Goal: Task Accomplishment & Management: Manage account settings

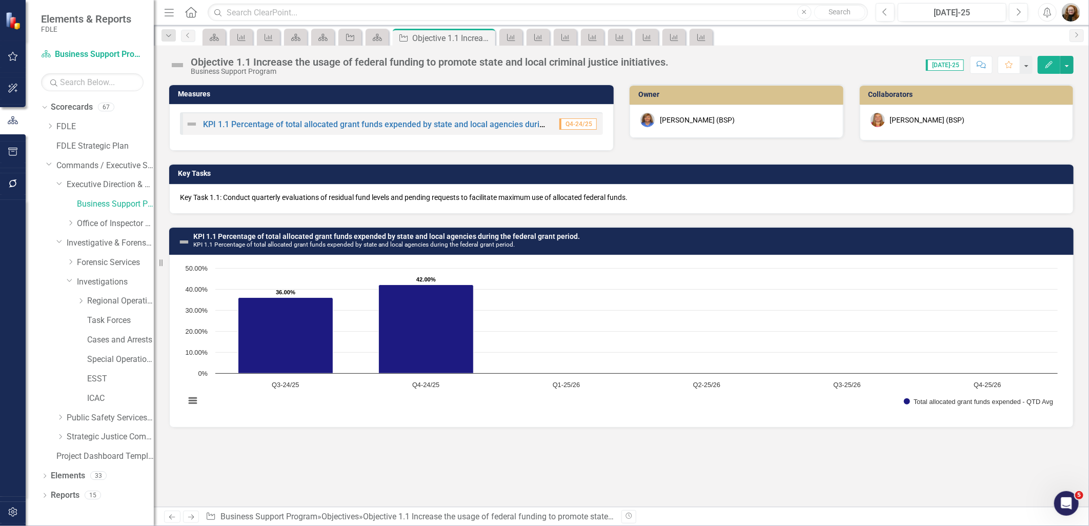
click at [818, 463] on div "Measures KPI 1.1 Percentage of total allocated grant funds expended by state an…" at bounding box center [622, 295] width 936 height 423
click at [634, 150] on div "Measures KPI 1.1 Percentage of total allocated grant funds expended by state an…" at bounding box center [622, 111] width 920 height 80
drag, startPoint x: 513, startPoint y: 39, endPoint x: 537, endPoint y: 38, distance: 23.6
click at [513, 39] on icon "Measure" at bounding box center [511, 37] width 10 height 8
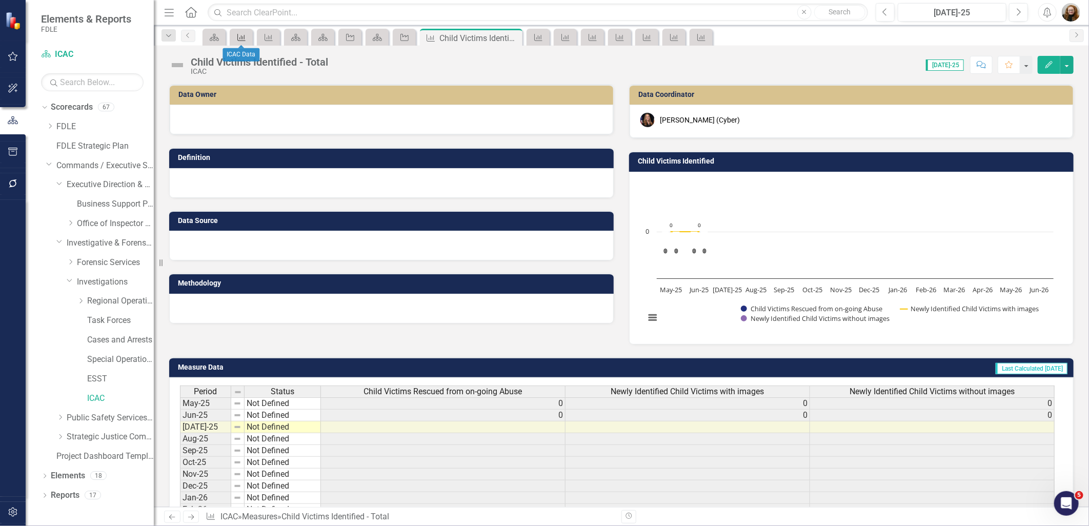
click at [237, 40] on icon "Measure" at bounding box center [241, 37] width 10 height 8
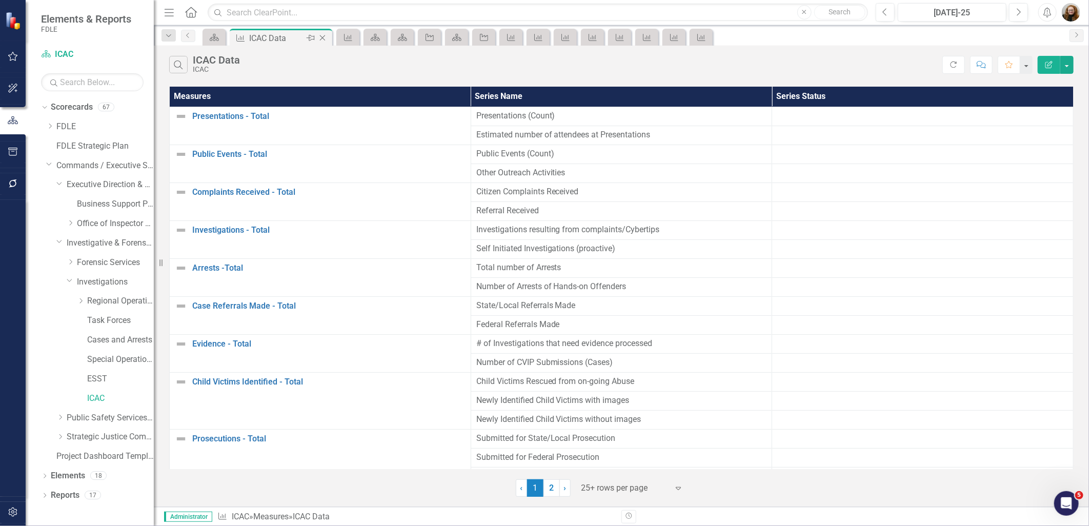
click at [326, 37] on icon "Close" at bounding box center [323, 38] width 10 height 8
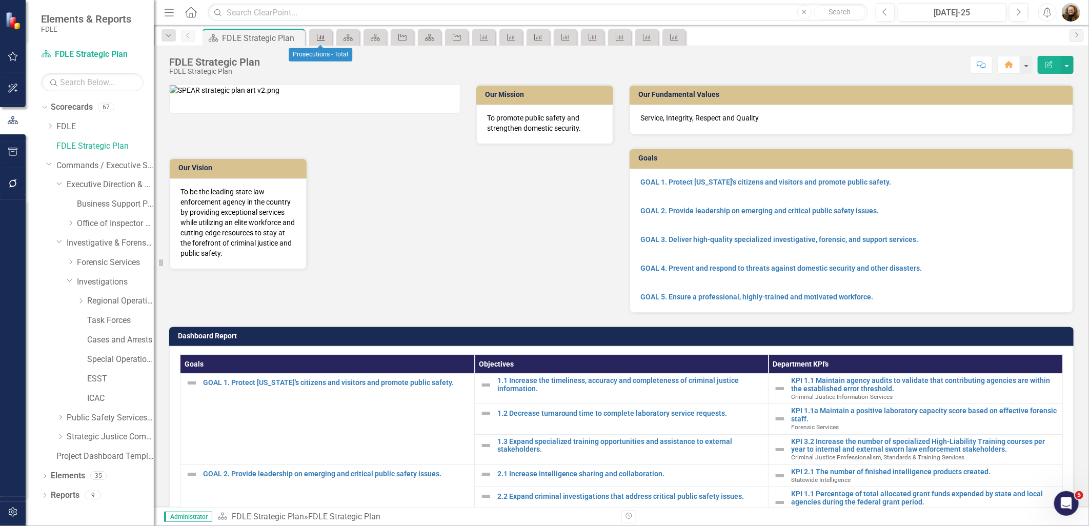
click at [322, 39] on icon "Measure" at bounding box center [321, 37] width 10 height 8
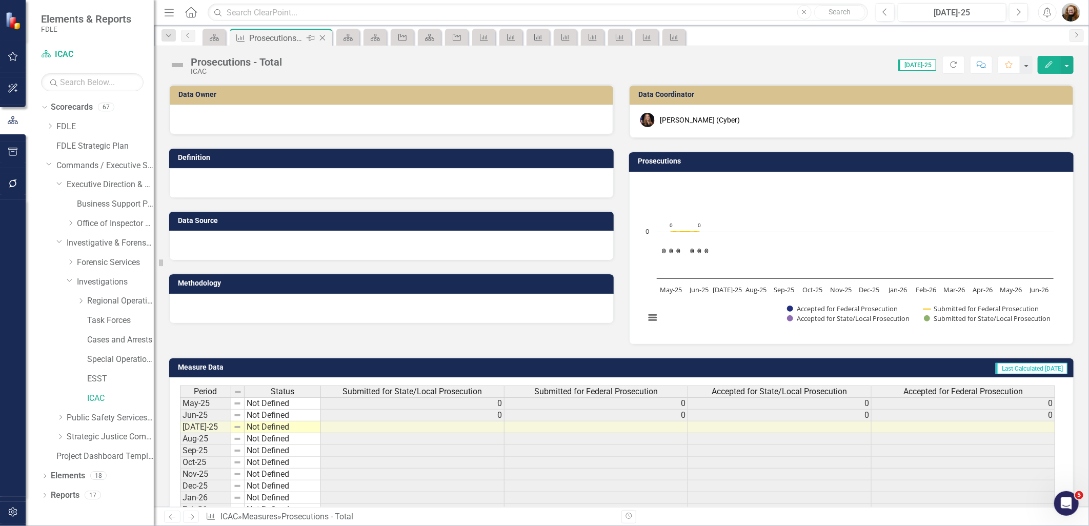
click at [326, 37] on icon "Close" at bounding box center [323, 38] width 10 height 8
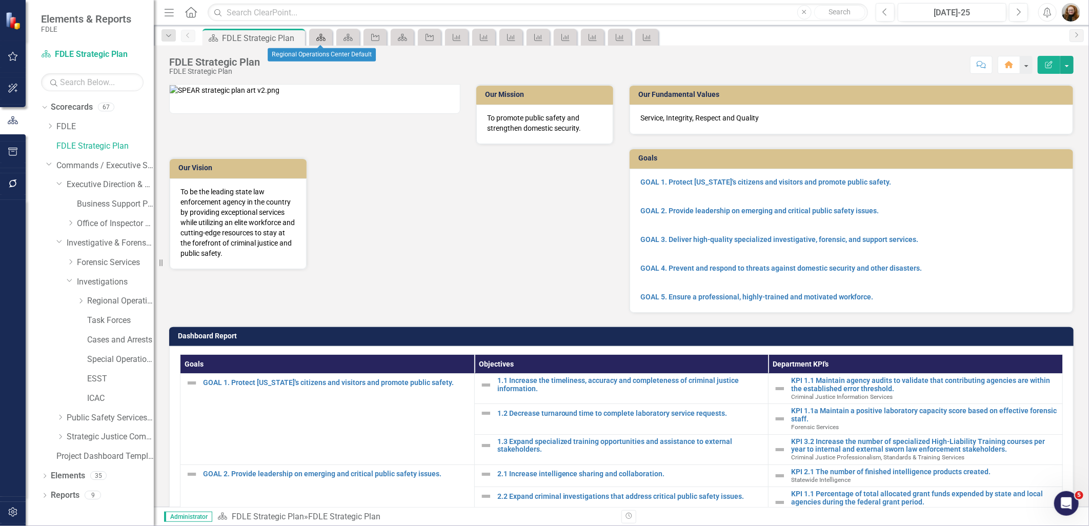
click at [328, 35] on link "Scorecard" at bounding box center [321, 37] width 18 height 13
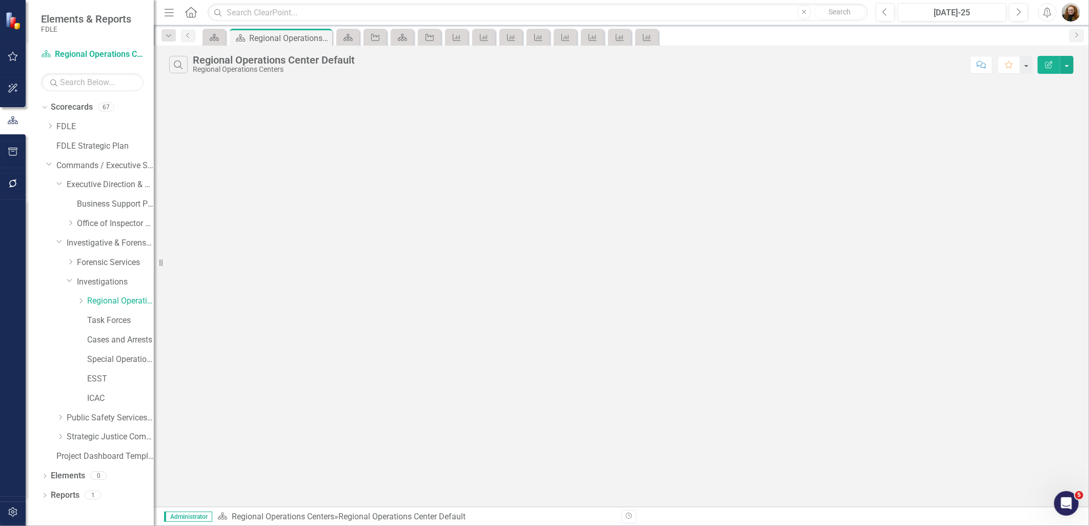
click at [0, 0] on icon "Close" at bounding box center [0, 0] width 0 height 0
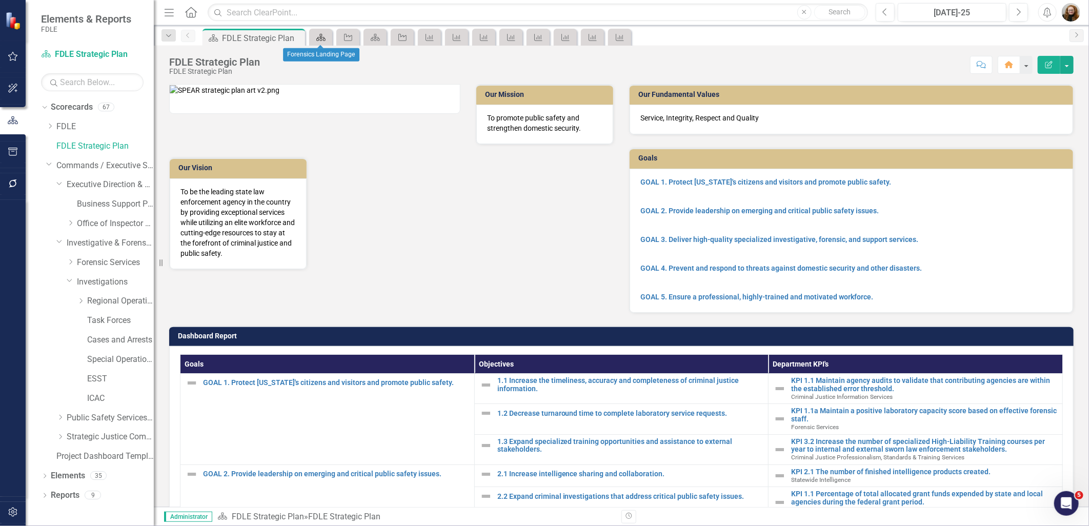
click at [327, 37] on link "Scorecard" at bounding box center [321, 37] width 18 height 13
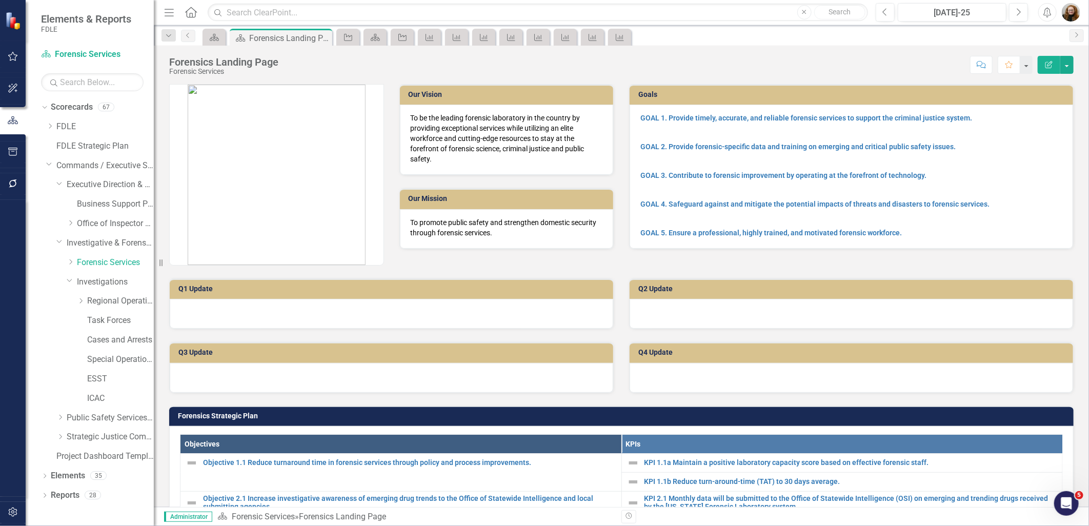
click at [0, 0] on icon "Close" at bounding box center [0, 0] width 0 height 0
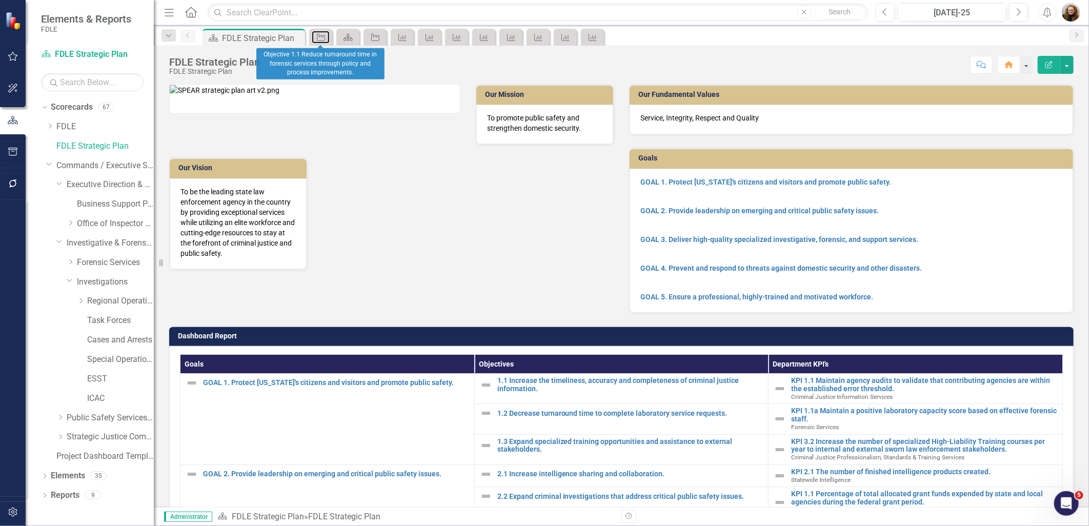
click at [327, 37] on link "Objective" at bounding box center [321, 37] width 18 height 13
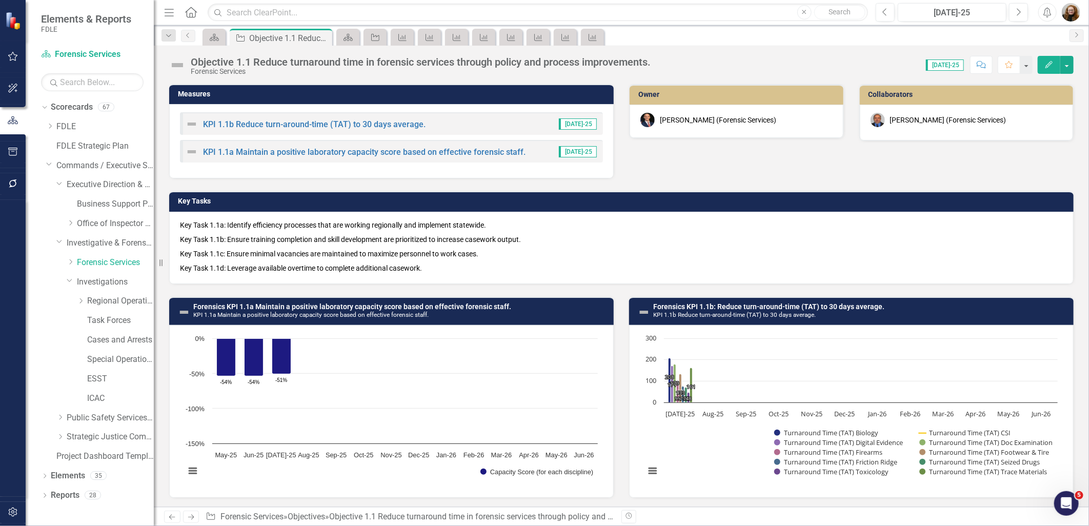
click at [0, 0] on icon "Close" at bounding box center [0, 0] width 0 height 0
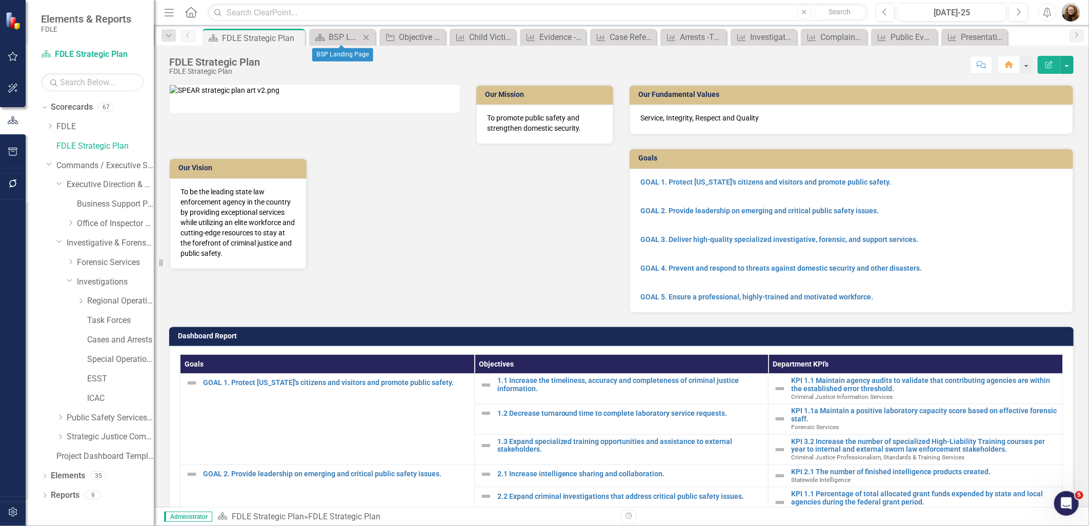
click at [369, 40] on icon "Close" at bounding box center [366, 37] width 10 height 8
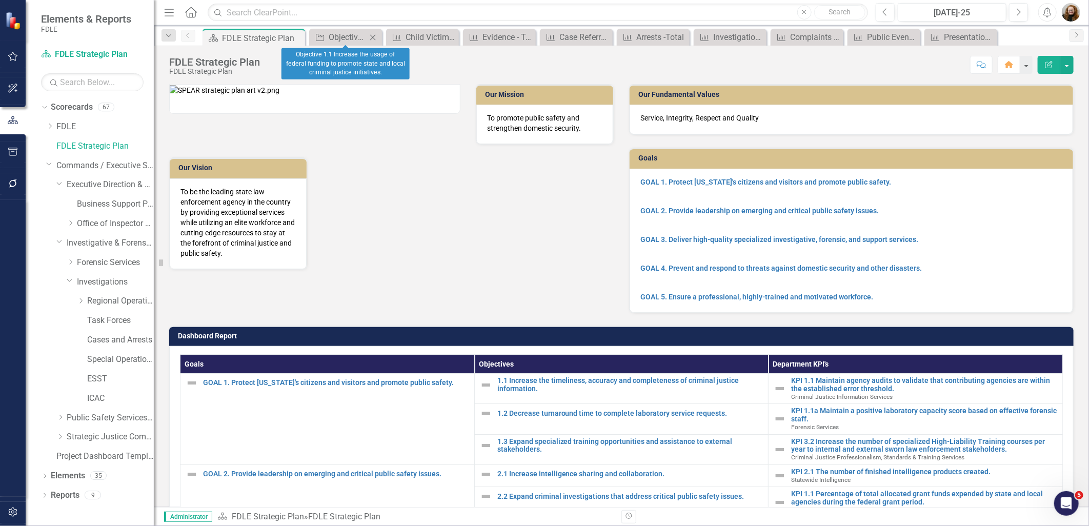
click at [371, 37] on icon "Close" at bounding box center [373, 37] width 10 height 8
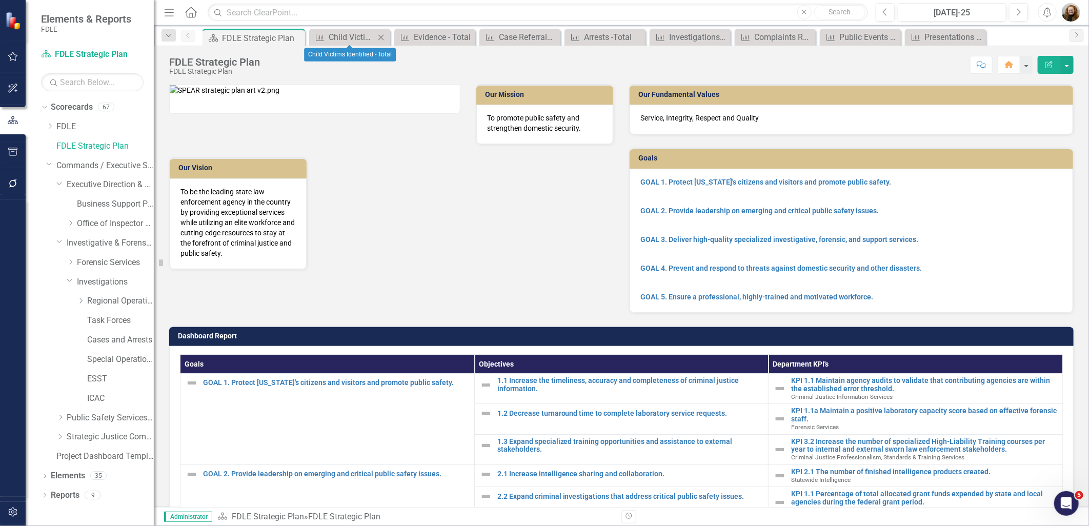
click at [383, 36] on icon "Close" at bounding box center [381, 37] width 10 height 8
click at [391, 34] on icon "Close" at bounding box center [391, 37] width 10 height 8
click at [404, 36] on icon "Close" at bounding box center [403, 37] width 10 height 8
click at [408, 36] on icon "Close" at bounding box center [403, 37] width 10 height 8
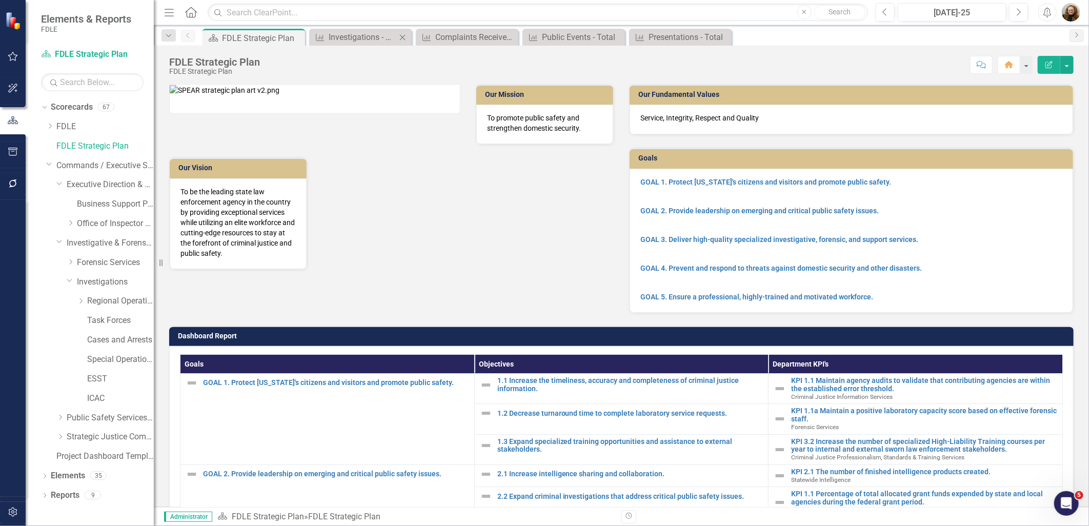
click at [406, 37] on icon "Close" at bounding box center [403, 37] width 10 height 8
click at [0, 0] on icon "Close" at bounding box center [0, 0] width 0 height 0
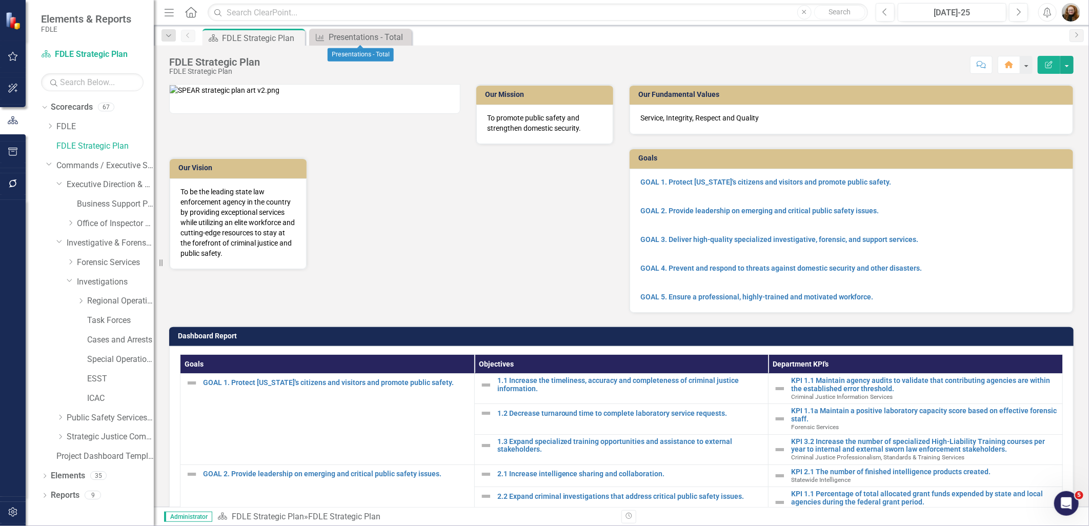
click at [0, 0] on icon "Close" at bounding box center [0, 0] width 0 height 0
click at [58, 418] on icon "Dropdown" at bounding box center [60, 417] width 8 height 6
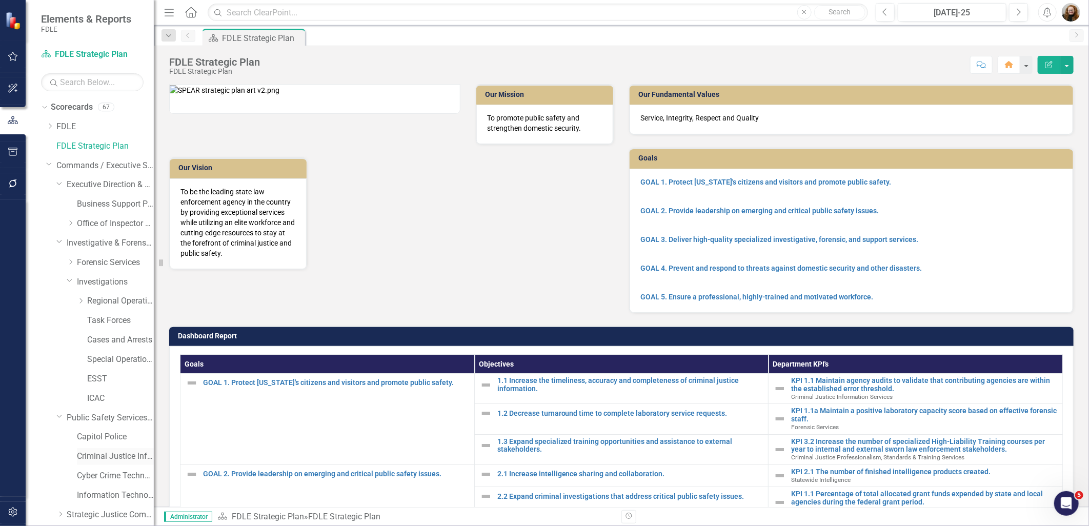
click at [122, 457] on link "Criminal Justice Information Services" at bounding box center [115, 457] width 77 height 12
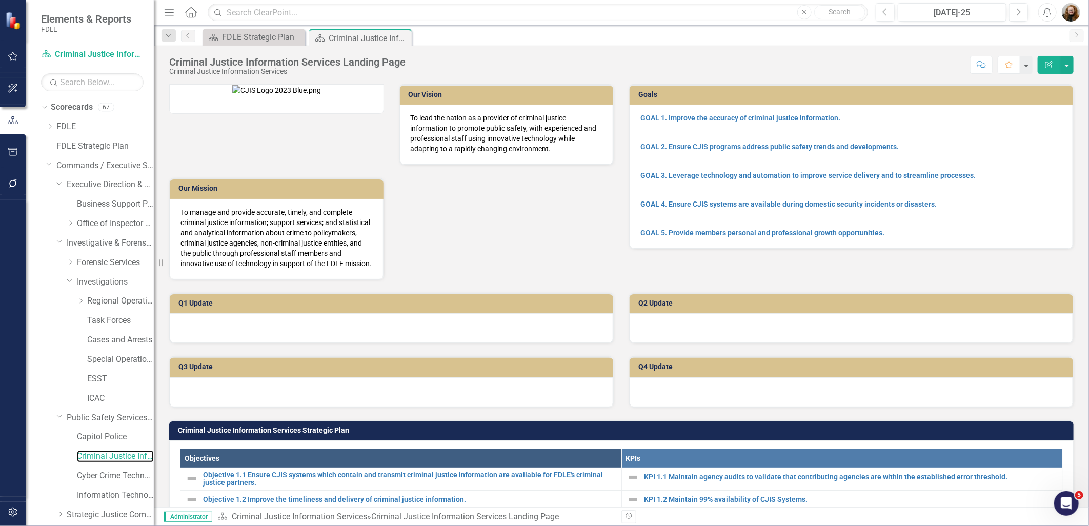
scroll to position [57, 0]
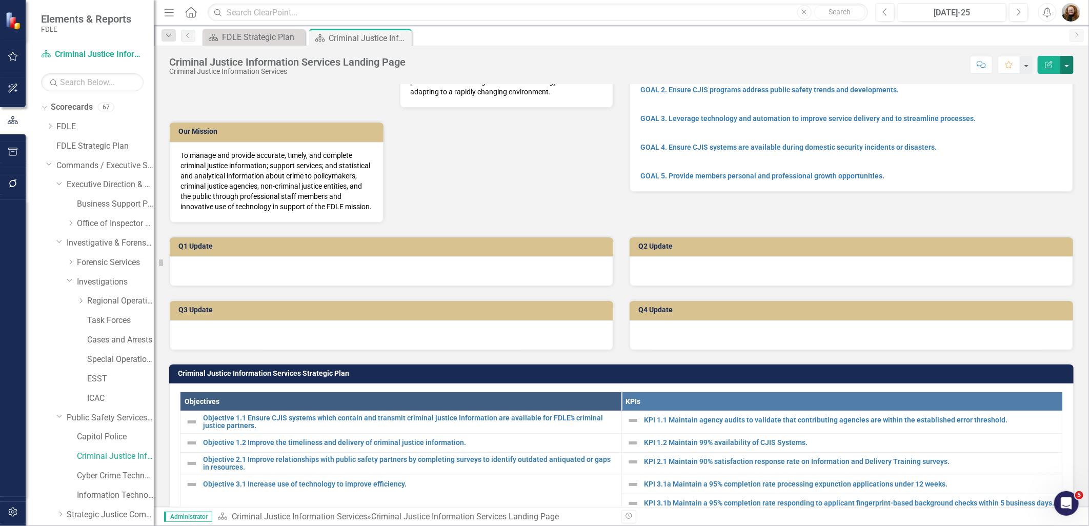
click at [1066, 64] on button "button" at bounding box center [1067, 65] width 13 height 18
click at [1035, 98] on link "Edit Report Edit Layout" at bounding box center [1031, 102] width 83 height 19
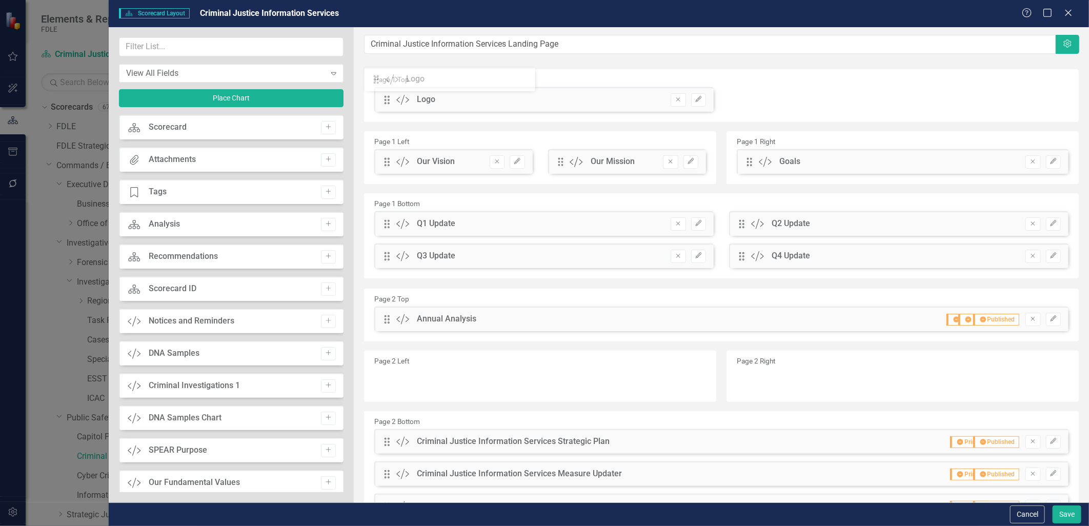
drag, startPoint x: 386, startPoint y: 162, endPoint x: 383, endPoint y: 81, distance: 81.1
click at [696, 101] on icon "Edit" at bounding box center [699, 99] width 8 height 6
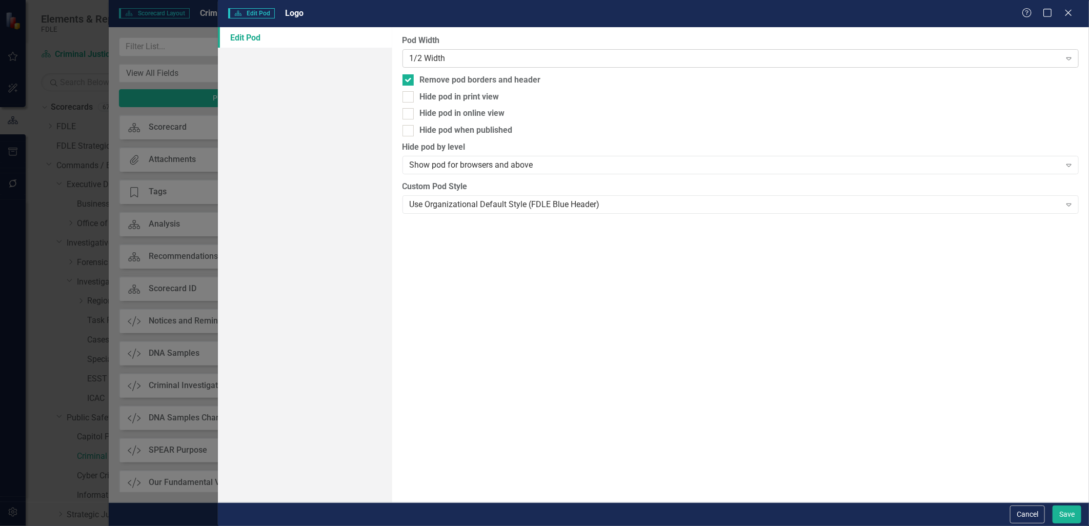
click at [434, 60] on div "1/2 Width" at bounding box center [735, 58] width 651 height 12
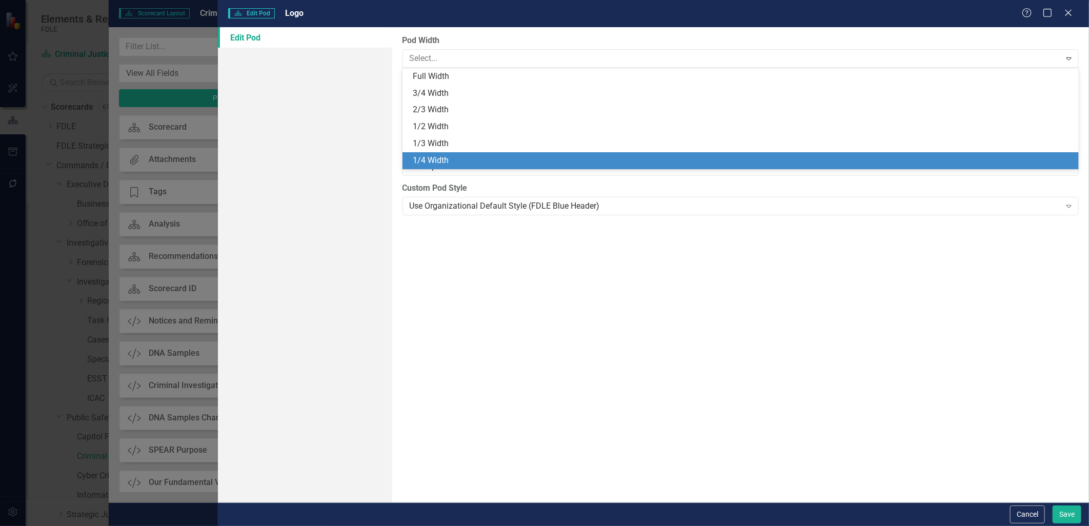
click at [436, 155] on div "1/4 Width" at bounding box center [743, 161] width 661 height 12
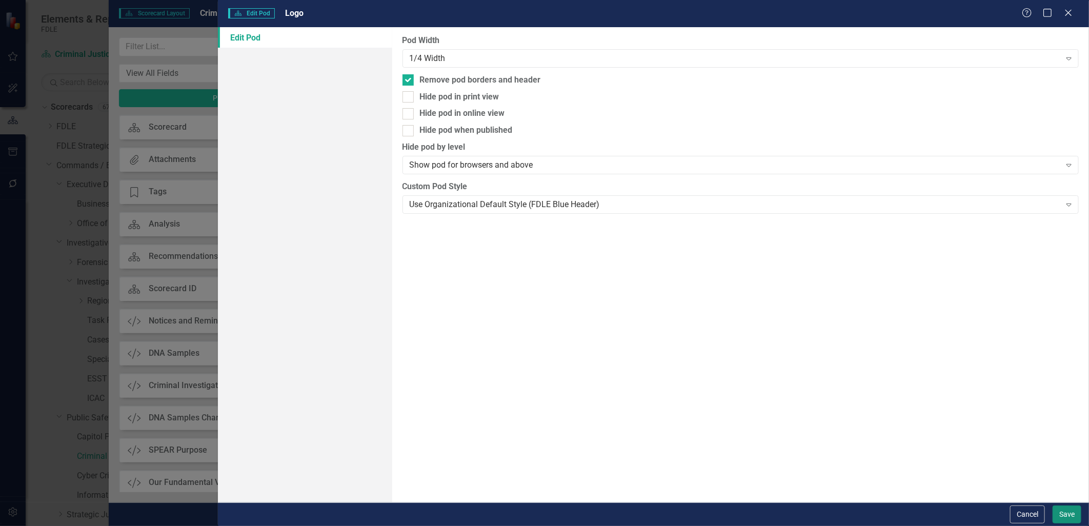
click at [1065, 511] on button "Save" at bounding box center [1067, 515] width 29 height 18
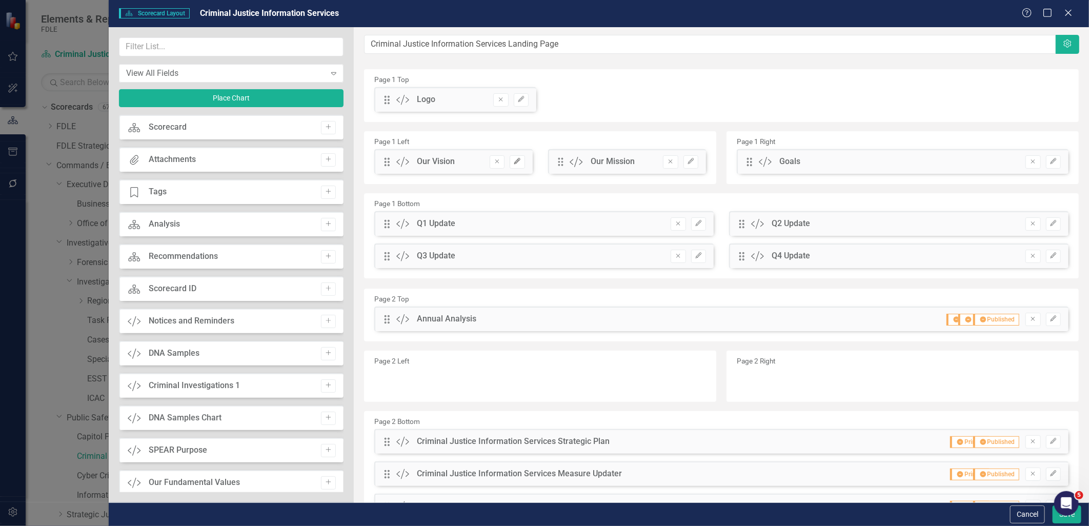
click at [519, 165] on button "Edit" at bounding box center [517, 161] width 15 height 13
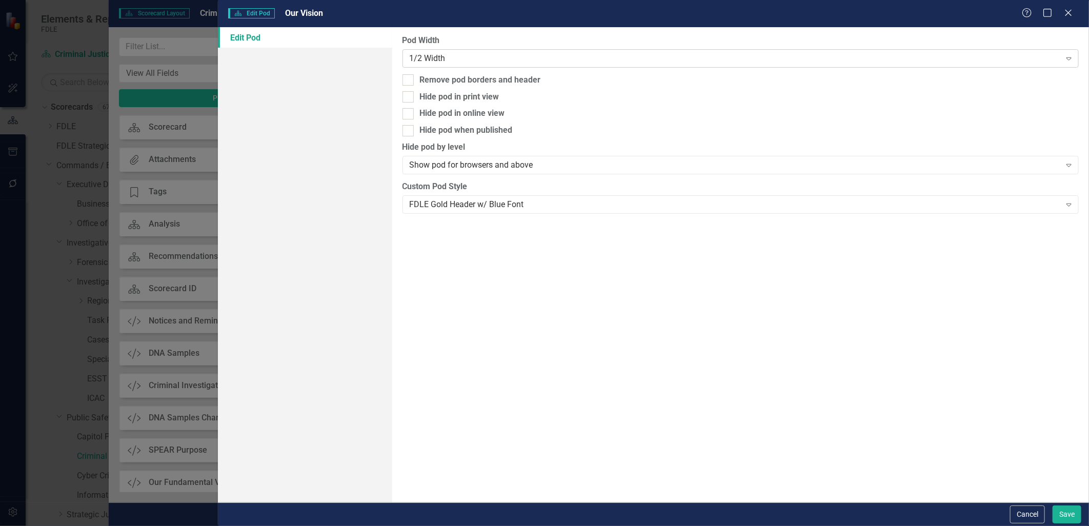
drag, startPoint x: 474, startPoint y: 48, endPoint x: 469, endPoint y: 53, distance: 7.3
click at [469, 53] on div "Pod Width 1/2 Width Expand" at bounding box center [741, 51] width 677 height 32
click at [470, 54] on div "1/2 Width" at bounding box center [735, 58] width 651 height 12
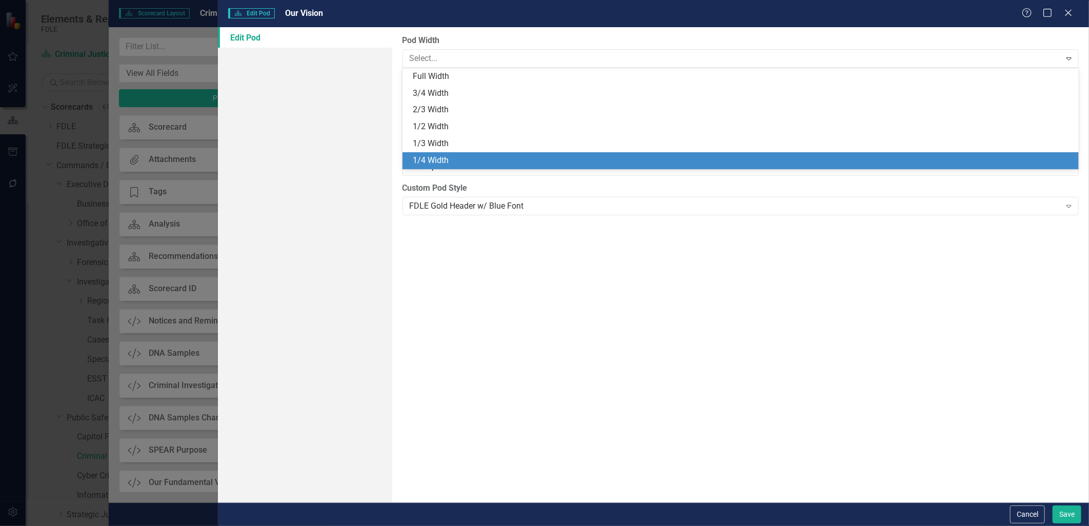
click at [436, 161] on div "1/4 Width" at bounding box center [743, 161] width 661 height 12
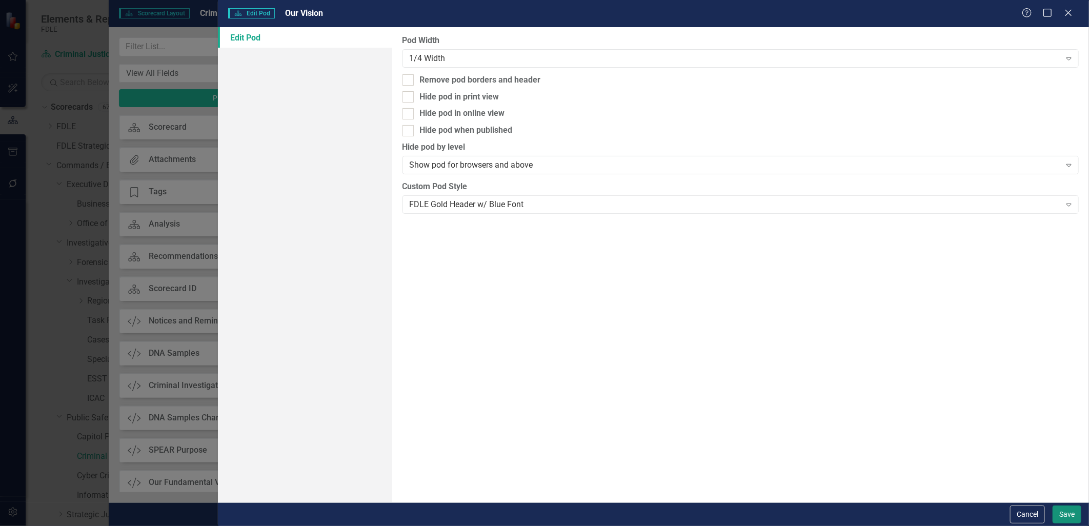
click at [1062, 512] on button "Save" at bounding box center [1067, 515] width 29 height 18
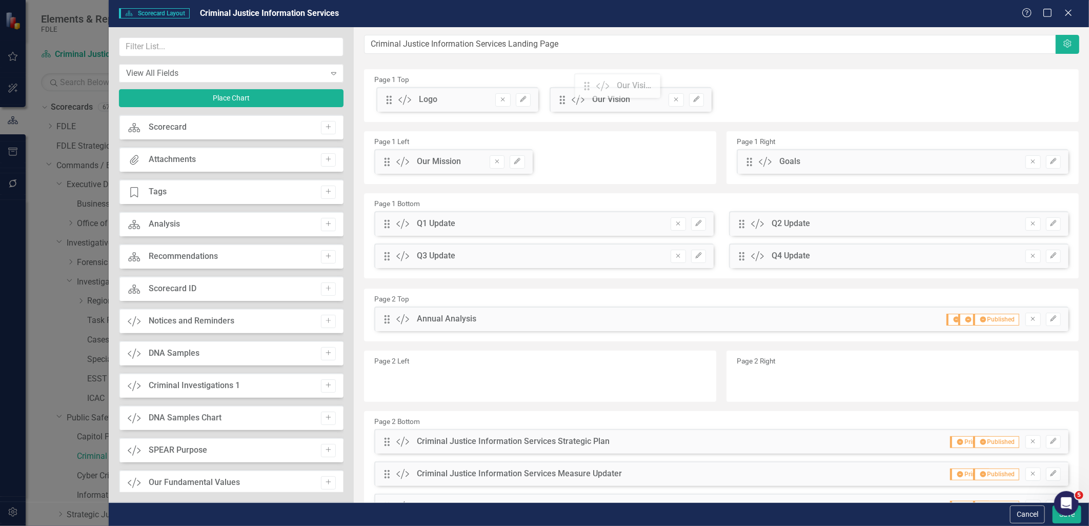
drag, startPoint x: 385, startPoint y: 160, endPoint x: 593, endPoint y: 84, distance: 221.2
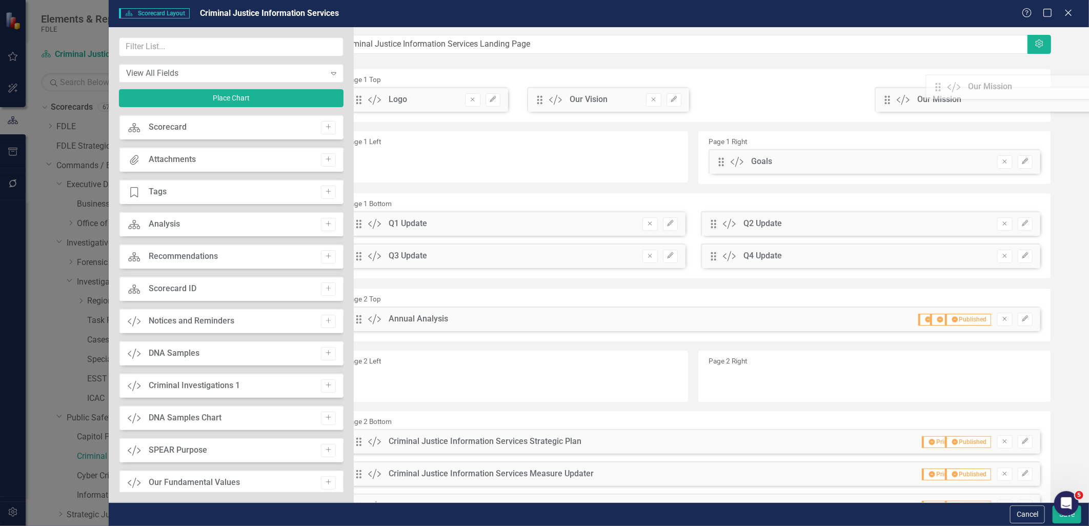
scroll to position [0, 33]
drag, startPoint x: 384, startPoint y: 165, endPoint x: 886, endPoint y: 101, distance: 506.2
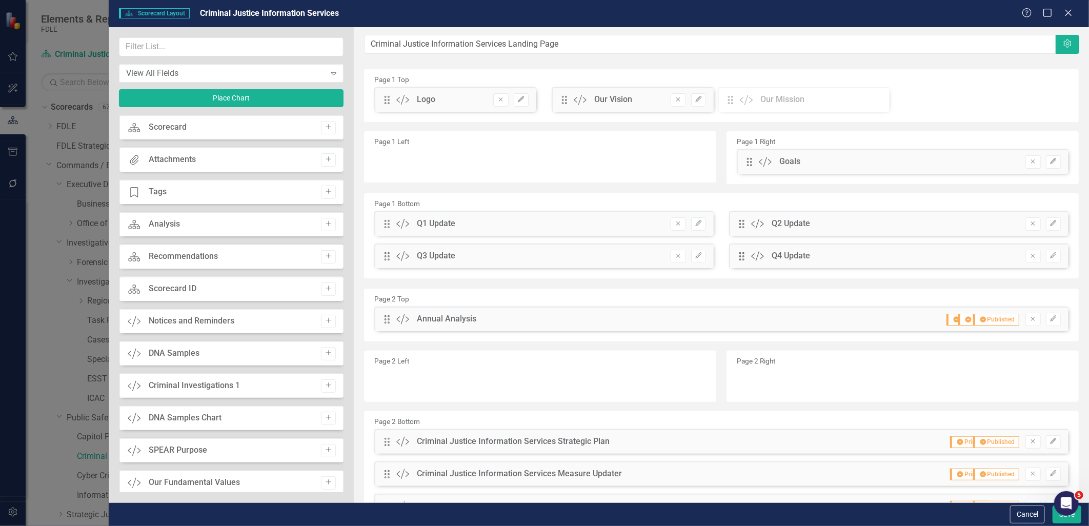
scroll to position [0, 0]
click at [1050, 99] on icon "Edit" at bounding box center [1054, 99] width 8 height 6
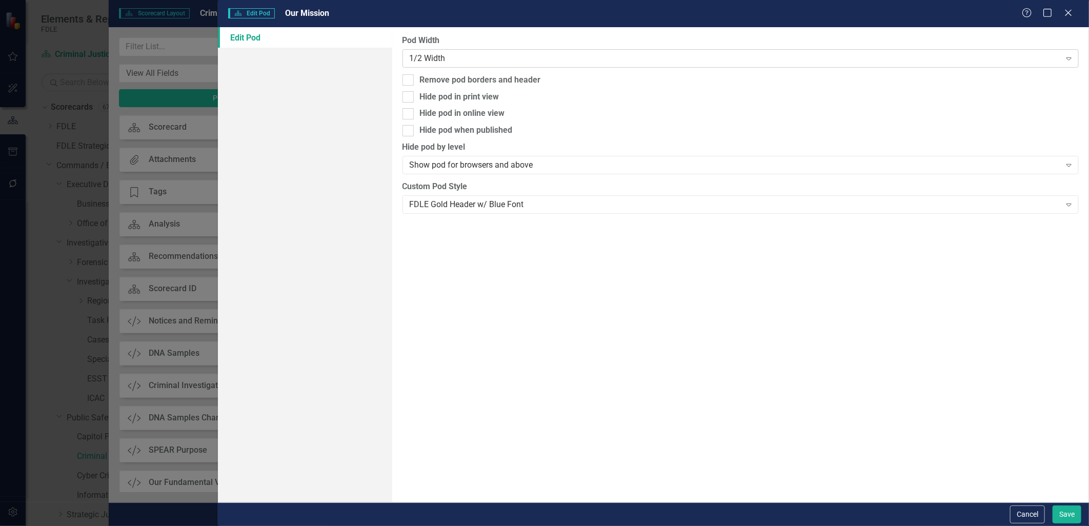
click at [418, 59] on div "1/2 Width" at bounding box center [735, 58] width 651 height 12
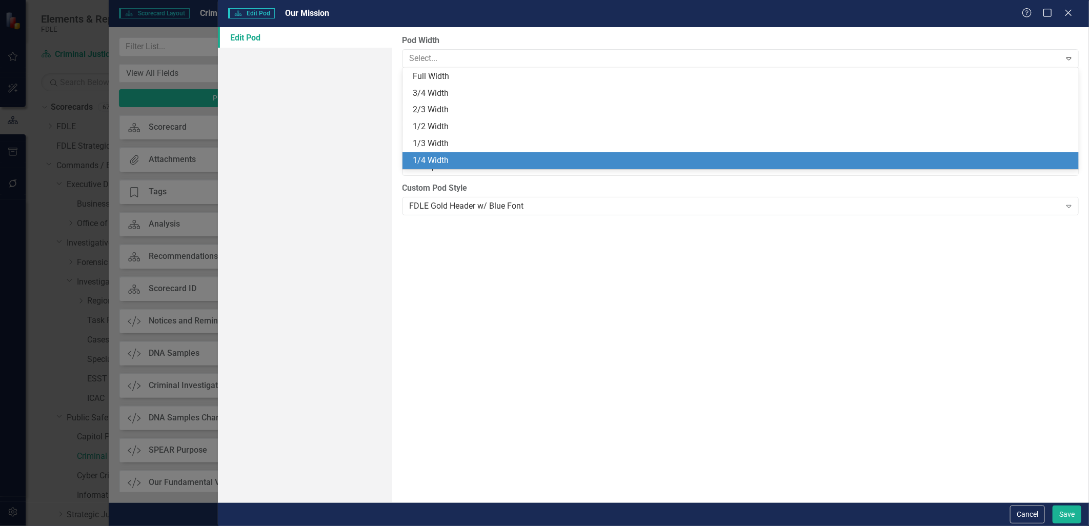
click at [468, 157] on div "1/4 Width" at bounding box center [743, 161] width 661 height 12
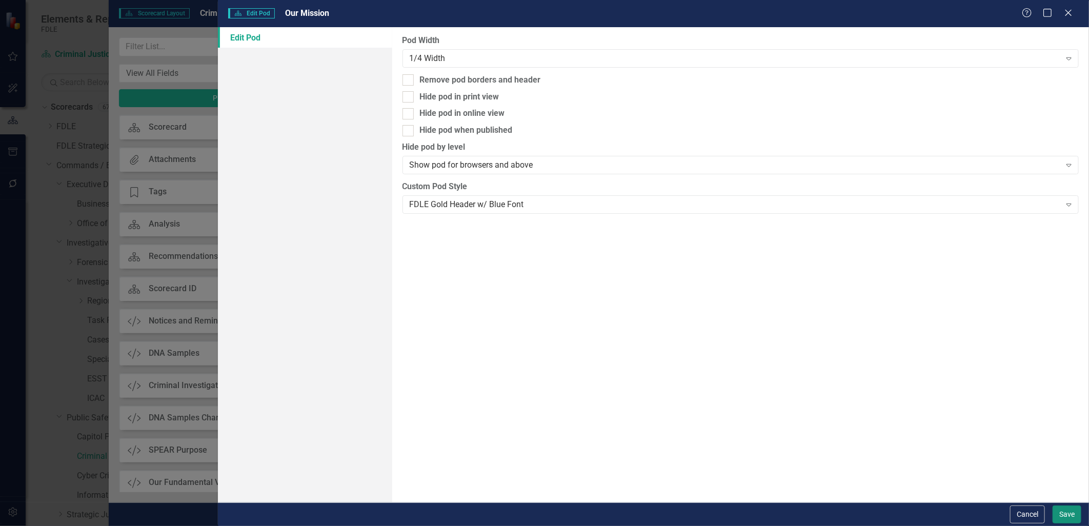
click at [1073, 520] on button "Save" at bounding box center [1067, 515] width 29 height 18
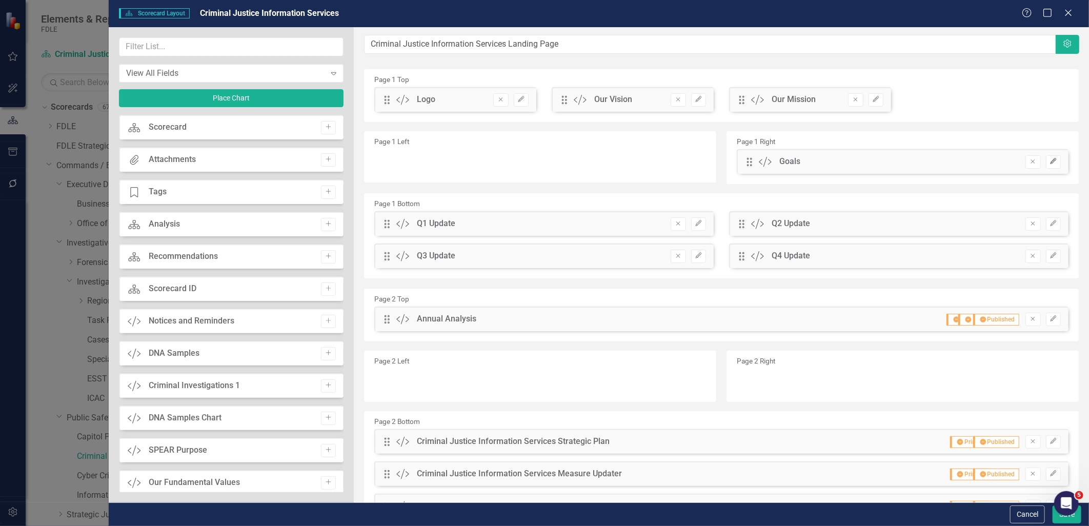
click at [1050, 159] on icon "Edit" at bounding box center [1054, 161] width 8 height 6
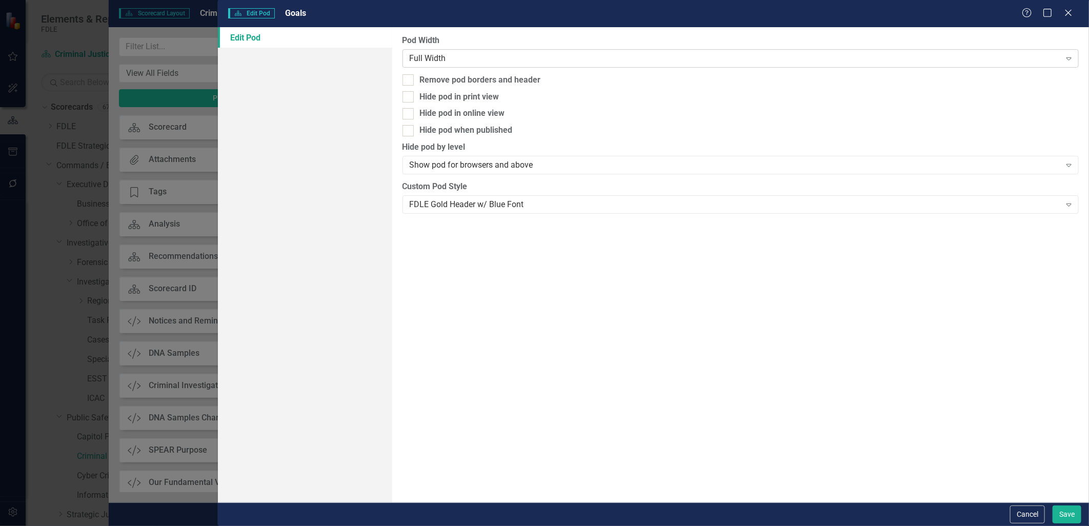
click at [498, 63] on div "Full Width" at bounding box center [735, 58] width 651 height 12
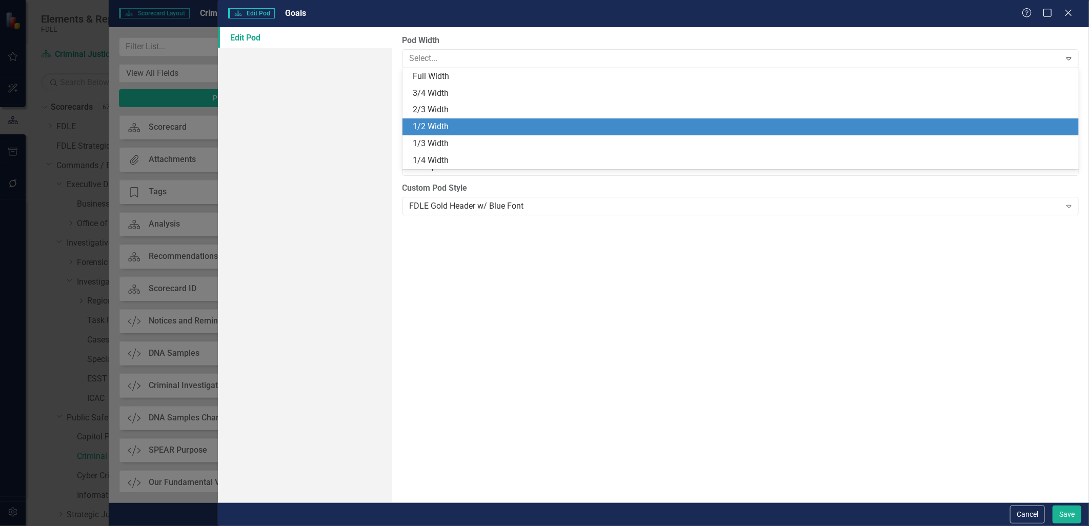
click at [444, 120] on div "1/2 Width" at bounding box center [741, 126] width 677 height 17
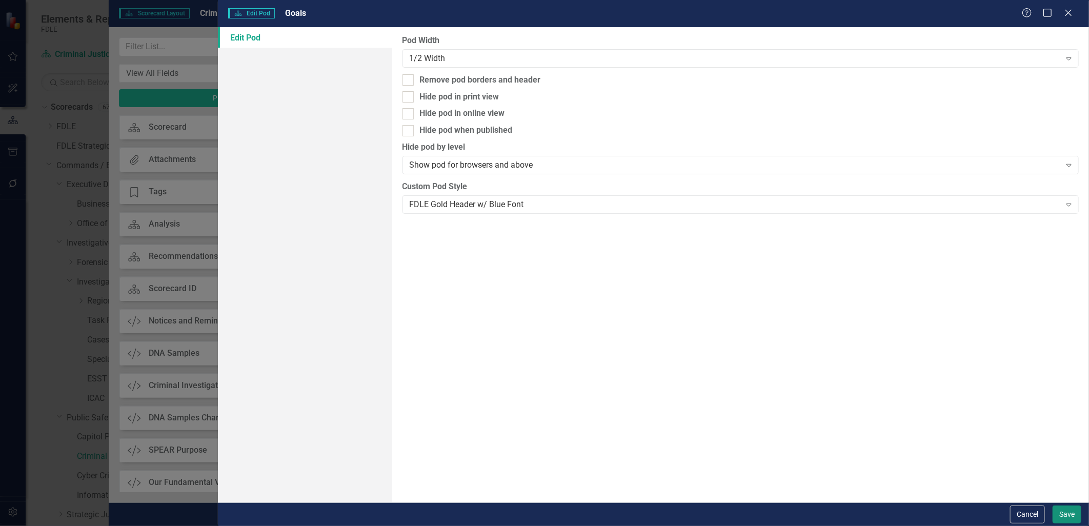
click at [1063, 514] on button "Save" at bounding box center [1067, 515] width 29 height 18
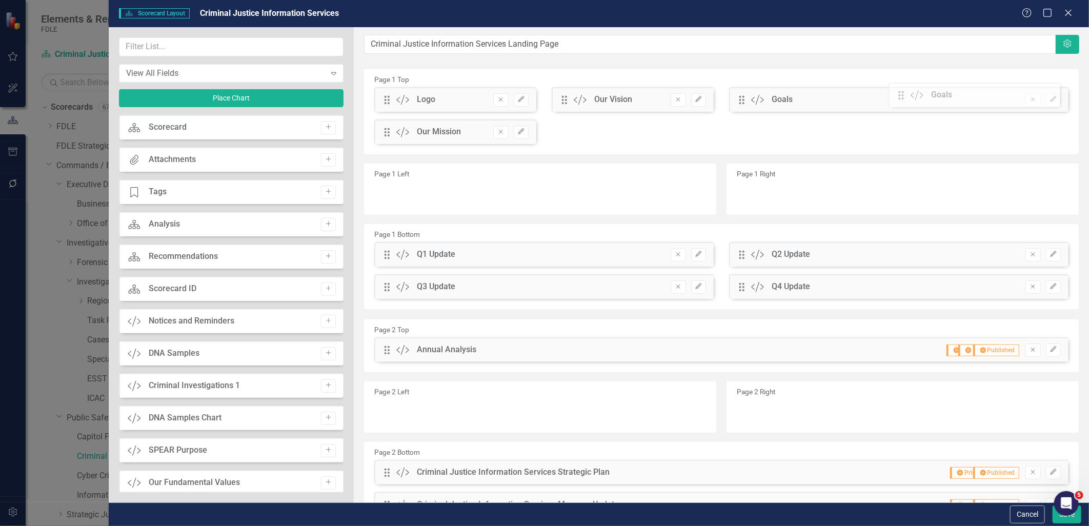
drag, startPoint x: 742, startPoint y: 160, endPoint x: 905, endPoint y: 93, distance: 176.2
drag, startPoint x: 386, startPoint y: 254, endPoint x: 399, endPoint y: 172, distance: 83.5
click at [514, 195] on icon "button" at bounding box center [517, 193] width 6 height 6
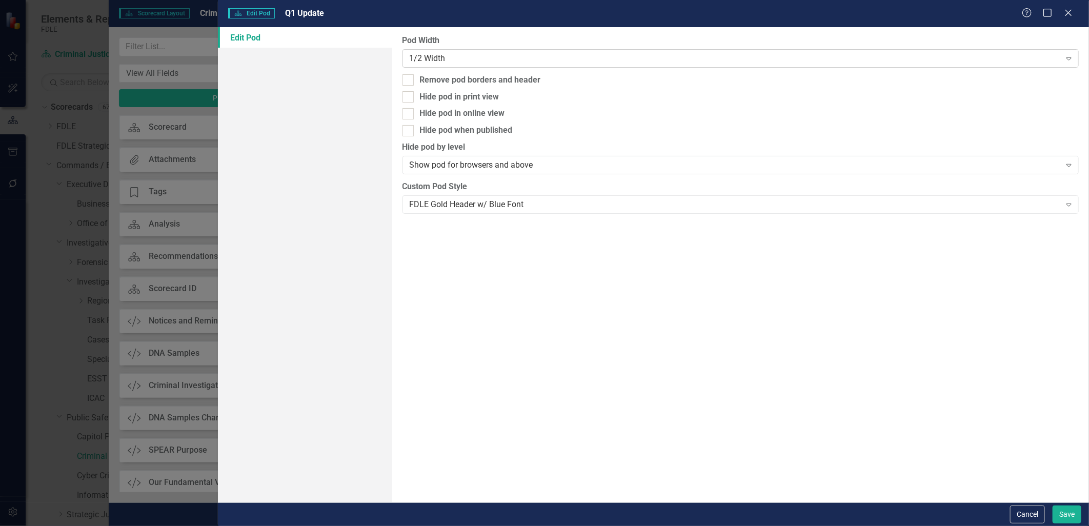
click at [430, 57] on div "1/2 Width" at bounding box center [735, 58] width 651 height 12
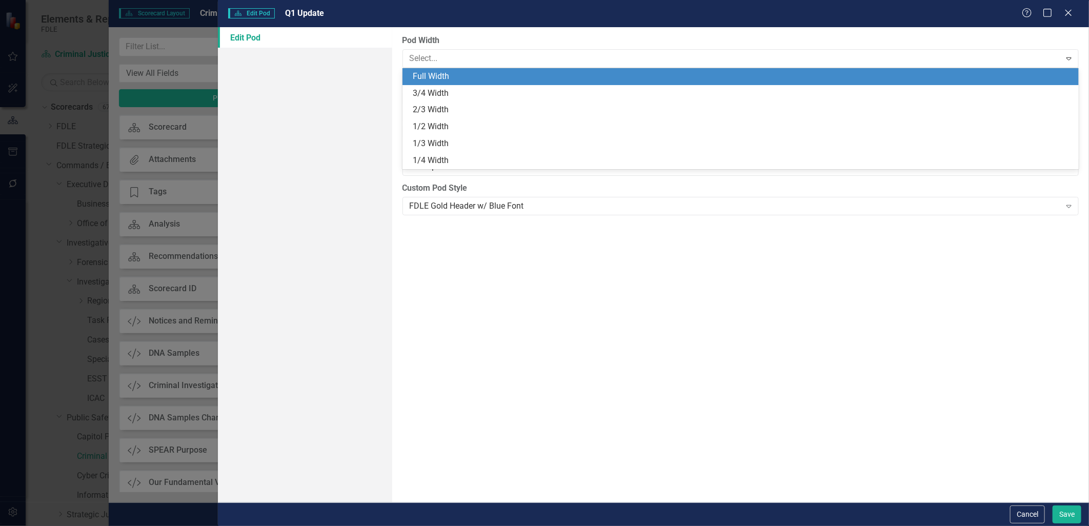
click at [449, 77] on div "Full Width" at bounding box center [743, 77] width 661 height 12
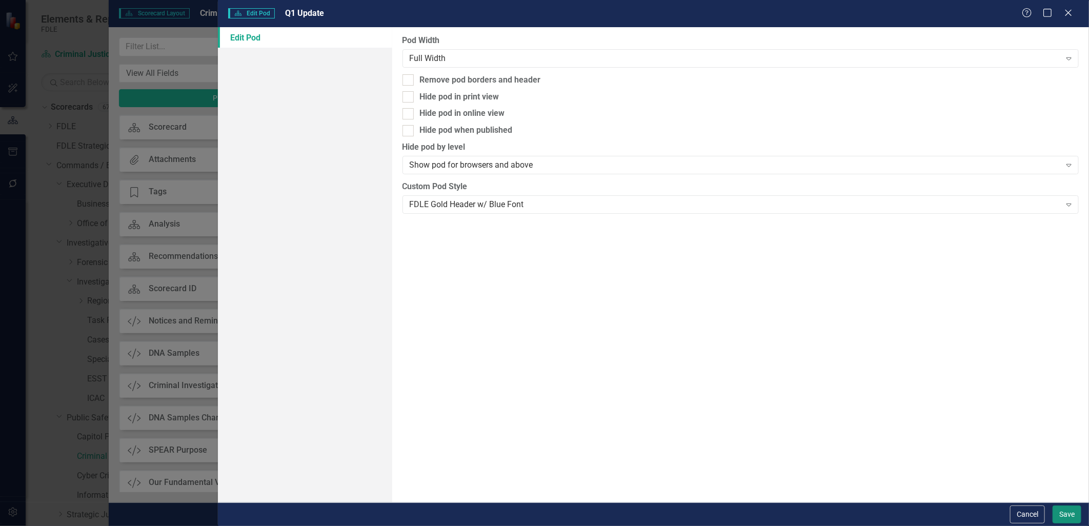
click at [1061, 511] on button "Save" at bounding box center [1067, 515] width 29 height 18
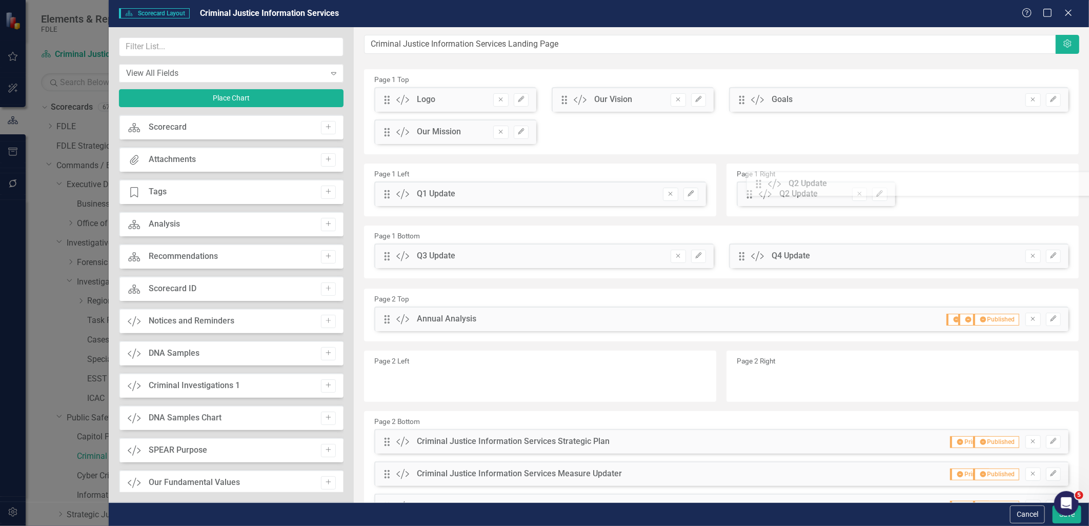
drag, startPoint x: 389, startPoint y: 258, endPoint x: 768, endPoint y: 186, distance: 386.4
click at [876, 195] on icon "Edit" at bounding box center [880, 194] width 8 height 6
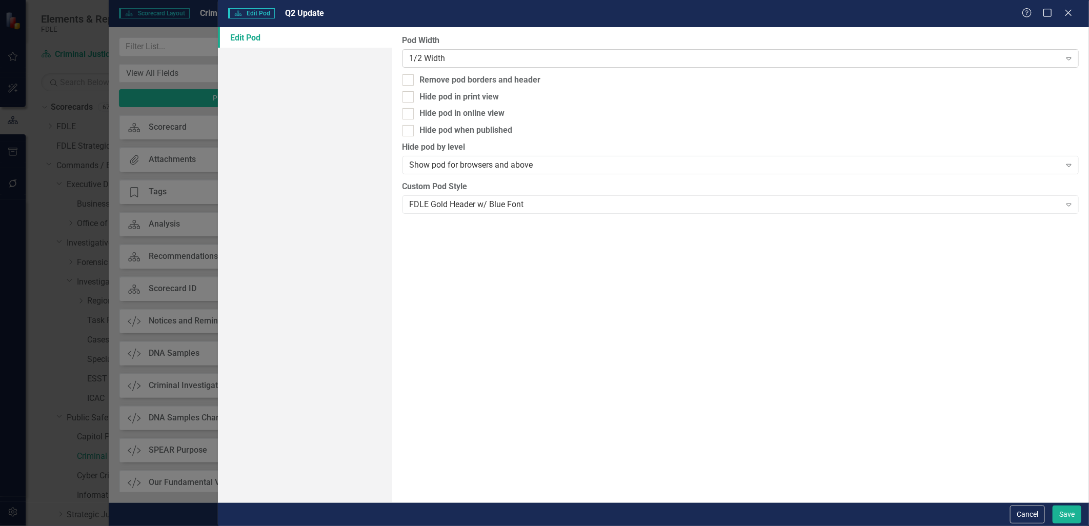
click at [464, 59] on div "1/2 Width" at bounding box center [735, 58] width 651 height 12
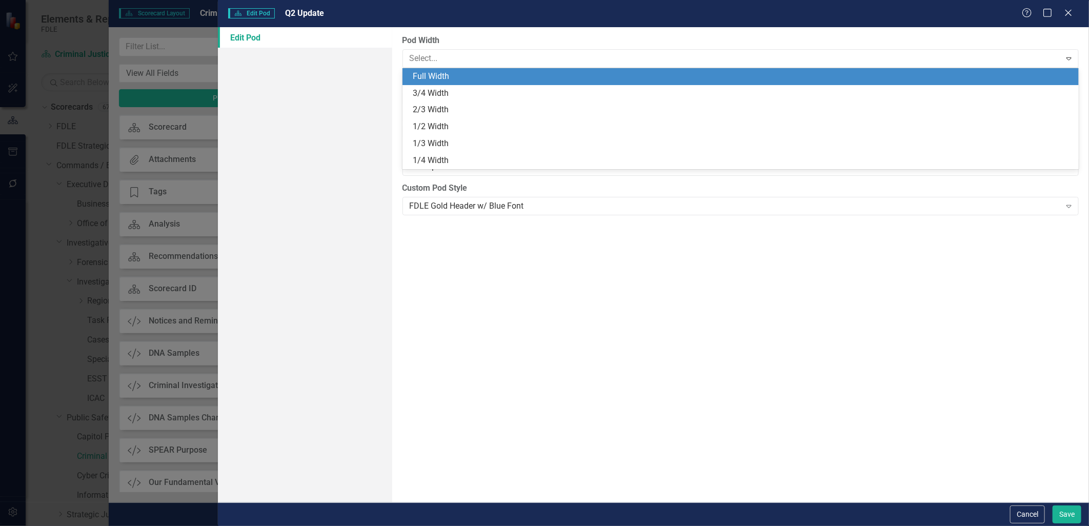
click at [460, 74] on div "Full Width" at bounding box center [743, 77] width 661 height 12
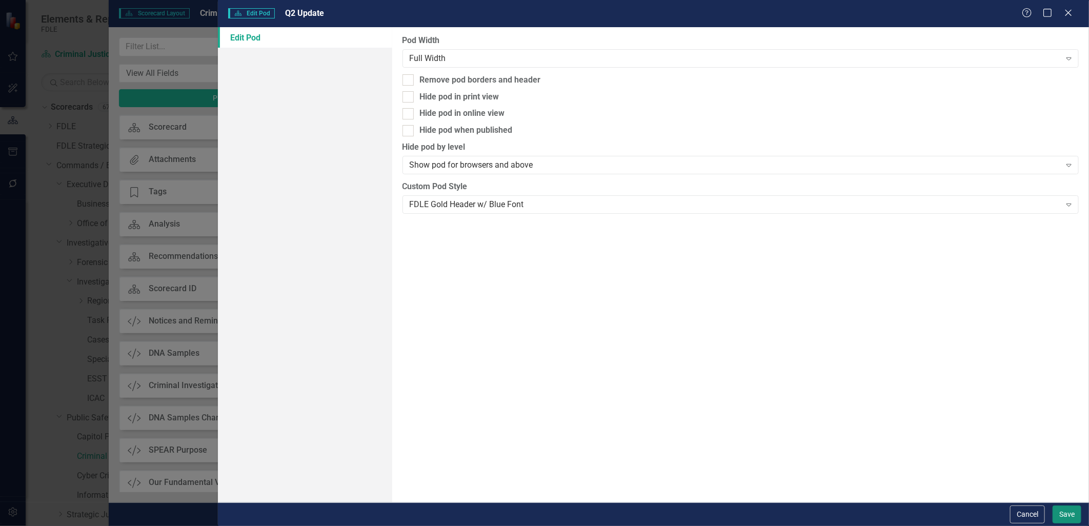
click at [1071, 511] on button "Save" at bounding box center [1067, 515] width 29 height 18
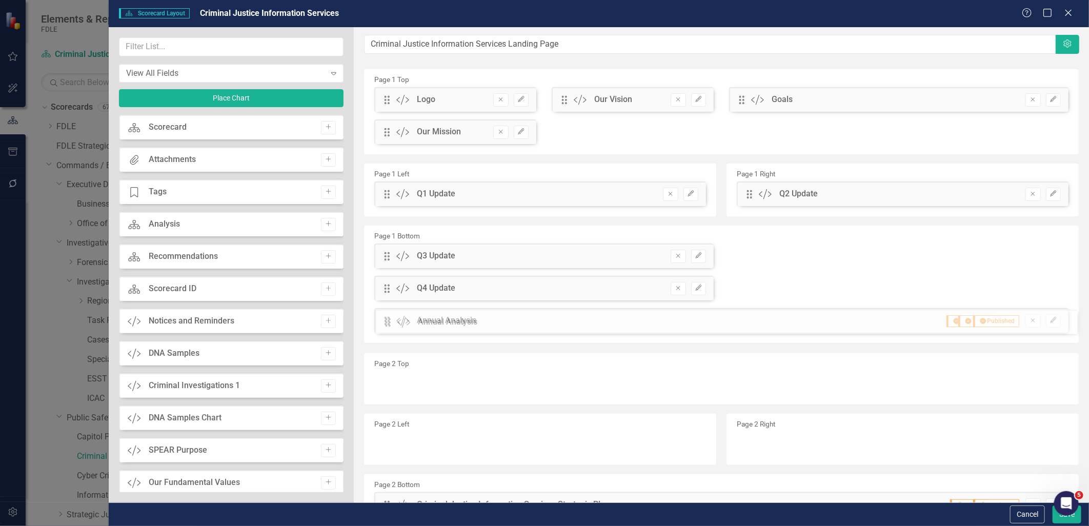
drag, startPoint x: 385, startPoint y: 320, endPoint x: 393, endPoint y: 323, distance: 9.2
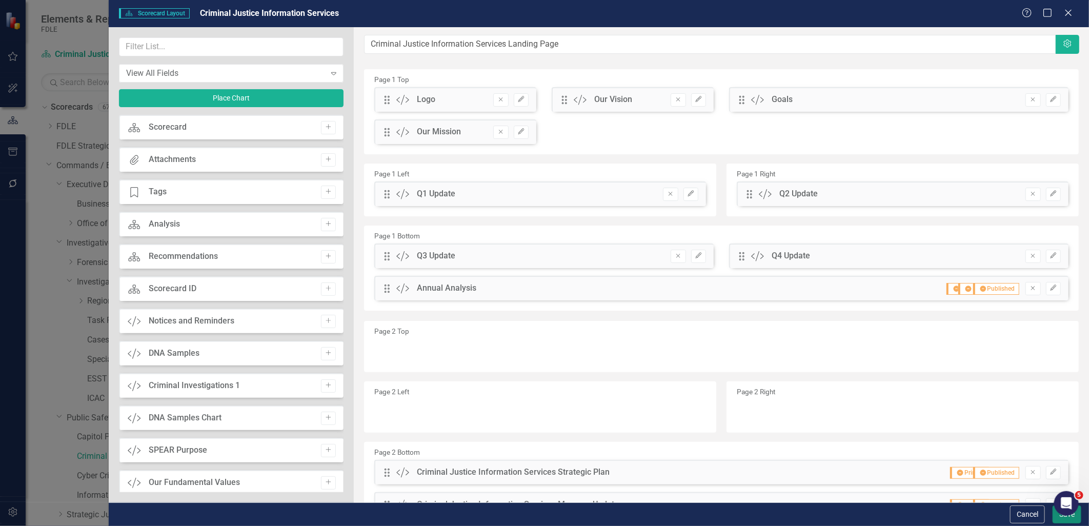
click at [1058, 520] on button "Save" at bounding box center [1067, 515] width 29 height 18
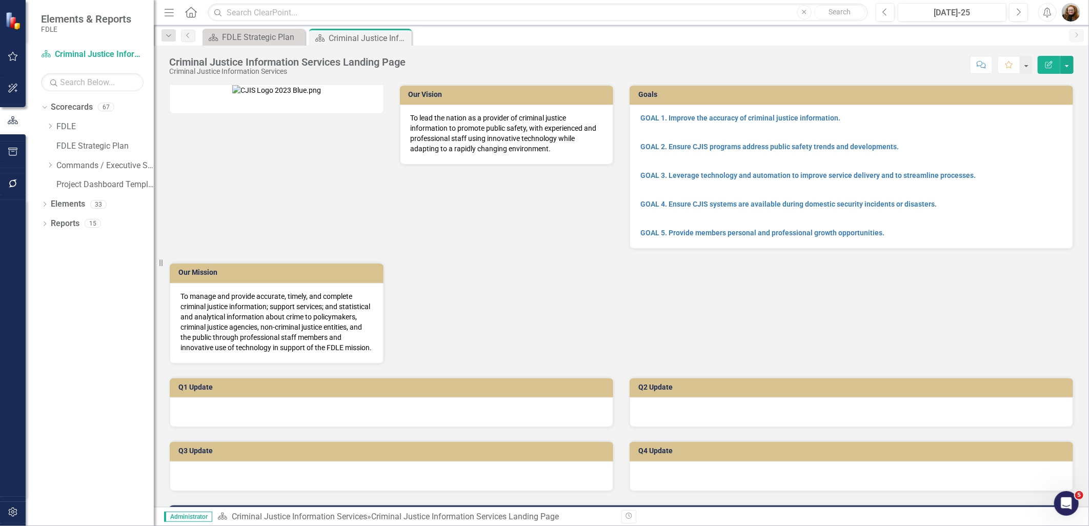
click at [591, 206] on div "Our Vision To lead the nation as a provider of criminal justice information to …" at bounding box center [622, 217] width 920 height 293
click at [433, 214] on div "Our Vision To lead the nation as a provider of criminal justice information to …" at bounding box center [622, 217] width 920 height 293
click at [719, 300] on div "Our Vision To lead the nation as a provider of criminal justice information to …" at bounding box center [622, 217] width 920 height 293
click at [1065, 69] on button "button" at bounding box center [1067, 65] width 13 height 18
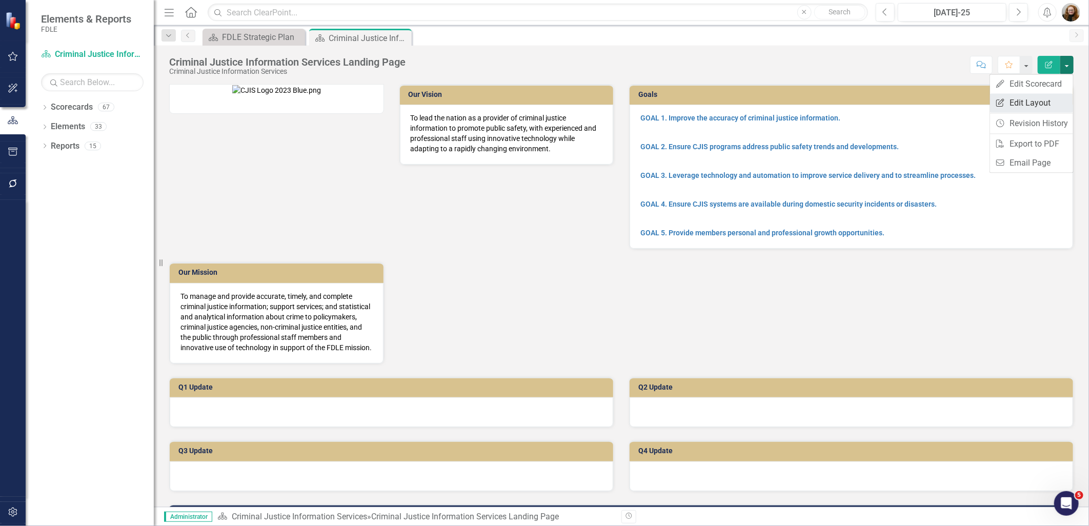
click at [1045, 105] on link "Edit Report Edit Layout" at bounding box center [1031, 102] width 83 height 19
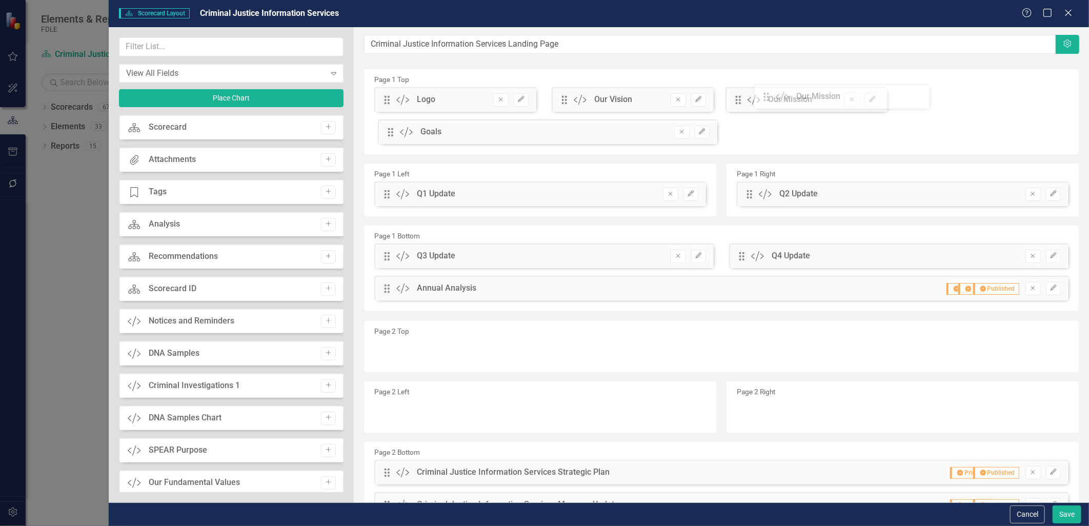
drag, startPoint x: 385, startPoint y: 134, endPoint x: 772, endPoint y: 98, distance: 388.9
click at [772, 98] on div "The fields (or pods) that are available for you to include on the detail page a…" at bounding box center [722, 340] width 736 height 626
drag, startPoint x: 739, startPoint y: 101, endPoint x: 623, endPoint y: 120, distance: 117.5
drag, startPoint x: 1064, startPoint y: 514, endPoint x: 1046, endPoint y: 486, distance: 33.0
click at [1064, 513] on button "Save" at bounding box center [1067, 515] width 29 height 18
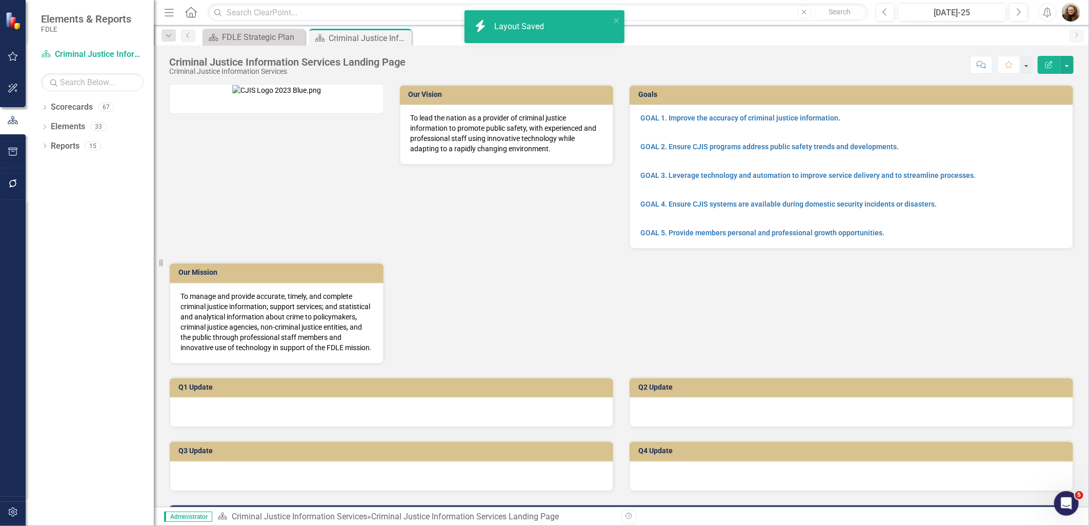
click at [465, 229] on div "Our Vision To lead the nation as a provider of criminal justice information to …" at bounding box center [622, 217] width 920 height 293
drag, startPoint x: 393, startPoint y: 337, endPoint x: 460, endPoint y: 267, distance: 96.5
click at [392, 335] on div "Our Mission To manage and provide accurate, timely, and complete criminal justi…" at bounding box center [277, 306] width 230 height 114
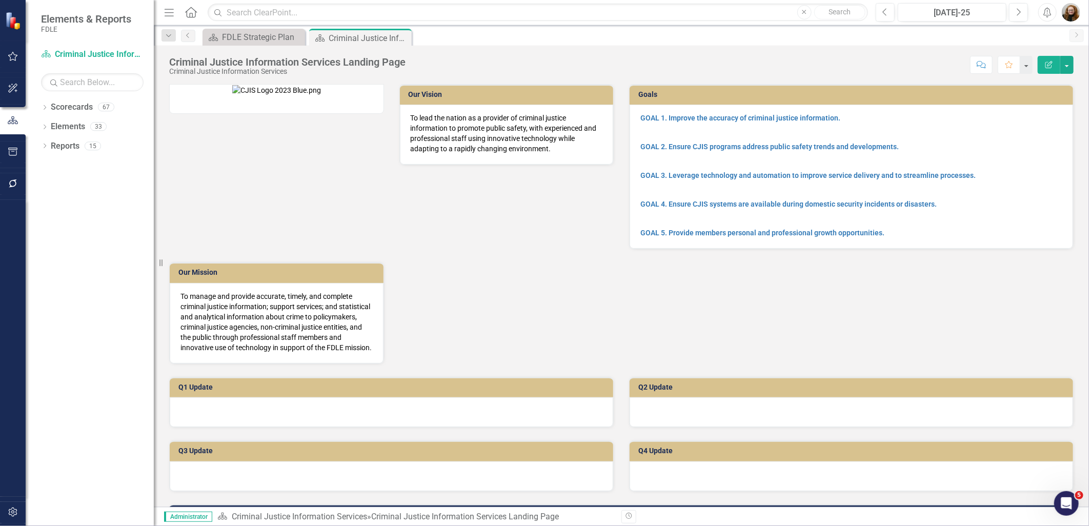
click at [392, 255] on div "Our Mission To manage and provide accurate, timely, and complete criminal justi…" at bounding box center [277, 306] width 230 height 114
drag, startPoint x: 493, startPoint y: 267, endPoint x: 488, endPoint y: 191, distance: 76.1
click at [488, 191] on div "Our Vision To lead the nation as a provider of criminal justice information to …" at bounding box center [622, 217] width 920 height 293
drag, startPoint x: 469, startPoint y: 256, endPoint x: 422, endPoint y: 238, distance: 50.2
click at [392, 255] on div "Our Mission To manage and provide accurate, timely, and complete criminal justi…" at bounding box center [277, 306] width 230 height 114
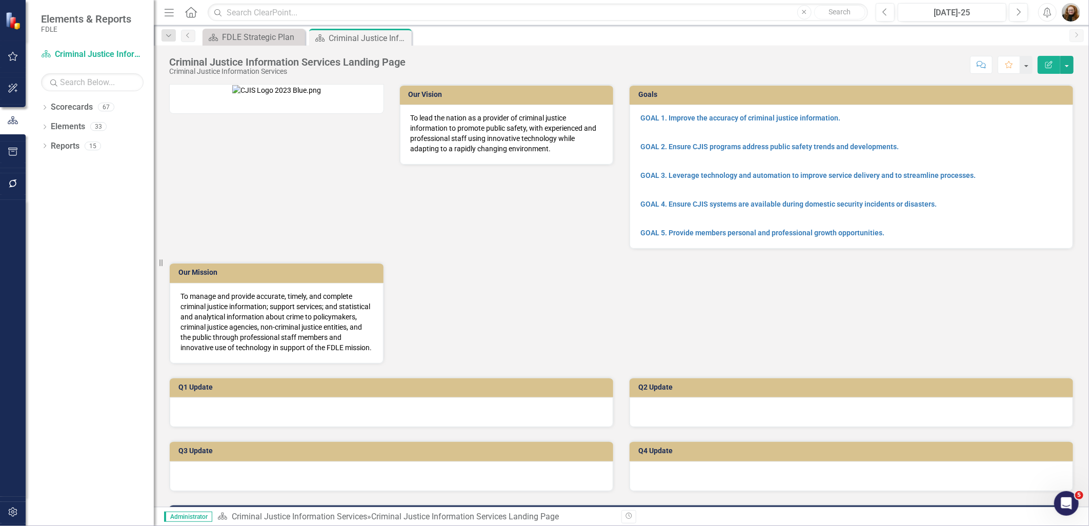
click at [321, 95] on img at bounding box center [276, 90] width 89 height 10
click at [780, 305] on div "Our Vision To lead the nation as a provider of criminal justice information to …" at bounding box center [622, 217] width 920 height 293
click at [781, 303] on div "Our Vision To lead the nation as a provider of criminal justice information to …" at bounding box center [622, 217] width 920 height 293
click at [1068, 63] on button "button" at bounding box center [1067, 65] width 13 height 18
click at [1030, 98] on link "Edit Report Edit Layout" at bounding box center [1031, 102] width 83 height 19
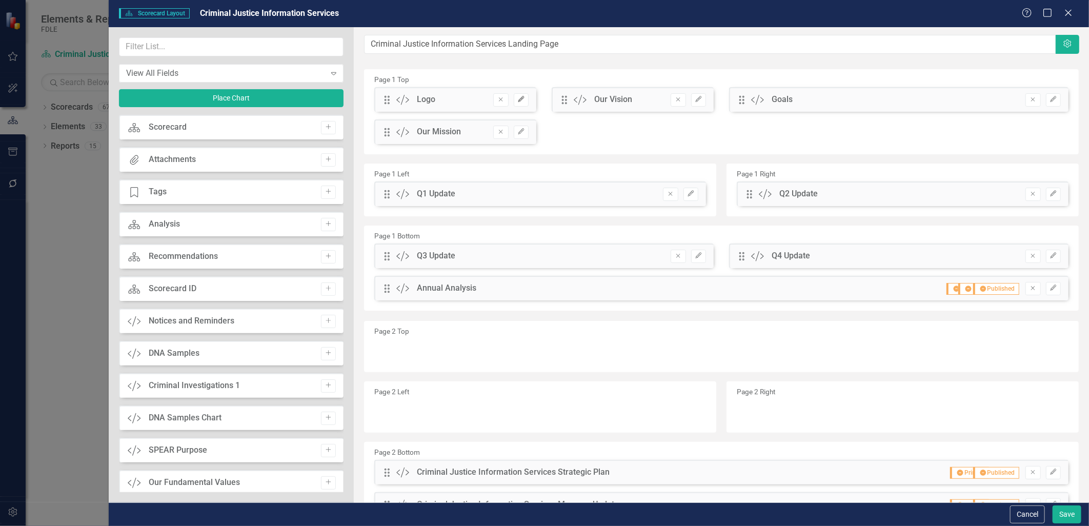
click at [519, 101] on icon "Edit" at bounding box center [522, 99] width 8 height 6
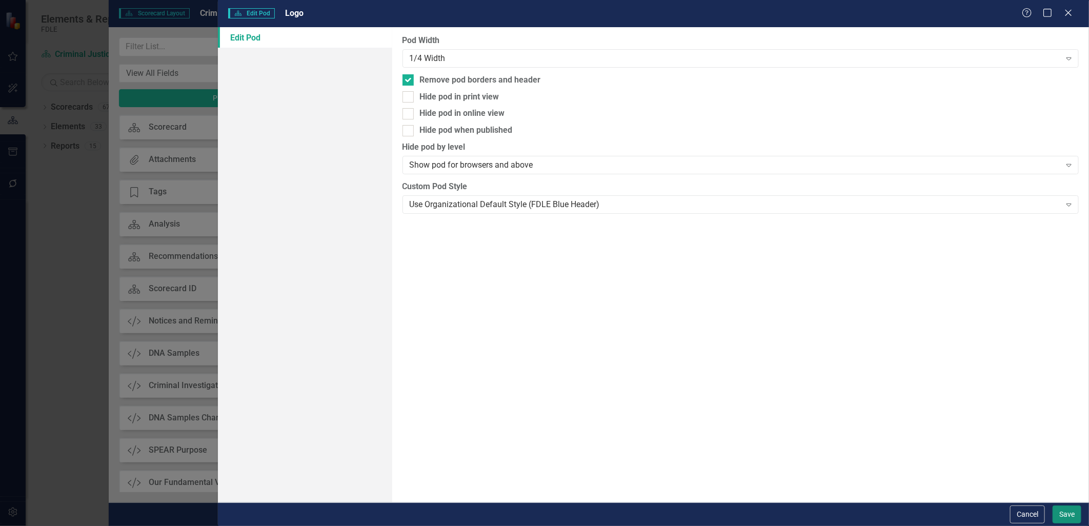
click at [1068, 519] on button "Save" at bounding box center [1067, 515] width 29 height 18
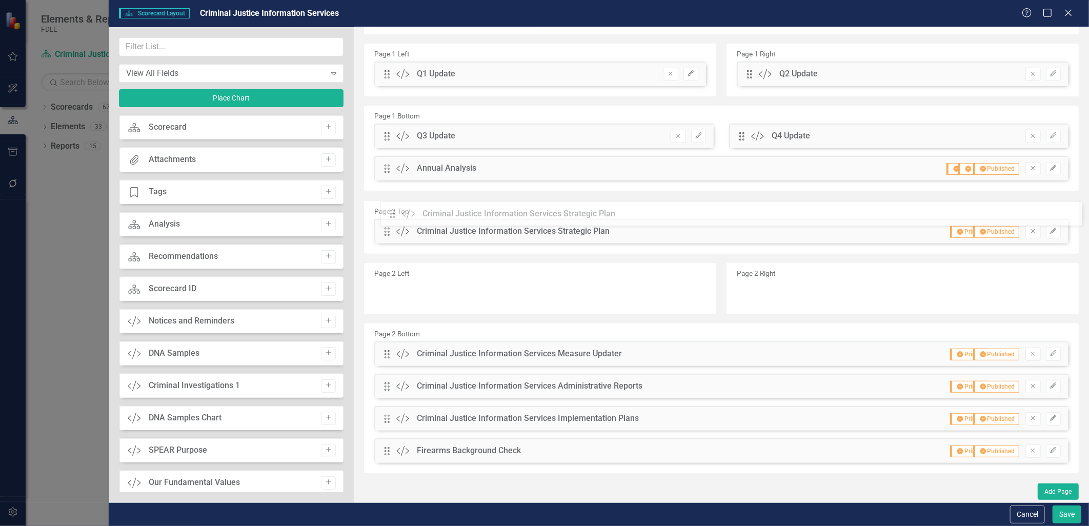
scroll to position [120, 0]
drag, startPoint x: 383, startPoint y: 322, endPoint x: 399, endPoint y: 217, distance: 105.8
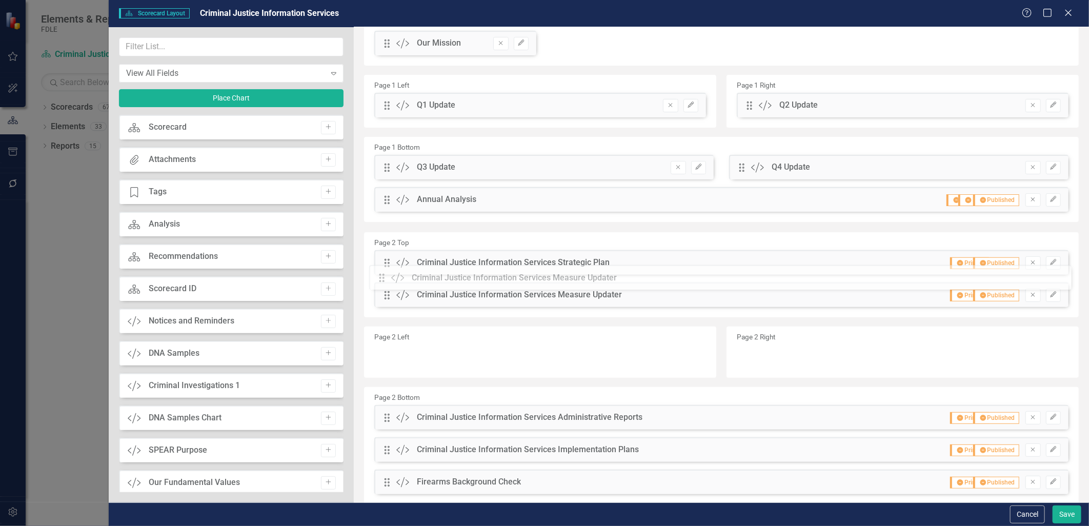
drag, startPoint x: 383, startPoint y: 339, endPoint x: 386, endPoint y: 280, distance: 59.6
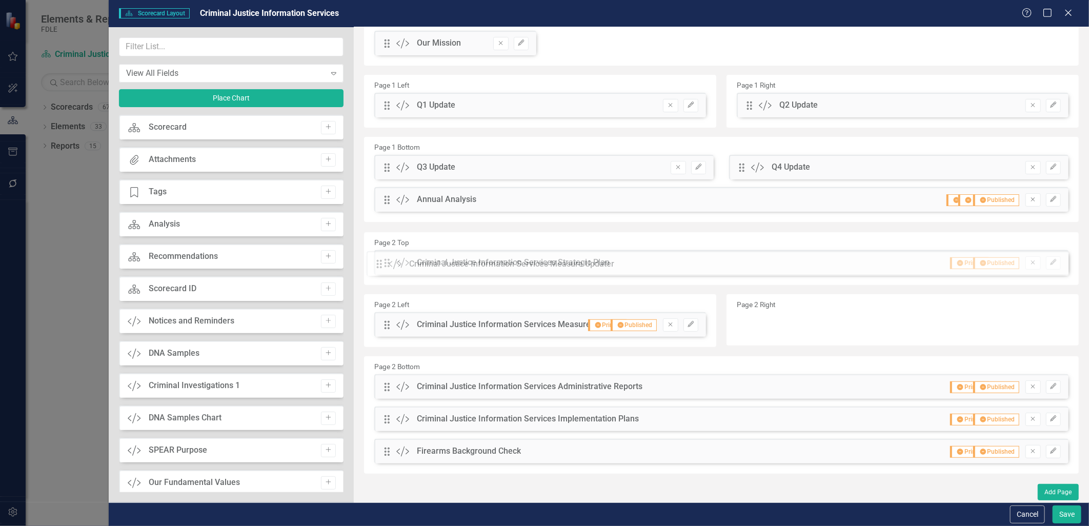
scroll to position [89, 0]
drag, startPoint x: 389, startPoint y: 327, endPoint x: 395, endPoint y: 286, distance: 41.5
drag, startPoint x: 385, startPoint y: 329, endPoint x: 391, endPoint y: 288, distance: 41.6
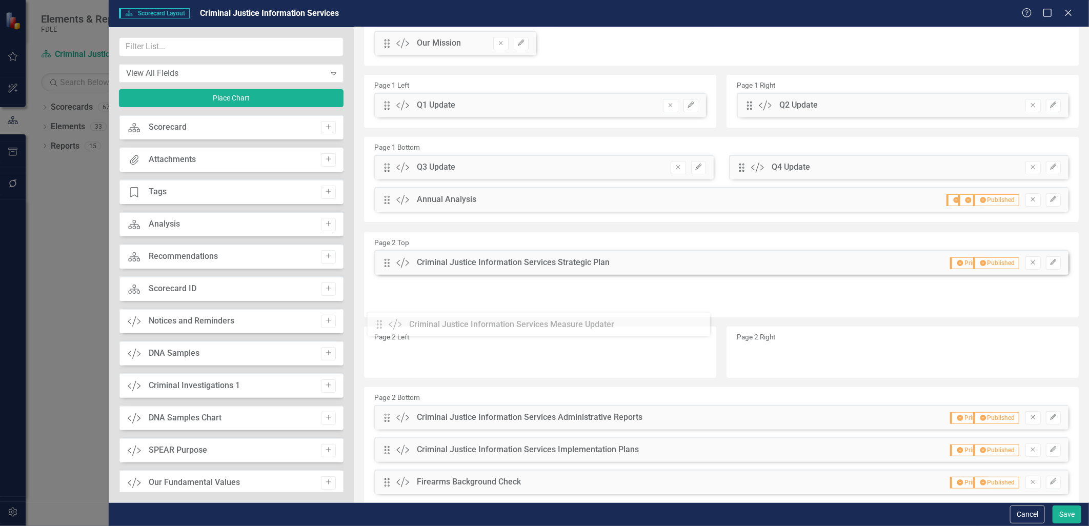
scroll to position [120, 0]
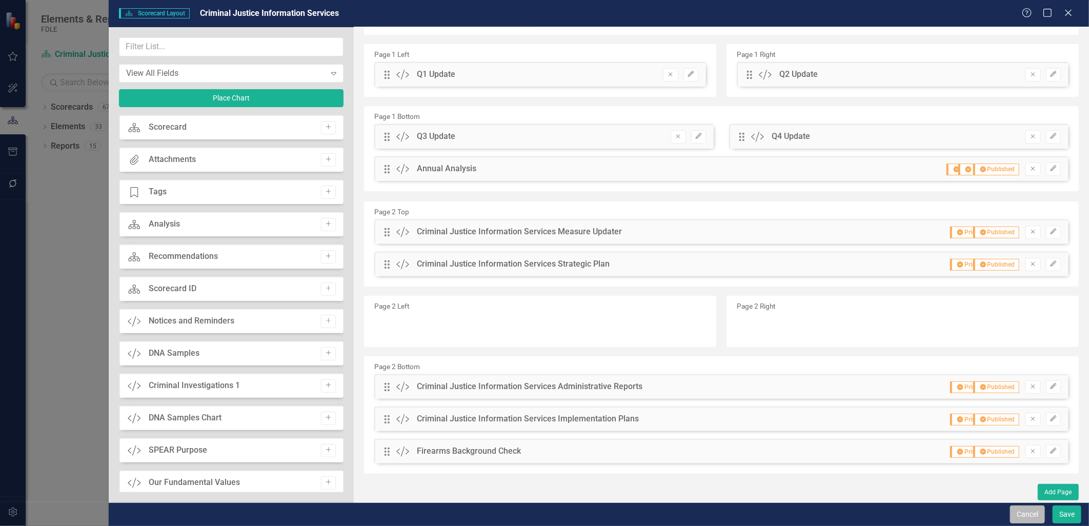
click at [1029, 513] on button "Cancel" at bounding box center [1027, 515] width 35 height 18
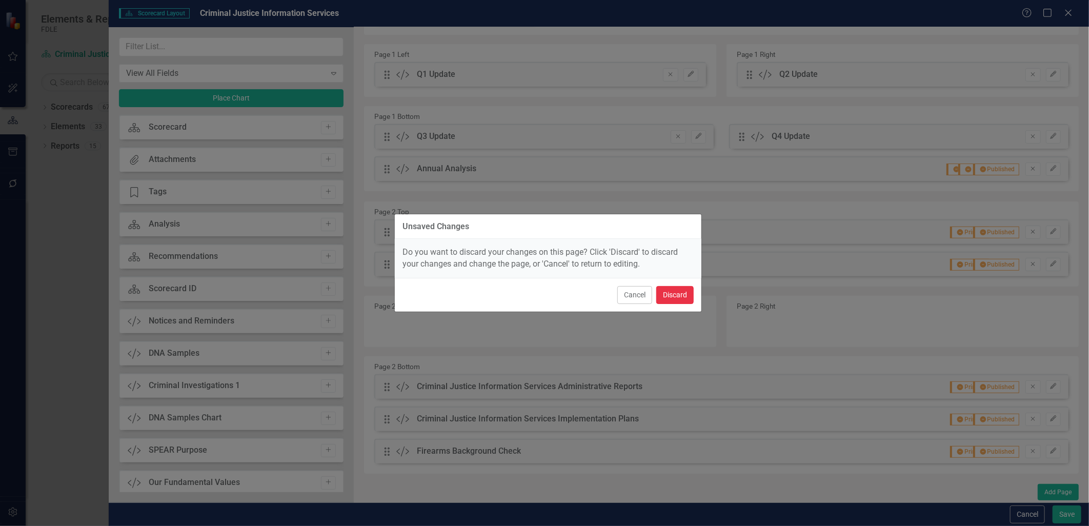
click at [664, 304] on button "Discard" at bounding box center [675, 295] width 37 height 18
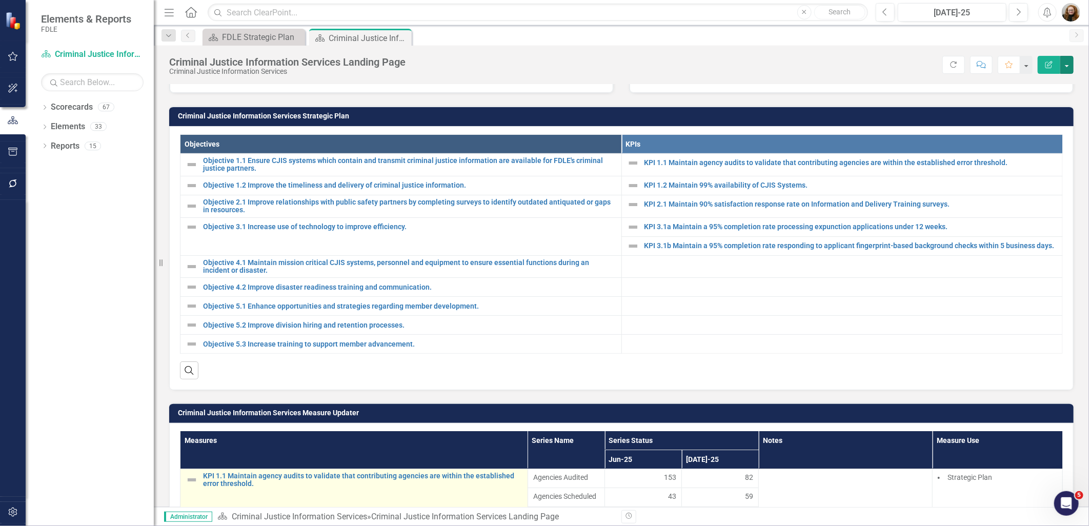
scroll to position [0, 0]
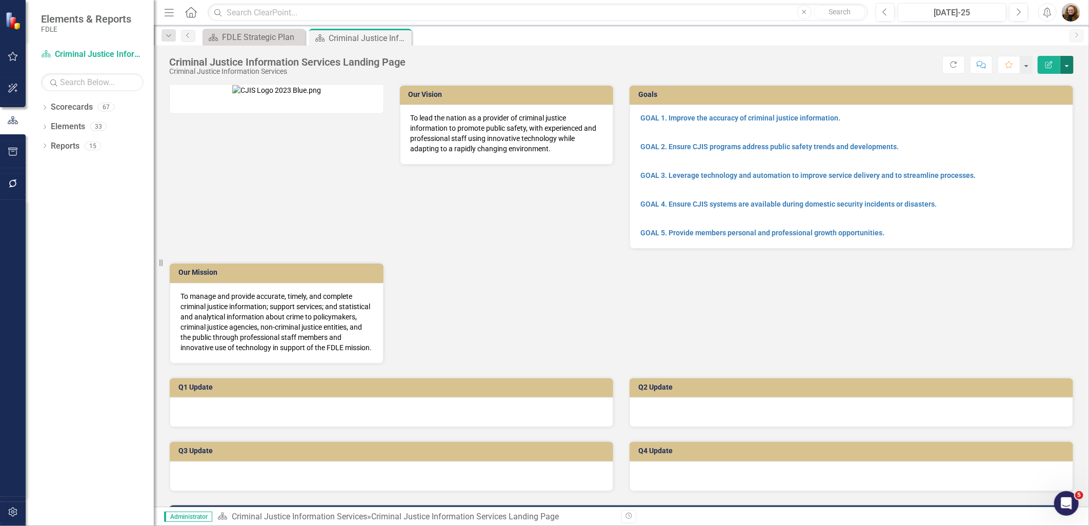
click at [1068, 68] on button "button" at bounding box center [1067, 65] width 13 height 18
click at [1043, 103] on link "Edit Report Edit Layout" at bounding box center [1031, 102] width 83 height 19
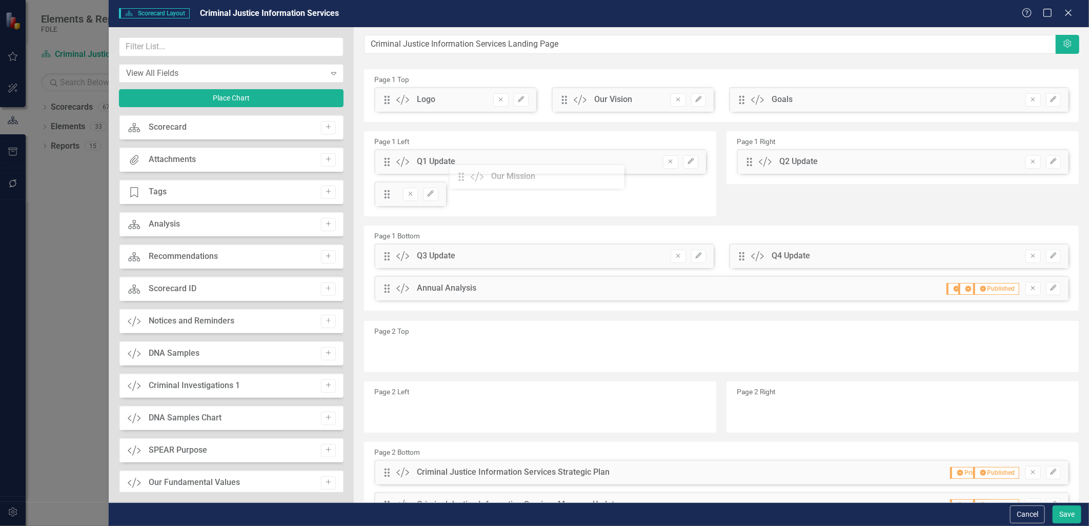
drag, startPoint x: 383, startPoint y: 132, endPoint x: 465, endPoint y: 176, distance: 93.4
drag, startPoint x: 389, startPoint y: 101, endPoint x: 401, endPoint y: 160, distance: 60.3
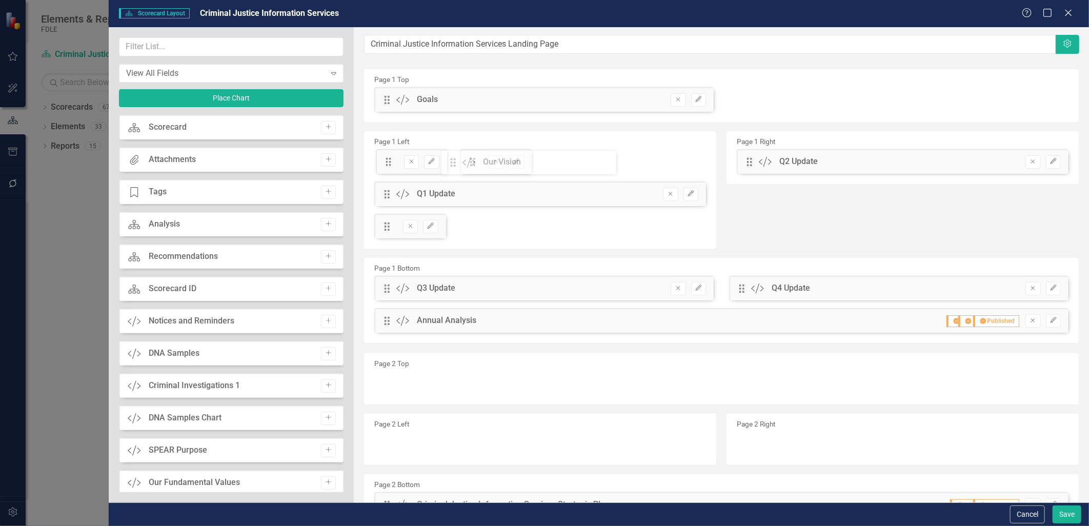
drag, startPoint x: 386, startPoint y: 99, endPoint x: 460, endPoint y: 162, distance: 96.8
drag, startPoint x: 388, startPoint y: 101, endPoint x: 782, endPoint y: 147, distance: 396.6
click at [431, 158] on icon "Edit" at bounding box center [431, 160] width 8 height 6
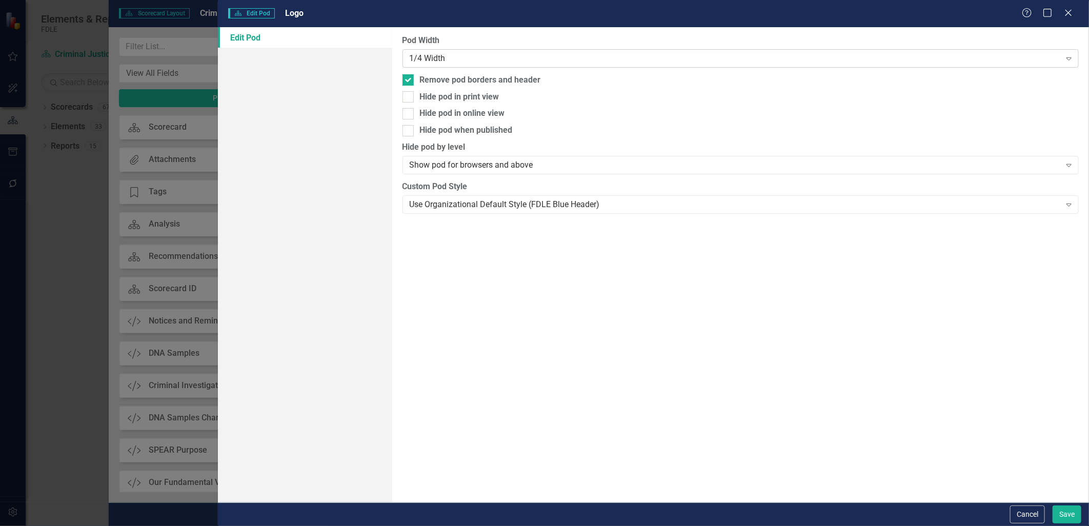
click at [445, 57] on div "1/4 Width" at bounding box center [735, 58] width 651 height 12
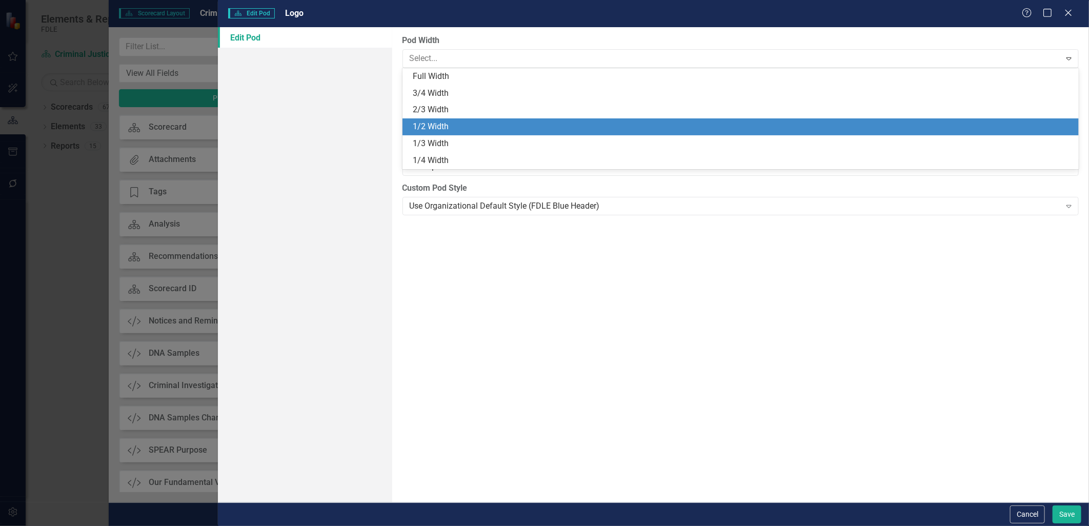
click at [450, 122] on div "1/2 Width" at bounding box center [743, 127] width 661 height 12
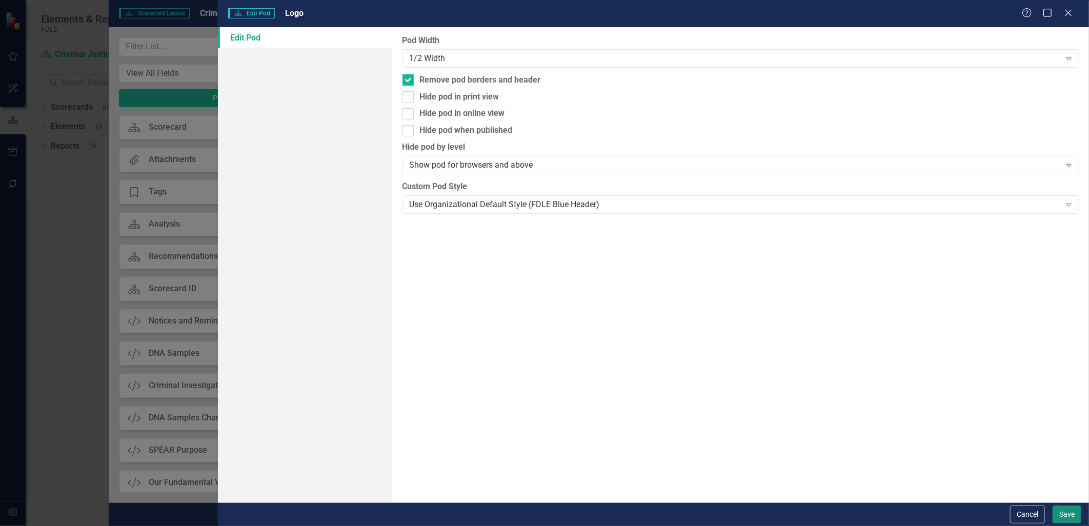
click at [1063, 515] on button "Save" at bounding box center [1067, 515] width 29 height 18
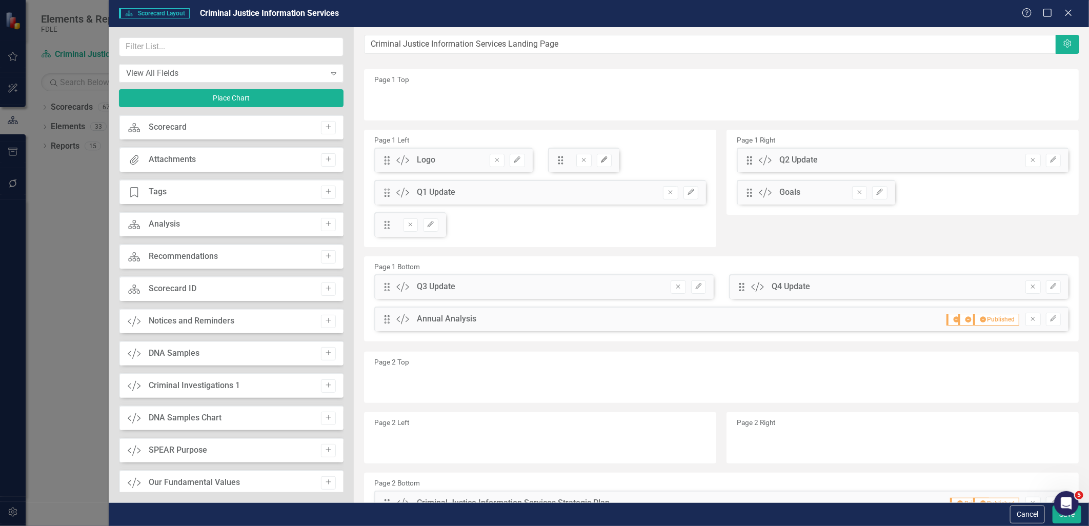
click at [603, 160] on icon "Edit" at bounding box center [605, 160] width 8 height 6
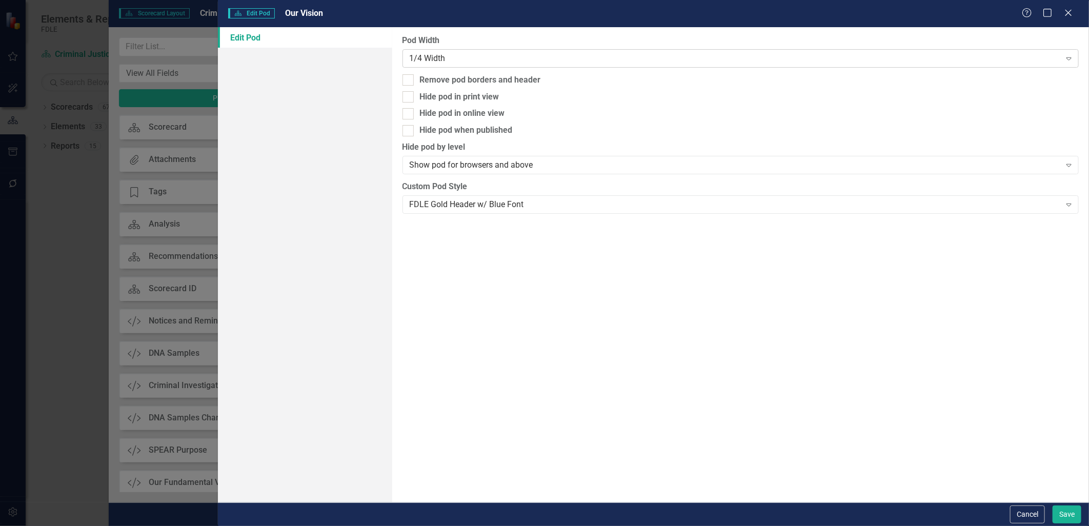
click at [459, 58] on div "1/4 Width" at bounding box center [735, 58] width 651 height 12
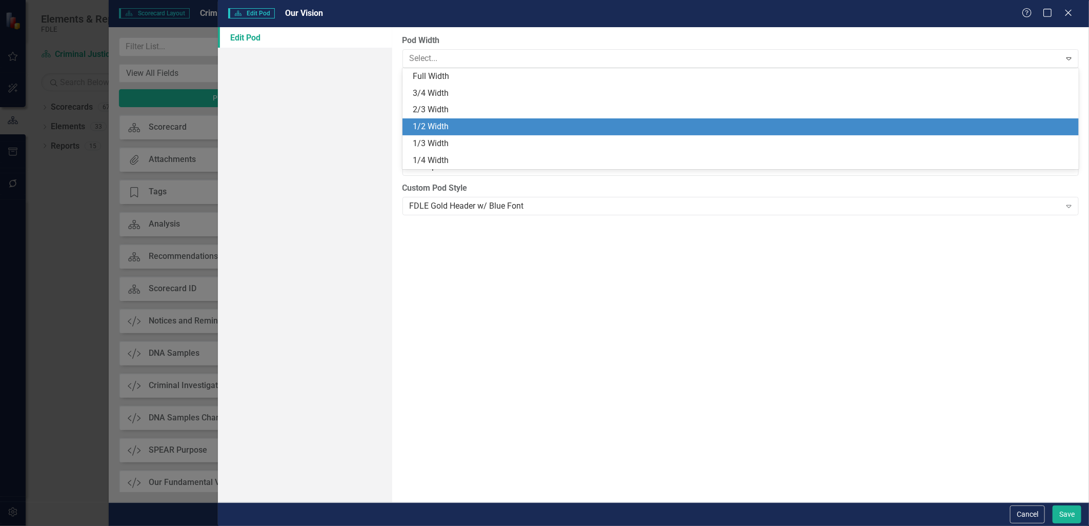
click at [453, 120] on div "1/2 Width" at bounding box center [741, 126] width 677 height 17
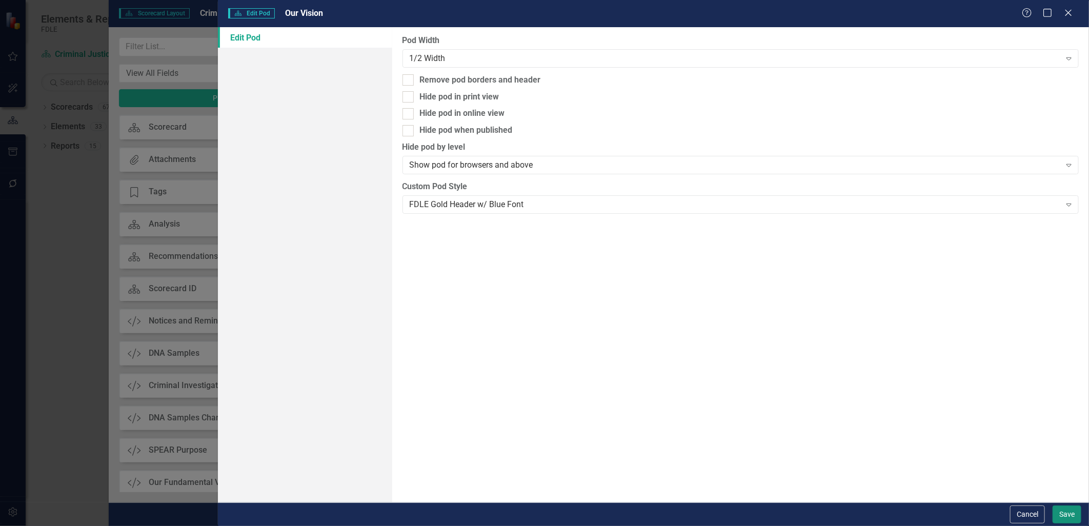
click at [1062, 520] on button "Save" at bounding box center [1067, 515] width 29 height 18
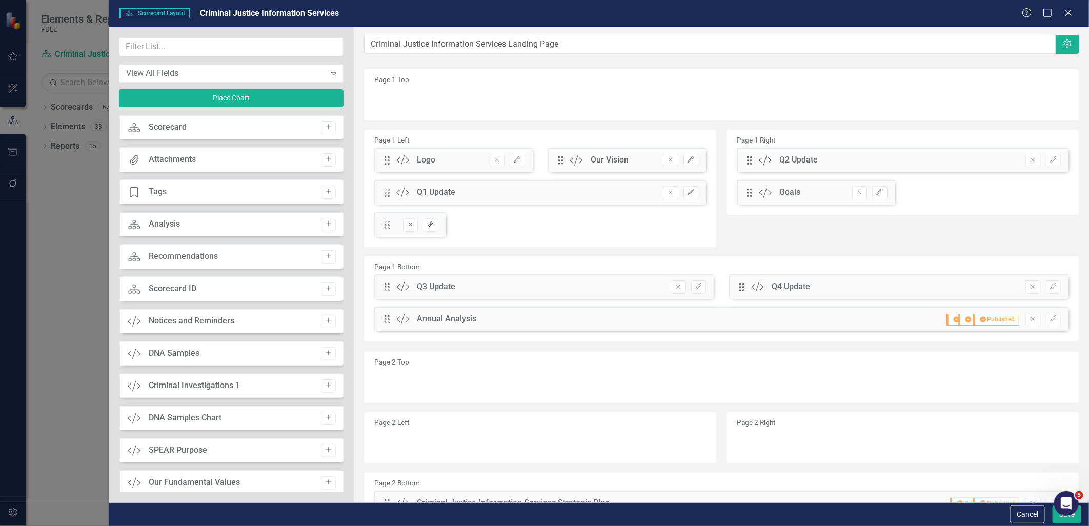
click at [431, 223] on icon "Edit" at bounding box center [431, 225] width 8 height 6
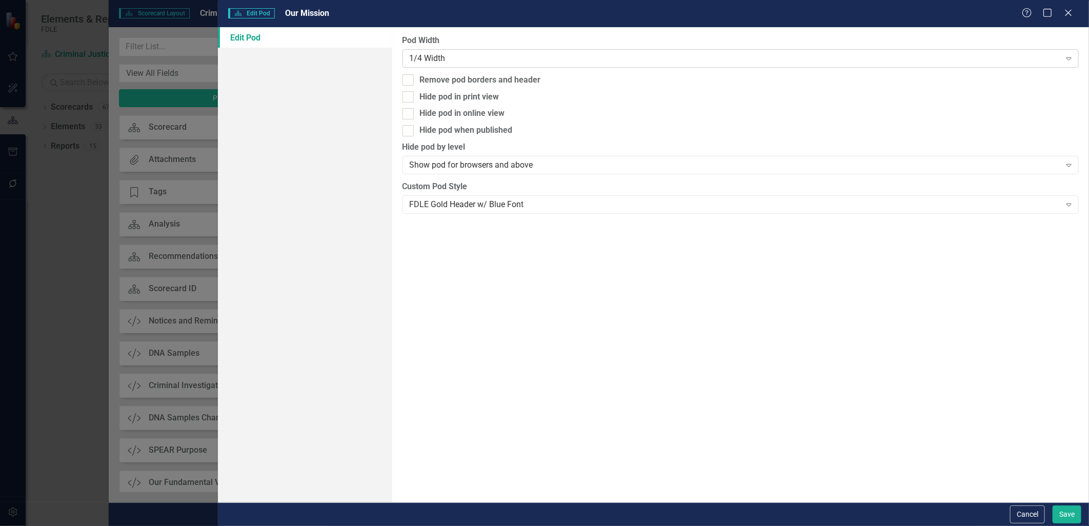
click at [436, 52] on div "1/4 Width" at bounding box center [735, 58] width 651 height 12
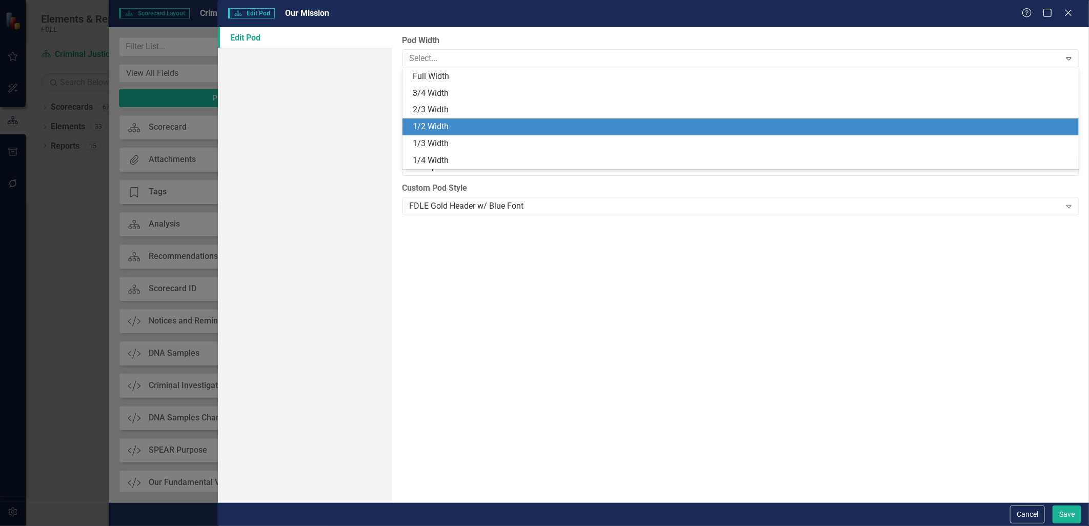
click at [440, 124] on div "1/2 Width" at bounding box center [743, 127] width 661 height 12
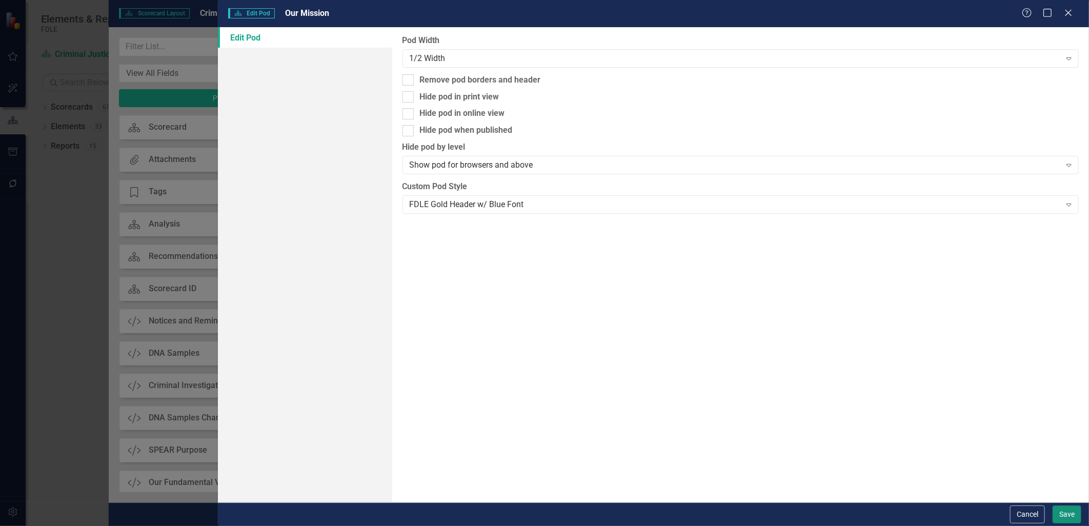
click at [1053, 511] on button "Save" at bounding box center [1067, 515] width 29 height 18
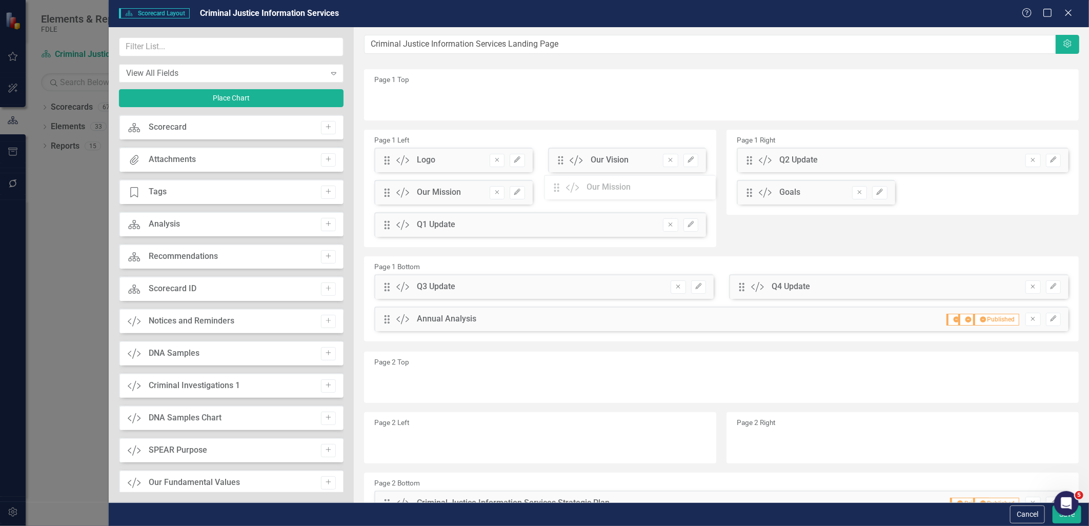
drag, startPoint x: 385, startPoint y: 225, endPoint x: 563, endPoint y: 187, distance: 181.4
click at [563, 187] on div "The fields (or pods) that are available for you to include on the detail page a…" at bounding box center [722, 355] width 736 height 657
drag, startPoint x: 742, startPoint y: 193, endPoint x: 749, endPoint y: 160, distance: 34.1
click at [749, 160] on div "The fields (or pods) that are available for you to include on the detail page a…" at bounding box center [722, 355] width 736 height 657
click at [1061, 519] on button "Save" at bounding box center [1067, 515] width 29 height 18
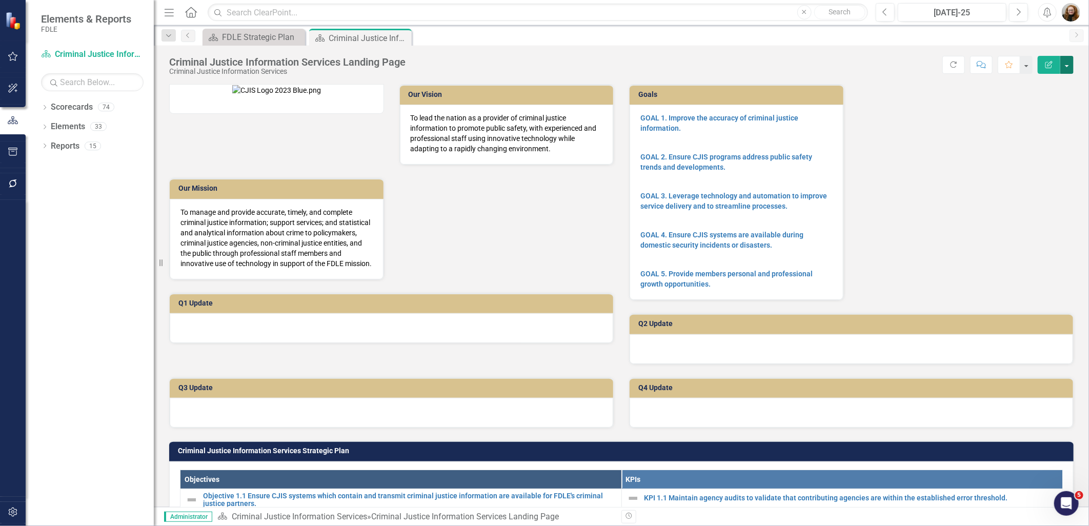
click at [1064, 65] on button "button" at bounding box center [1067, 65] width 13 height 18
click at [1040, 98] on link "Edit Report Edit Layout" at bounding box center [1031, 102] width 83 height 19
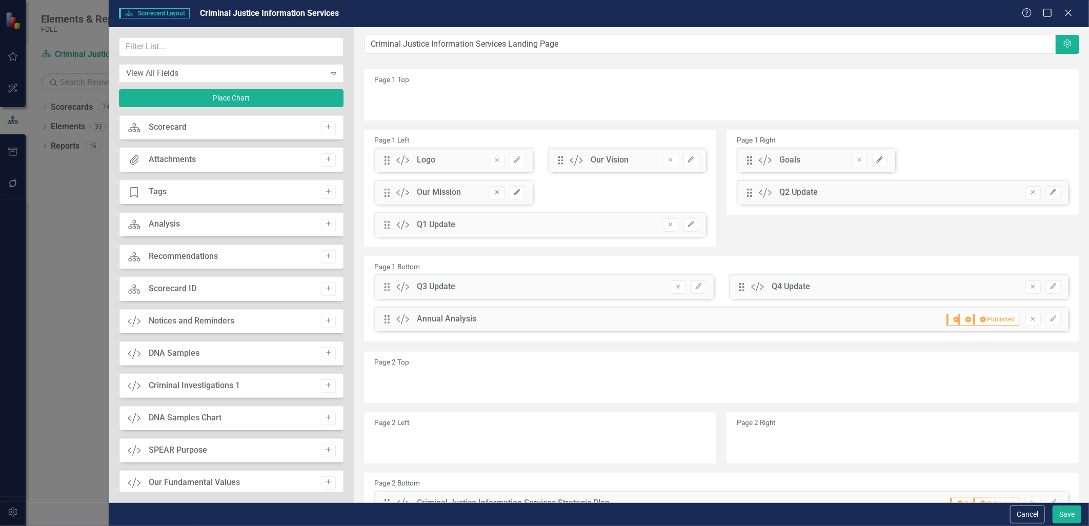
click at [874, 163] on button "Edit" at bounding box center [879, 160] width 15 height 13
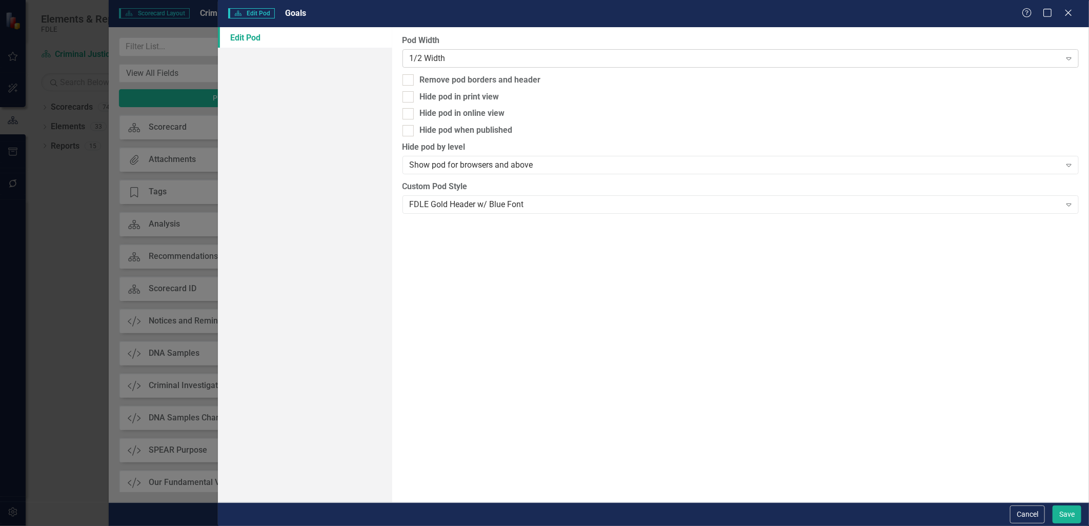
click at [584, 62] on div "1/2 Width" at bounding box center [735, 58] width 651 height 12
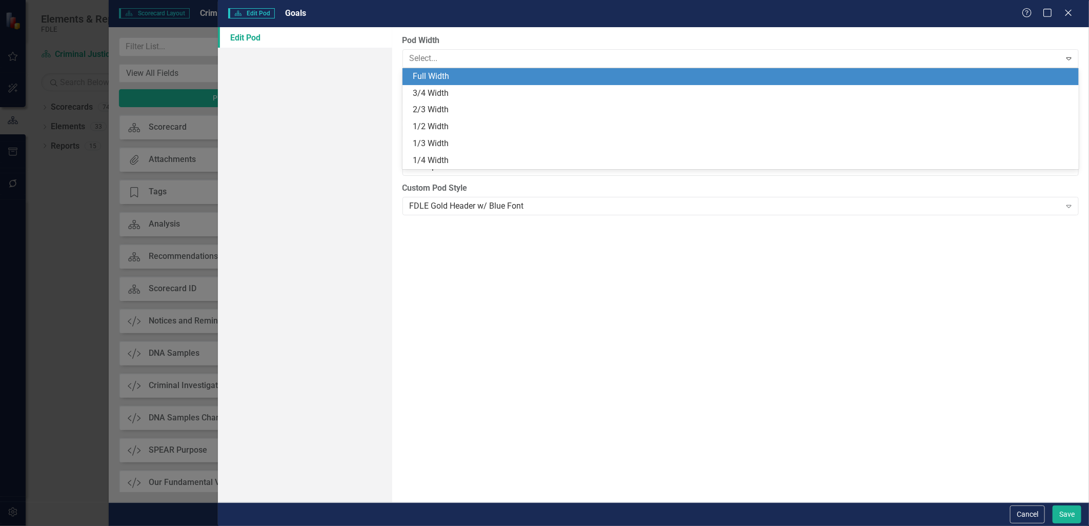
click at [579, 84] on div "Full Width" at bounding box center [741, 76] width 677 height 17
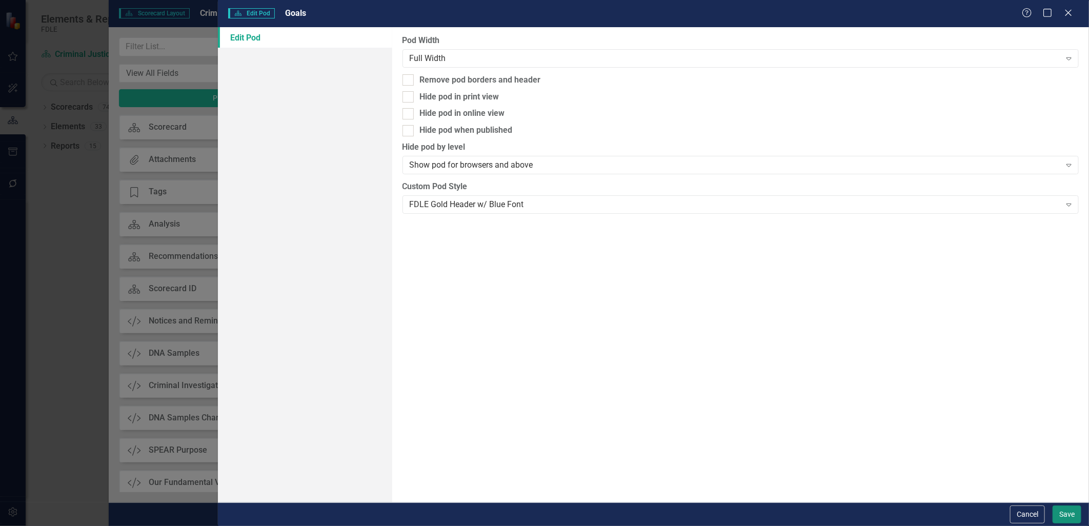
click at [1067, 510] on button "Save" at bounding box center [1067, 515] width 29 height 18
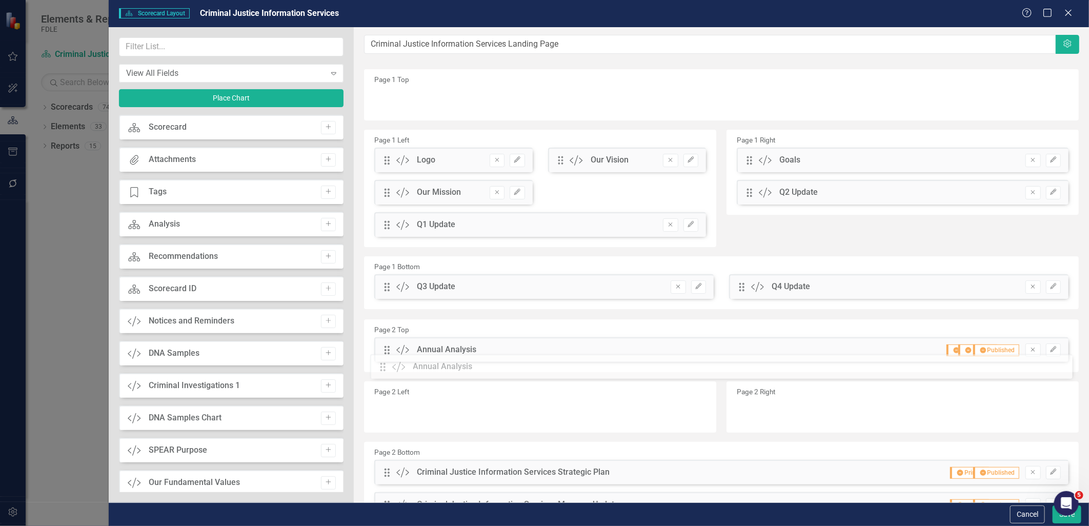
drag, startPoint x: 389, startPoint y: 321, endPoint x: 392, endPoint y: 368, distance: 47.8
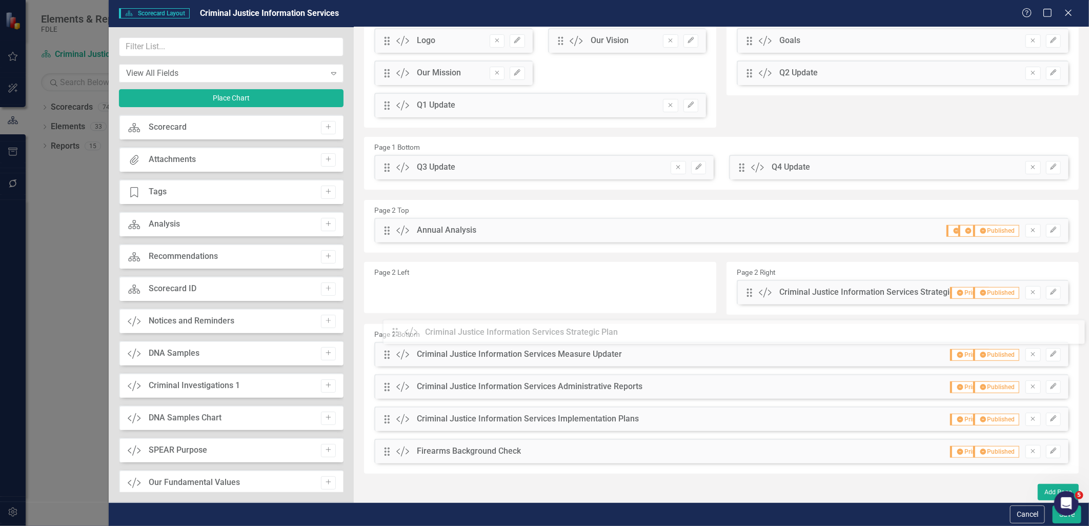
scroll to position [150, 0]
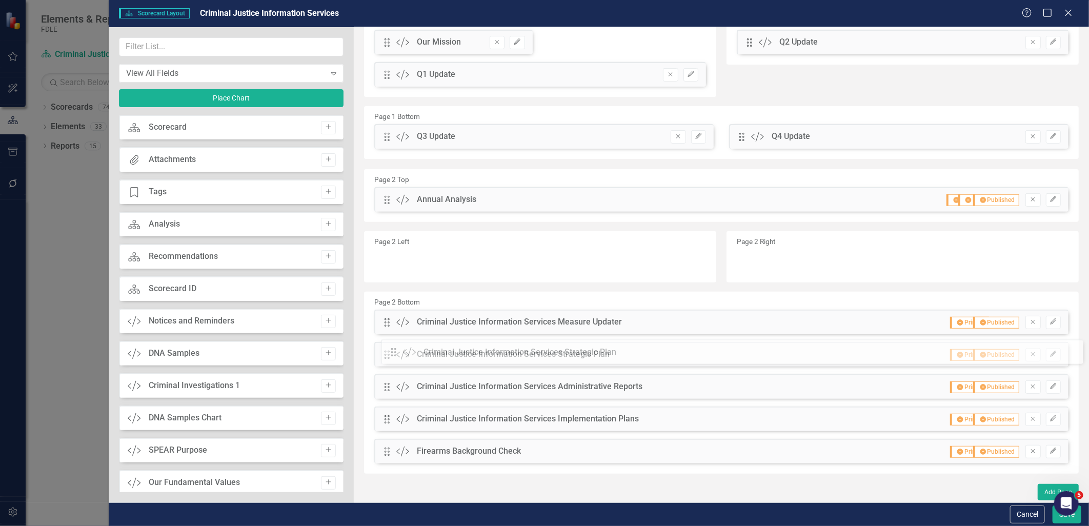
drag, startPoint x: 383, startPoint y: 322, endPoint x: 398, endPoint y: 352, distance: 33.5
drag, startPoint x: 386, startPoint y: 357, endPoint x: 386, endPoint y: 325, distance: 31.8
click at [386, 325] on div "The fields (or pods) that are available for you to include on the detail page a…" at bounding box center [722, 190] width 736 height 626
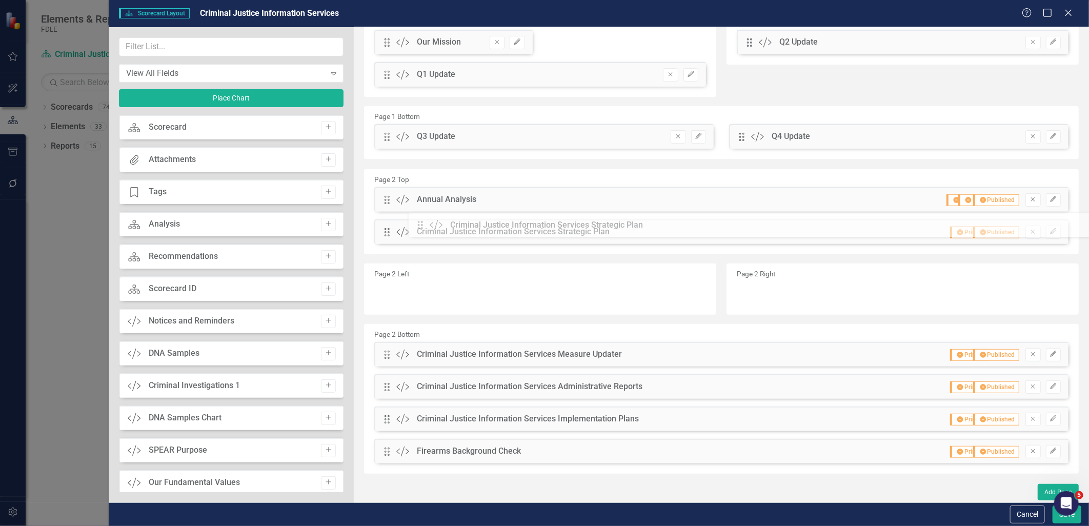
drag, startPoint x: 388, startPoint y: 321, endPoint x: 429, endPoint y: 224, distance: 105.3
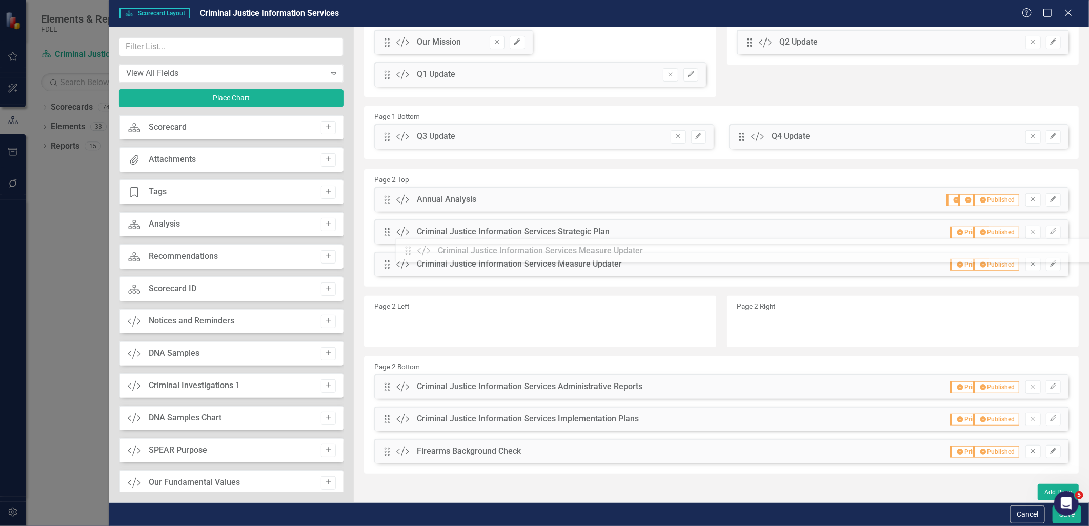
drag, startPoint x: 389, startPoint y: 356, endPoint x: 418, endPoint y: 253, distance: 107.5
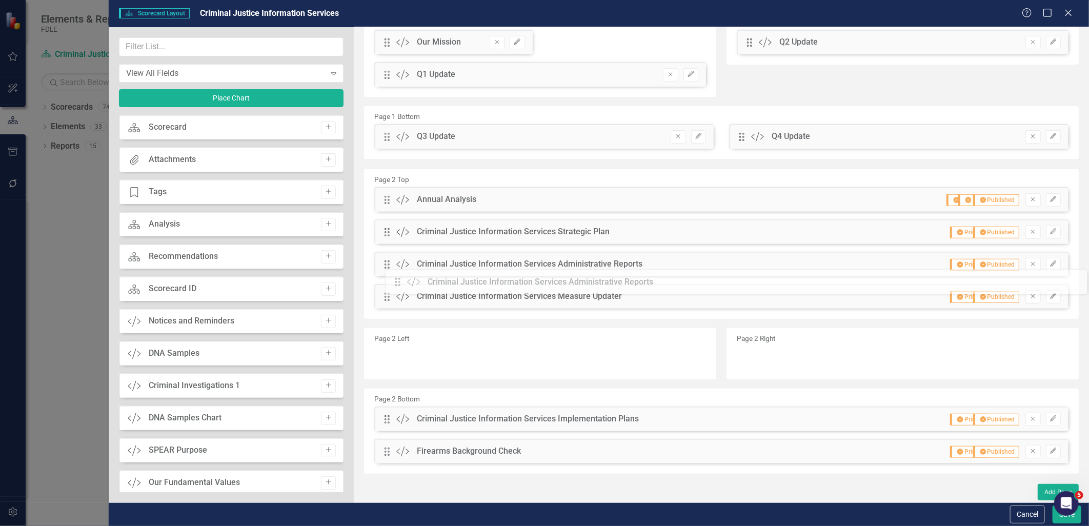
drag, startPoint x: 390, startPoint y: 385, endPoint x: 408, endPoint y: 280, distance: 106.3
drag, startPoint x: 387, startPoint y: 266, endPoint x: 393, endPoint y: 294, distance: 29.4
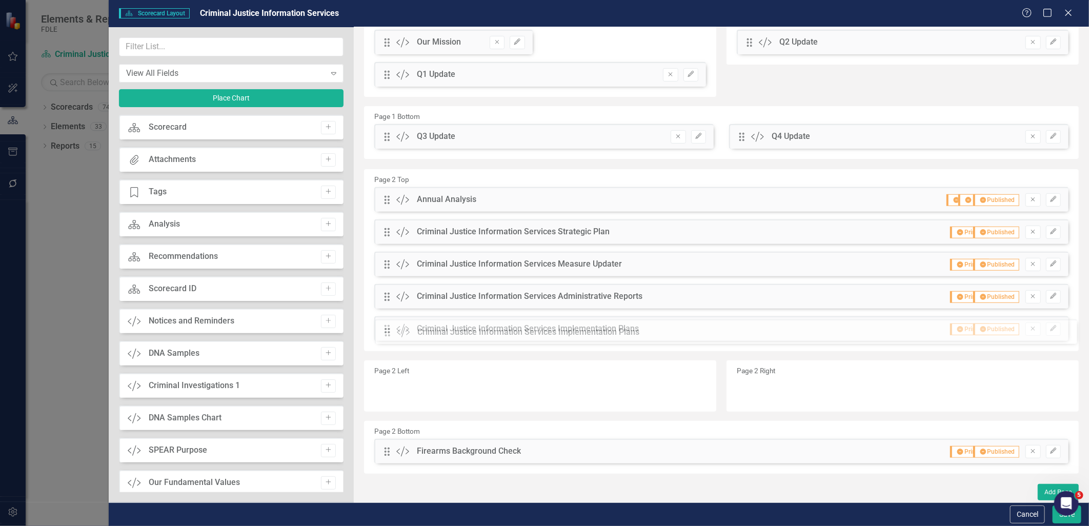
drag, startPoint x: 387, startPoint y: 418, endPoint x: 395, endPoint y: 331, distance: 87.1
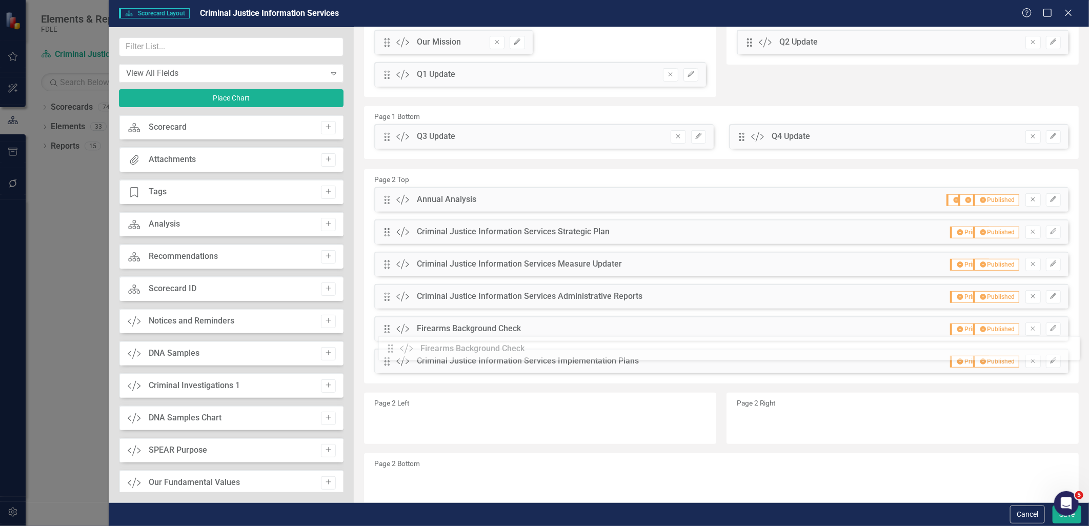
drag, startPoint x: 385, startPoint y: 450, endPoint x: 396, endPoint y: 348, distance: 103.2
drag, startPoint x: 386, startPoint y: 328, endPoint x: 386, endPoint y: 361, distance: 32.8
click at [1056, 516] on body "Elements & Reports FDLE Scorecard Criminal Justice Information Services Search …" at bounding box center [544, 263] width 1089 height 526
click at [1058, 517] on button "Save" at bounding box center [1067, 515] width 29 height 18
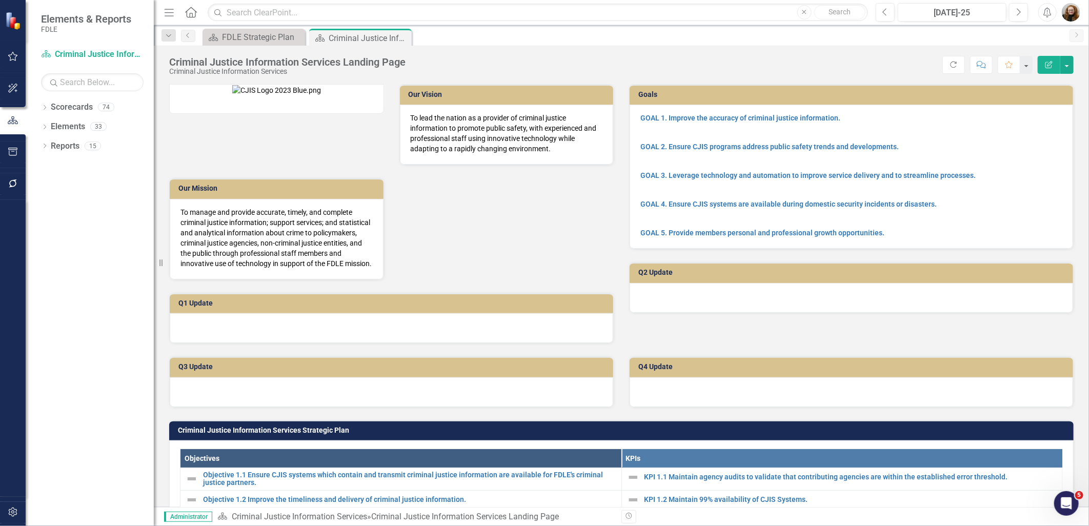
click at [788, 244] on div "GOAL 1. Improve the accuracy of criminal justice information. GOAL 2. Ensure CJ…" at bounding box center [852, 177] width 444 height 144
click at [829, 296] on div at bounding box center [852, 298] width 444 height 30
click at [1065, 70] on button "button" at bounding box center [1067, 65] width 13 height 18
click at [1014, 108] on link "Edit Report Edit Layout" at bounding box center [1031, 102] width 83 height 19
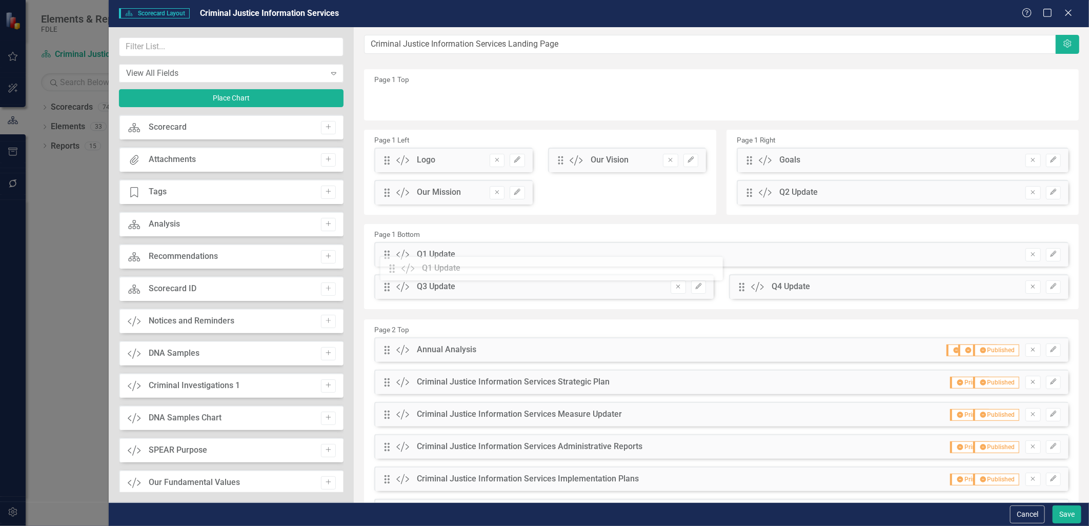
drag, startPoint x: 384, startPoint y: 227, endPoint x: 396, endPoint y: 270, distance: 45.4
drag, startPoint x: 384, startPoint y: 251, endPoint x: 395, endPoint y: 216, distance: 37.1
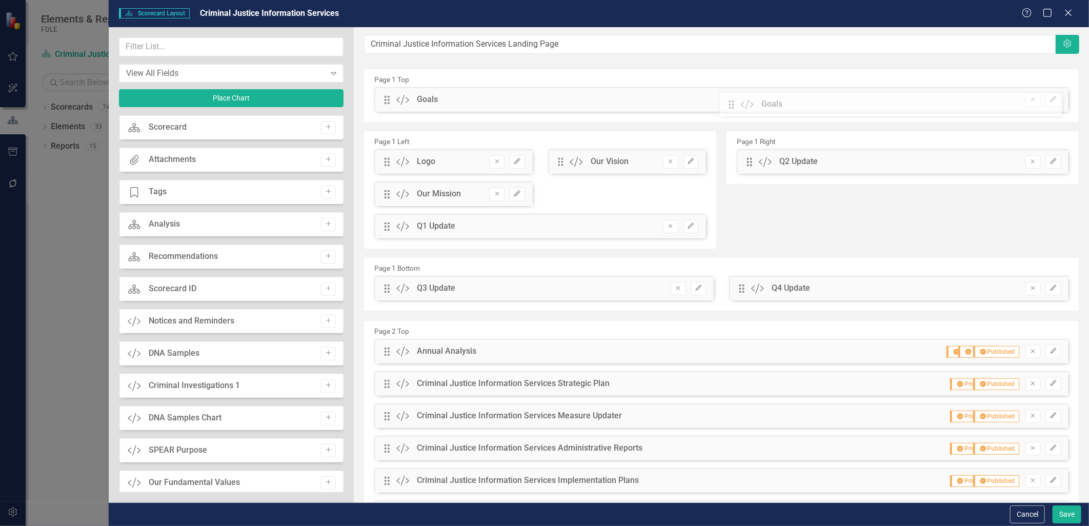
drag, startPoint x: 743, startPoint y: 161, endPoint x: 736, endPoint y: 105, distance: 56.3
click at [1050, 100] on icon "Edit" at bounding box center [1054, 99] width 8 height 6
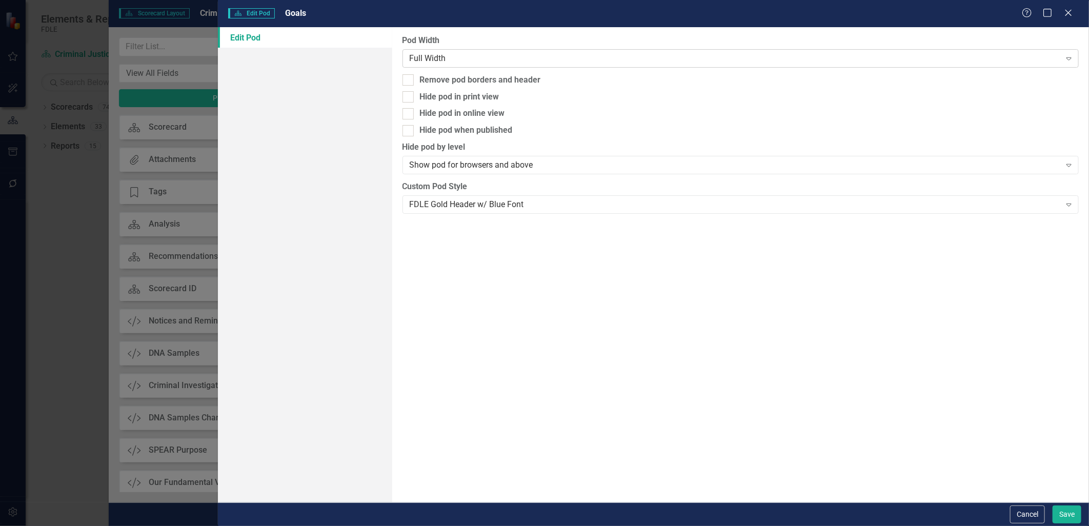
click at [474, 63] on div "Full Width" at bounding box center [735, 58] width 651 height 12
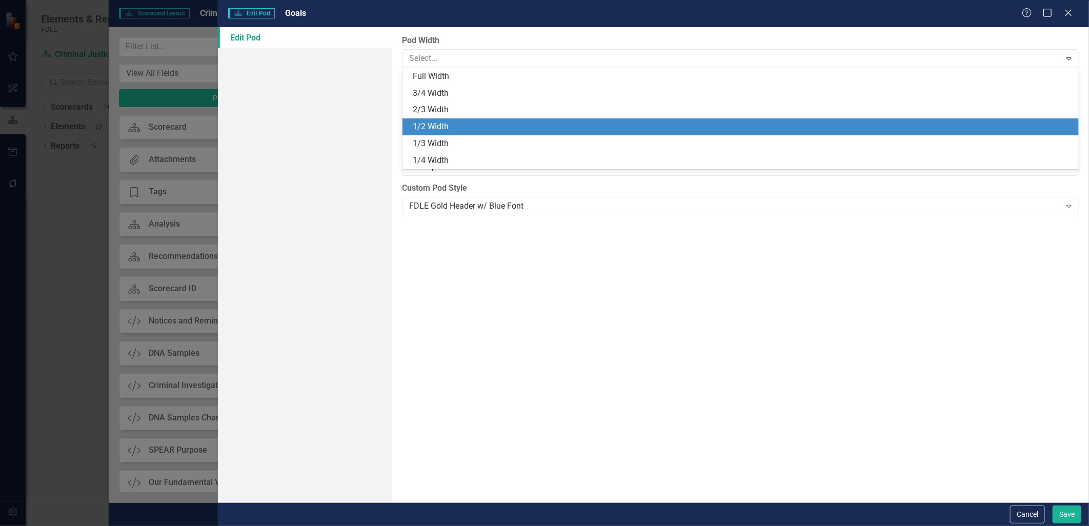
click at [467, 123] on div "1/2 Width" at bounding box center [743, 127] width 661 height 12
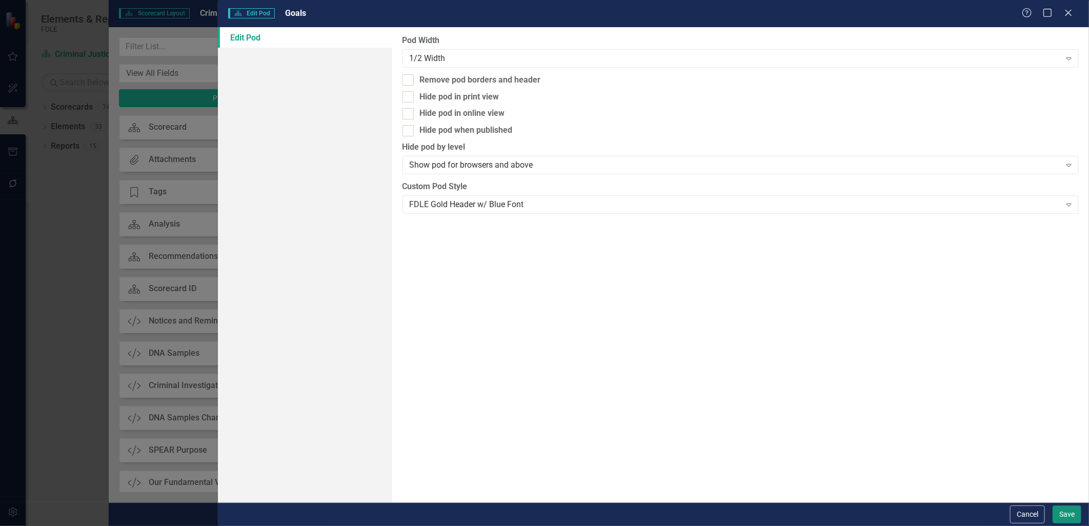
click at [1063, 515] on button "Save" at bounding box center [1067, 515] width 29 height 18
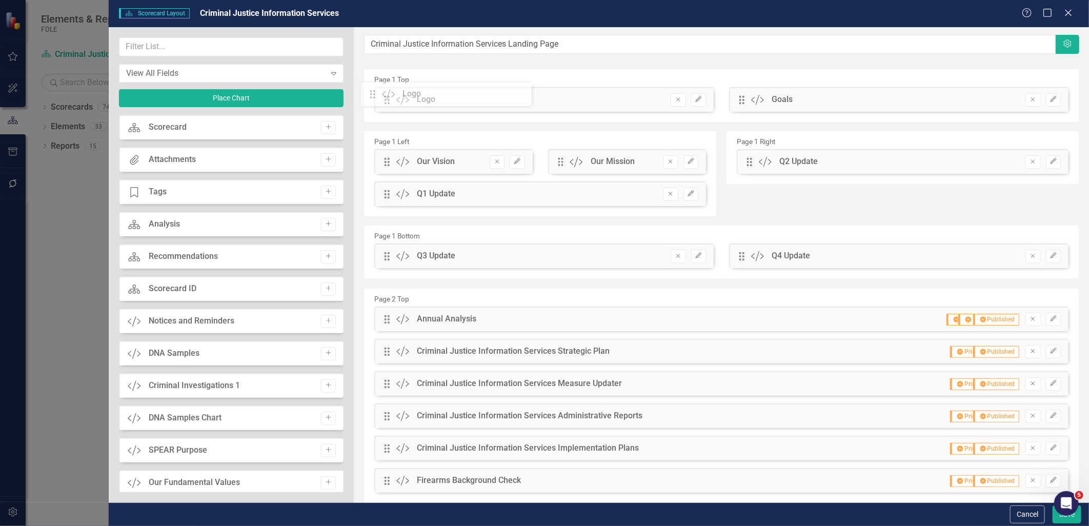
drag, startPoint x: 385, startPoint y: 161, endPoint x: 379, endPoint y: 92, distance: 68.5
click at [696, 100] on icon "button" at bounding box center [699, 99] width 6 height 6
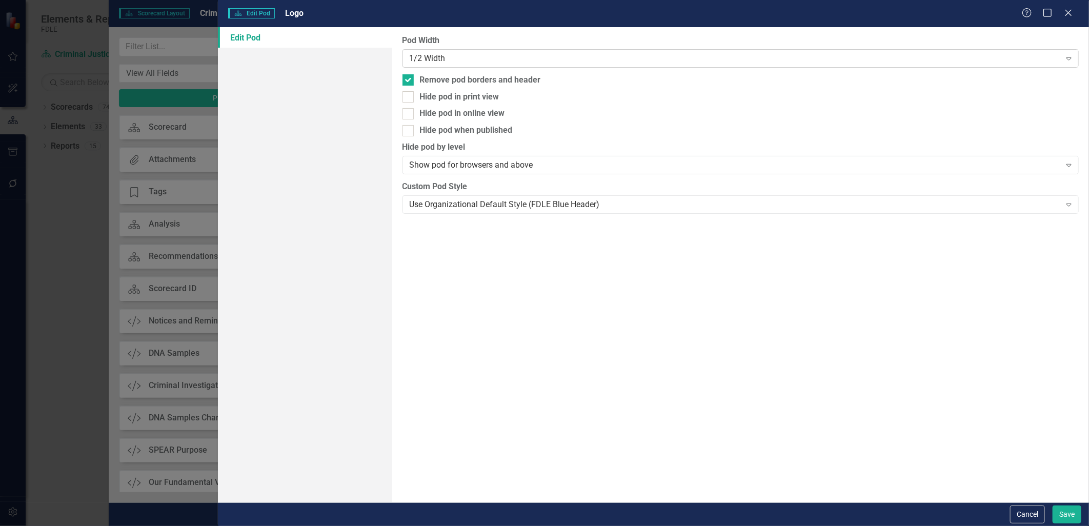
click at [448, 59] on div "1/2 Width" at bounding box center [735, 58] width 651 height 12
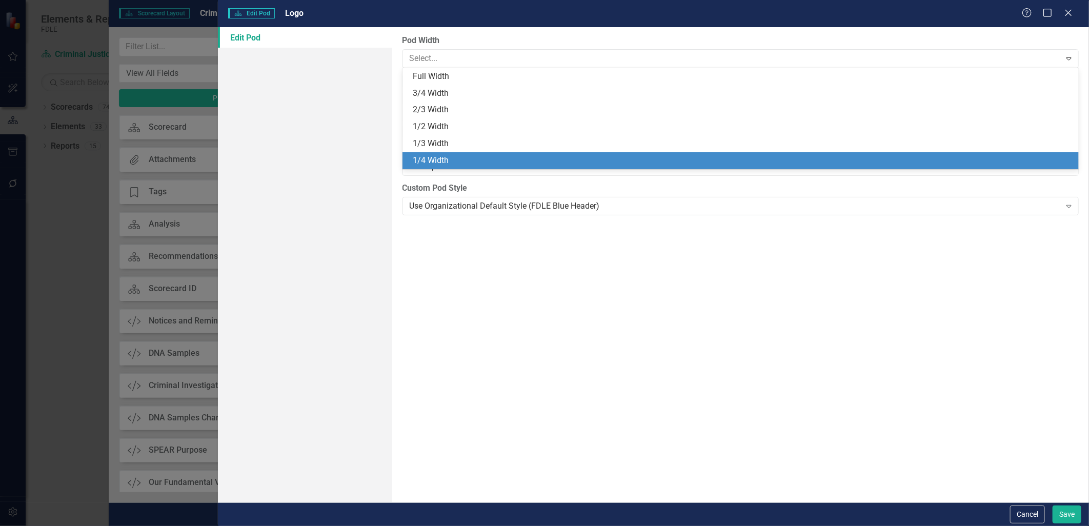
click at [442, 161] on div "1/4 Width" at bounding box center [743, 161] width 661 height 12
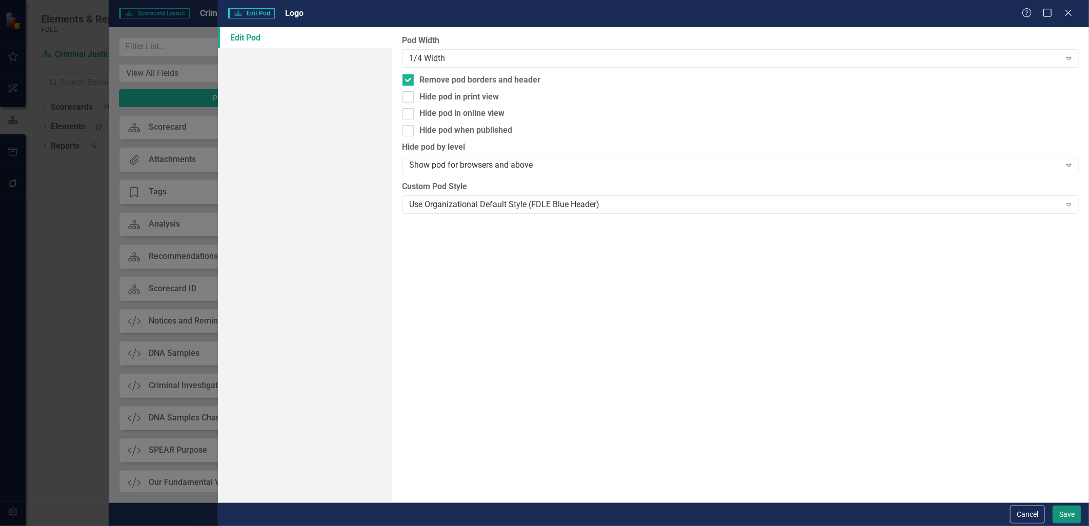
click at [1068, 511] on button "Save" at bounding box center [1067, 515] width 29 height 18
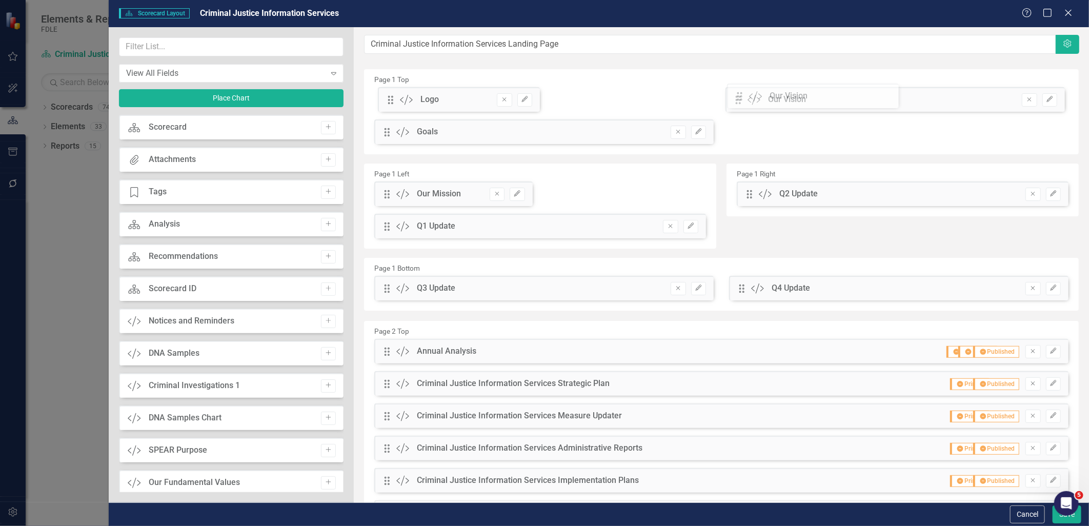
drag, startPoint x: 387, startPoint y: 160, endPoint x: 748, endPoint y: 94, distance: 366.5
click at [872, 98] on icon "Edit" at bounding box center [876, 99] width 8 height 6
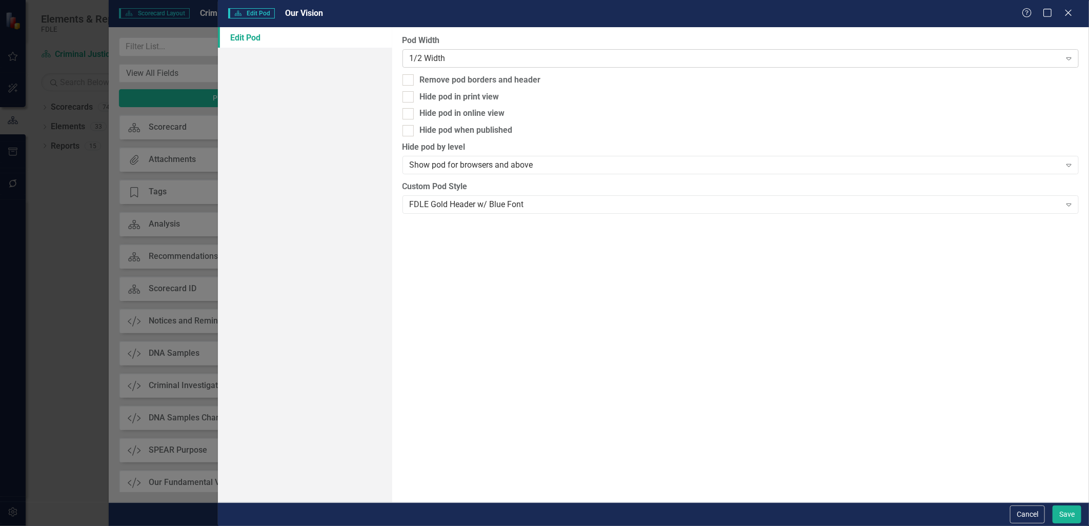
click at [506, 56] on div "1/2 Width" at bounding box center [735, 58] width 651 height 12
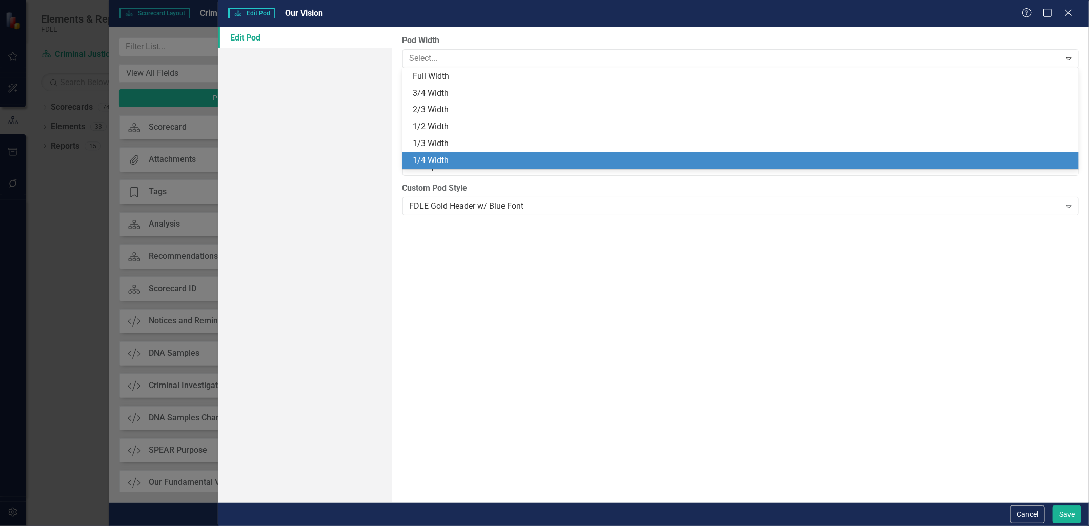
click at [449, 154] on div "1/4 Width" at bounding box center [741, 160] width 677 height 17
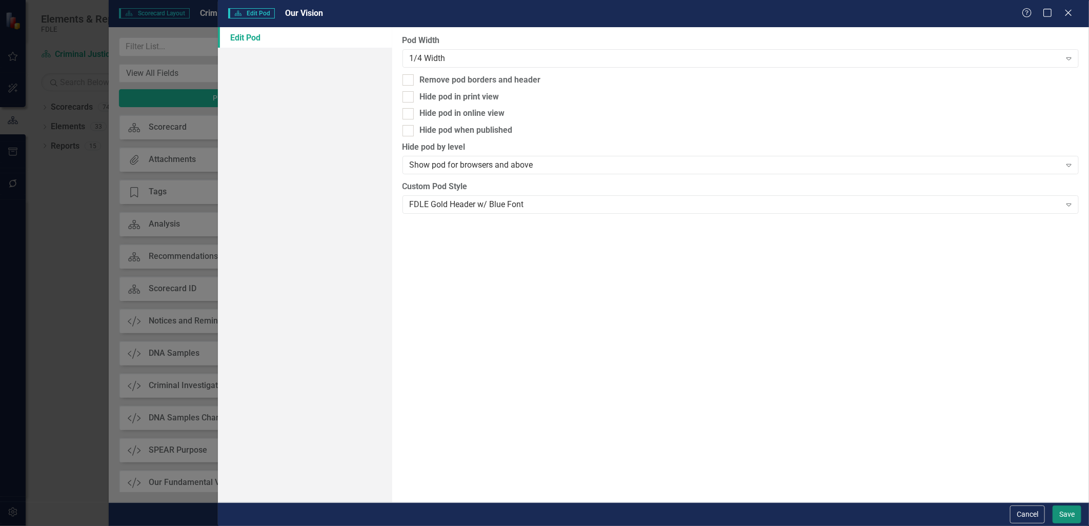
click at [1059, 519] on button "Save" at bounding box center [1067, 515] width 29 height 18
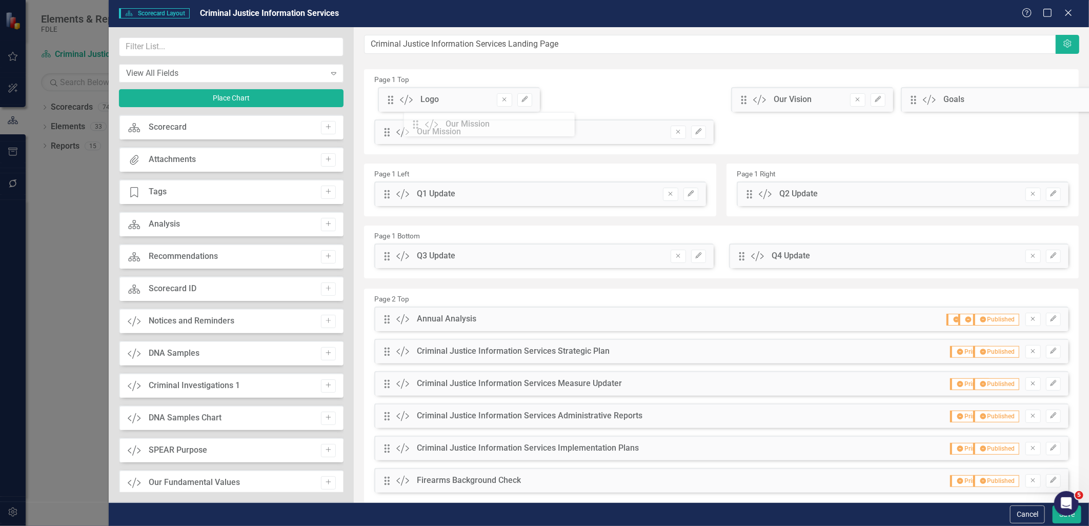
drag, startPoint x: 385, startPoint y: 158, endPoint x: 422, endPoint y: 121, distance: 52.2
click at [695, 129] on icon "Edit" at bounding box center [699, 132] width 8 height 6
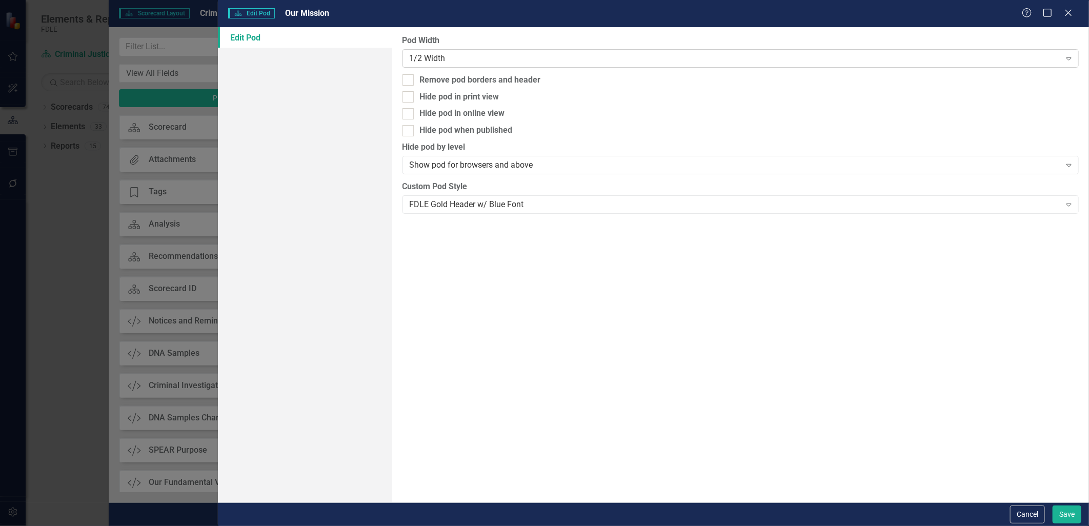
click at [565, 56] on div "1/2 Width" at bounding box center [735, 58] width 651 height 12
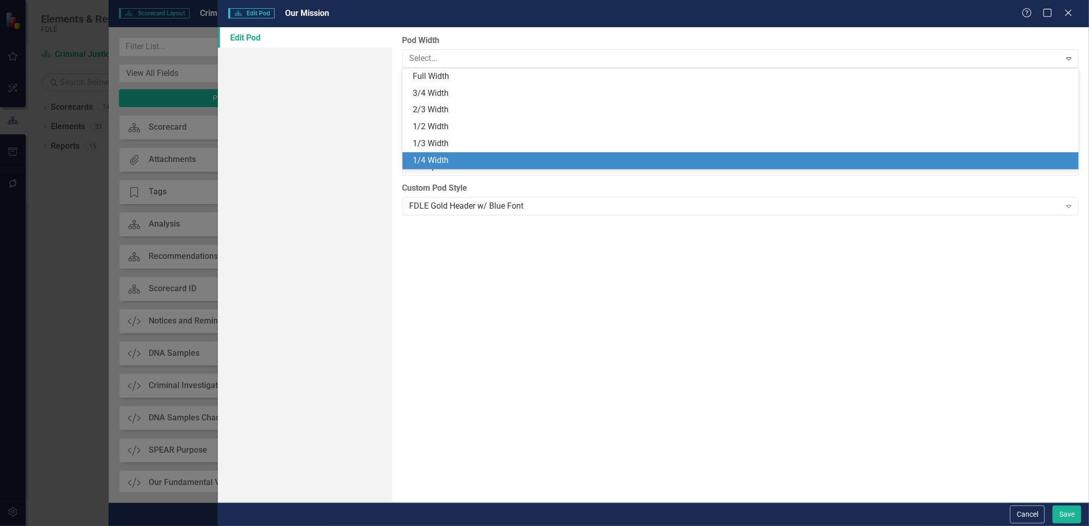
click at [517, 153] on div "1/4 Width" at bounding box center [741, 160] width 677 height 17
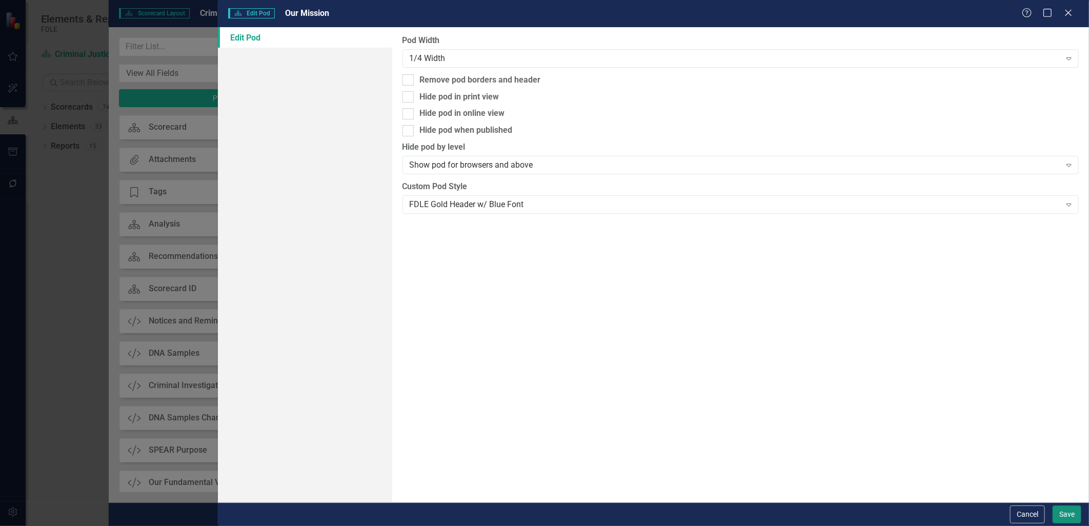
click at [1070, 510] on button "Save" at bounding box center [1067, 515] width 29 height 18
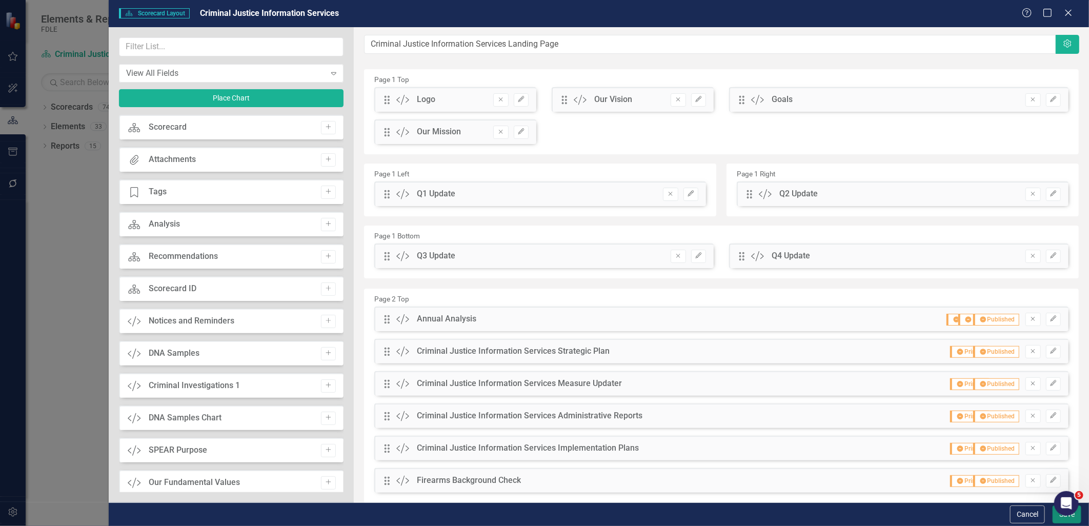
click at [1064, 521] on button "Save" at bounding box center [1067, 515] width 29 height 18
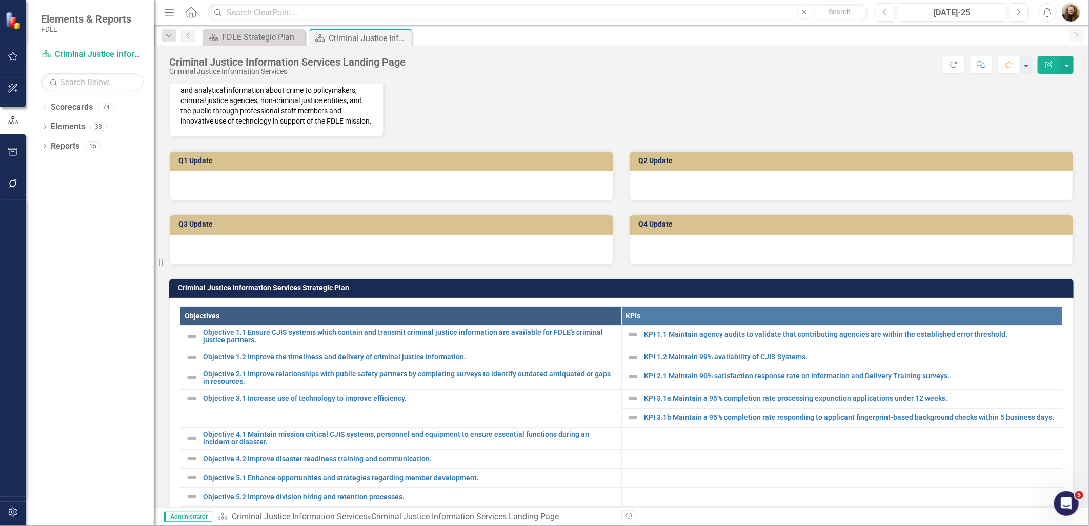
scroll to position [0, 0]
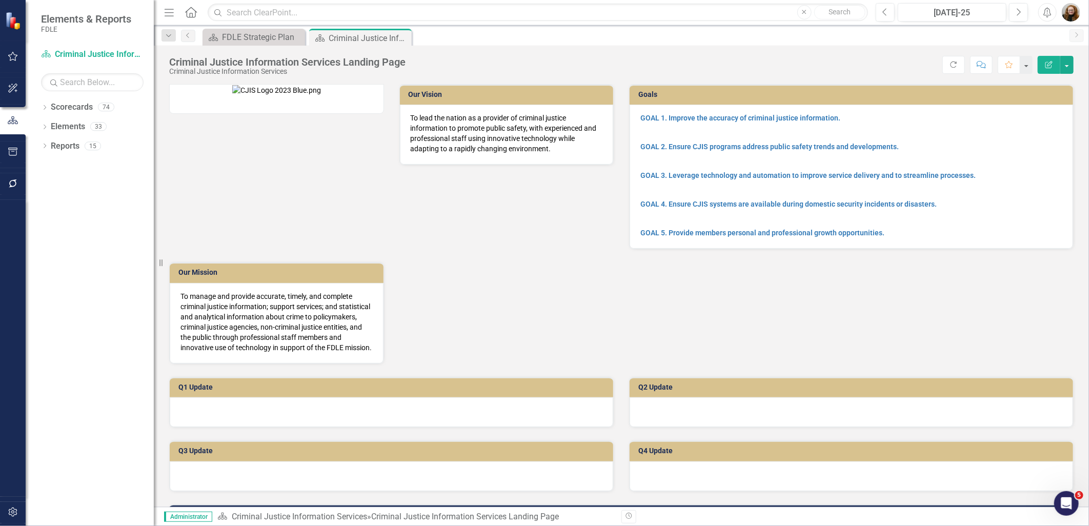
drag, startPoint x: 482, startPoint y: 270, endPoint x: 483, endPoint y: 227, distance: 43.1
click at [483, 227] on div "Our Vision To lead the nation as a provider of criminal justice information to …" at bounding box center [622, 217] width 920 height 293
click at [254, 40] on div "FDLE Strategic Plan" at bounding box center [256, 37] width 68 height 13
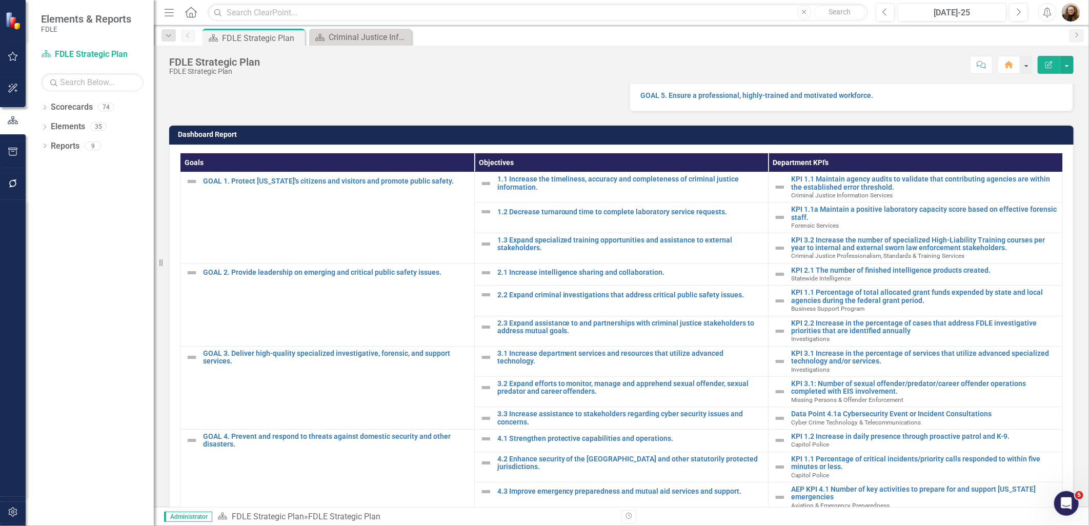
scroll to position [301, 0]
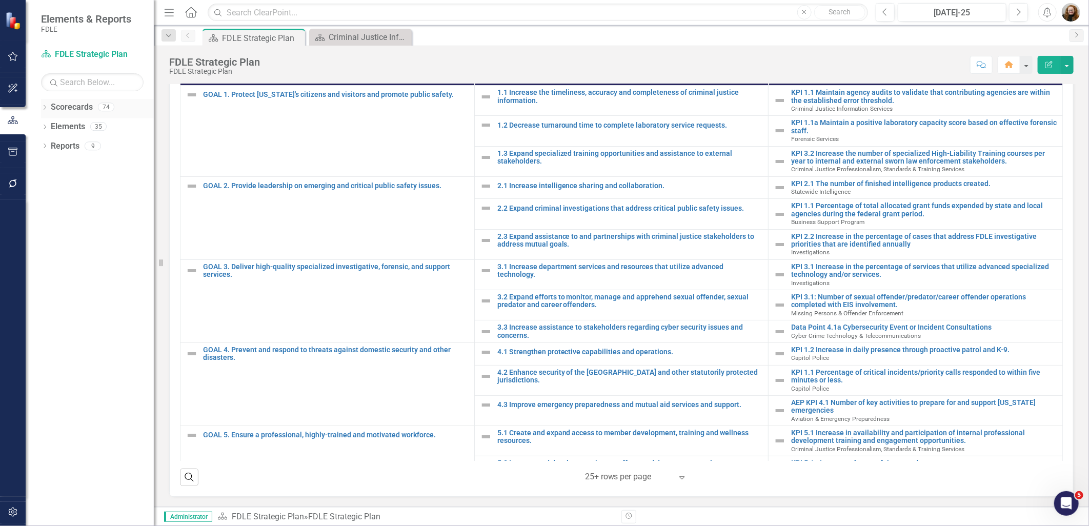
click at [90, 109] on link "Scorecards" at bounding box center [72, 108] width 42 height 12
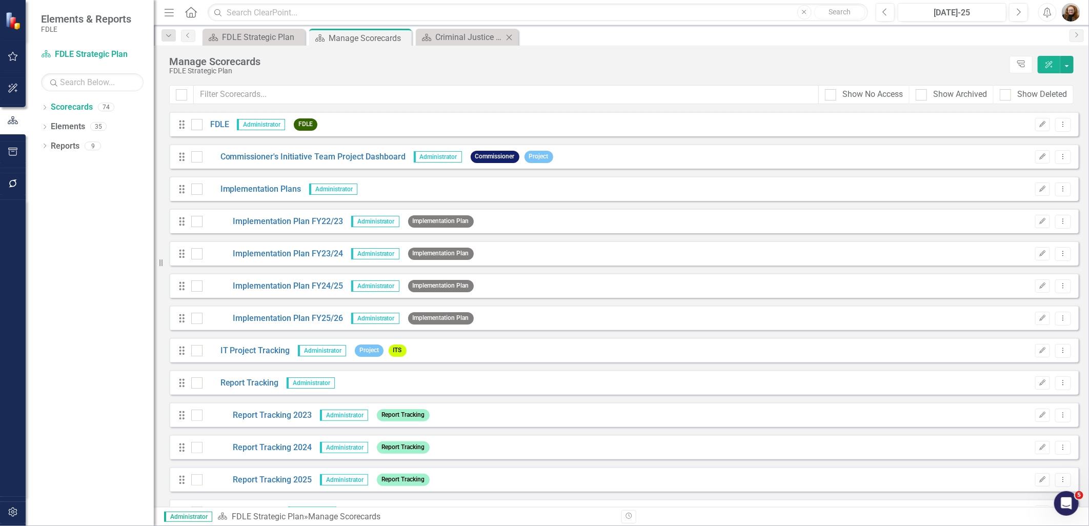
click at [457, 30] on div "Scorecard Criminal Justice Information Services Landing Page Close" at bounding box center [467, 37] width 103 height 17
click at [462, 37] on div "Criminal Justice Information Services Landing Page" at bounding box center [469, 37] width 68 height 13
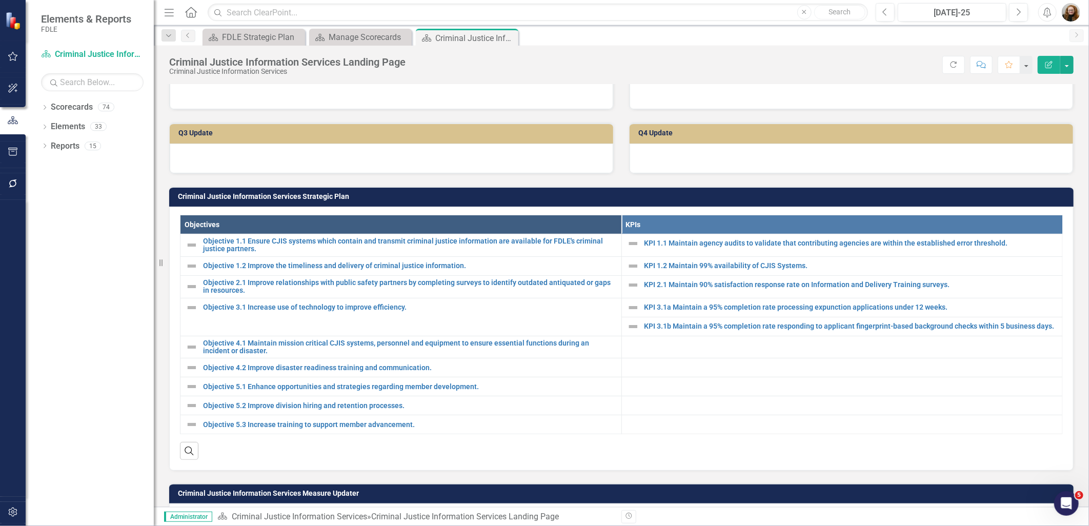
scroll to position [342, 0]
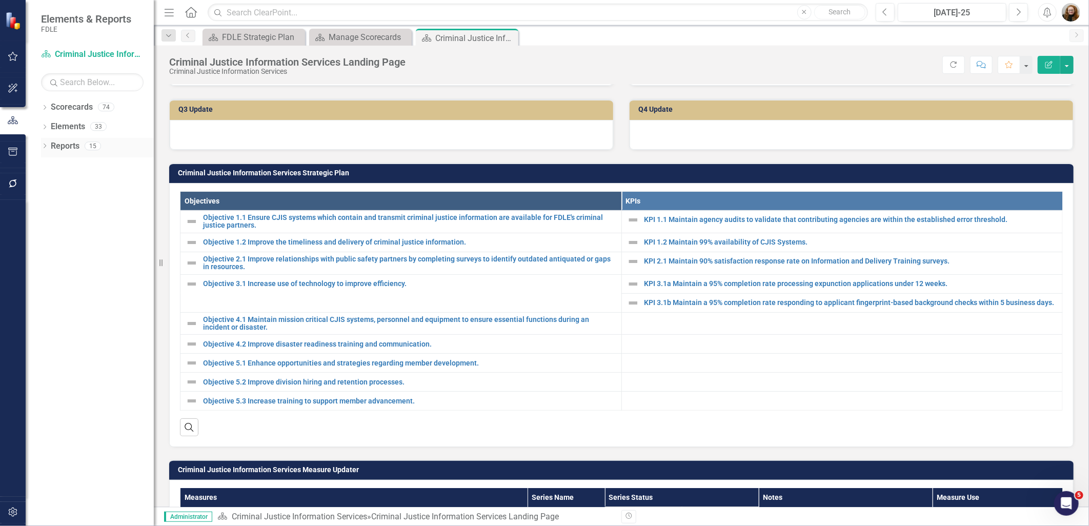
click at [43, 147] on icon "Dropdown" at bounding box center [44, 147] width 7 height 6
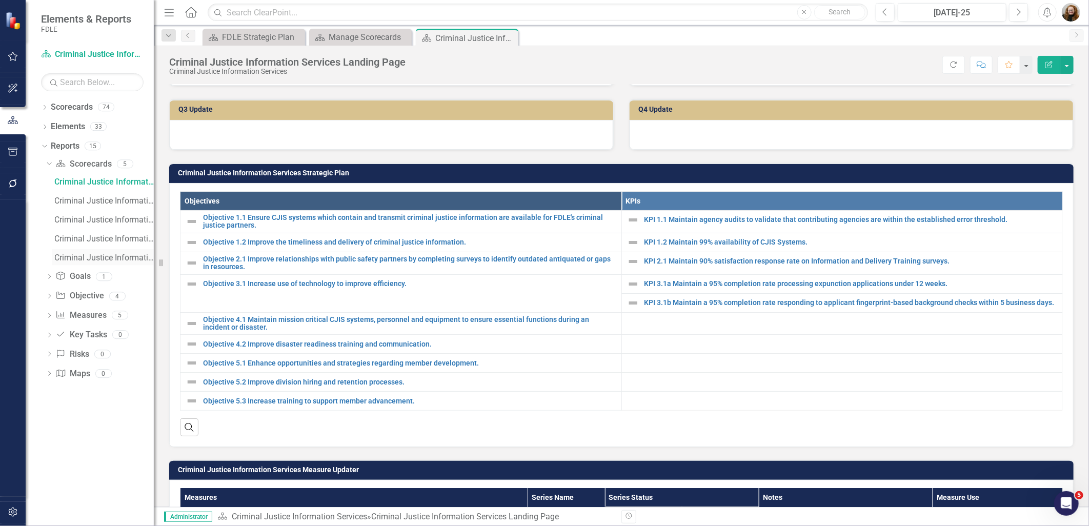
click at [106, 252] on link "Criminal Justice Information Services" at bounding box center [103, 257] width 102 height 16
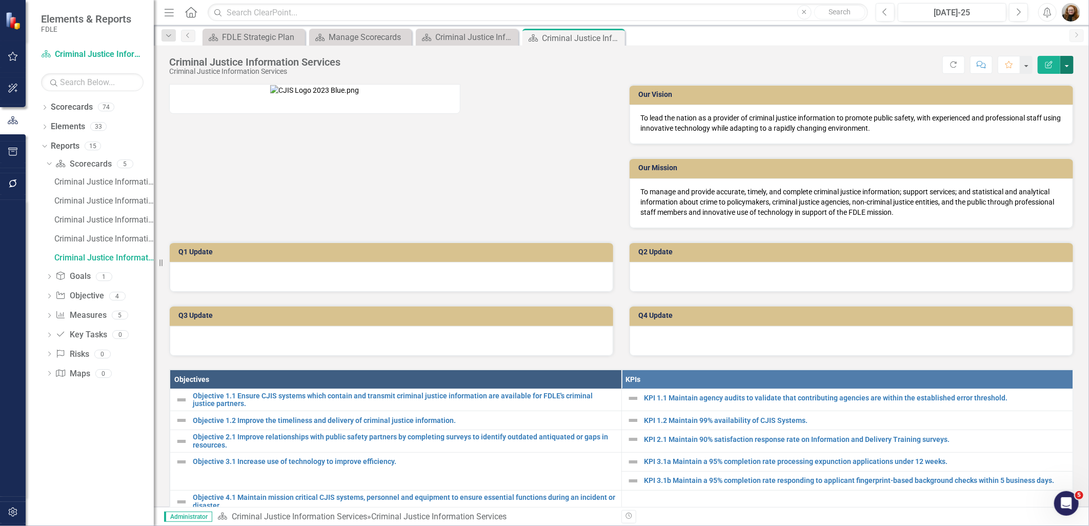
click at [1068, 65] on button "button" at bounding box center [1067, 65] width 13 height 18
click at [1045, 100] on link "Edit Report Edit Layout" at bounding box center [1031, 102] width 83 height 19
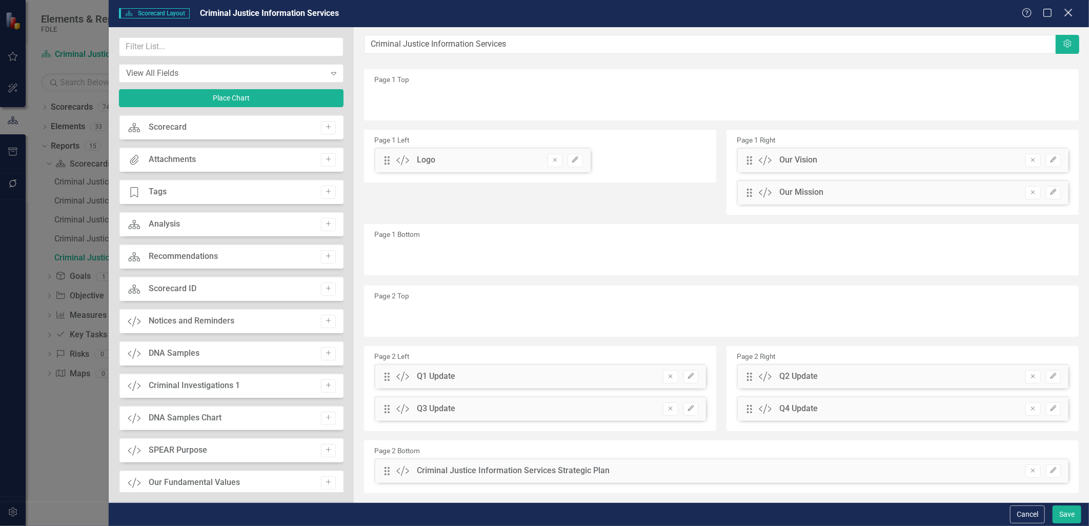
click at [1067, 14] on icon "Close" at bounding box center [1068, 13] width 13 height 10
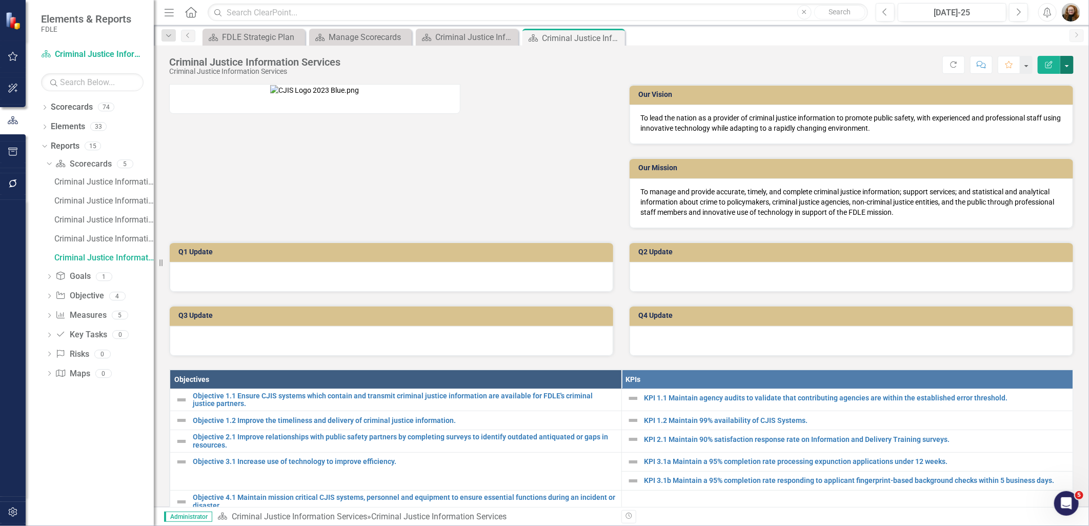
click at [1070, 59] on button "button" at bounding box center [1067, 65] width 13 height 18
click at [1036, 99] on link "Edit Report Edit Layout" at bounding box center [1031, 102] width 83 height 19
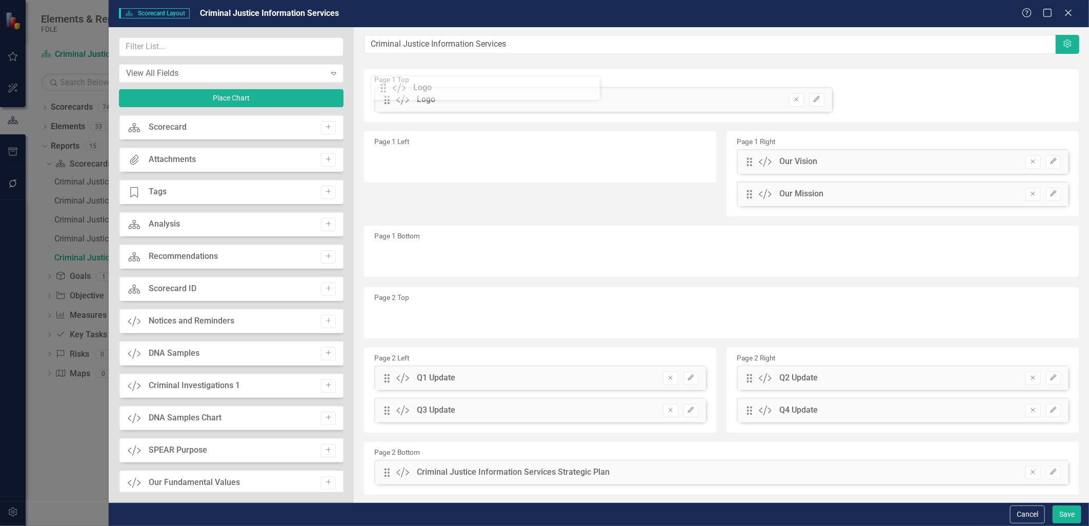
drag, startPoint x: 383, startPoint y: 157, endPoint x: 387, endPoint y: 85, distance: 72.4
click at [813, 101] on icon "Edit" at bounding box center [817, 99] width 8 height 6
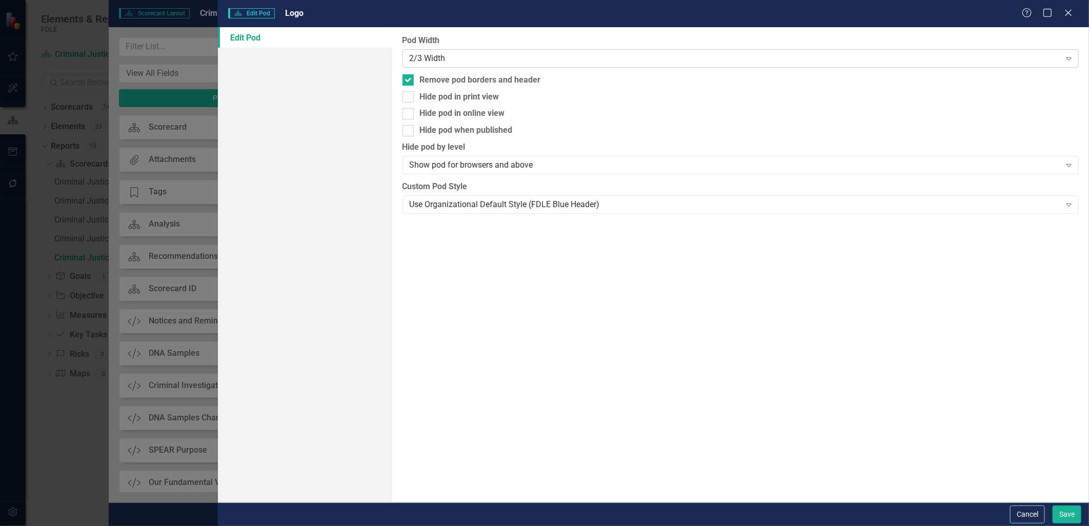
click at [447, 58] on div "2/3 Width" at bounding box center [735, 58] width 651 height 12
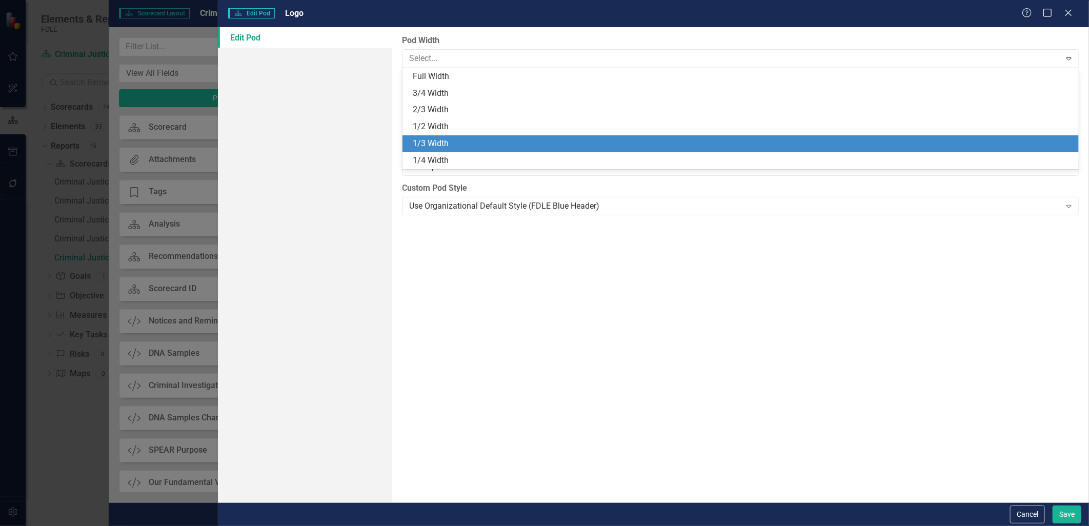
click at [429, 139] on div "1/3 Width" at bounding box center [743, 144] width 661 height 12
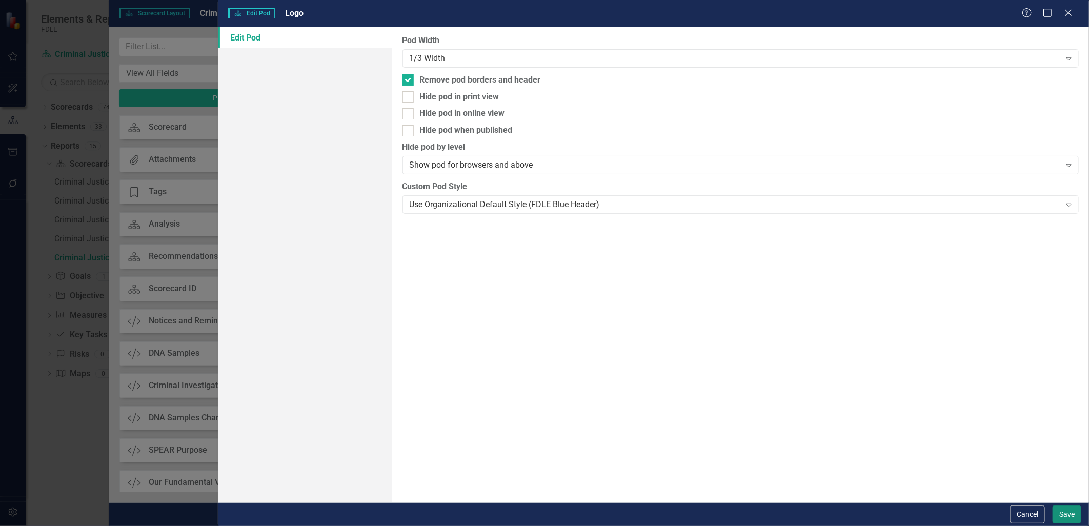
click at [1060, 515] on button "Save" at bounding box center [1067, 515] width 29 height 18
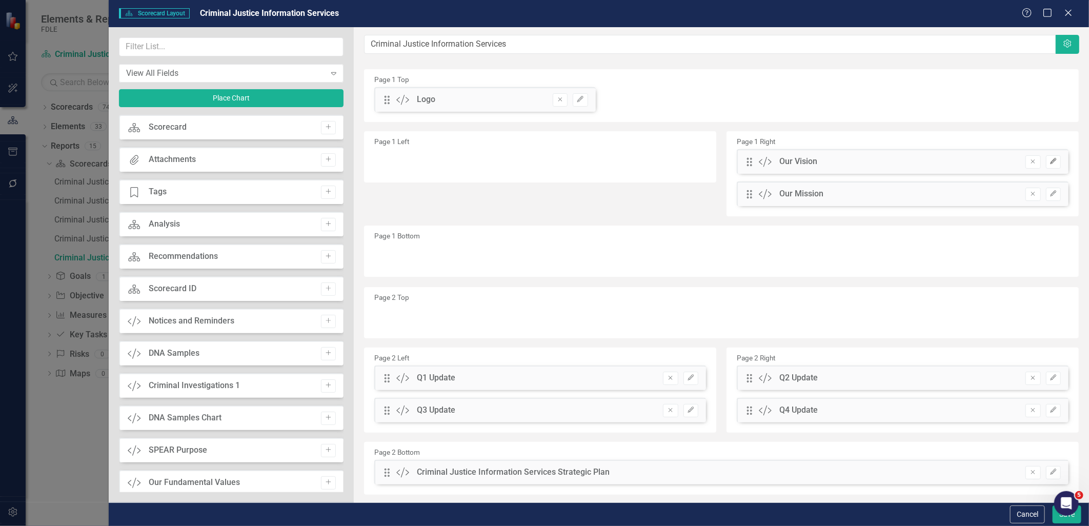
click at [1050, 160] on icon "Edit" at bounding box center [1054, 161] width 8 height 6
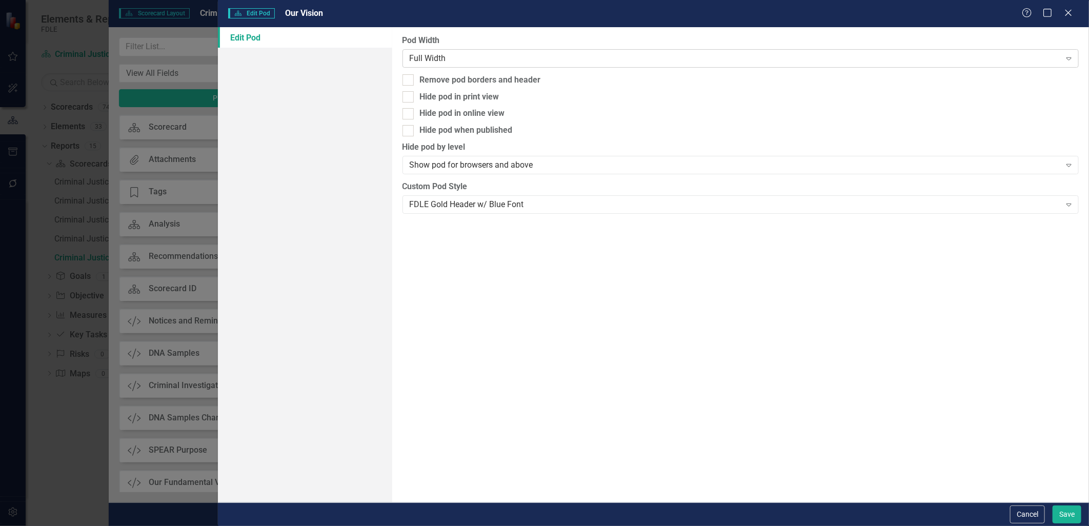
click at [459, 59] on div "Full Width" at bounding box center [735, 58] width 651 height 12
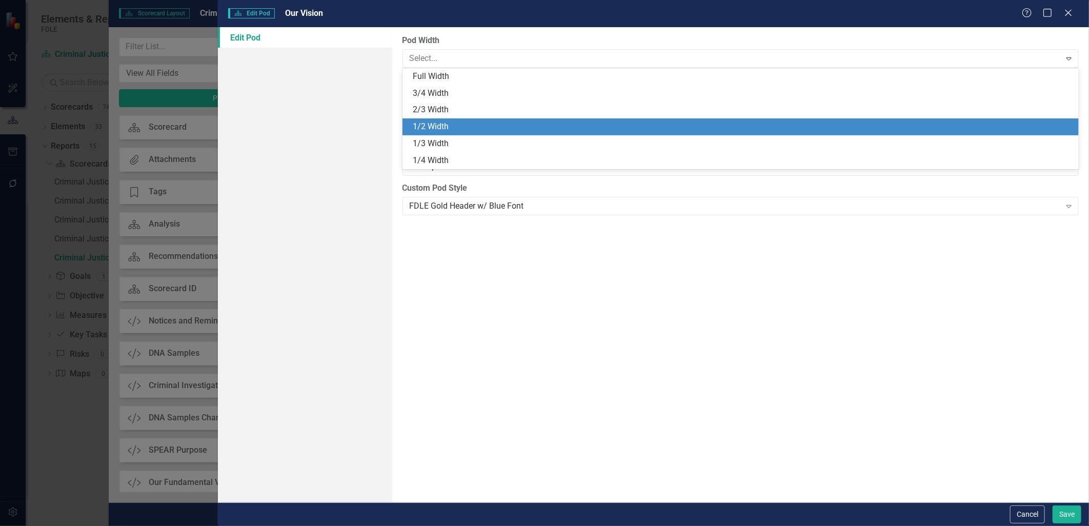
click at [454, 122] on div "1/2 Width" at bounding box center [743, 127] width 661 height 12
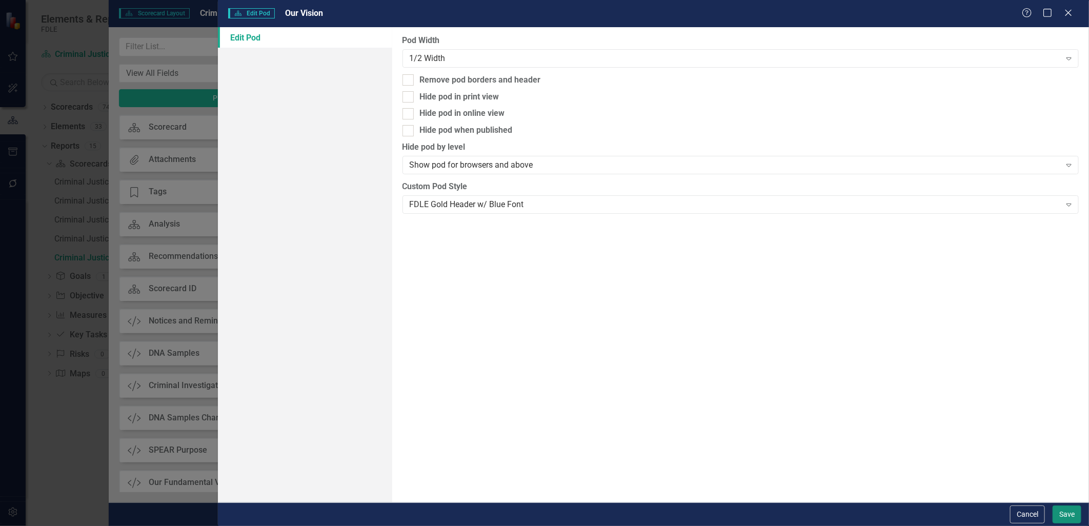
click at [1073, 511] on button "Save" at bounding box center [1067, 515] width 29 height 18
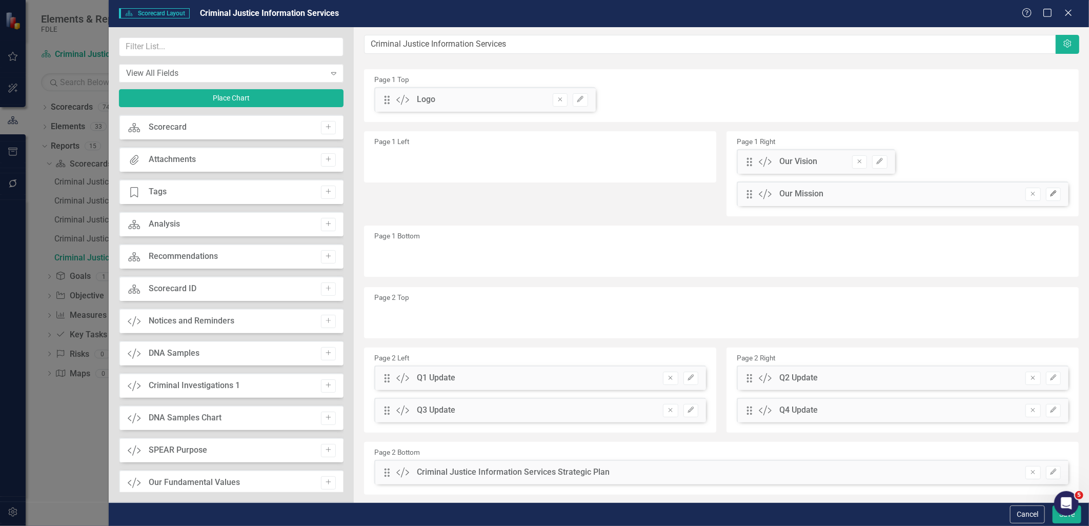
click at [1053, 195] on button "Edit" at bounding box center [1053, 194] width 15 height 13
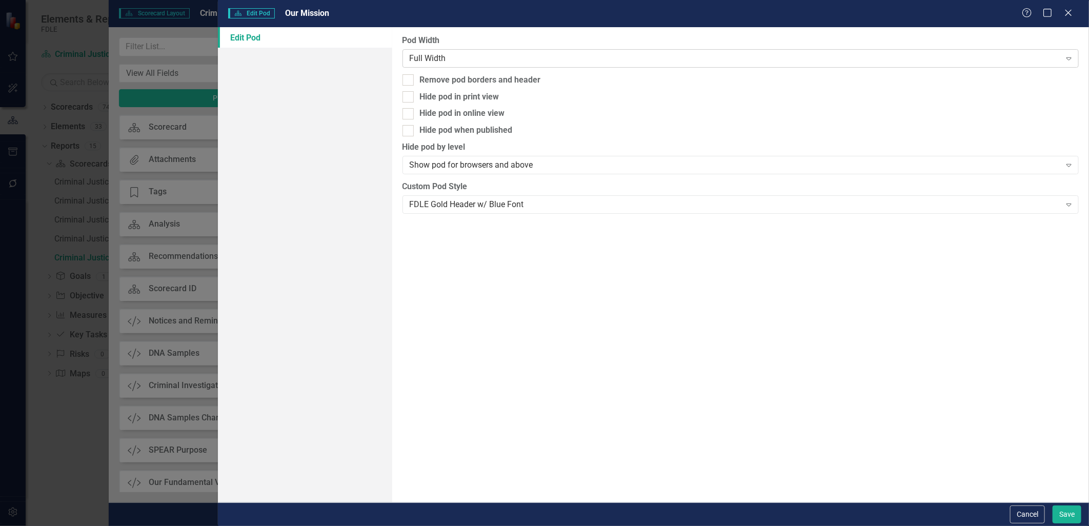
click at [435, 59] on div "Full Width" at bounding box center [735, 58] width 651 height 12
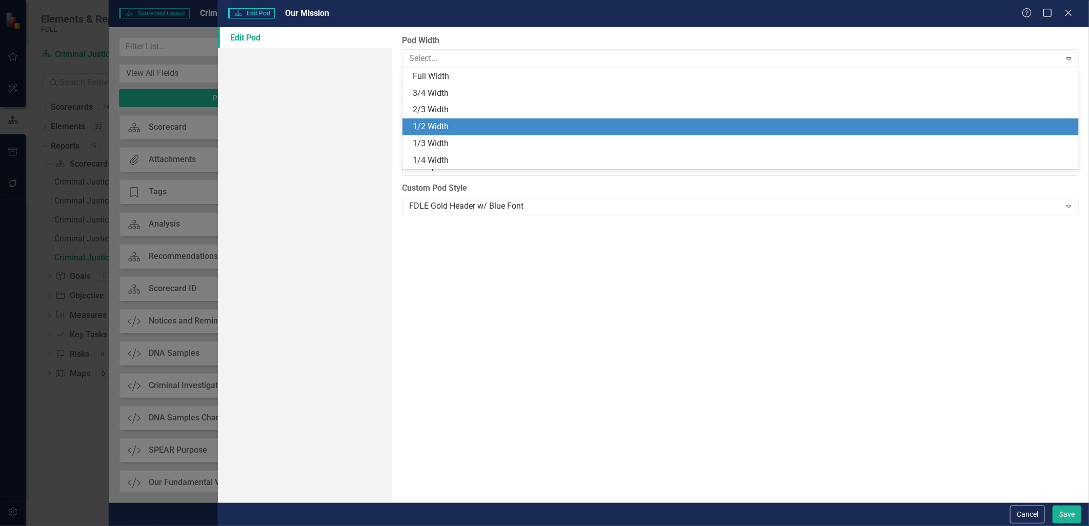
click at [436, 124] on div "1/2 Width" at bounding box center [743, 127] width 661 height 12
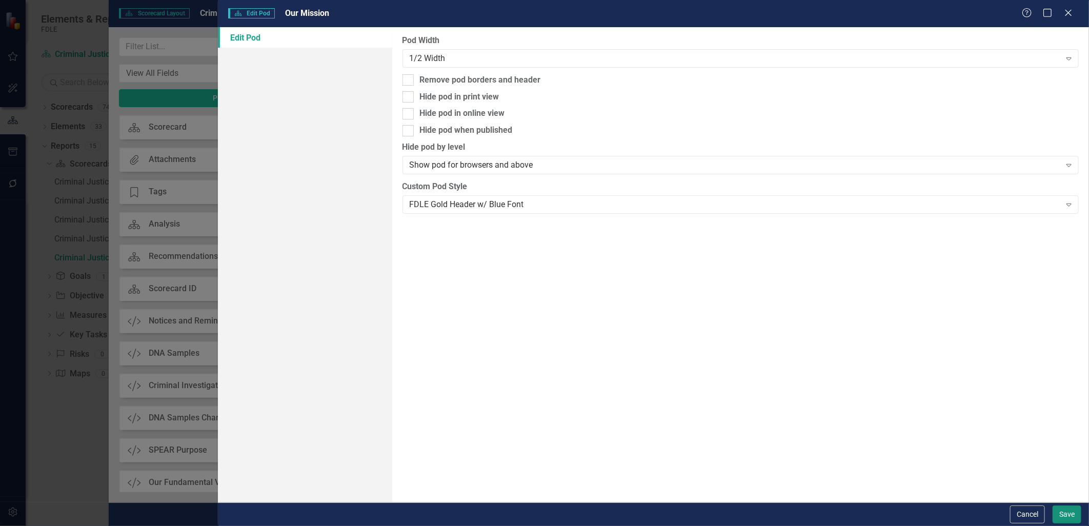
drag, startPoint x: 1064, startPoint y: 510, endPoint x: 885, endPoint y: 379, distance: 222.3
click at [1064, 510] on button "Save" at bounding box center [1067, 515] width 29 height 18
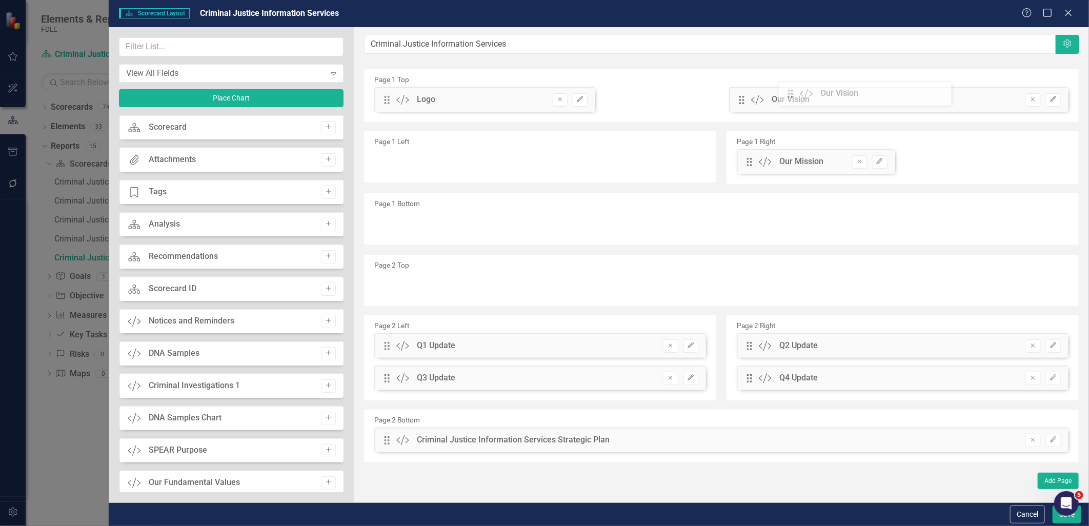
drag, startPoint x: 749, startPoint y: 163, endPoint x: 798, endPoint y: 94, distance: 83.8
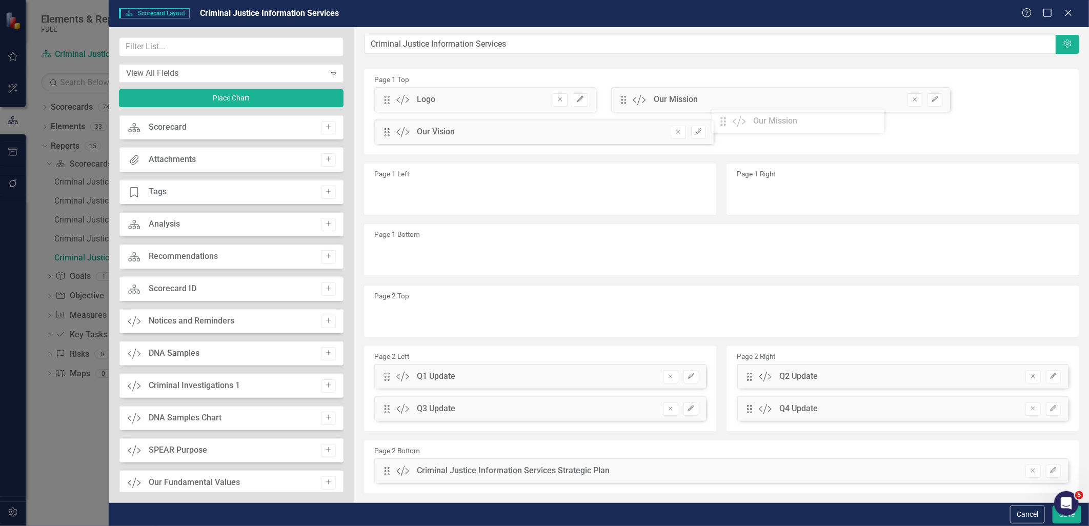
drag, startPoint x: 747, startPoint y: 162, endPoint x: 729, endPoint y: 122, distance: 44.5
drag, startPoint x: 387, startPoint y: 375, endPoint x: 396, endPoint y: 197, distance: 177.7
drag, startPoint x: 742, startPoint y: 372, endPoint x: 758, endPoint y: 202, distance: 171.0
click at [758, 202] on div "The fields (or pods) that are available for you to include on the detail page a…" at bounding box center [722, 275] width 736 height 497
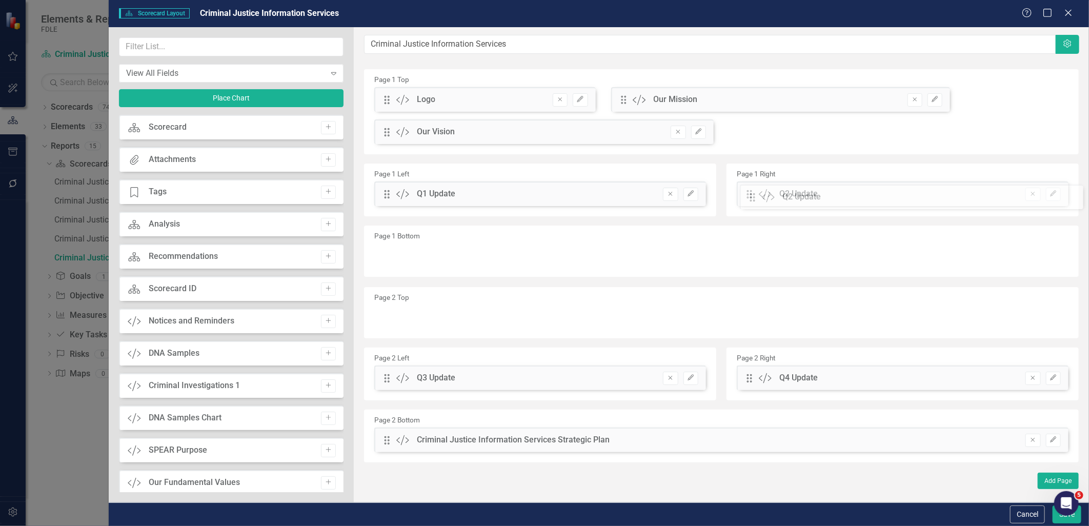
drag, startPoint x: 747, startPoint y: 378, endPoint x: 762, endPoint y: 197, distance: 181.6
drag, startPoint x: 388, startPoint y: 376, endPoint x: 401, endPoint y: 257, distance: 120.1
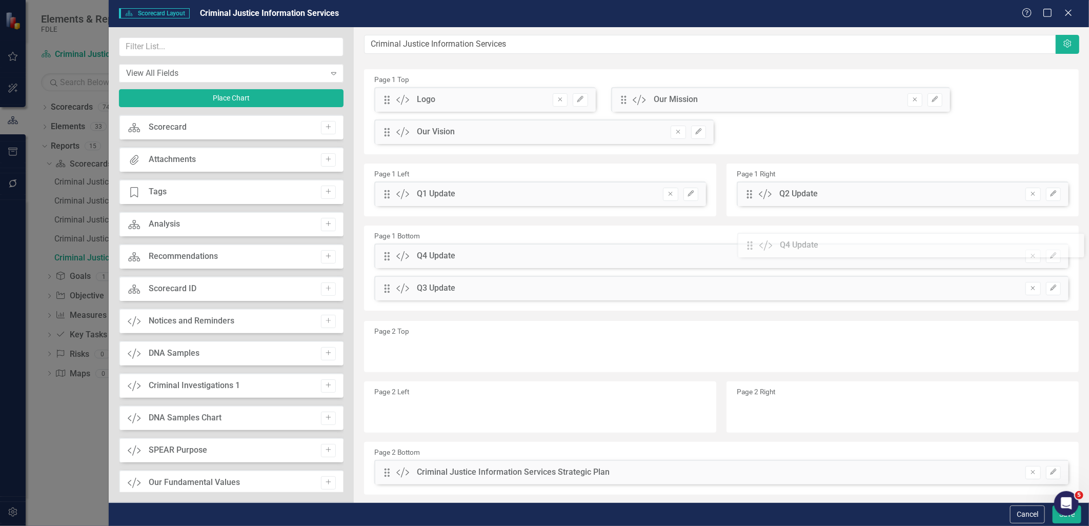
drag, startPoint x: 747, startPoint y: 376, endPoint x: 756, endPoint y: 242, distance: 134.6
click at [1046, 289] on button "Edit" at bounding box center [1053, 288] width 15 height 13
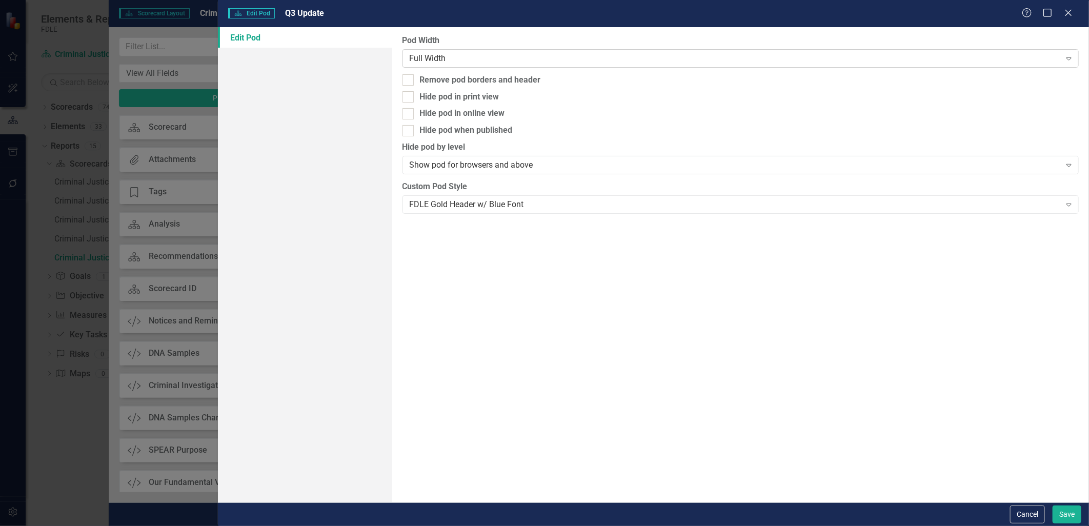
click at [453, 63] on div "Full Width" at bounding box center [735, 58] width 651 height 12
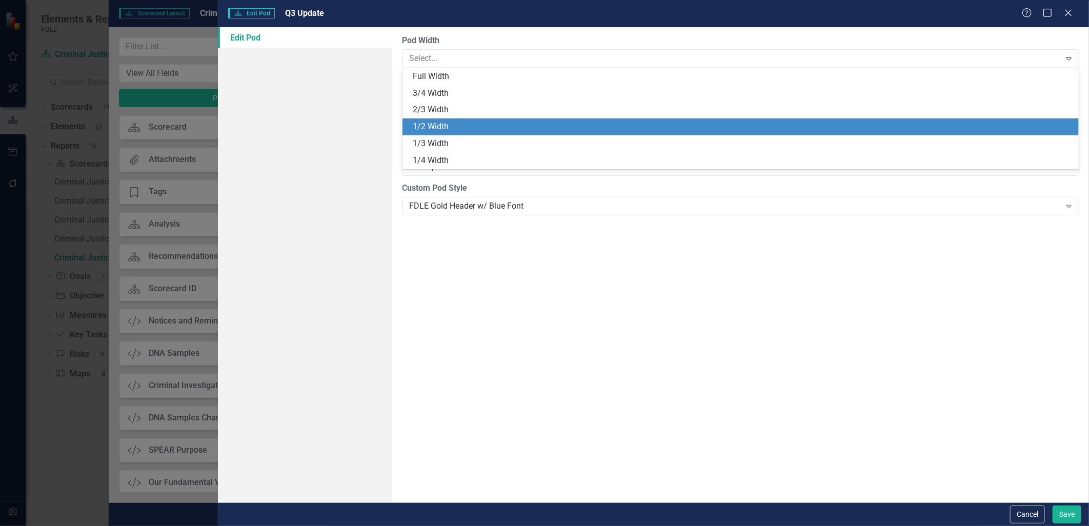
click at [440, 127] on div "1/2 Width" at bounding box center [743, 127] width 661 height 12
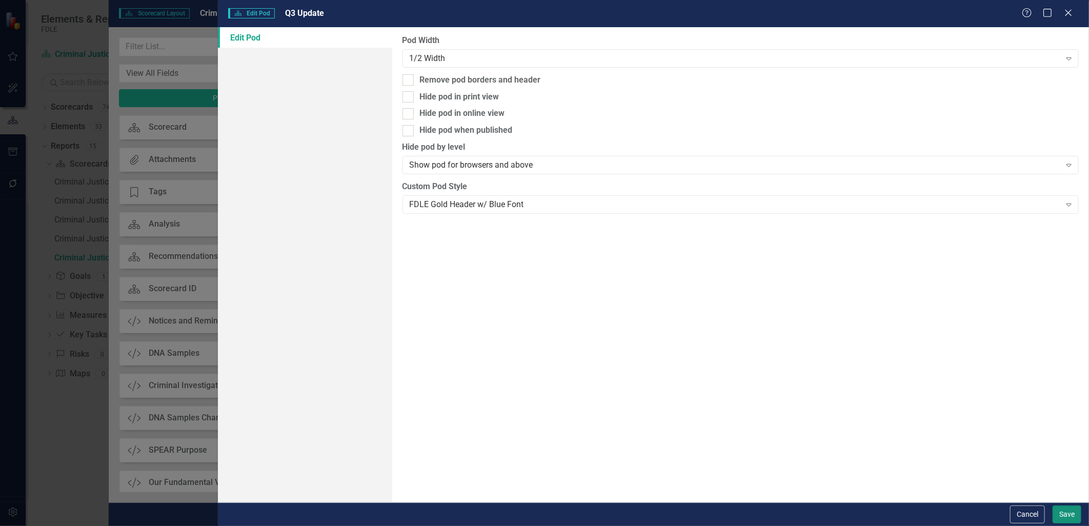
drag, startPoint x: 1067, startPoint y: 514, endPoint x: 15, endPoint y: 22, distance: 1161.1
click at [1067, 514] on button "Save" at bounding box center [1067, 515] width 29 height 18
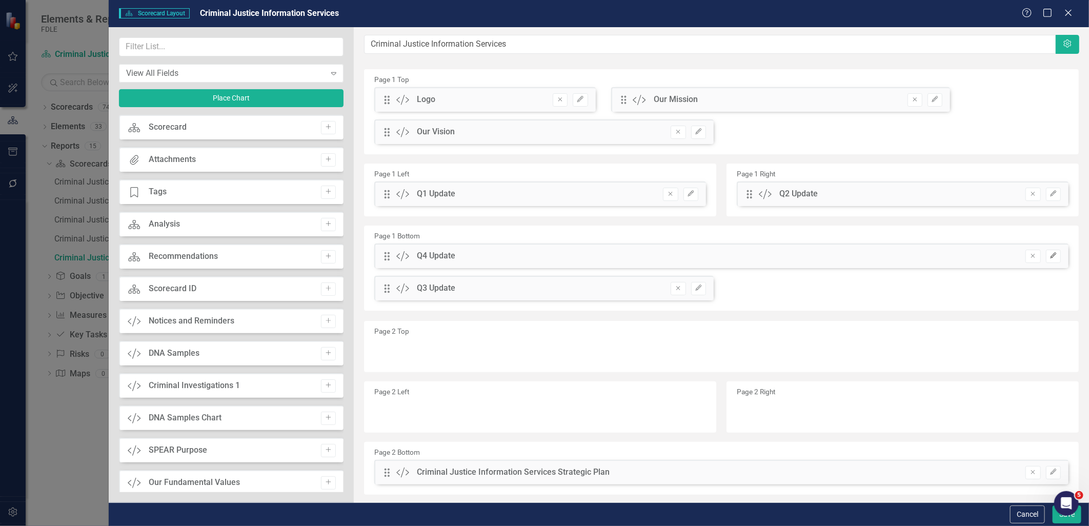
click at [1050, 254] on button "Edit" at bounding box center [1053, 256] width 15 height 13
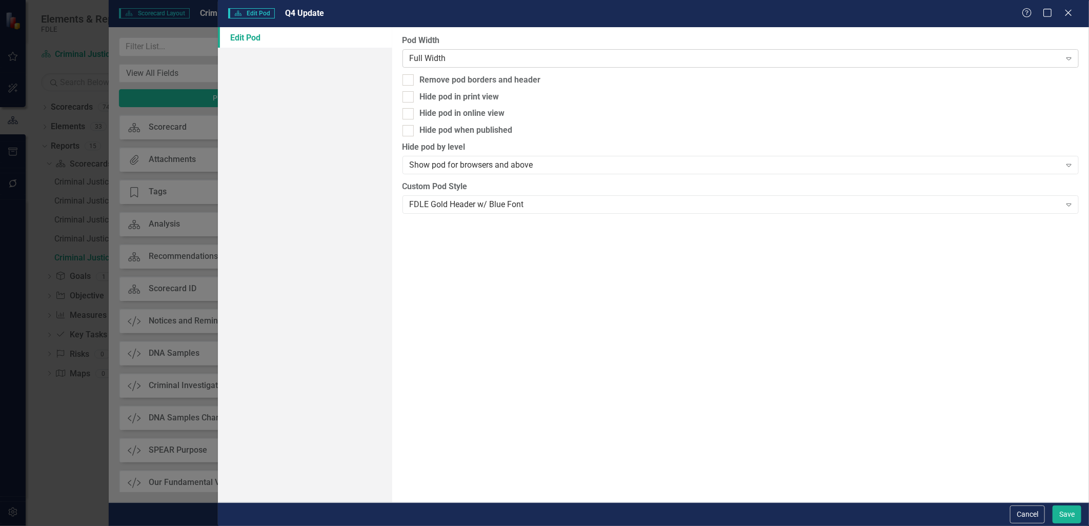
click at [443, 62] on div "Full Width" at bounding box center [735, 58] width 651 height 12
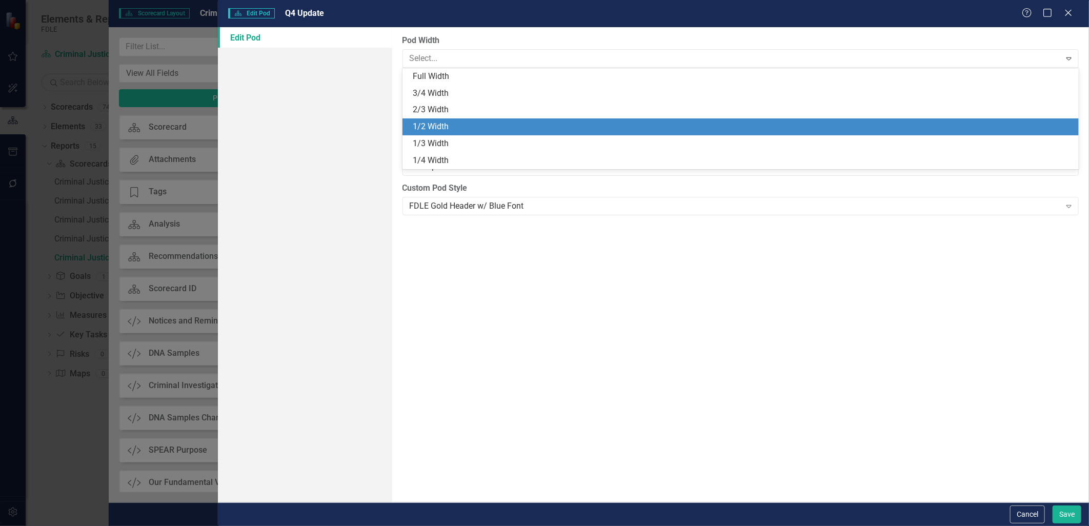
click at [439, 126] on div "1/2 Width" at bounding box center [743, 127] width 661 height 12
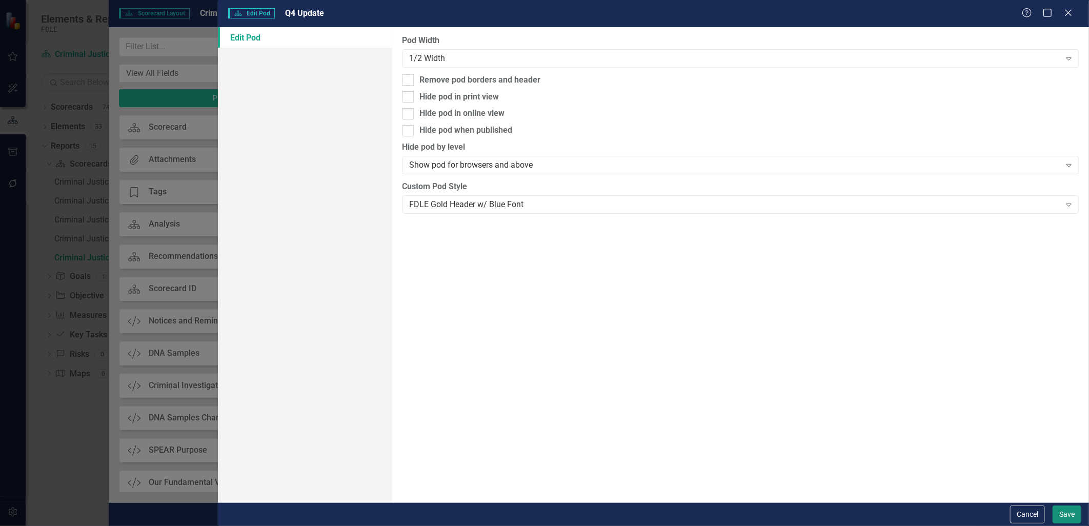
click at [1064, 513] on button "Save" at bounding box center [1067, 515] width 29 height 18
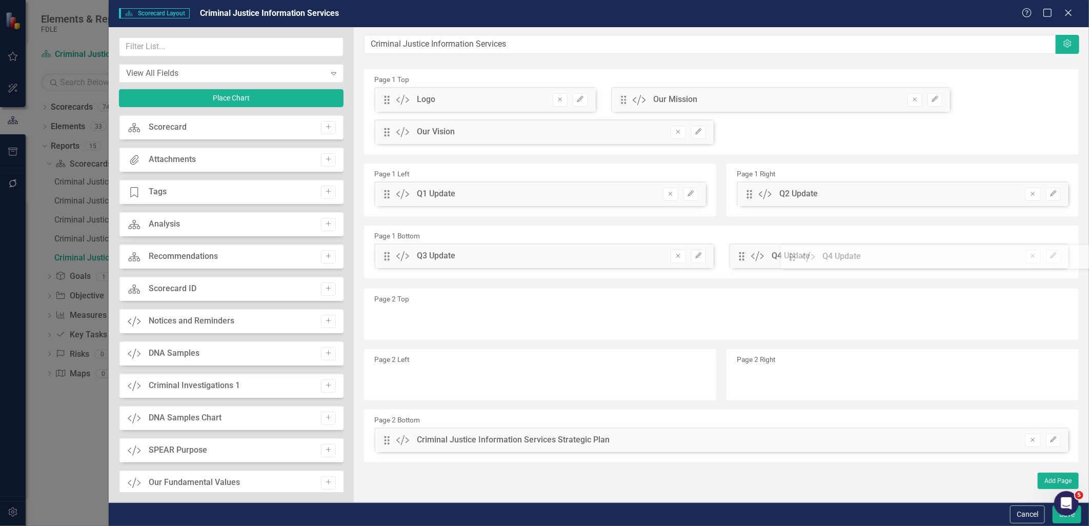
drag, startPoint x: 387, startPoint y: 257, endPoint x: 800, endPoint y: 257, distance: 413.4
click html
click at [1055, 520] on button "Save" at bounding box center [1067, 515] width 29 height 18
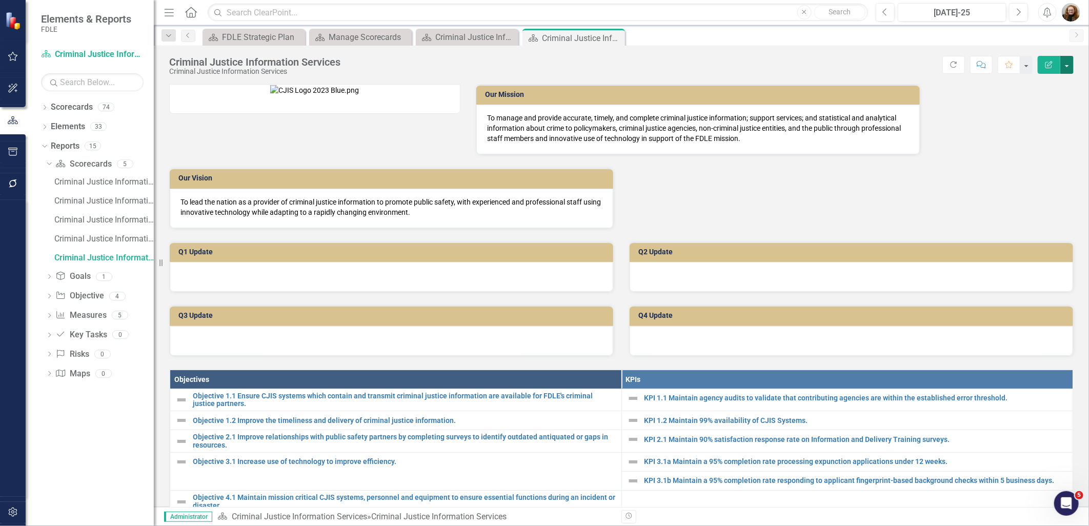
click at [1067, 63] on button "button" at bounding box center [1067, 65] width 13 height 18
click at [1043, 106] on link "Edit Report Edit Layout" at bounding box center [1031, 102] width 83 height 19
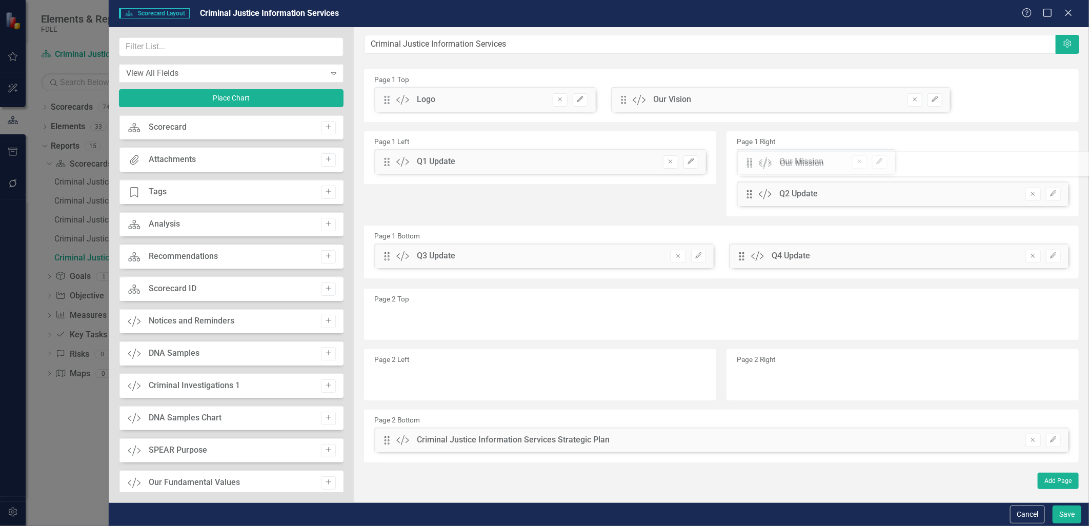
drag, startPoint x: 624, startPoint y: 99, endPoint x: 758, endPoint y: 163, distance: 148.4
drag, startPoint x: 623, startPoint y: 100, endPoint x: 771, endPoint y: 158, distance: 158.9
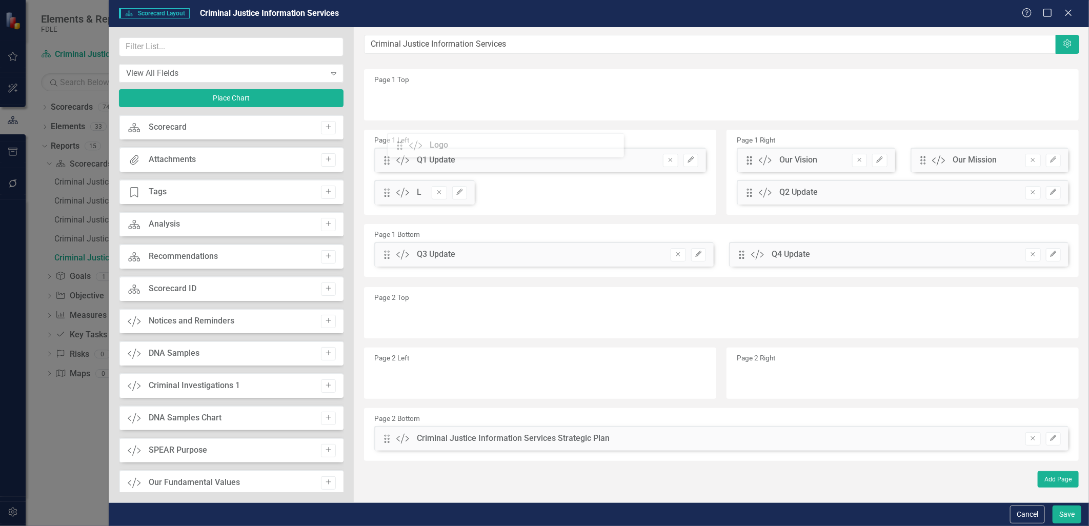
drag, startPoint x: 383, startPoint y: 98, endPoint x: 404, endPoint y: 144, distance: 50.0
click at [462, 196] on button "Edit" at bounding box center [459, 192] width 15 height 13
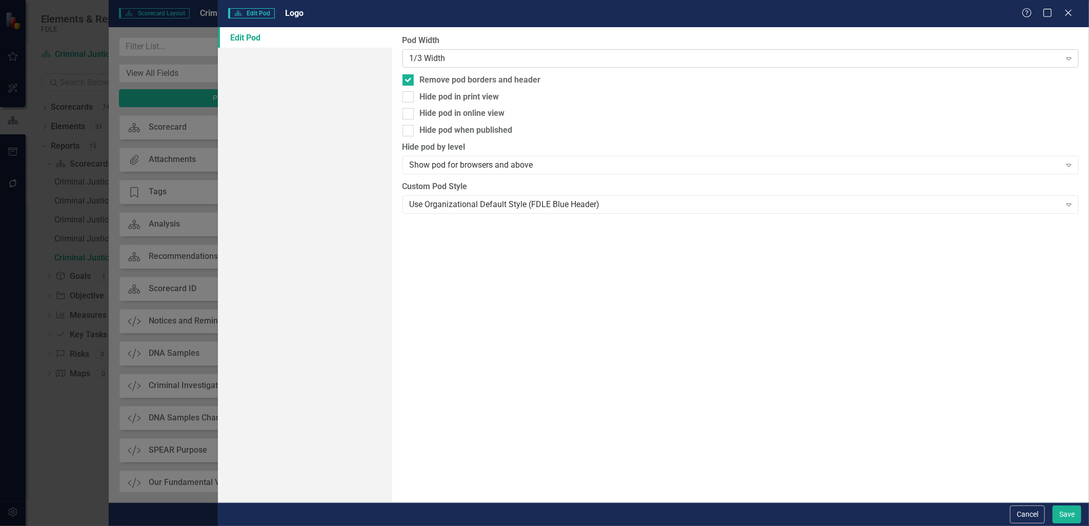
click at [516, 57] on div "1/3 Width" at bounding box center [735, 58] width 651 height 12
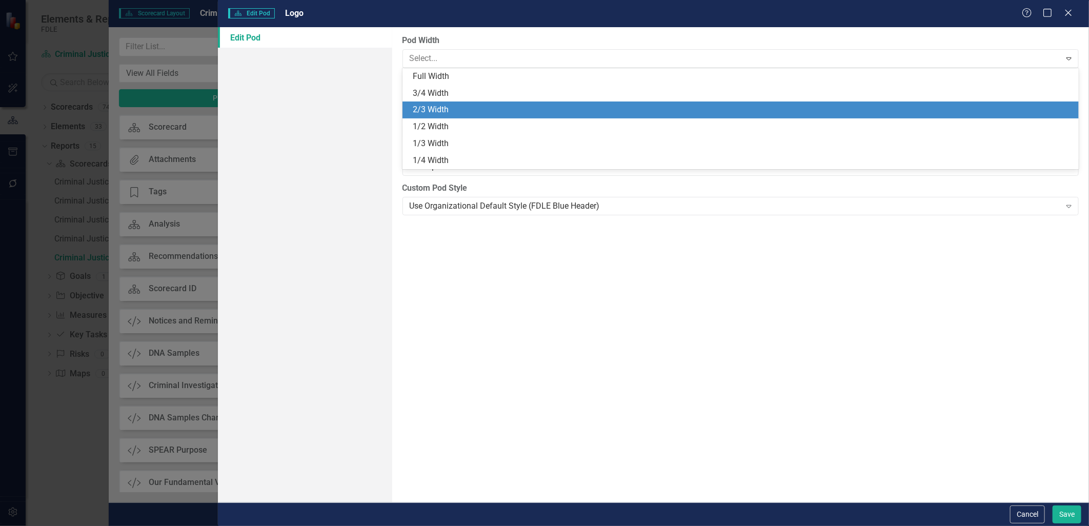
click at [472, 116] on div "2/3 Width" at bounding box center [741, 110] width 677 height 17
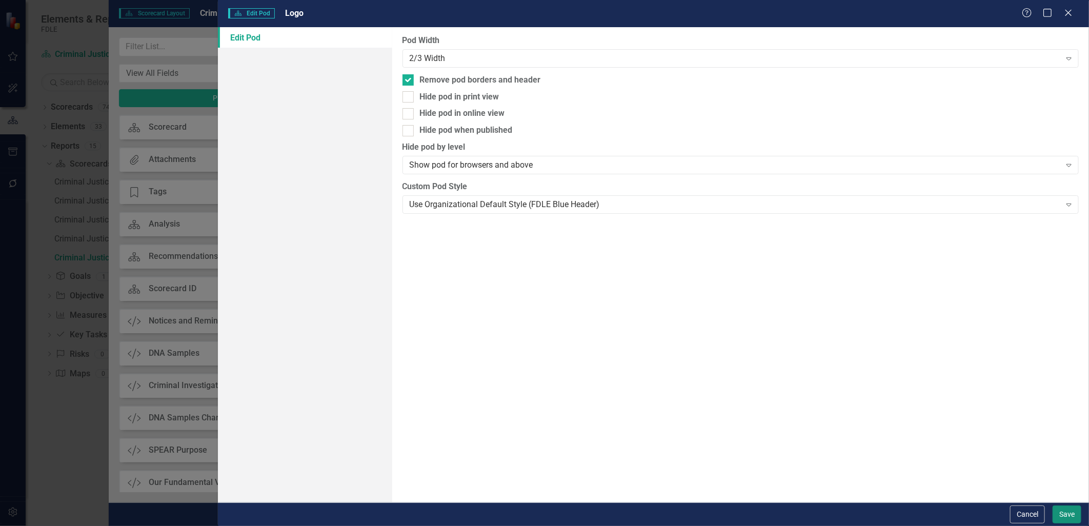
click at [1067, 517] on button "Save" at bounding box center [1067, 515] width 29 height 18
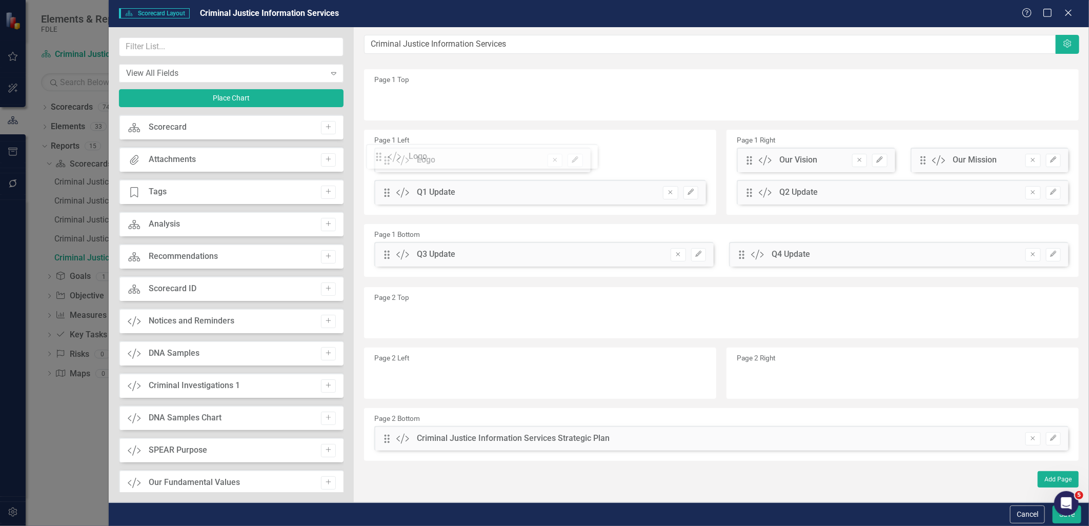
drag, startPoint x: 386, startPoint y: 195, endPoint x: 385, endPoint y: 159, distance: 35.9
click at [385, 159] on div "The fields (or pods) that are available for you to include on the detail page a…" at bounding box center [722, 264] width 736 height 475
click at [887, 157] on button "Edit" at bounding box center [879, 160] width 15 height 13
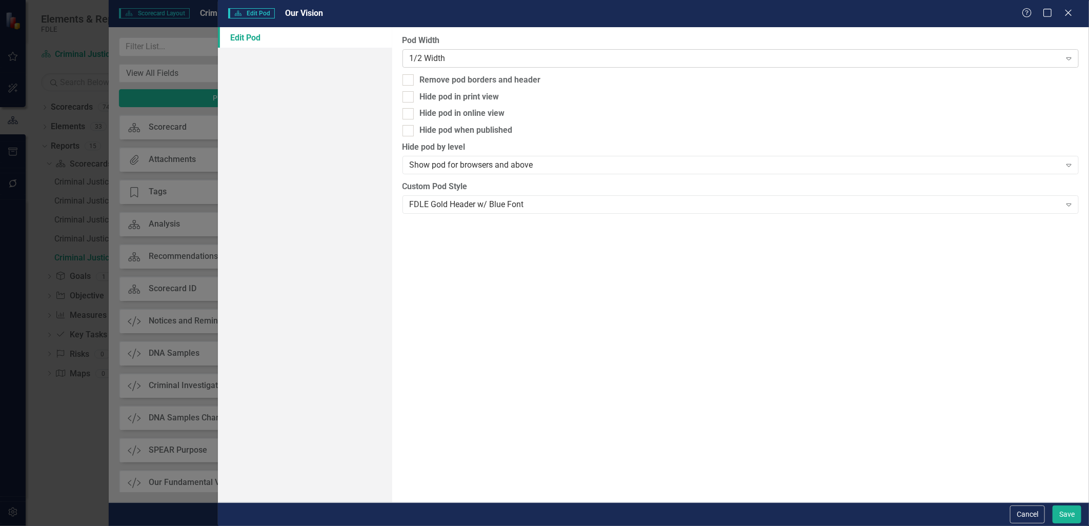
click at [549, 64] on div "1/2 Width Expand" at bounding box center [741, 58] width 677 height 18
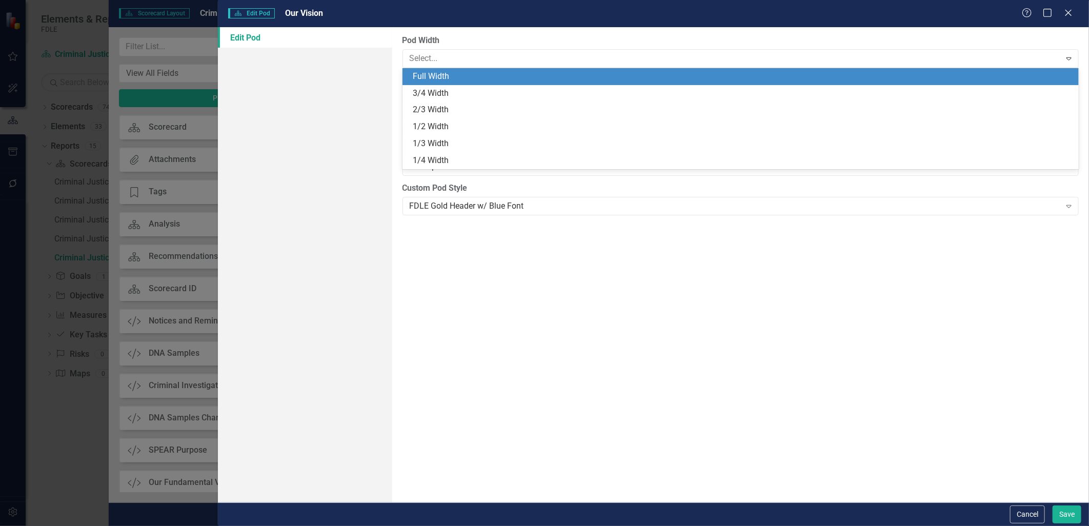
click at [518, 81] on div "Full Width" at bounding box center [743, 77] width 661 height 12
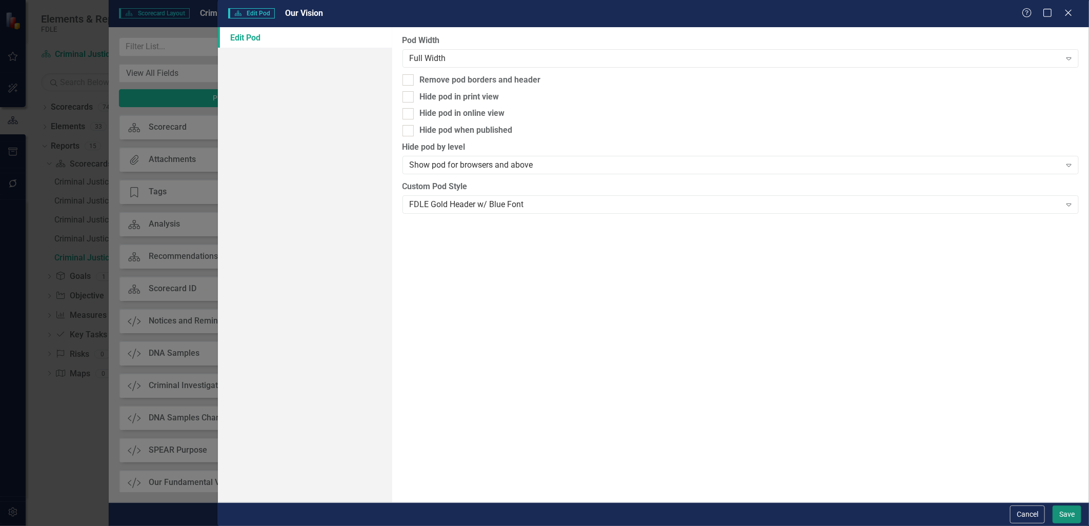
click at [1071, 508] on button "Save" at bounding box center [1067, 515] width 29 height 18
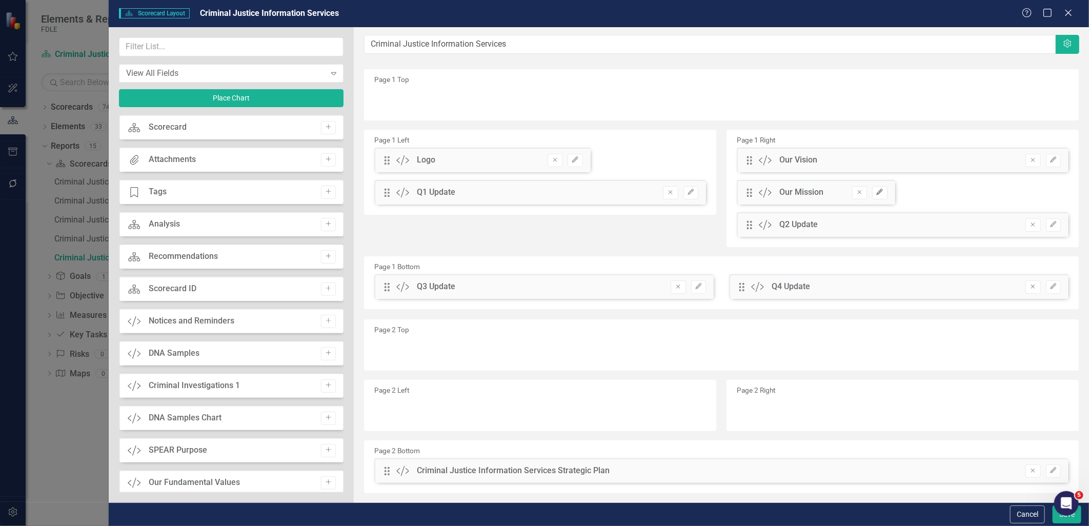
click at [877, 193] on icon "button" at bounding box center [880, 192] width 6 height 6
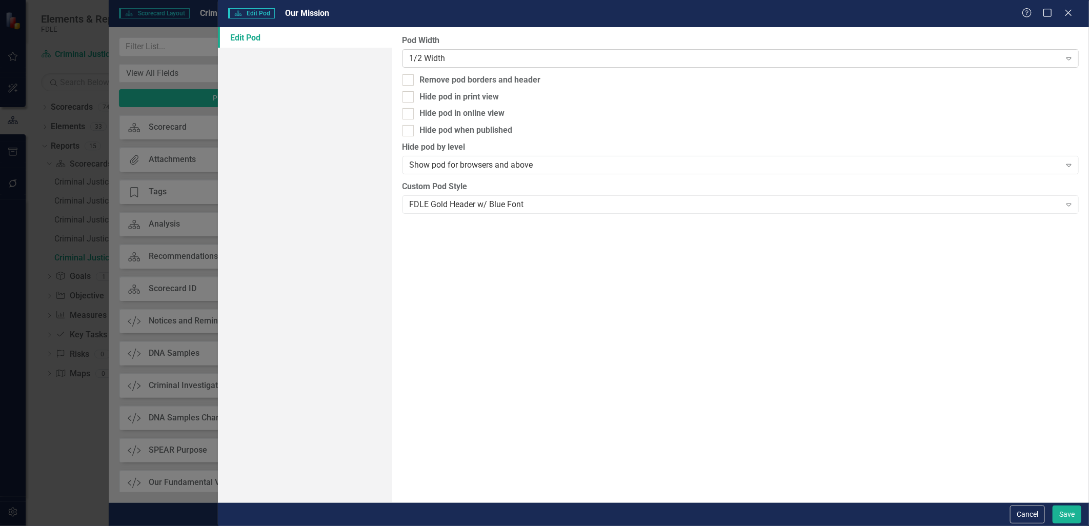
click at [657, 54] on div "1/2 Width" at bounding box center [735, 58] width 651 height 12
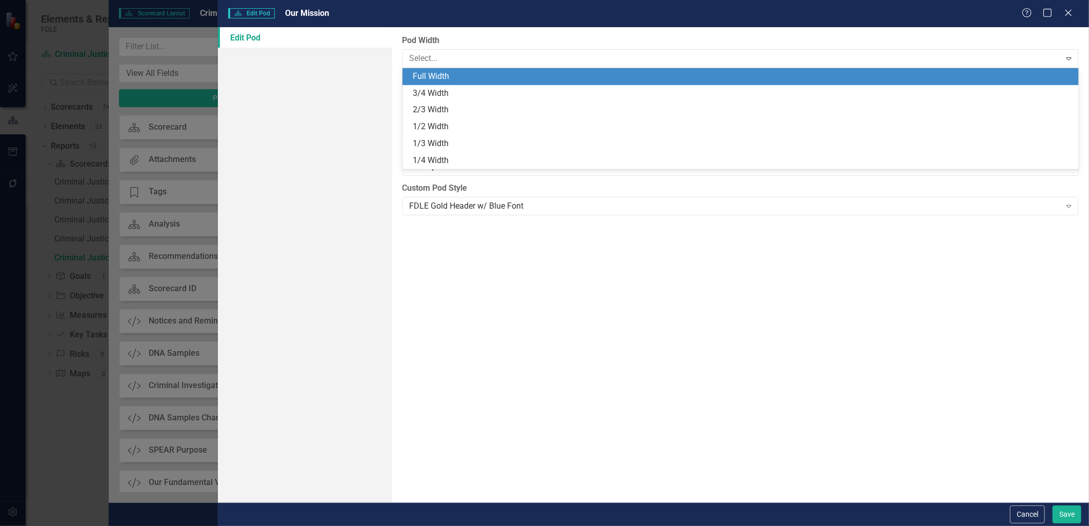
click at [642, 77] on div "Full Width" at bounding box center [743, 77] width 661 height 12
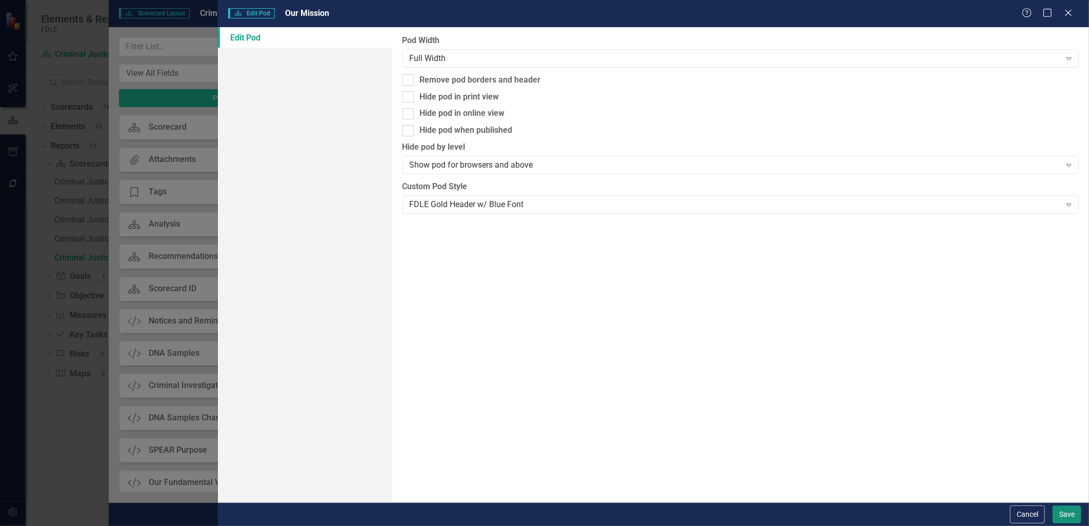
click at [1066, 509] on button "Save" at bounding box center [1067, 515] width 29 height 18
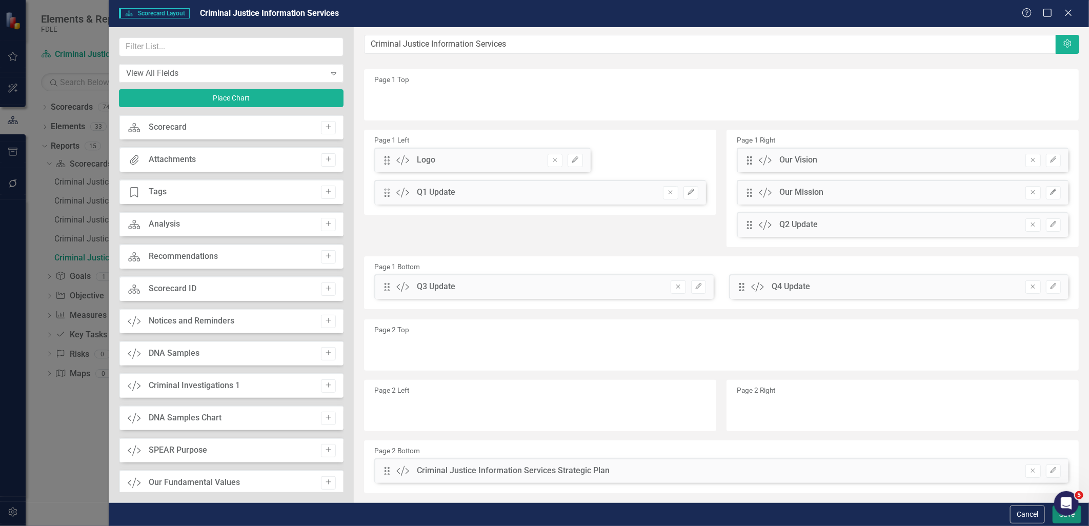
click at [1059, 519] on button "Save" at bounding box center [1067, 515] width 29 height 18
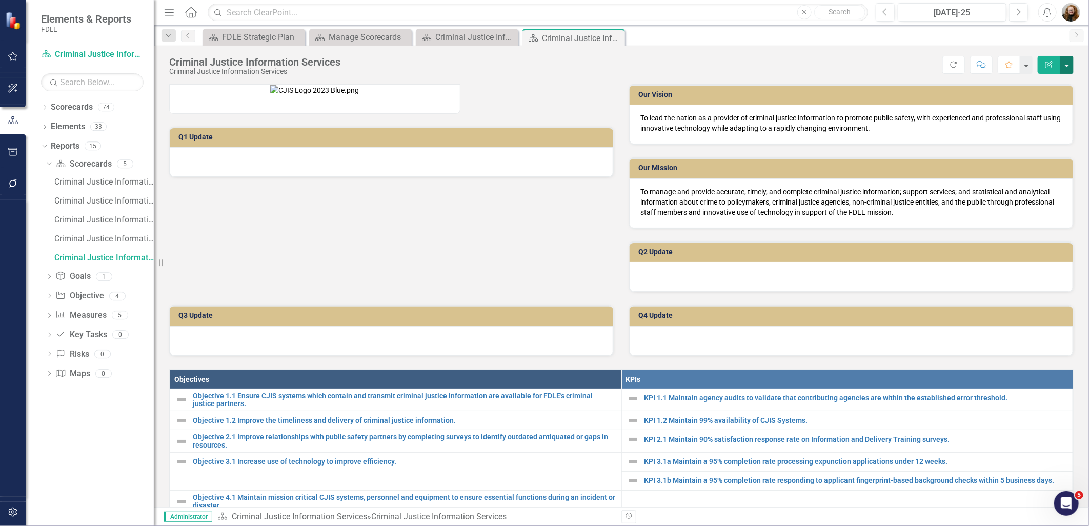
click at [1065, 61] on button "button" at bounding box center [1067, 65] width 13 height 18
click at [1040, 101] on link "Edit Report Edit Layout" at bounding box center [1031, 102] width 83 height 19
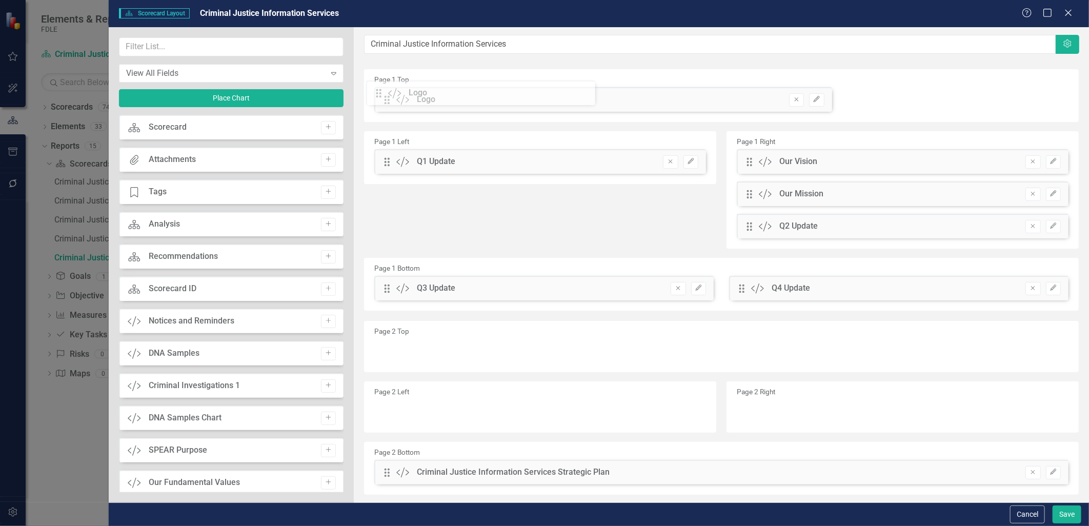
drag, startPoint x: 386, startPoint y: 161, endPoint x: 385, endPoint y: 93, distance: 67.2
click at [816, 99] on icon "Edit" at bounding box center [817, 99] width 8 height 6
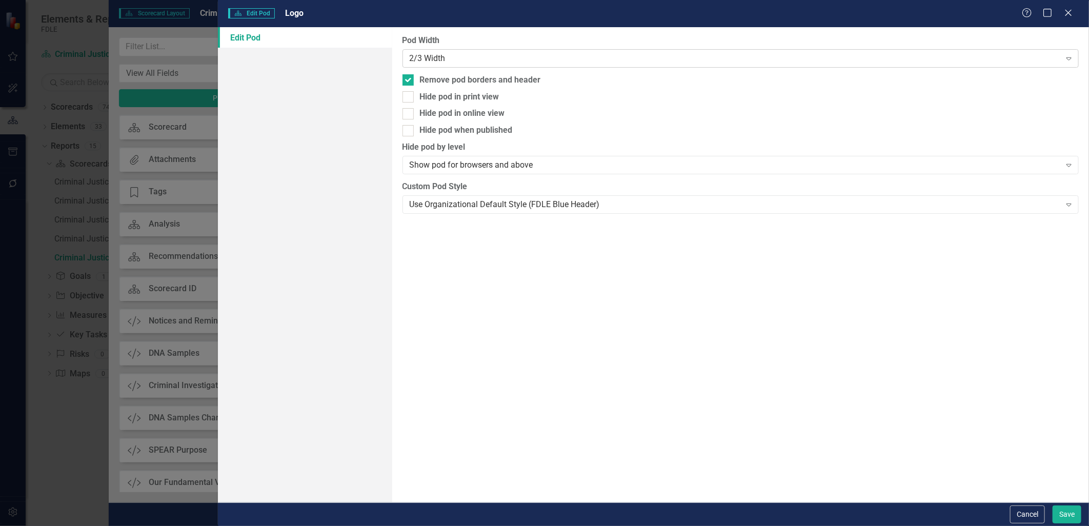
click at [441, 56] on div "2/3 Width" at bounding box center [735, 58] width 651 height 12
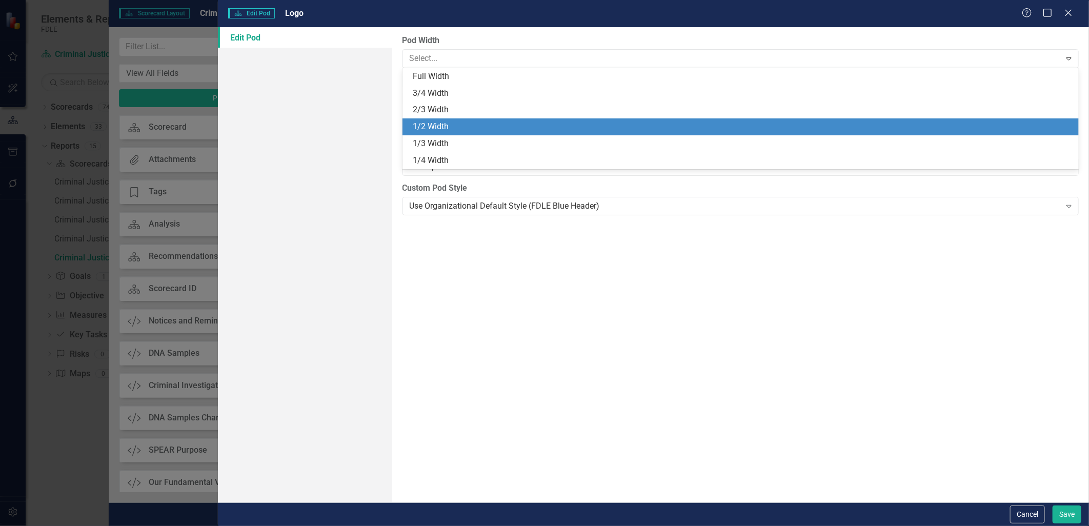
click at [440, 122] on div "1/2 Width" at bounding box center [743, 127] width 661 height 12
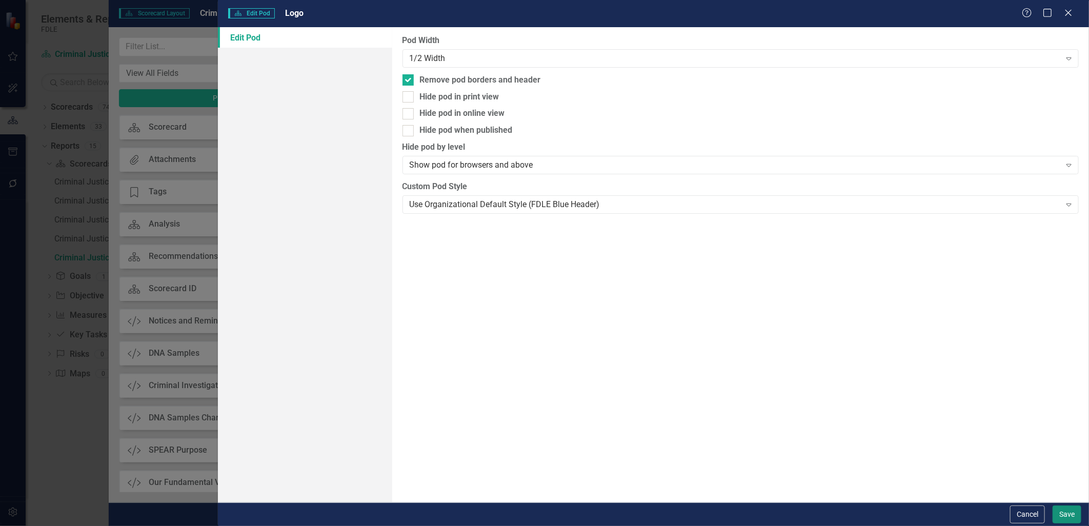
click at [1064, 511] on button "Save" at bounding box center [1067, 515] width 29 height 18
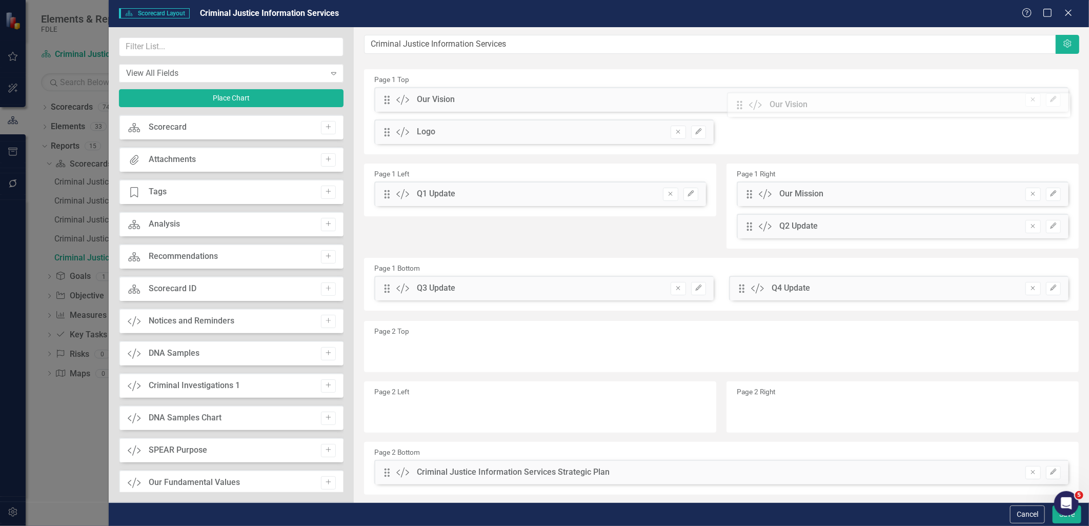
drag, startPoint x: 745, startPoint y: 162, endPoint x: 747, endPoint y: 105, distance: 57.0
drag, startPoint x: 745, startPoint y: 192, endPoint x: 728, endPoint y: 108, distance: 85.7
click at [698, 164] on icon "Edit" at bounding box center [699, 164] width 8 height 6
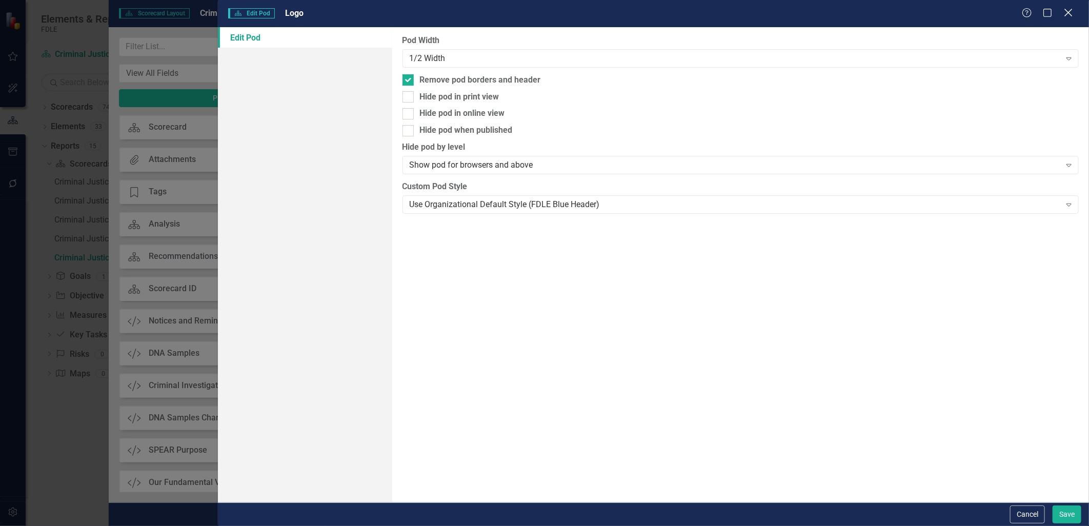
click at [1067, 12] on icon "Close" at bounding box center [1068, 13] width 13 height 10
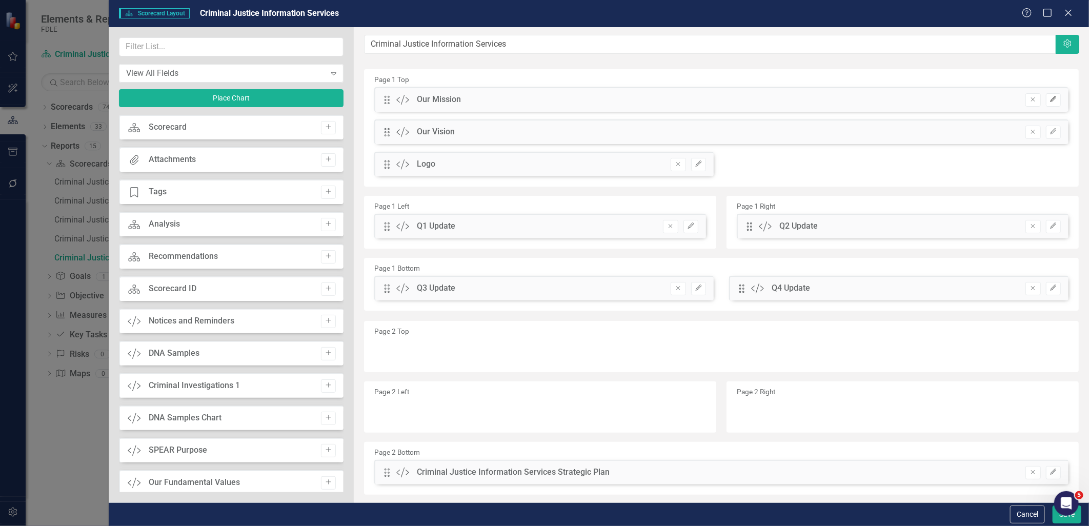
click at [1050, 96] on icon "Edit" at bounding box center [1054, 99] width 8 height 6
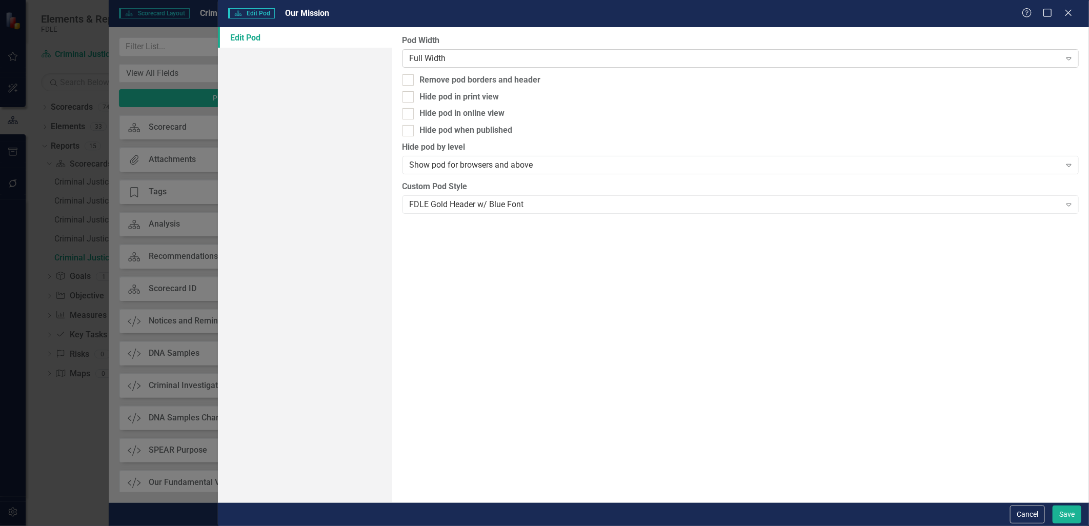
click at [486, 59] on div "Full Width" at bounding box center [735, 58] width 651 height 12
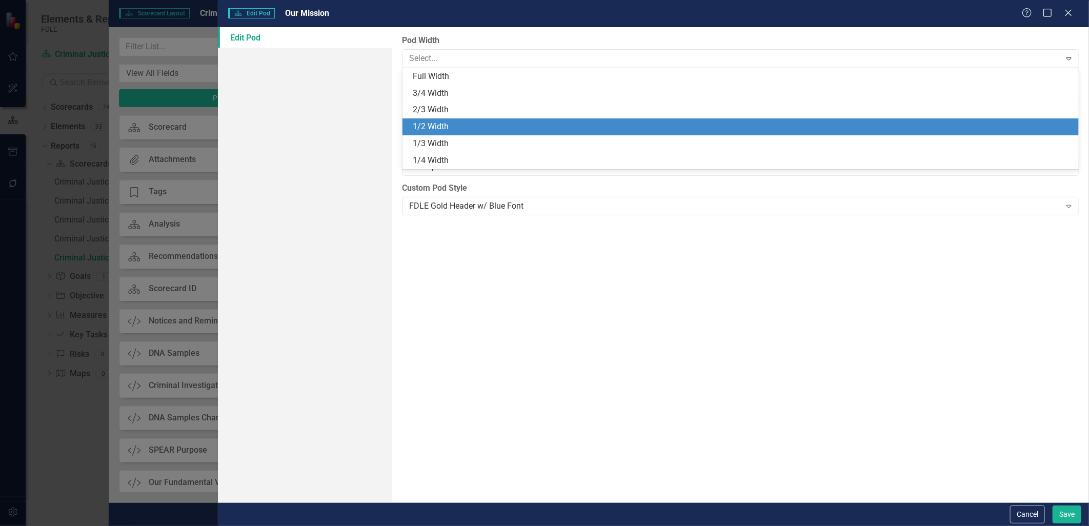
drag, startPoint x: 467, startPoint y: 121, endPoint x: 505, endPoint y: 140, distance: 42.2
click at [467, 121] on div "1/2 Width" at bounding box center [743, 127] width 661 height 12
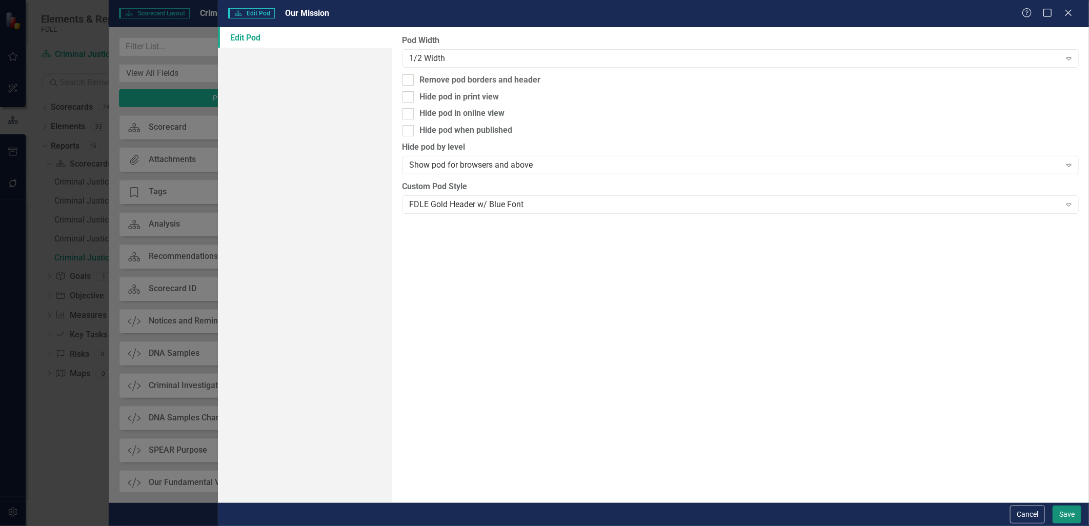
click at [1062, 514] on button "Save" at bounding box center [1067, 515] width 29 height 18
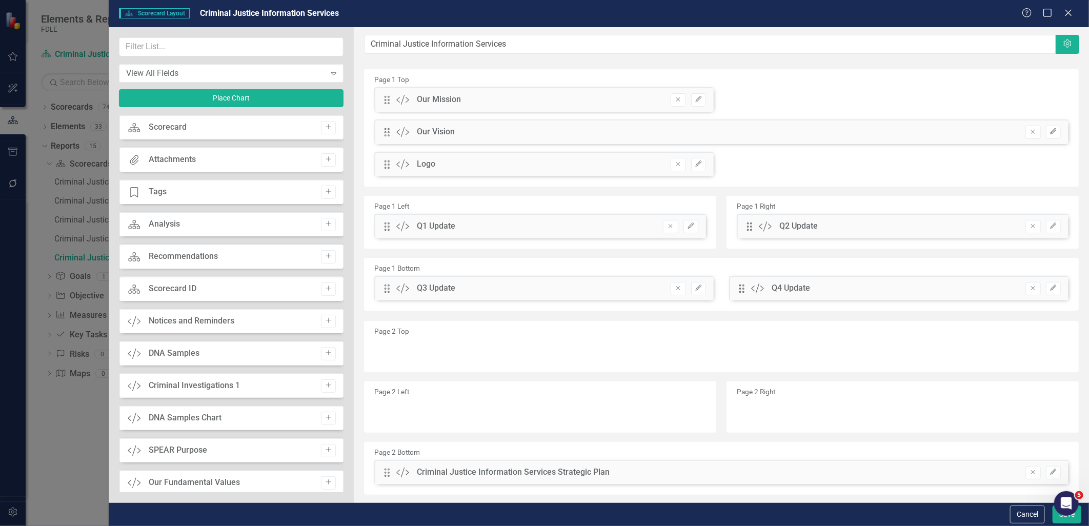
click at [1046, 136] on button "Edit" at bounding box center [1053, 132] width 15 height 13
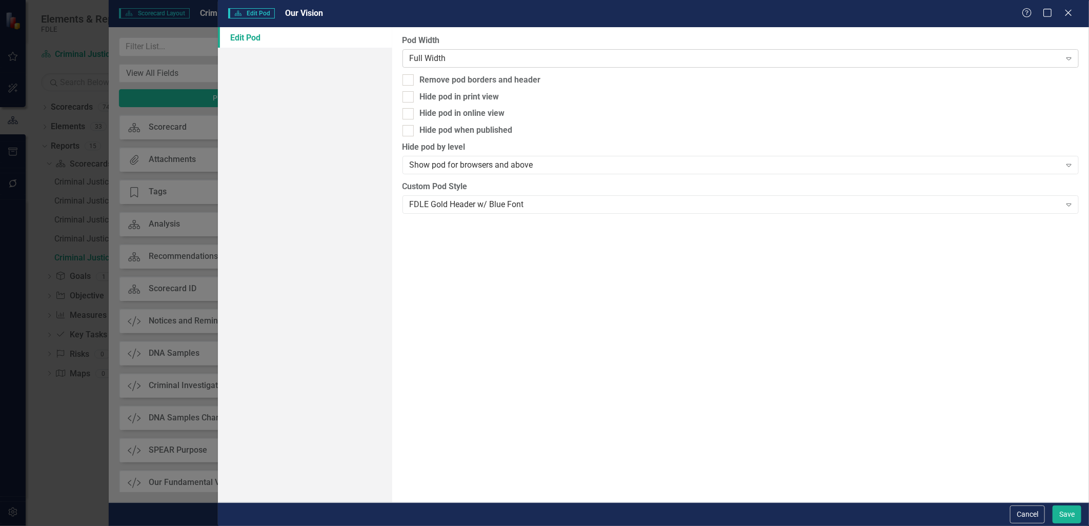
click at [440, 64] on div "Full Width" at bounding box center [735, 58] width 651 height 12
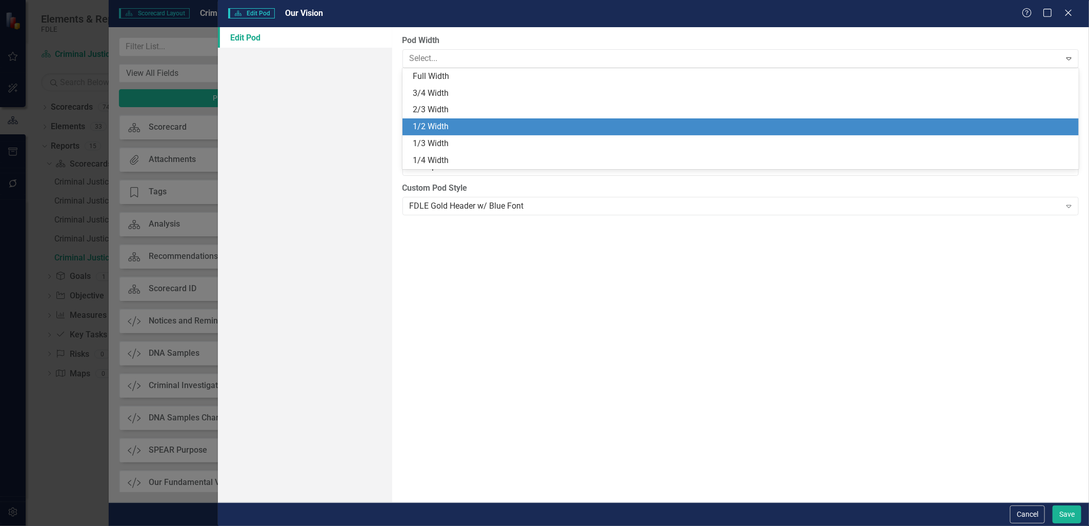
click at [433, 124] on div "1/2 Width" at bounding box center [743, 127] width 661 height 12
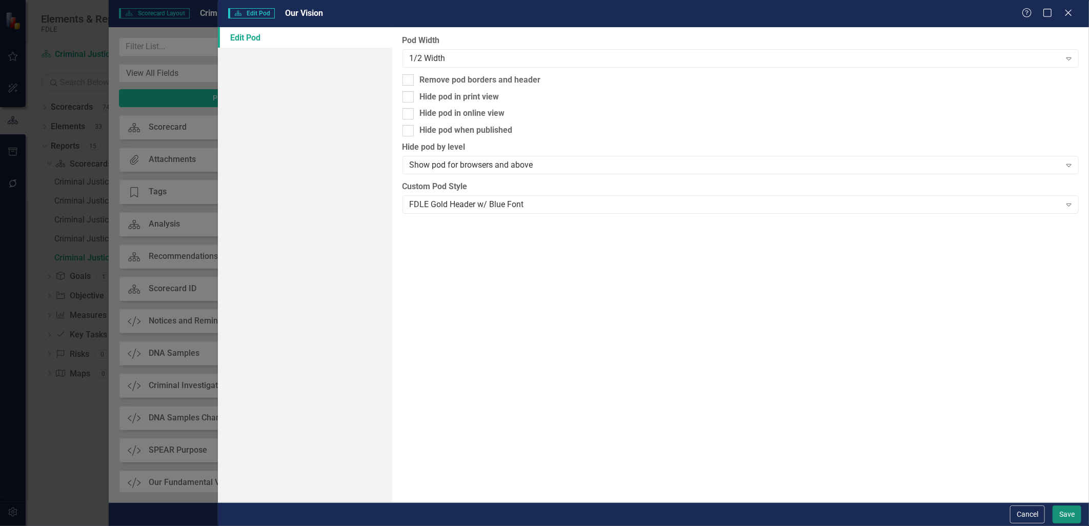
click at [1060, 515] on button "Save" at bounding box center [1067, 515] width 29 height 18
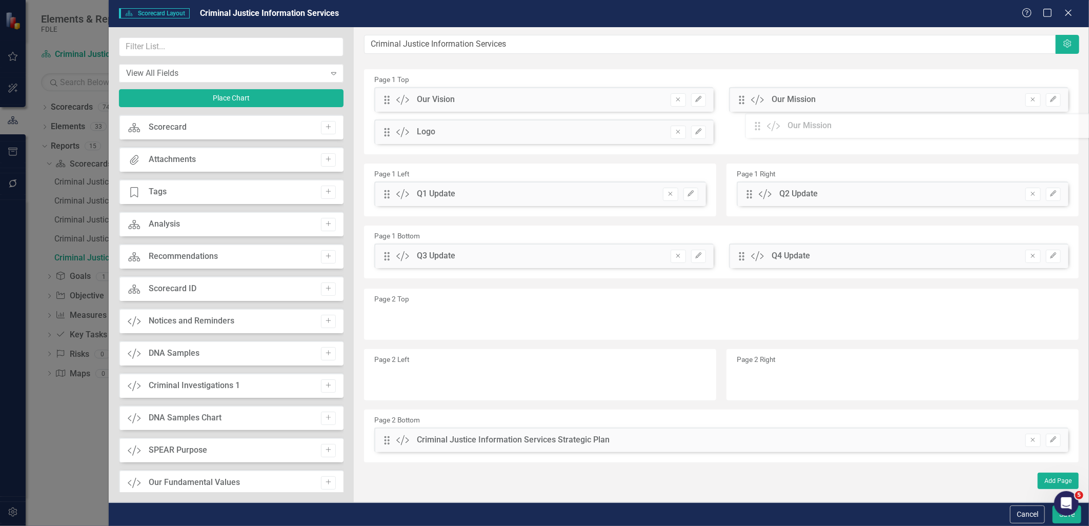
drag, startPoint x: 387, startPoint y: 99, endPoint x: 766, endPoint y: 125, distance: 379.4
drag, startPoint x: 388, startPoint y: 132, endPoint x: 389, endPoint y: 104, distance: 28.7
click at [389, 104] on div "The fields (or pods) that are available for you to include on the detail page a…" at bounding box center [722, 264] width 736 height 475
click at [1064, 518] on button "Save" at bounding box center [1067, 515] width 29 height 18
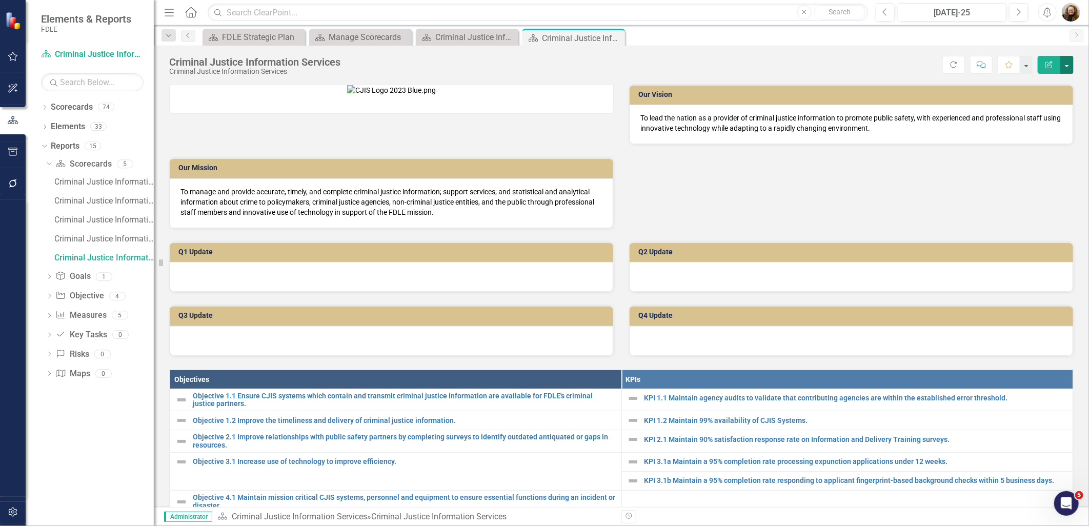
click at [1069, 67] on button "button" at bounding box center [1067, 65] width 13 height 18
click at [1045, 97] on link "Edit Report Edit Layout" at bounding box center [1031, 102] width 83 height 19
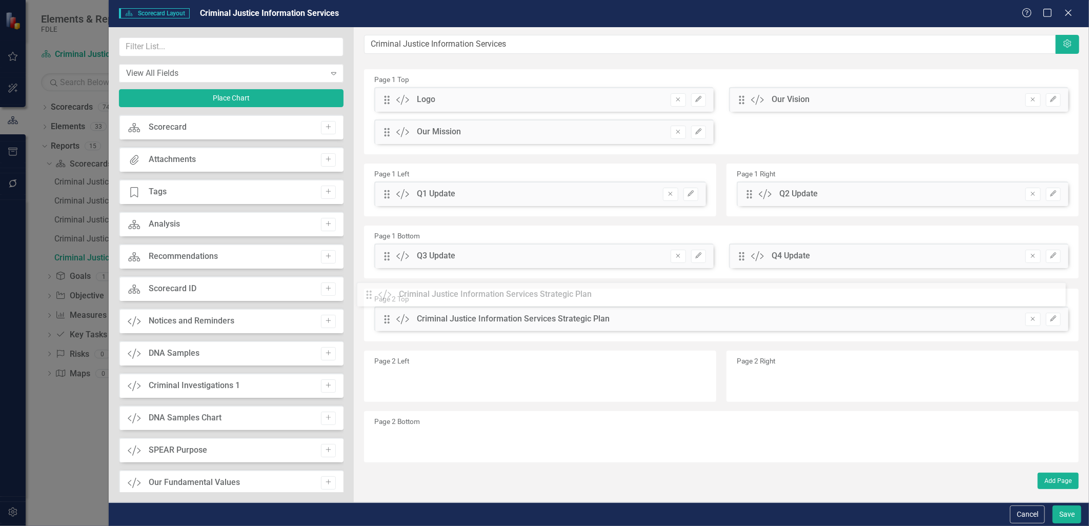
drag, startPoint x: 388, startPoint y: 444, endPoint x: 378, endPoint y: 299, distance: 146.0
click at [1058, 513] on button "Save" at bounding box center [1067, 515] width 29 height 18
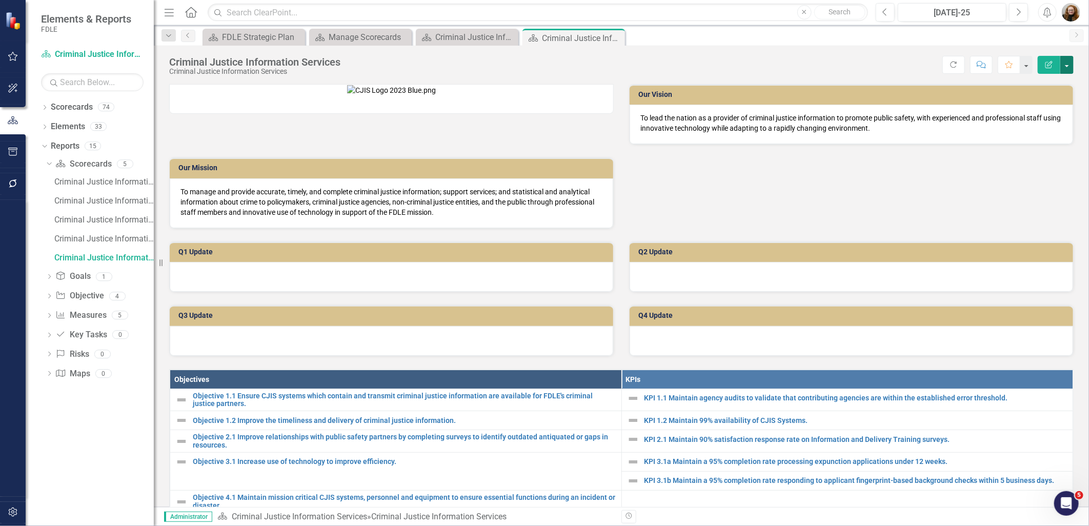
click at [1067, 67] on button "button" at bounding box center [1067, 65] width 13 height 18
click at [1043, 100] on link "Edit Report Edit Layout" at bounding box center [1031, 102] width 83 height 19
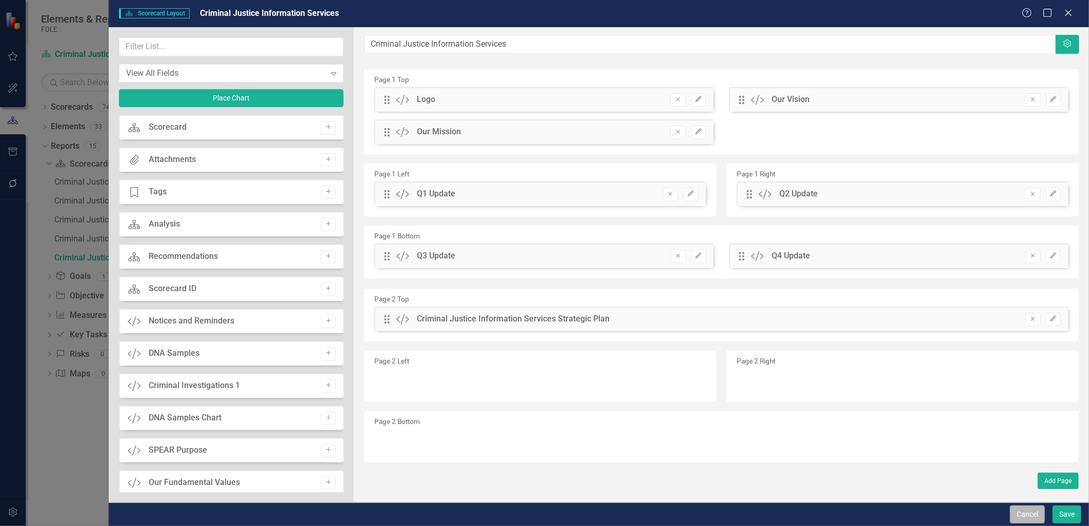
click at [1038, 515] on button "Cancel" at bounding box center [1027, 515] width 35 height 18
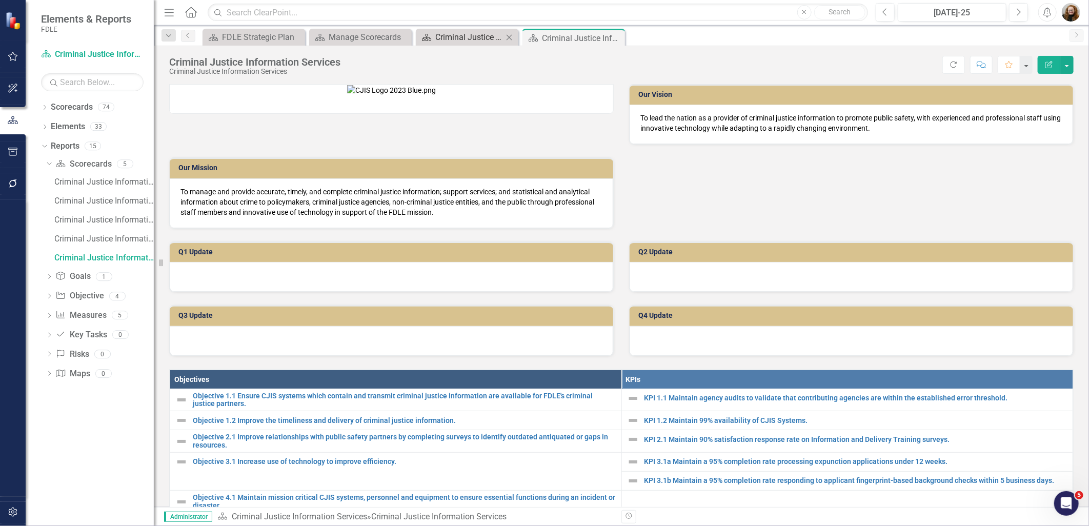
click at [488, 41] on div "Criminal Justice Information Services Landing Page" at bounding box center [469, 37] width 68 height 13
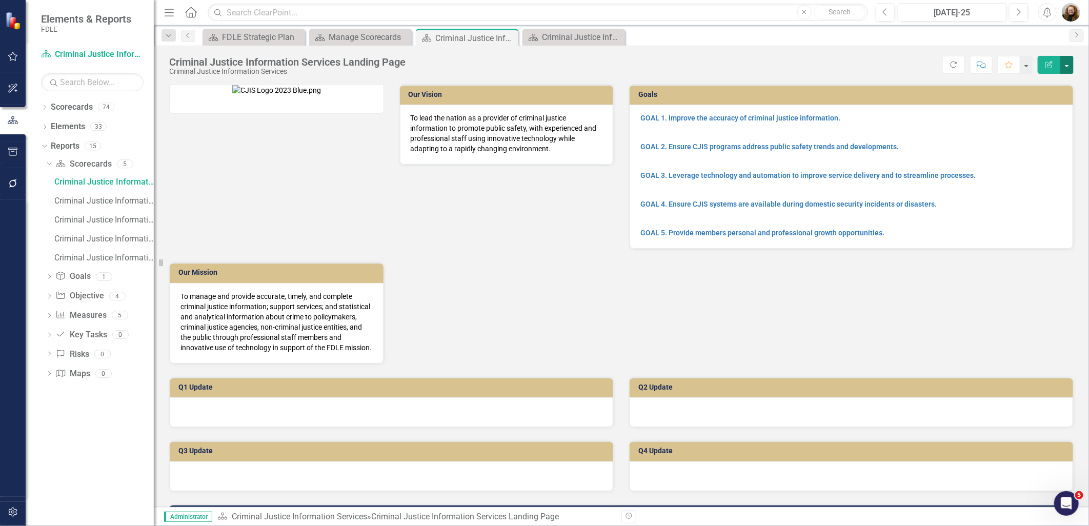
click at [1069, 65] on button "button" at bounding box center [1067, 65] width 13 height 18
click at [1045, 100] on link "Edit Report Edit Layout" at bounding box center [1031, 102] width 83 height 19
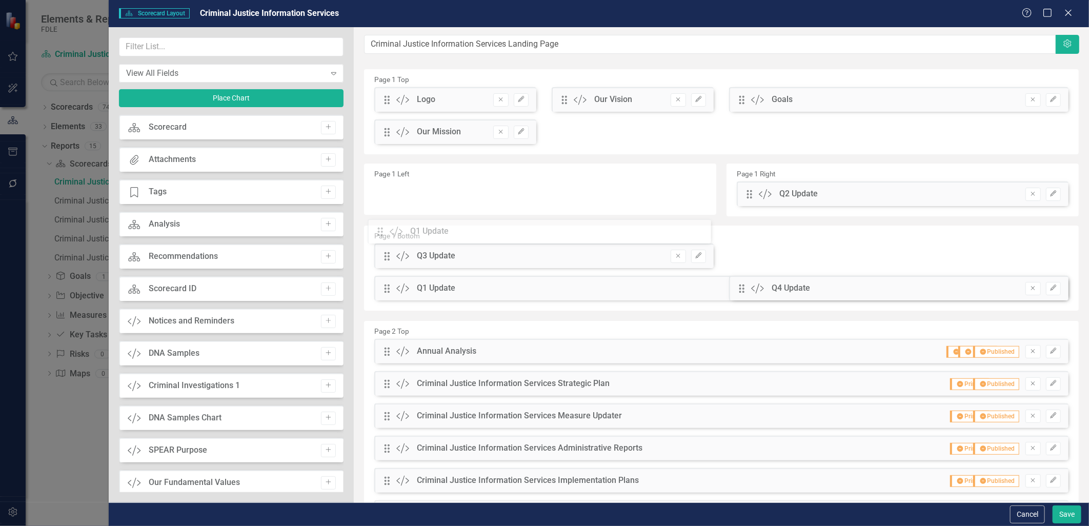
drag, startPoint x: 387, startPoint y: 195, endPoint x: 388, endPoint y: 232, distance: 37.5
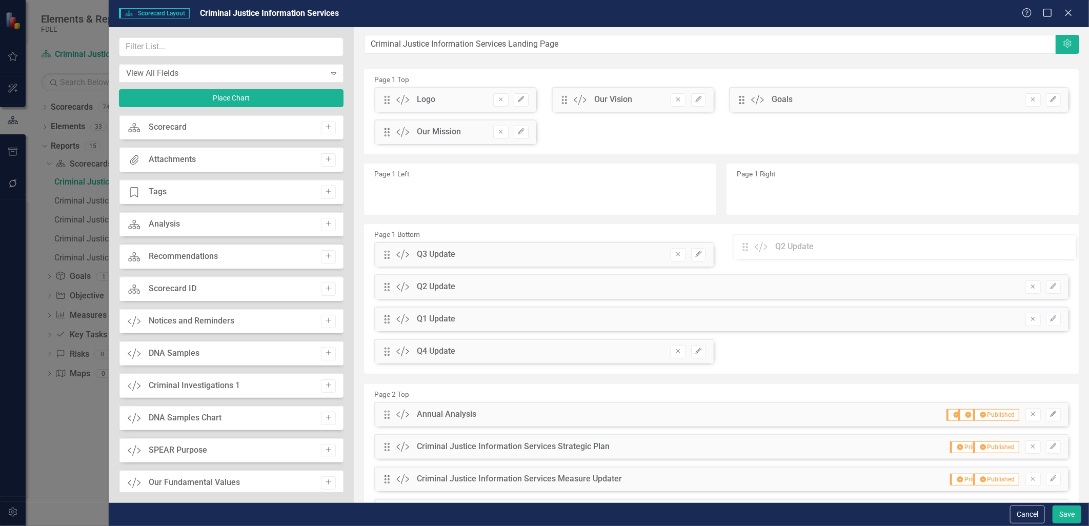
drag, startPoint x: 744, startPoint y: 191, endPoint x: 751, endPoint y: 244, distance: 53.3
click at [1050, 287] on icon "button" at bounding box center [1053, 286] width 6 height 6
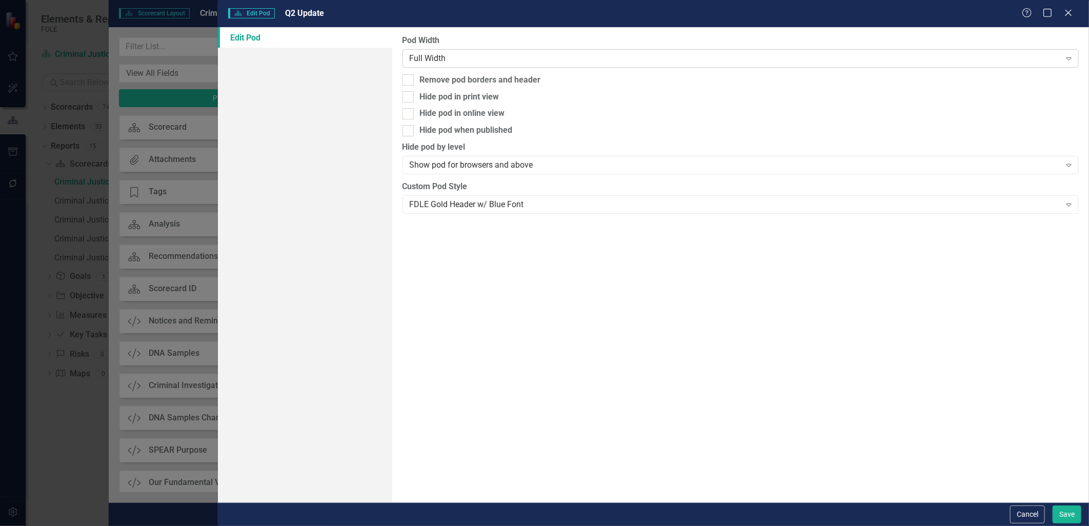
click at [429, 54] on div "Full Width" at bounding box center [735, 58] width 651 height 12
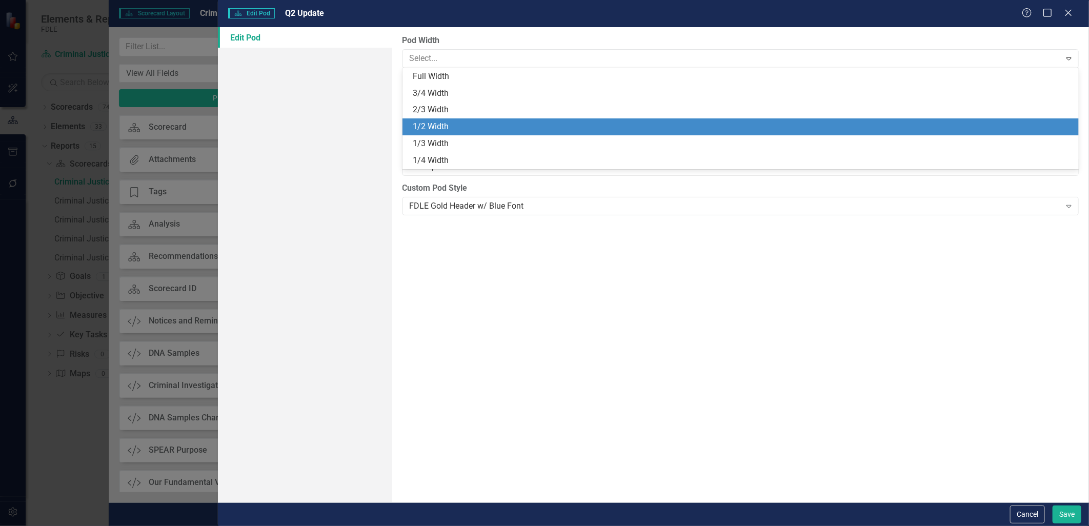
click at [434, 128] on div "1/2 Width" at bounding box center [743, 127] width 661 height 12
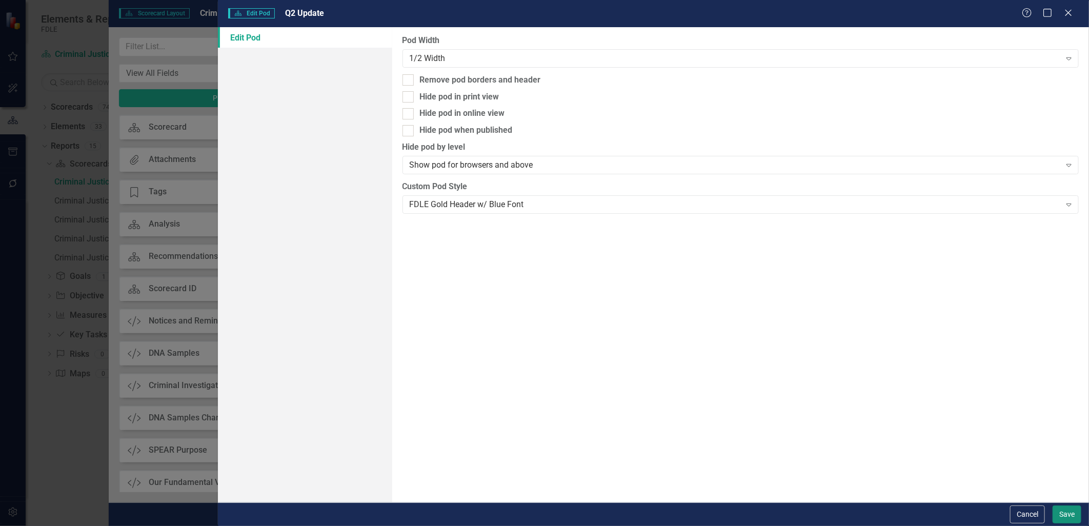
click at [1062, 513] on button "Save" at bounding box center [1067, 515] width 29 height 18
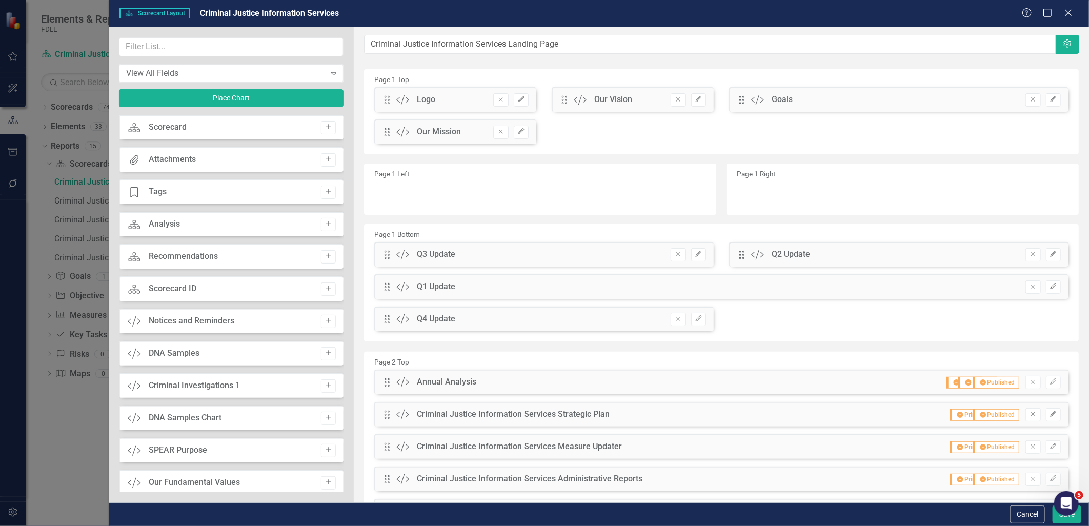
click at [1050, 287] on icon "Edit" at bounding box center [1054, 287] width 8 height 6
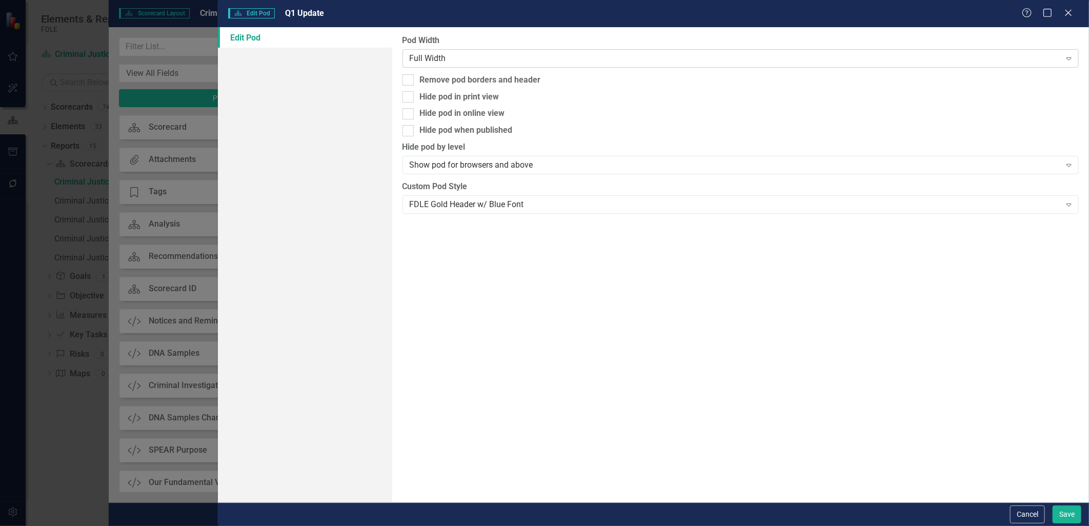
click at [516, 52] on div "Full Width" at bounding box center [735, 58] width 651 height 12
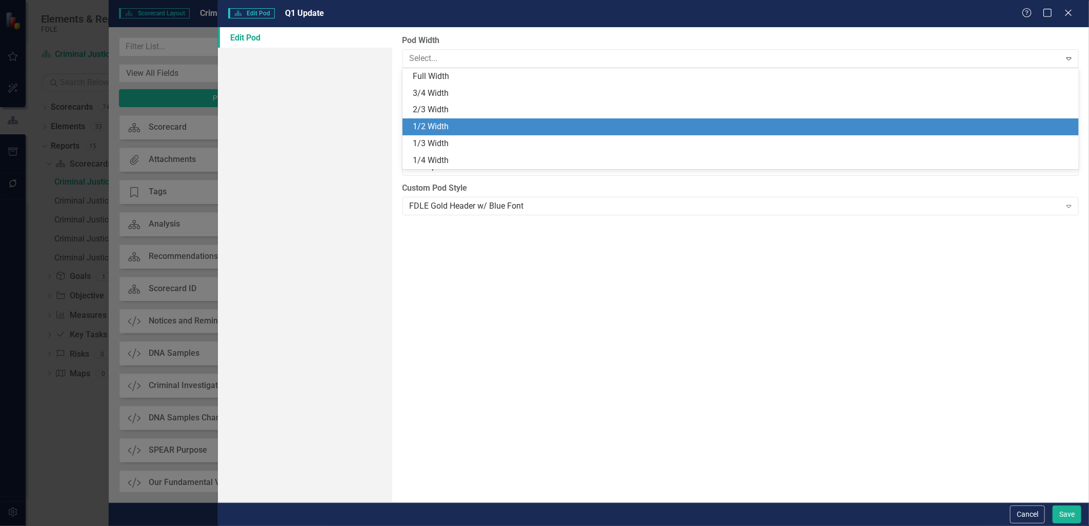
click at [465, 121] on div "1/2 Width" at bounding box center [743, 127] width 661 height 12
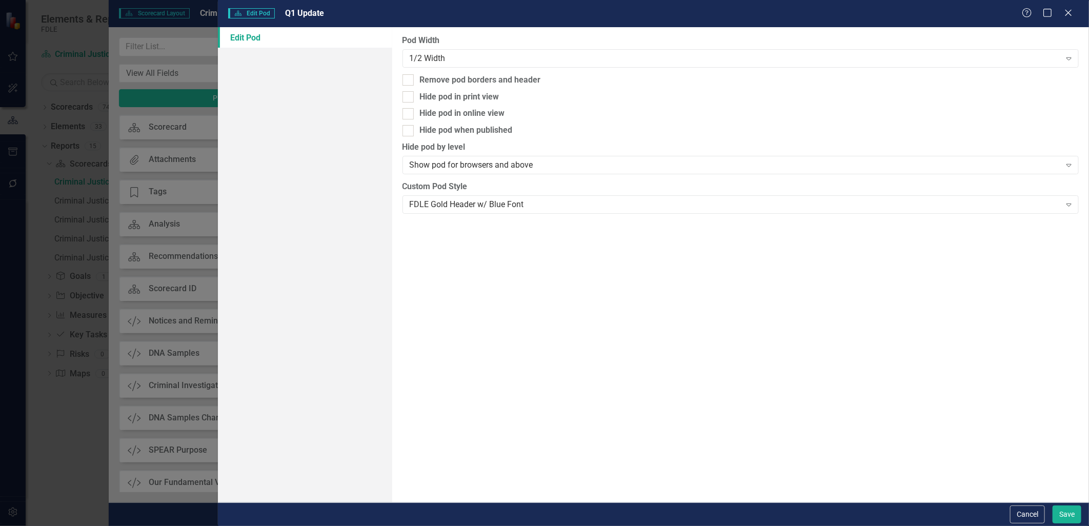
click at [1055, 504] on div "Cancel Save" at bounding box center [653, 515] width 871 height 24
click at [1062, 511] on button "Save" at bounding box center [1067, 515] width 29 height 18
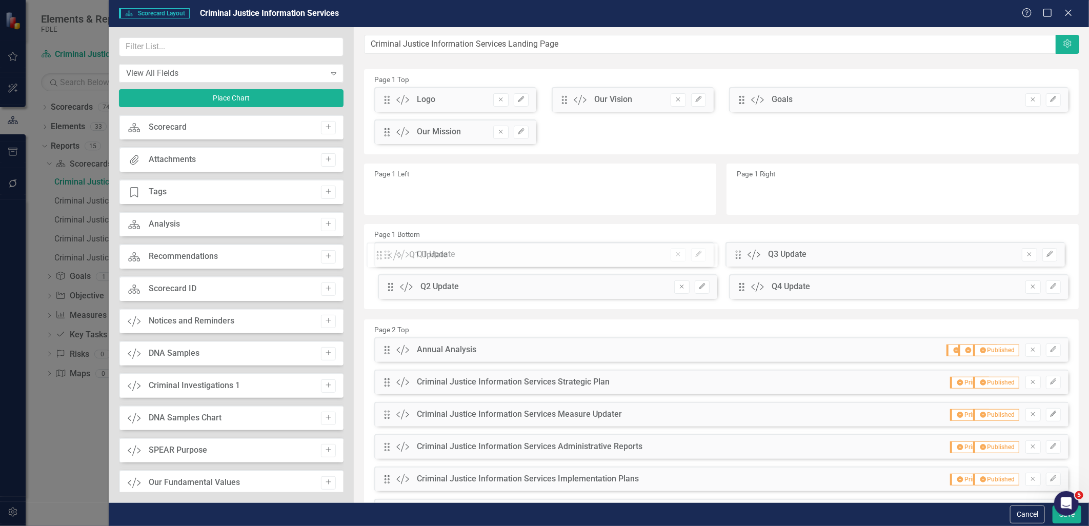
drag, startPoint x: 388, startPoint y: 287, endPoint x: 388, endPoint y: 255, distance: 31.8
click at [388, 255] on div "The fields (or pods) that are available for you to include on the detail page a…" at bounding box center [722, 355] width 736 height 657
drag, startPoint x: 385, startPoint y: 290, endPoint x: 822, endPoint y: 263, distance: 437.3
click at [822, 263] on div "The fields (or pods) that are available for you to include on the detail page a…" at bounding box center [722, 355] width 736 height 657
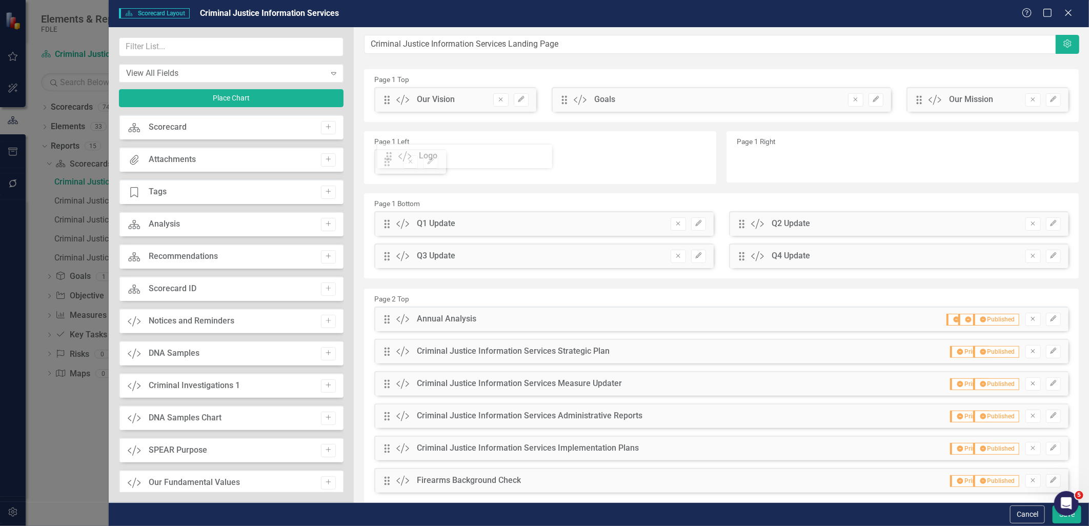
drag, startPoint x: 386, startPoint y: 101, endPoint x: 396, endPoint y: 157, distance: 57.3
drag, startPoint x: 386, startPoint y: 98, endPoint x: 468, endPoint y: 143, distance: 93.4
drag, startPoint x: 388, startPoint y: 101, endPoint x: 804, endPoint y: 148, distance: 418.6
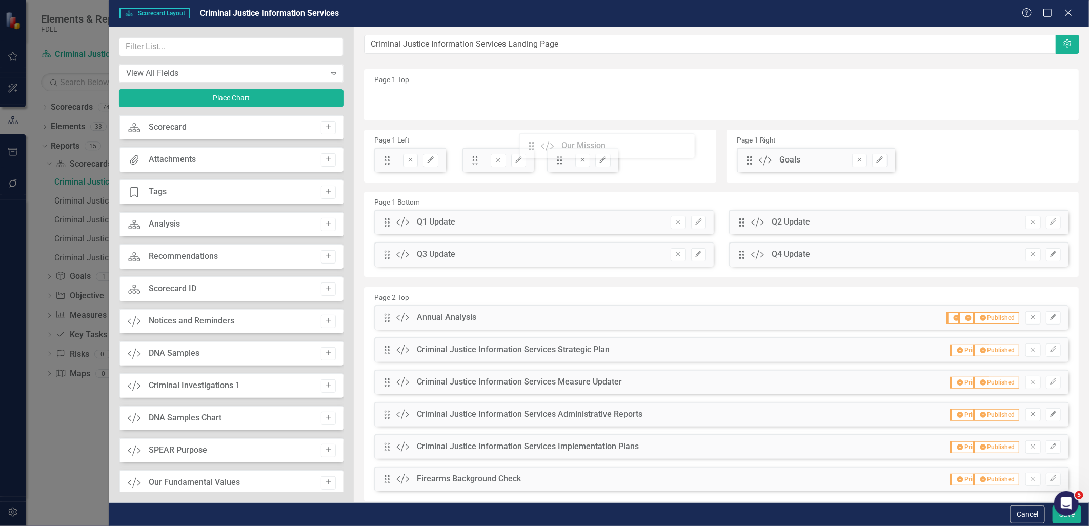
drag, startPoint x: 383, startPoint y: 99, endPoint x: 535, endPoint y: 145, distance: 159.2
click at [878, 157] on icon "button" at bounding box center [880, 159] width 6 height 6
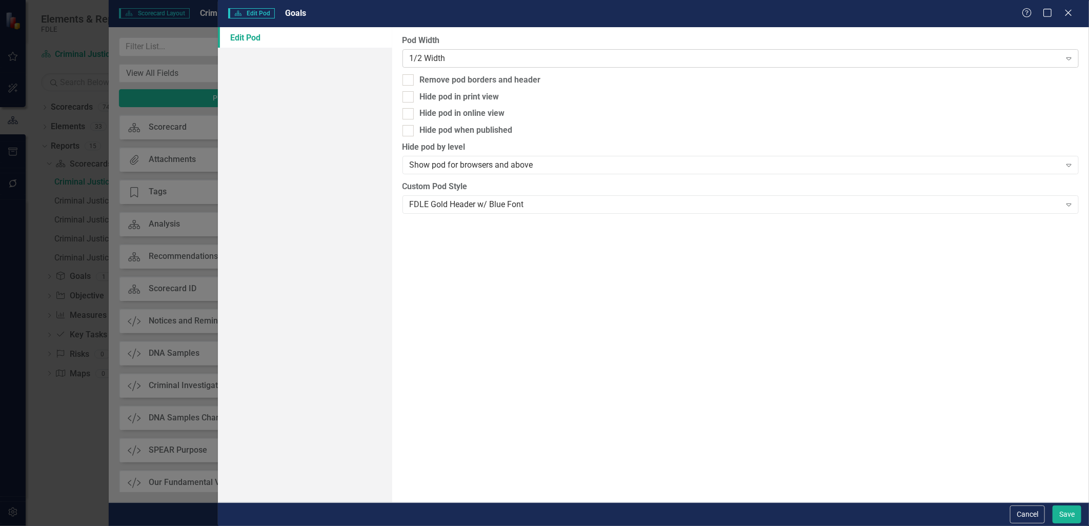
click at [662, 60] on div "1/2 Width" at bounding box center [735, 58] width 651 height 12
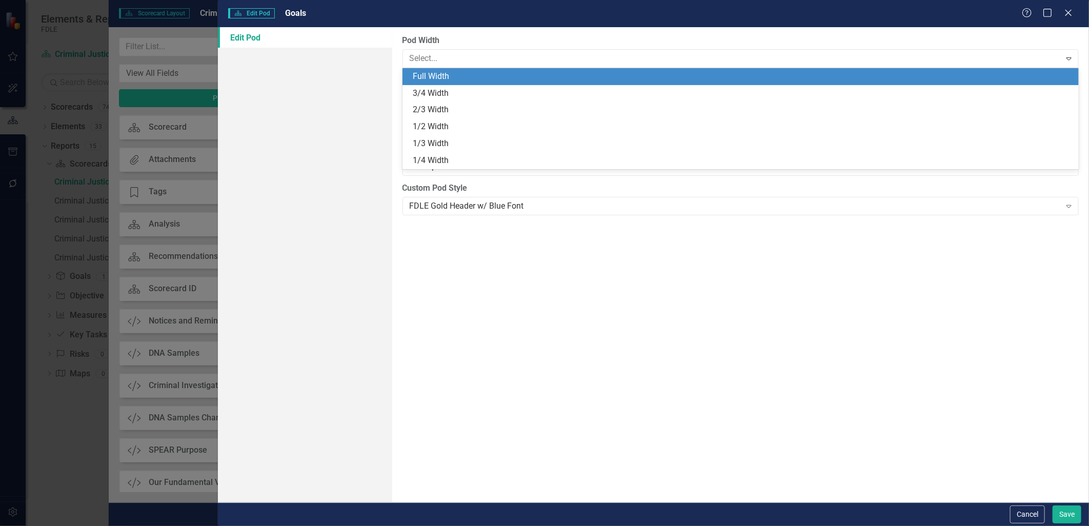
click at [614, 69] on div "Full Width" at bounding box center [741, 76] width 677 height 17
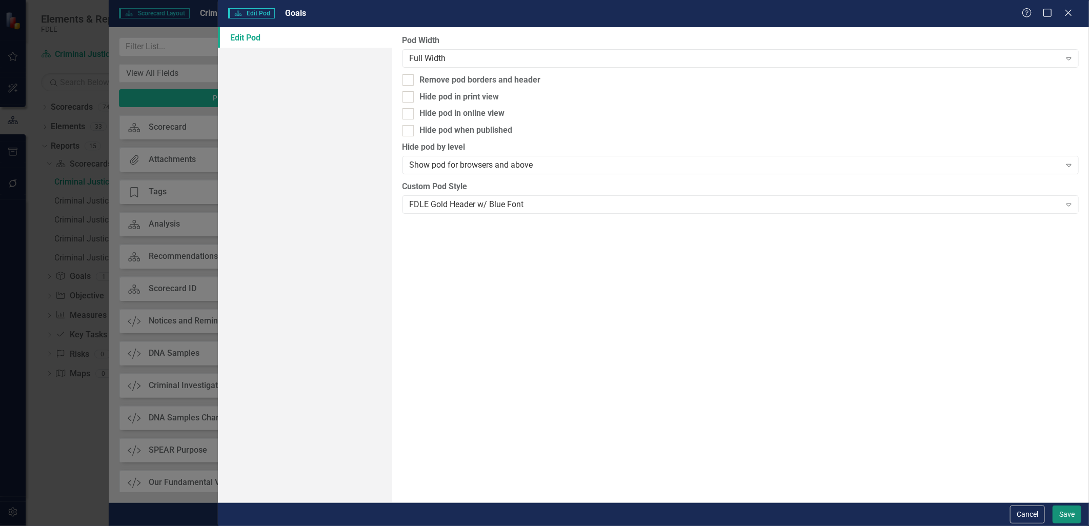
click at [1067, 510] on button "Save" at bounding box center [1067, 515] width 29 height 18
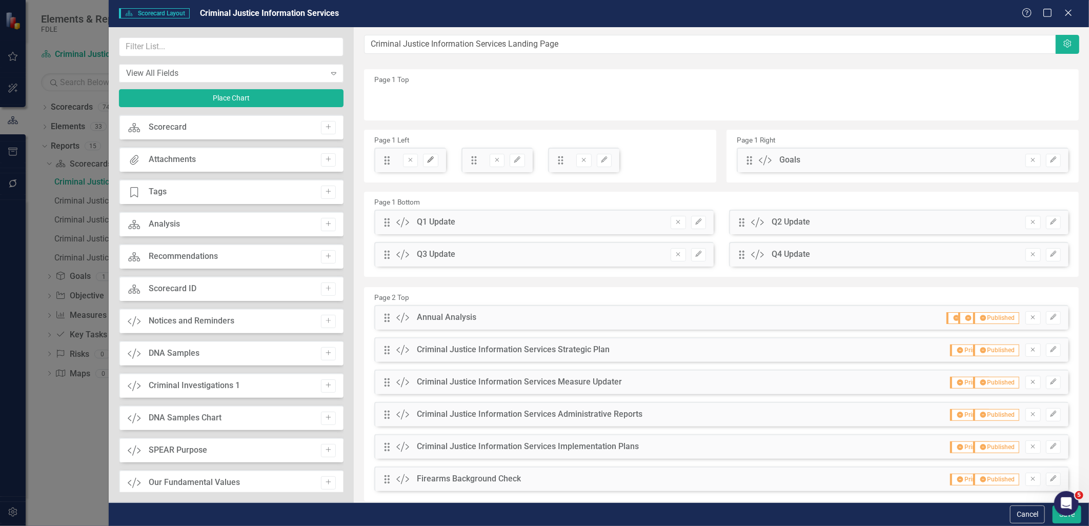
click at [432, 162] on icon "Edit" at bounding box center [431, 160] width 8 height 6
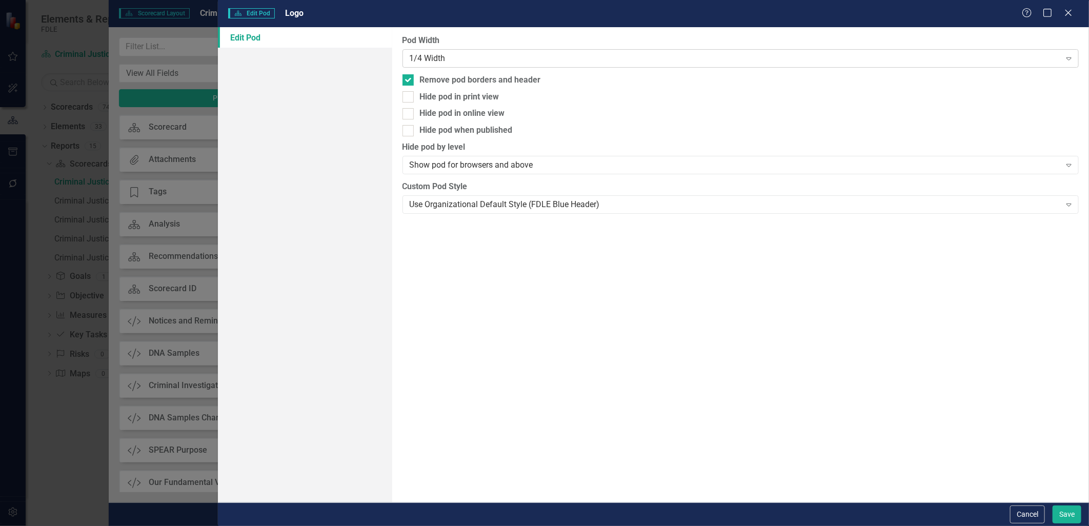
click at [470, 56] on div "1/4 Width" at bounding box center [735, 58] width 651 height 12
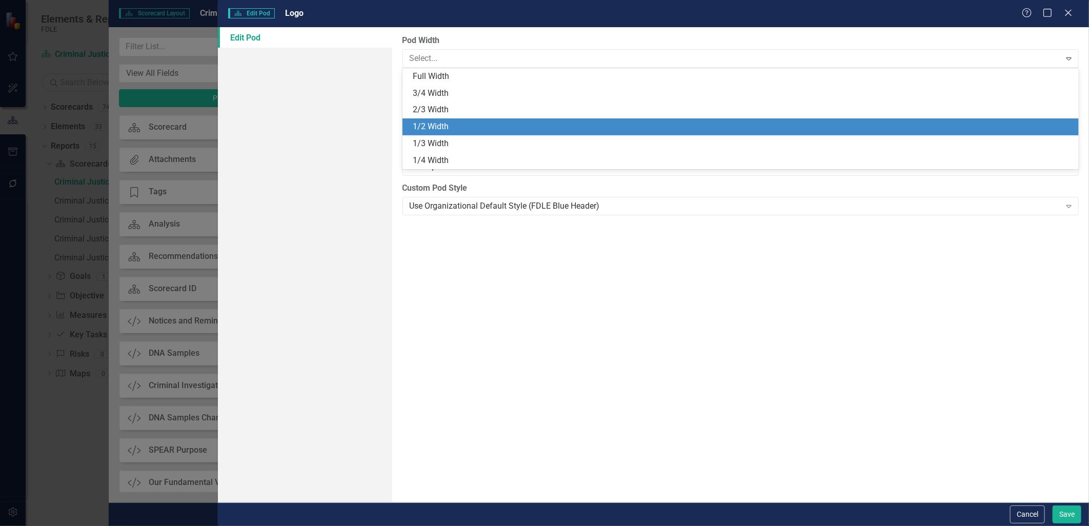
click at [449, 122] on div "1/2 Width" at bounding box center [743, 127] width 661 height 12
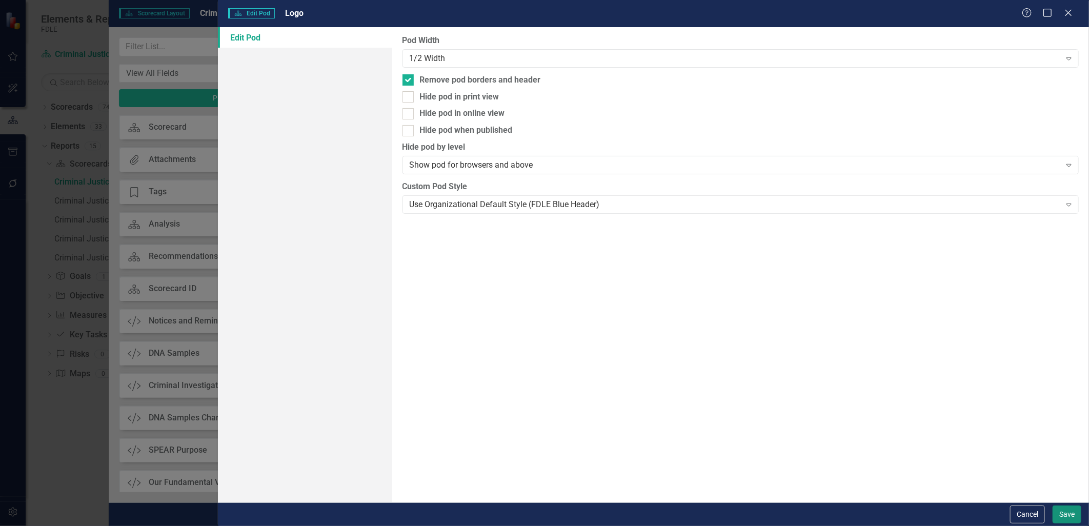
click at [1069, 509] on button "Save" at bounding box center [1067, 515] width 29 height 18
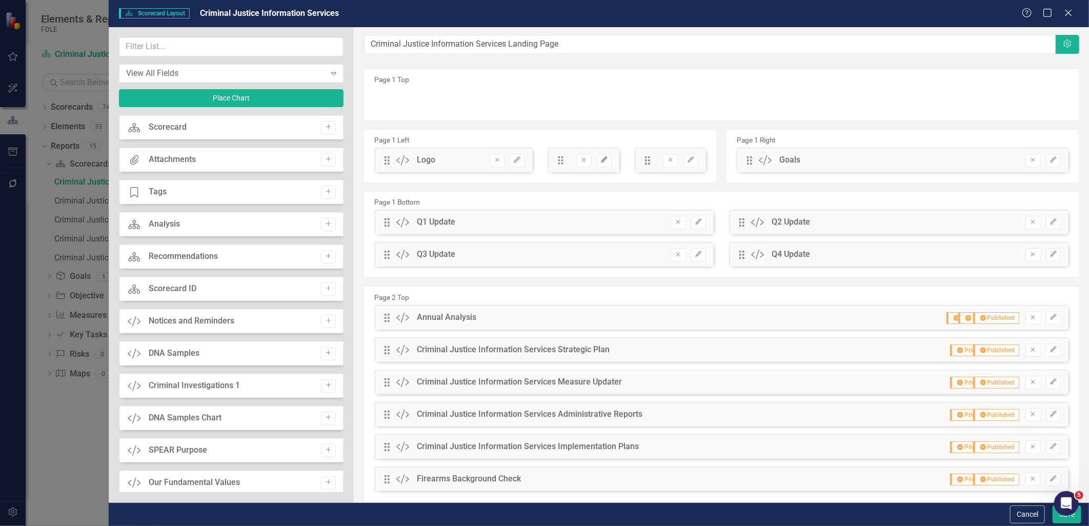
click at [601, 161] on icon "Edit" at bounding box center [605, 160] width 8 height 6
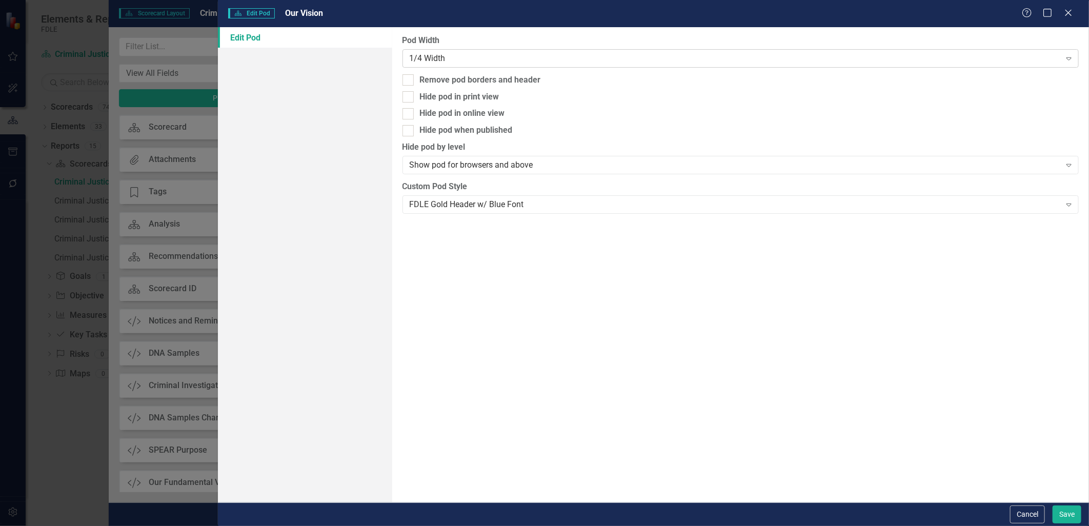
click at [505, 55] on div "1/4 Width" at bounding box center [735, 58] width 651 height 12
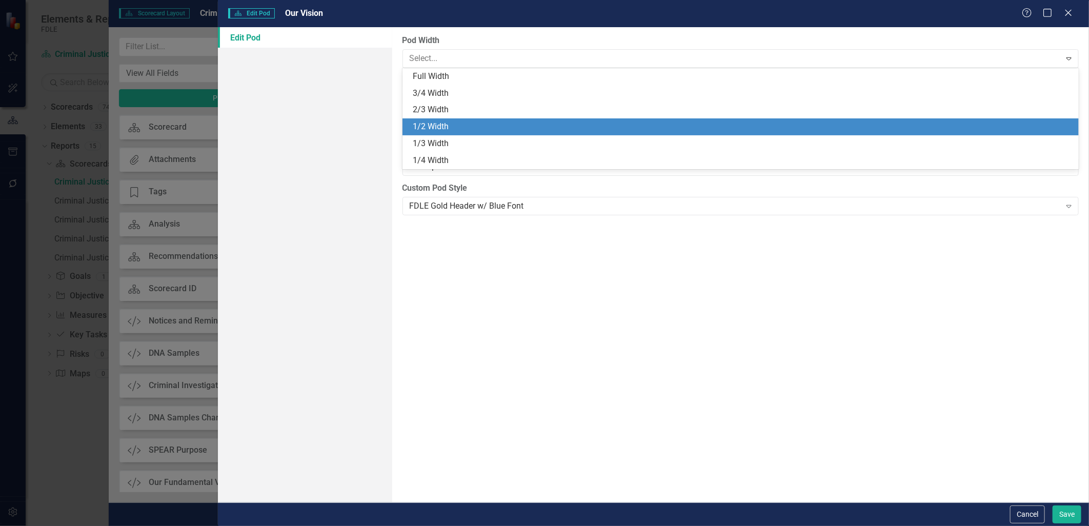
click at [494, 125] on div "1/2 Width" at bounding box center [743, 127] width 661 height 12
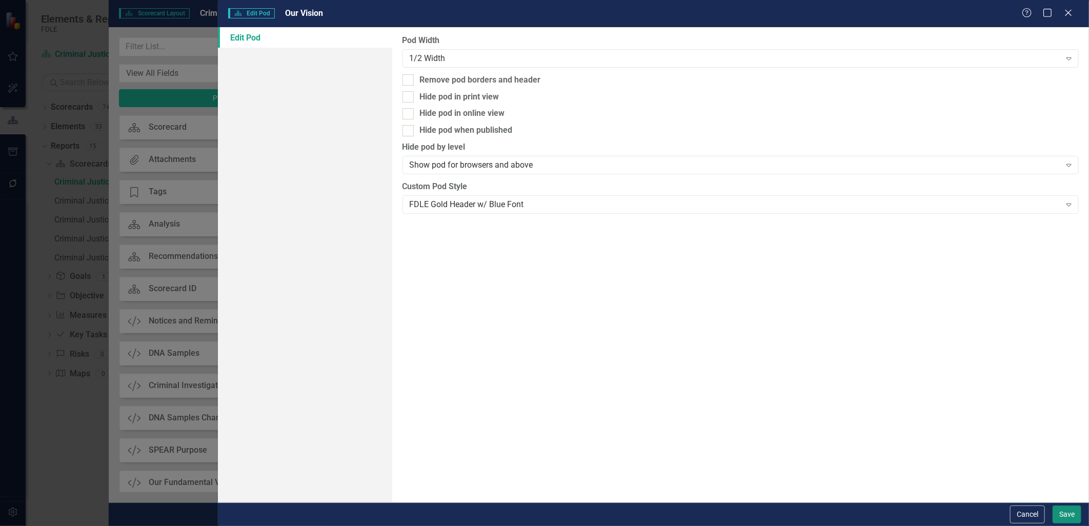
click at [1053, 510] on button "Save" at bounding box center [1067, 515] width 29 height 18
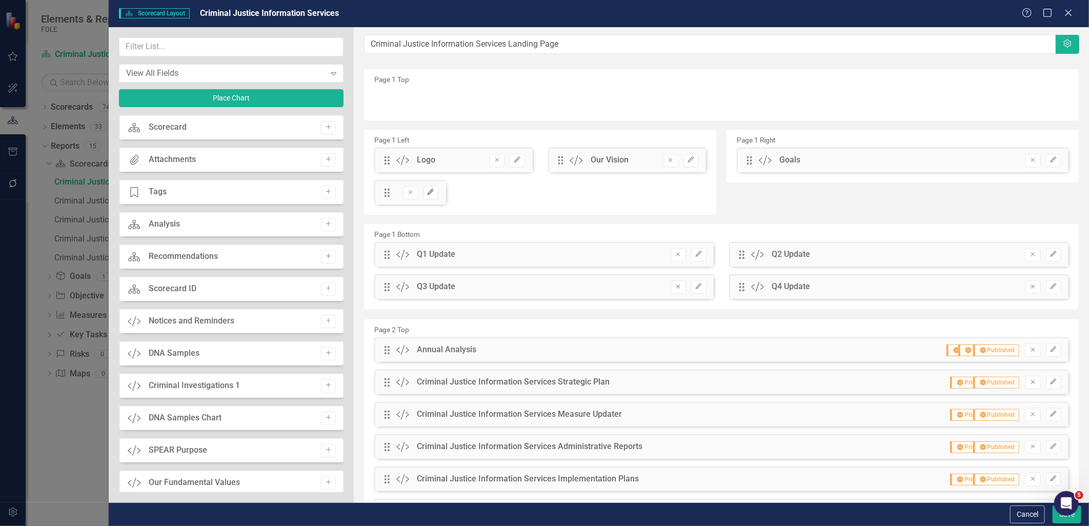
click at [433, 194] on icon "Edit" at bounding box center [431, 192] width 8 height 6
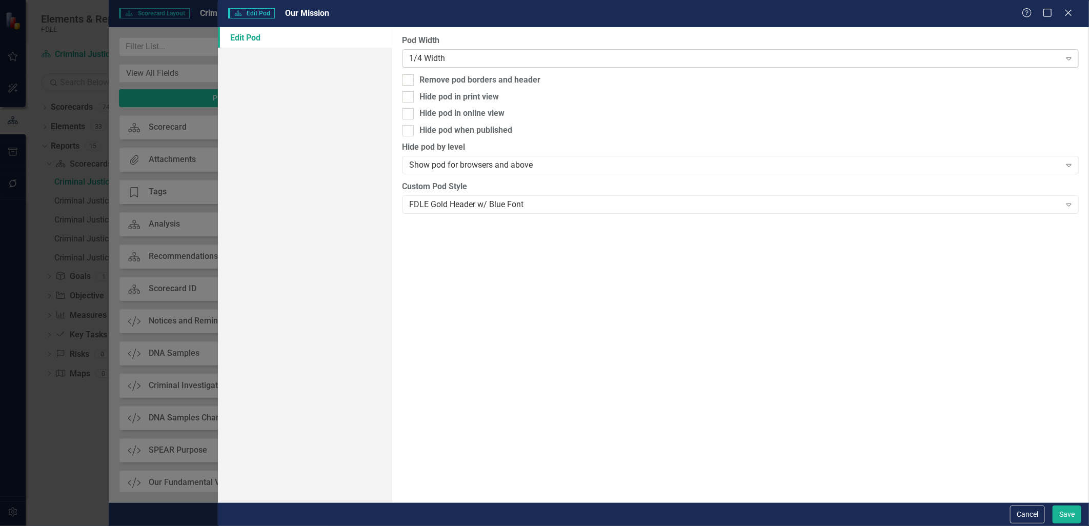
click at [449, 55] on div "1/4 Width" at bounding box center [735, 58] width 651 height 12
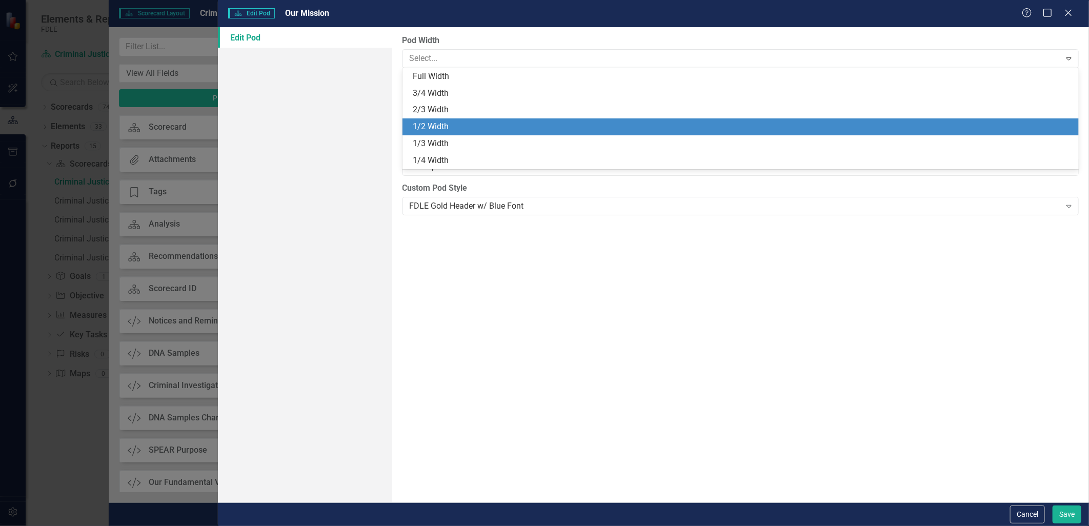
click at [437, 122] on div "1/2 Width" at bounding box center [743, 127] width 661 height 12
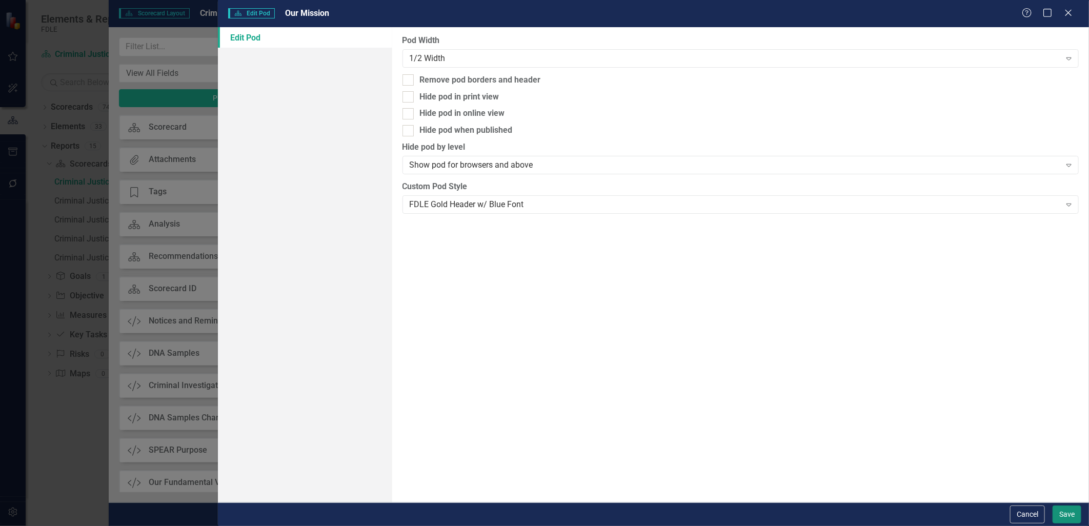
click at [1060, 513] on button "Save" at bounding box center [1067, 515] width 29 height 18
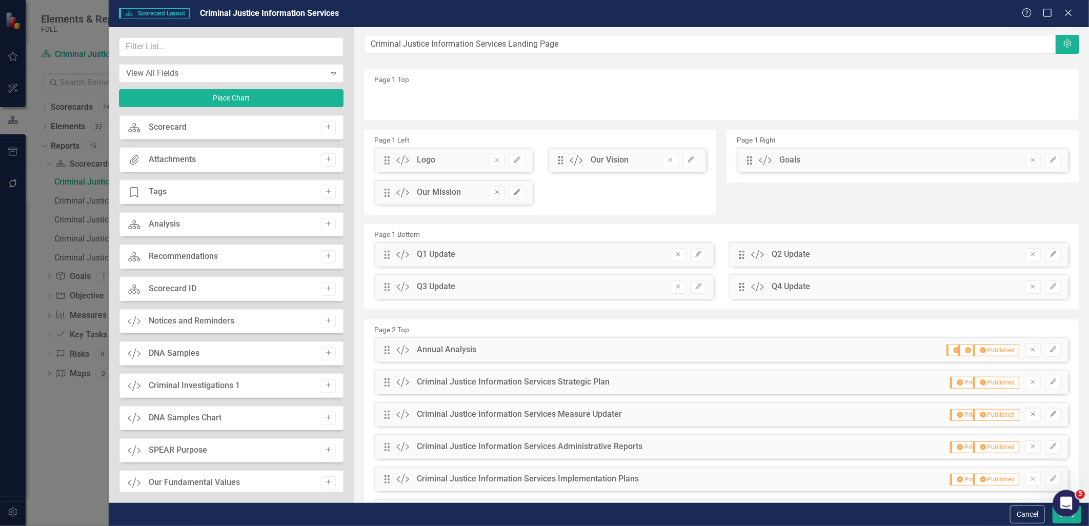
click at [1057, 515] on body "Elements & Reports FDLE Scorecard Criminal Justice Information Services Search …" at bounding box center [544, 263] width 1089 height 526
click at [1059, 520] on button "Save" at bounding box center [1067, 515] width 29 height 18
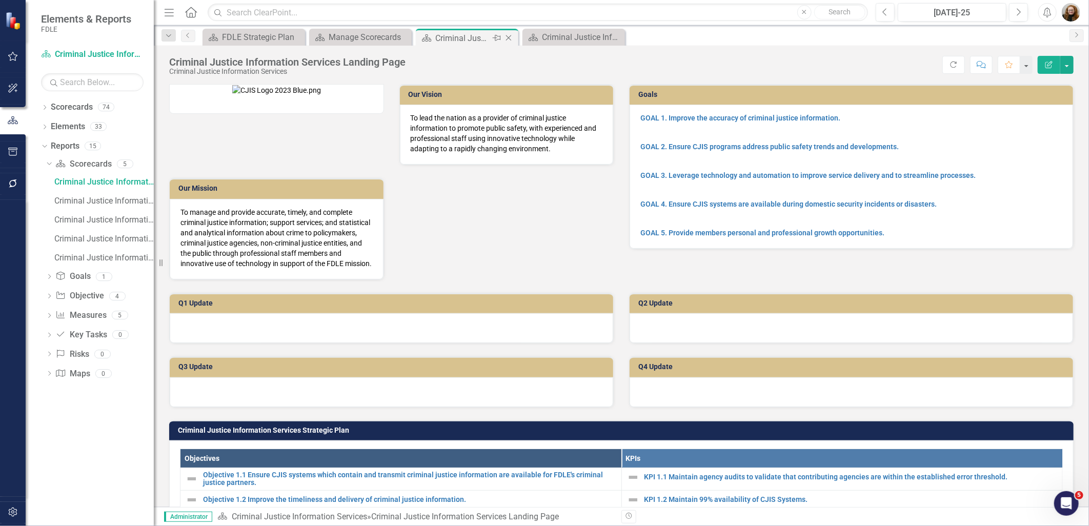
click at [509, 36] on icon "Close" at bounding box center [509, 38] width 10 height 8
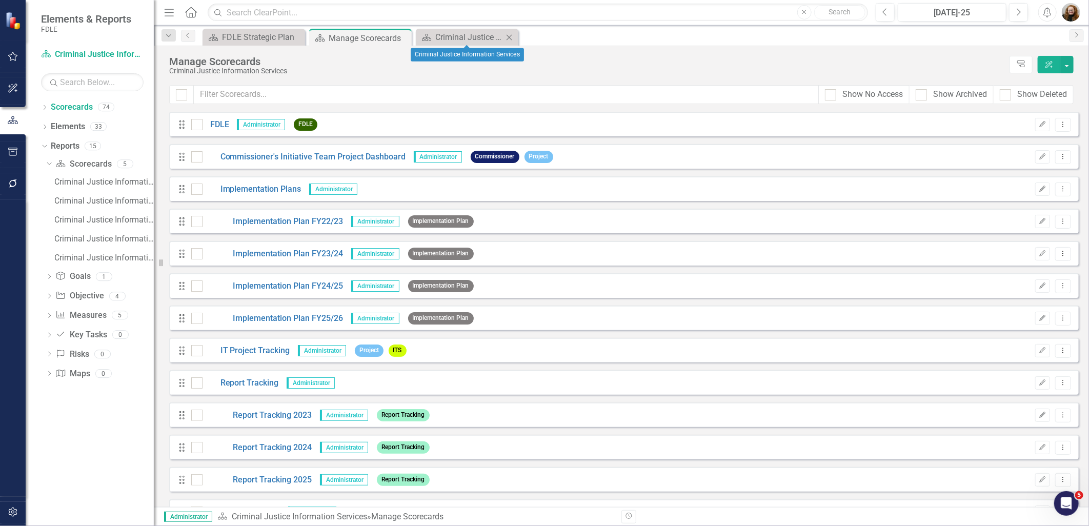
click at [509, 36] on icon "Close" at bounding box center [509, 37] width 10 height 8
click at [45, 106] on icon "Dropdown" at bounding box center [44, 109] width 7 height 6
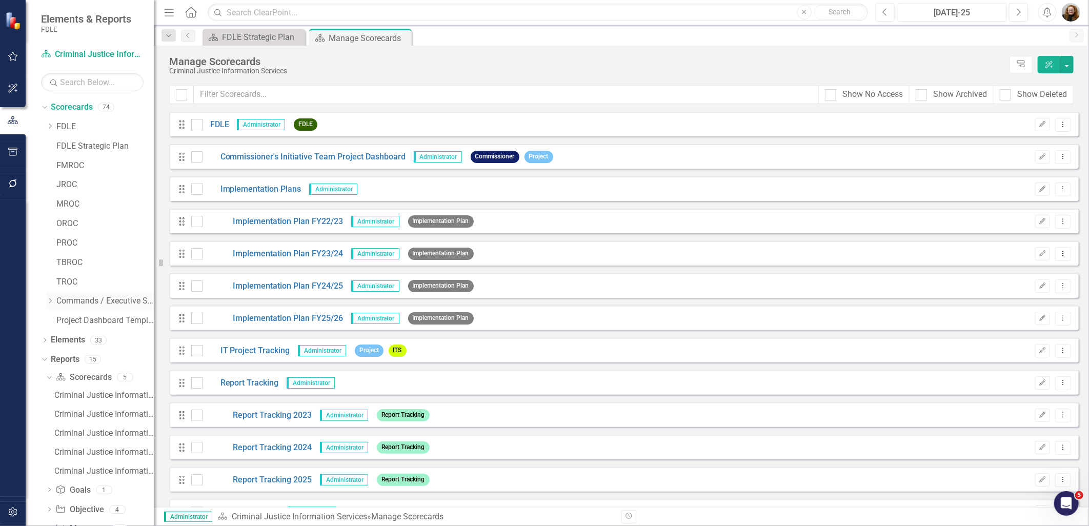
click at [49, 303] on icon at bounding box center [50, 301] width 3 height 5
click at [58, 344] on div "Dropdown" at bounding box center [60, 340] width 8 height 9
click at [68, 379] on icon "Dropdown" at bounding box center [71, 378] width 8 height 6
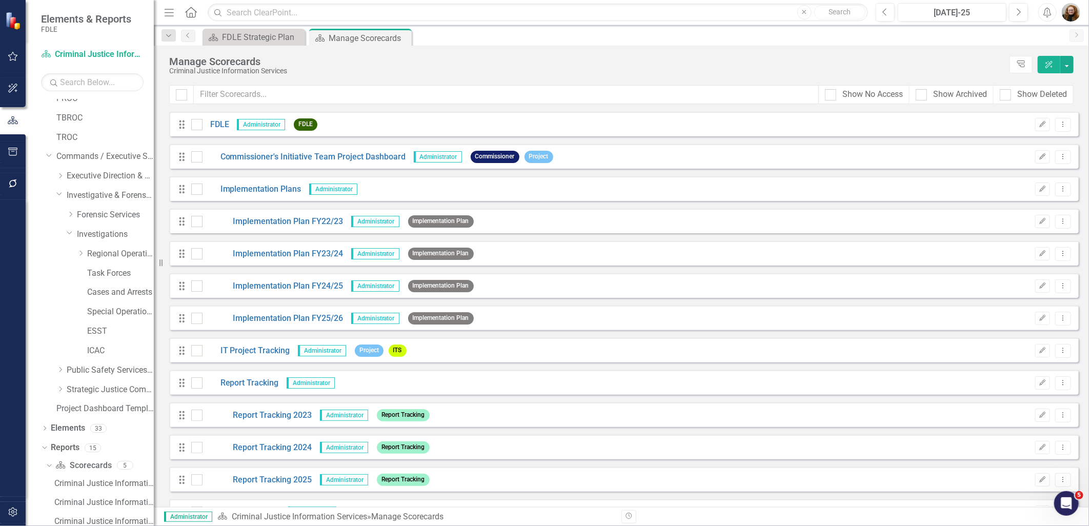
scroll to position [171, 0]
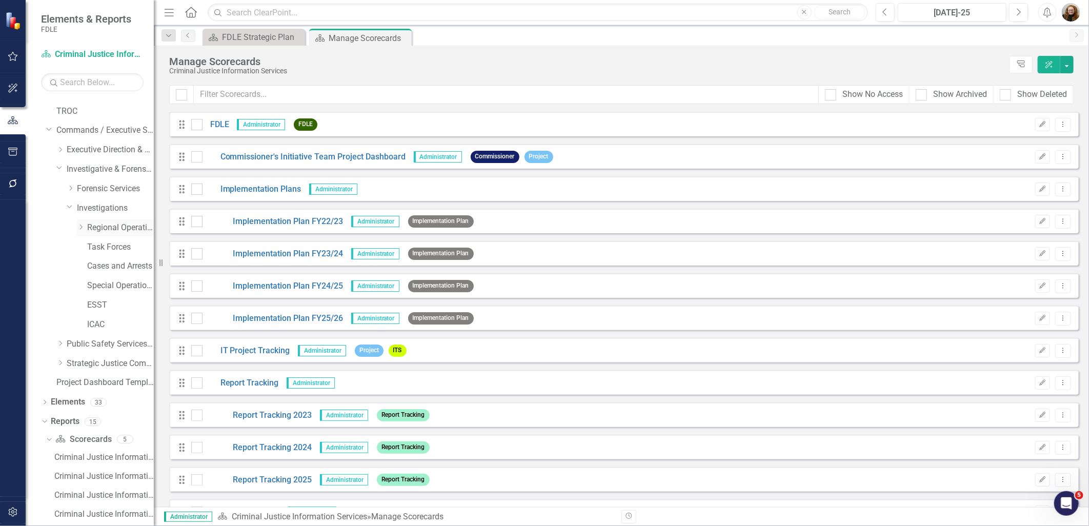
click at [80, 228] on icon "Dropdown" at bounding box center [81, 227] width 8 height 6
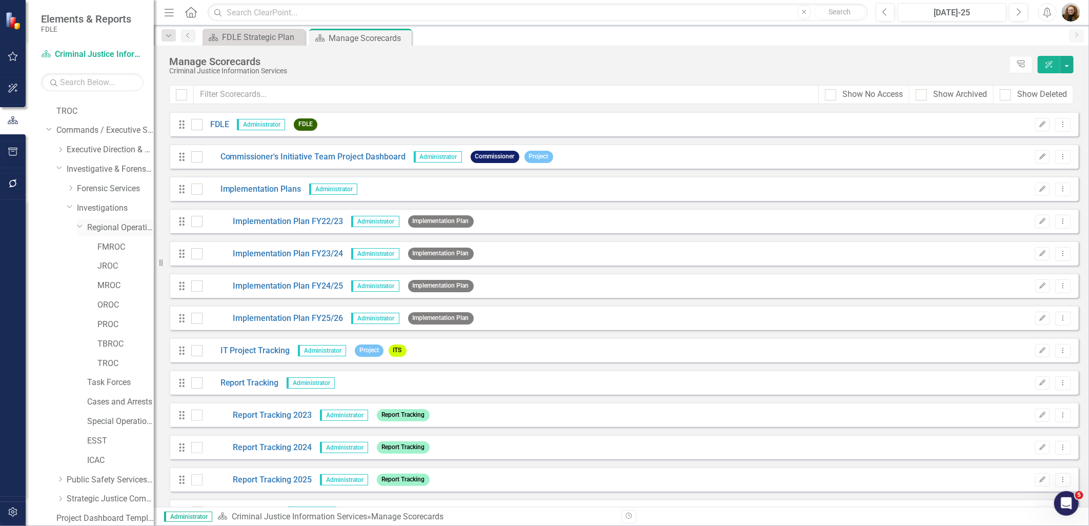
click at [80, 228] on icon "Dropdown" at bounding box center [80, 226] width 6 height 8
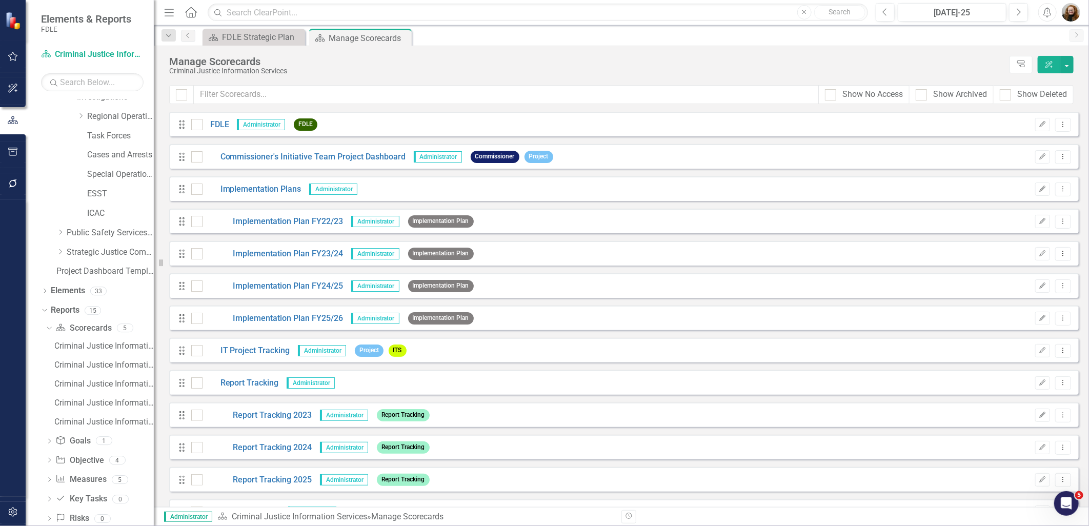
scroll to position [264, 0]
click at [63, 250] on icon "Dropdown" at bounding box center [60, 251] width 8 height 6
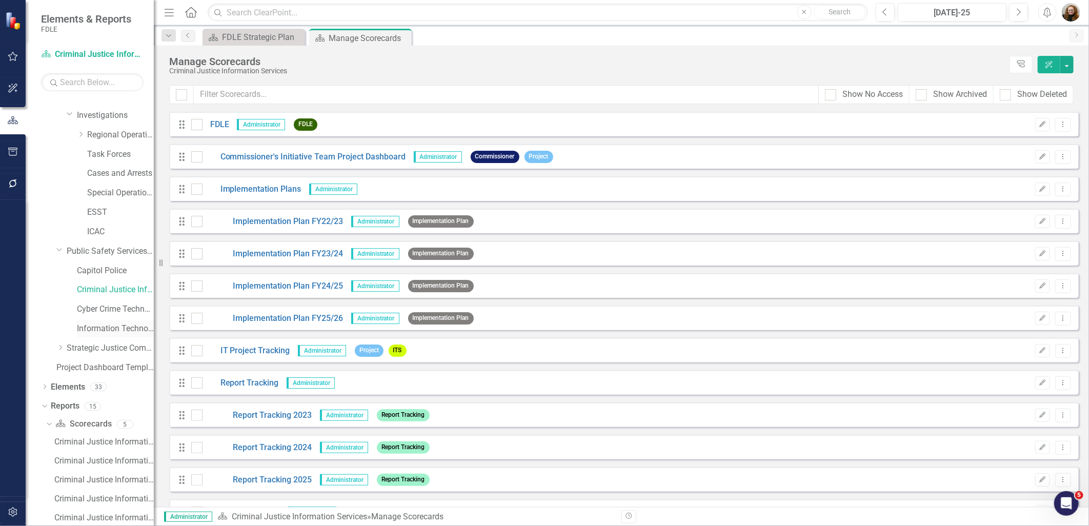
click at [98, 330] on link "Information Technology Services" at bounding box center [115, 329] width 77 height 12
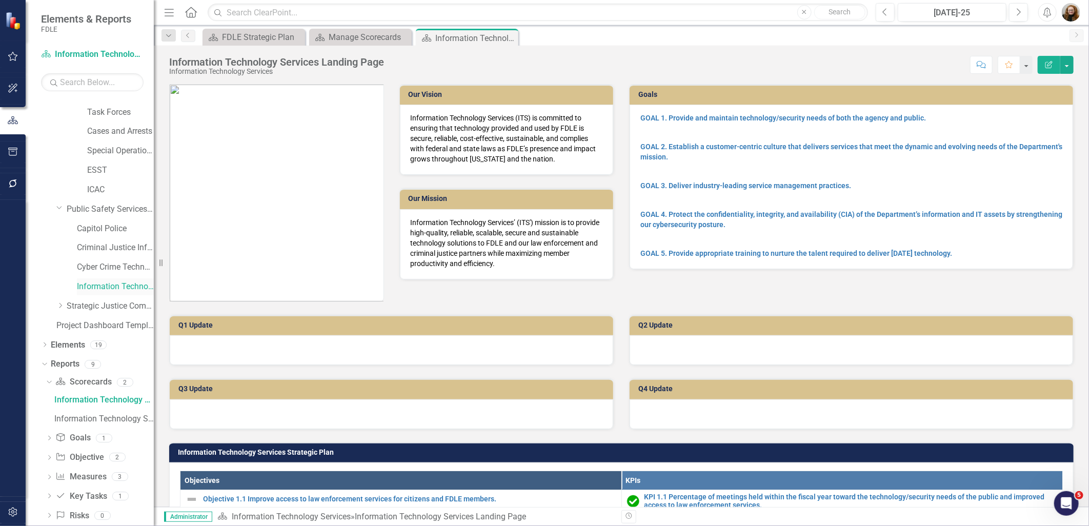
scroll to position [341, 0]
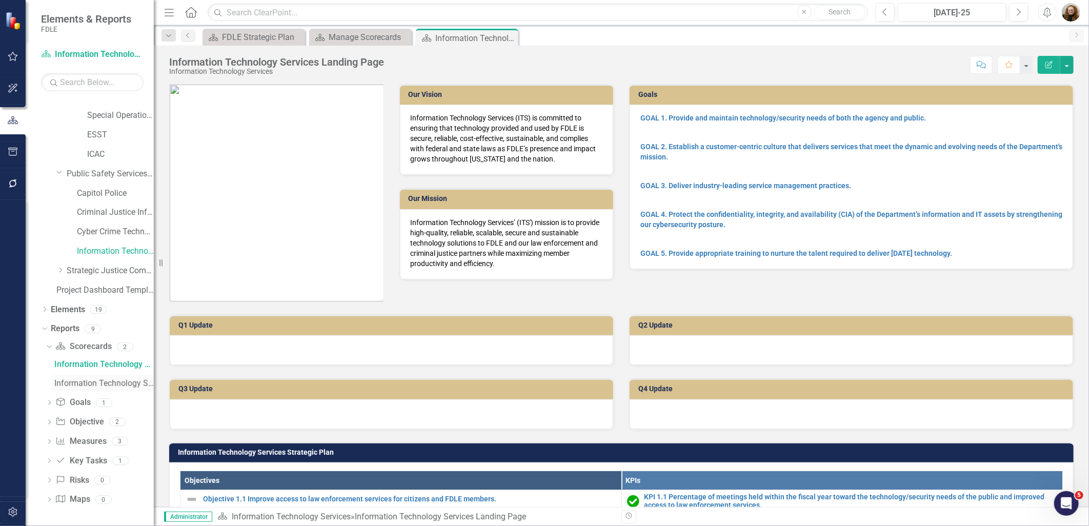
click at [87, 381] on div "Information Technology Services" at bounding box center [104, 383] width 100 height 9
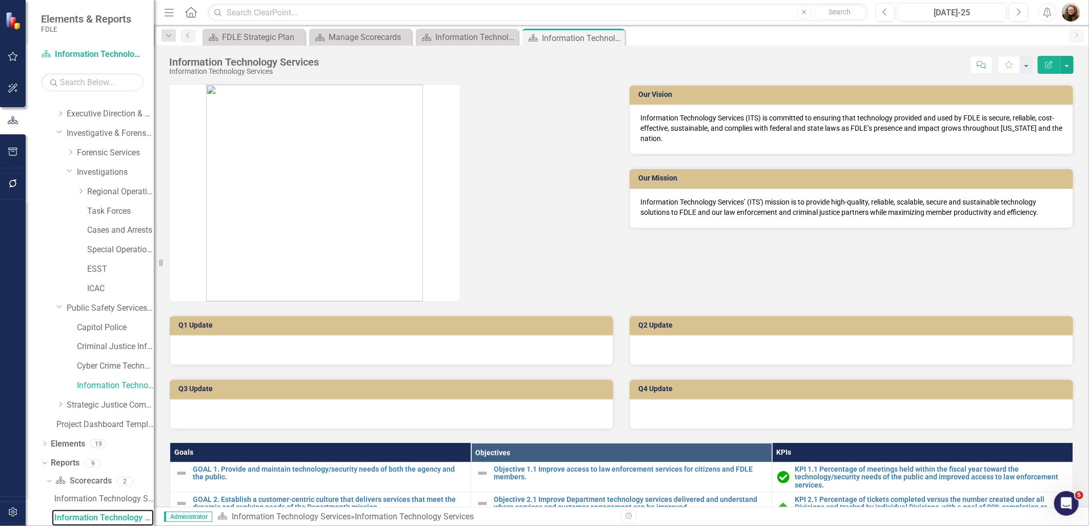
scroll to position [165, 0]
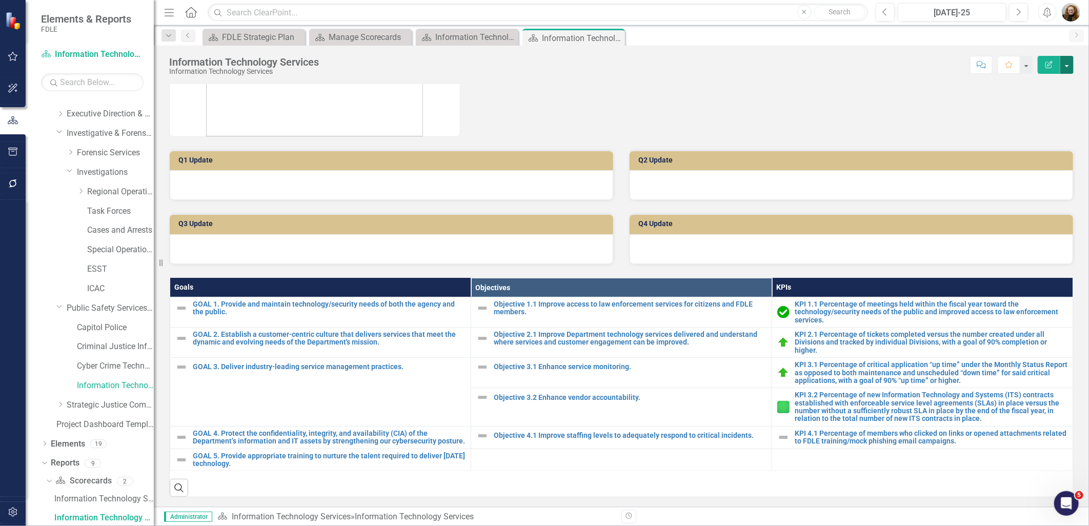
click at [1068, 63] on button "button" at bounding box center [1067, 65] width 13 height 18
click at [1044, 98] on link "Edit Report Edit Layout" at bounding box center [1031, 102] width 83 height 19
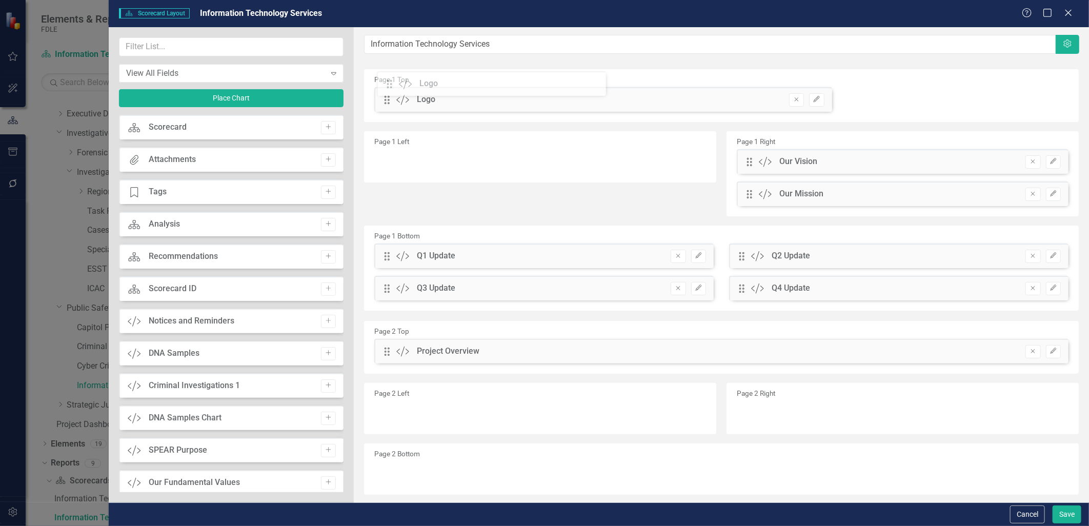
drag, startPoint x: 387, startPoint y: 162, endPoint x: 398, endPoint y: 86, distance: 77.1
click at [813, 100] on icon "Edit" at bounding box center [817, 99] width 8 height 6
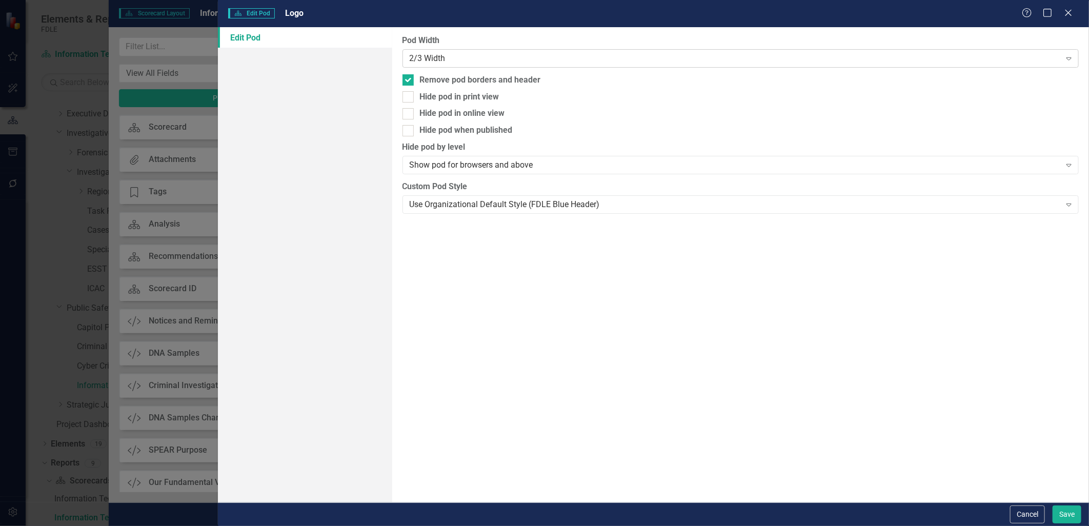
click at [525, 57] on div "2/3 Width" at bounding box center [735, 58] width 651 height 12
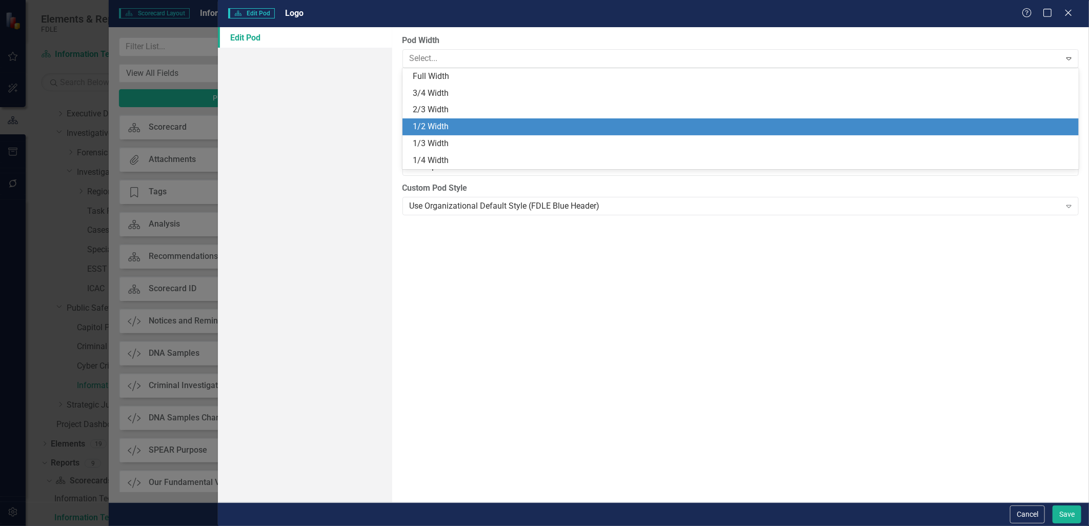
click at [485, 125] on div "1/2 Width" at bounding box center [743, 127] width 661 height 12
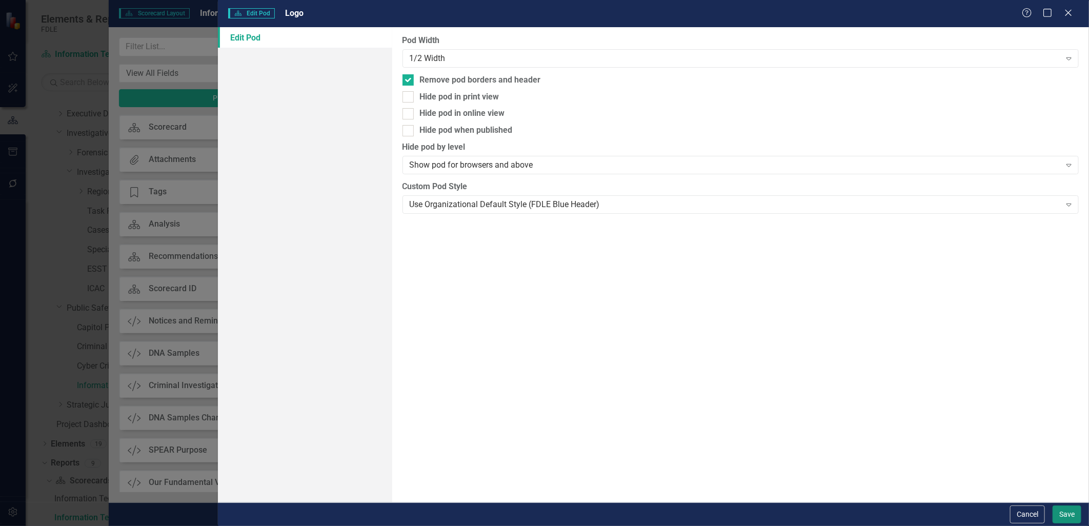
click at [1063, 514] on button "Save" at bounding box center [1067, 515] width 29 height 18
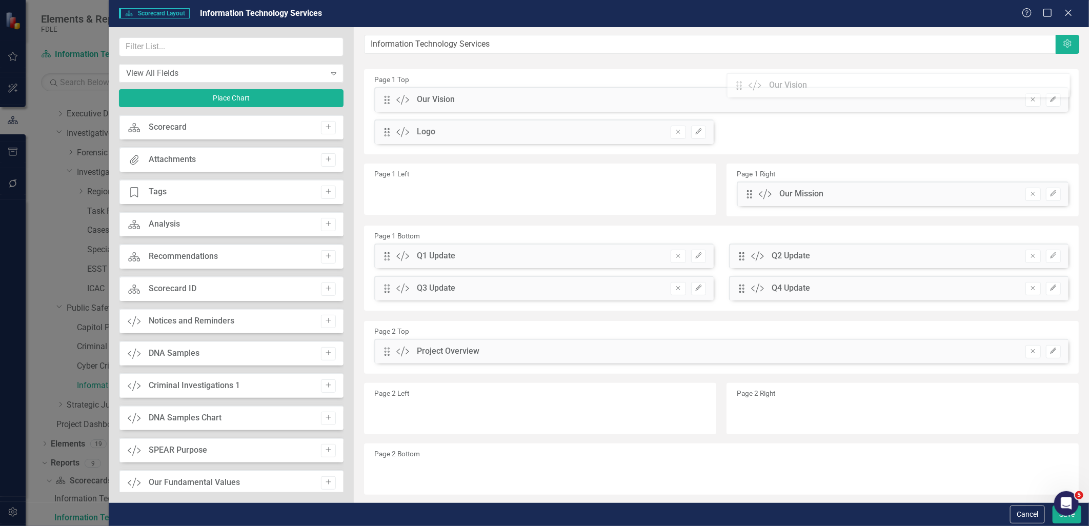
drag, startPoint x: 745, startPoint y: 165, endPoint x: 746, endPoint y: 89, distance: 76.4
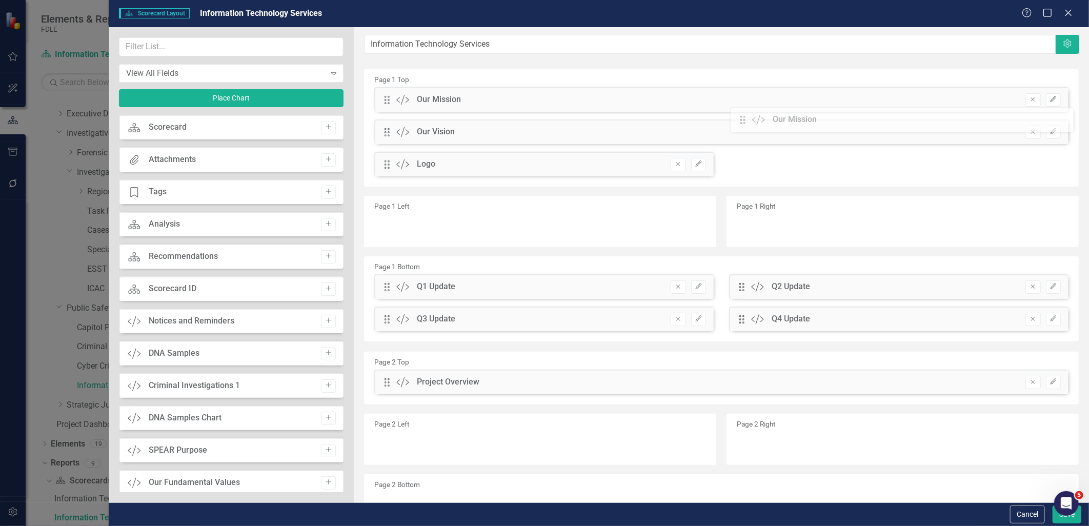
drag, startPoint x: 742, startPoint y: 192, endPoint x: 747, endPoint y: 118, distance: 74.5
click at [1046, 134] on button "Edit" at bounding box center [1053, 132] width 15 height 13
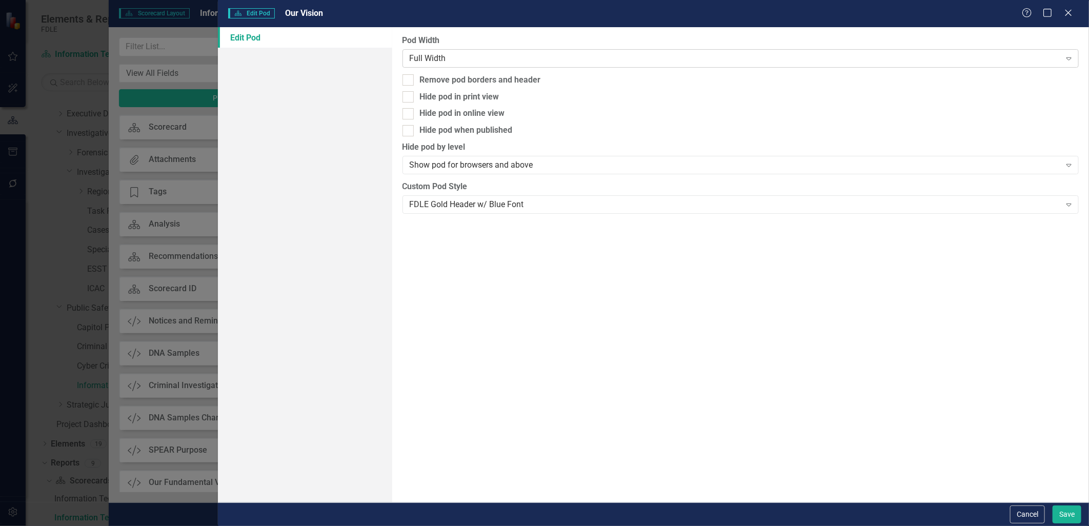
click at [518, 62] on div "Full Width" at bounding box center [735, 58] width 651 height 12
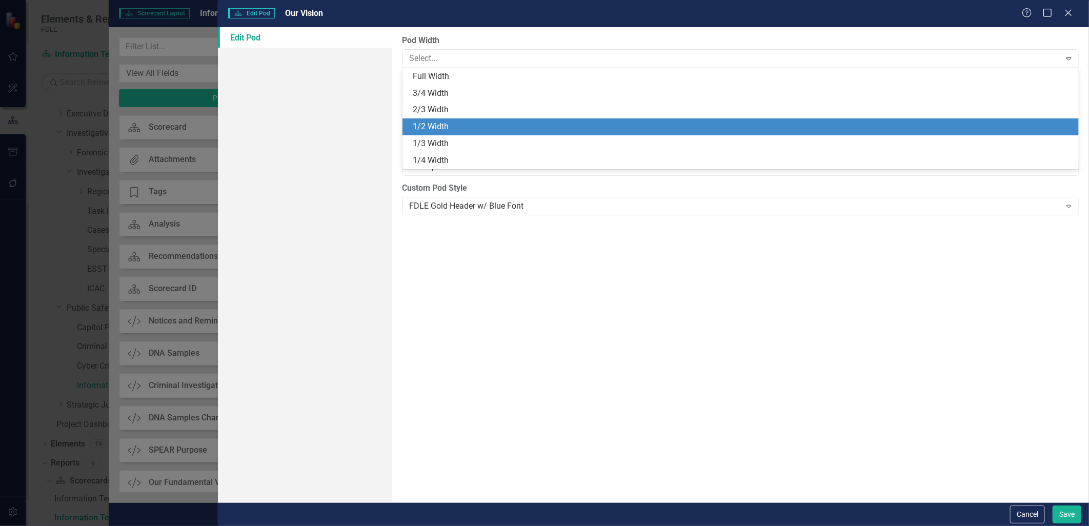
click at [482, 125] on div "1/2 Width" at bounding box center [743, 127] width 661 height 12
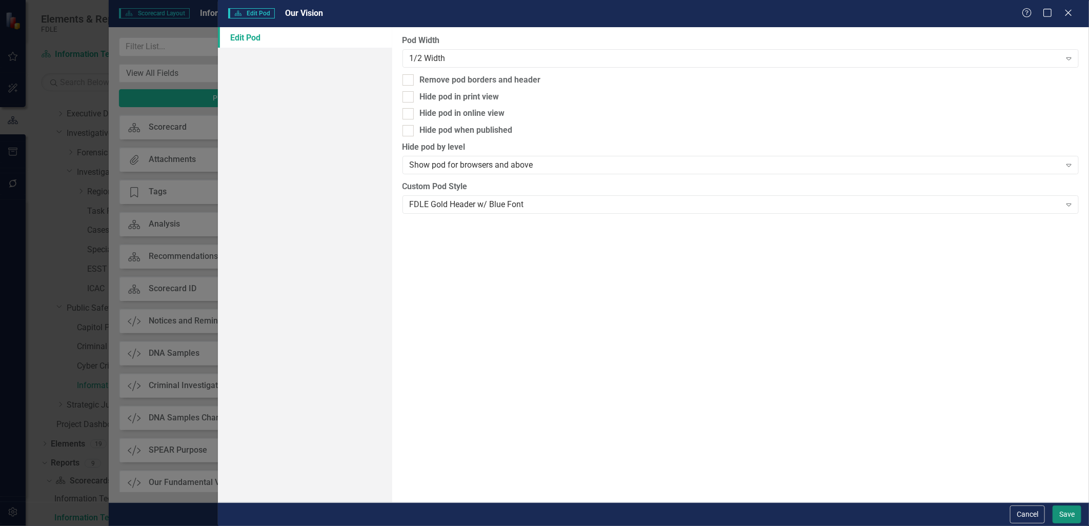
click at [1067, 515] on button "Save" at bounding box center [1067, 515] width 29 height 18
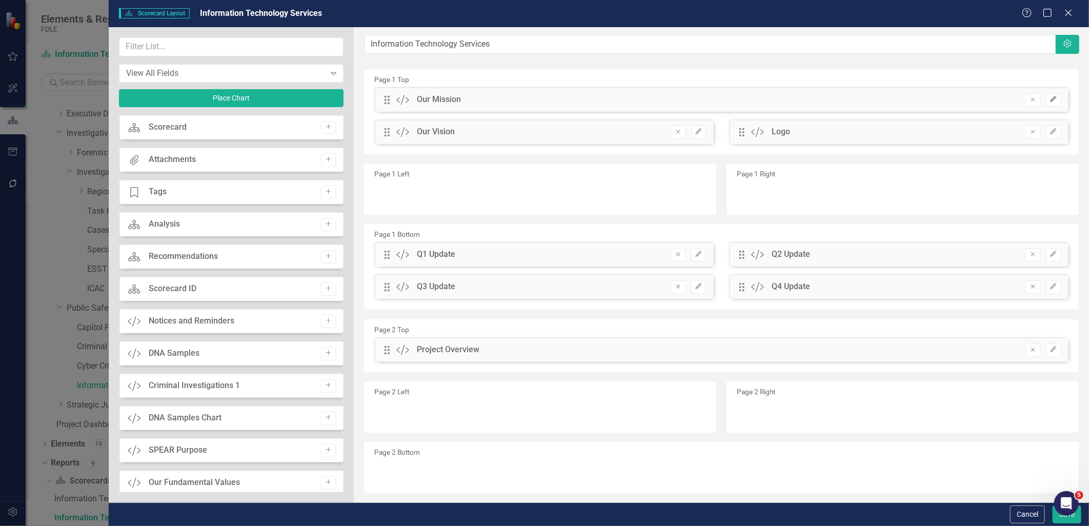
click at [1051, 96] on button "Edit" at bounding box center [1053, 99] width 15 height 13
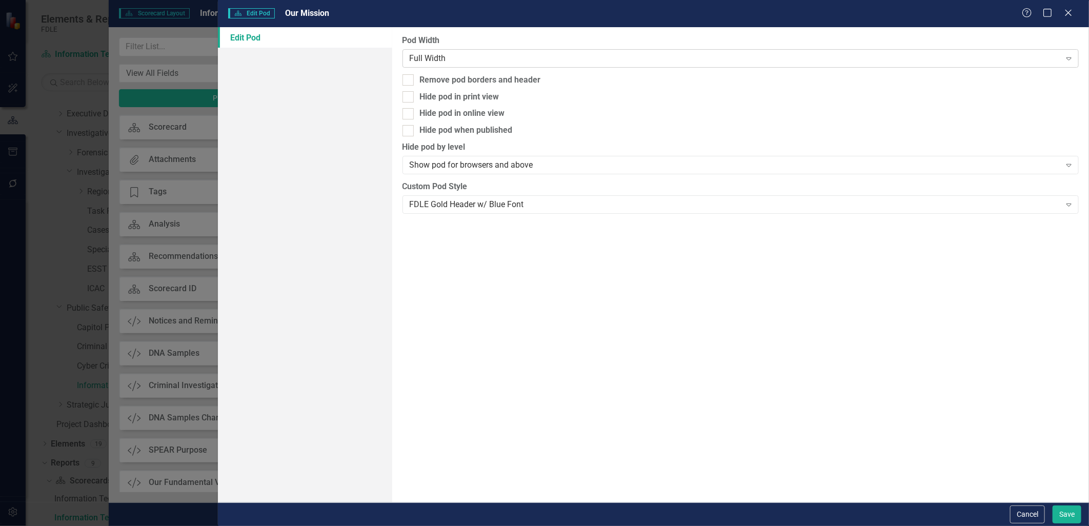
click at [470, 62] on div "Full Width" at bounding box center [735, 58] width 651 height 12
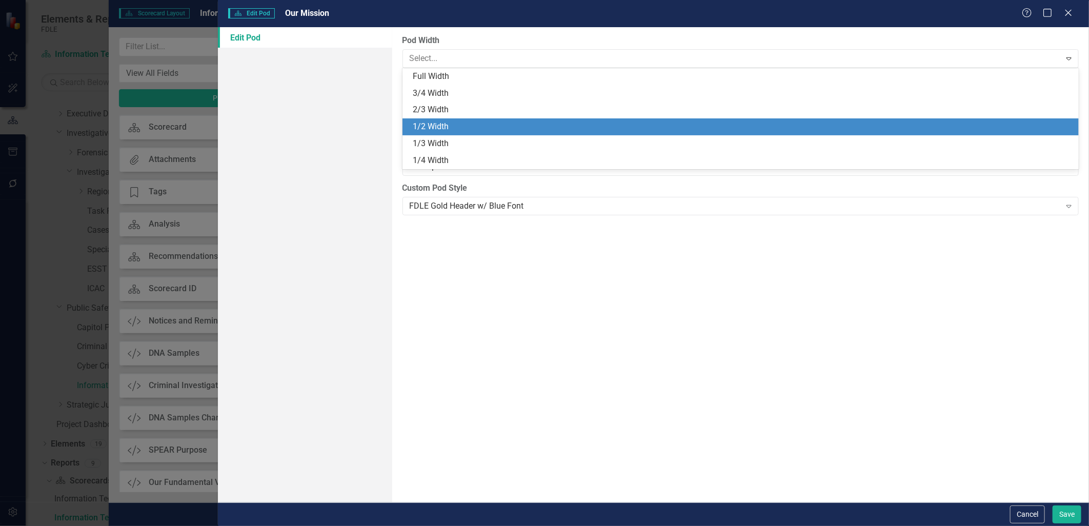
click at [450, 127] on div "1/2 Width" at bounding box center [743, 127] width 661 height 12
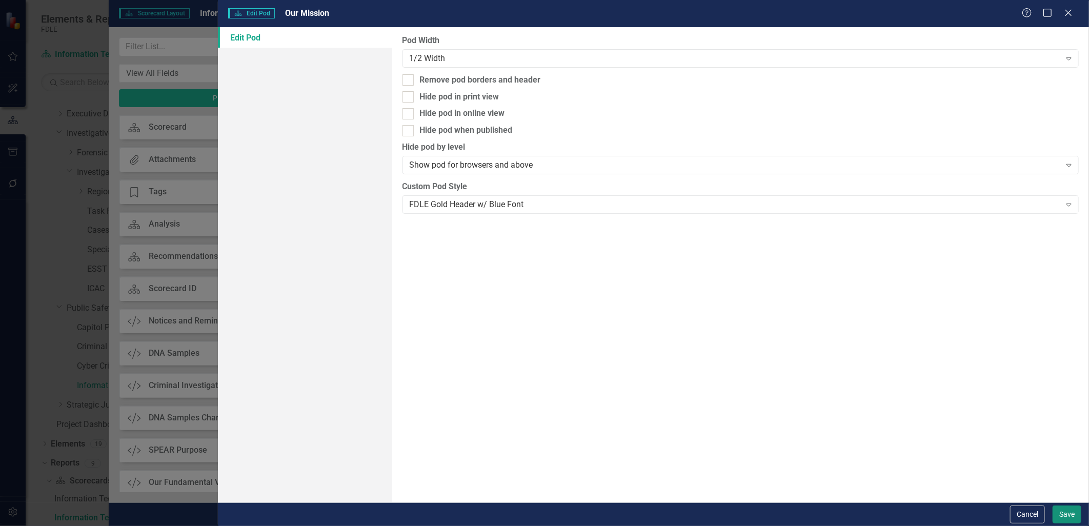
click at [1065, 515] on button "Save" at bounding box center [1067, 515] width 29 height 18
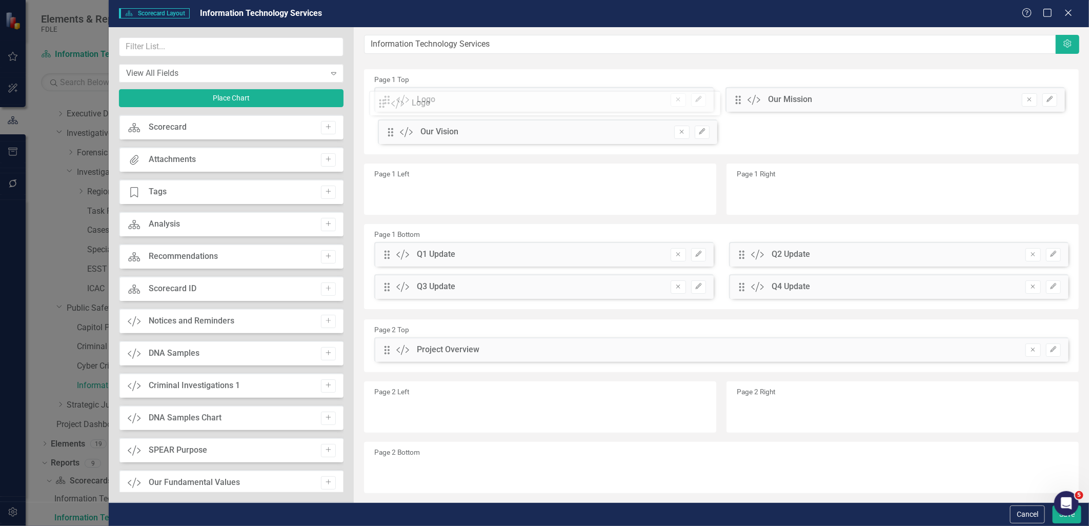
drag, startPoint x: 390, startPoint y: 134, endPoint x: 393, endPoint y: 106, distance: 28.8
click at [393, 106] on div "The fields (or pods) that are available for you to include on the detail page a…" at bounding box center [722, 274] width 736 height 495
drag, startPoint x: 386, startPoint y: 131, endPoint x: 772, endPoint y: 104, distance: 387.7
click at [772, 104] on div "The fields (or pods) that are available for you to include on the detail page a…" at bounding box center [722, 274] width 736 height 495
drag, startPoint x: 383, startPoint y: 256, endPoint x: 390, endPoint y: 209, distance: 47.8
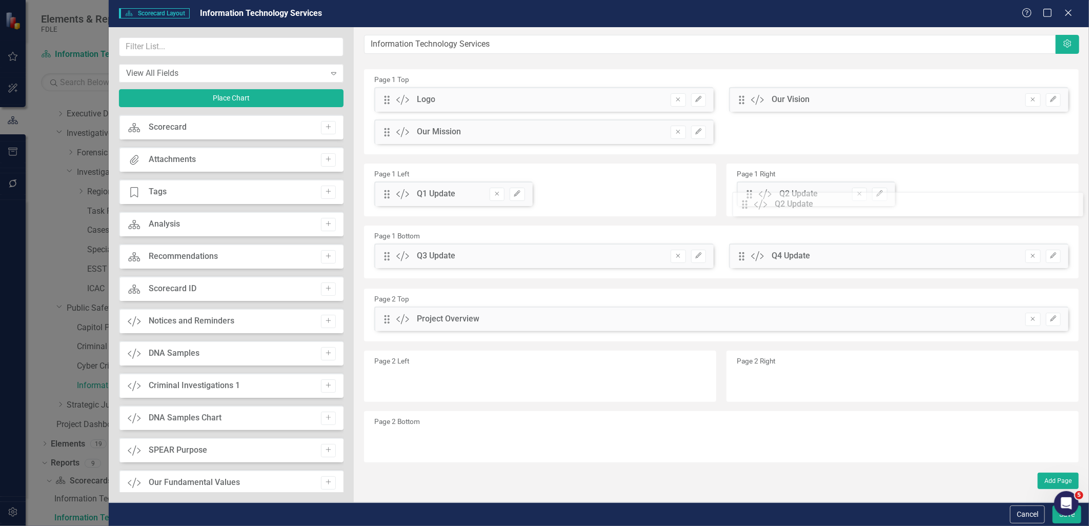
drag, startPoint x: 391, startPoint y: 257, endPoint x: 757, endPoint y: 205, distance: 369.4
click at [521, 195] on icon "Edit" at bounding box center [517, 194] width 8 height 6
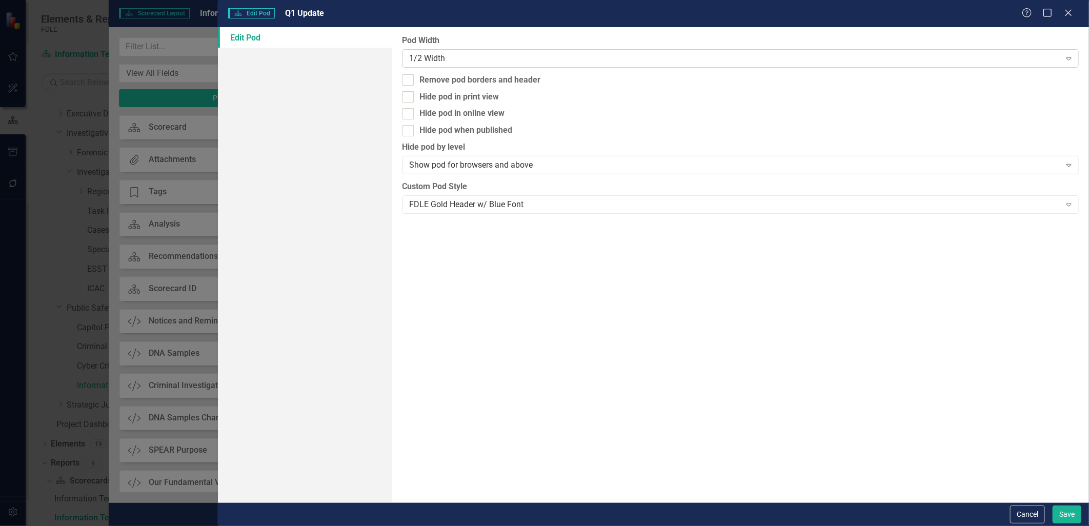
click at [480, 55] on div "1/2 Width" at bounding box center [735, 58] width 651 height 12
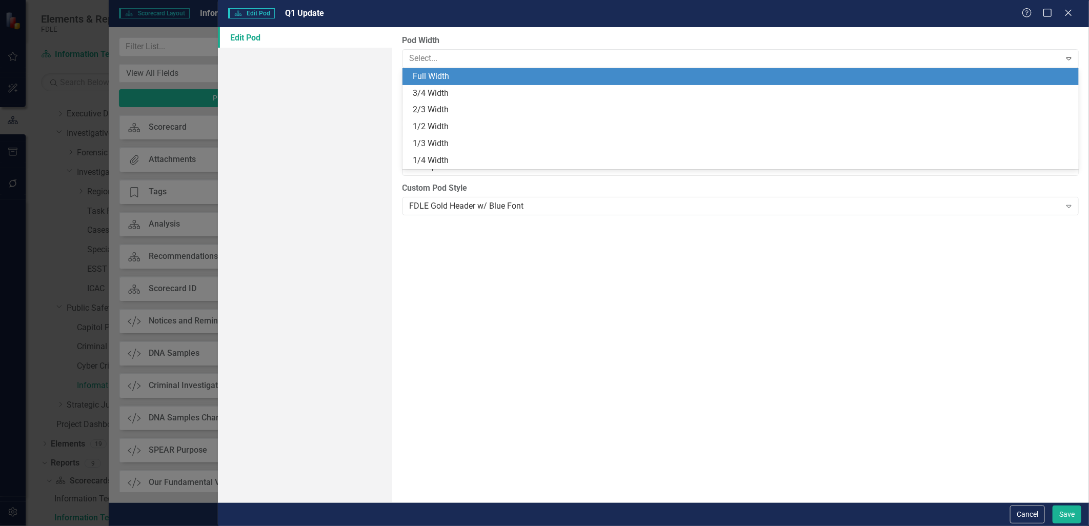
click at [479, 74] on div "Full Width" at bounding box center [743, 77] width 661 height 12
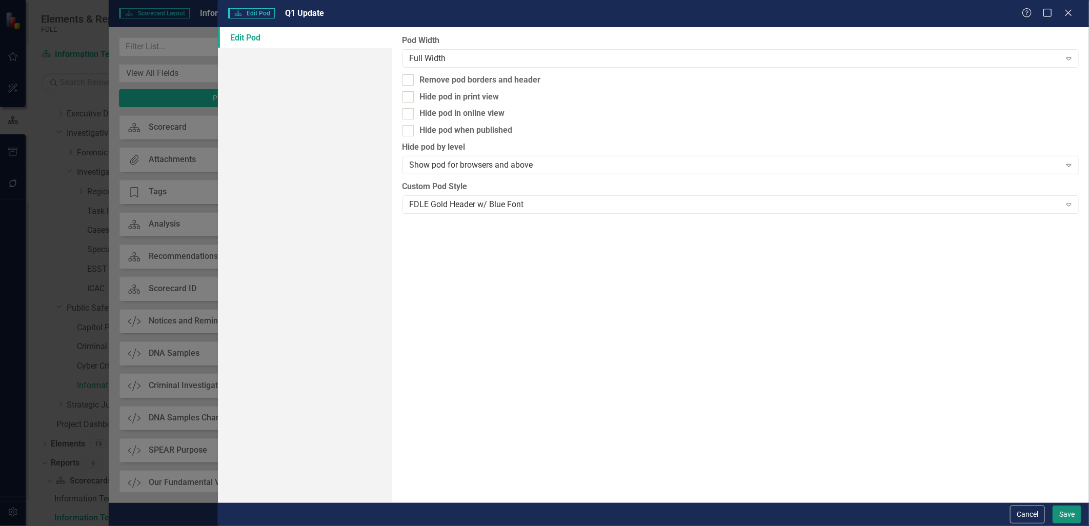
click at [1070, 509] on button "Save" at bounding box center [1067, 515] width 29 height 18
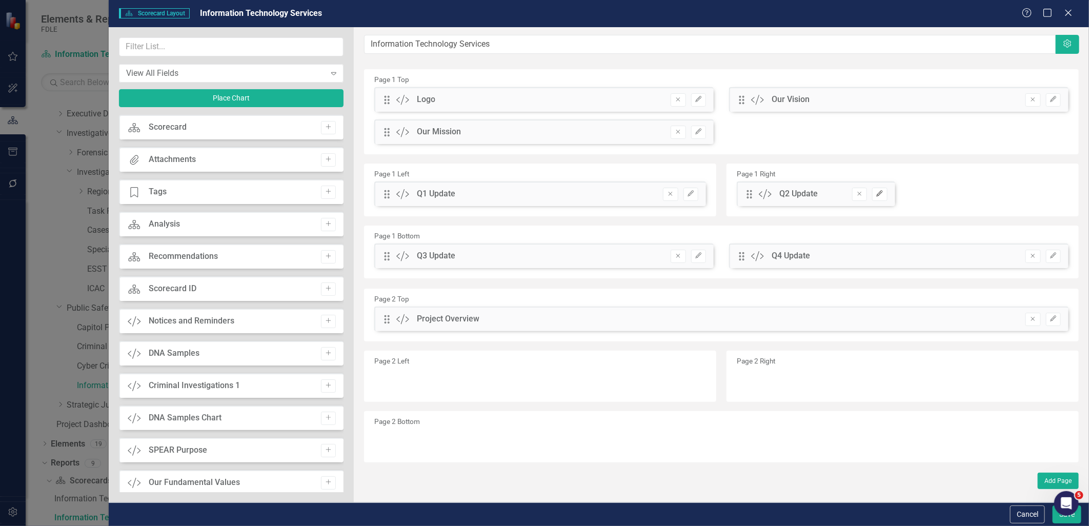
click at [881, 191] on icon "Edit" at bounding box center [880, 194] width 8 height 6
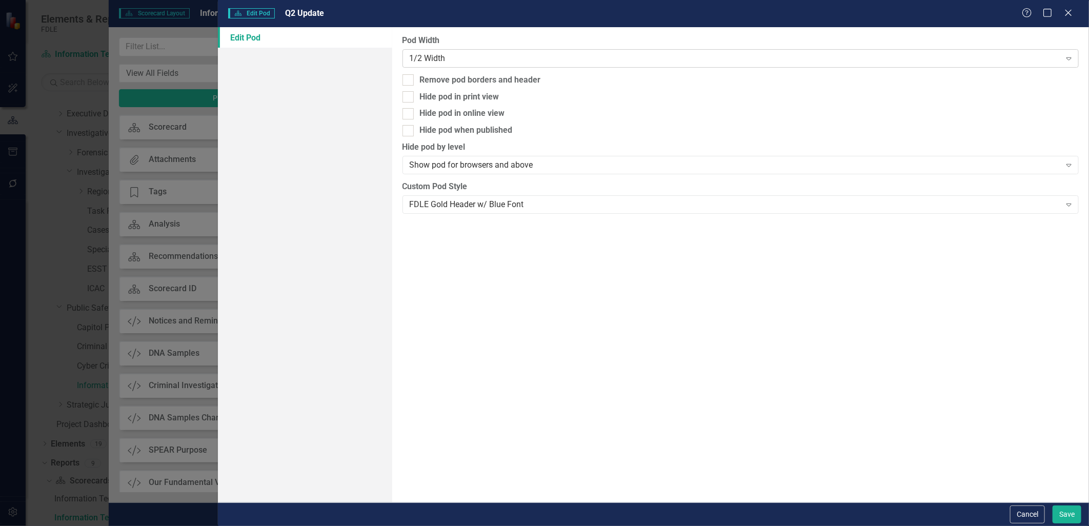
click at [673, 59] on div "1/2 Width" at bounding box center [735, 58] width 651 height 12
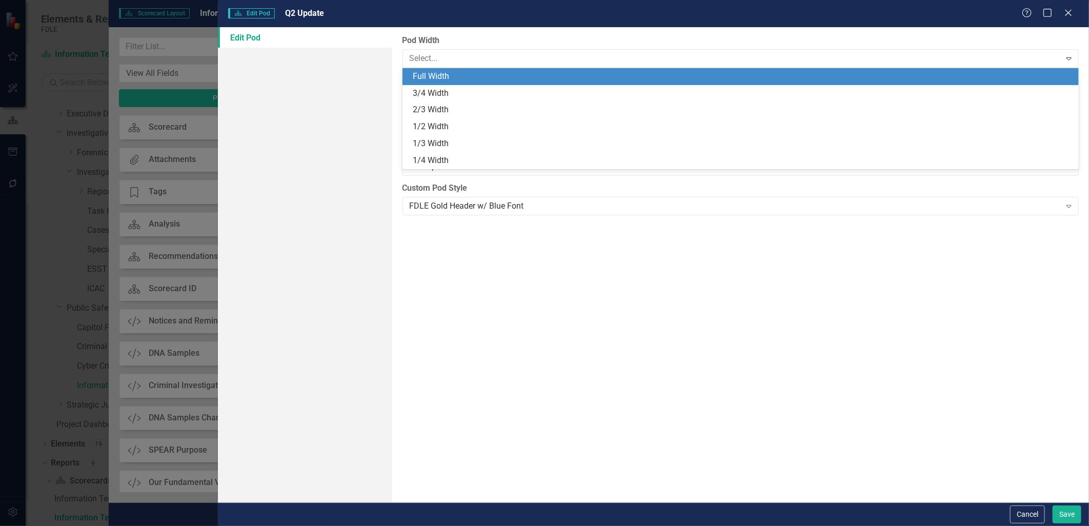
click at [654, 83] on div "Full Width" at bounding box center [741, 76] width 677 height 17
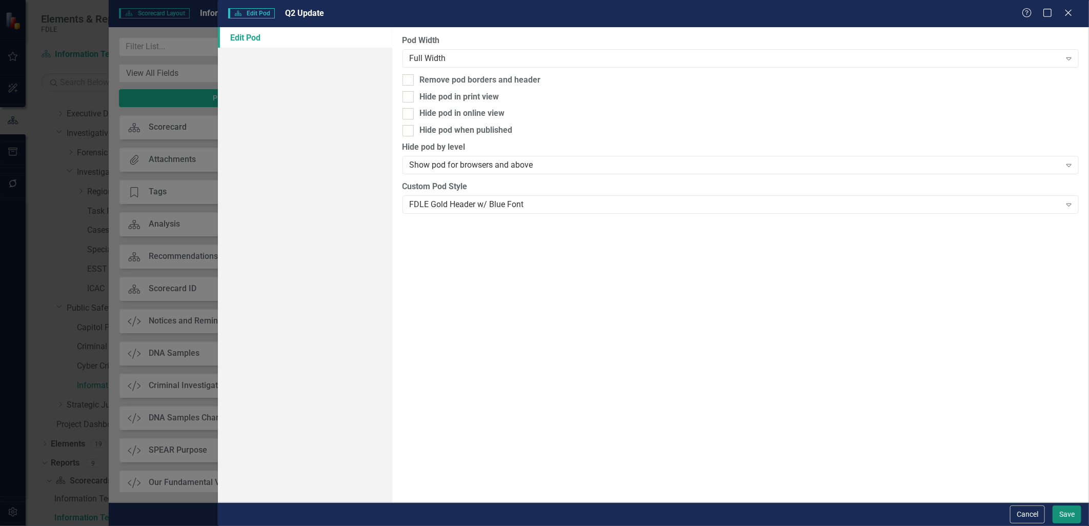
click at [1062, 517] on button "Save" at bounding box center [1067, 515] width 29 height 18
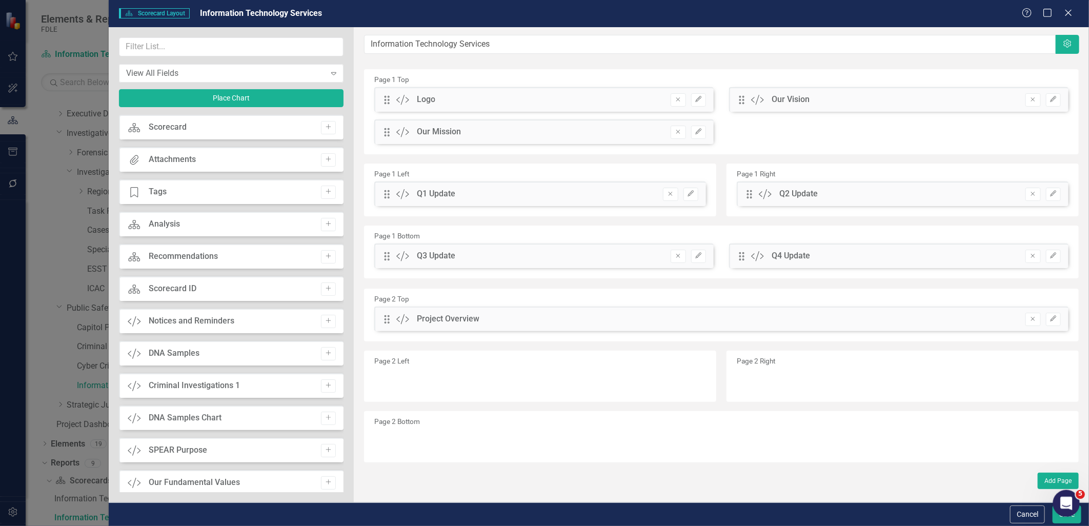
click at [1057, 515] on body "Elements & Reports FDLE Scorecard Information Technology Services Search Dropdo…" at bounding box center [544, 263] width 1089 height 526
click at [1059, 519] on button "Save" at bounding box center [1067, 515] width 29 height 18
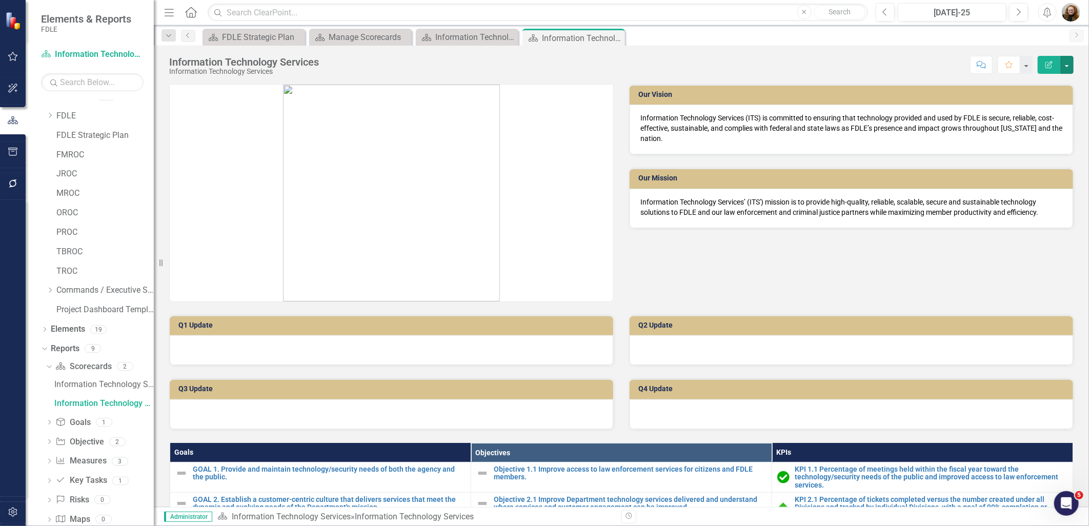
scroll to position [0, 0]
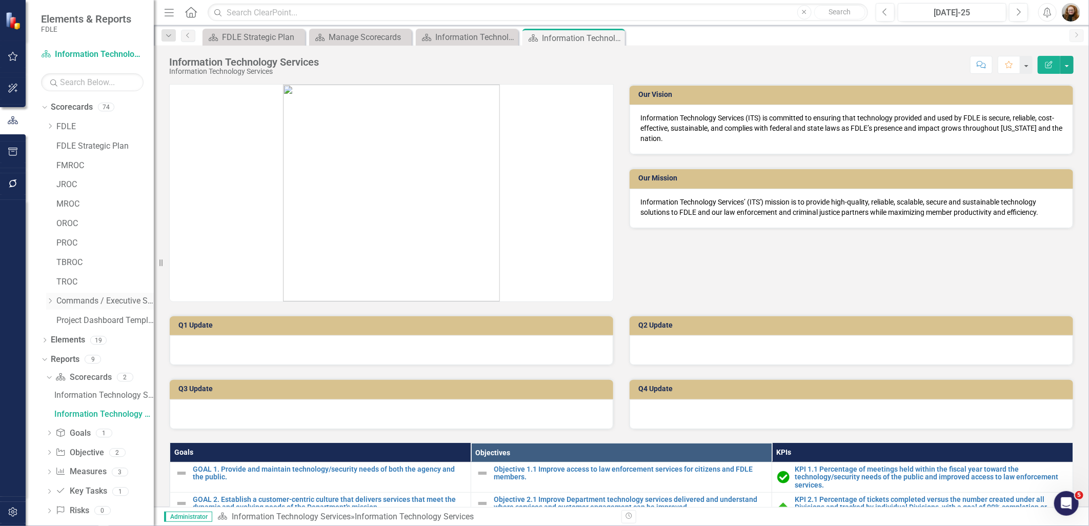
click at [50, 304] on icon "Dropdown" at bounding box center [50, 301] width 8 height 6
click at [57, 358] on icon "Dropdown" at bounding box center [60, 359] width 8 height 6
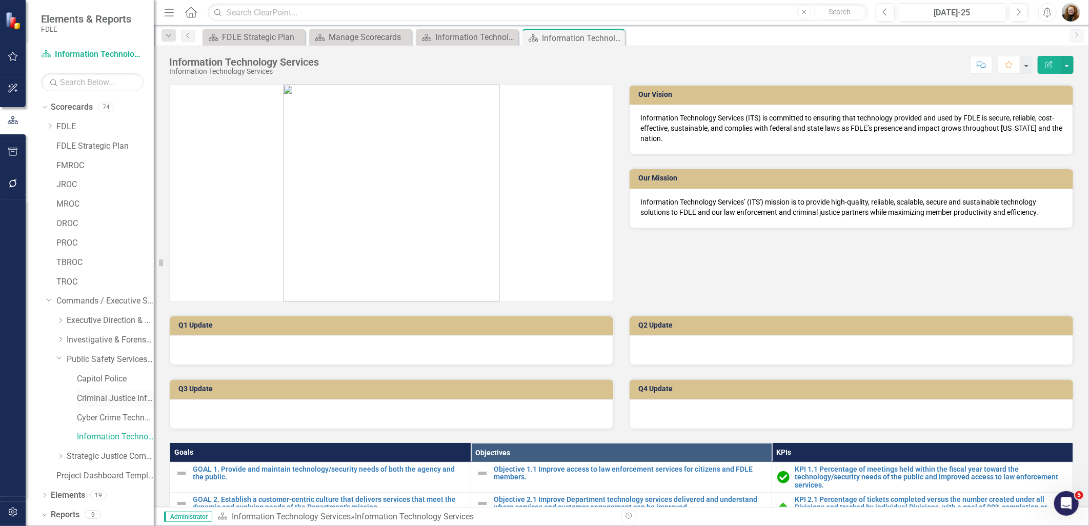
click at [92, 396] on link "Criminal Justice Information Services" at bounding box center [115, 399] width 77 height 12
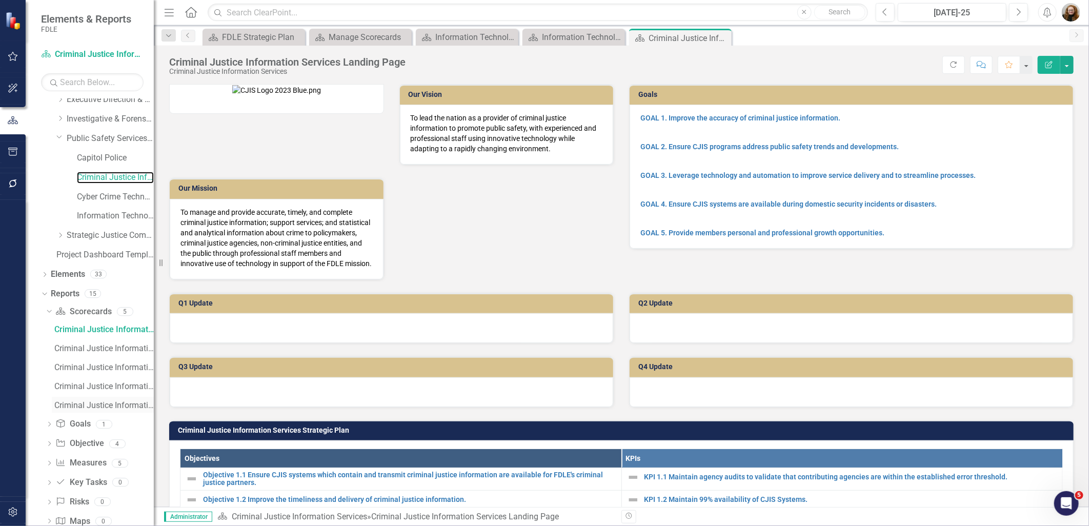
scroll to position [243, 0]
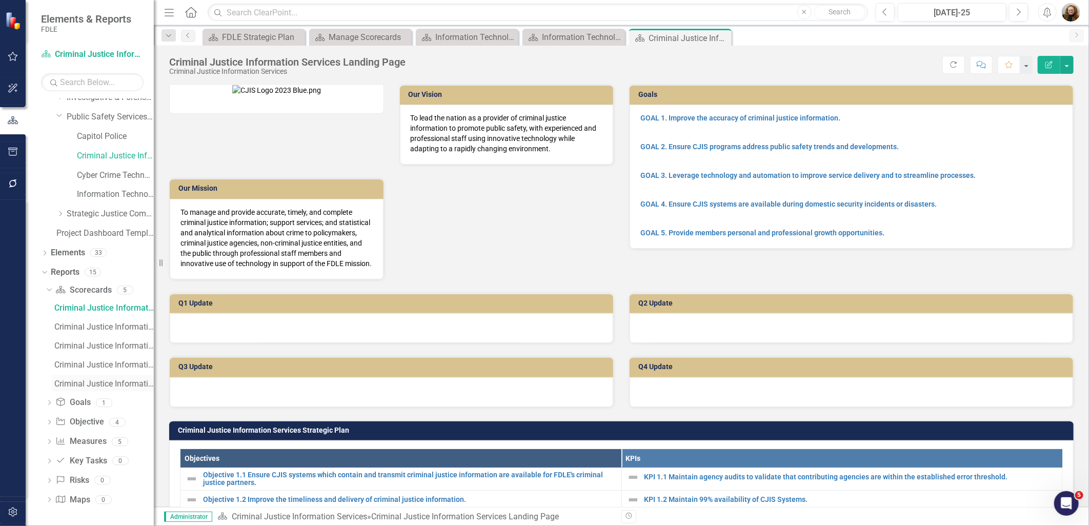
click at [70, 389] on link "Criminal Justice Information Services" at bounding box center [103, 383] width 102 height 16
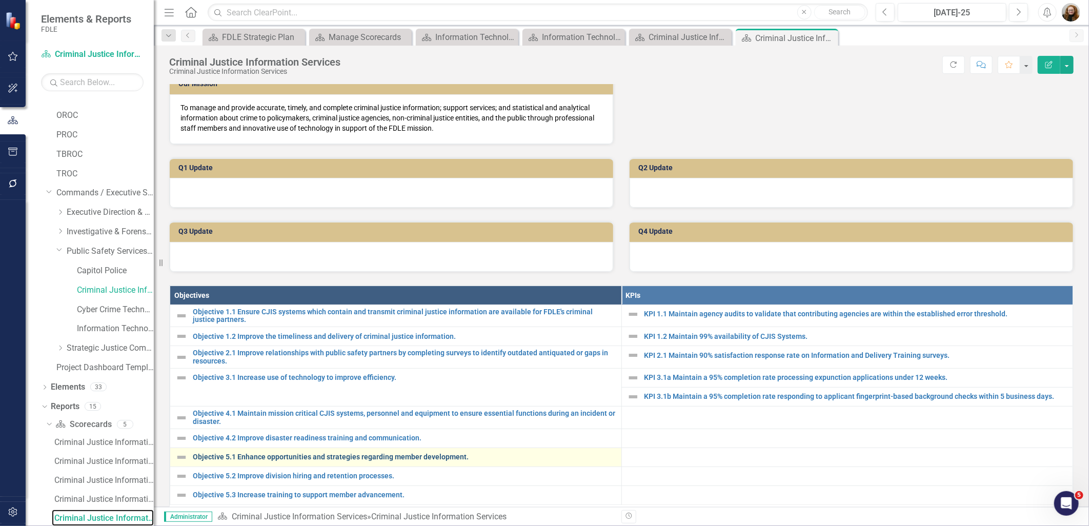
scroll to position [83, 0]
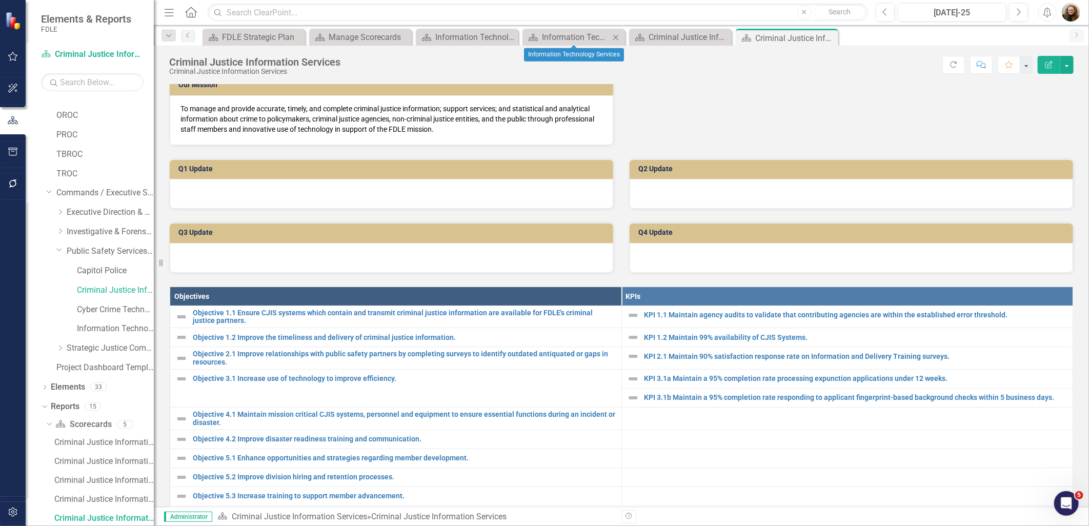
click at [552, 30] on div "Scorecard Information Technology Services Close" at bounding box center [574, 37] width 103 height 17
click at [561, 39] on div "Information Technology Services" at bounding box center [576, 37] width 68 height 13
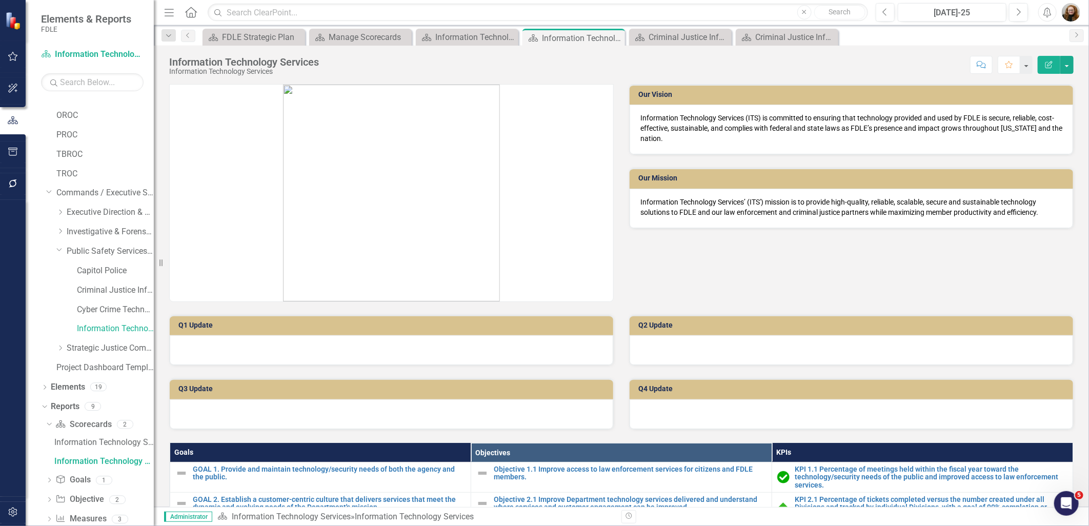
scroll to position [51, 0]
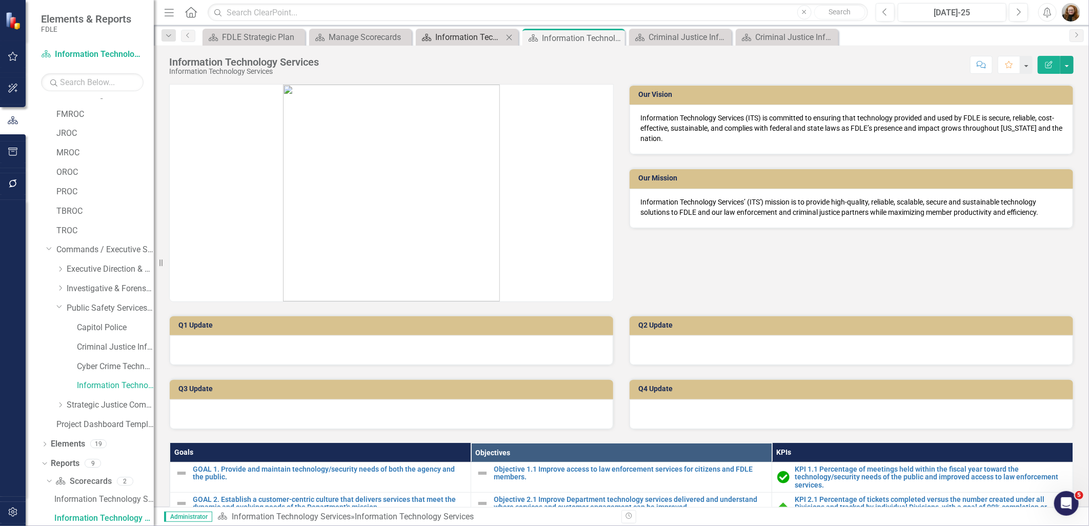
click at [464, 34] on div "Information Technology Services Landing Page" at bounding box center [469, 37] width 68 height 13
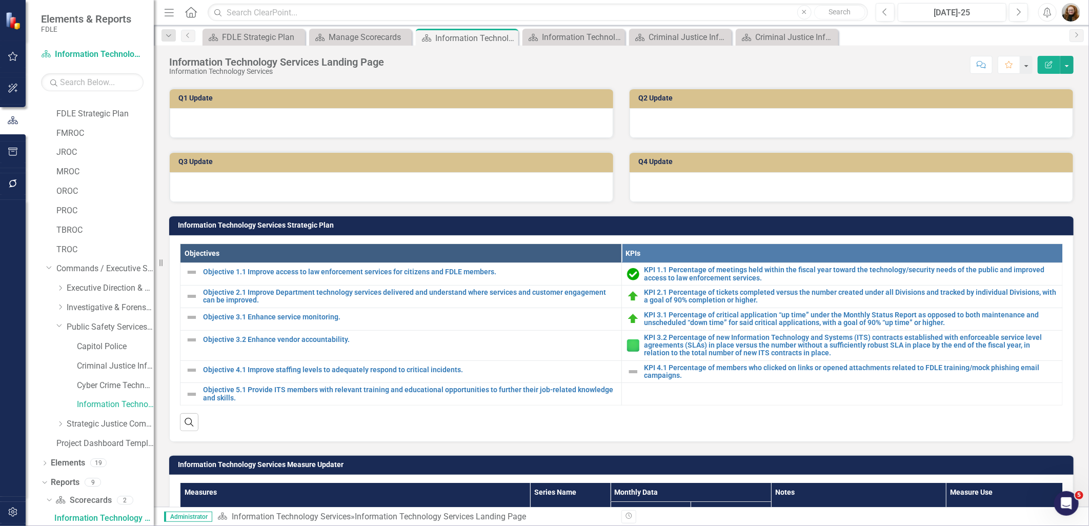
scroll to position [285, 0]
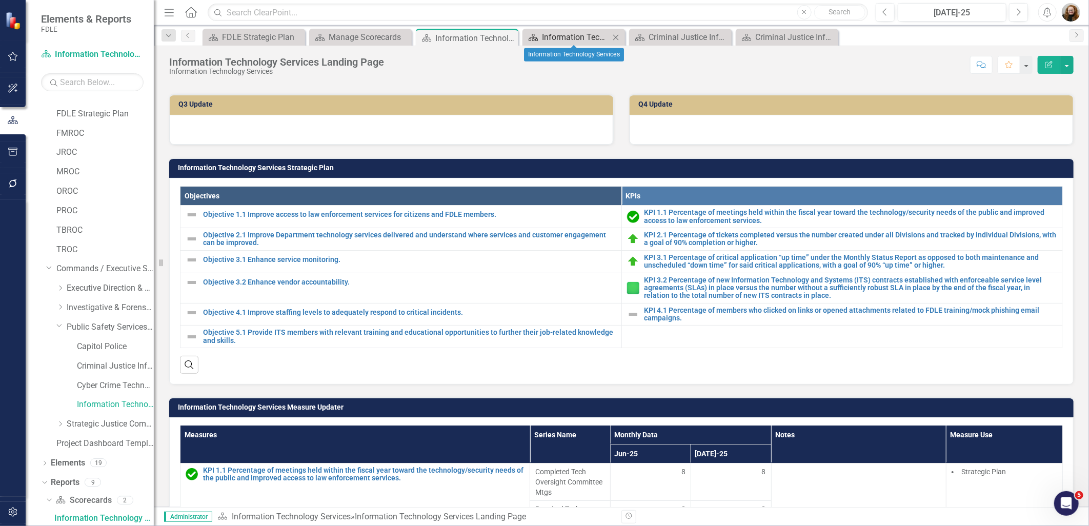
click at [553, 38] on div "Information Technology Services" at bounding box center [576, 37] width 68 height 13
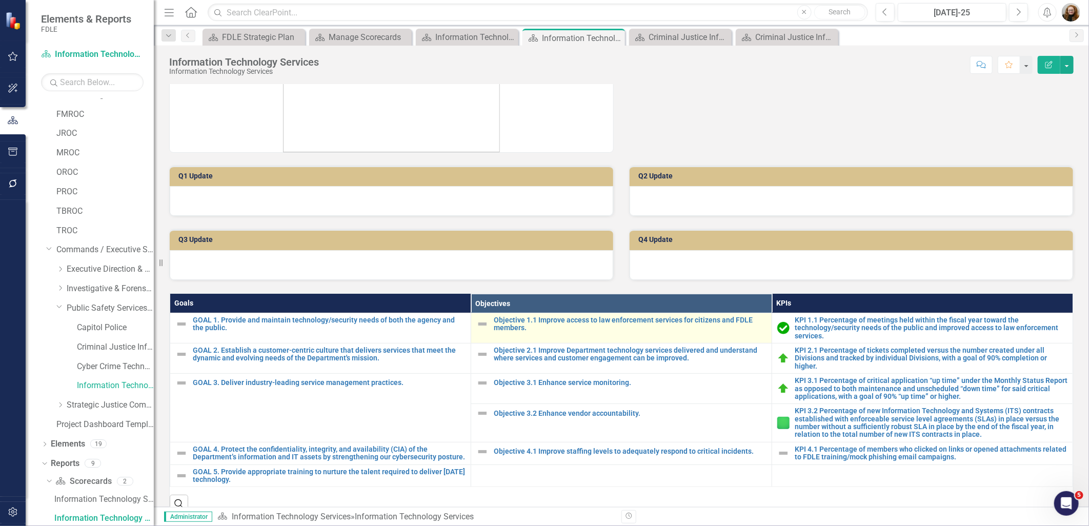
scroll to position [165, 0]
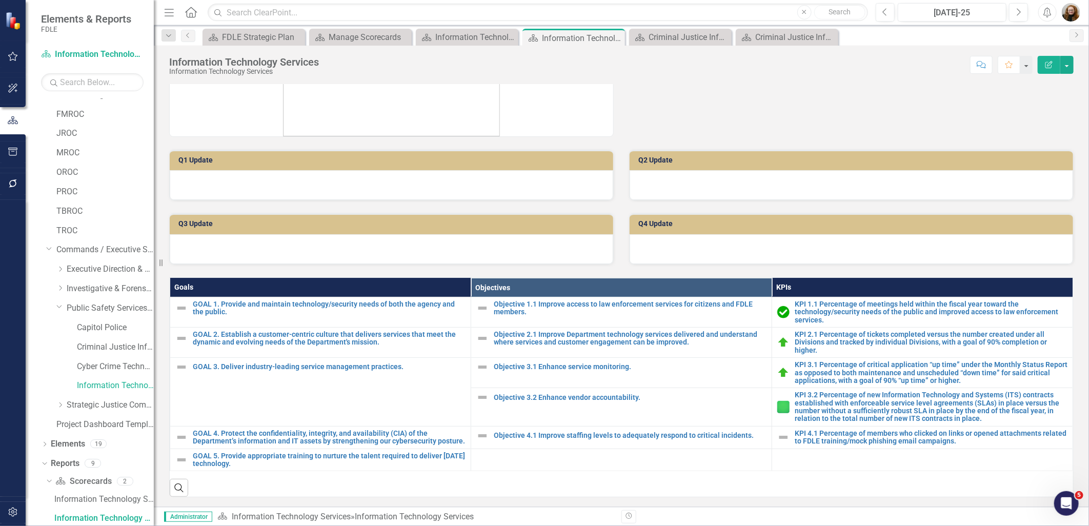
click at [942, 289] on th "KPIs" at bounding box center [922, 287] width 301 height 19
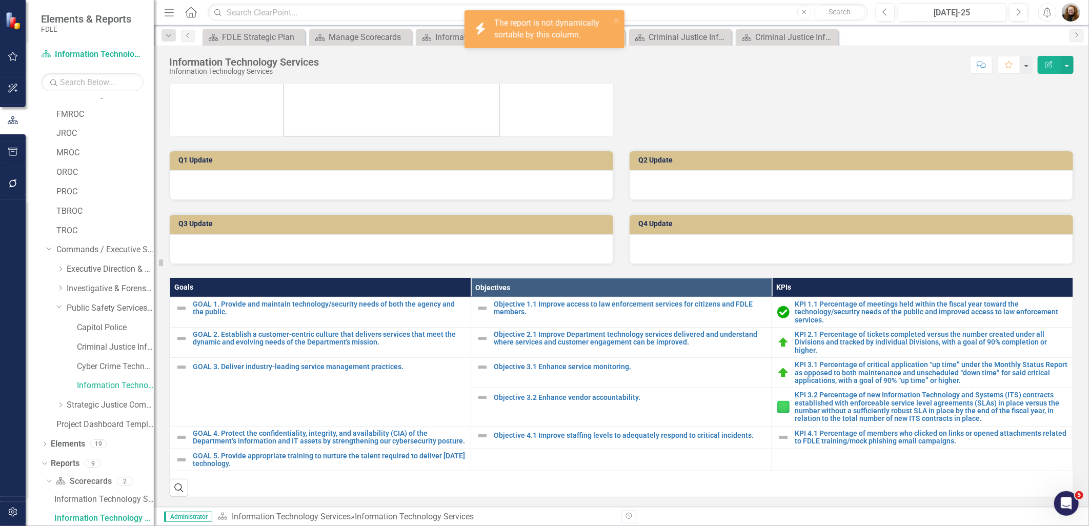
click at [942, 289] on th "KPIs" at bounding box center [922, 287] width 301 height 19
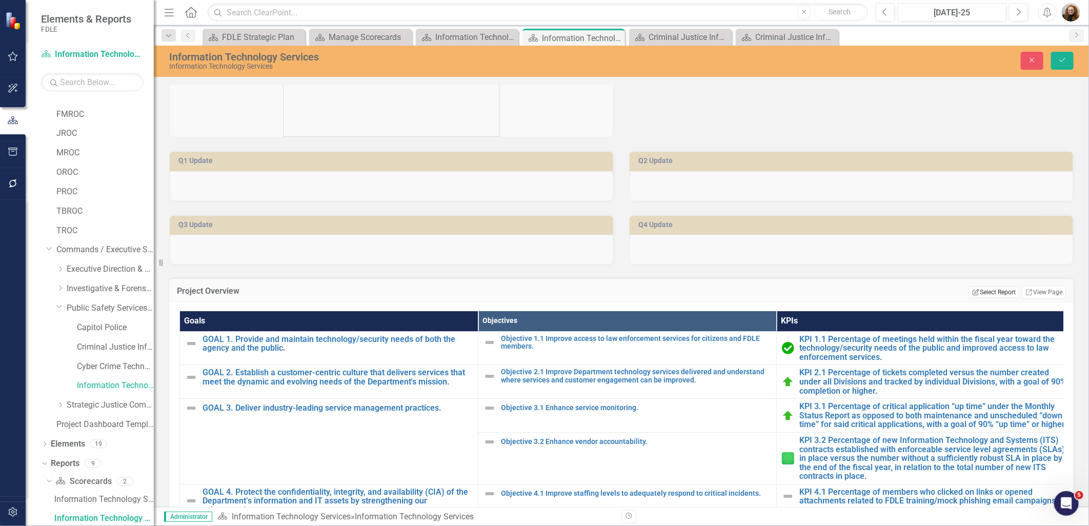
click at [990, 293] on button "Edit Report Select Report" at bounding box center [994, 292] width 50 height 11
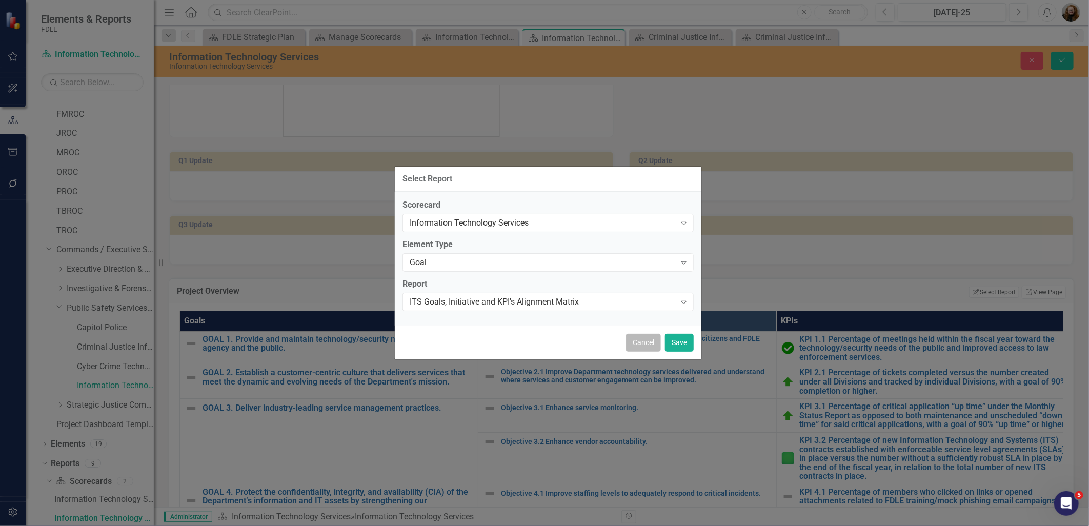
click at [643, 344] on button "Cancel" at bounding box center [643, 343] width 35 height 18
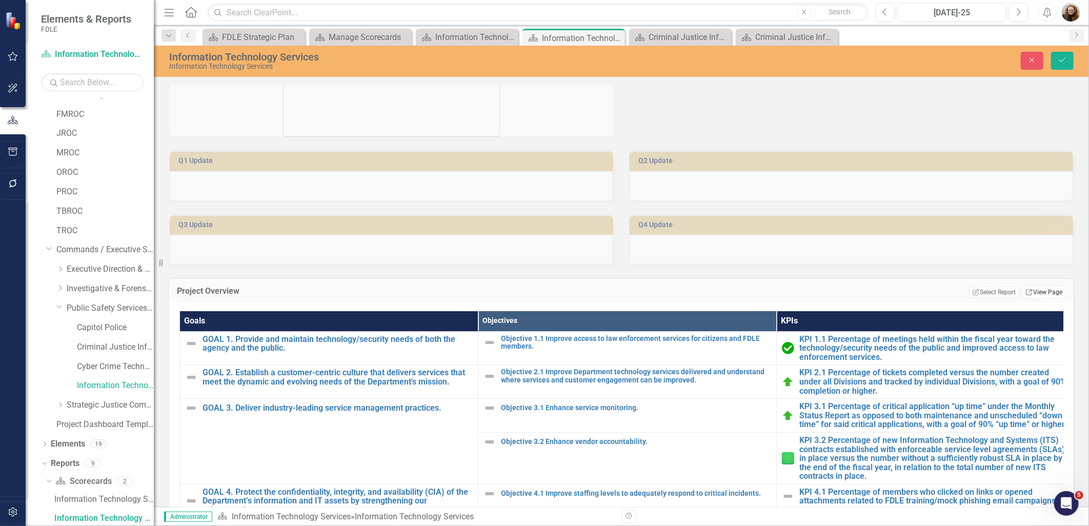
click at [1043, 291] on link "Link View Page" at bounding box center [1044, 292] width 44 height 13
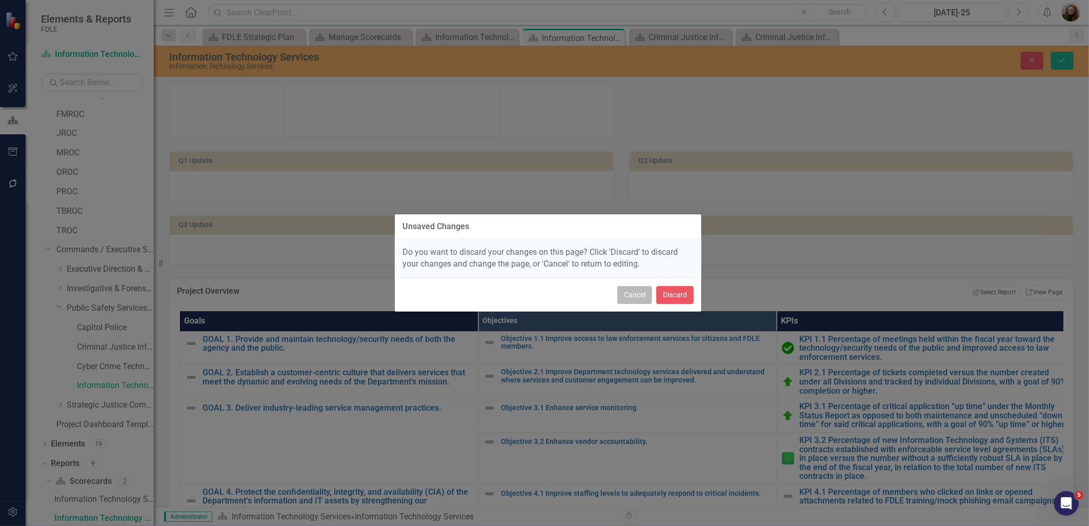
click at [638, 290] on button "Cancel" at bounding box center [635, 295] width 35 height 18
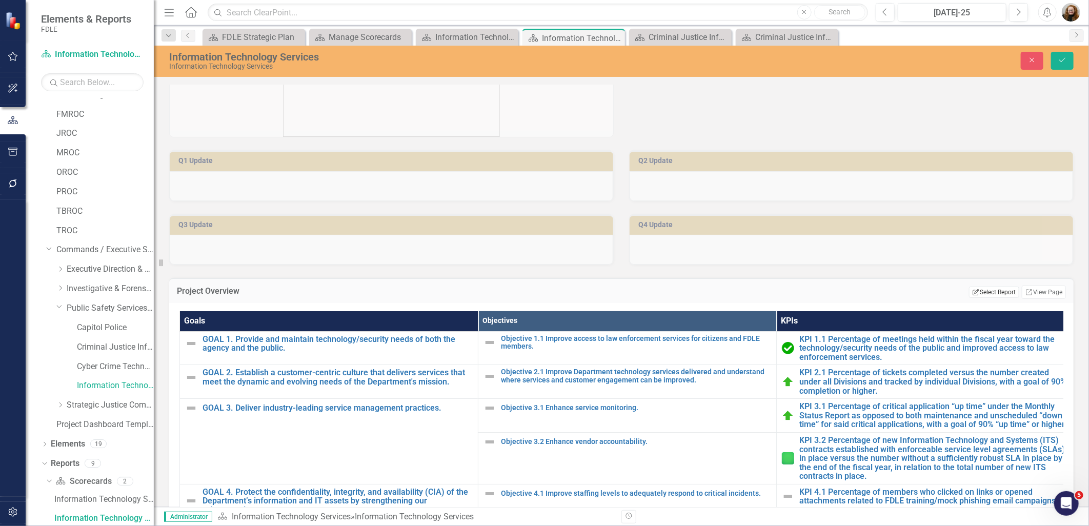
click at [985, 290] on button "Edit Report Select Report" at bounding box center [994, 292] width 50 height 11
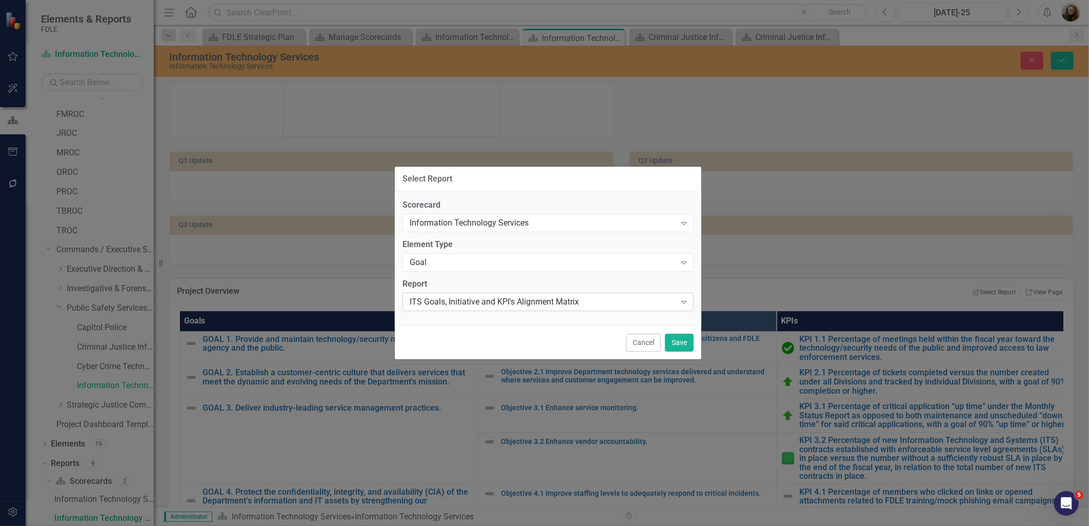
click at [556, 299] on div "ITS Goals, Initiative and KPI's Alignment Matrix" at bounding box center [543, 302] width 266 height 12
click at [517, 258] on div "Goal" at bounding box center [543, 262] width 266 height 12
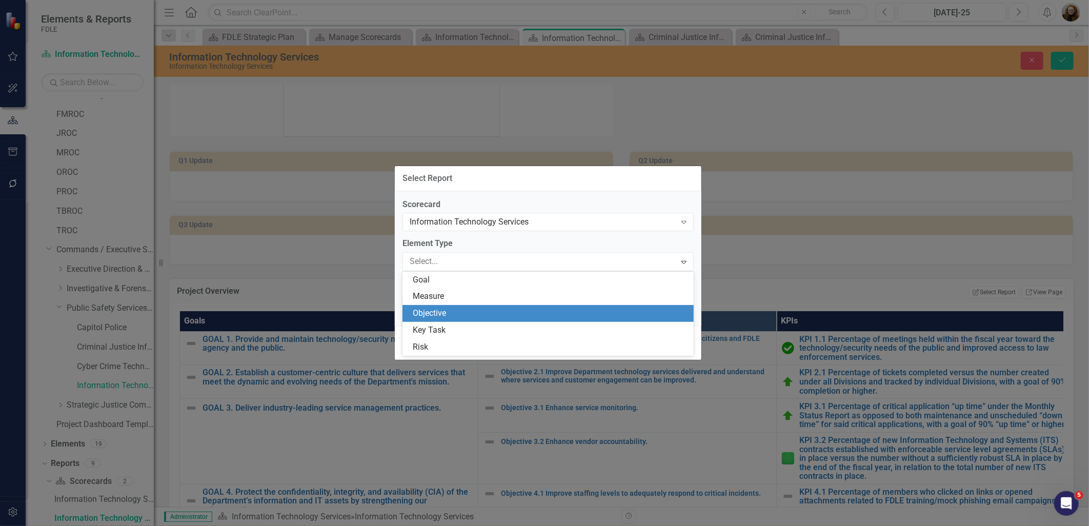
click at [513, 310] on div "Objective" at bounding box center [550, 314] width 275 height 12
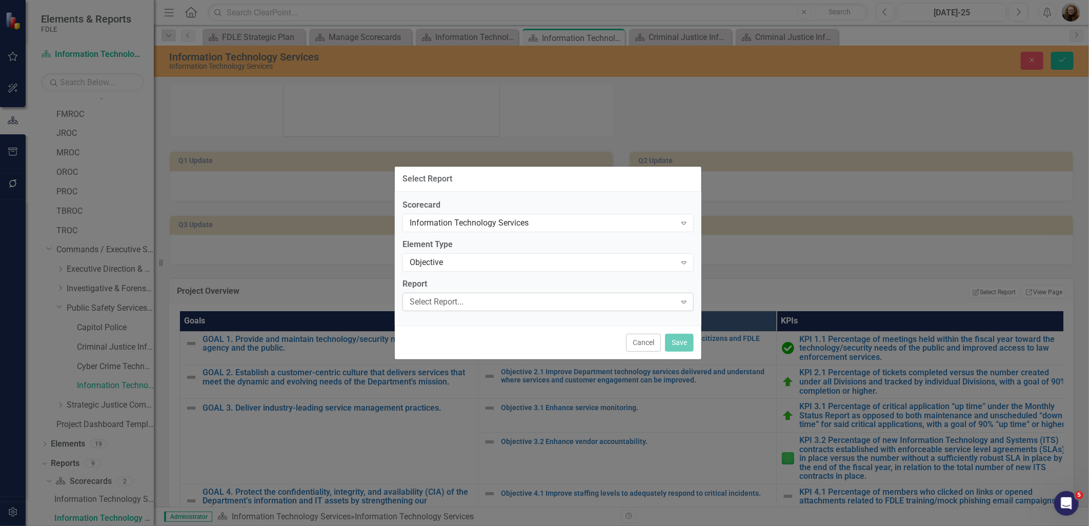
click at [509, 303] on div "Select Report..." at bounding box center [543, 302] width 266 height 12
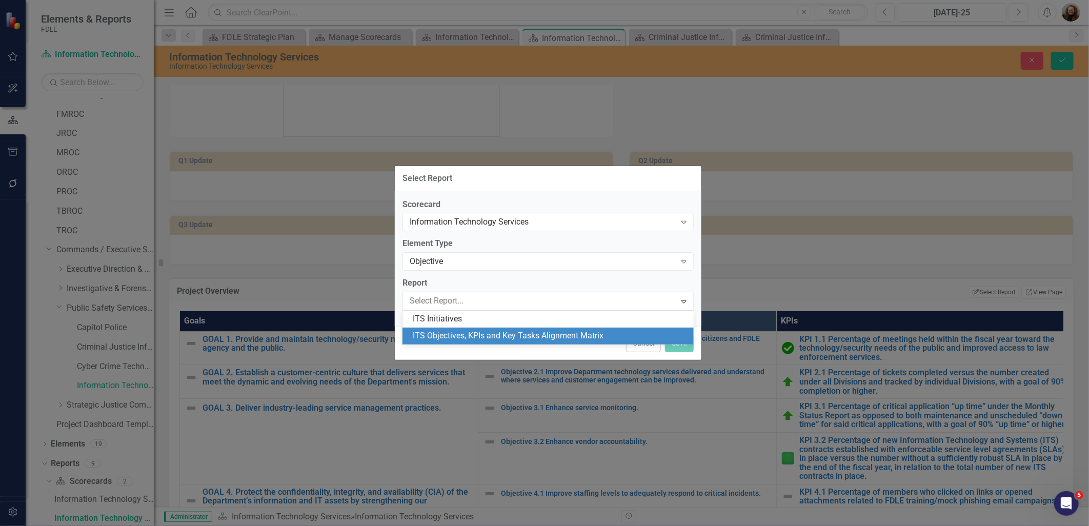
click at [517, 331] on div "ITS Objectives, KPIs and Key Tasks Alignment Matrix" at bounding box center [550, 336] width 275 height 12
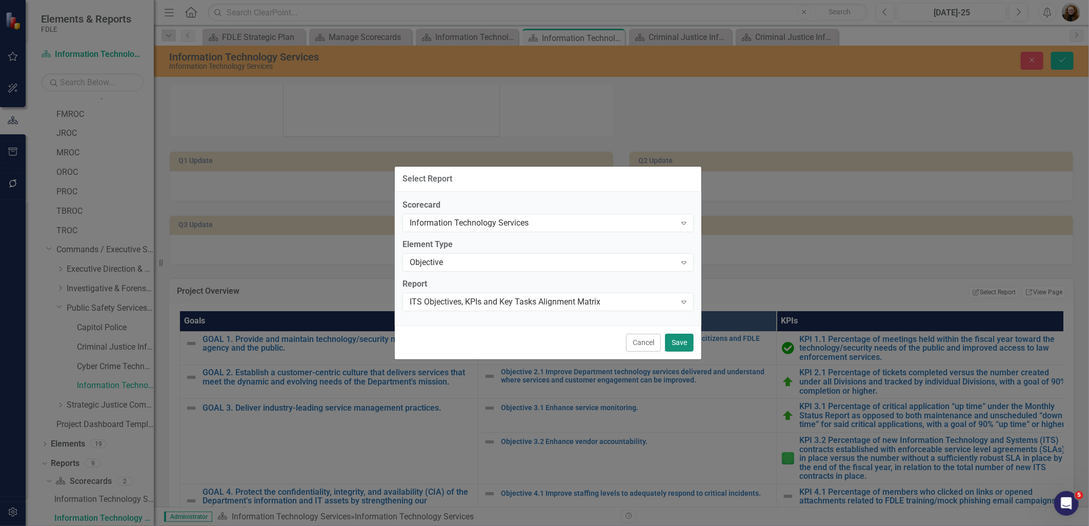
click at [677, 345] on button "Save" at bounding box center [679, 343] width 29 height 18
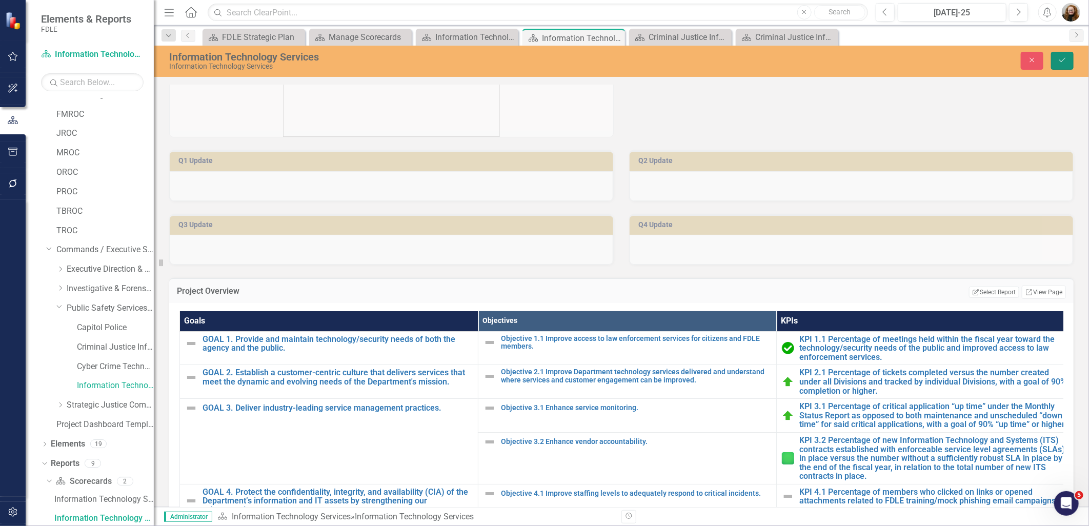
click at [1064, 60] on icon "Save" at bounding box center [1062, 59] width 9 height 7
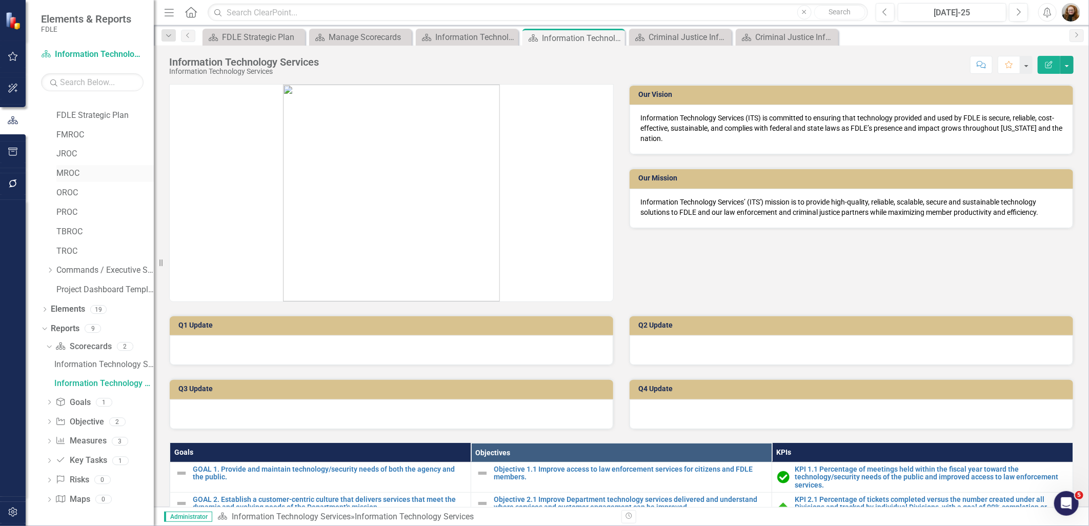
scroll to position [0, 0]
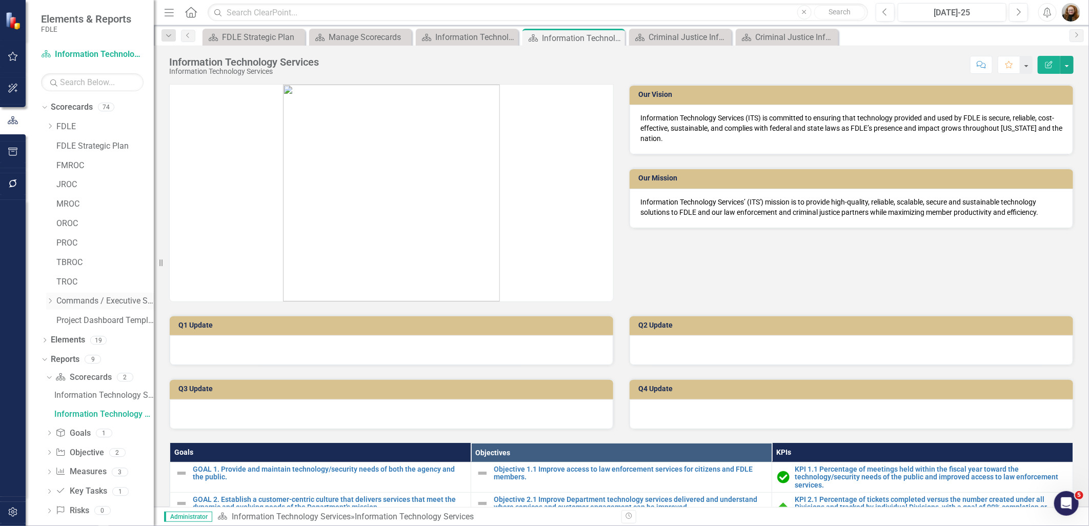
click at [49, 299] on icon at bounding box center [50, 301] width 3 height 5
click at [61, 360] on icon "Dropdown" at bounding box center [60, 359] width 8 height 6
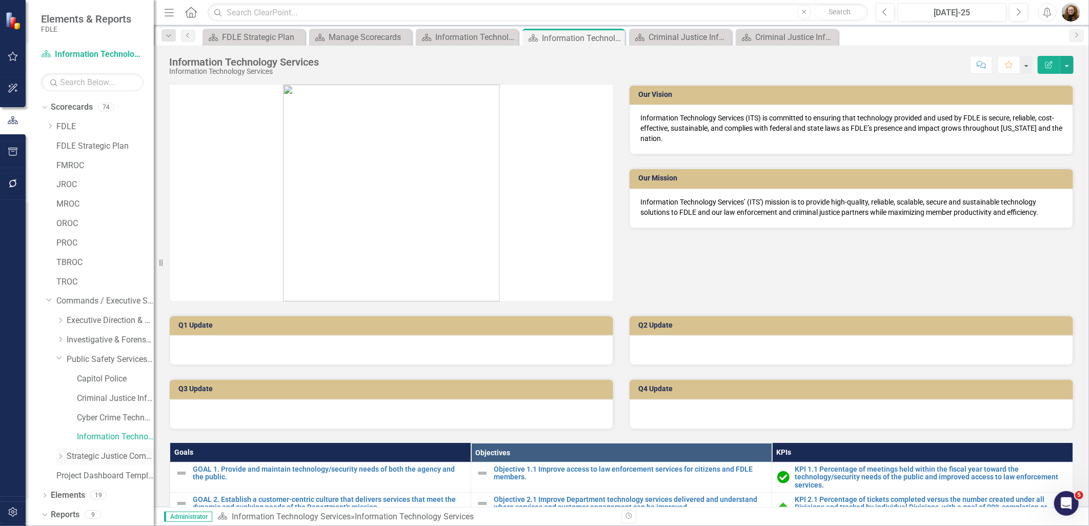
click at [59, 455] on icon "Dropdown" at bounding box center [60, 456] width 8 height 6
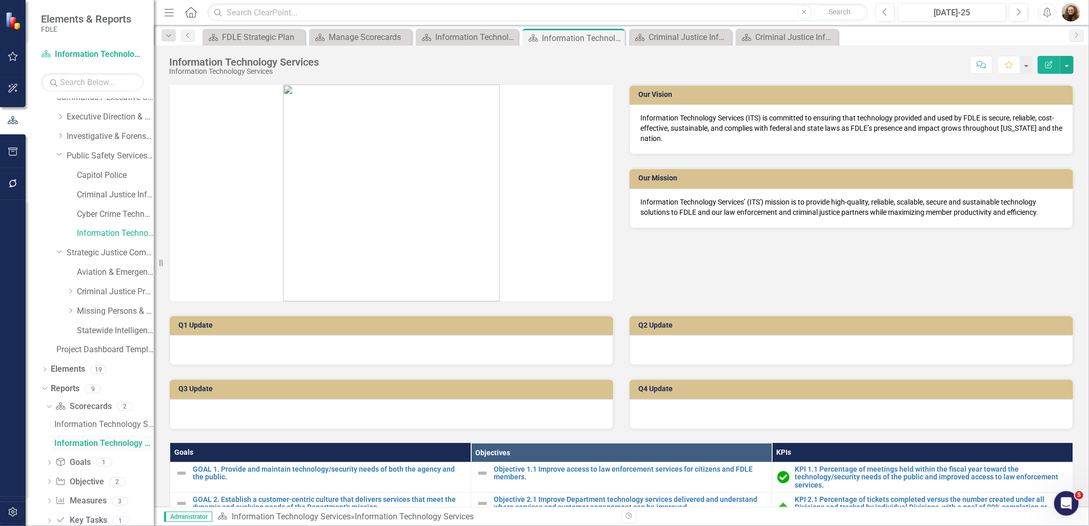
scroll to position [228, 0]
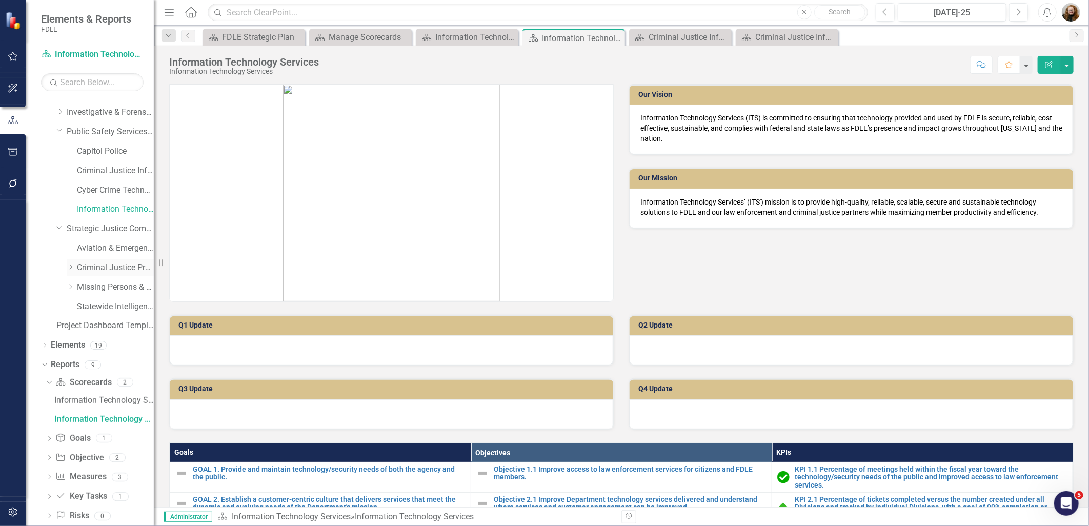
click at [106, 264] on link "Criminal Justice Professionalism, Standards & Training Services" at bounding box center [115, 268] width 77 height 12
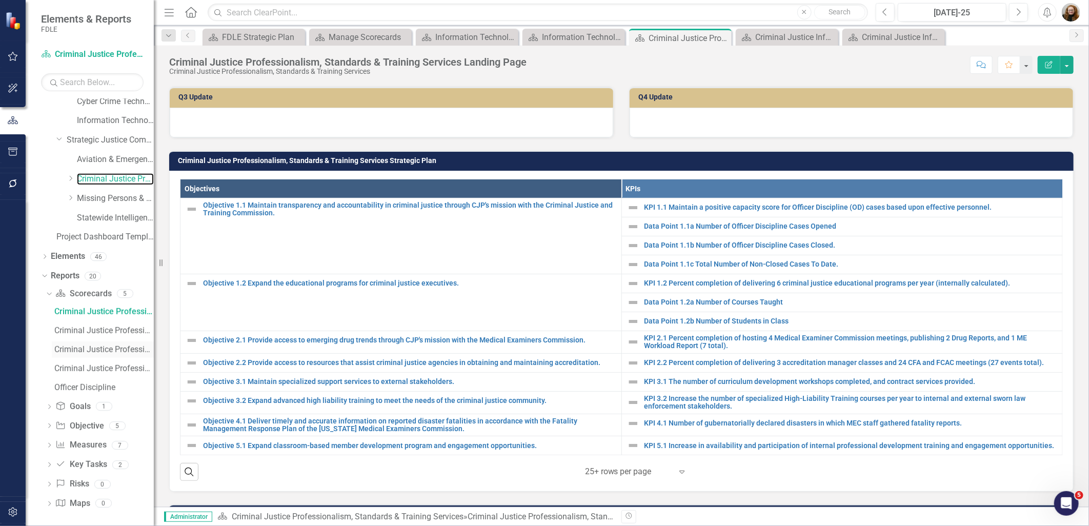
scroll to position [321, 0]
click at [86, 361] on div "Criminal Justice Professionalism, Standards & Training Services" at bounding box center [104, 364] width 100 height 9
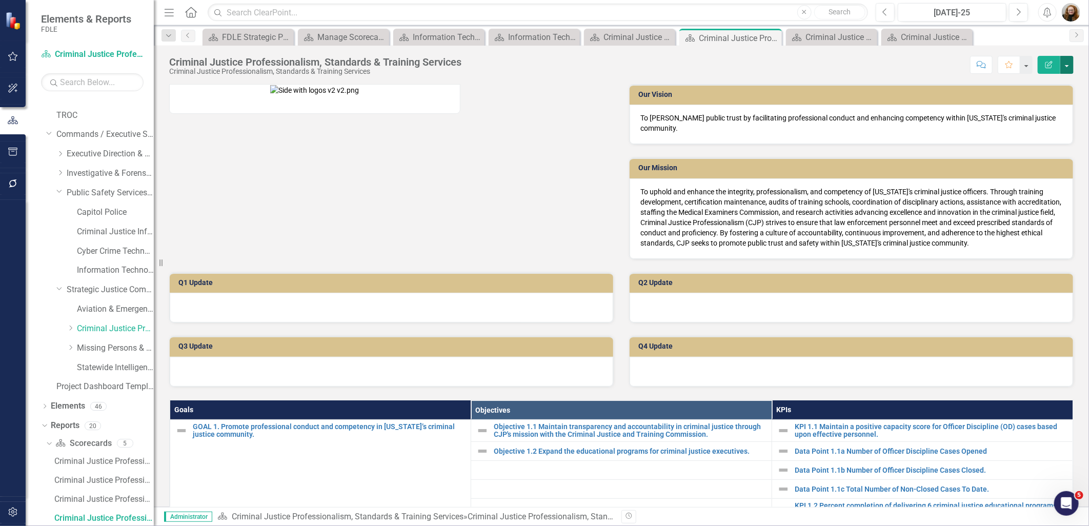
click at [1066, 63] on button "button" at bounding box center [1067, 65] width 13 height 18
click at [1040, 104] on link "Edit Report Edit Layout" at bounding box center [1031, 102] width 83 height 19
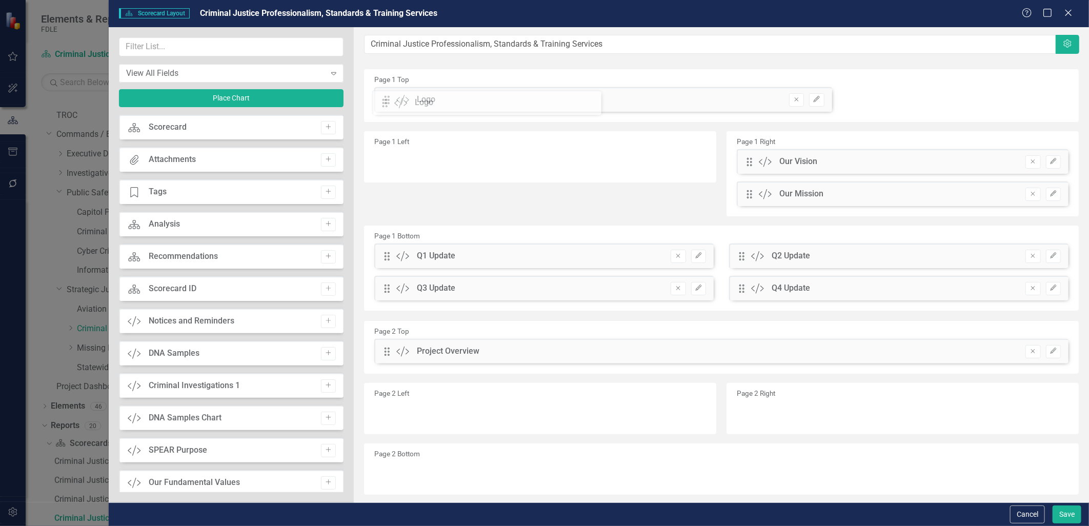
drag, startPoint x: 383, startPoint y: 163, endPoint x: 388, endPoint y: 96, distance: 66.9
click at [813, 98] on icon "Edit" at bounding box center [817, 99] width 8 height 6
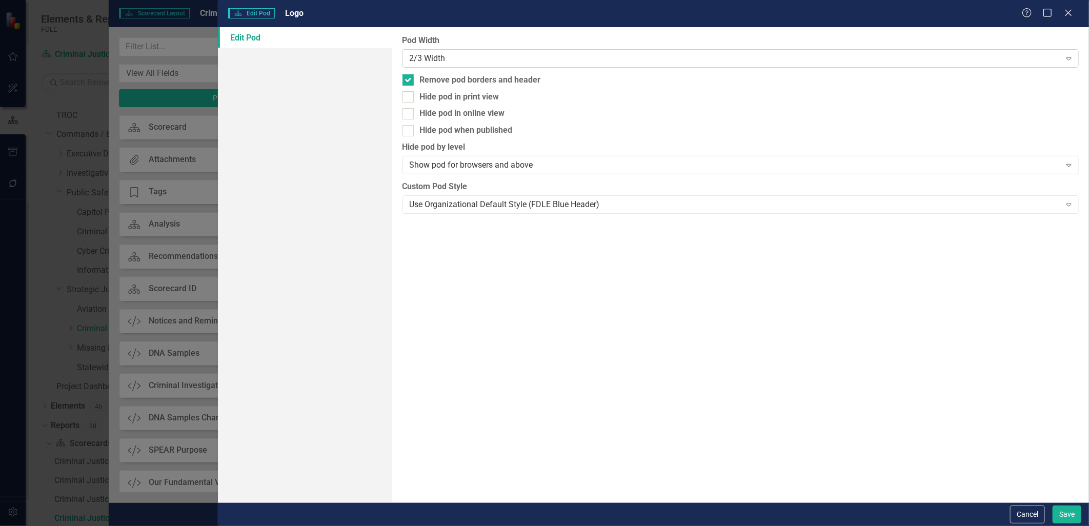
click at [616, 60] on div "2/3 Width" at bounding box center [735, 58] width 651 height 12
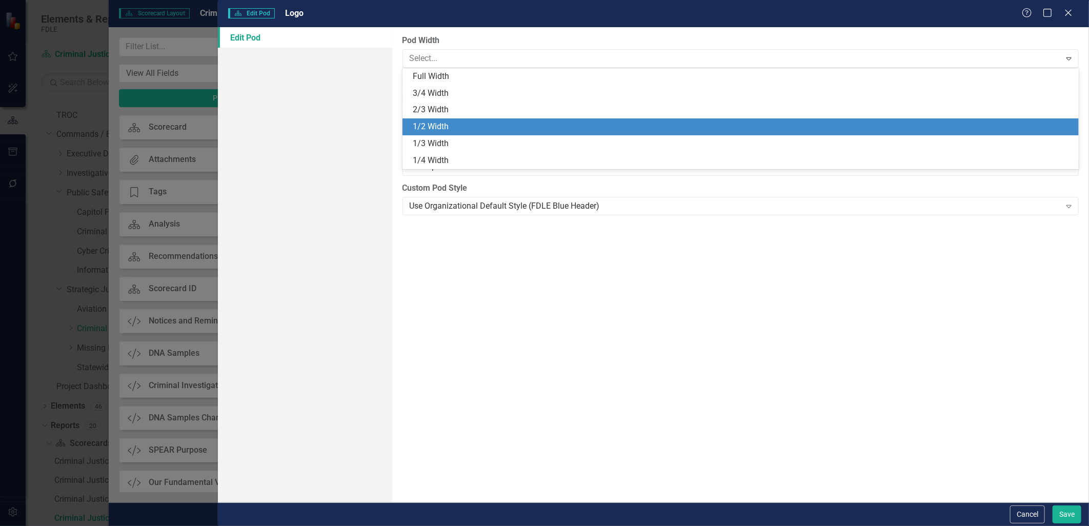
click at [571, 122] on div "1/2 Width" at bounding box center [743, 127] width 661 height 12
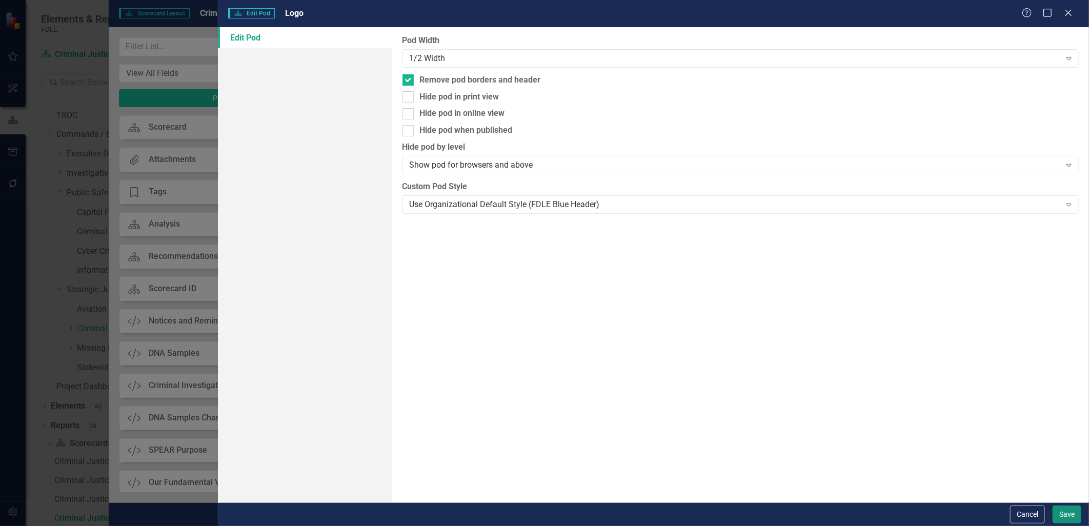
click at [1065, 509] on button "Save" at bounding box center [1067, 515] width 29 height 18
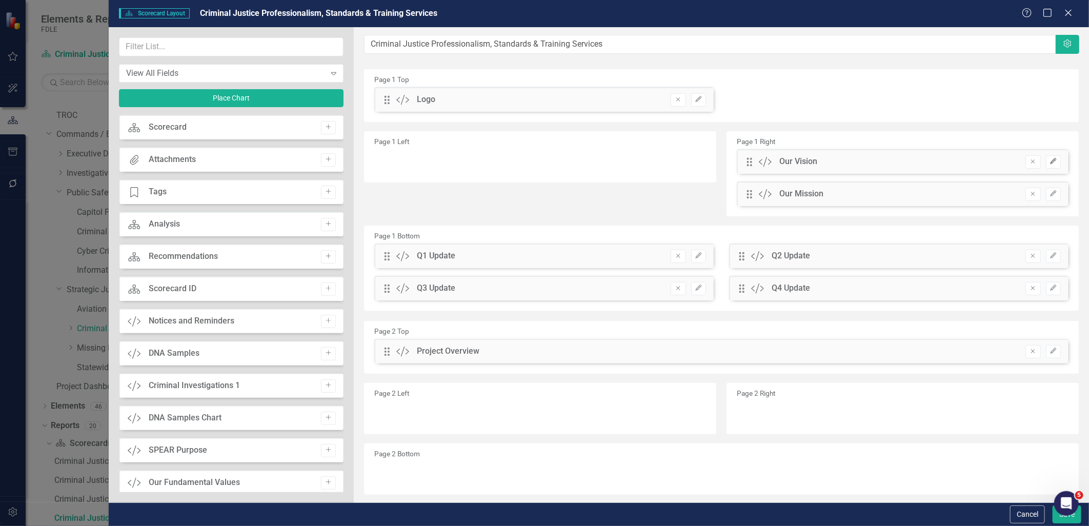
click at [1050, 164] on icon "Edit" at bounding box center [1054, 161] width 8 height 6
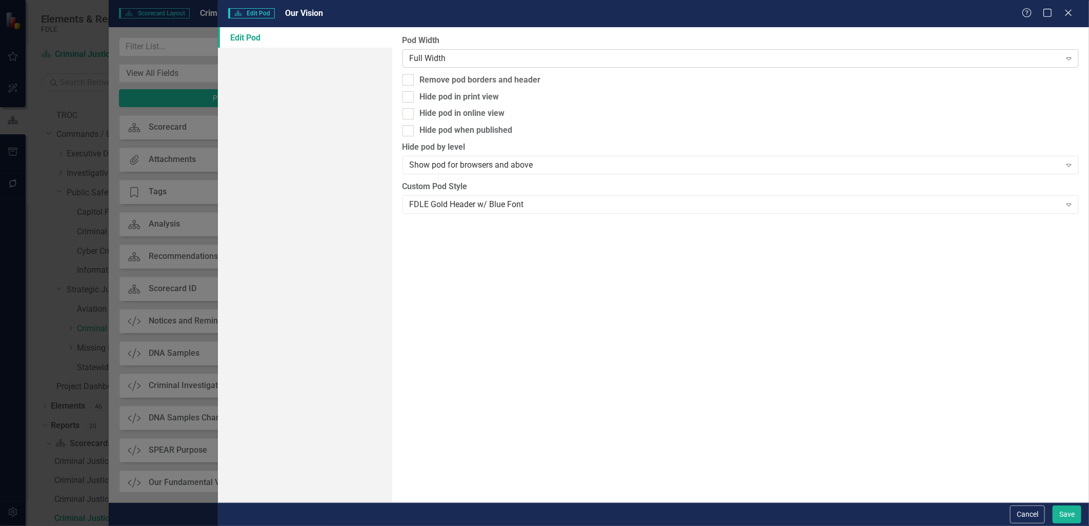
click at [740, 58] on div "Full Width" at bounding box center [735, 58] width 651 height 12
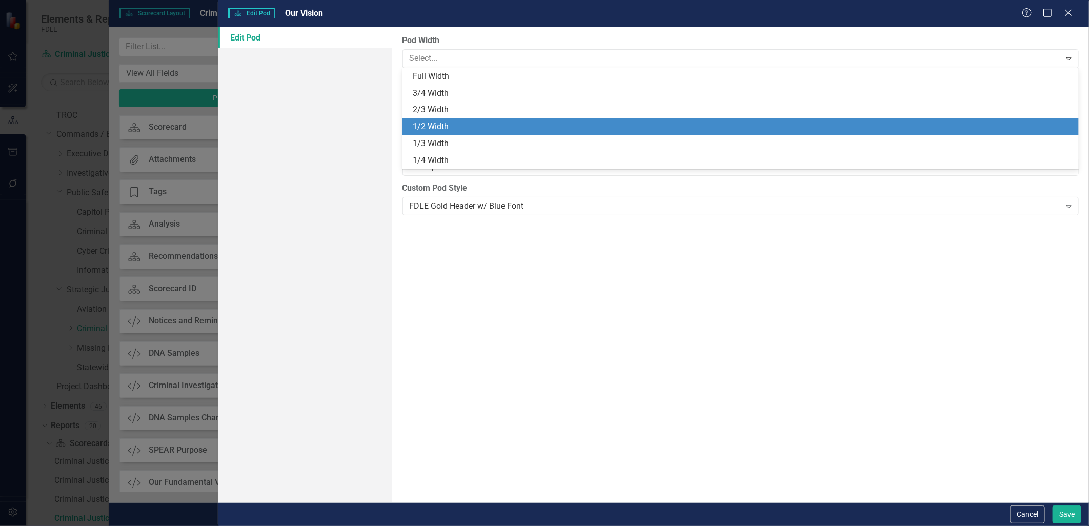
click at [705, 131] on div "1/2 Width" at bounding box center [743, 127] width 661 height 12
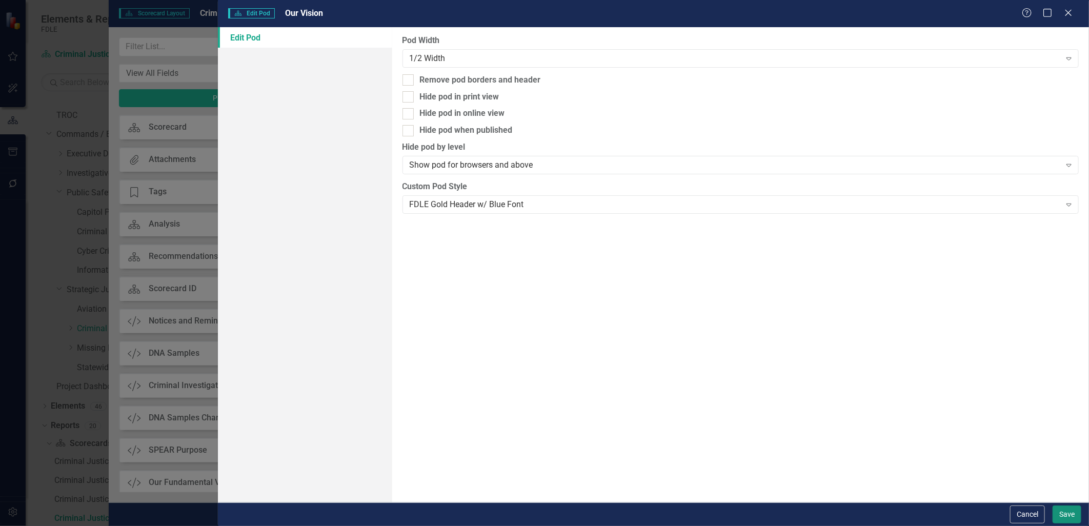
click at [1066, 513] on button "Save" at bounding box center [1067, 515] width 29 height 18
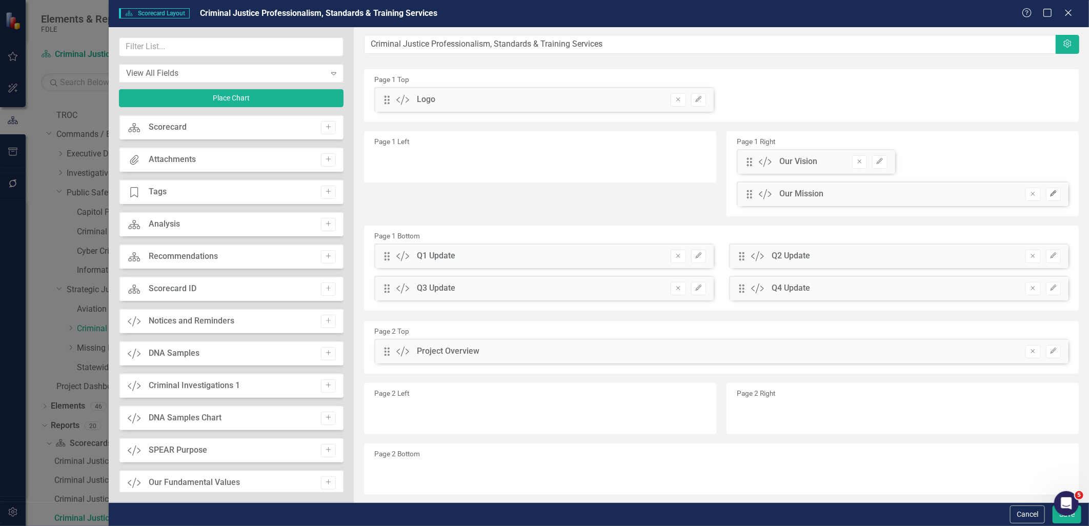
click at [1050, 196] on icon "Edit" at bounding box center [1054, 194] width 8 height 6
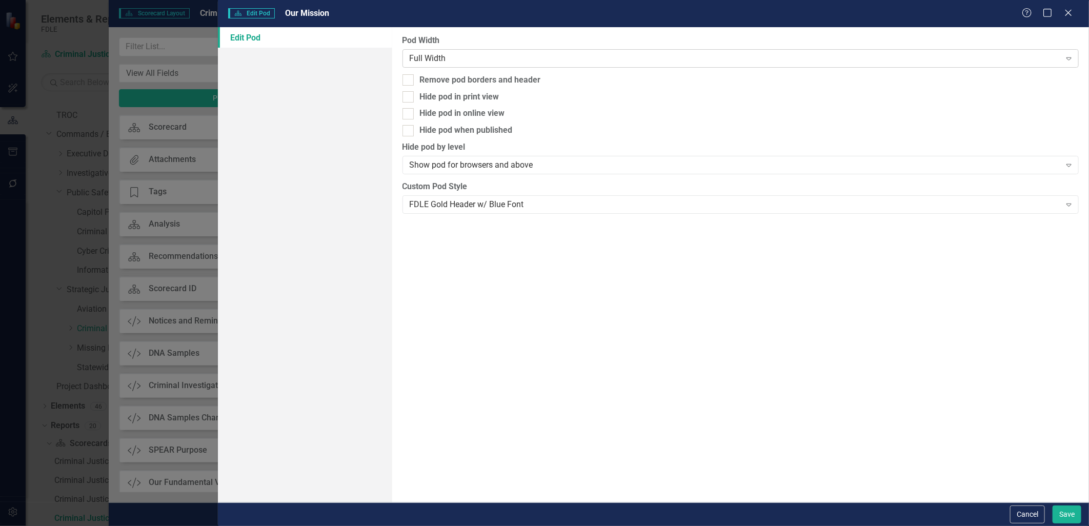
click at [690, 56] on div "Full Width" at bounding box center [735, 58] width 651 height 12
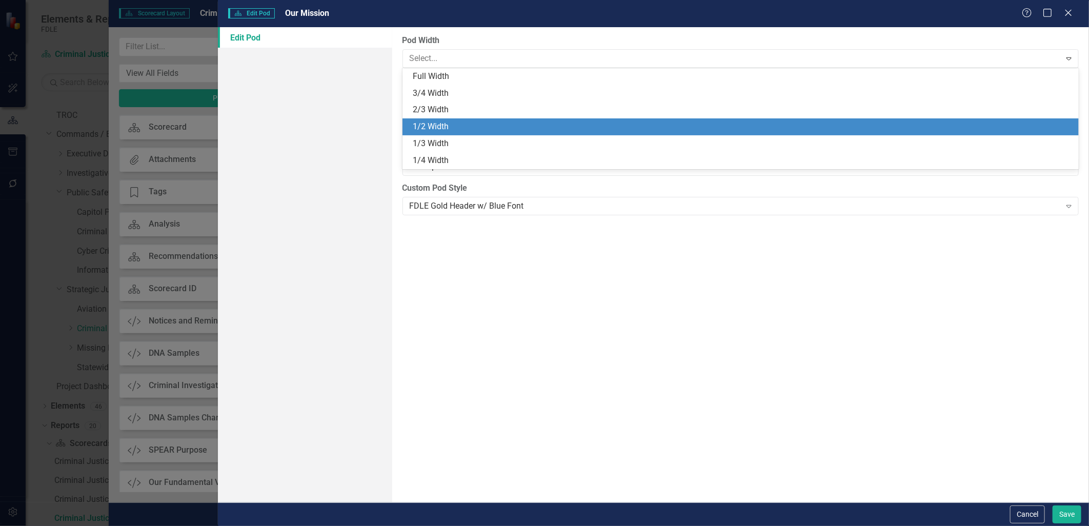
click at [645, 126] on div "1/2 Width" at bounding box center [743, 127] width 661 height 12
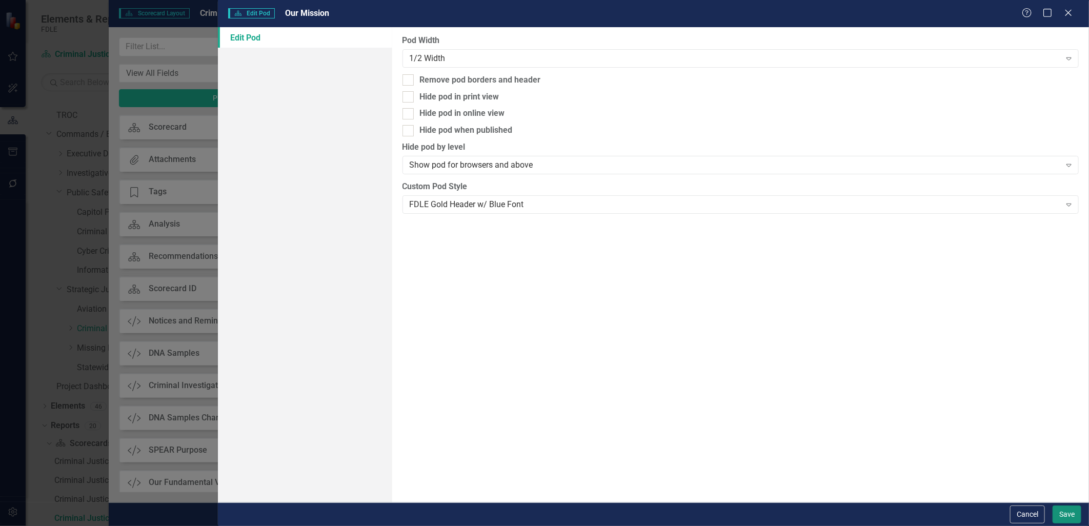
click at [1057, 509] on button "Save" at bounding box center [1067, 515] width 29 height 18
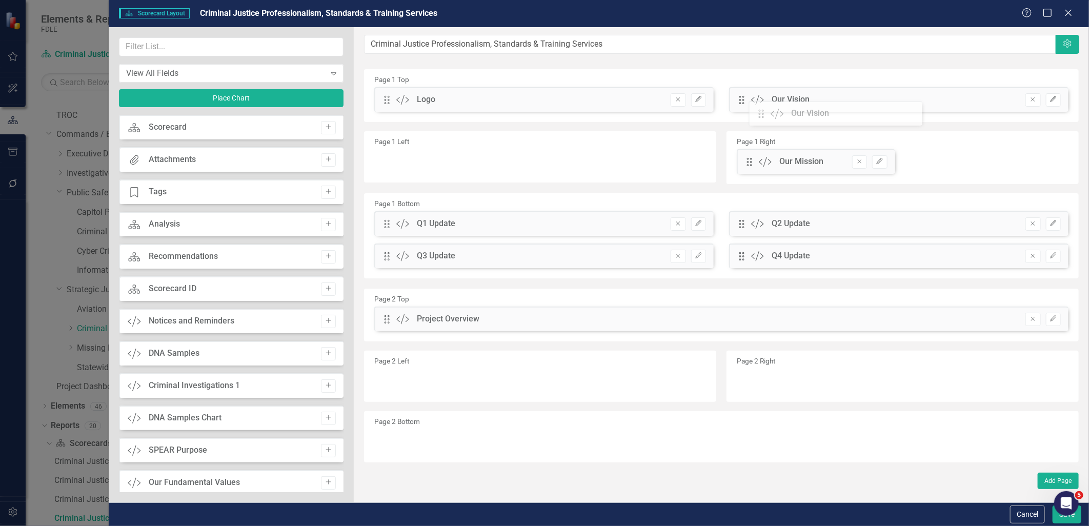
drag, startPoint x: 759, startPoint y: 129, endPoint x: 769, endPoint y: 108, distance: 22.9
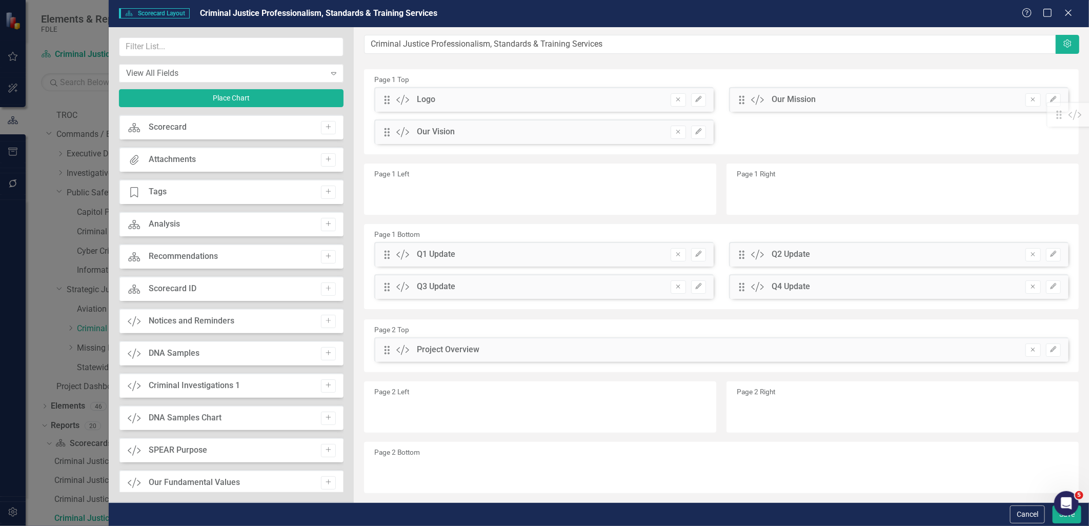
drag, startPoint x: 746, startPoint y: 161, endPoint x: 1064, endPoint y: 113, distance: 321.0
drag, startPoint x: 384, startPoint y: 255, endPoint x: 388, endPoint y: 205, distance: 50.0
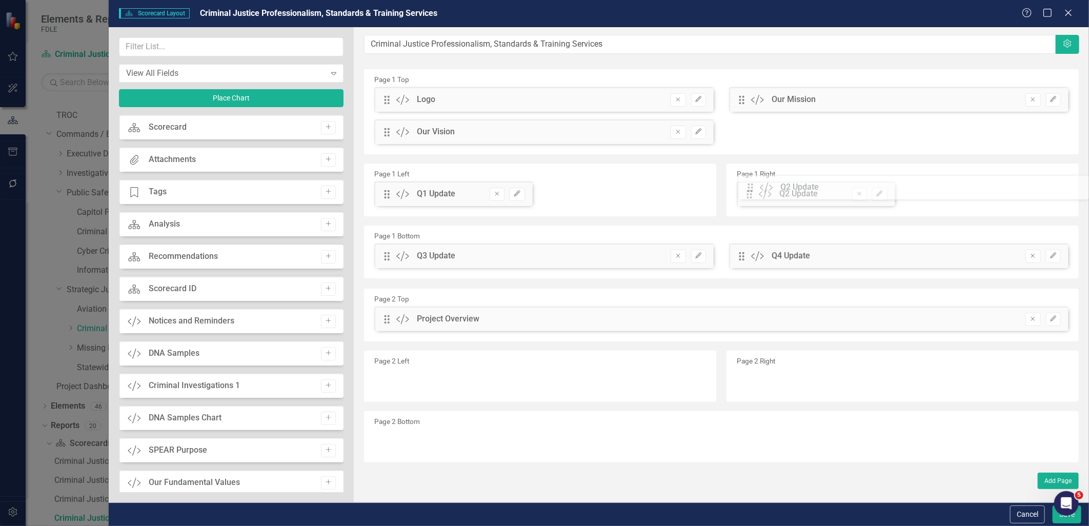
drag, startPoint x: 0, startPoint y: 0, endPoint x: 762, endPoint y: 190, distance: 785.1
click at [519, 195] on icon "Edit" at bounding box center [517, 194] width 8 height 6
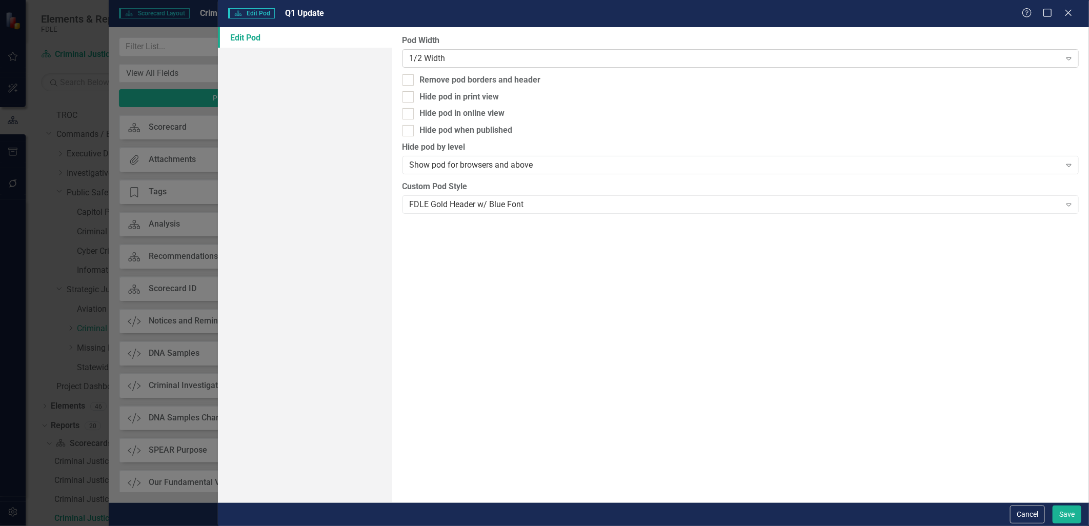
click at [495, 59] on div "1/2 Width" at bounding box center [735, 58] width 651 height 12
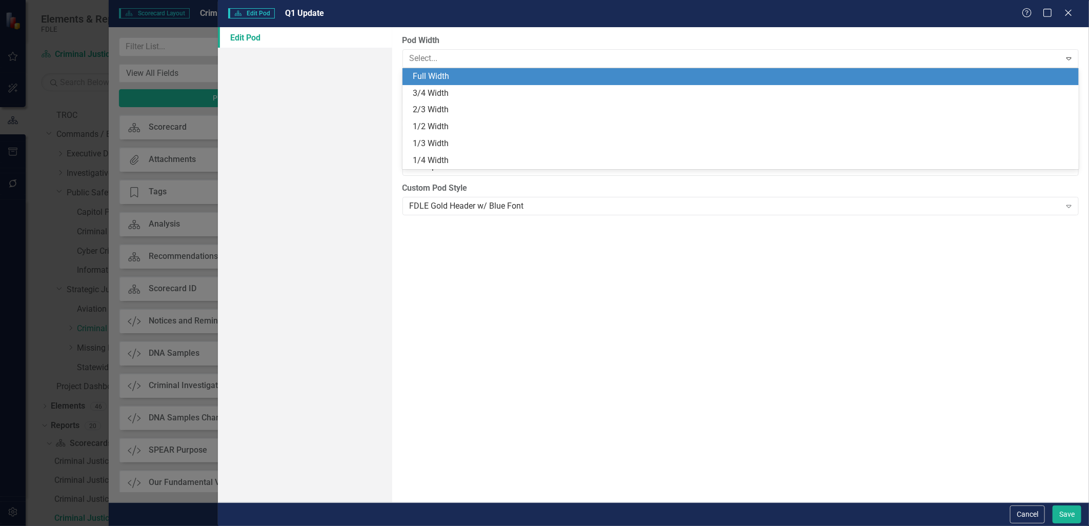
click at [494, 76] on div "Full Width" at bounding box center [743, 77] width 661 height 12
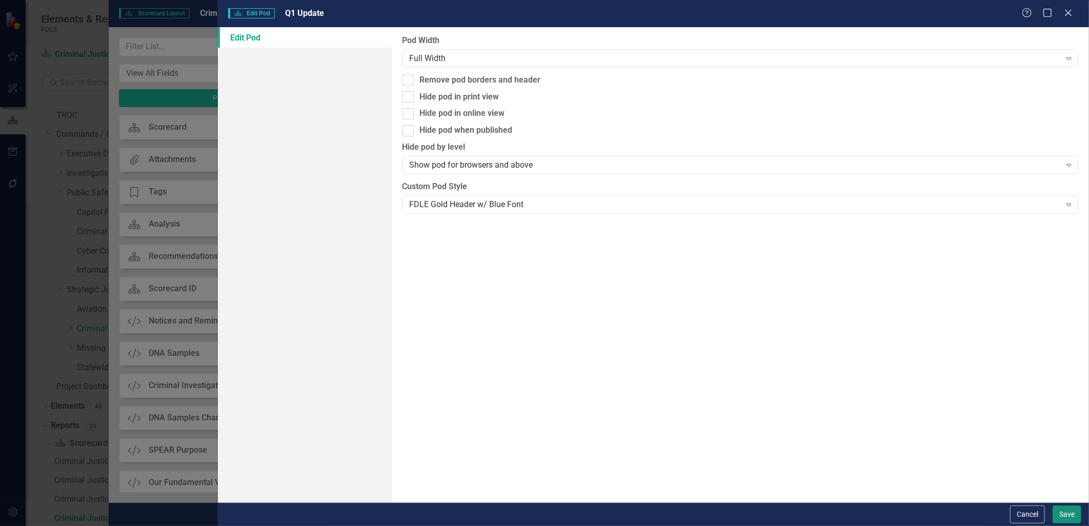
click at [1075, 513] on button "Save" at bounding box center [1067, 515] width 29 height 18
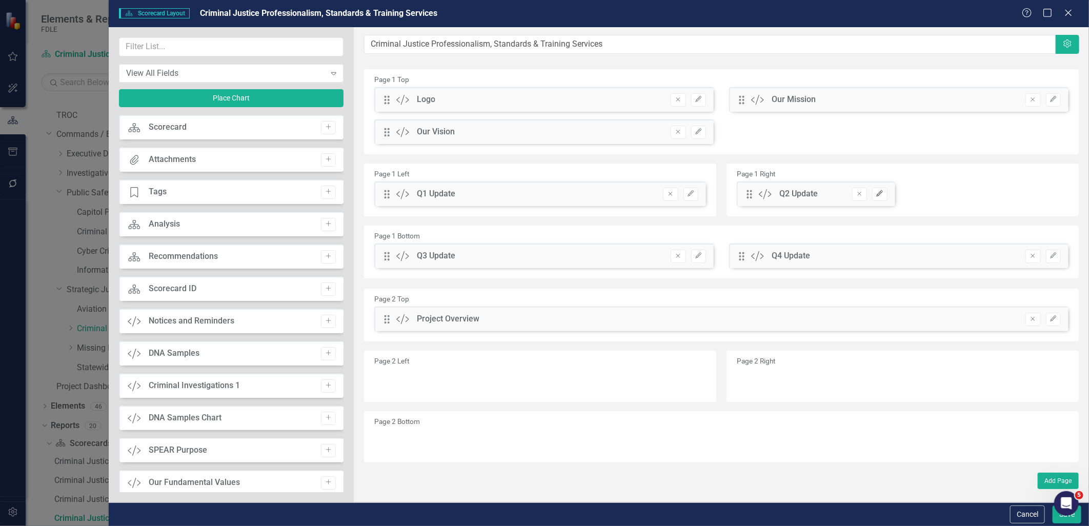
click at [881, 194] on icon "Edit" at bounding box center [880, 194] width 8 height 6
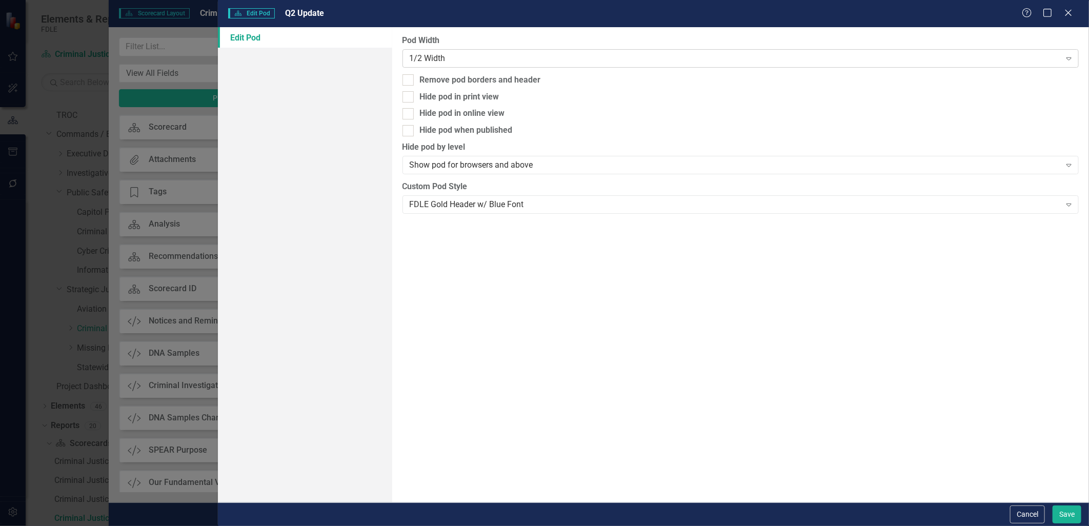
click at [557, 52] on div "1/2 Width" at bounding box center [735, 58] width 651 height 12
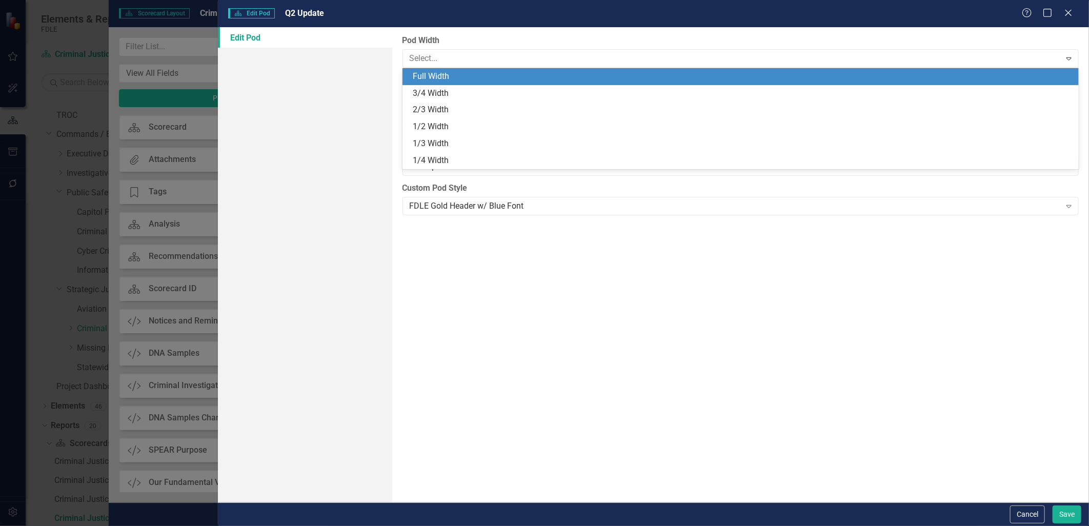
click at [549, 78] on div "Full Width" at bounding box center [743, 77] width 661 height 12
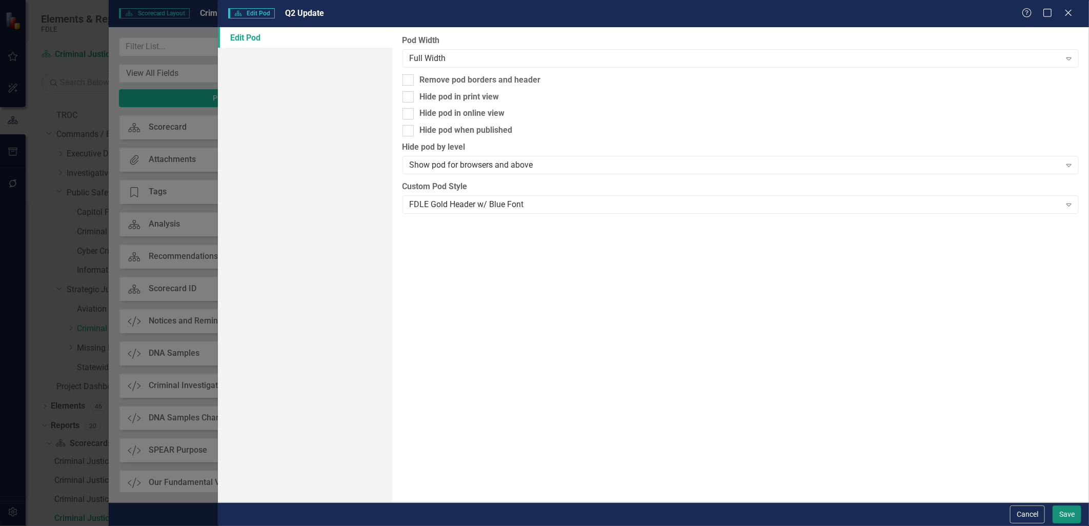
click at [1057, 517] on button "Save" at bounding box center [1067, 515] width 29 height 18
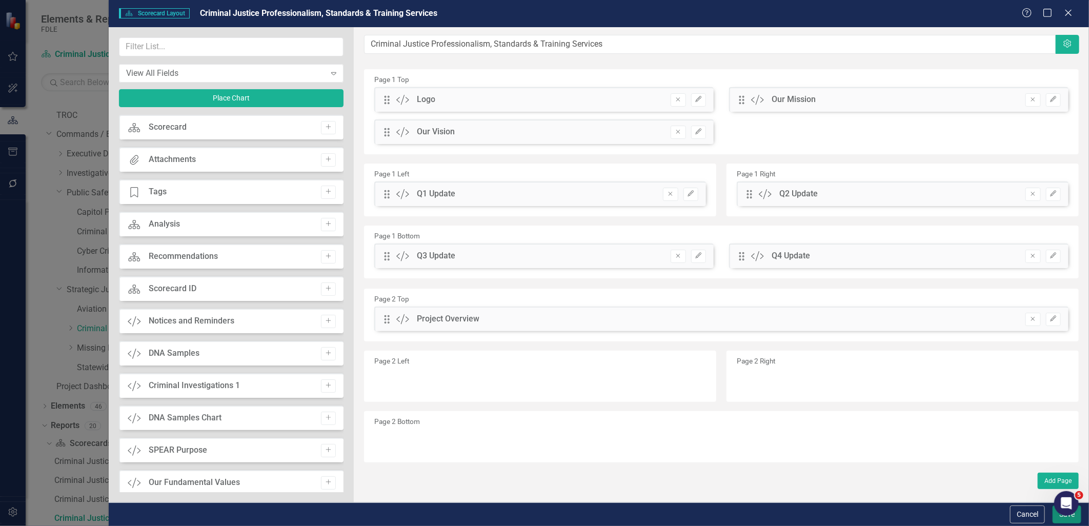
click at [1057, 517] on button "Save" at bounding box center [1067, 515] width 29 height 18
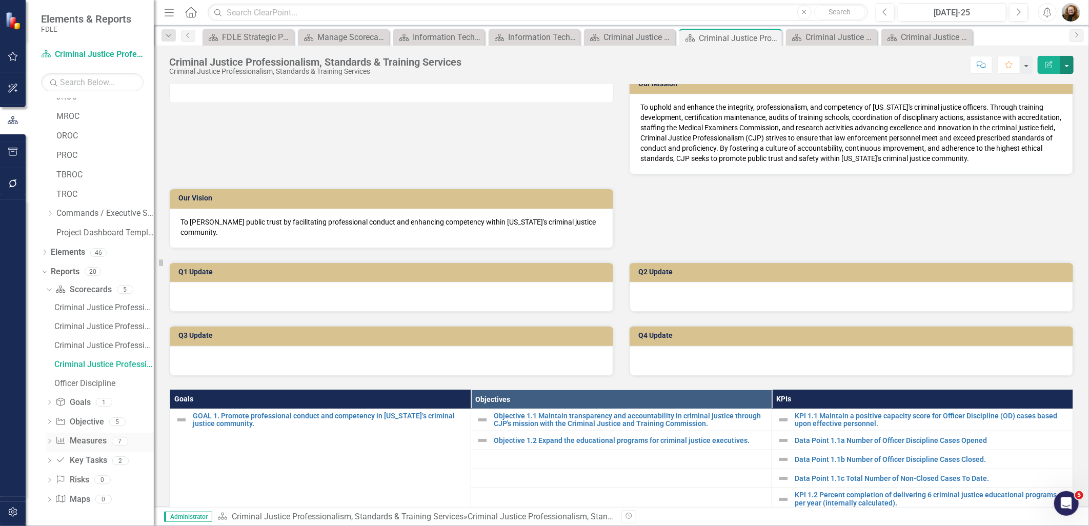
scroll to position [0, 0]
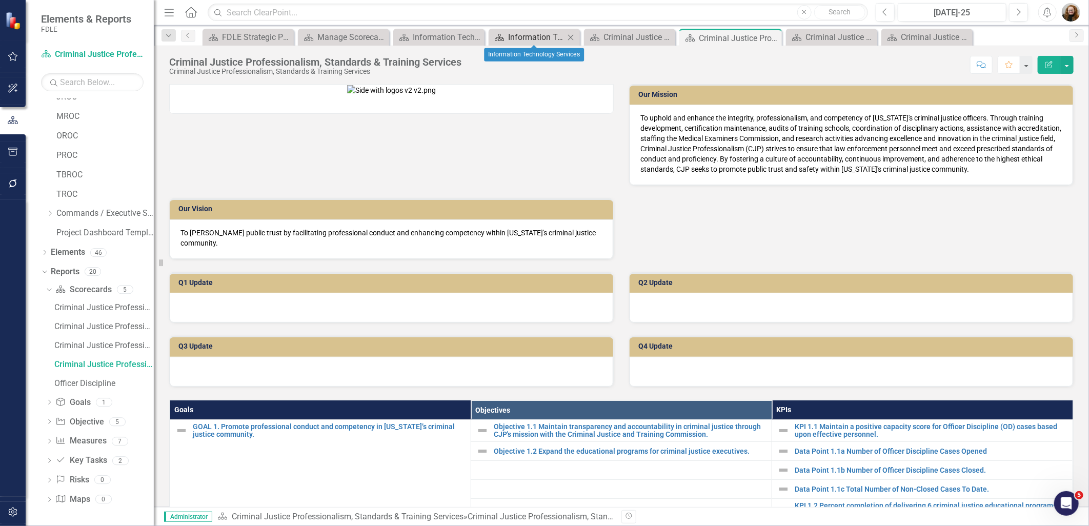
click at [522, 38] on div "Information Technology Services" at bounding box center [536, 37] width 56 height 13
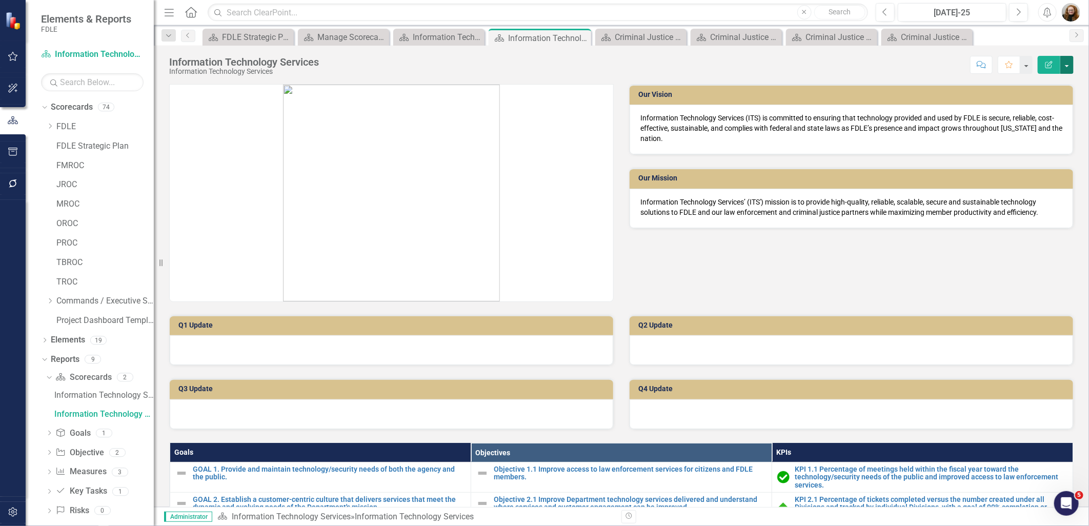
click at [1065, 67] on button "button" at bounding box center [1067, 65] width 13 height 18
click at [1008, 98] on link "Edit Report Edit Layout" at bounding box center [1031, 102] width 83 height 19
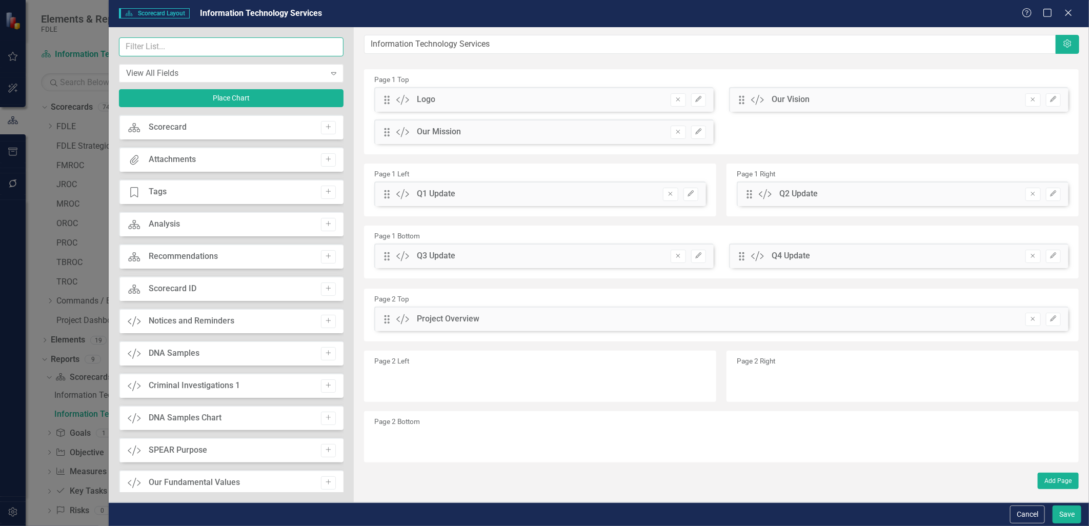
click at [163, 48] on input "text" at bounding box center [231, 46] width 225 height 19
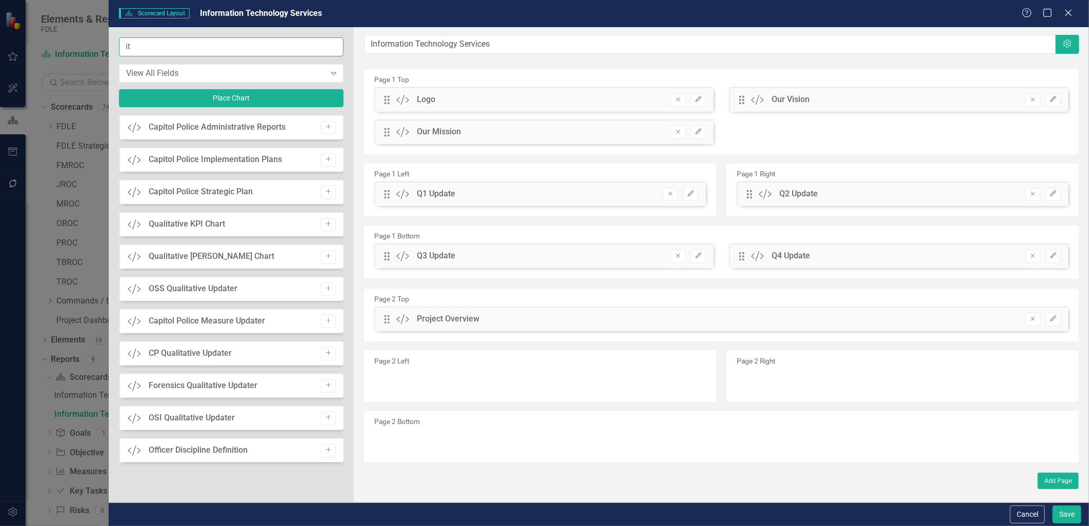
drag, startPoint x: 143, startPoint y: 48, endPoint x: 111, endPoint y: 50, distance: 31.4
click at [111, 50] on div "it View All Fields Expand Place Chart Custom Capitol Police Administrative Repo…" at bounding box center [231, 264] width 245 height 475
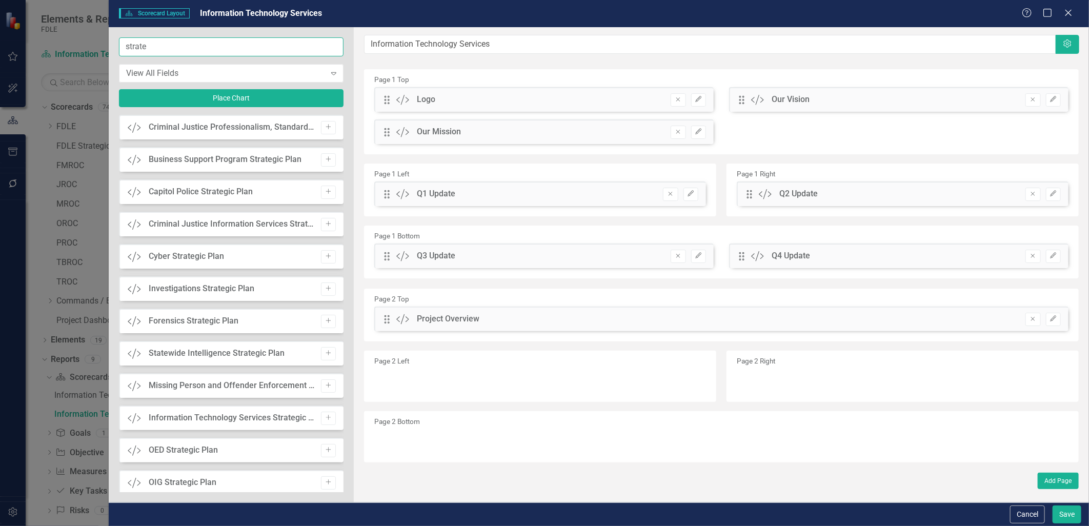
scroll to position [9, 0]
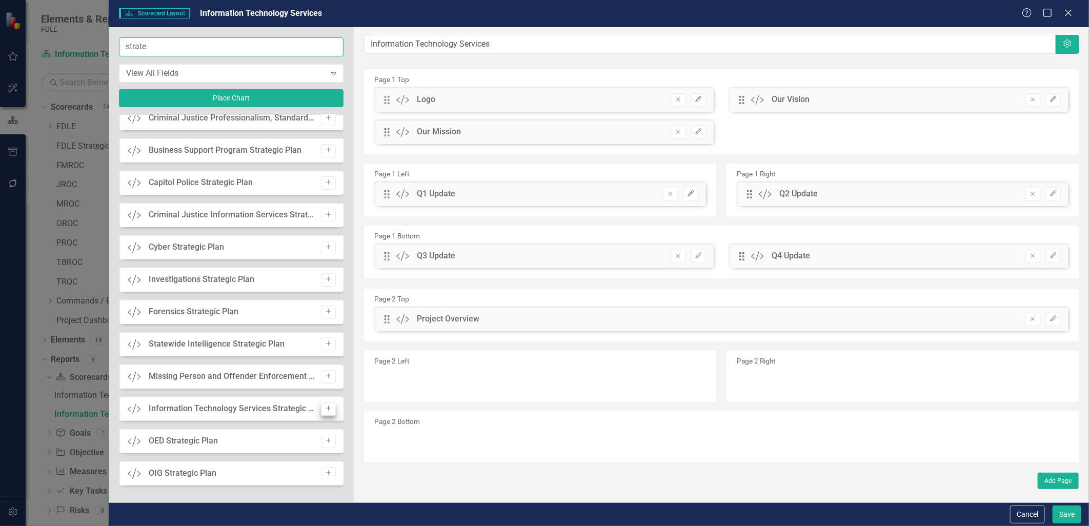
type input "strate"
click at [324, 412] on button "Add" at bounding box center [328, 409] width 15 height 13
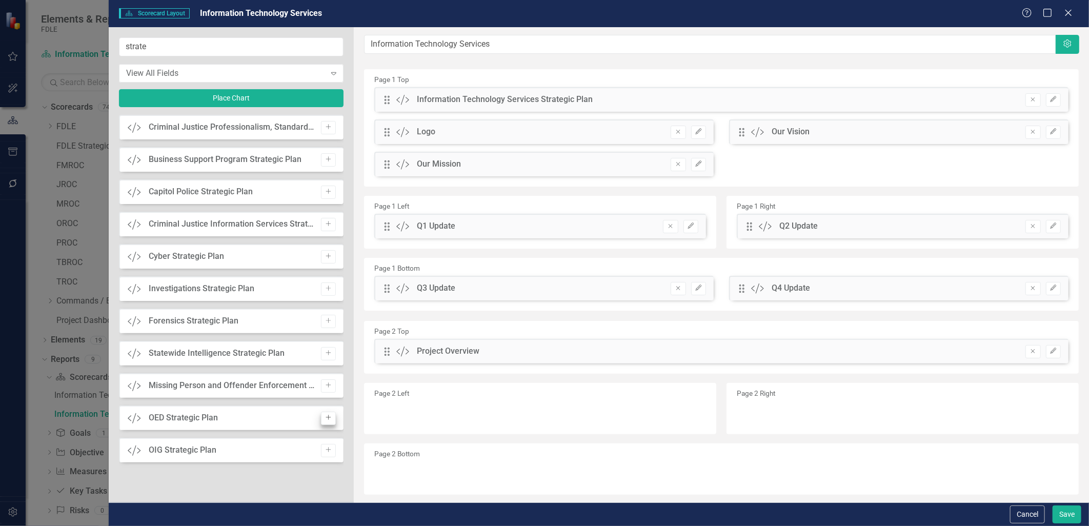
scroll to position [0, 0]
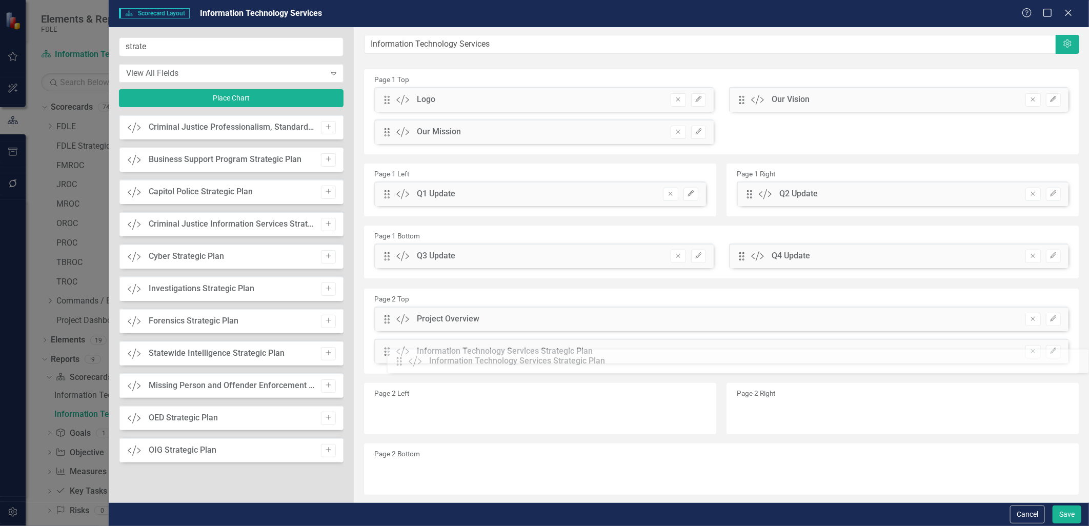
drag, startPoint x: 386, startPoint y: 100, endPoint x: 406, endPoint y: 362, distance: 262.4
click at [1050, 349] on icon "Edit" at bounding box center [1054, 351] width 8 height 6
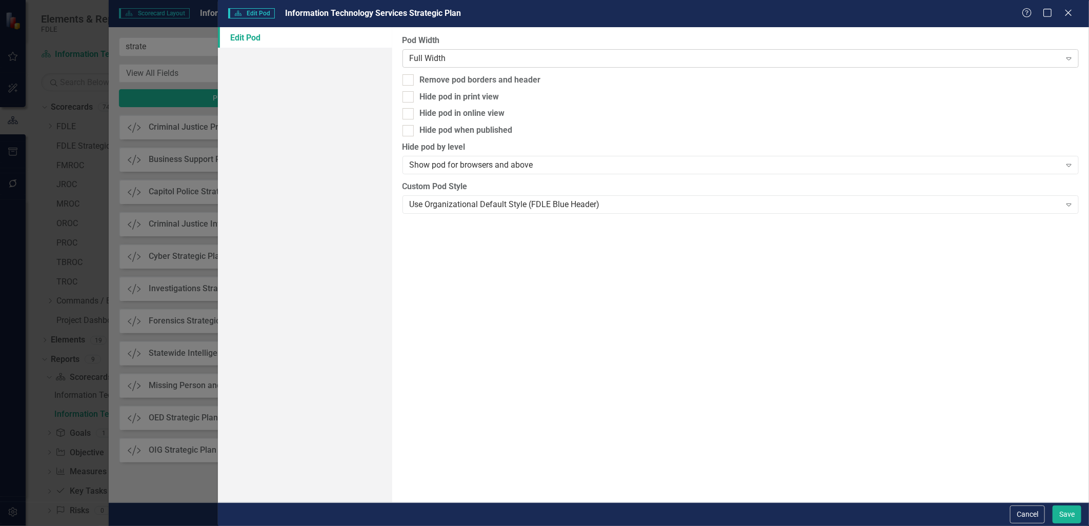
click at [500, 56] on div "Full Width" at bounding box center [735, 58] width 651 height 12
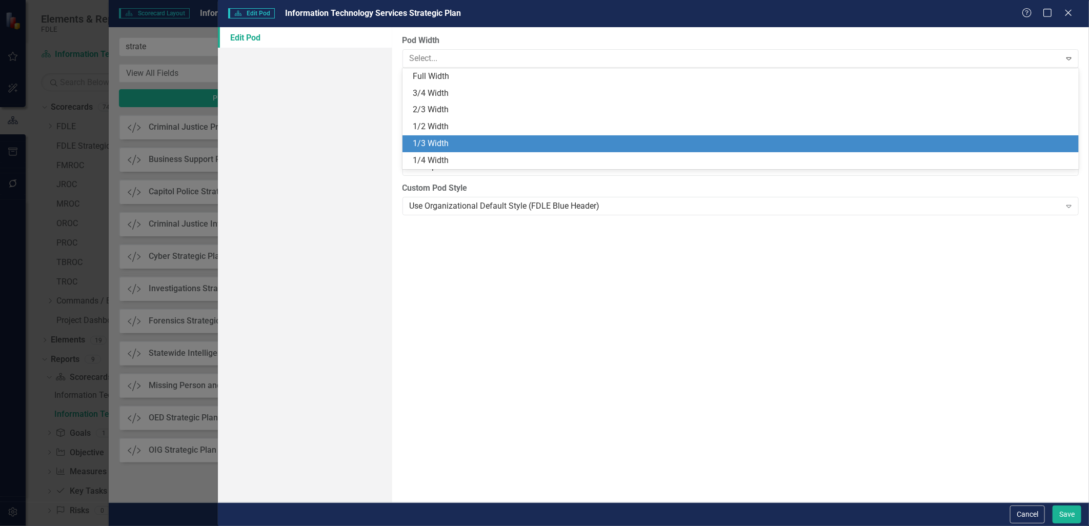
click at [514, 304] on div "Pod Width 6 results available. Use Up and Down to choose options, press Enter t…" at bounding box center [740, 264] width 697 height 475
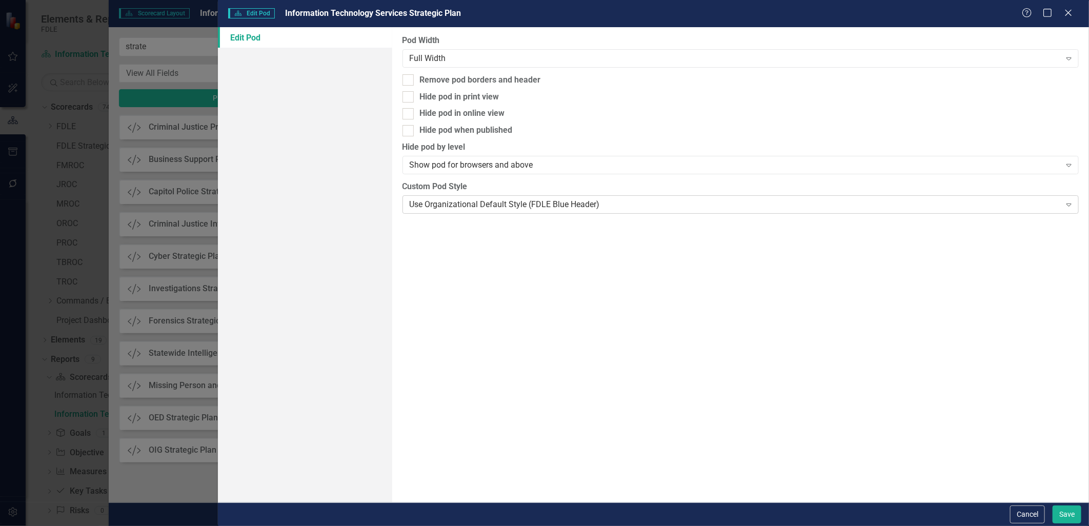
click at [478, 205] on div "Use Organizational Default Style (FDLE Blue Header)" at bounding box center [735, 205] width 651 height 12
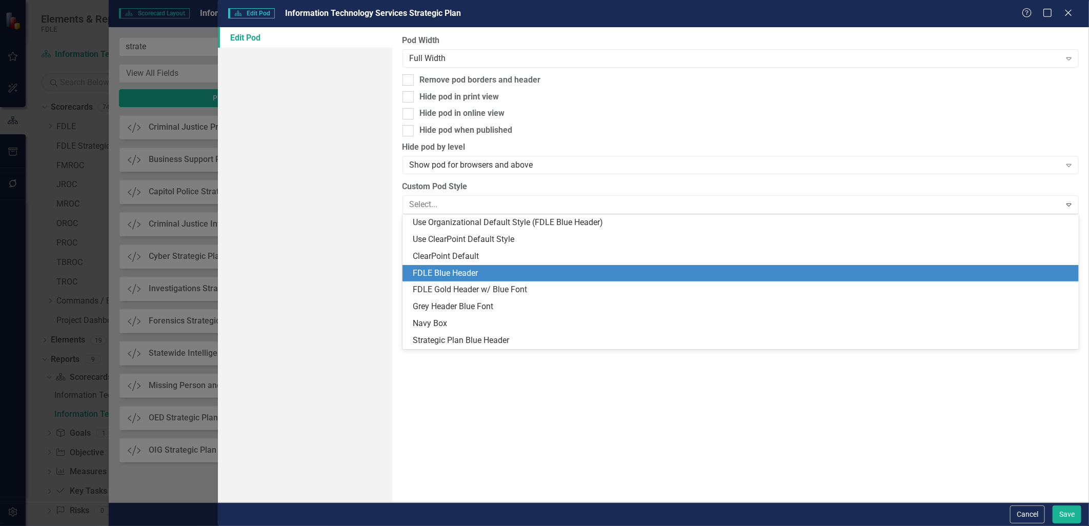
click at [480, 273] on div "FDLE Blue Header" at bounding box center [743, 274] width 661 height 12
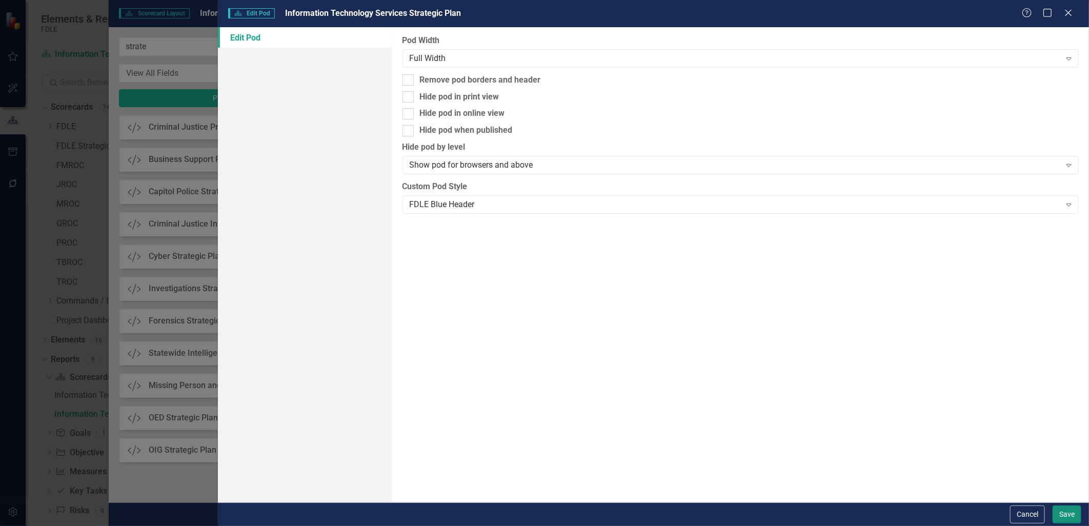
click at [1062, 512] on button "Save" at bounding box center [1067, 515] width 29 height 18
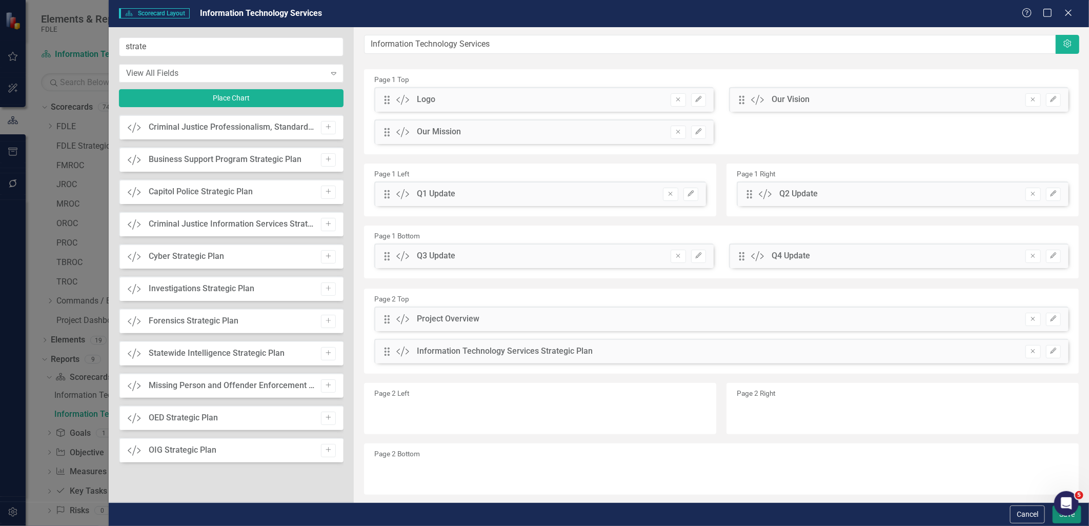
click at [1059, 520] on button "Save" at bounding box center [1067, 515] width 29 height 18
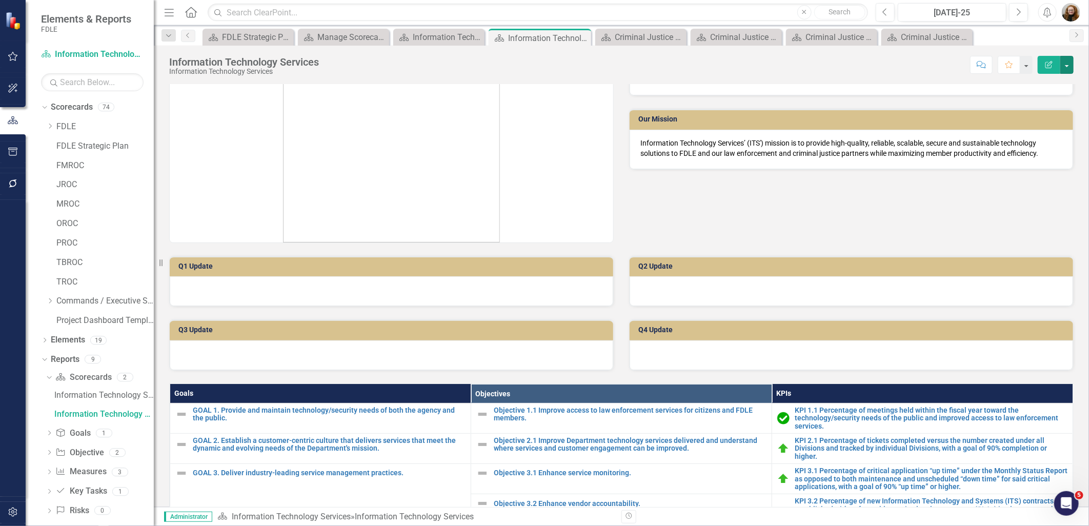
scroll to position [57, 0]
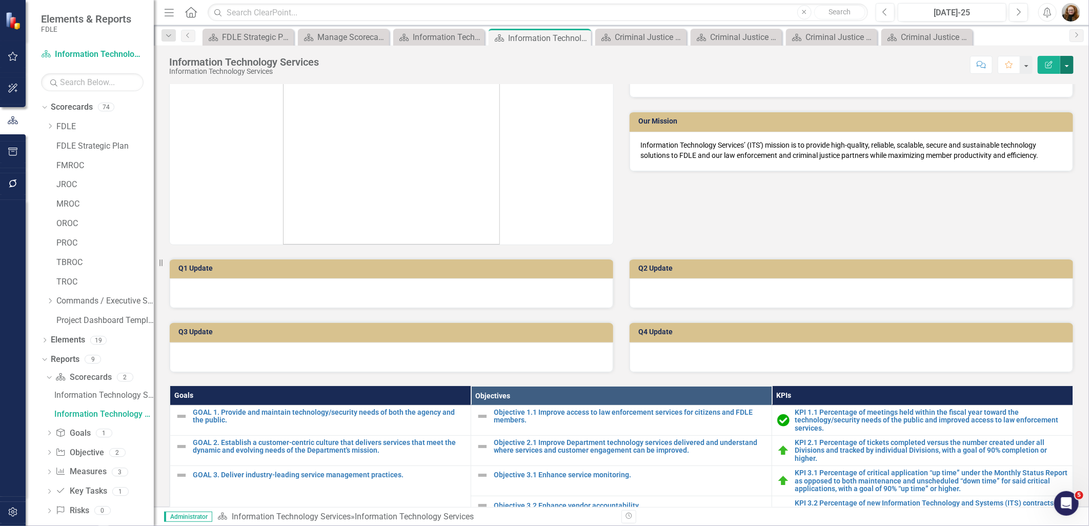
click at [1062, 62] on button "button" at bounding box center [1067, 65] width 13 height 18
click at [1037, 97] on link "Edit Report Edit Layout" at bounding box center [1031, 102] width 83 height 19
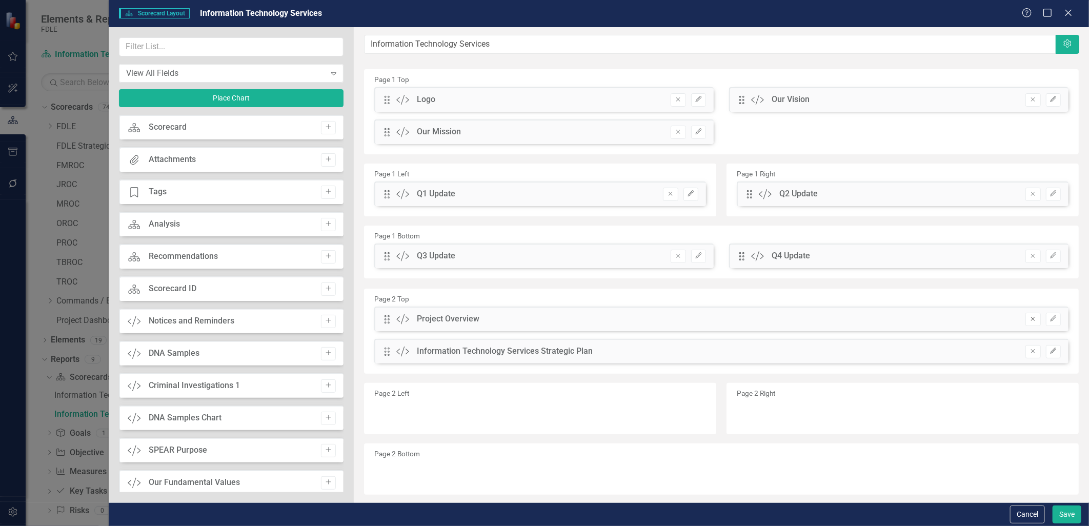
click at [1029, 320] on icon "Remove" at bounding box center [1033, 319] width 8 height 6
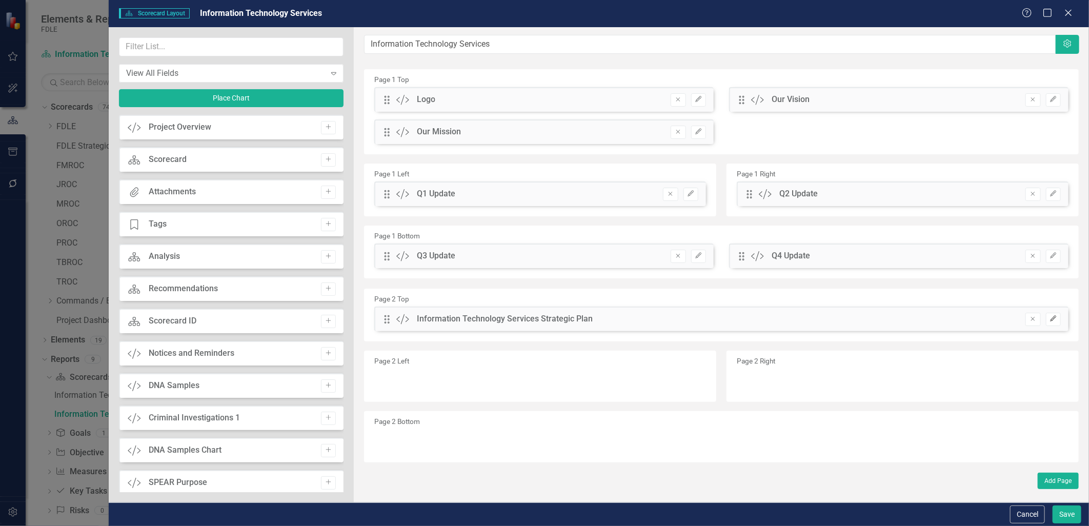
click at [1050, 320] on icon "Edit" at bounding box center [1054, 319] width 8 height 6
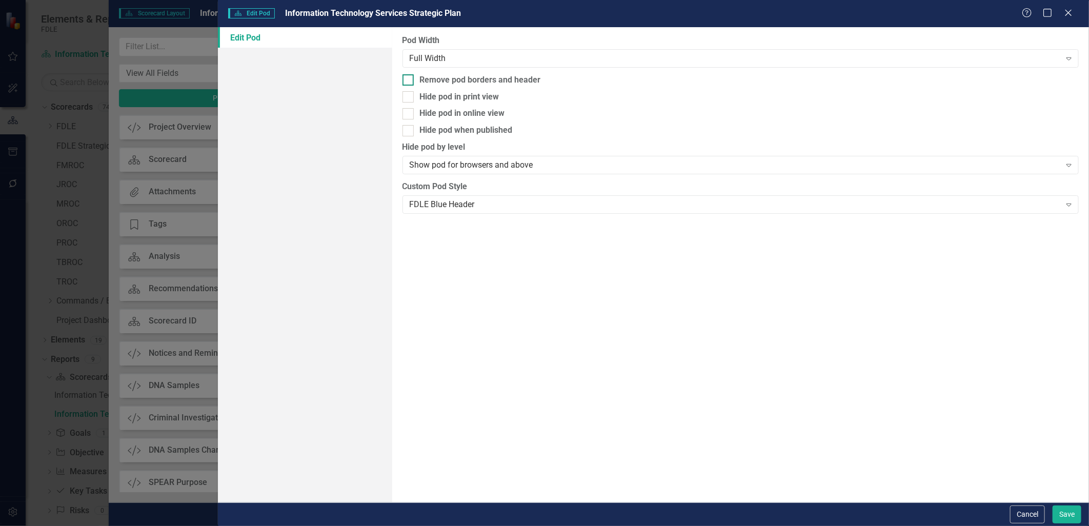
click at [410, 81] on div at bounding box center [408, 79] width 11 height 11
click at [409, 81] on input "Remove pod borders and header" at bounding box center [406, 77] width 7 height 7
checkbox input "true"
click at [1079, 520] on button "Save" at bounding box center [1067, 515] width 29 height 18
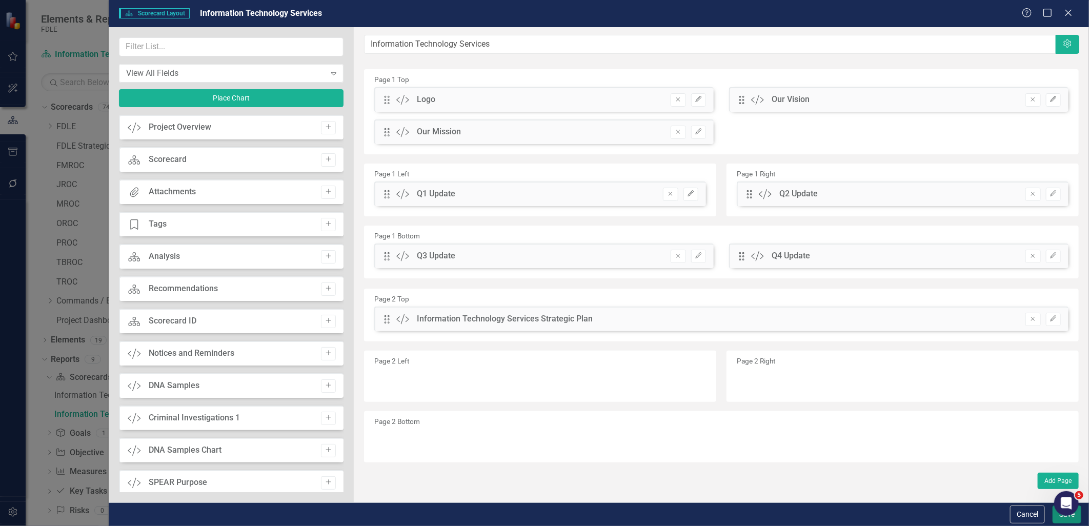
click at [1062, 519] on button "Save" at bounding box center [1067, 515] width 29 height 18
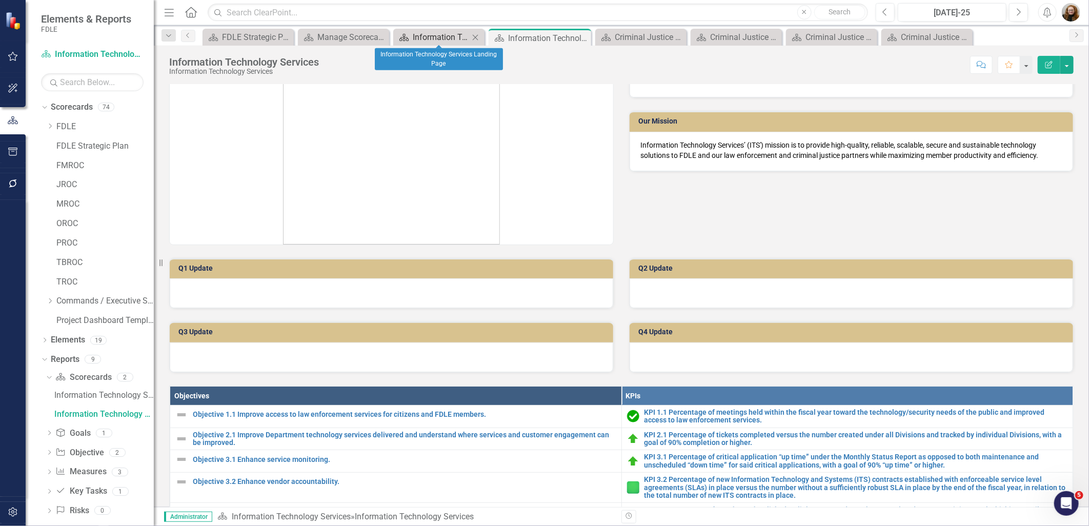
click at [444, 38] on div "Information Technology Services Landing Page" at bounding box center [441, 37] width 56 height 13
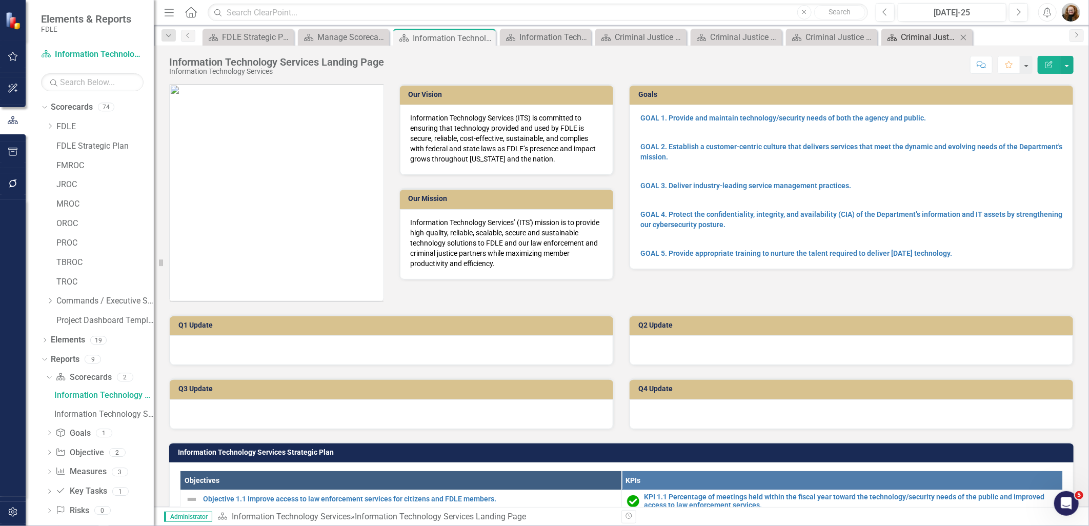
click at [922, 42] on div "Criminal Justice Information Services" at bounding box center [929, 37] width 56 height 13
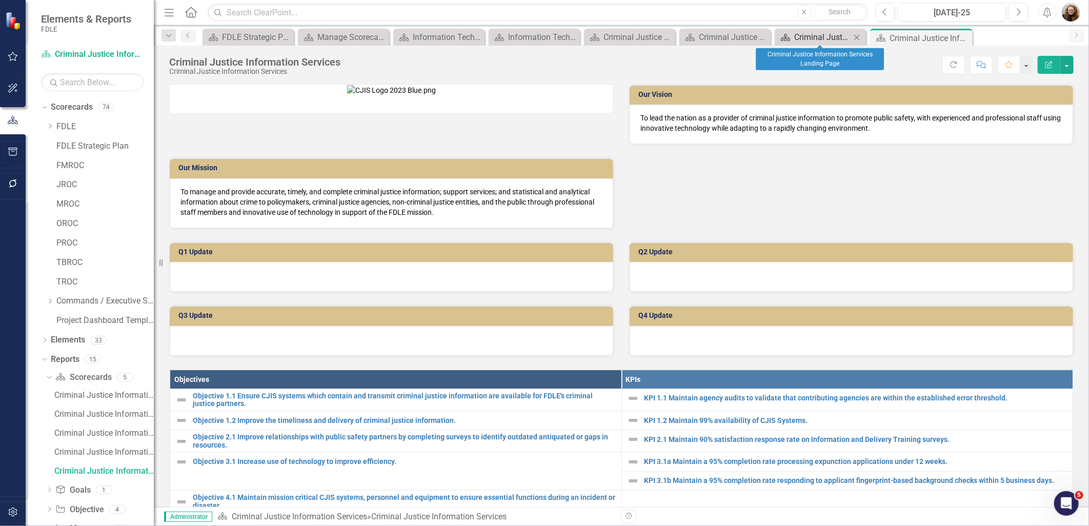
click at [836, 37] on div "Criminal Justice Information Services Landing Page" at bounding box center [823, 37] width 56 height 13
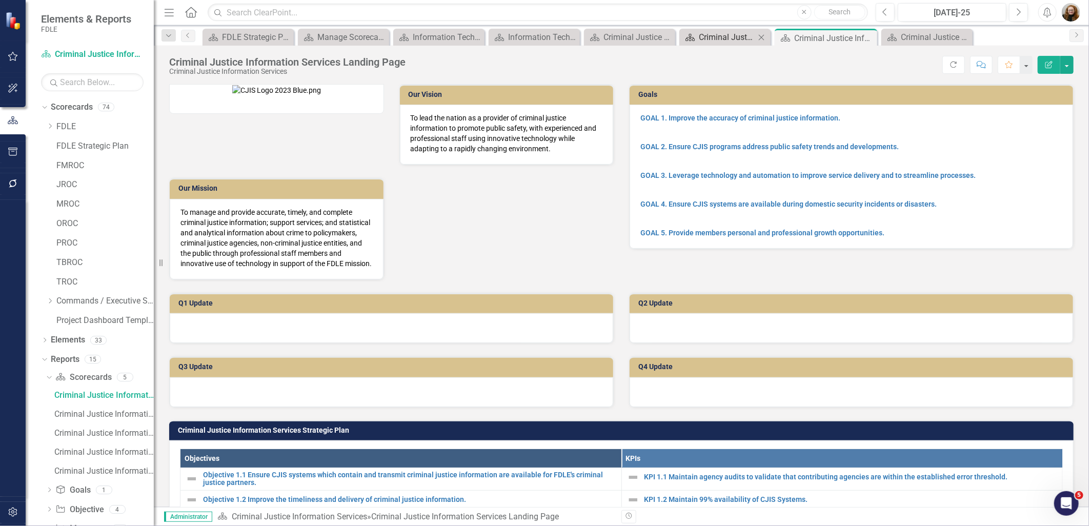
click at [746, 36] on div "Criminal Justice Professionalism, Standards & Training Services" at bounding box center [727, 37] width 56 height 13
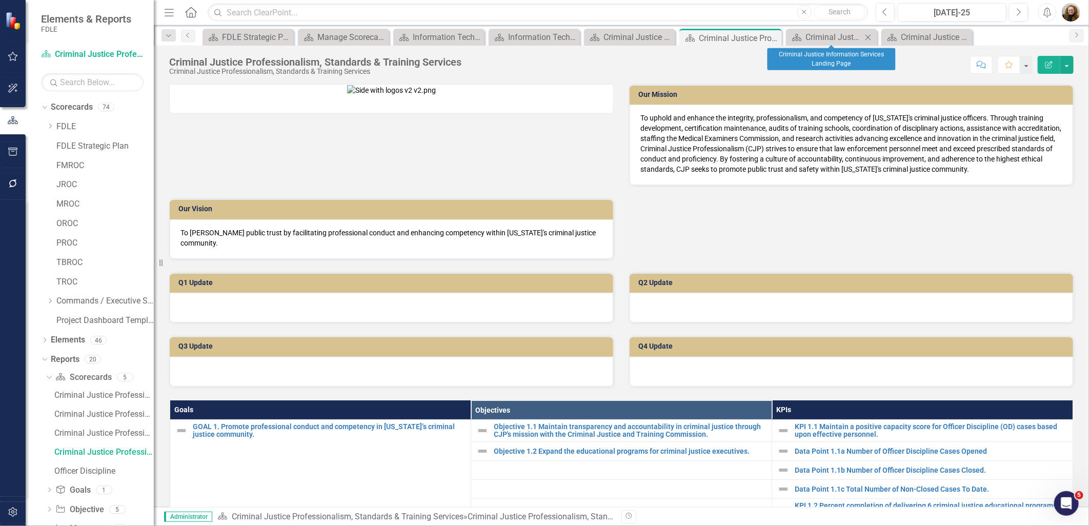
click at [870, 34] on icon at bounding box center [869, 37] width 6 height 6
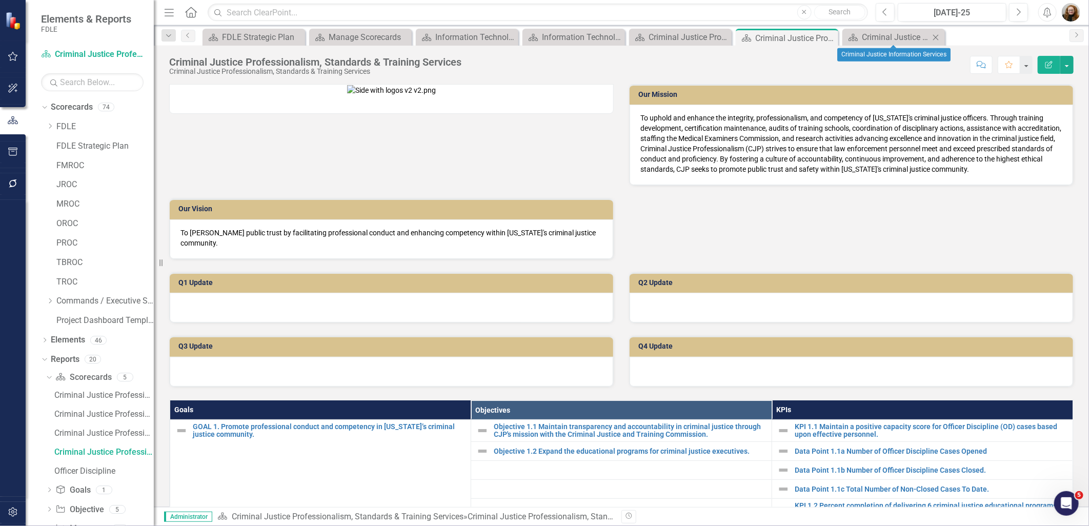
click at [937, 33] on icon "Close" at bounding box center [936, 37] width 10 height 8
click at [472, 35] on div "Information Technology Services Landing Page" at bounding box center [469, 37] width 68 height 13
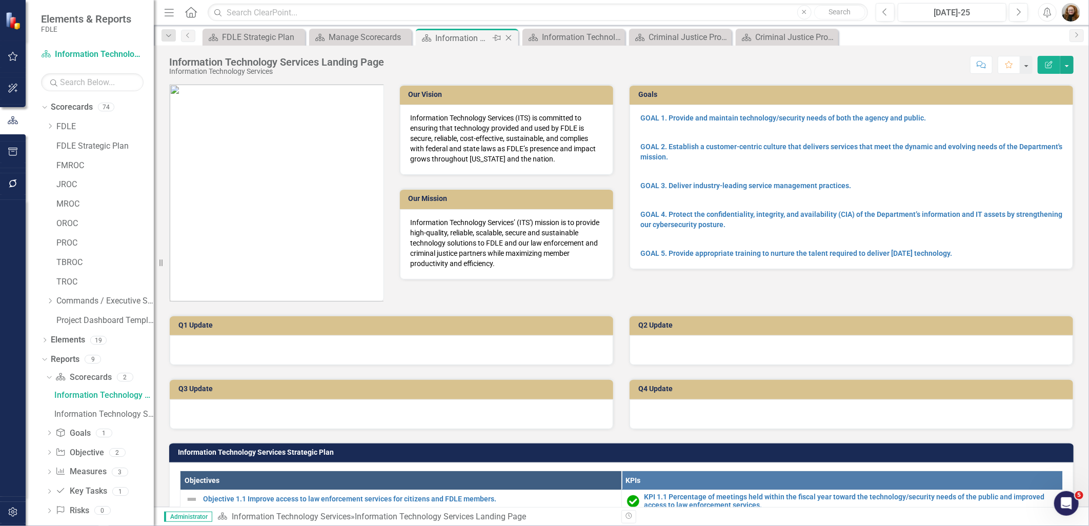
click at [507, 34] on icon "Close" at bounding box center [509, 38] width 10 height 8
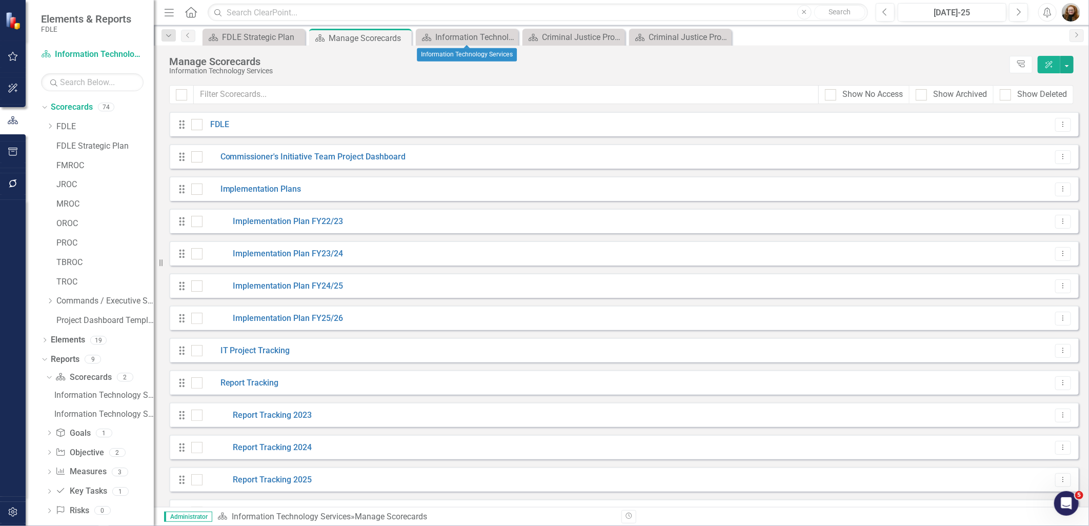
click at [0, 0] on icon "Close" at bounding box center [0, 0] width 0 height 0
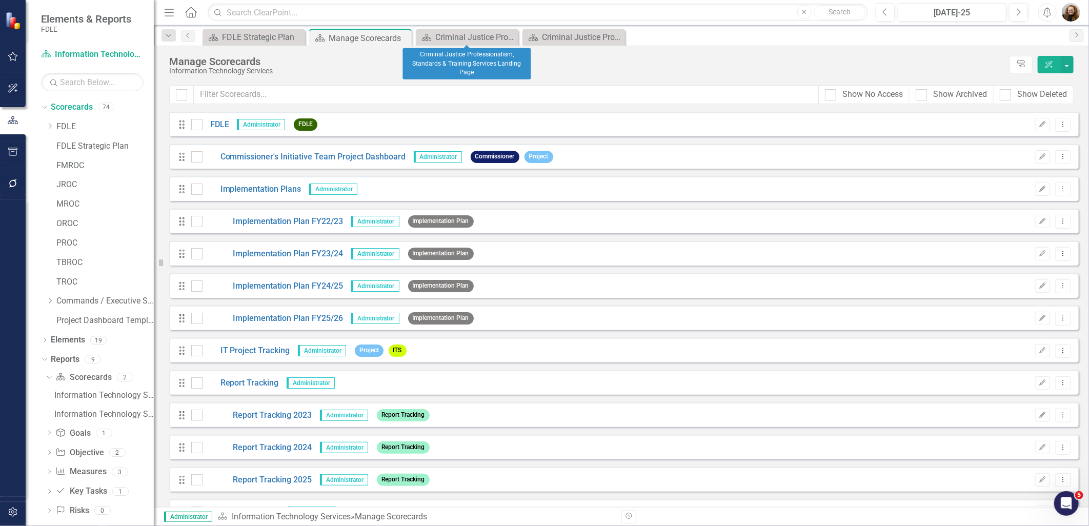
click at [0, 0] on icon "Close" at bounding box center [0, 0] width 0 height 0
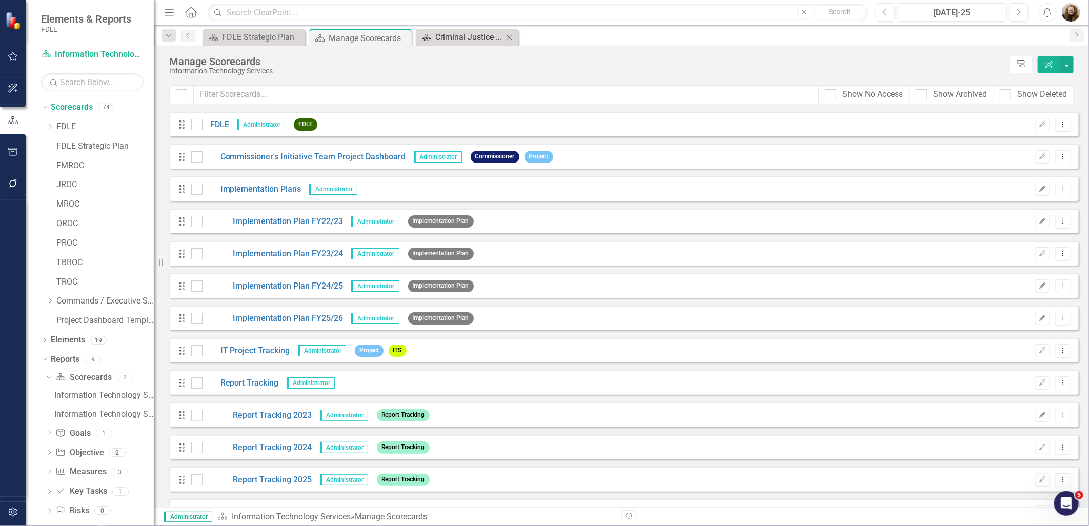
click at [475, 31] on div "Criminal Justice Professionalism, Standards & Training Services" at bounding box center [469, 37] width 68 height 13
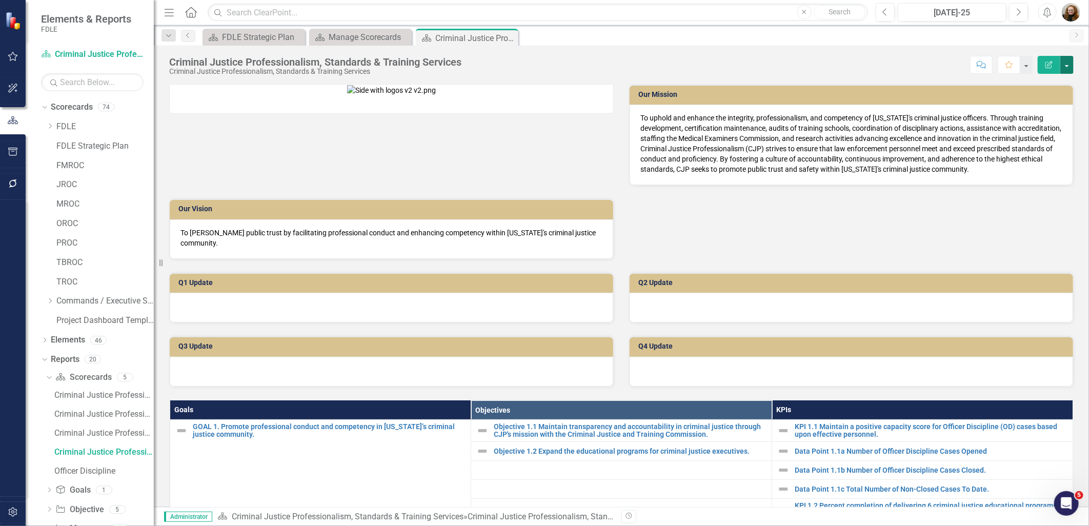
click at [1068, 67] on button "button" at bounding box center [1067, 65] width 13 height 18
click at [1038, 96] on link "Edit Report Edit Layout" at bounding box center [1031, 102] width 83 height 19
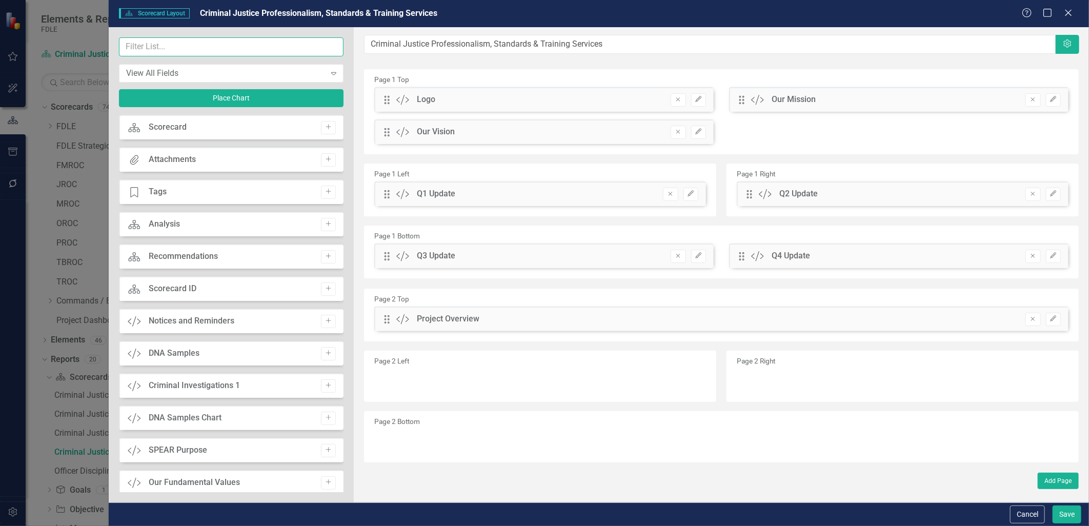
click at [152, 52] on input "text" at bounding box center [231, 46] width 225 height 19
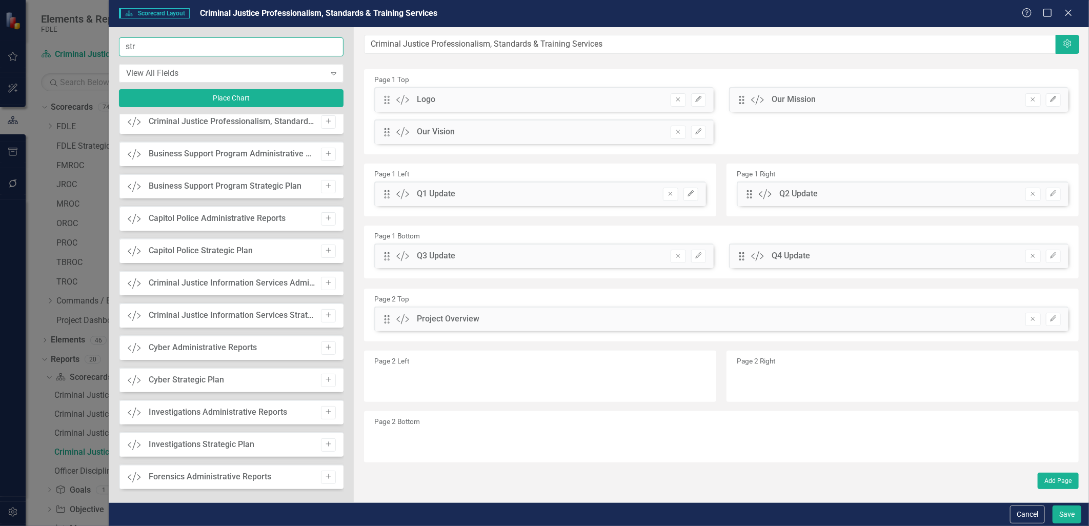
scroll to position [57, 0]
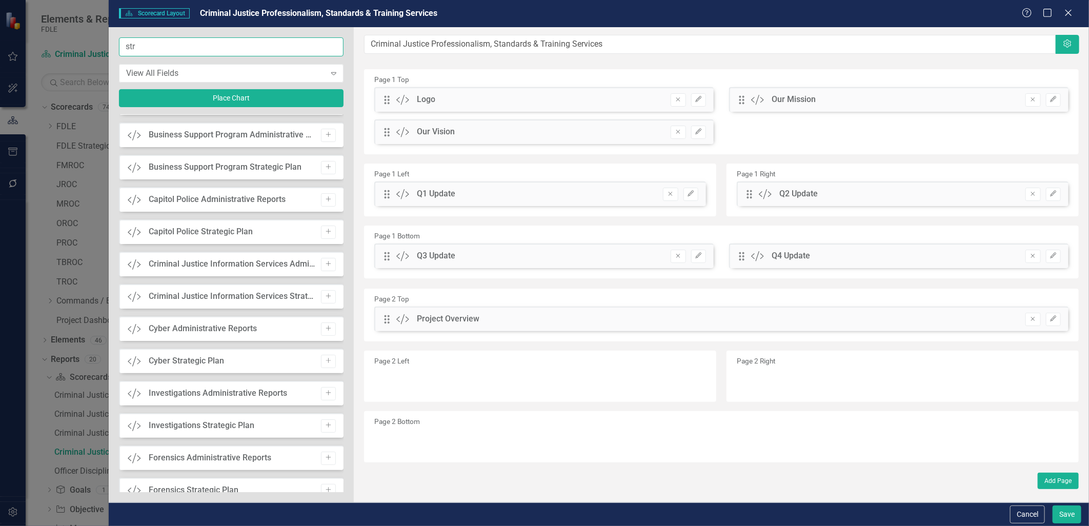
type input "str"
click at [150, 296] on div "Criminal Justice Information Services Strategic Plan" at bounding box center [232, 297] width 167 height 12
click at [325, 295] on icon "Add" at bounding box center [329, 296] width 8 height 6
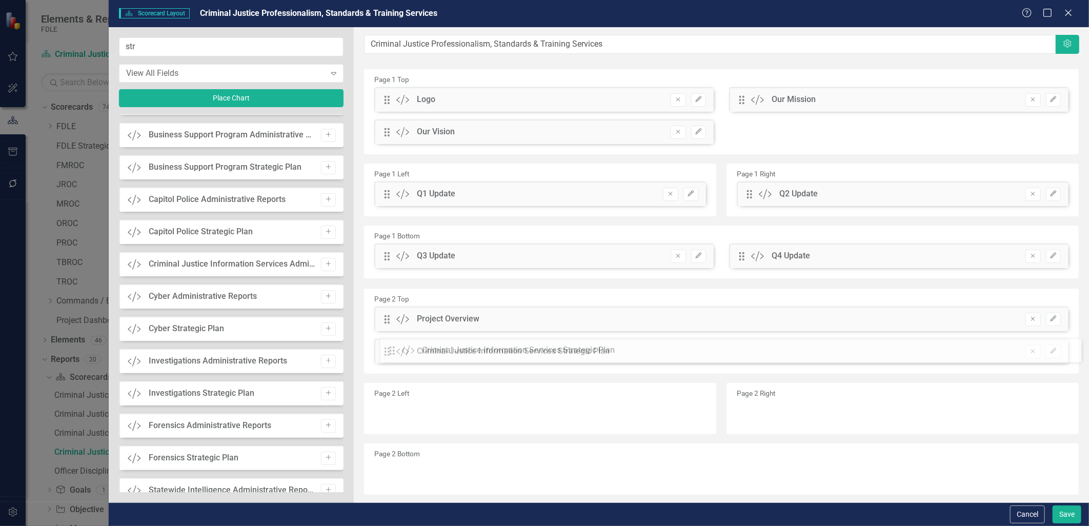
drag, startPoint x: 385, startPoint y: 98, endPoint x: 398, endPoint y: 349, distance: 251.1
click at [1067, 513] on button "Save" at bounding box center [1067, 515] width 29 height 18
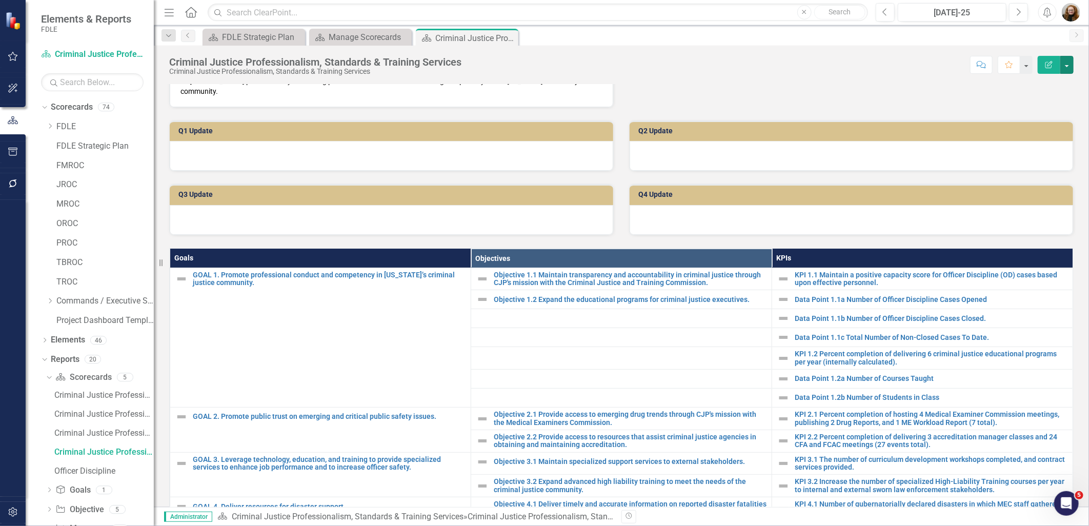
scroll to position [341, 0]
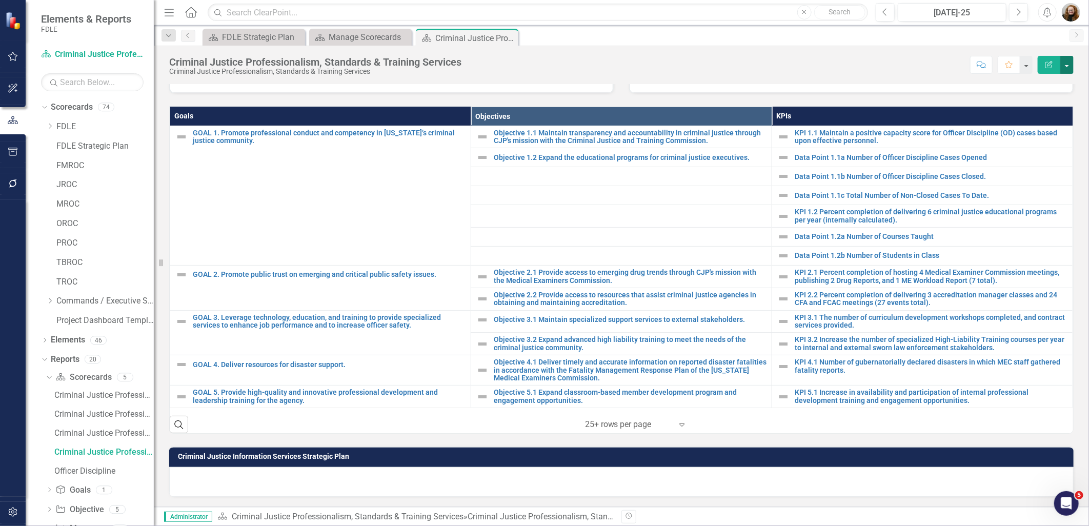
click at [1063, 62] on button "button" at bounding box center [1067, 65] width 13 height 18
click at [1008, 105] on link "Edit Report Edit Layout" at bounding box center [1031, 102] width 83 height 19
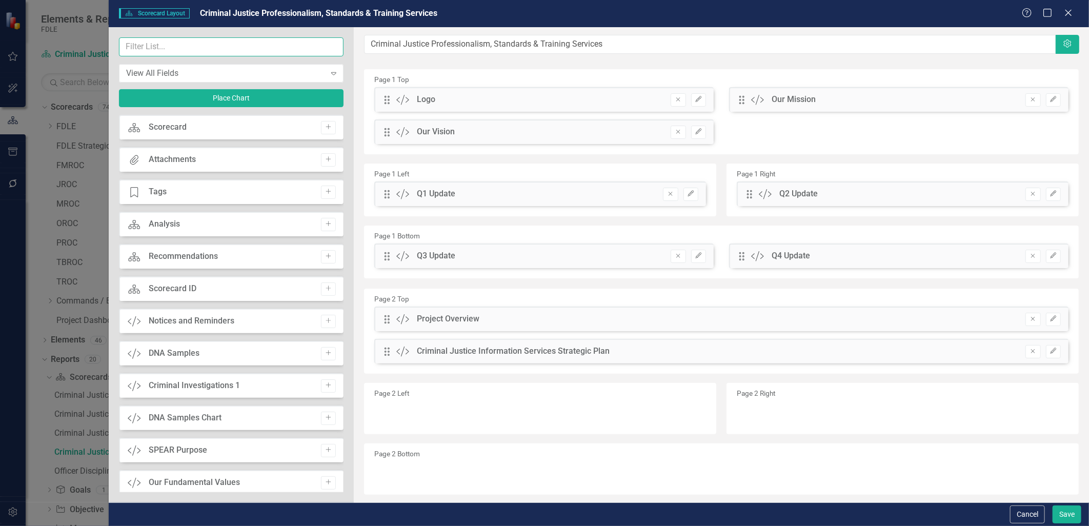
click at [141, 43] on input "text" at bounding box center [231, 46] width 225 height 19
type input "c"
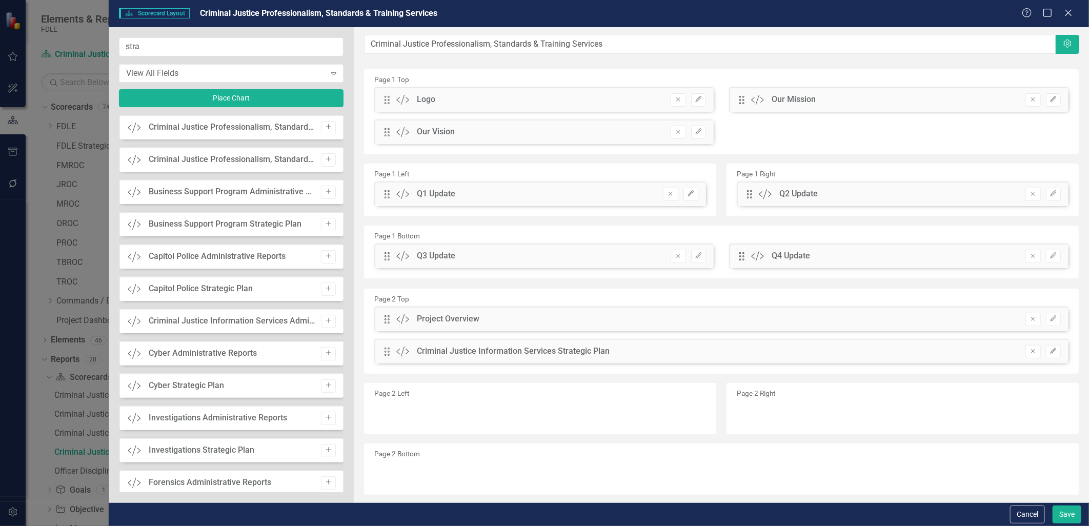
click at [325, 128] on icon "Add" at bounding box center [329, 127] width 8 height 6
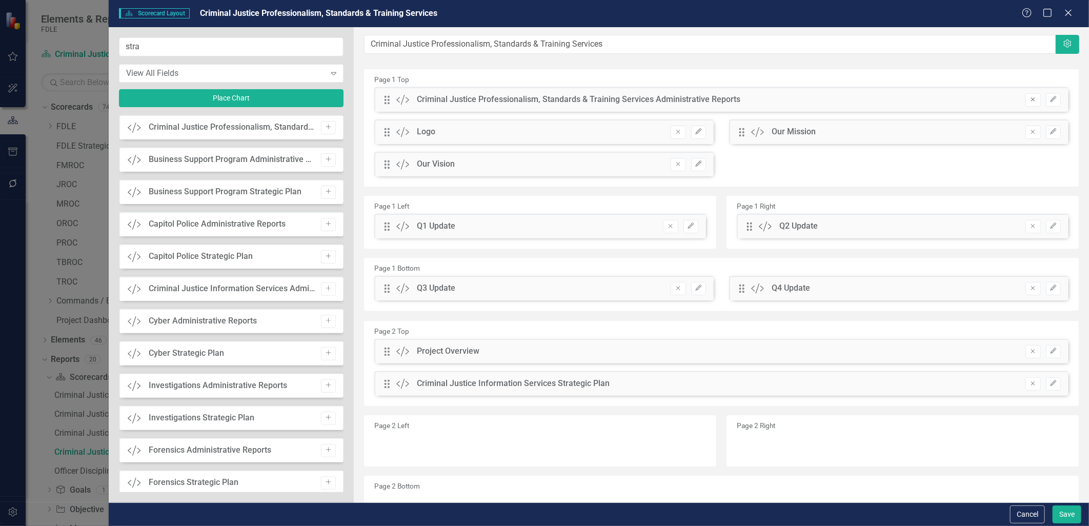
click at [1030, 100] on button "Remove" at bounding box center [1033, 99] width 15 height 13
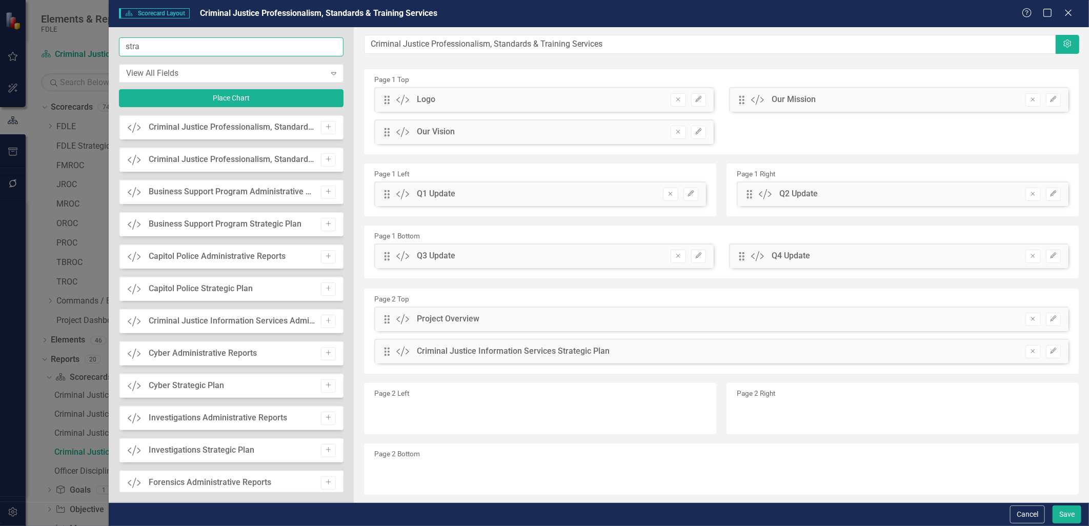
click at [181, 47] on input "stra" at bounding box center [231, 46] width 225 height 19
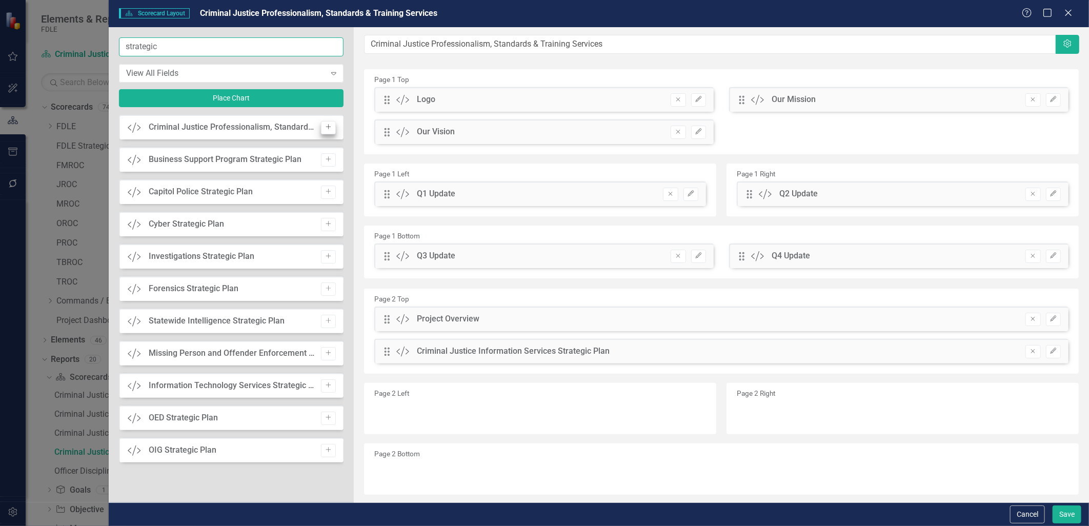
type input "strategic"
click at [329, 127] on icon "Add" at bounding box center [329, 127] width 8 height 6
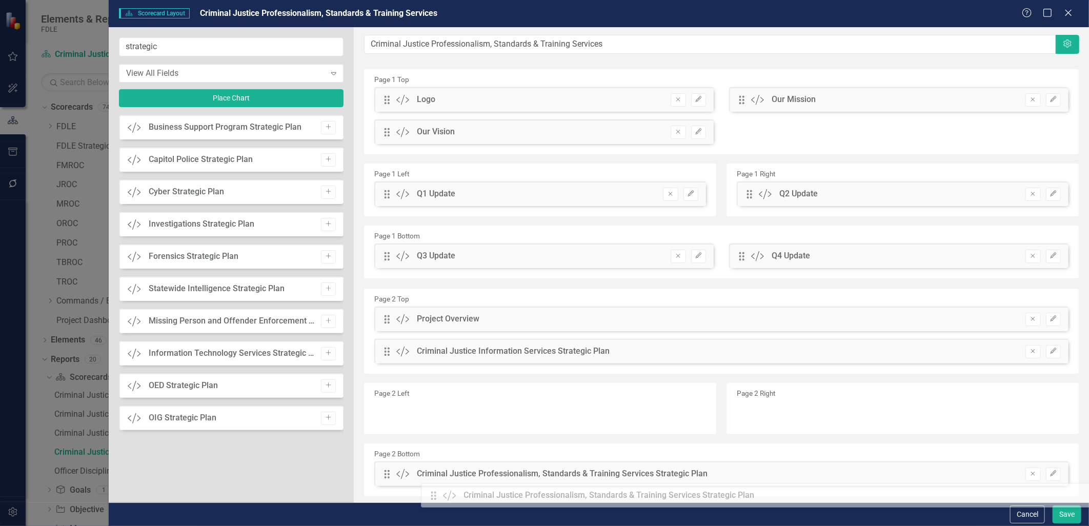
scroll to position [23, 0]
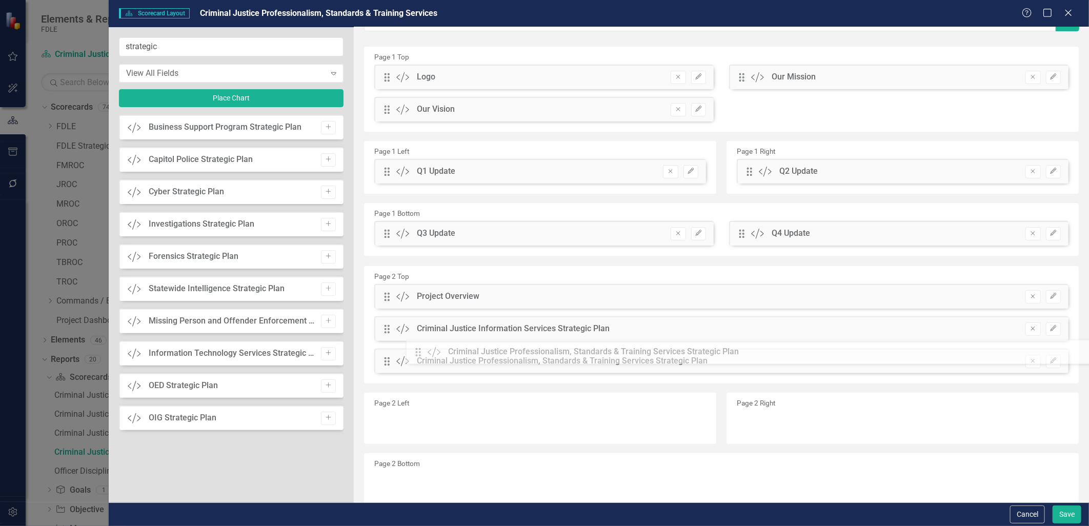
drag, startPoint x: 385, startPoint y: 101, endPoint x: 424, endPoint y: 353, distance: 255.4
click at [1030, 329] on button "Remove" at bounding box center [1033, 329] width 15 height 13
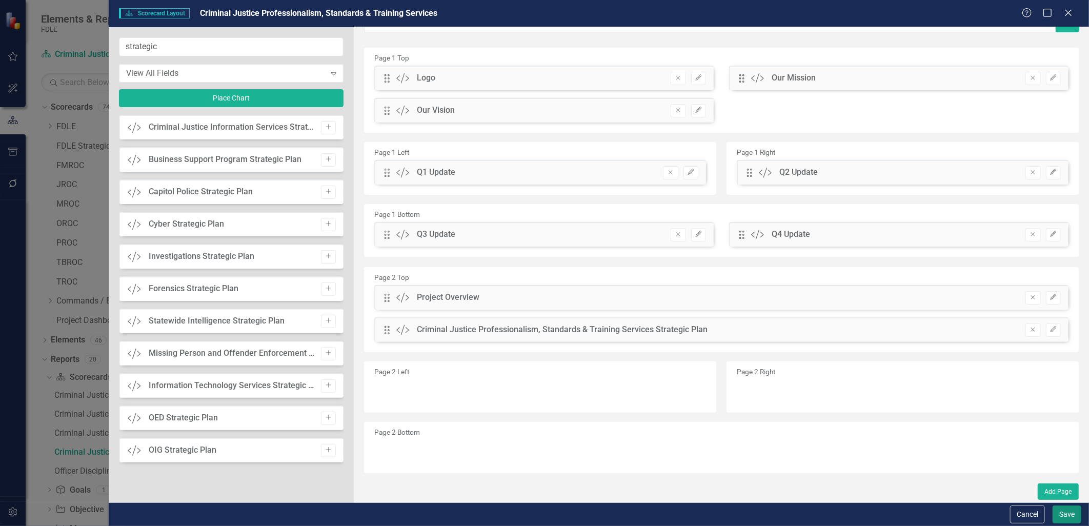
click at [1060, 520] on button "Save" at bounding box center [1067, 515] width 29 height 18
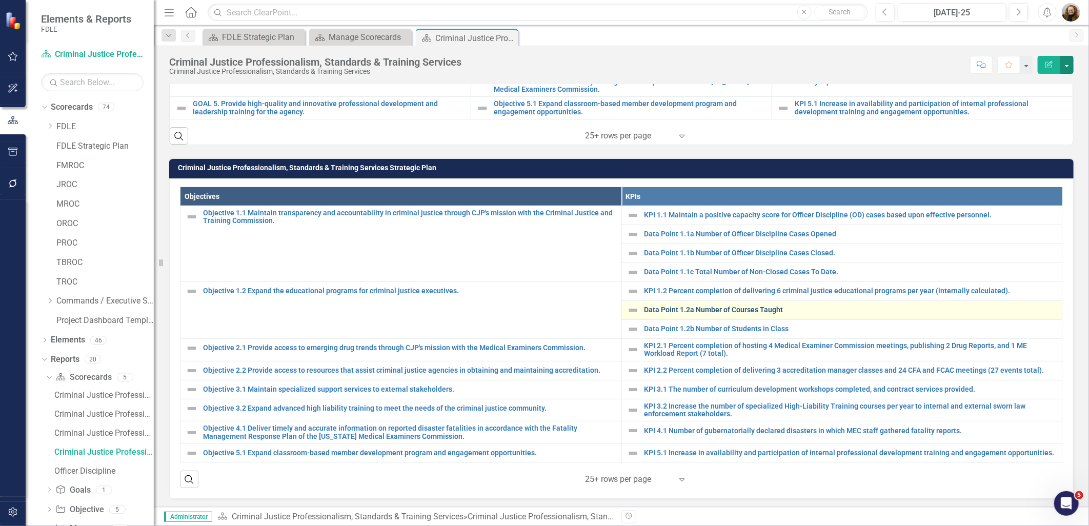
scroll to position [640, 0]
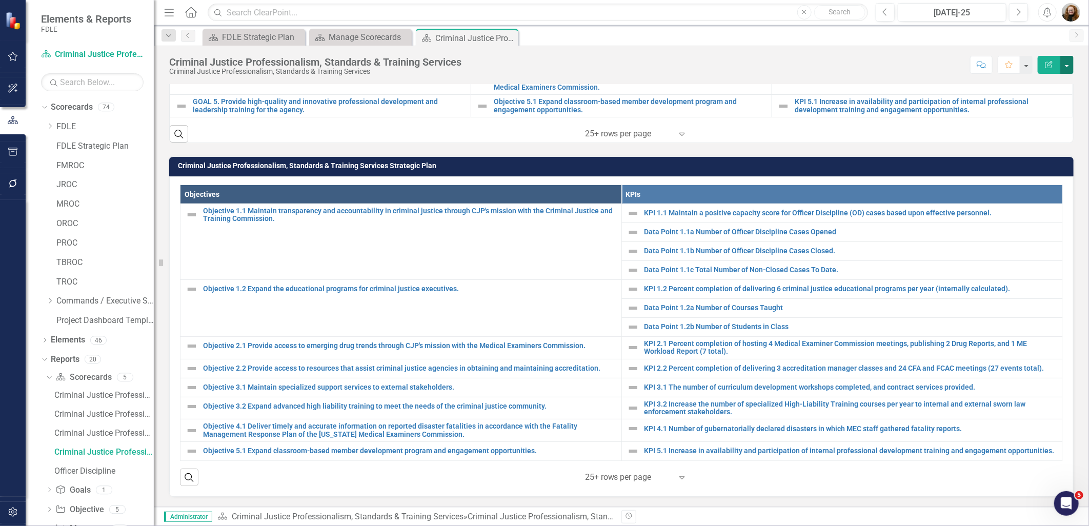
click at [1070, 68] on button "button" at bounding box center [1067, 65] width 13 height 18
click at [1034, 94] on link "Edit Report Edit Layout" at bounding box center [1031, 102] width 83 height 19
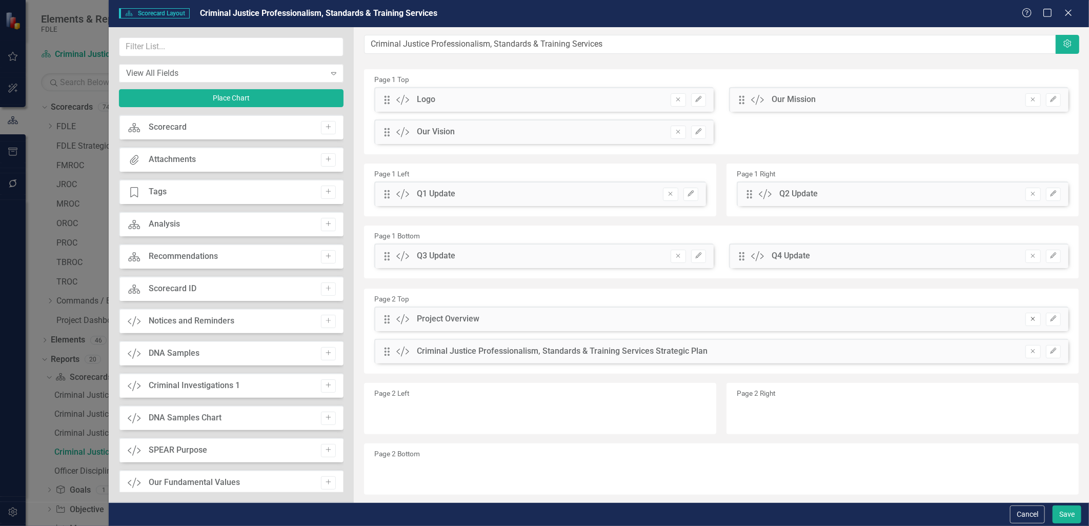
click at [1029, 319] on icon "Remove" at bounding box center [1033, 319] width 8 height 6
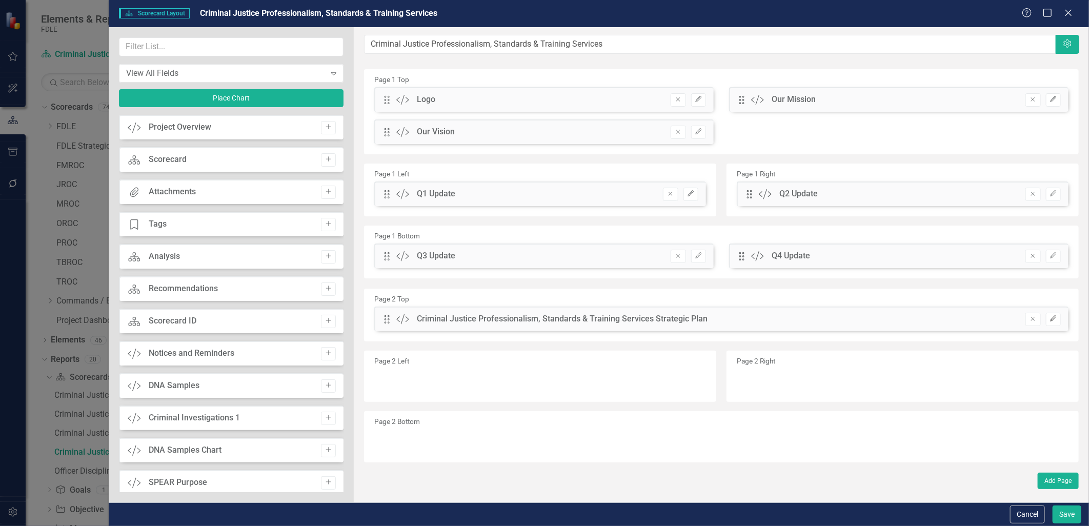
click at [1049, 321] on button "Edit" at bounding box center [1053, 319] width 15 height 13
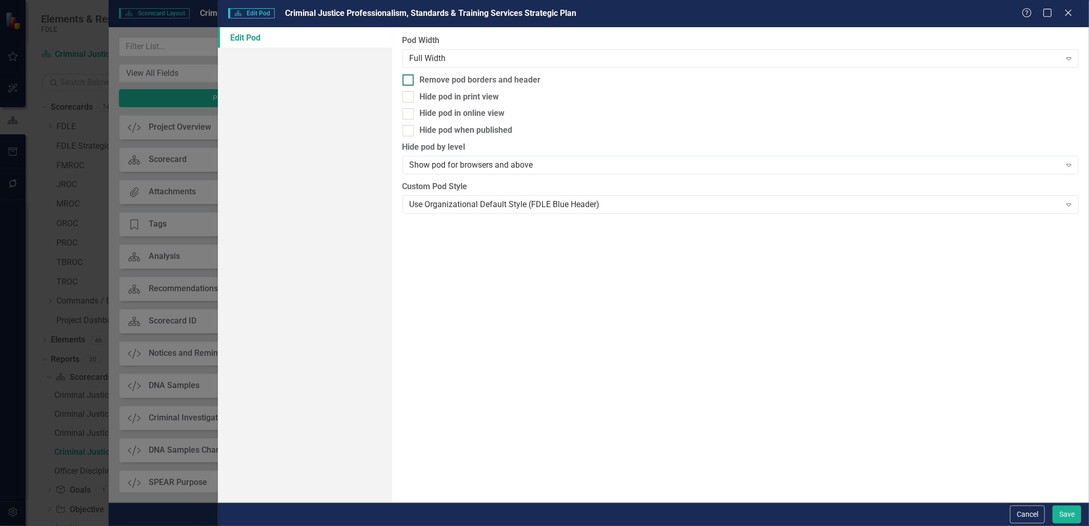
click at [407, 77] on input "Remove pod borders and header" at bounding box center [406, 77] width 7 height 7
checkbox input "true"
click at [529, 202] on div "Use Organizational Default Style (FDLE Blue Header)" at bounding box center [735, 205] width 651 height 12
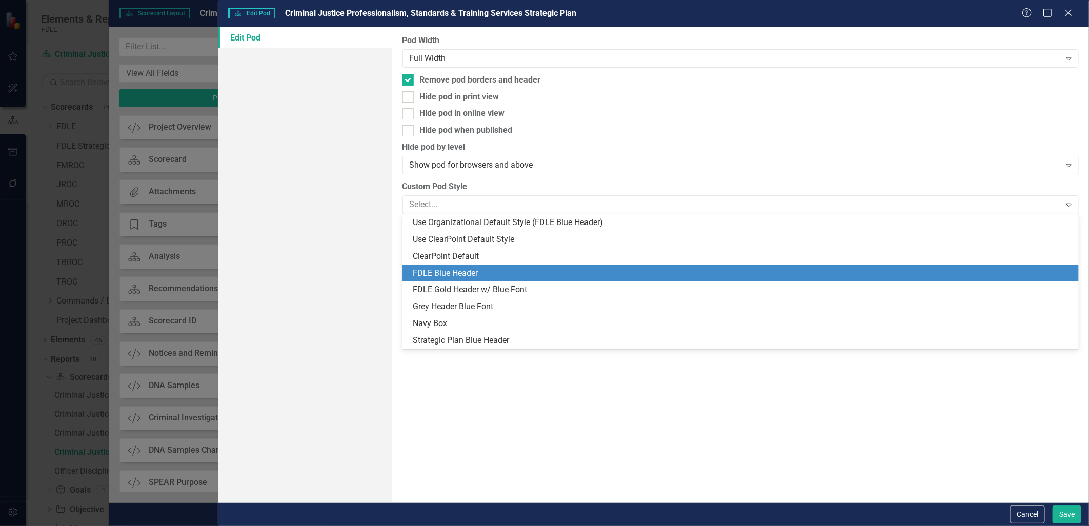
click at [496, 270] on div "FDLE Blue Header" at bounding box center [743, 274] width 661 height 12
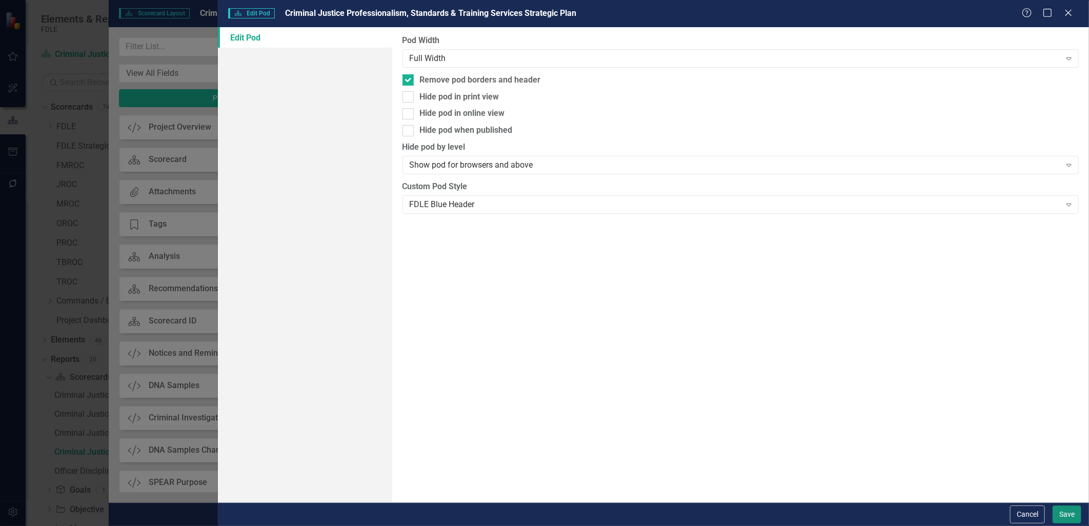
click at [1068, 513] on button "Save" at bounding box center [1067, 515] width 29 height 18
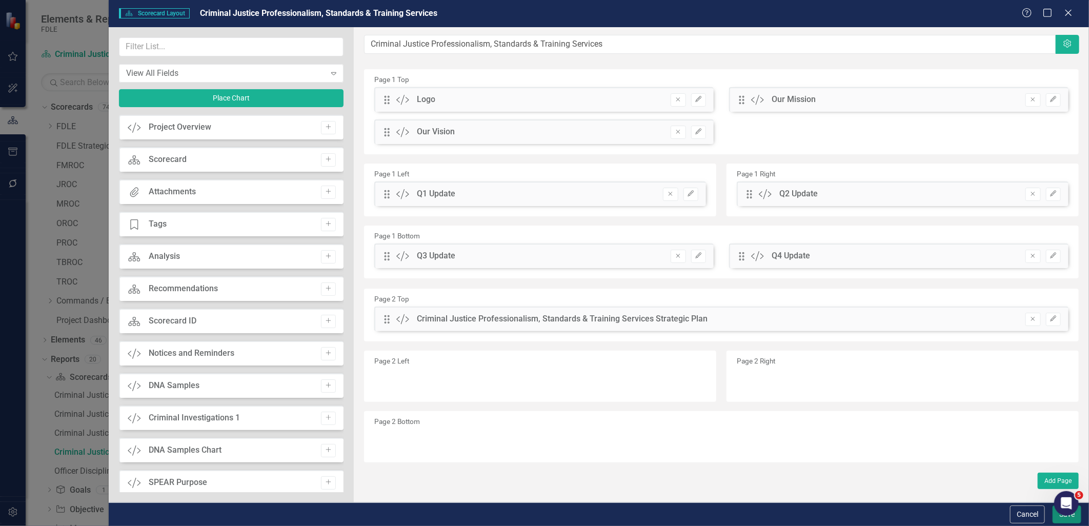
click at [1065, 519] on button "Save" at bounding box center [1067, 515] width 29 height 18
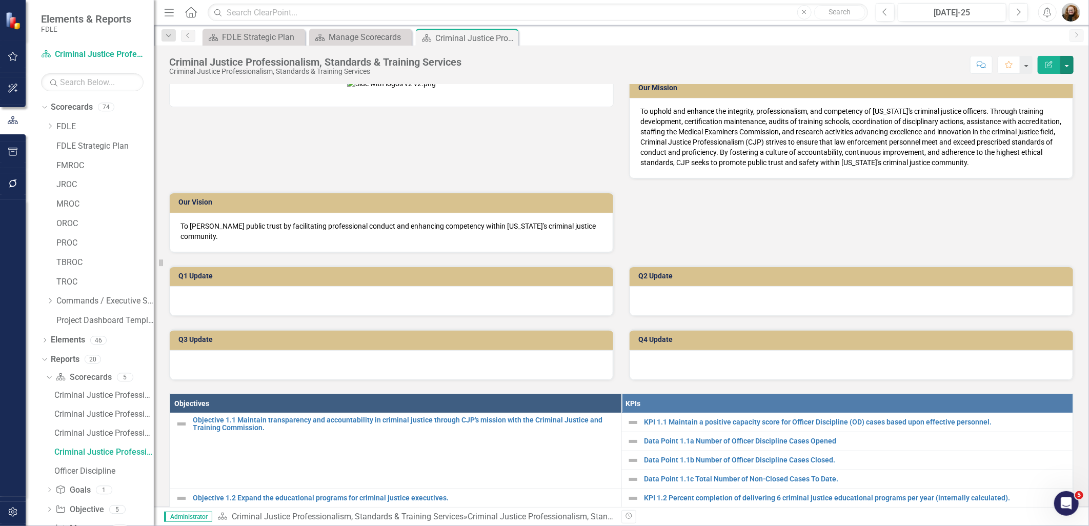
scroll to position [0, 0]
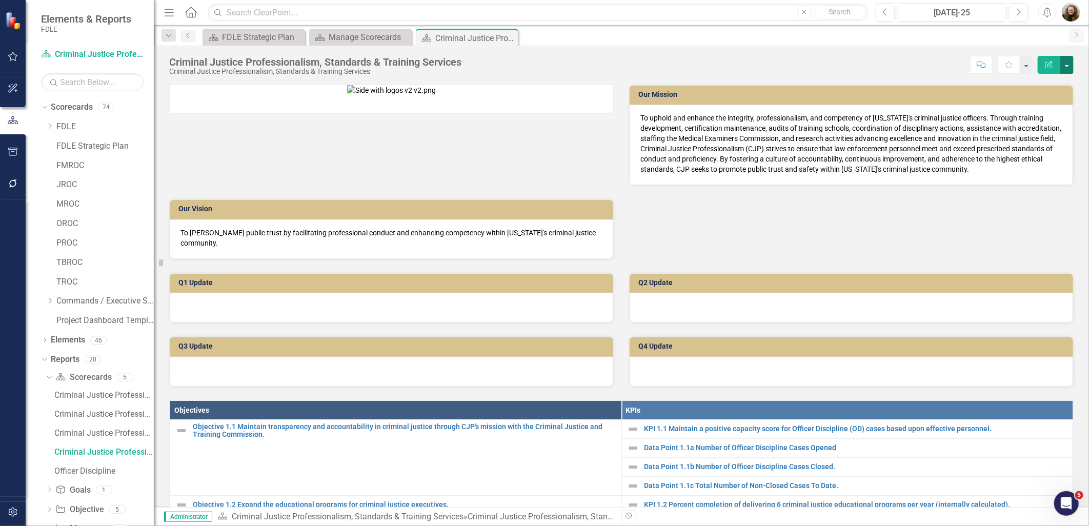
click at [1073, 68] on button "button" at bounding box center [1067, 65] width 13 height 18
click at [1019, 103] on link "Edit Report Edit Layout" at bounding box center [1031, 102] width 83 height 19
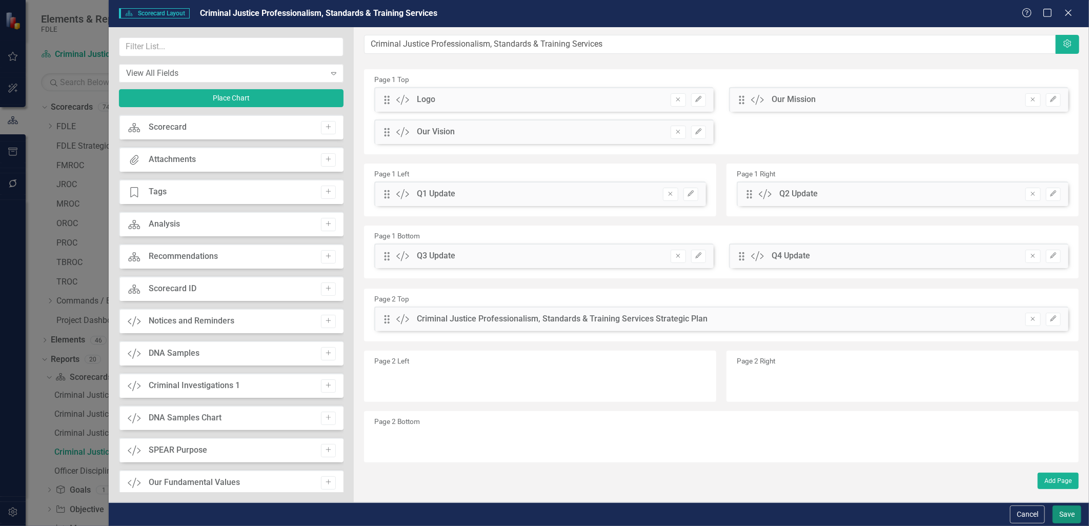
click at [1068, 511] on button "Save" at bounding box center [1067, 515] width 29 height 18
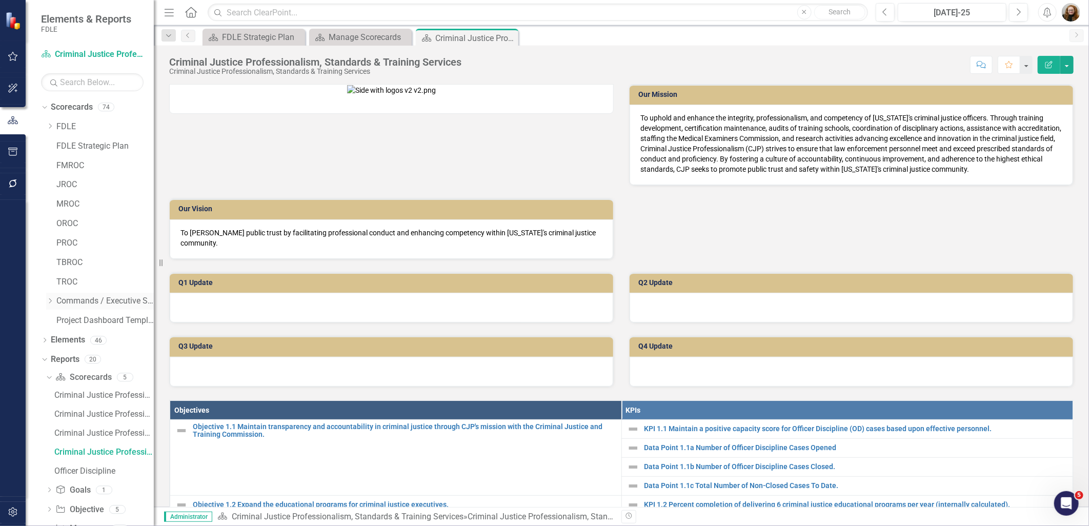
click at [52, 300] on icon "Dropdown" at bounding box center [50, 301] width 8 height 6
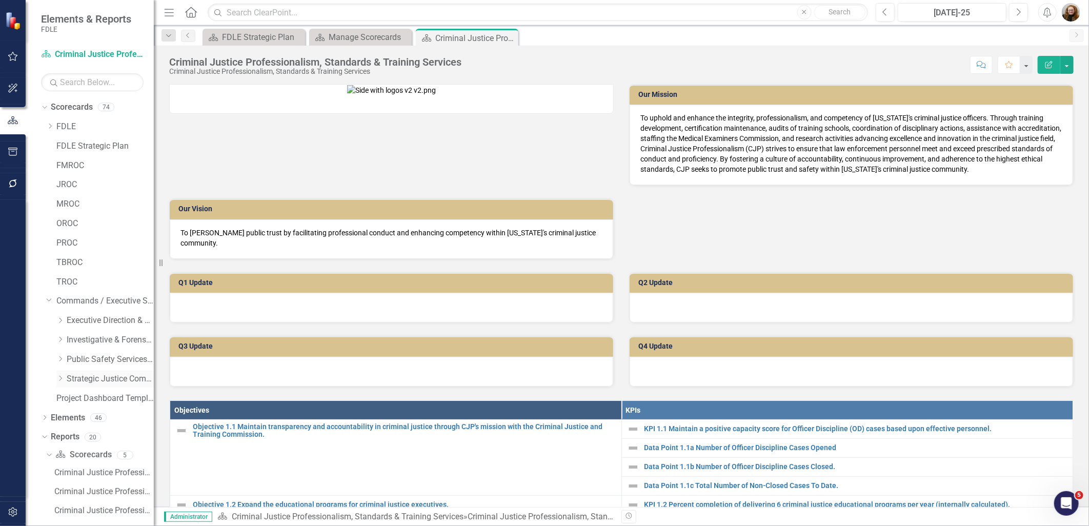
click at [62, 380] on icon "Dropdown" at bounding box center [60, 378] width 8 height 6
click at [101, 440] on link "Missing Persons & Offender Enforcement" at bounding box center [115, 437] width 77 height 12
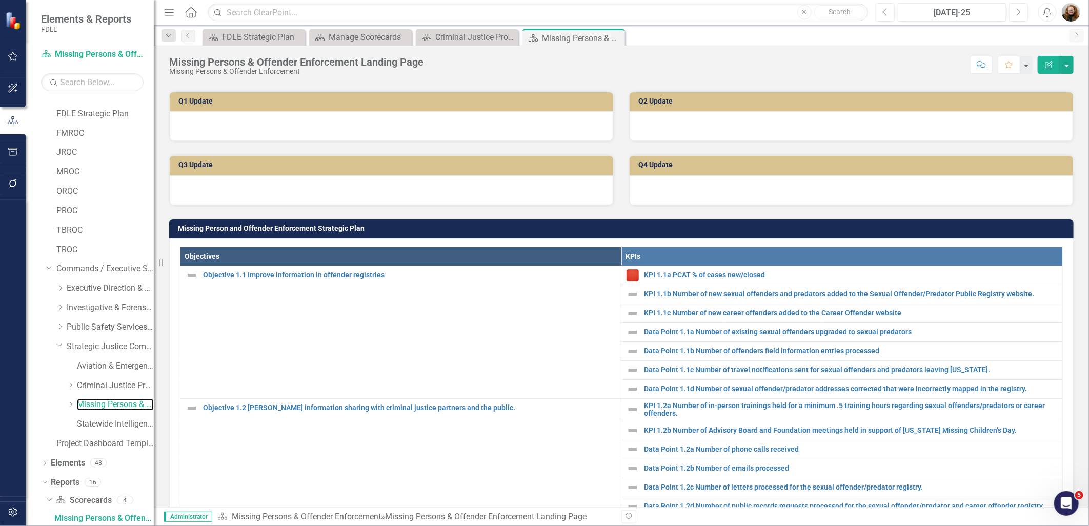
scroll to position [228, 0]
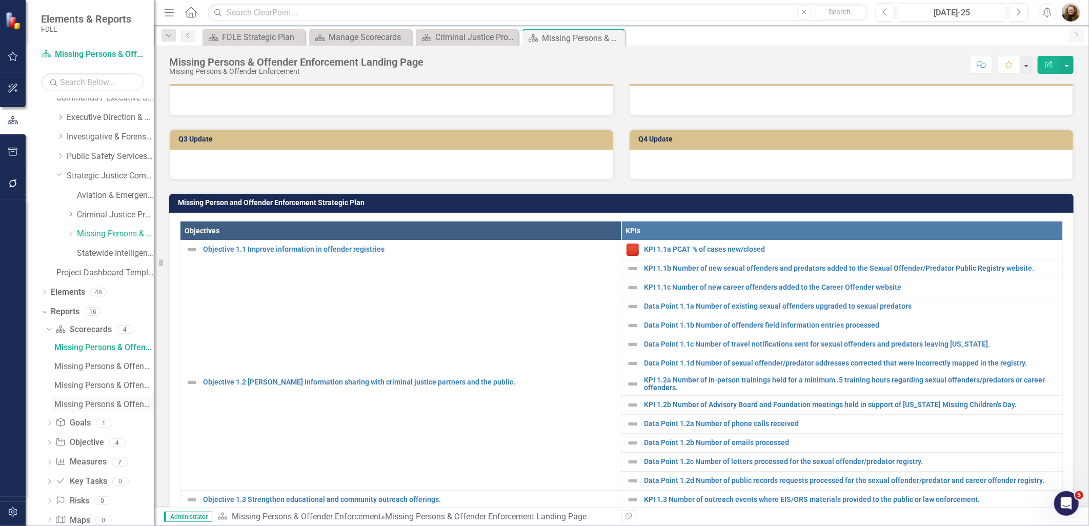
click at [74, 407] on div "Missing Persons & Offender Enforcement" at bounding box center [104, 404] width 100 height 9
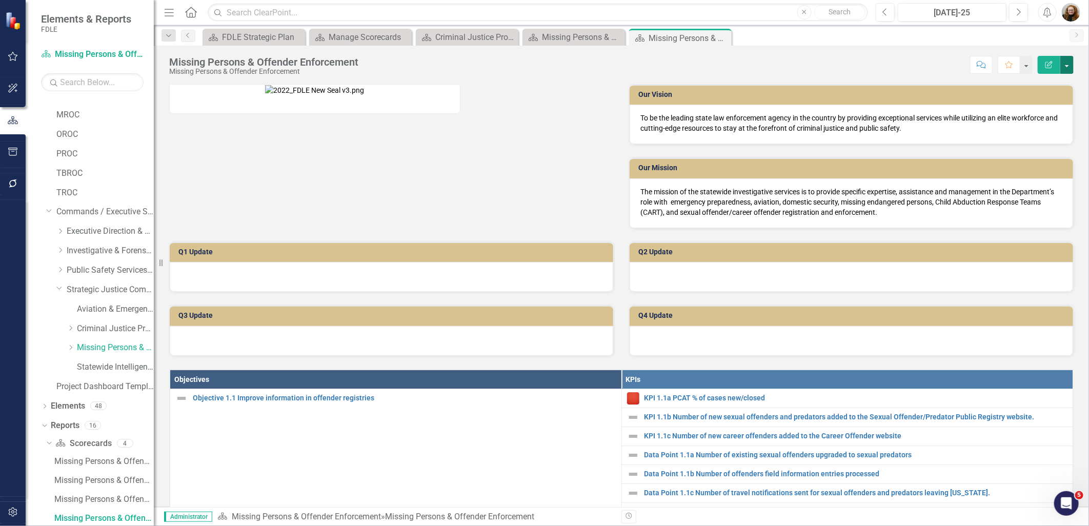
click at [1069, 63] on button "button" at bounding box center [1067, 65] width 13 height 18
click at [1055, 98] on link "Edit Report Edit Layout" at bounding box center [1031, 102] width 83 height 19
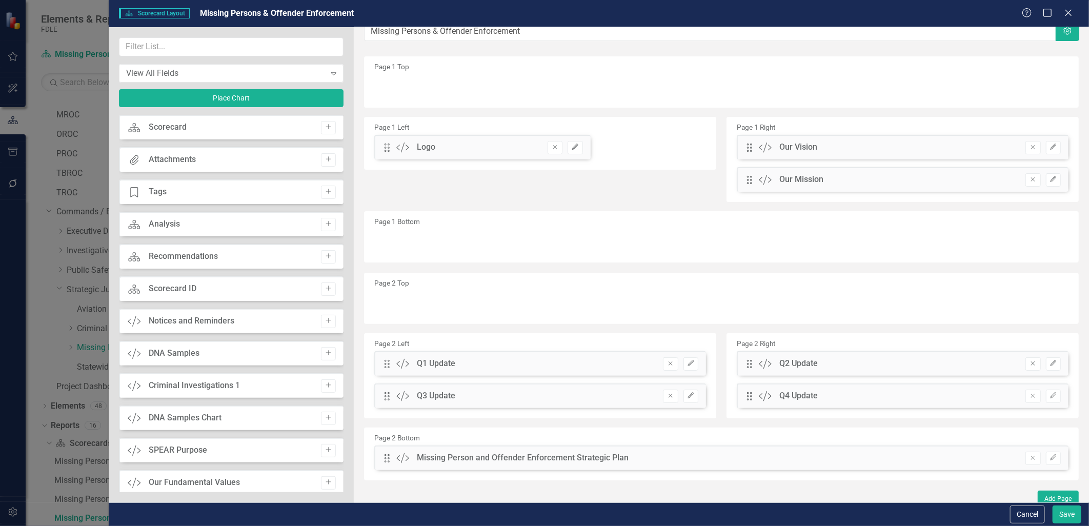
scroll to position [19, 0]
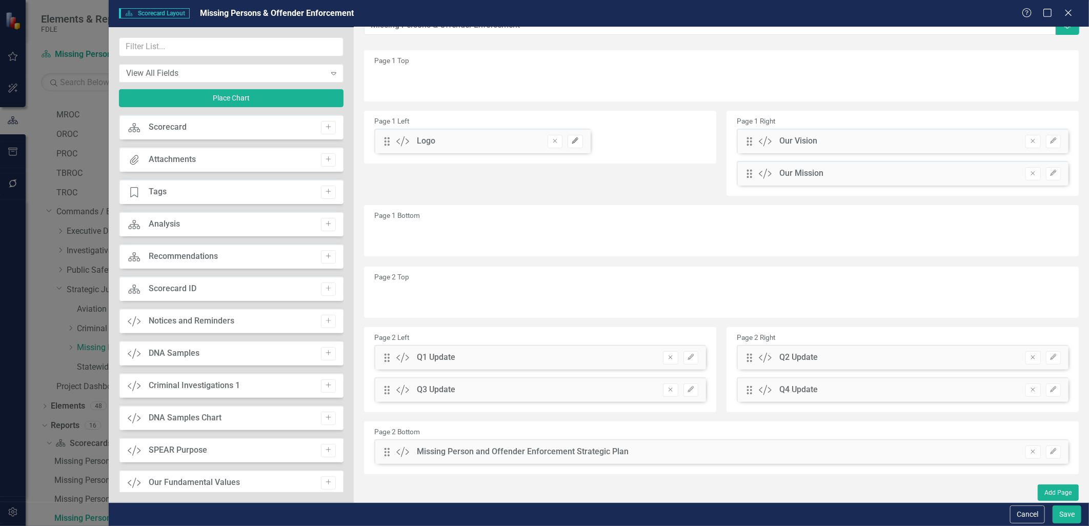
click at [574, 143] on icon "Edit" at bounding box center [575, 141] width 8 height 6
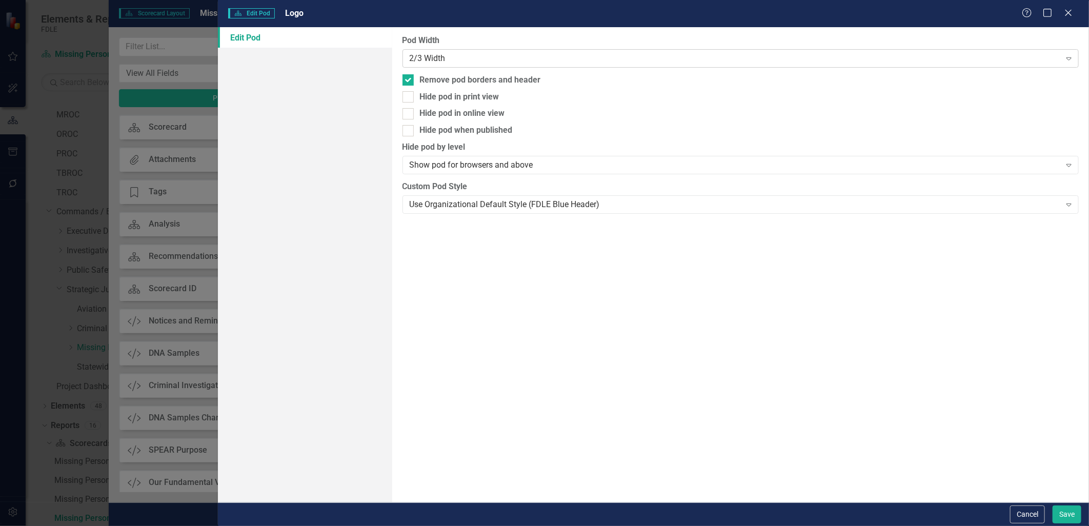
click at [547, 55] on div "2/3 Width" at bounding box center [735, 58] width 651 height 12
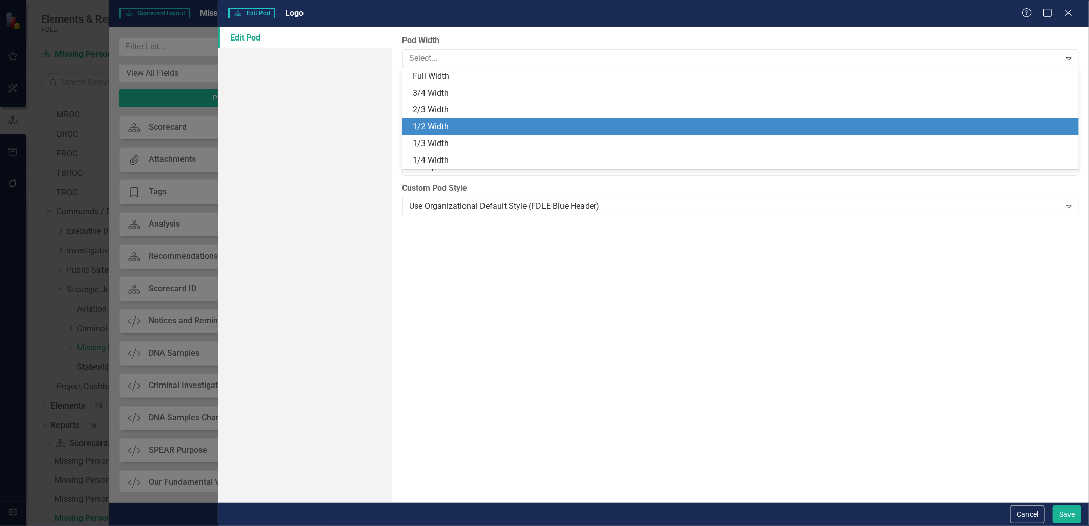
click at [510, 122] on div "1/2 Width" at bounding box center [743, 127] width 661 height 12
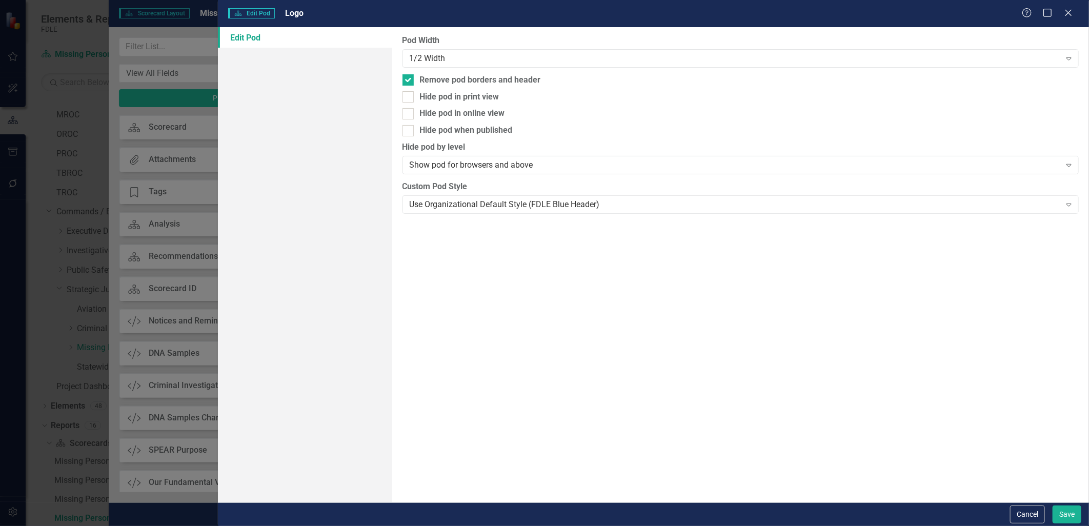
click at [1059, 505] on div "Cancel Save" at bounding box center [653, 515] width 871 height 24
click at [1060, 513] on button "Save" at bounding box center [1067, 515] width 29 height 18
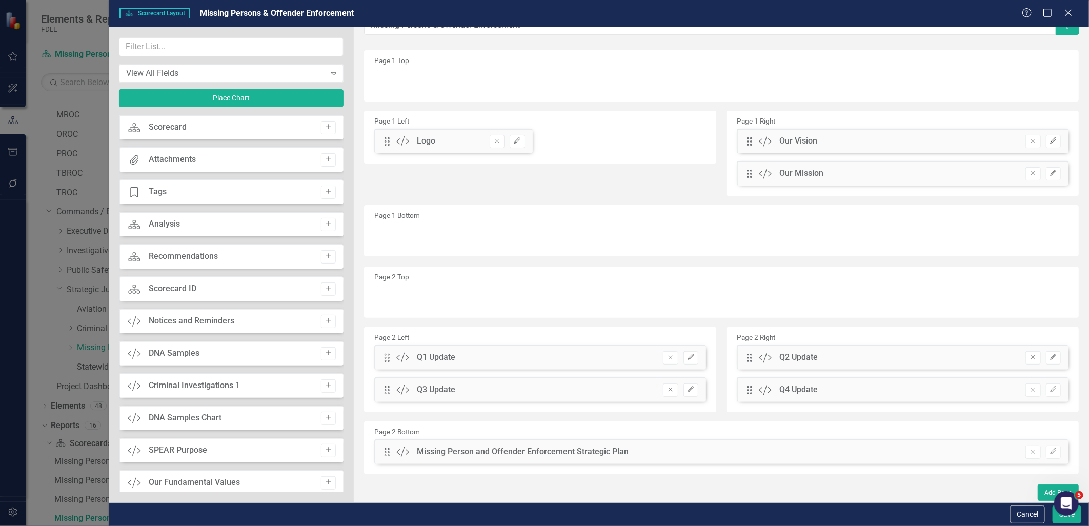
click at [1050, 142] on button "Edit" at bounding box center [1053, 141] width 15 height 13
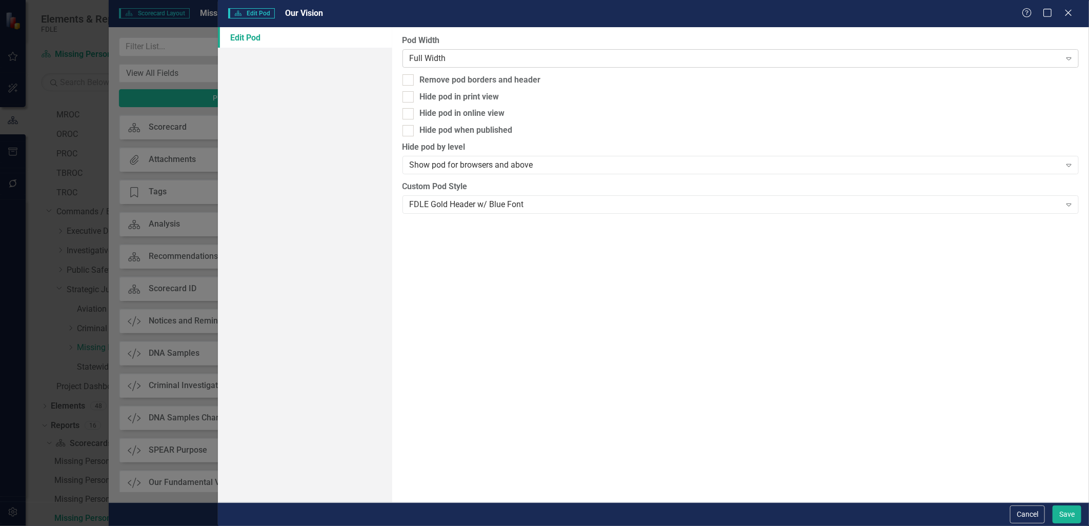
click at [566, 62] on div "Full Width" at bounding box center [735, 58] width 651 height 12
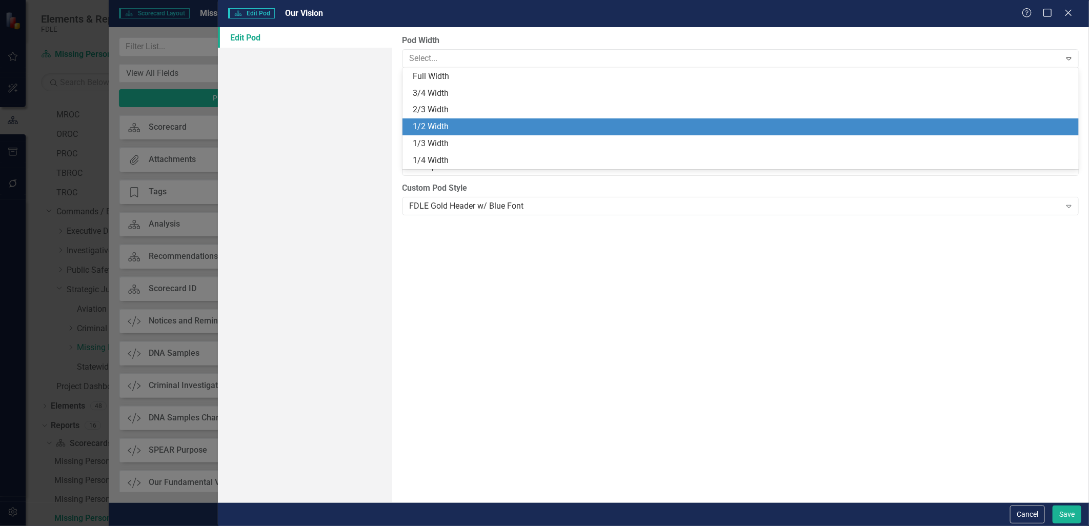
click at [521, 121] on div "1/2 Width" at bounding box center [743, 127] width 661 height 12
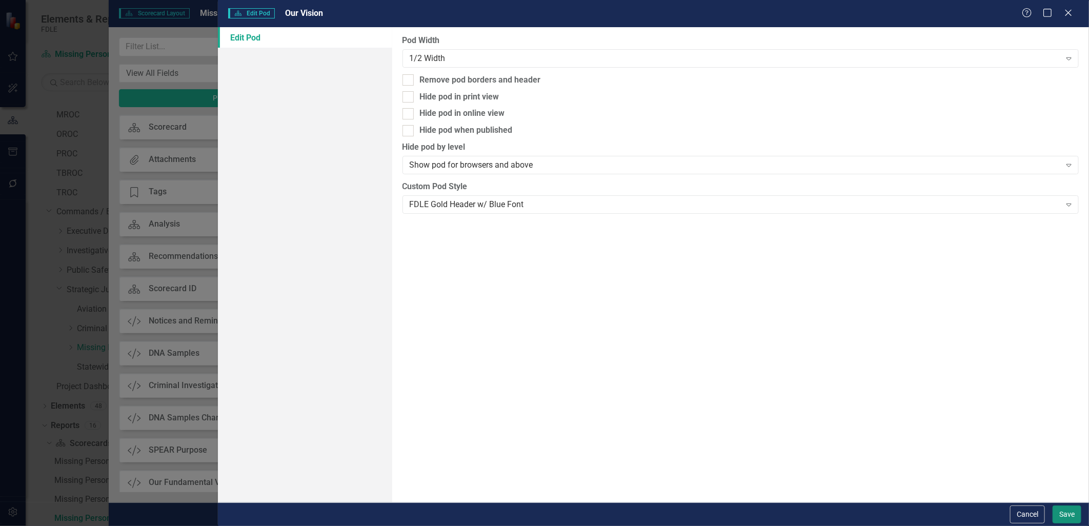
click at [1070, 507] on button "Save" at bounding box center [1067, 515] width 29 height 18
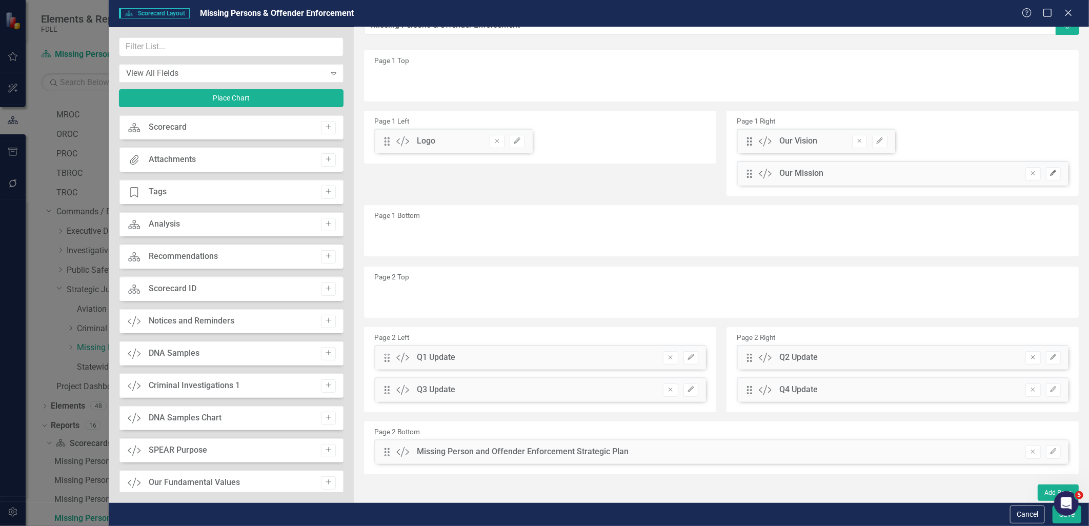
click at [1050, 171] on icon "Edit" at bounding box center [1054, 173] width 8 height 6
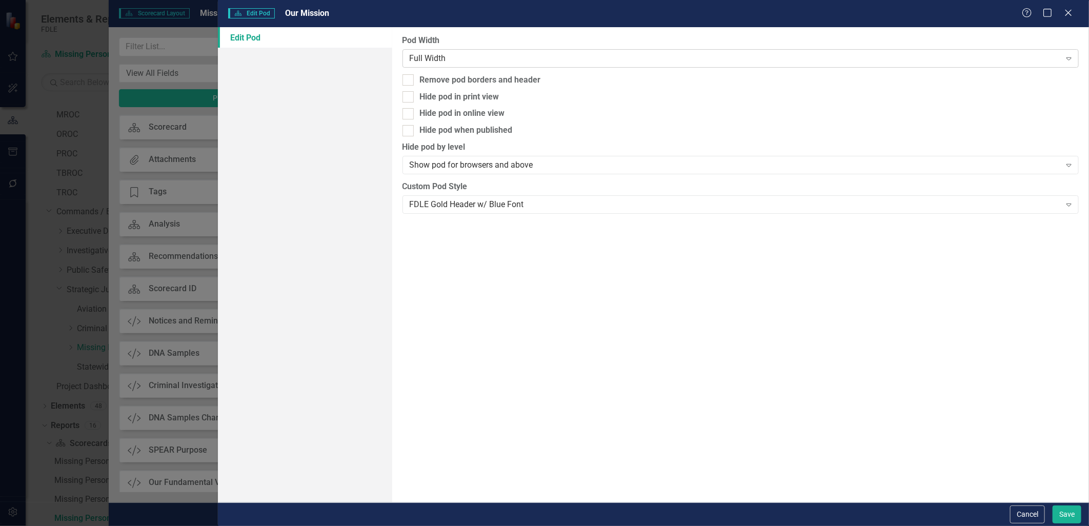
click at [654, 58] on div "Full Width" at bounding box center [735, 58] width 651 height 12
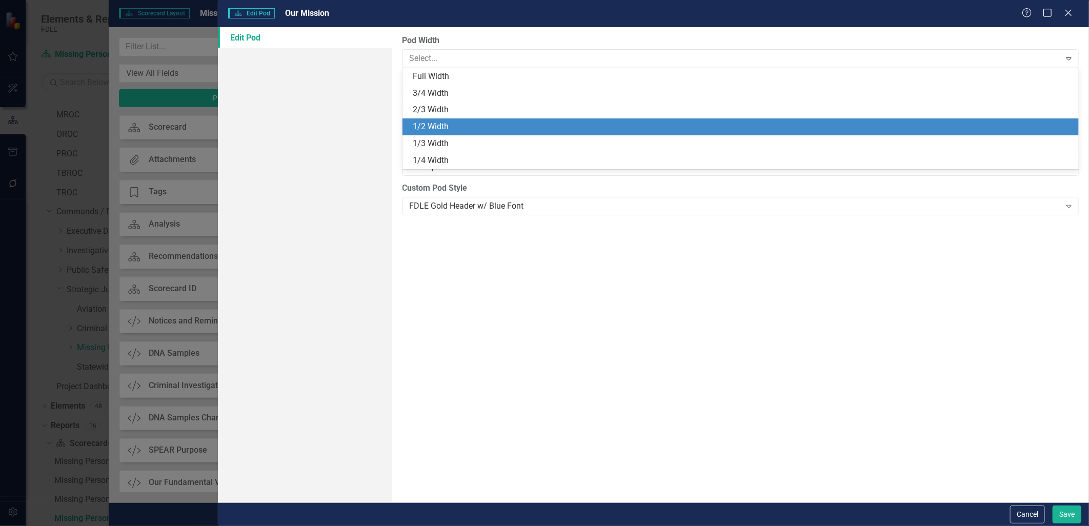
click at [578, 126] on div "1/2 Width" at bounding box center [743, 127] width 661 height 12
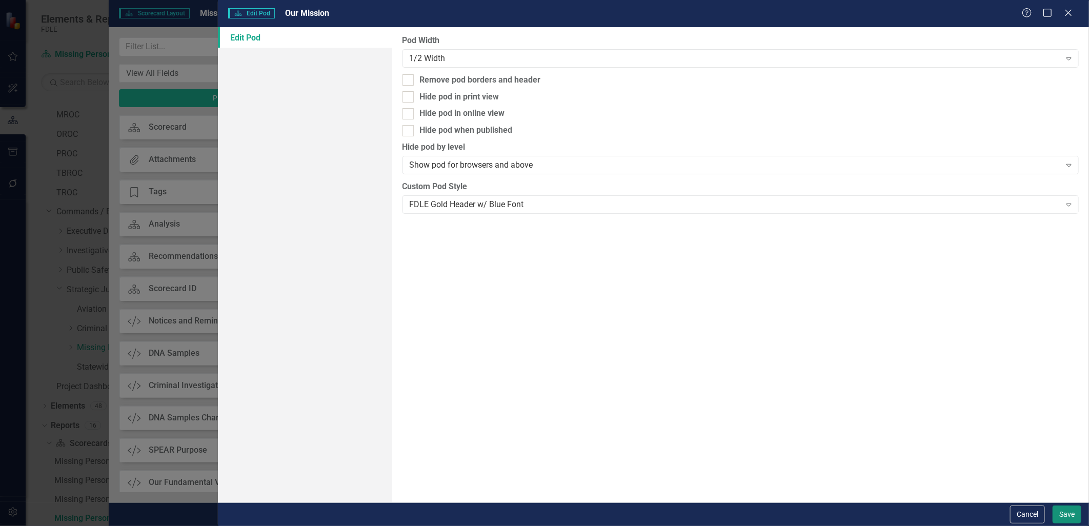
click at [1069, 513] on button "Save" at bounding box center [1067, 515] width 29 height 18
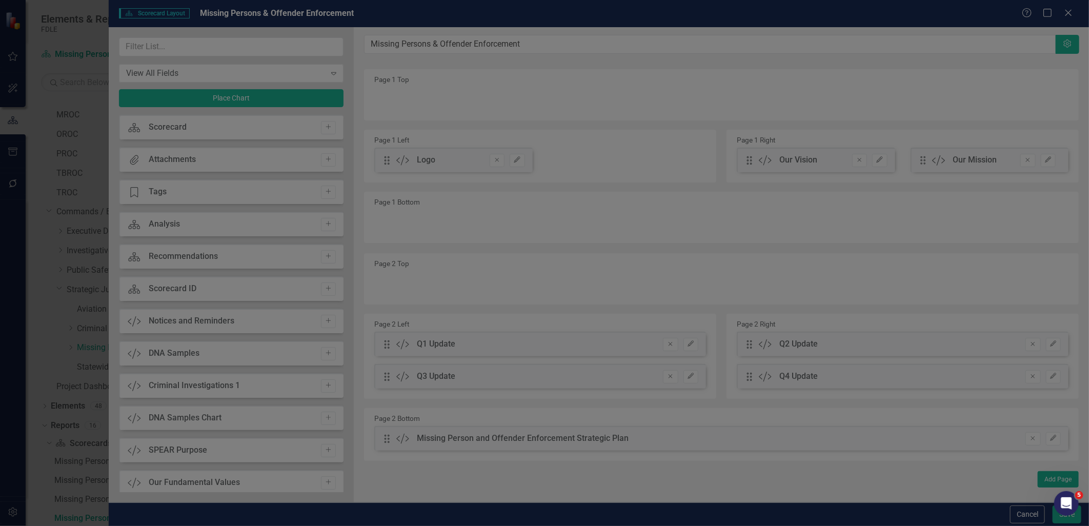
scroll to position [0, 0]
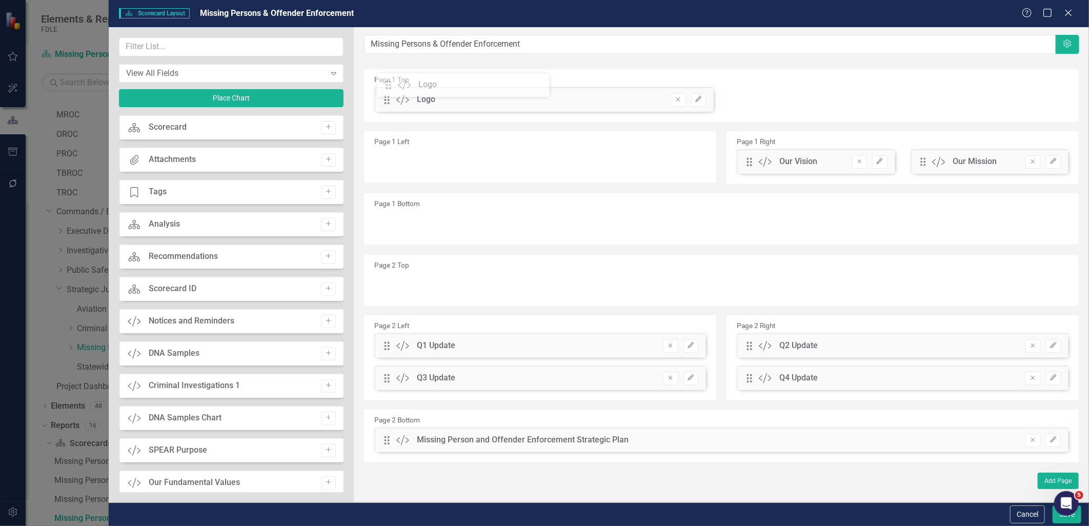
drag, startPoint x: 384, startPoint y: 163, endPoint x: 400, endPoint y: 89, distance: 76.2
drag, startPoint x: 745, startPoint y: 162, endPoint x: 747, endPoint y: 109, distance: 53.4
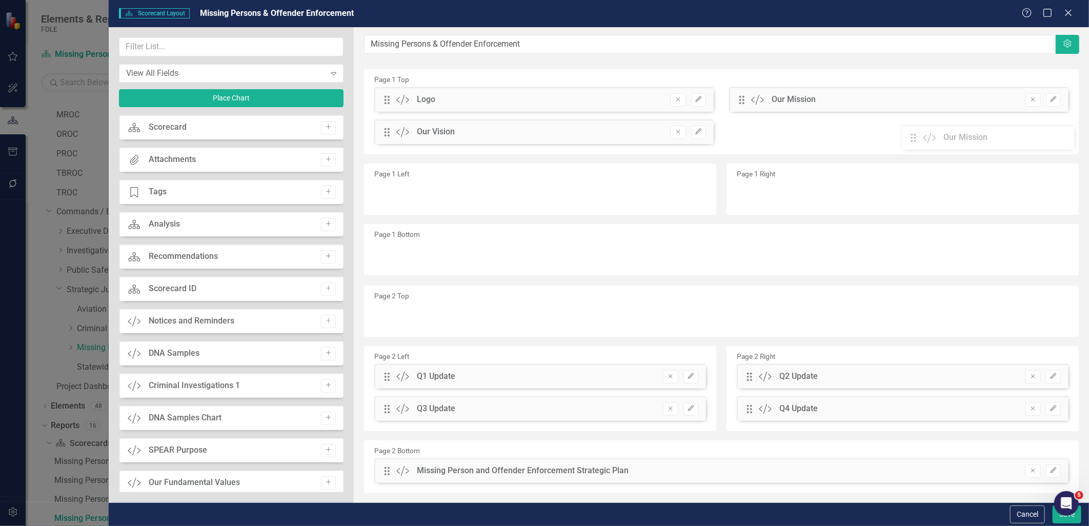
drag, startPoint x: 747, startPoint y: 164, endPoint x: 919, endPoint y: 140, distance: 173.5
drag, startPoint x: 385, startPoint y: 131, endPoint x: 778, endPoint y: 89, distance: 394.7
click at [778, 89] on div "The fields (or pods) that are available for you to include on the detail page a…" at bounding box center [722, 274] width 736 height 495
drag, startPoint x: 385, startPoint y: 376, endPoint x: 396, endPoint y: 196, distance: 180.4
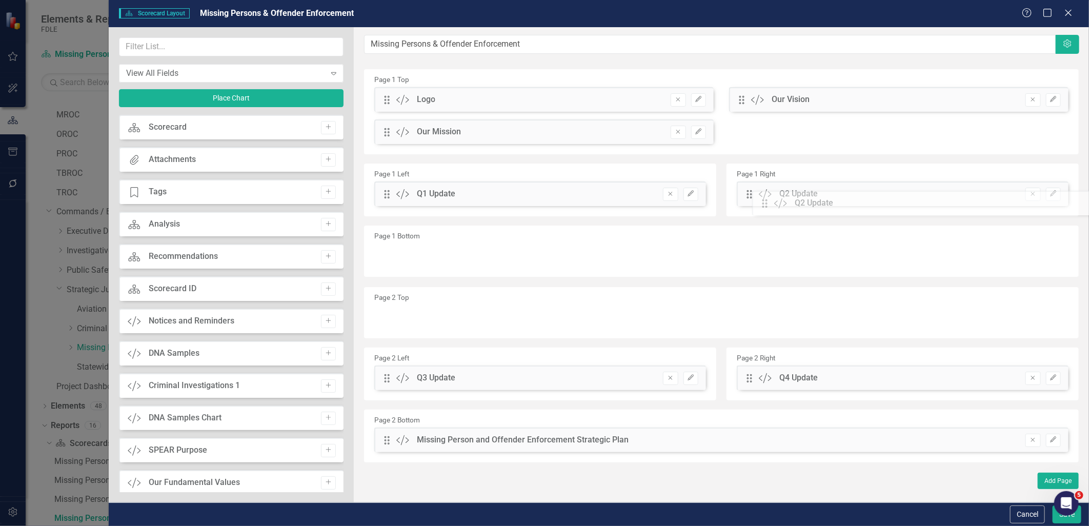
drag, startPoint x: 745, startPoint y: 382, endPoint x: 770, endPoint y: 200, distance: 183.2
drag, startPoint x: 379, startPoint y: 379, endPoint x: 406, endPoint y: 306, distance: 77.7
click at [398, 265] on div "The fields (or pods) that are available for you to include on the detail page a…" at bounding box center [722, 264] width 736 height 475
drag, startPoint x: 387, startPoint y: 380, endPoint x: 396, endPoint y: 247, distance: 132.6
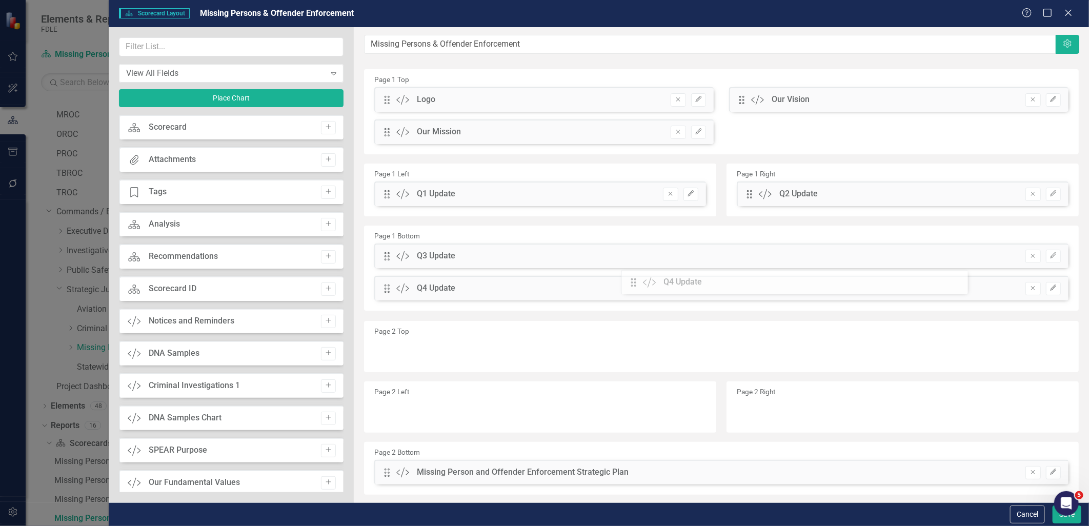
drag, startPoint x: 747, startPoint y: 381, endPoint x: 639, endPoint y: 283, distance: 145.6
click at [1050, 253] on icon "Edit" at bounding box center [1054, 256] width 8 height 6
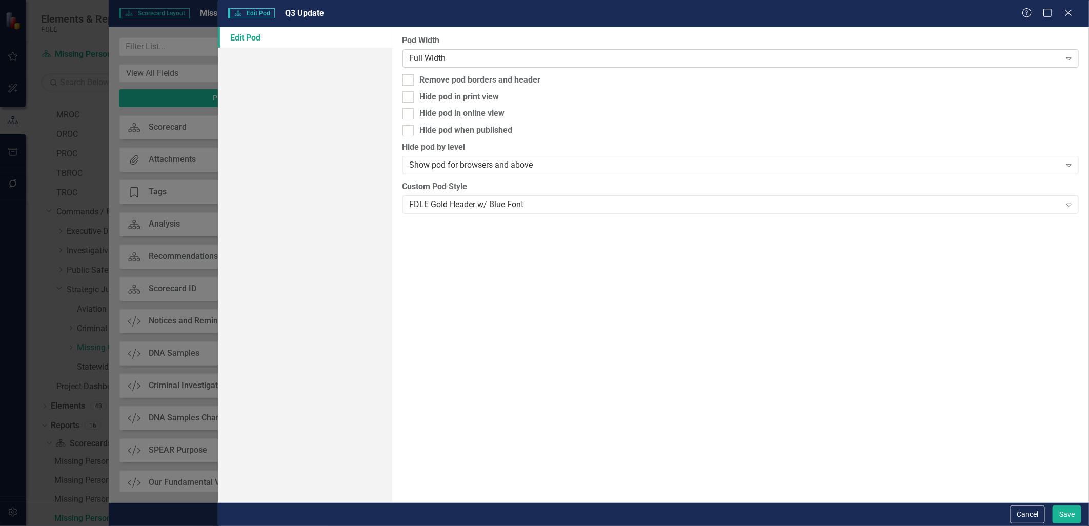
click at [495, 56] on div "Full Width" at bounding box center [735, 58] width 651 height 12
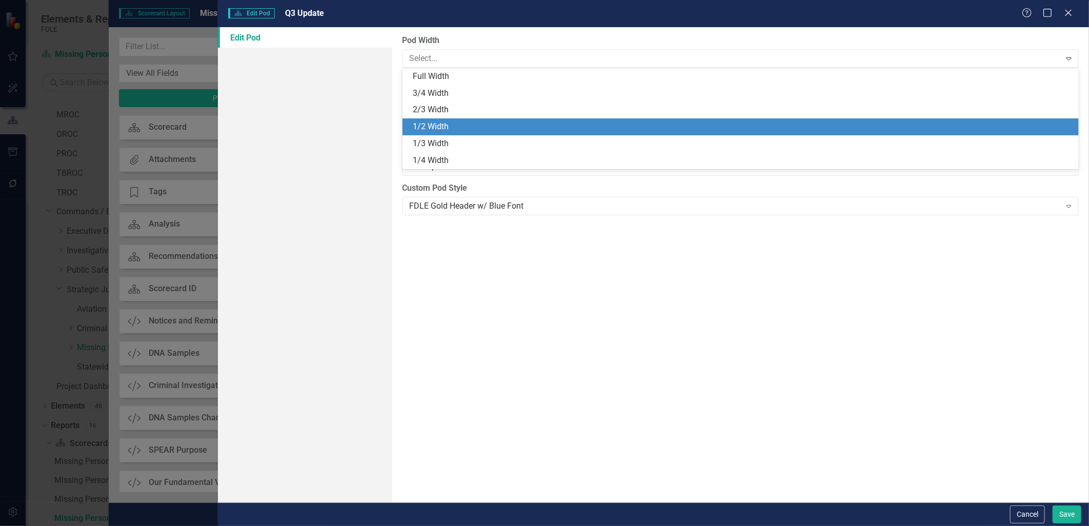
click at [458, 123] on div "1/2 Width" at bounding box center [743, 127] width 661 height 12
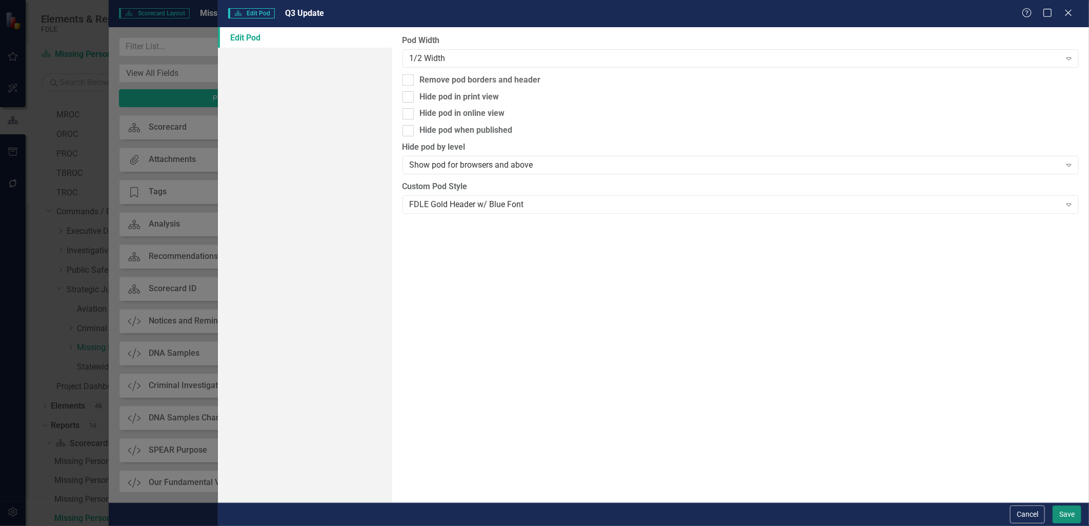
click at [1064, 515] on button "Save" at bounding box center [1067, 515] width 29 height 18
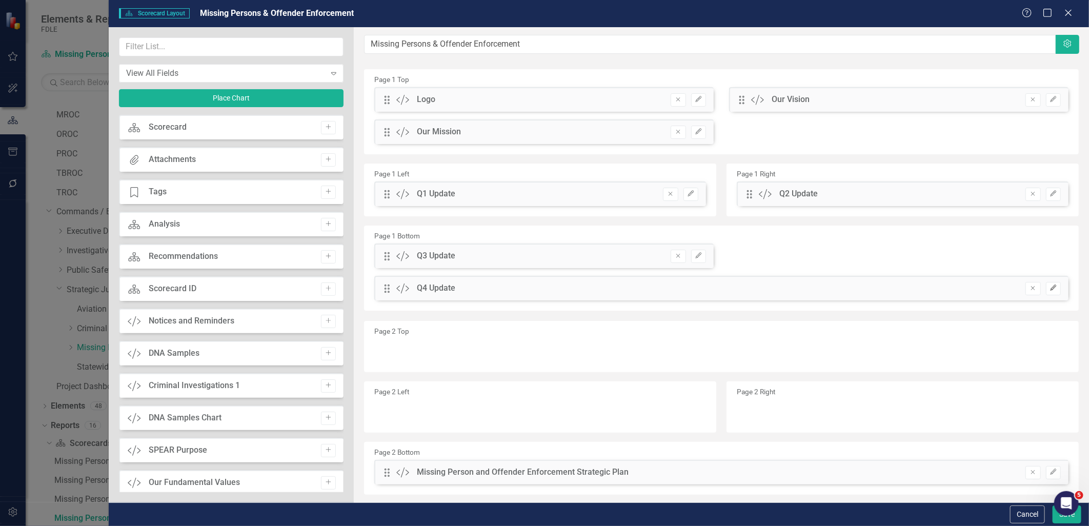
click at [1050, 287] on icon "Edit" at bounding box center [1054, 288] width 8 height 6
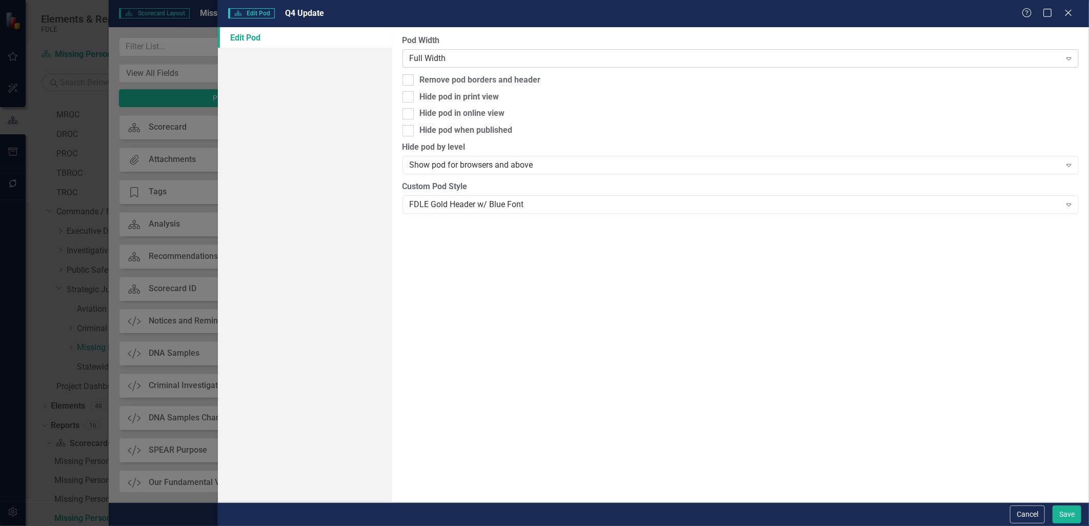
click at [476, 61] on div "Full Width" at bounding box center [735, 58] width 651 height 12
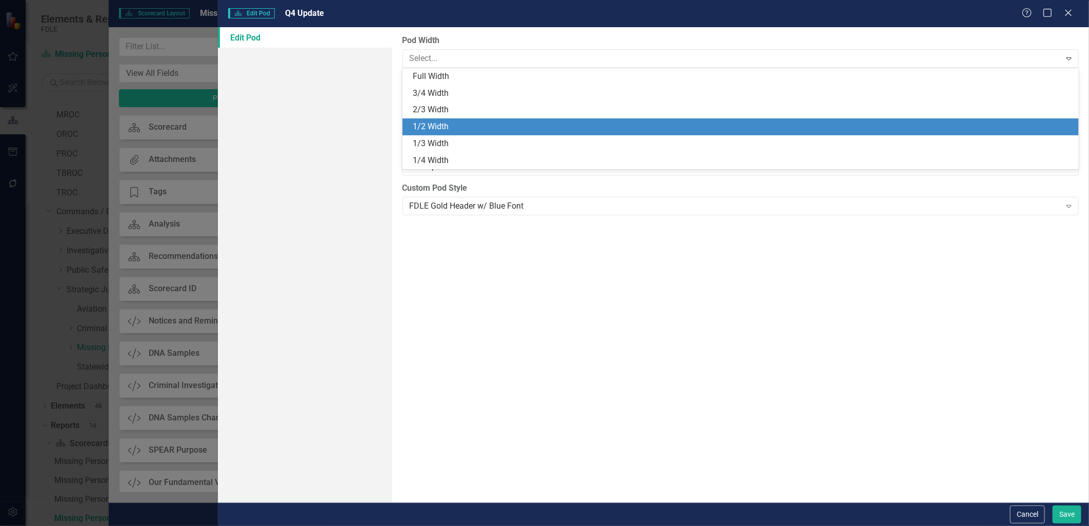
click at [453, 124] on div "1/2 Width" at bounding box center [743, 127] width 661 height 12
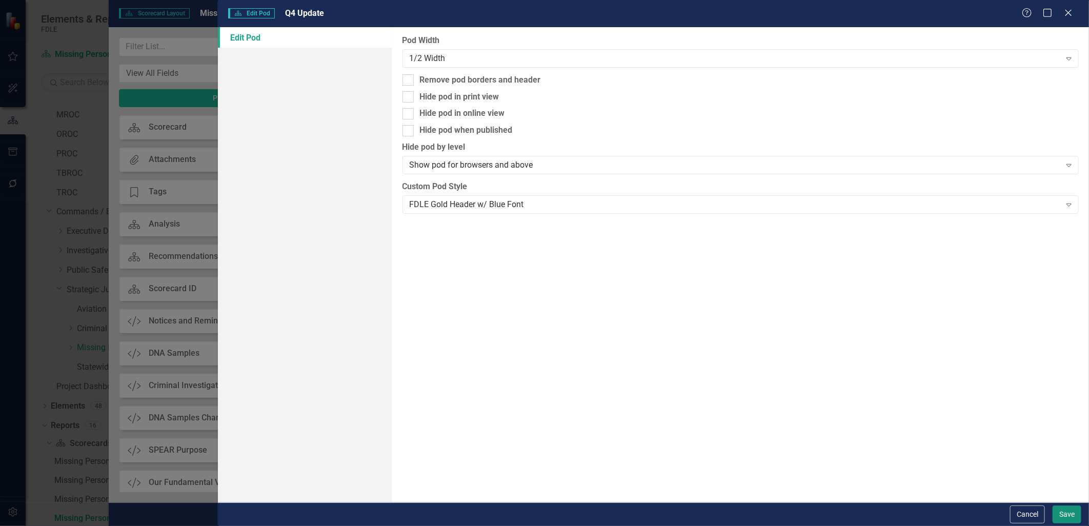
click at [1065, 513] on button "Save" at bounding box center [1067, 515] width 29 height 18
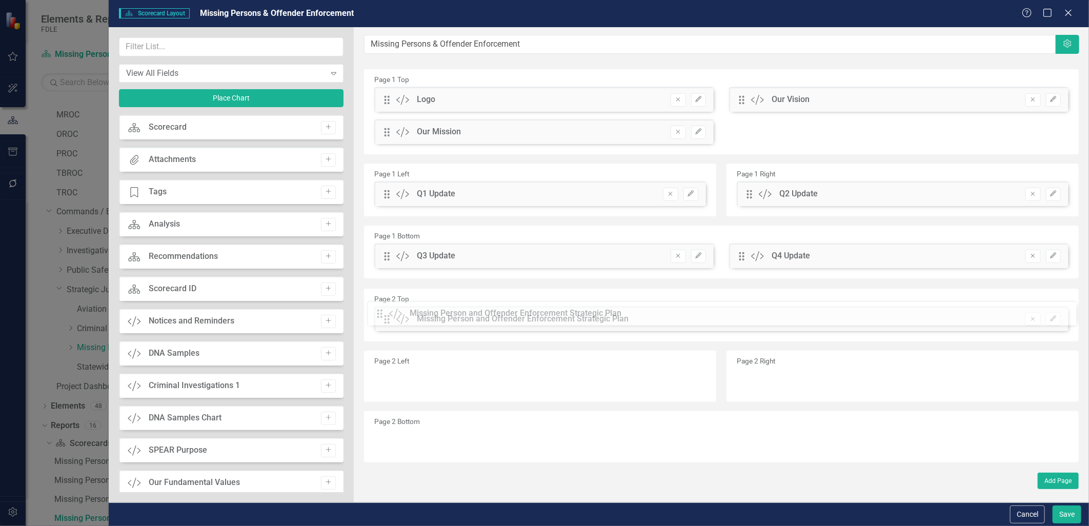
drag, startPoint x: 385, startPoint y: 438, endPoint x: 385, endPoint y: 311, distance: 126.7
click at [1069, 514] on button "Save" at bounding box center [1067, 515] width 29 height 18
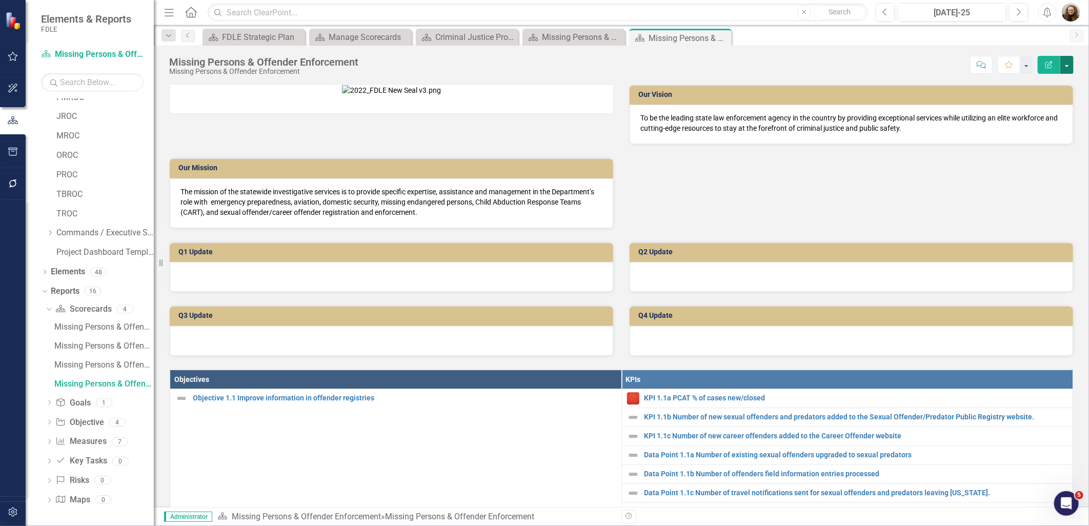
click at [1063, 70] on button "button" at bounding box center [1067, 65] width 13 height 18
click at [1043, 94] on link "Edit Report Edit Layout" at bounding box center [1031, 102] width 83 height 19
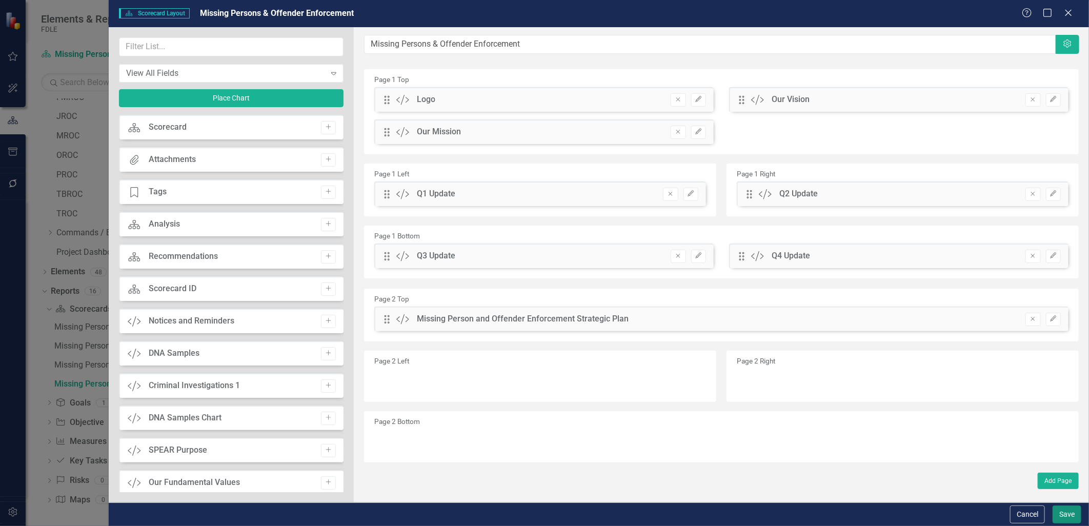
click at [1068, 515] on button "Save" at bounding box center [1067, 515] width 29 height 18
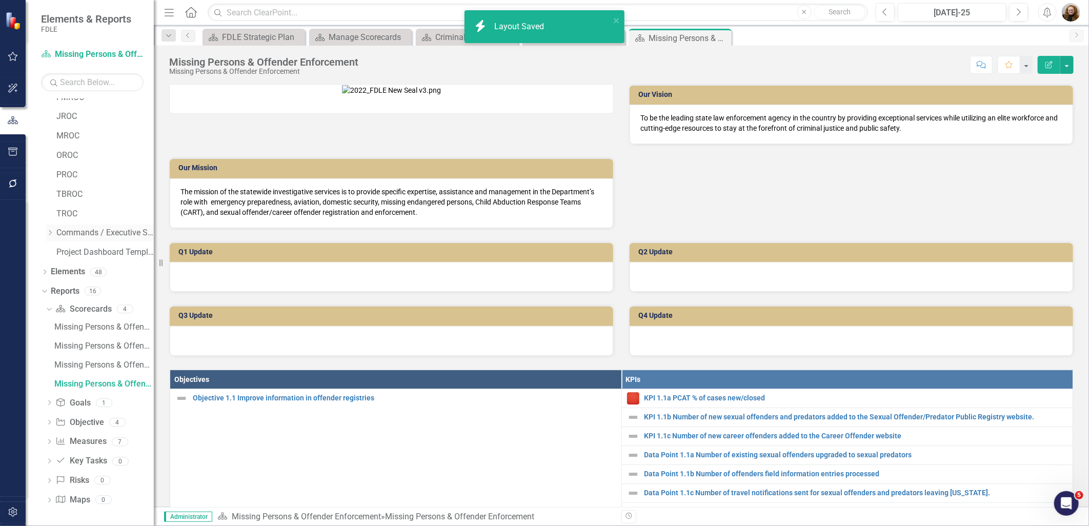
click at [49, 232] on icon "Dropdown" at bounding box center [50, 233] width 8 height 6
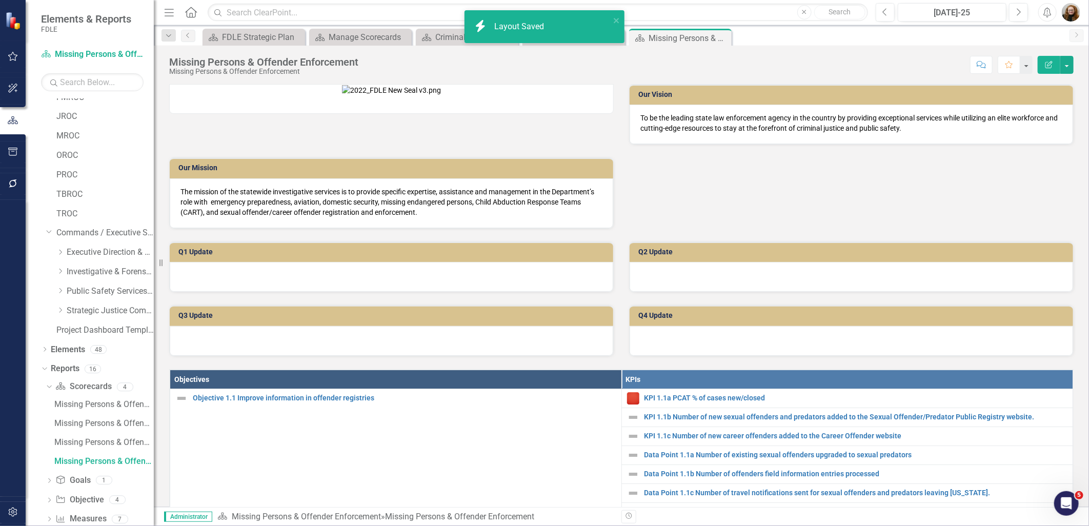
scroll to position [89, 0]
click at [59, 288] on icon "Dropdown" at bounding box center [60, 289] width 8 height 6
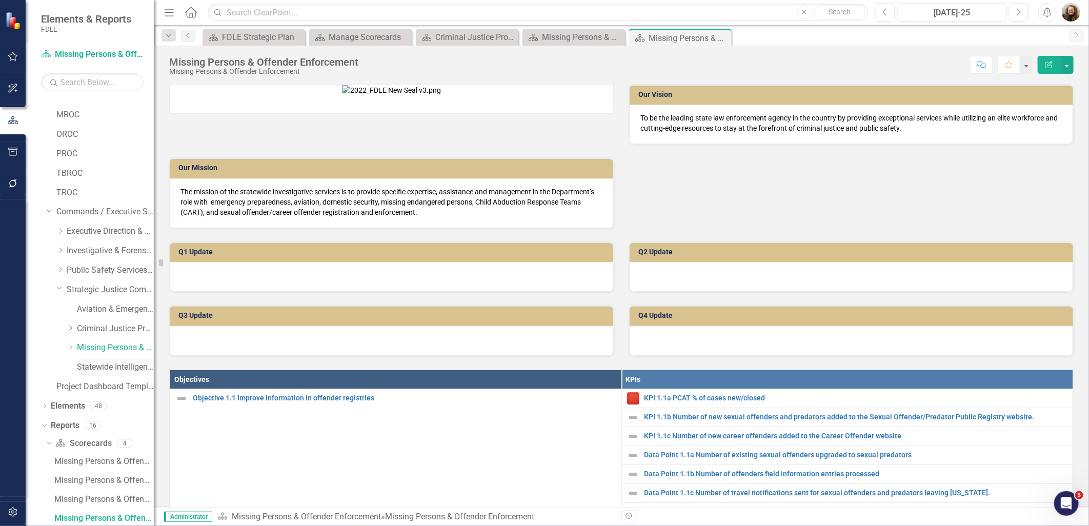
click at [108, 364] on link "Statewide Intelligence" at bounding box center [115, 368] width 77 height 12
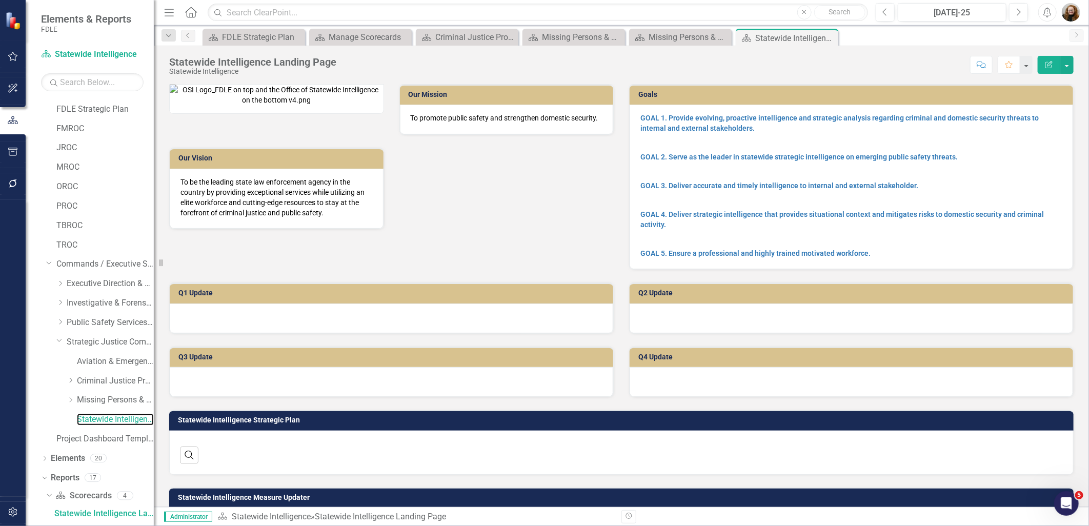
scroll to position [32, 0]
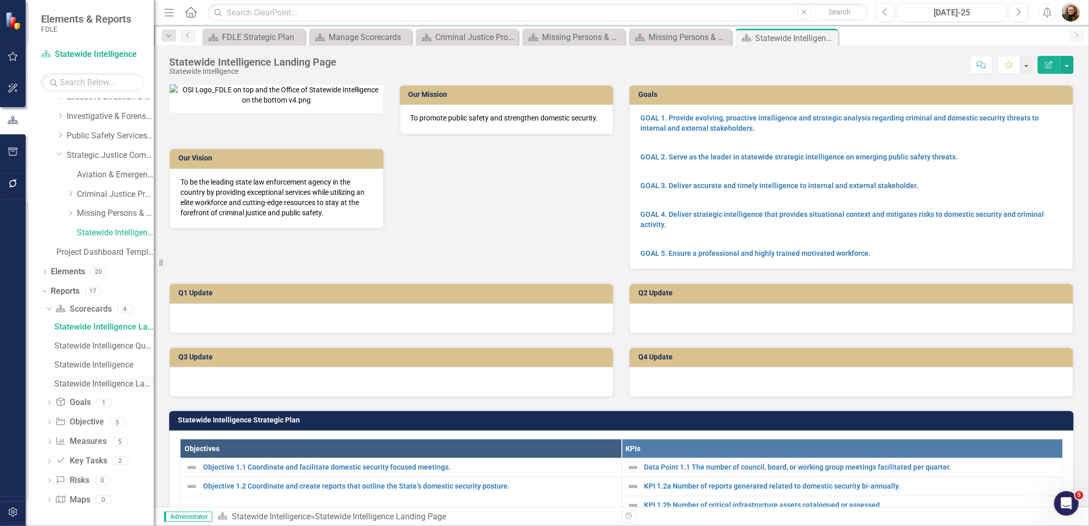
click at [98, 387] on div "Statewide Intelligence Landing Updater" at bounding box center [104, 384] width 100 height 9
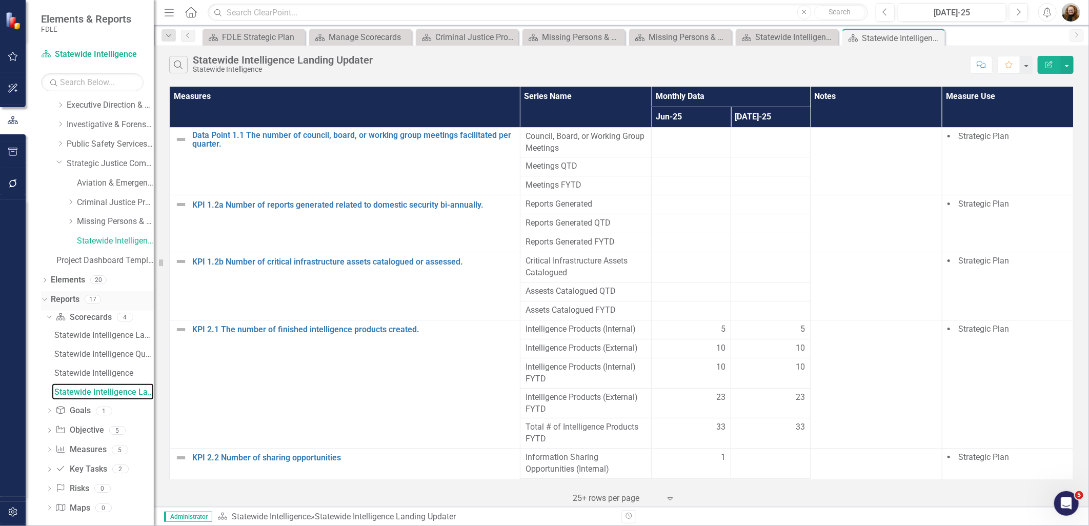
scroll to position [224, 0]
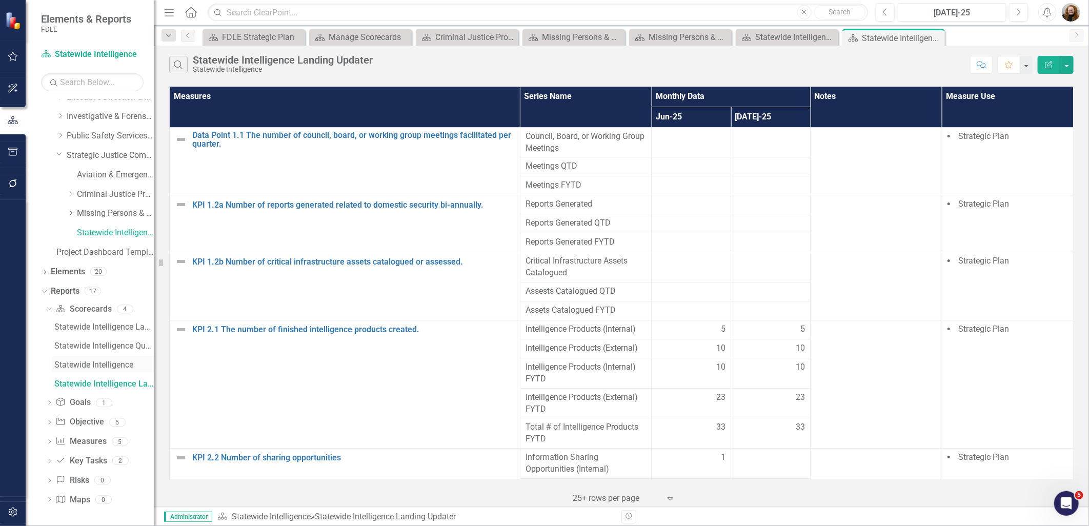
click at [90, 364] on div "Statewide Intelligence" at bounding box center [104, 365] width 100 height 9
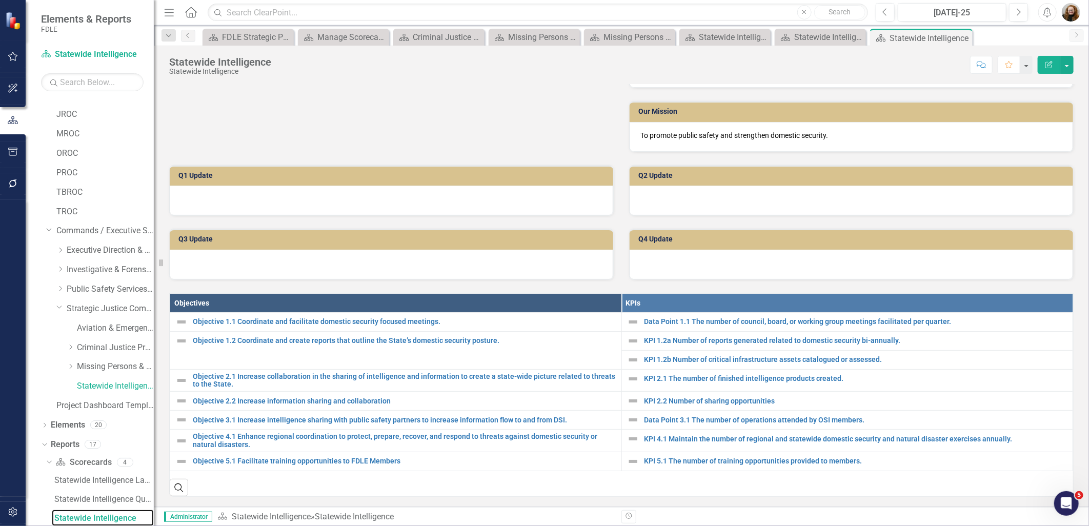
scroll to position [158, 0]
click at [1065, 69] on button "button" at bounding box center [1067, 65] width 13 height 18
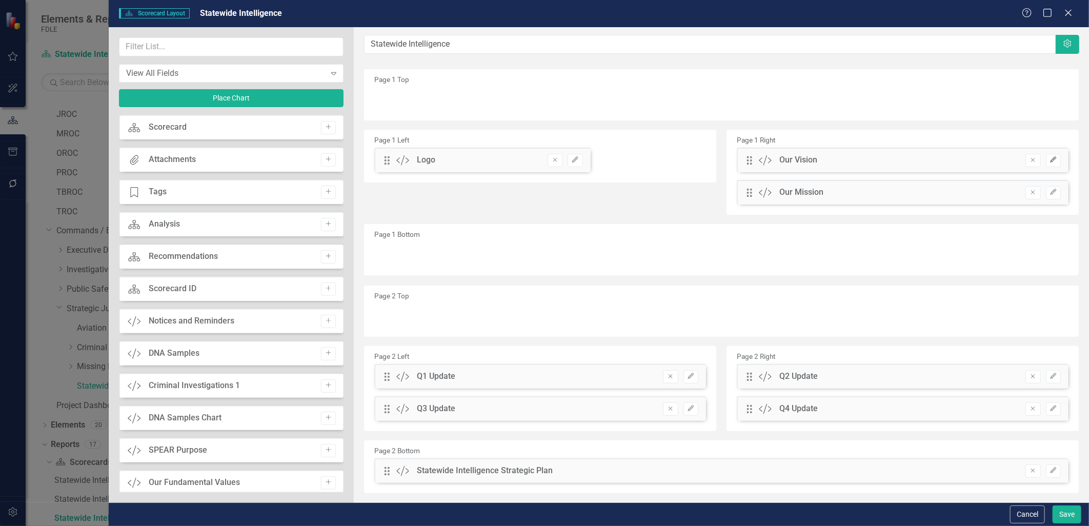
click at [1050, 158] on icon "button" at bounding box center [1053, 159] width 6 height 6
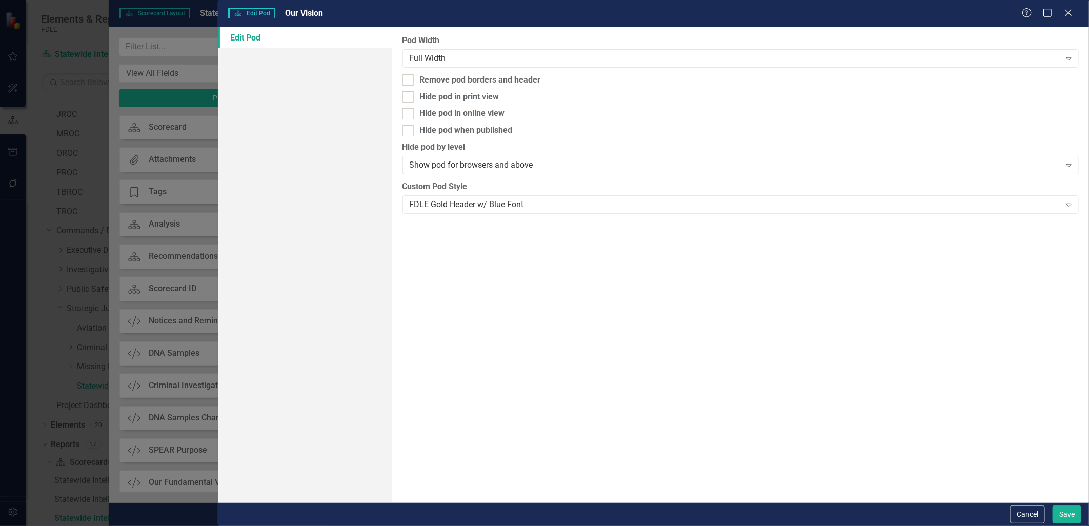
click at [513, 285] on div "Pod Width Full Width Expand Remove pod borders and header Hide pod in print vie…" at bounding box center [740, 264] width 697 height 475
click at [437, 60] on div "Full Width" at bounding box center [735, 58] width 651 height 12
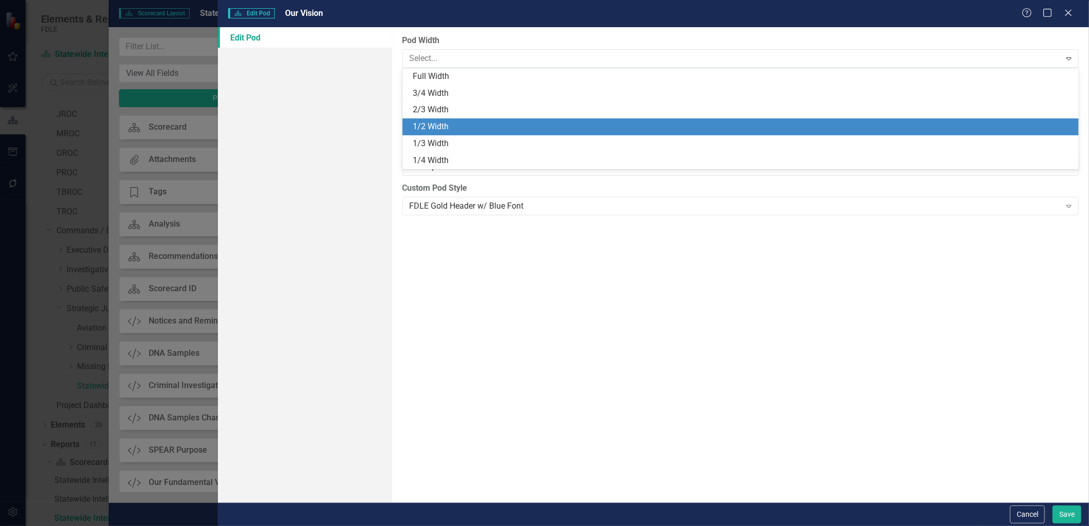
click at [431, 128] on div "1/2 Width" at bounding box center [743, 127] width 661 height 12
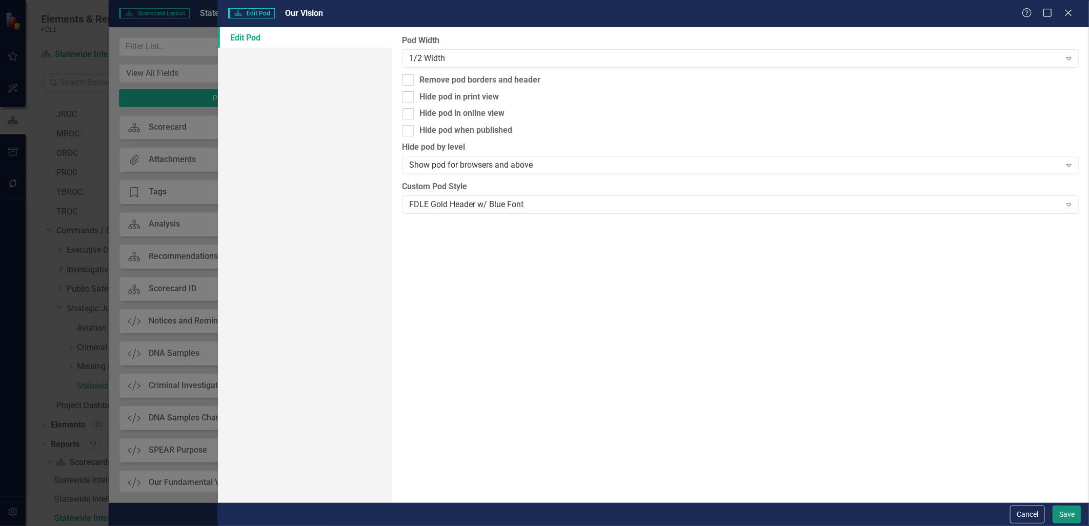
click at [1078, 520] on button "Save" at bounding box center [1067, 515] width 29 height 18
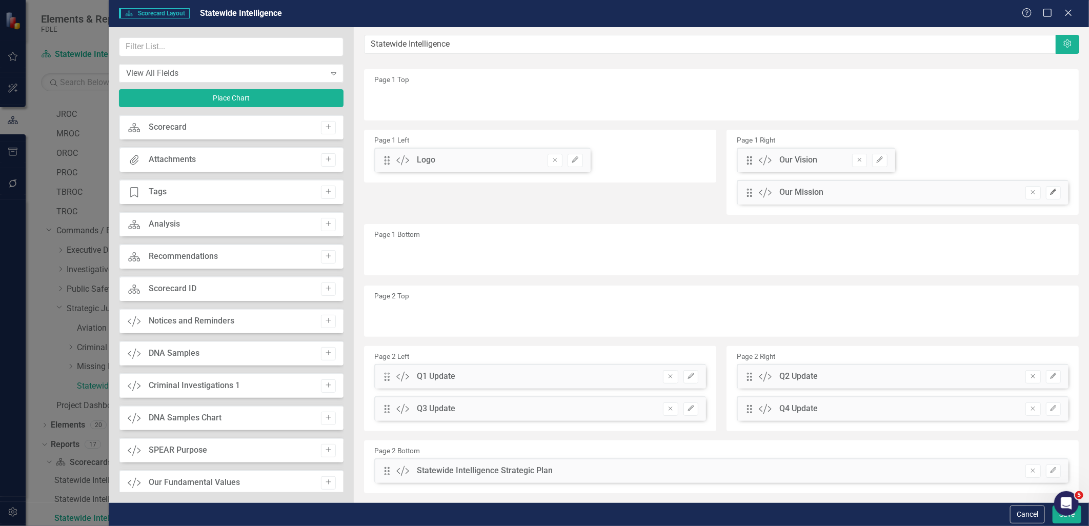
click at [1050, 194] on icon "Edit" at bounding box center [1054, 192] width 8 height 6
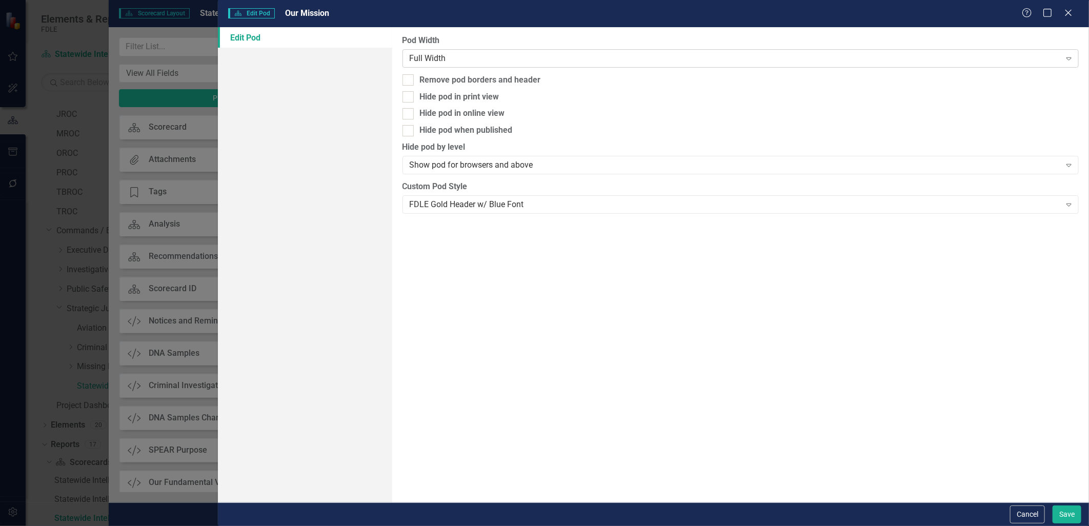
click at [454, 56] on div "Full Width" at bounding box center [735, 58] width 651 height 12
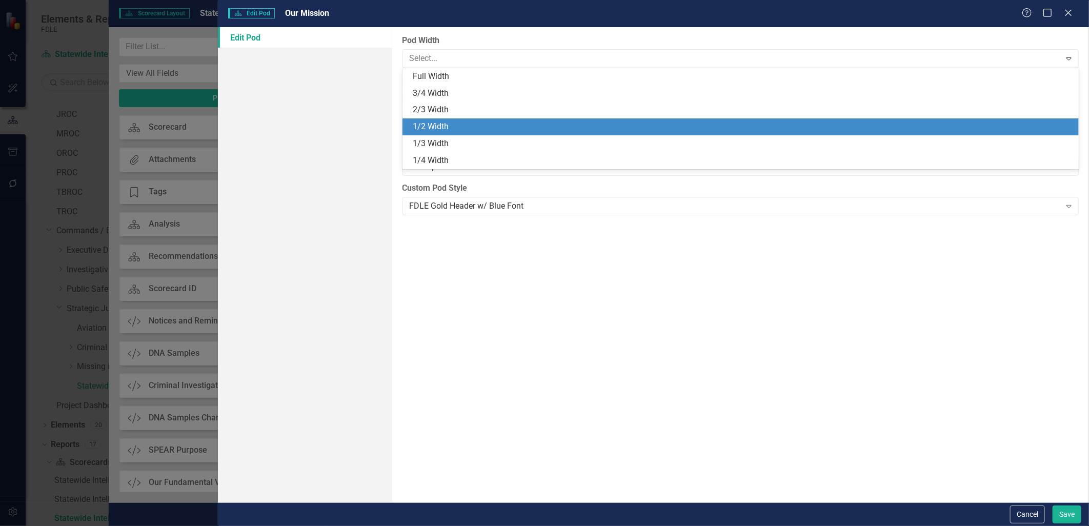
click at [449, 124] on div "1/2 Width" at bounding box center [743, 127] width 661 height 12
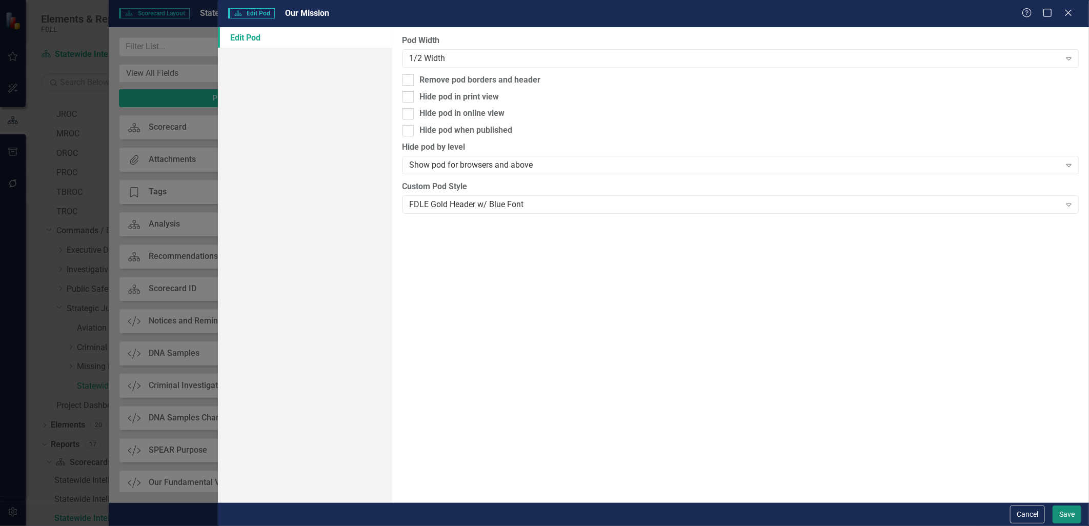
click at [1061, 515] on button "Save" at bounding box center [1067, 515] width 29 height 18
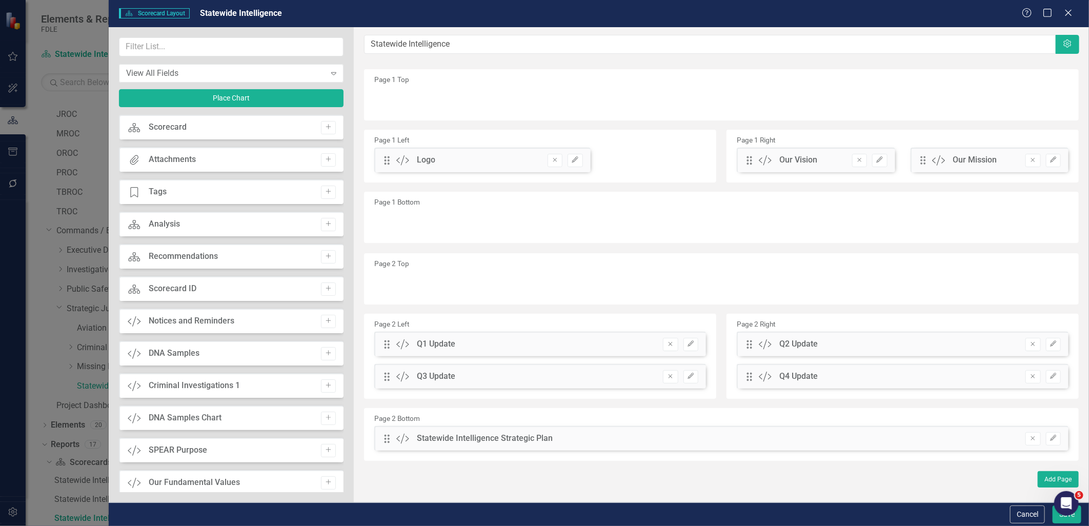
drag, startPoint x: 377, startPoint y: 162, endPoint x: 381, endPoint y: 86, distance: 75.5
click at [381, 86] on div "Page 1 Top Page 1 Left Drag Custom Logo Remove Edit Page 1 Right Drag Custom Ou…" at bounding box center [721, 156] width 715 height 174
drag, startPoint x: 387, startPoint y: 160, endPoint x: 382, endPoint y: 97, distance: 62.8
click at [819, 96] on icon "button" at bounding box center [817, 99] width 6 height 6
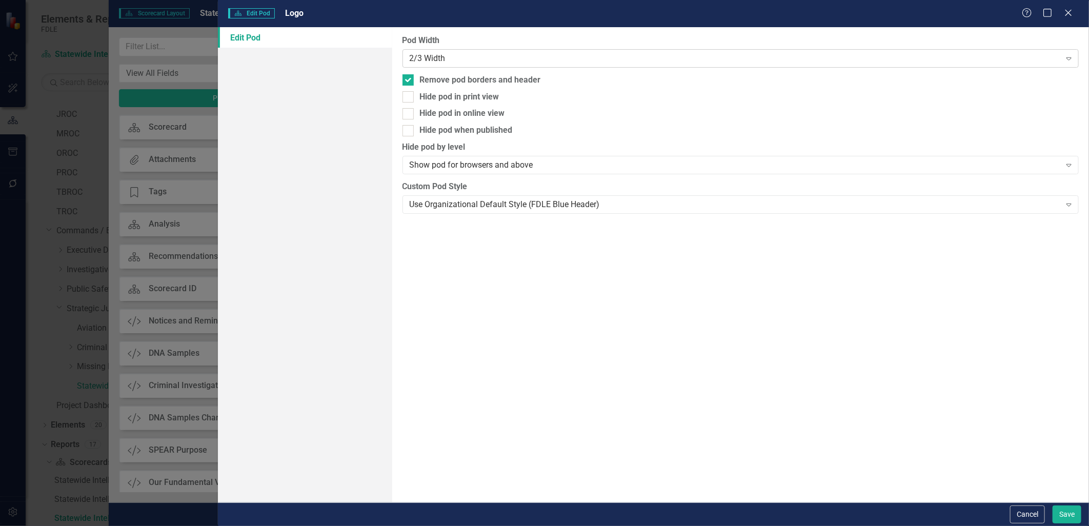
click at [592, 62] on div "2/3 Width" at bounding box center [735, 58] width 651 height 12
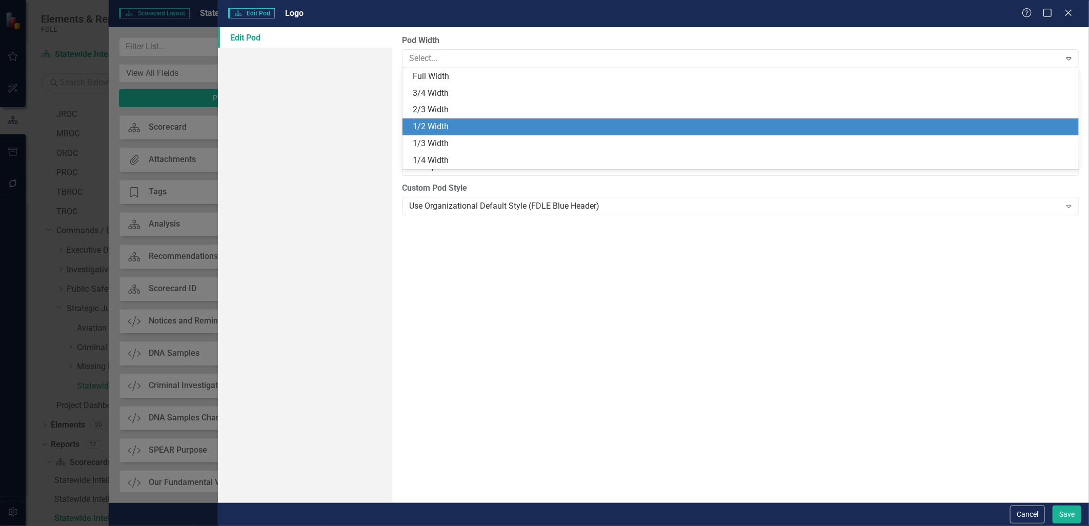
click at [544, 124] on div "1/2 Width" at bounding box center [743, 127] width 661 height 12
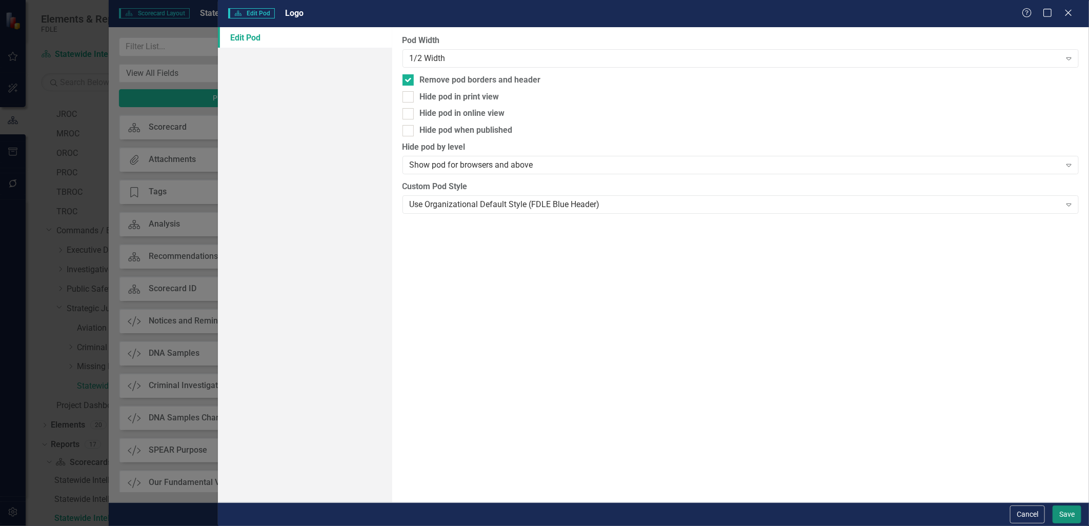
click at [1057, 513] on button "Save" at bounding box center [1067, 515] width 29 height 18
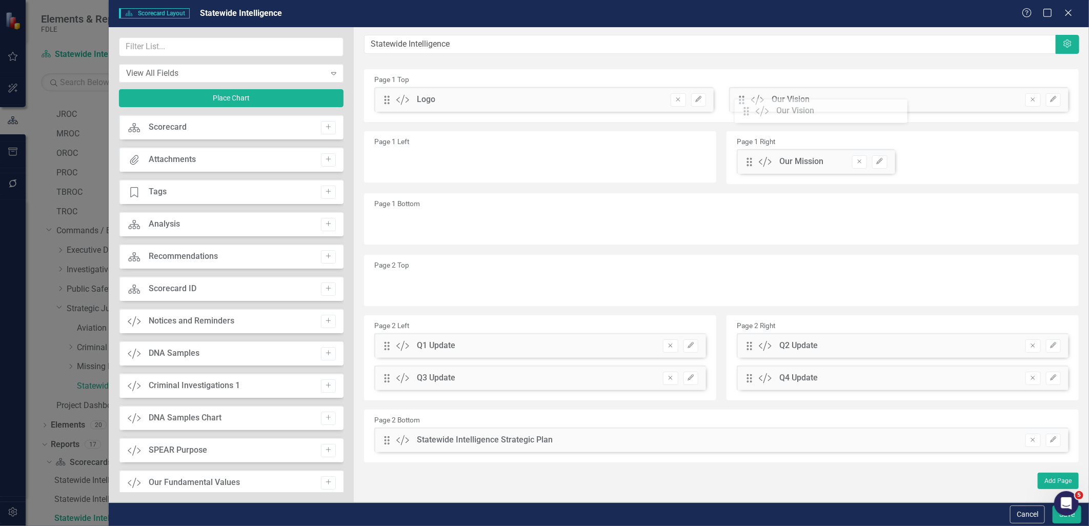
drag, startPoint x: 747, startPoint y: 163, endPoint x: 751, endPoint y: 112, distance: 51.0
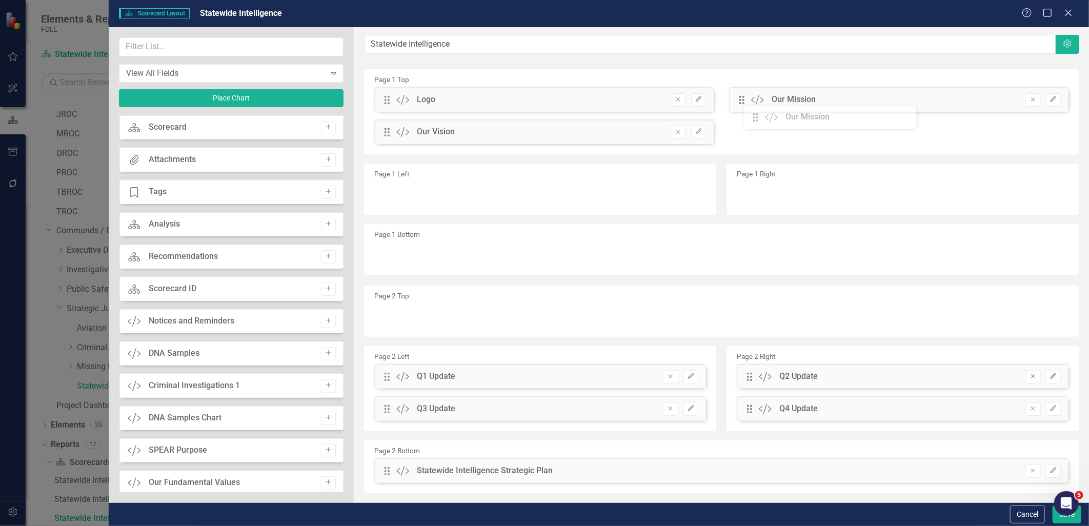
drag, startPoint x: 750, startPoint y: 166, endPoint x: 764, endPoint y: 121, distance: 46.7
drag, startPoint x: 392, startPoint y: 130, endPoint x: 829, endPoint y: 99, distance: 438.1
click at [829, 99] on div "The fields (or pods) that are available for you to include on the detail page a…" at bounding box center [722, 274] width 736 height 495
drag, startPoint x: 385, startPoint y: 380, endPoint x: 403, endPoint y: 183, distance: 197.3
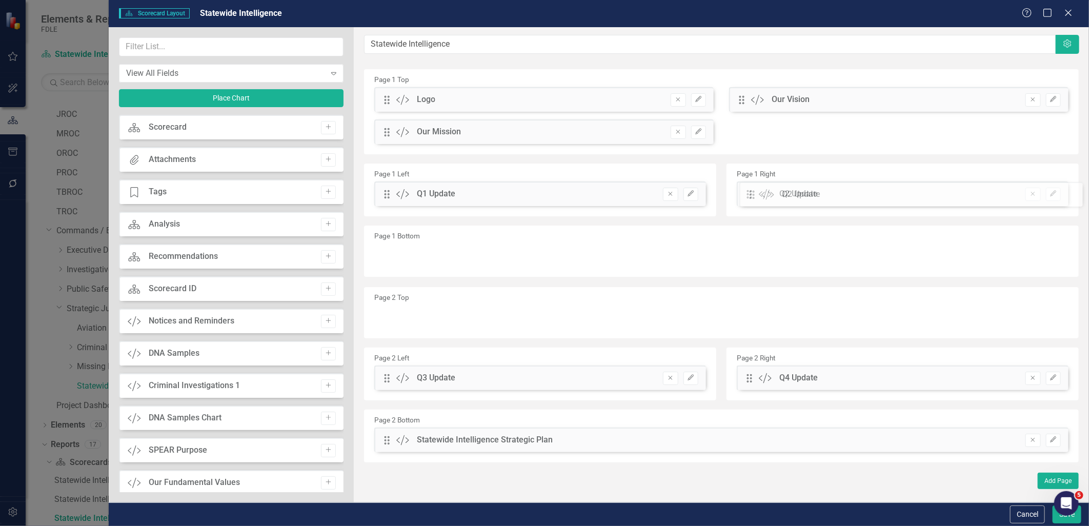
drag, startPoint x: 742, startPoint y: 376, endPoint x: 756, endPoint y: 193, distance: 184.1
drag, startPoint x: 383, startPoint y: 380, endPoint x: 388, endPoint y: 263, distance: 117.1
click at [1056, 251] on button "Edit" at bounding box center [1053, 256] width 15 height 13
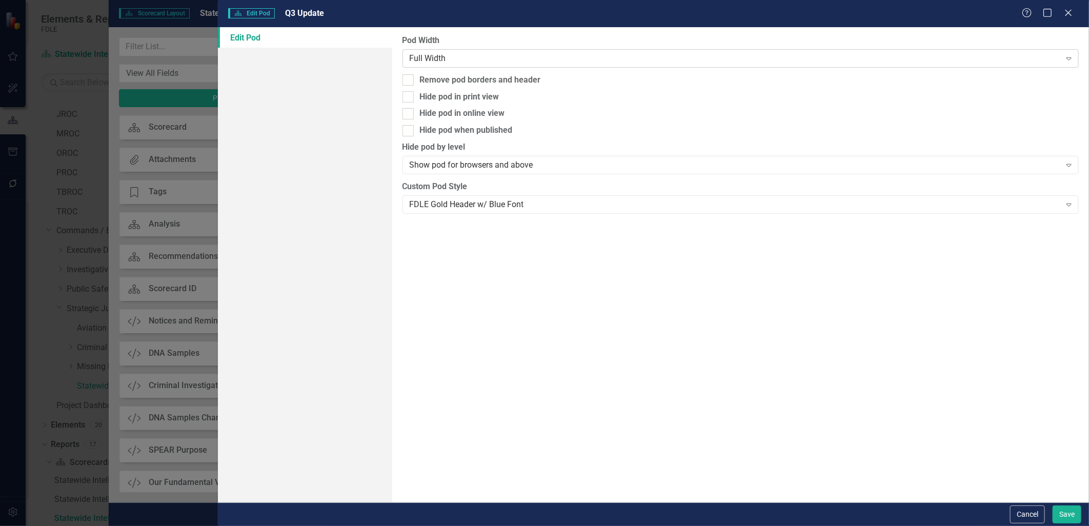
click at [628, 53] on div "Full Width" at bounding box center [735, 58] width 651 height 12
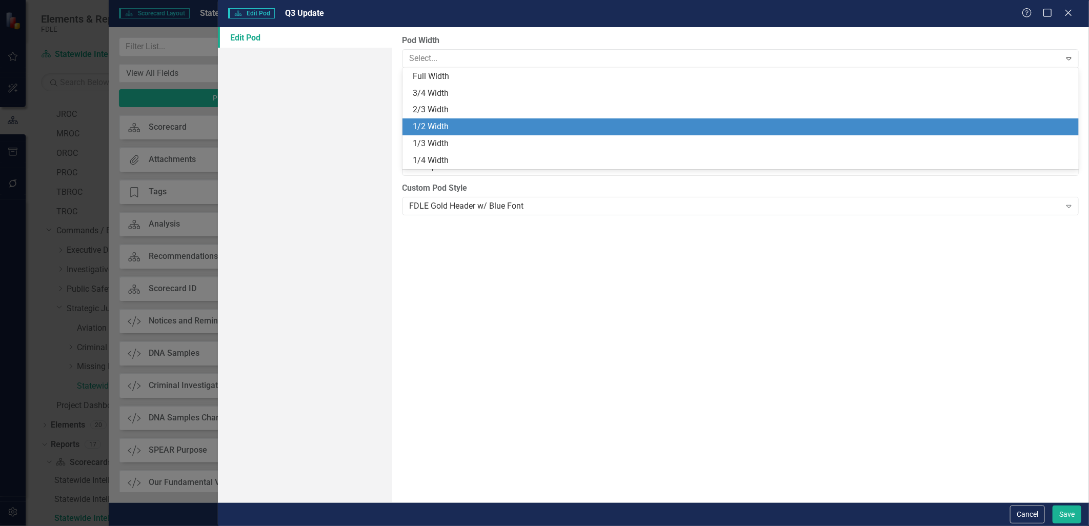
click at [550, 125] on div "1/2 Width" at bounding box center [743, 127] width 661 height 12
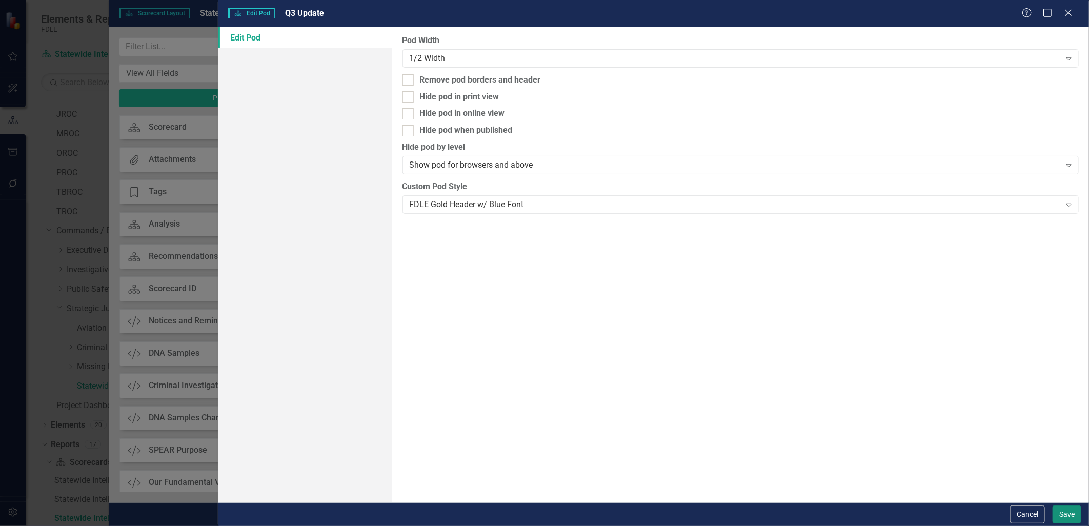
click at [1064, 509] on button "Save" at bounding box center [1067, 515] width 29 height 18
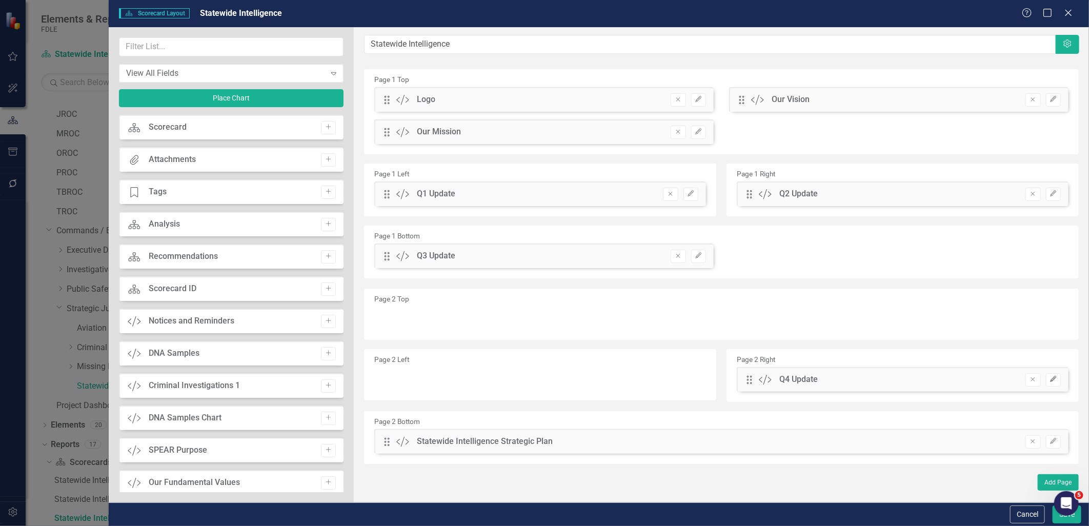
click at [1050, 380] on icon "Edit" at bounding box center [1054, 379] width 8 height 6
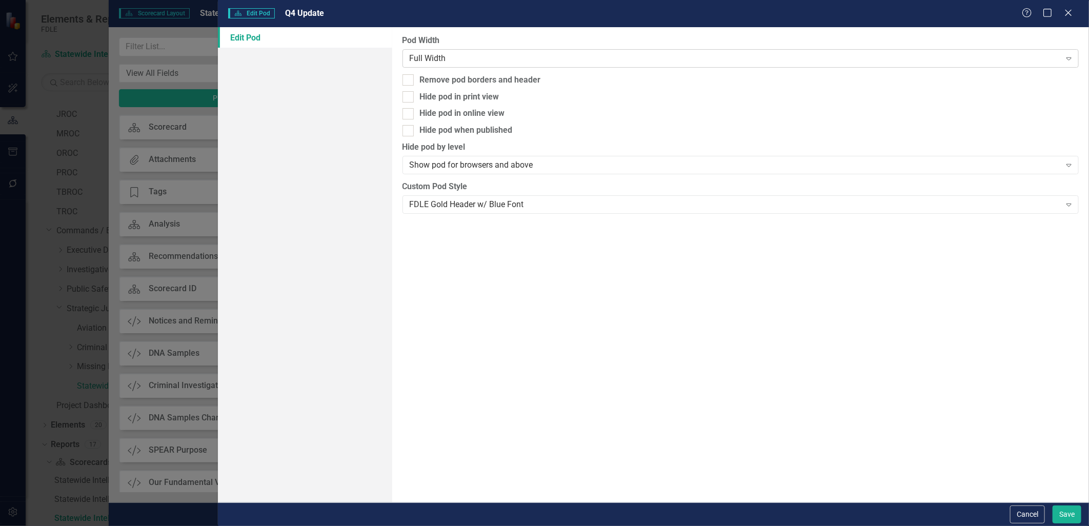
click at [634, 56] on div "Full Width" at bounding box center [735, 58] width 651 height 12
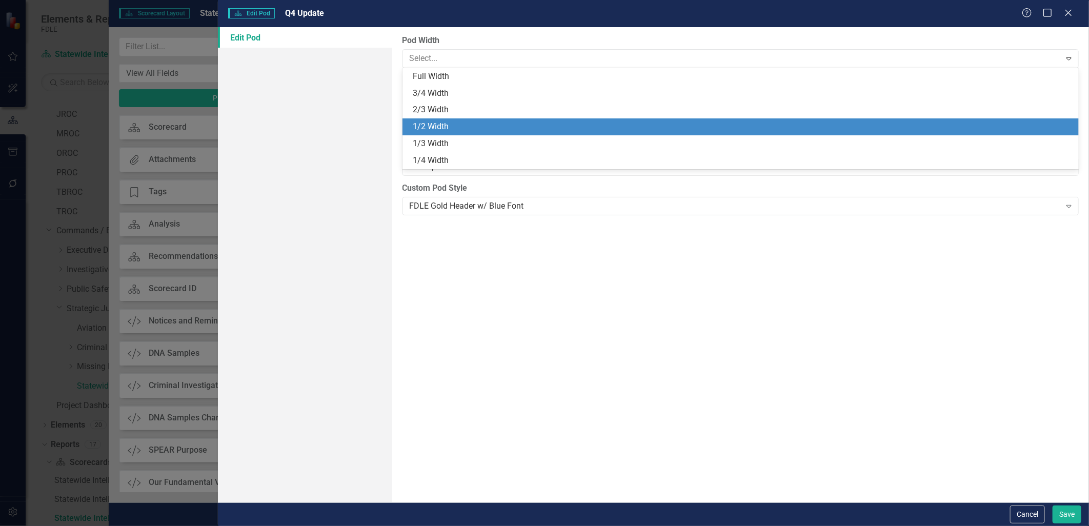
click at [545, 119] on div "1/2 Width" at bounding box center [741, 126] width 677 height 17
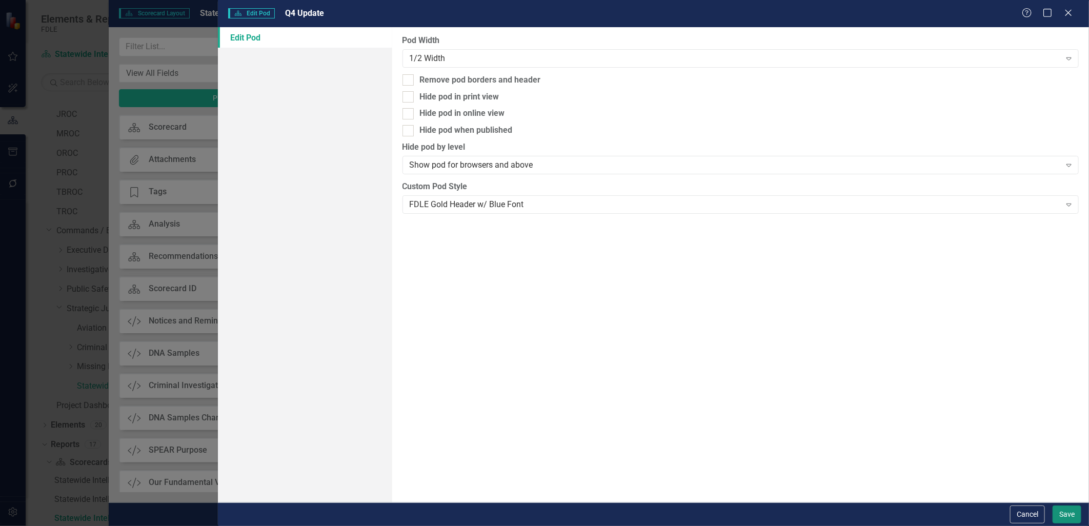
click at [1065, 519] on button "Save" at bounding box center [1067, 515] width 29 height 18
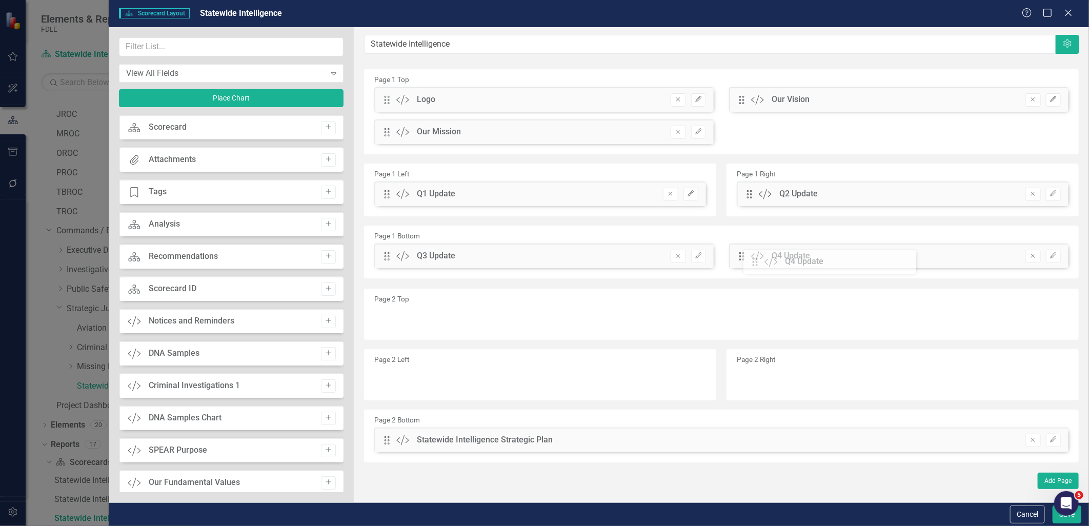
drag, startPoint x: 746, startPoint y: 378, endPoint x: 760, endPoint y: 260, distance: 118.7
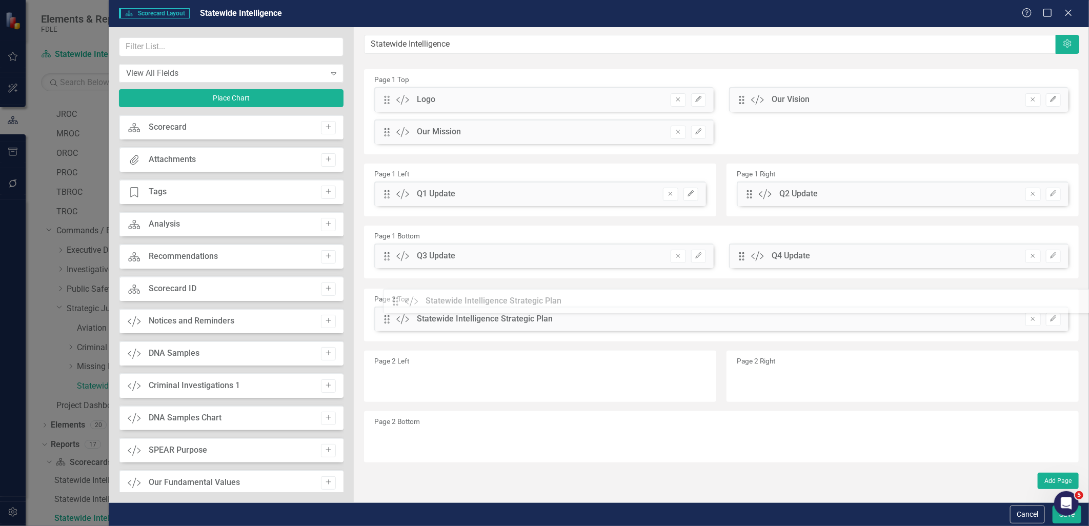
drag, startPoint x: 385, startPoint y: 442, endPoint x: 401, endPoint y: 303, distance: 140.0
click at [1056, 515] on body "Elements & Reports FDLE Scorecard Statewide Intelligence Search Dropdown Scorec…" at bounding box center [544, 263] width 1089 height 526
click at [1064, 518] on button "Save" at bounding box center [1067, 515] width 29 height 18
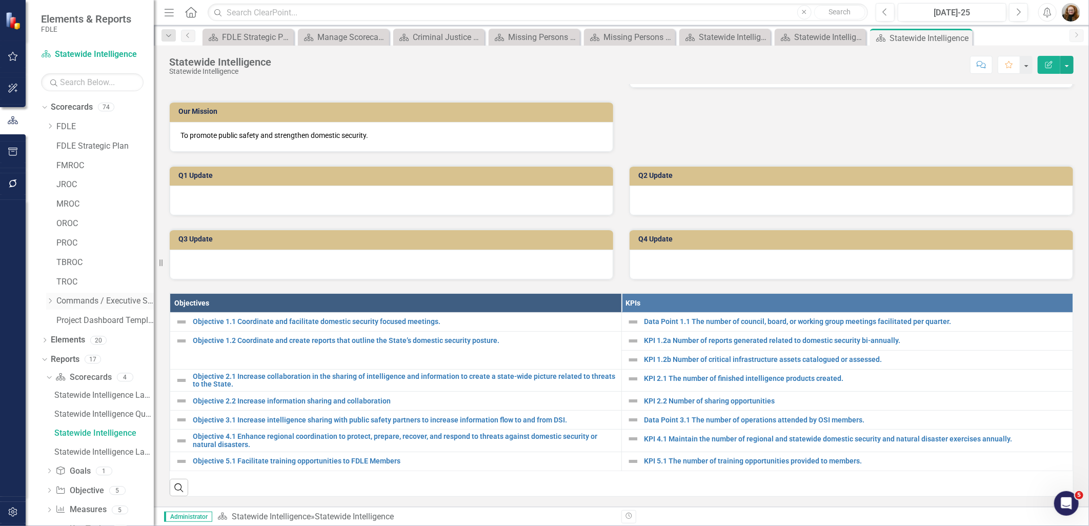
click at [51, 296] on div "Dropdown Commands / Executive Support Branch" at bounding box center [100, 301] width 108 height 17
click at [54, 301] on div "Dropdown" at bounding box center [51, 301] width 10 height 9
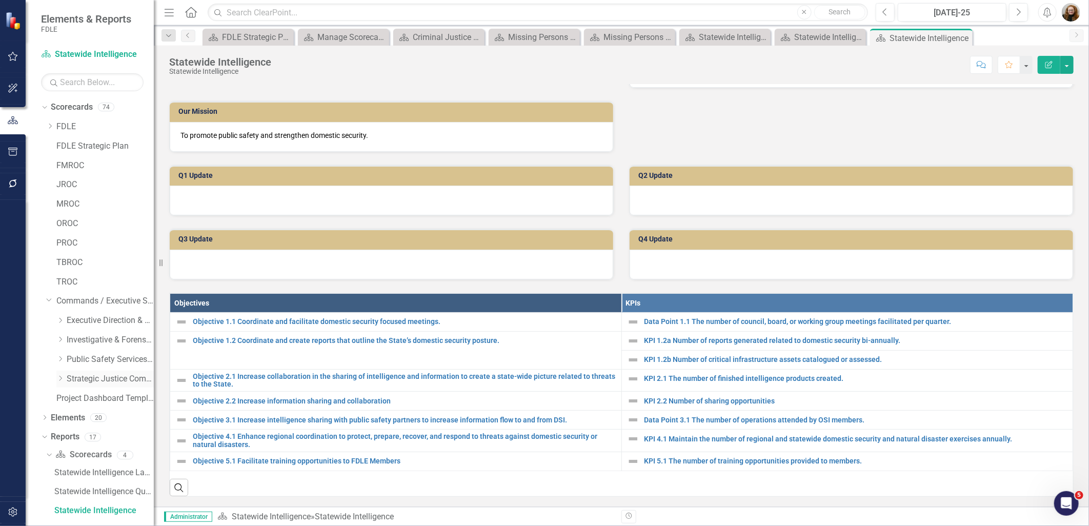
click at [62, 380] on icon "Dropdown" at bounding box center [60, 378] width 8 height 6
click at [90, 399] on link "Aviation & Emergency Preparedness" at bounding box center [115, 399] width 77 height 12
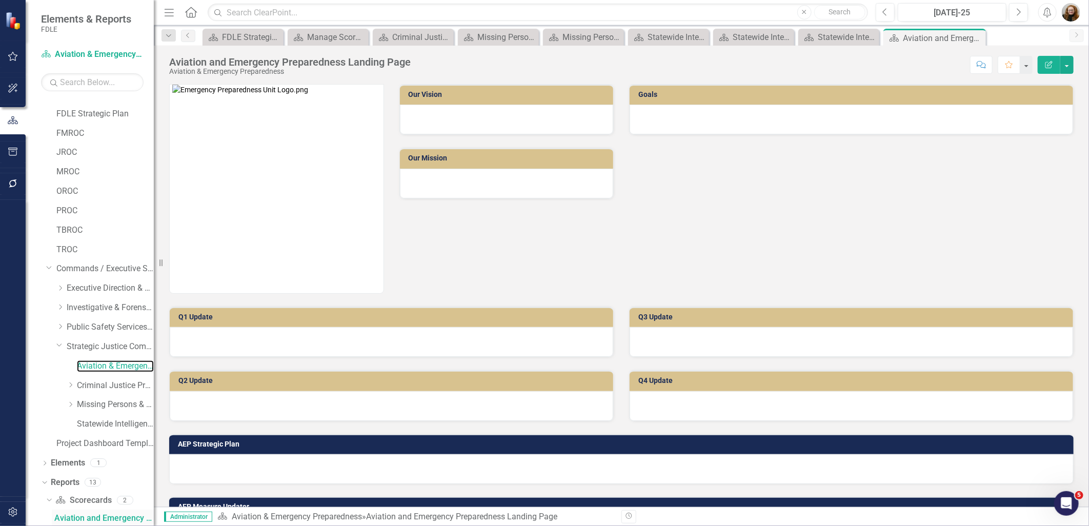
scroll to position [186, 0]
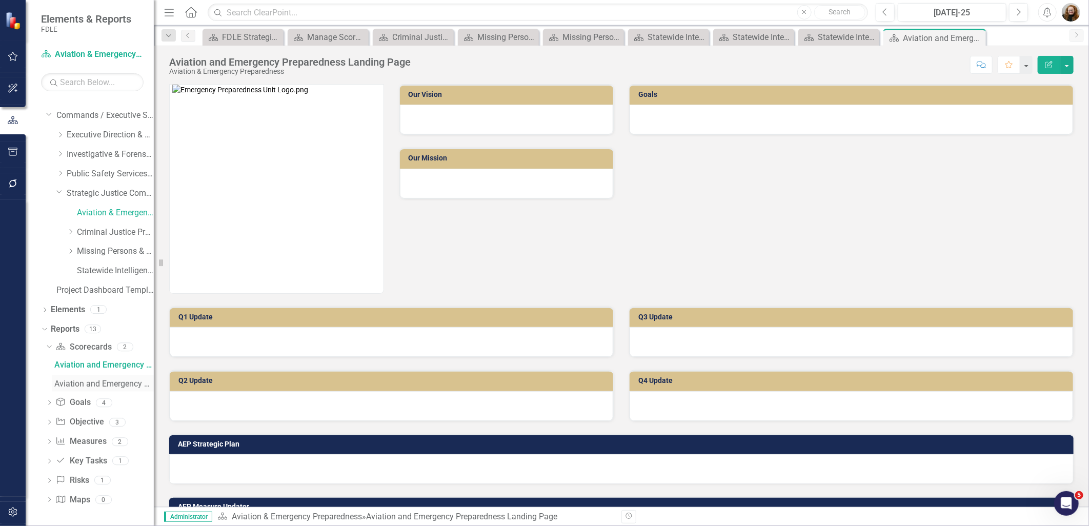
click at [83, 388] on div "Aviation and Emergency Preparedness" at bounding box center [104, 384] width 100 height 9
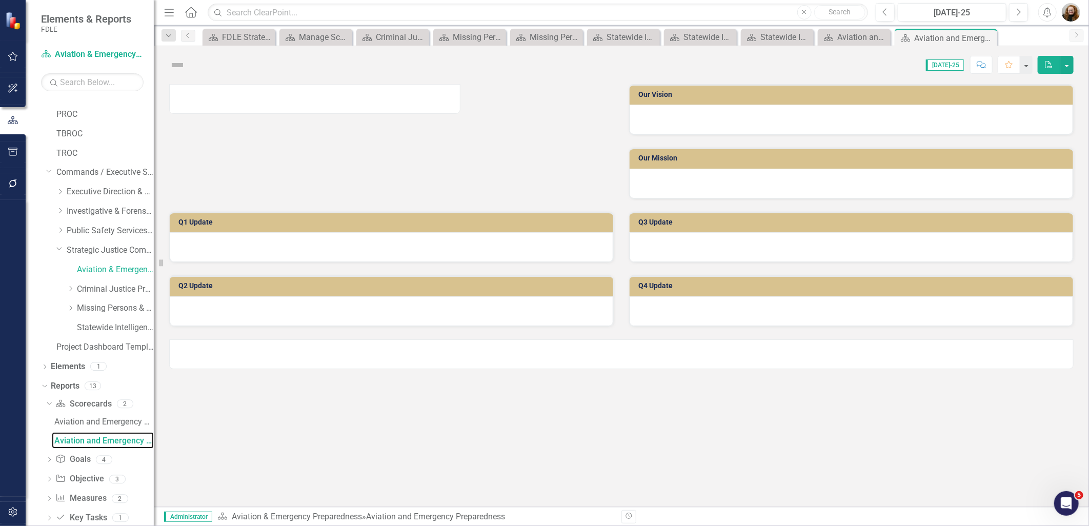
scroll to position [51, 0]
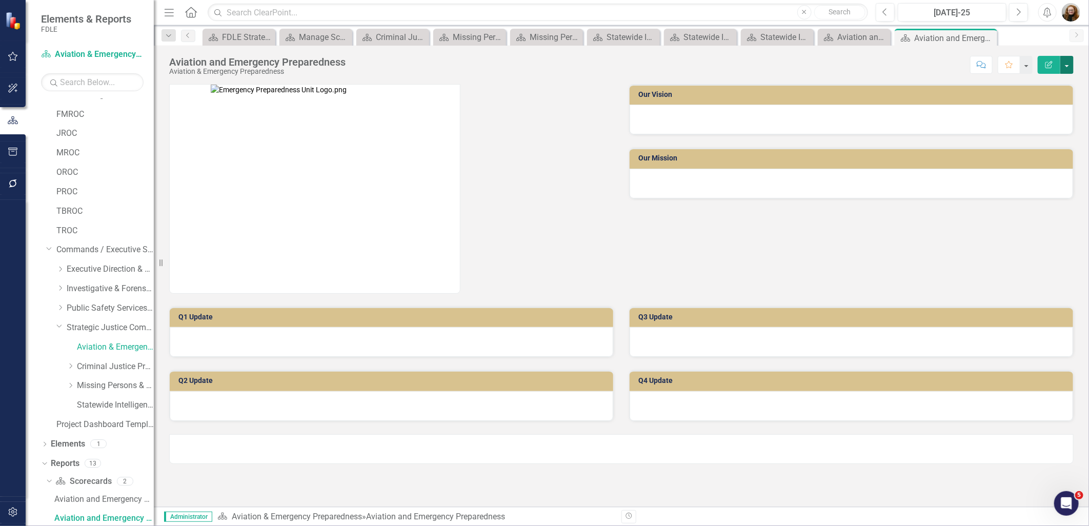
click at [1071, 68] on button "button" at bounding box center [1067, 65] width 13 height 18
click at [1040, 98] on link "Edit Report Edit Layout" at bounding box center [1031, 102] width 83 height 19
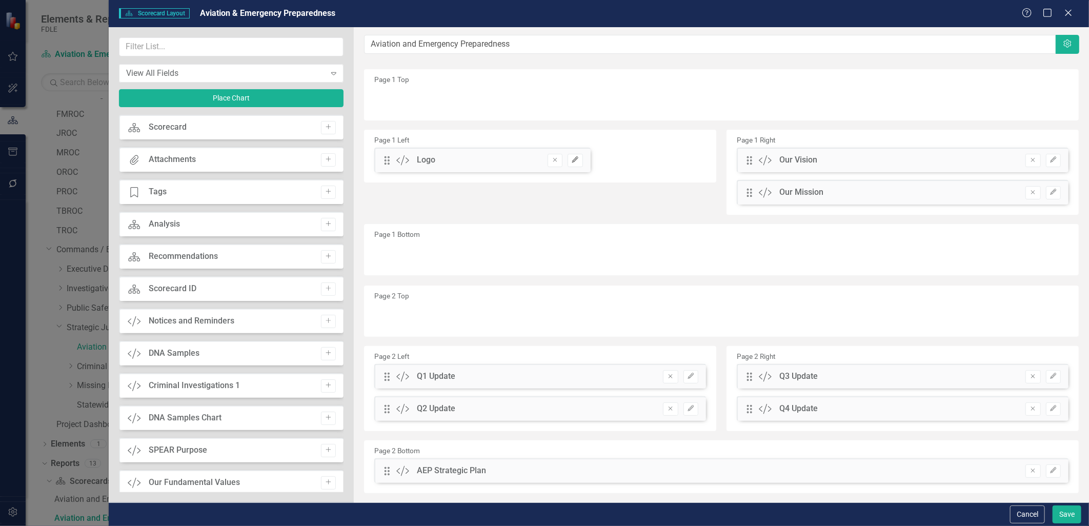
click at [577, 156] on button "Edit" at bounding box center [575, 160] width 15 height 13
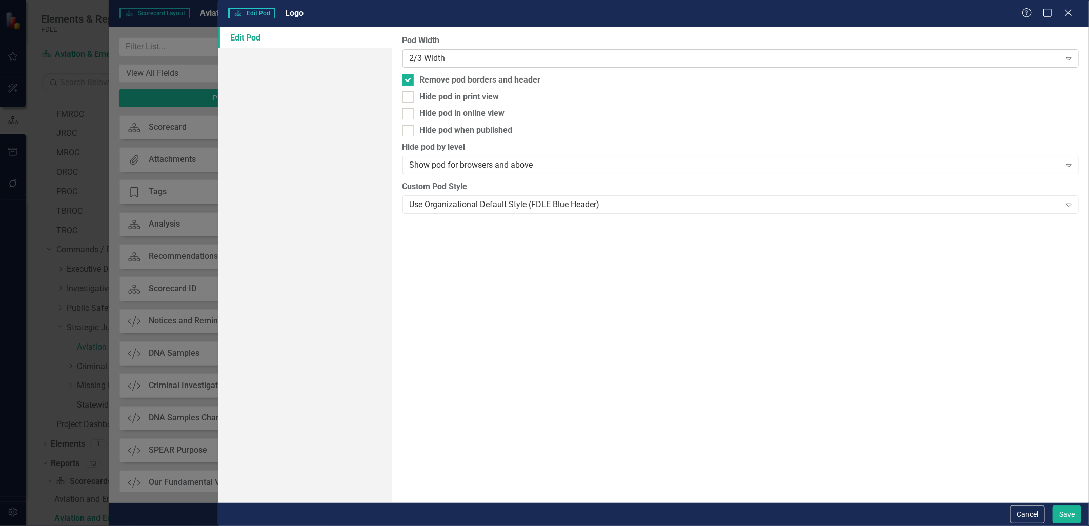
click at [494, 60] on div "2/3 Width" at bounding box center [735, 58] width 651 height 12
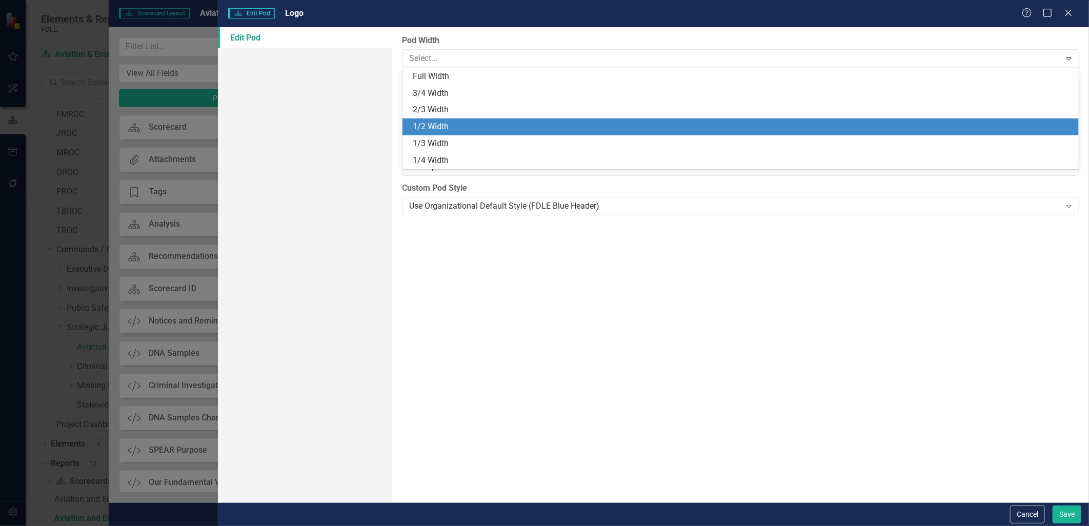
click at [481, 123] on div "1/2 Width" at bounding box center [743, 127] width 661 height 12
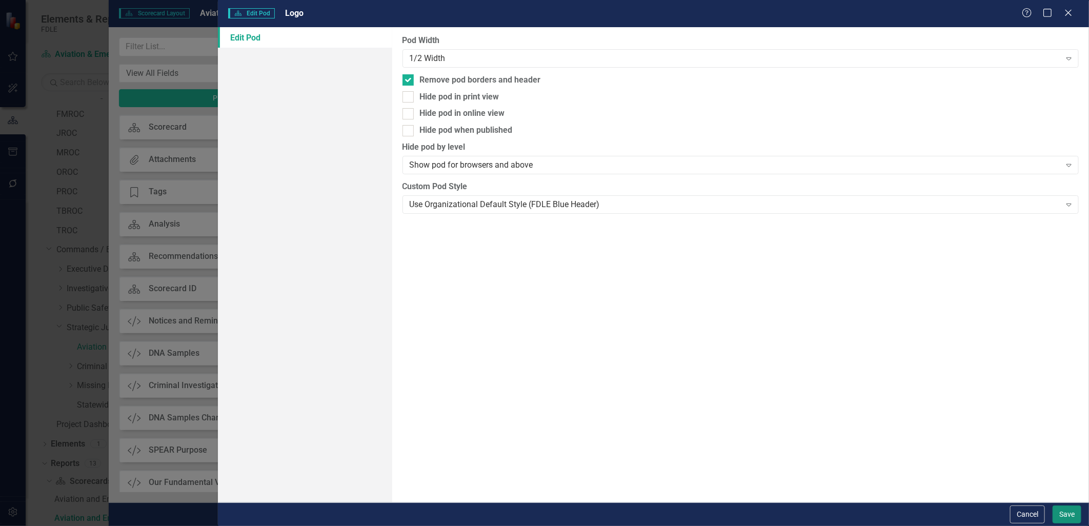
click at [1062, 511] on button "Save" at bounding box center [1067, 515] width 29 height 18
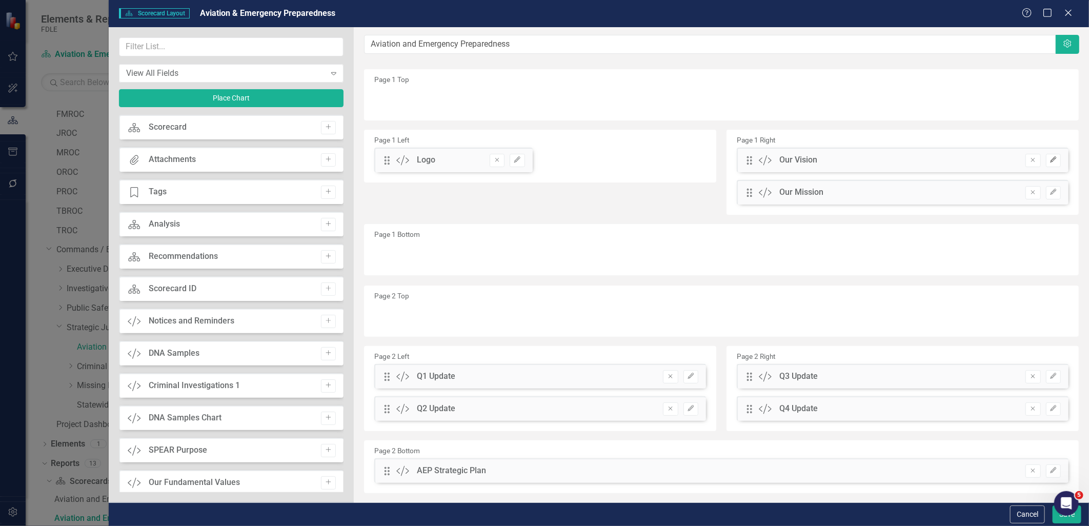
click at [1050, 160] on icon "Edit" at bounding box center [1054, 160] width 8 height 6
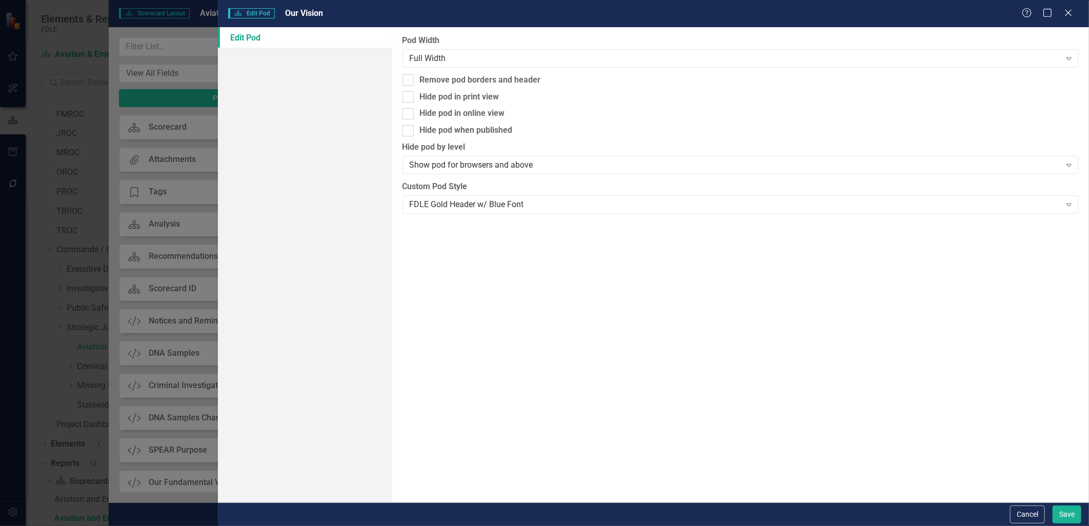
click at [481, 48] on div "Pod Width Full Width Expand" at bounding box center [741, 51] width 677 height 32
click at [480, 52] on div "Full Width Expand" at bounding box center [741, 58] width 677 height 18
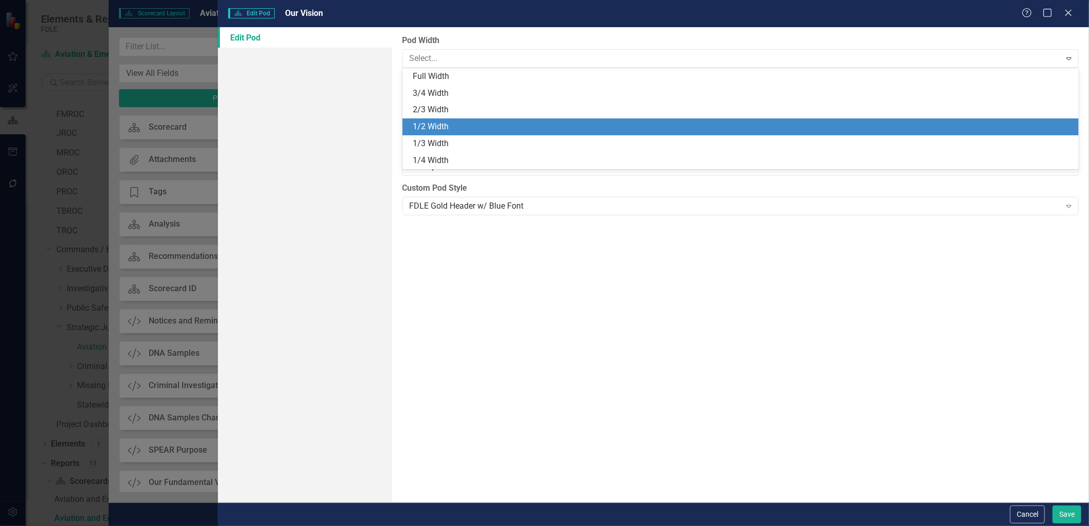
click at [459, 123] on div "1/2 Width" at bounding box center [743, 127] width 661 height 12
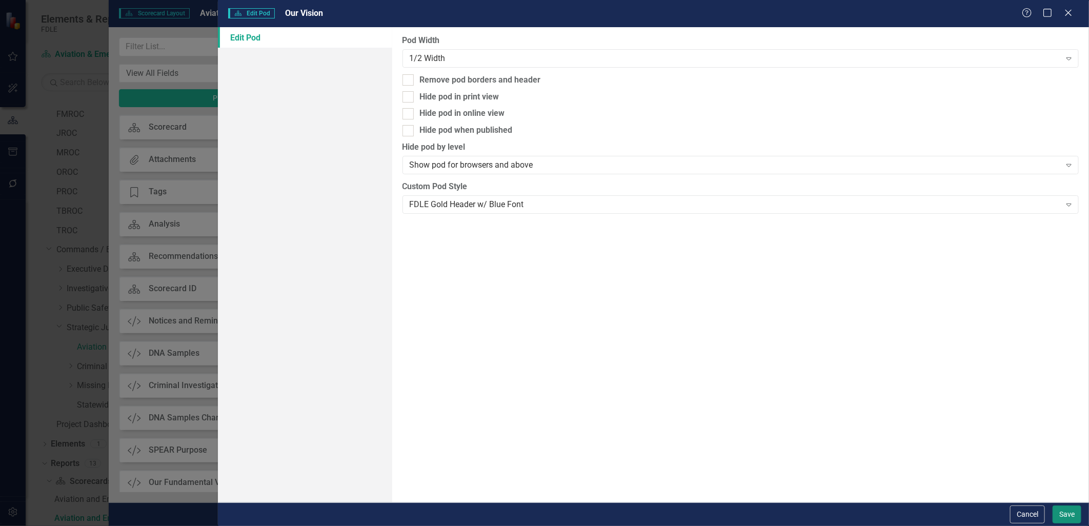
click at [1063, 513] on button "Save" at bounding box center [1067, 515] width 29 height 18
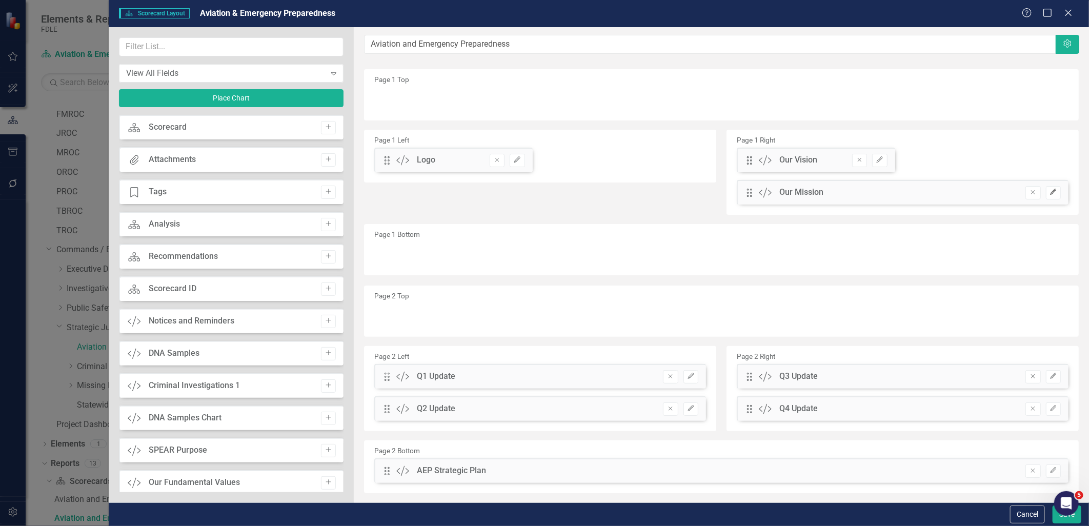
click at [1050, 192] on icon "Edit" at bounding box center [1054, 192] width 8 height 6
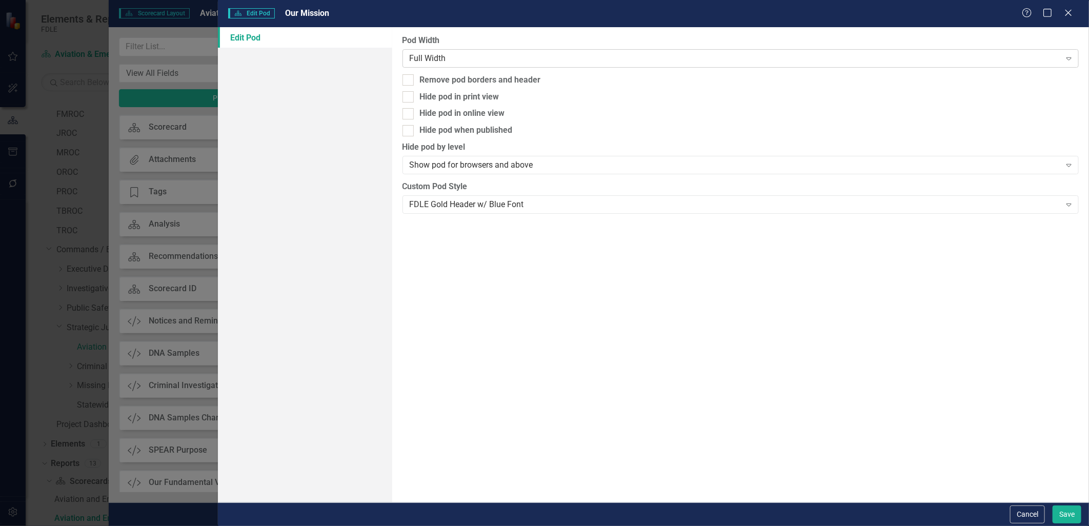
click at [565, 60] on div "Full Width" at bounding box center [735, 58] width 651 height 12
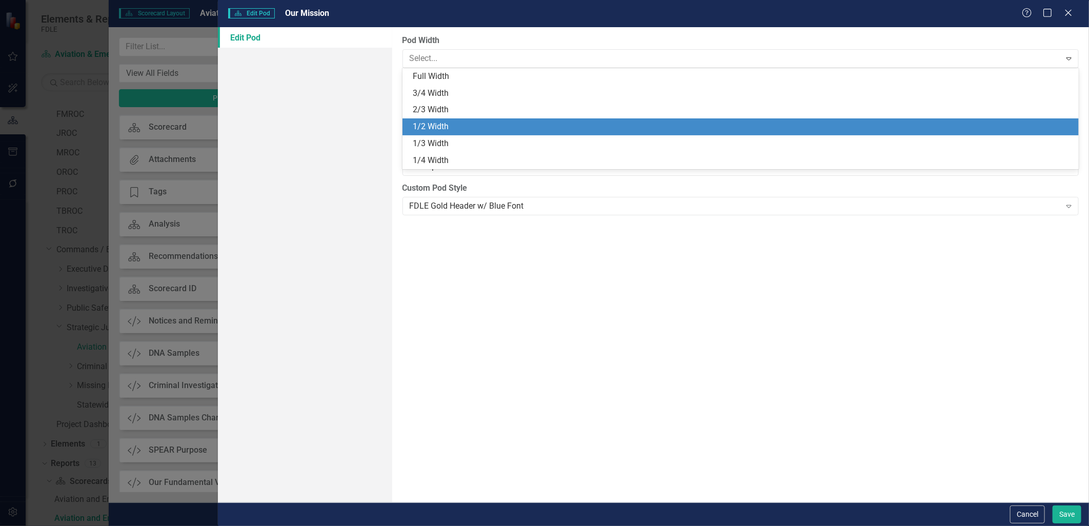
click at [527, 126] on div "1/2 Width" at bounding box center [743, 127] width 661 height 12
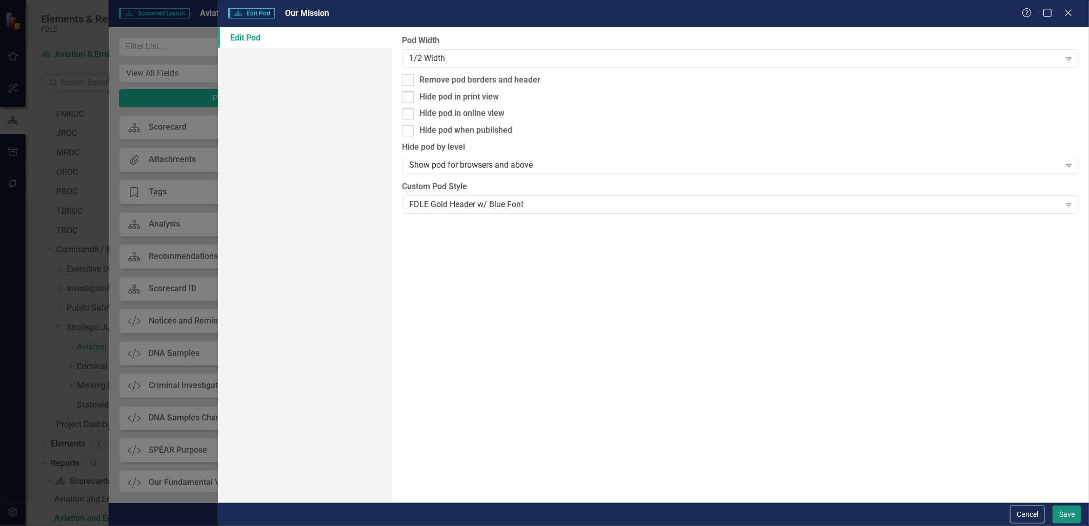
click at [1063, 517] on button "Save" at bounding box center [1067, 515] width 29 height 18
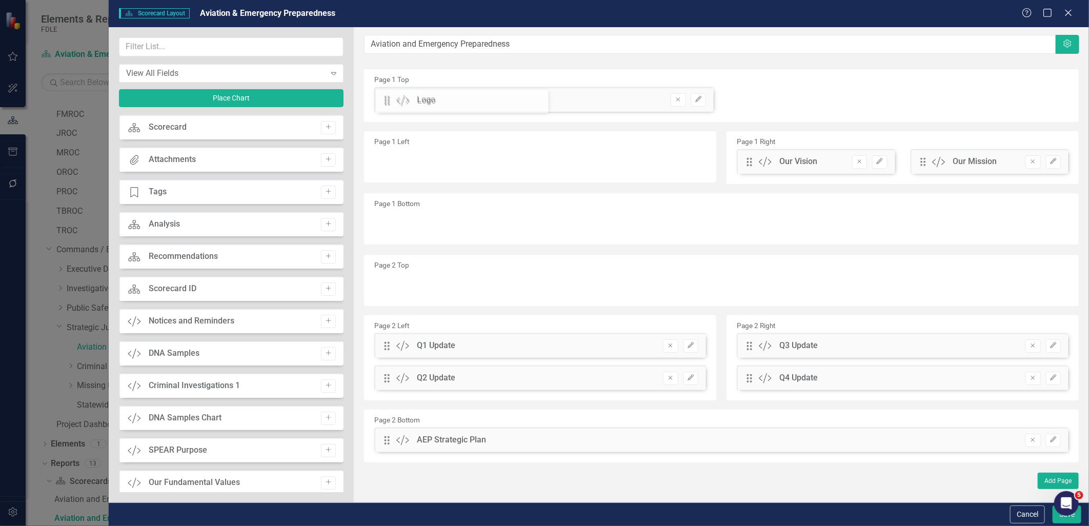
drag, startPoint x: 385, startPoint y: 160, endPoint x: 393, endPoint y: 99, distance: 61.7
drag, startPoint x: 749, startPoint y: 161, endPoint x: 766, endPoint y: 114, distance: 49.7
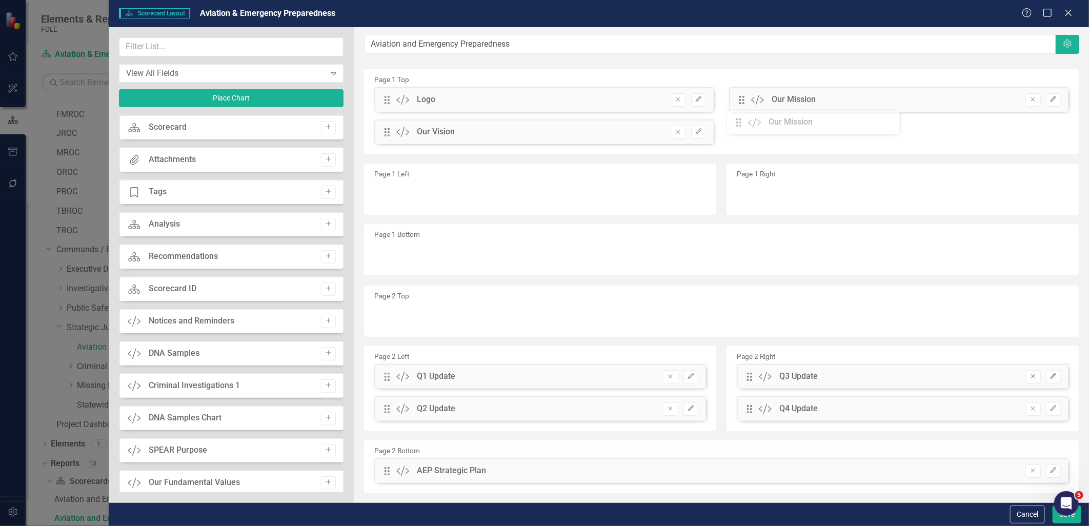
drag, startPoint x: 749, startPoint y: 166, endPoint x: 746, endPoint y: 126, distance: 39.6
drag, startPoint x: 386, startPoint y: 131, endPoint x: 781, endPoint y: 95, distance: 396.5
click at [781, 95] on div "The fields (or pods) that are available for you to include on the detail page a…" at bounding box center [722, 274] width 736 height 495
drag, startPoint x: 383, startPoint y: 376, endPoint x: 406, endPoint y: 196, distance: 181.5
drag, startPoint x: 387, startPoint y: 377, endPoint x: 734, endPoint y: 181, distance: 398.7
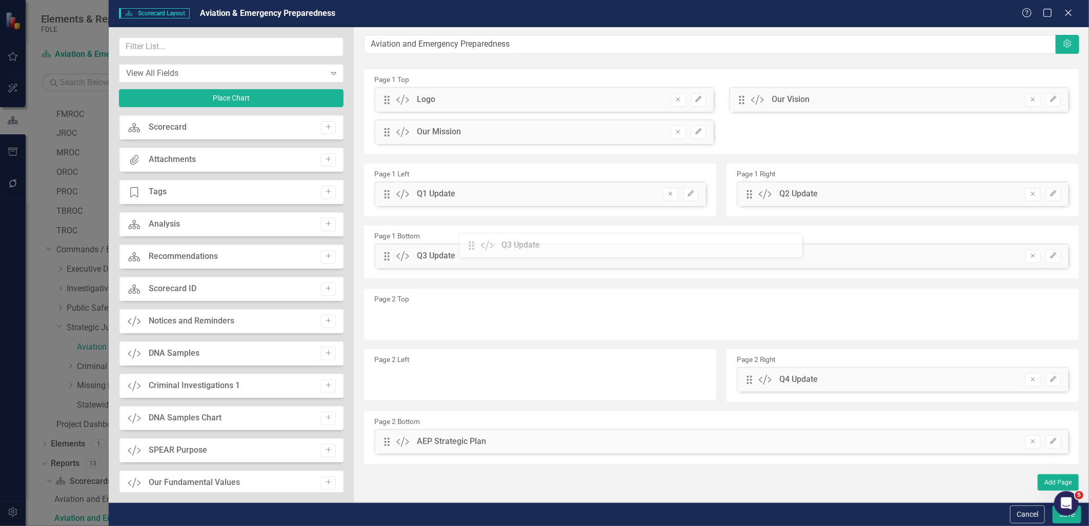
drag, startPoint x: 744, startPoint y: 377, endPoint x: 514, endPoint y: 262, distance: 257.6
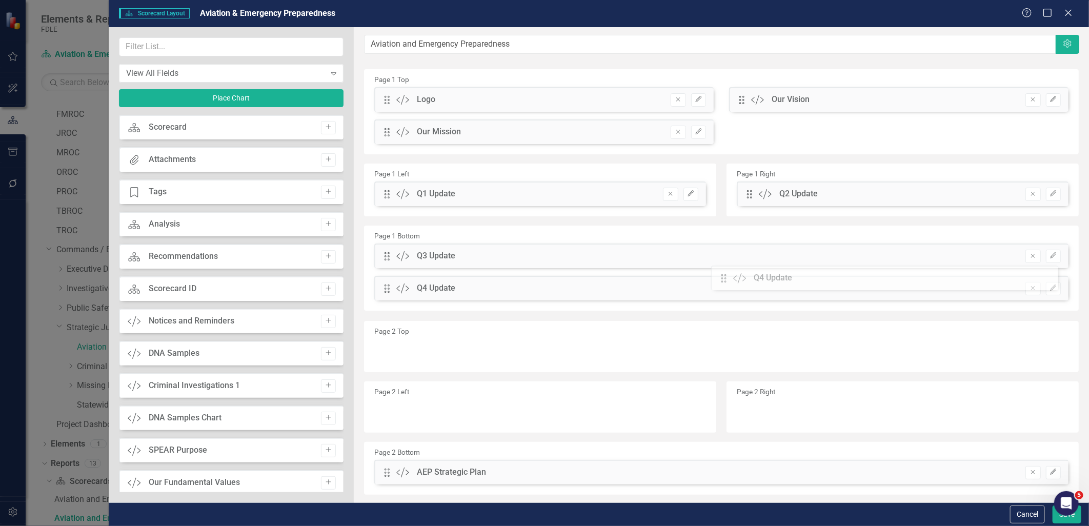
drag, startPoint x: 751, startPoint y: 381, endPoint x: 733, endPoint y: 279, distance: 103.6
drag, startPoint x: 1048, startPoint y: 257, endPoint x: 1044, endPoint y: 251, distance: 7.0
click at [1050, 256] on icon "Edit" at bounding box center [1054, 256] width 8 height 6
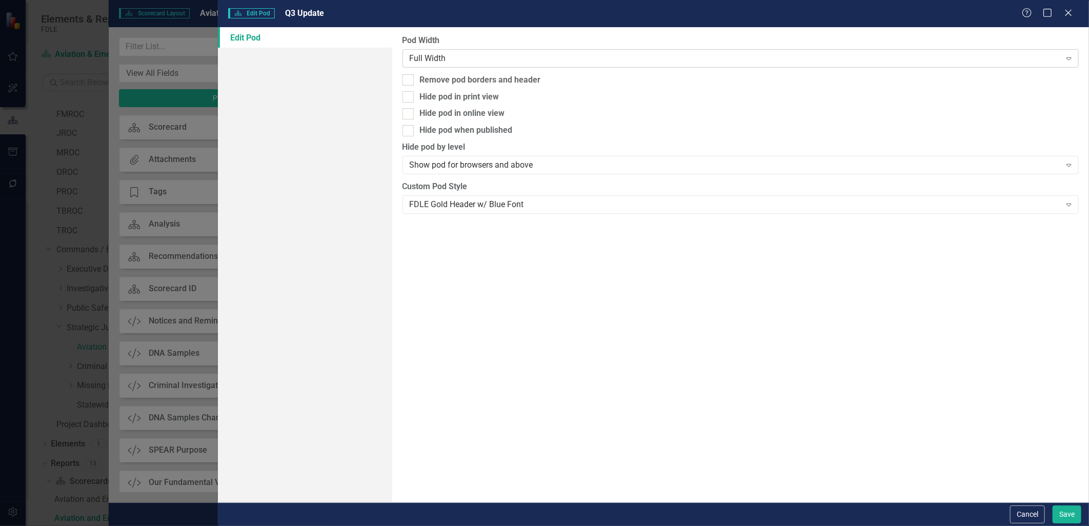
click at [475, 54] on div "Full Width" at bounding box center [735, 58] width 651 height 12
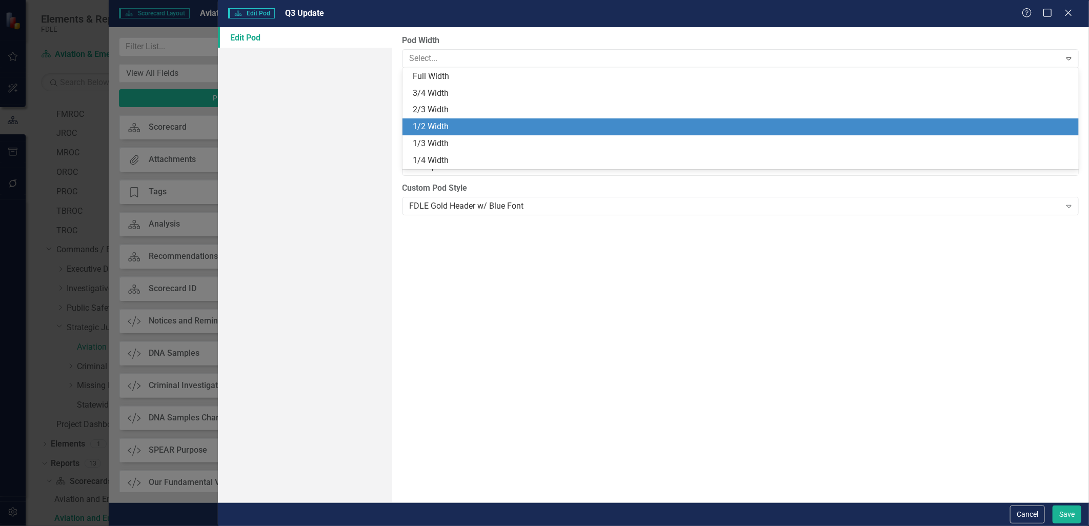
click at [449, 130] on div "1/2 Width" at bounding box center [743, 127] width 661 height 12
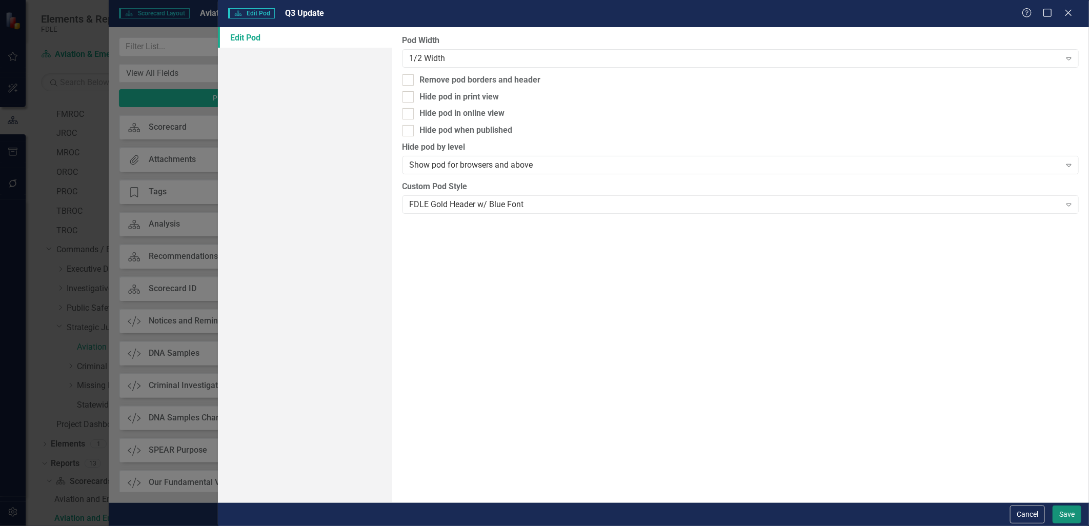
click at [1073, 514] on button "Save" at bounding box center [1067, 515] width 29 height 18
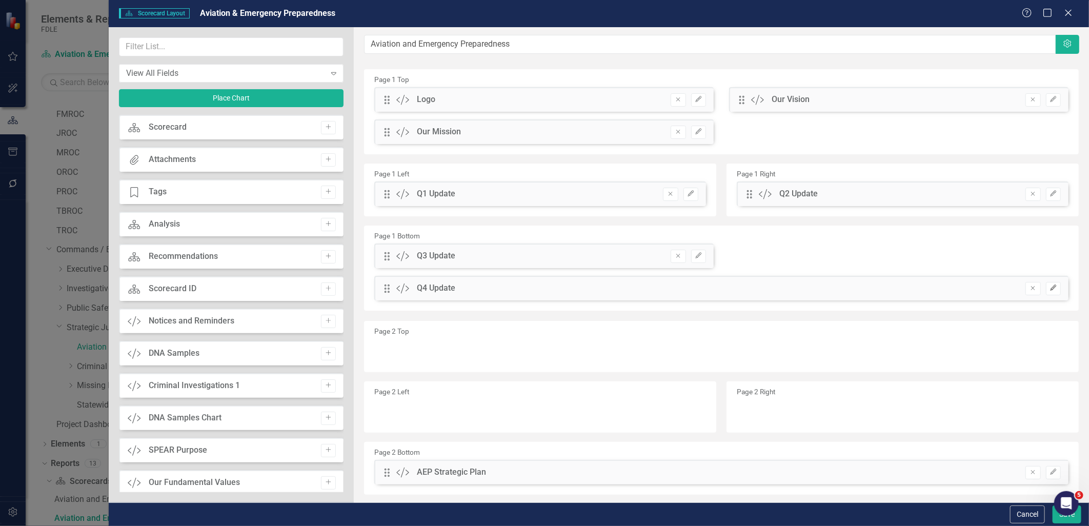
click at [1050, 289] on icon "button" at bounding box center [1053, 288] width 6 height 6
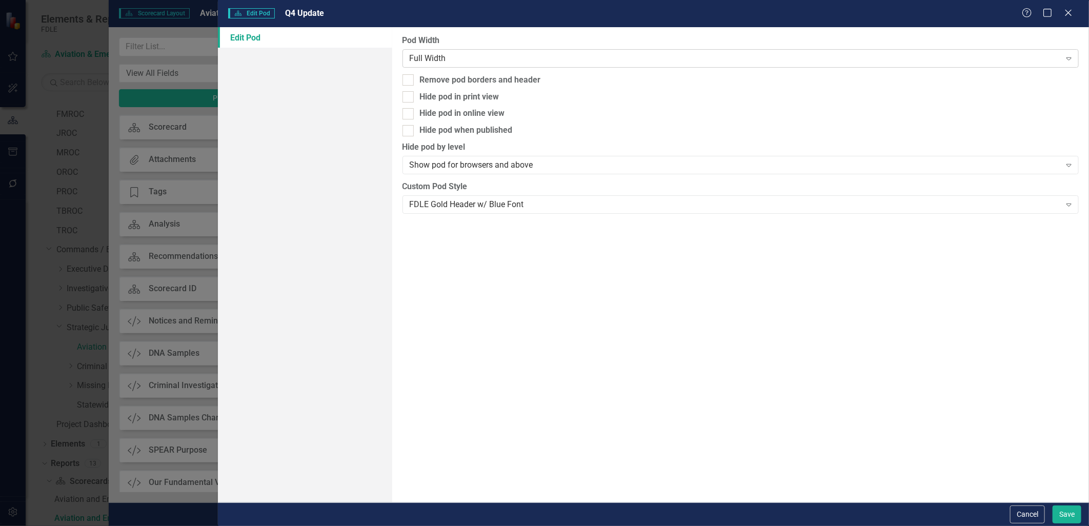
click at [457, 54] on div "Full Width" at bounding box center [735, 58] width 651 height 12
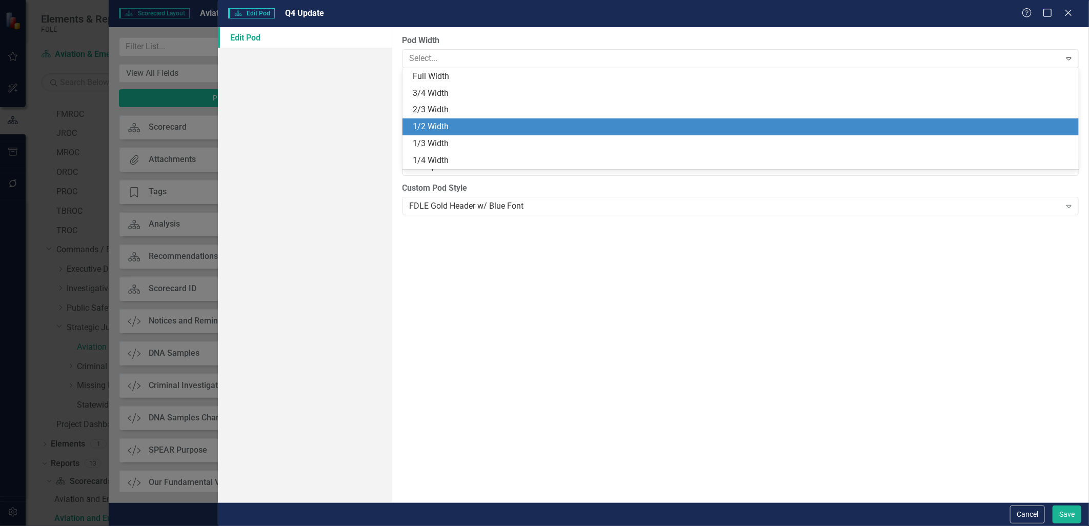
click at [442, 120] on div "1/2 Width" at bounding box center [741, 126] width 677 height 17
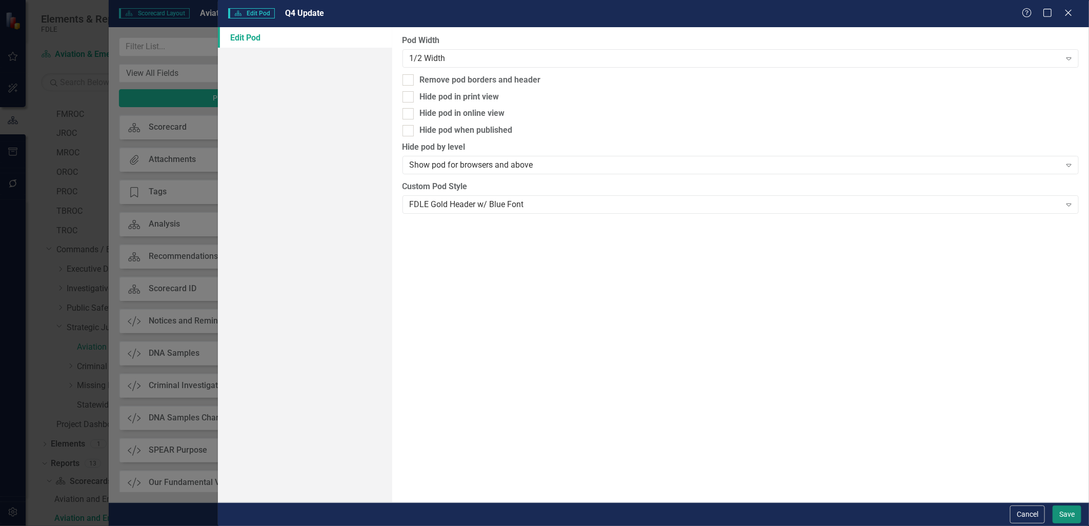
click at [1074, 512] on button "Save" at bounding box center [1067, 515] width 29 height 18
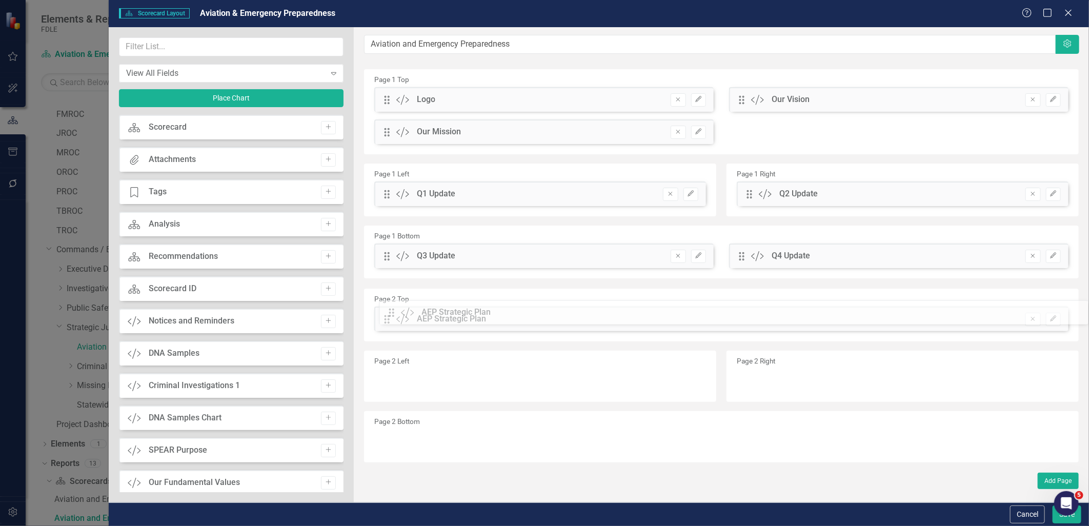
drag, startPoint x: 387, startPoint y: 442, endPoint x: 399, endPoint y: 314, distance: 128.3
click at [1069, 512] on div "Open Intercom Messenger" at bounding box center [1065, 502] width 34 height 34
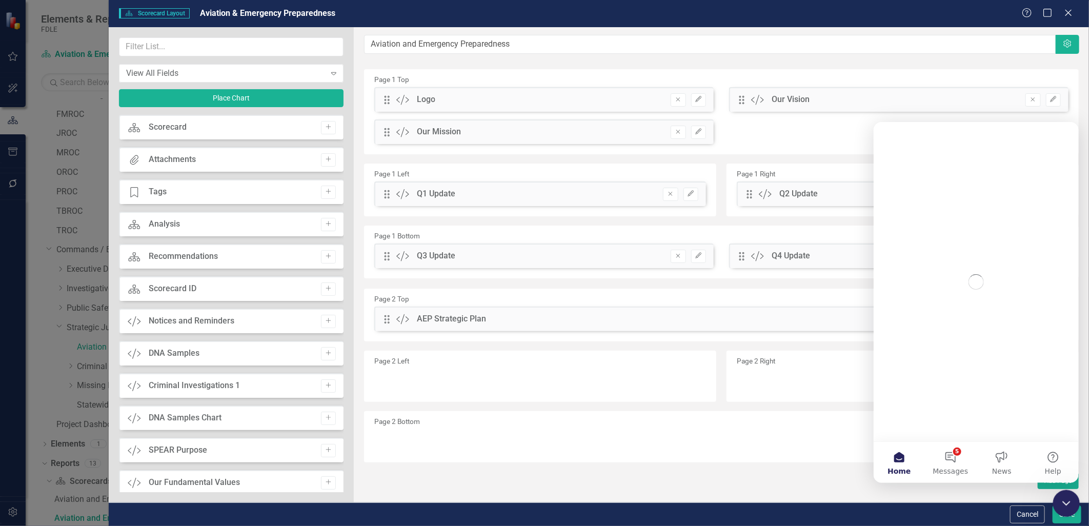
scroll to position [0, 0]
click at [1064, 521] on button "Save" at bounding box center [1067, 515] width 29 height 18
click at [1062, 508] on div "Close Intercom Messenger" at bounding box center [1065, 502] width 25 height 25
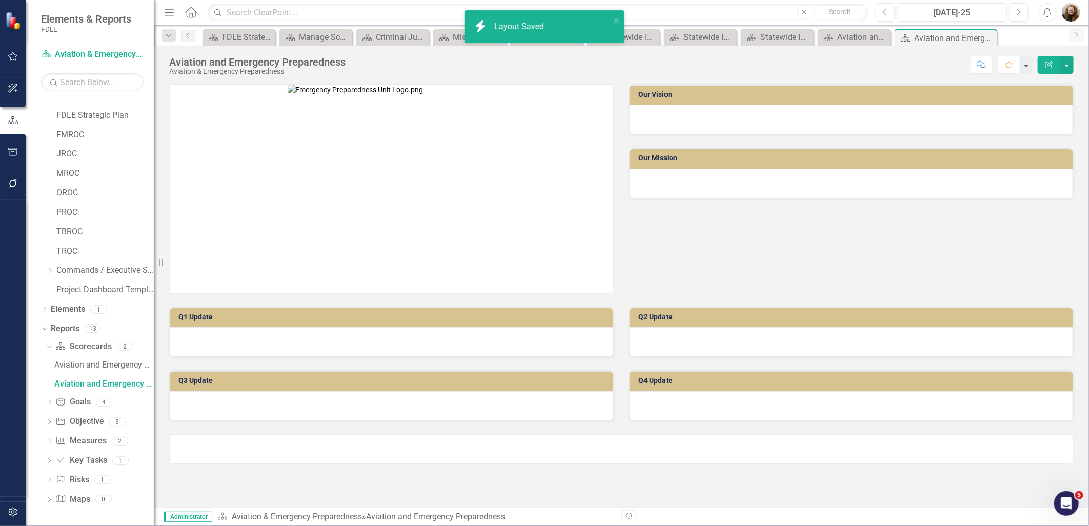
scroll to position [31, 0]
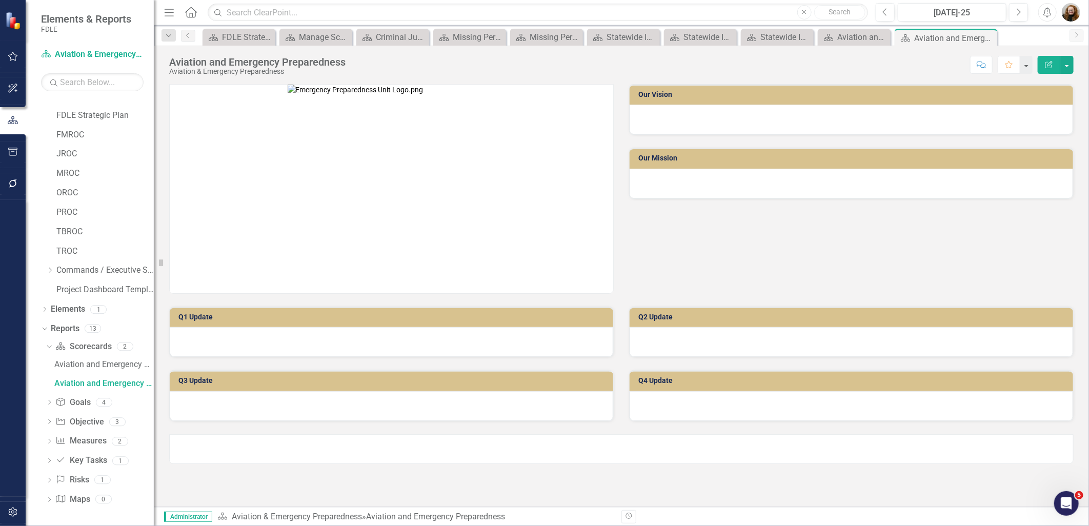
click at [197, 448] on div at bounding box center [621, 449] width 905 height 30
click at [224, 453] on div at bounding box center [621, 449] width 905 height 30
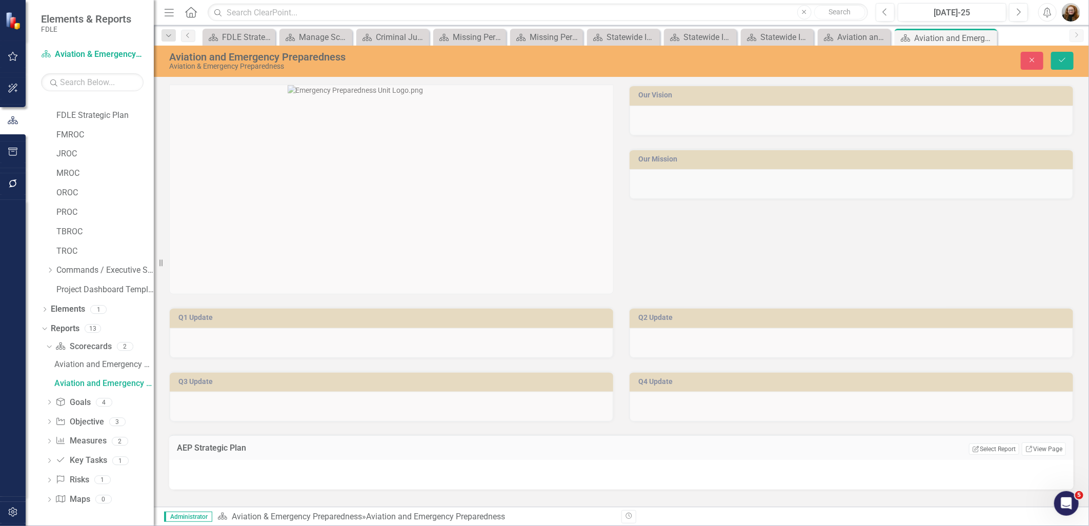
click at [217, 468] on div at bounding box center [621, 475] width 905 height 30
click at [1033, 65] on button "Close" at bounding box center [1032, 61] width 23 height 18
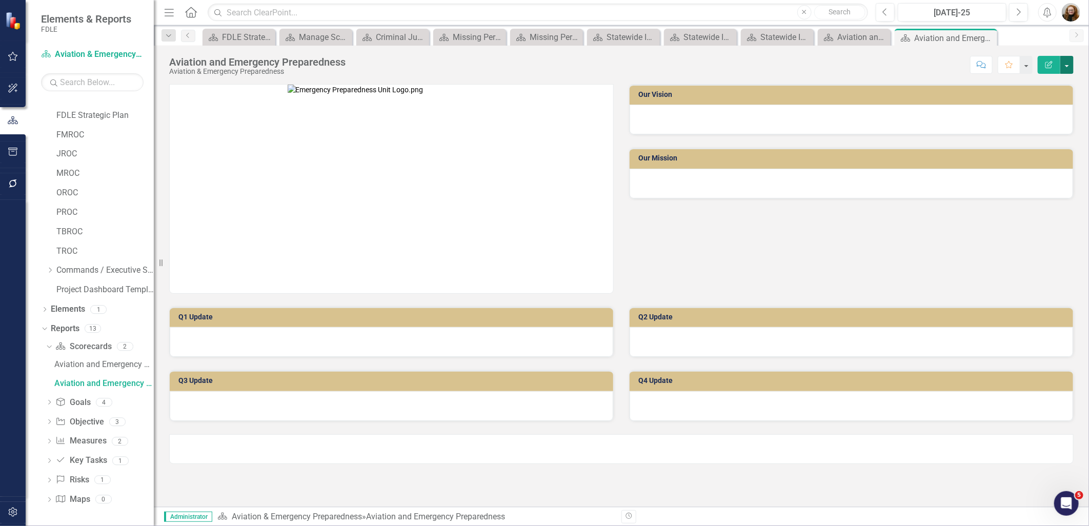
click at [1069, 64] on button "button" at bounding box center [1067, 65] width 13 height 18
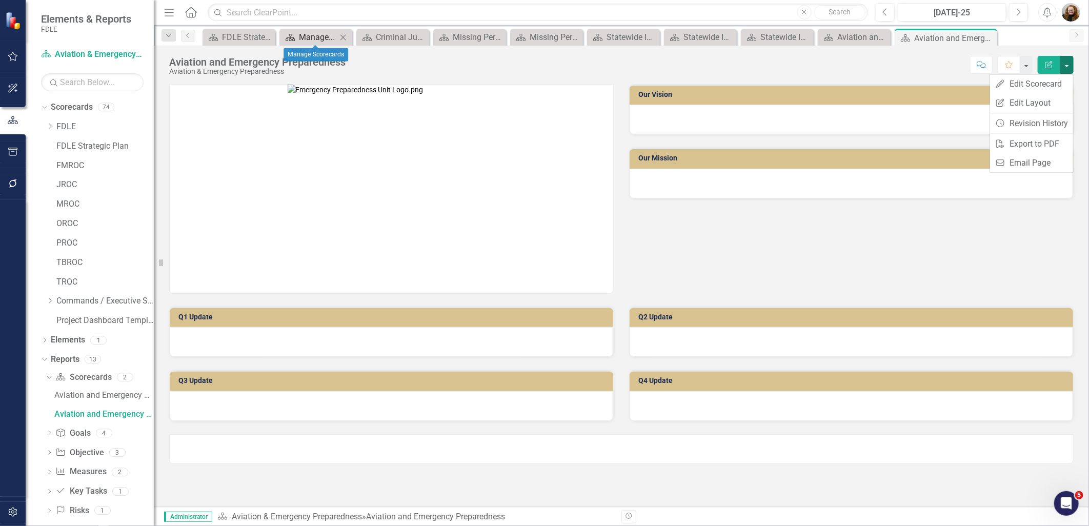
click at [321, 37] on div "Manage Scorecards" at bounding box center [318, 37] width 38 height 13
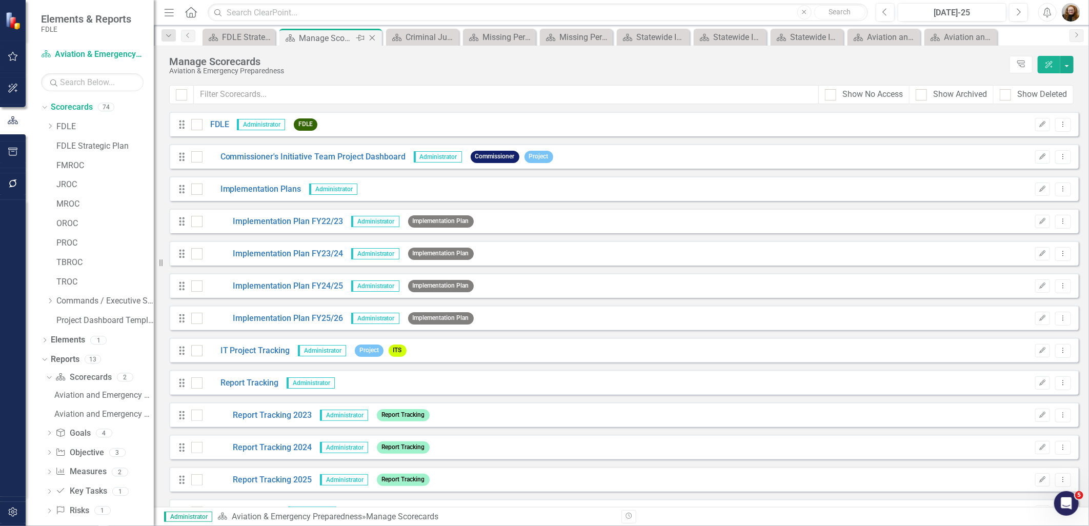
click at [373, 37] on icon "Close" at bounding box center [372, 38] width 10 height 8
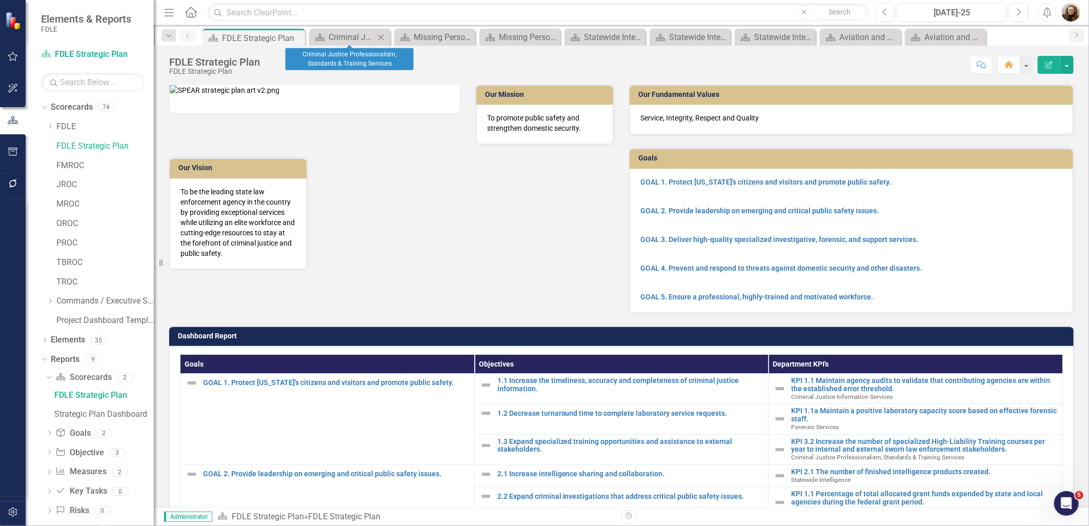
click at [383, 38] on icon "Close" at bounding box center [381, 37] width 10 height 8
click at [392, 35] on icon "Close" at bounding box center [391, 37] width 10 height 8
click at [406, 36] on icon "Close" at bounding box center [403, 37] width 10 height 8
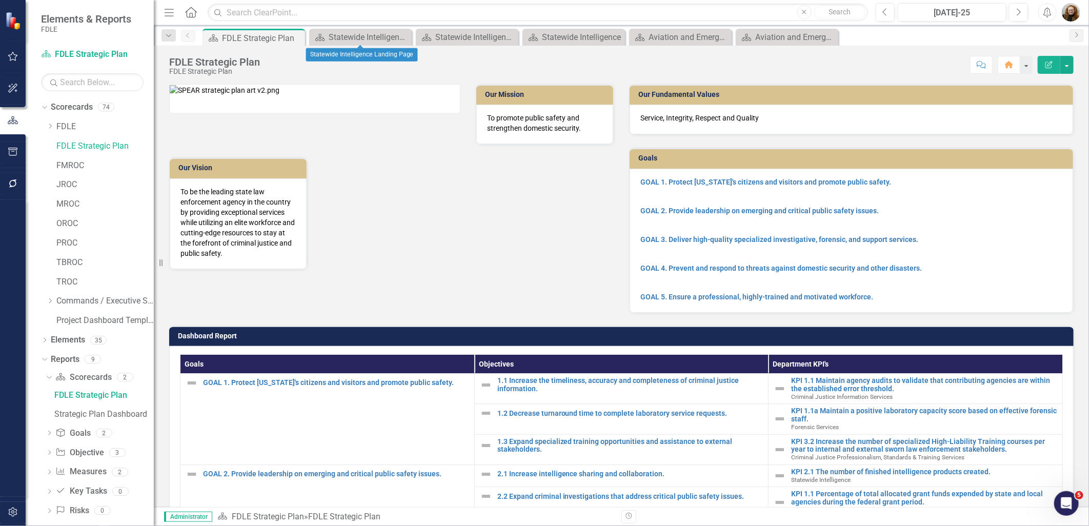
click at [0, 0] on icon "Close" at bounding box center [0, 0] width 0 height 0
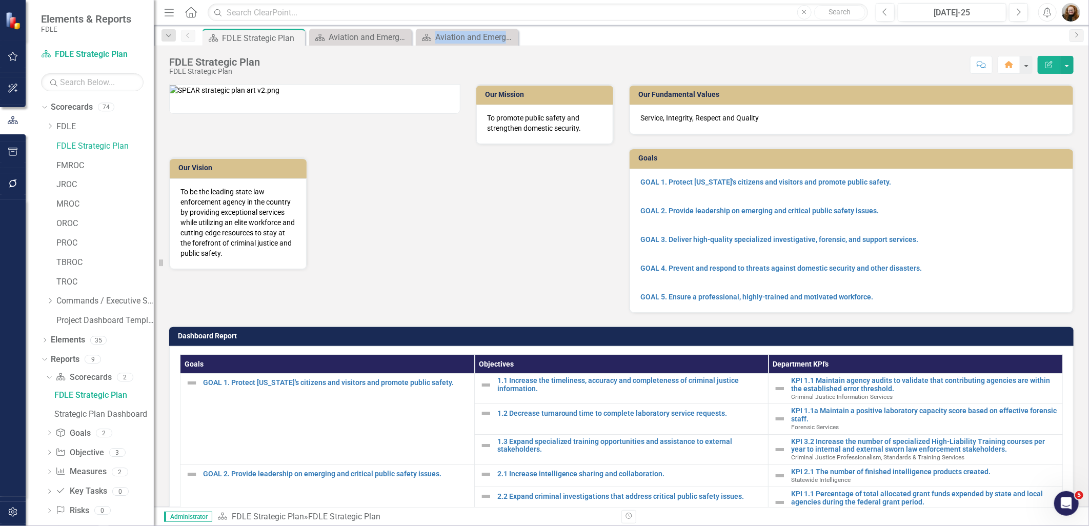
click at [0, 0] on icon "Close" at bounding box center [0, 0] width 0 height 0
click at [51, 303] on icon "Dropdown" at bounding box center [50, 301] width 8 height 6
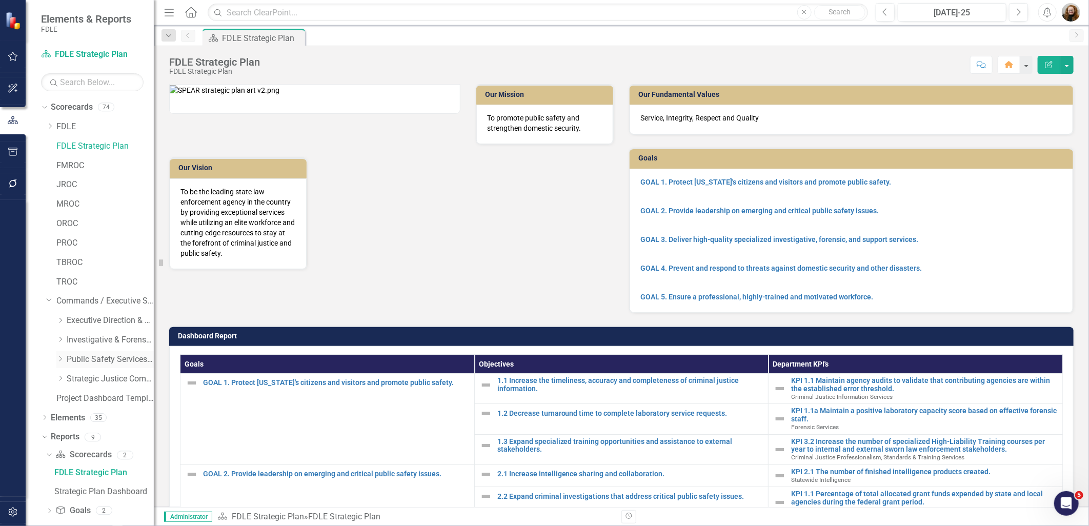
click at [59, 354] on div "Dropdown Public Safety Services Command" at bounding box center [104, 359] width 97 height 17
click at [63, 361] on icon "Dropdown" at bounding box center [60, 359] width 8 height 6
click at [122, 436] on link "Information Technology Services" at bounding box center [115, 437] width 77 height 12
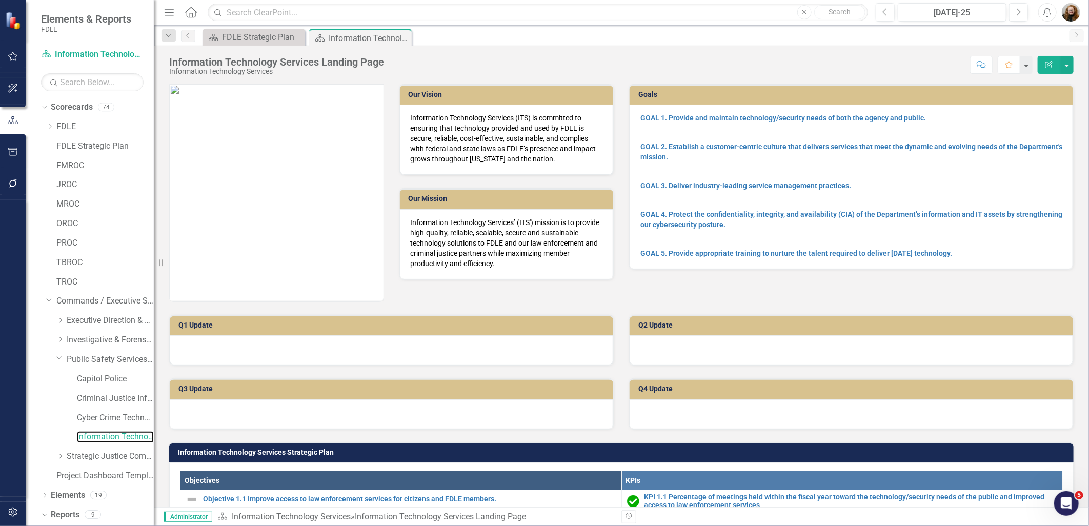
scroll to position [32, 0]
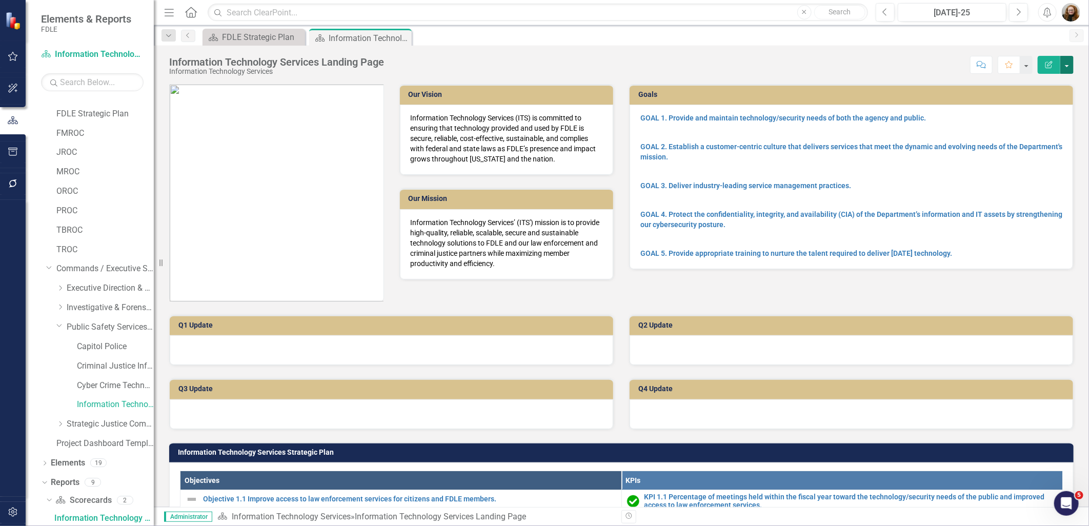
click at [1064, 61] on button "button" at bounding box center [1067, 65] width 13 height 18
click at [1040, 96] on link "Edit Report Edit Layout" at bounding box center [1031, 102] width 83 height 19
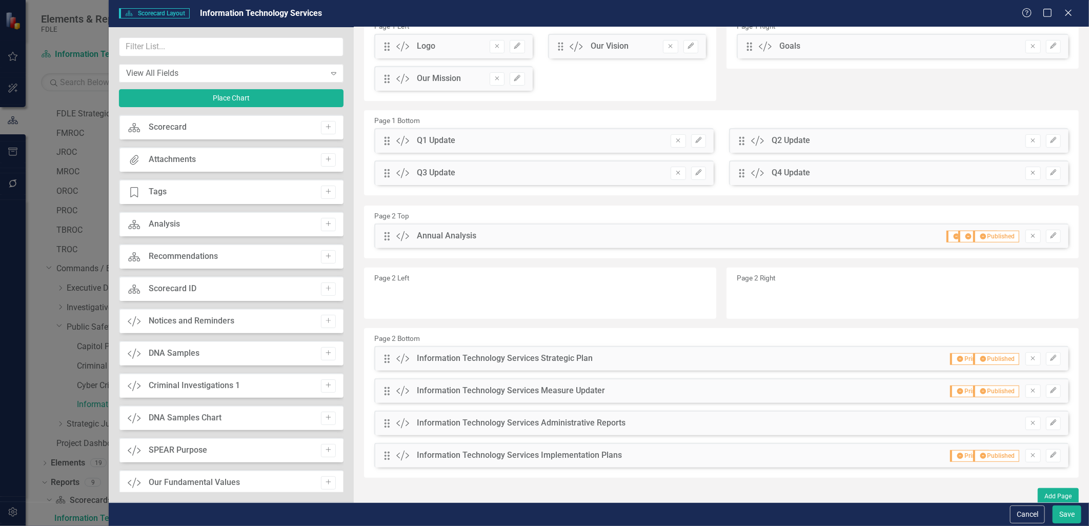
scroll to position [118, 0]
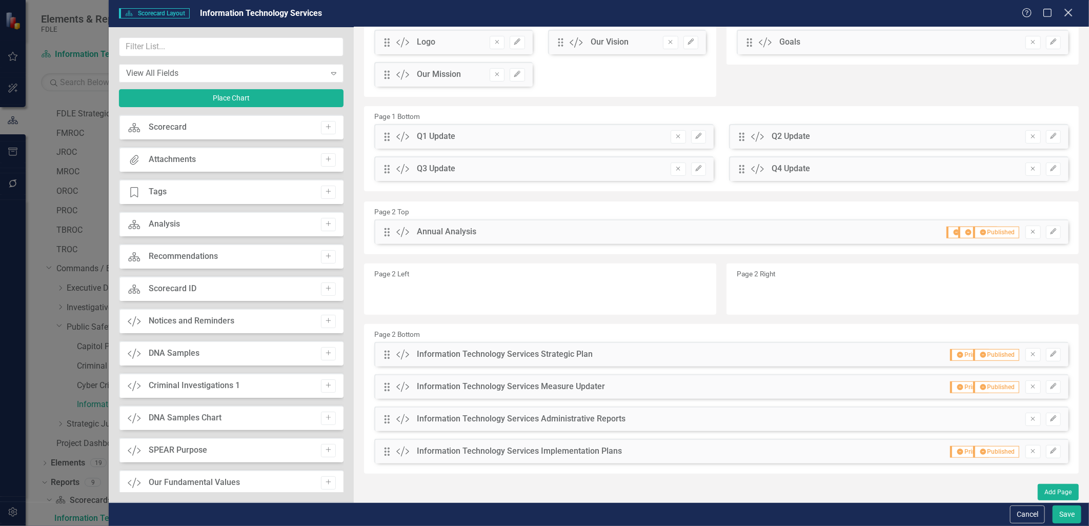
click at [1072, 16] on icon at bounding box center [1069, 13] width 8 height 8
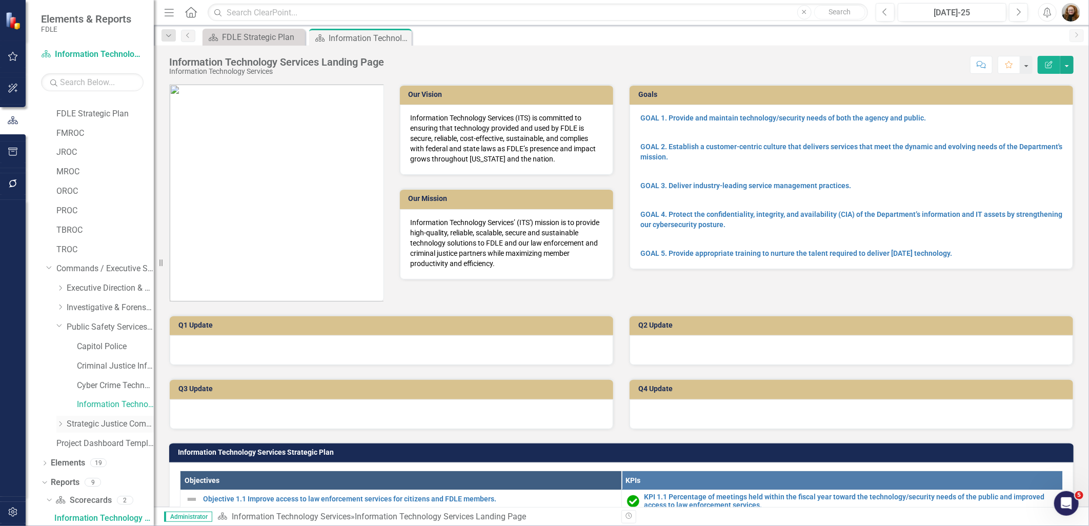
click at [61, 426] on icon "Dropdown" at bounding box center [60, 424] width 8 height 6
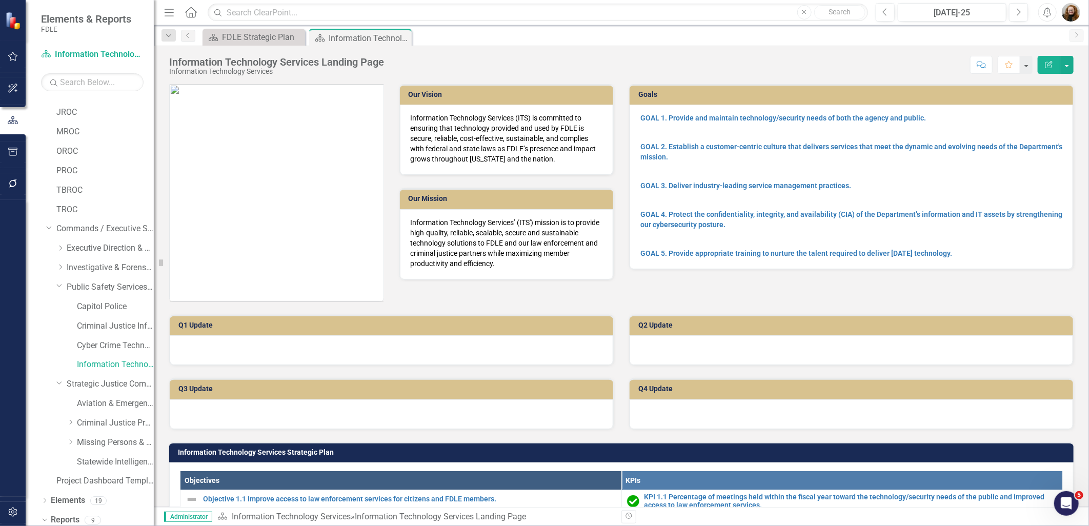
scroll to position [89, 0]
click at [111, 407] on link "Criminal Justice Professionalism, Standards & Training Services" at bounding box center [115, 407] width 77 height 12
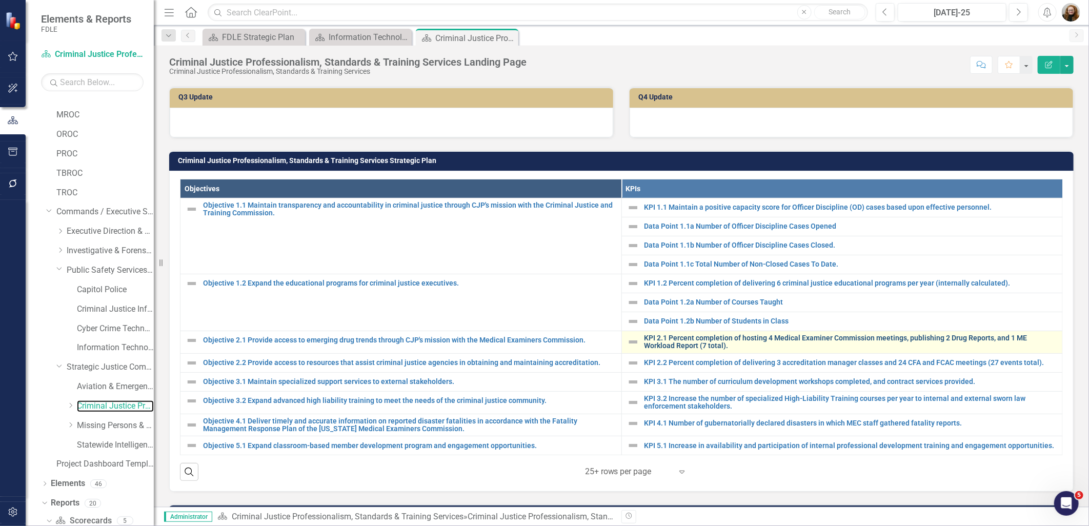
scroll to position [110, 0]
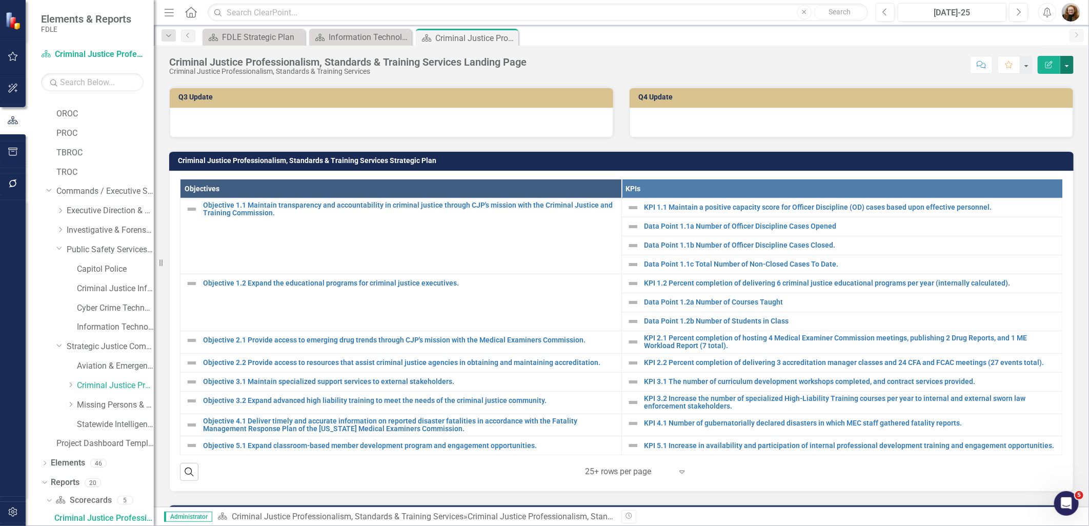
click at [1065, 67] on button "button" at bounding box center [1067, 65] width 13 height 18
click at [1049, 103] on link "Edit Report Edit Layout" at bounding box center [1031, 102] width 83 height 19
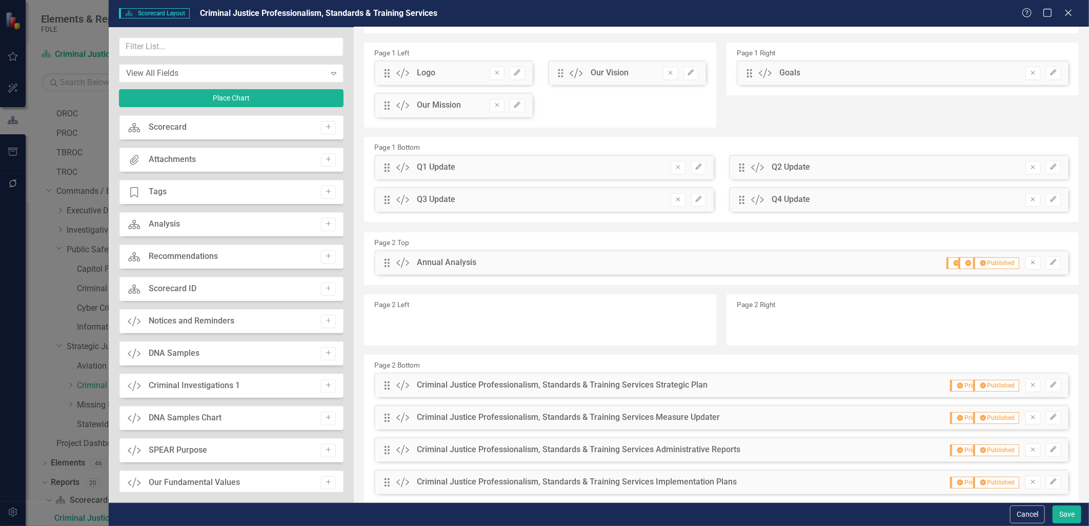
scroll to position [114, 0]
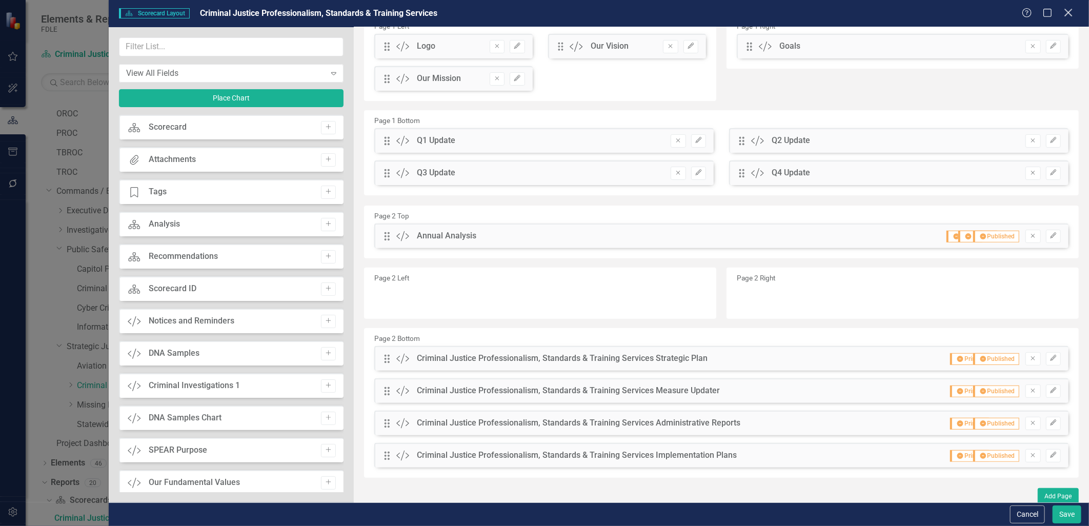
click at [1068, 14] on icon "Close" at bounding box center [1068, 13] width 13 height 10
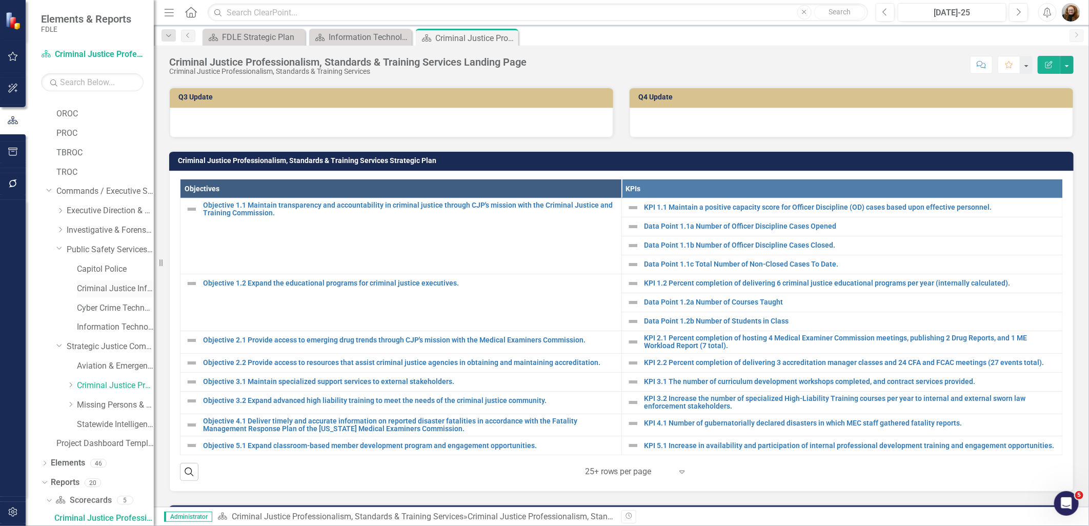
click at [100, 288] on link "Criminal Justice Information Services" at bounding box center [115, 289] width 77 height 12
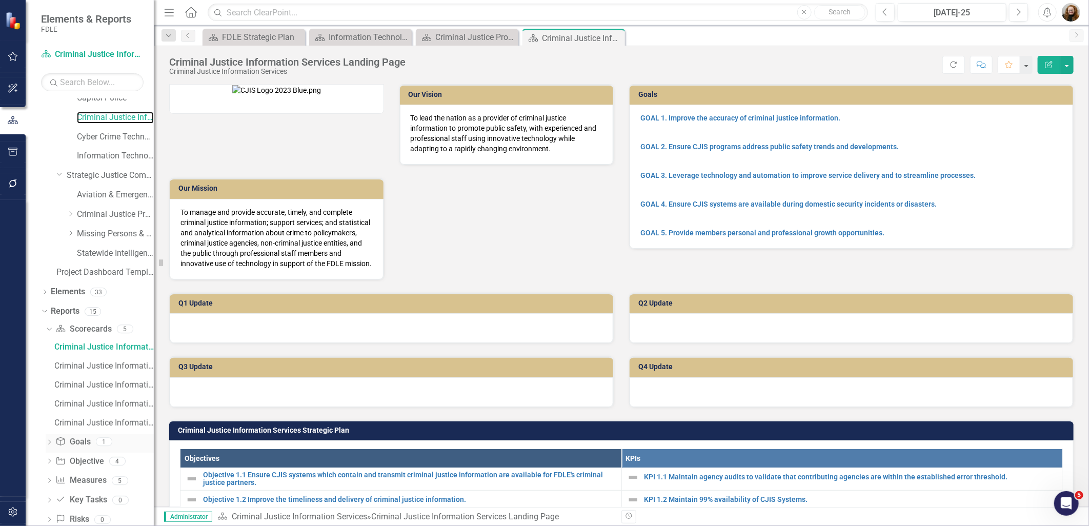
scroll to position [321, 0]
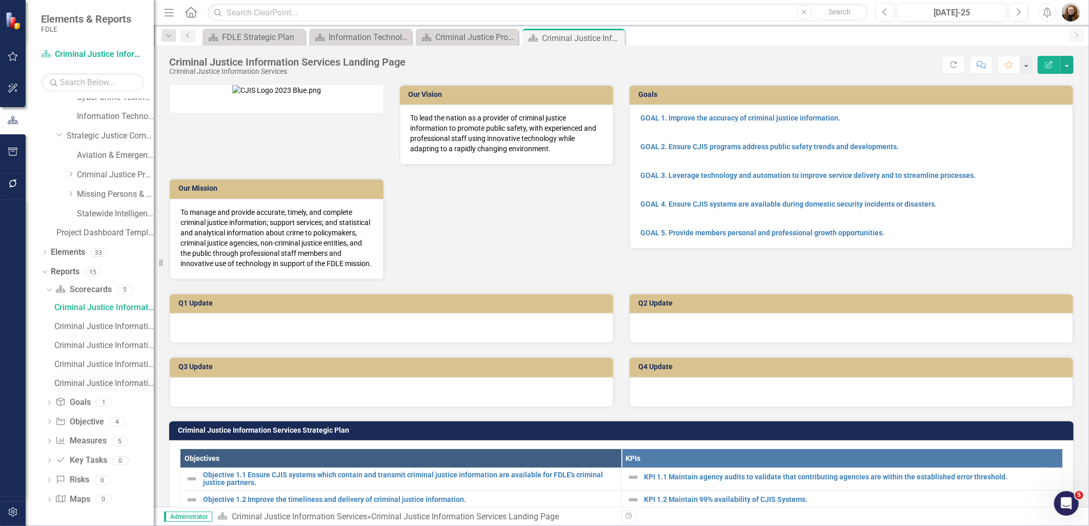
click at [97, 378] on link "Criminal Justice Information Services" at bounding box center [103, 383] width 102 height 16
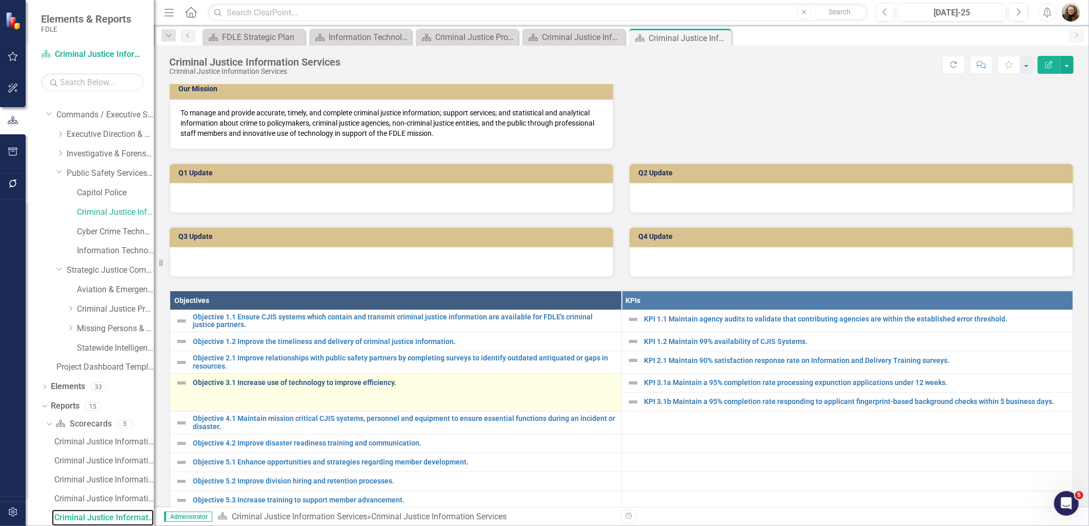
scroll to position [196, 0]
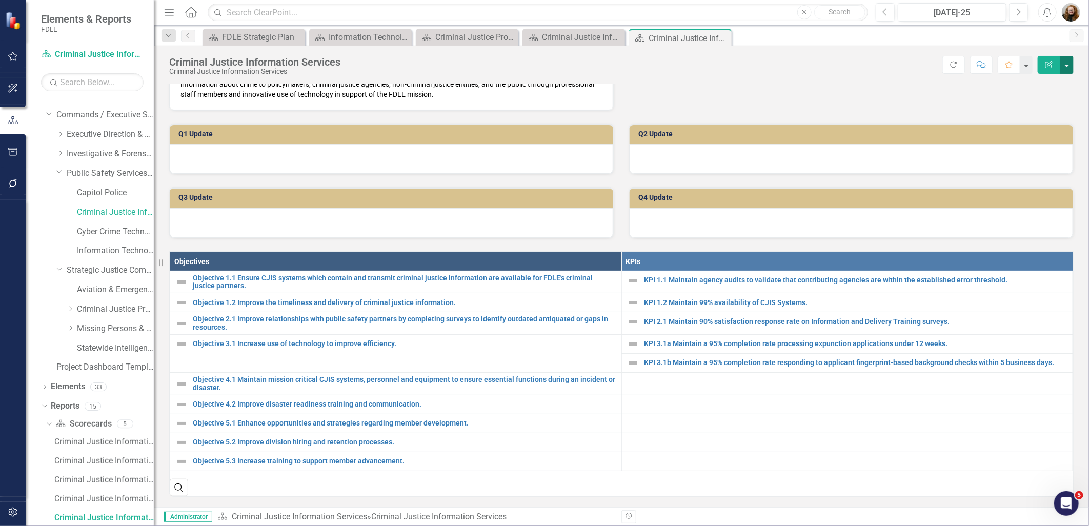
click at [1068, 59] on button "button" at bounding box center [1067, 65] width 13 height 18
click at [1048, 104] on link "Edit Report Edit Layout" at bounding box center [1031, 102] width 83 height 19
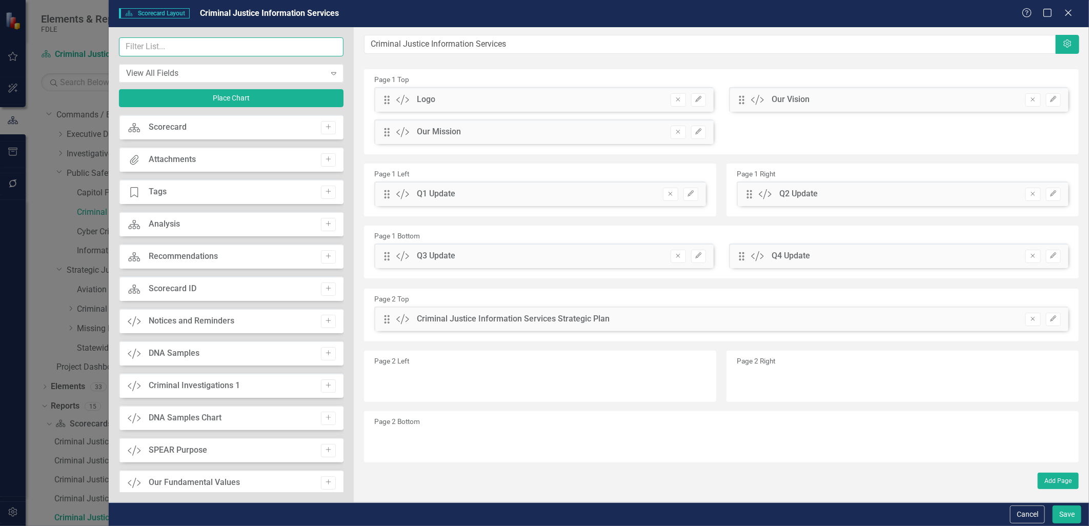
click at [149, 45] on input "text" at bounding box center [231, 46] width 225 height 19
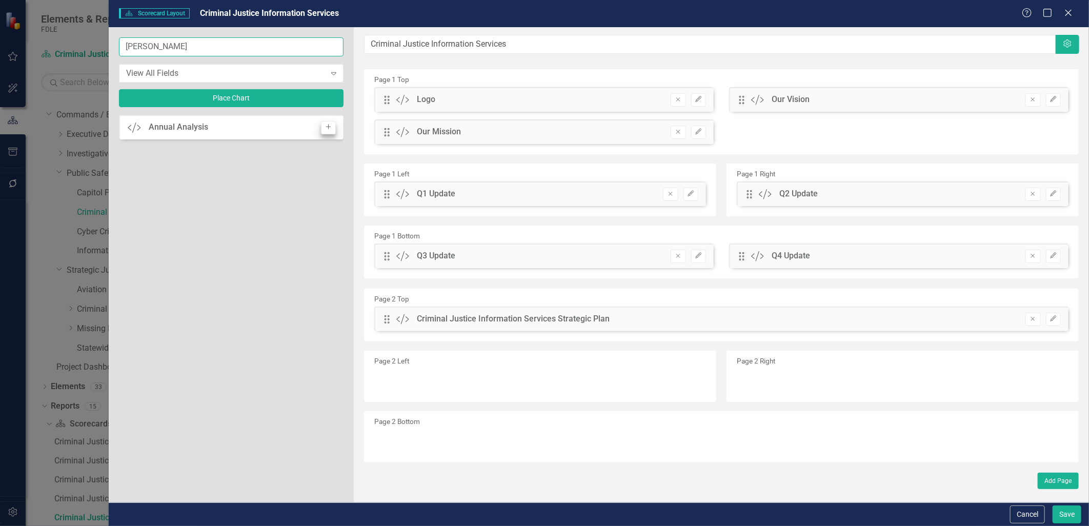
type input "[PERSON_NAME]"
click at [329, 127] on icon "Add" at bounding box center [329, 127] width 8 height 6
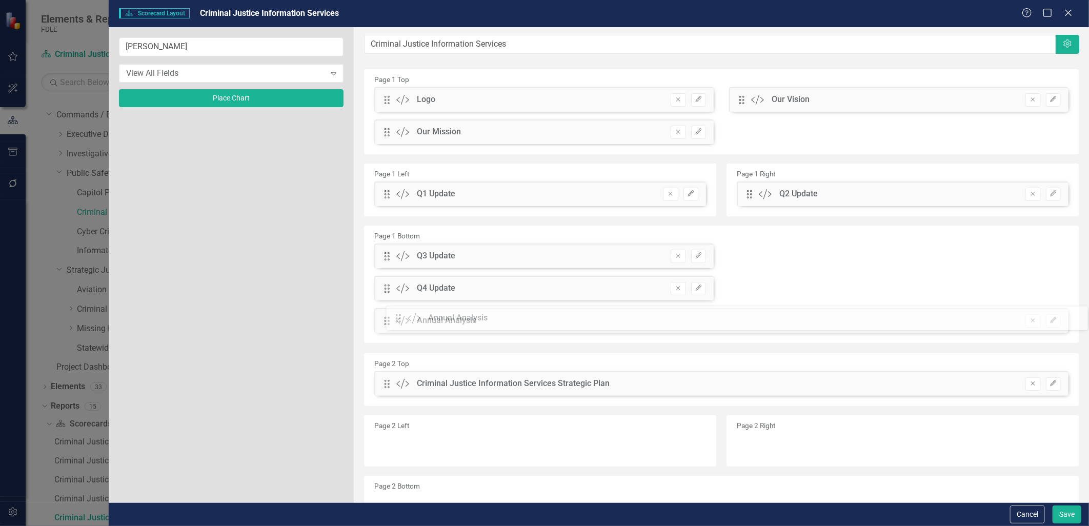
drag, startPoint x: 385, startPoint y: 100, endPoint x: 404, endPoint y: 319, distance: 219.3
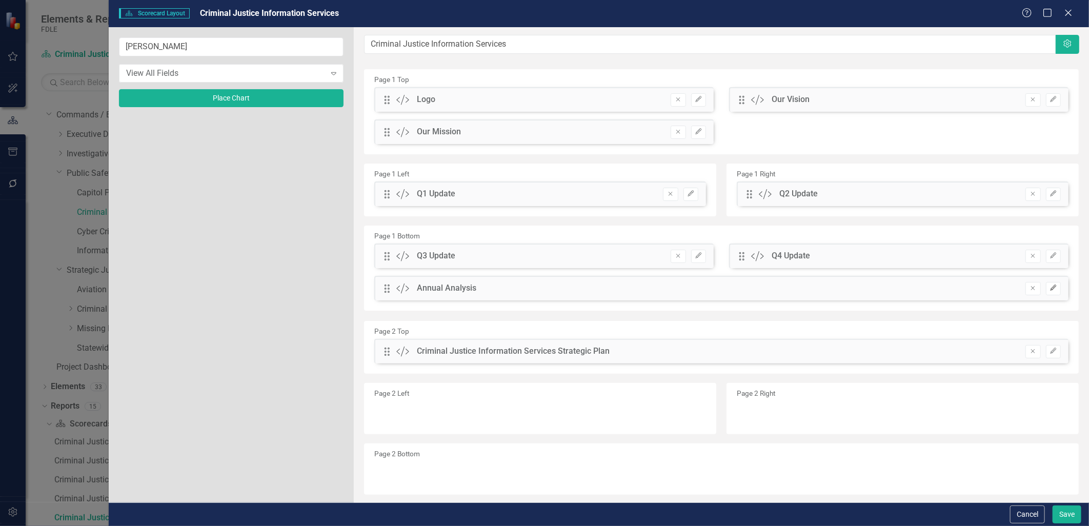
click at [1050, 291] on button "Edit" at bounding box center [1053, 288] width 15 height 13
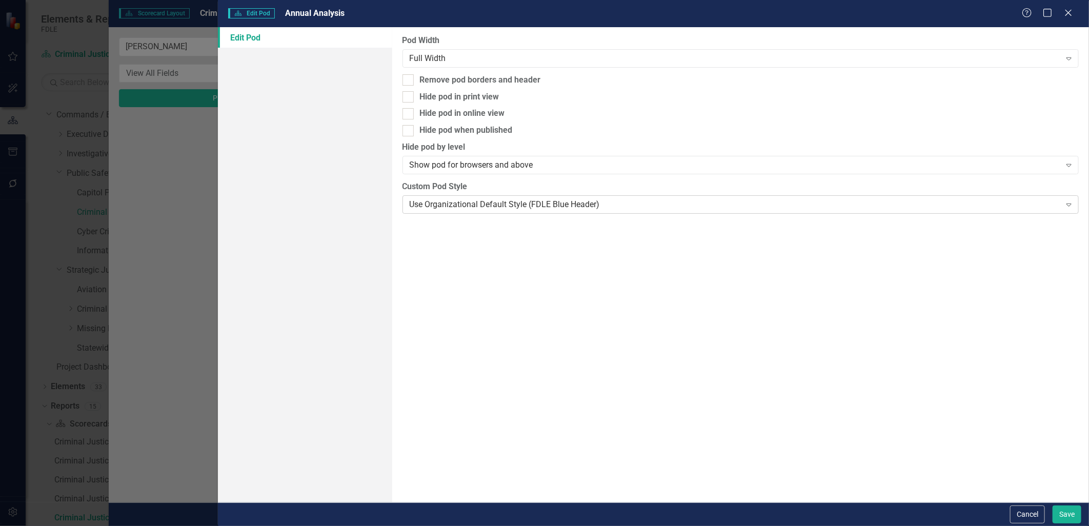
click at [431, 199] on div "Use Organizational Default Style (FDLE Blue Header)" at bounding box center [735, 205] width 651 height 12
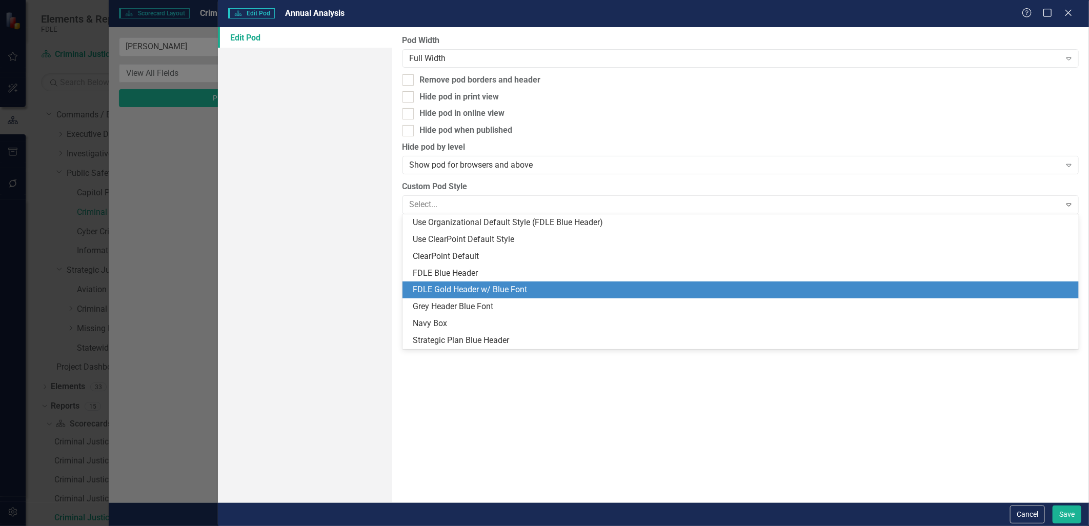
click at [463, 289] on div "FDLE Gold Header w/ Blue Font" at bounding box center [743, 290] width 661 height 12
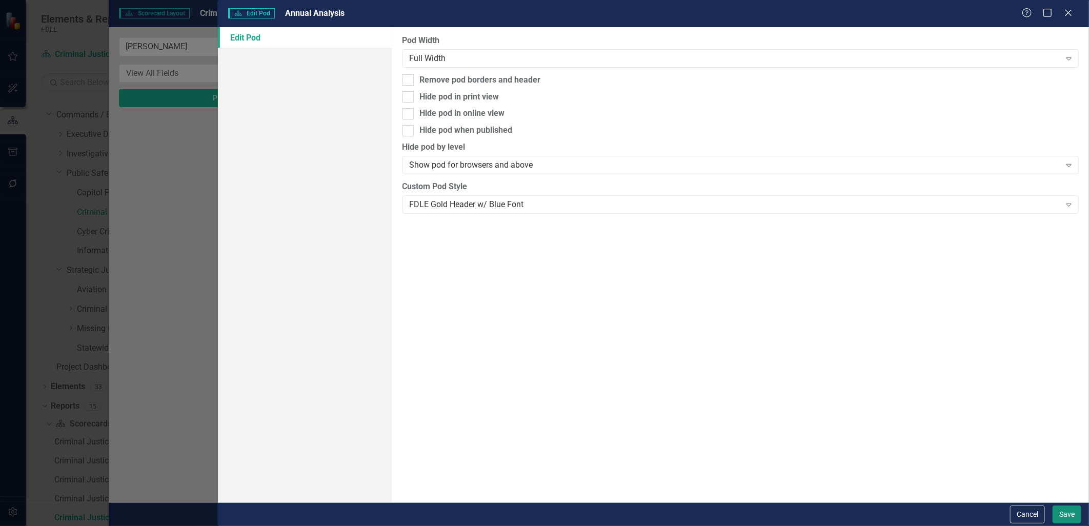
click at [1060, 508] on button "Save" at bounding box center [1067, 515] width 29 height 18
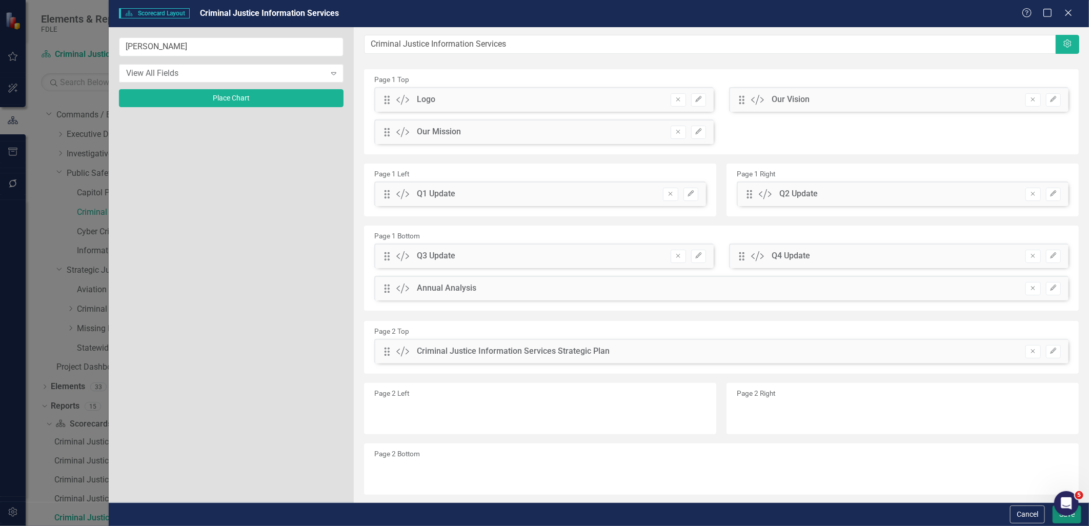
click at [1058, 517] on button "Save" at bounding box center [1067, 515] width 29 height 18
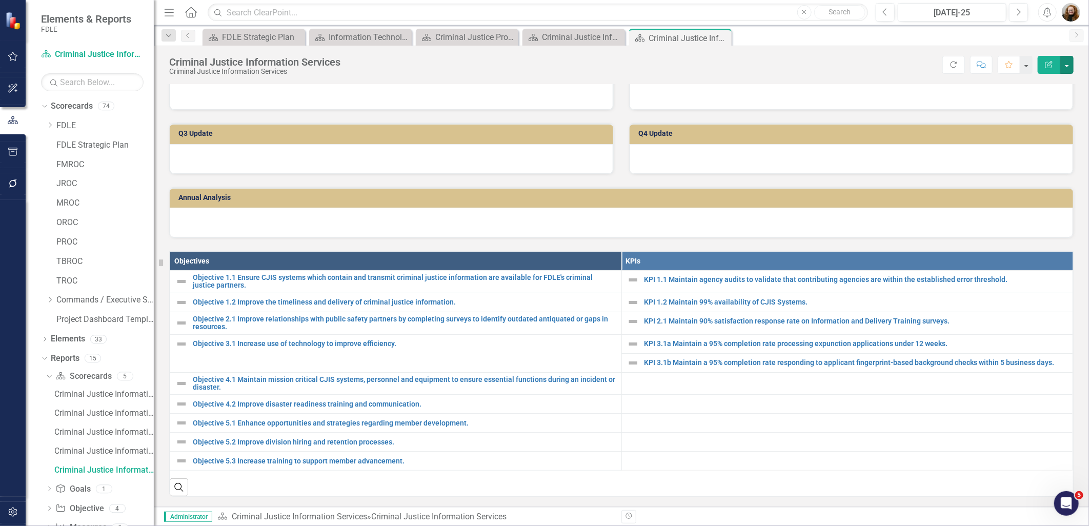
scroll to position [0, 0]
click at [53, 301] on icon "Dropdown" at bounding box center [50, 301] width 8 height 6
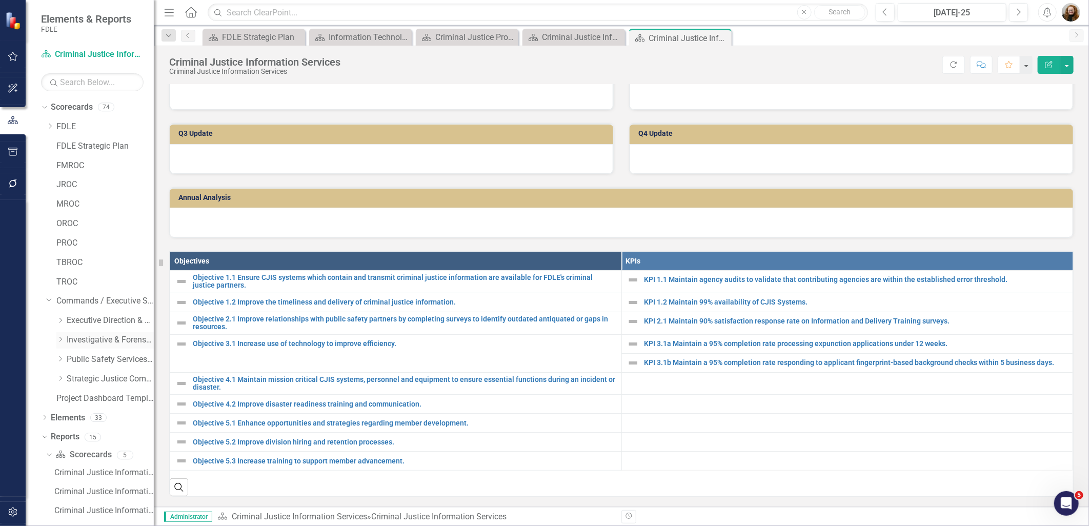
click at [61, 342] on icon "Dropdown" at bounding box center [60, 339] width 8 height 6
click at [57, 398] on icon "Dropdown" at bounding box center [60, 398] width 8 height 6
click at [82, 475] on link "Information Technology Services" at bounding box center [115, 476] width 77 height 12
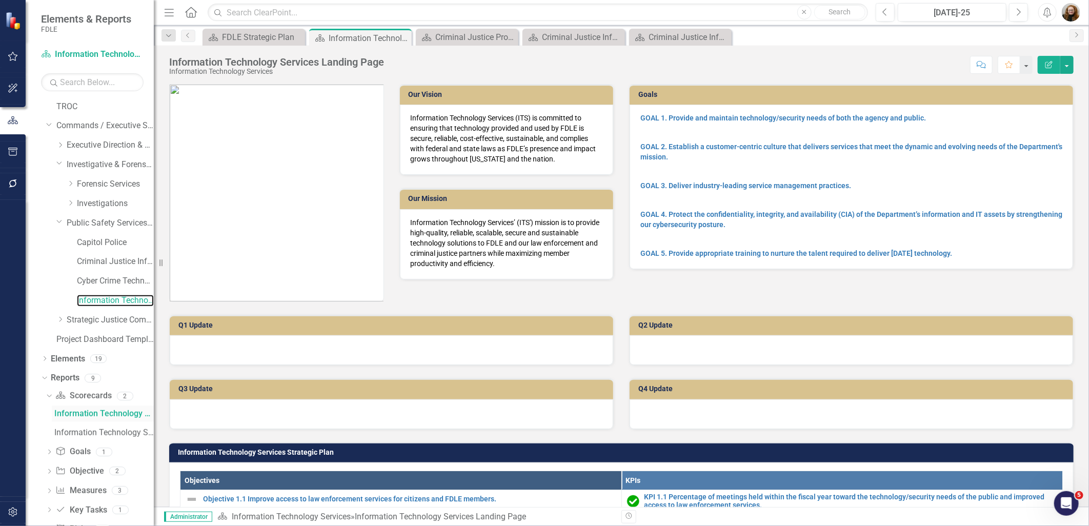
scroll to position [225, 0]
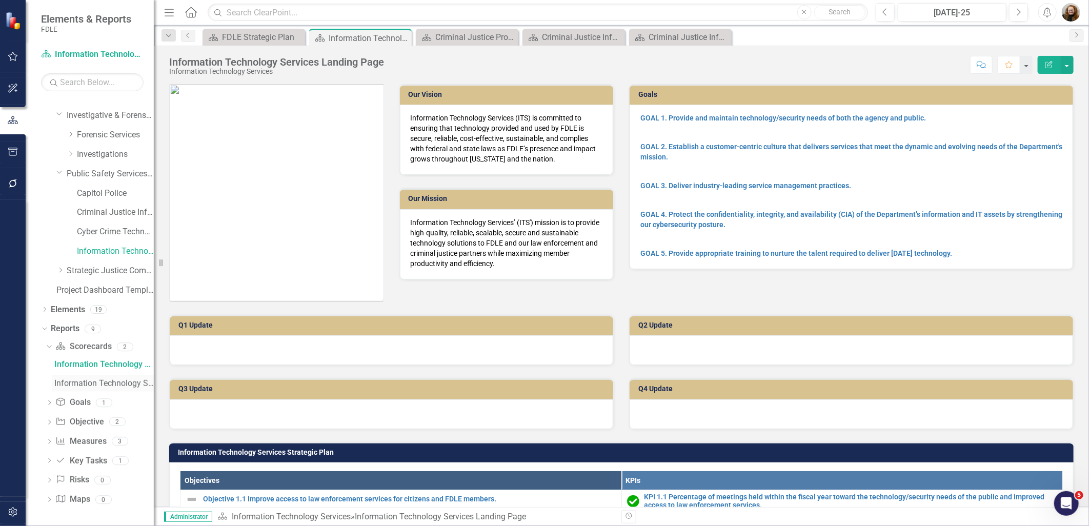
drag, startPoint x: 86, startPoint y: 385, endPoint x: 98, endPoint y: 385, distance: 12.8
click at [86, 384] on div "Information Technology Services" at bounding box center [104, 383] width 100 height 9
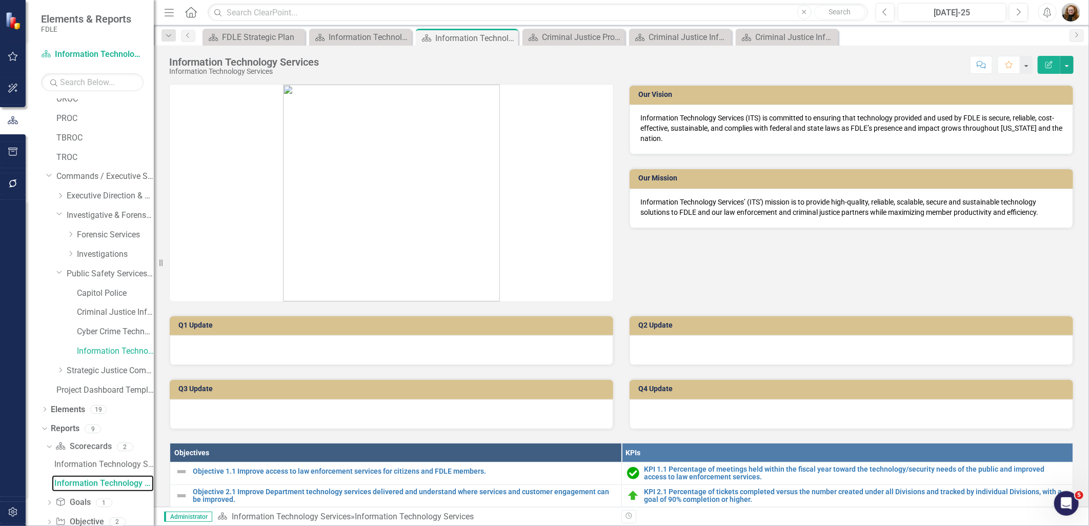
scroll to position [90, 0]
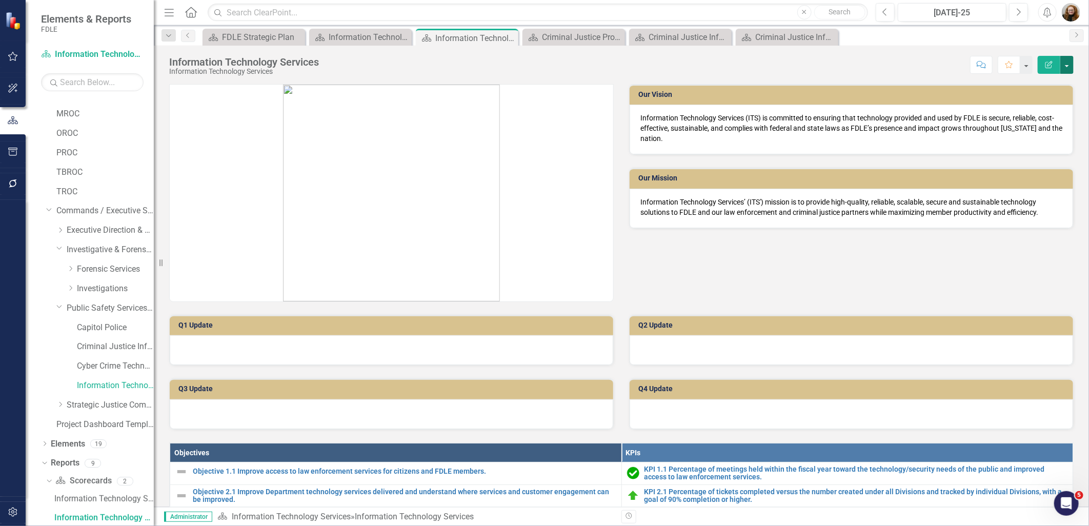
click at [1072, 61] on button "button" at bounding box center [1067, 65] width 13 height 18
click at [1043, 97] on link "Edit Report Edit Layout" at bounding box center [1031, 102] width 83 height 19
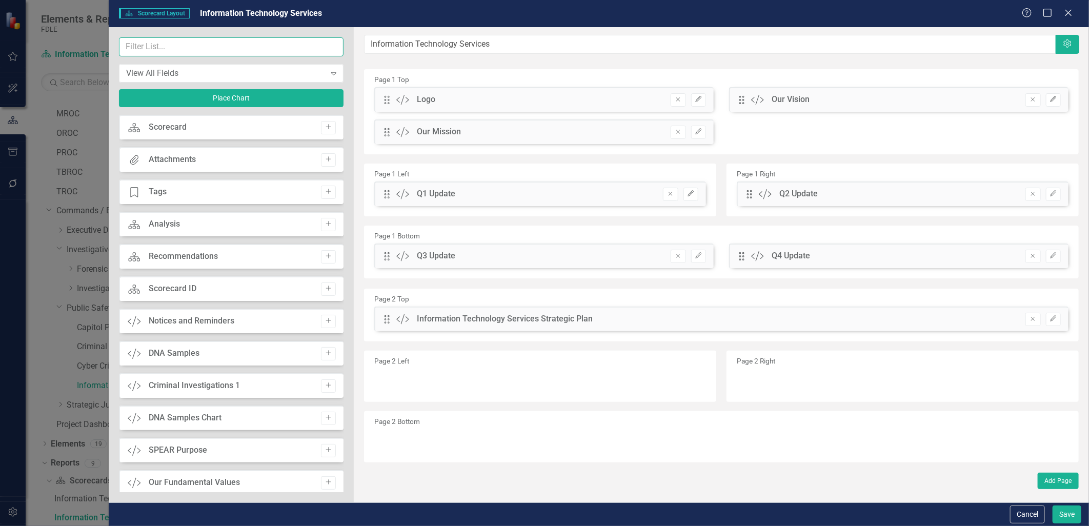
click at [140, 49] on input "text" at bounding box center [231, 46] width 225 height 19
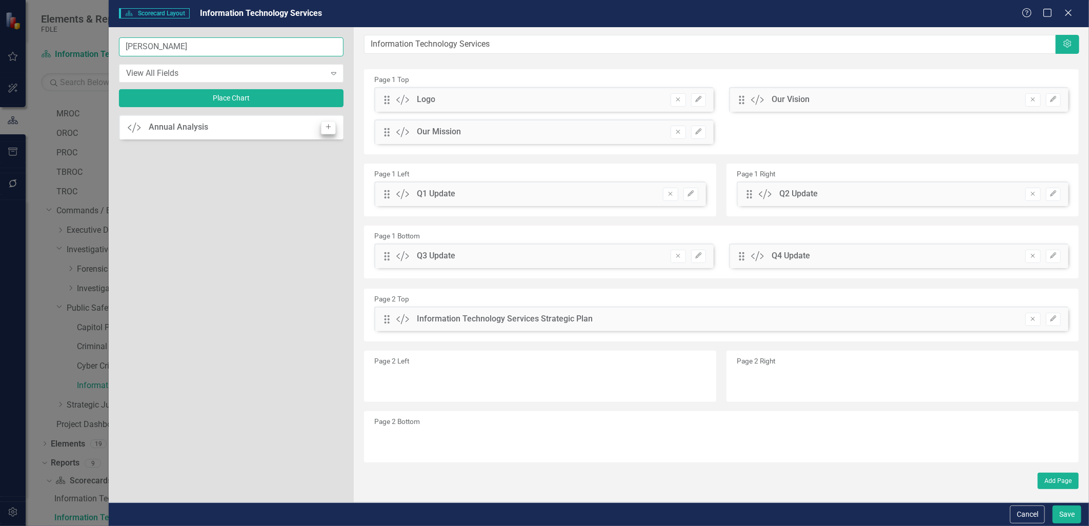
type input "[PERSON_NAME]"
click at [330, 129] on icon "Add" at bounding box center [329, 127] width 8 height 6
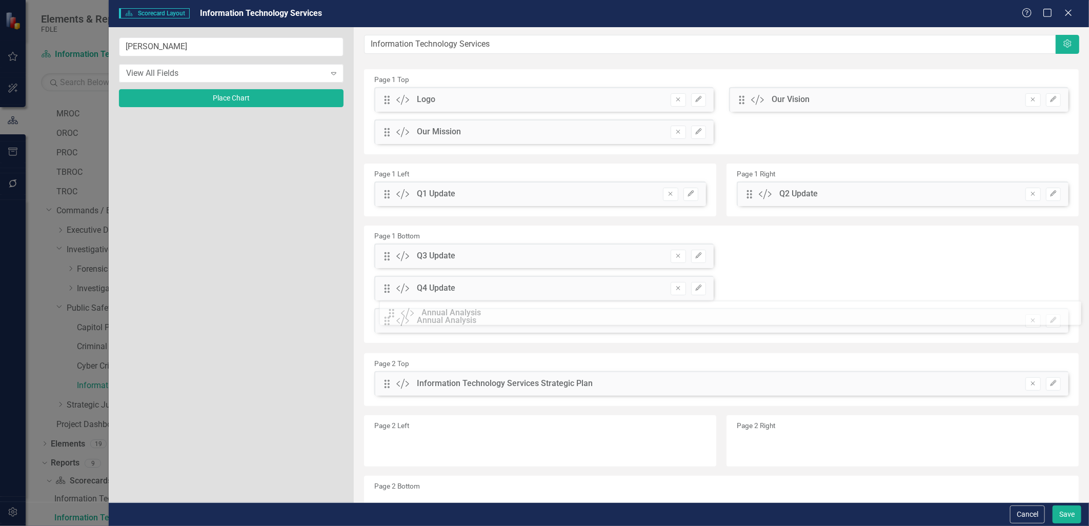
drag, startPoint x: 386, startPoint y: 100, endPoint x: 398, endPoint y: 313, distance: 213.7
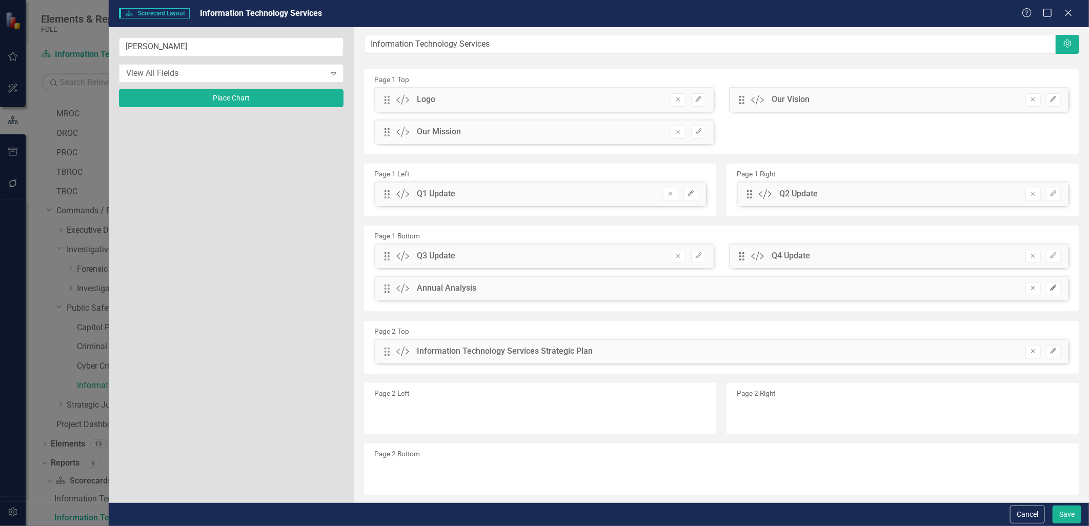
click at [1050, 289] on icon "Edit" at bounding box center [1054, 288] width 8 height 6
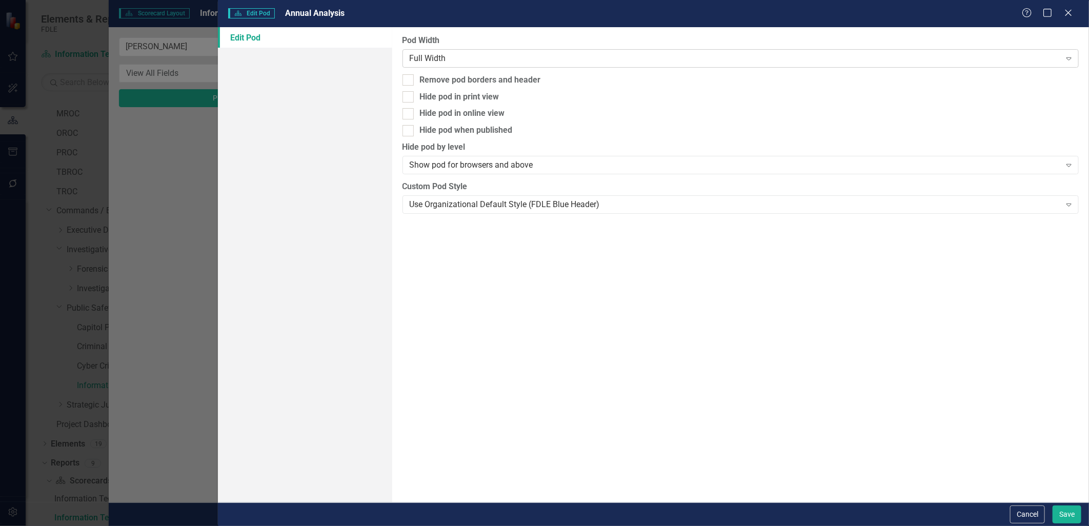
click at [452, 54] on div "Full Width" at bounding box center [735, 58] width 651 height 12
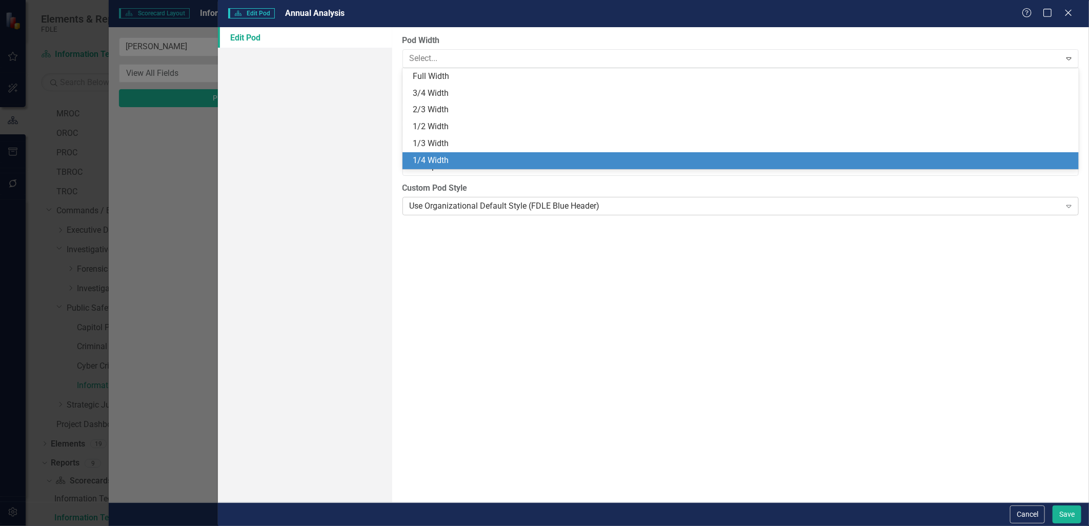
click at [561, 203] on div "Use Organizational Default Style (FDLE Blue Header)" at bounding box center [735, 206] width 651 height 12
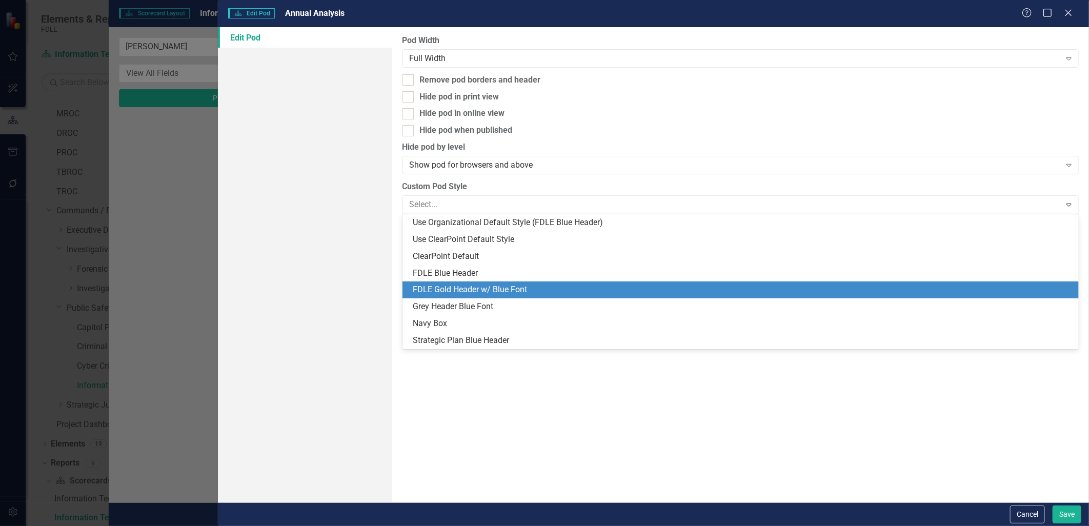
click at [482, 290] on div "FDLE Gold Header w/ Blue Font" at bounding box center [743, 290] width 661 height 12
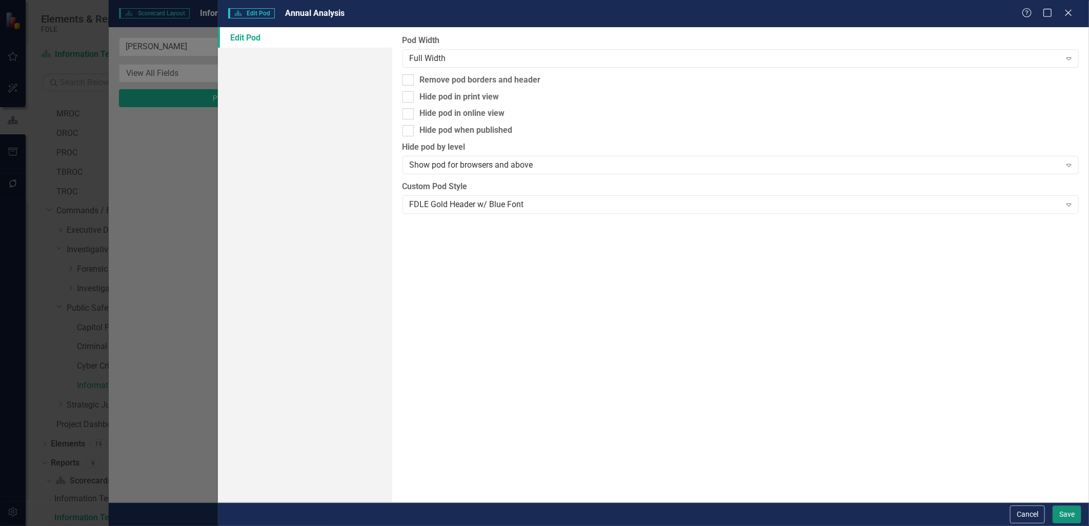
click at [1064, 517] on button "Save" at bounding box center [1067, 515] width 29 height 18
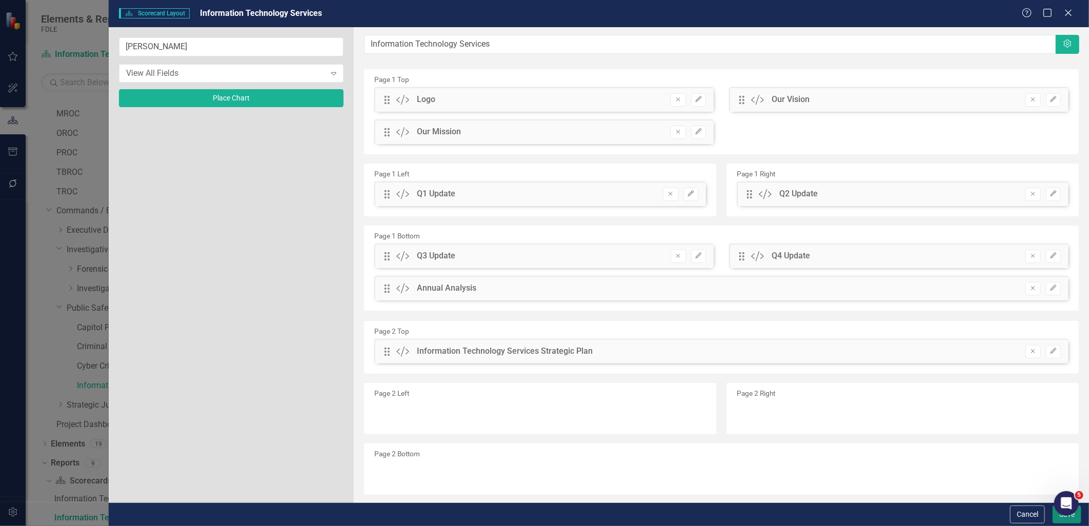
click at [1060, 518] on button "Save" at bounding box center [1067, 515] width 29 height 18
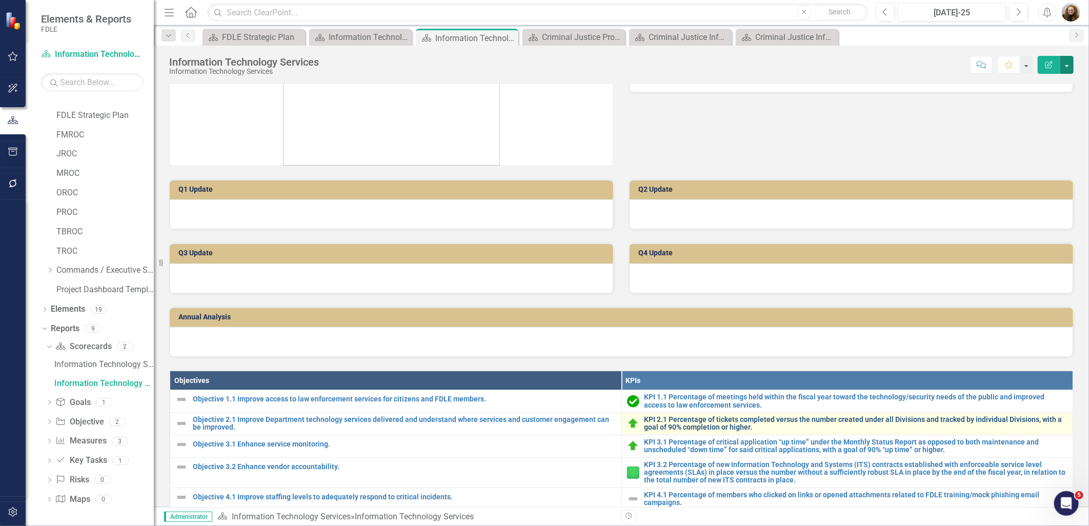
scroll to position [171, 0]
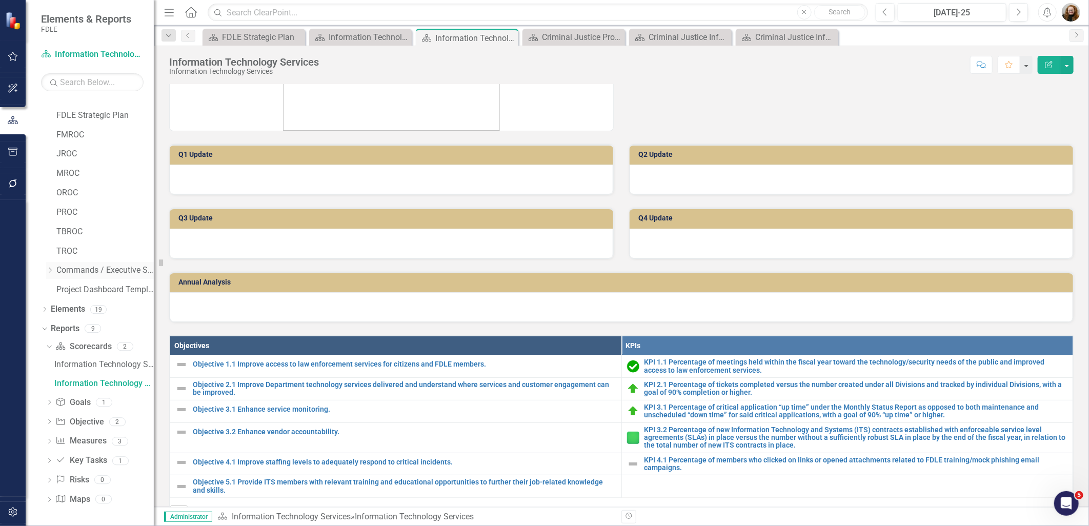
click at [50, 274] on div "Dropdown" at bounding box center [50, 270] width 8 height 9
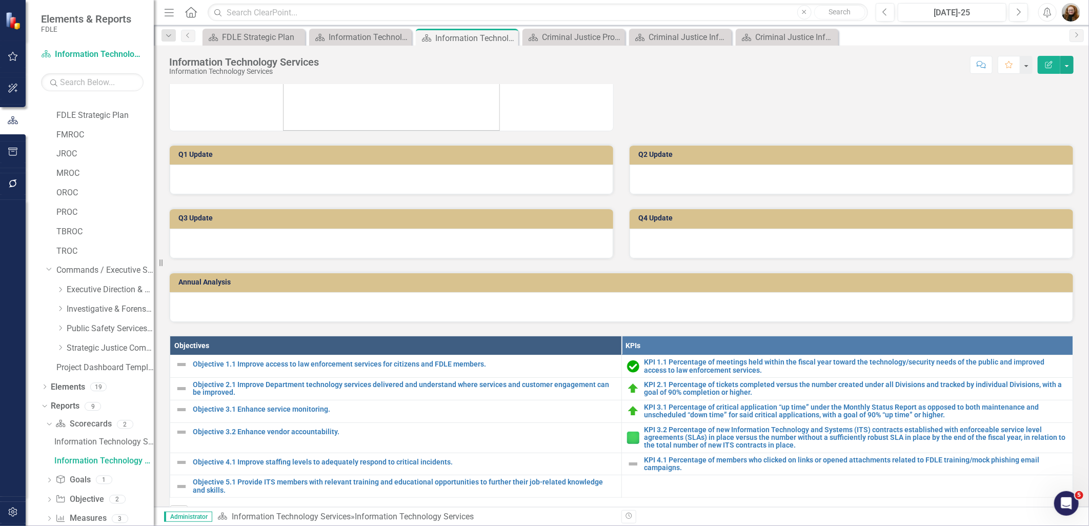
scroll to position [90, 0]
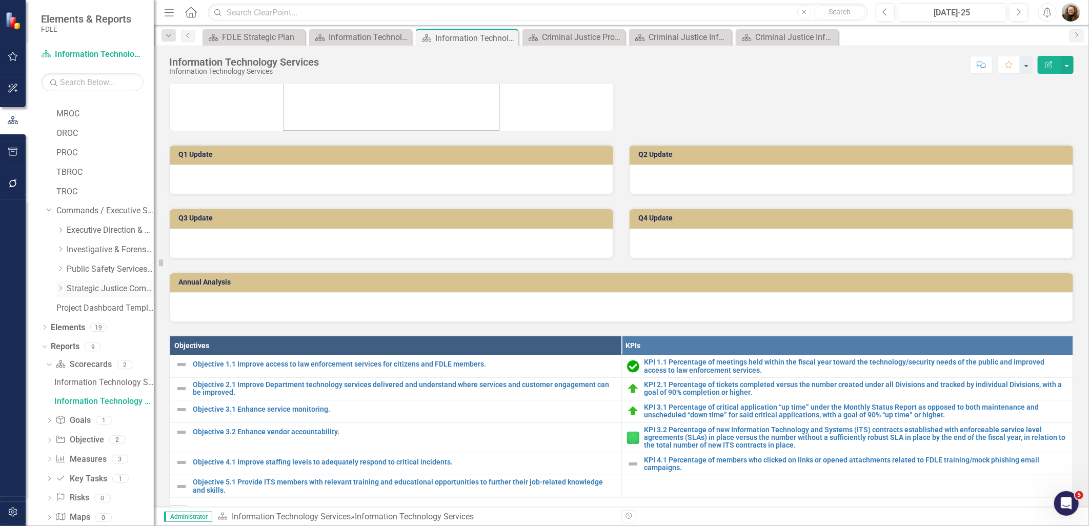
click at [59, 286] on icon at bounding box center [60, 288] width 3 height 5
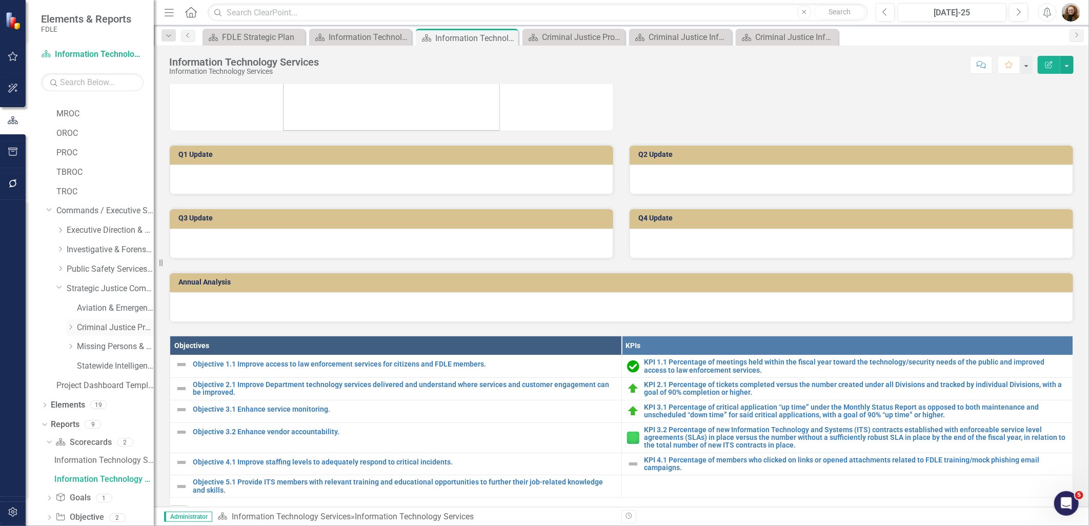
click at [100, 329] on link "Criminal Justice Professionalism, Standards & Training Services" at bounding box center [115, 328] width 77 height 12
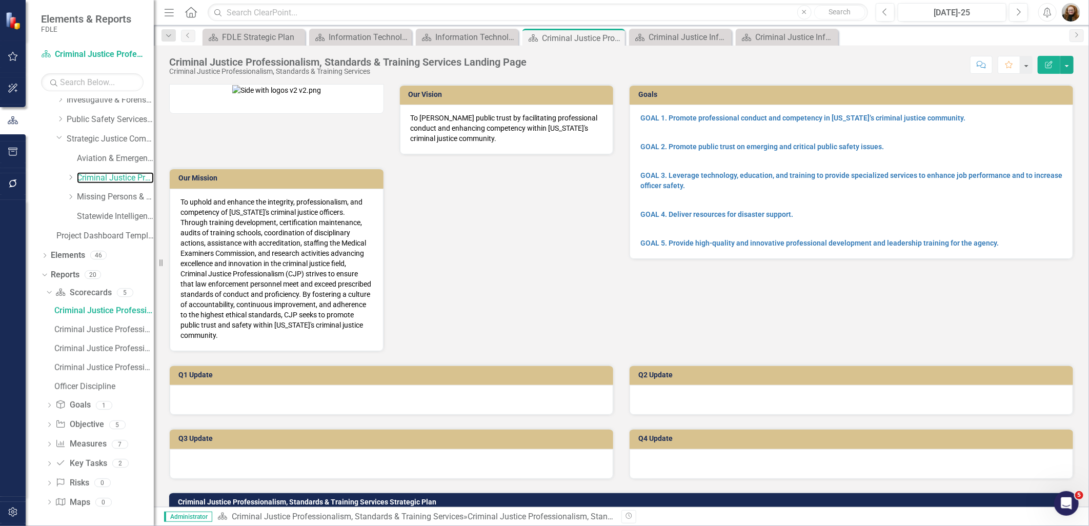
scroll to position [243, 0]
click at [72, 365] on div "Criminal Justice Professionalism, Standards & Training Services" at bounding box center [104, 365] width 100 height 9
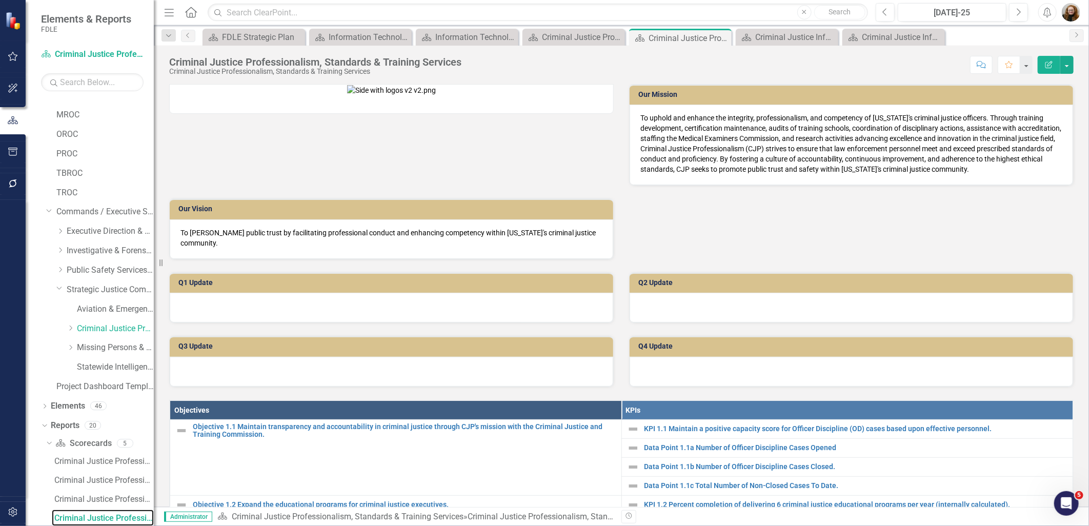
scroll to position [57, 0]
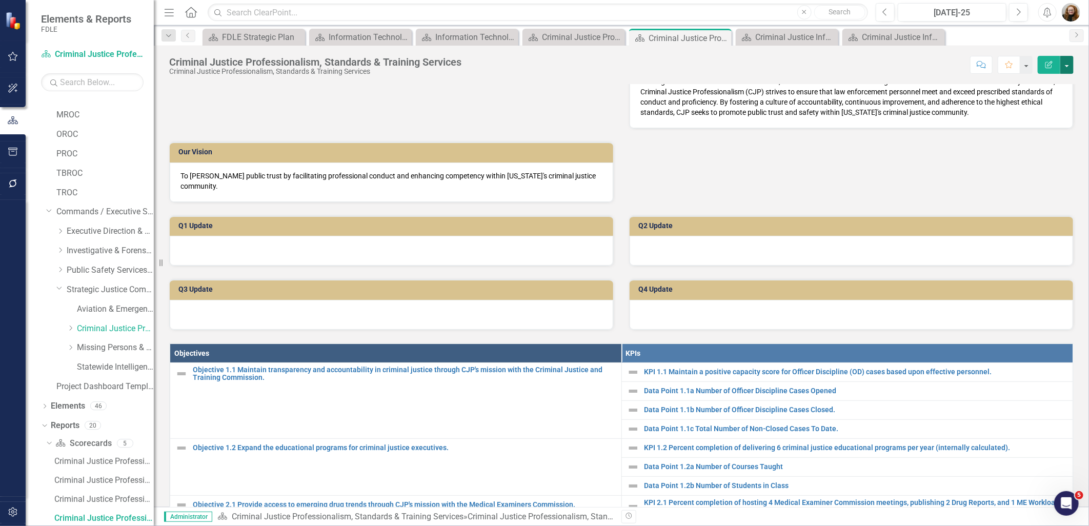
click at [1069, 66] on button "button" at bounding box center [1067, 65] width 13 height 18
click at [1046, 100] on link "Edit Report Edit Layout" at bounding box center [1031, 102] width 83 height 19
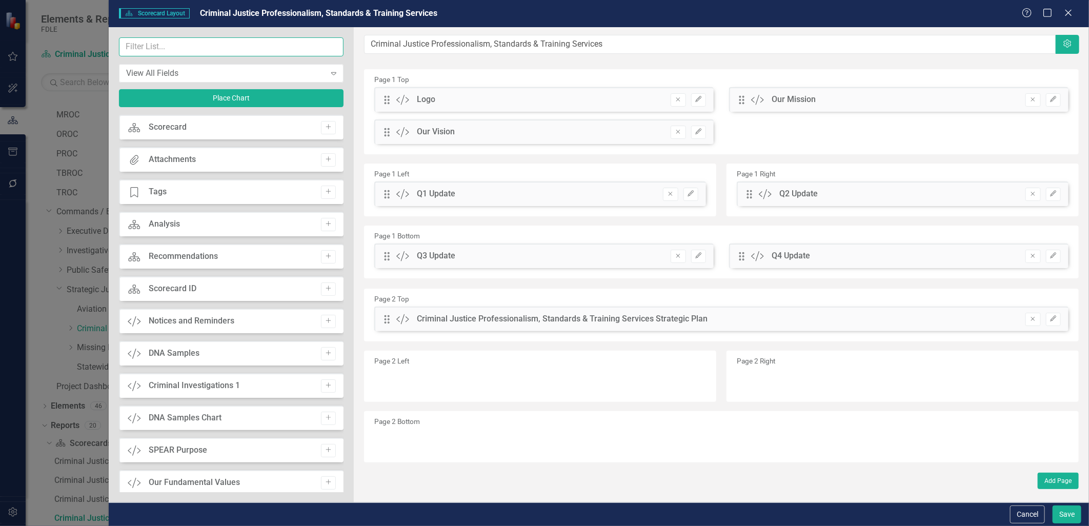
click at [165, 49] on input "text" at bounding box center [231, 46] width 225 height 19
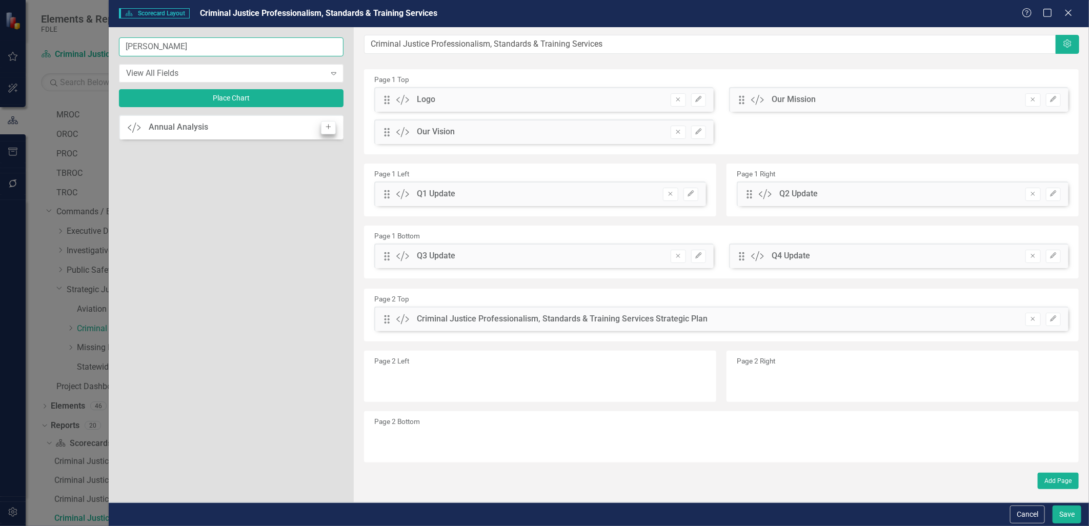
type input "[PERSON_NAME]"
click at [331, 130] on button "Add" at bounding box center [328, 127] width 15 height 13
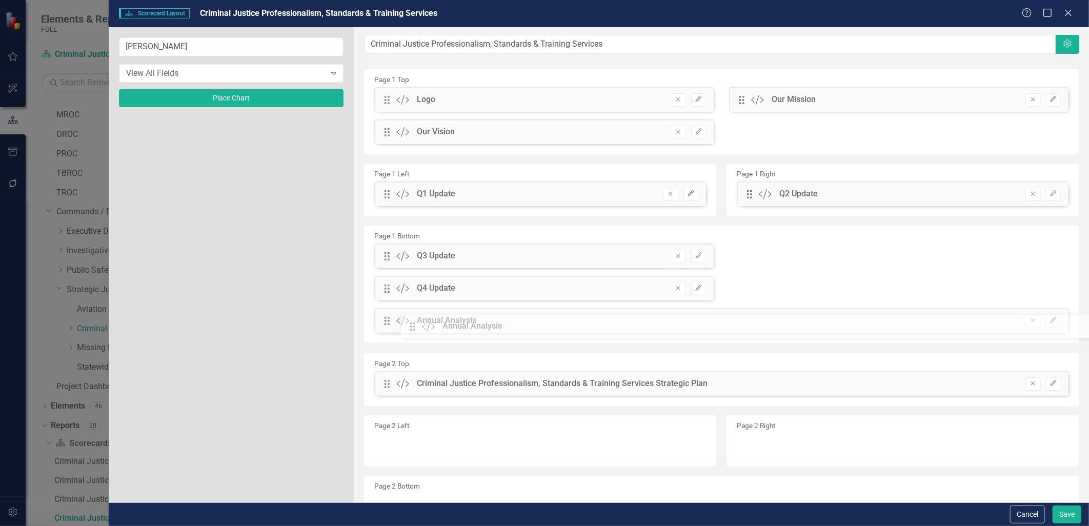
drag, startPoint x: 383, startPoint y: 97, endPoint x: 416, endPoint y: 324, distance: 229.2
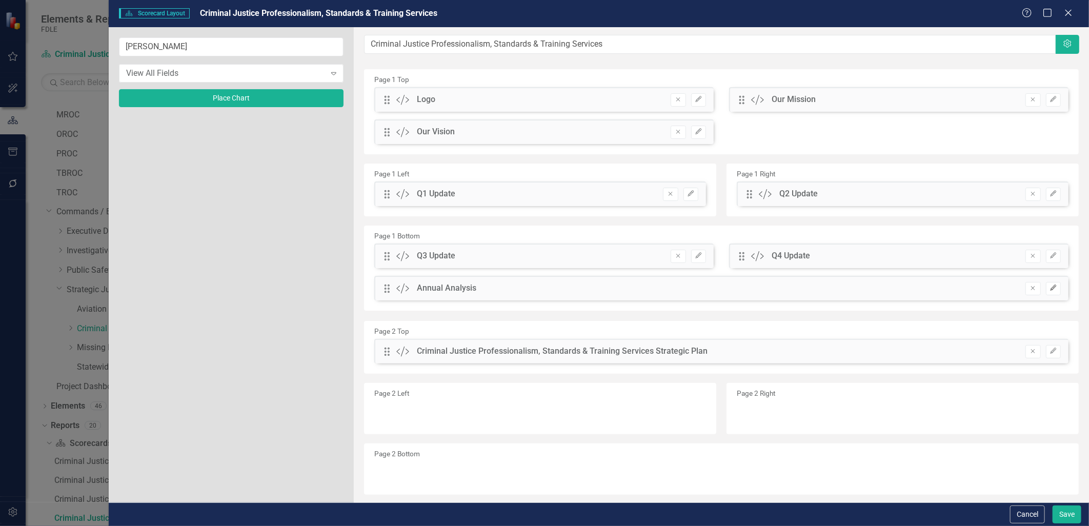
click at [1051, 288] on button "Edit" at bounding box center [1053, 288] width 15 height 13
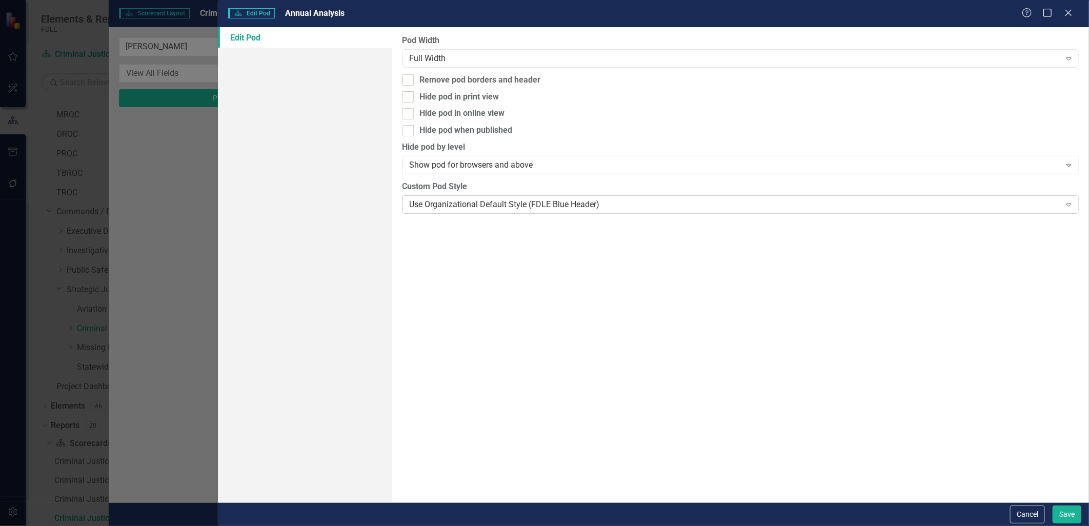
click at [472, 204] on div "Use Organizational Default Style (FDLE Blue Header)" at bounding box center [735, 205] width 651 height 12
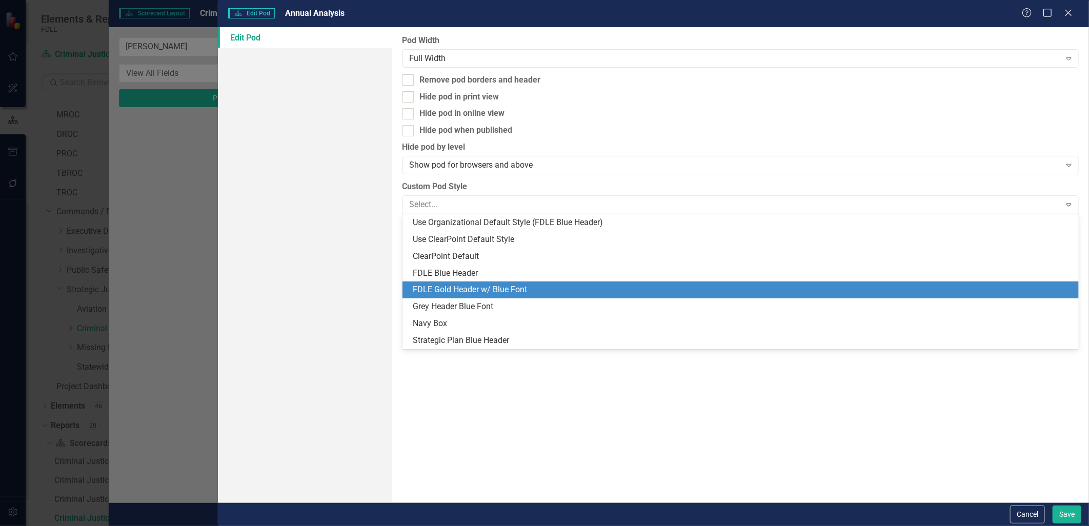
click at [465, 289] on div "FDLE Gold Header w/ Blue Font" at bounding box center [743, 290] width 661 height 12
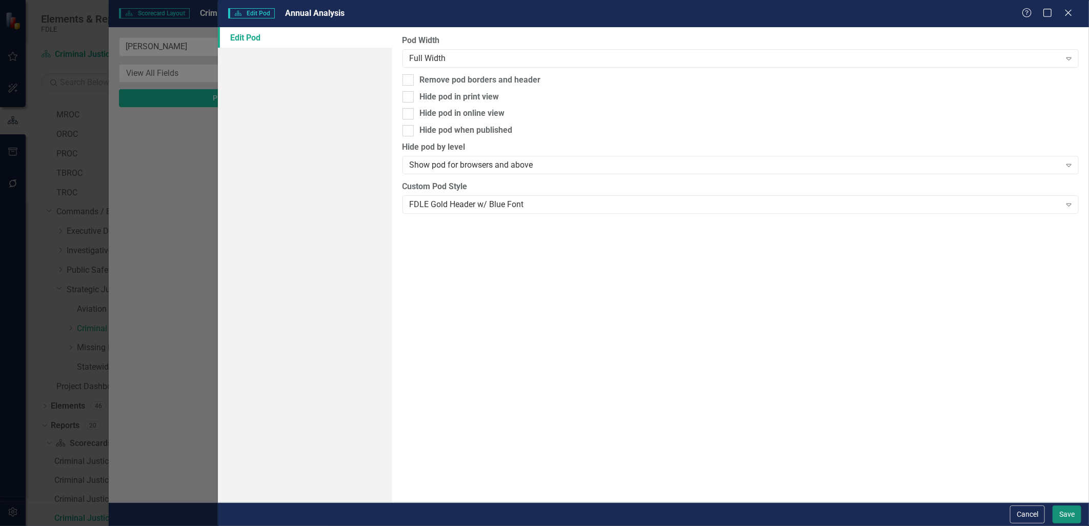
click at [1066, 511] on button "Save" at bounding box center [1067, 515] width 29 height 18
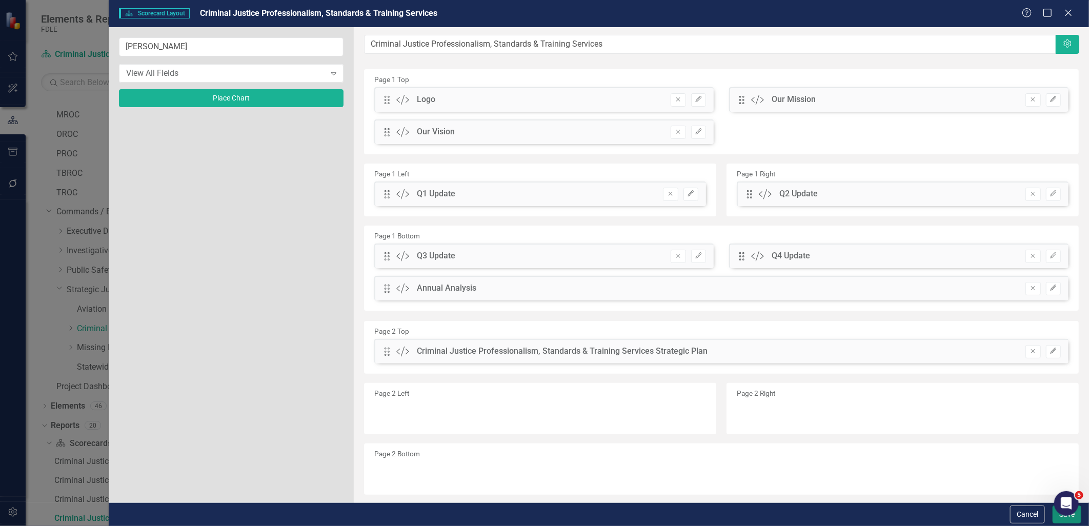
click at [1065, 520] on button "Save" at bounding box center [1067, 515] width 29 height 18
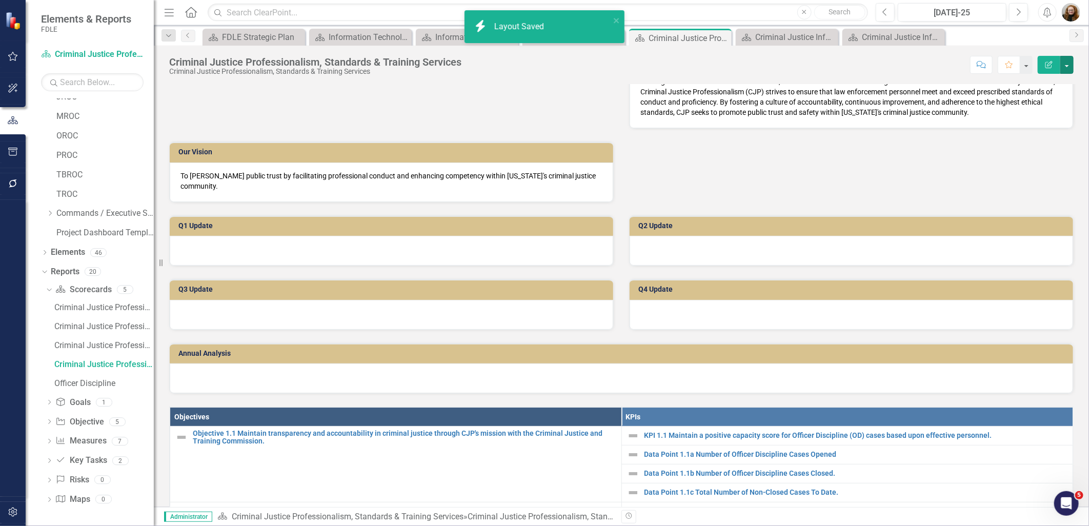
scroll to position [88, 0]
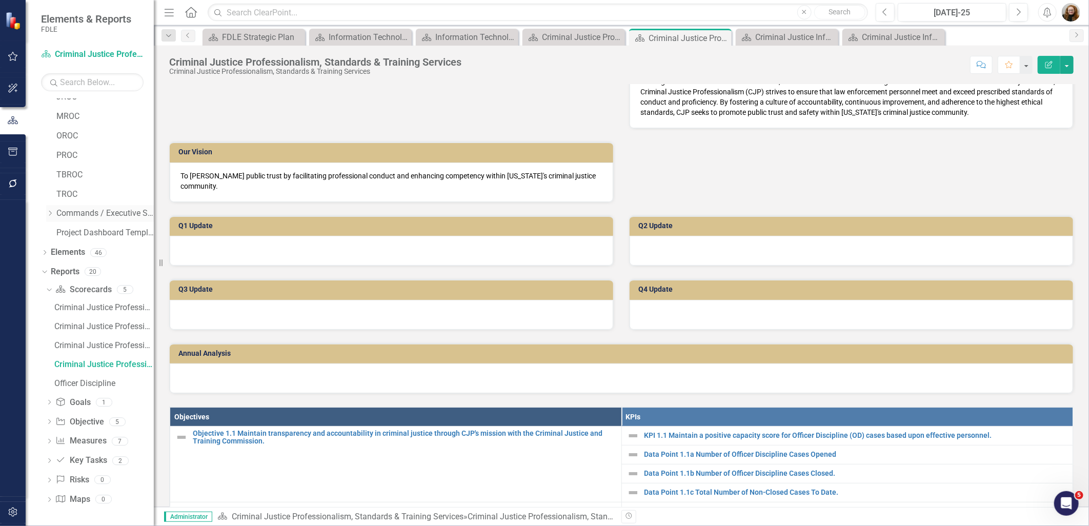
click at [49, 213] on icon "Dropdown" at bounding box center [50, 213] width 8 height 6
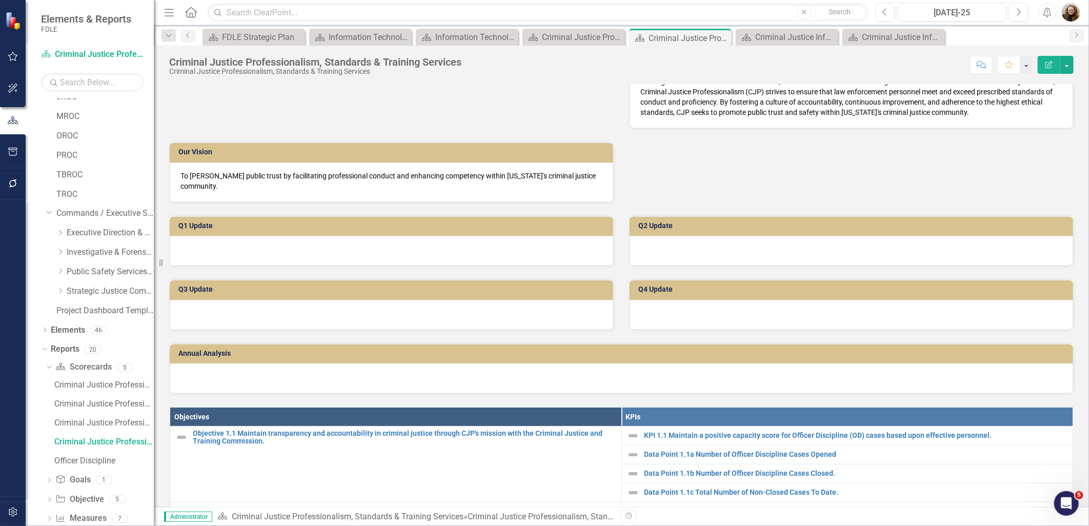
scroll to position [89, 0]
click at [60, 289] on icon "Dropdown" at bounding box center [60, 289] width 8 height 6
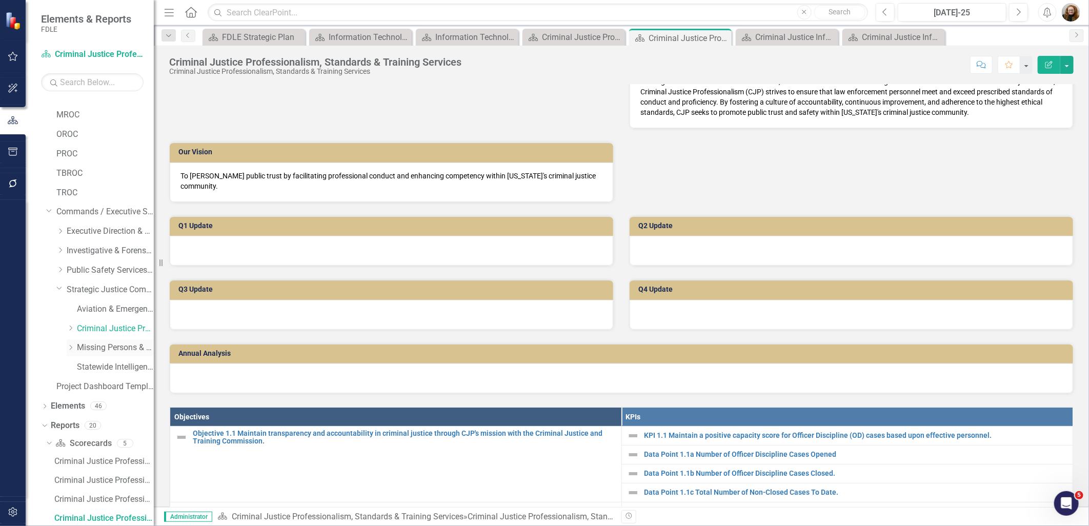
click at [86, 349] on link "Missing Persons & Offender Enforcement" at bounding box center [115, 348] width 77 height 12
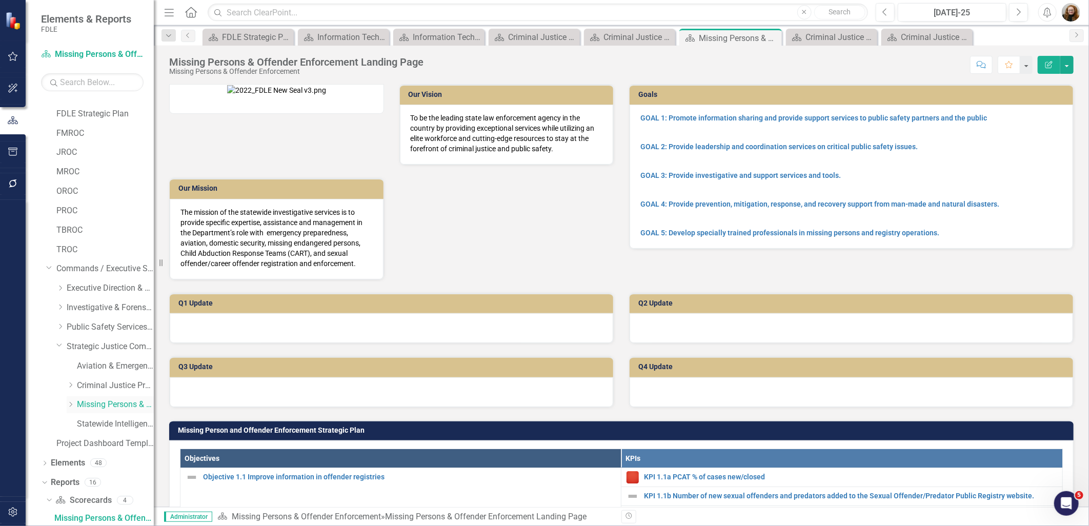
scroll to position [146, 0]
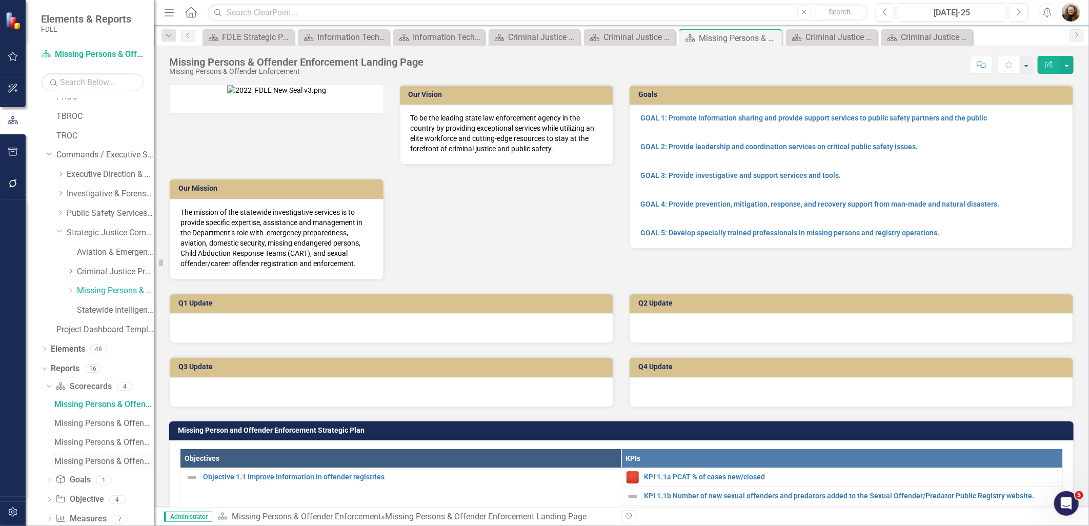
click at [97, 463] on div "Missing Persons & Offender Enforcement" at bounding box center [104, 461] width 100 height 9
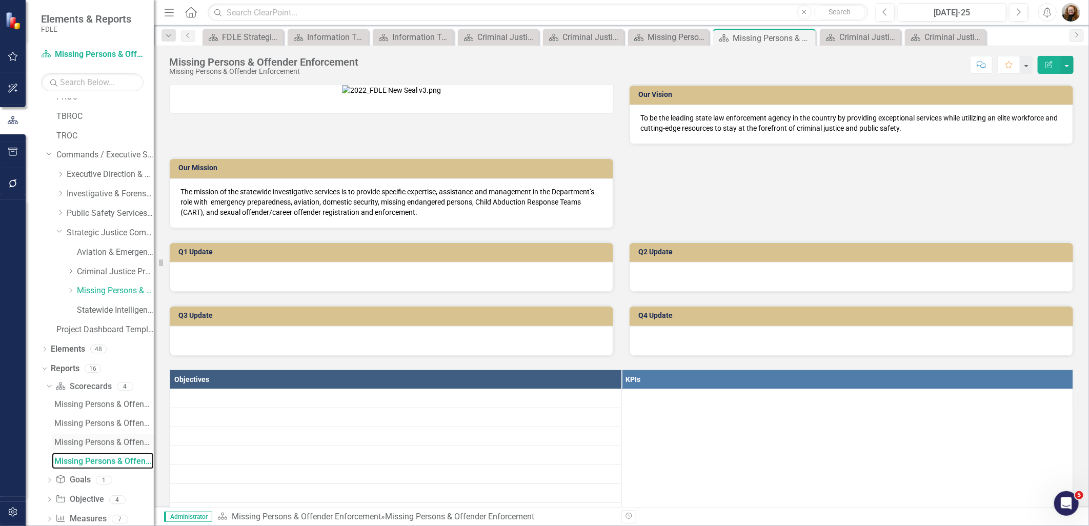
scroll to position [89, 0]
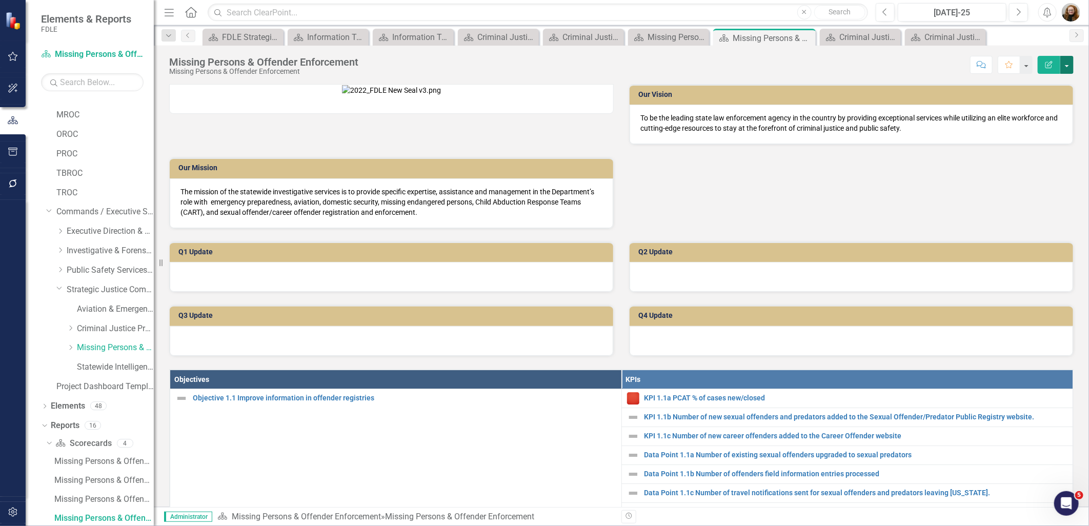
click at [1066, 67] on button "button" at bounding box center [1067, 65] width 13 height 18
click at [1043, 99] on link "Edit Report Edit Layout" at bounding box center [1031, 102] width 83 height 19
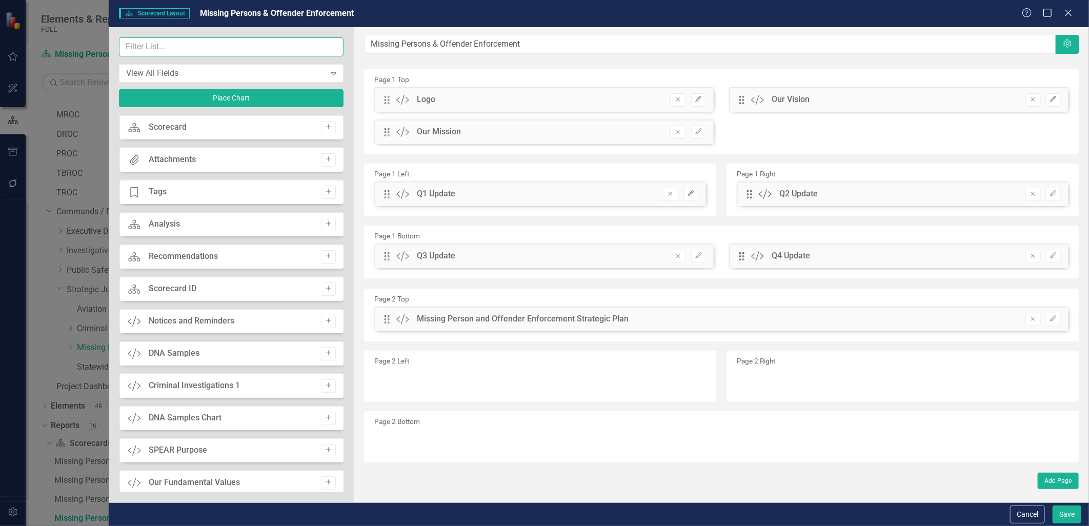
click at [165, 48] on input "text" at bounding box center [231, 46] width 225 height 19
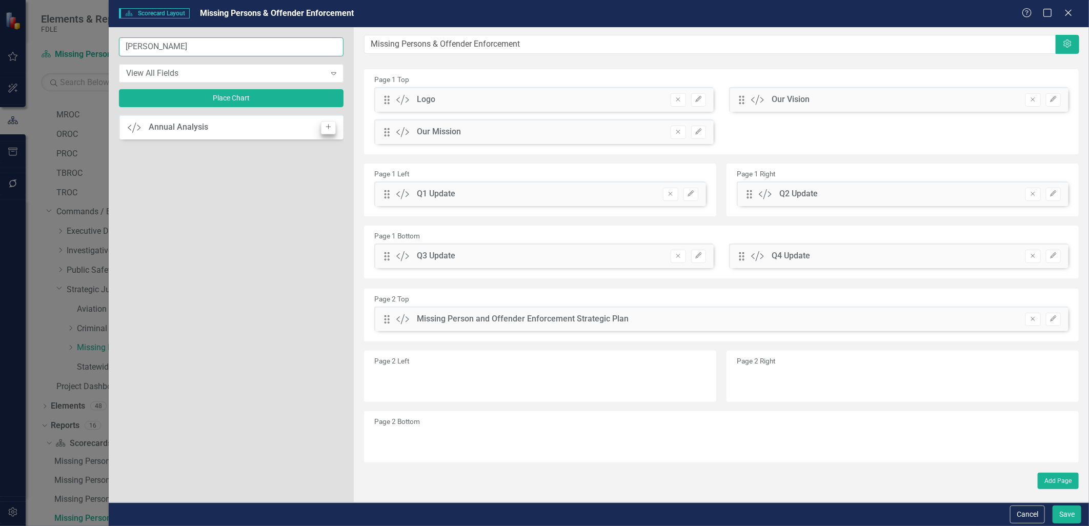
type input "[PERSON_NAME]"
click at [327, 129] on button "Add" at bounding box center [328, 127] width 15 height 13
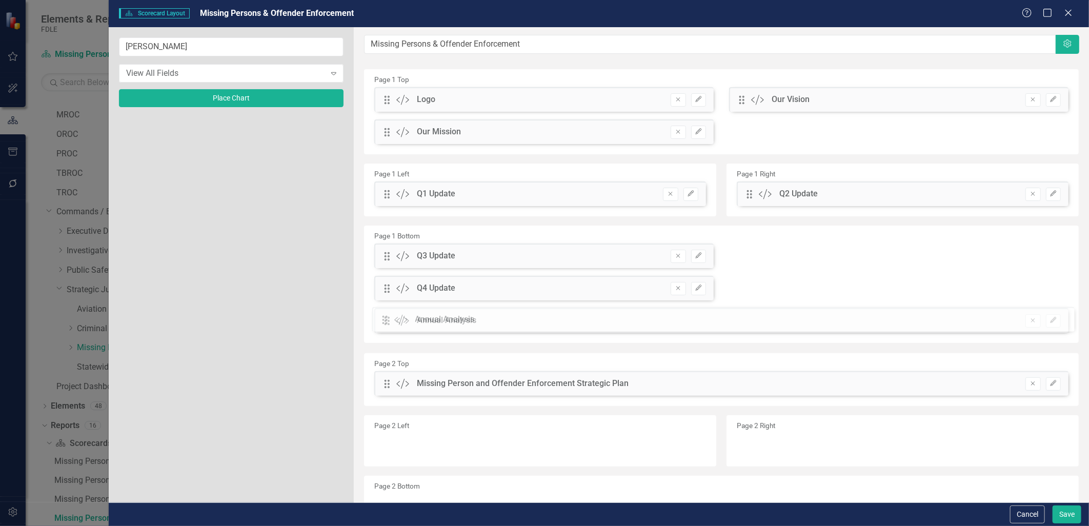
drag, startPoint x: 386, startPoint y: 100, endPoint x: 392, endPoint y: 320, distance: 220.1
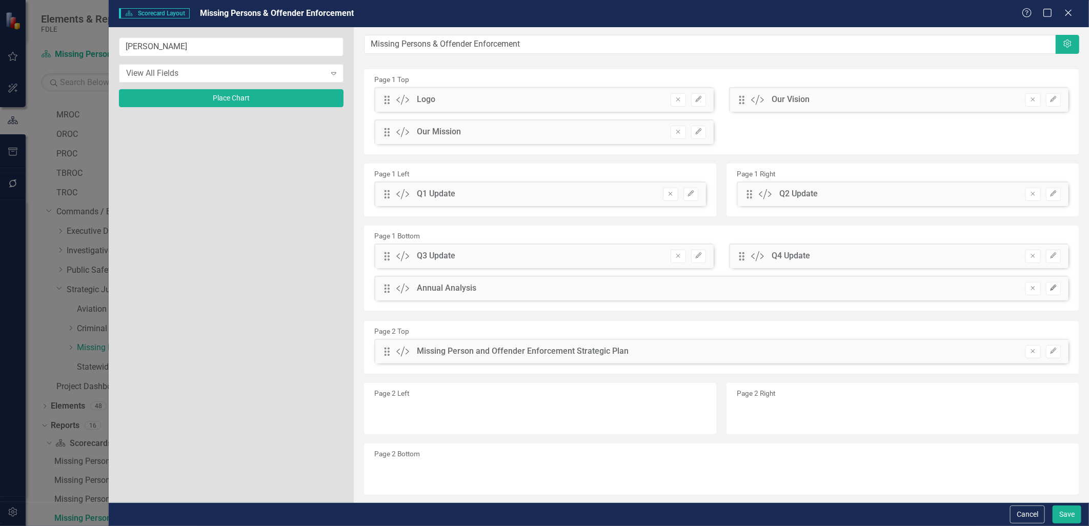
click at [1046, 292] on button "Edit" at bounding box center [1053, 288] width 15 height 13
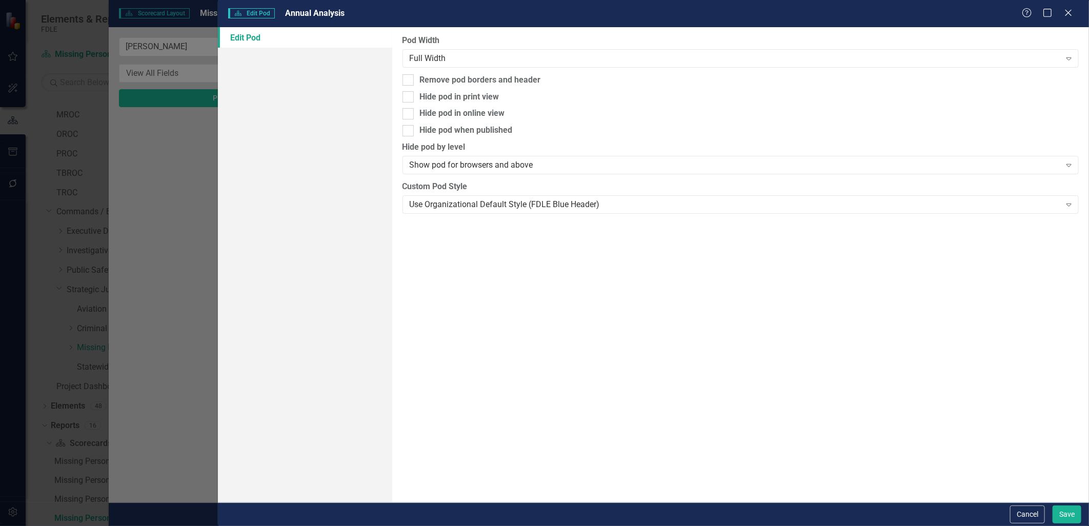
click at [481, 55] on div "Full Width" at bounding box center [735, 58] width 651 height 12
click at [351, 113] on div "Edit Pod" at bounding box center [305, 264] width 174 height 475
click at [448, 201] on div "Use Organizational Default Style (FDLE Blue Header)" at bounding box center [735, 205] width 651 height 12
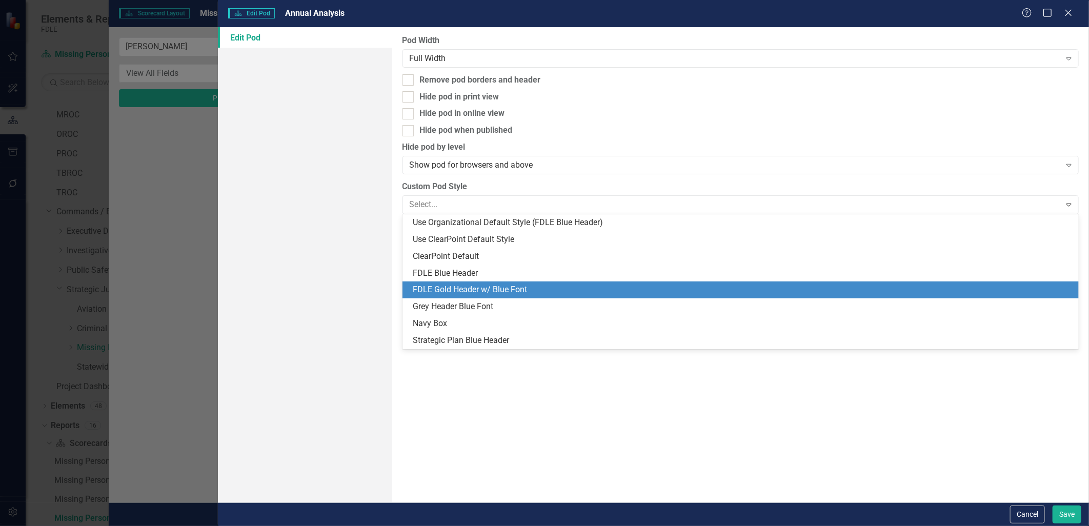
click at [449, 291] on div "FDLE Gold Header w/ Blue Font" at bounding box center [743, 290] width 661 height 12
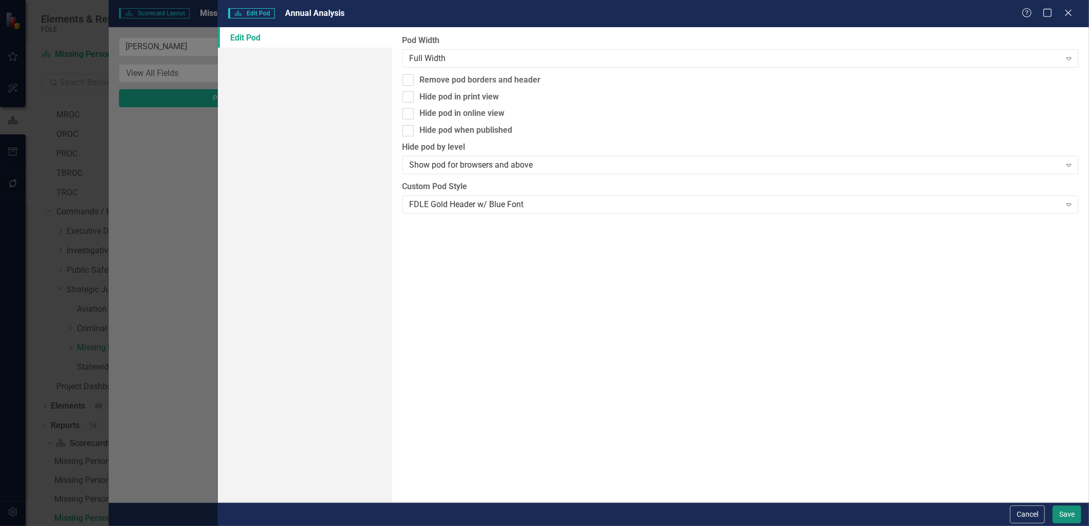
click at [1069, 514] on button "Save" at bounding box center [1067, 515] width 29 height 18
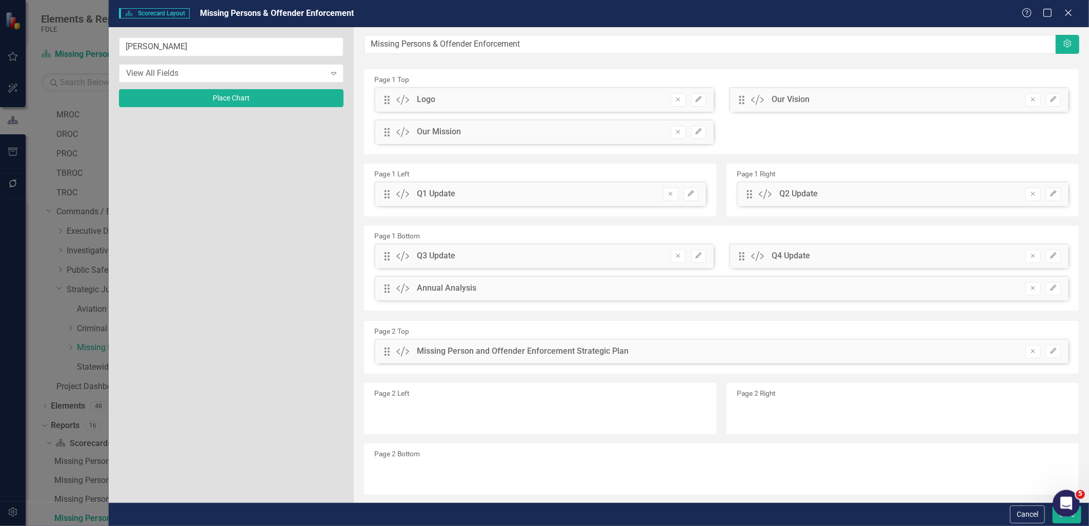
click at [1055, 516] on body "Elements & Reports FDLE Scorecard Missing Persons & Offender Enforcement Search…" at bounding box center [544, 263] width 1089 height 526
click at [1060, 521] on button "Save" at bounding box center [1067, 515] width 29 height 18
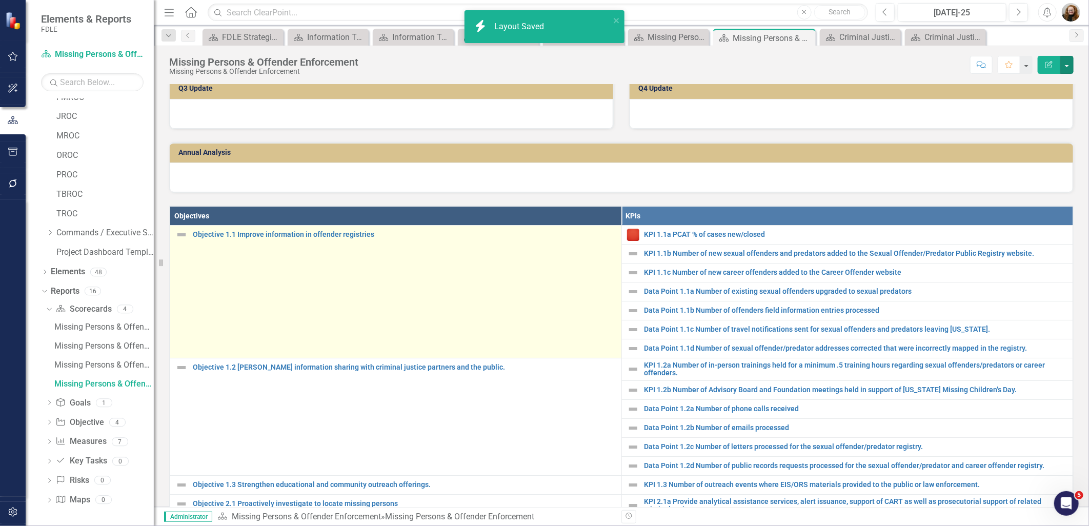
scroll to position [228, 0]
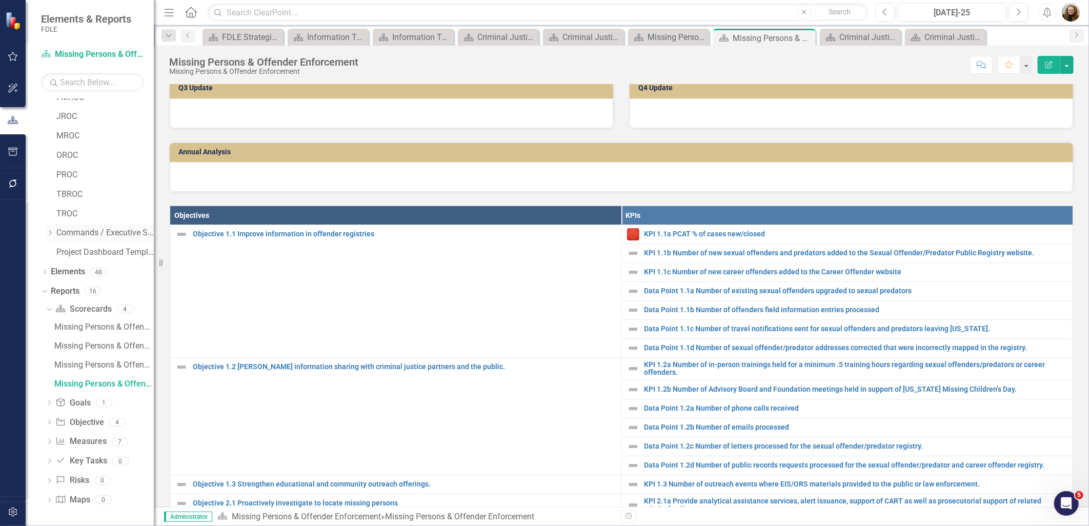
click at [52, 233] on icon "Dropdown" at bounding box center [50, 233] width 8 height 6
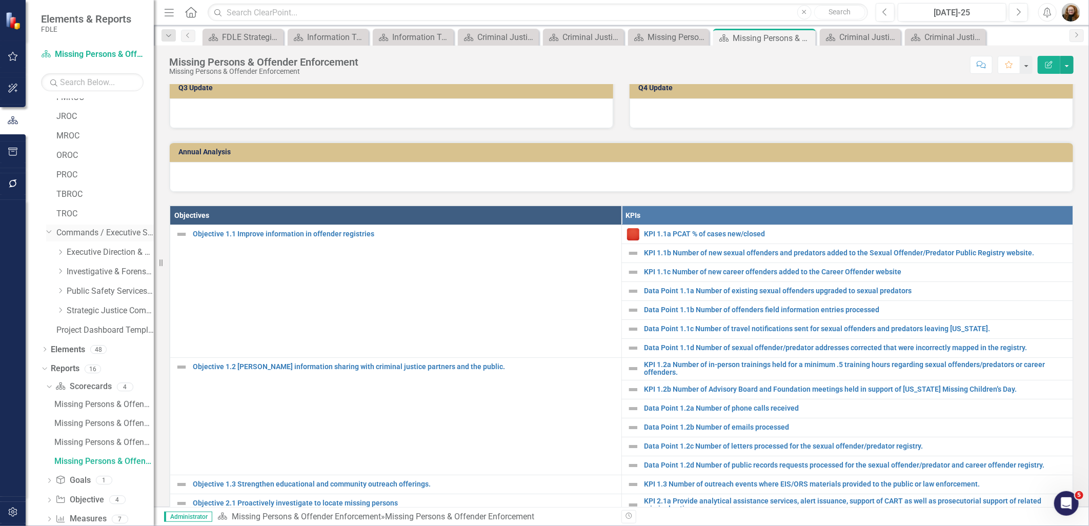
scroll to position [89, 0]
click at [58, 289] on icon "Dropdown" at bounding box center [60, 289] width 8 height 6
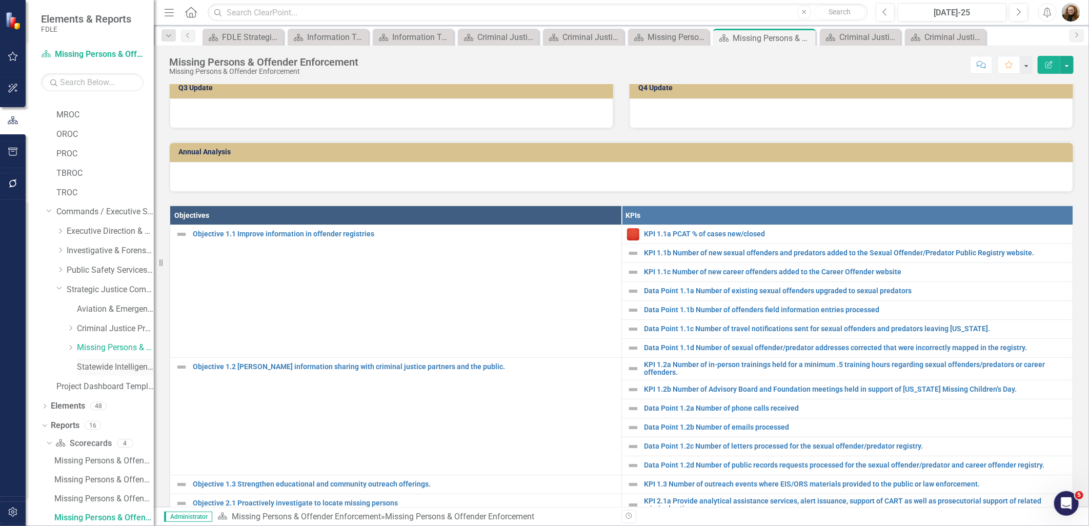
click at [85, 369] on link "Statewide Intelligence" at bounding box center [115, 368] width 77 height 12
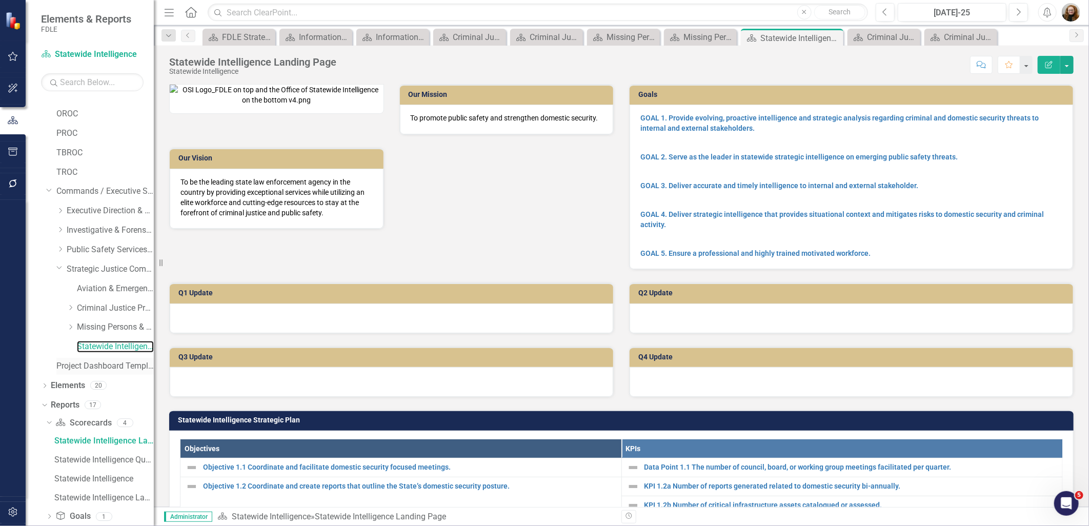
scroll to position [224, 0]
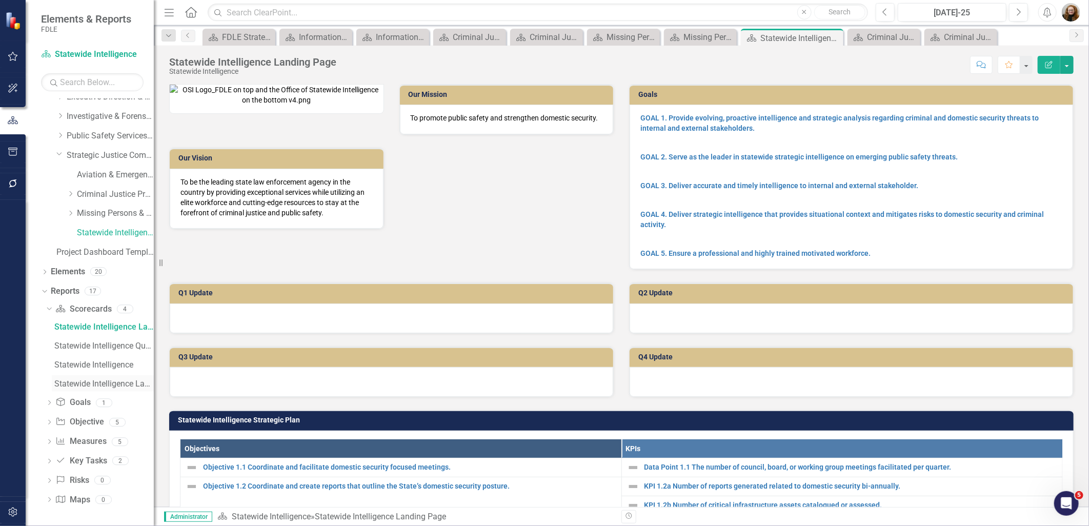
click at [91, 386] on div "Statewide Intelligence Landing Updater" at bounding box center [104, 384] width 100 height 9
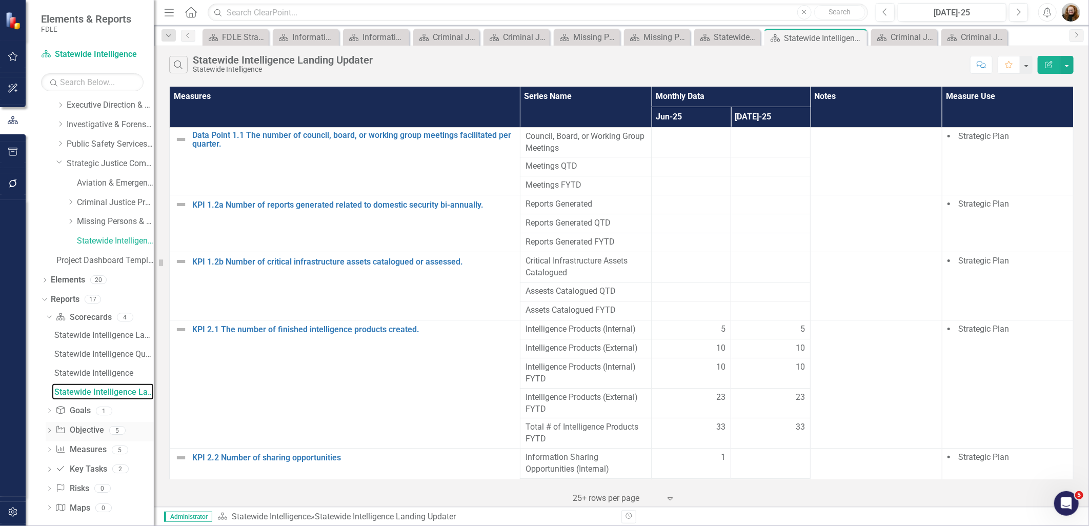
scroll to position [224, 0]
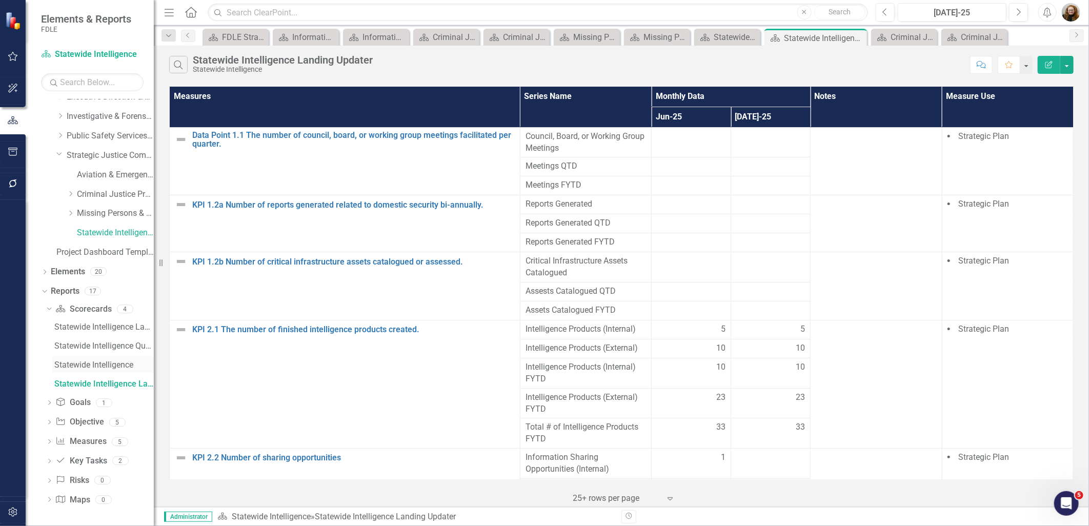
click at [90, 368] on div "Statewide Intelligence" at bounding box center [104, 365] width 100 height 9
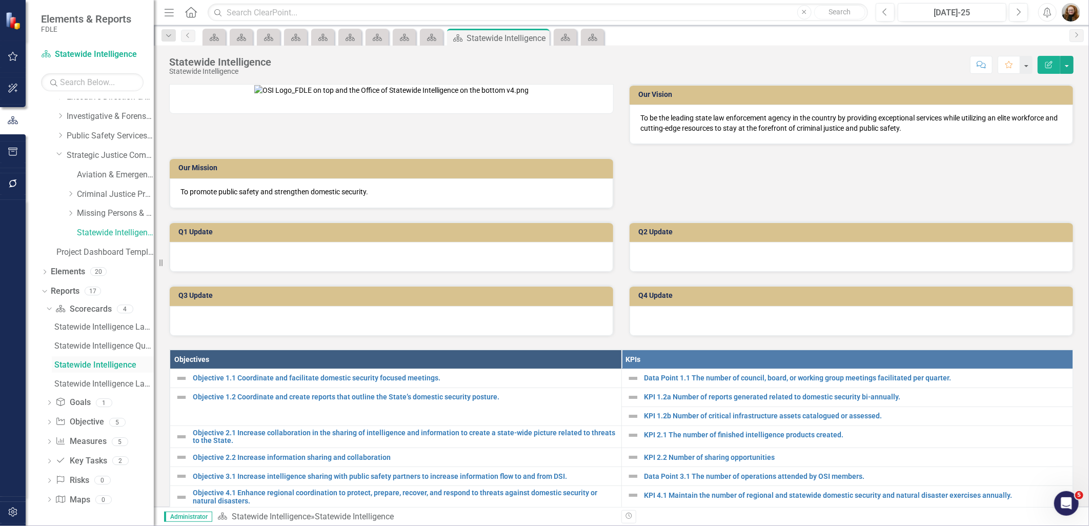
scroll to position [70, 0]
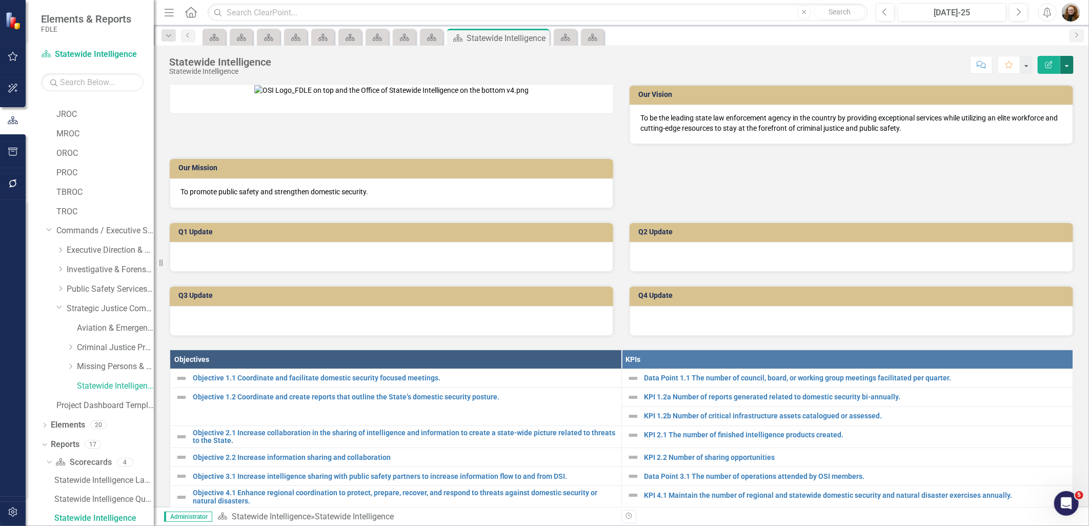
click at [1064, 63] on button "button" at bounding box center [1067, 65] width 13 height 18
click at [1046, 101] on link "Edit Report Edit Layout" at bounding box center [1031, 102] width 83 height 19
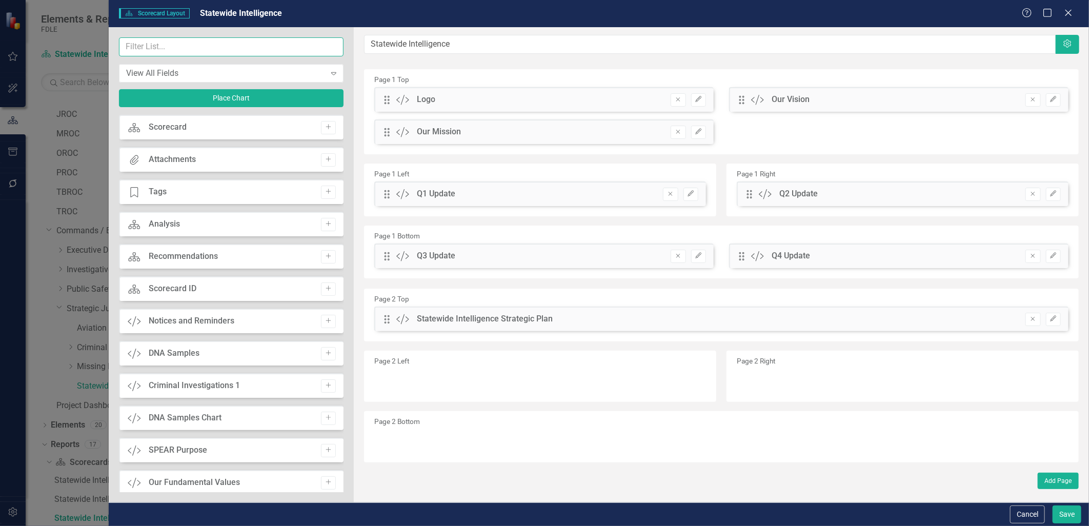
click at [157, 42] on input "text" at bounding box center [231, 46] width 225 height 19
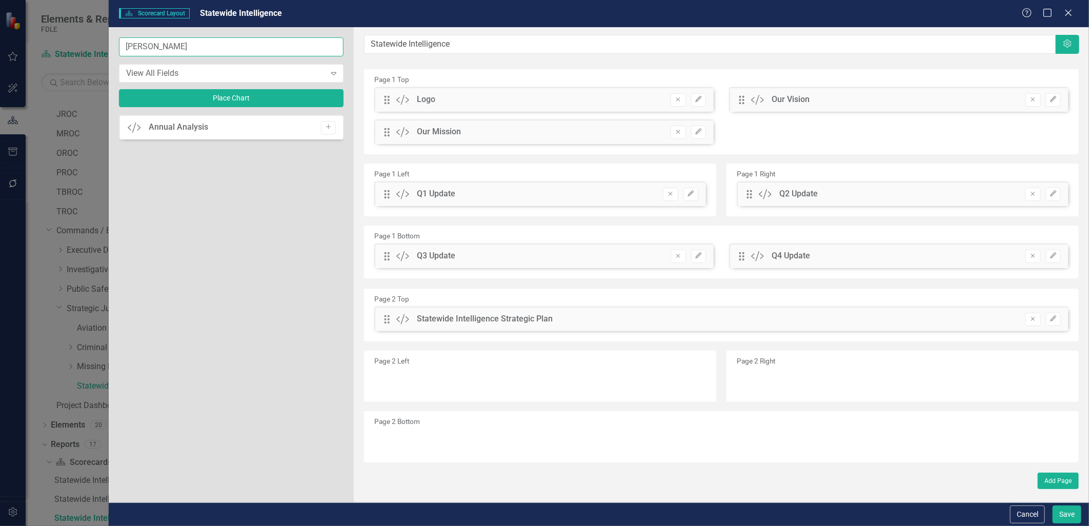
type input "[PERSON_NAME]"
click at [325, 131] on button "Add" at bounding box center [328, 127] width 15 height 13
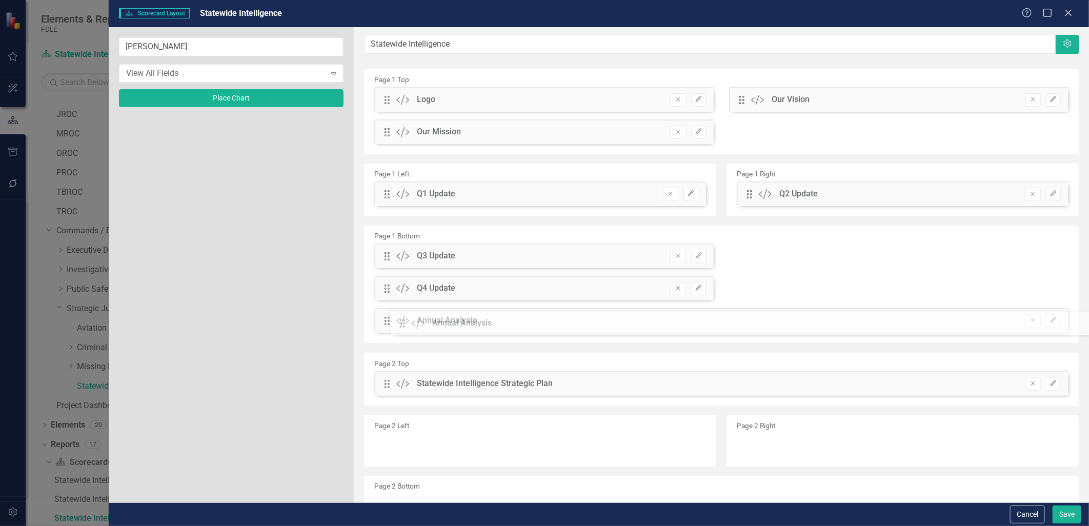
drag, startPoint x: 387, startPoint y: 101, endPoint x: 409, endPoint y: 326, distance: 225.7
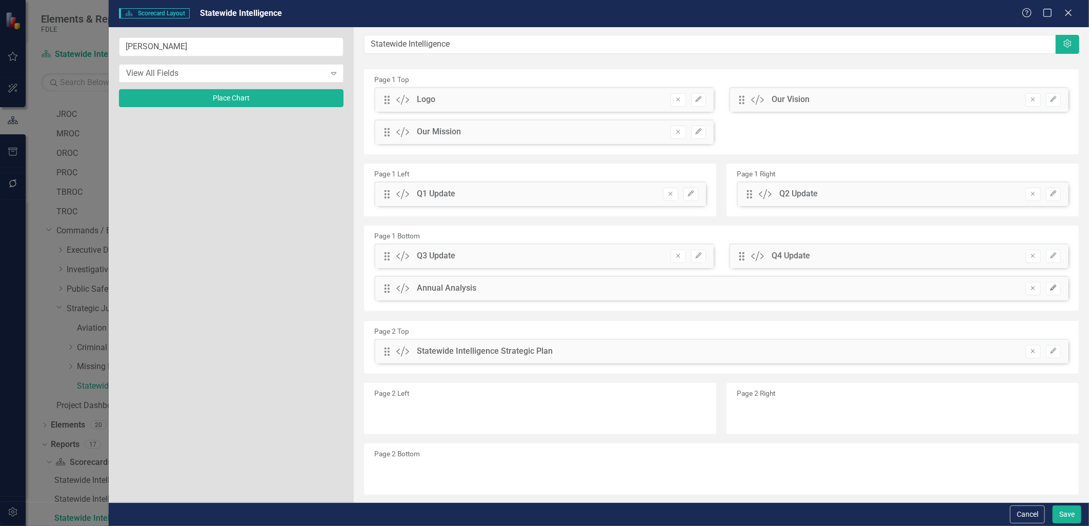
click at [1050, 290] on icon "Edit" at bounding box center [1054, 288] width 8 height 6
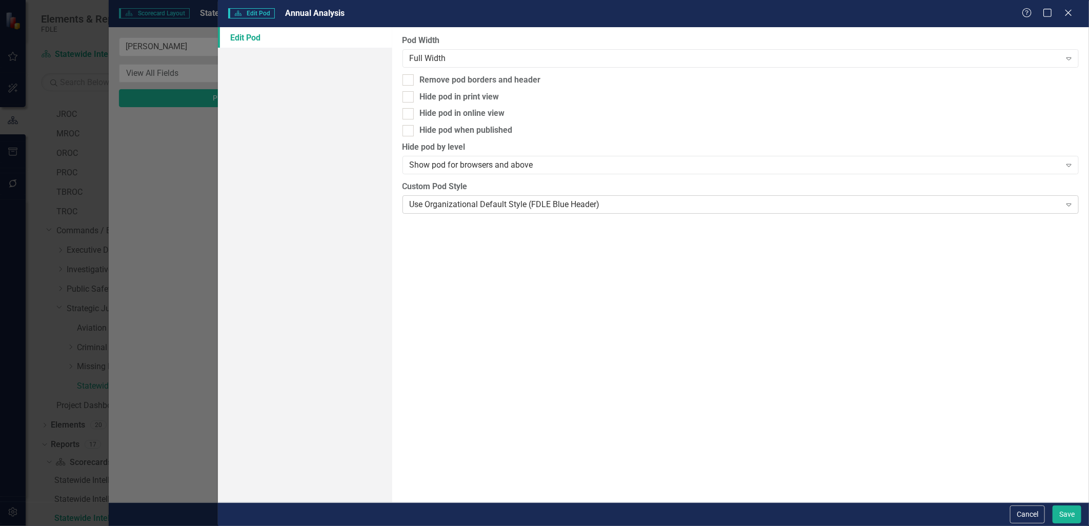
click at [441, 208] on div "Use Organizational Default Style (FDLE Blue Header)" at bounding box center [735, 205] width 651 height 12
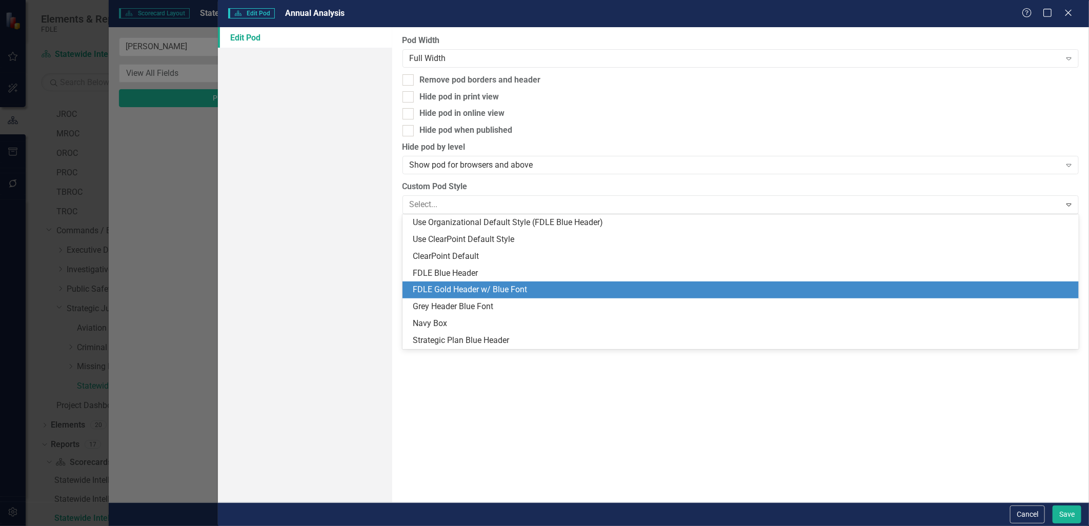
click at [447, 288] on div "FDLE Gold Header w/ Blue Font" at bounding box center [743, 290] width 661 height 12
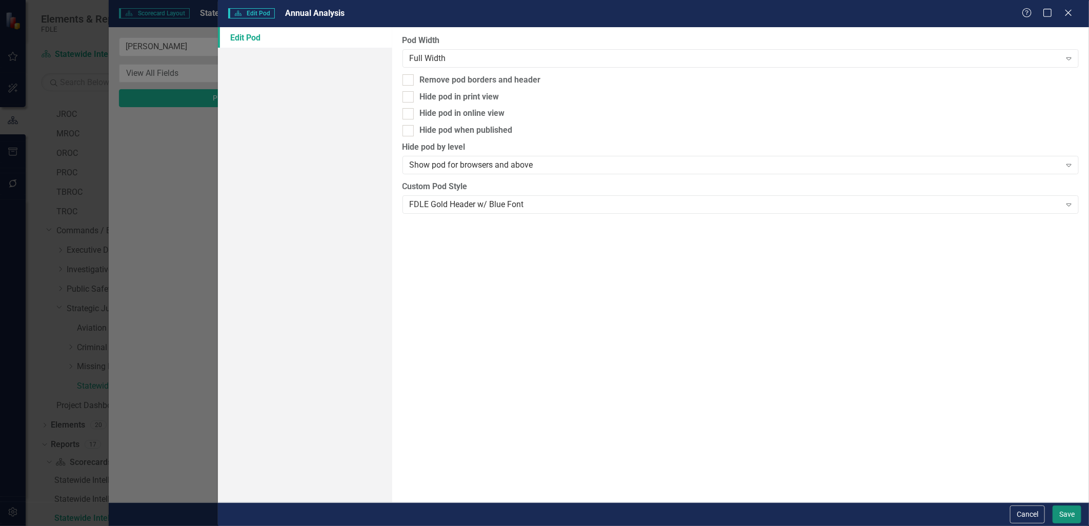
click at [1062, 510] on button "Save" at bounding box center [1067, 515] width 29 height 18
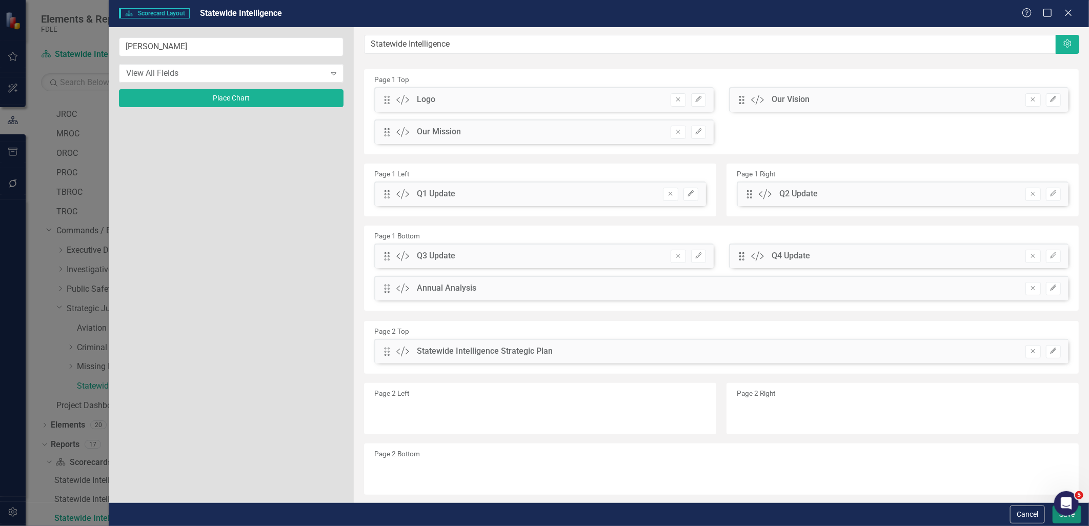
click at [1059, 521] on button "Save" at bounding box center [1067, 515] width 29 height 18
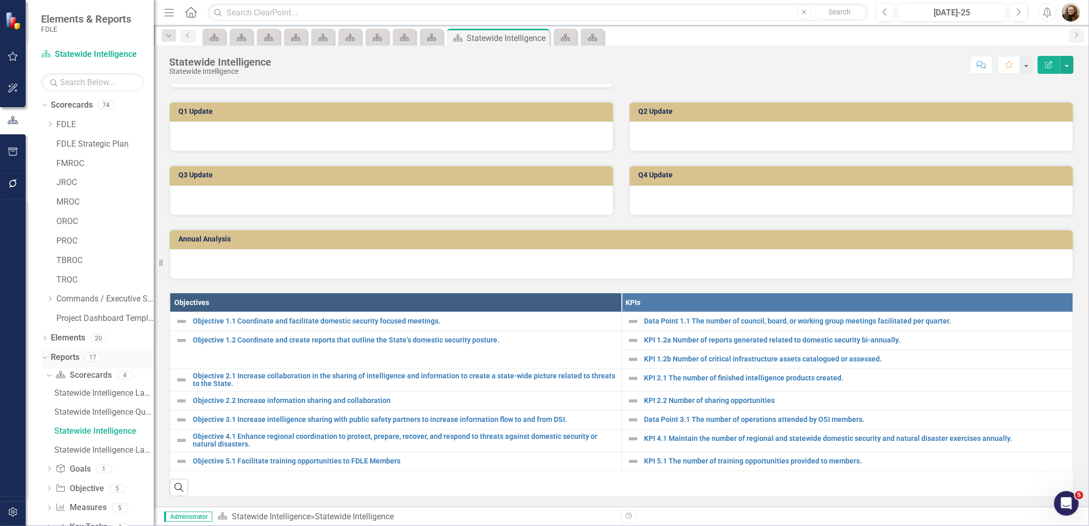
scroll to position [0, 0]
click at [48, 304] on icon "Dropdown" at bounding box center [50, 301] width 8 height 6
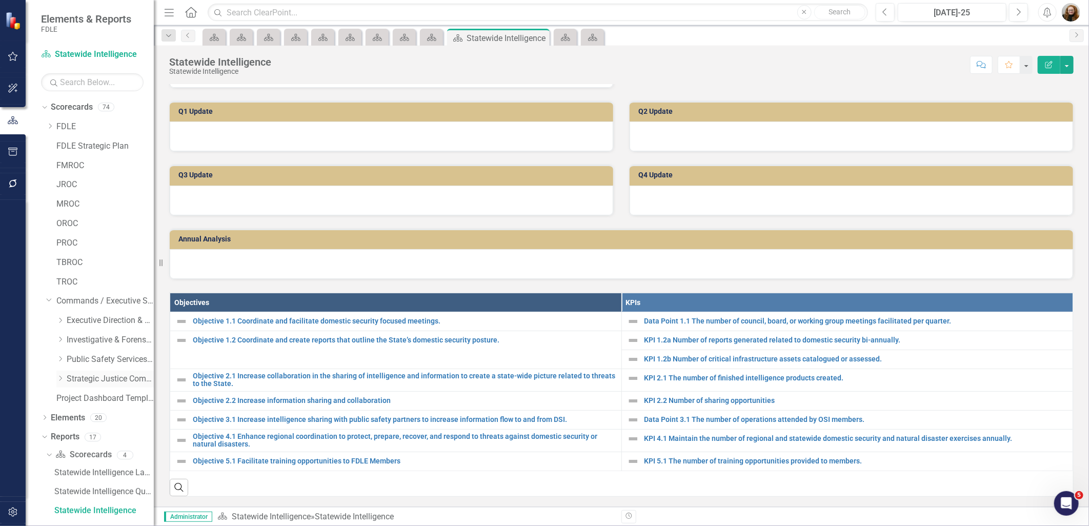
click at [62, 379] on icon "Dropdown" at bounding box center [60, 378] width 8 height 6
click at [106, 399] on link "Aviation & Emergency Preparedness" at bounding box center [115, 399] width 77 height 12
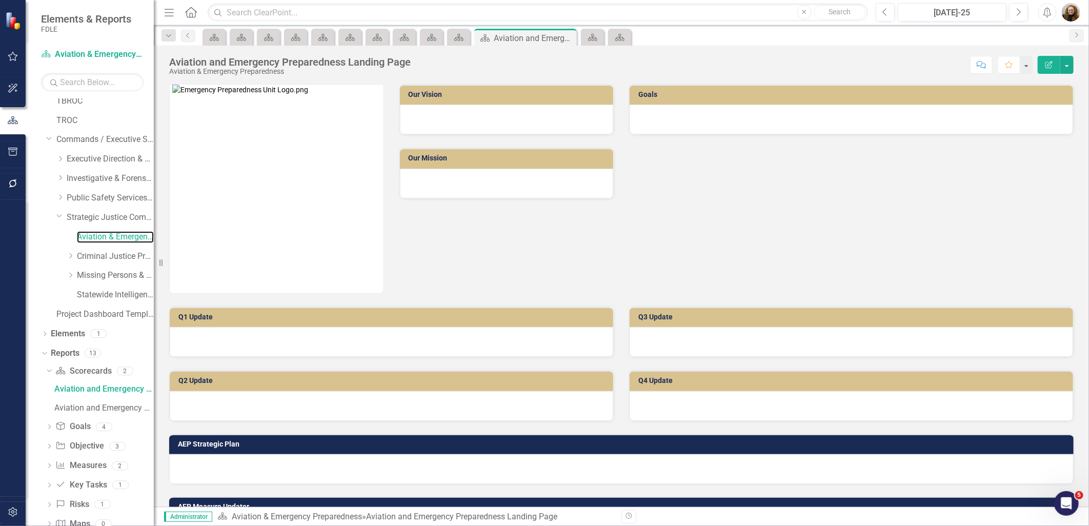
scroll to position [186, 0]
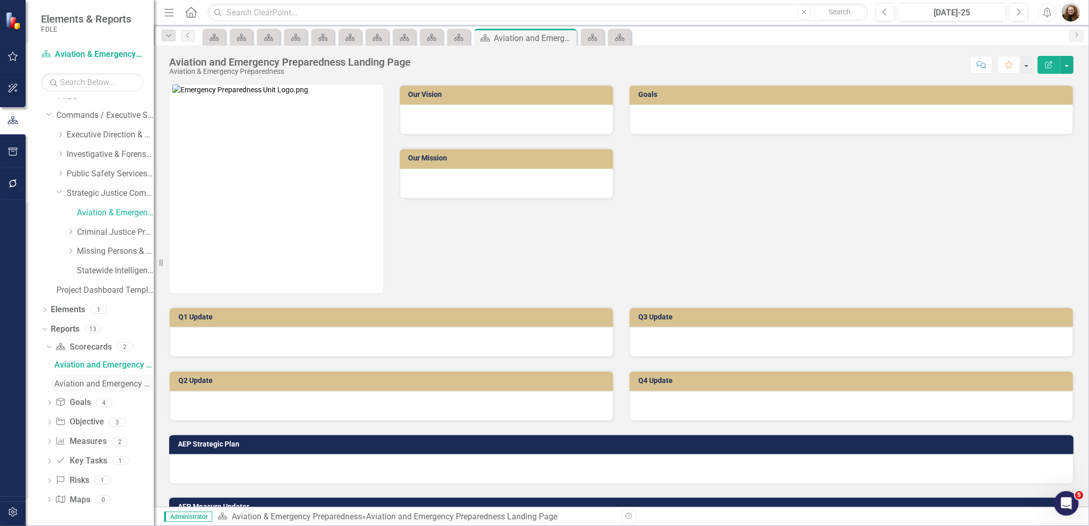
click at [93, 382] on div "Aviation and Emergency Preparedness" at bounding box center [104, 384] width 100 height 9
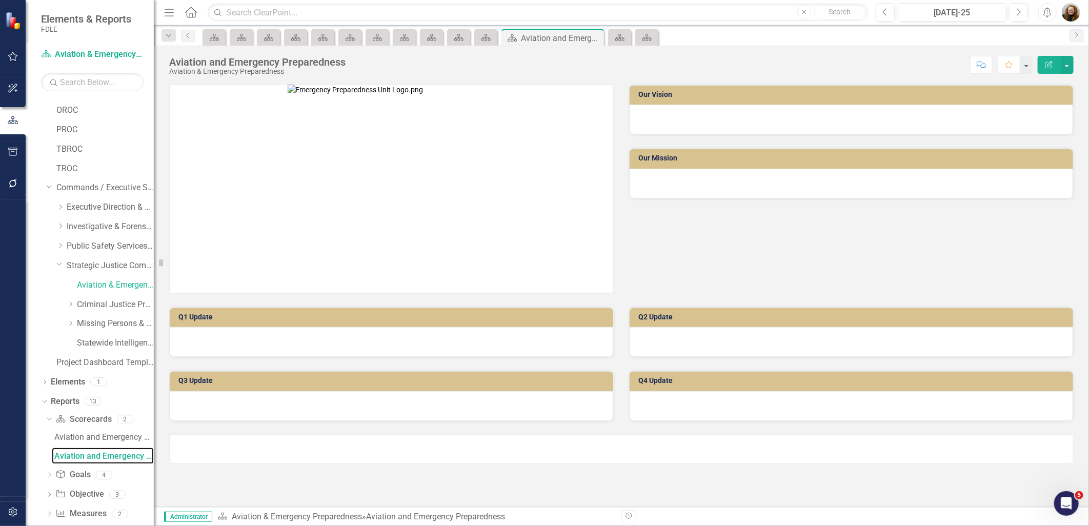
scroll to position [51, 0]
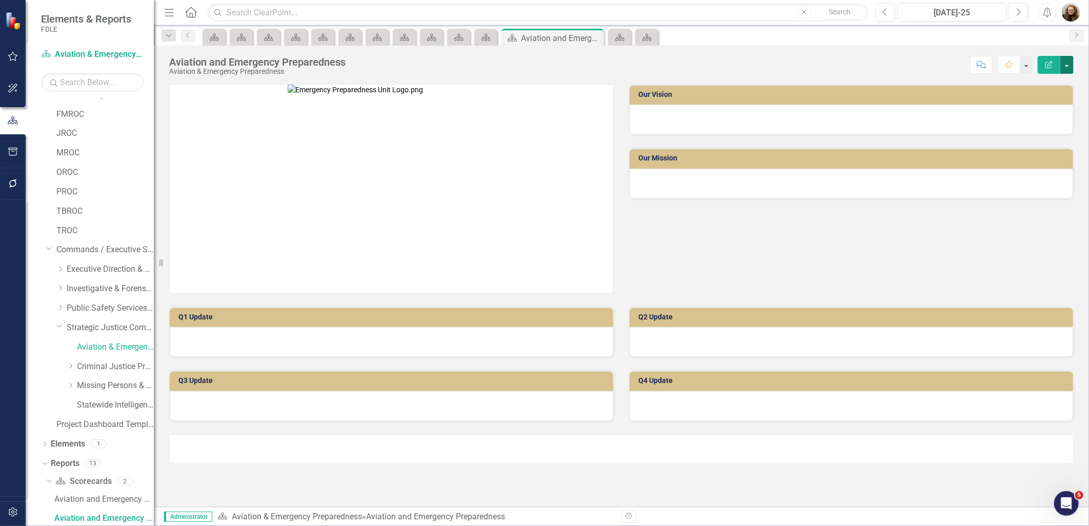
click at [1065, 69] on button "button" at bounding box center [1067, 65] width 13 height 18
click at [1056, 98] on link "Edit Report Edit Layout" at bounding box center [1031, 102] width 83 height 19
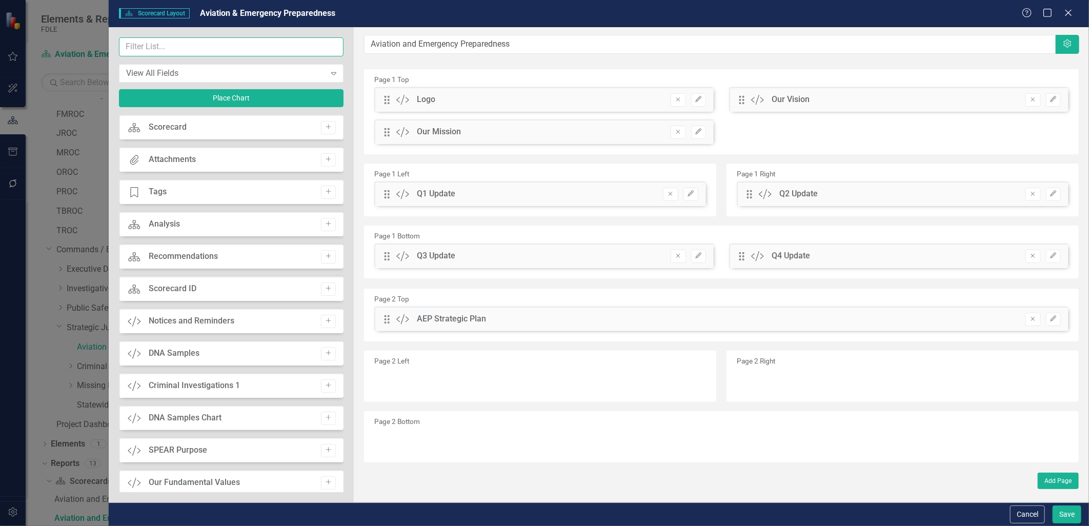
click at [224, 50] on input "text" at bounding box center [231, 46] width 225 height 19
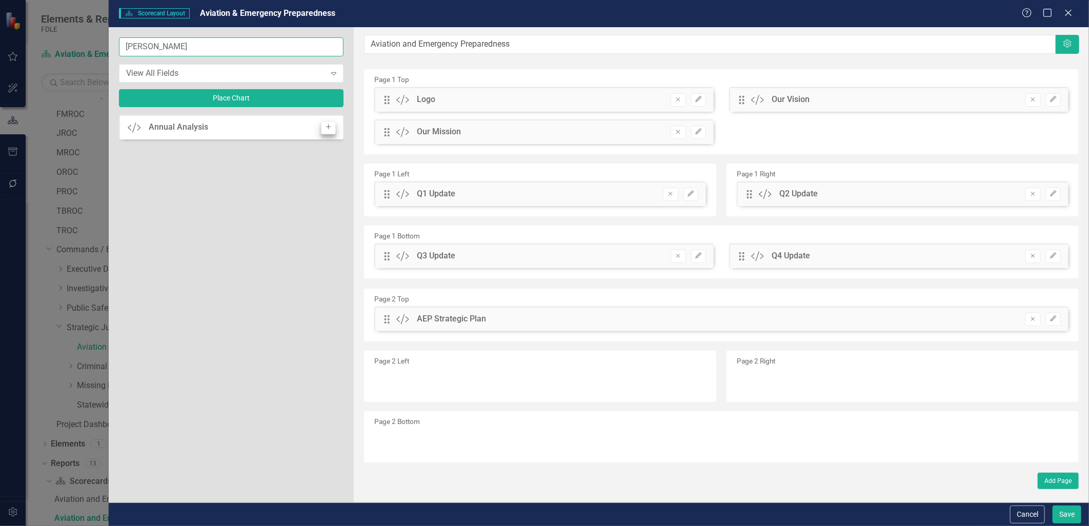
type input "[PERSON_NAME]"
click at [325, 129] on icon "Add" at bounding box center [329, 127] width 8 height 6
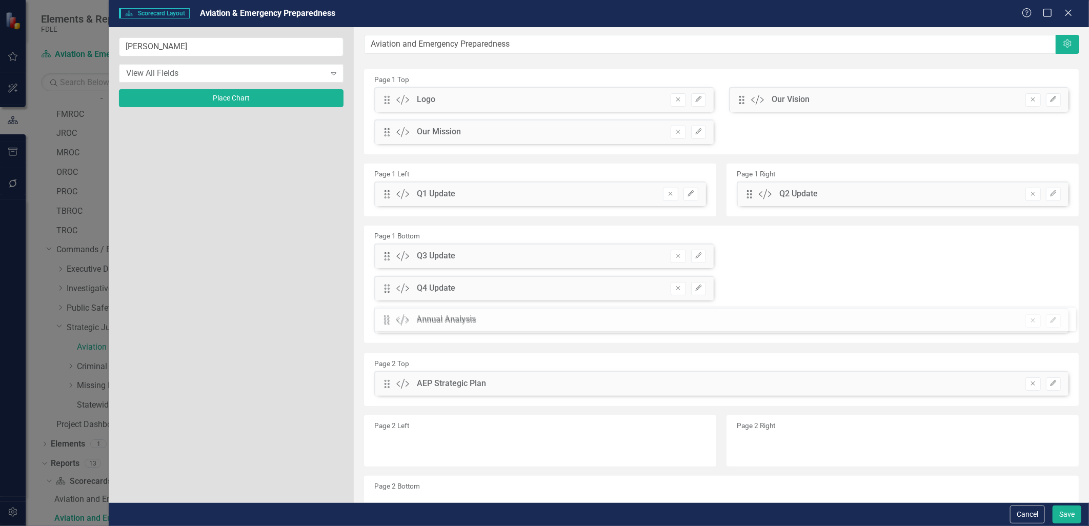
drag, startPoint x: 385, startPoint y: 103, endPoint x: 392, endPoint y: 322, distance: 219.6
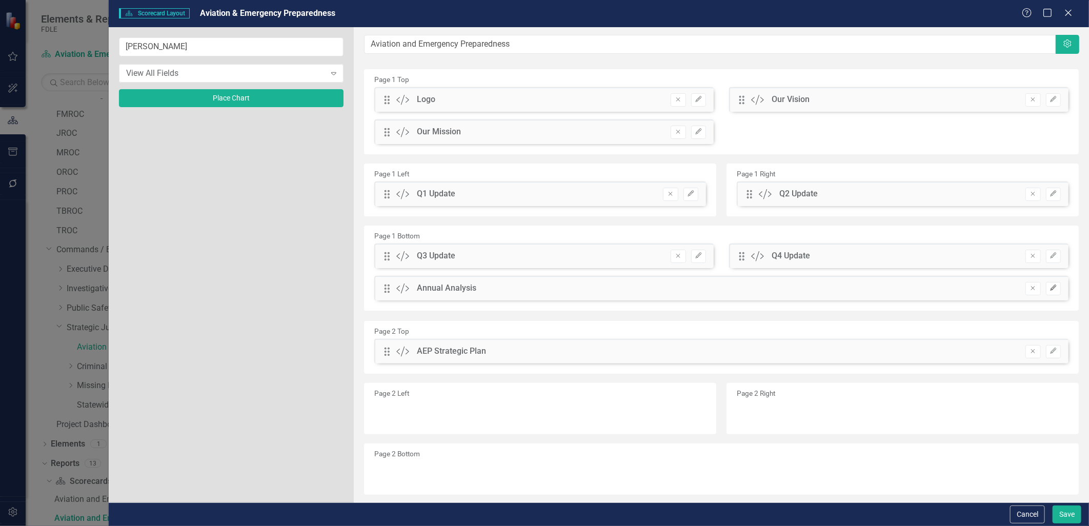
click at [1046, 291] on button "Edit" at bounding box center [1053, 288] width 15 height 13
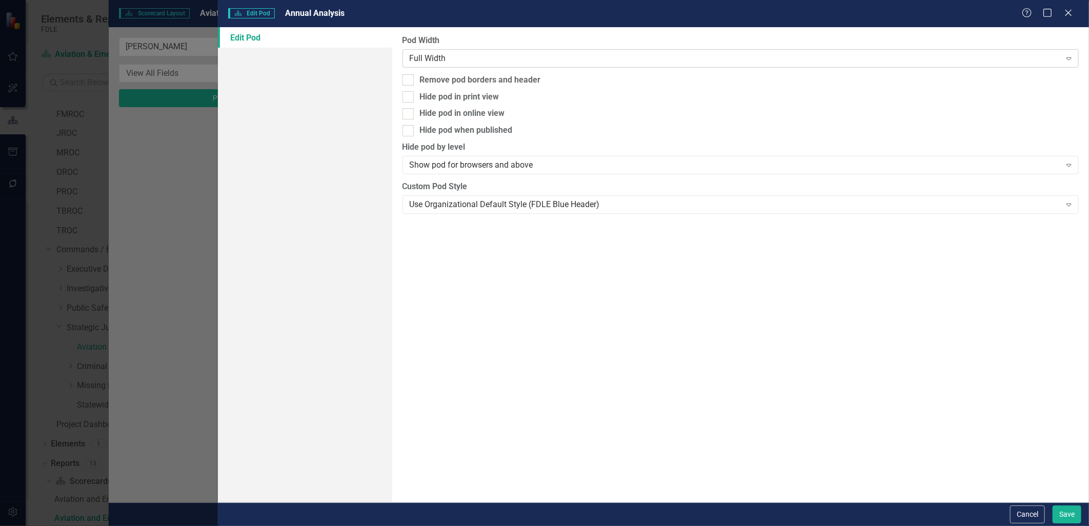
click at [450, 52] on div "Full Width Expand" at bounding box center [741, 58] width 677 height 18
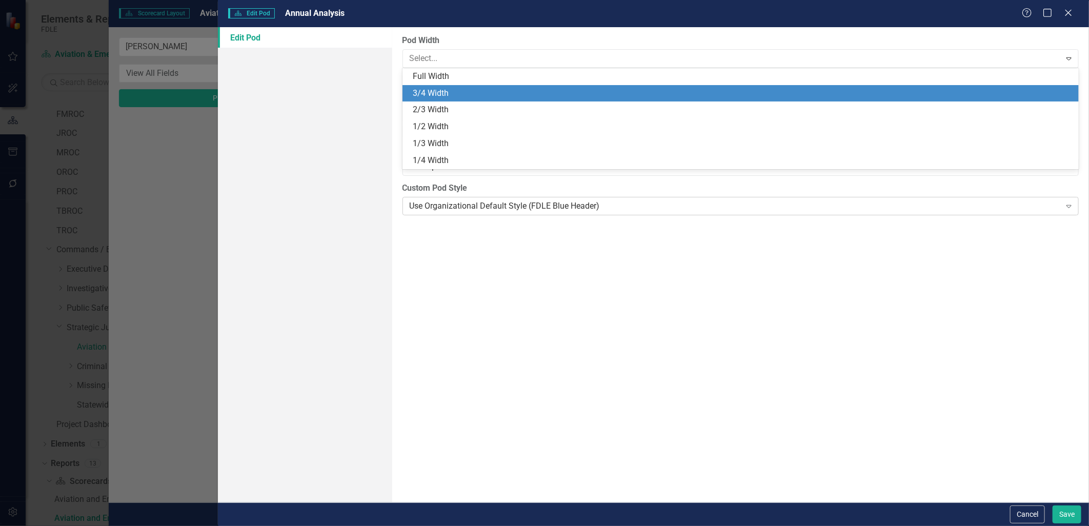
click at [444, 204] on div "Use Organizational Default Style (FDLE Blue Header)" at bounding box center [735, 206] width 651 height 12
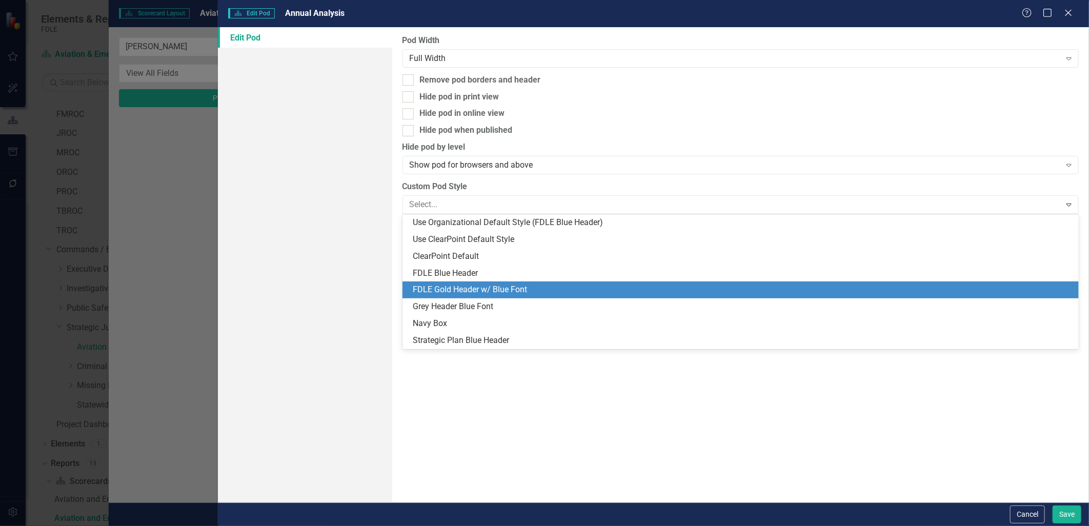
click at [457, 288] on div "FDLE Gold Header w/ Blue Font" at bounding box center [743, 290] width 661 height 12
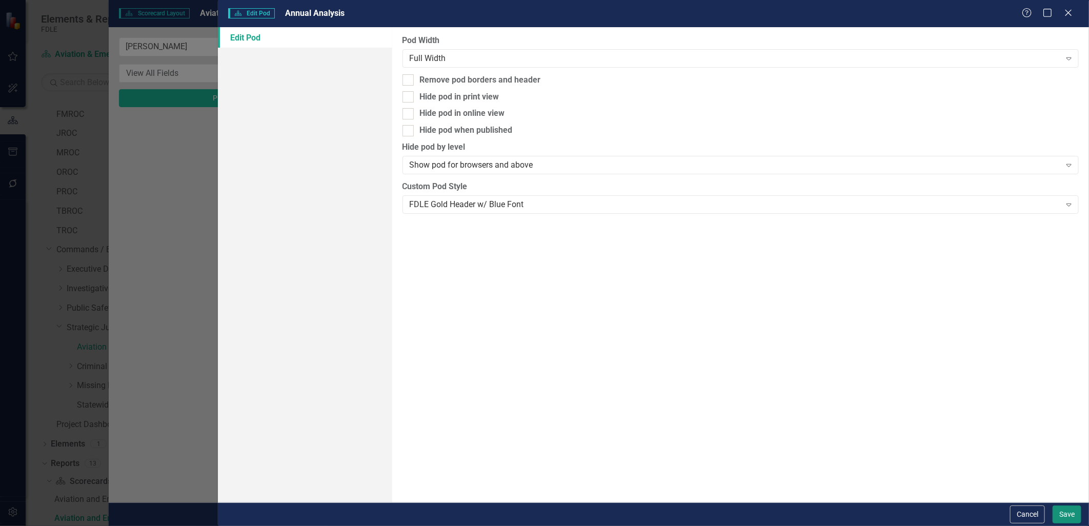
click at [1060, 518] on button "Save" at bounding box center [1067, 515] width 29 height 18
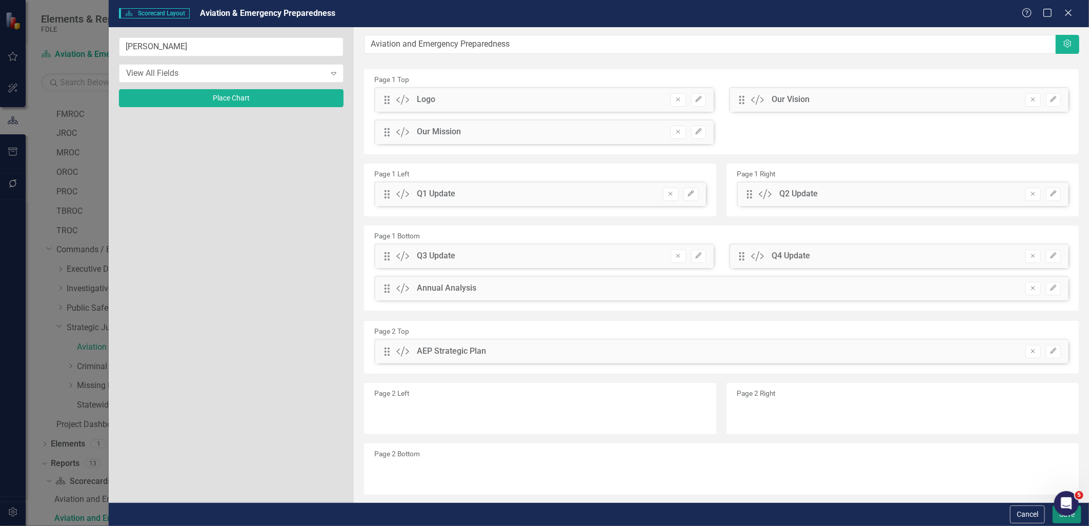
click at [1059, 519] on button "Save" at bounding box center [1067, 515] width 29 height 18
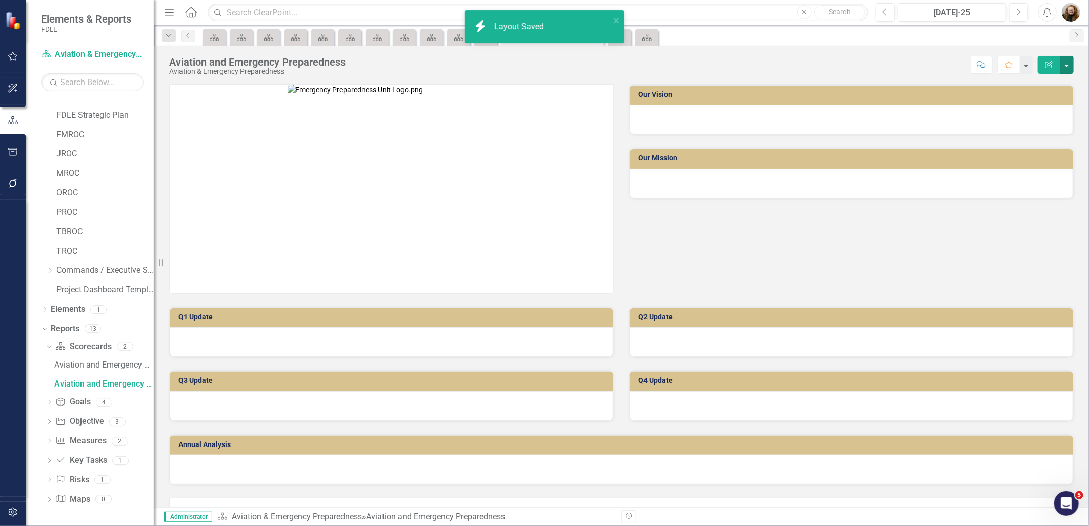
scroll to position [31, 0]
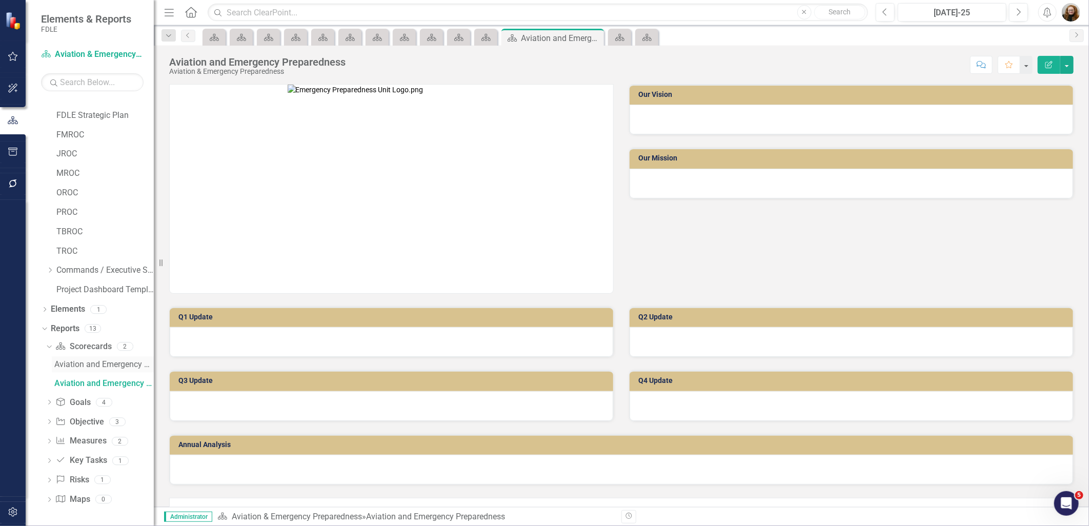
click at [95, 363] on div "Aviation and Emergency Preparedness Landing Page" at bounding box center [104, 364] width 100 height 9
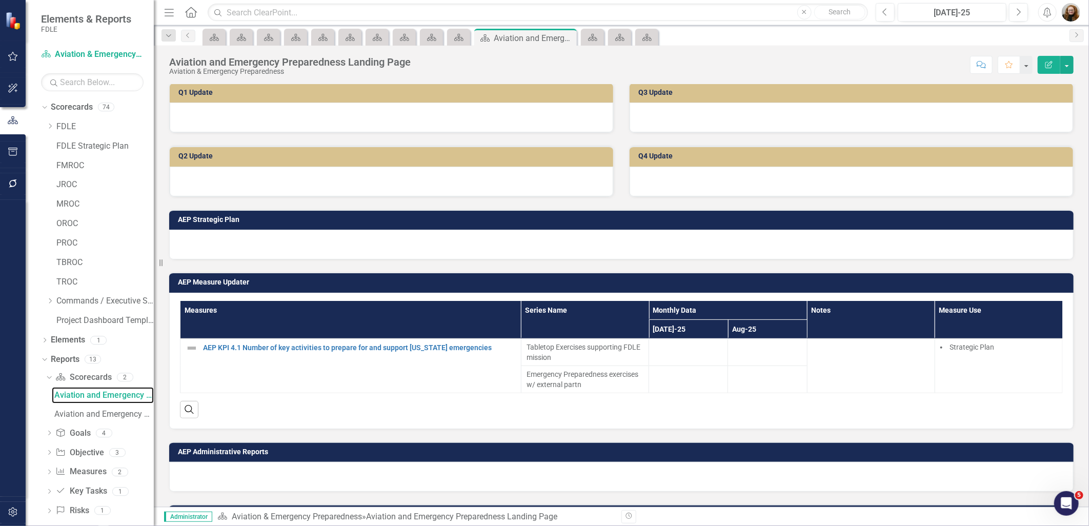
scroll to position [228, 0]
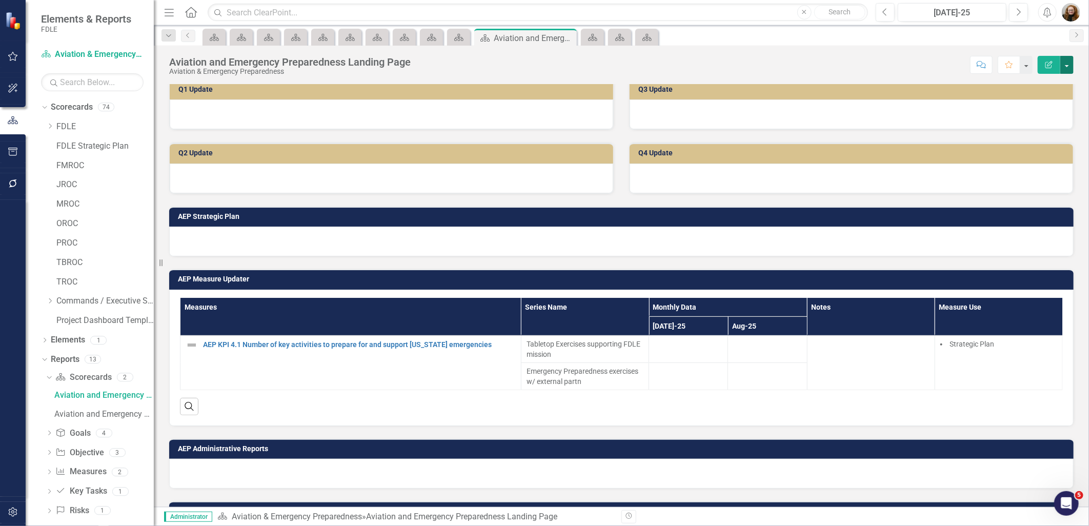
click at [1063, 68] on button "button" at bounding box center [1067, 65] width 13 height 18
click at [1047, 100] on link "Edit Report Edit Layout" at bounding box center [1031, 102] width 83 height 19
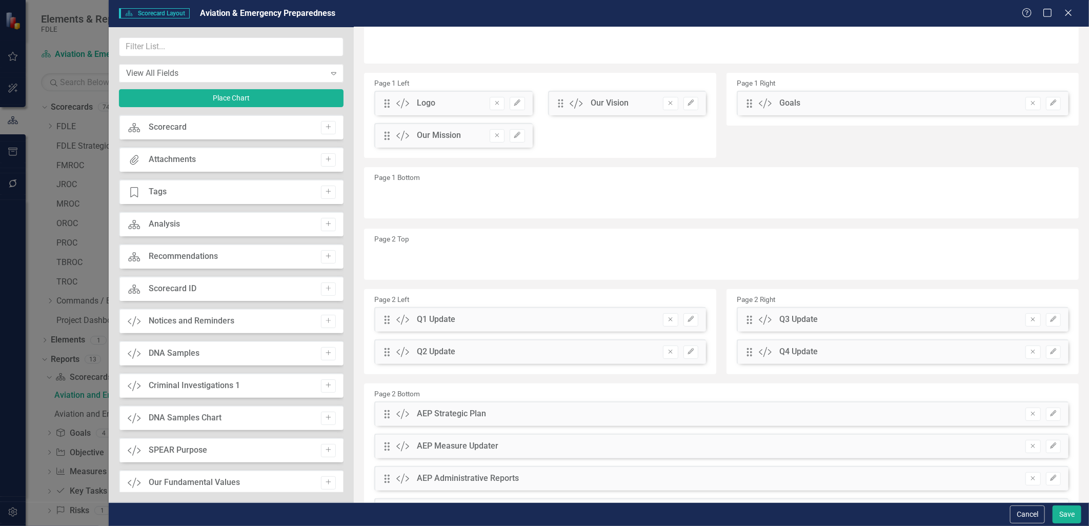
scroll to position [0, 0]
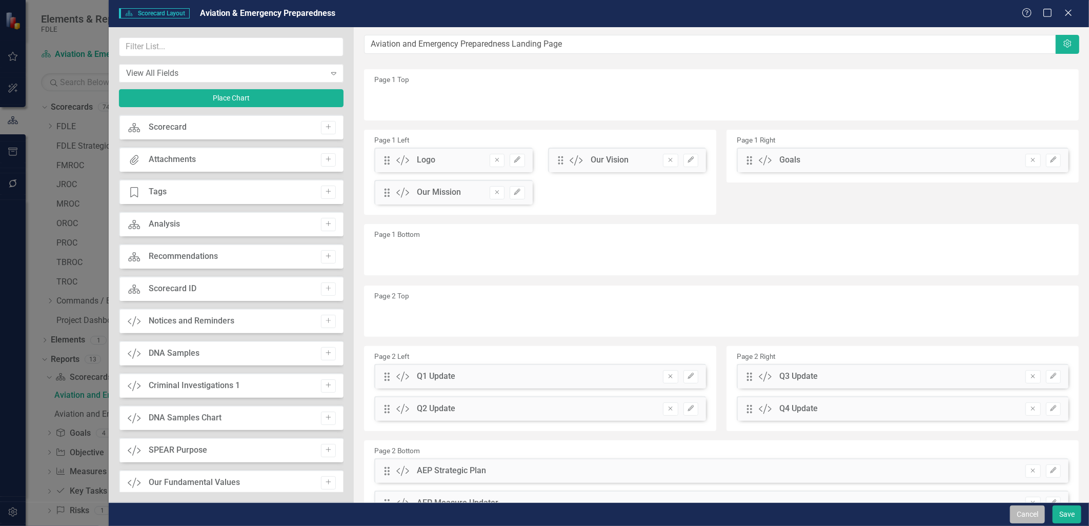
click at [1035, 514] on button "Cancel" at bounding box center [1027, 515] width 35 height 18
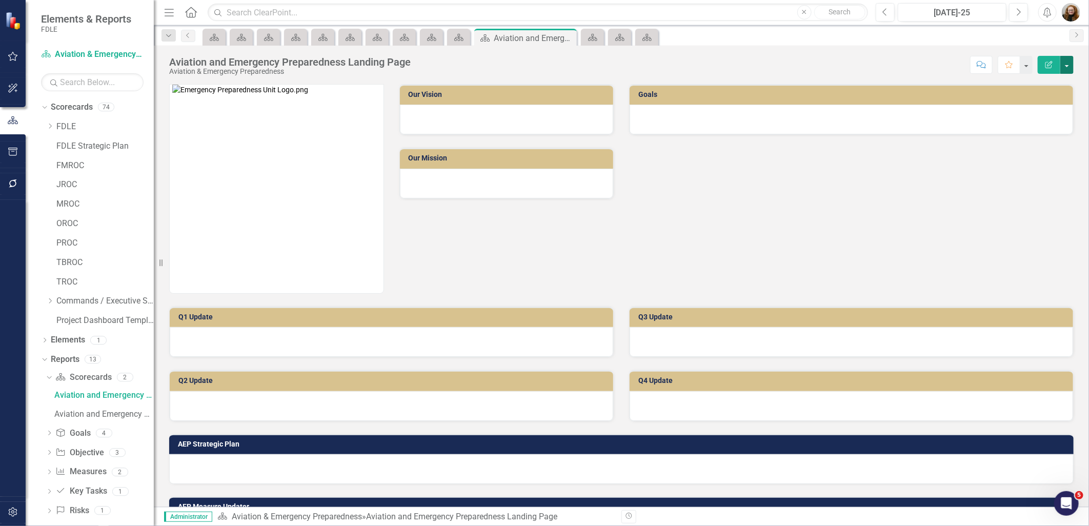
click at [1065, 62] on button "button" at bounding box center [1067, 65] width 13 height 18
click at [1042, 100] on link "Edit Report Edit Layout" at bounding box center [1031, 102] width 83 height 19
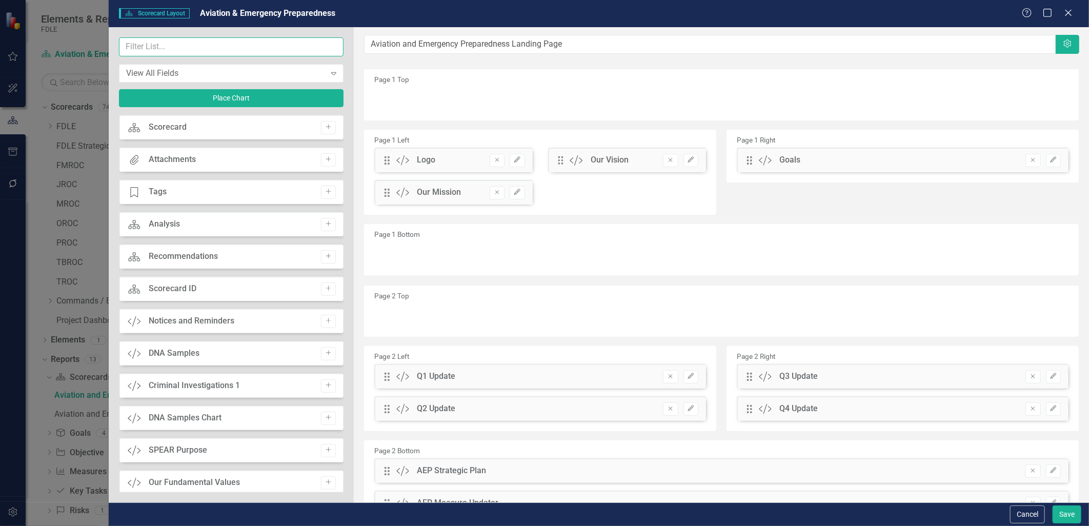
click at [193, 49] on input "text" at bounding box center [231, 46] width 225 height 19
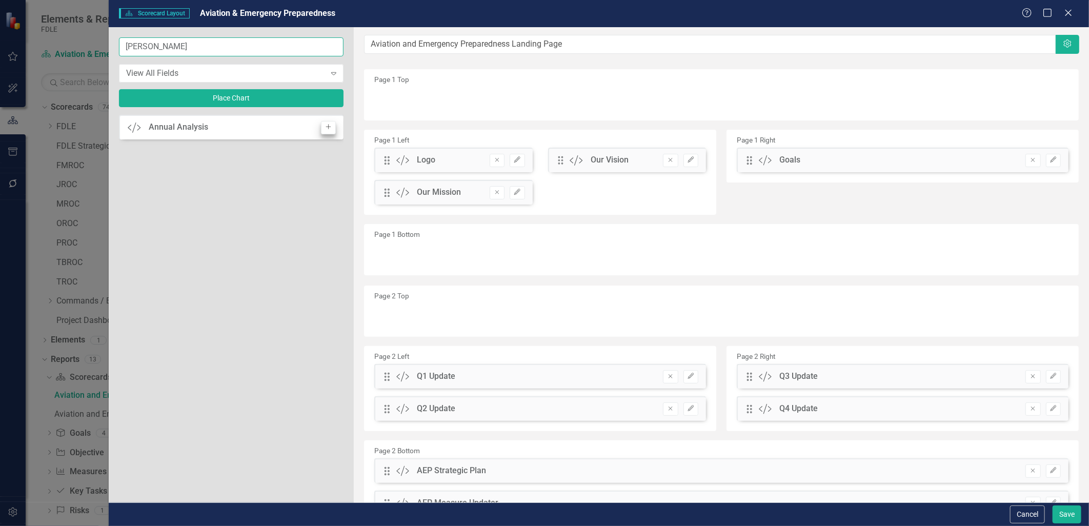
type input "ann"
click at [326, 126] on icon "button" at bounding box center [328, 127] width 5 height 5
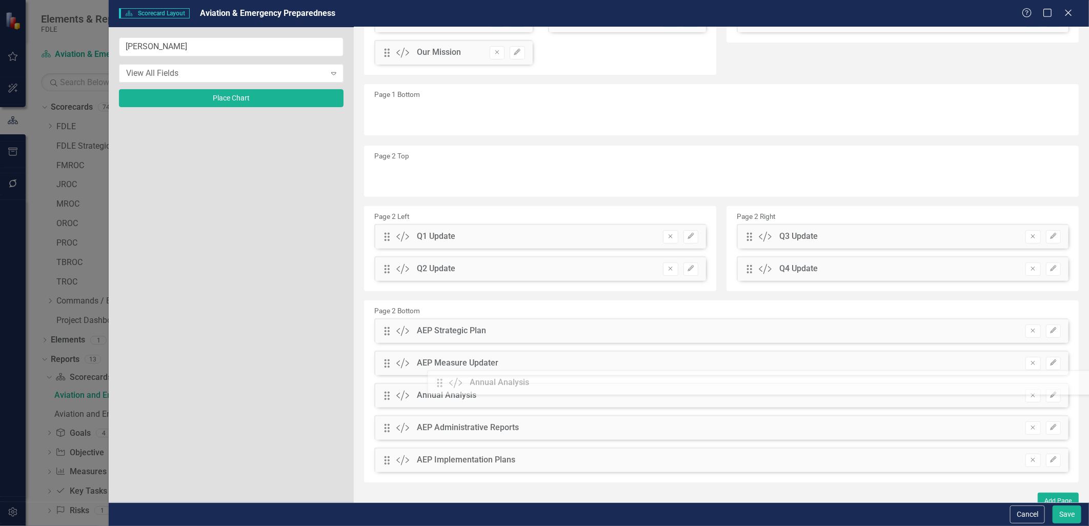
scroll to position [147, 0]
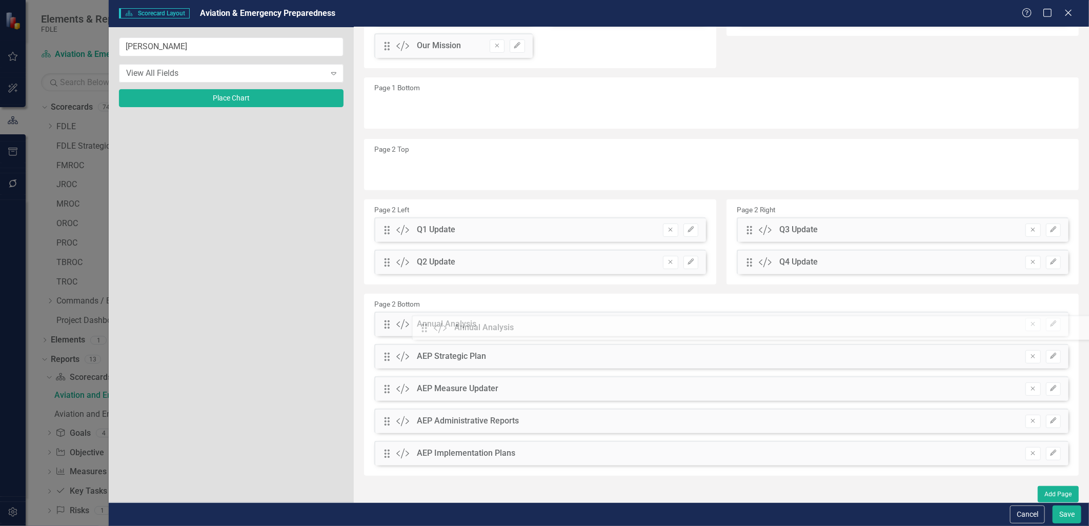
drag, startPoint x: 388, startPoint y: 103, endPoint x: 433, endPoint y: 331, distance: 232.7
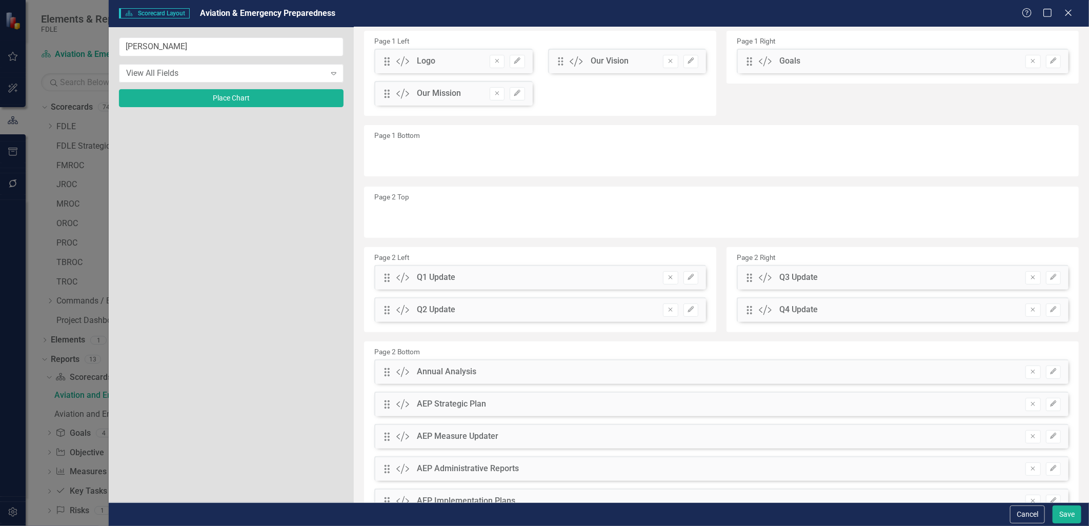
scroll to position [114, 0]
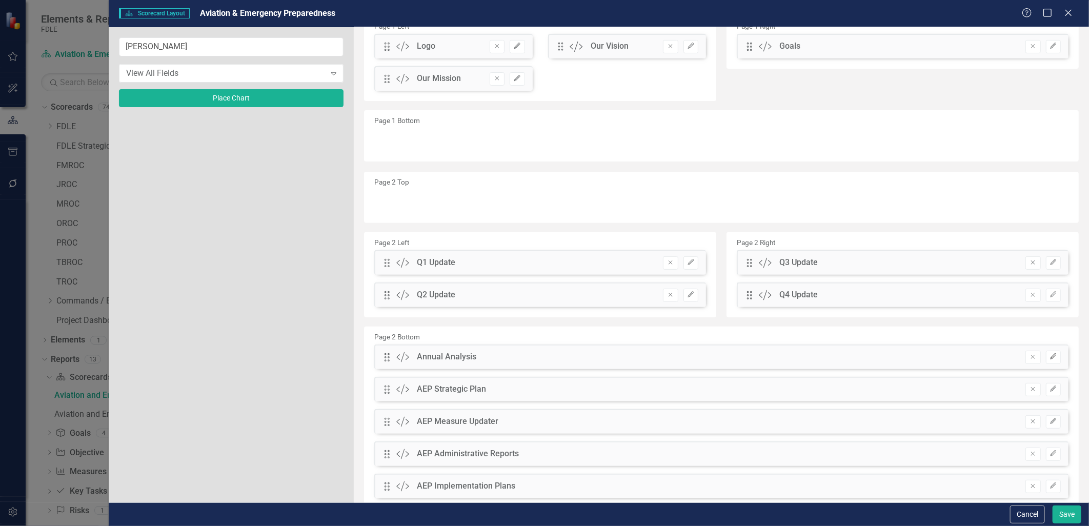
click at [1050, 356] on icon "Edit" at bounding box center [1054, 357] width 8 height 6
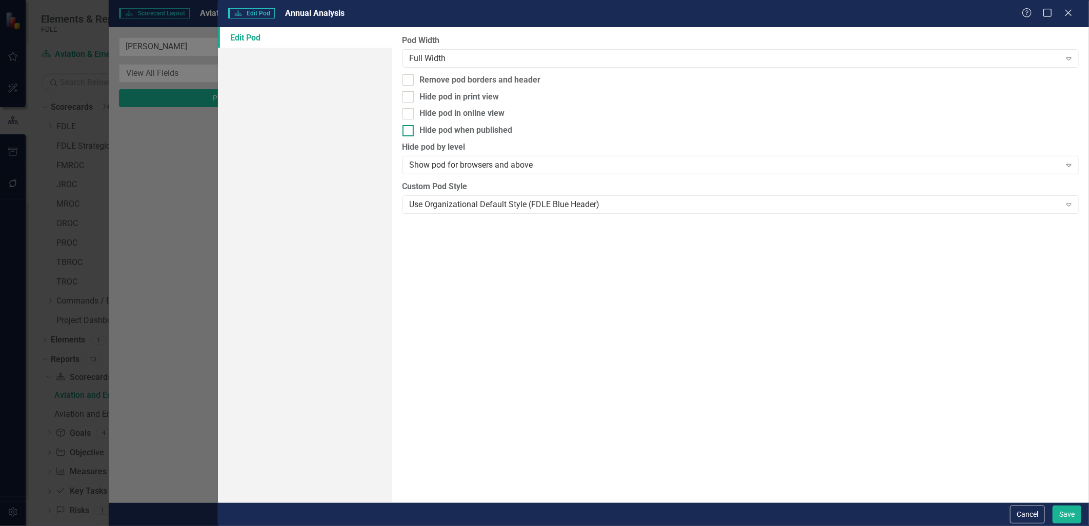
click at [412, 128] on div at bounding box center [408, 130] width 11 height 11
click at [409, 128] on input "Hide pod when published" at bounding box center [406, 128] width 7 height 7
checkbox input "true"
click at [409, 110] on div at bounding box center [408, 113] width 11 height 11
click at [409, 110] on input "Hide pod in online view" at bounding box center [406, 111] width 7 height 7
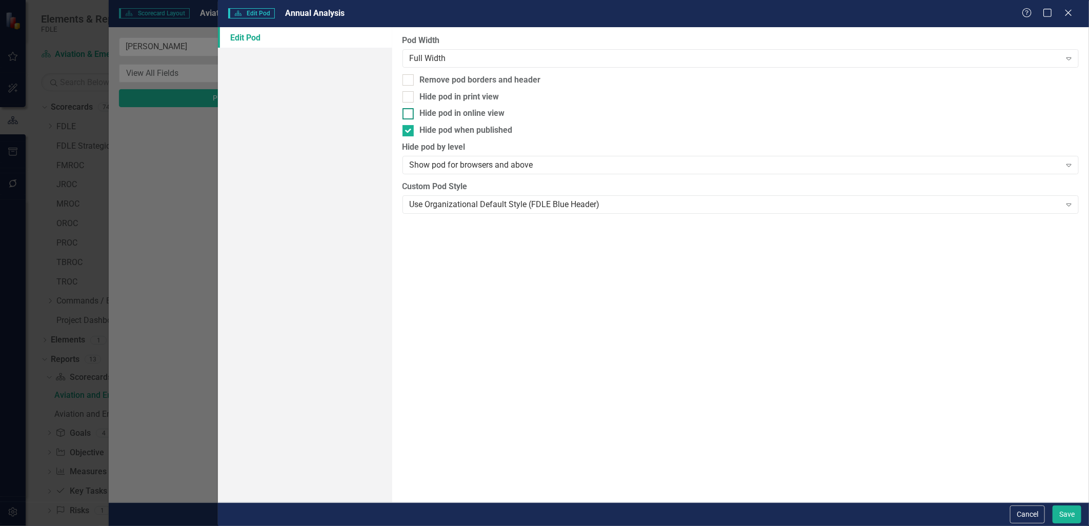
checkbox input "true"
click at [407, 95] on input "Hide pod in print view" at bounding box center [406, 94] width 7 height 7
checkbox input "true"
click at [565, 204] on div "Use Organizational Default Style (FDLE Blue Header)" at bounding box center [735, 205] width 651 height 12
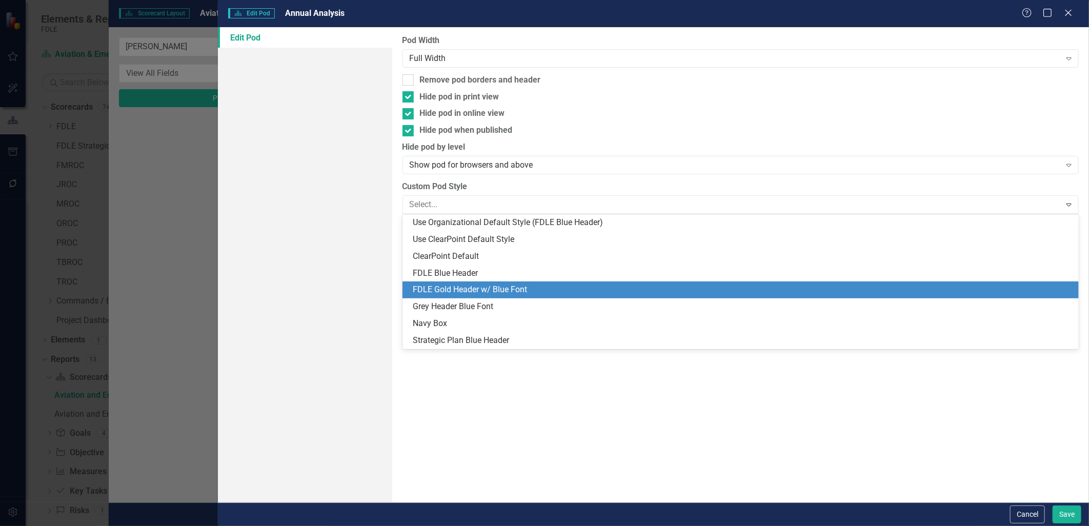
click at [520, 291] on div "FDLE Gold Header w/ Blue Font" at bounding box center [743, 290] width 661 height 12
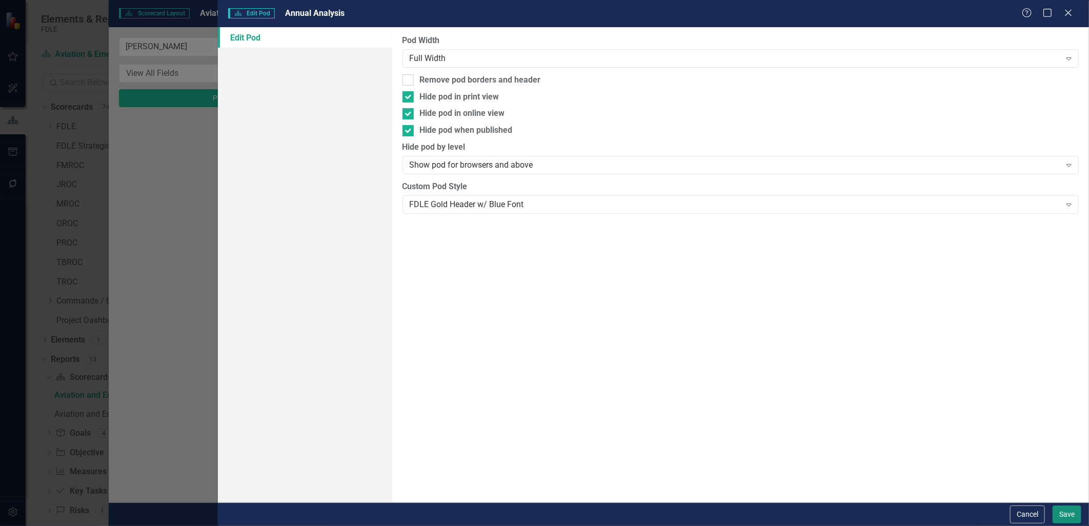
click at [1070, 518] on button "Save" at bounding box center [1067, 515] width 29 height 18
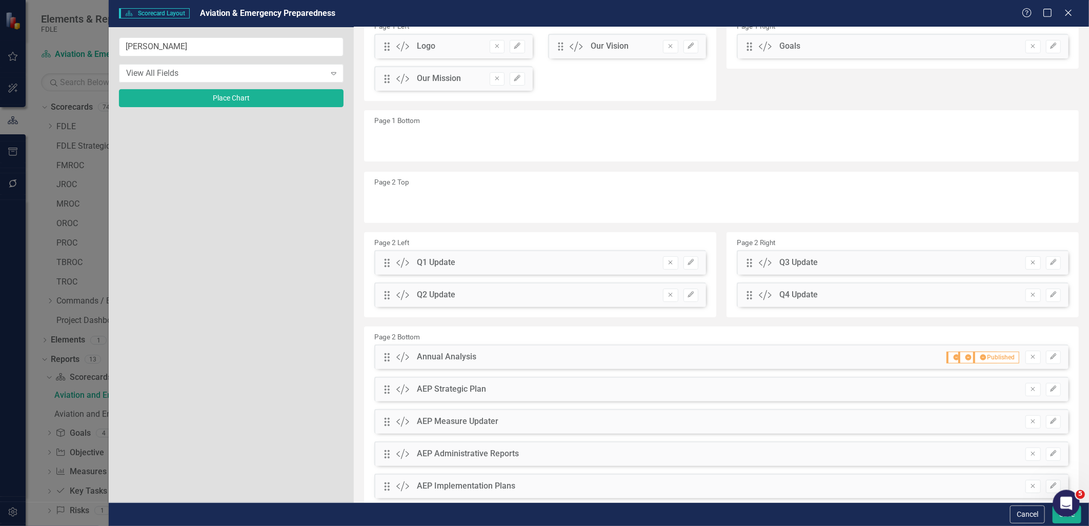
drag, startPoint x: 1060, startPoint y: 512, endPoint x: 2113, endPoint y: 1004, distance: 1162.9
click html
click at [1057, 521] on button "Save" at bounding box center [1067, 515] width 29 height 18
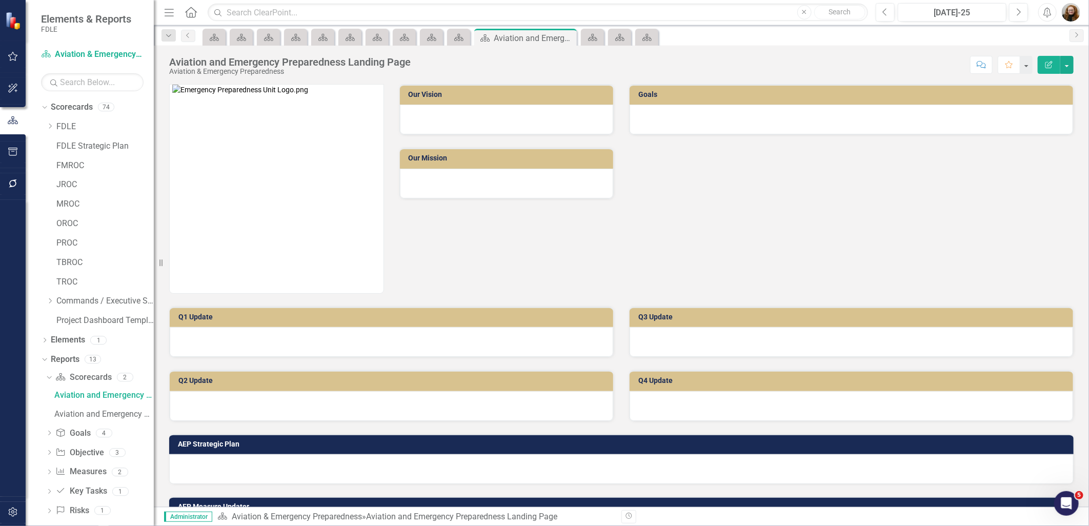
click at [167, 81] on div "Aviation and Emergency Preparedness Landing Page Aviation & Emergency Preparedn…" at bounding box center [622, 277] width 936 height 462
click at [640, 243] on div "Our Vision Our Mission Goals" at bounding box center [622, 182] width 920 height 223
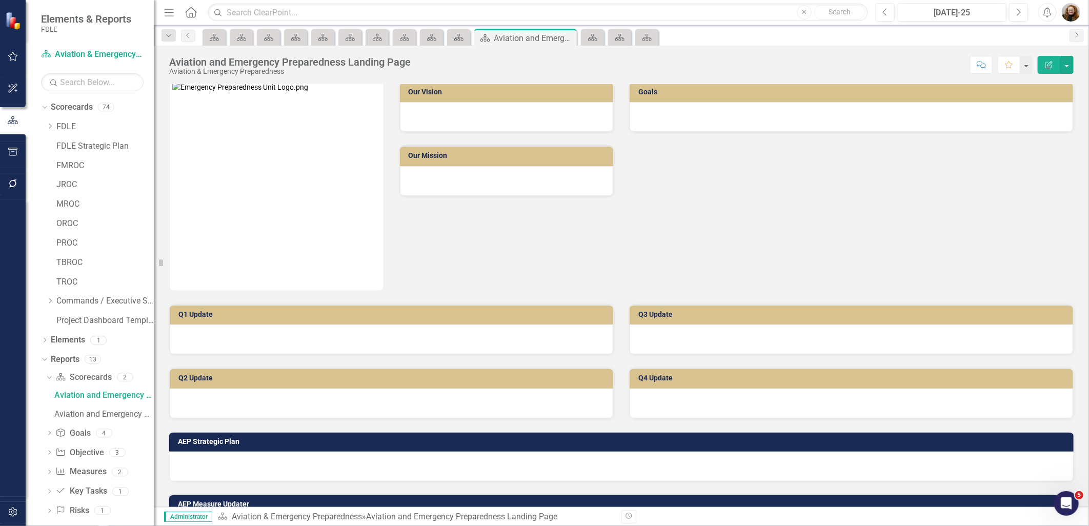
scroll to position [0, 0]
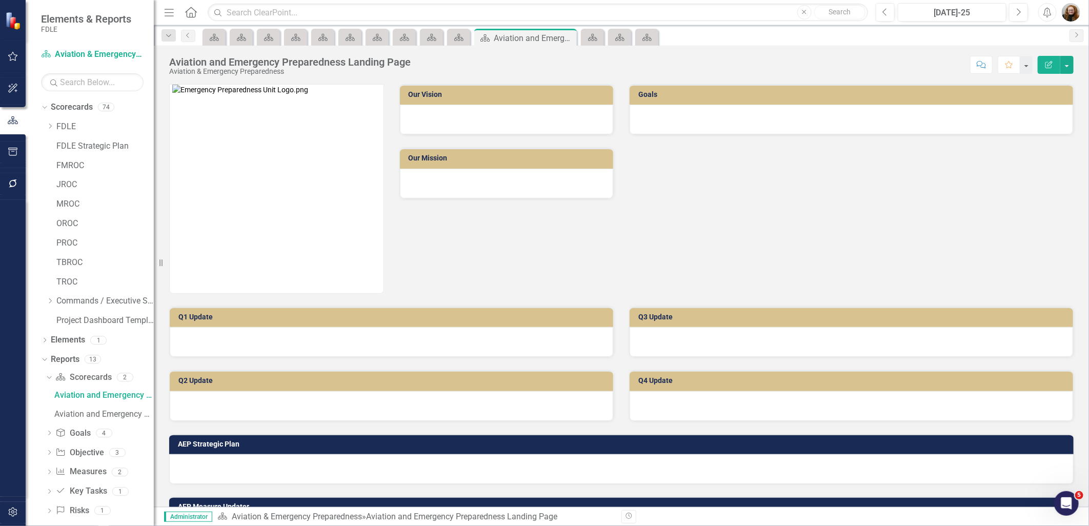
click at [742, 276] on div "Our Vision Our Mission Goals" at bounding box center [622, 182] width 920 height 223
click at [792, 264] on div "Our Vision Our Mission Goals" at bounding box center [622, 182] width 920 height 223
click at [64, 171] on link "FMROC" at bounding box center [104, 166] width 97 height 12
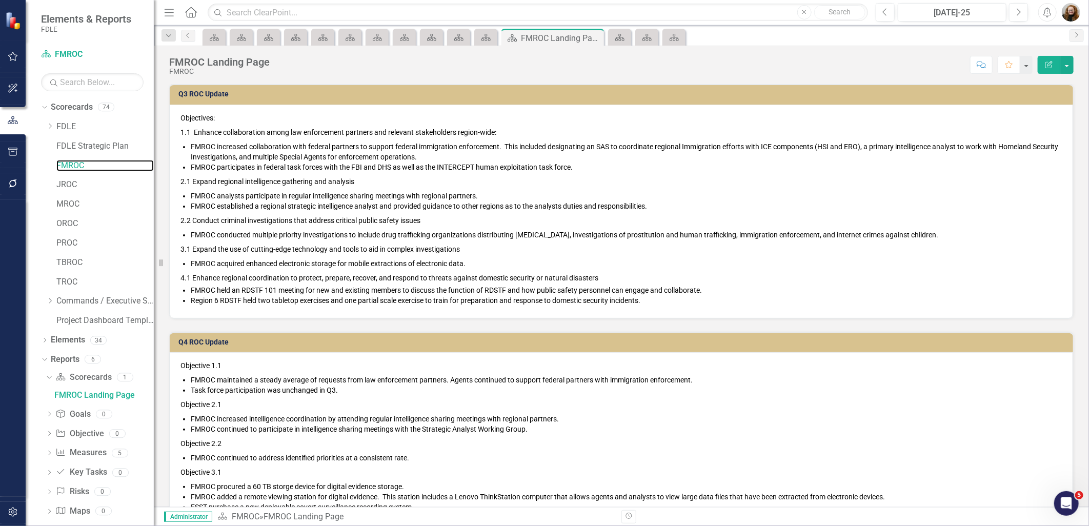
scroll to position [342, 0]
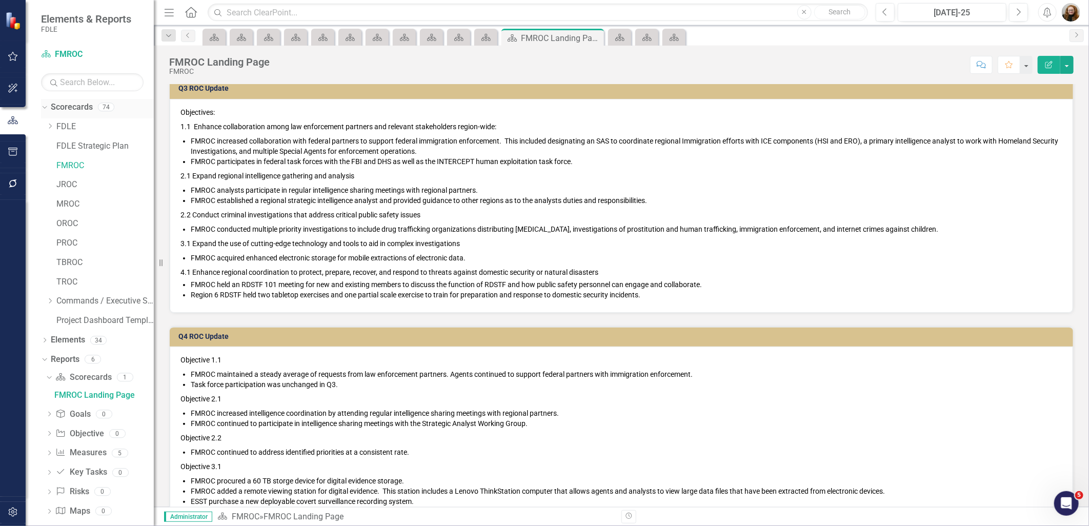
click at [65, 105] on link "Scorecards" at bounding box center [72, 108] width 42 height 12
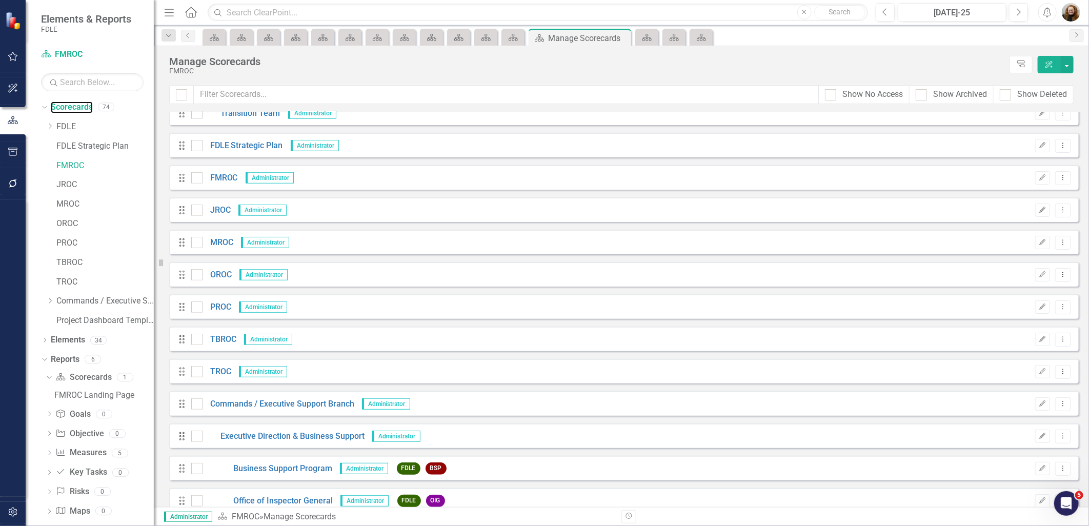
scroll to position [399, 0]
click at [1059, 178] on icon "Dropdown Menu" at bounding box center [1063, 178] width 9 height 7
click at [14, 514] on icon "button" at bounding box center [13, 512] width 11 height 8
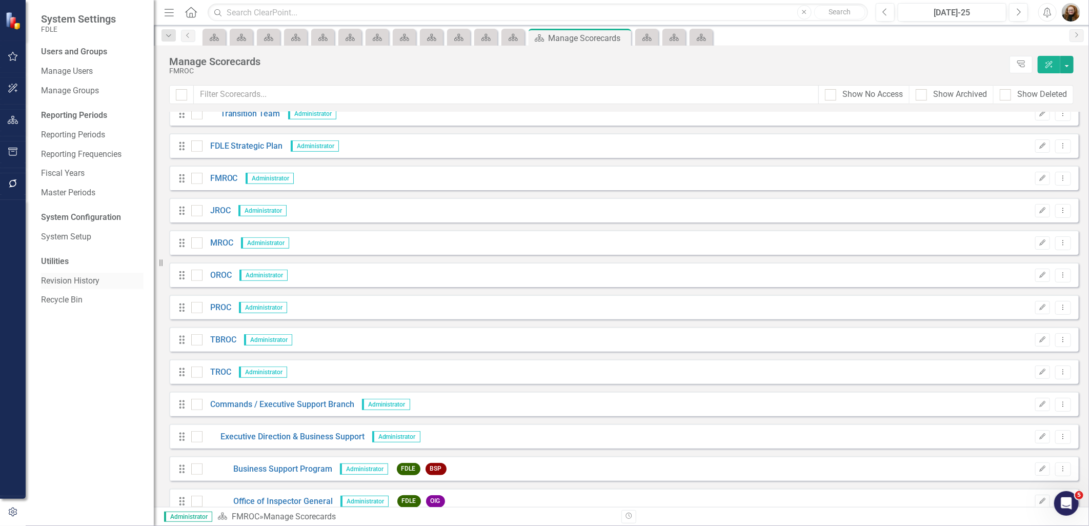
click at [74, 280] on link "Revision History" at bounding box center [92, 281] width 103 height 12
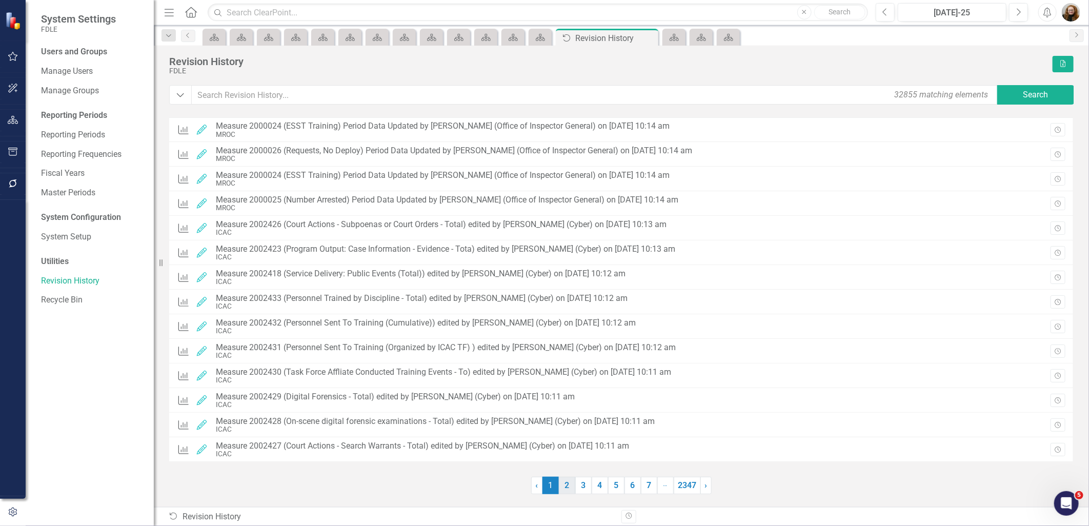
click at [566, 485] on link "2" at bounding box center [567, 485] width 16 height 17
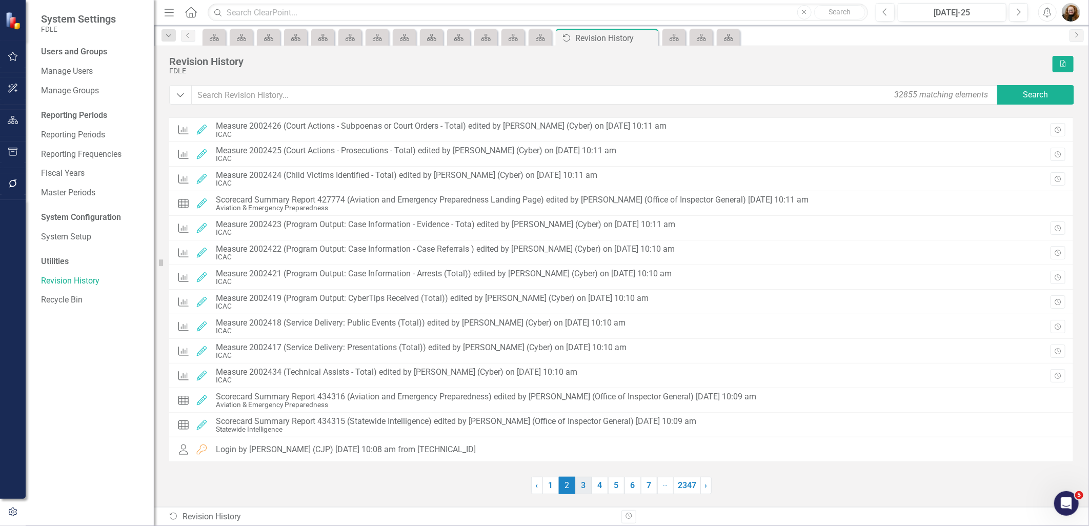
click at [586, 488] on link "3" at bounding box center [584, 485] width 16 height 17
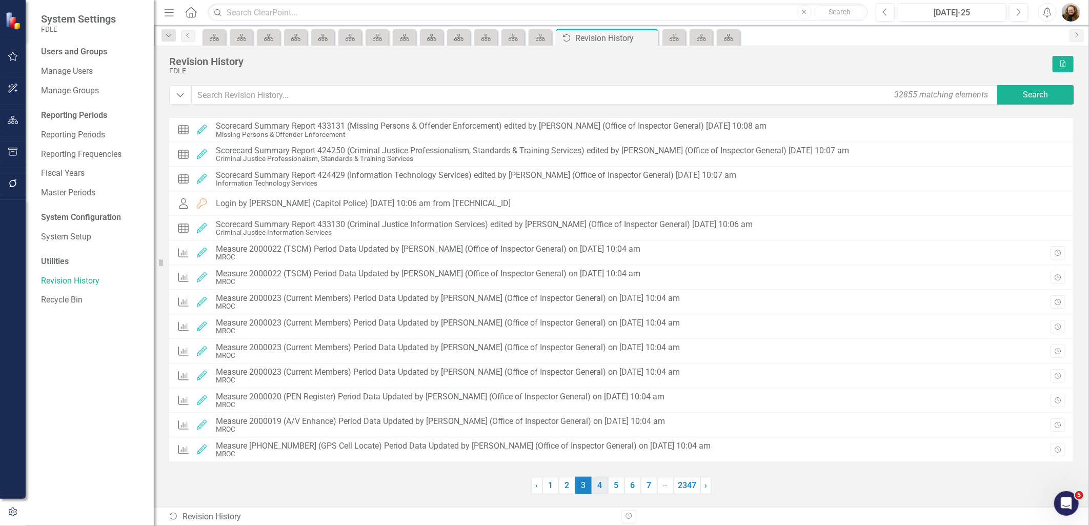
click at [602, 486] on link "4" at bounding box center [600, 485] width 16 height 17
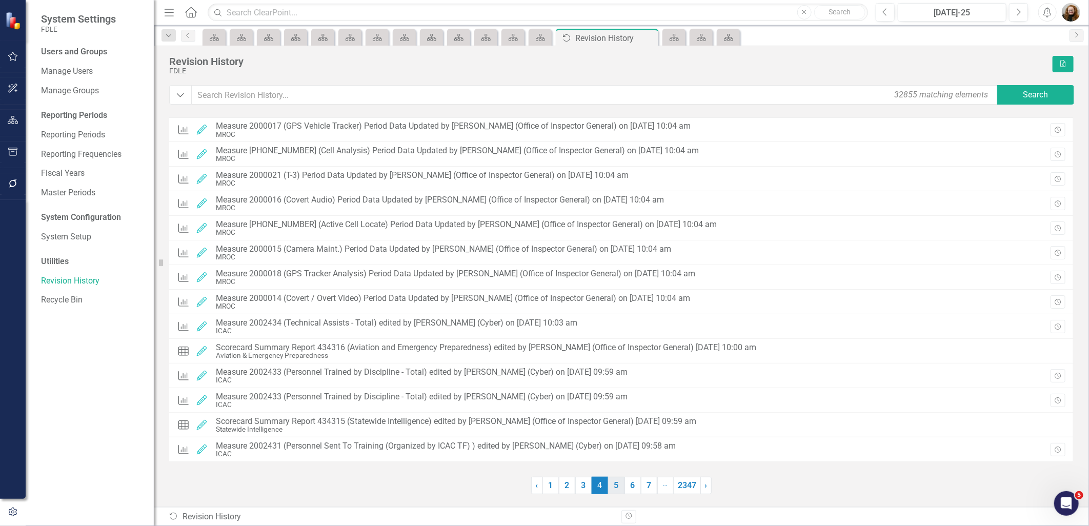
click at [616, 489] on link "5" at bounding box center [616, 485] width 16 height 17
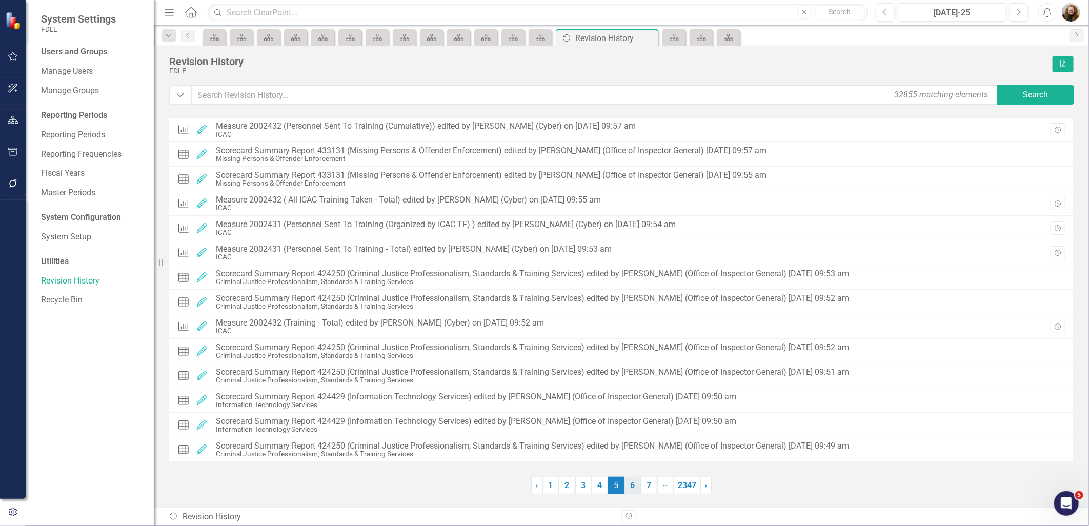
click at [629, 485] on link "6" at bounding box center [633, 485] width 16 height 17
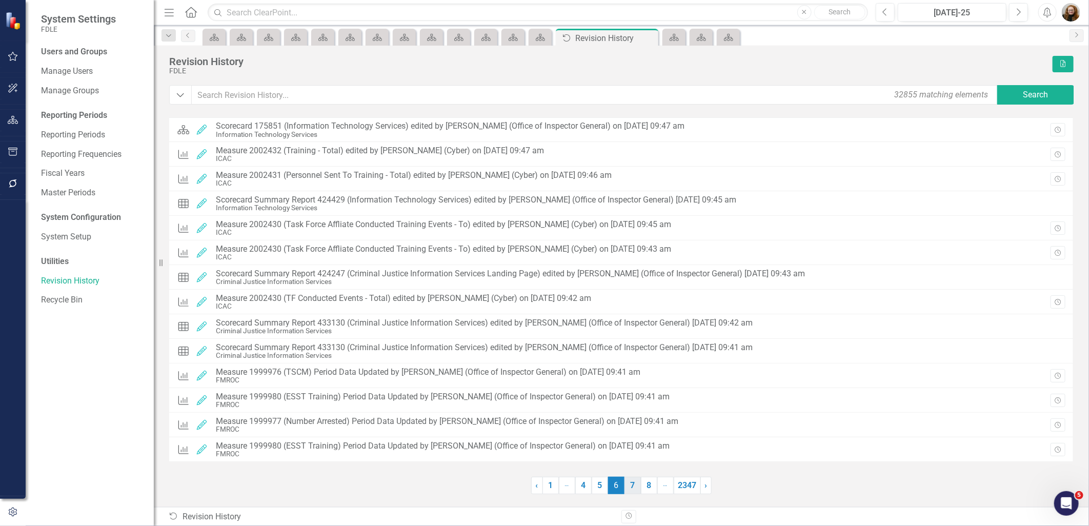
click at [637, 490] on link "7" at bounding box center [633, 485] width 16 height 17
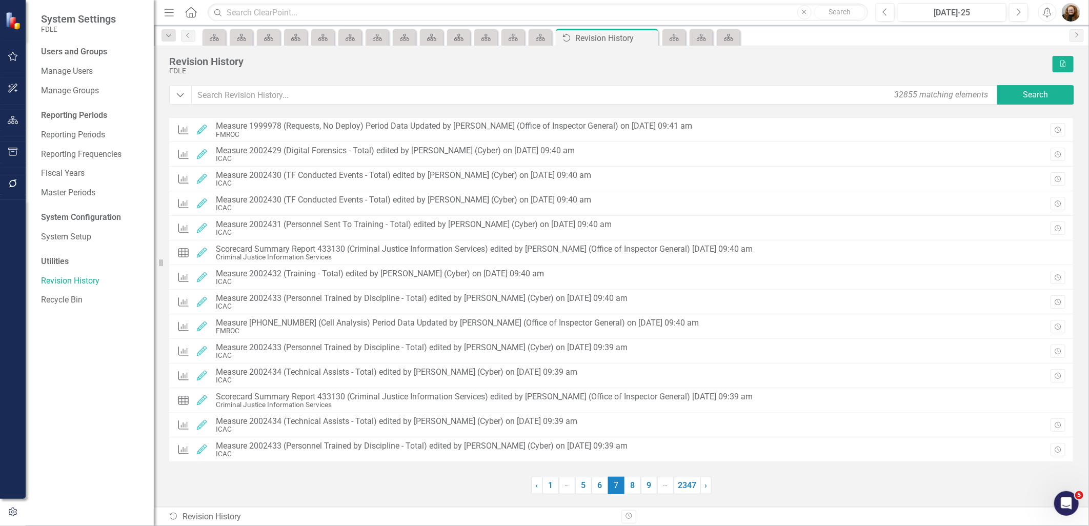
click at [637, 490] on link "8" at bounding box center [633, 485] width 16 height 17
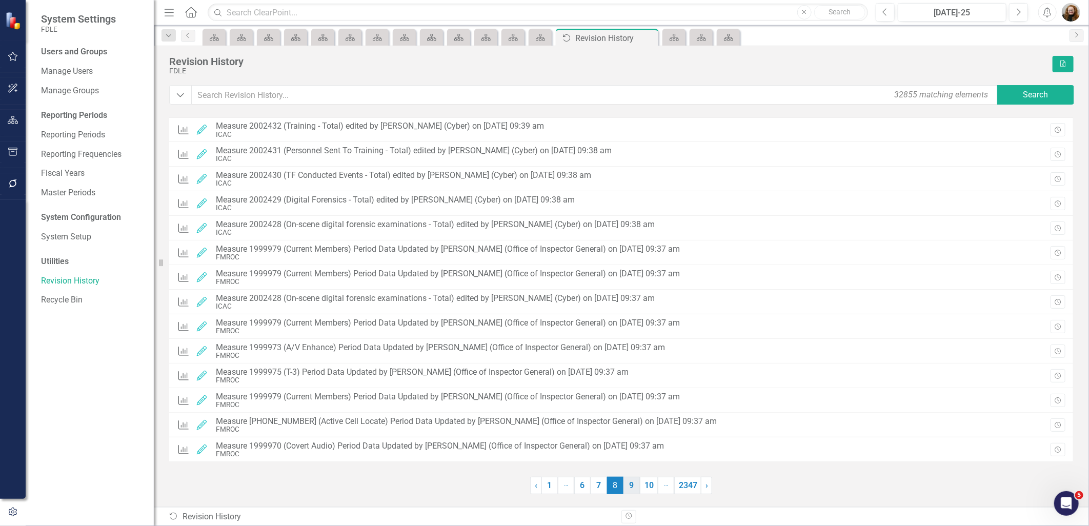
click at [631, 489] on link "9" at bounding box center [632, 485] width 16 height 17
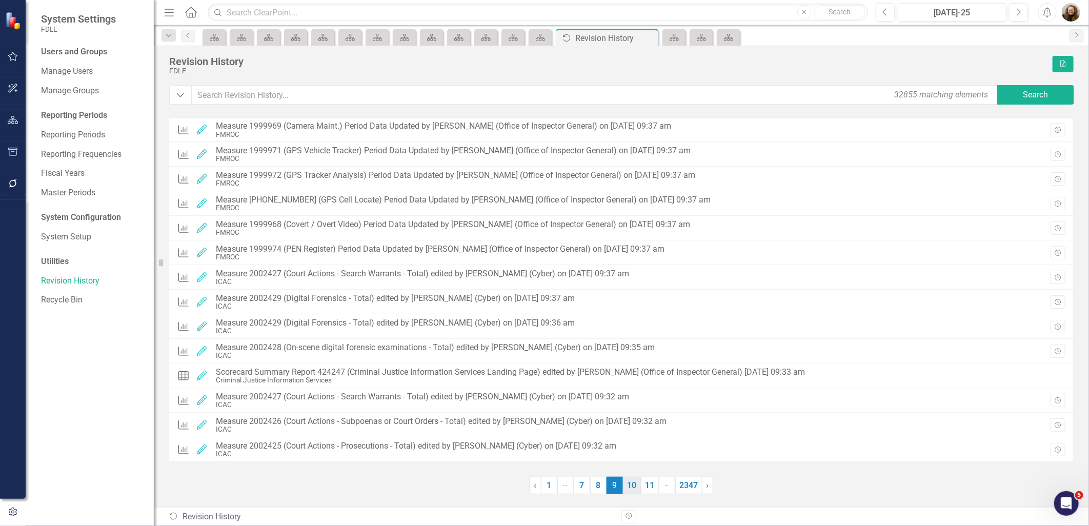
click at [631, 485] on link "10" at bounding box center [632, 485] width 18 height 17
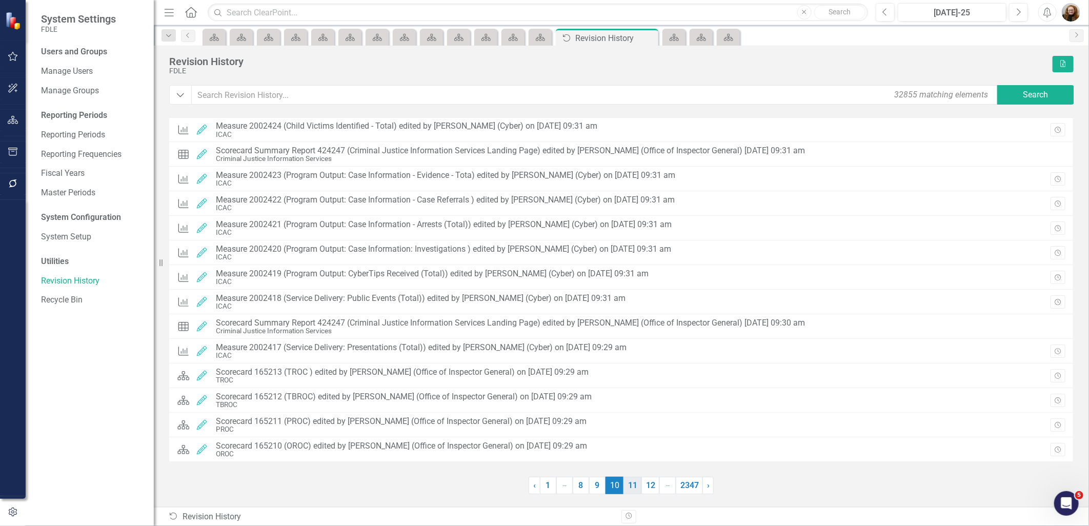
click at [635, 485] on link "11" at bounding box center [633, 485] width 18 height 17
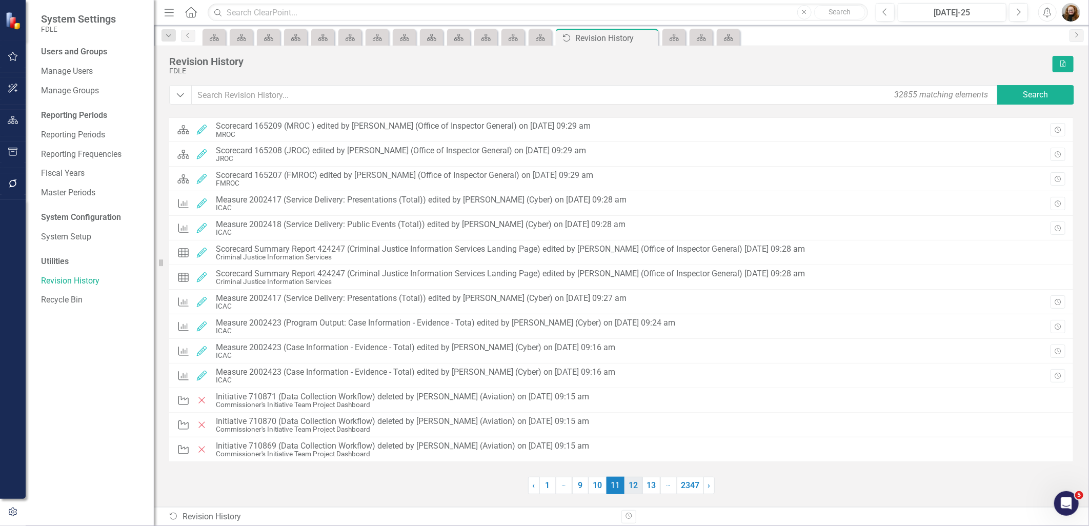
click at [631, 486] on link "12" at bounding box center [634, 485] width 18 height 17
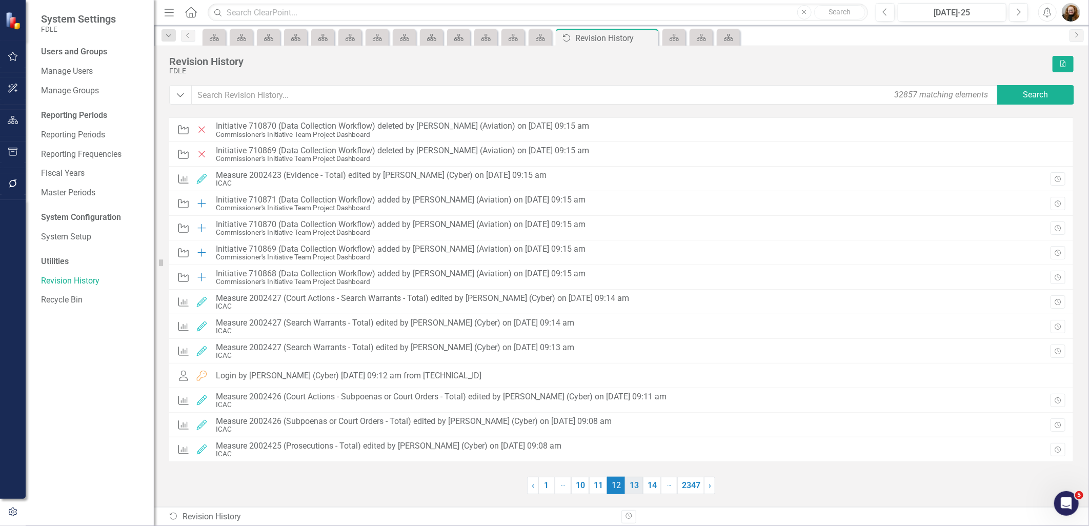
click at [633, 486] on link "13" at bounding box center [634, 485] width 18 height 17
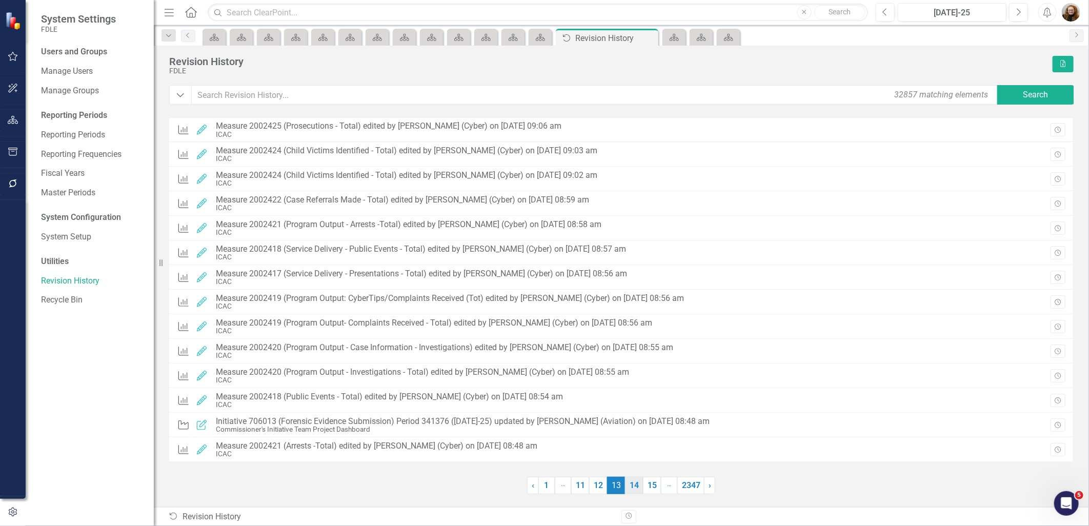
click at [631, 483] on link "14" at bounding box center [634, 485] width 18 height 17
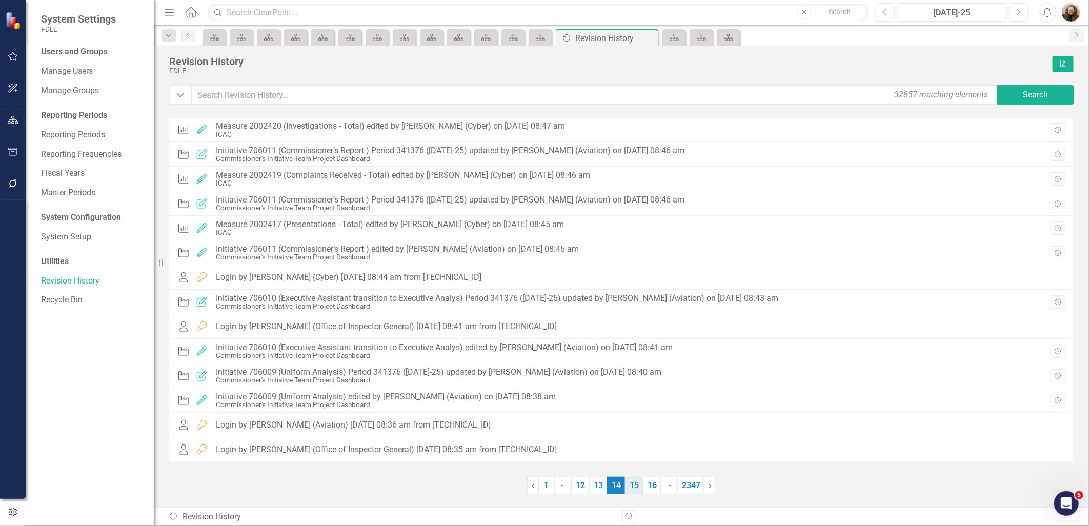
click at [635, 489] on link "15" at bounding box center [634, 485] width 18 height 17
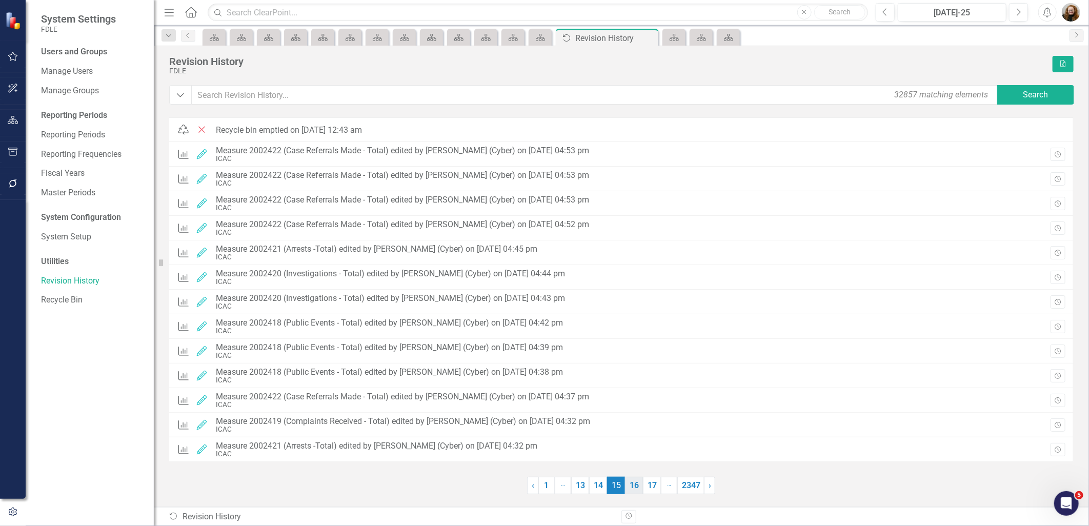
click at [639, 489] on link "16" at bounding box center [634, 485] width 18 height 17
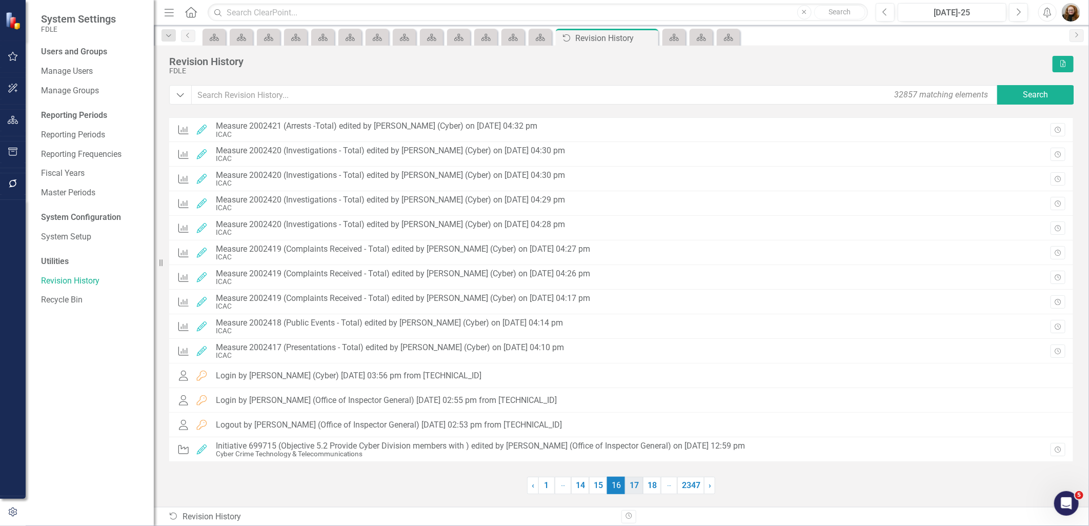
click at [632, 486] on link "17" at bounding box center [634, 485] width 18 height 17
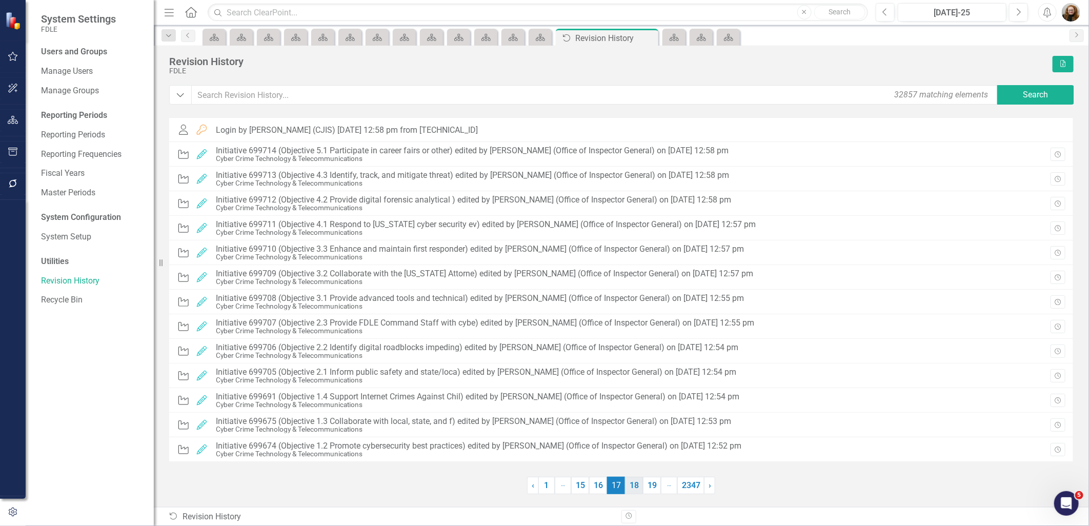
click at [636, 485] on link "18" at bounding box center [634, 485] width 18 height 17
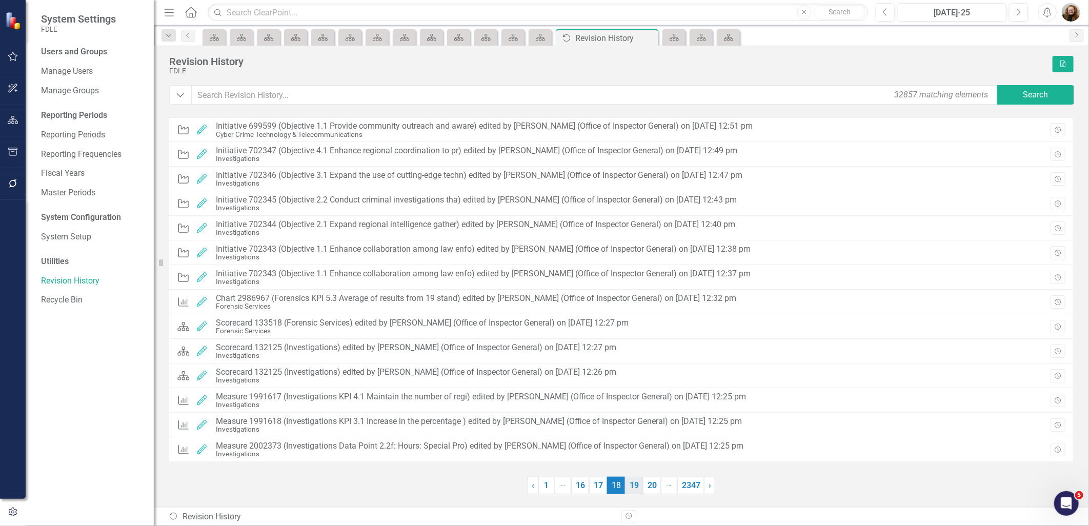
click at [637, 486] on link "19" at bounding box center [634, 485] width 18 height 17
click at [634, 489] on link "20" at bounding box center [634, 485] width 18 height 17
click at [631, 489] on link "21" at bounding box center [634, 485] width 18 height 17
click at [637, 492] on link "22" at bounding box center [634, 485] width 18 height 17
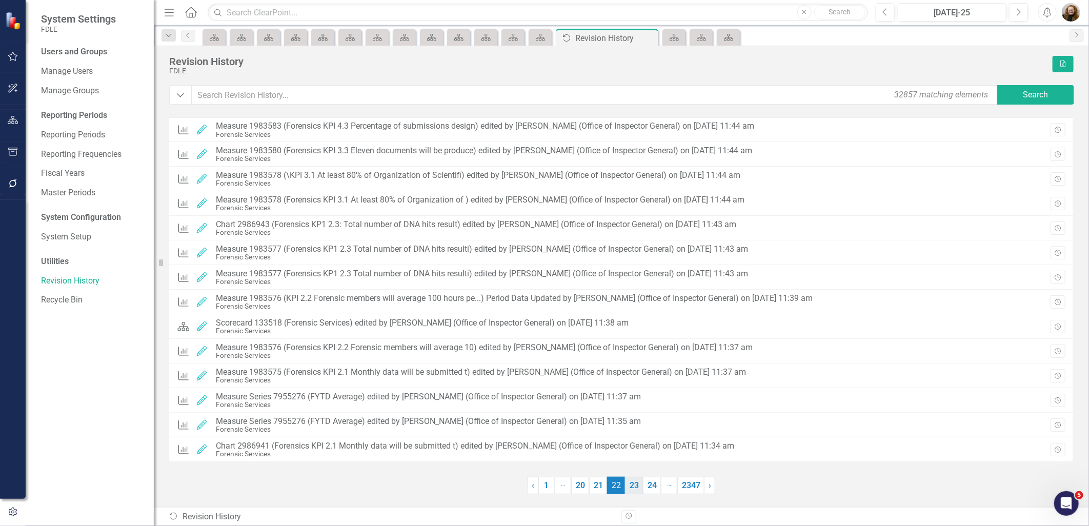
click at [637, 489] on link "23" at bounding box center [634, 485] width 18 height 17
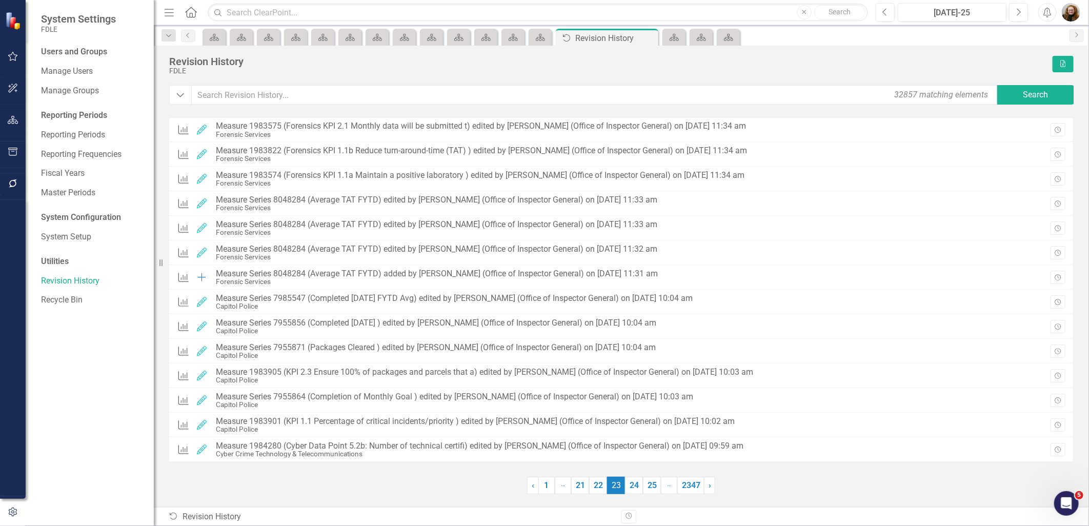
click at [637, 489] on link "24" at bounding box center [634, 485] width 18 height 17
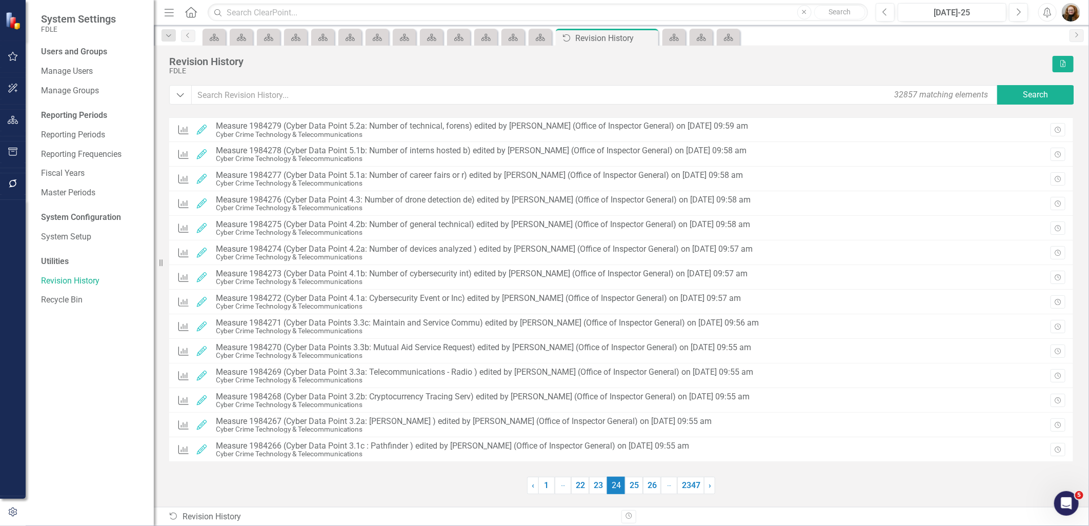
click at [637, 489] on link "25" at bounding box center [634, 485] width 18 height 17
click at [637, 489] on link "26" at bounding box center [634, 485] width 18 height 17
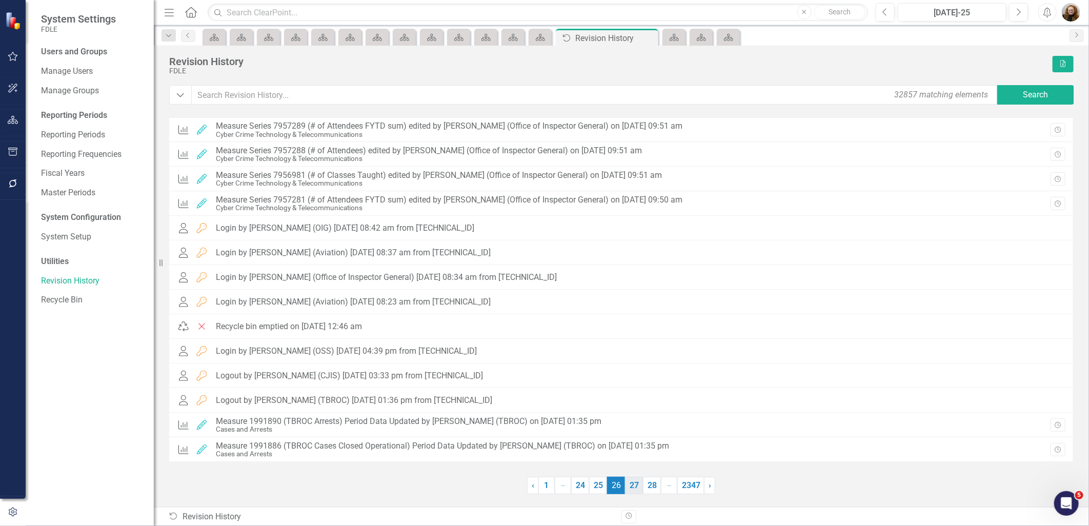
click at [633, 487] on link "27" at bounding box center [634, 485] width 18 height 17
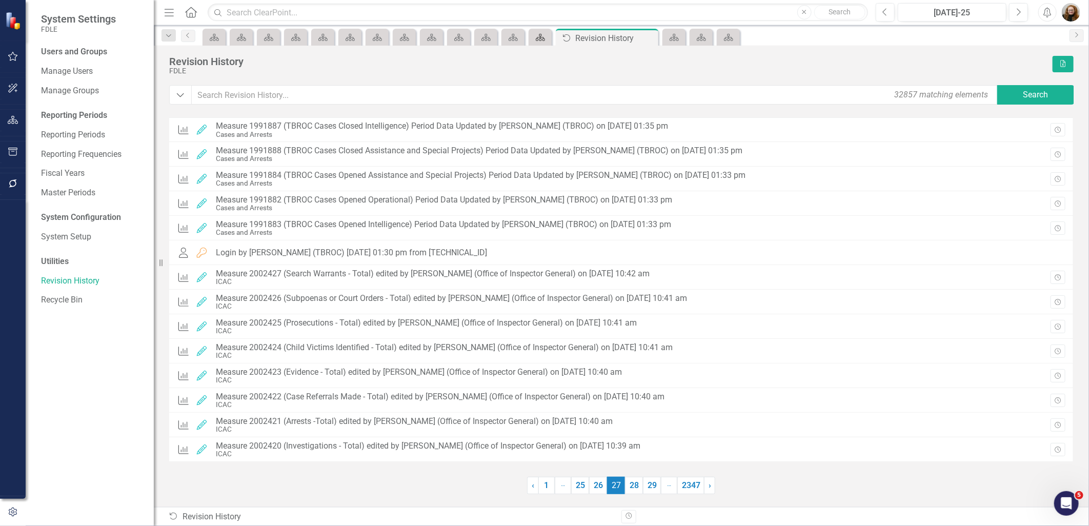
click at [543, 42] on div "Scorecard" at bounding box center [538, 37] width 14 height 13
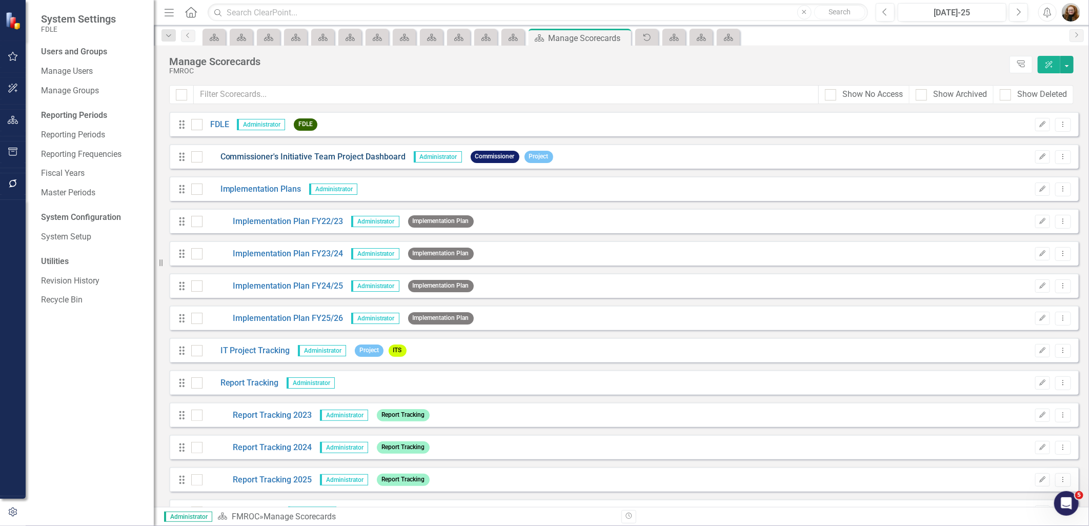
click at [282, 153] on link "Commissioner's Initiative Team Project Dashboard" at bounding box center [305, 157] width 204 height 12
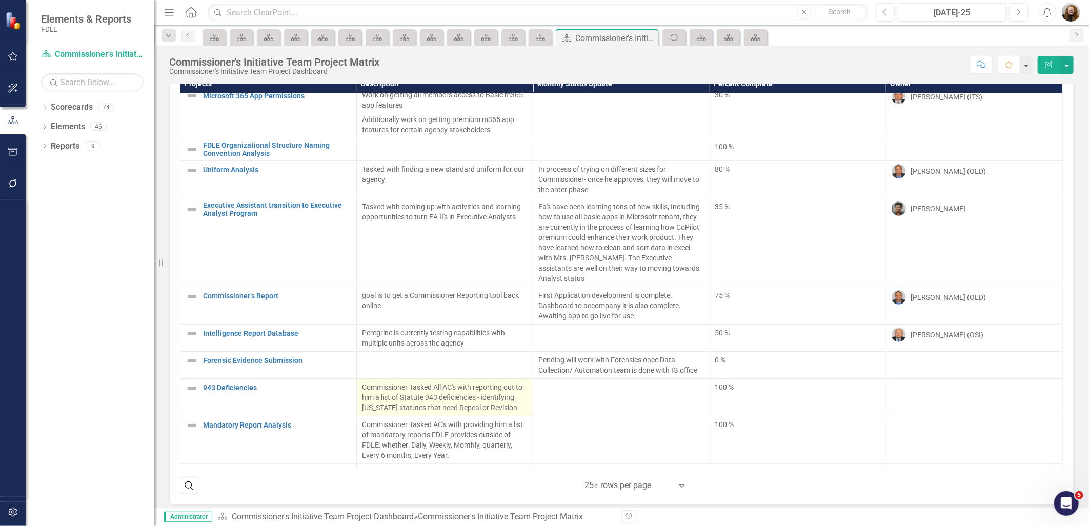
scroll to position [58, 0]
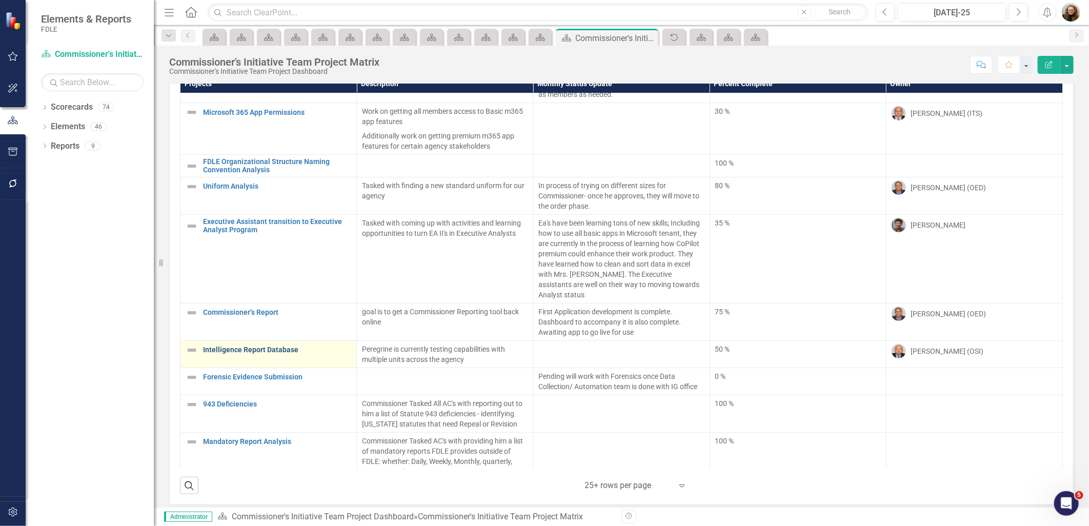
click at [275, 346] on link "Intelligence Report Database" at bounding box center [277, 350] width 148 height 8
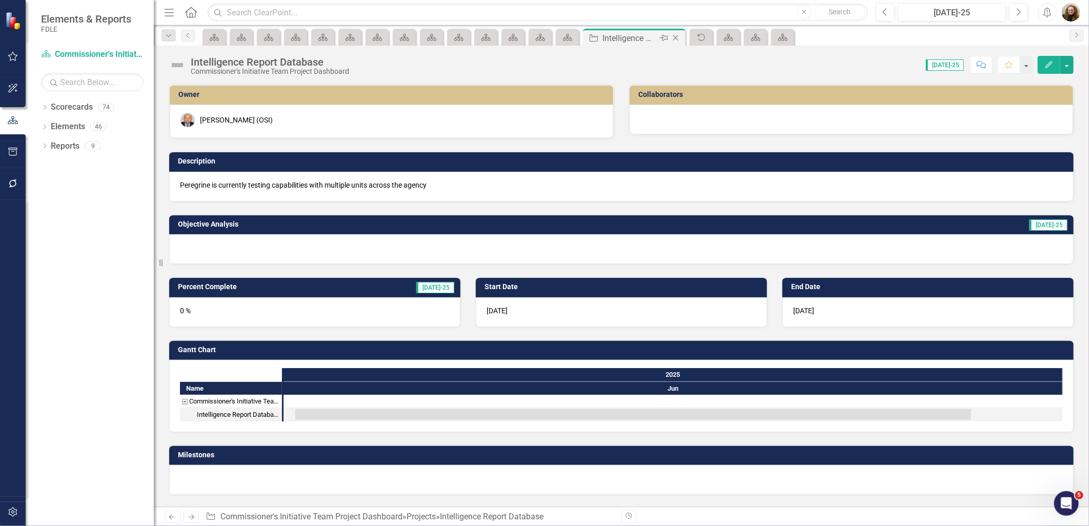
click at [678, 36] on icon "Close" at bounding box center [676, 38] width 10 height 8
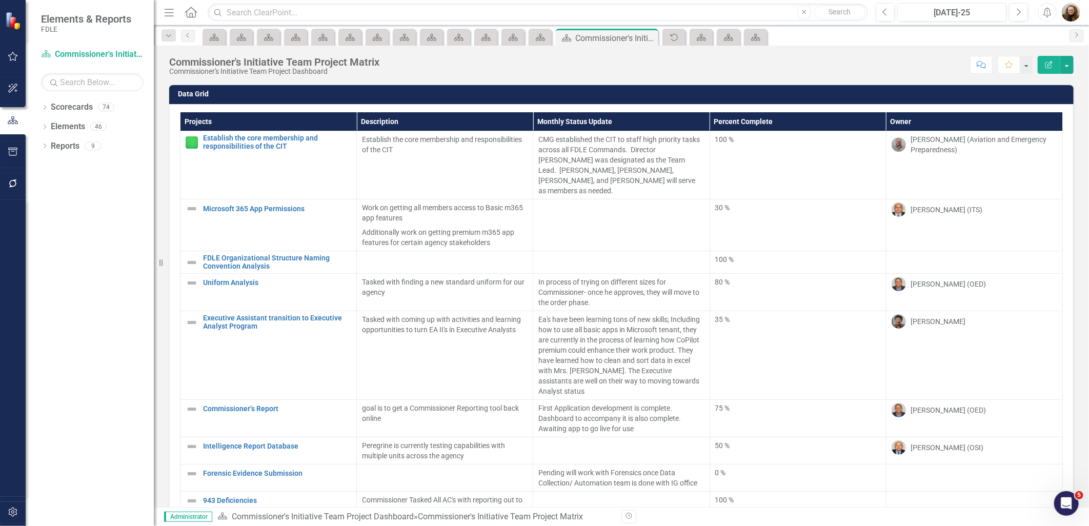
click at [539, 44] on div "Scorecard" at bounding box center [540, 37] width 23 height 17
click at [539, 42] on div "Scorecard" at bounding box center [538, 37] width 14 height 13
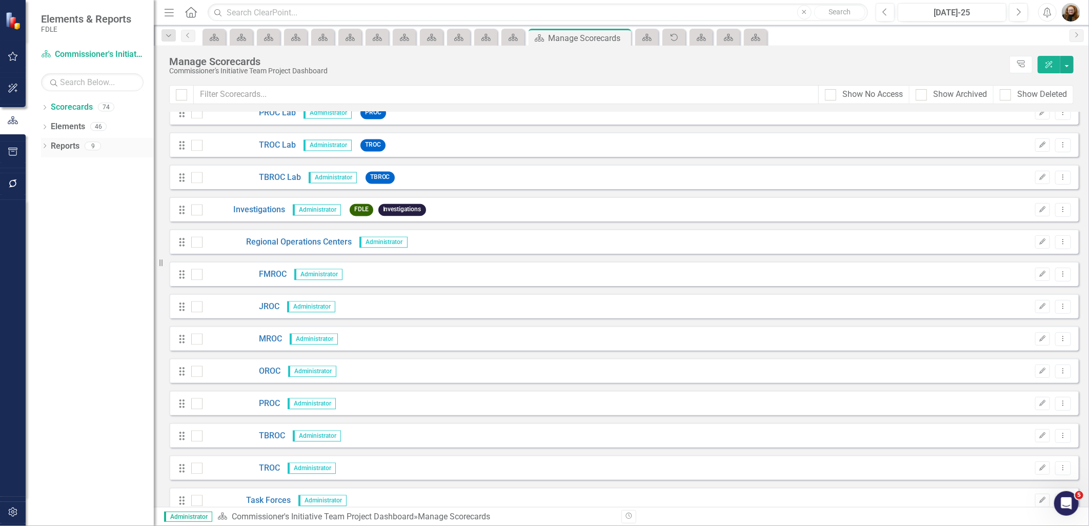
scroll to position [1481, 0]
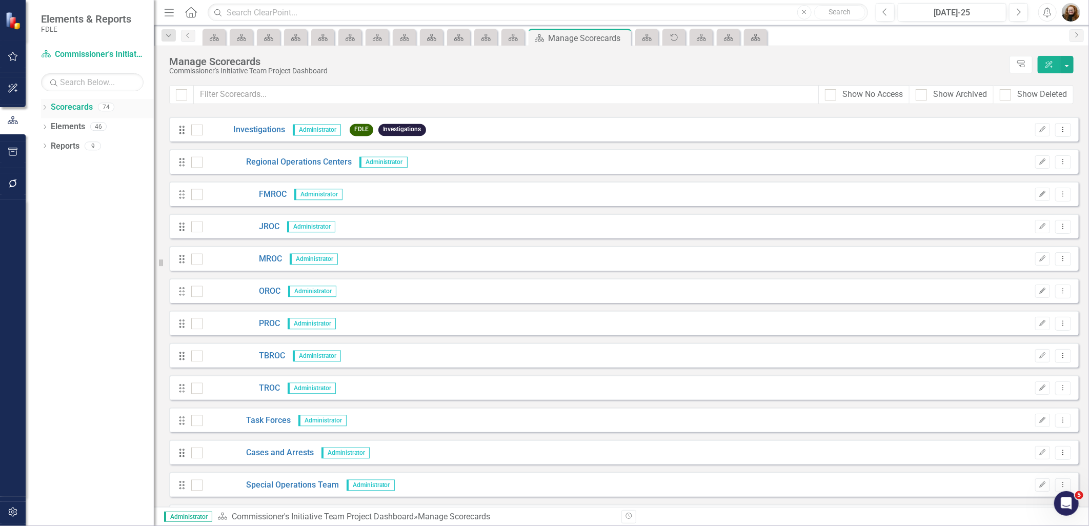
click at [43, 108] on icon "Dropdown" at bounding box center [44, 109] width 7 height 6
click at [47, 301] on icon "Dropdown" at bounding box center [50, 301] width 8 height 6
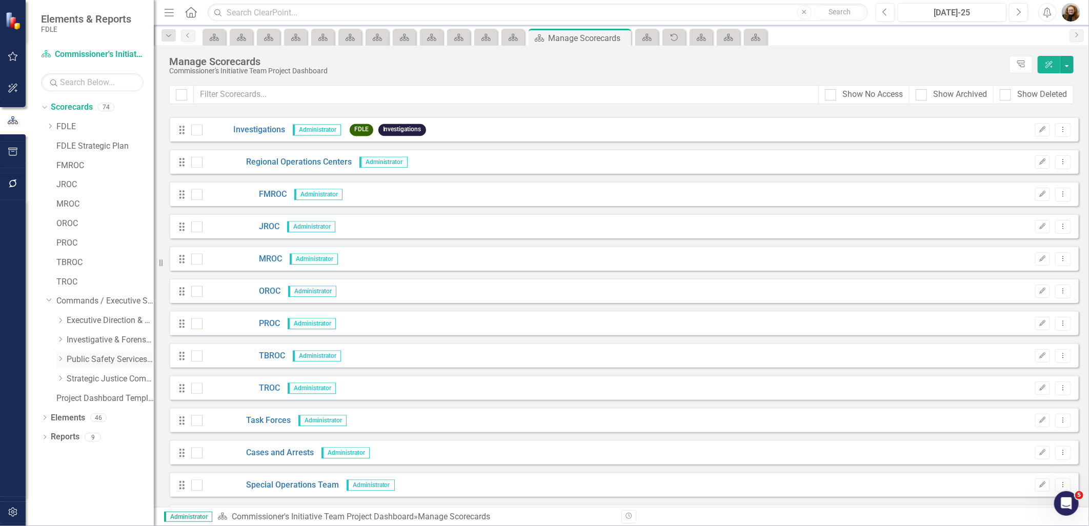
click at [63, 362] on icon "Dropdown" at bounding box center [60, 359] width 8 height 6
click at [100, 402] on link "Criminal Justice Information Services" at bounding box center [115, 399] width 77 height 12
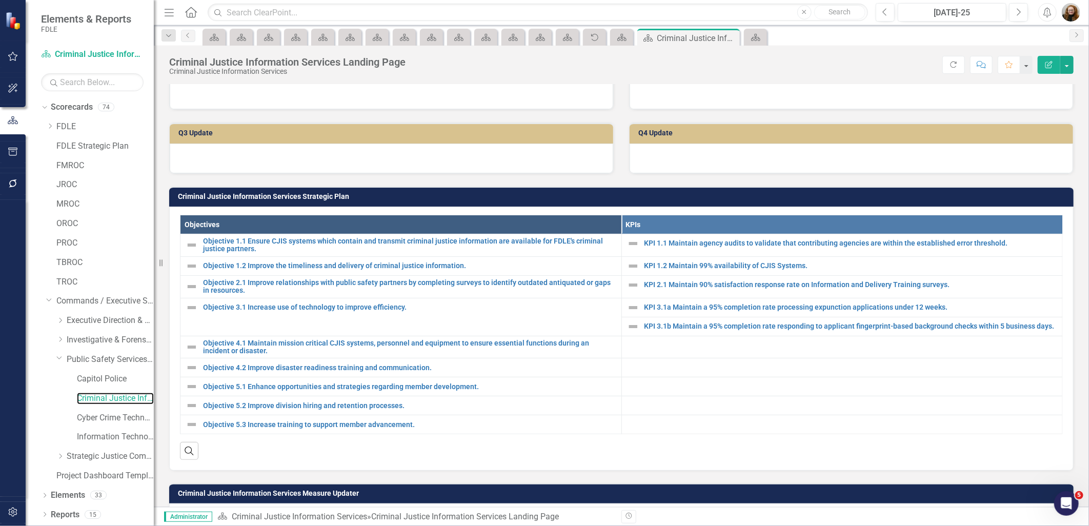
scroll to position [285, 0]
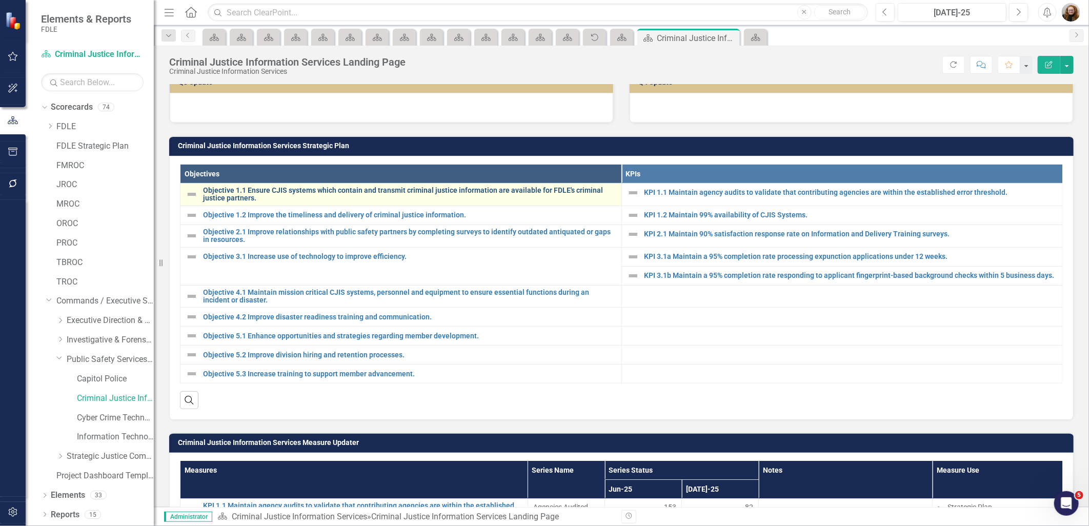
click at [227, 203] on link "Objective 1.1 Ensure CJIS systems which contain and transmit criminal justice i…" at bounding box center [409, 195] width 413 height 16
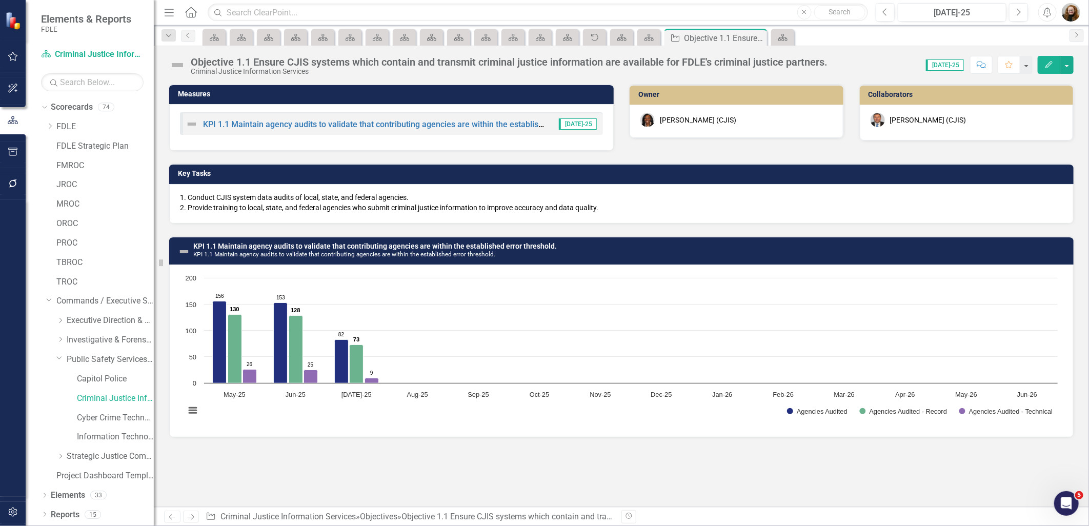
click at [940, 187] on div "1. Conduct CJIS system data audits of local, state, and federal agencies. 2. Pr…" at bounding box center [621, 203] width 905 height 39
click at [939, 187] on div "1. Conduct CJIS system data audits of local, state, and federal agencies. 2. Pr…" at bounding box center [621, 203] width 905 height 39
click at [245, 171] on h3 "Key Tasks" at bounding box center [623, 174] width 891 height 8
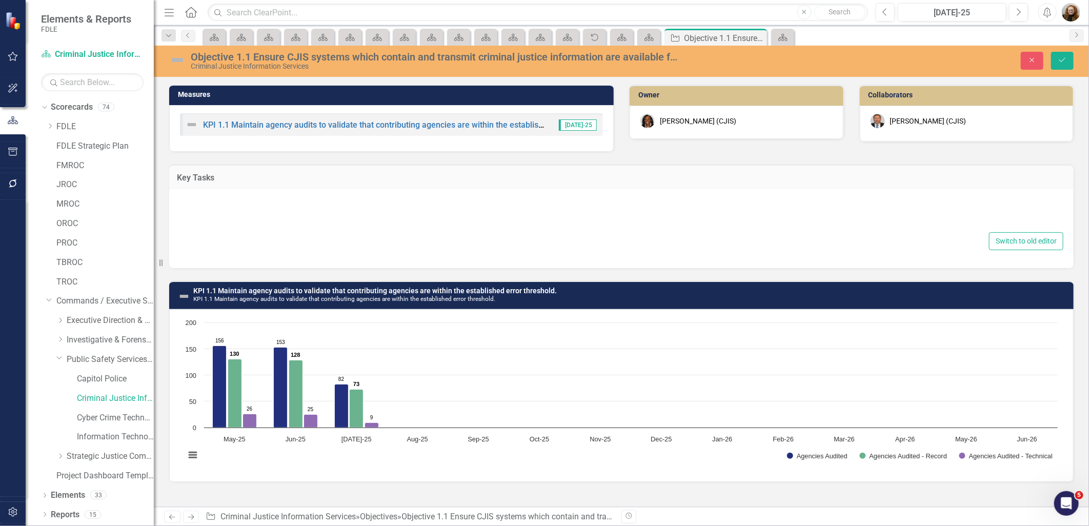
type textarea "<p>1. Conduct CJIS system data audits of local, state, and federal agencies.<br…"
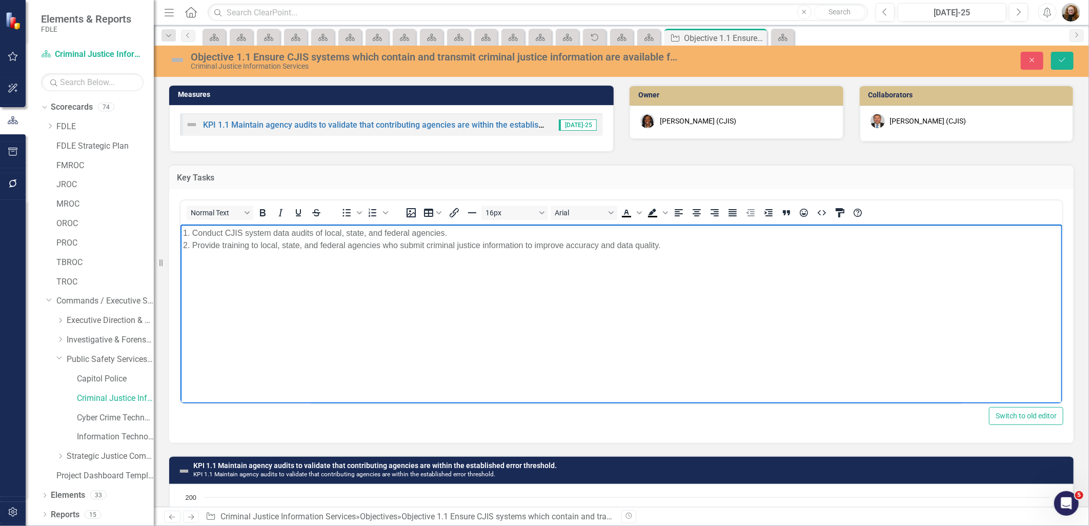
click at [182, 233] on body "1. Conduct CJIS system data audits of local, state, and federal agencies. 2. Pr…" at bounding box center [621, 302] width 882 height 154
click at [528, 233] on p "Key Task 1: Conduct CJIS system data audits of local, state, and federal agenci…" at bounding box center [621, 239] width 877 height 25
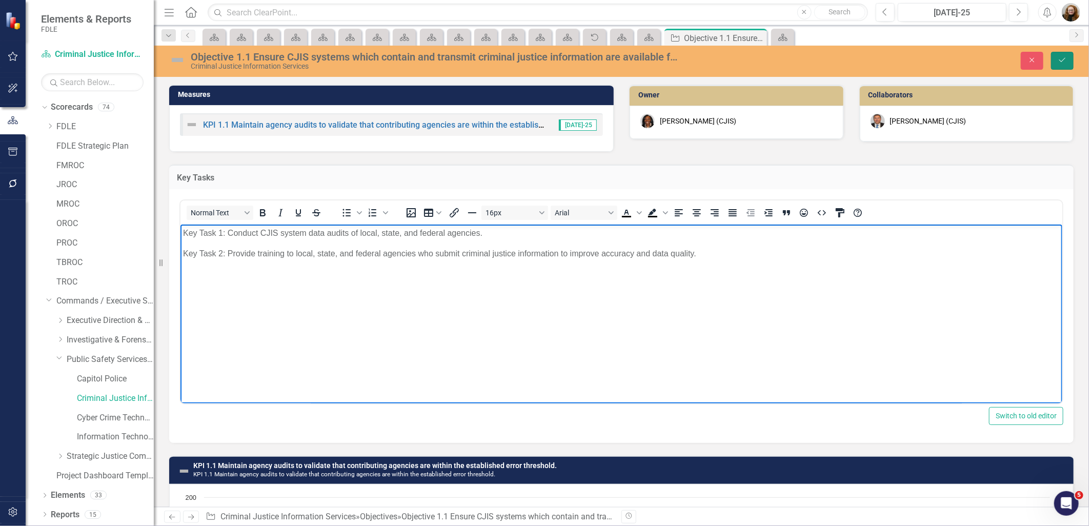
click at [1067, 62] on icon "Save" at bounding box center [1062, 59] width 9 height 7
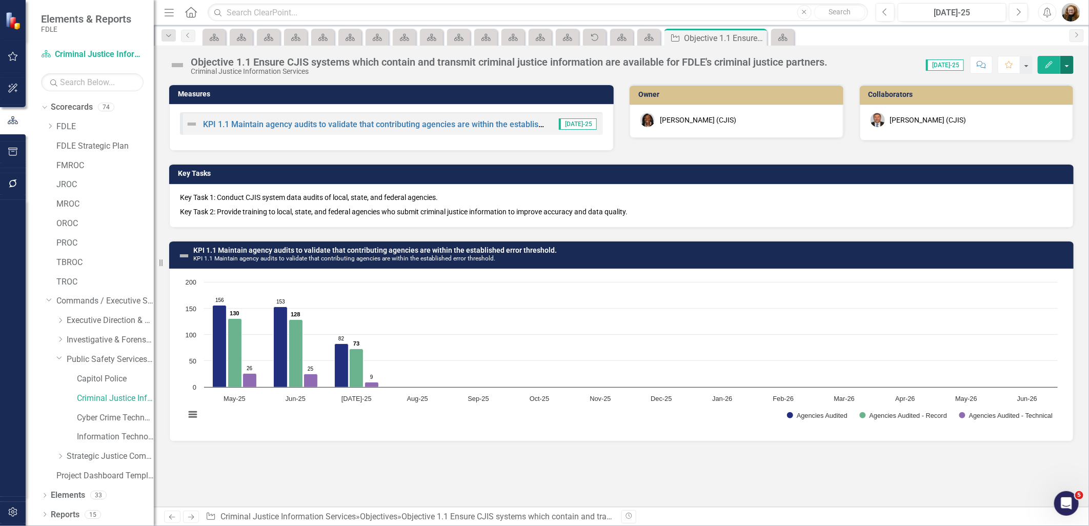
click at [1065, 62] on button "button" at bounding box center [1067, 65] width 13 height 18
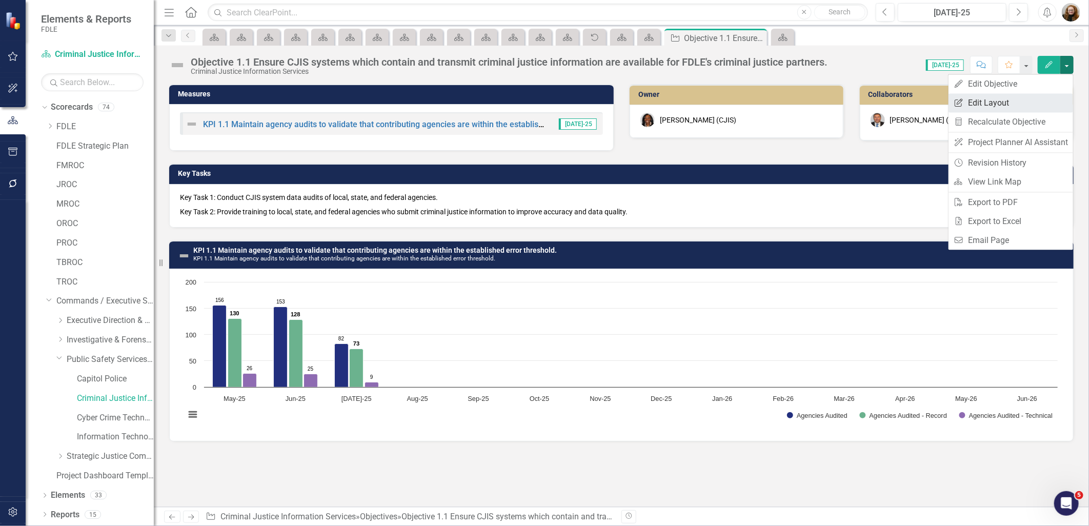
click at [1000, 103] on link "Edit Report Edit Layout" at bounding box center [1011, 102] width 125 height 19
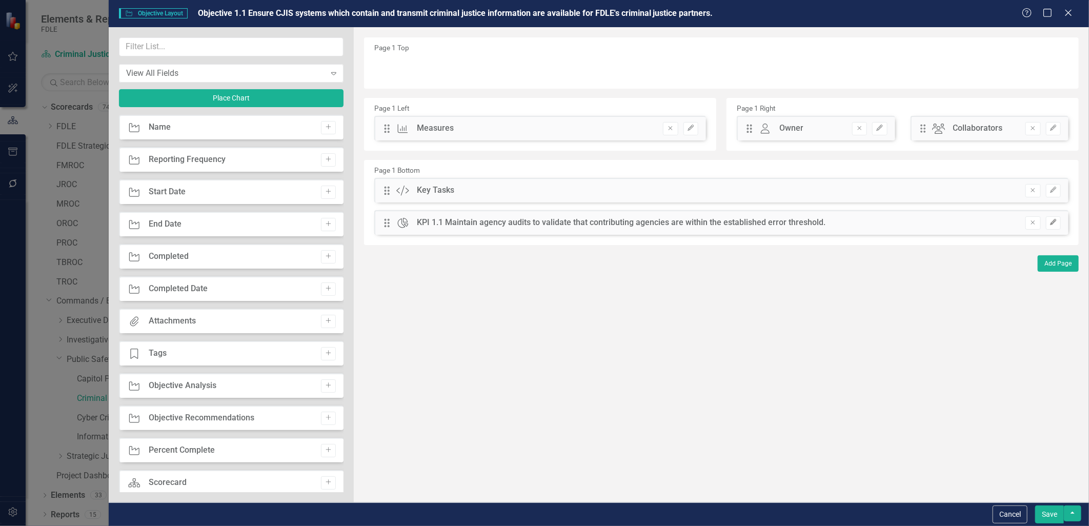
click at [1050, 224] on icon "Edit" at bounding box center [1054, 223] width 8 height 6
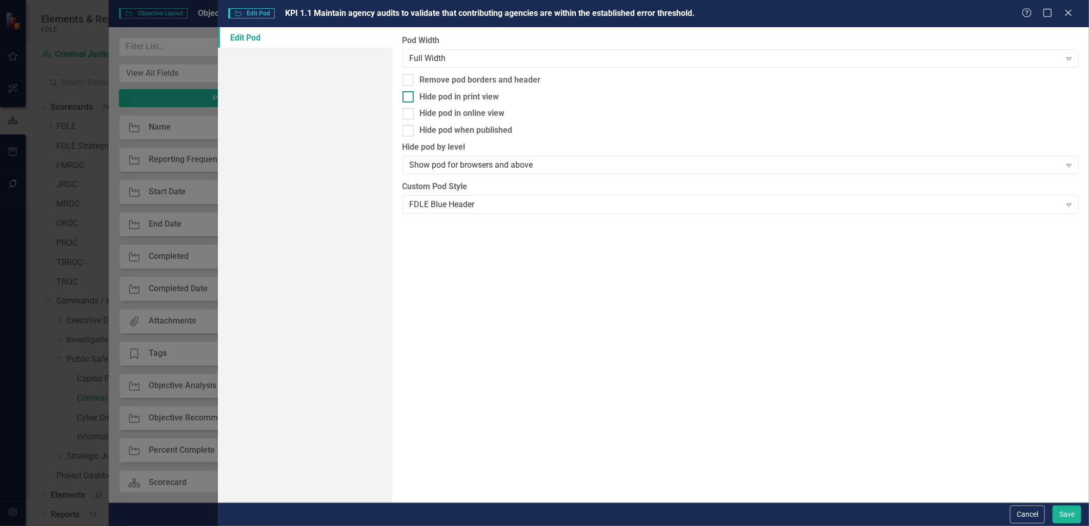
click at [411, 99] on div at bounding box center [408, 96] width 11 height 11
click at [409, 98] on input "Hide pod in print view" at bounding box center [406, 94] width 7 height 7
checkbox input "true"
click at [409, 131] on div at bounding box center [408, 130] width 11 height 11
click at [409, 131] on input "Hide pod when published" at bounding box center [406, 128] width 7 height 7
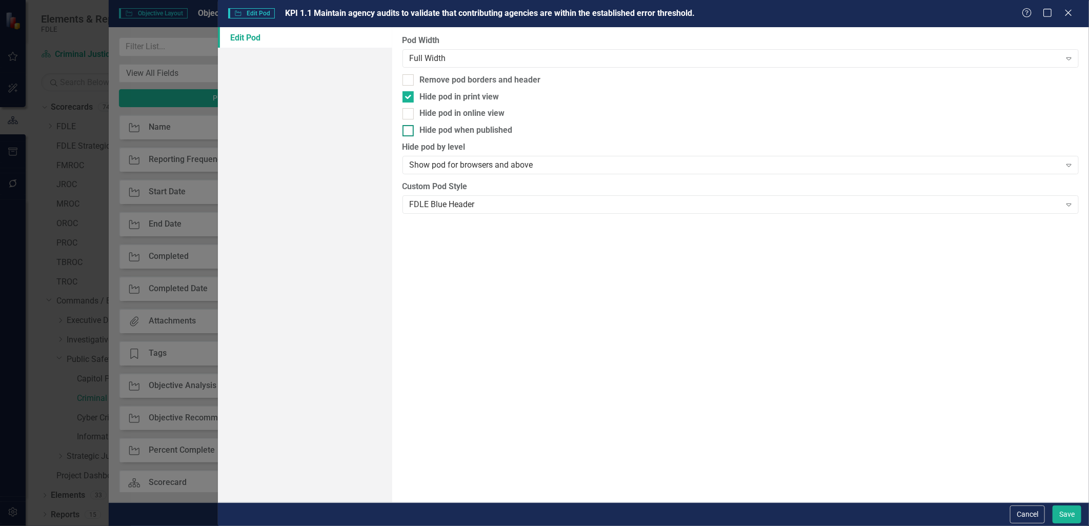
checkbox input "true"
click at [1068, 514] on button "Save" at bounding box center [1067, 515] width 29 height 18
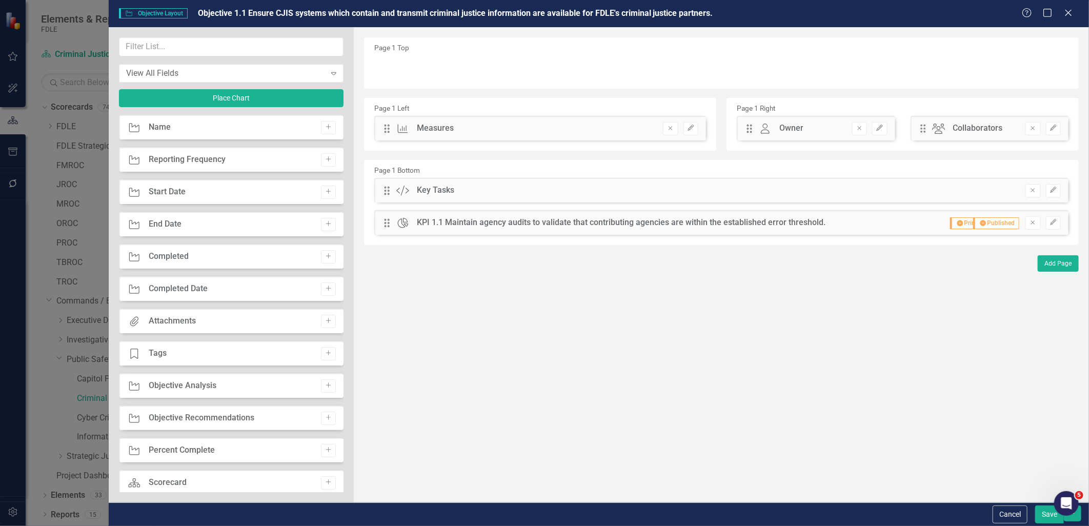
click at [1050, 511] on button "Save" at bounding box center [1050, 515] width 29 height 18
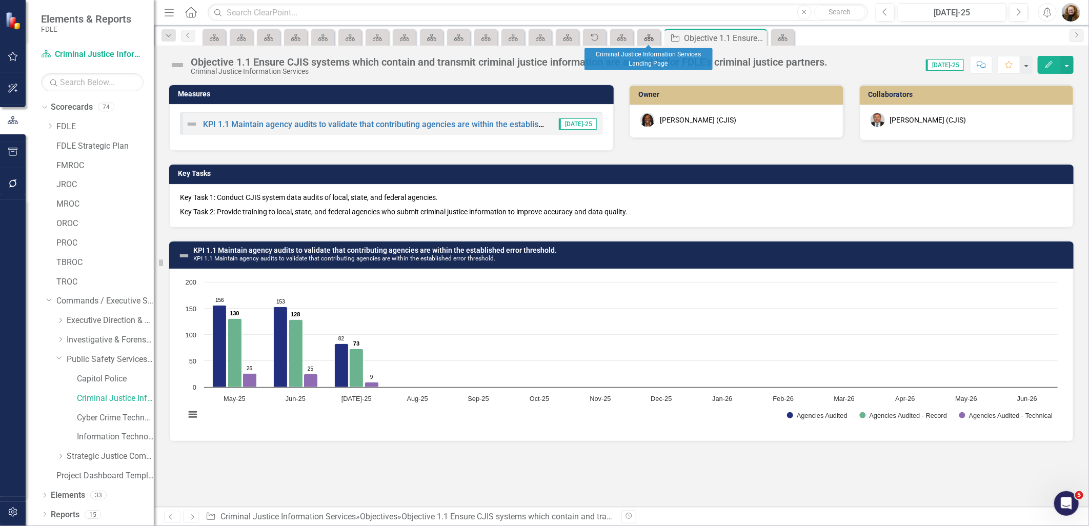
click at [652, 40] on icon at bounding box center [649, 37] width 9 height 7
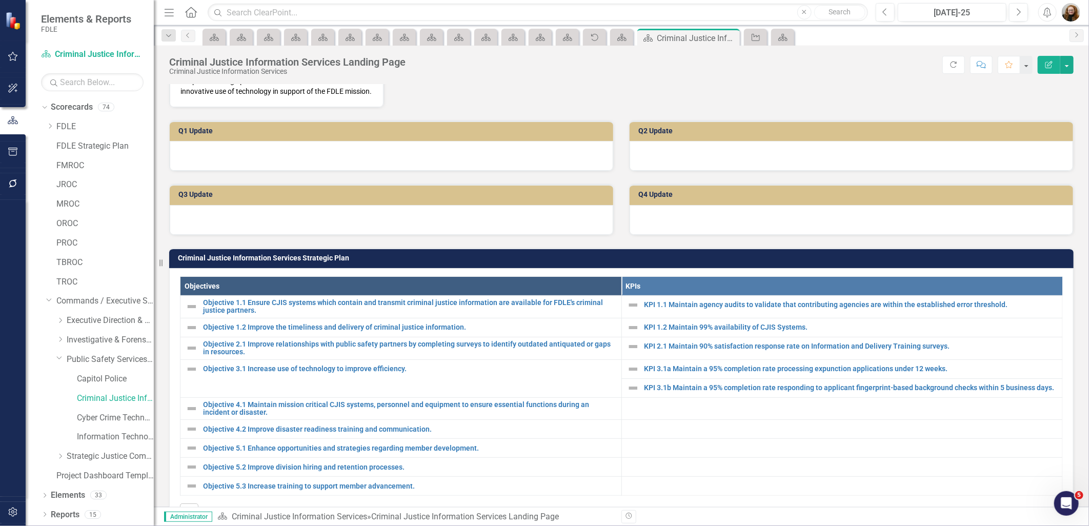
scroll to position [285, 0]
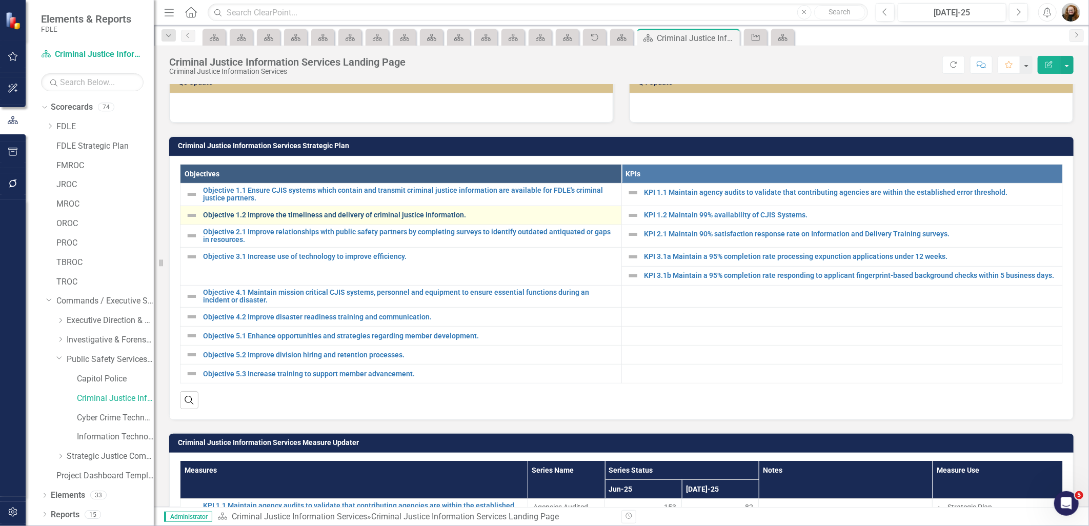
click at [260, 219] on link "Objective 1.2 Improve the timeliness and delivery of criminal justice informati…" at bounding box center [409, 215] width 413 height 8
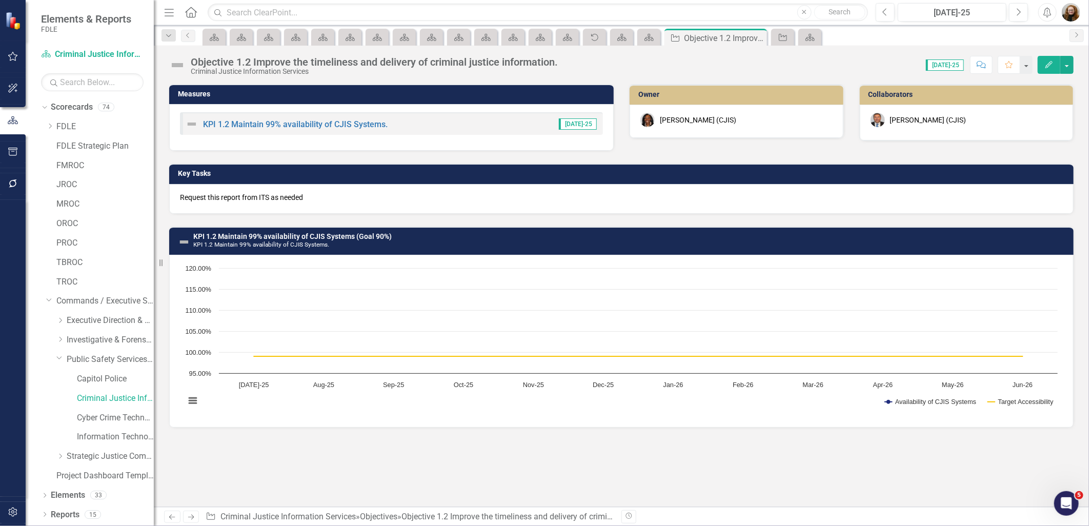
click at [268, 195] on p "Request this report from ITS as needed" at bounding box center [621, 197] width 883 height 10
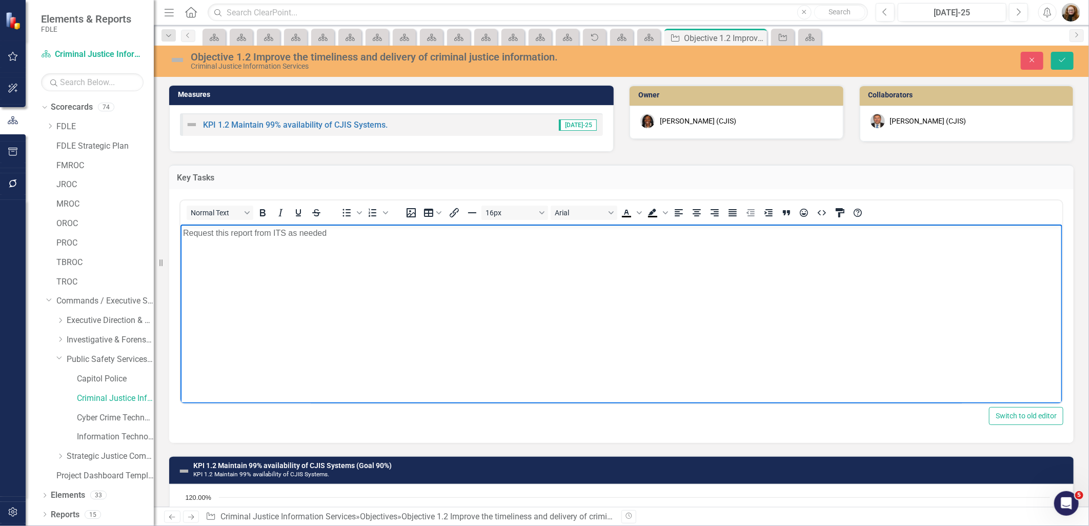
drag, startPoint x: 183, startPoint y: 233, endPoint x: 420, endPoint y: 442, distance: 315.8
click at [183, 233] on p "Request this report from ITS as needed" at bounding box center [621, 233] width 877 height 12
click at [1068, 54] on button "Save" at bounding box center [1062, 61] width 23 height 18
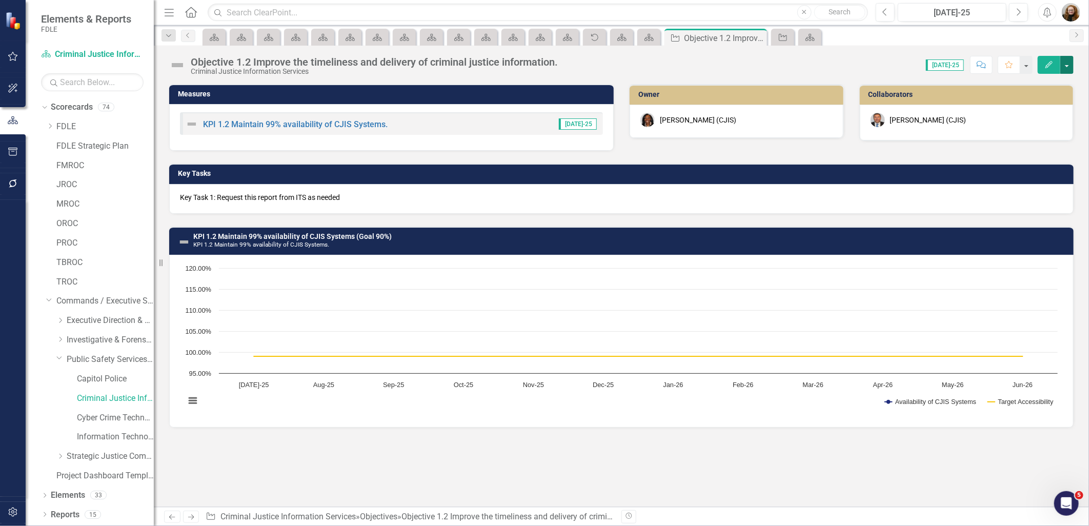
click at [1070, 67] on button "button" at bounding box center [1067, 65] width 13 height 18
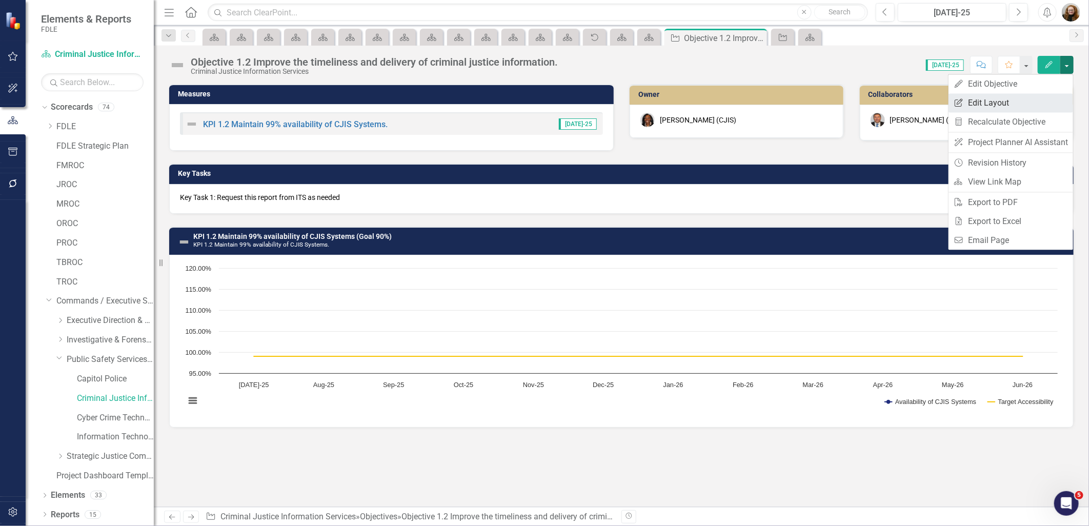
click at [1035, 106] on link "Edit Report Edit Layout" at bounding box center [1011, 102] width 125 height 19
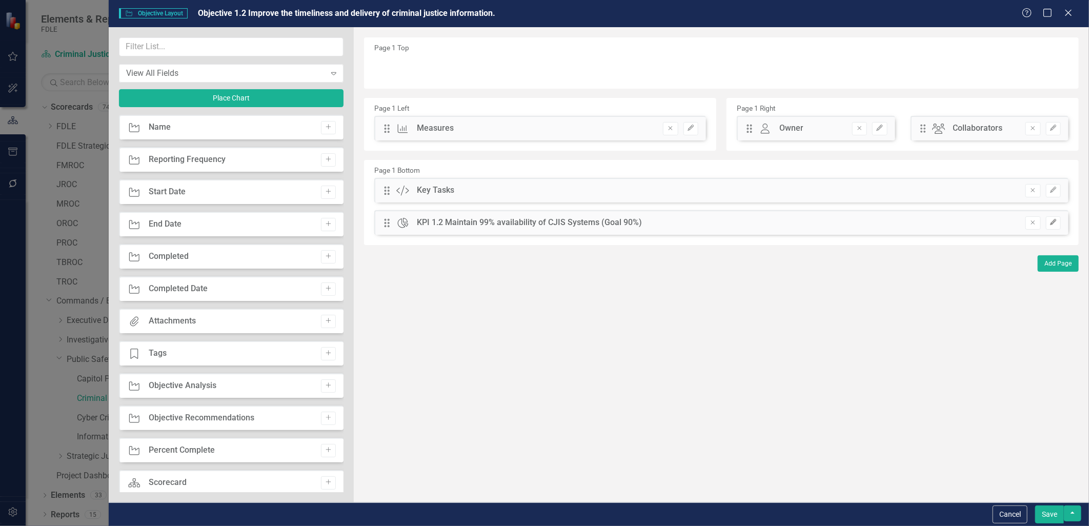
click at [1050, 221] on icon "Edit" at bounding box center [1054, 223] width 8 height 6
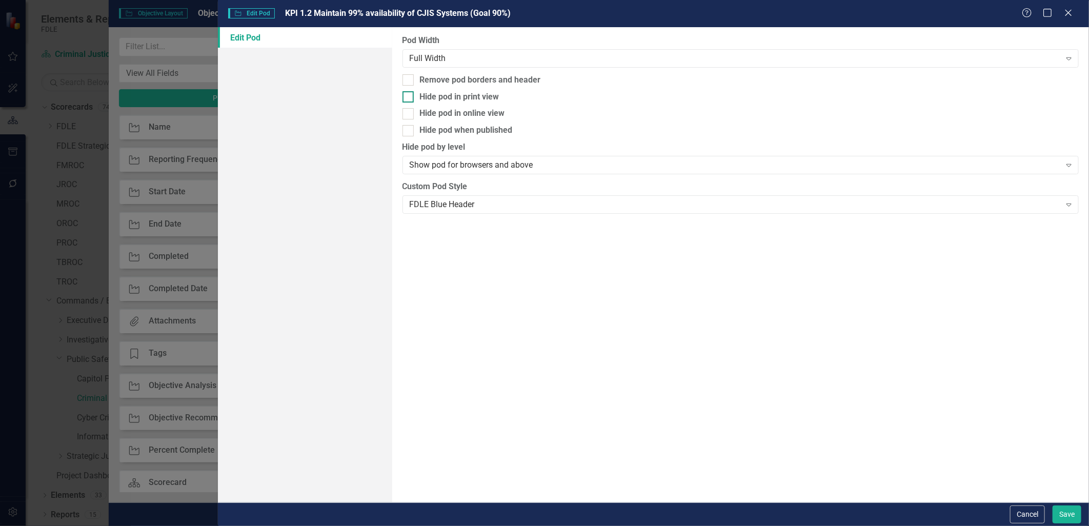
click at [412, 100] on div at bounding box center [408, 96] width 11 height 11
click at [409, 98] on input "Hide pod in print view" at bounding box center [406, 94] width 7 height 7
checkbox input "true"
click at [409, 132] on div at bounding box center [408, 130] width 11 height 11
click at [409, 132] on input "Hide pod when published" at bounding box center [406, 128] width 7 height 7
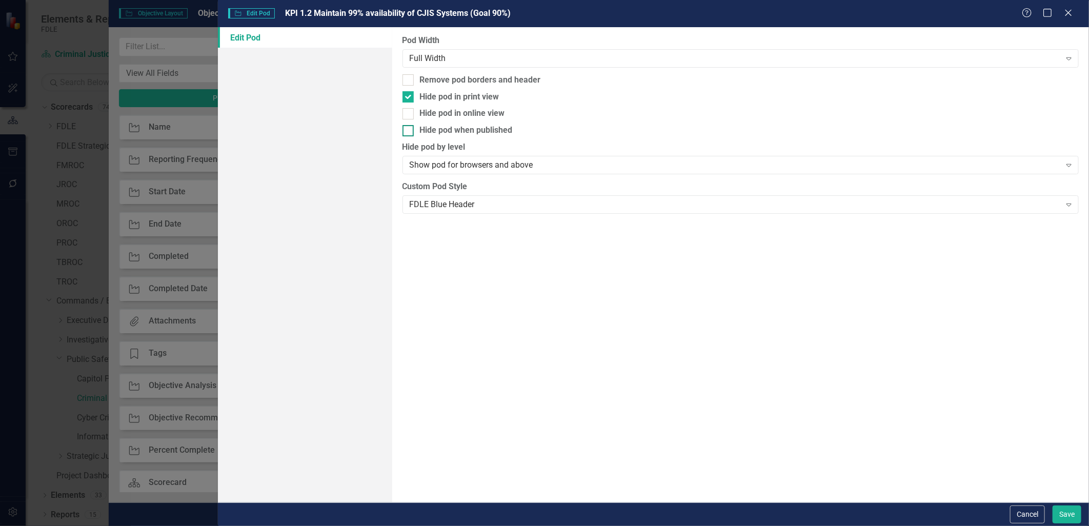
checkbox input "true"
click at [1068, 511] on button "Save" at bounding box center [1067, 515] width 29 height 18
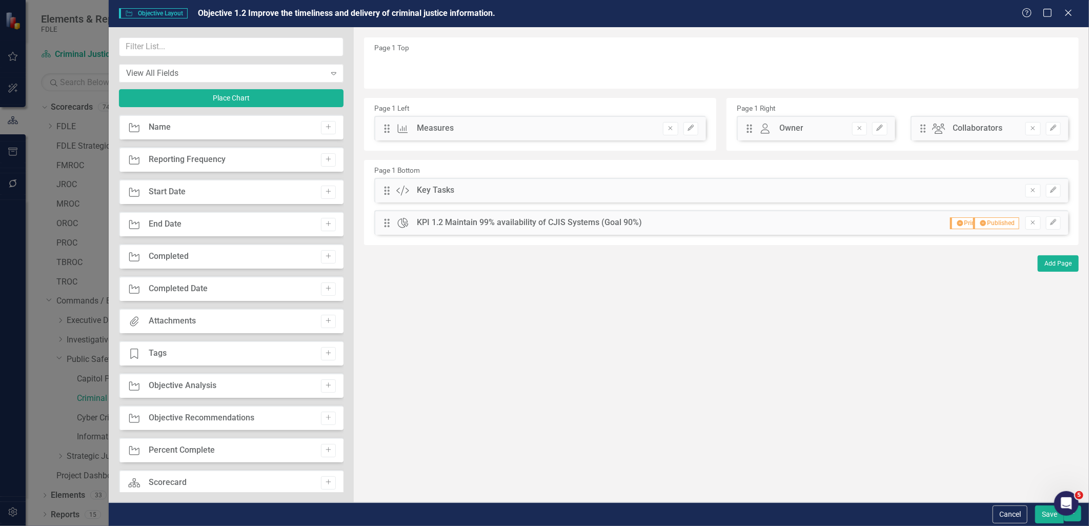
click at [1054, 520] on button "Save" at bounding box center [1050, 515] width 29 height 18
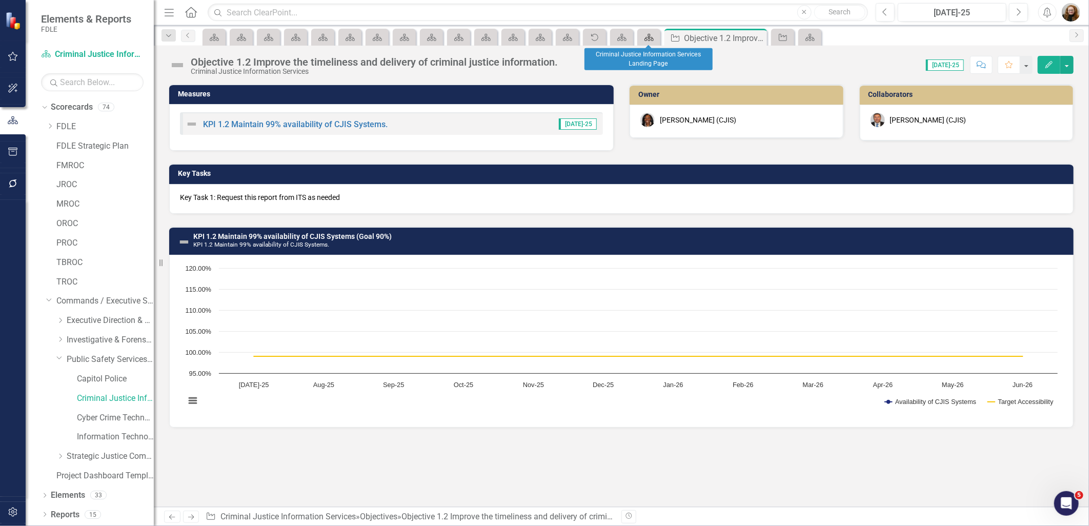
click at [652, 37] on icon "Scorecard" at bounding box center [649, 37] width 10 height 8
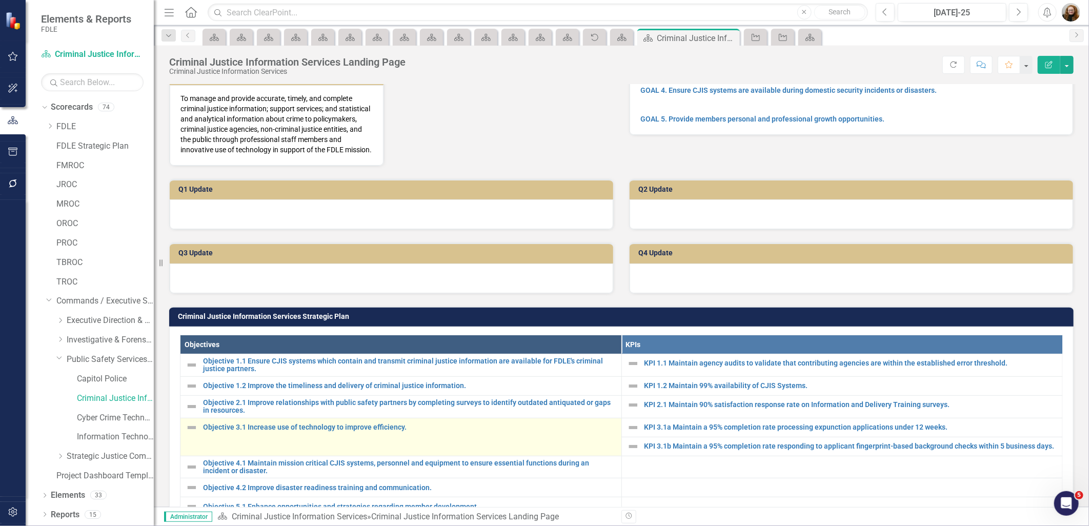
scroll to position [228, 0]
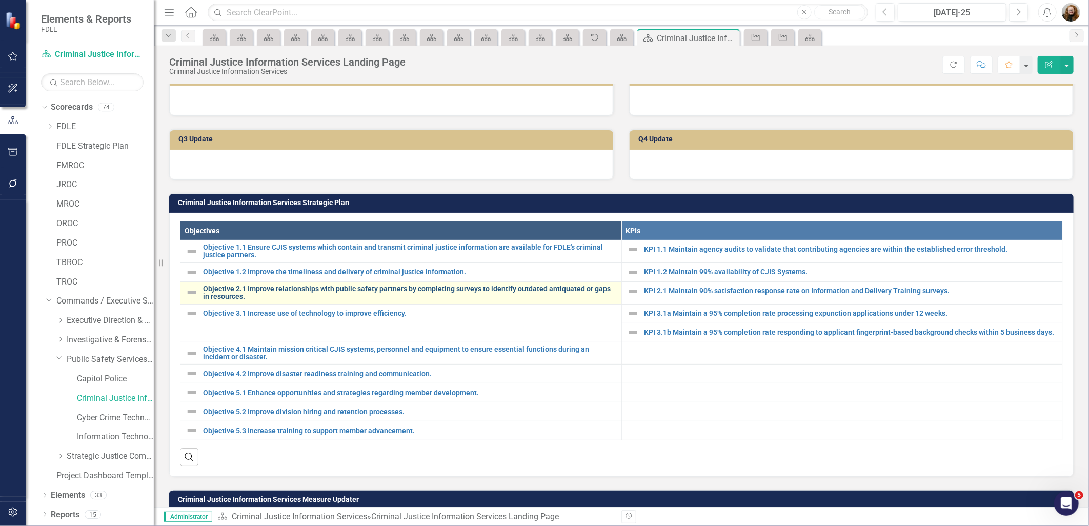
click at [263, 301] on link "Objective 2.1 Improve relationships with public safety partners by completing s…" at bounding box center [409, 293] width 413 height 16
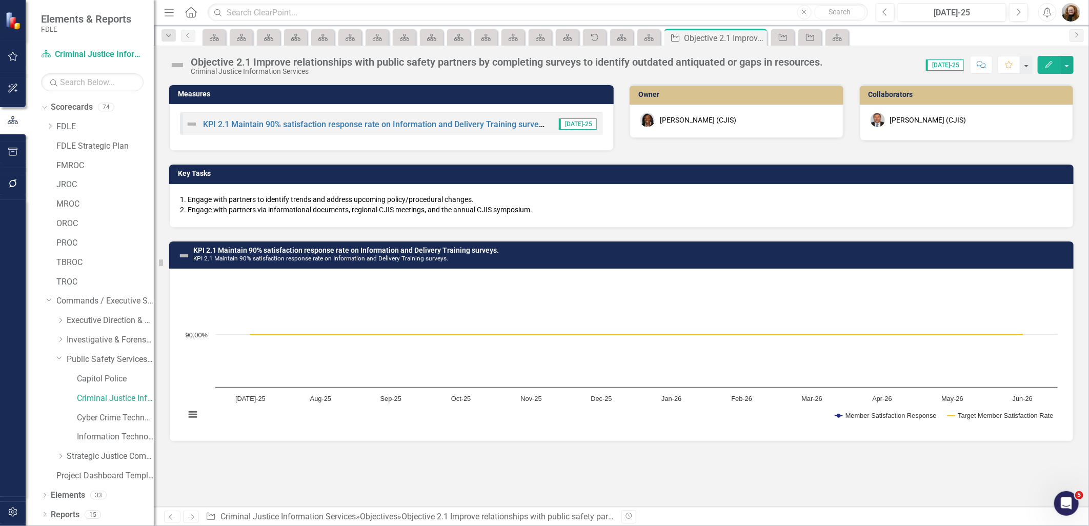
click at [191, 199] on li "Engage with partners to identify trends and address upcoming policy/procedural …" at bounding box center [626, 199] width 876 height 10
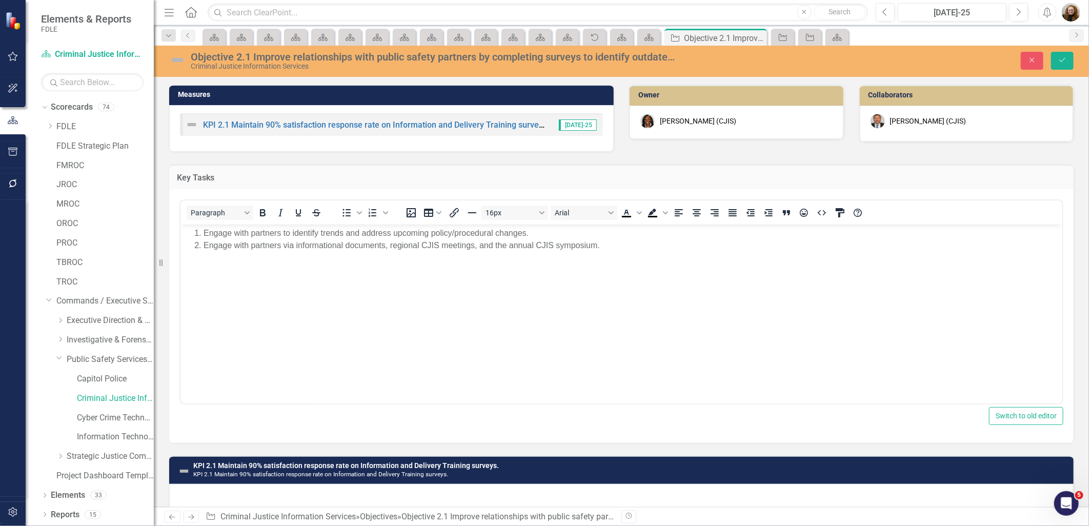
click at [190, 232] on ol "Engage with partners to identify trends and address upcoming policy/procedural …" at bounding box center [621, 239] width 877 height 25
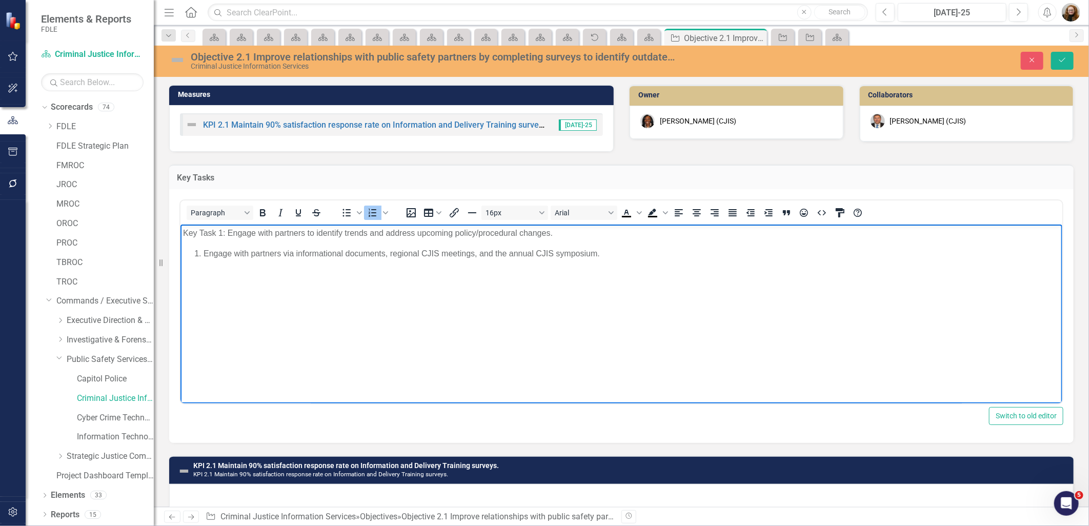
click at [203, 255] on li "Engage with partners via informational documents, regional CJIS meetings, and t…" at bounding box center [631, 254] width 857 height 12
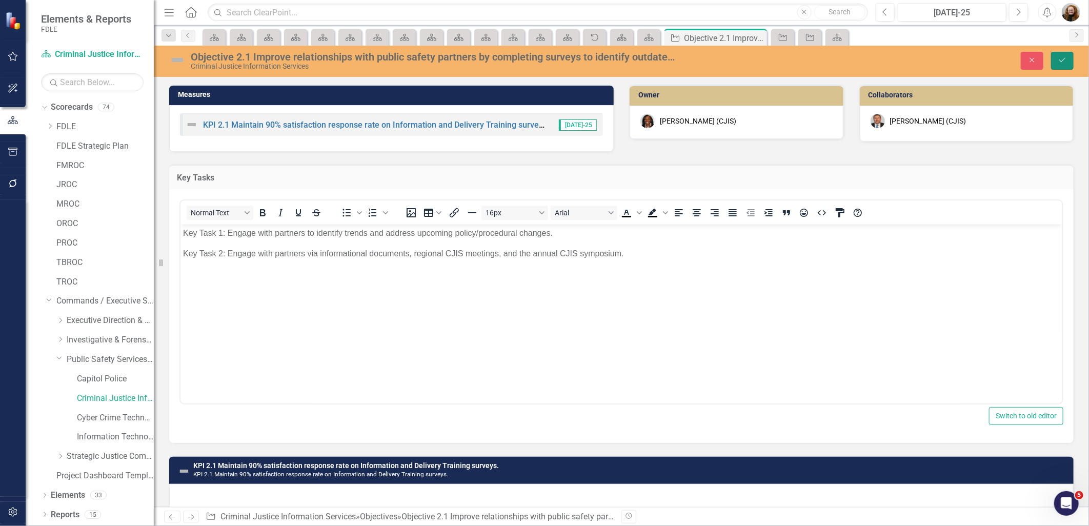
click at [1060, 63] on icon "Save" at bounding box center [1062, 59] width 9 height 7
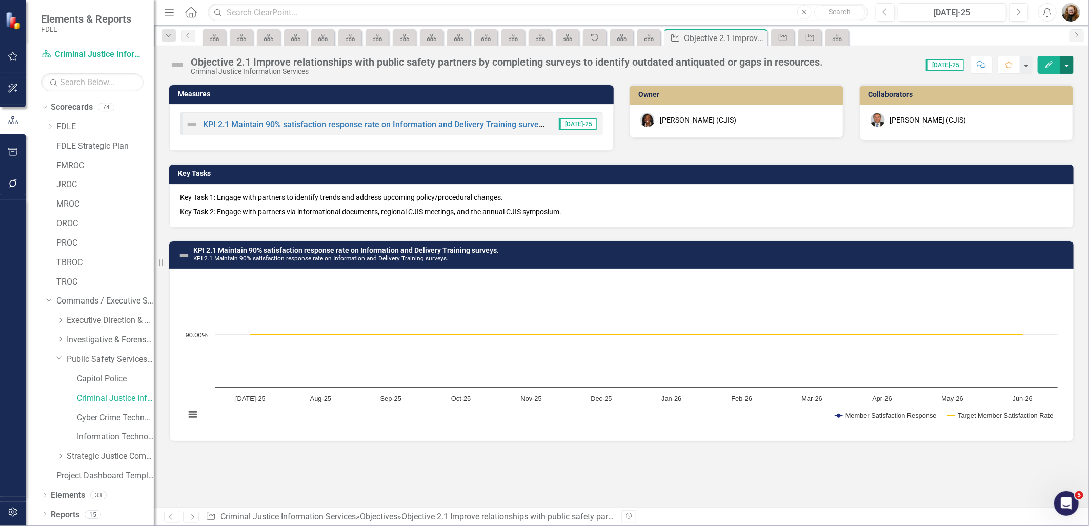
click at [1062, 65] on button "button" at bounding box center [1067, 65] width 13 height 18
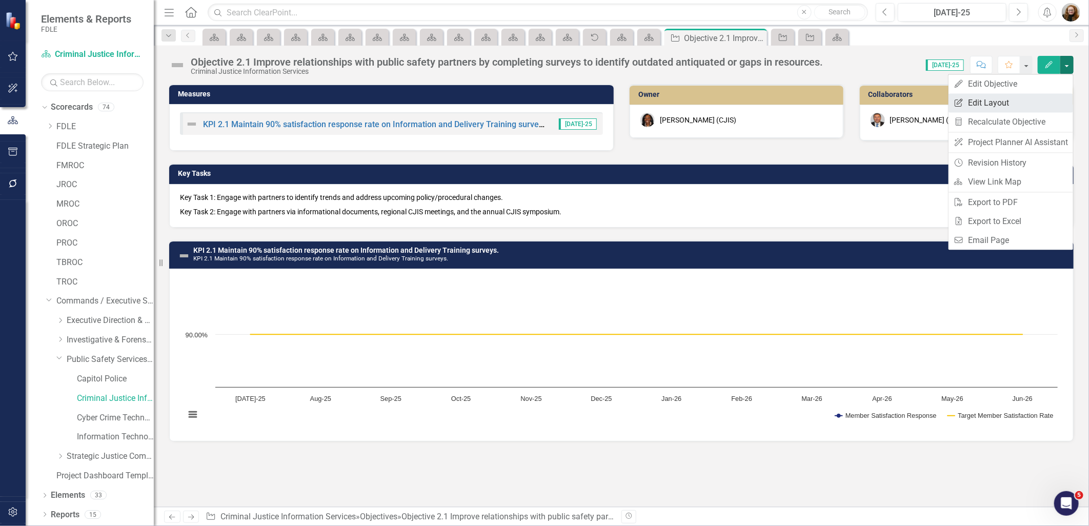
click at [1013, 106] on link "Edit Report Edit Layout" at bounding box center [1011, 102] width 125 height 19
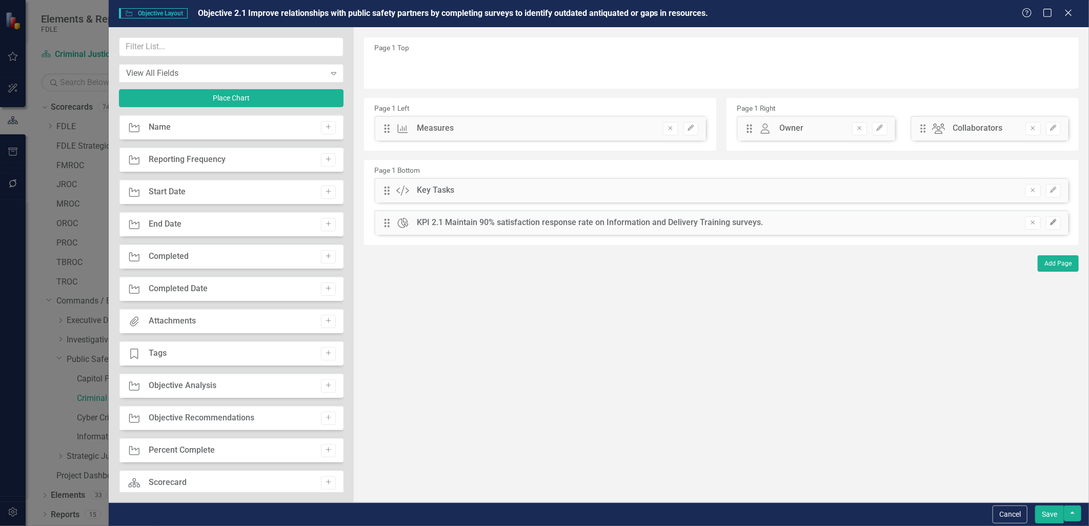
click at [1053, 227] on button "Edit" at bounding box center [1053, 222] width 15 height 13
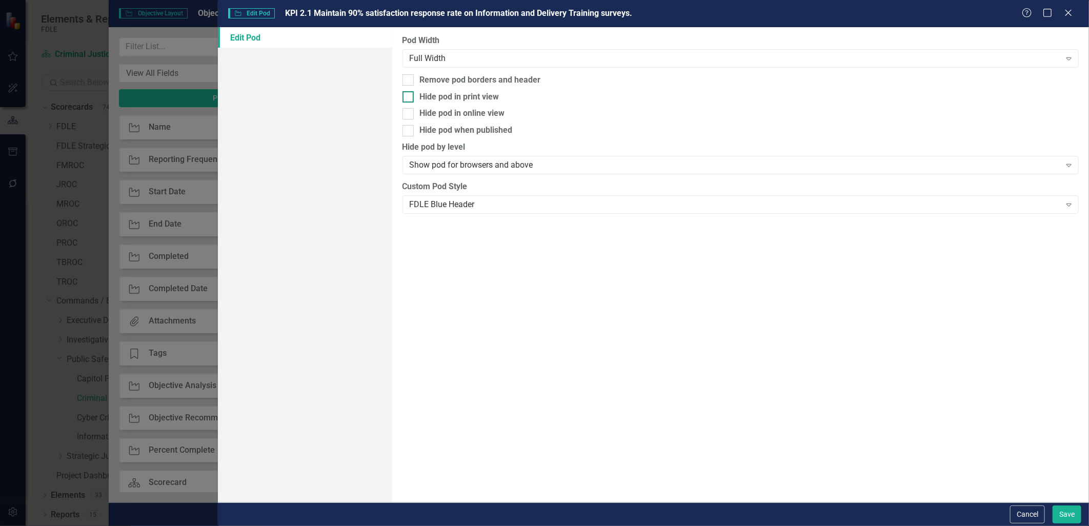
click at [409, 95] on div at bounding box center [408, 96] width 11 height 11
click at [409, 95] on input "Hide pod in print view" at bounding box center [406, 94] width 7 height 7
checkbox input "true"
click at [409, 129] on div at bounding box center [408, 130] width 11 height 11
click at [409, 129] on input "Hide pod when published" at bounding box center [406, 128] width 7 height 7
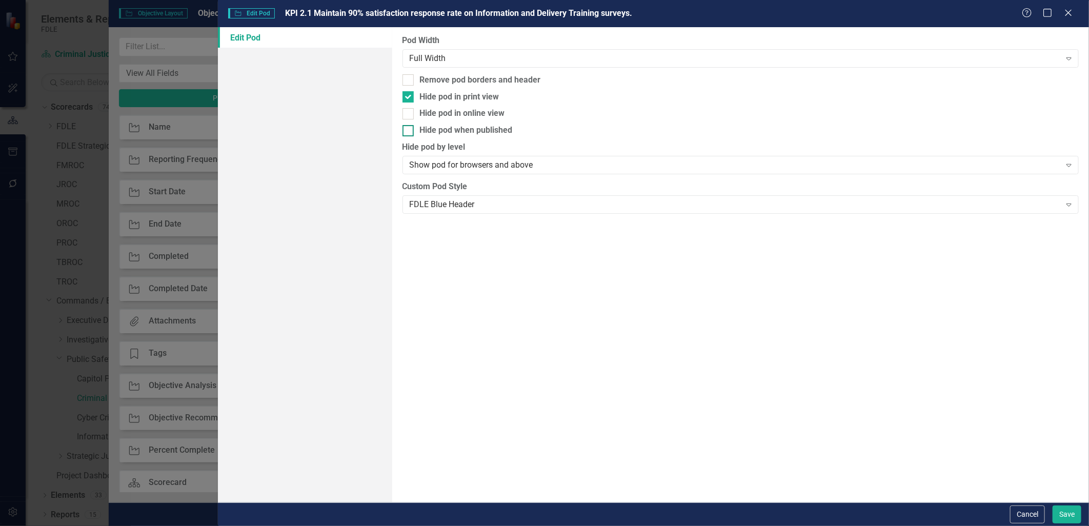
checkbox input "true"
click at [1062, 512] on button "Save" at bounding box center [1067, 515] width 29 height 18
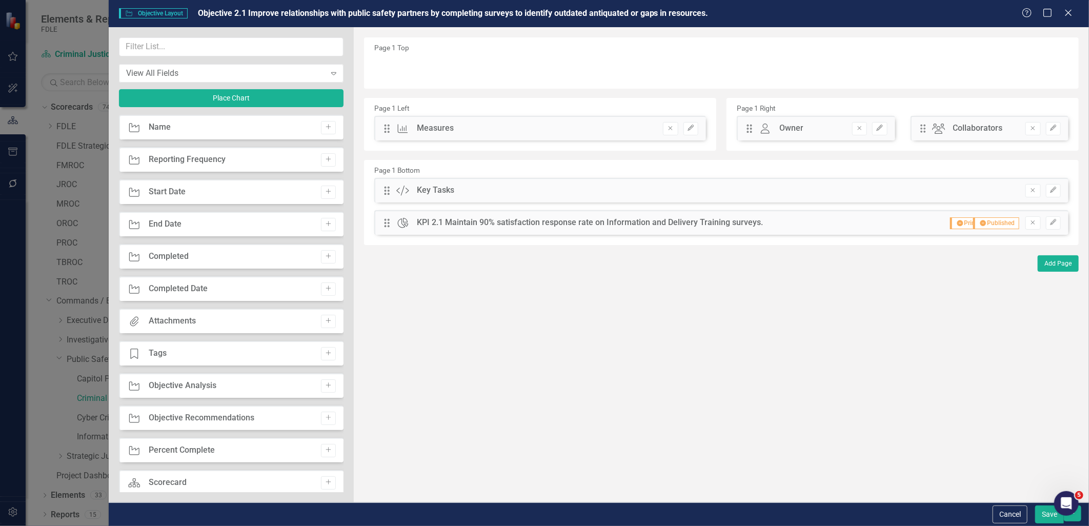
click at [1054, 523] on button "Save" at bounding box center [1050, 515] width 29 height 18
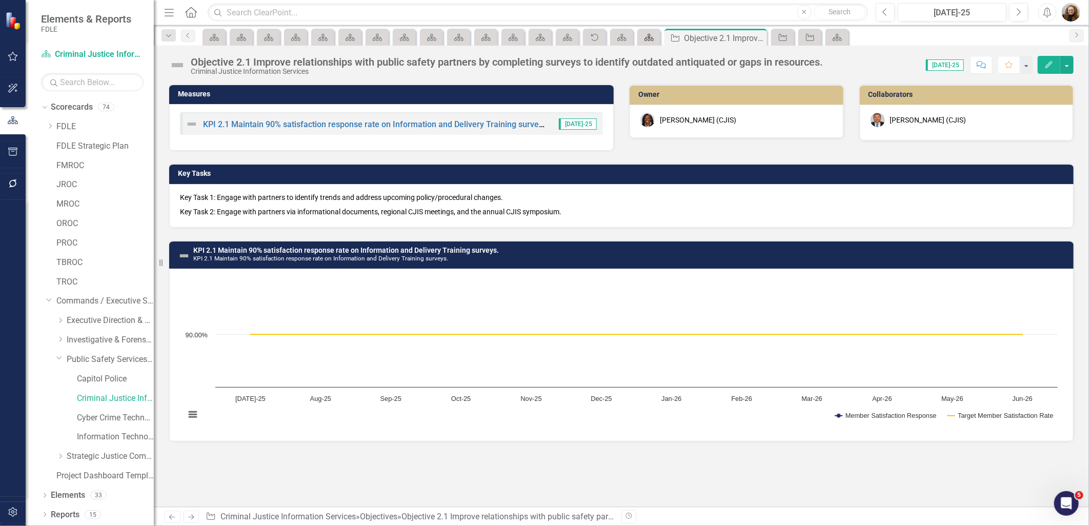
click at [650, 36] on icon at bounding box center [649, 37] width 9 height 7
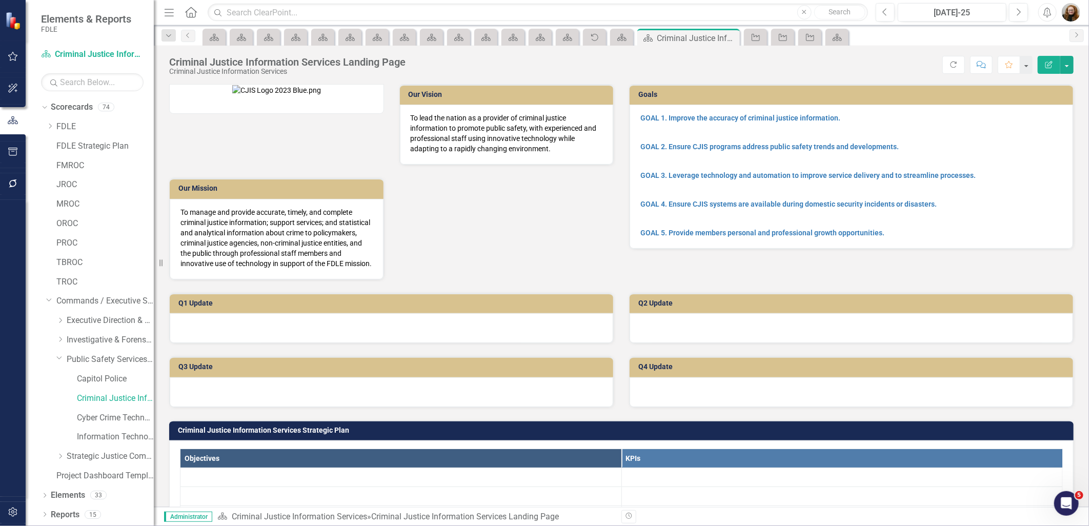
scroll to position [228, 0]
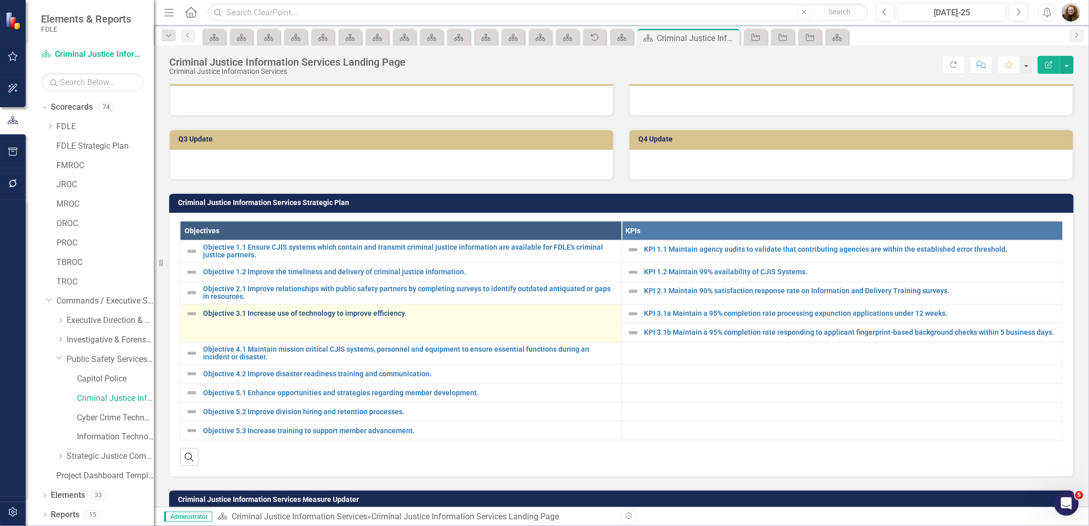
click at [232, 318] on link "Objective 3.1 Increase use of technology to improve efficiency." at bounding box center [409, 314] width 413 height 8
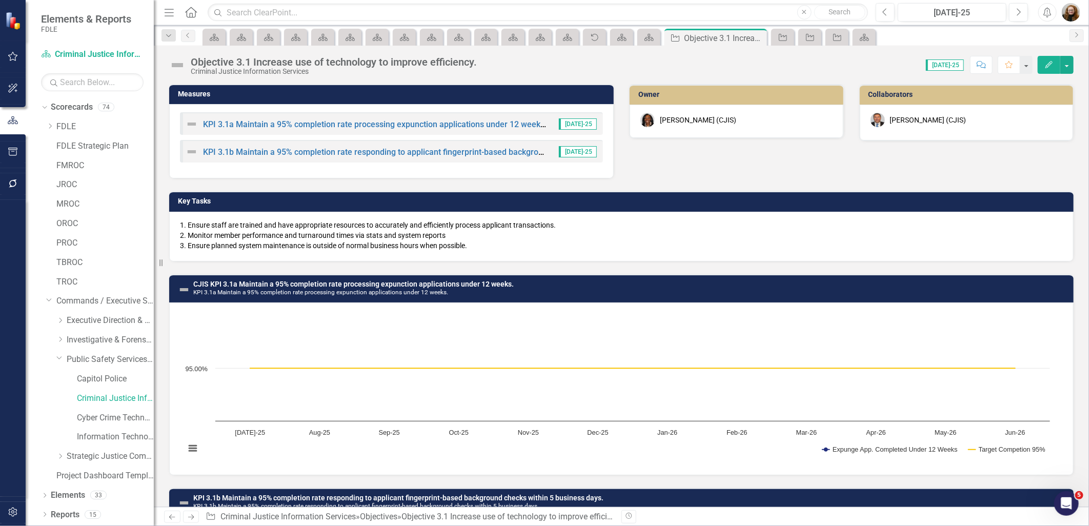
click at [195, 216] on div "1. Ensure staff are trained and have appropriate resources to accurately and ef…" at bounding box center [621, 237] width 905 height 50
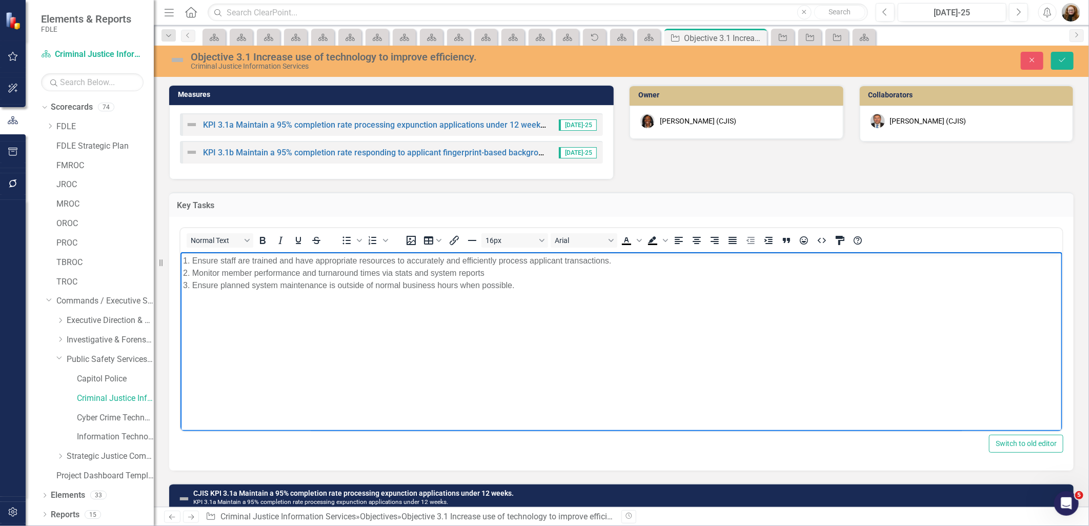
click at [183, 261] on p "1. Ensure staff are trained and have appropriate resources to accurately and ef…" at bounding box center [621, 273] width 877 height 37
click at [224, 261] on p "Key Task 1. Ensure staff are trained and have appropriate resources to accurate…" at bounding box center [621, 273] width 877 height 37
click at [184, 272] on p "Key Task 1: Ensure staff are trained and have appropriate resources to accurate…" at bounding box center [621, 273] width 877 height 37
drag, startPoint x: 225, startPoint y: 270, endPoint x: 223, endPoint y: 275, distance: 5.5
click at [223, 275] on p "Key Task 1: Ensure staff are trained and have appropriate resources to accurate…" at bounding box center [621, 273] width 877 height 37
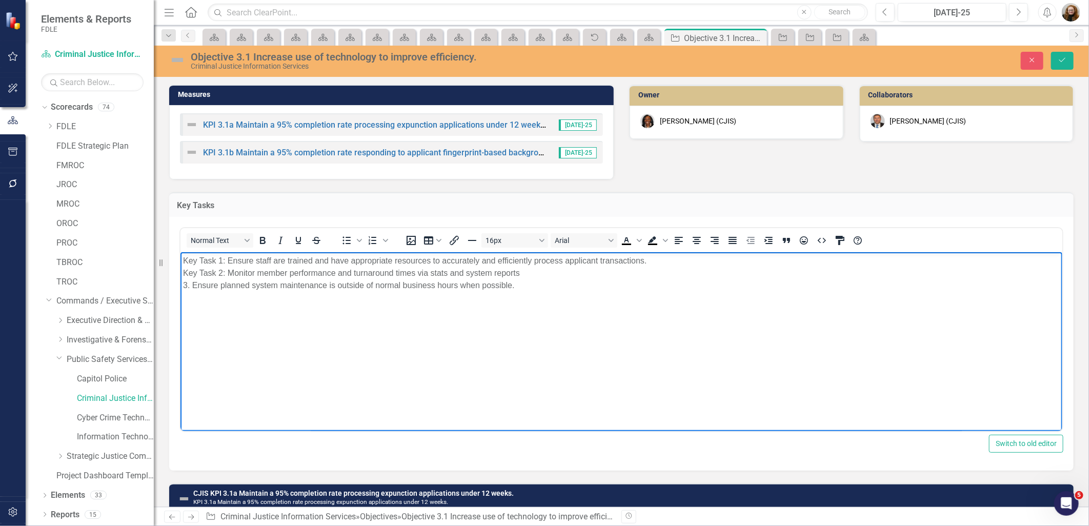
click at [183, 284] on p "Key Task 1: Ensure staff are trained and have appropriate resources to accurate…" at bounding box center [621, 273] width 877 height 37
click at [182, 275] on body "Key Task 1: Ensure staff are trained and have appropriate resources to accurate…" at bounding box center [621, 329] width 882 height 154
click at [184, 293] on p "Key Task 2: Monitor member performance and turnaround times via stats and syste…" at bounding box center [621, 287] width 877 height 25
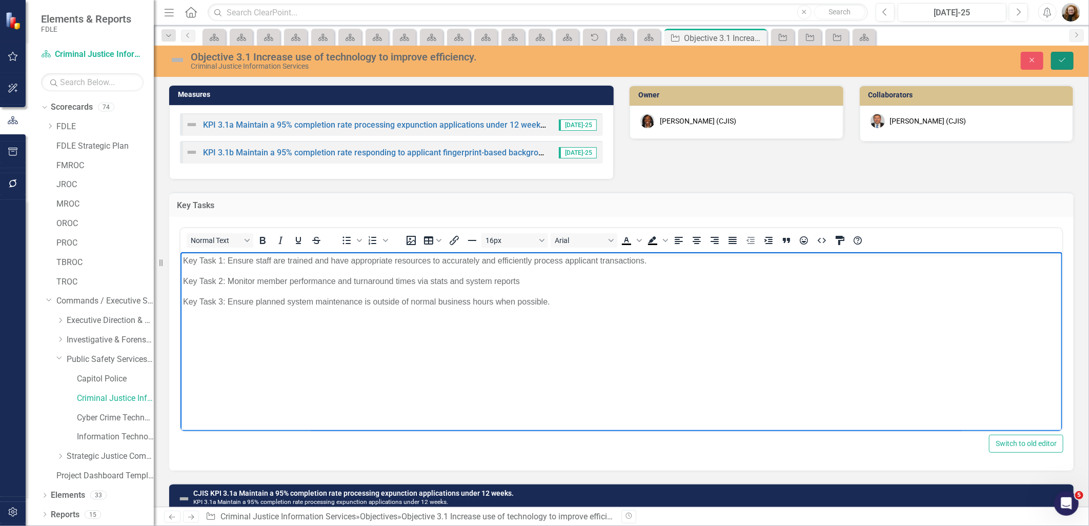
click at [1062, 57] on icon "Save" at bounding box center [1062, 59] width 9 height 7
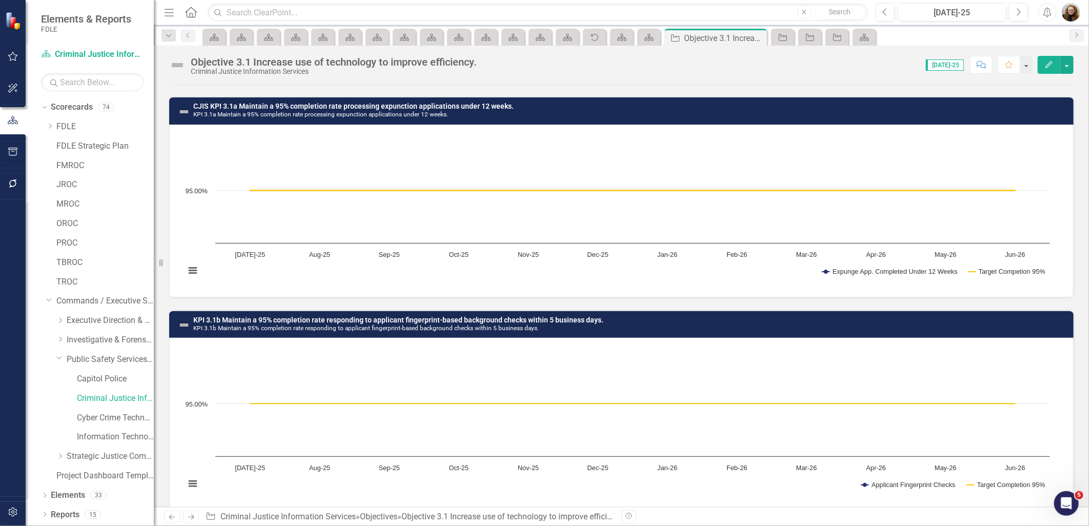
scroll to position [198, 0]
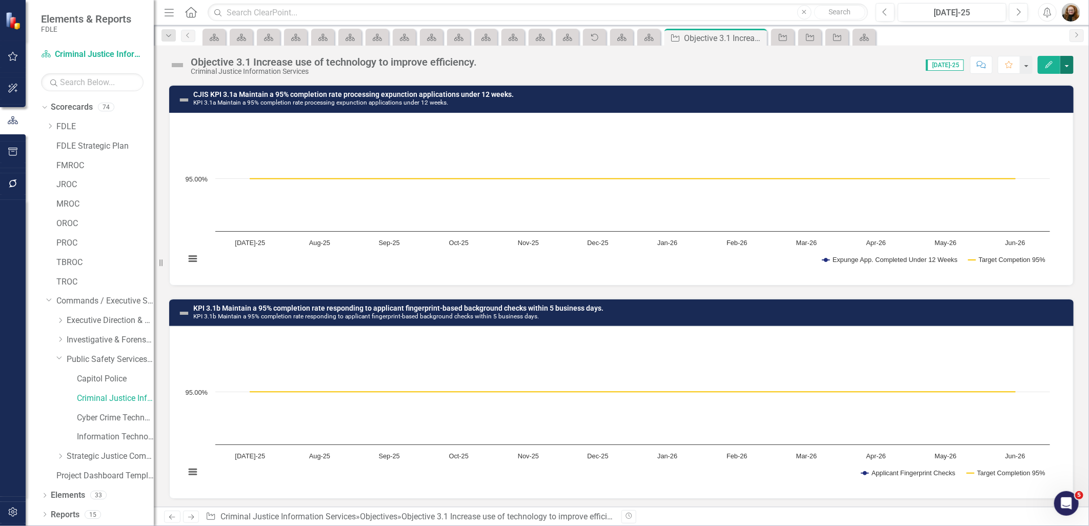
click at [1070, 67] on button "button" at bounding box center [1067, 65] width 13 height 18
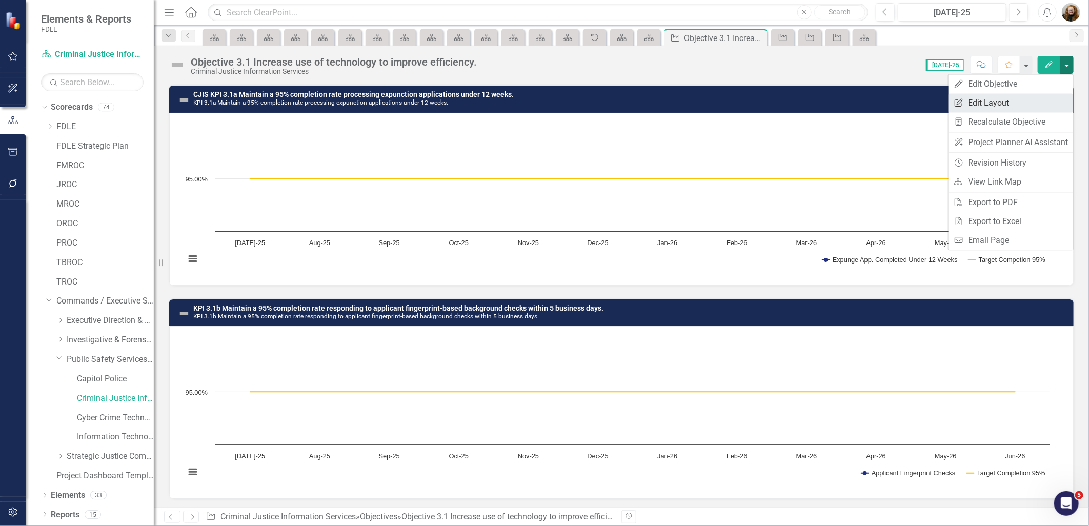
click at [1029, 103] on link "Edit Report Edit Layout" at bounding box center [1011, 102] width 125 height 19
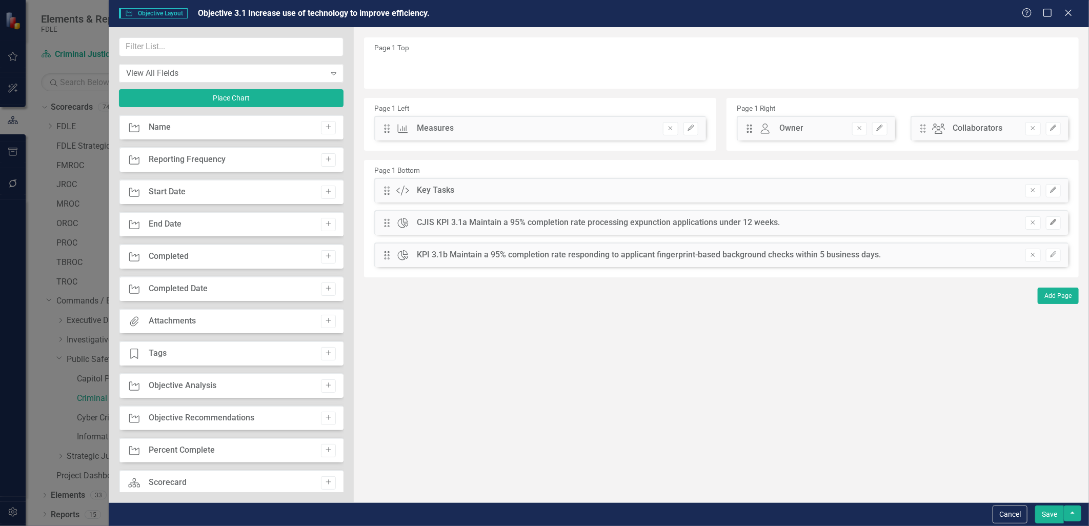
click at [1056, 222] on icon "Edit" at bounding box center [1054, 223] width 8 height 6
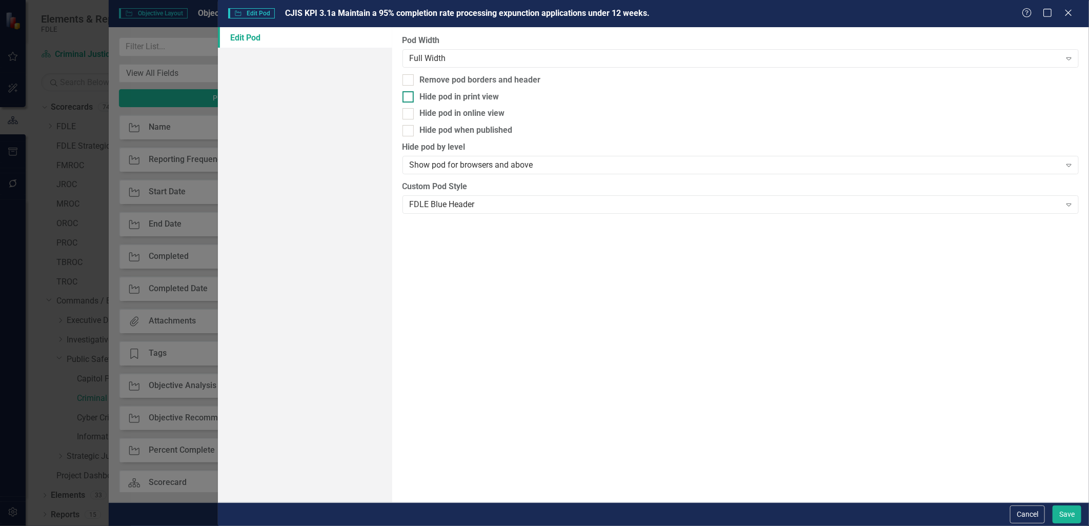
click at [403, 95] on input "Hide pod in print view" at bounding box center [406, 94] width 7 height 7
checkbox input "true"
click at [404, 129] on input "Hide pod when published" at bounding box center [406, 128] width 7 height 7
checkbox input "true"
click at [1064, 515] on button "Save" at bounding box center [1067, 515] width 29 height 18
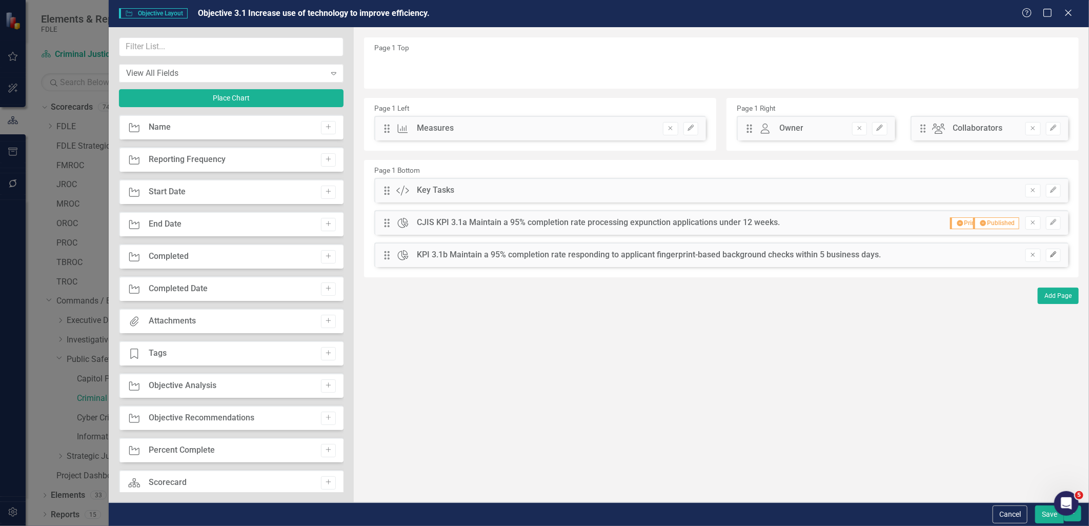
click at [1057, 254] on icon "Edit" at bounding box center [1054, 255] width 8 height 6
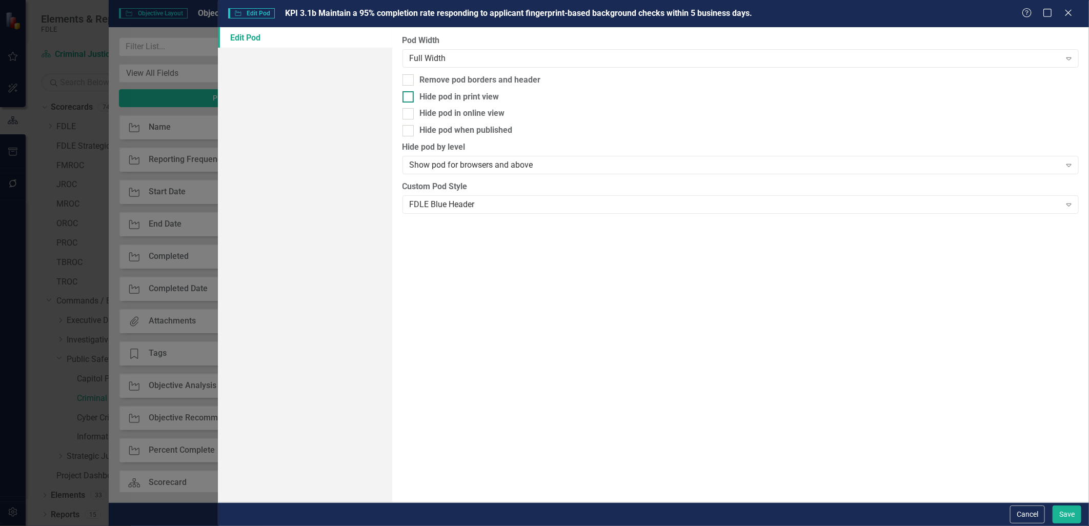
click at [411, 100] on div at bounding box center [408, 96] width 11 height 11
click at [409, 98] on input "Hide pod in print view" at bounding box center [406, 94] width 7 height 7
checkbox input "true"
click at [406, 132] on div at bounding box center [408, 130] width 11 height 11
click at [406, 132] on input "Hide pod when published" at bounding box center [406, 128] width 7 height 7
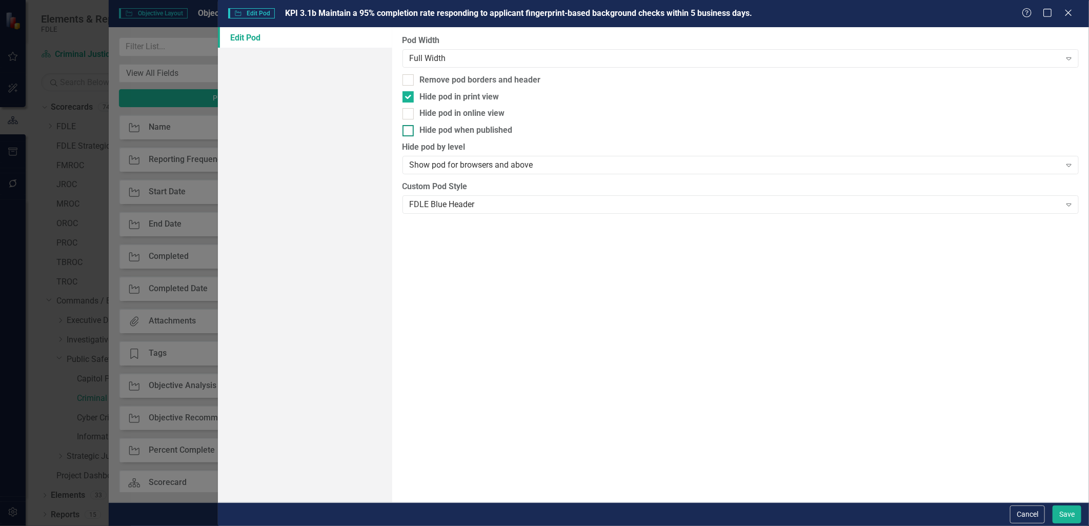
checkbox input "true"
click at [1074, 516] on button "Save" at bounding box center [1067, 515] width 29 height 18
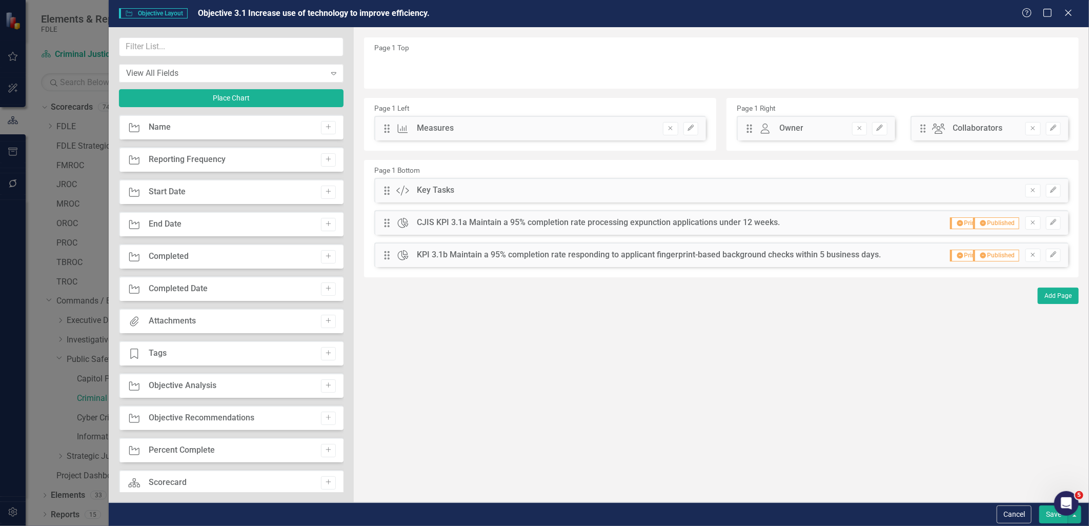
click at [1047, 519] on button "Save" at bounding box center [1054, 515] width 29 height 18
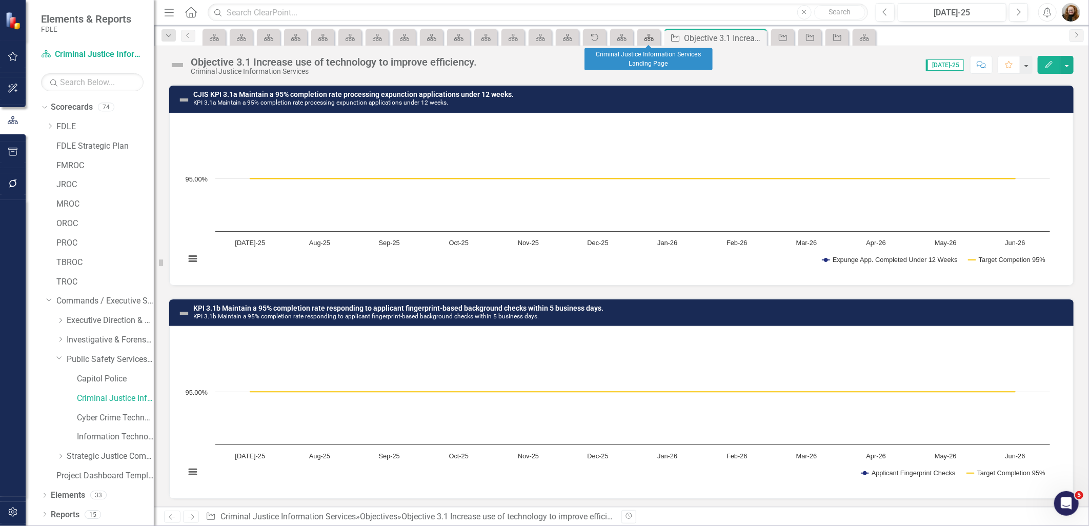
click at [648, 37] on icon at bounding box center [649, 37] width 9 height 7
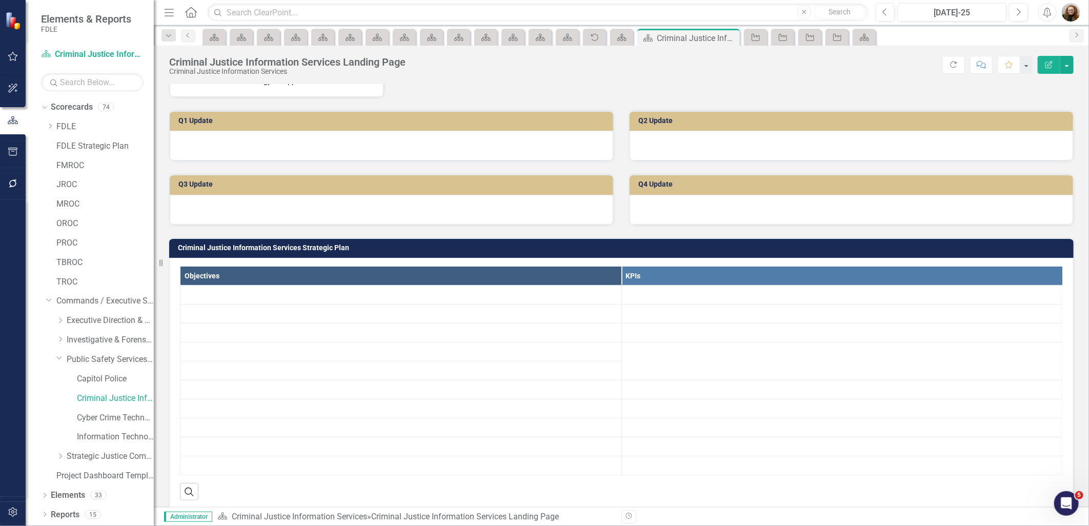
scroll to position [285, 0]
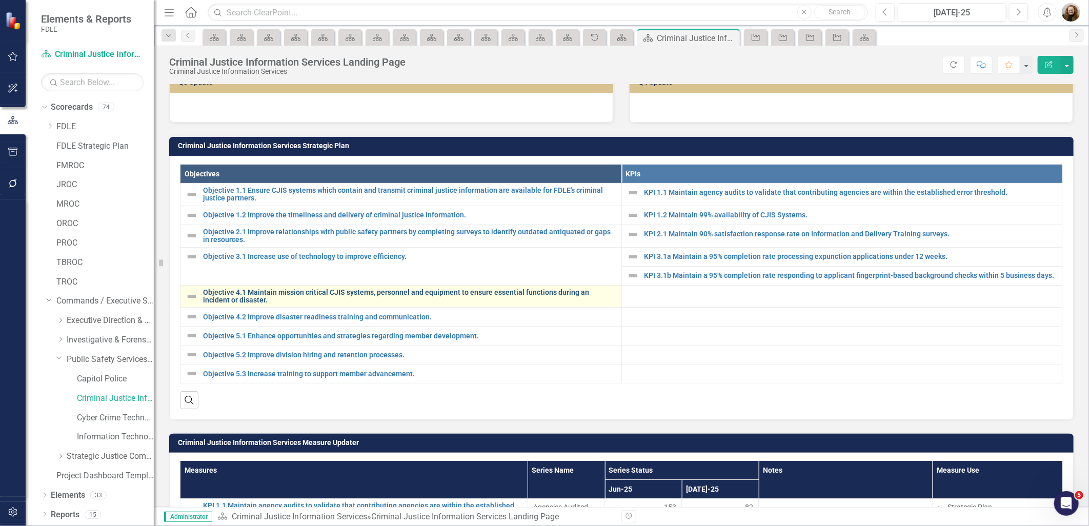
click at [311, 305] on link "Objective 4.1 Maintain mission critical CJIS systems, personnel and equipment t…" at bounding box center [409, 297] width 413 height 16
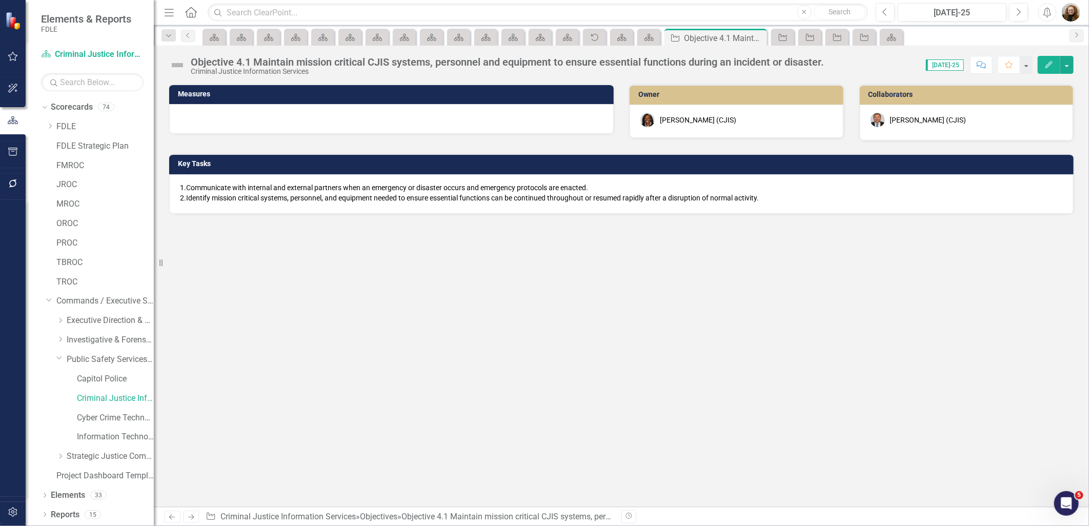
click at [192, 191] on p "1.Communicate with internal and external partners when an emergency or disaster…" at bounding box center [621, 193] width 883 height 21
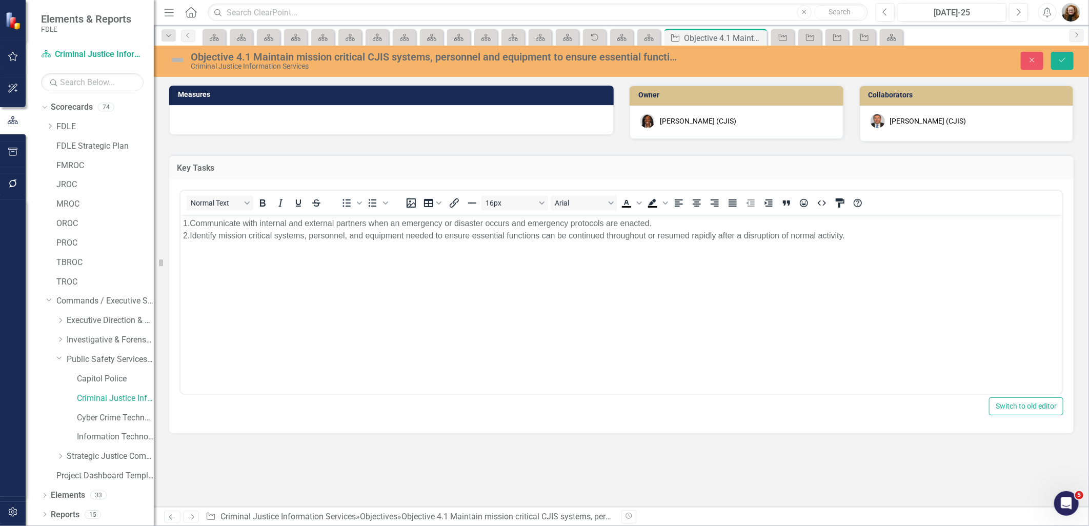
click at [183, 224] on p "1.Communicate with internal and external partners when an emergency or disaster…" at bounding box center [621, 229] width 877 height 25
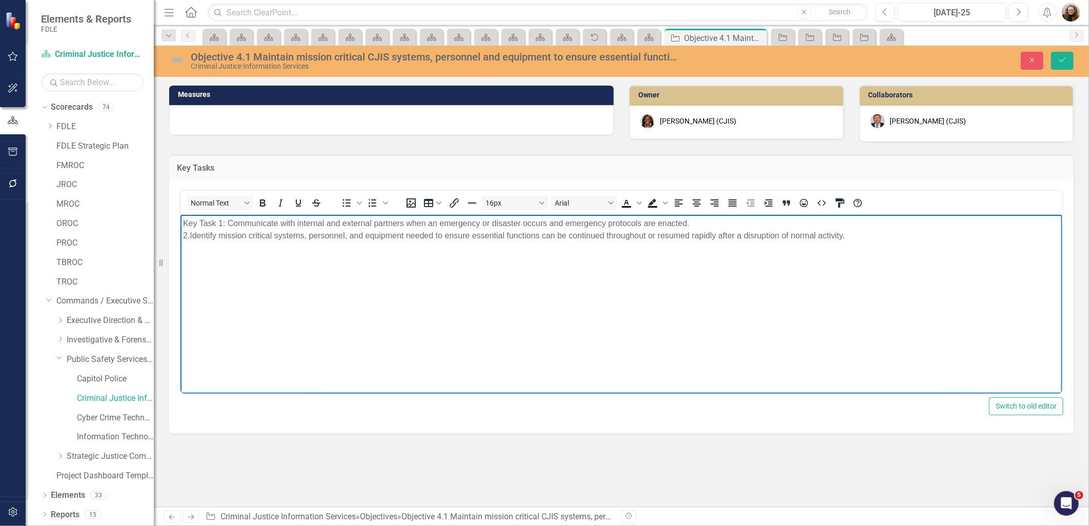
click at [181, 235] on body "Key Task 1: Communicate with internal and external partners when an emergency o…" at bounding box center [621, 292] width 882 height 154
click at [715, 224] on p "Key Task 1: Communicate with internal and external partners when an emergency o…" at bounding box center [621, 229] width 877 height 25
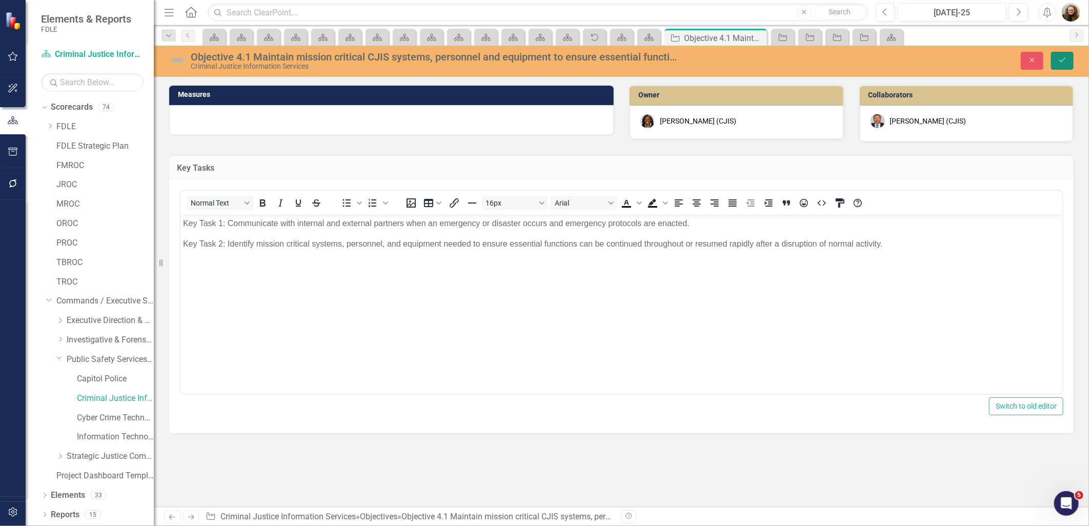
click at [1068, 67] on button "Save" at bounding box center [1062, 61] width 23 height 18
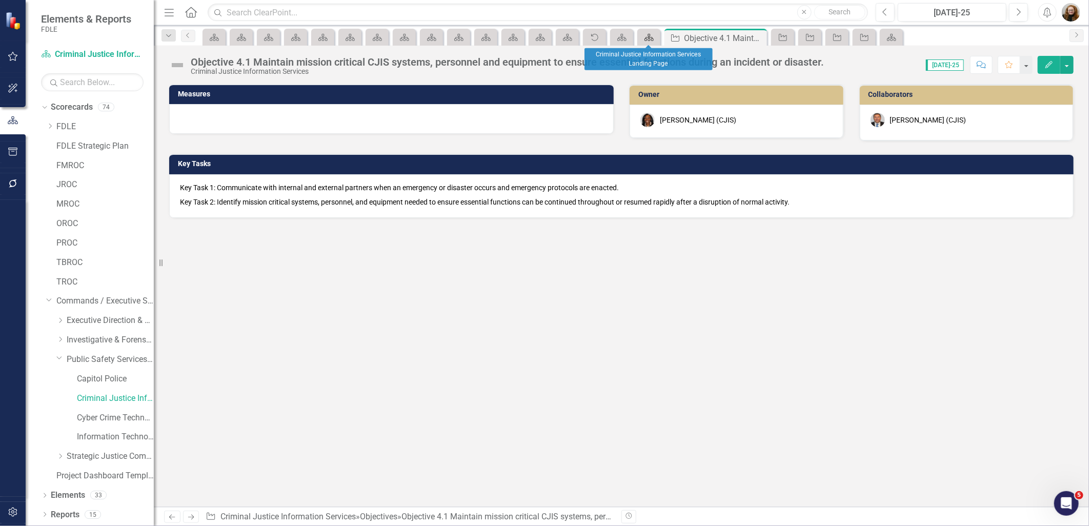
click at [653, 36] on icon "Scorecard" at bounding box center [649, 37] width 10 height 8
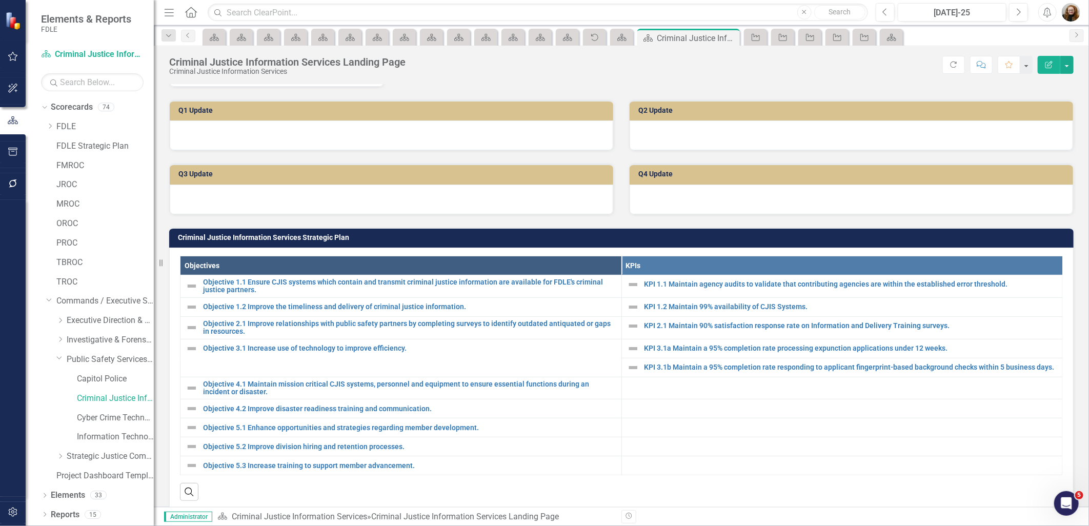
scroll to position [399, 0]
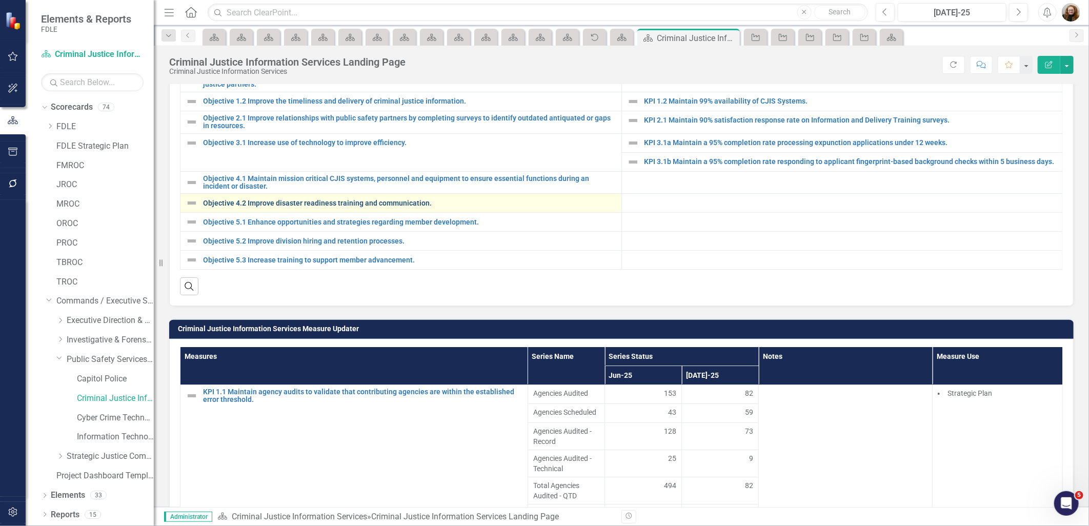
click at [261, 207] on link "Objective 4.2 Improve disaster readiness training and communication." at bounding box center [409, 204] width 413 height 8
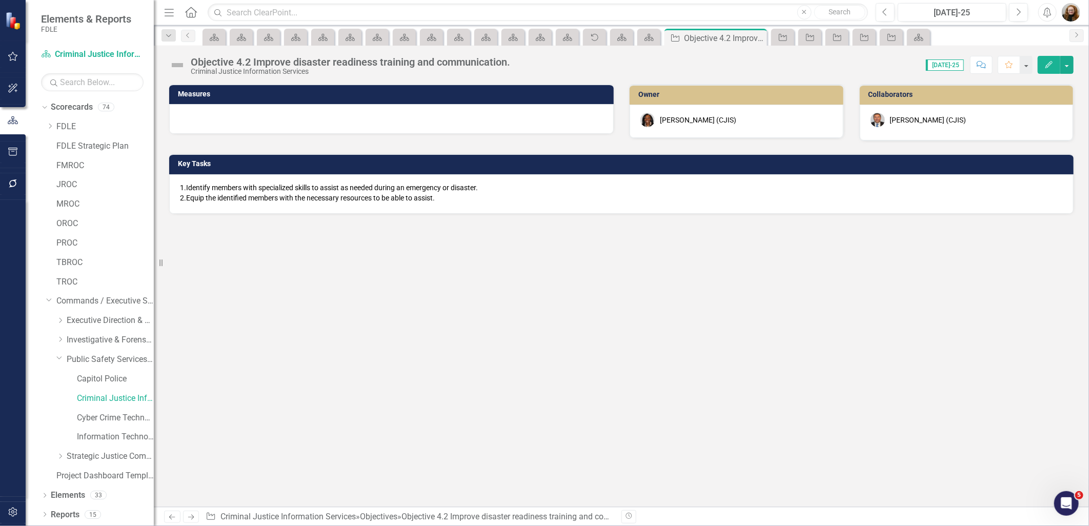
click at [223, 189] on p "1.Identify members with specialized skills to assist as needed during an emerge…" at bounding box center [621, 193] width 883 height 21
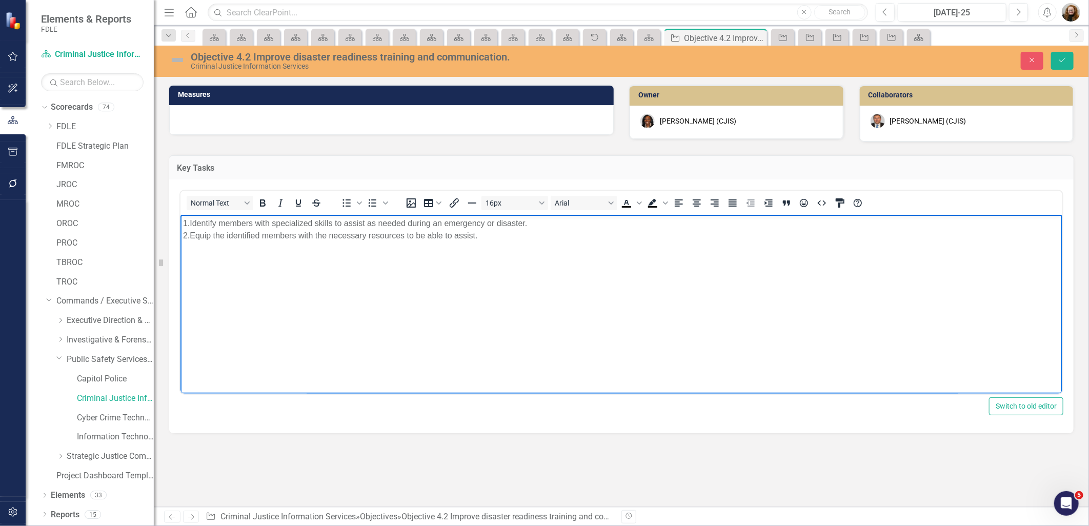
click at [183, 221] on p "1.Identify members with specialized skills to assist as needed during an emerge…" at bounding box center [621, 229] width 877 height 25
click at [185, 237] on p "Key Task 1: Identify members with specialized skills to assist as needed during…" at bounding box center [621, 229] width 877 height 25
click at [579, 221] on p "Key Task 1: Identify members with specialized skills to assist as needed during…" at bounding box center [621, 229] width 877 height 25
click at [1064, 58] on icon "Save" at bounding box center [1062, 59] width 9 height 7
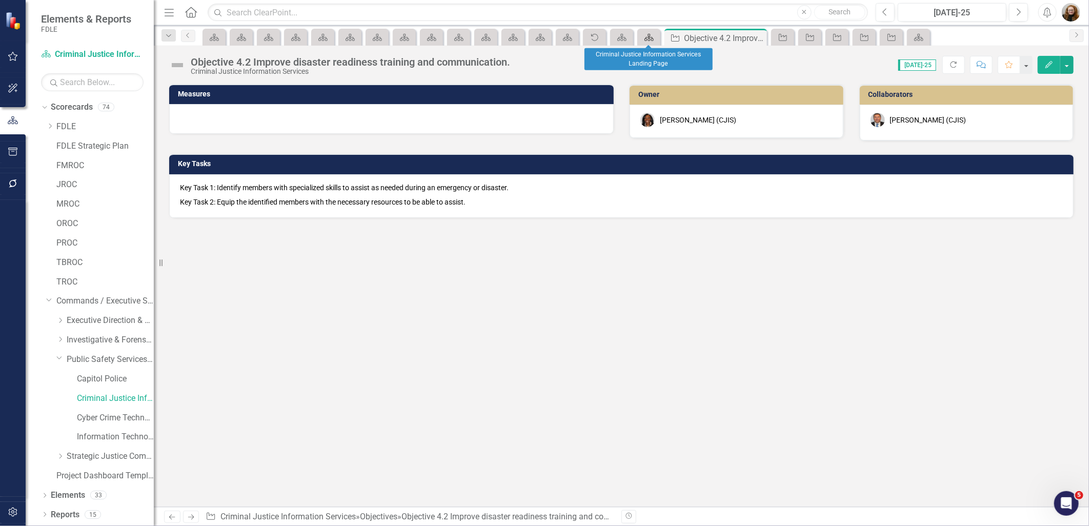
click at [650, 42] on div "Scorecard" at bounding box center [647, 37] width 14 height 13
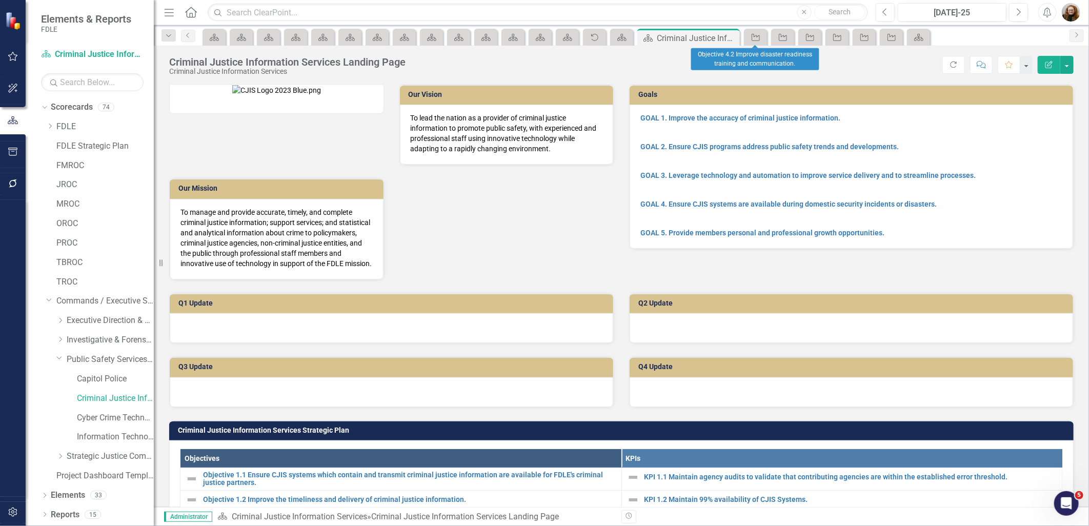
scroll to position [342, 0]
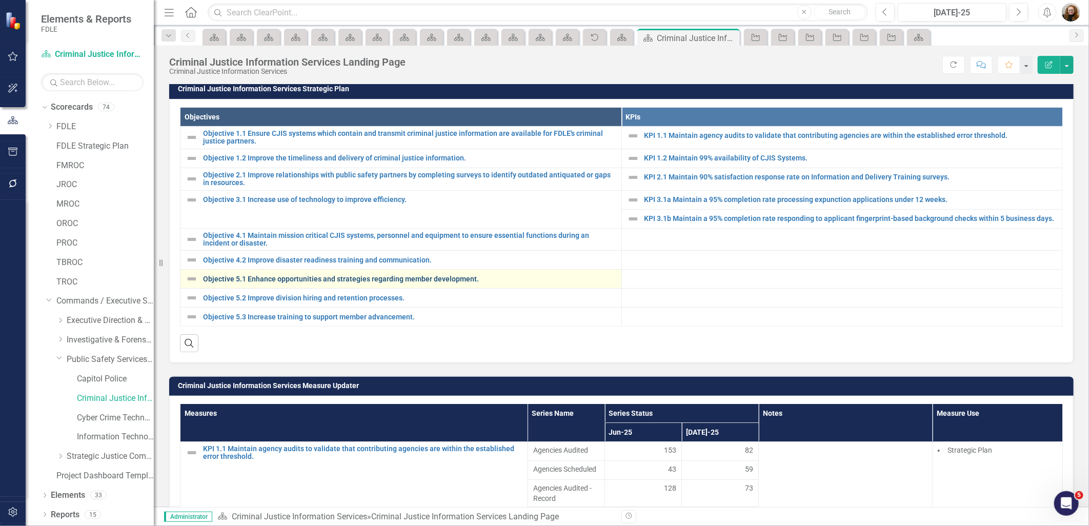
click at [223, 283] on link "Objective 5.1 Enhance opportunities and strategies regarding member development." at bounding box center [409, 279] width 413 height 8
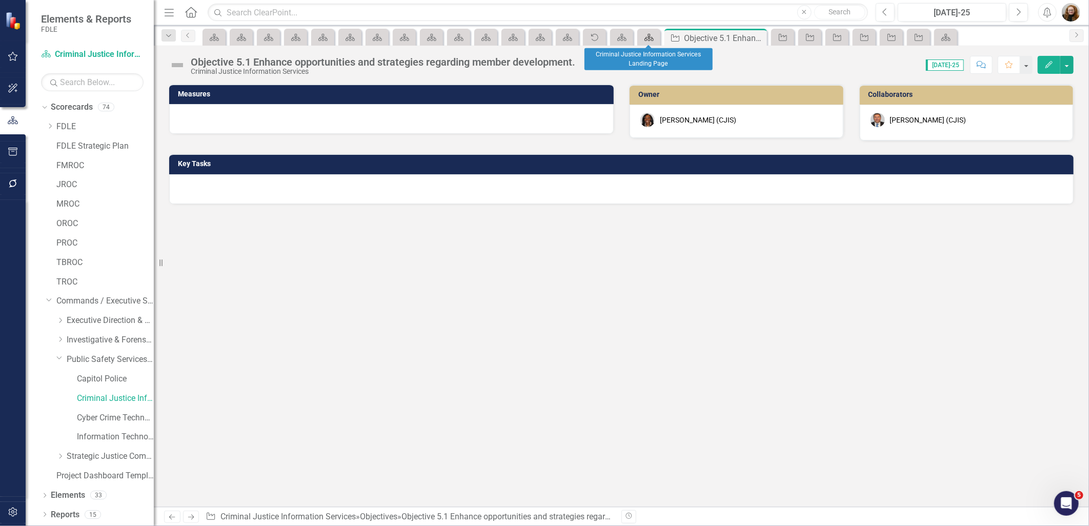
click at [648, 34] on icon "Scorecard" at bounding box center [649, 37] width 10 height 8
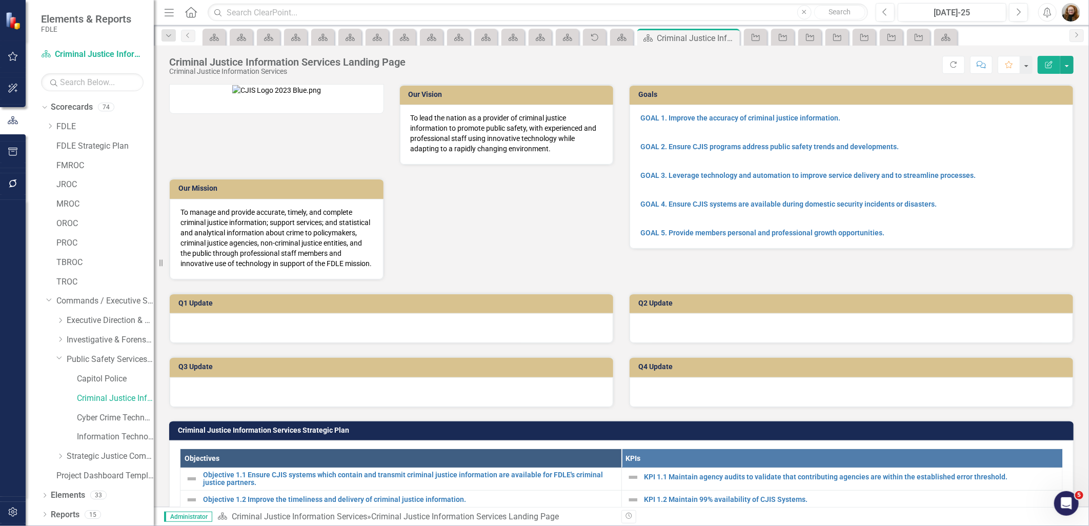
scroll to position [399, 0]
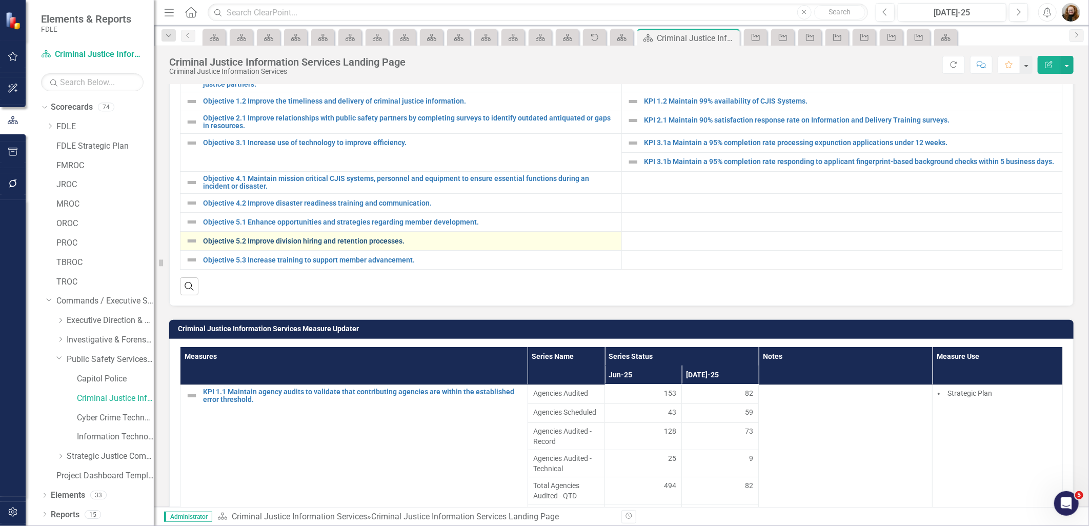
click at [243, 245] on link "Objective 5.2 Improve division hiring and retention processes." at bounding box center [409, 241] width 413 height 8
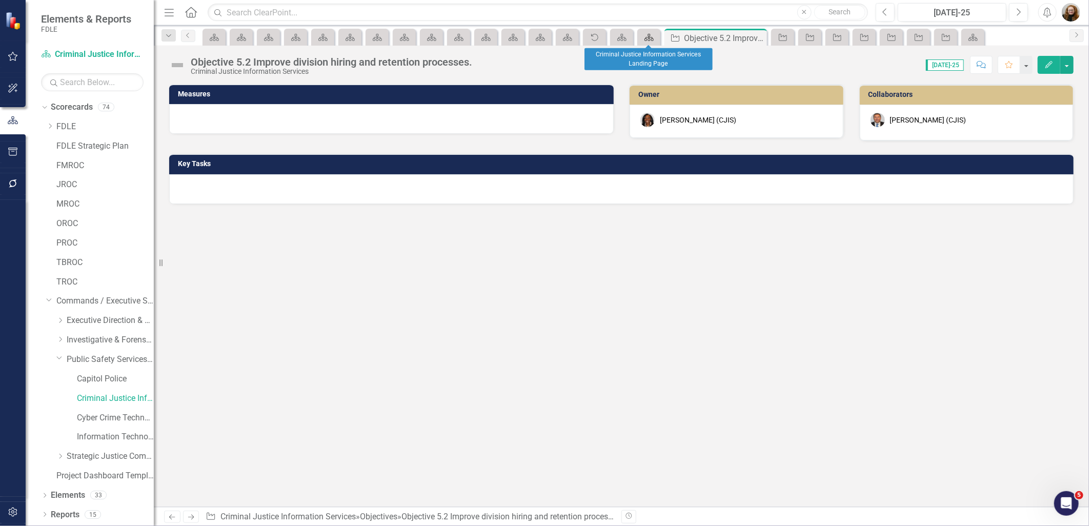
click at [650, 39] on icon "Scorecard" at bounding box center [649, 37] width 10 height 8
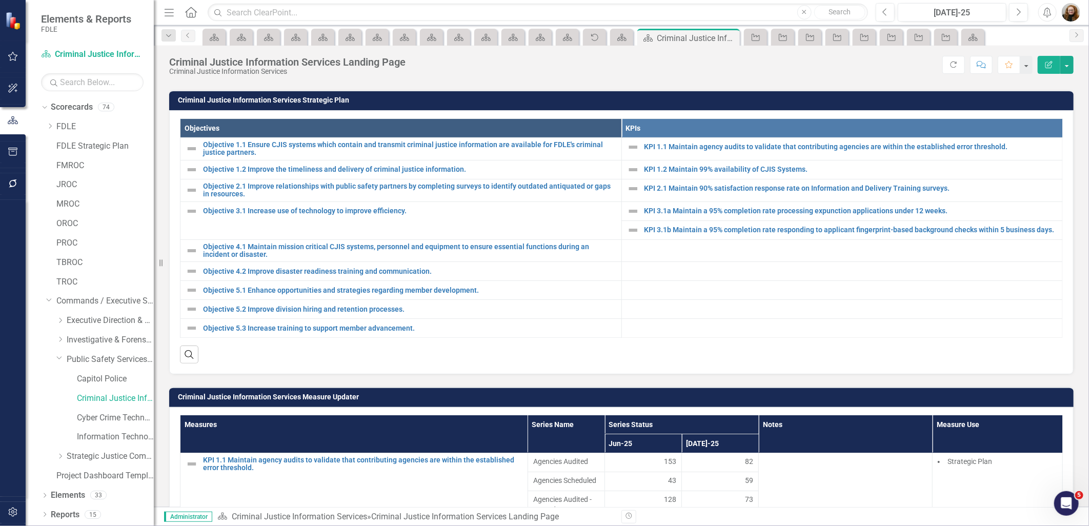
scroll to position [342, 0]
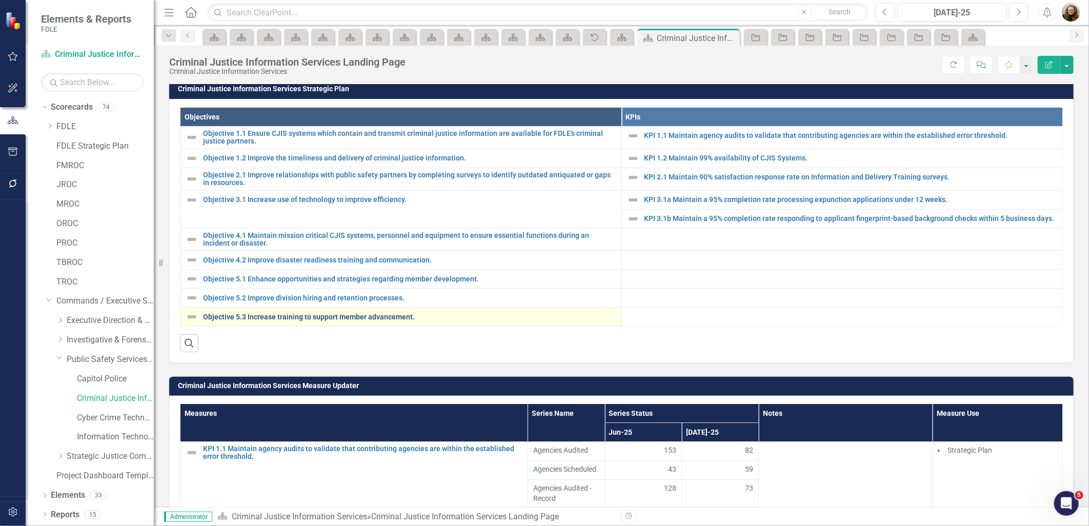
click at [227, 321] on link "Objective 5.3 Increase training to support member advancement." at bounding box center [409, 317] width 413 height 8
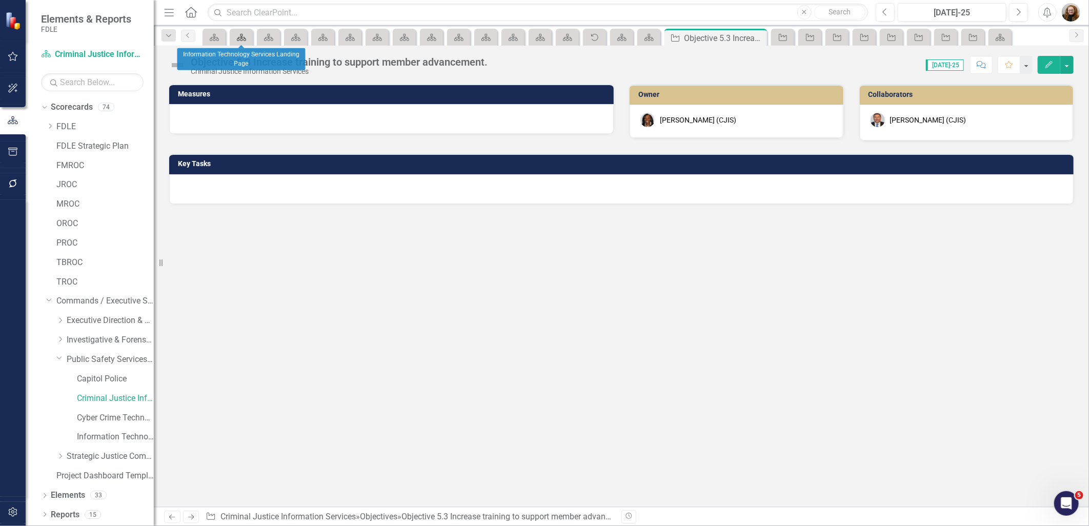
click at [248, 38] on link "Scorecard" at bounding box center [241, 37] width 18 height 13
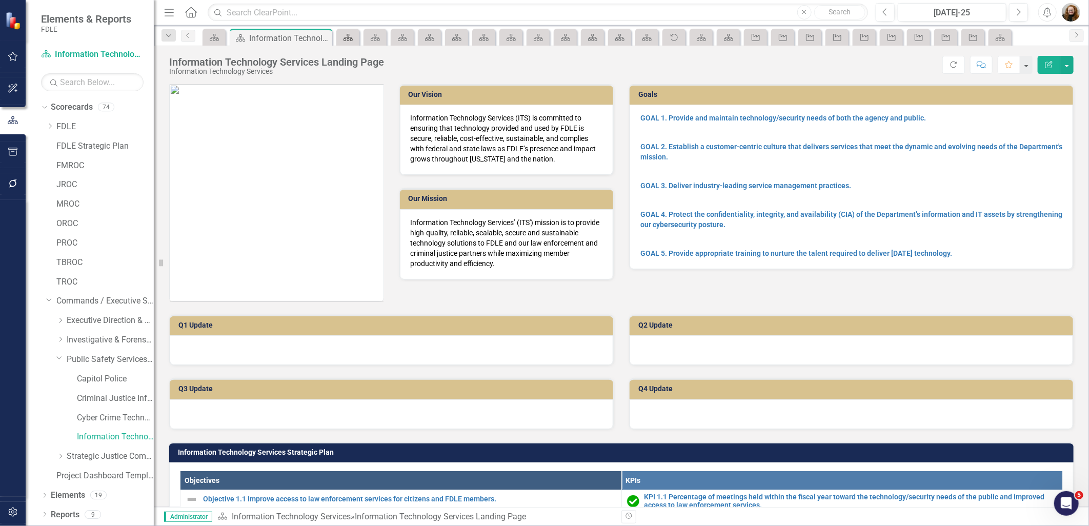
click at [348, 35] on icon "Scorecard" at bounding box center [348, 37] width 10 height 8
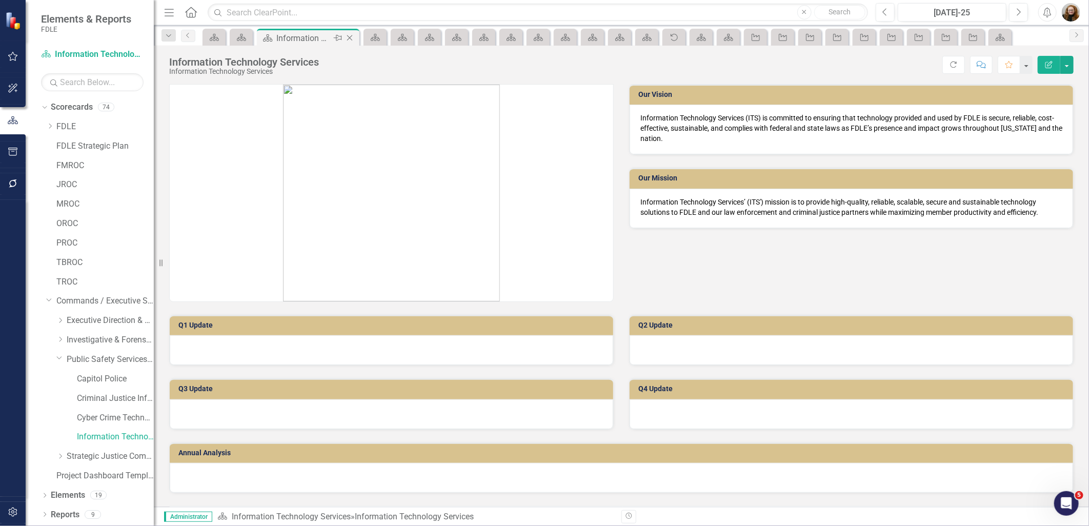
click at [351, 36] on icon "Close" at bounding box center [350, 38] width 10 height 8
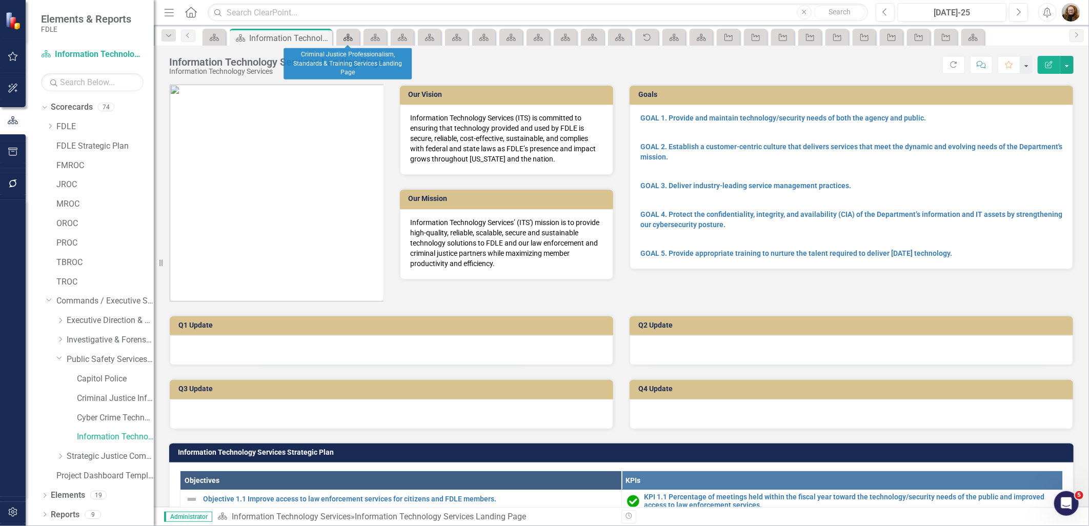
click at [354, 36] on link "Scorecard" at bounding box center [348, 37] width 18 height 13
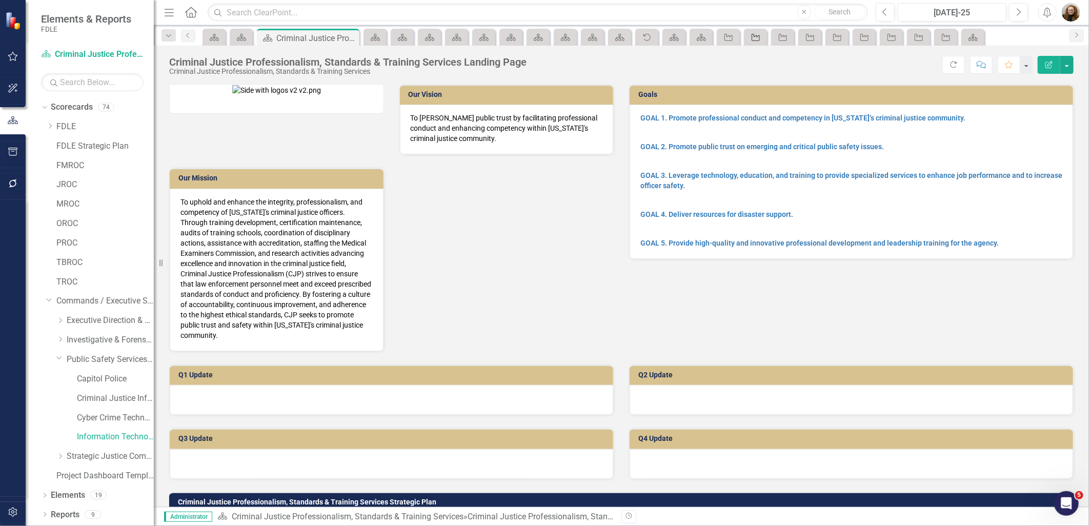
click at [758, 39] on icon "Objective" at bounding box center [756, 37] width 10 height 8
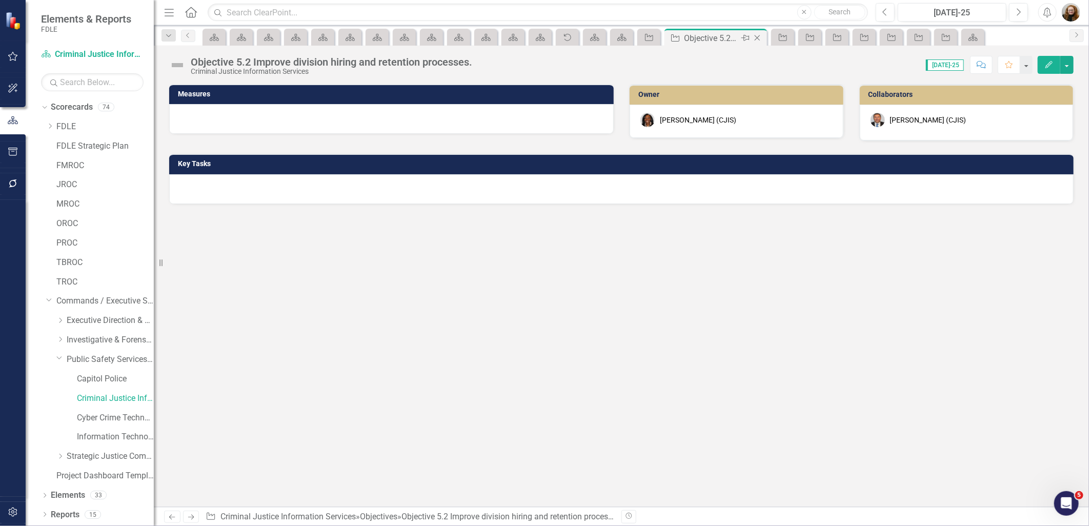
click at [760, 35] on icon at bounding box center [758, 38] width 6 height 6
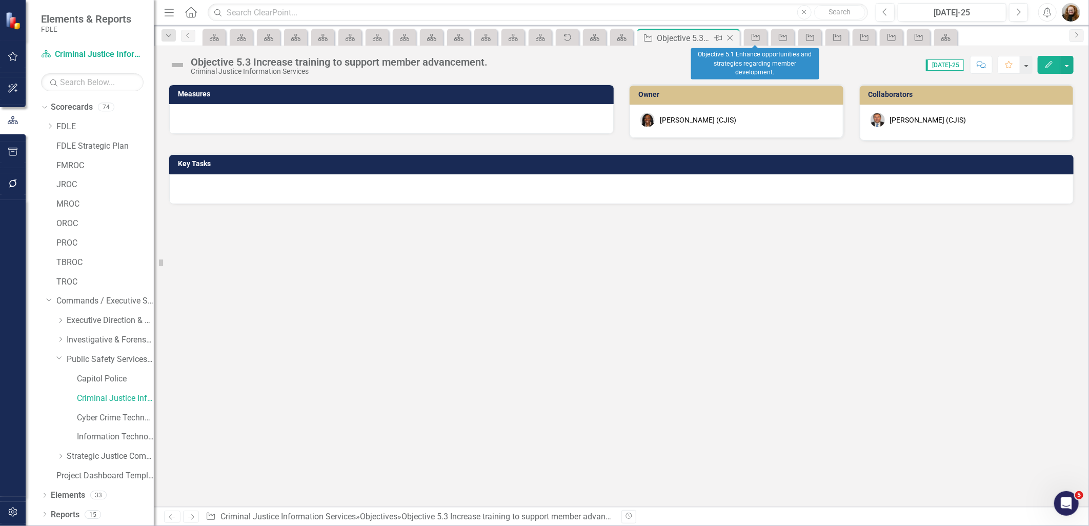
click at [736, 38] on div "Close" at bounding box center [731, 38] width 13 height 13
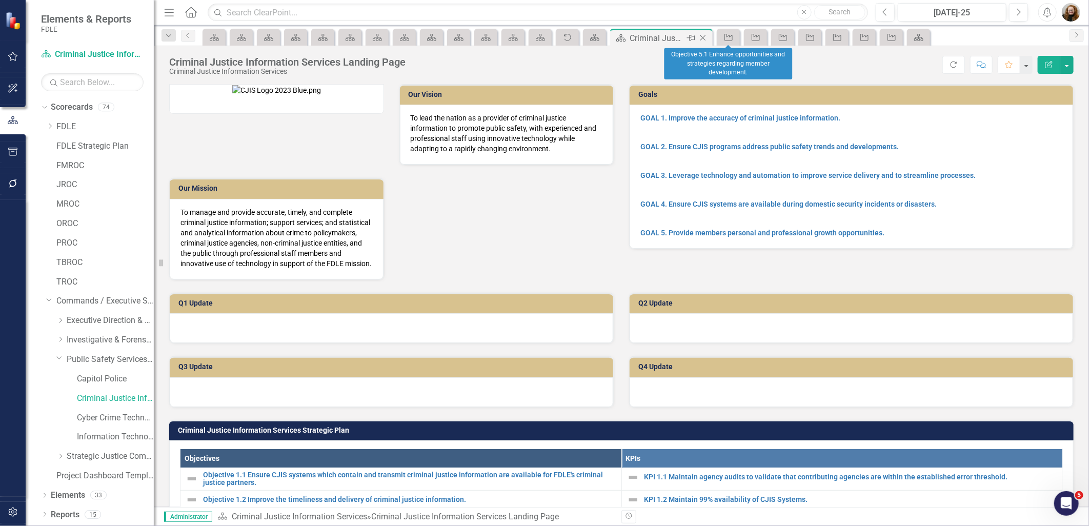
click at [705, 38] on icon "Close" at bounding box center [703, 38] width 10 height 8
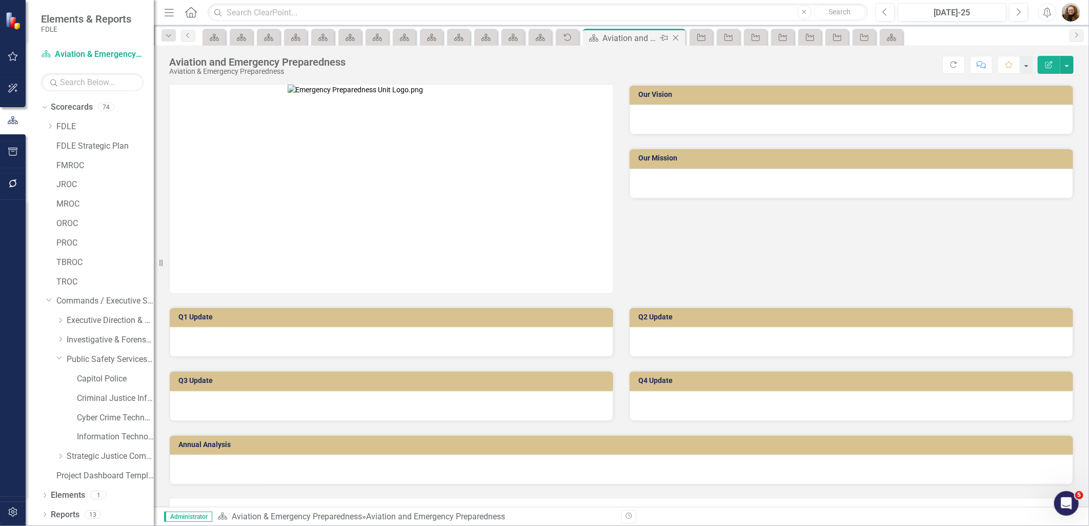
click at [677, 38] on icon "Close" at bounding box center [676, 38] width 10 height 8
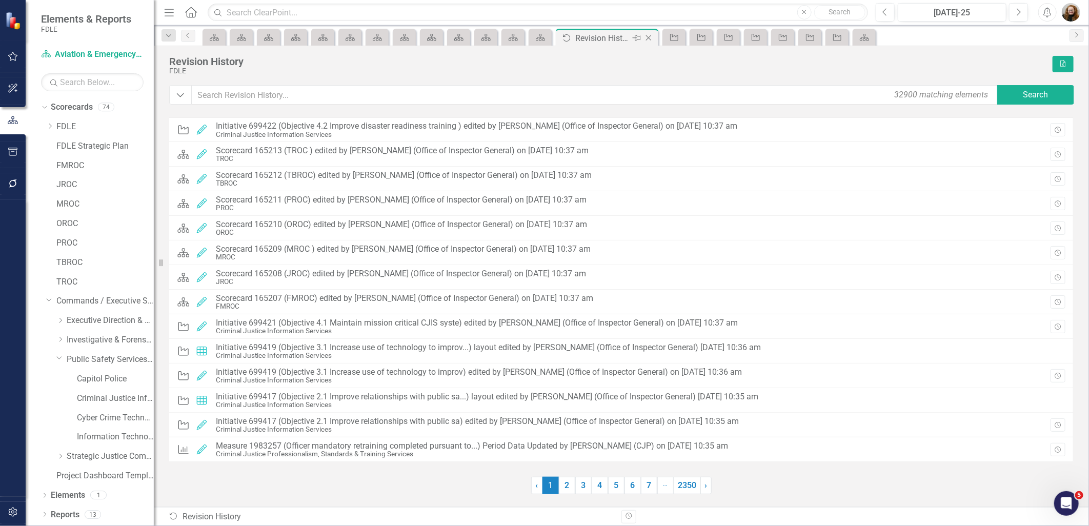
click at [646, 39] on icon at bounding box center [649, 38] width 6 height 6
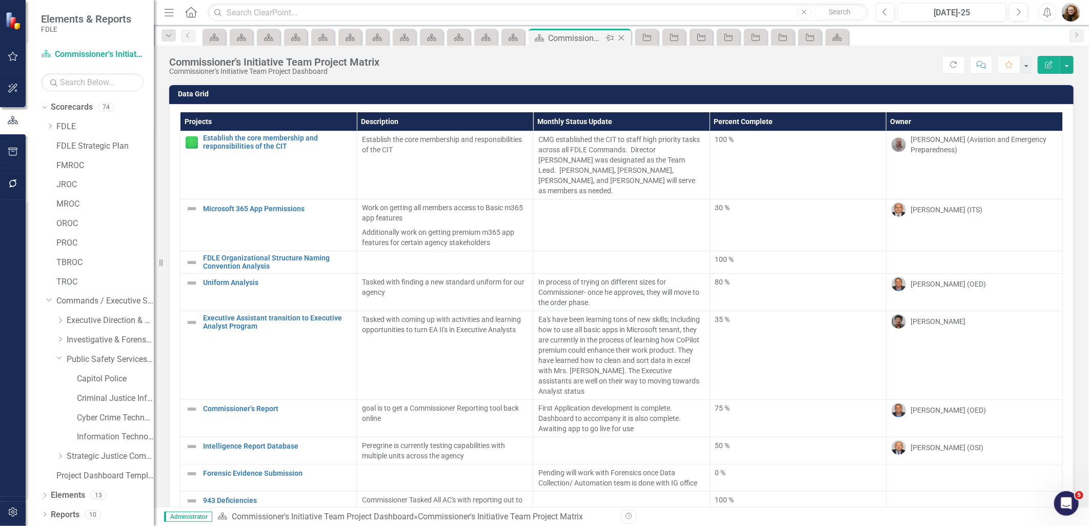
click at [623, 37] on icon "Close" at bounding box center [622, 38] width 10 height 8
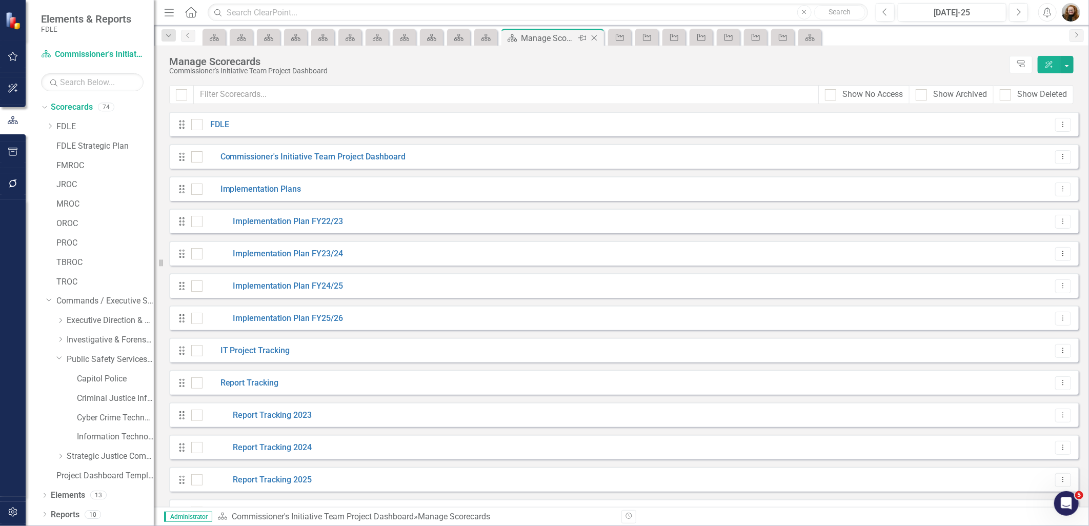
click at [596, 35] on icon "Close" at bounding box center [594, 38] width 10 height 8
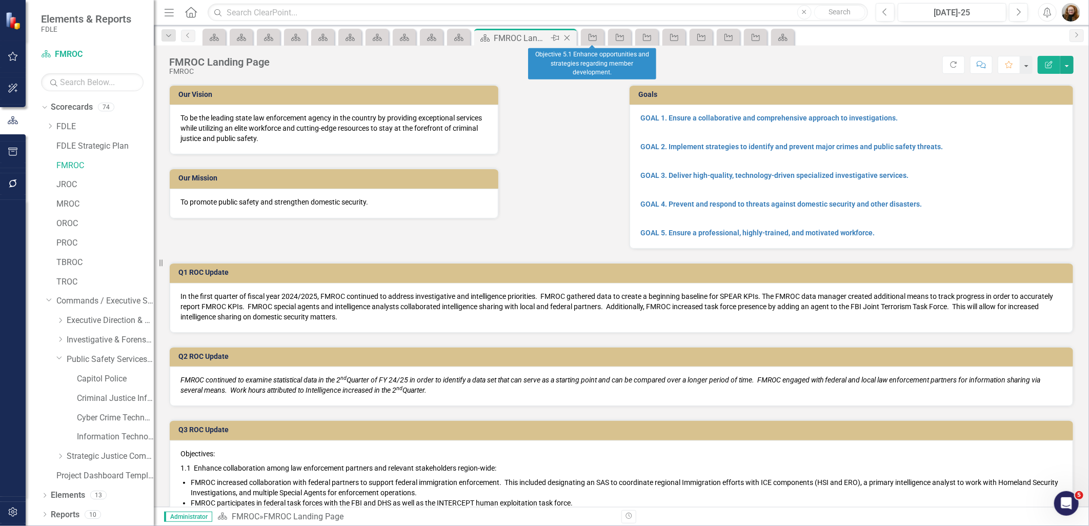
click at [568, 37] on icon "Close" at bounding box center [567, 38] width 10 height 8
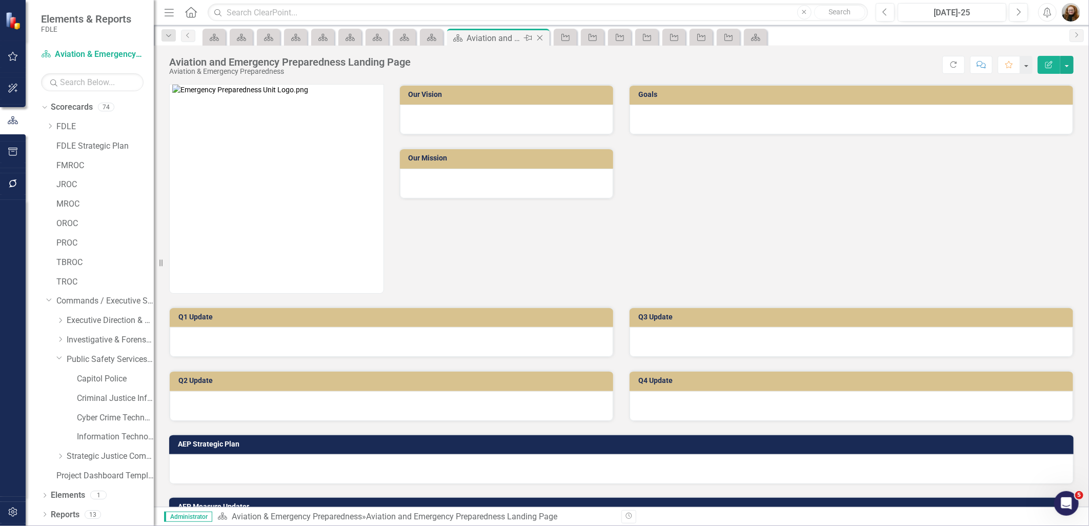
click at [538, 37] on icon "Close" at bounding box center [540, 38] width 10 height 8
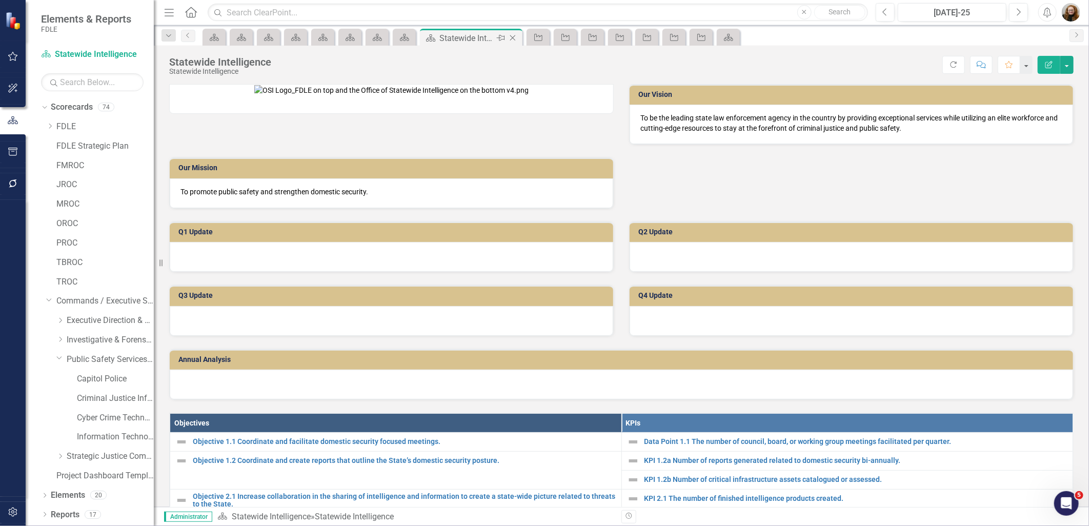
click at [510, 37] on icon "Close" at bounding box center [513, 38] width 10 height 8
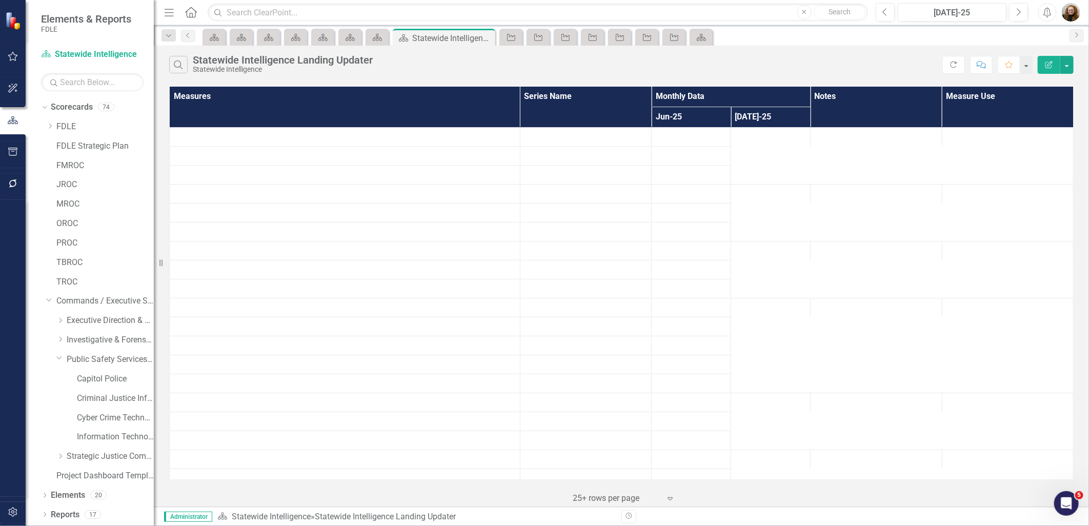
click at [0, 0] on icon "Close" at bounding box center [0, 0] width 0 height 0
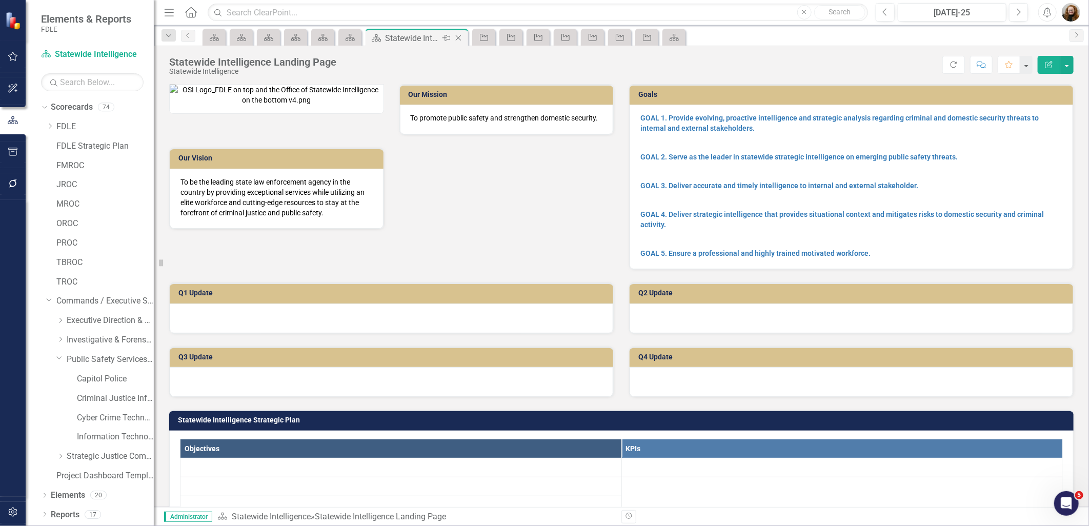
click at [460, 36] on icon "Close" at bounding box center [458, 38] width 10 height 8
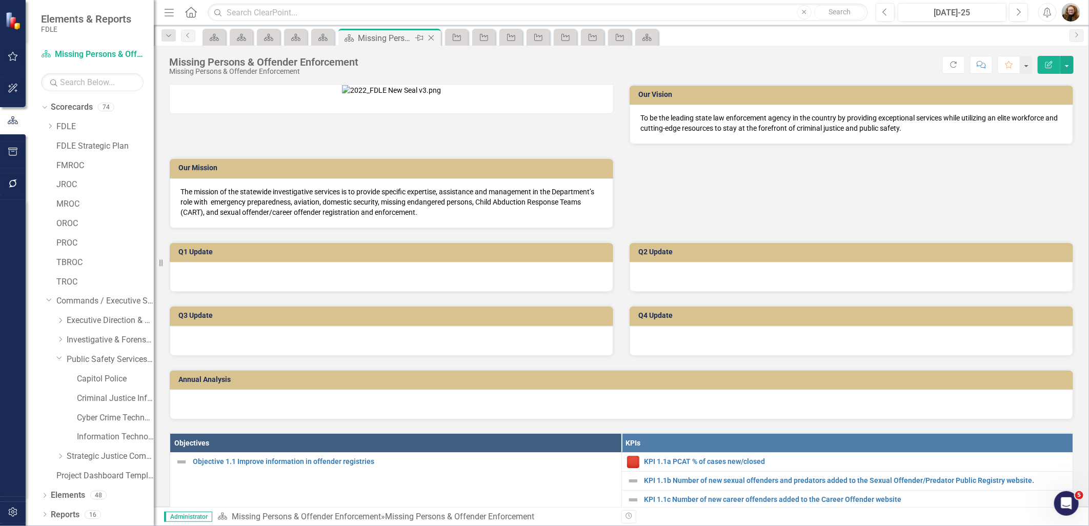
click at [431, 38] on icon at bounding box center [432, 38] width 6 height 6
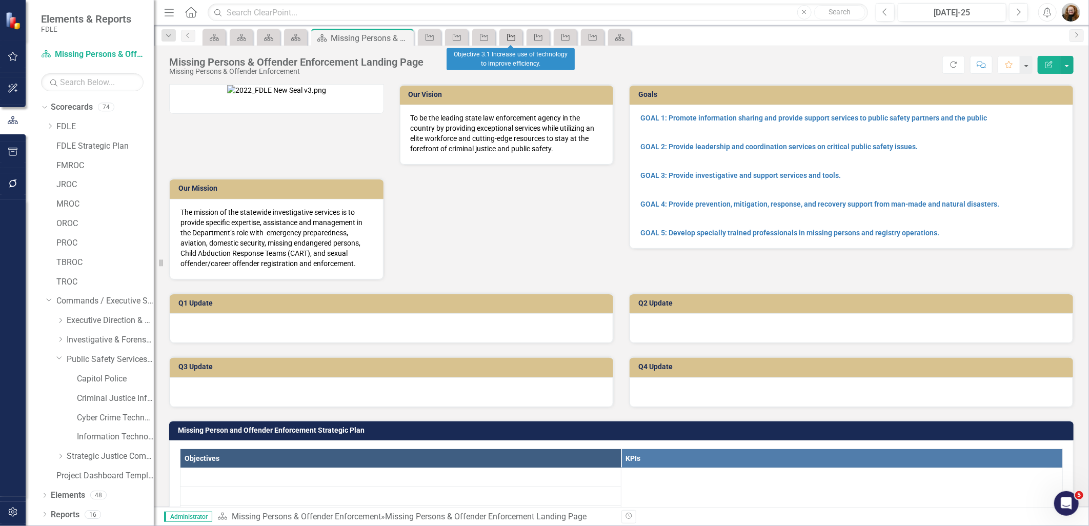
click at [508, 33] on icon "Objective" at bounding box center [511, 37] width 10 height 8
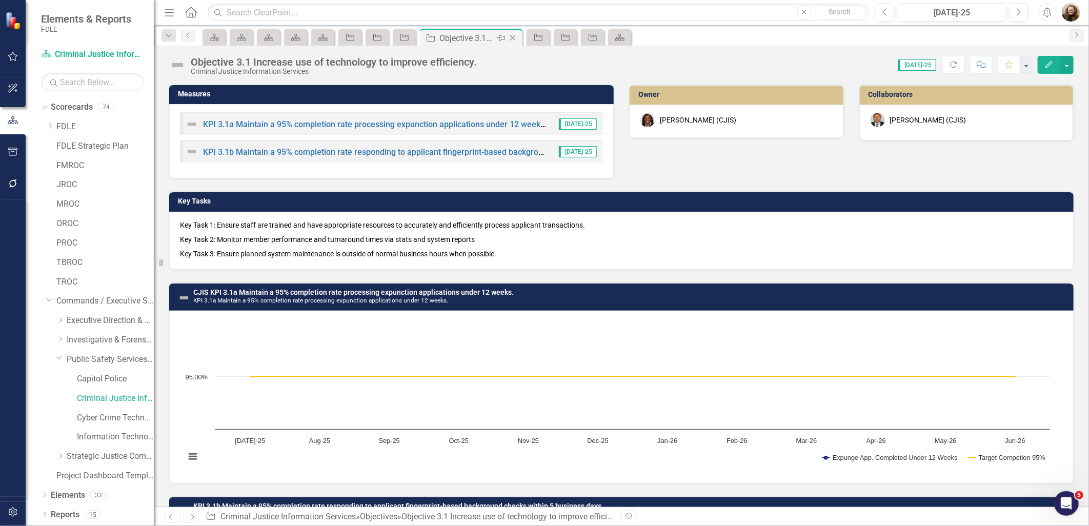
click at [510, 37] on icon "Close" at bounding box center [513, 38] width 10 height 8
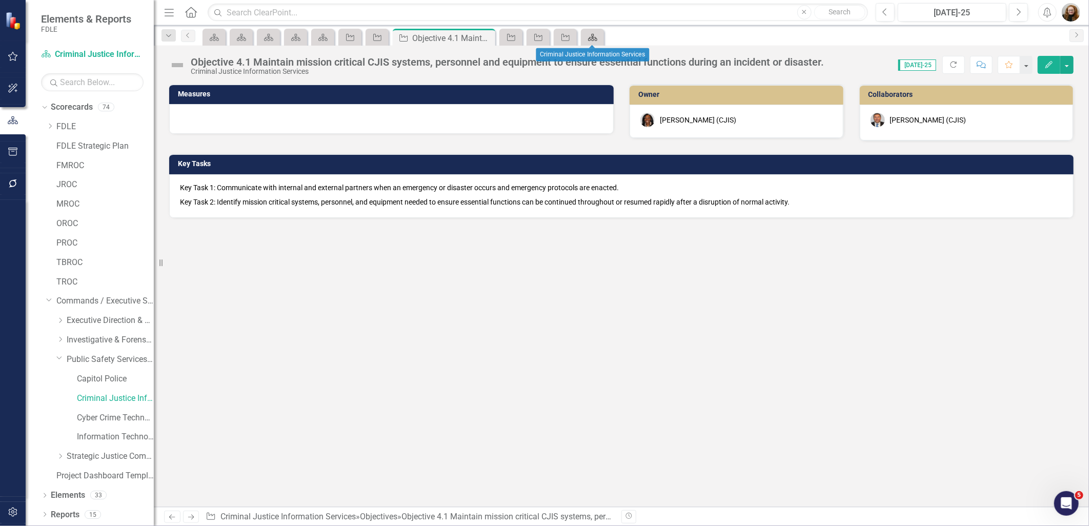
click at [588, 34] on icon "Scorecard" at bounding box center [593, 37] width 10 height 8
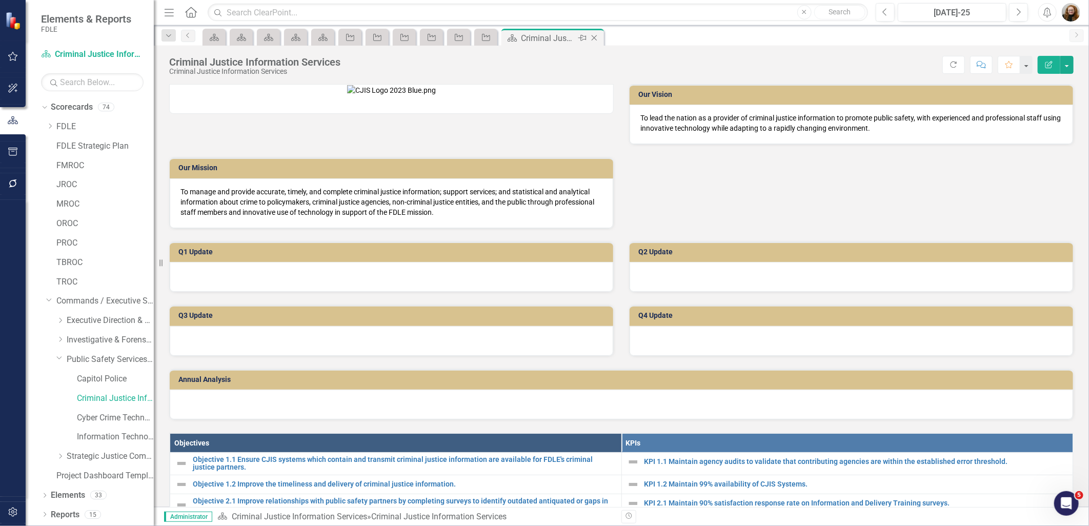
click at [593, 36] on icon "Close" at bounding box center [594, 38] width 10 height 8
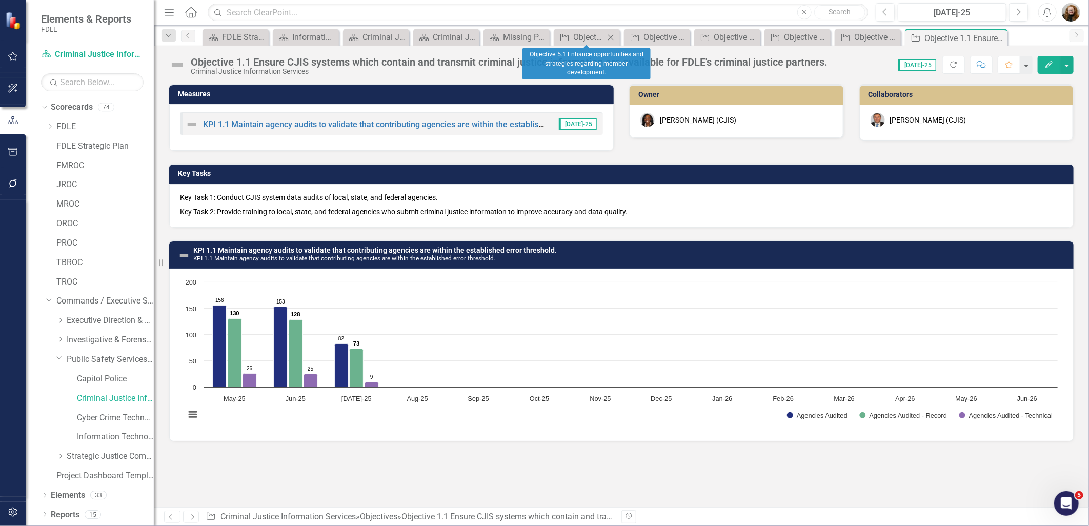
click at [612, 36] on icon at bounding box center [611, 37] width 6 height 6
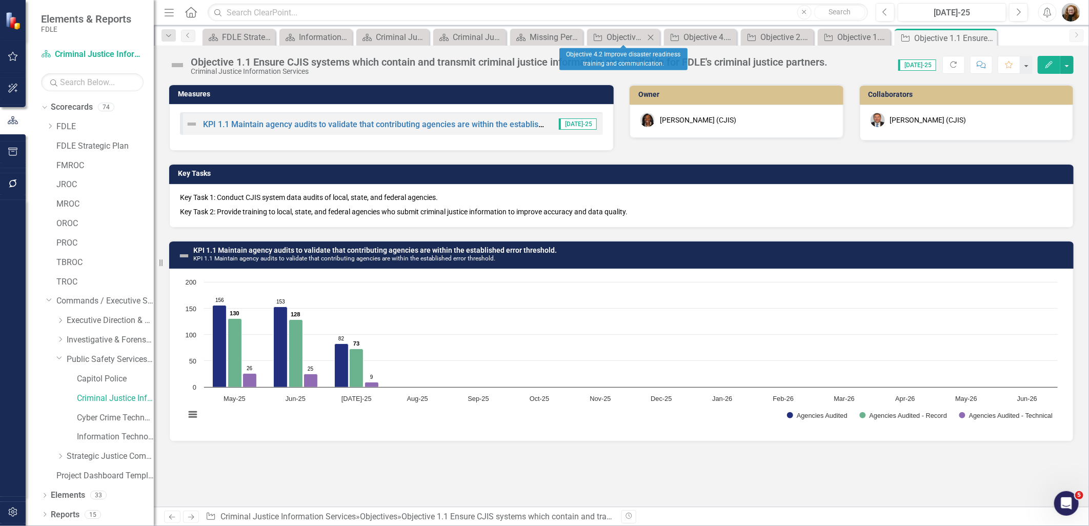
drag, startPoint x: 662, startPoint y: 32, endPoint x: 653, endPoint y: 33, distance: 9.3
click at [656, 33] on div "Scorecard FDLE Strategic Plan Close Scorecard Information Technology Services L…" at bounding box center [633, 37] width 864 height 16
click at [653, 33] on icon "Close" at bounding box center [651, 37] width 10 height 8
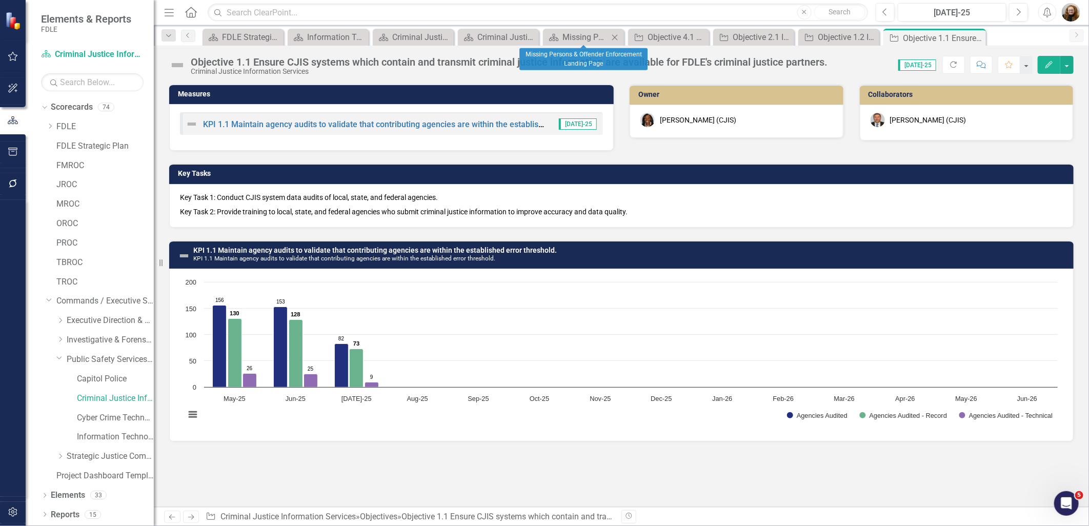
click at [614, 38] on icon "Close" at bounding box center [615, 37] width 10 height 8
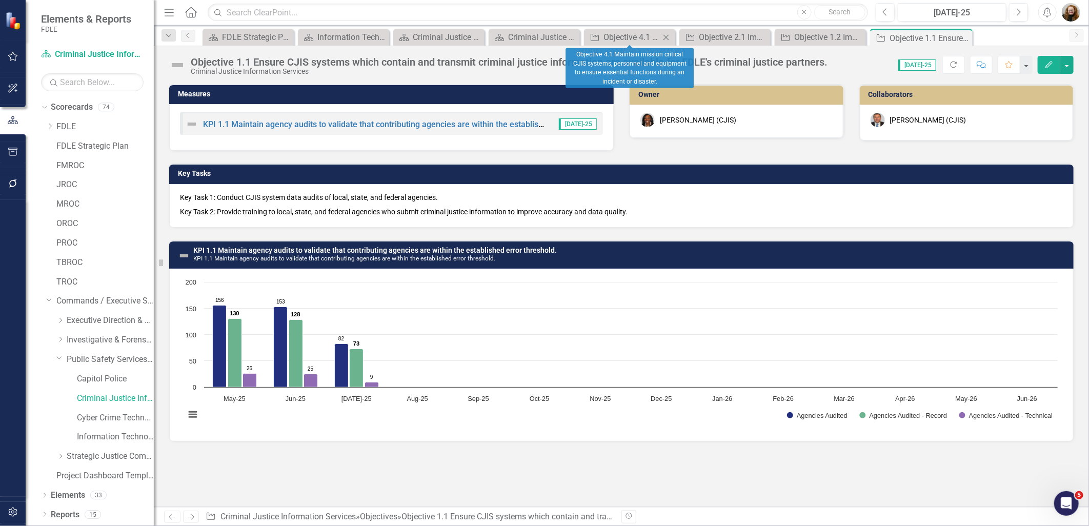
click at [667, 36] on icon "Close" at bounding box center [666, 37] width 10 height 8
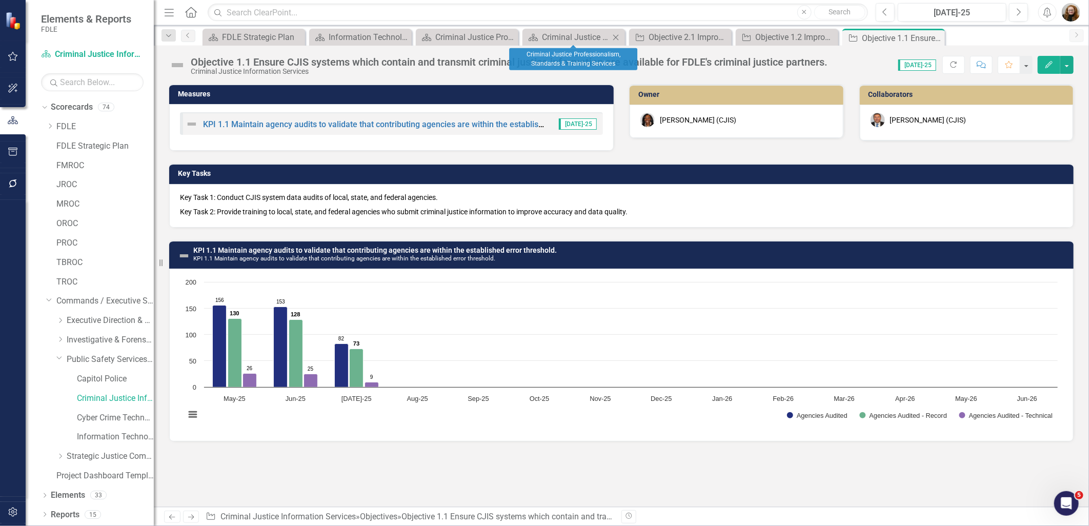
click at [612, 34] on icon "Close" at bounding box center [616, 37] width 10 height 8
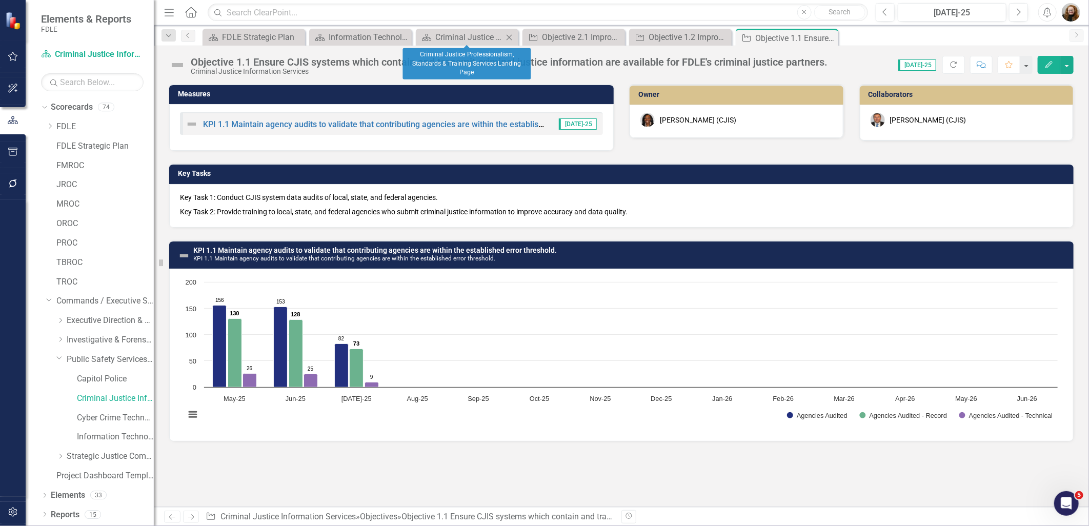
click at [513, 37] on icon "Close" at bounding box center [509, 37] width 10 height 8
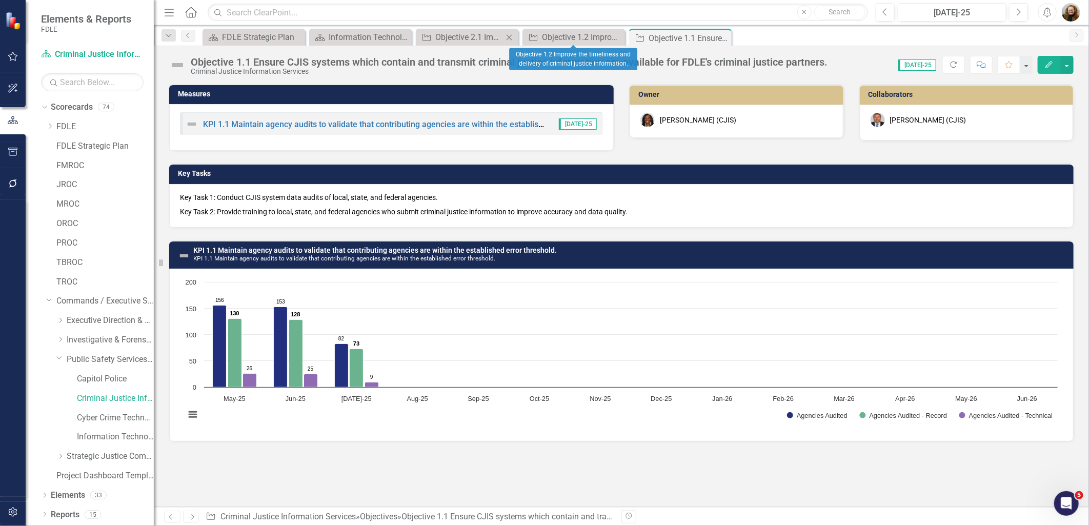
click at [511, 37] on icon "Close" at bounding box center [509, 37] width 10 height 8
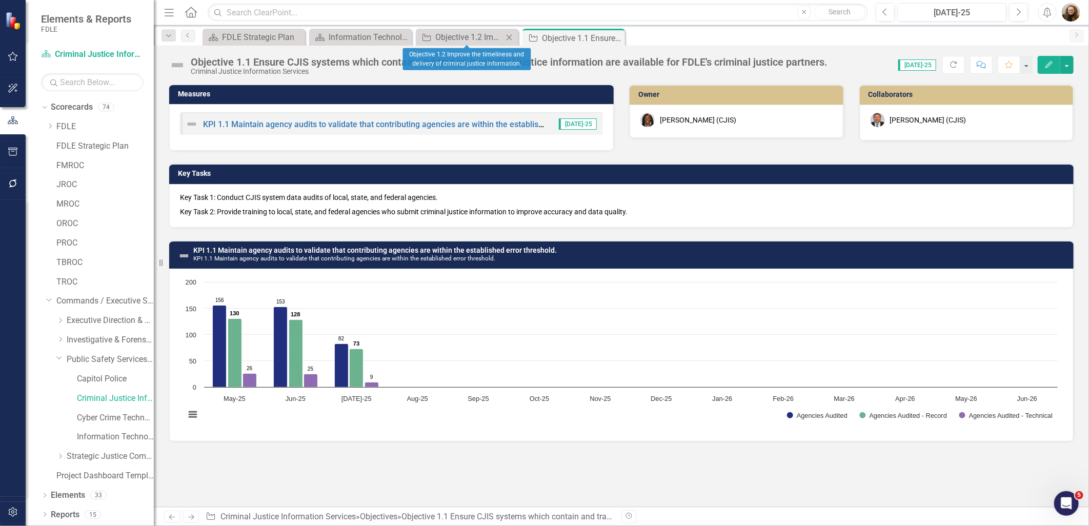
click at [512, 36] on icon "Close" at bounding box center [509, 37] width 10 height 8
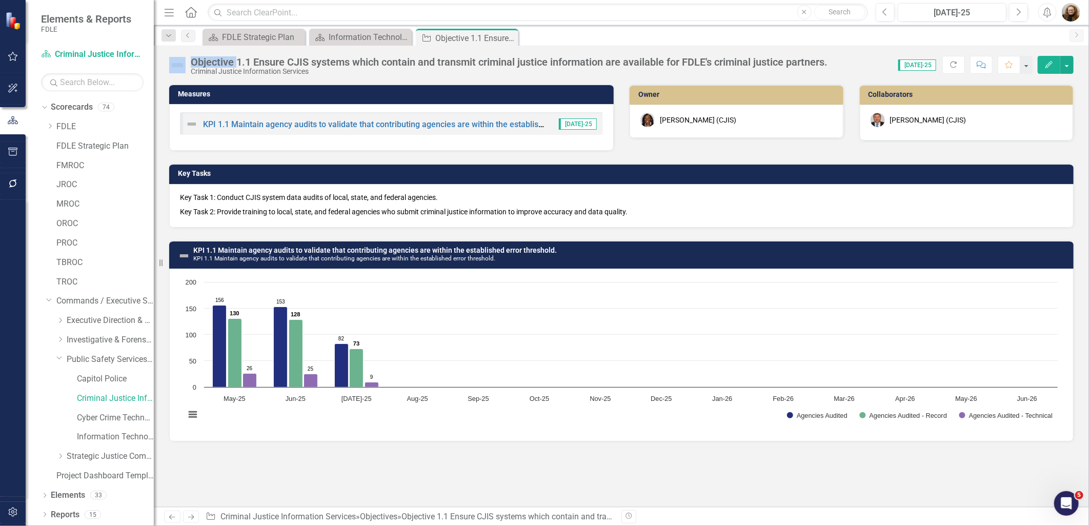
click at [0, 0] on icon "Close" at bounding box center [0, 0] width 0 height 0
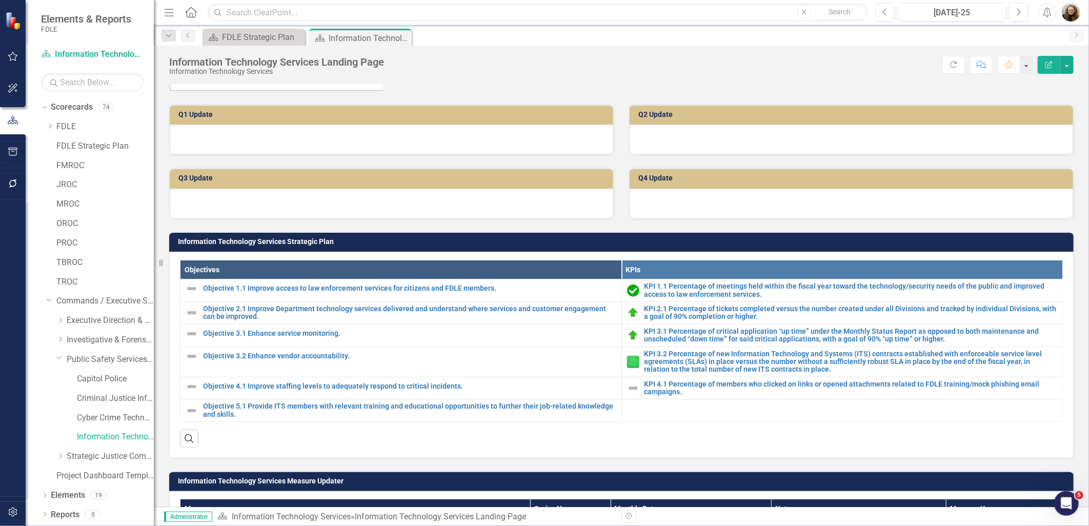
scroll to position [228, 0]
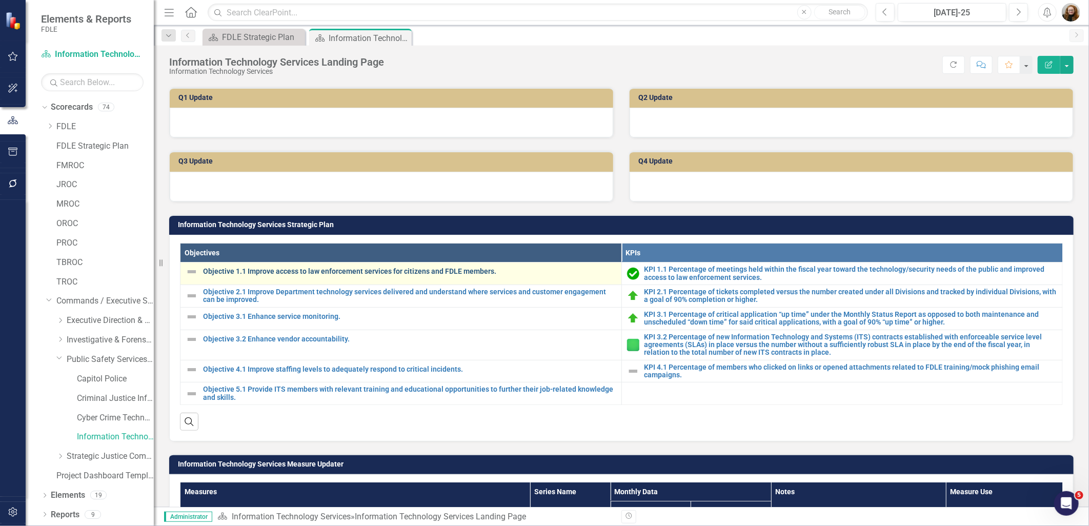
click at [333, 268] on link "Objective 1.1 Improve access to law enforcement services for citizens and FDLE …" at bounding box center [409, 272] width 413 height 8
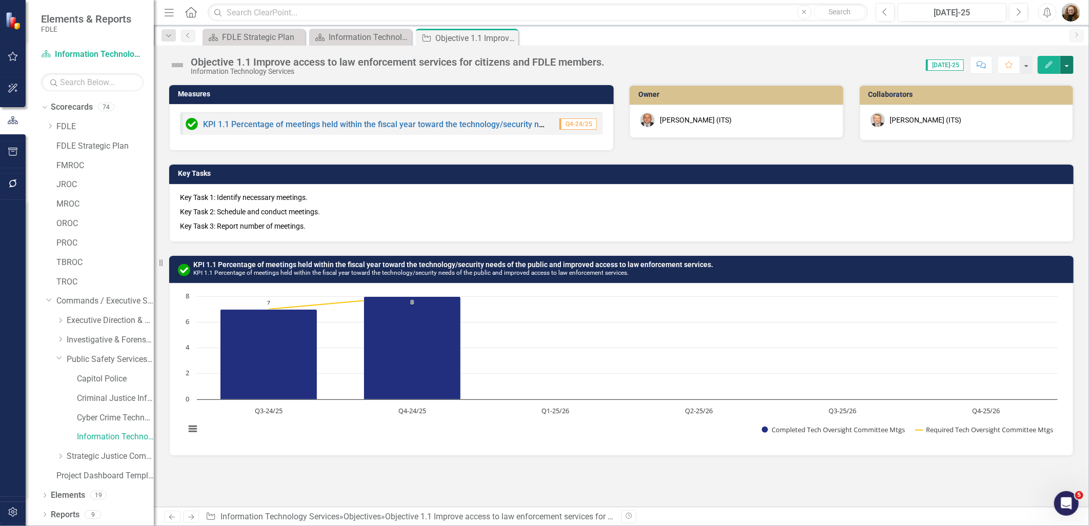
click at [1066, 63] on button "button" at bounding box center [1067, 65] width 13 height 18
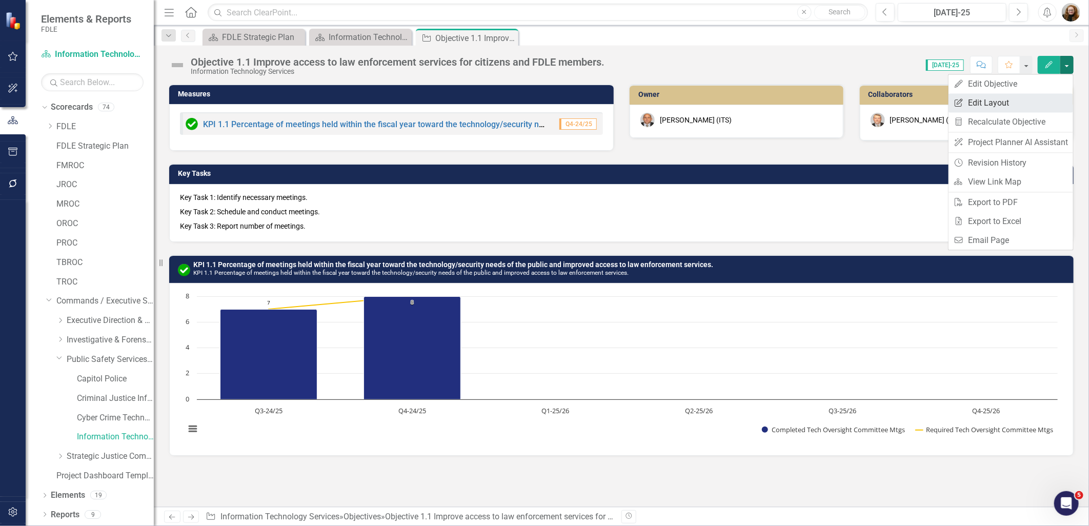
click at [1016, 102] on link "Edit Report Edit Layout" at bounding box center [1011, 102] width 125 height 19
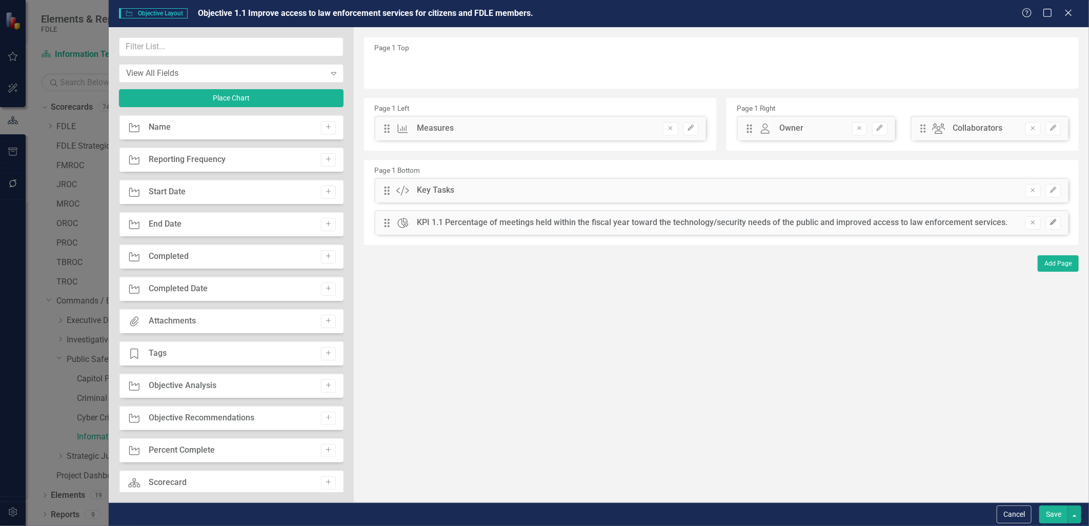
click at [1050, 220] on icon "Edit" at bounding box center [1054, 223] width 8 height 6
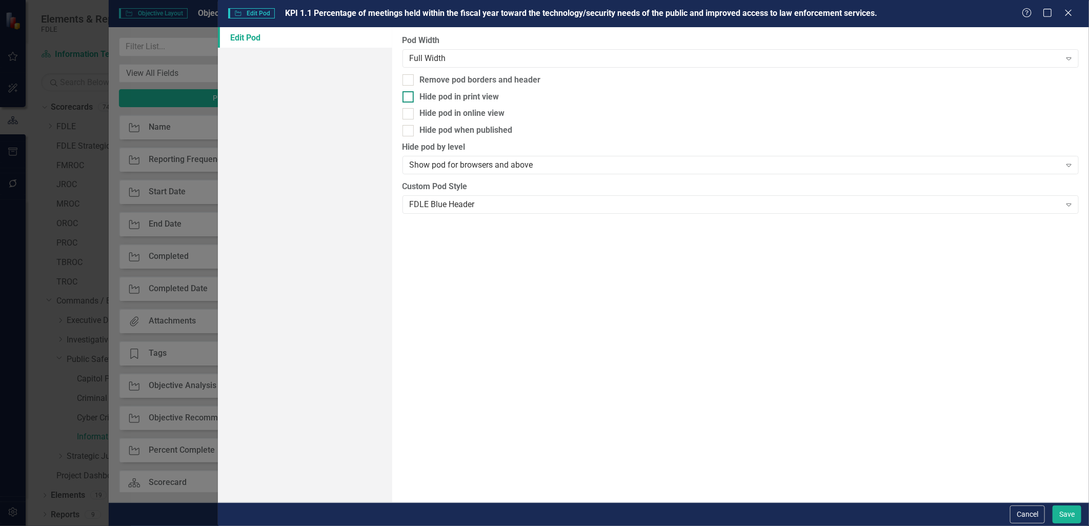
click at [404, 96] on input "Hide pod in print view" at bounding box center [406, 94] width 7 height 7
checkbox input "true"
click at [408, 125] on input "Hide pod when published" at bounding box center [406, 128] width 7 height 7
checkbox input "true"
click at [1079, 521] on button "Save" at bounding box center [1067, 515] width 29 height 18
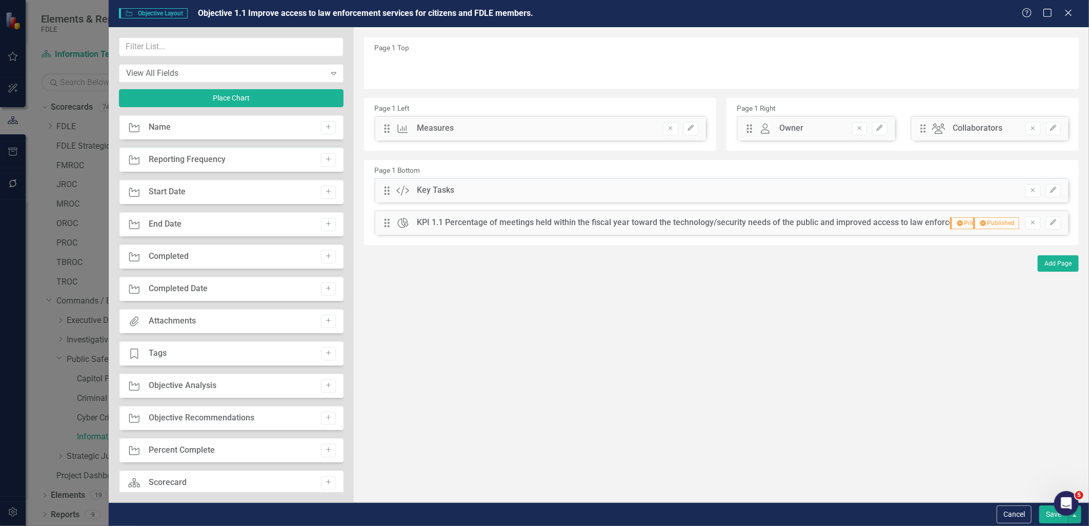
click at [1055, 519] on button "Save" at bounding box center [1054, 515] width 29 height 18
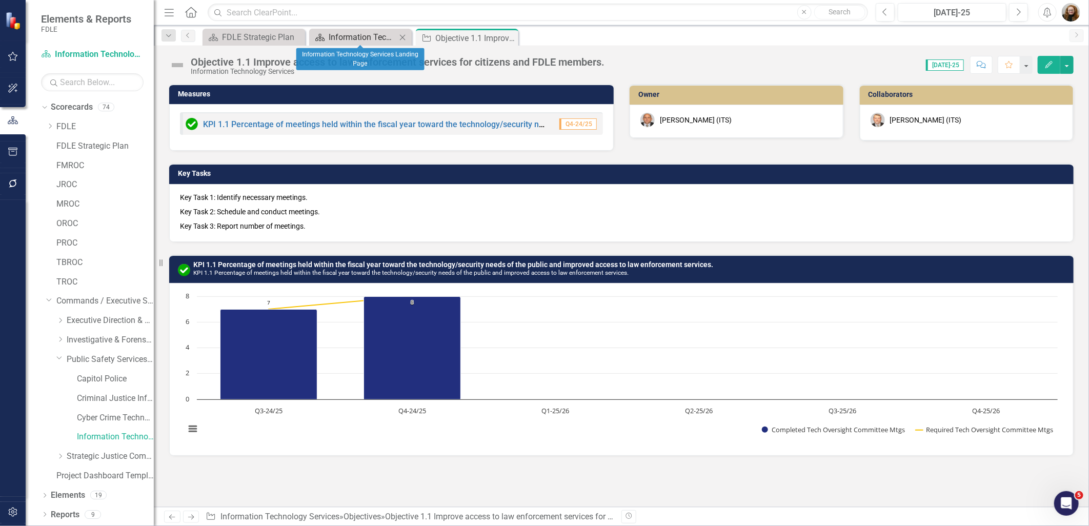
click at [361, 35] on div "Information Technology Services Landing Page" at bounding box center [363, 37] width 68 height 13
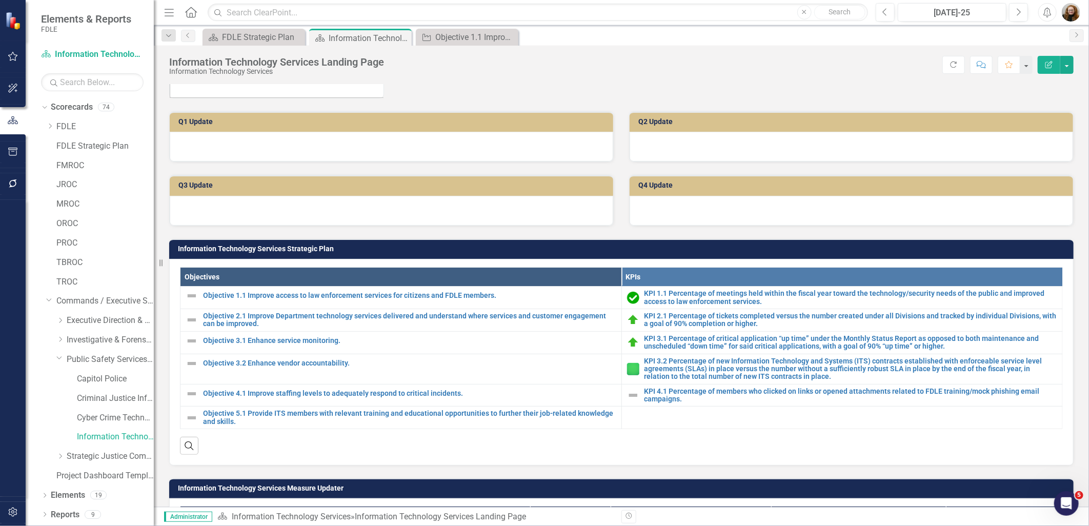
scroll to position [228, 0]
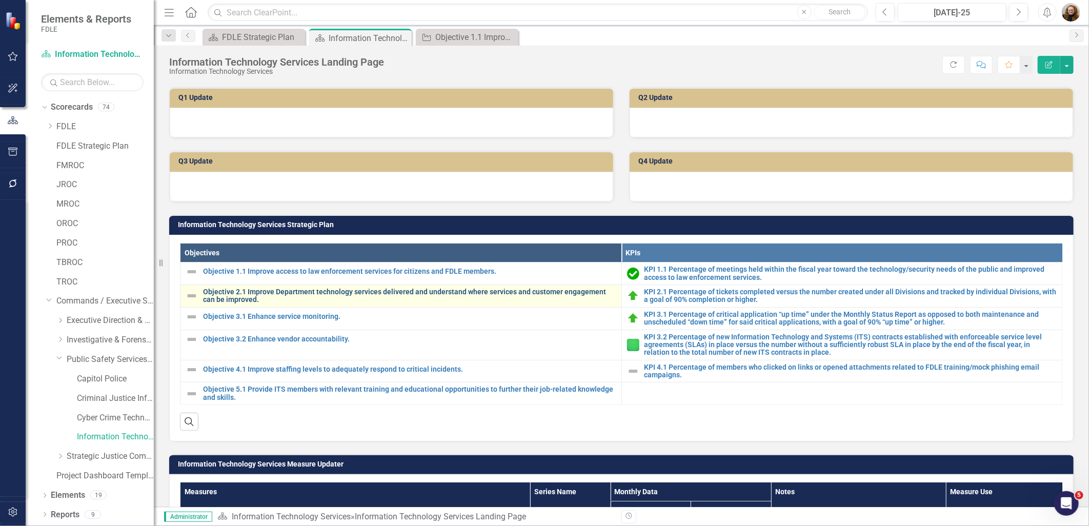
click at [271, 293] on link "Objective 2.1 Improve Department technology services delivered and understand w…" at bounding box center [409, 296] width 413 height 16
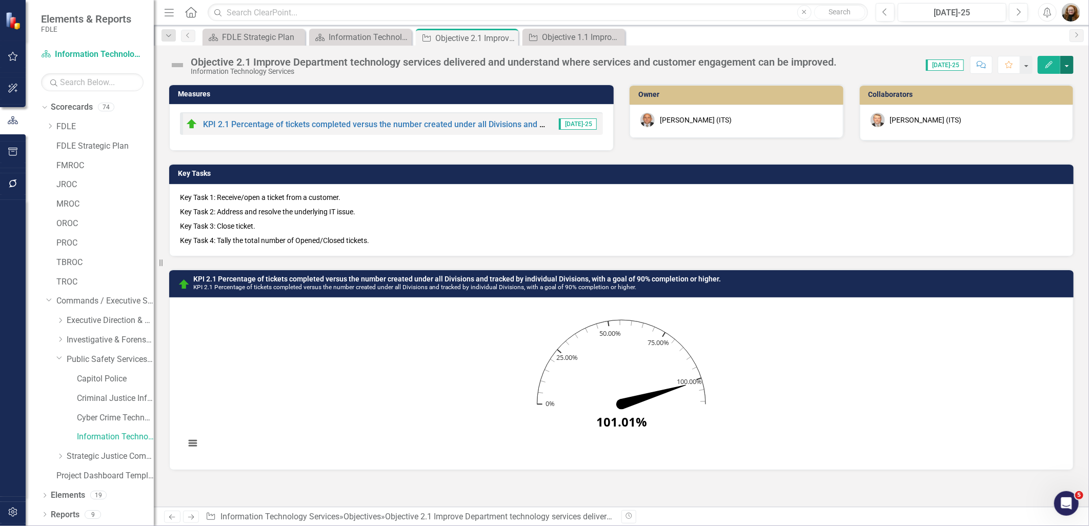
click at [1062, 67] on button "button" at bounding box center [1067, 65] width 13 height 18
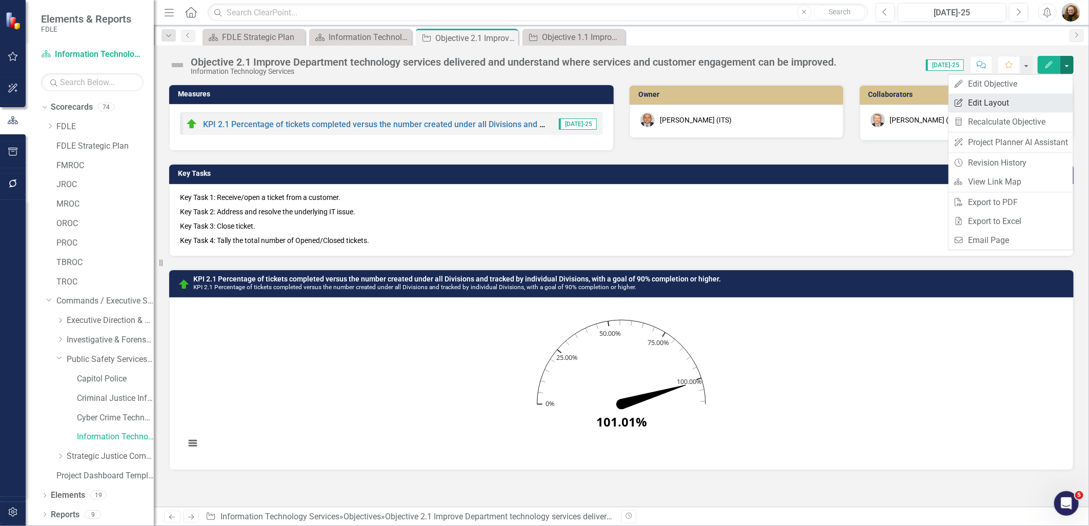
click at [1020, 104] on link "Edit Report Edit Layout" at bounding box center [1011, 102] width 125 height 19
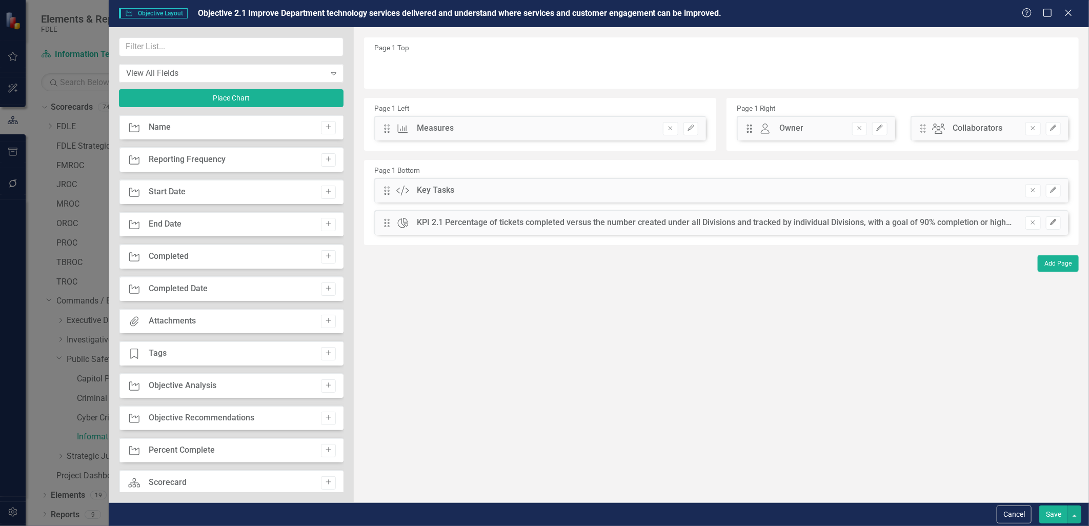
click at [1057, 225] on icon "Edit" at bounding box center [1054, 223] width 8 height 6
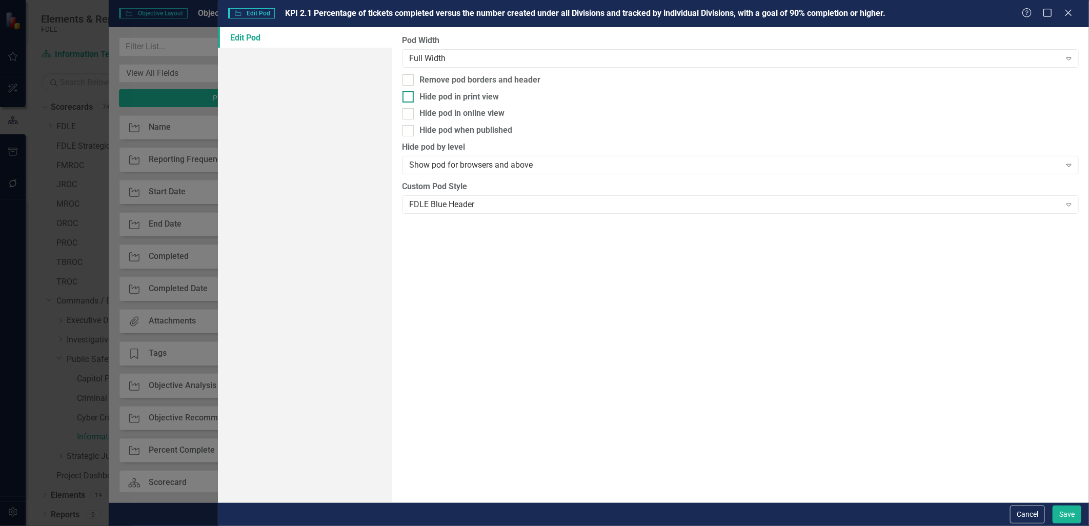
click at [411, 99] on div at bounding box center [408, 96] width 11 height 11
click at [409, 98] on input "Hide pod in print view" at bounding box center [406, 94] width 7 height 7
checkbox input "true"
click at [412, 135] on div at bounding box center [408, 130] width 11 height 11
click at [409, 132] on input "Hide pod when published" at bounding box center [406, 128] width 7 height 7
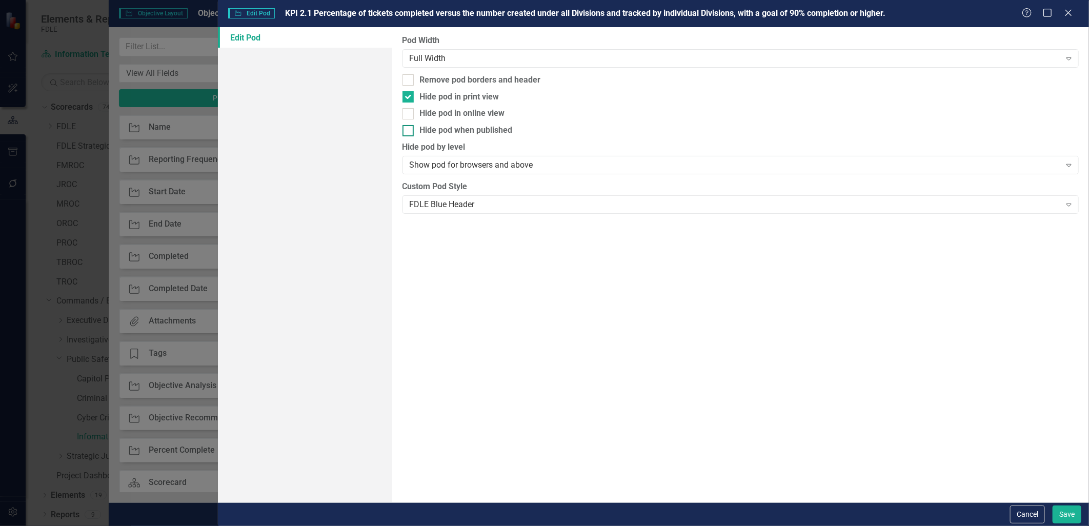
checkbox input "true"
click at [1065, 519] on button "Save" at bounding box center [1067, 515] width 29 height 18
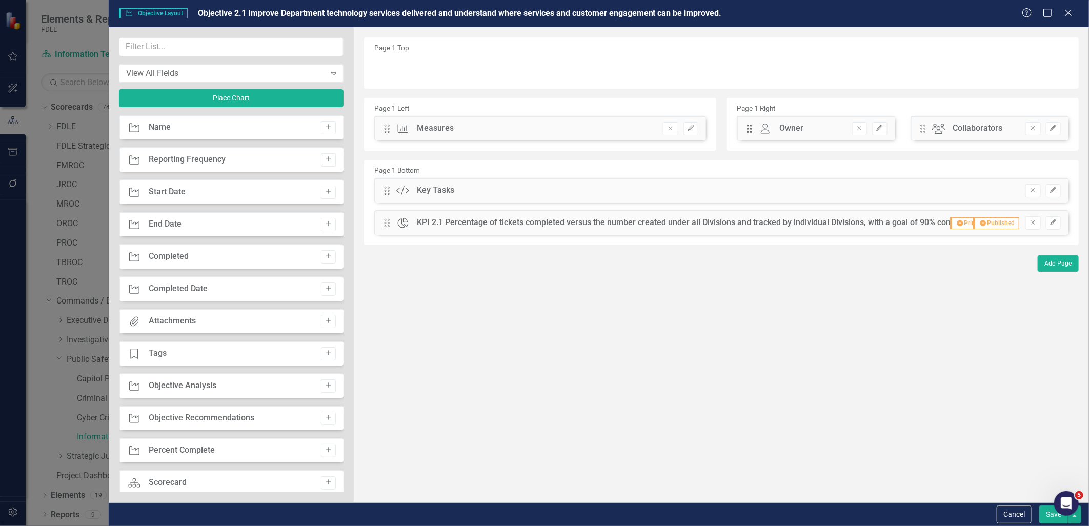
click at [1047, 517] on button "Save" at bounding box center [1054, 515] width 29 height 18
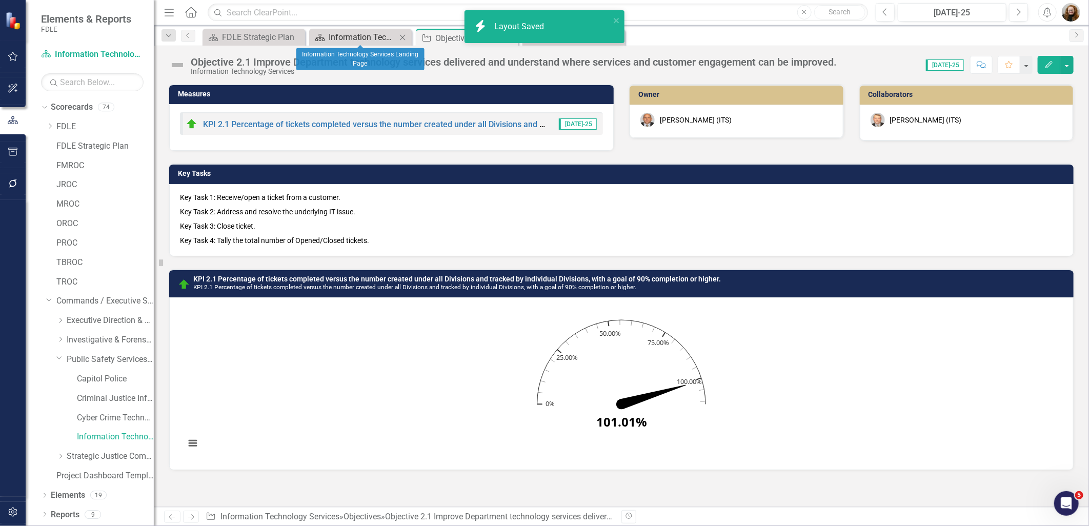
click at [346, 33] on div "Information Technology Services Landing Page" at bounding box center [363, 37] width 68 height 13
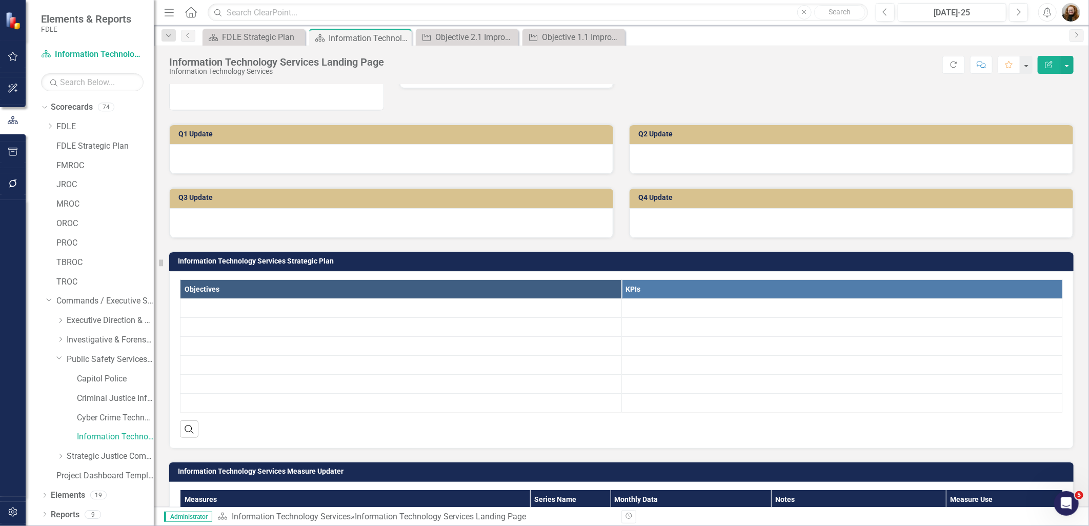
scroll to position [228, 0]
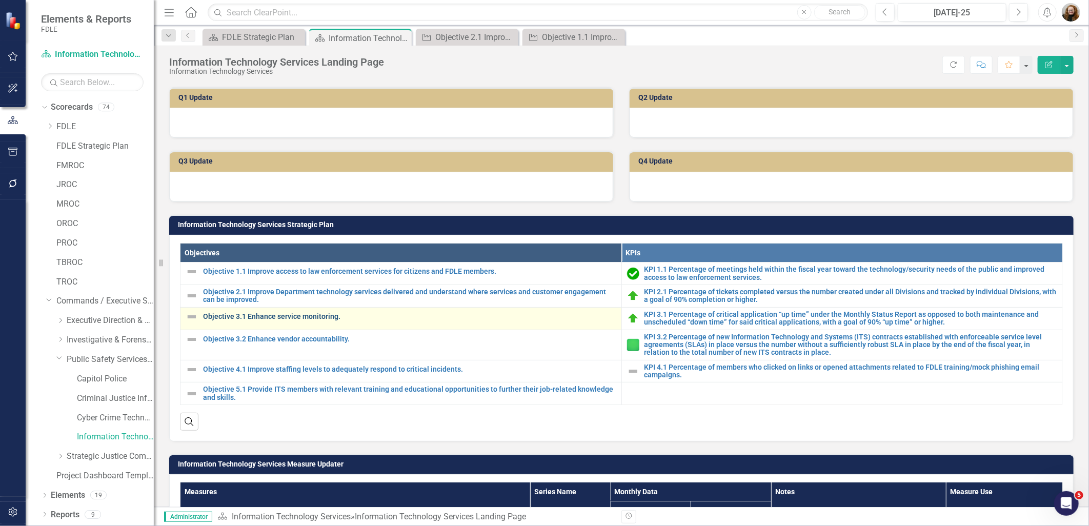
click at [222, 315] on link "Objective 3.1 Enhance service monitoring." at bounding box center [409, 317] width 413 height 8
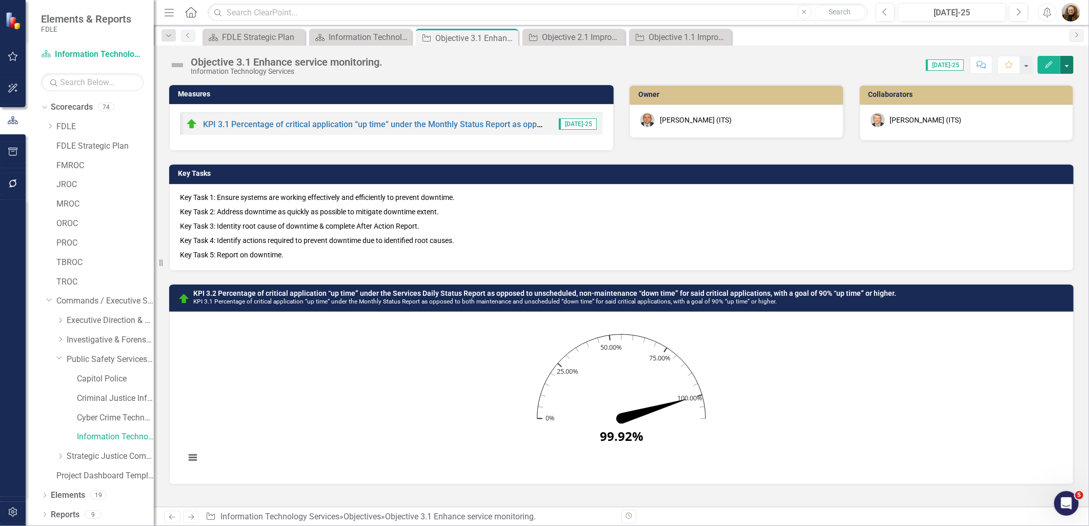
click at [1069, 67] on button "button" at bounding box center [1067, 65] width 13 height 18
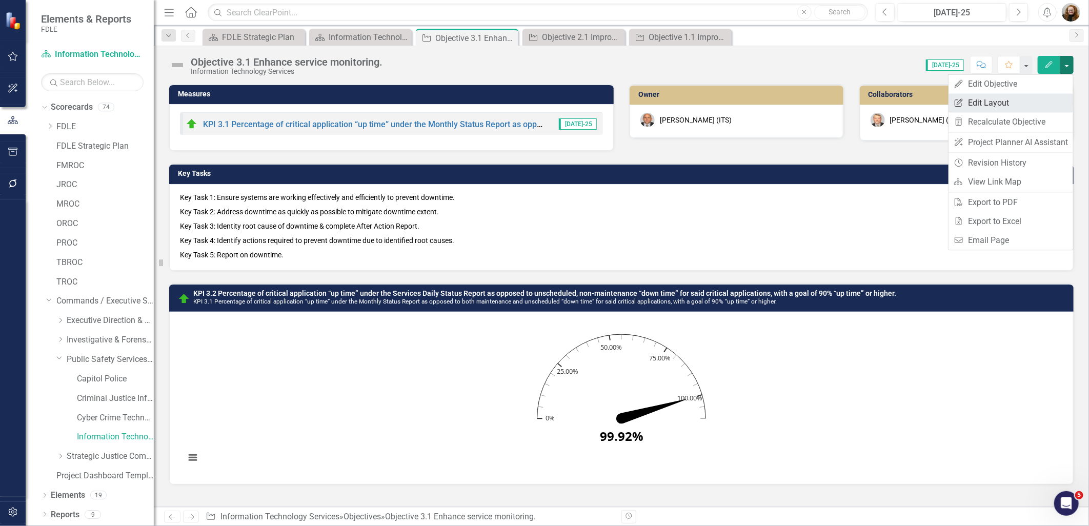
click at [1021, 98] on link "Edit Report Edit Layout" at bounding box center [1011, 102] width 125 height 19
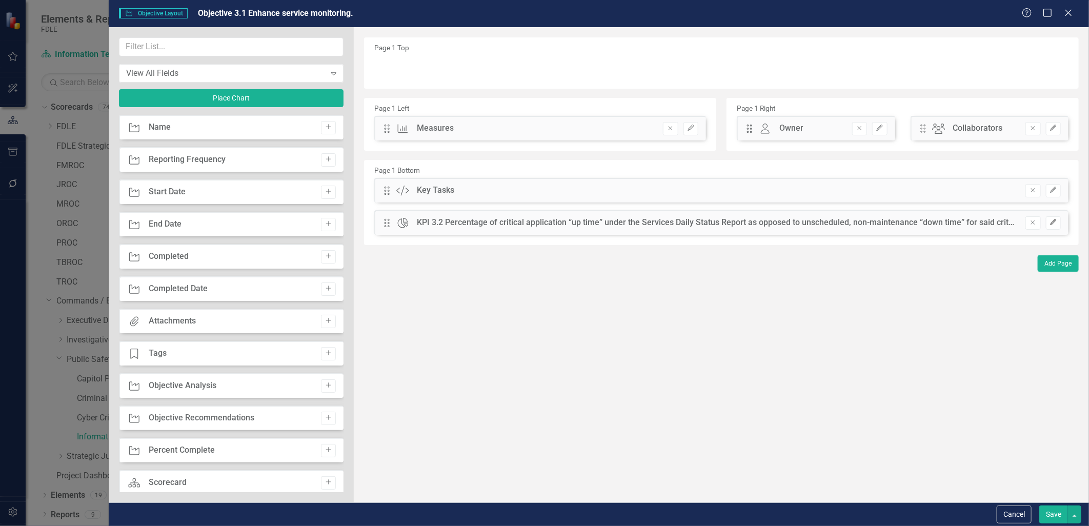
click at [1054, 221] on icon "button" at bounding box center [1053, 223] width 6 height 6
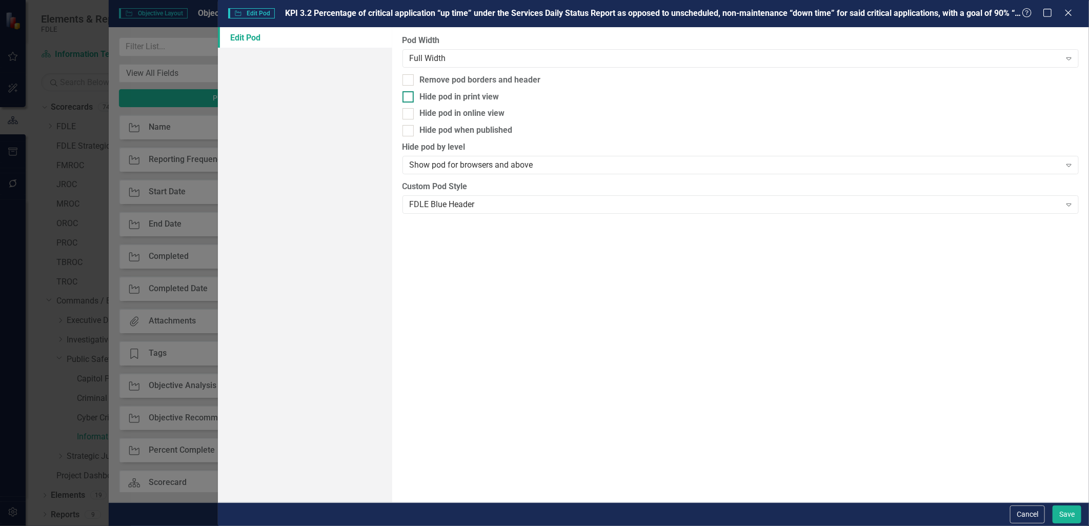
click at [409, 101] on div at bounding box center [408, 96] width 11 height 11
click at [409, 98] on input "Hide pod in print view" at bounding box center [406, 94] width 7 height 7
checkbox input "true"
click at [409, 130] on div at bounding box center [408, 130] width 11 height 11
click at [409, 130] on input "Hide pod when published" at bounding box center [406, 128] width 7 height 7
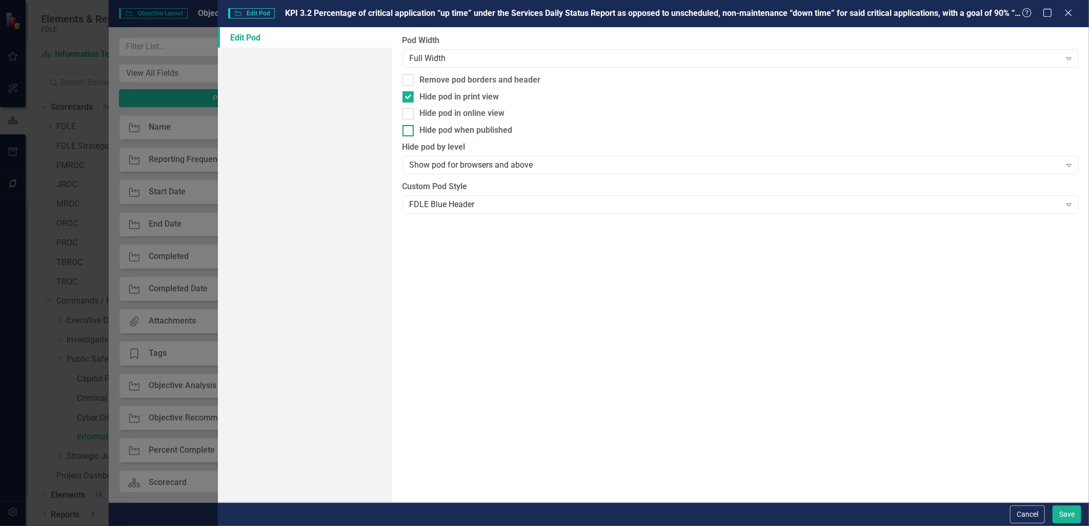
checkbox input "true"
click at [1073, 510] on button "Save" at bounding box center [1067, 515] width 29 height 18
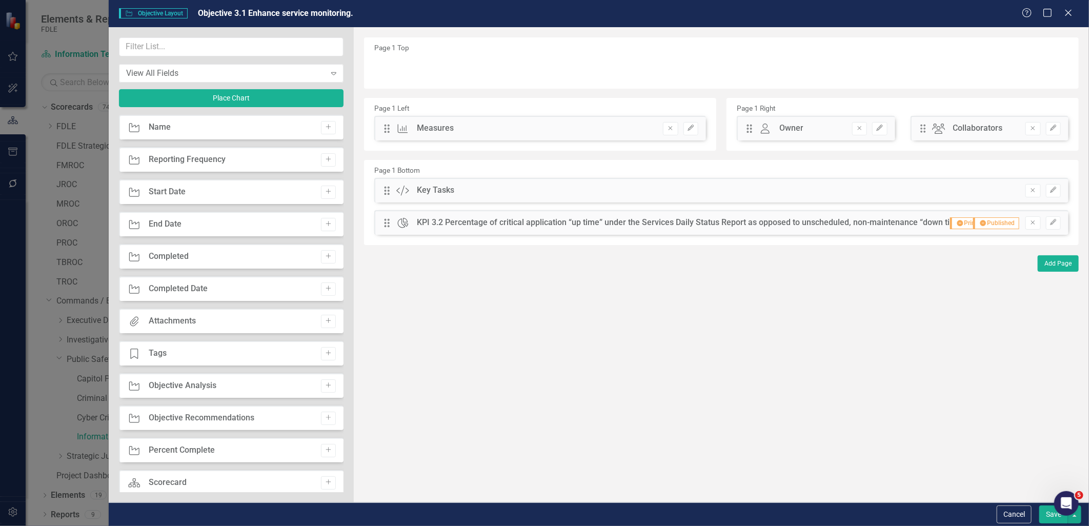
click at [1059, 520] on button "Save" at bounding box center [1054, 515] width 29 height 18
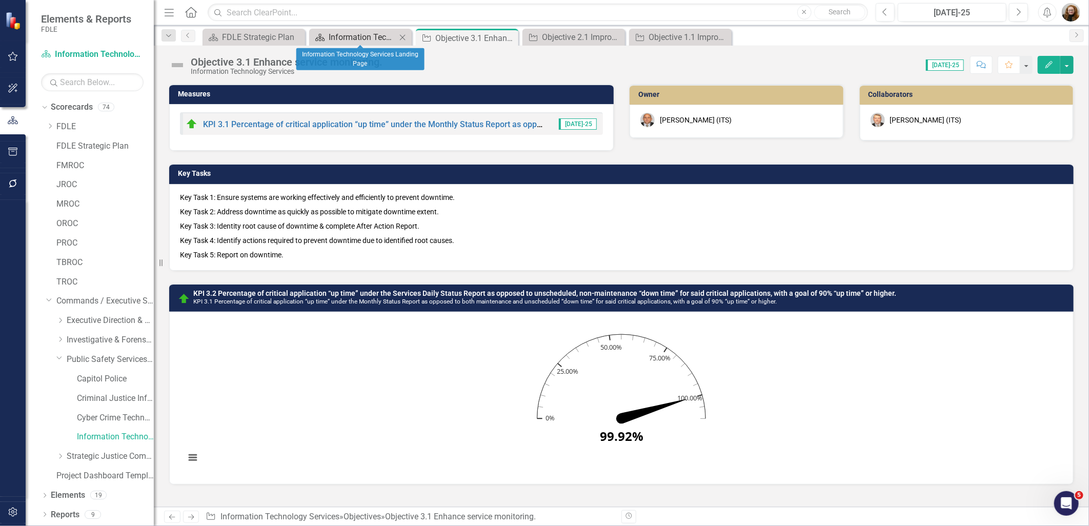
click at [357, 37] on div "Information Technology Services Landing Page" at bounding box center [363, 37] width 68 height 13
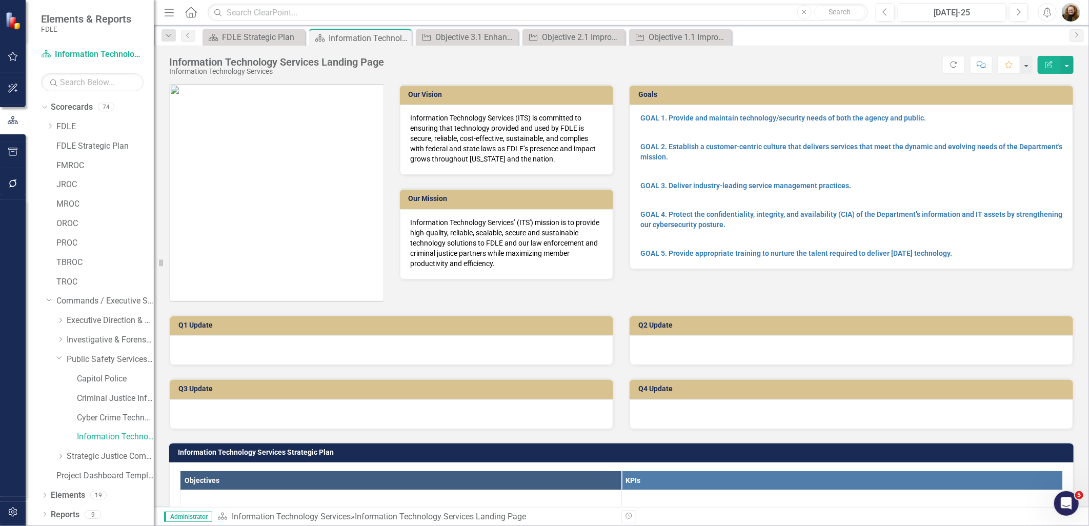
scroll to position [399, 0]
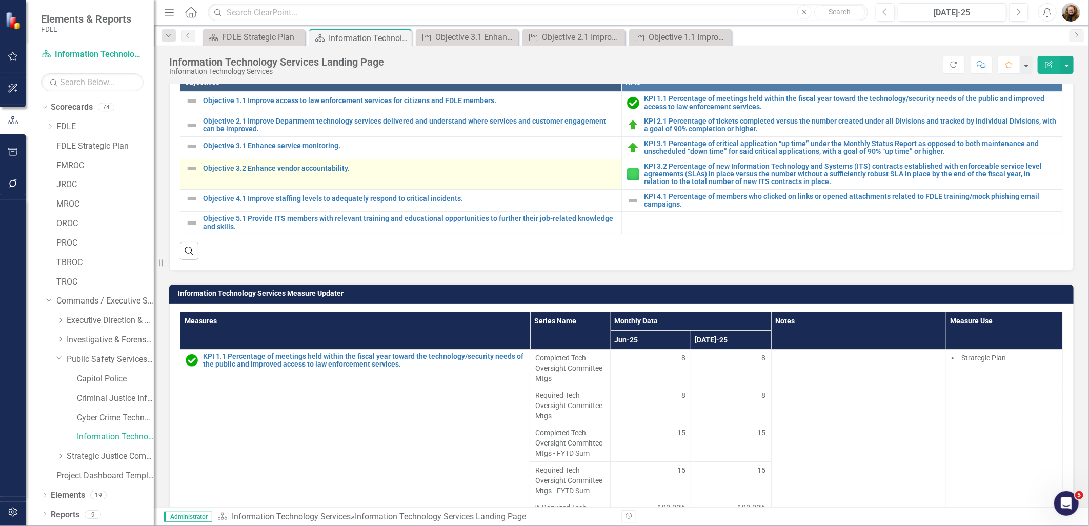
click at [248, 172] on div "Objective 3.2 Enhance vendor accountability." at bounding box center [401, 169] width 431 height 12
click at [300, 165] on link "Objective 3.2 Enhance vendor accountability." at bounding box center [409, 169] width 413 height 8
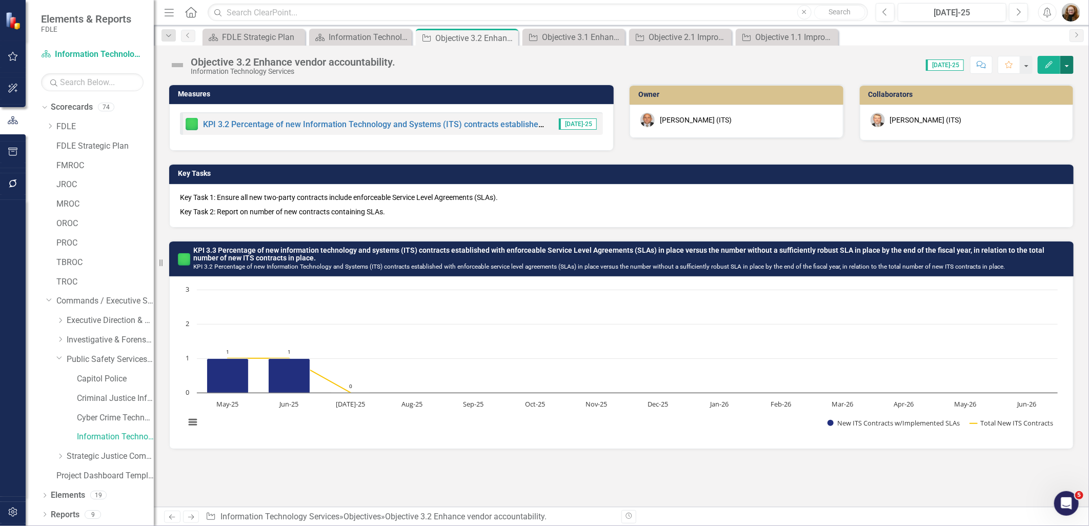
click at [1069, 63] on button "button" at bounding box center [1067, 65] width 13 height 18
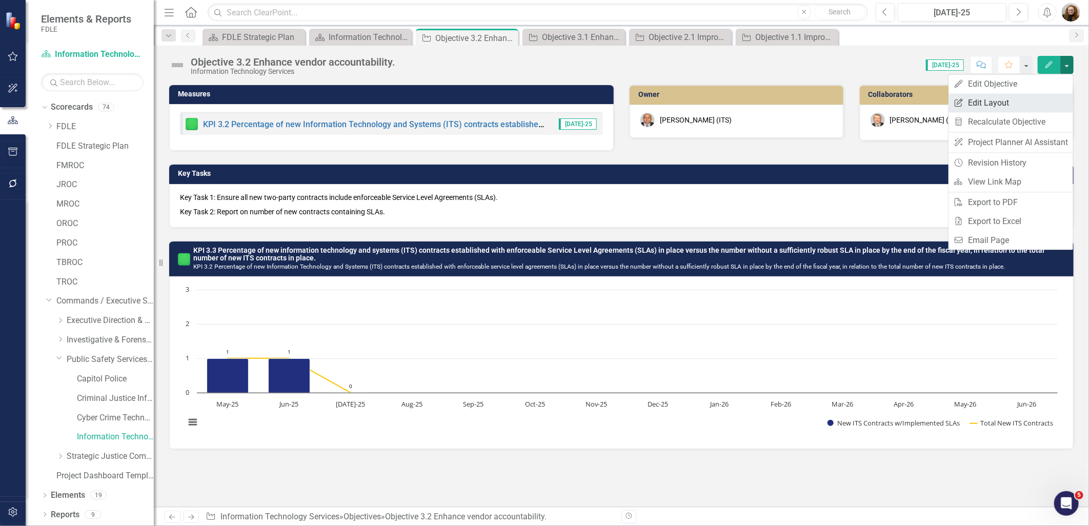
click at [977, 111] on link "Edit Report Edit Layout" at bounding box center [1011, 102] width 125 height 19
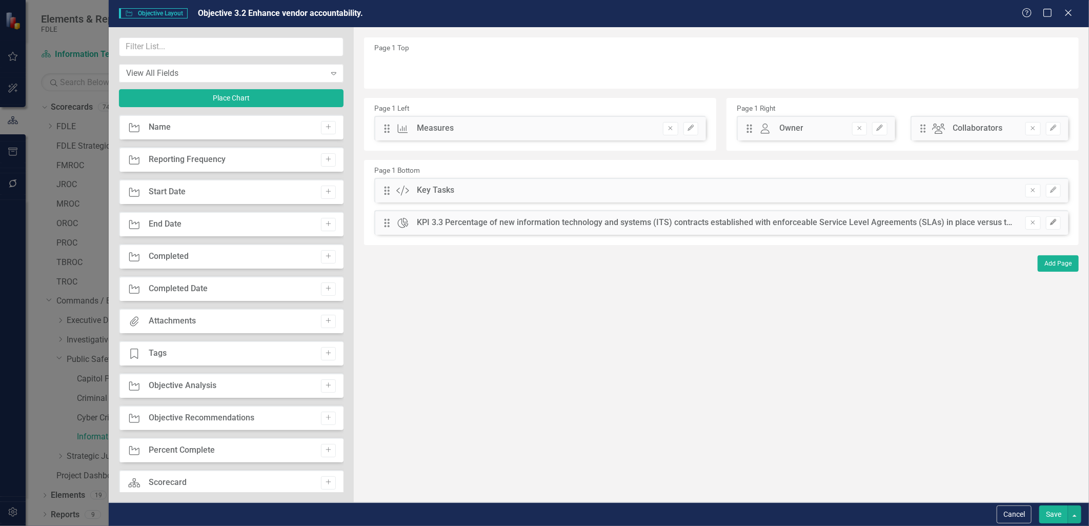
click at [1047, 220] on button "Edit" at bounding box center [1053, 222] width 15 height 13
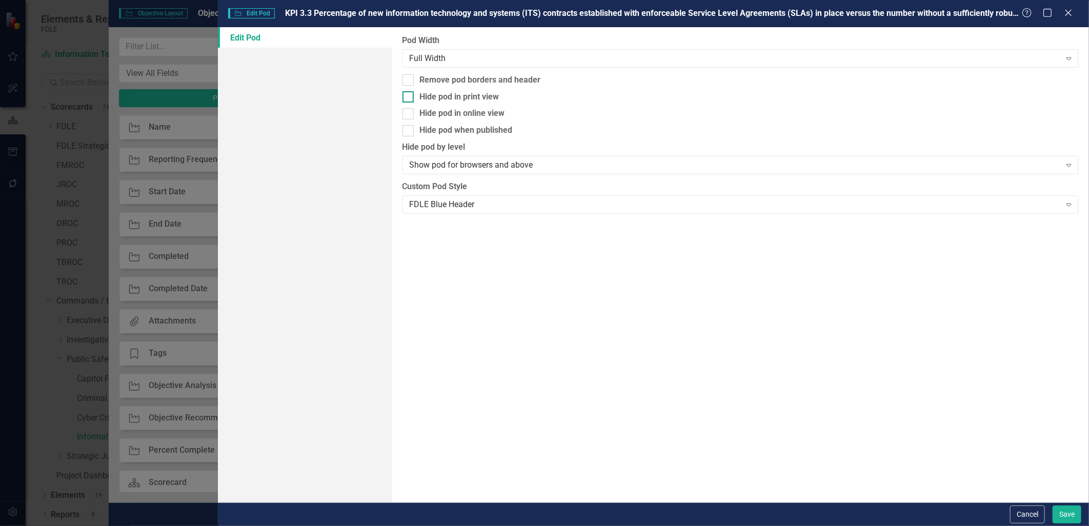
drag, startPoint x: 404, startPoint y: 128, endPoint x: 409, endPoint y: 100, distance: 29.1
click at [404, 127] on input "Hide pod when published" at bounding box center [406, 128] width 7 height 7
checkbox input "true"
click at [409, 95] on div at bounding box center [408, 96] width 11 height 11
click at [409, 95] on input "Hide pod in print view" at bounding box center [406, 94] width 7 height 7
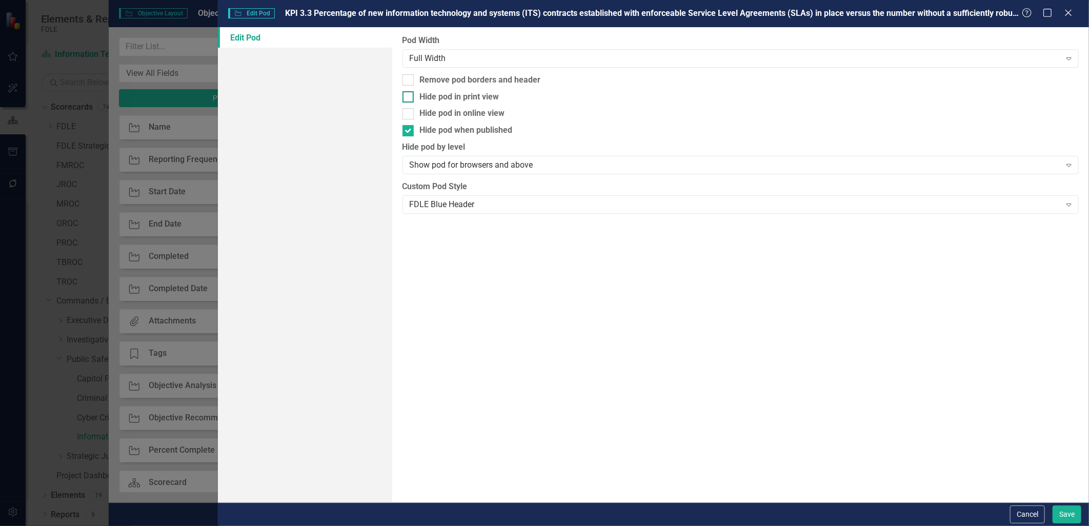
checkbox input "true"
click at [1059, 513] on button "Save" at bounding box center [1067, 515] width 29 height 18
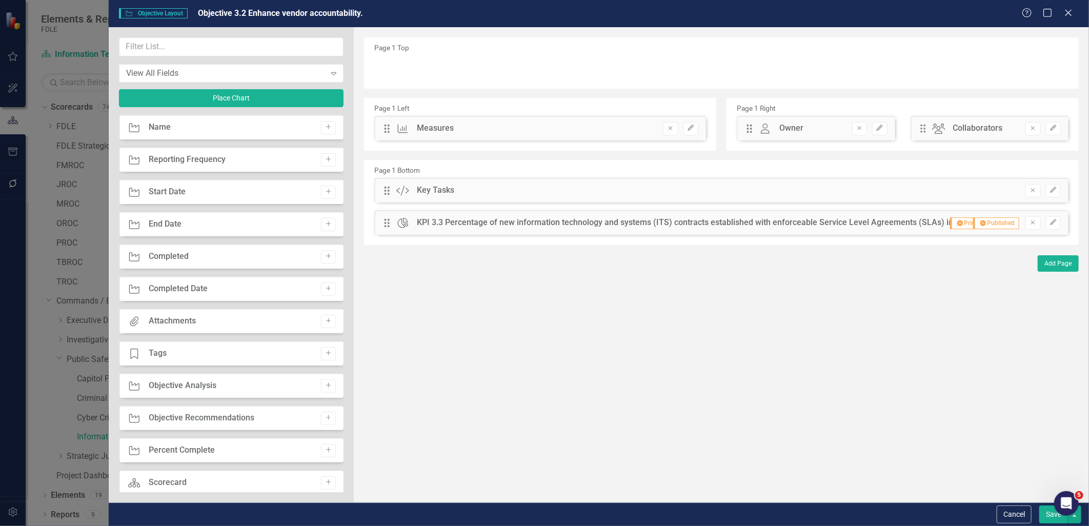
click at [1052, 514] on button "Save" at bounding box center [1054, 515] width 29 height 18
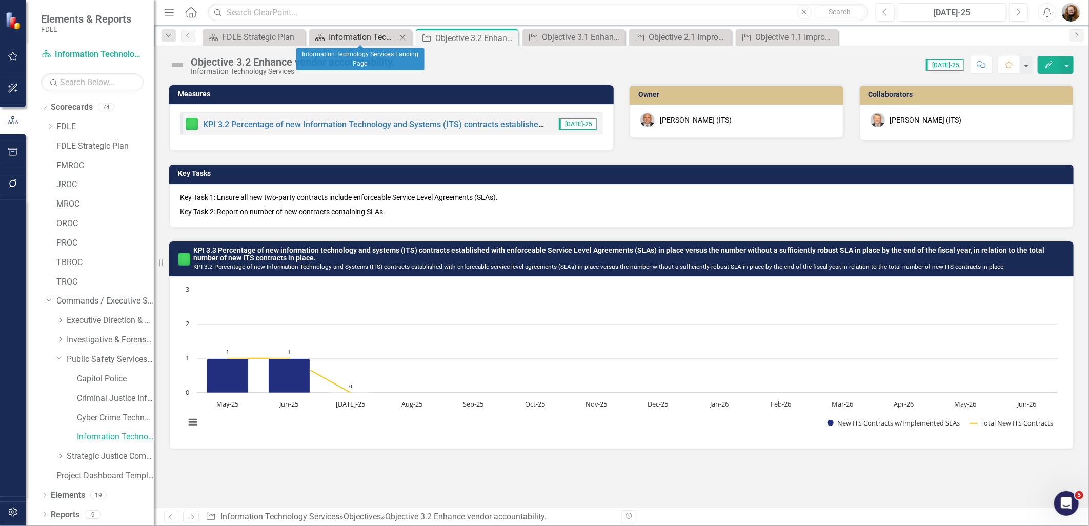
click at [363, 33] on div "Information Technology Services Landing Page" at bounding box center [363, 37] width 68 height 13
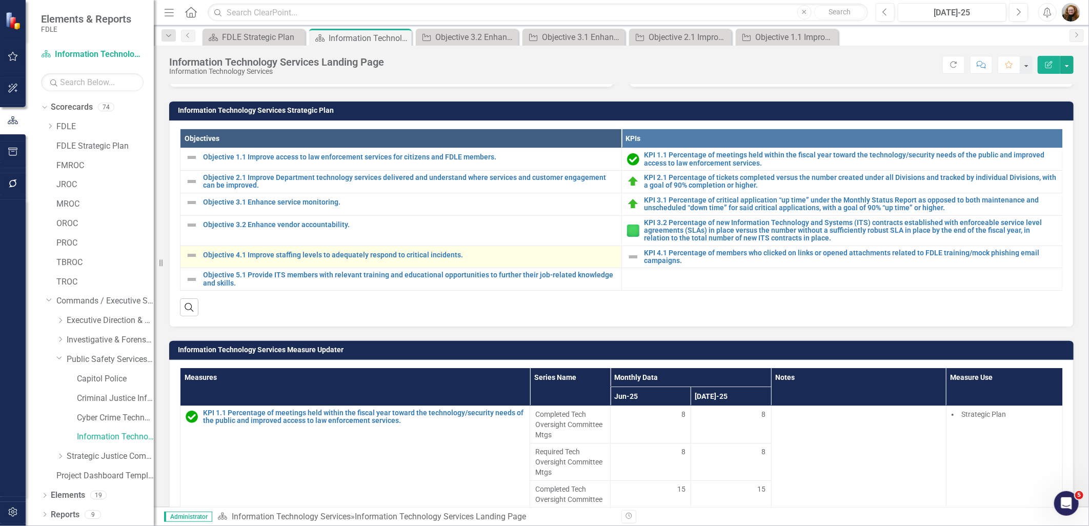
scroll to position [342, 0]
click at [272, 254] on link "Objective 4.1 Improve staffing levels to adequately respond to critical inciden…" at bounding box center [409, 256] width 413 height 8
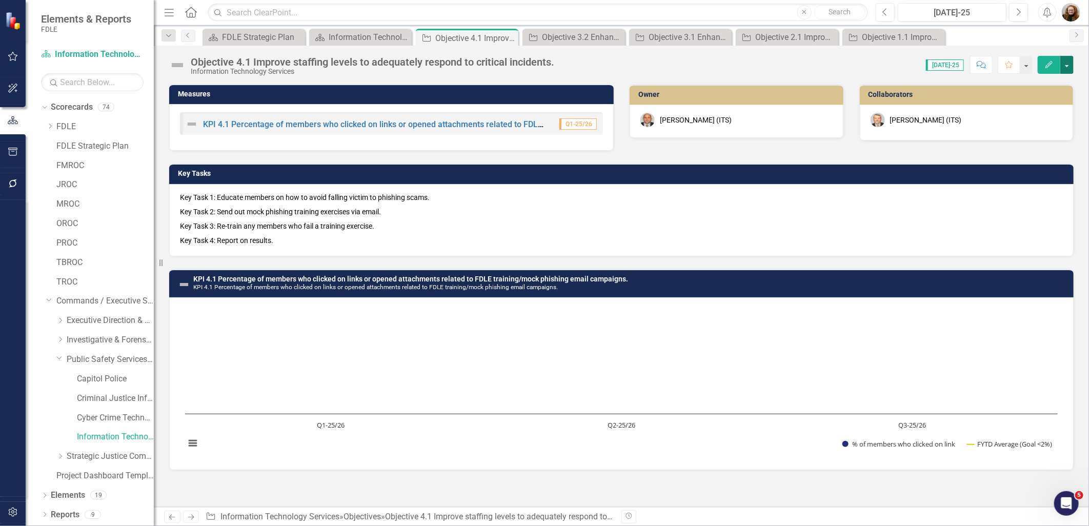
click at [1068, 68] on button "button" at bounding box center [1067, 65] width 13 height 18
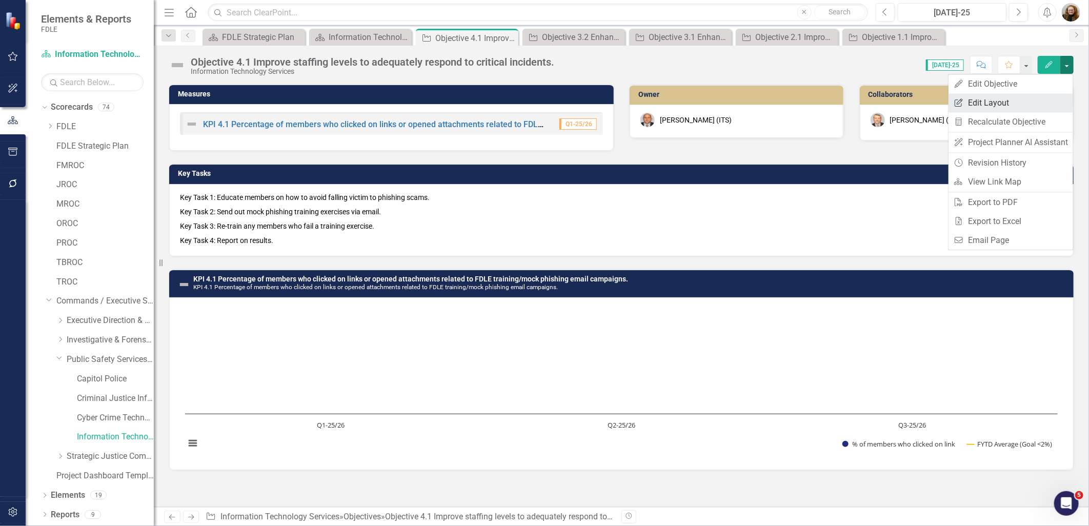
click at [997, 108] on link "Edit Report Edit Layout" at bounding box center [1011, 102] width 125 height 19
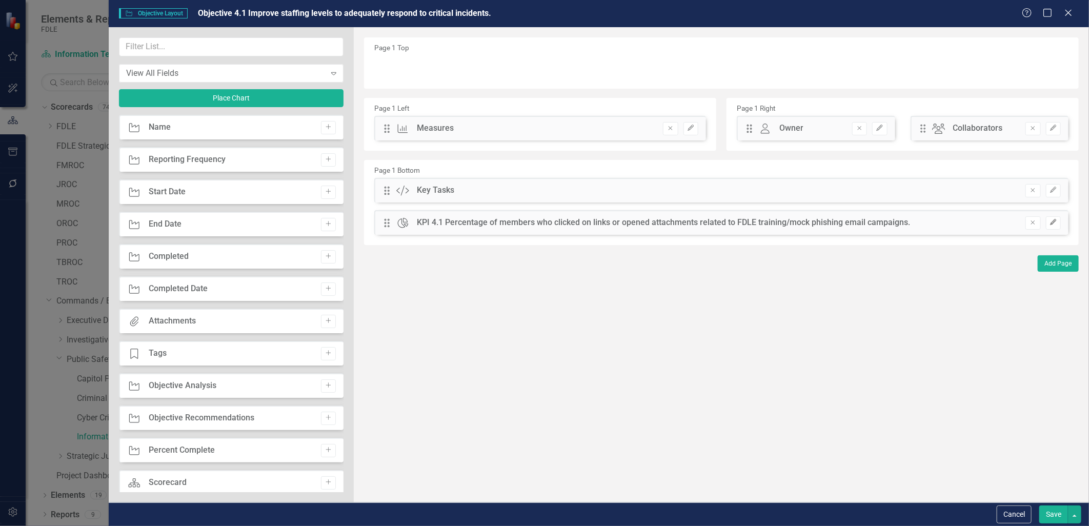
click at [1060, 222] on button "Edit" at bounding box center [1053, 222] width 15 height 13
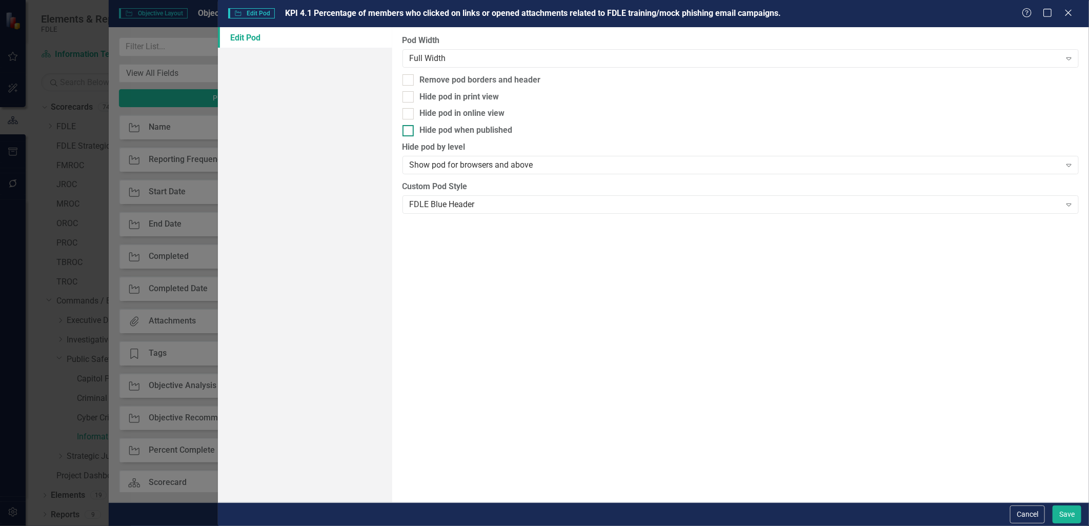
click at [409, 131] on div at bounding box center [408, 130] width 11 height 11
click at [409, 131] on input "Hide pod when published" at bounding box center [406, 128] width 7 height 7
checkbox input "true"
click at [409, 91] on div at bounding box center [408, 96] width 11 height 11
click at [409, 91] on input "Hide pod in print view" at bounding box center [406, 94] width 7 height 7
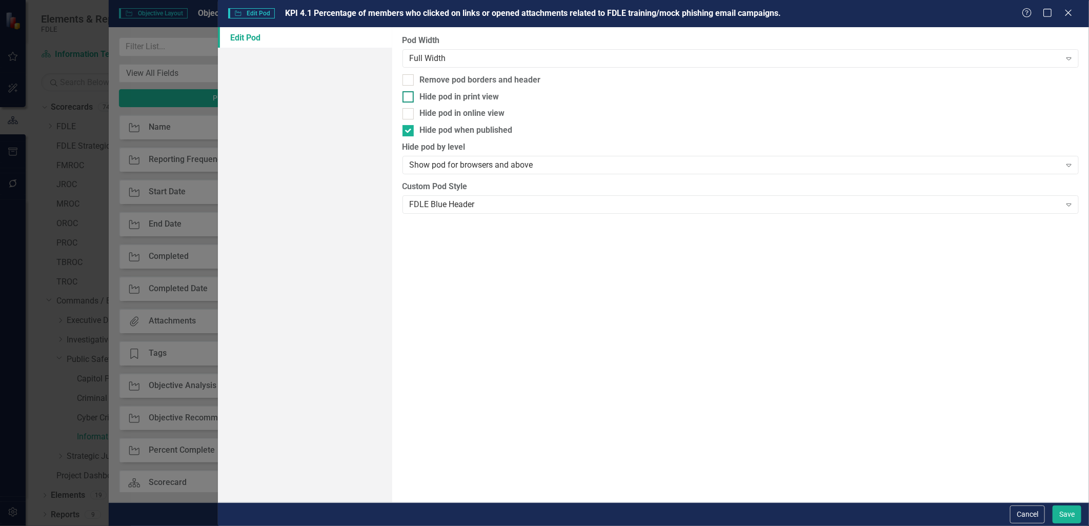
checkbox input "true"
click at [1062, 508] on button "Save" at bounding box center [1067, 515] width 29 height 18
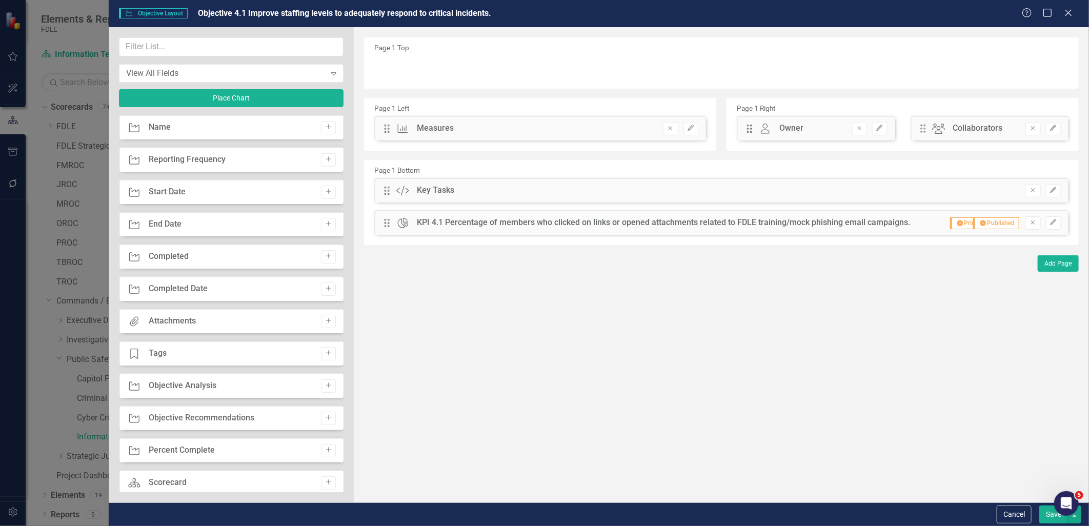
click at [1050, 516] on button "Save" at bounding box center [1054, 515] width 29 height 18
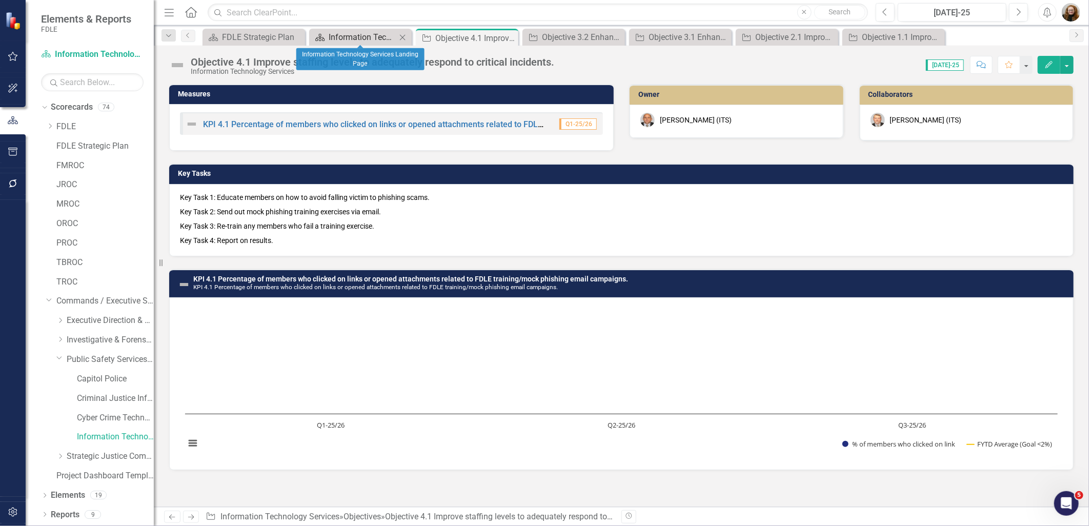
click at [345, 34] on div "Information Technology Services Landing Page" at bounding box center [363, 37] width 68 height 13
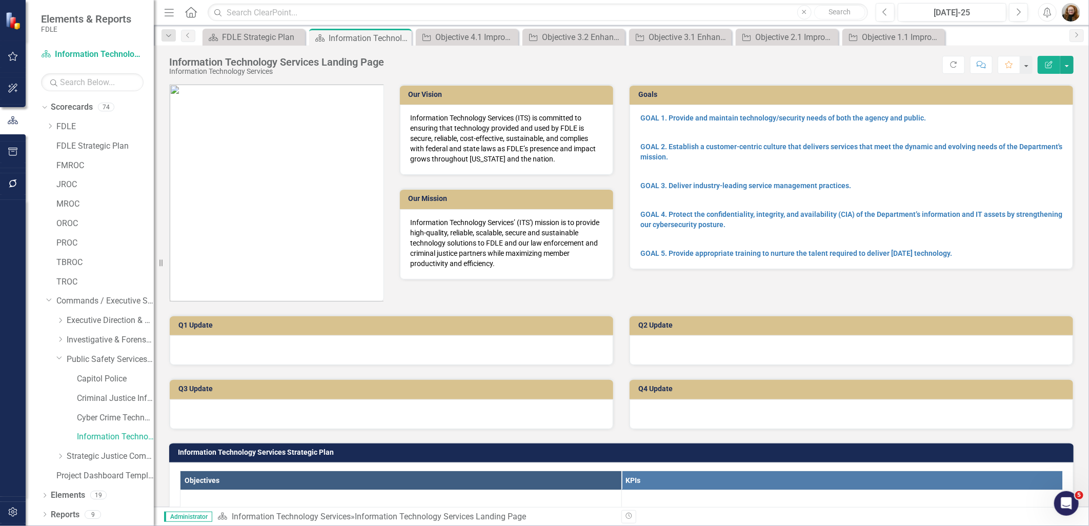
scroll to position [285, 0]
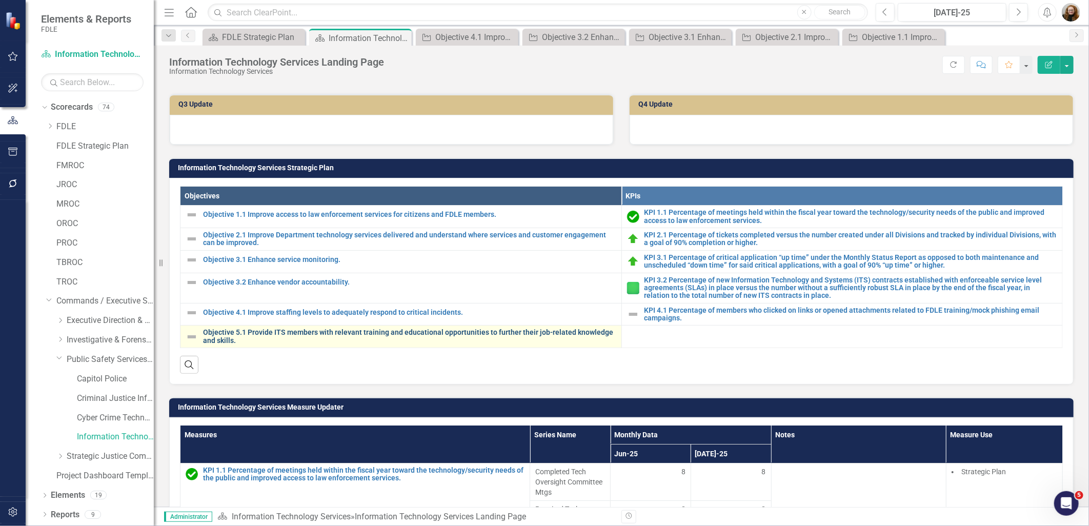
click at [257, 332] on link "Objective 5.1 Provide ITS members with relevant training and educational opport…" at bounding box center [409, 337] width 413 height 16
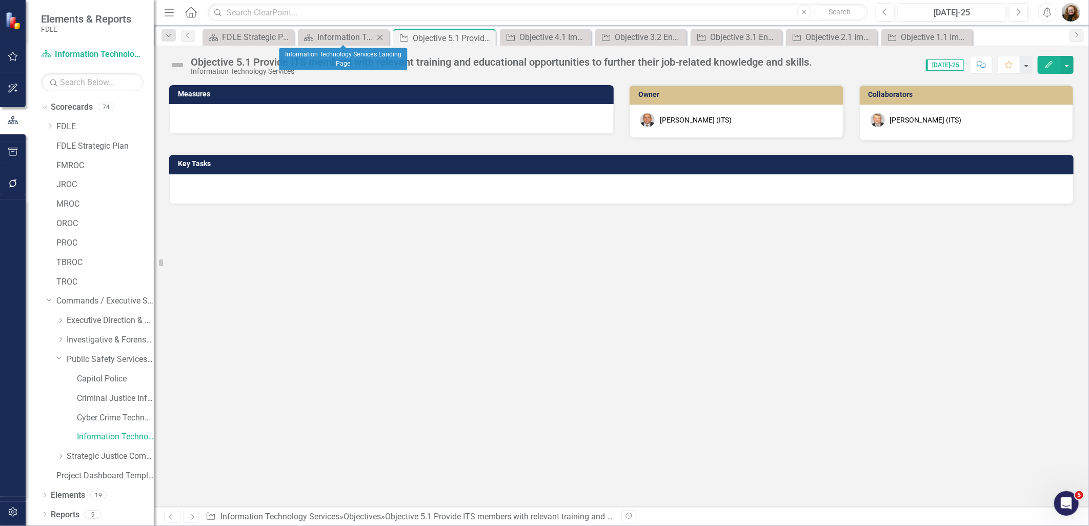
click at [379, 36] on icon "Close" at bounding box center [380, 37] width 10 height 8
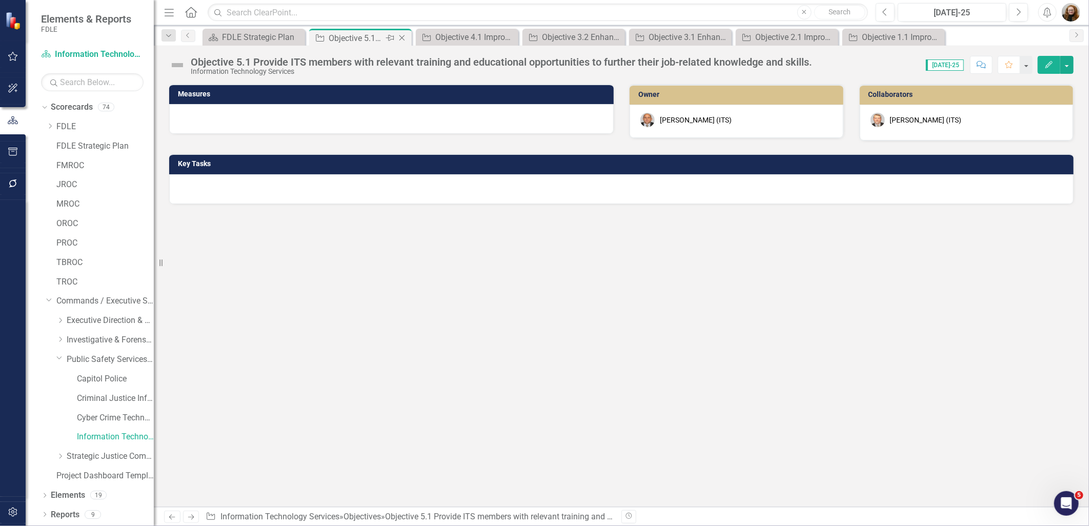
click at [403, 36] on icon "Close" at bounding box center [402, 38] width 10 height 8
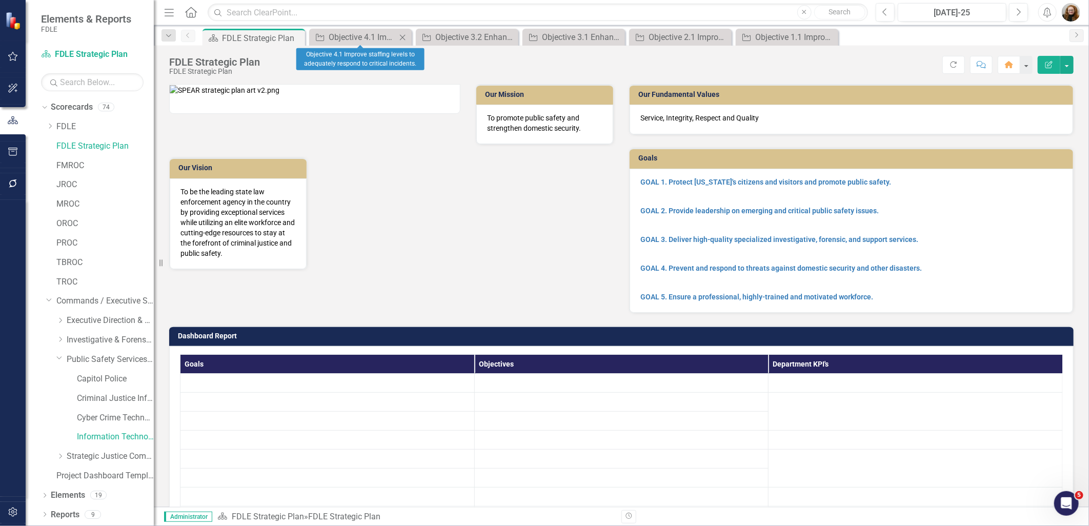
click at [407, 36] on icon "Close" at bounding box center [403, 37] width 10 height 8
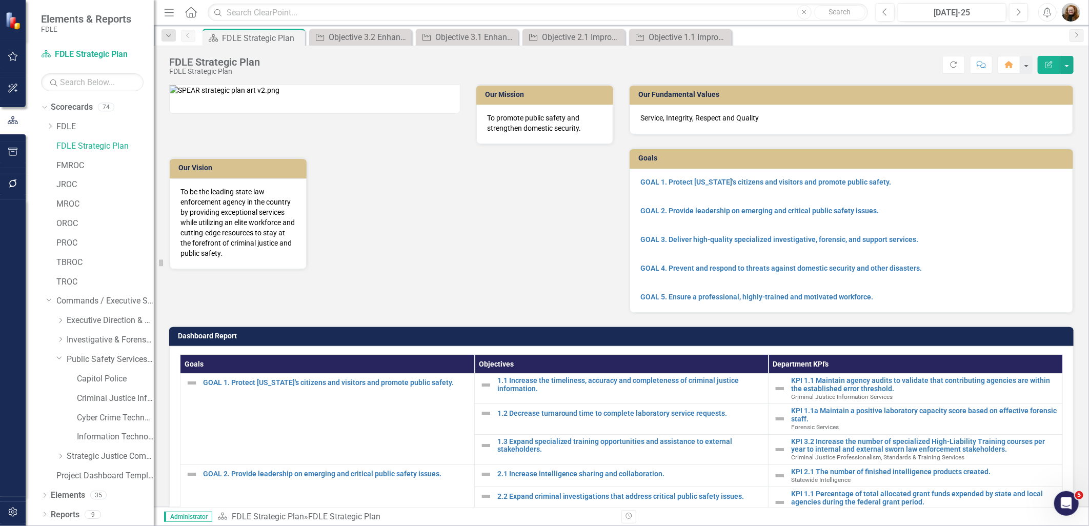
click at [0, 0] on icon "Close" at bounding box center [0, 0] width 0 height 0
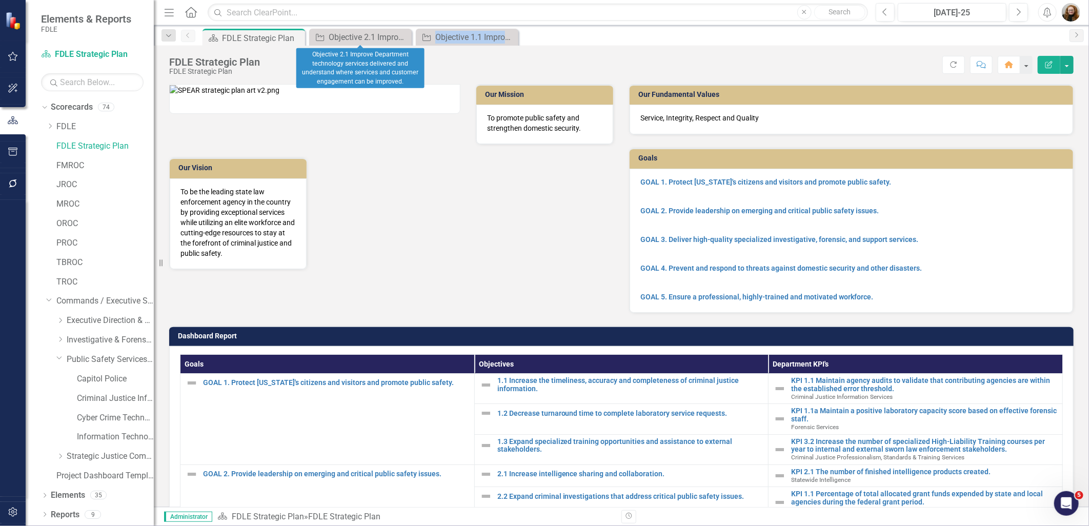
click at [0, 0] on icon "Close" at bounding box center [0, 0] width 0 height 0
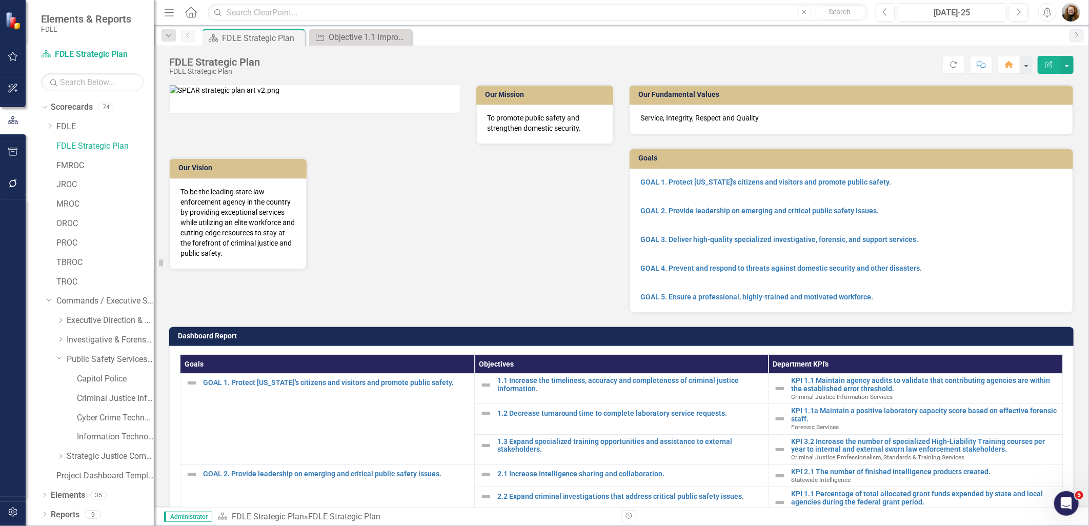
click at [0, 0] on icon "Close" at bounding box center [0, 0] width 0 height 0
click at [59, 354] on icon "Dropdown" at bounding box center [59, 358] width 6 height 8
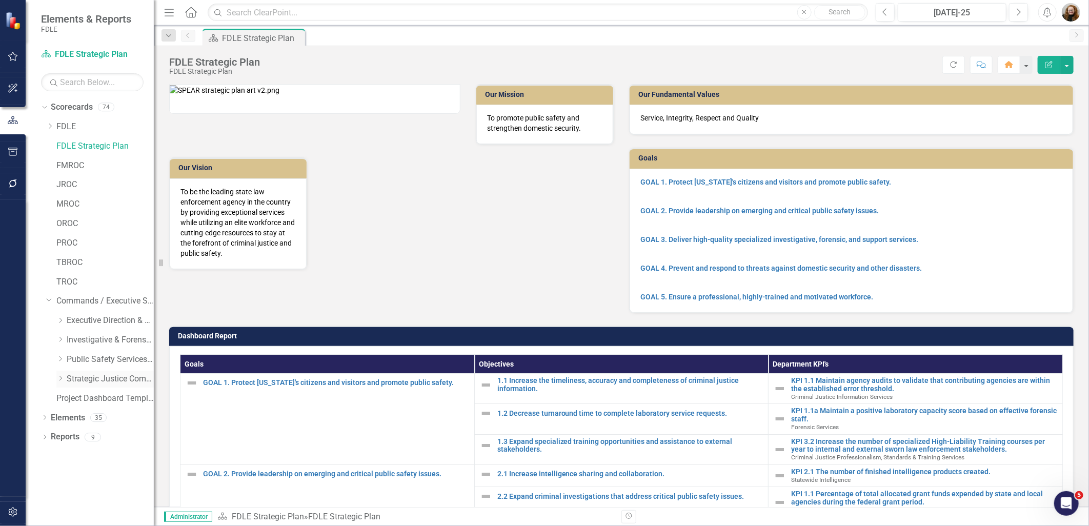
click at [58, 380] on icon "Dropdown" at bounding box center [60, 378] width 8 height 6
click at [100, 421] on link "Criminal Justice Professionalism, Standards & Training Services" at bounding box center [115, 418] width 77 height 12
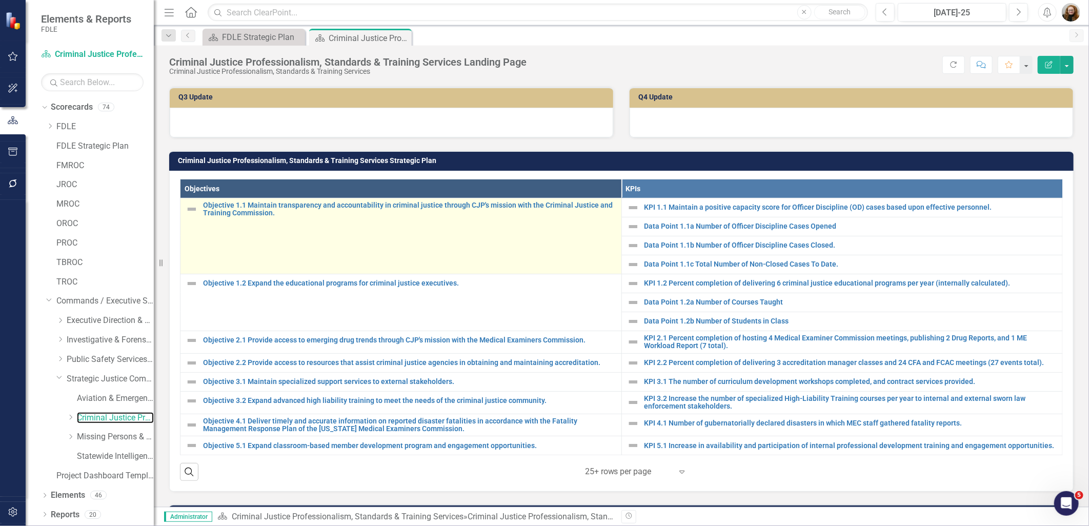
scroll to position [399, 0]
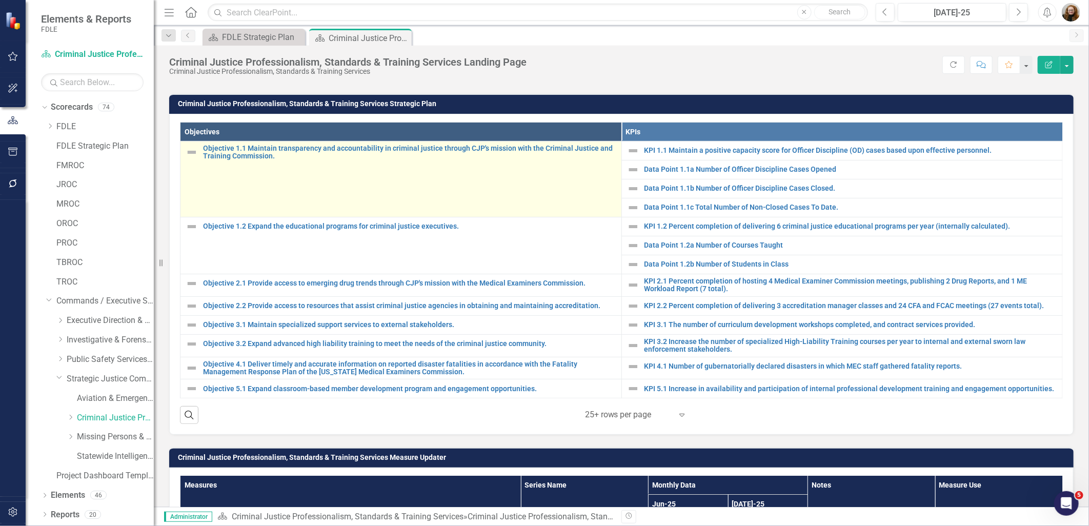
click at [244, 169] on td "Objective 1.1 Maintain transparency and accountability in criminal justice thro…" at bounding box center [402, 179] width 442 height 76
click at [224, 155] on link "Objective 1.1 Maintain transparency and accountability in criminal justice thro…" at bounding box center [409, 153] width 413 height 16
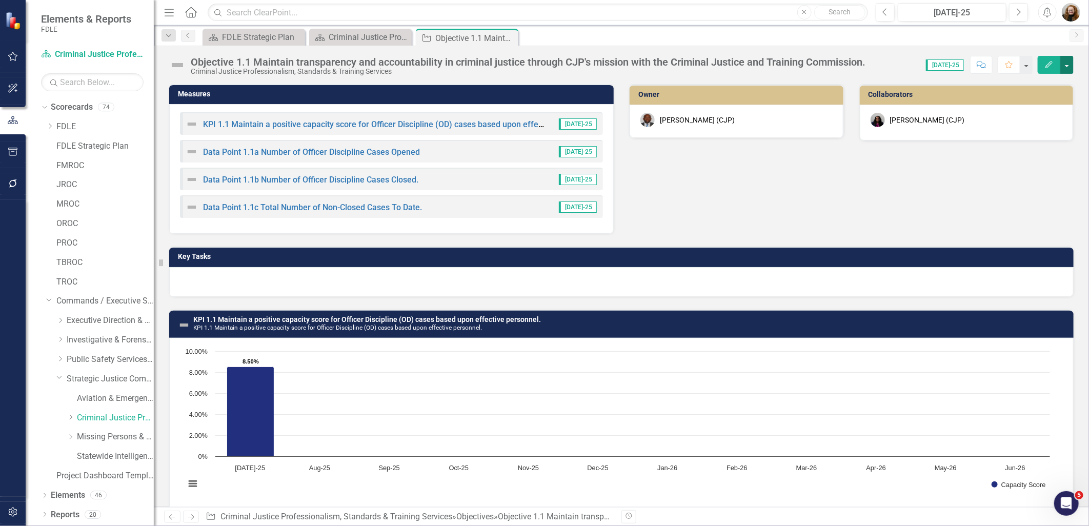
click at [1065, 67] on button "button" at bounding box center [1067, 65] width 13 height 18
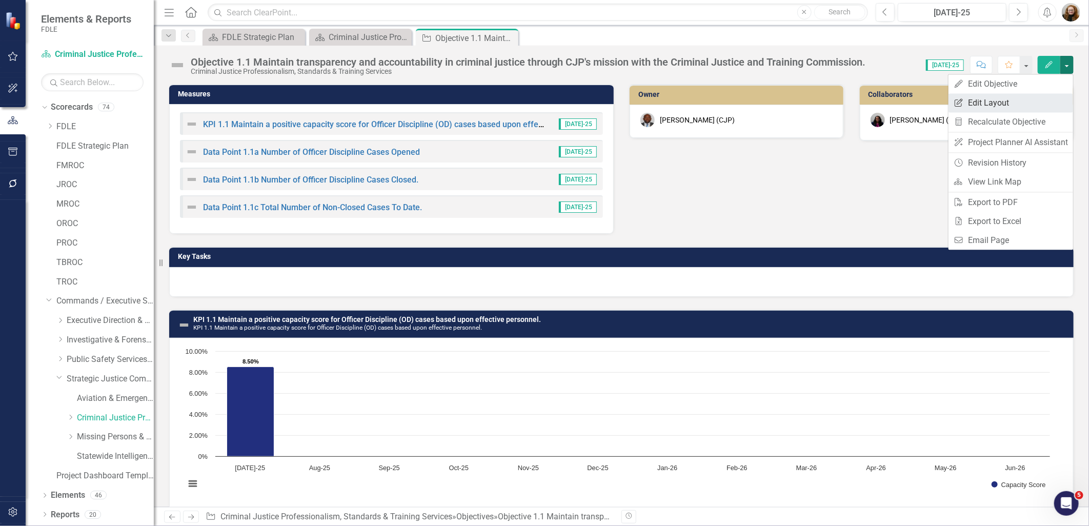
click at [997, 104] on link "Edit Report Edit Layout" at bounding box center [1011, 102] width 125 height 19
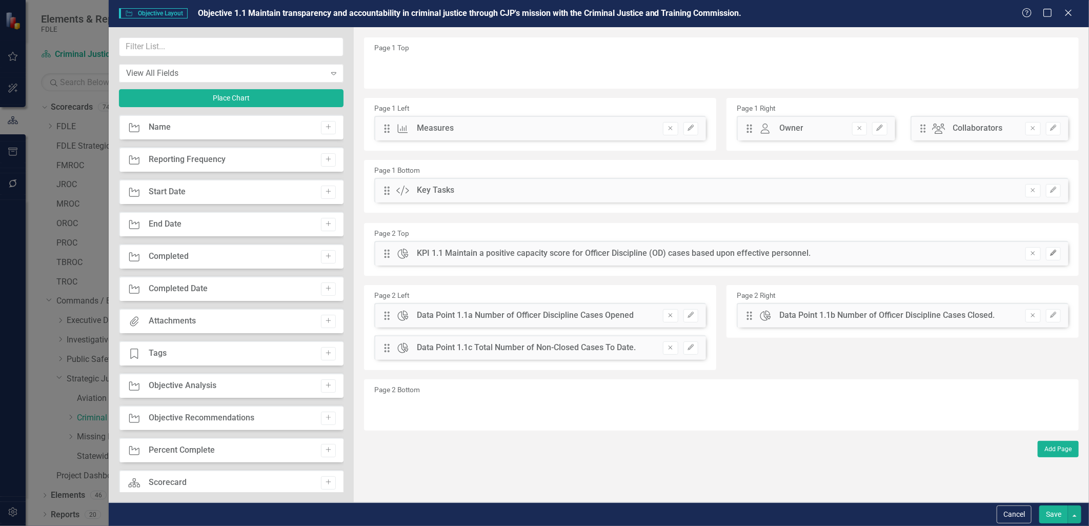
click at [1052, 255] on icon "Edit" at bounding box center [1054, 253] width 8 height 6
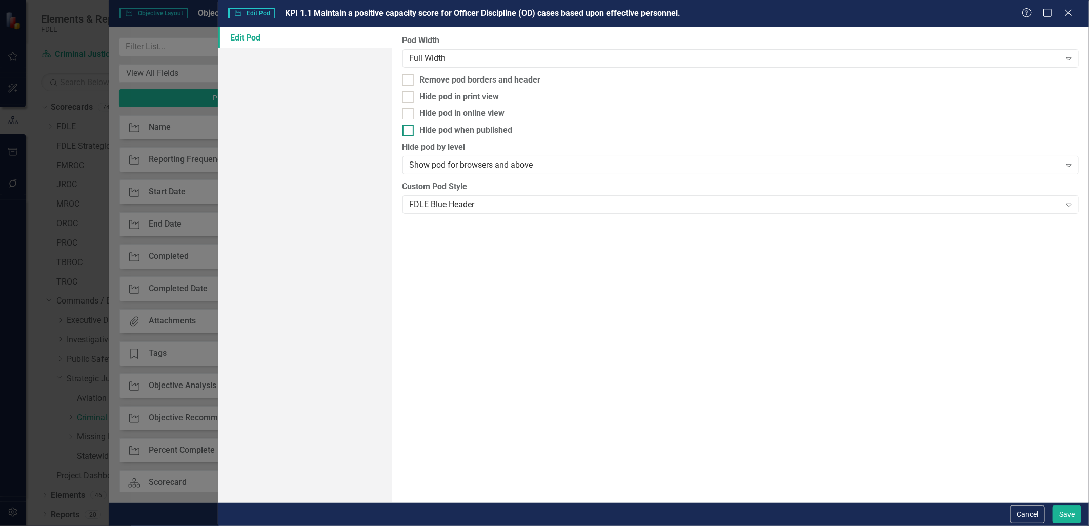
click at [408, 132] on div at bounding box center [408, 130] width 11 height 11
click at [408, 132] on input "Hide pod when published" at bounding box center [406, 128] width 7 height 7
checkbox input "true"
click at [409, 96] on div at bounding box center [408, 96] width 11 height 11
click at [409, 96] on input "Hide pod in print view" at bounding box center [406, 94] width 7 height 7
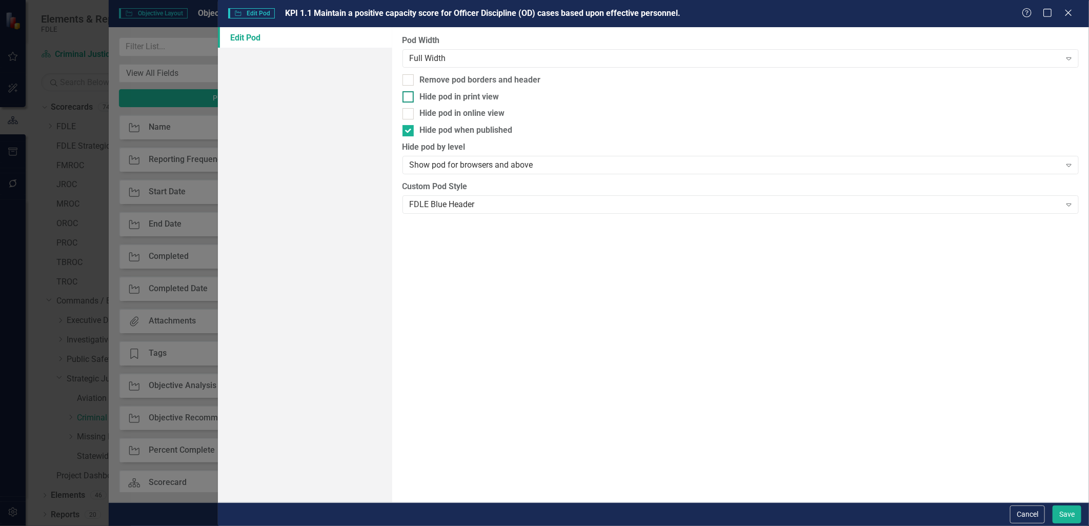
checkbox input "true"
click at [1063, 513] on button "Save" at bounding box center [1067, 515] width 29 height 18
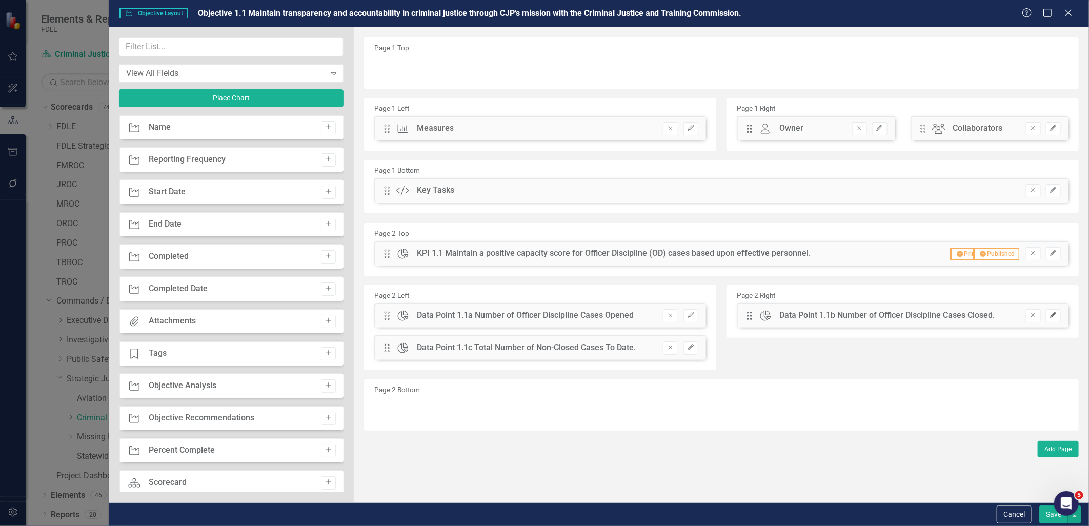
click at [1051, 315] on icon "Edit" at bounding box center [1054, 315] width 8 height 6
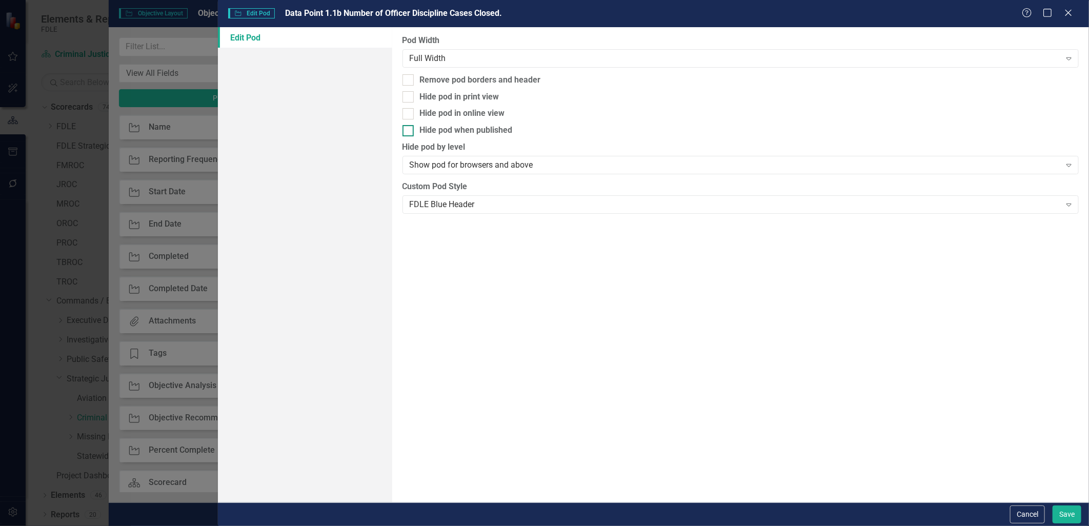
click at [407, 132] on div at bounding box center [408, 130] width 11 height 11
click at [407, 132] on input "Hide pod when published" at bounding box center [406, 128] width 7 height 7
checkbox input "true"
click at [409, 98] on div at bounding box center [408, 96] width 11 height 11
click at [409, 98] on input "Hide pod in print view" at bounding box center [406, 94] width 7 height 7
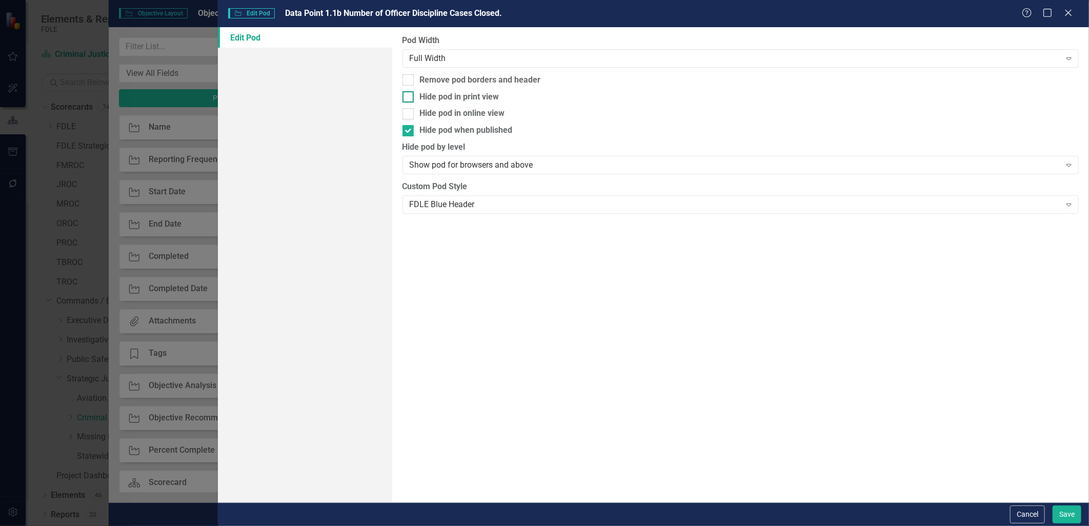
checkbox input "true"
drag, startPoint x: 1060, startPoint y: 509, endPoint x: 953, endPoint y: 455, distance: 120.0
click at [1060, 510] on button "Save" at bounding box center [1067, 515] width 29 height 18
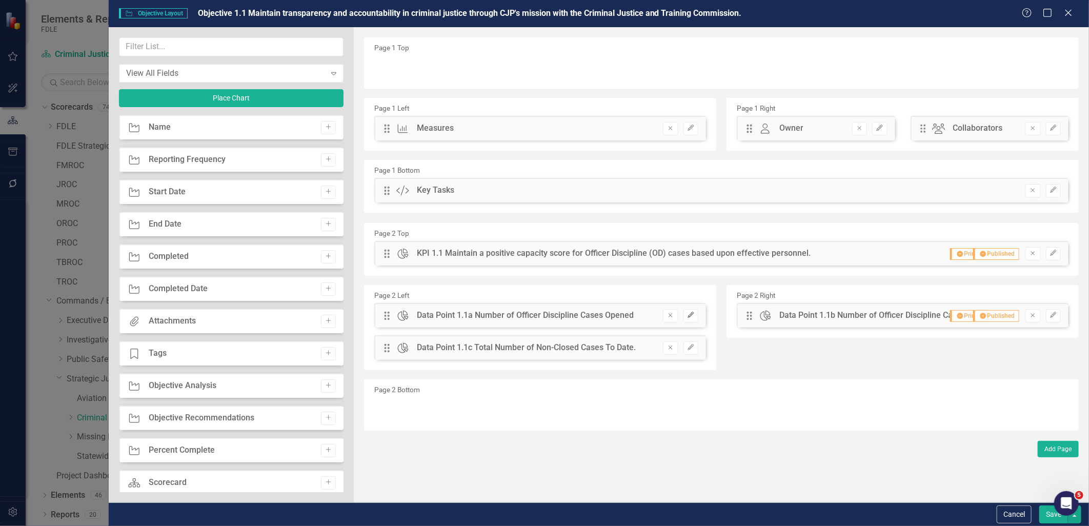
click at [690, 315] on icon "button" at bounding box center [691, 315] width 6 height 6
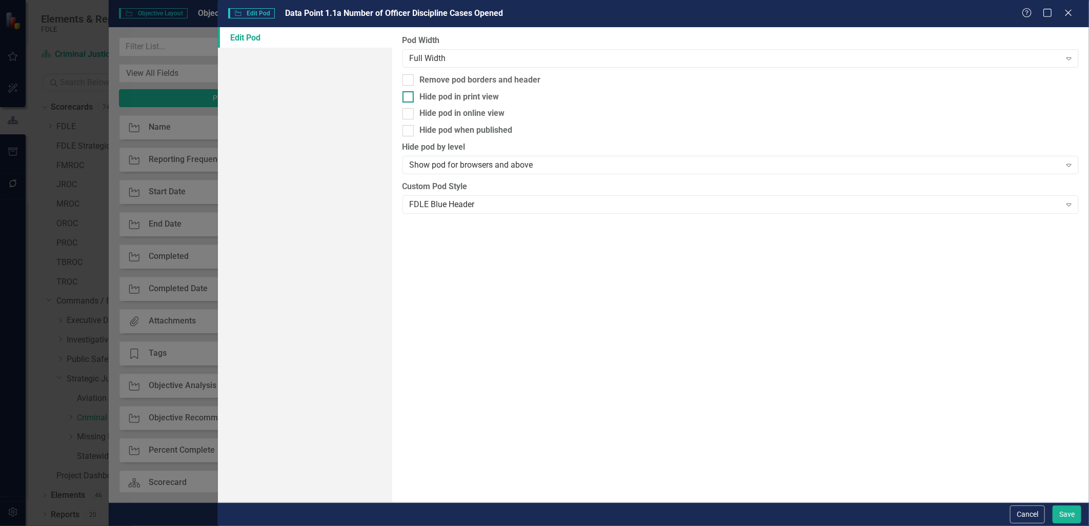
click at [411, 98] on div at bounding box center [408, 96] width 11 height 11
click at [409, 98] on input "Hide pod in print view" at bounding box center [406, 94] width 7 height 7
checkbox input "true"
click at [411, 128] on div at bounding box center [408, 130] width 11 height 11
click at [409, 128] on input "Hide pod when published" at bounding box center [406, 128] width 7 height 7
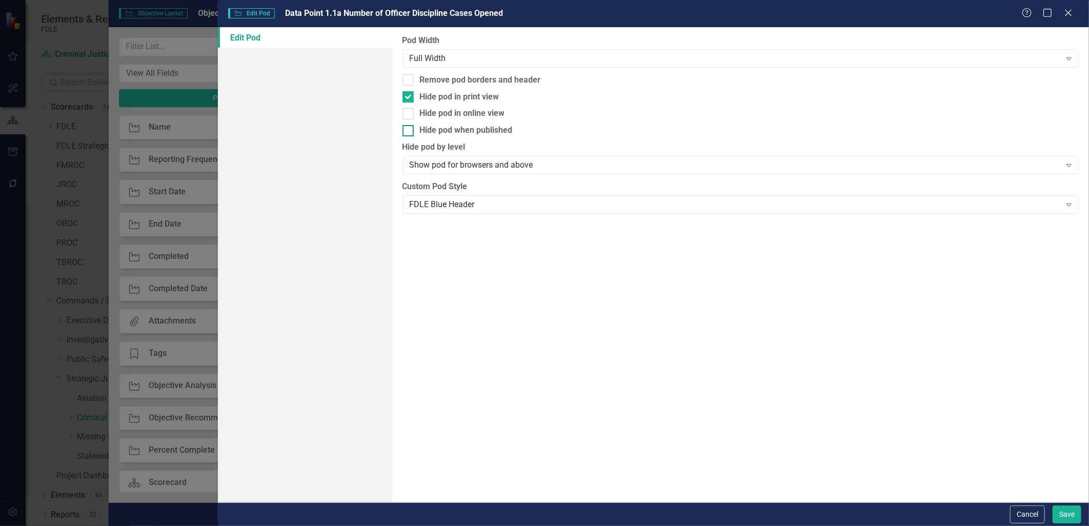
checkbox input "true"
click at [1069, 511] on button "Save" at bounding box center [1067, 515] width 29 height 18
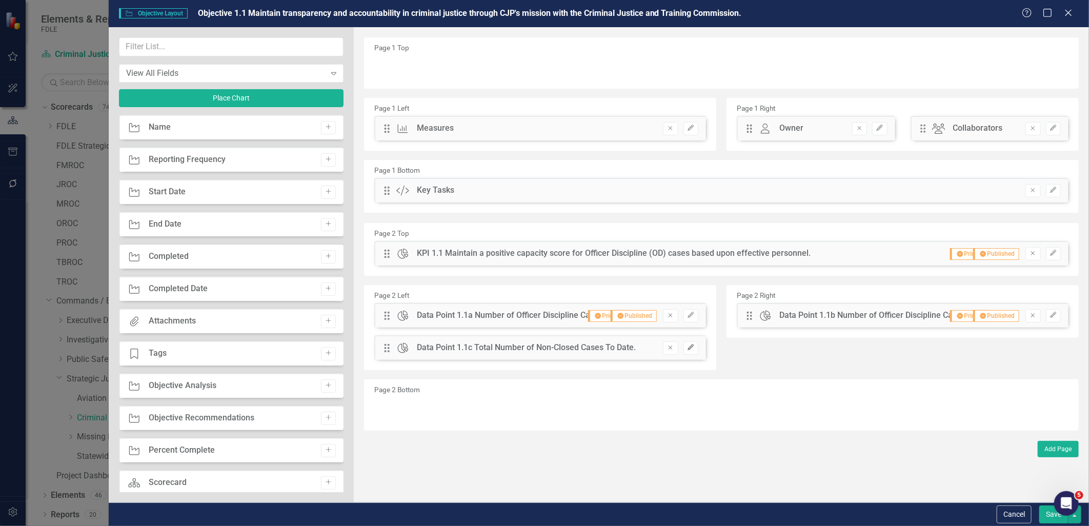
click at [691, 349] on icon "Edit" at bounding box center [691, 348] width 8 height 6
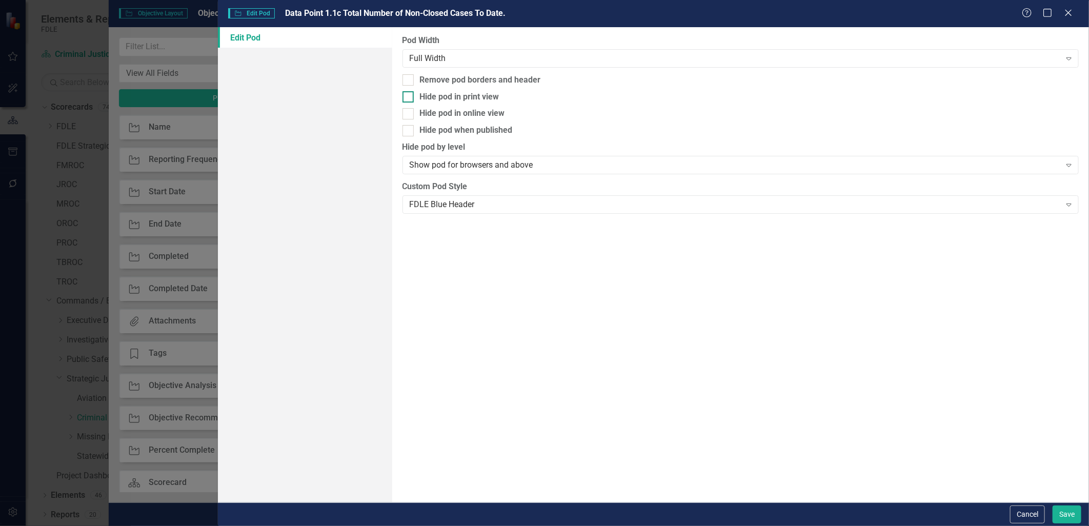
click at [406, 95] on input "Hide pod in print view" at bounding box center [406, 94] width 7 height 7
checkbox input "true"
click at [412, 128] on div at bounding box center [408, 130] width 11 height 11
click at [409, 128] on input "Hide pod when published" at bounding box center [406, 128] width 7 height 7
checkbox input "true"
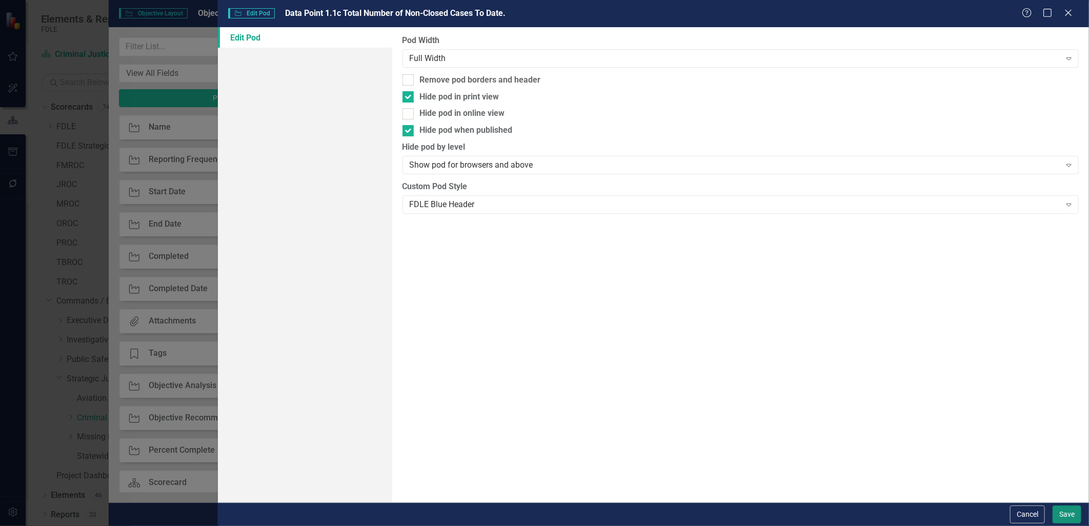
click at [1065, 511] on button "Save" at bounding box center [1067, 515] width 29 height 18
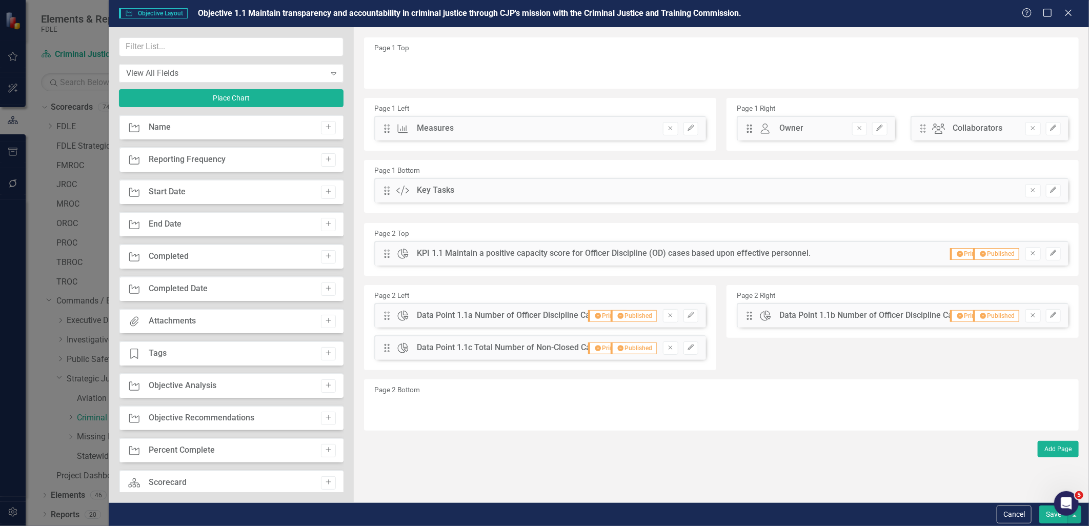
click at [1048, 515] on button "Save" at bounding box center [1054, 515] width 29 height 18
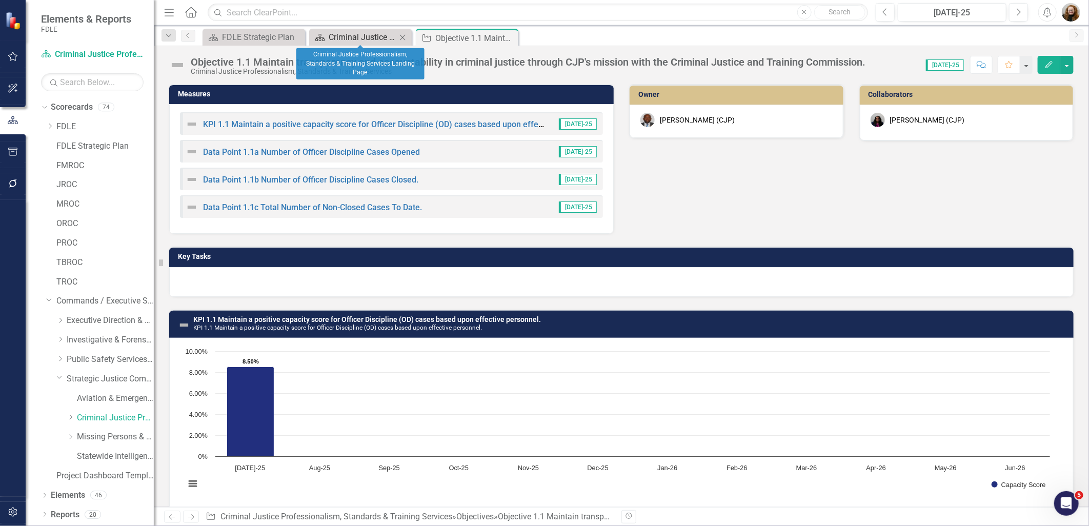
click at [338, 35] on div "Criminal Justice Professionalism, Standards & Training Services Landing Page" at bounding box center [363, 37] width 68 height 13
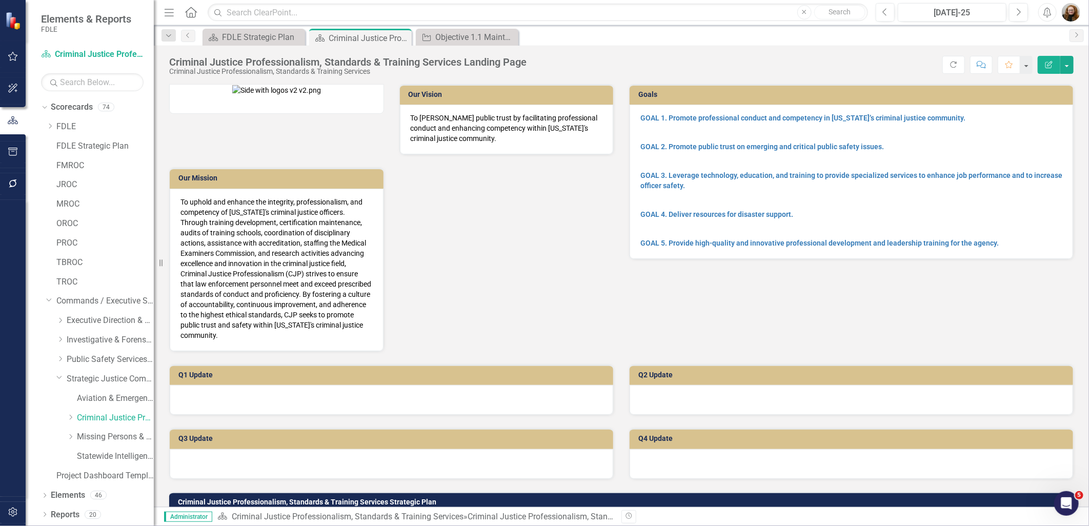
scroll to position [285, 0]
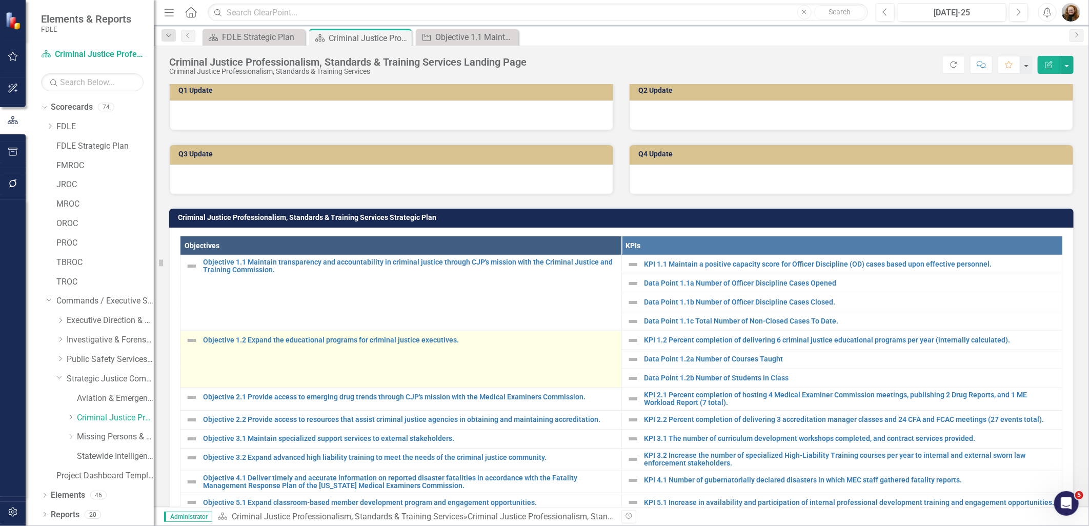
click at [291, 346] on td "Objective 1.2 Expand the educational programs for criminal justice executives. …" at bounding box center [402, 359] width 442 height 57
click at [300, 340] on link "Objective 1.2 Expand the educational programs for criminal justice executives." at bounding box center [409, 340] width 413 height 8
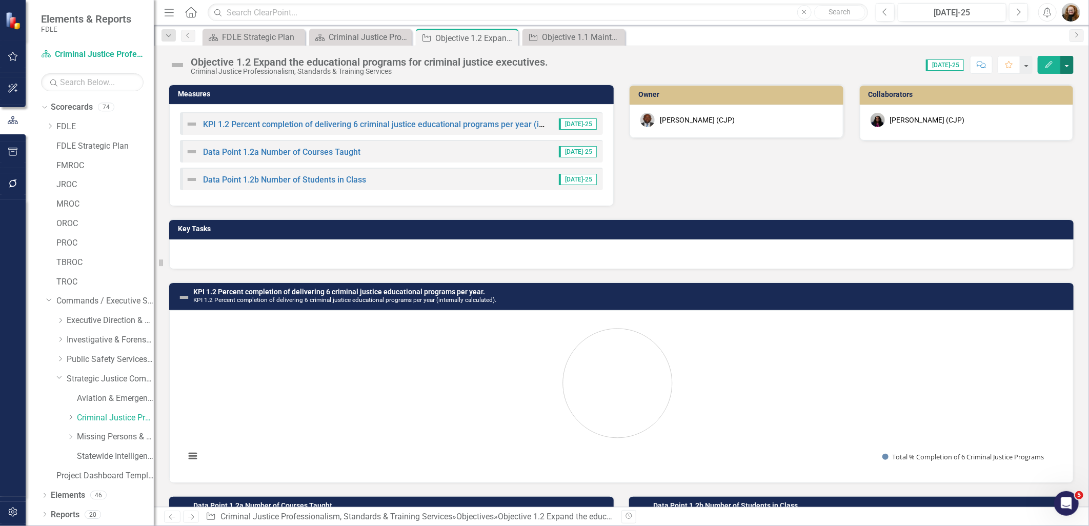
click at [1071, 64] on button "button" at bounding box center [1067, 65] width 13 height 18
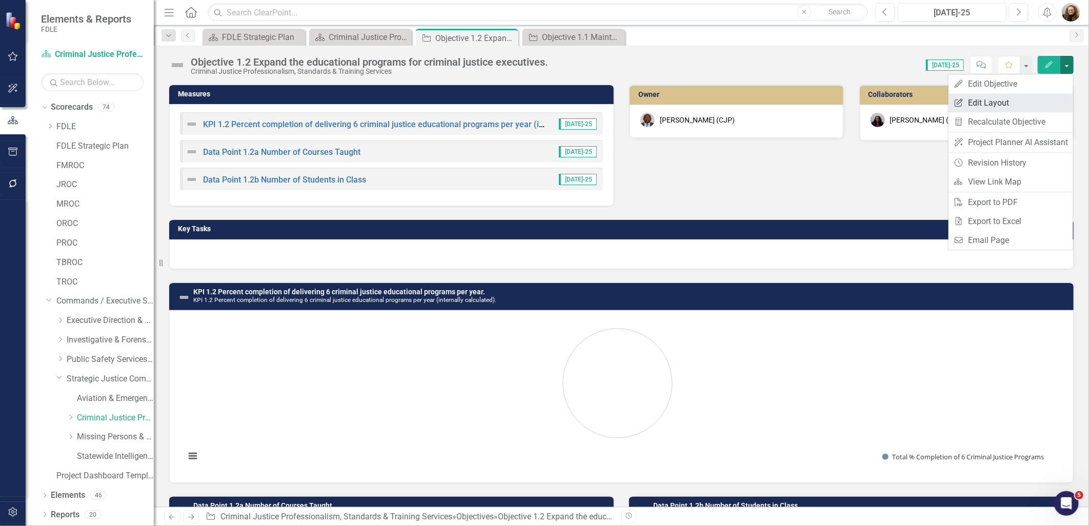
click at [1026, 98] on link "Edit Report Edit Layout" at bounding box center [1011, 102] width 125 height 19
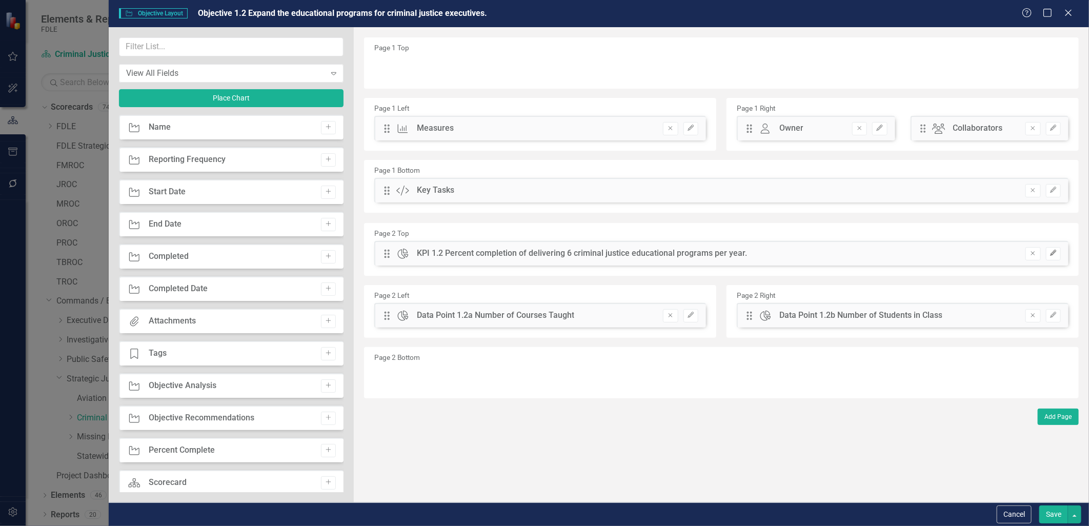
click at [1055, 254] on icon "Edit" at bounding box center [1054, 253] width 8 height 6
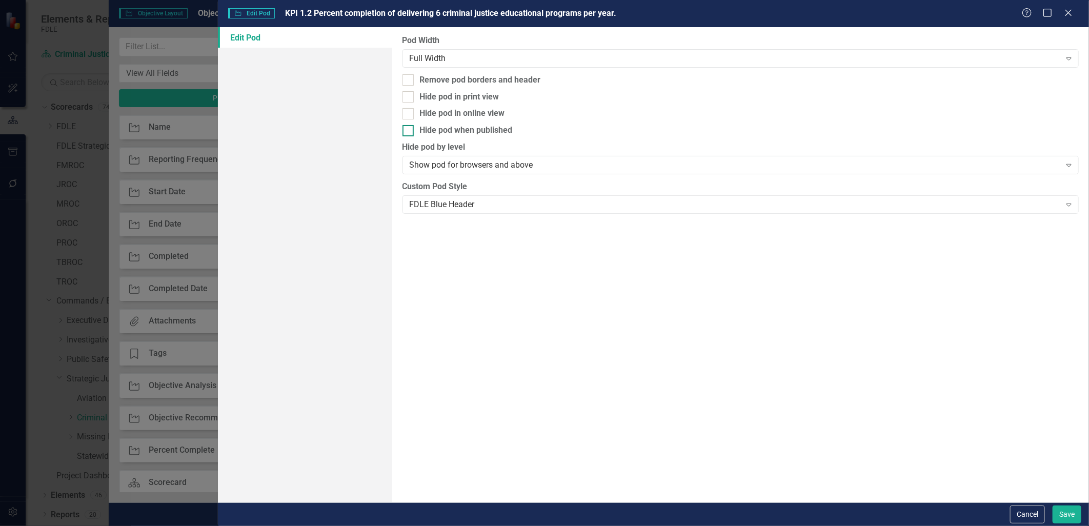
click at [413, 131] on div at bounding box center [408, 130] width 11 height 11
click at [409, 131] on input "Hide pod when published" at bounding box center [406, 128] width 7 height 7
checkbox input "true"
click at [407, 97] on input "Hide pod in print view" at bounding box center [406, 94] width 7 height 7
checkbox input "true"
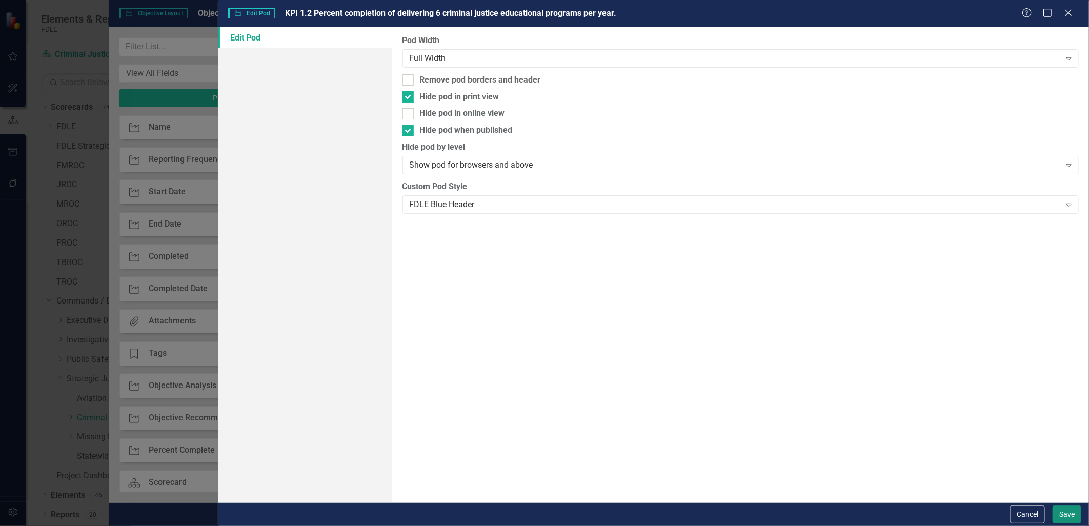
click at [1061, 515] on button "Save" at bounding box center [1067, 515] width 29 height 18
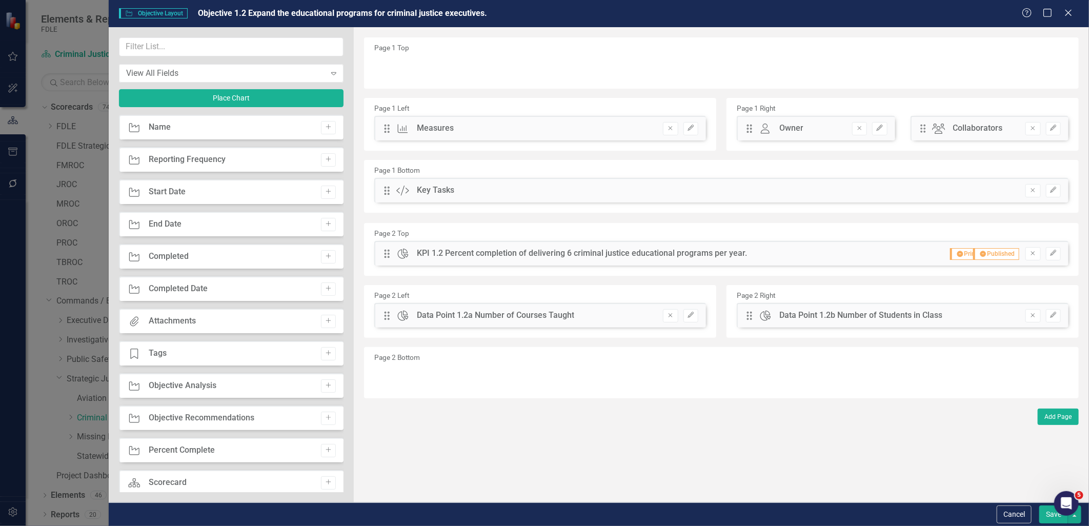
click at [703, 319] on div "Drag Chart Data Point 1.2a Number of Courses Taught Remove Edit" at bounding box center [540, 315] width 332 height 25
click at [695, 320] on button "Edit" at bounding box center [691, 315] width 15 height 13
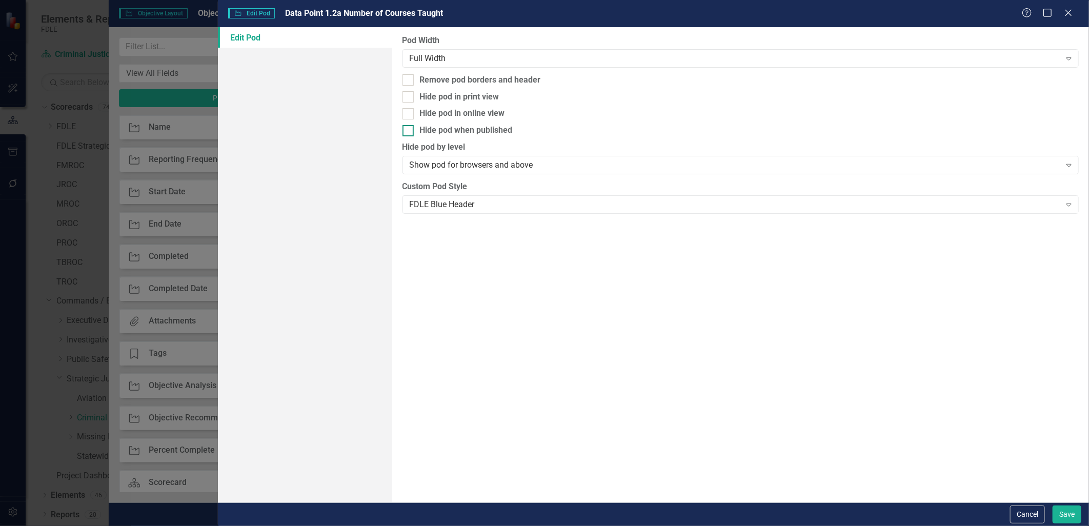
click at [409, 130] on div at bounding box center [408, 130] width 11 height 11
click at [409, 130] on input "Hide pod when published" at bounding box center [406, 128] width 7 height 7
checkbox input "true"
click at [412, 98] on div at bounding box center [408, 96] width 11 height 11
click at [409, 98] on input "Hide pod in print view" at bounding box center [406, 94] width 7 height 7
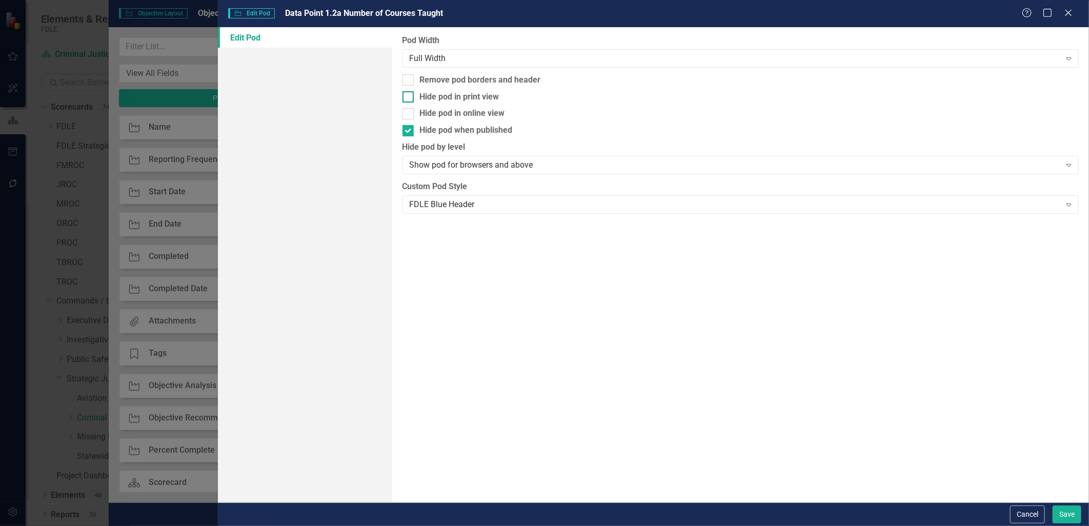
checkbox input "true"
click at [1065, 513] on button "Save" at bounding box center [1067, 515] width 29 height 18
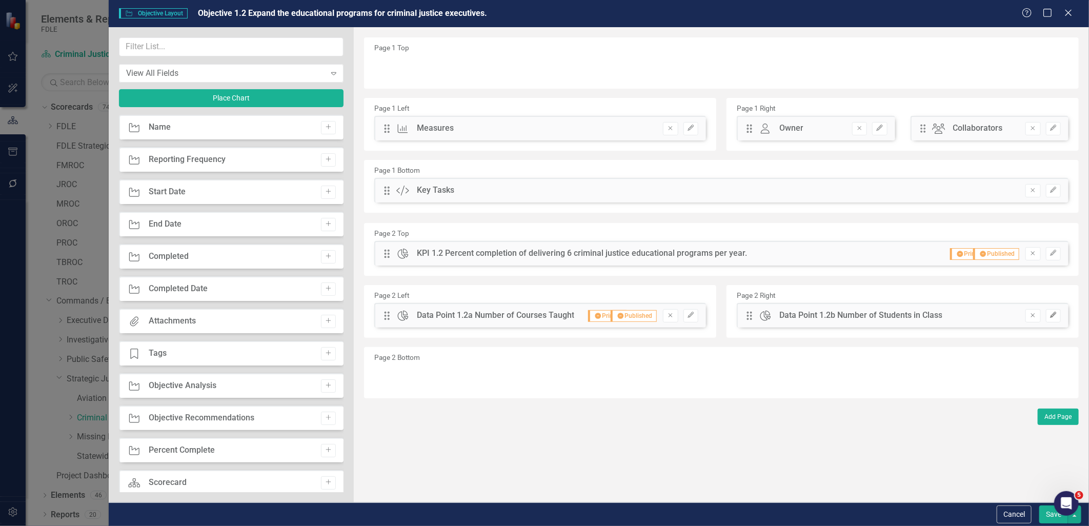
click at [1051, 315] on icon "Edit" at bounding box center [1054, 315] width 8 height 6
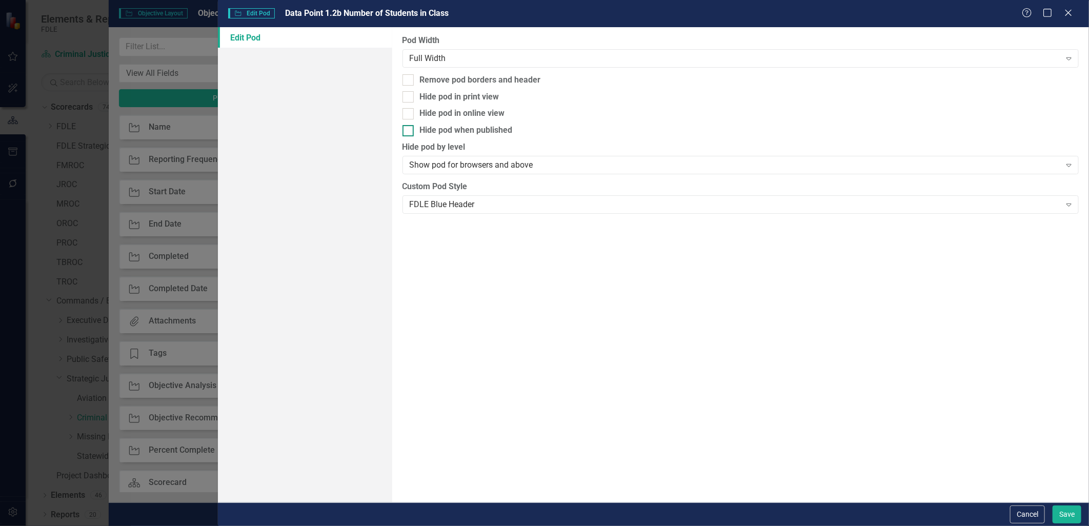
click at [414, 126] on div "Hide pod when published" at bounding box center [741, 131] width 677 height 12
click at [409, 126] on input "Hide pod when published" at bounding box center [406, 128] width 7 height 7
checkbox input "true"
click at [408, 92] on input "Hide pod in print view" at bounding box center [406, 94] width 7 height 7
checkbox input "true"
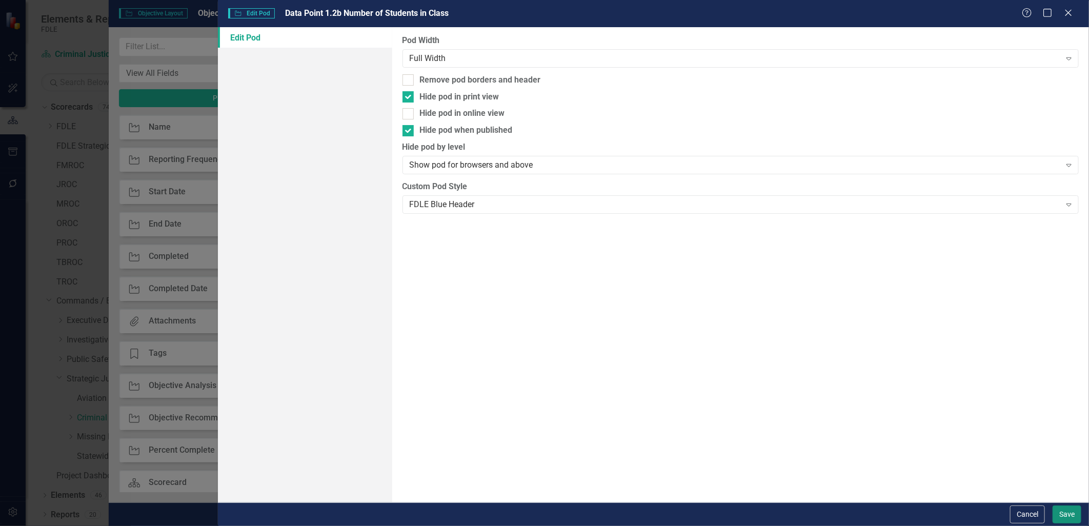
click at [1064, 514] on button "Save" at bounding box center [1067, 515] width 29 height 18
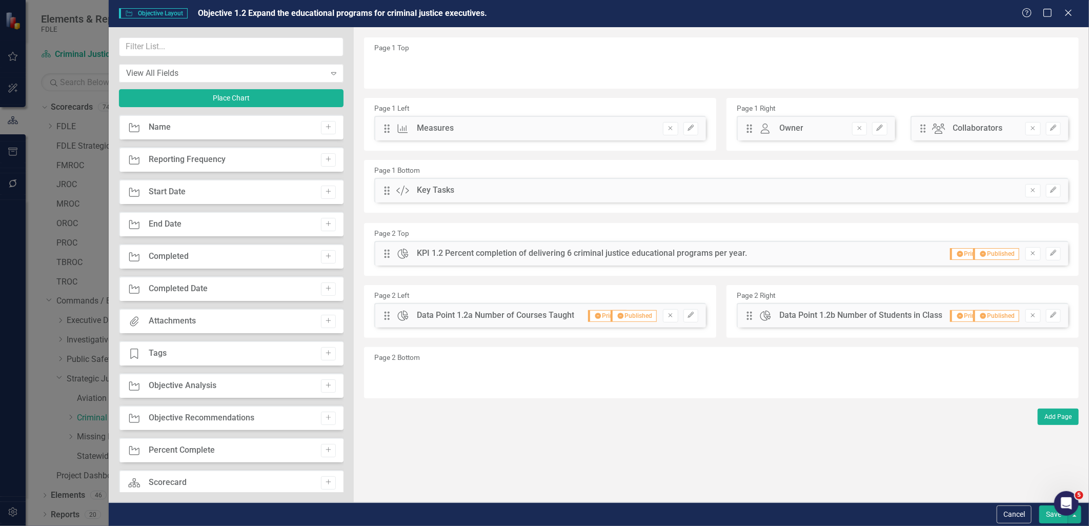
click at [1050, 516] on button "Save" at bounding box center [1054, 515] width 29 height 18
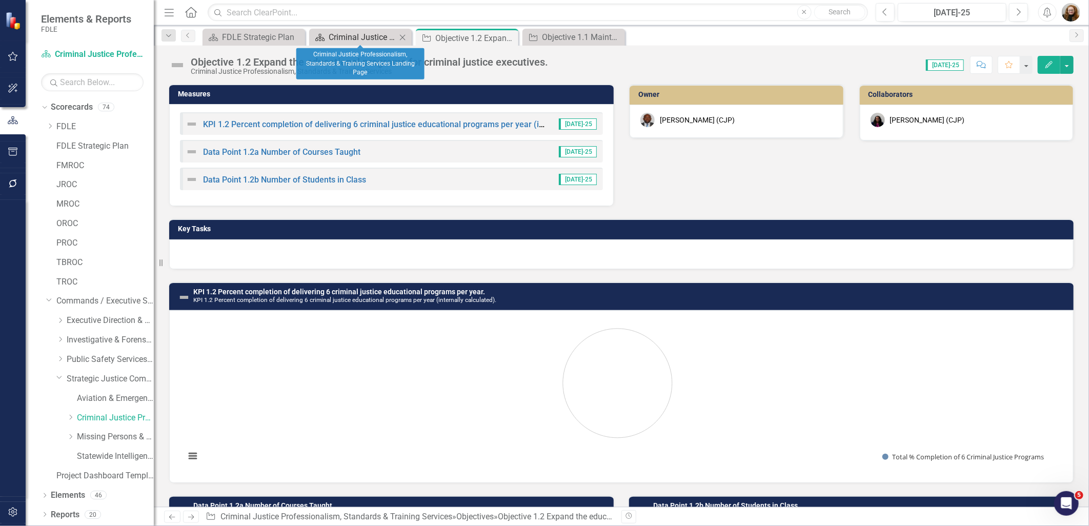
click at [370, 38] on div "Criminal Justice Professionalism, Standards & Training Services Landing Page" at bounding box center [363, 37] width 68 height 13
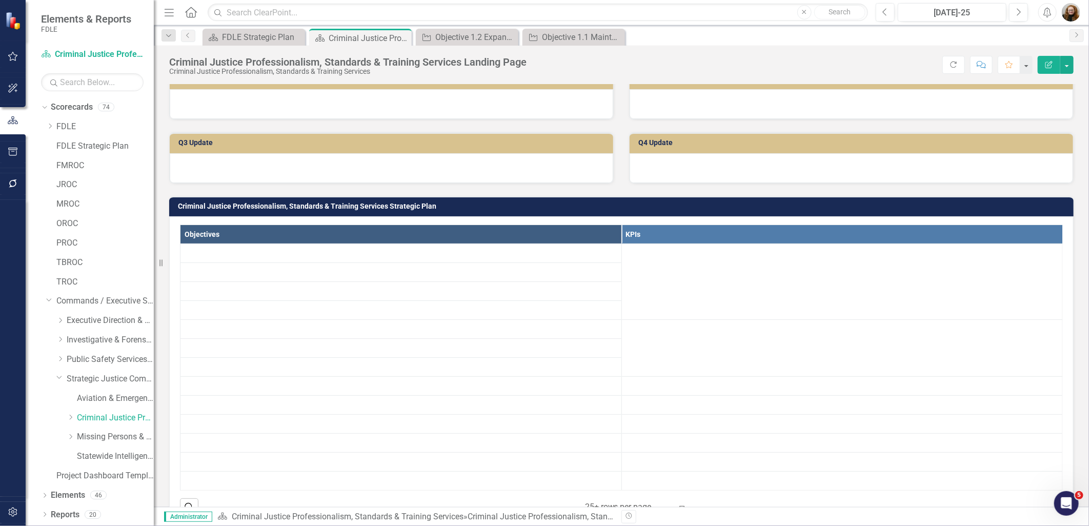
scroll to position [342, 0]
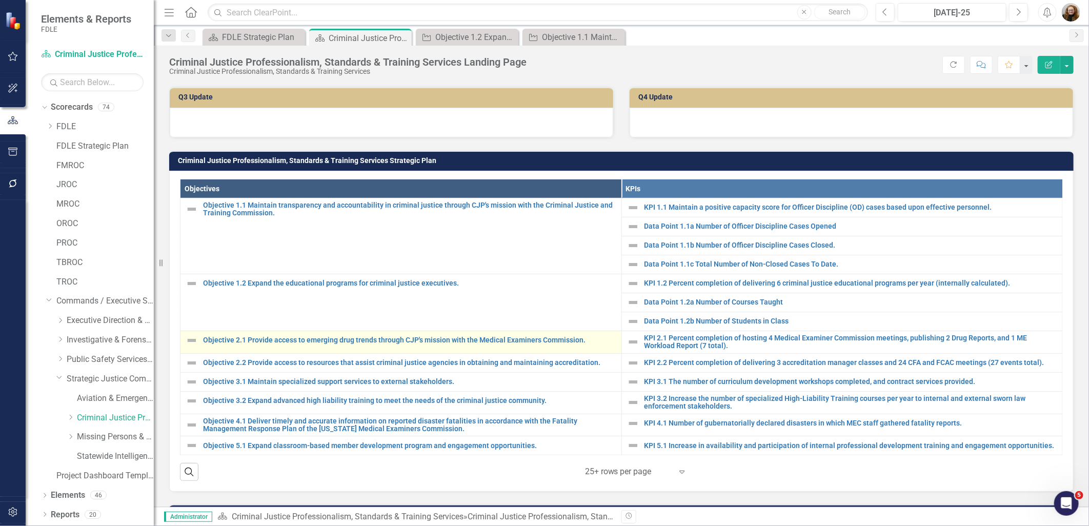
click at [268, 343] on div "Objective 2.1 Provide access to emerging drug trends through CJP's mission with…" at bounding box center [401, 340] width 431 height 12
click at [259, 340] on link "Objective 2.1 Provide access to emerging drug trends through CJP's mission with…" at bounding box center [409, 340] width 413 height 8
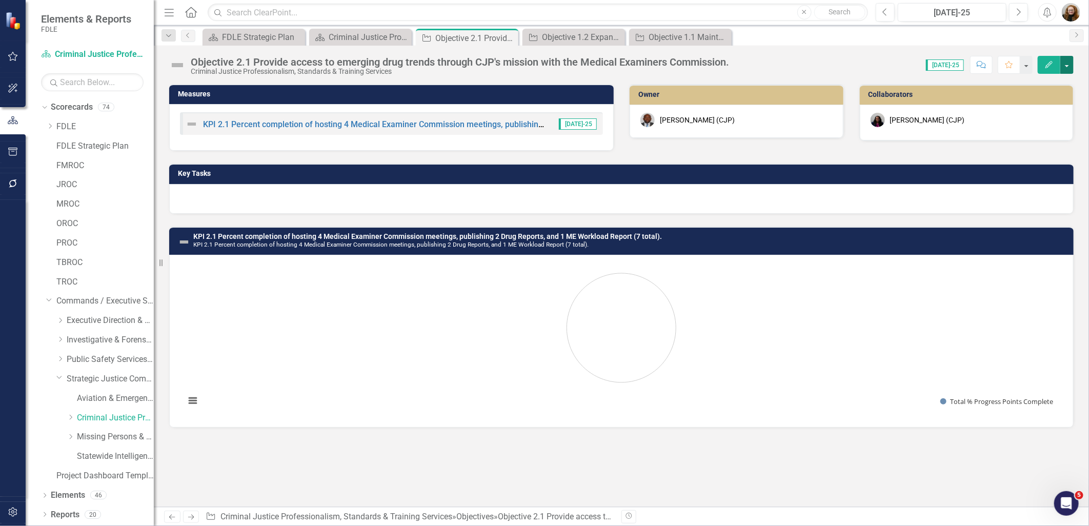
click at [1067, 63] on button "button" at bounding box center [1067, 65] width 13 height 18
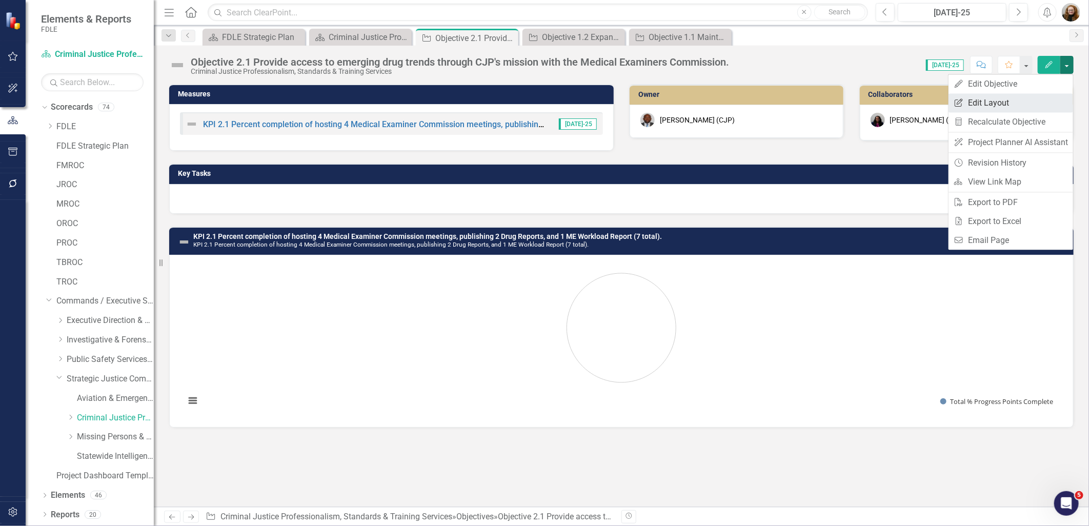
click at [1017, 100] on link "Edit Report Edit Layout" at bounding box center [1011, 102] width 125 height 19
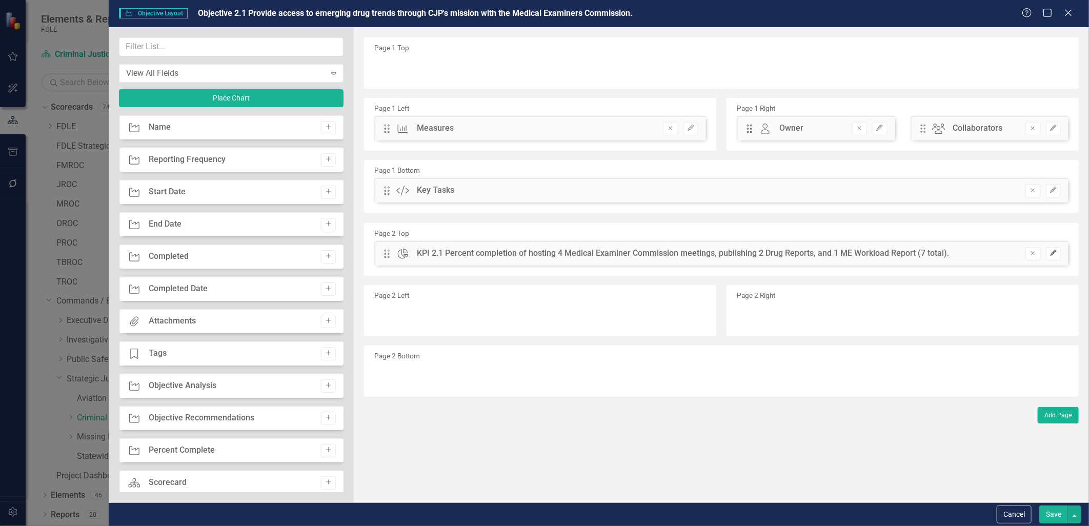
click at [1050, 254] on icon "Edit" at bounding box center [1054, 253] width 8 height 6
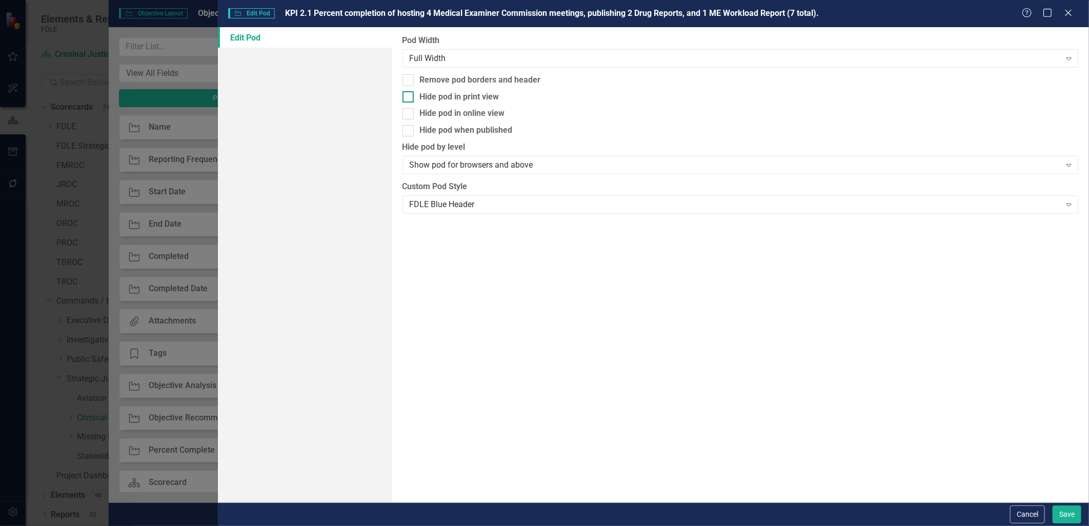
click at [407, 99] on div at bounding box center [408, 96] width 11 height 11
click at [407, 98] on input "Hide pod in print view" at bounding box center [406, 94] width 7 height 7
checkbox input "true"
click at [407, 131] on input "Hide pod when published" at bounding box center [406, 128] width 7 height 7
checkbox input "true"
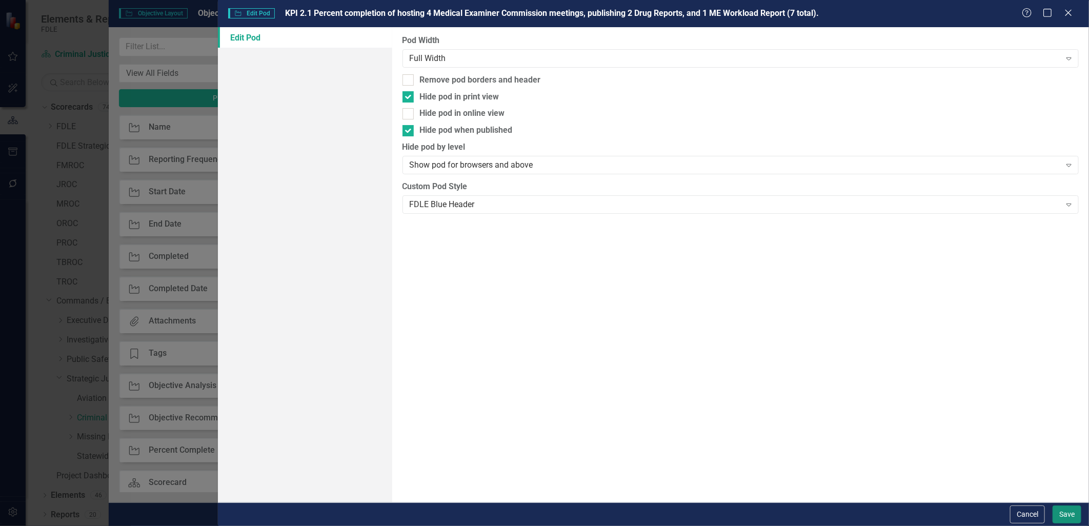
click at [1060, 513] on button "Save" at bounding box center [1067, 515] width 29 height 18
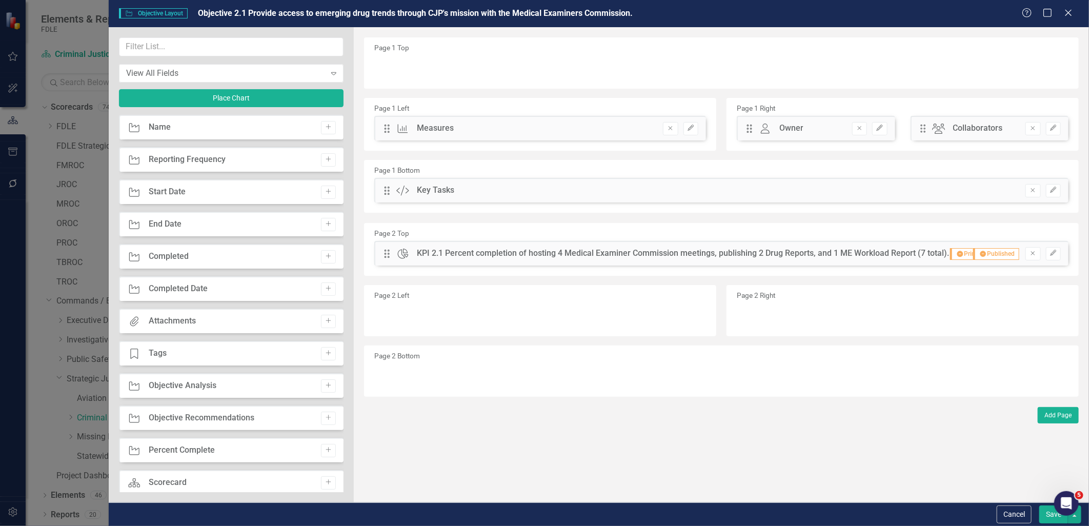
click at [1046, 518] on button "Save" at bounding box center [1054, 515] width 29 height 18
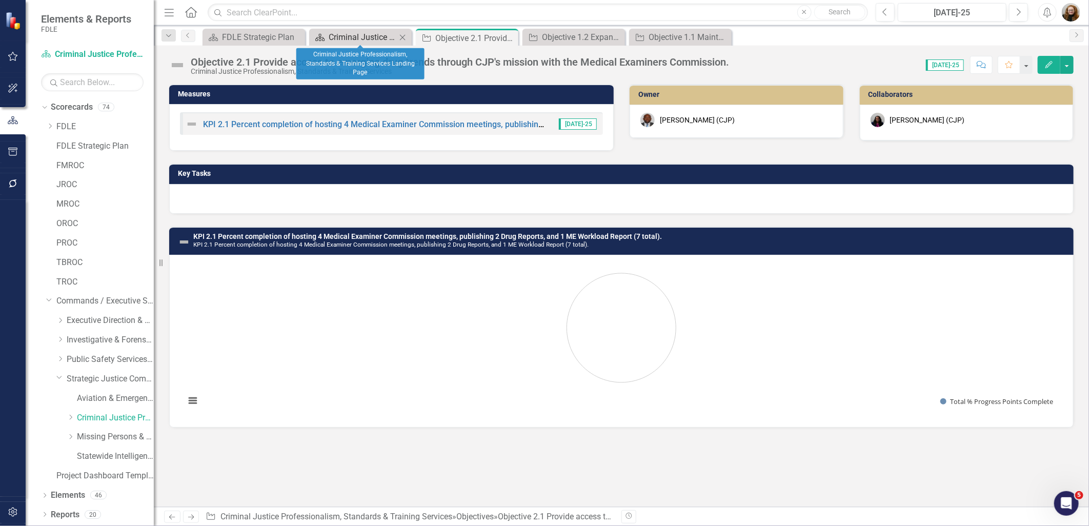
click at [358, 38] on div "Criminal Justice Professionalism, Standards & Training Services Landing Page" at bounding box center [363, 37] width 68 height 13
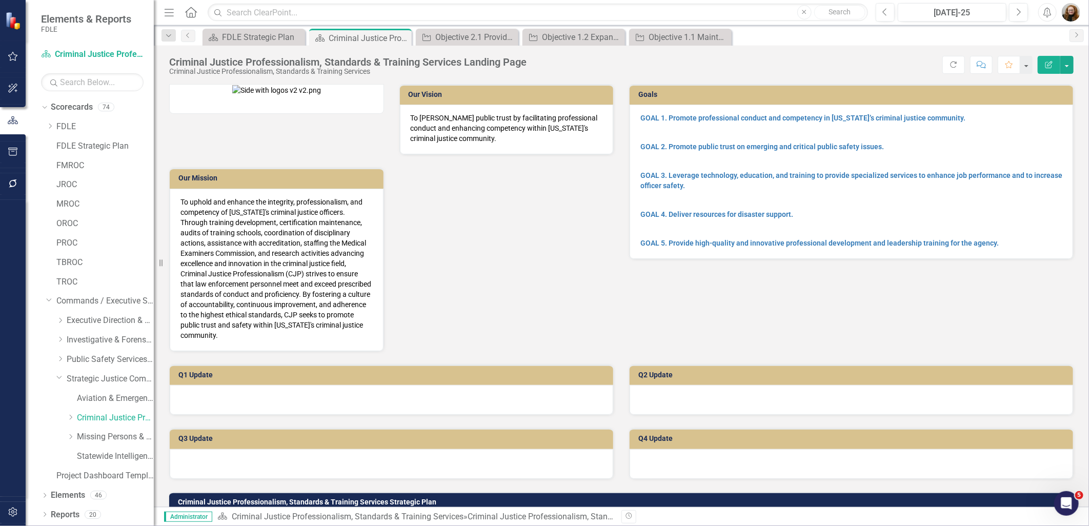
scroll to position [285, 0]
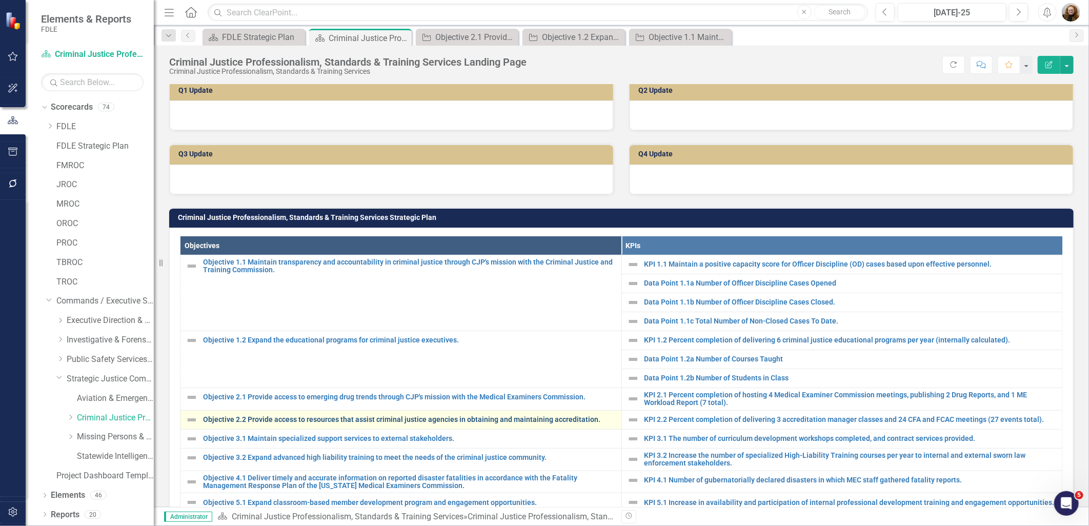
click at [279, 416] on link "Objective 2.2 Provide access to resources that assist criminal justice agencies…" at bounding box center [409, 420] width 413 height 8
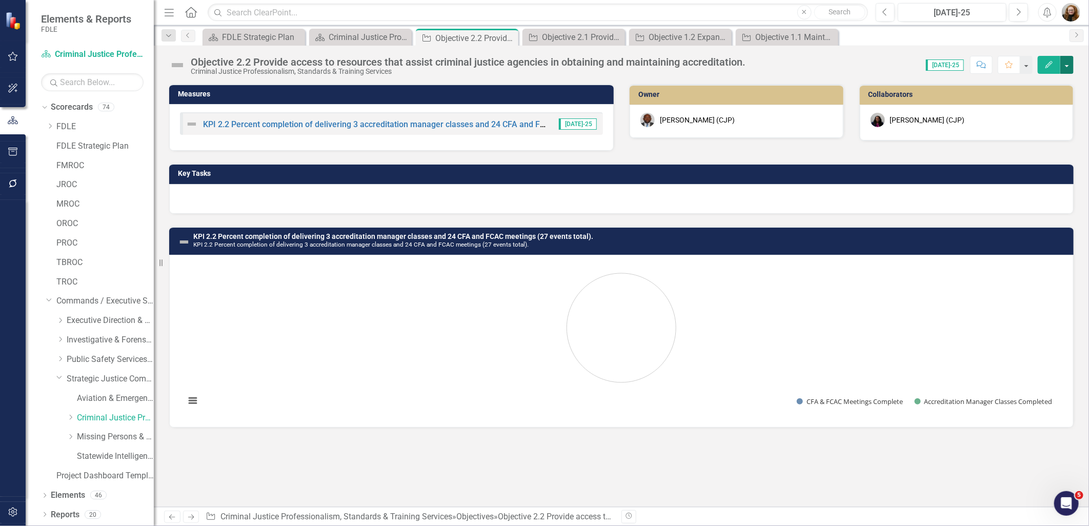
click at [1064, 65] on button "button" at bounding box center [1067, 65] width 13 height 18
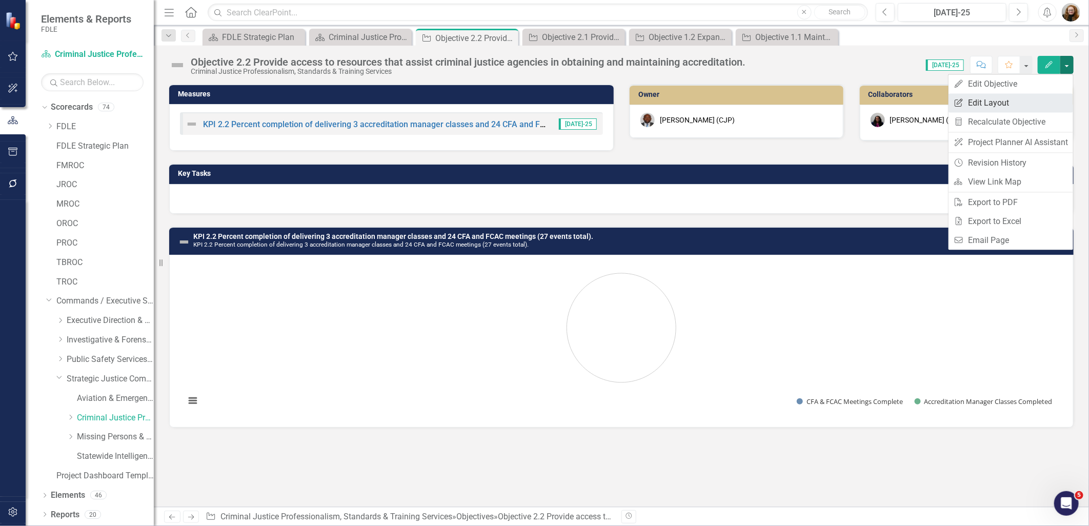
click at [978, 108] on link "Edit Report Edit Layout" at bounding box center [1011, 102] width 125 height 19
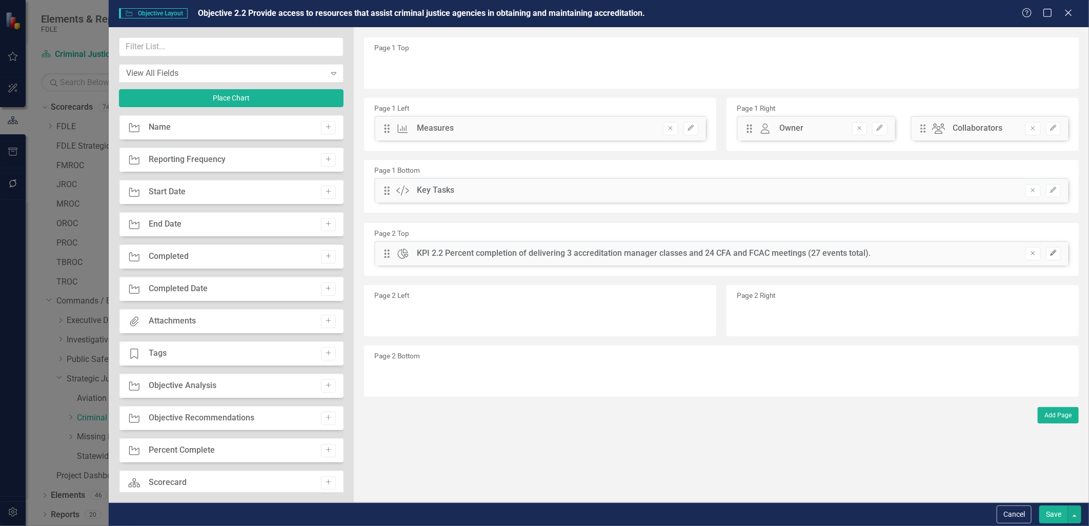
click at [1048, 253] on button "Edit" at bounding box center [1053, 253] width 15 height 13
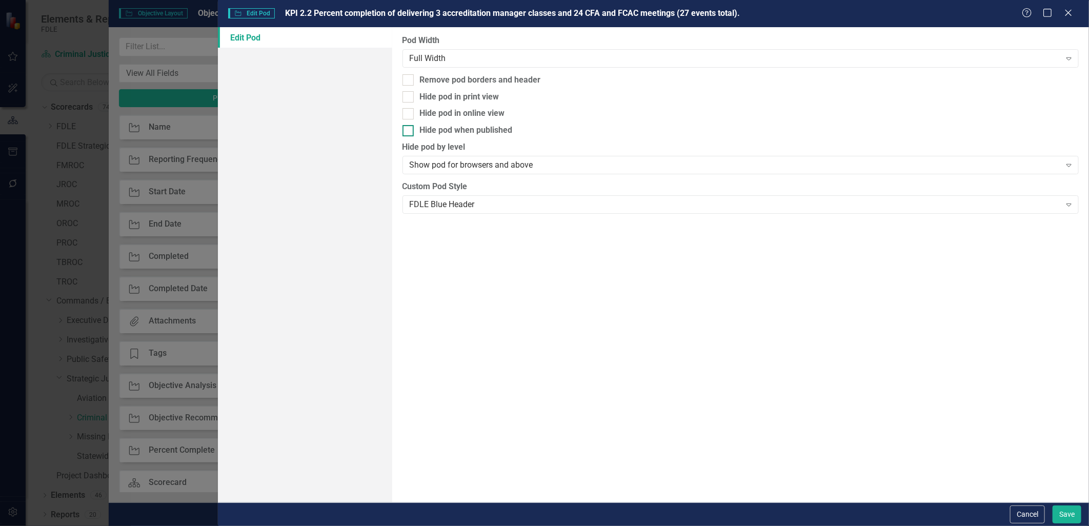
click at [404, 126] on input "Hide pod when published" at bounding box center [406, 128] width 7 height 7
checkbox input "true"
click at [405, 95] on input "Hide pod in print view" at bounding box center [406, 94] width 7 height 7
checkbox input "true"
click at [1065, 511] on button "Save" at bounding box center [1067, 515] width 29 height 18
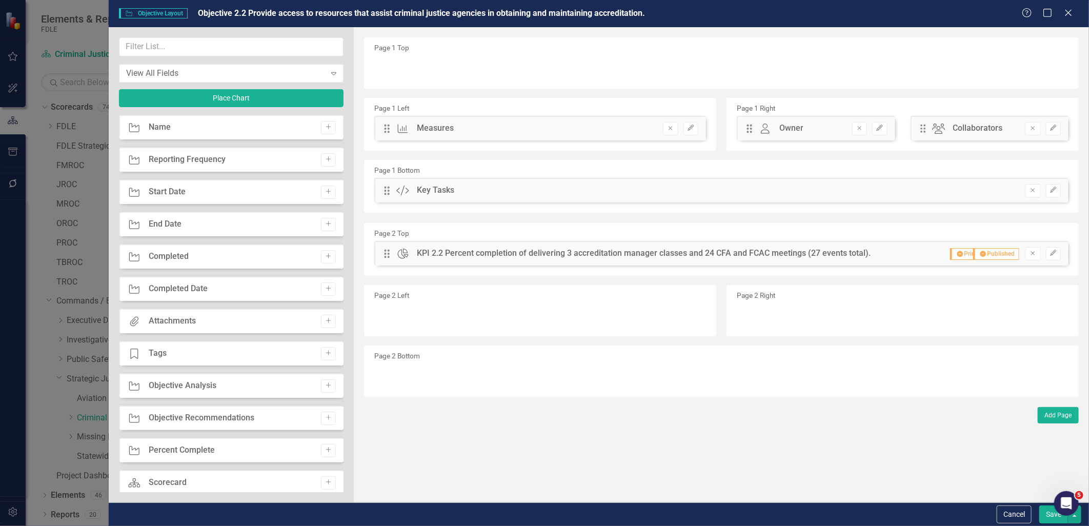
click at [1049, 516] on button "Save" at bounding box center [1054, 515] width 29 height 18
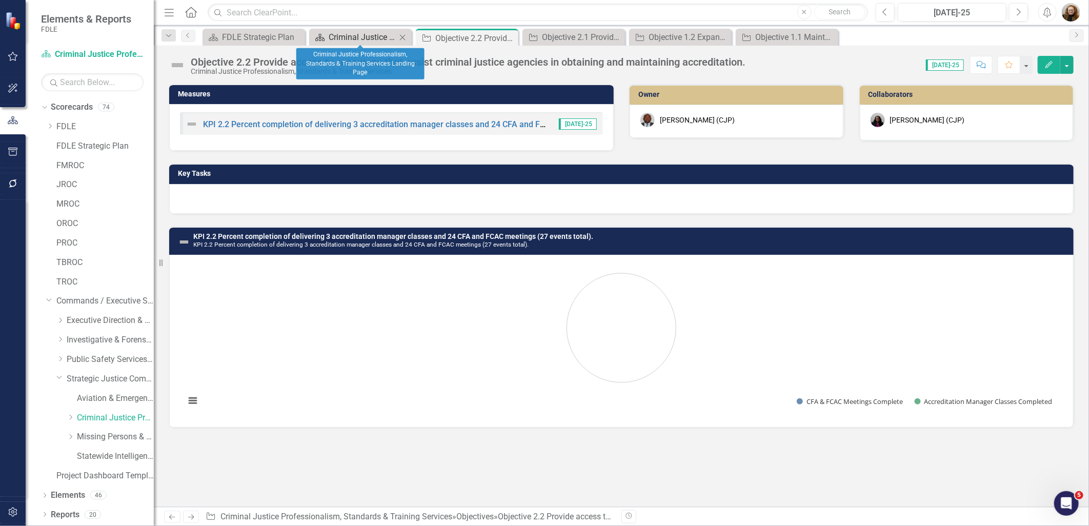
click at [355, 31] on div "Criminal Justice Professionalism, Standards & Training Services Landing Page" at bounding box center [363, 37] width 68 height 13
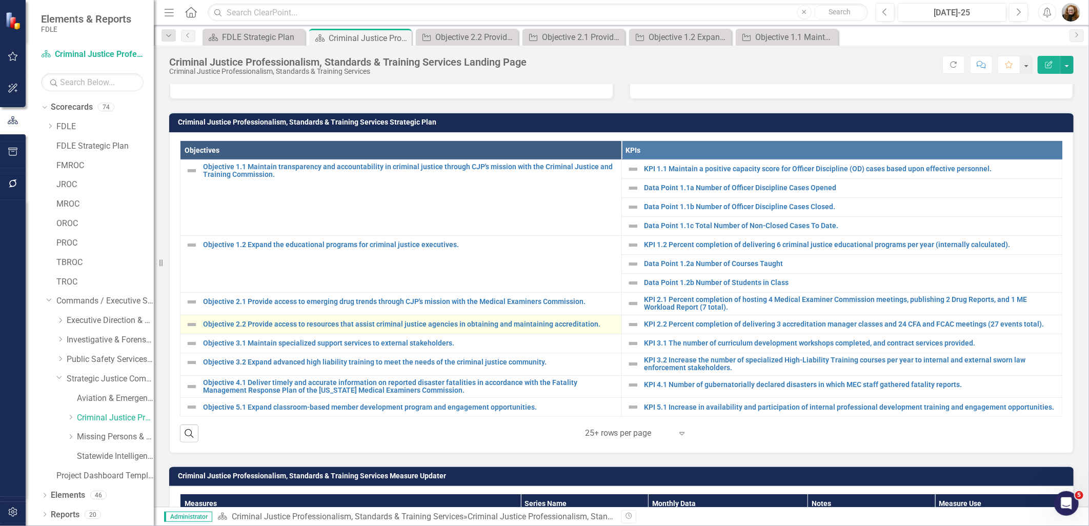
scroll to position [399, 0]
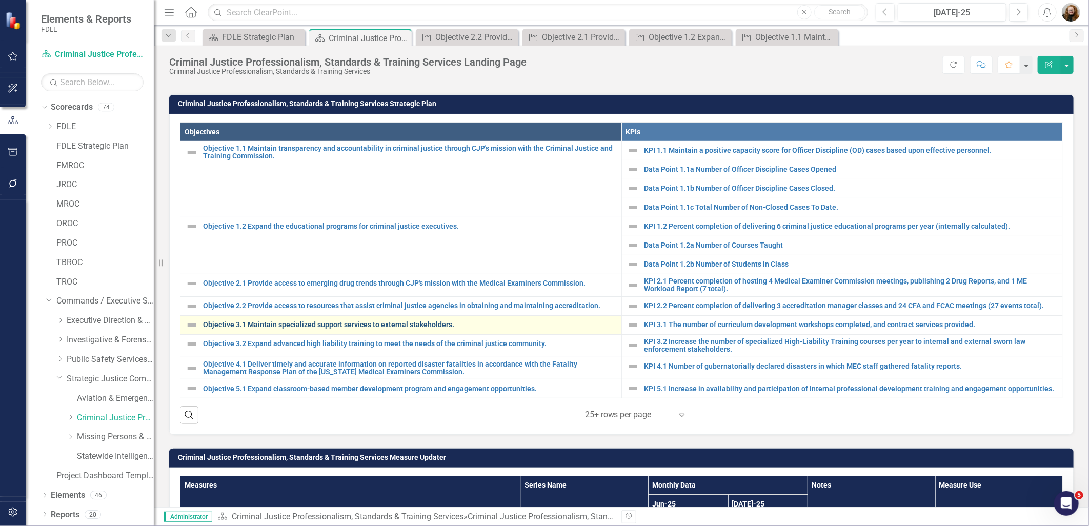
click at [276, 322] on link "Objective 3.1 Maintain specialized support services to external stakeholders." at bounding box center [409, 325] width 413 height 8
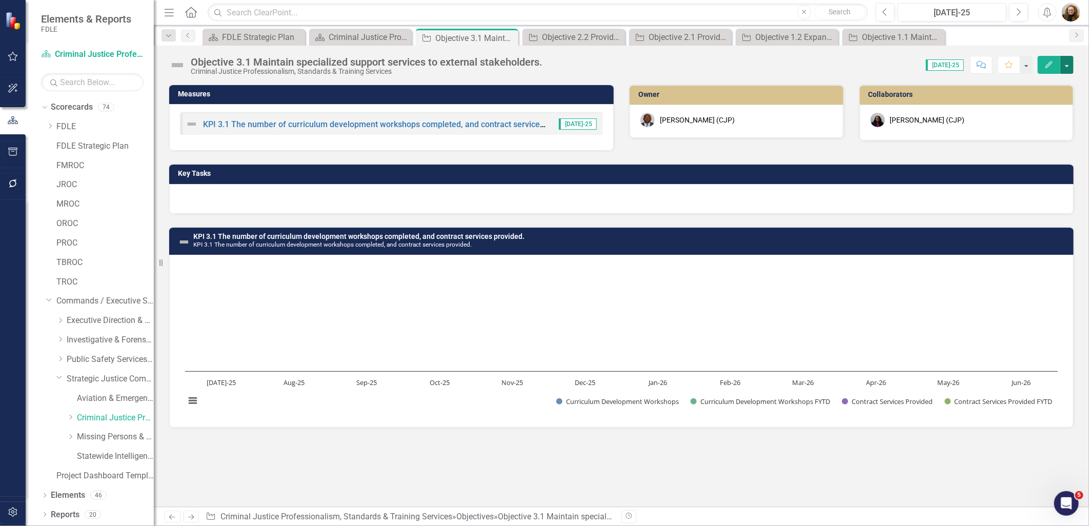
click at [1066, 68] on button "button" at bounding box center [1067, 65] width 13 height 18
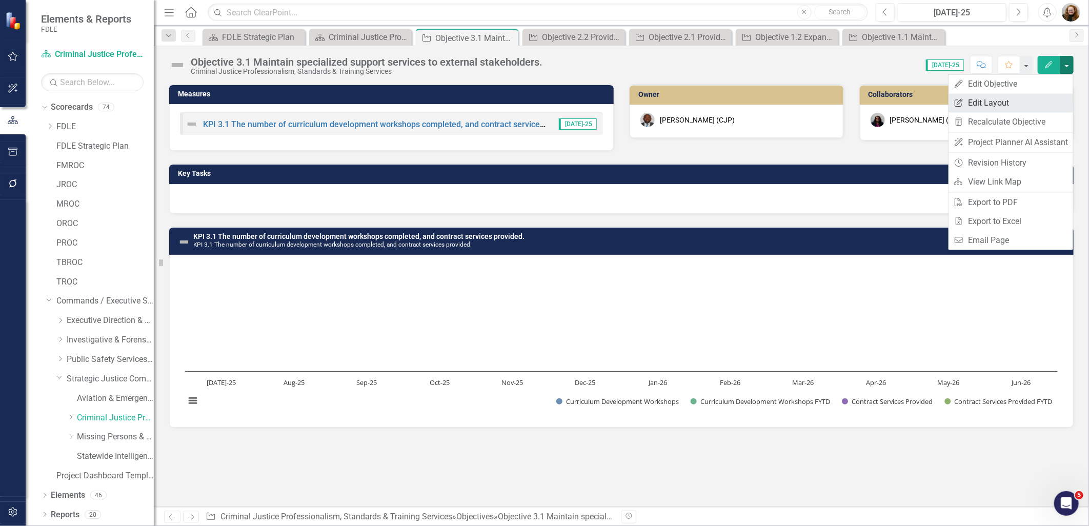
click at [1002, 100] on link "Edit Report Edit Layout" at bounding box center [1011, 102] width 125 height 19
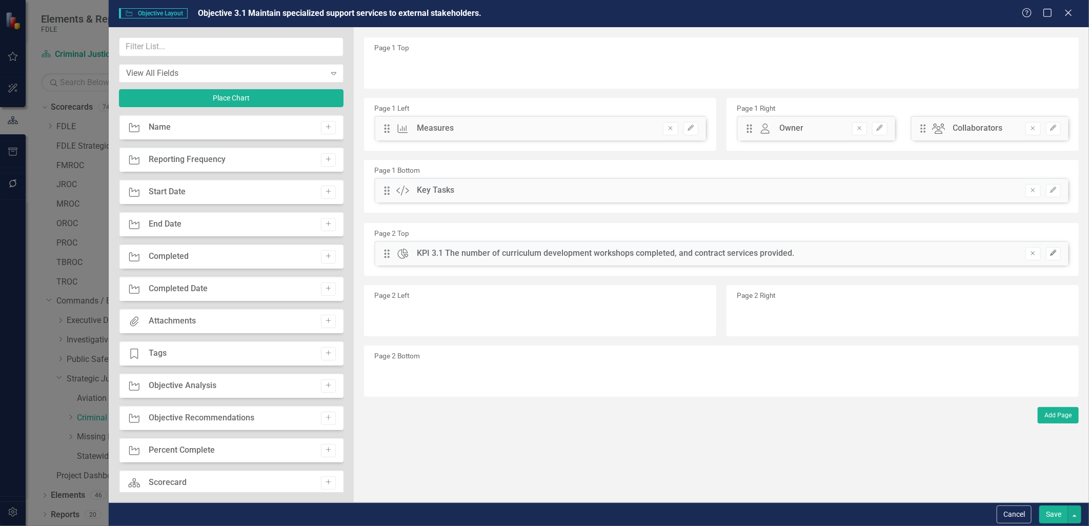
click at [1050, 253] on icon "Edit" at bounding box center [1054, 253] width 8 height 6
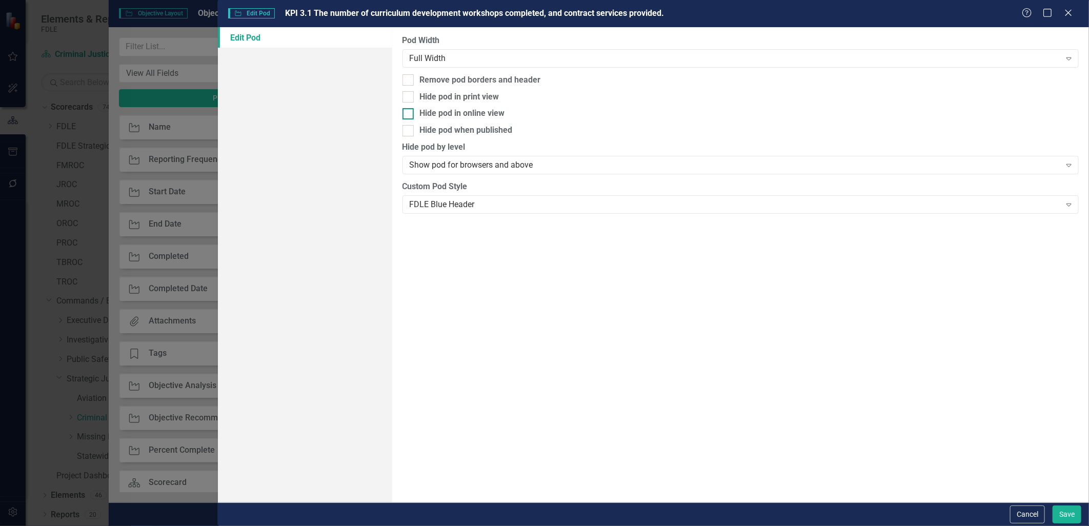
drag, startPoint x: 411, startPoint y: 129, endPoint x: 411, endPoint y: 108, distance: 21.5
click at [411, 127] on div at bounding box center [408, 130] width 11 height 11
click at [409, 127] on input "Hide pod when published" at bounding box center [406, 128] width 7 height 7
checkbox input "true"
click at [409, 95] on div at bounding box center [408, 96] width 11 height 11
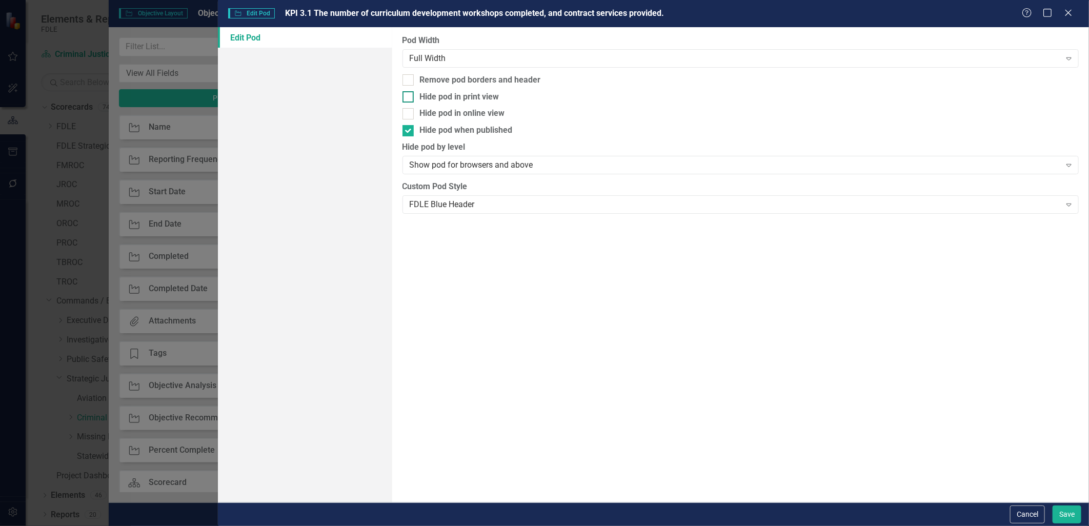
click at [409, 95] on input "Hide pod in print view" at bounding box center [406, 94] width 7 height 7
checkbox input "true"
click at [1062, 515] on button "Save" at bounding box center [1067, 515] width 29 height 18
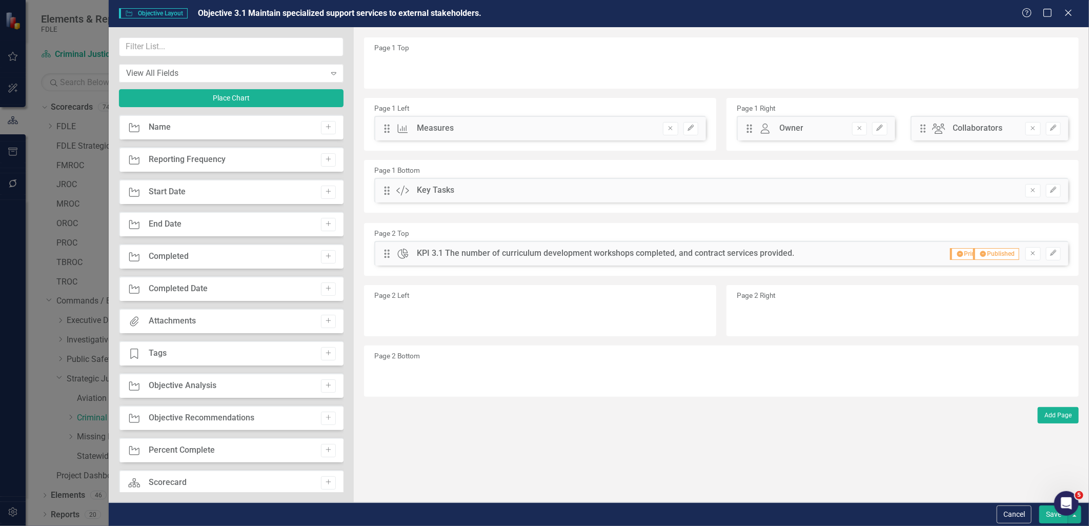
click at [1050, 518] on button "Save" at bounding box center [1054, 515] width 29 height 18
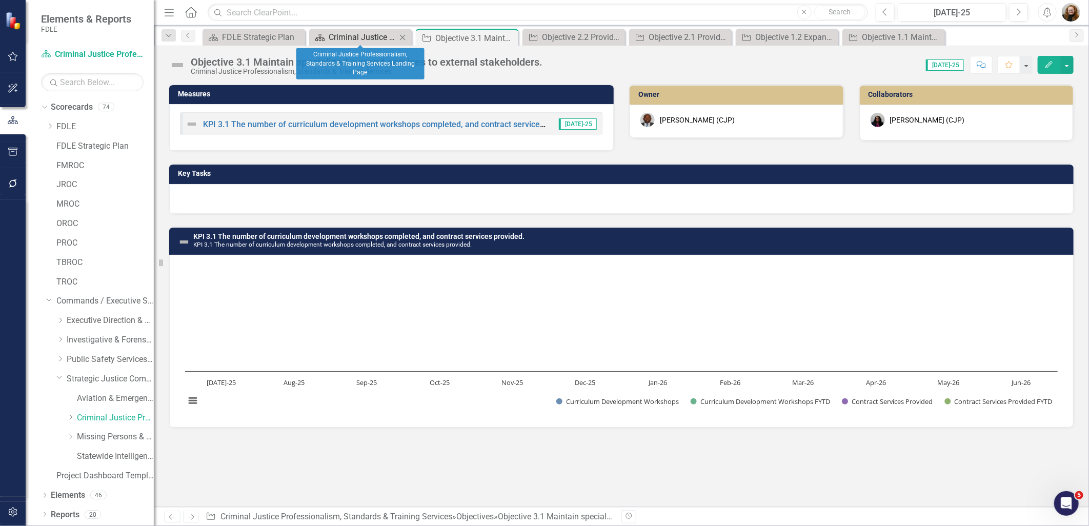
click at [352, 34] on div "Criminal Justice Professionalism, Standards & Training Services Landing Page" at bounding box center [363, 37] width 68 height 13
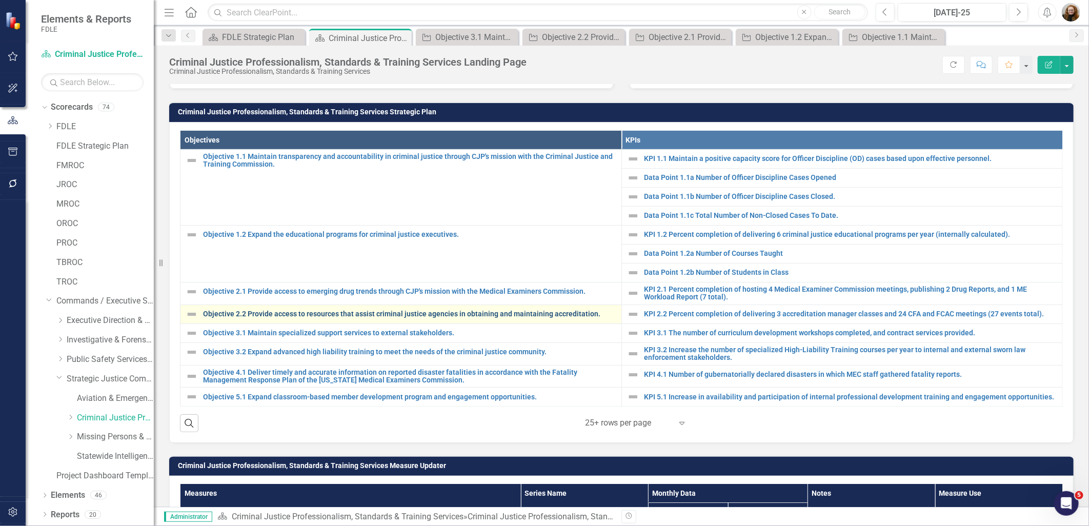
scroll to position [399, 0]
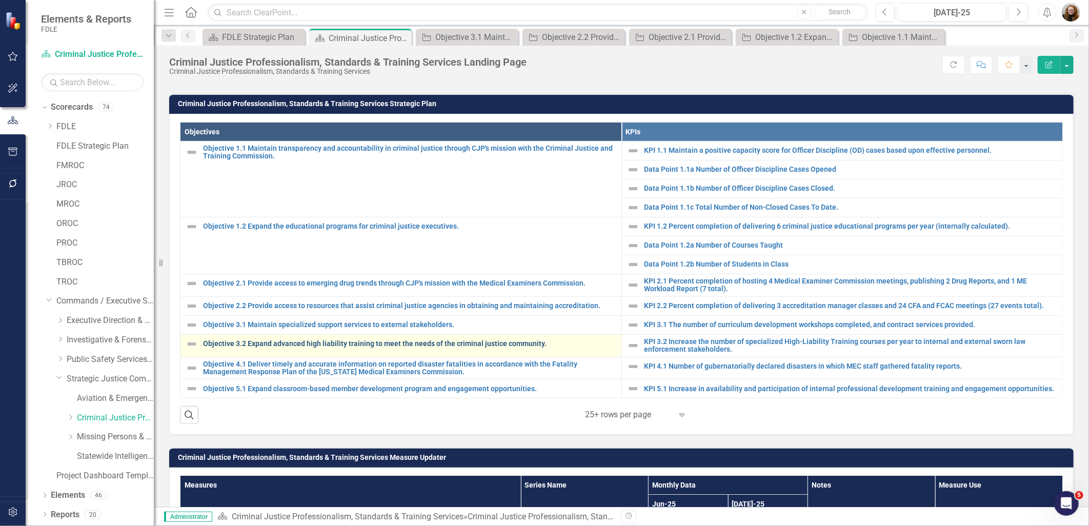
click at [290, 341] on link "Objective 3.2 Expand advanced high liability training to meet the needs of the …" at bounding box center [409, 344] width 413 height 8
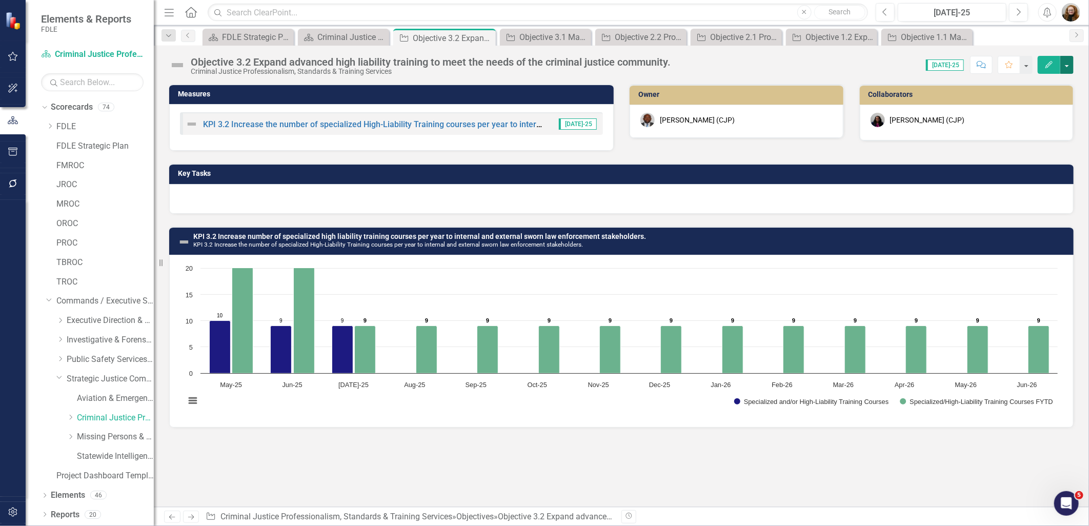
click at [1065, 65] on button "button" at bounding box center [1067, 65] width 13 height 18
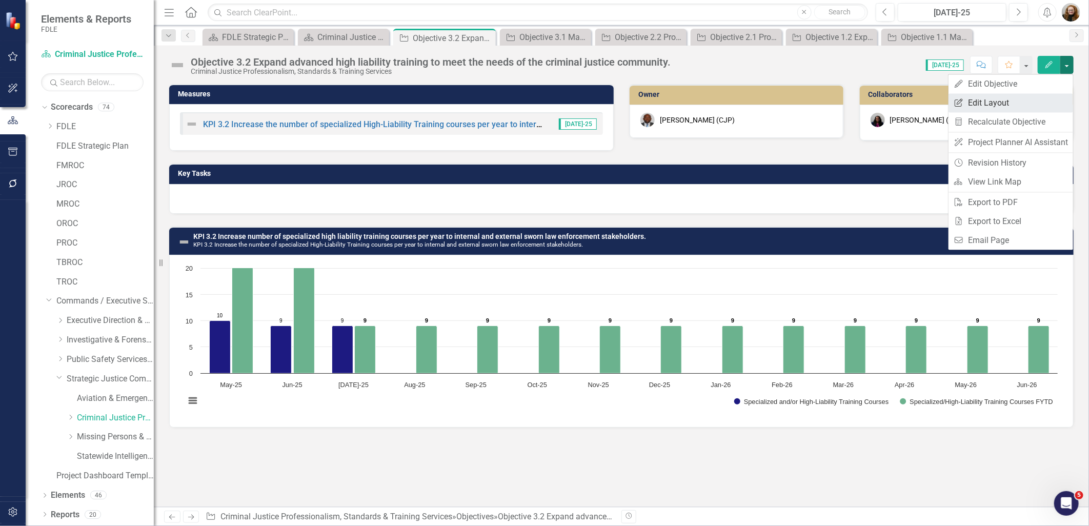
click at [985, 100] on link "Edit Report Edit Layout" at bounding box center [1011, 102] width 125 height 19
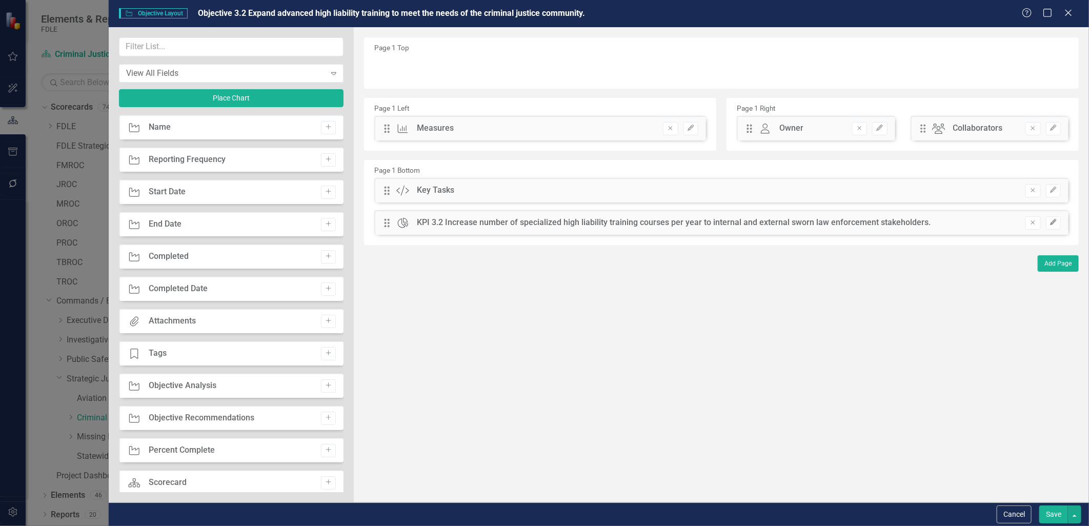
click at [1047, 223] on button "Edit" at bounding box center [1053, 222] width 15 height 13
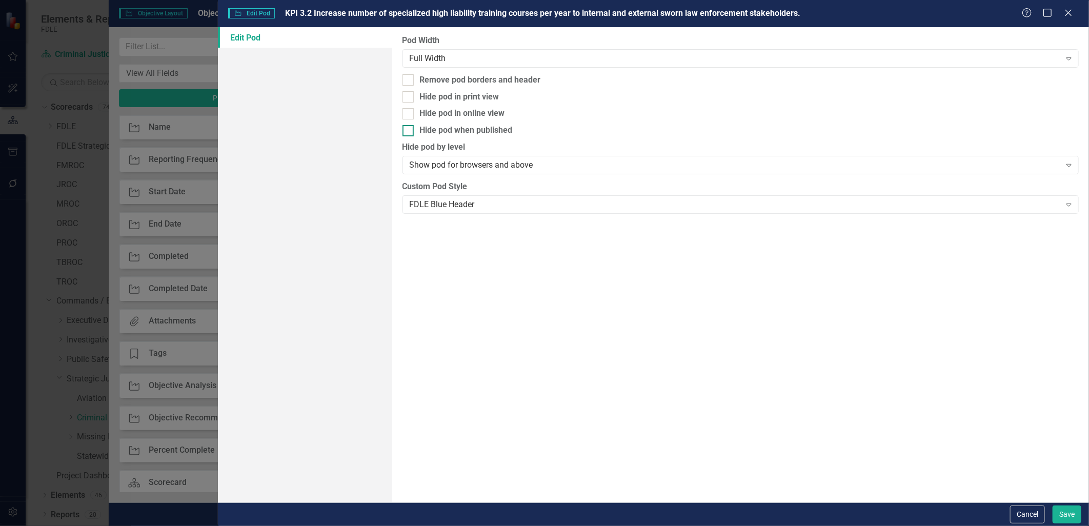
click at [411, 127] on div at bounding box center [408, 130] width 11 height 11
click at [409, 127] on input "Hide pod when published" at bounding box center [406, 128] width 7 height 7
checkbox input "true"
click at [410, 93] on div at bounding box center [408, 96] width 11 height 11
click at [409, 93] on input "Hide pod in print view" at bounding box center [406, 94] width 7 height 7
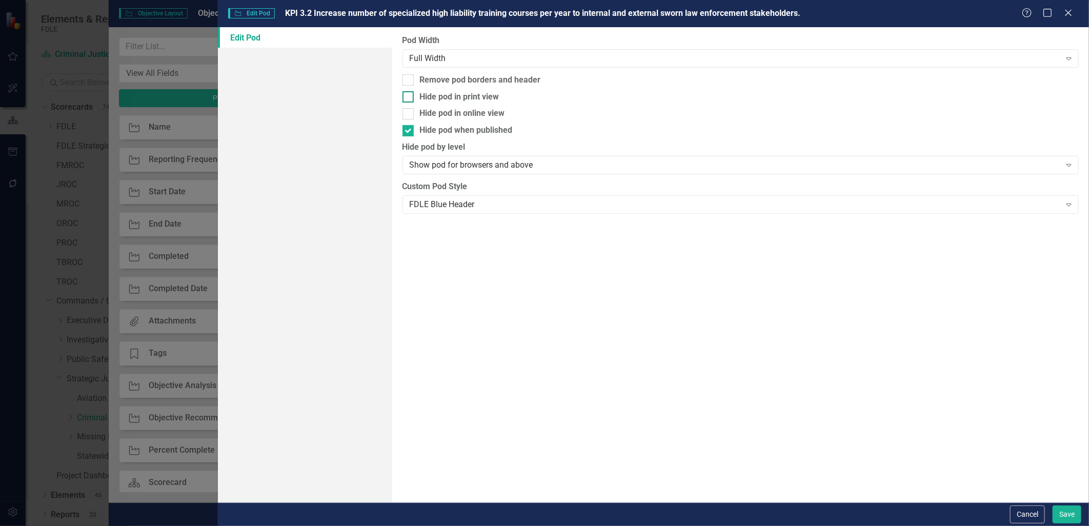
checkbox input "true"
click at [1068, 518] on button "Save" at bounding box center [1067, 515] width 29 height 18
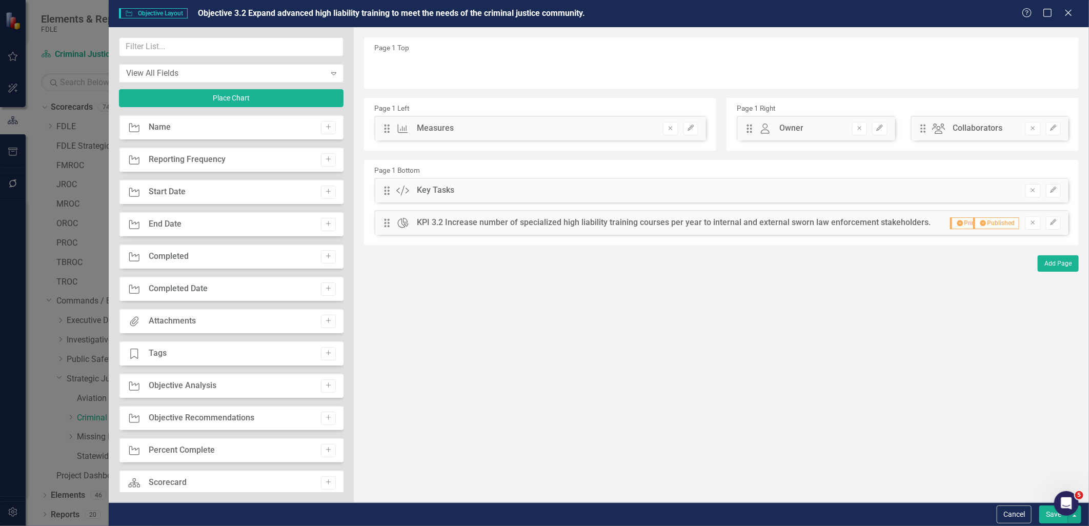
click at [1050, 519] on button "Save" at bounding box center [1054, 515] width 29 height 18
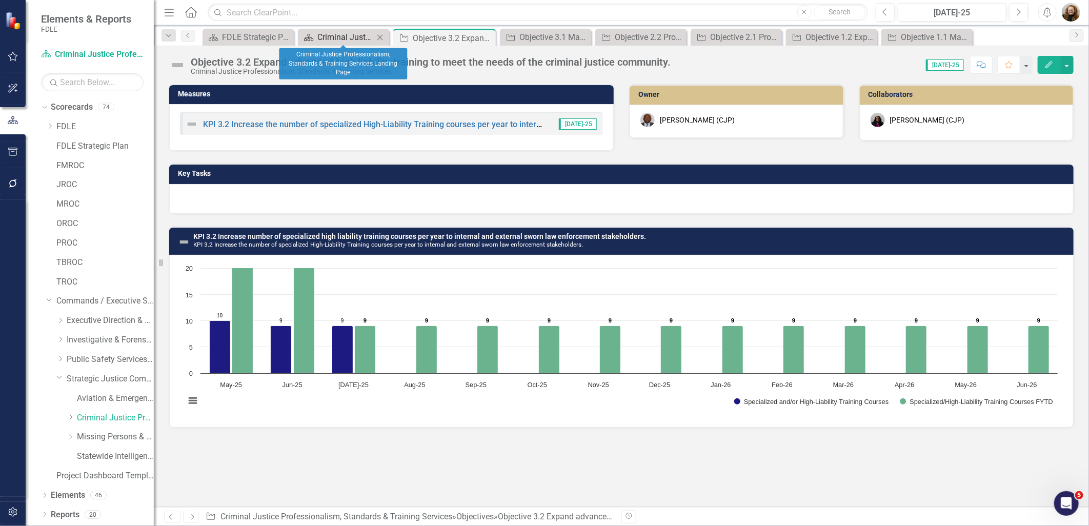
click at [335, 36] on div "Criminal Justice Professionalism, Standards & Training Services Landing Page" at bounding box center [346, 37] width 56 height 13
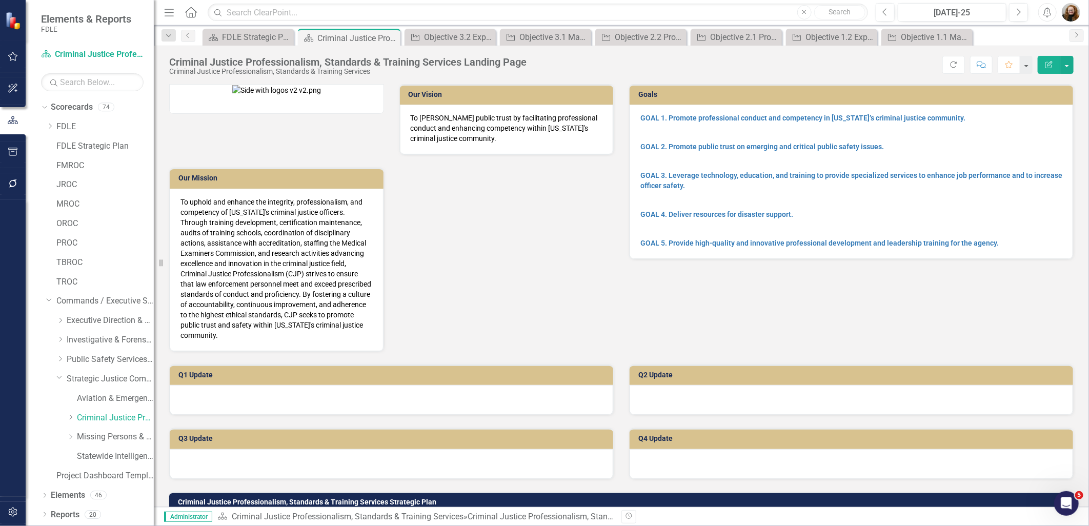
scroll to position [342, 0]
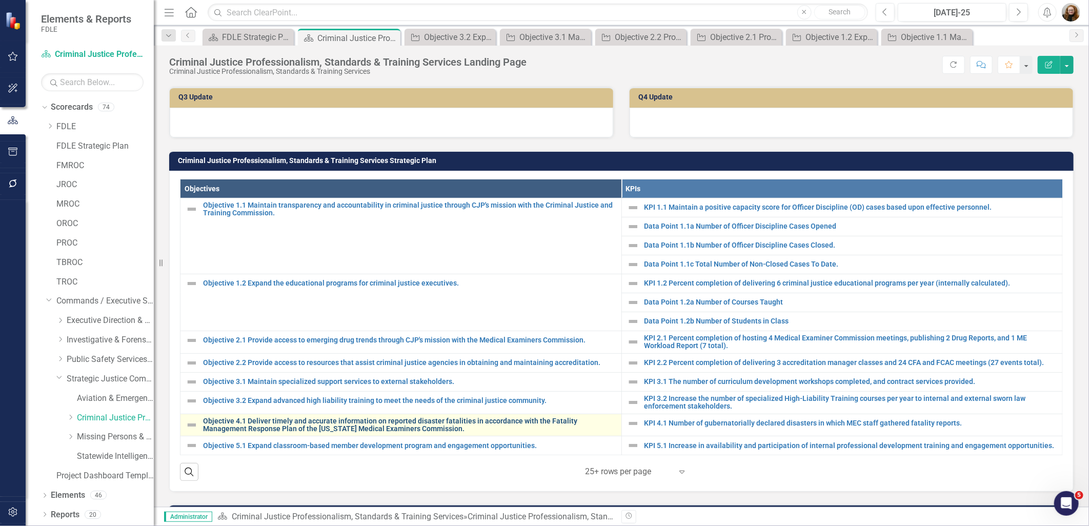
click at [249, 419] on link "Objective 4.1 Deliver timely and accurate information on reported disaster fata…" at bounding box center [409, 426] width 413 height 16
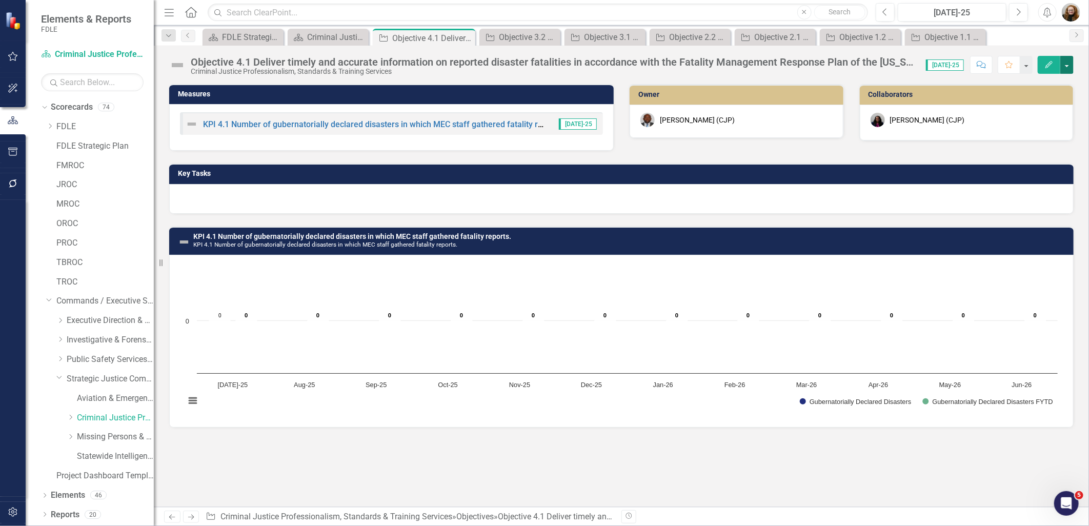
click at [1063, 59] on button "button" at bounding box center [1067, 65] width 13 height 18
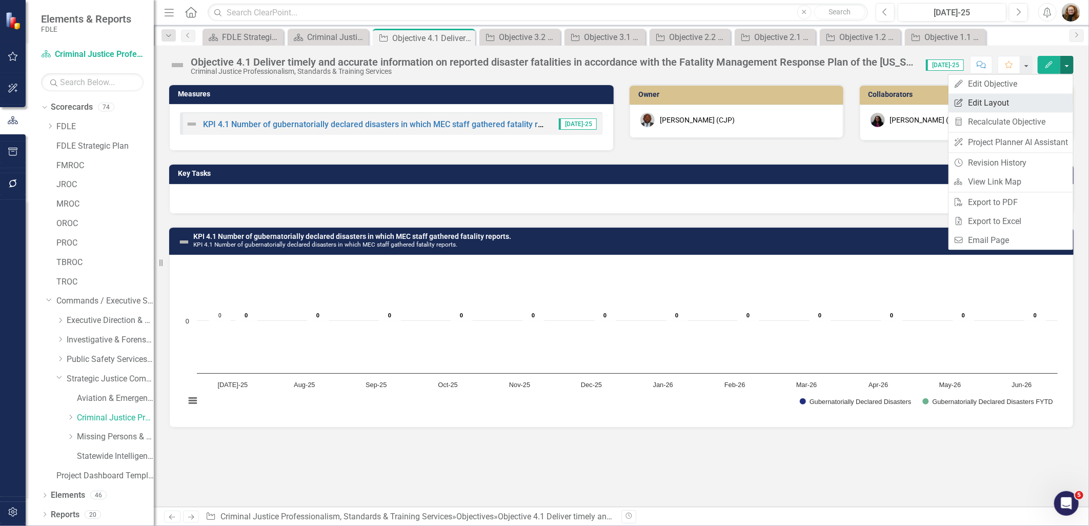
click at [965, 105] on link "Edit Report Edit Layout" at bounding box center [1011, 102] width 125 height 19
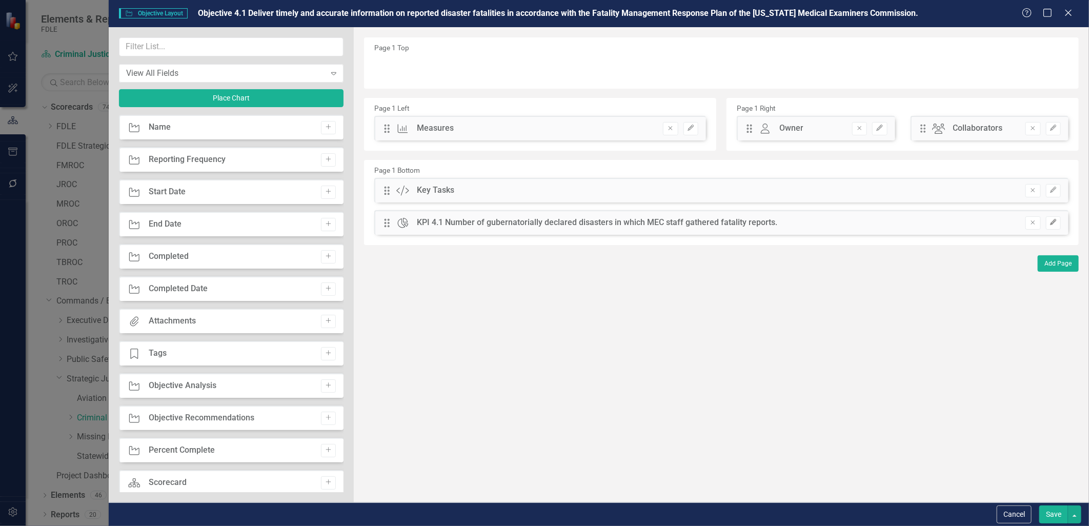
click at [1050, 224] on icon "Edit" at bounding box center [1054, 223] width 8 height 6
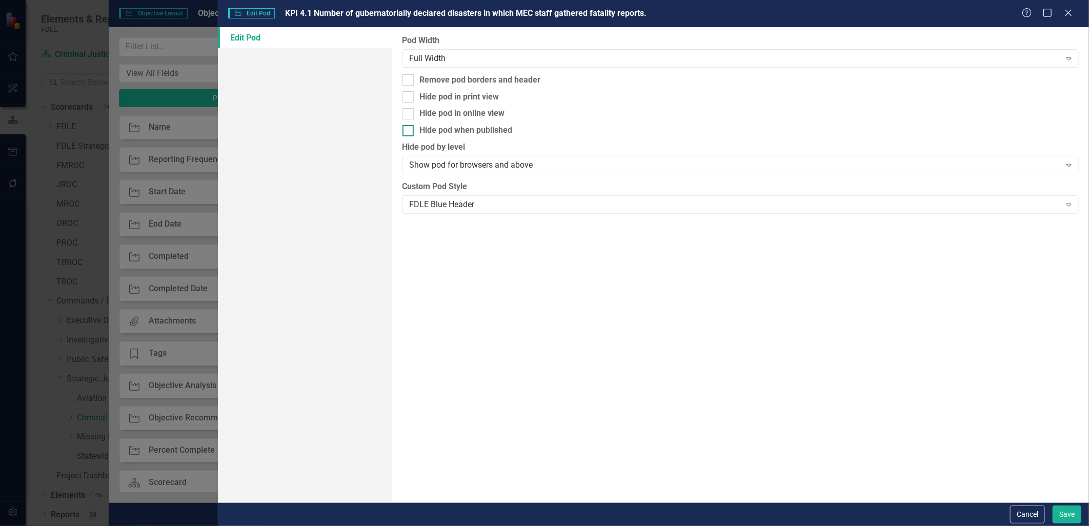
click at [409, 131] on div at bounding box center [408, 130] width 11 height 11
click at [409, 131] on input "Hide pod when published" at bounding box center [406, 128] width 7 height 7
checkbox input "true"
click at [407, 97] on input "Hide pod in print view" at bounding box center [406, 94] width 7 height 7
checkbox input "true"
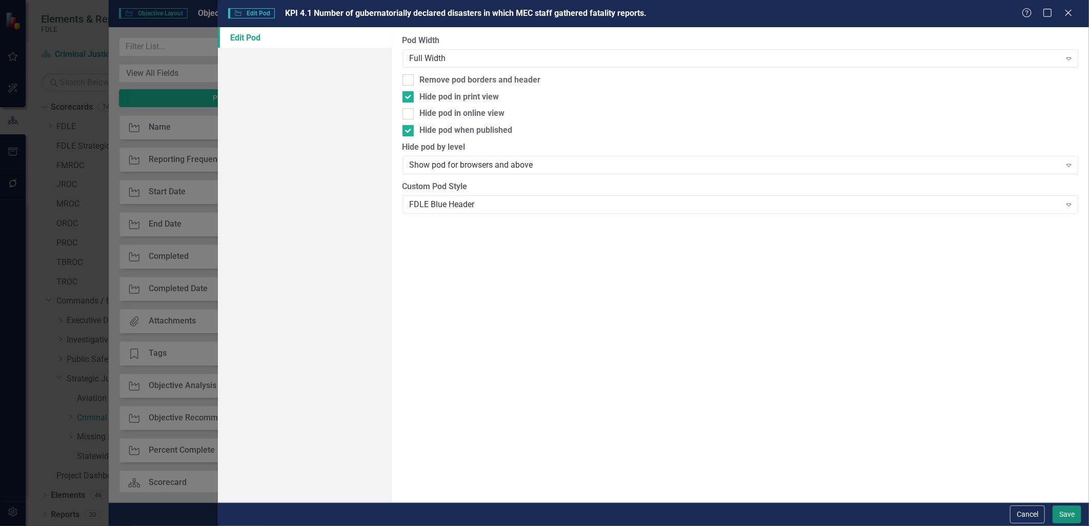
click at [1070, 519] on button "Save" at bounding box center [1067, 515] width 29 height 18
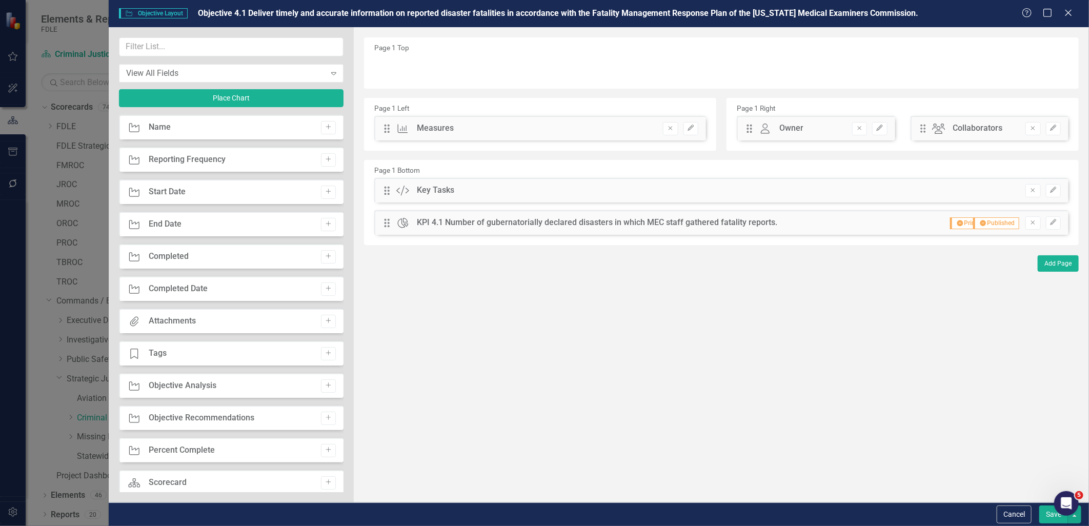
click at [1054, 517] on button "Save" at bounding box center [1054, 515] width 29 height 18
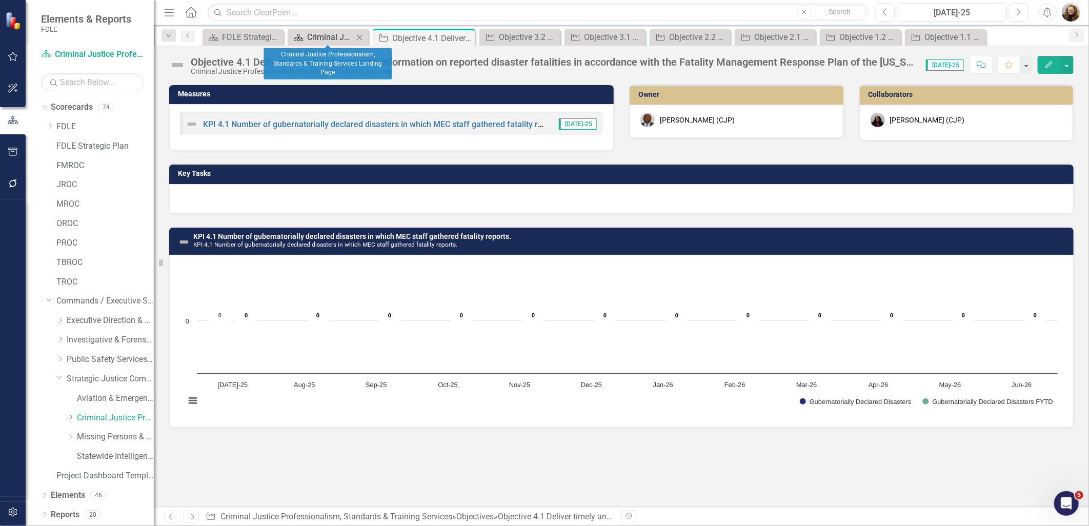
click at [319, 37] on div "Criminal Justice Professionalism, Standards & Training Services Landing Page" at bounding box center [330, 37] width 46 height 13
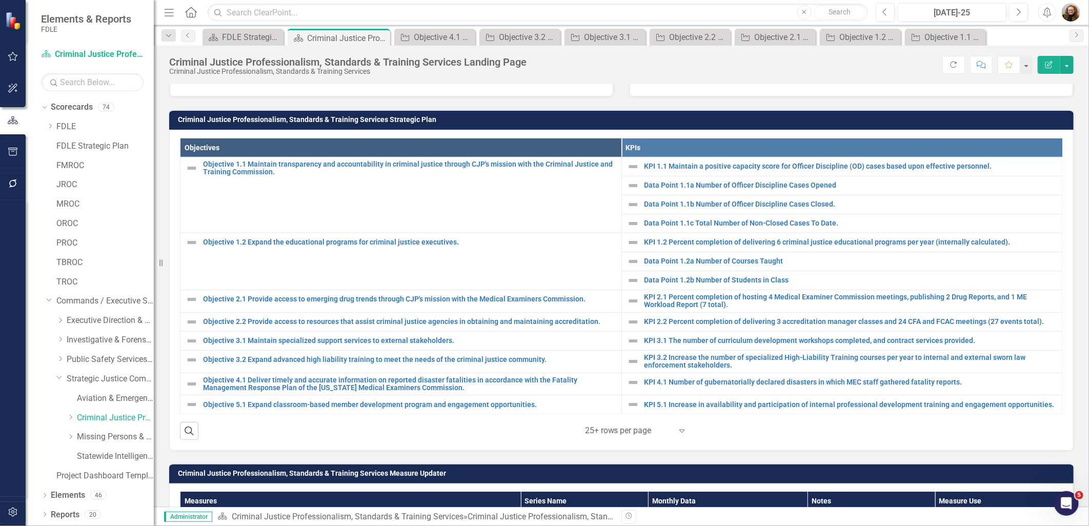
scroll to position [627, 0]
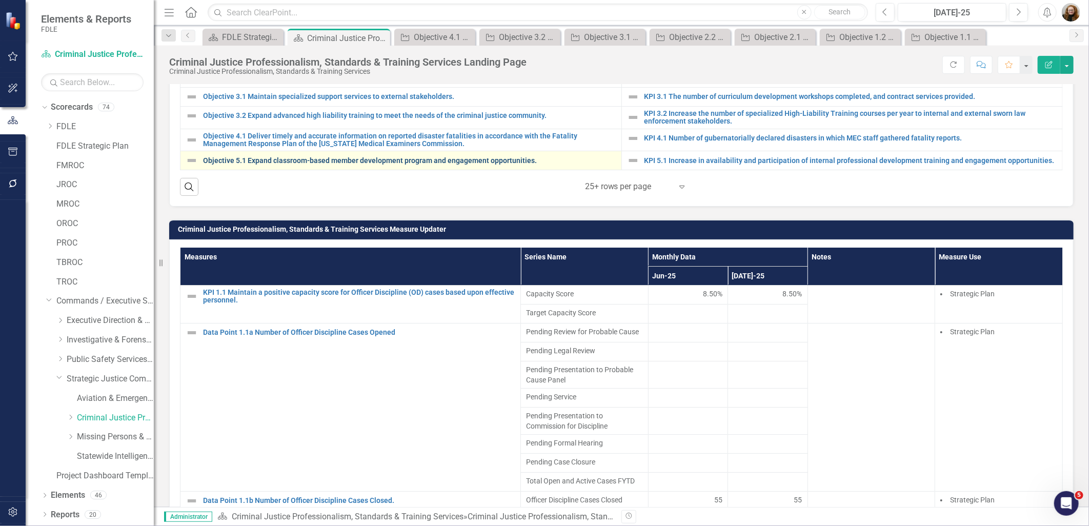
click at [242, 157] on link "Objective 5.1 Expand classroom-based member development program and engagement …" at bounding box center [409, 161] width 413 height 8
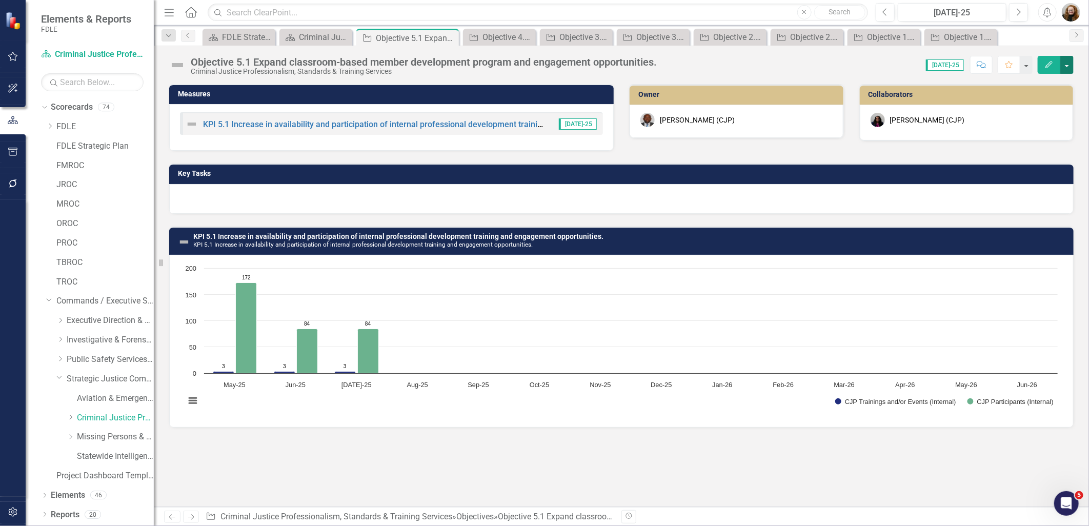
click at [1069, 64] on button "button" at bounding box center [1067, 65] width 13 height 18
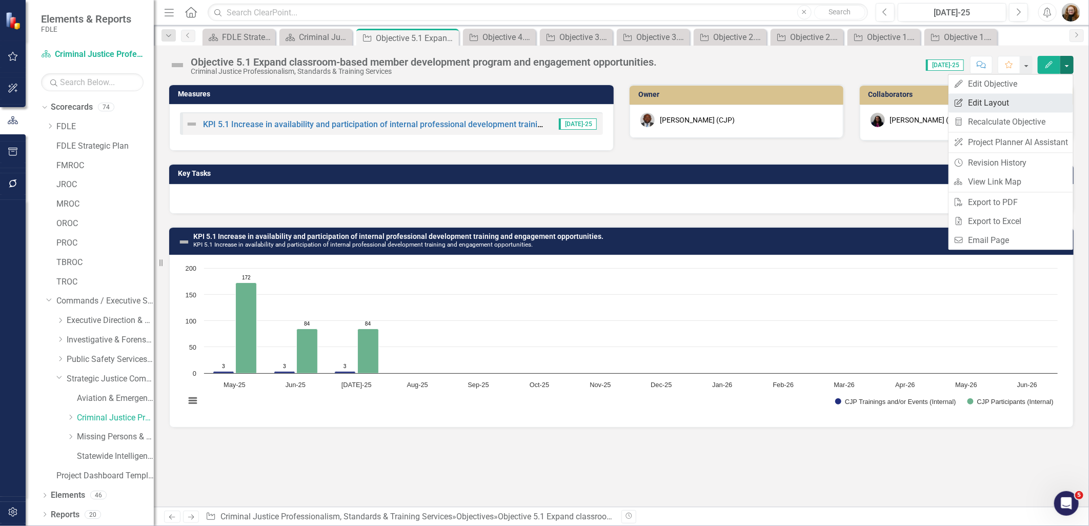
click at [976, 108] on link "Edit Report Edit Layout" at bounding box center [1011, 102] width 125 height 19
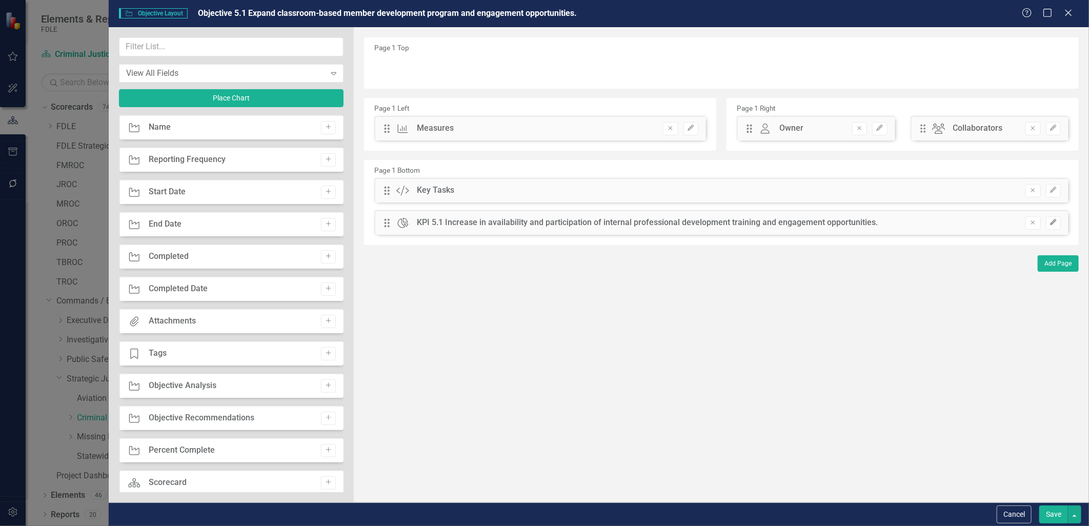
click at [1054, 221] on icon "button" at bounding box center [1053, 223] width 6 height 6
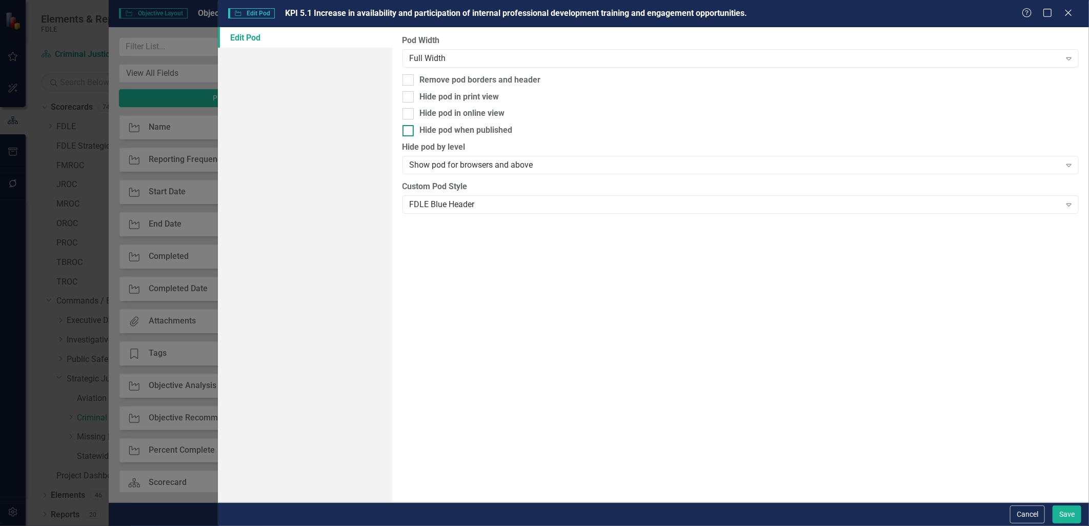
click at [410, 127] on div at bounding box center [408, 130] width 11 height 11
click at [409, 127] on input "Hide pod when published" at bounding box center [406, 128] width 7 height 7
checkbox input "true"
click at [412, 100] on div at bounding box center [408, 96] width 11 height 11
click at [409, 98] on input "Hide pod in print view" at bounding box center [406, 94] width 7 height 7
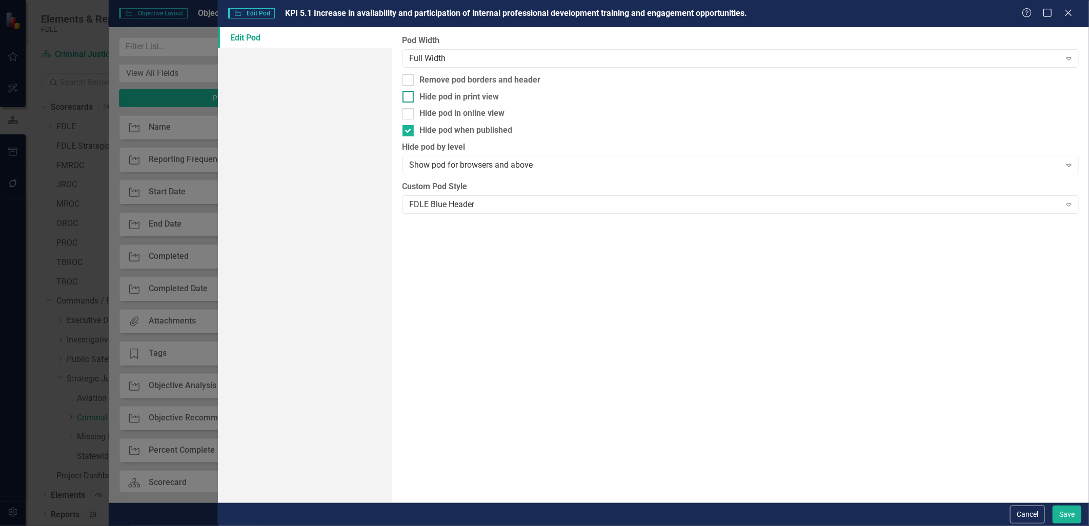
checkbox input "true"
click at [1065, 520] on button "Save" at bounding box center [1067, 515] width 29 height 18
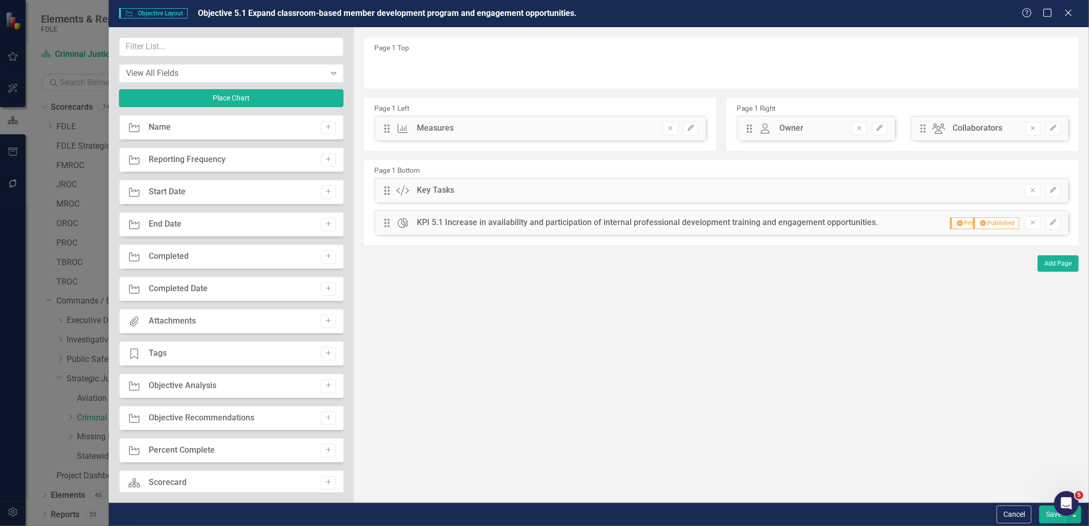
click at [1051, 519] on button "Save" at bounding box center [1054, 515] width 29 height 18
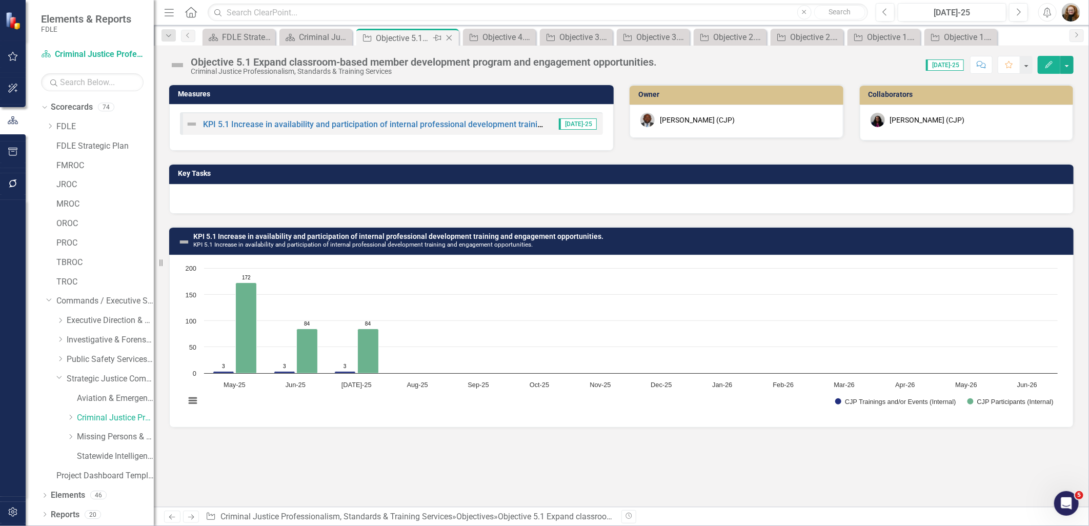
click at [450, 39] on icon at bounding box center [450, 38] width 6 height 6
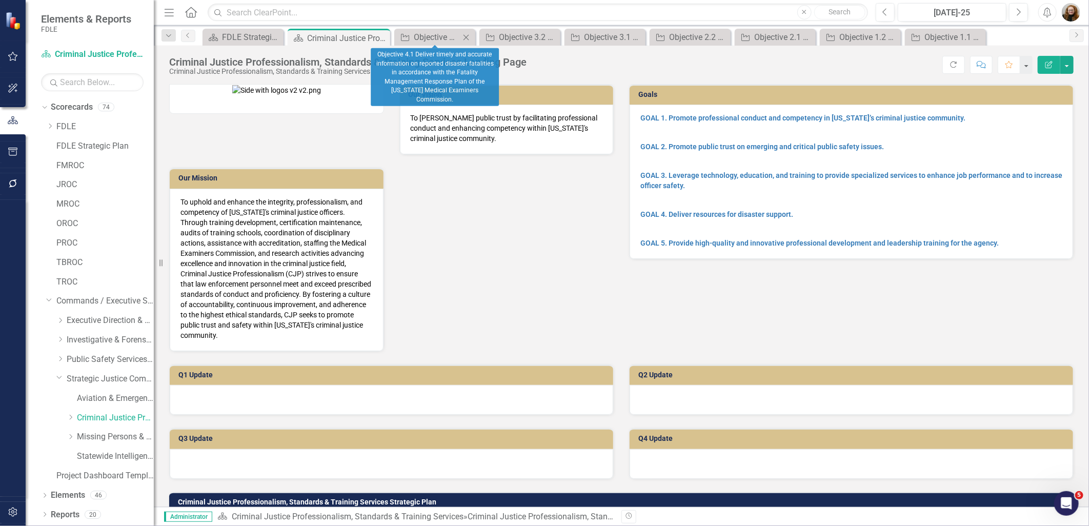
click at [467, 34] on icon "Close" at bounding box center [466, 37] width 10 height 8
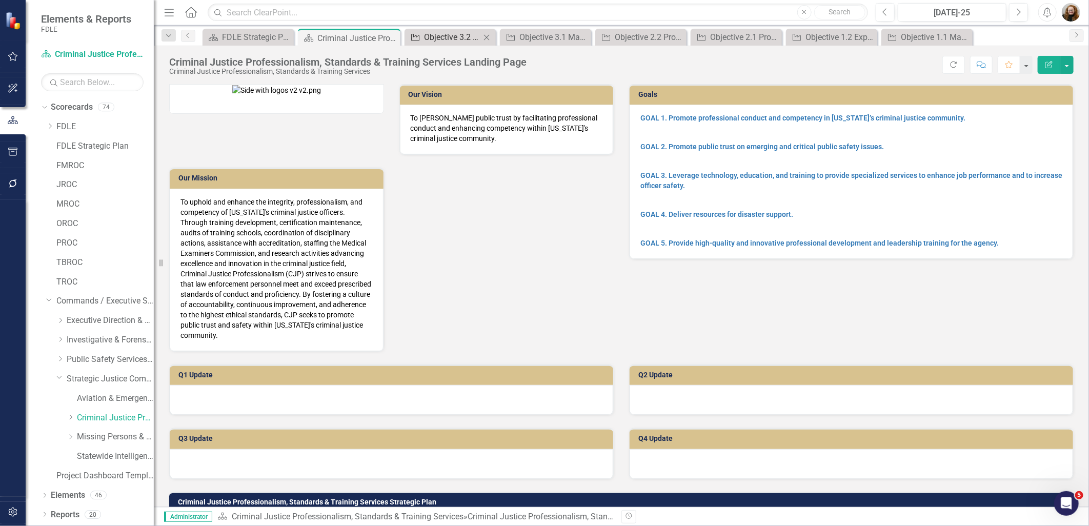
click at [467, 34] on div "Objective 3.2 Expand advanced high liability training to meet the needs of the …" at bounding box center [452, 37] width 56 height 13
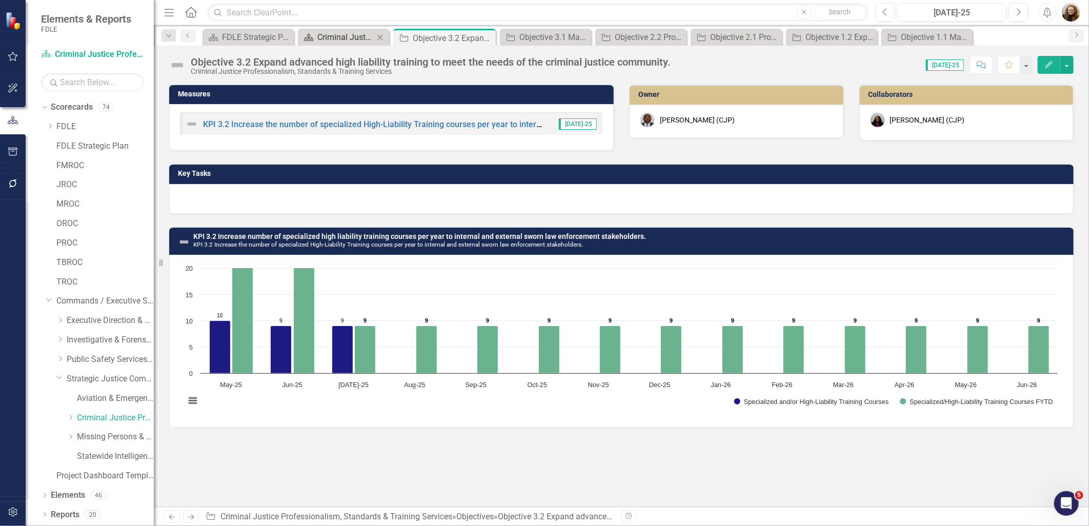
click at [378, 39] on icon at bounding box center [381, 37] width 6 height 6
click at [406, 38] on icon "Close" at bounding box center [402, 38] width 10 height 8
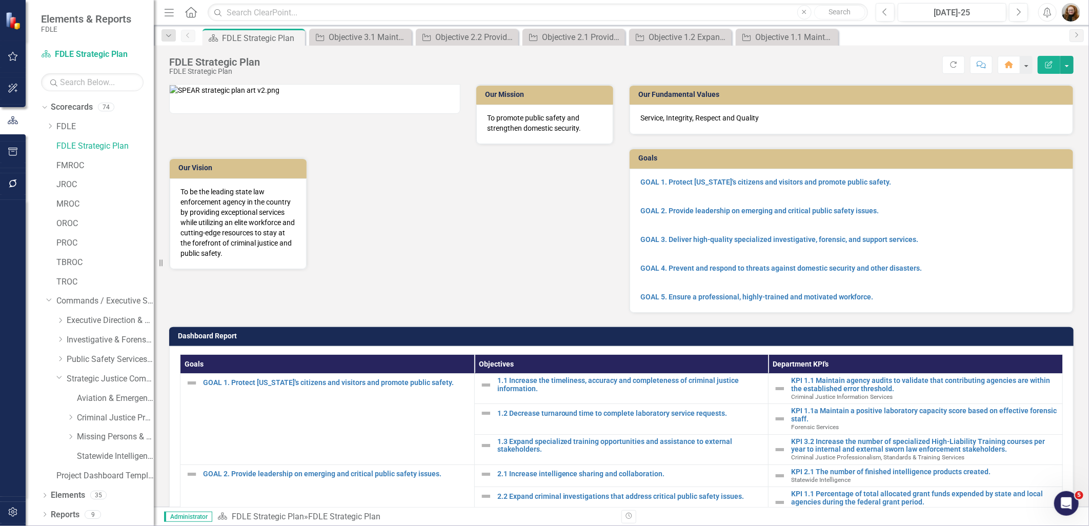
click at [0, 0] on icon "Close" at bounding box center [0, 0] width 0 height 0
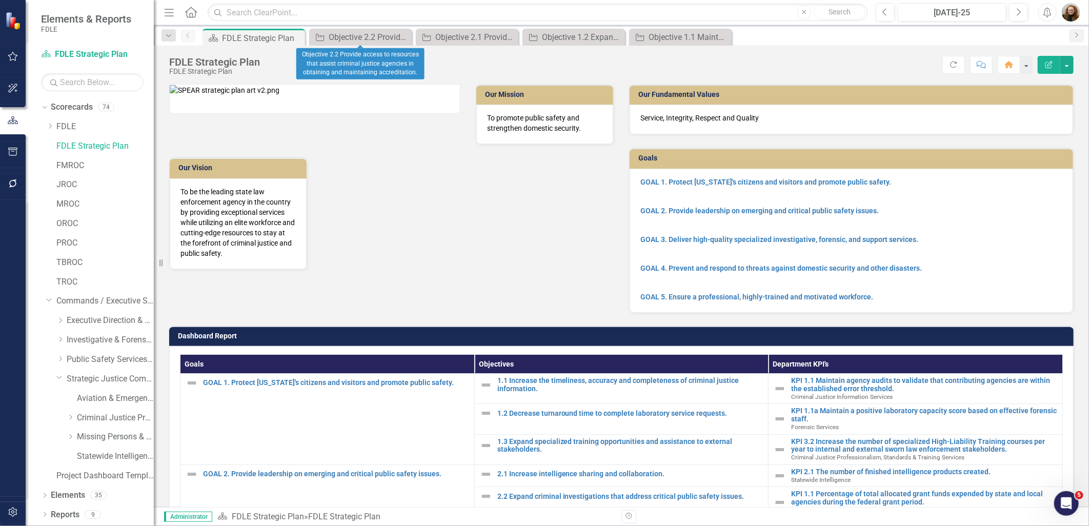
click at [0, 0] on icon "Close" at bounding box center [0, 0] width 0 height 0
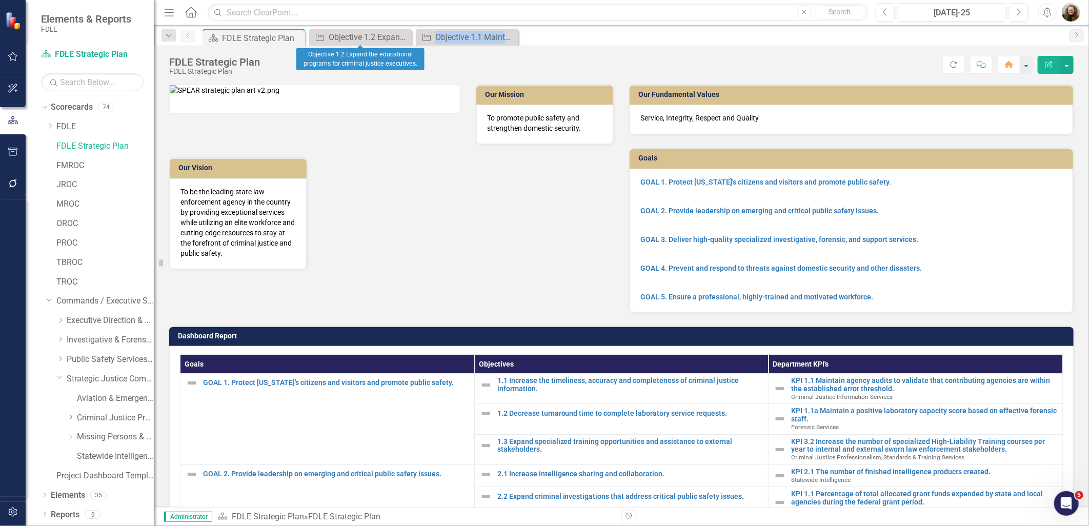
click at [0, 0] on icon "Close" at bounding box center [0, 0] width 0 height 0
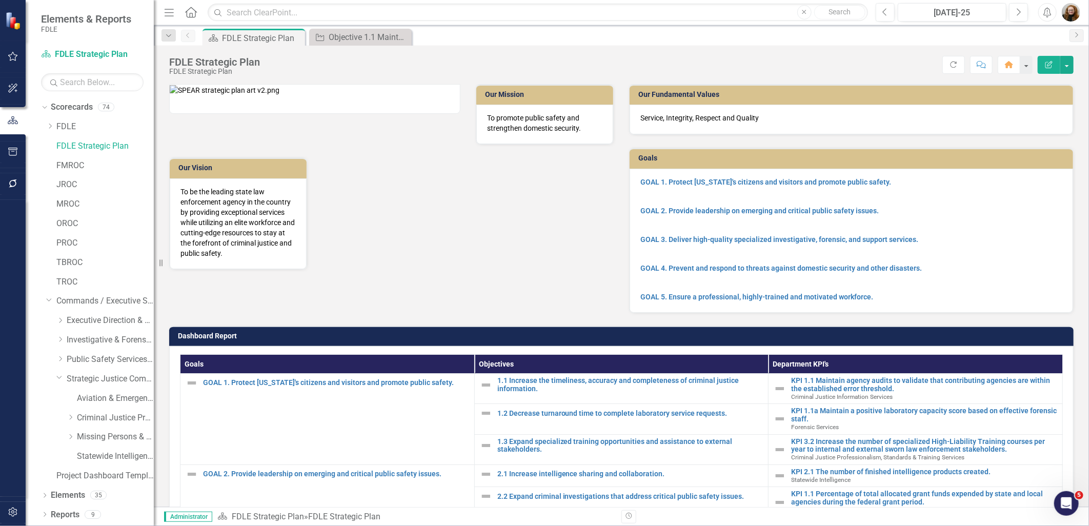
click at [0, 0] on icon "Close" at bounding box center [0, 0] width 0 height 0
click at [103, 436] on link "Missing Persons & Offender Enforcement" at bounding box center [115, 437] width 77 height 12
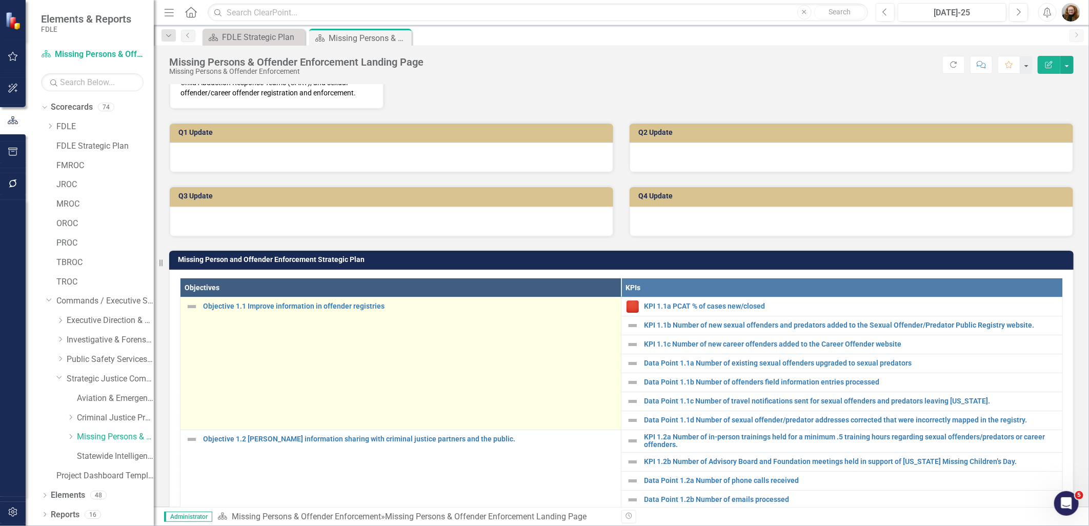
click at [295, 313] on div "Objective 1.1 Improve information in offender registries" at bounding box center [401, 307] width 430 height 12
click at [290, 310] on link "Objective 1.1 Improve information in offender registries" at bounding box center [409, 307] width 413 height 8
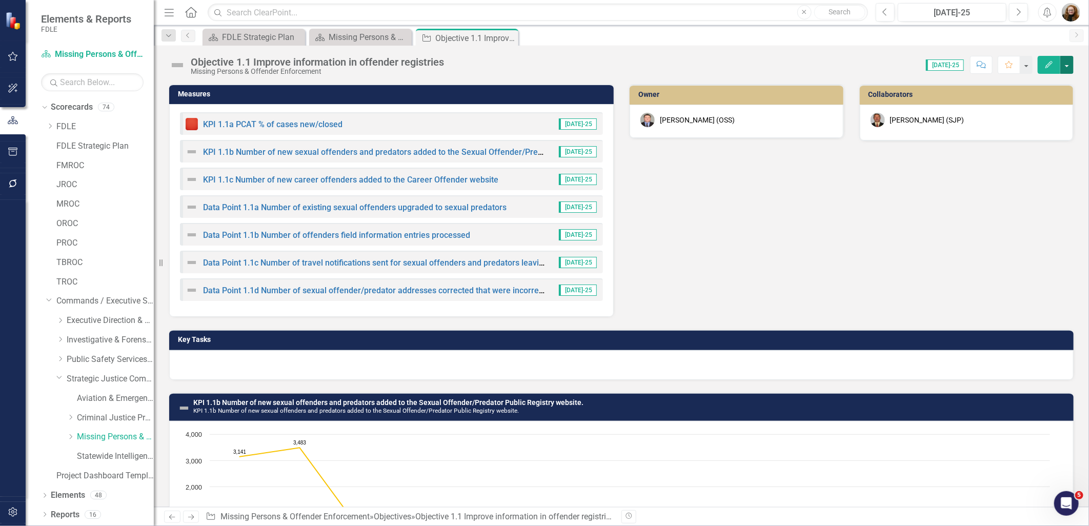
click at [1066, 66] on button "button" at bounding box center [1067, 65] width 13 height 18
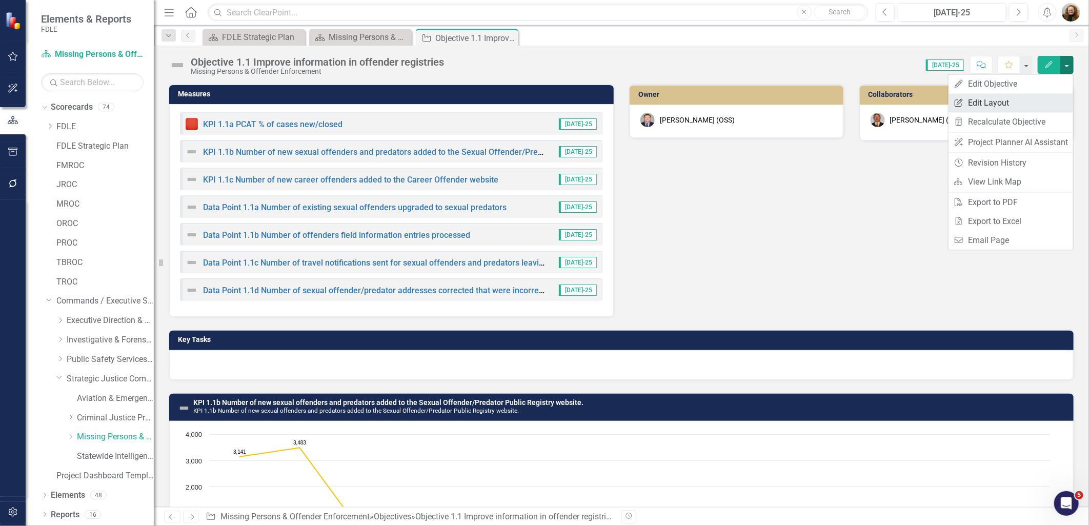
click at [1016, 103] on link "Edit Report Edit Layout" at bounding box center [1011, 102] width 125 height 19
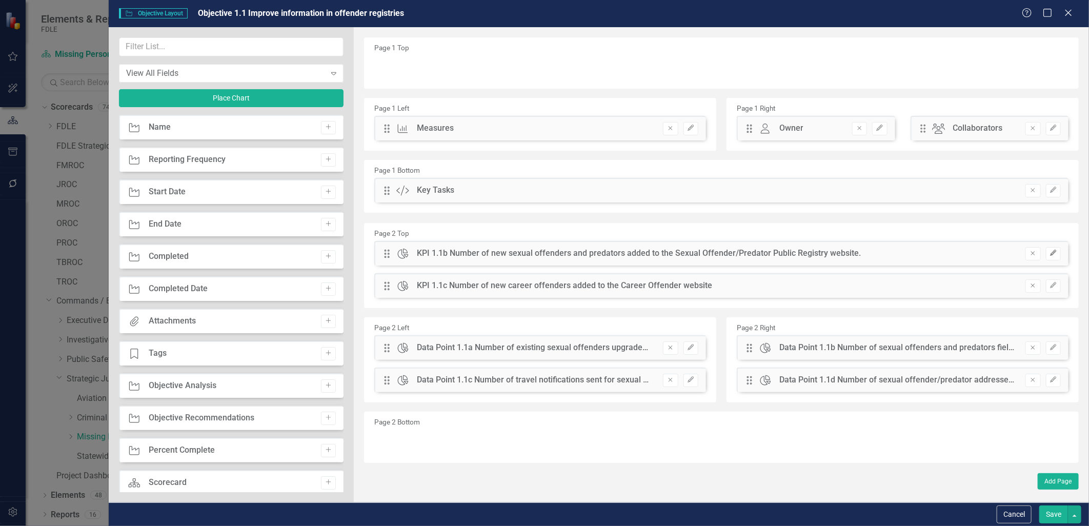
click at [1053, 253] on icon "Edit" at bounding box center [1054, 253] width 8 height 6
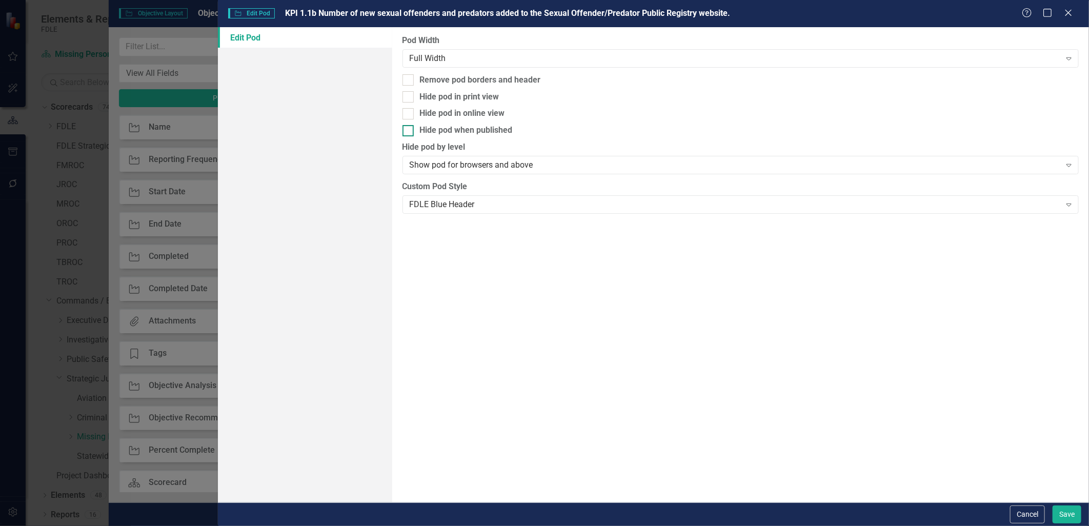
click at [407, 129] on input "Hide pod when published" at bounding box center [406, 128] width 7 height 7
checkbox input "true"
click at [408, 100] on div at bounding box center [408, 96] width 11 height 11
click at [408, 98] on input "Hide pod in print view" at bounding box center [406, 94] width 7 height 7
checkbox input "true"
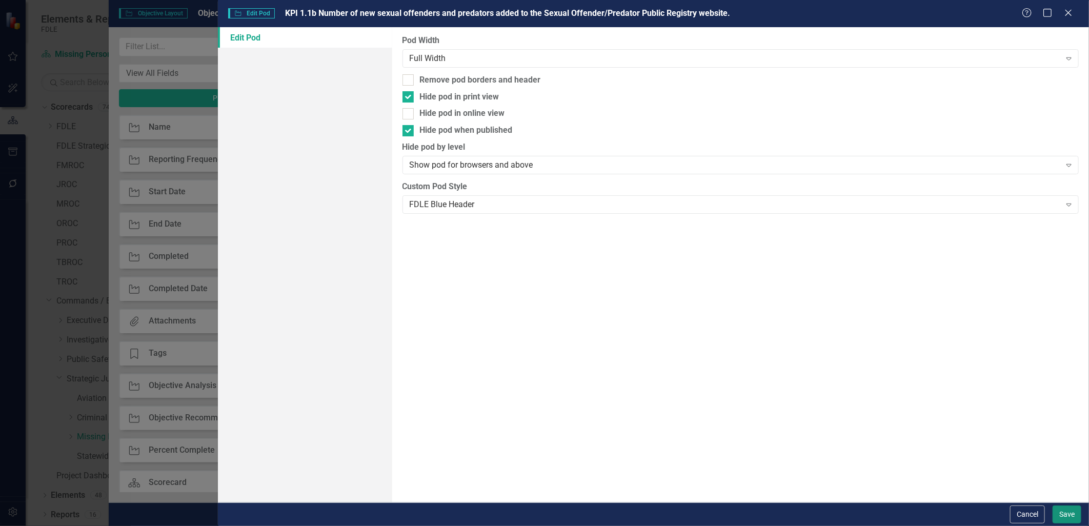
click at [1069, 507] on button "Save" at bounding box center [1067, 515] width 29 height 18
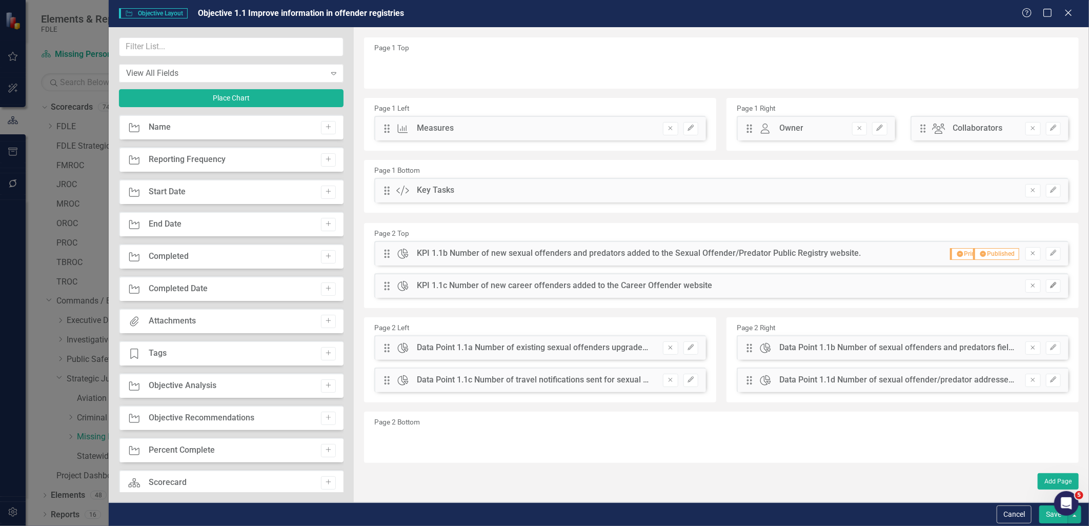
click at [1050, 284] on icon "Edit" at bounding box center [1054, 286] width 8 height 6
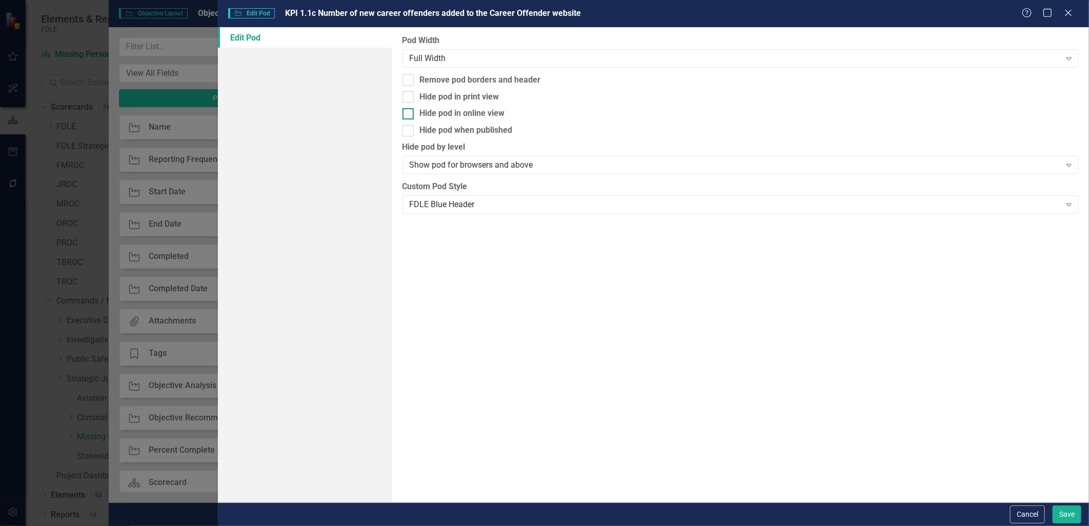
drag, startPoint x: 413, startPoint y: 127, endPoint x: 411, endPoint y: 110, distance: 17.1
click at [412, 125] on div at bounding box center [408, 130] width 11 height 11
click at [409, 125] on input "Hide pod when published" at bounding box center [406, 128] width 7 height 7
checkbox input "true"
click at [409, 93] on div at bounding box center [408, 96] width 11 height 11
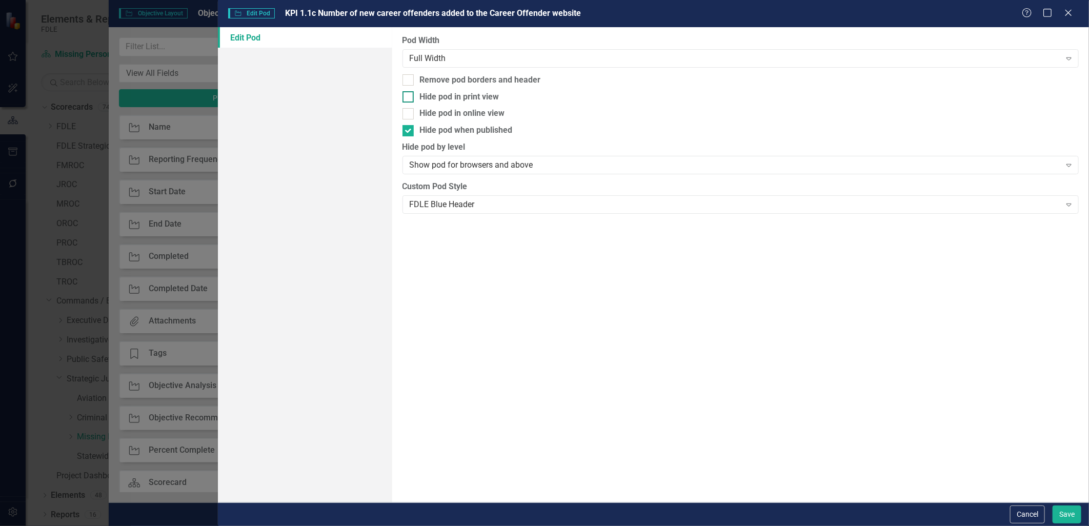
click at [409, 93] on input "Hide pod in print view" at bounding box center [406, 94] width 7 height 7
checkbox input "true"
click at [1064, 514] on button "Save" at bounding box center [1067, 515] width 29 height 18
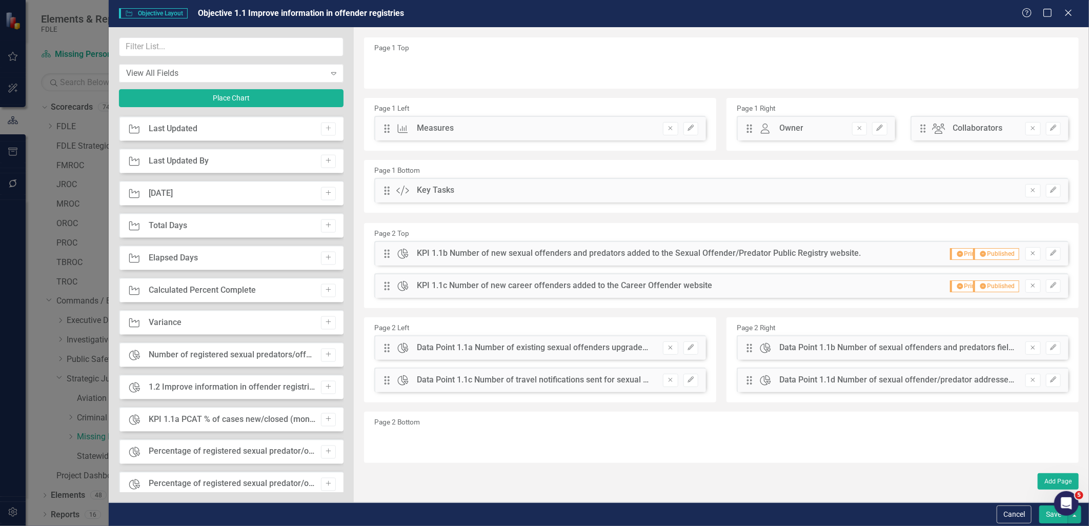
scroll to position [911, 0]
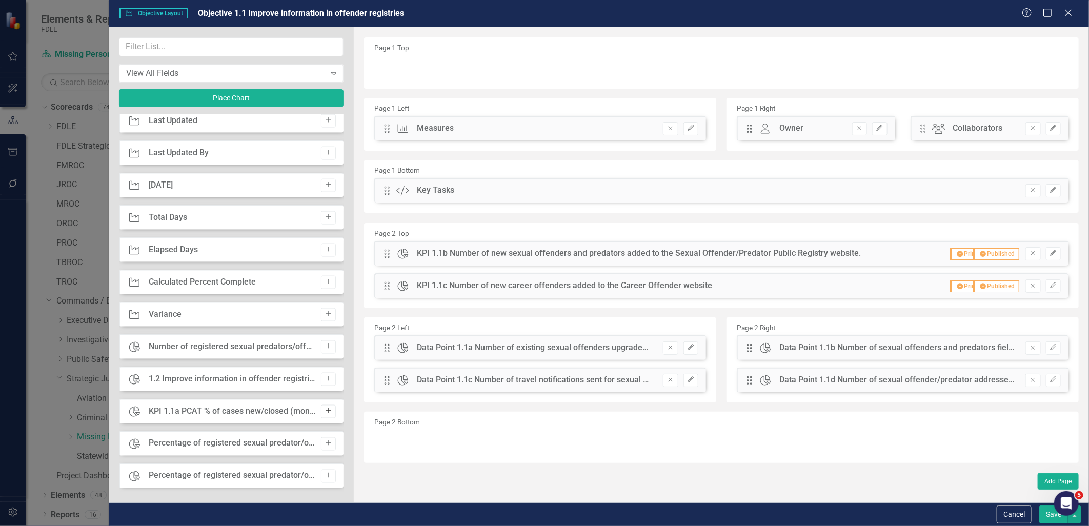
click at [325, 411] on icon "Add" at bounding box center [329, 411] width 8 height 6
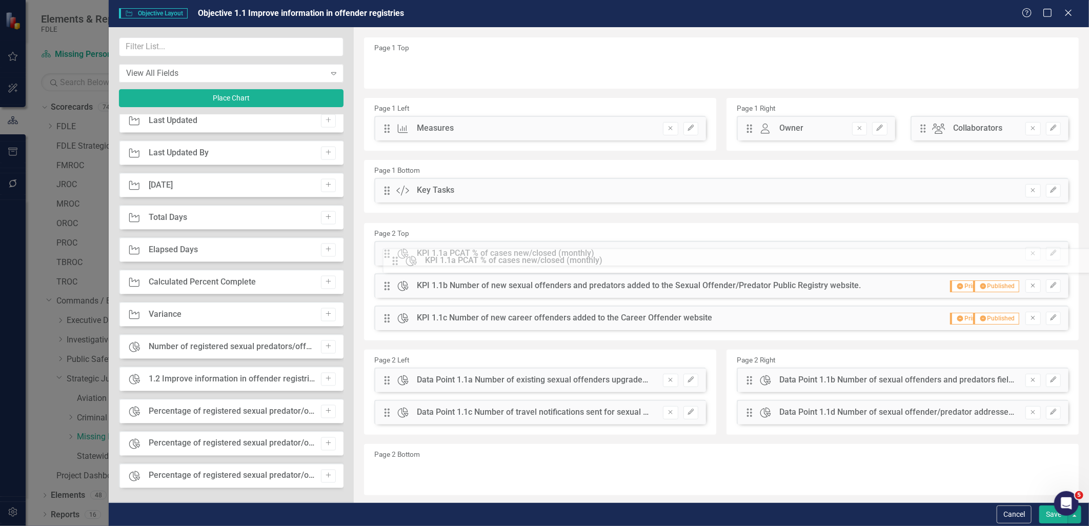
drag, startPoint x: 388, startPoint y: 69, endPoint x: 403, endPoint y: 262, distance: 193.9
click at [1050, 254] on icon "Edit" at bounding box center [1054, 253] width 8 height 6
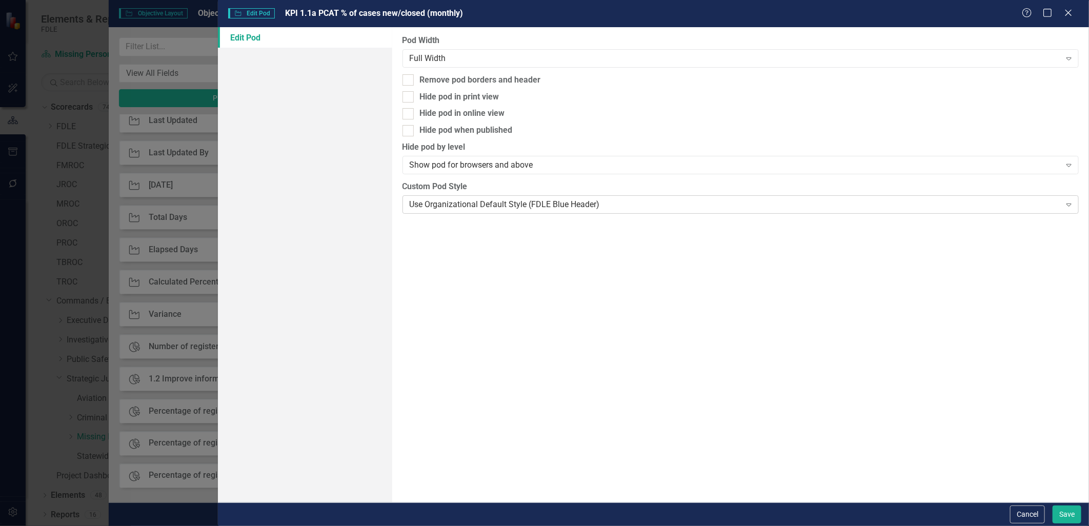
click at [546, 204] on div "Use Organizational Default Style (FDLE Blue Header)" at bounding box center [735, 205] width 651 height 12
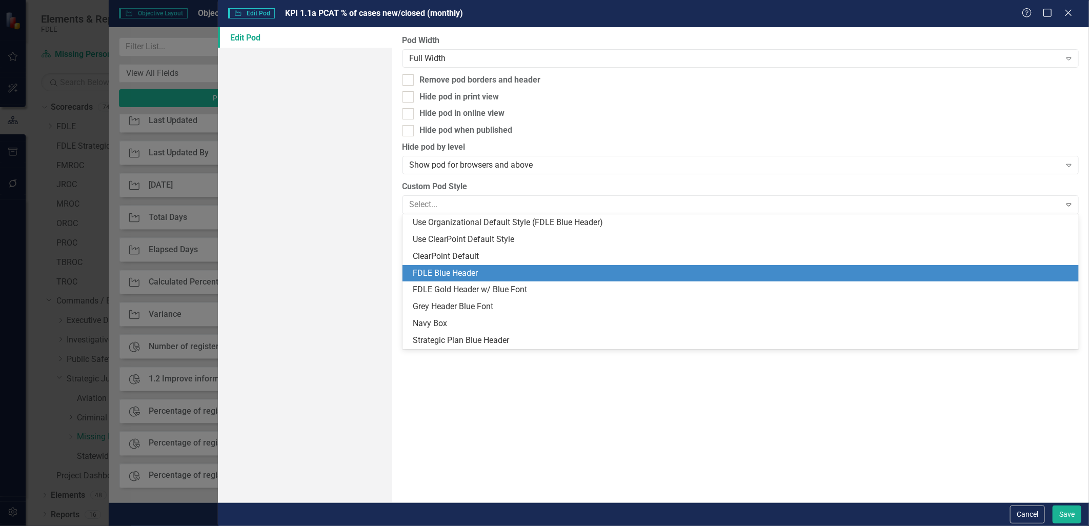
click at [494, 275] on div "FDLE Blue Header" at bounding box center [743, 274] width 661 height 12
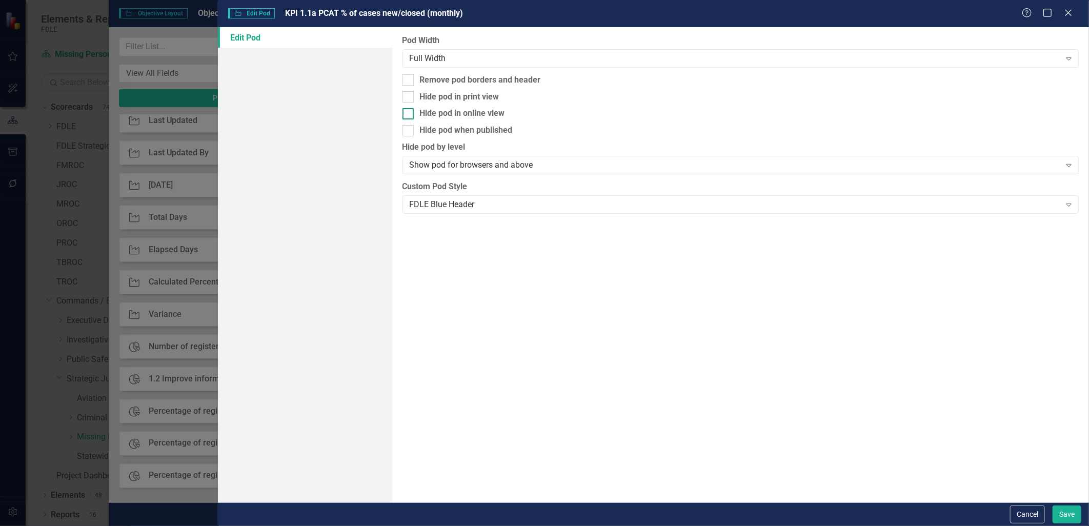
drag, startPoint x: 408, startPoint y: 130, endPoint x: 410, endPoint y: 116, distance: 14.1
click at [408, 129] on input "Hide pod when published" at bounding box center [406, 128] width 7 height 7
checkbox input "true"
click at [409, 97] on div at bounding box center [408, 96] width 11 height 11
click at [409, 97] on input "Hide pod in print view" at bounding box center [406, 94] width 7 height 7
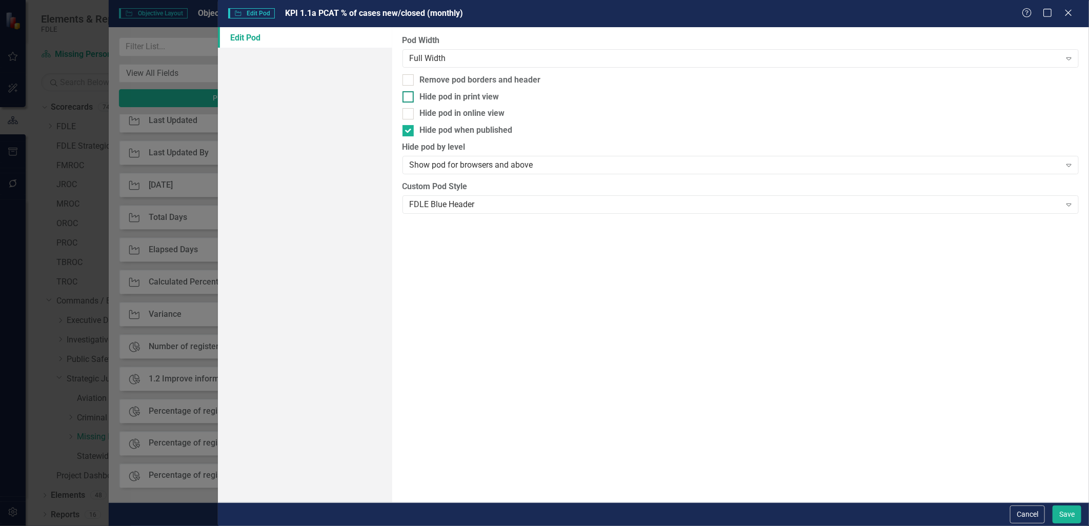
checkbox input "true"
click at [1069, 508] on button "Save" at bounding box center [1067, 515] width 29 height 18
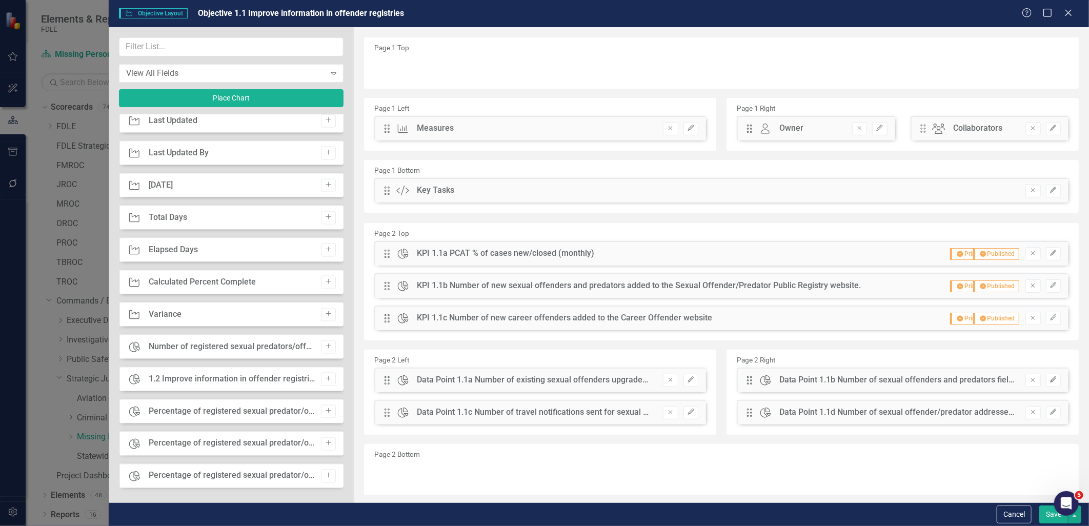
click at [1050, 379] on icon "button" at bounding box center [1053, 380] width 6 height 6
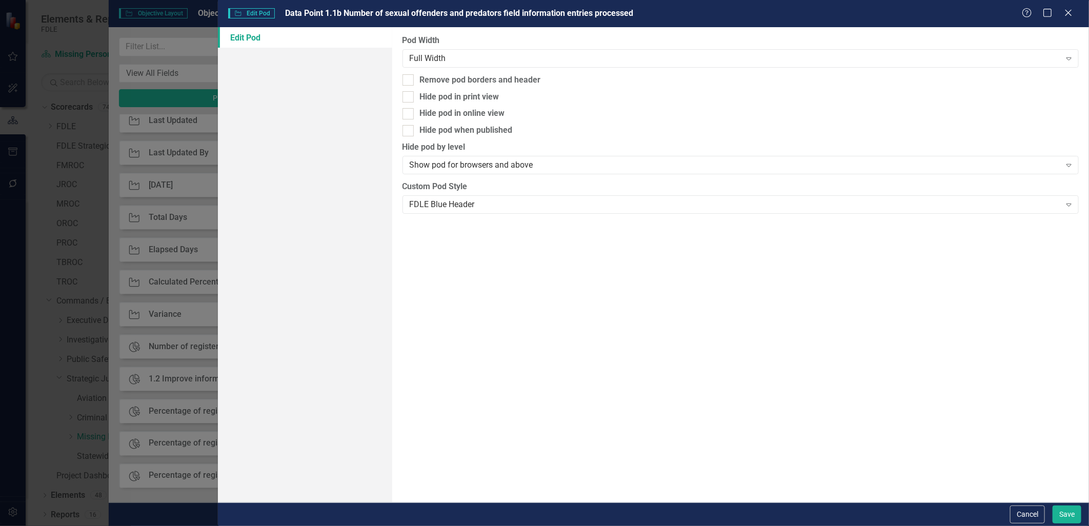
drag, startPoint x: 407, startPoint y: 129, endPoint x: 407, endPoint y: 105, distance: 24.1
click at [407, 127] on input "Hide pod when published" at bounding box center [406, 128] width 7 height 7
checkbox input "true"
click at [407, 101] on div at bounding box center [408, 96] width 11 height 11
click at [407, 98] on input "Hide pod in print view" at bounding box center [406, 94] width 7 height 7
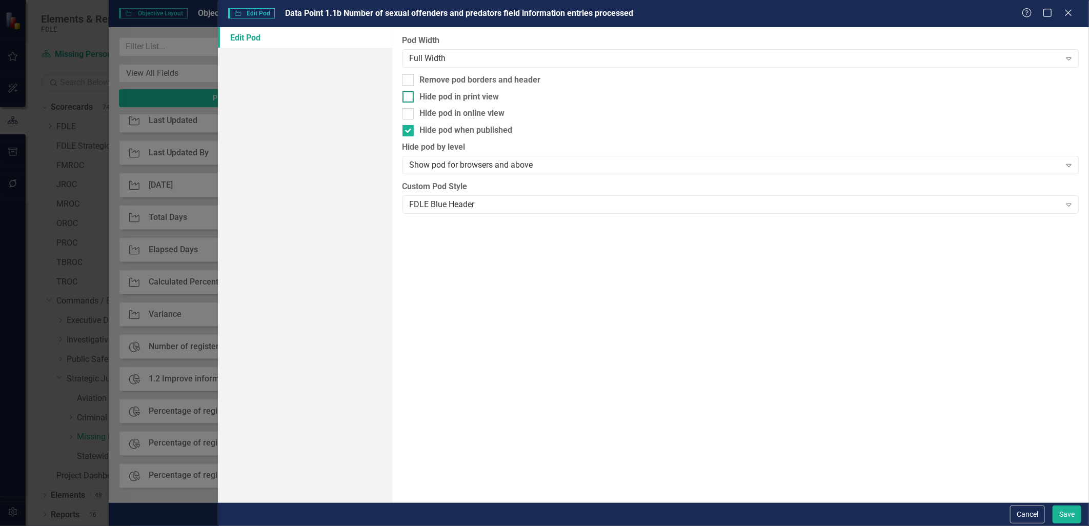
checkbox input "true"
click at [1067, 515] on button "Save" at bounding box center [1067, 515] width 29 height 18
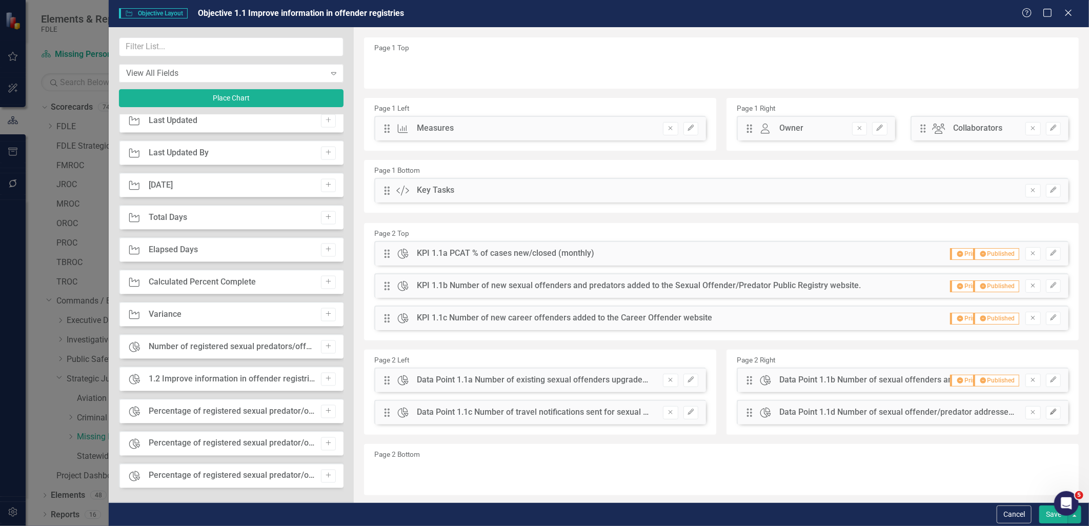
click at [1050, 412] on icon "button" at bounding box center [1053, 412] width 6 height 6
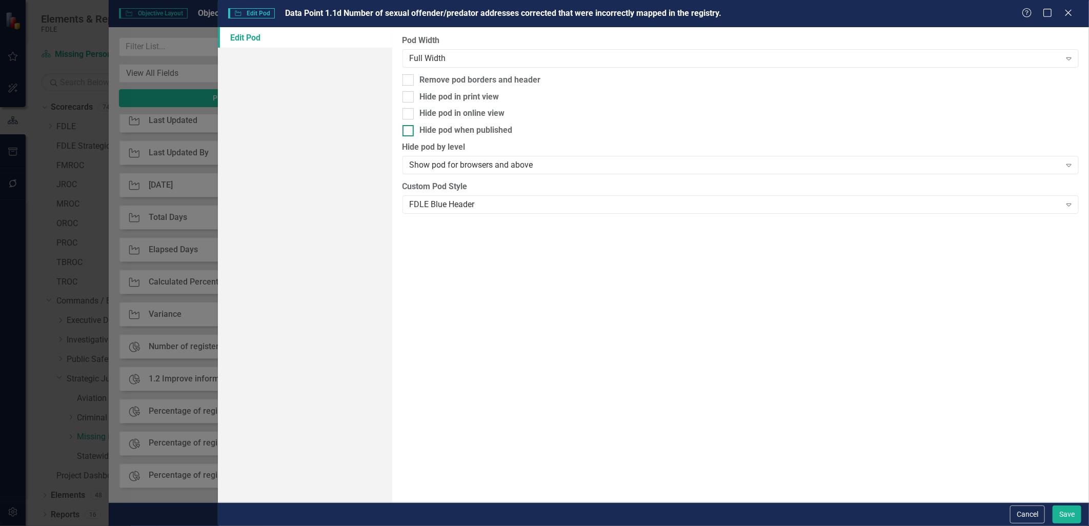
click at [414, 127] on div "Hide pod when published" at bounding box center [741, 131] width 677 height 12
click at [409, 127] on input "Hide pod when published" at bounding box center [406, 128] width 7 height 7
checkbox input "true"
click at [414, 96] on div "Hide pod in print view" at bounding box center [741, 97] width 677 height 12
click at [409, 96] on input "Hide pod in print view" at bounding box center [406, 94] width 7 height 7
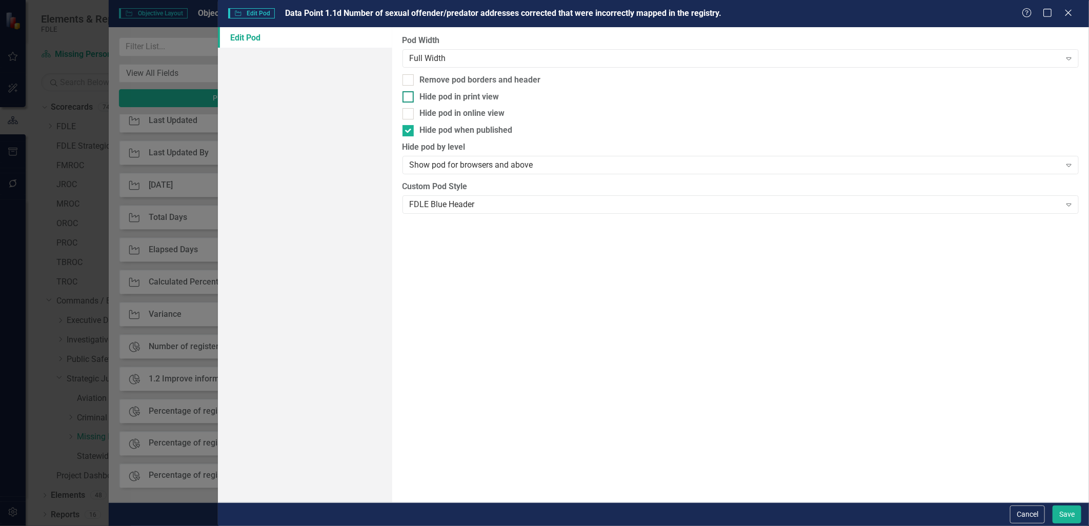
checkbox input "true"
click at [1076, 509] on button "Save" at bounding box center [1067, 515] width 29 height 18
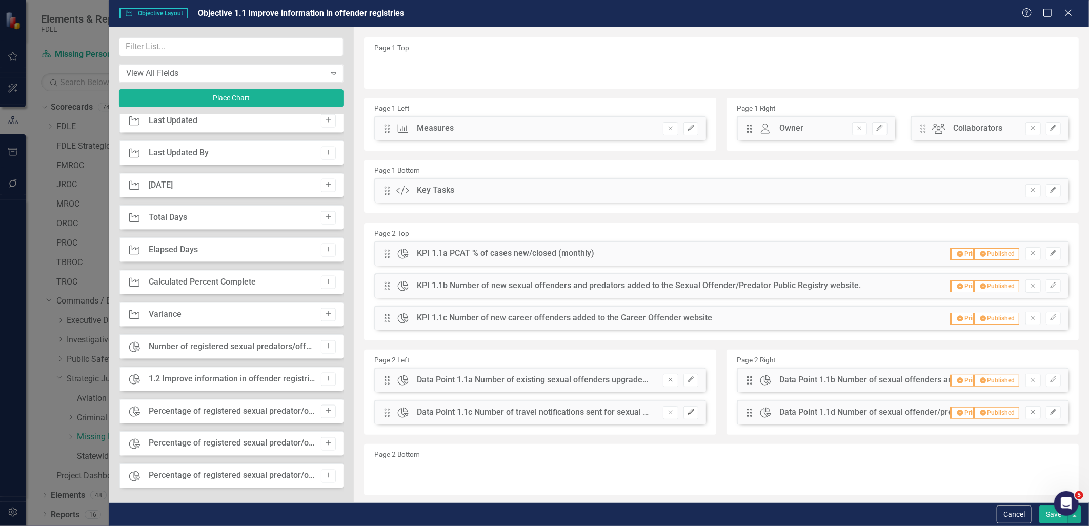
click at [687, 410] on icon "Edit" at bounding box center [691, 412] width 8 height 6
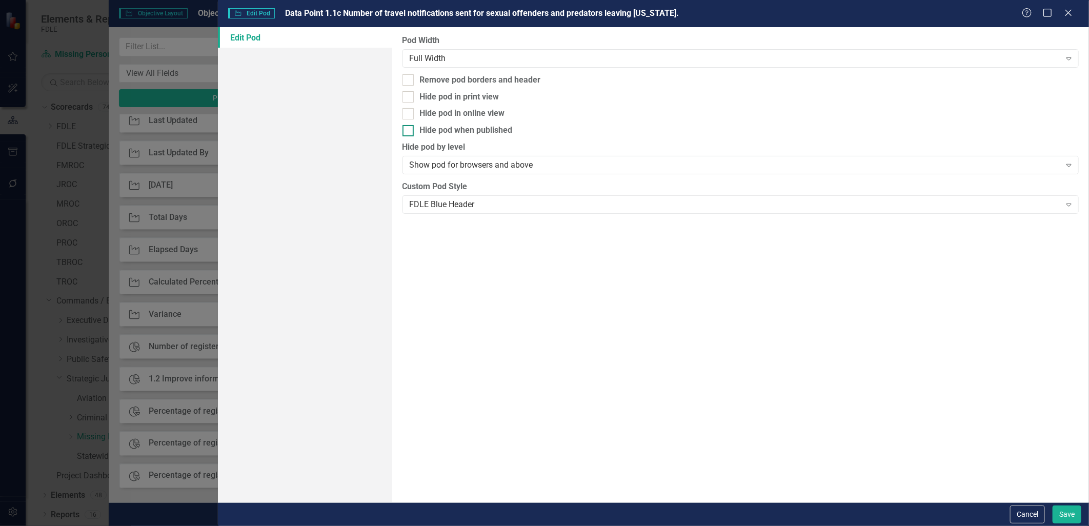
click at [408, 125] on input "Hide pod when published" at bounding box center [406, 128] width 7 height 7
checkbox input "true"
click at [407, 101] on div at bounding box center [408, 96] width 11 height 11
click at [407, 98] on input "Hide pod in print view" at bounding box center [406, 94] width 7 height 7
checkbox input "true"
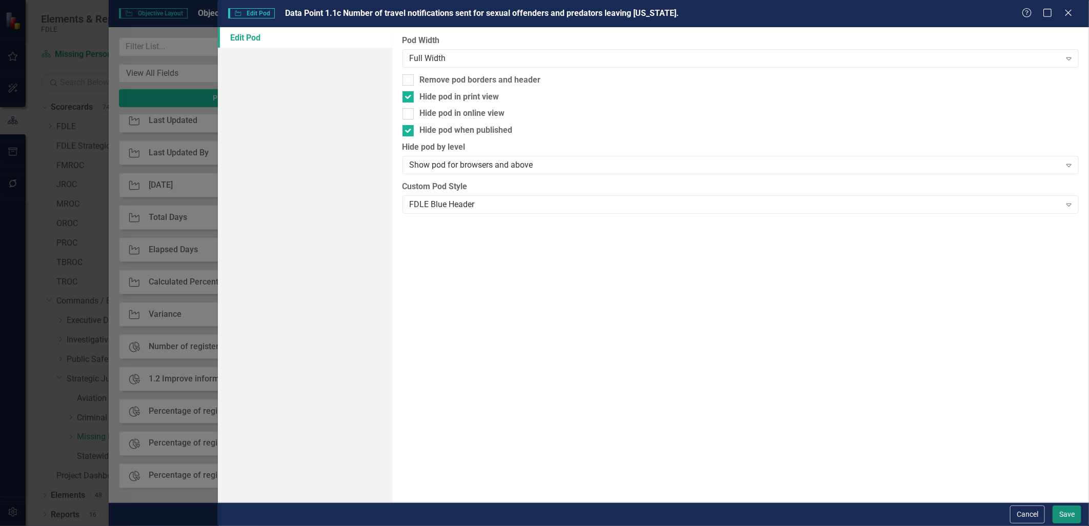
click at [1054, 514] on button "Save" at bounding box center [1067, 515] width 29 height 18
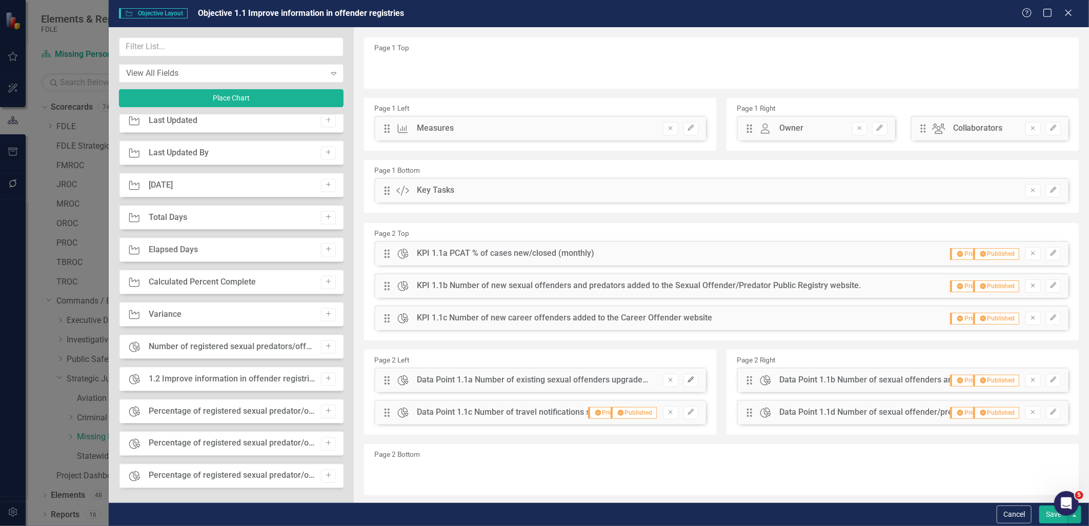
click at [688, 380] on icon "button" at bounding box center [691, 380] width 6 height 6
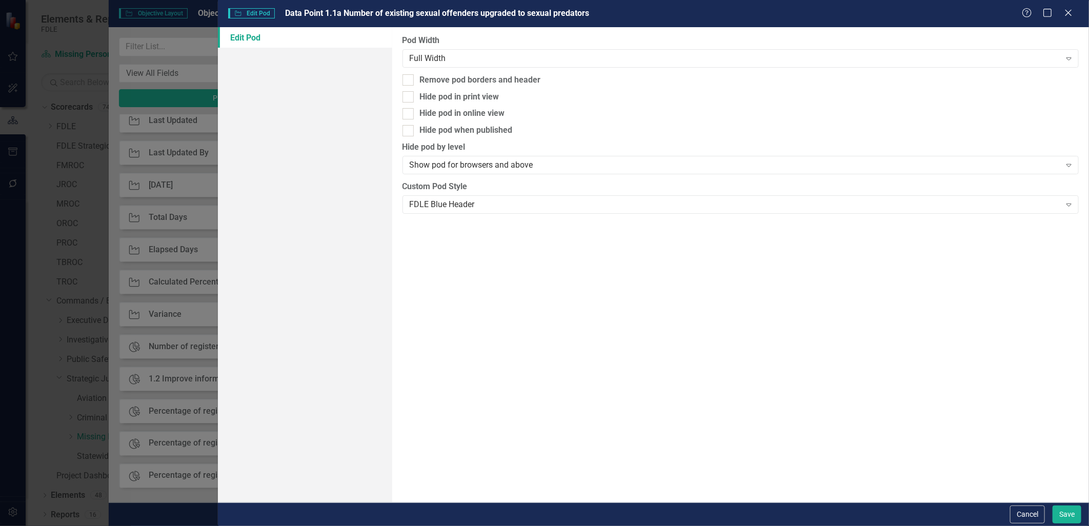
drag, startPoint x: 408, startPoint y: 125, endPoint x: 409, endPoint y: 105, distance: 20.0
click at [408, 125] on input "Hide pod when published" at bounding box center [406, 128] width 7 height 7
checkbox input "true"
click at [409, 95] on div at bounding box center [408, 96] width 11 height 11
click at [409, 95] on input "Hide pod in print view" at bounding box center [406, 94] width 7 height 7
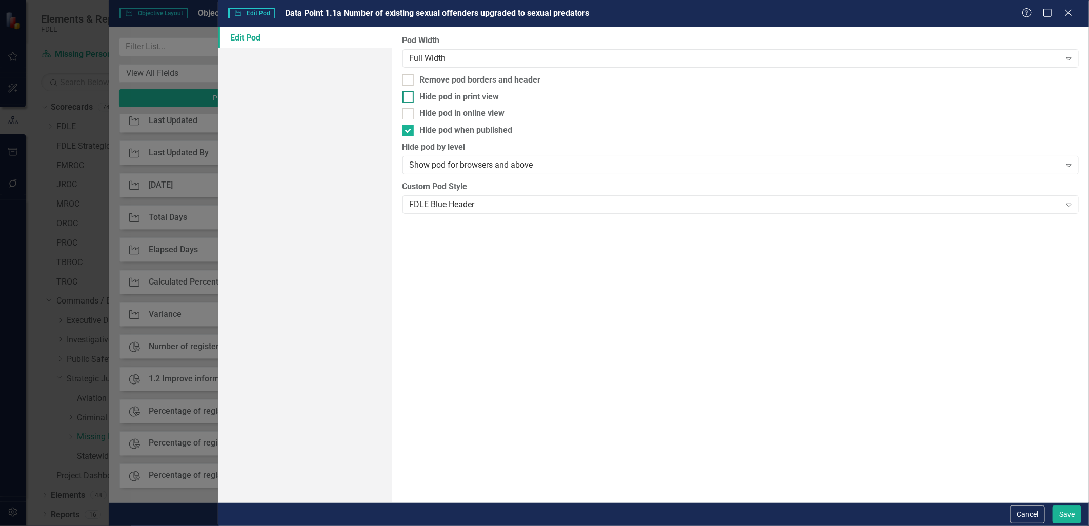
checkbox input "true"
click at [1062, 518] on button "Save" at bounding box center [1067, 515] width 29 height 18
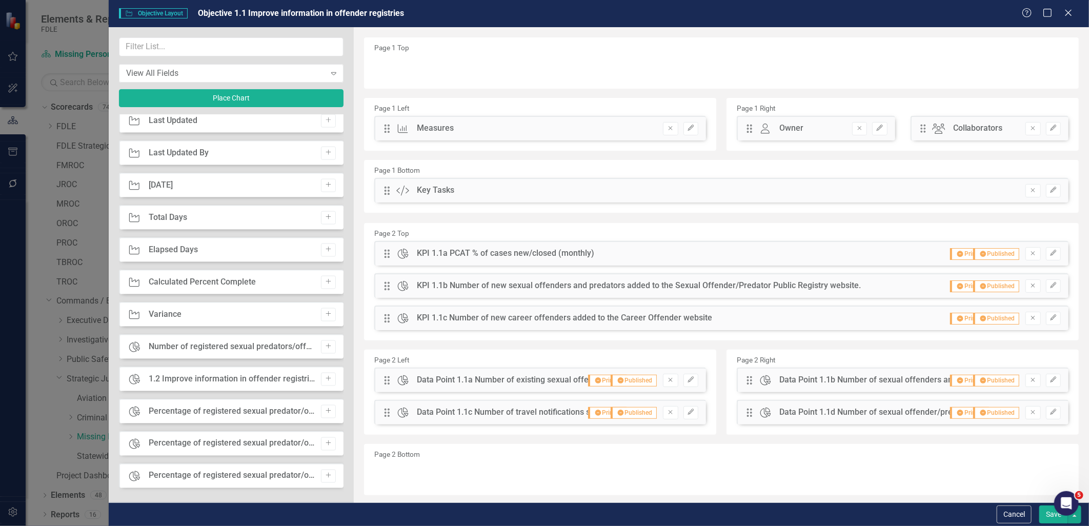
click at [1048, 517] on button "Save" at bounding box center [1054, 515] width 29 height 18
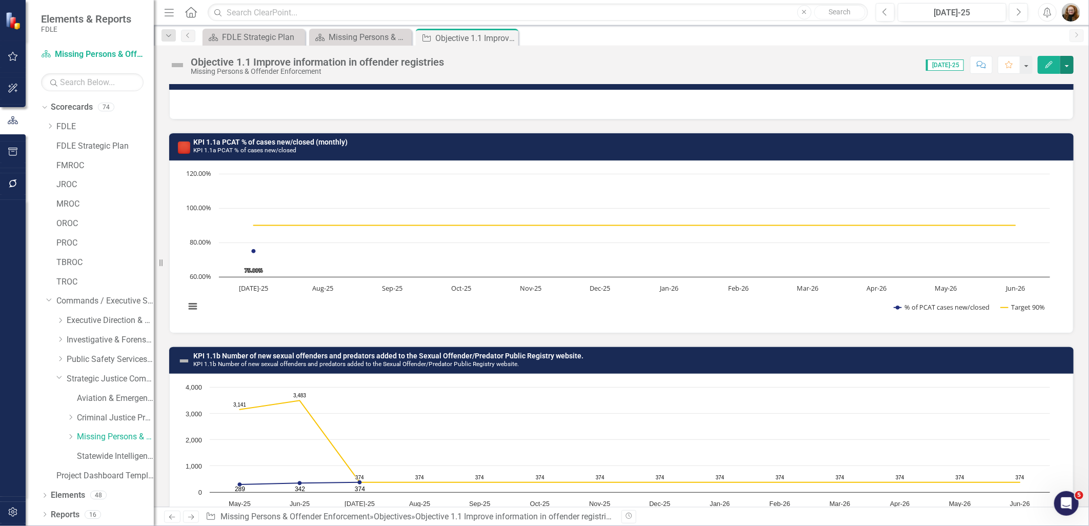
scroll to position [285, 0]
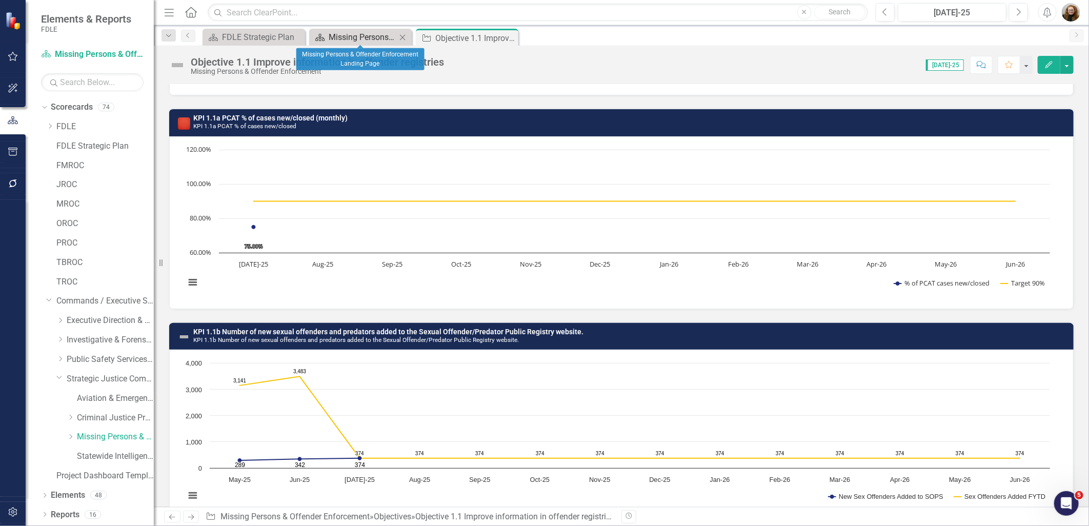
click at [351, 35] on div "Missing Persons & Offender Enforcement Landing Page" at bounding box center [363, 37] width 68 height 13
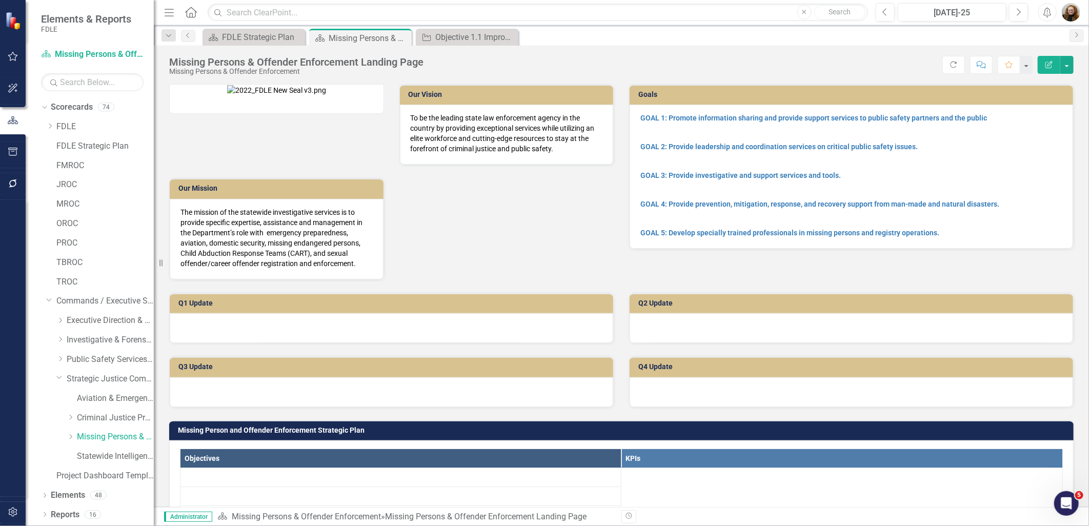
scroll to position [285, 0]
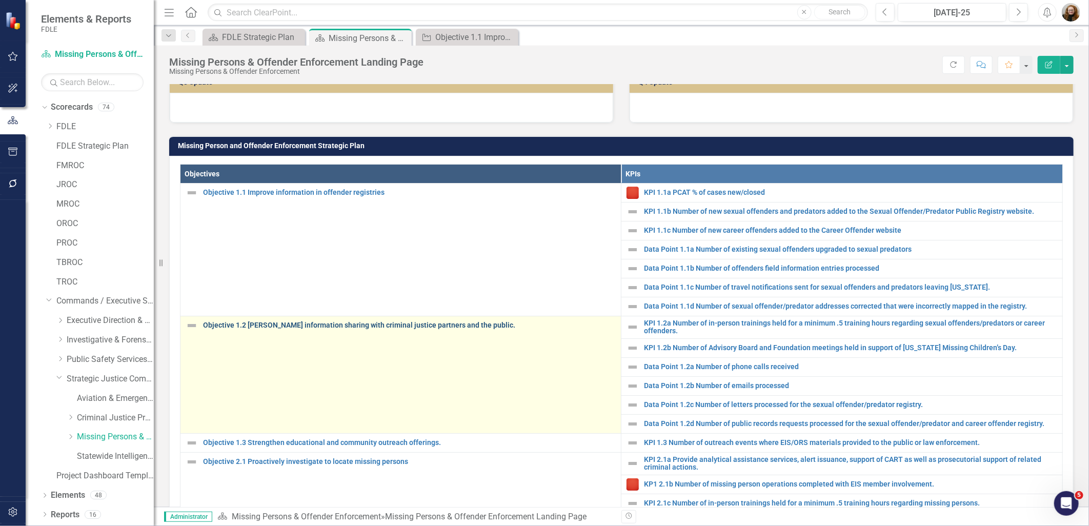
click at [320, 329] on link "Objective 1.2 [PERSON_NAME] information sharing with criminal justice partners …" at bounding box center [409, 326] width 413 height 8
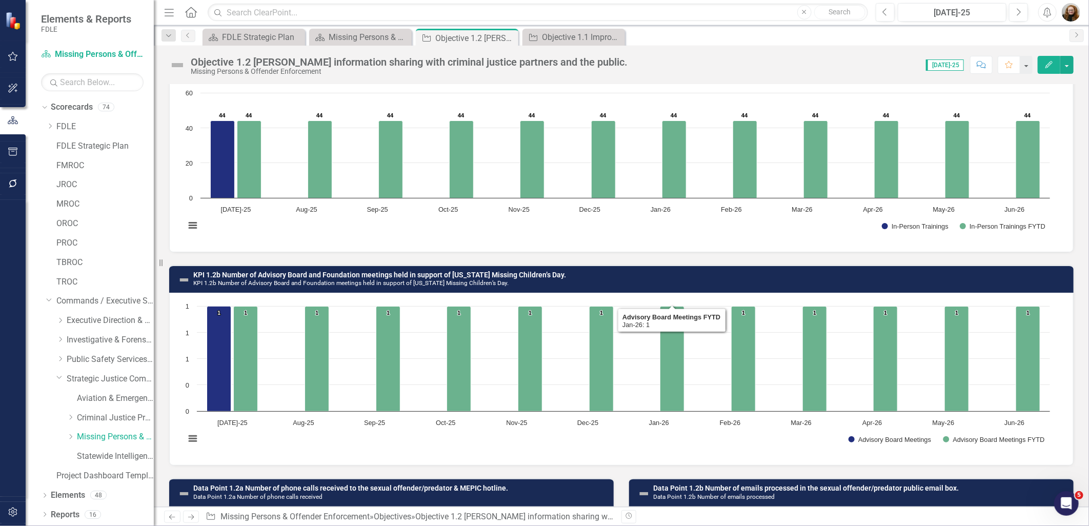
scroll to position [81, 0]
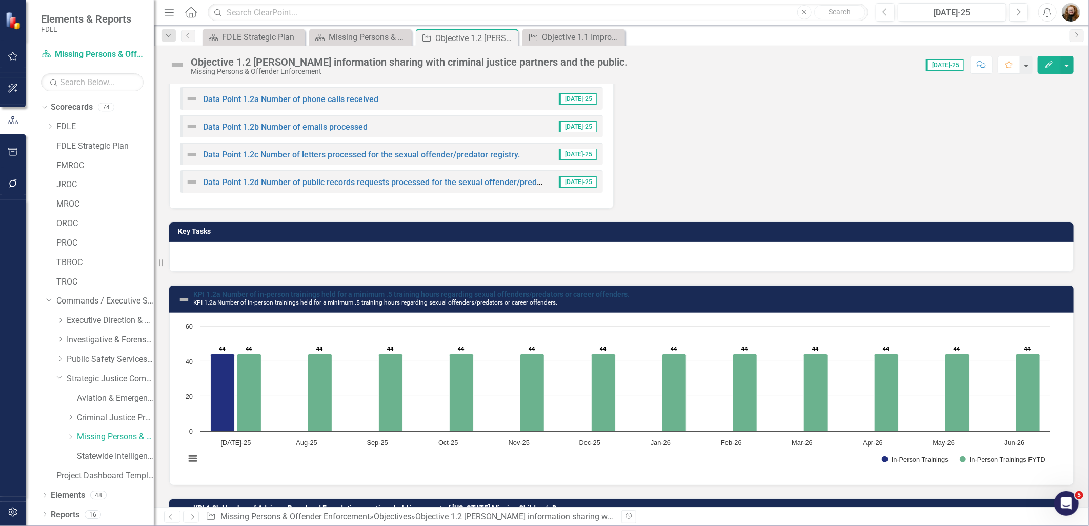
click at [465, 292] on link "KPI 1.2a Number of in-person trainings held for a minimum .5 training hours reg…" at bounding box center [411, 294] width 437 height 8
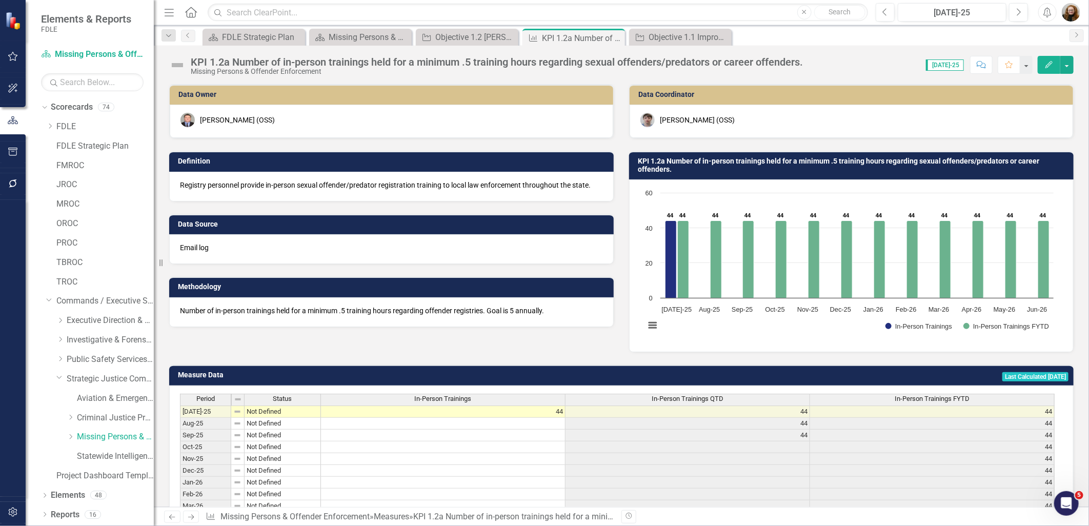
click at [694, 160] on h3 "KPI 1.2a Number of in-person trainings held for a minimum .5 training hours reg…" at bounding box center [853, 165] width 431 height 16
click at [684, 165] on h3 "KPI 1.2a Number of in-person trainings held for a minimum .5 training hours reg…" at bounding box center [853, 165] width 431 height 16
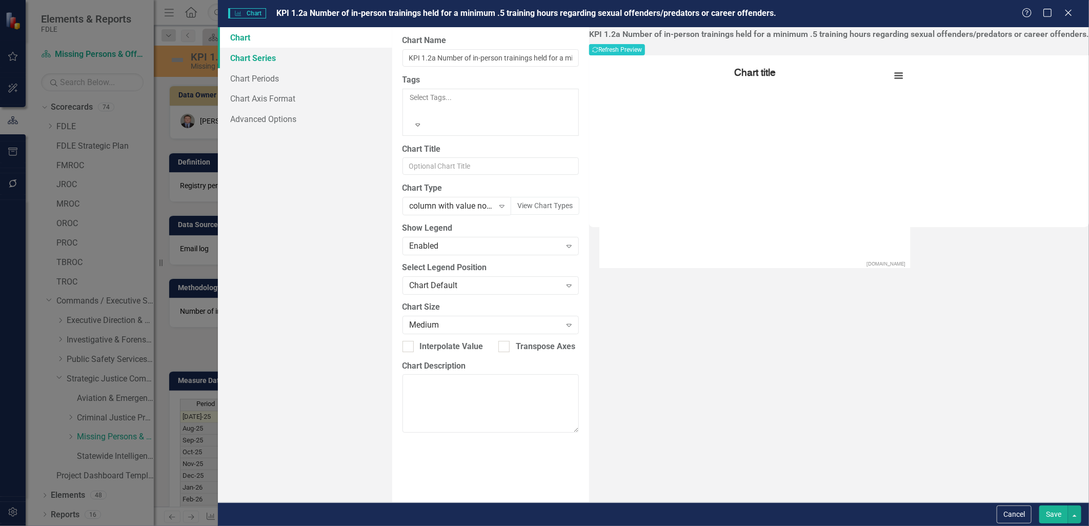
click at [250, 61] on link "Chart Series" at bounding box center [305, 58] width 174 height 21
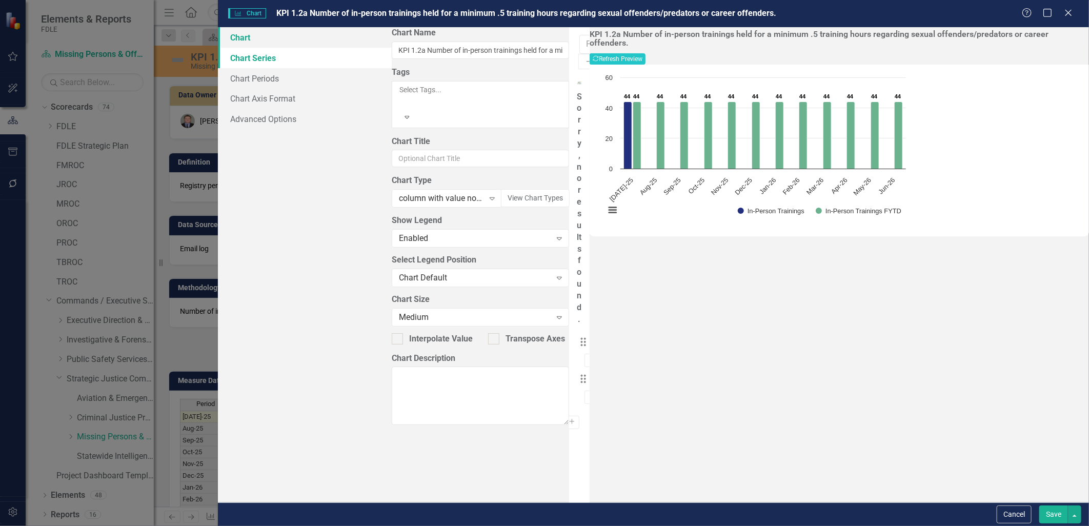
click at [239, 44] on link "Chart" at bounding box center [305, 37] width 174 height 21
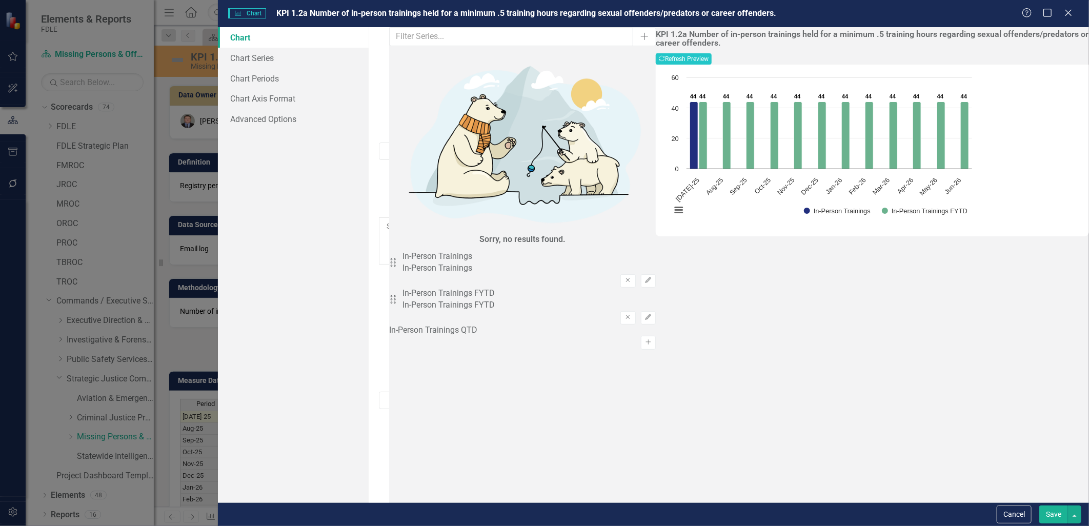
click at [401, 521] on div "column with value no text overlap" at bounding box center [393, 527] width 14 height 12
click at [485, 486] on div "FDLE Bar with Target Lines" at bounding box center [546, 492] width 1073 height 12
click at [712, 53] on button "Recalculate Refresh Preview" at bounding box center [684, 58] width 56 height 11
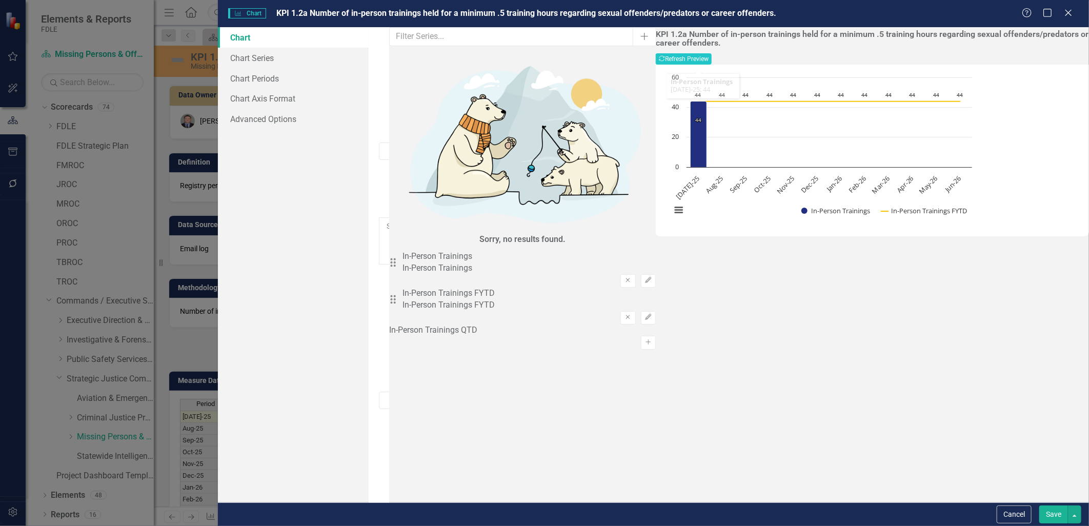
click at [395, 526] on icon "Expand" at bounding box center [390, 536] width 10 height 8
click at [614, 500] on div "FDLE Bar with Target Lines (no data labels)" at bounding box center [544, 508] width 1089 height 17
drag, startPoint x: 1039, startPoint y: 37, endPoint x: 1035, endPoint y: 52, distance: 14.9
click at [1035, 51] on div "KPI 1.2a Number of in-person trainings held for a minimum .5 training hours reg…" at bounding box center [872, 47] width 433 height 35
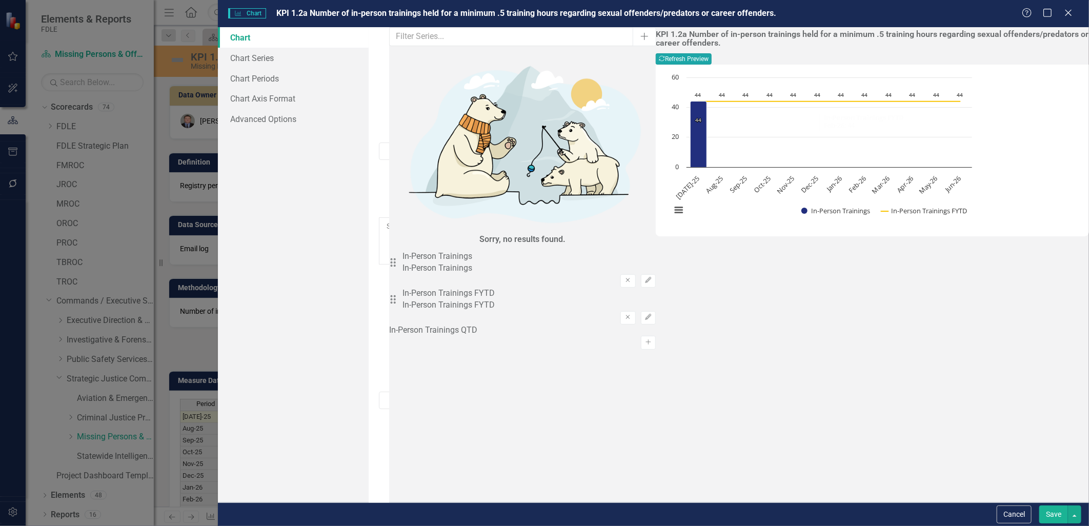
click at [712, 53] on button "Recalculate Refresh Preview" at bounding box center [684, 58] width 56 height 11
click at [1050, 517] on button "Save" at bounding box center [1054, 515] width 29 height 18
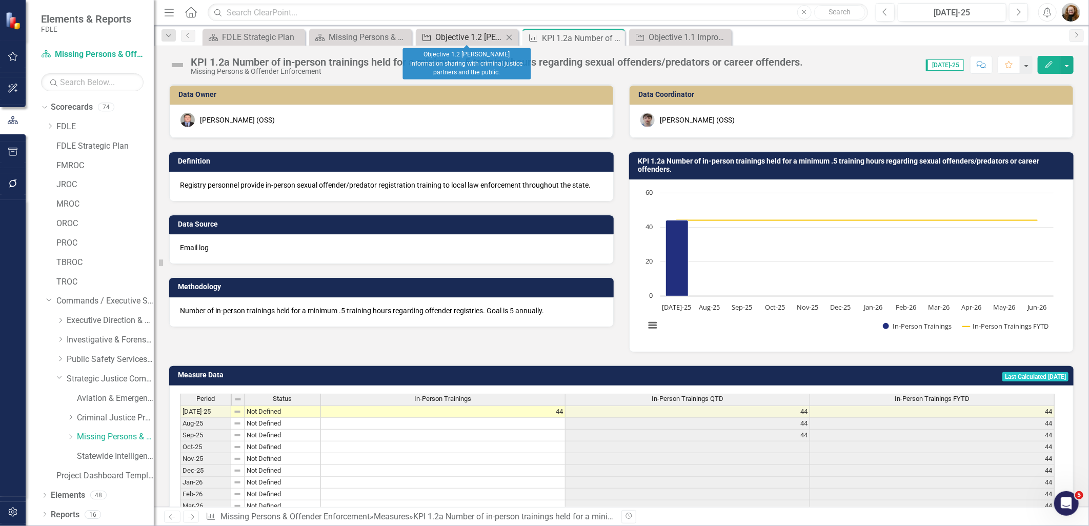
click at [460, 34] on div "Objective 1.2 Foster information sharing with criminal justice partners and the…" at bounding box center [469, 37] width 68 height 13
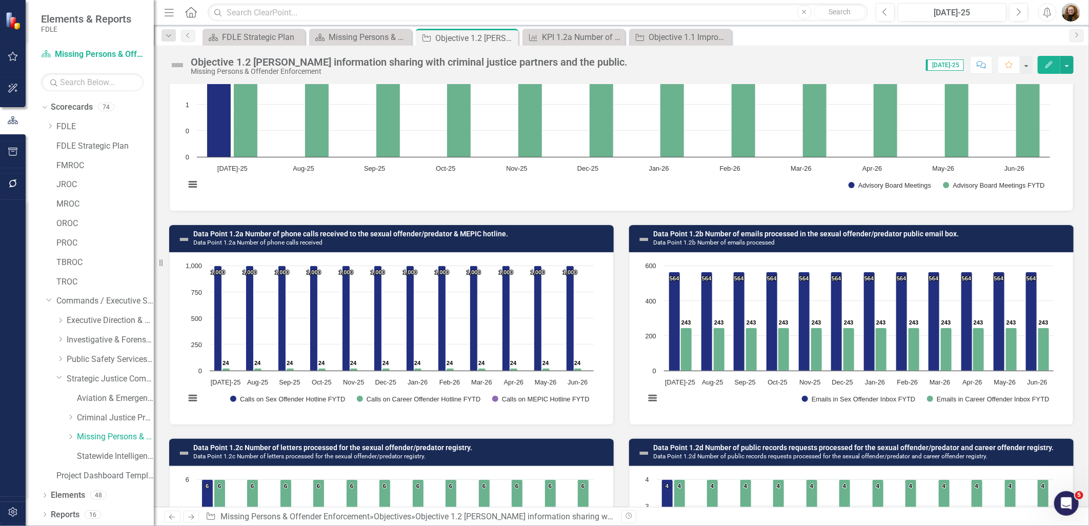
scroll to position [570, 0]
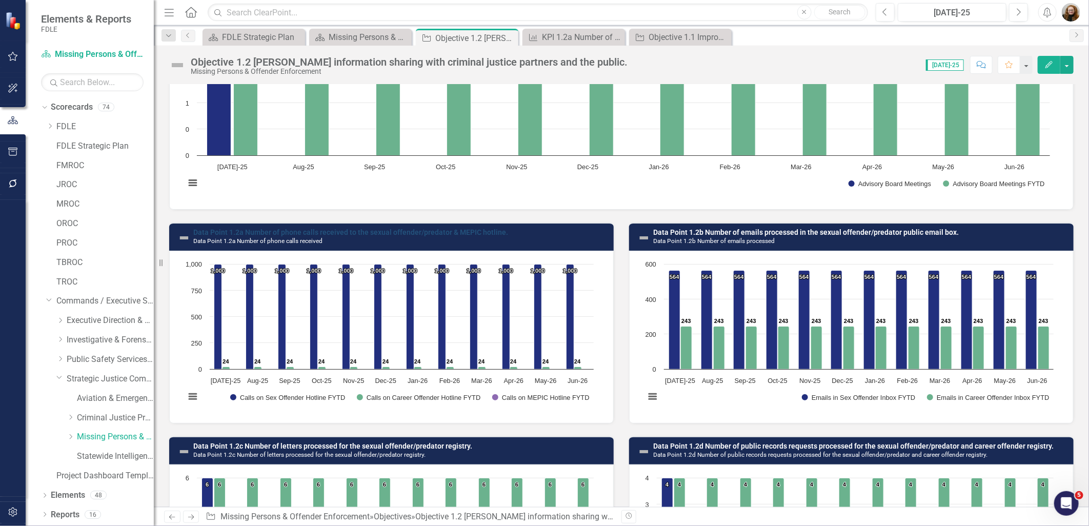
click at [443, 228] on link "Data Point 1.2a Number of phone calls received to the sexual offender/predator …" at bounding box center [350, 232] width 315 height 8
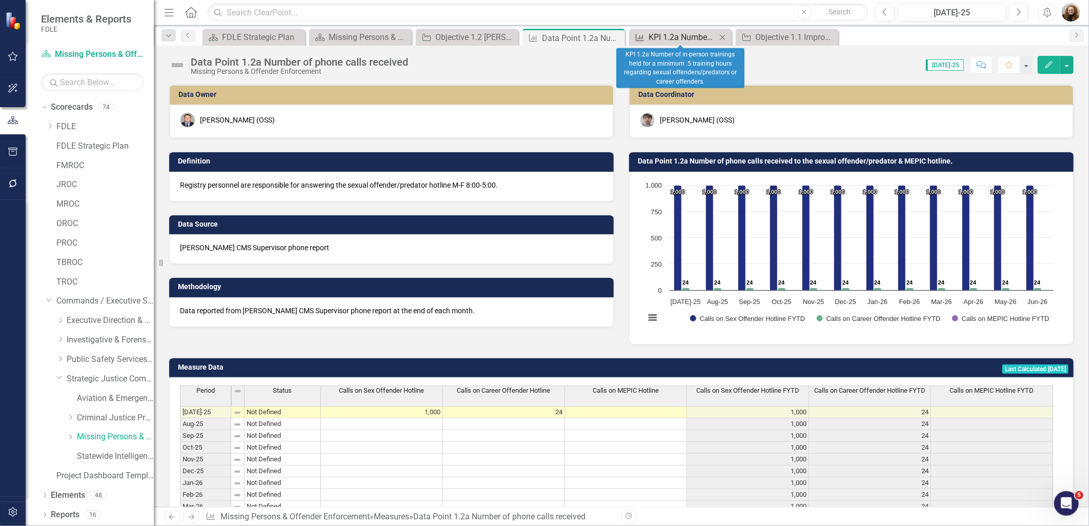
click at [693, 39] on div "KPI 1.2a Number of in-person trainings held for a minimum .5 training hours reg…" at bounding box center [683, 37] width 68 height 13
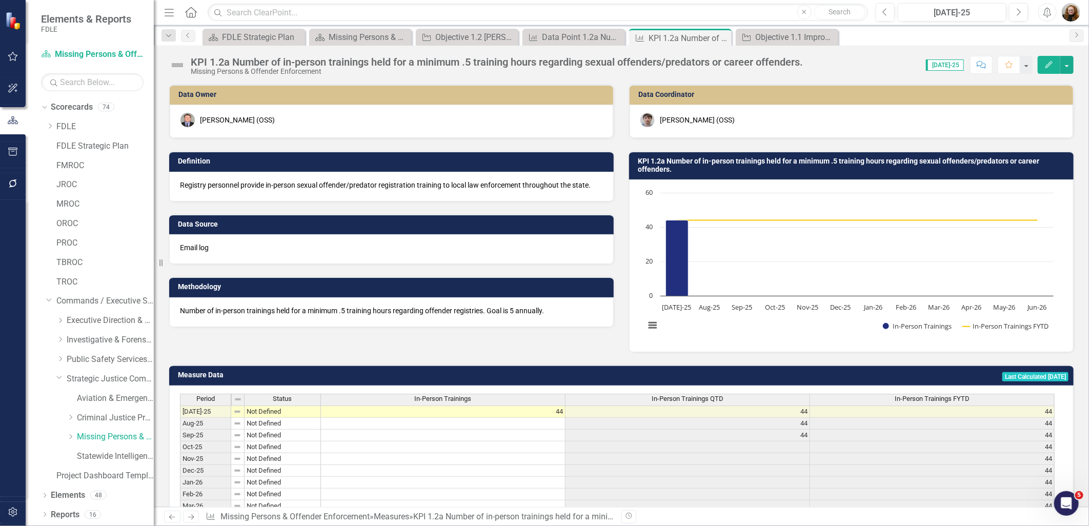
click at [698, 163] on h3 "KPI 1.2a Number of in-person trainings held for a minimum .5 training hours reg…" at bounding box center [853, 165] width 431 height 16
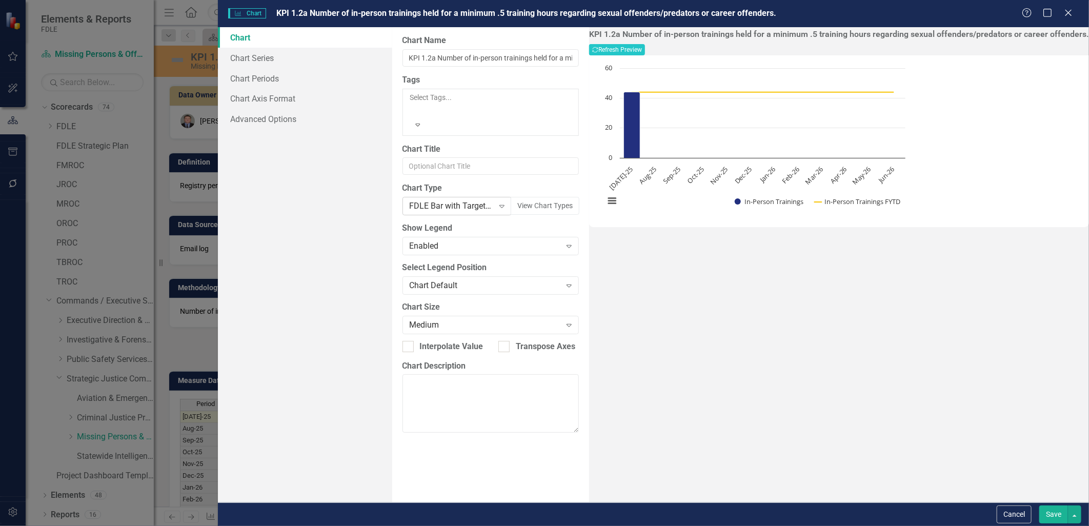
click at [466, 201] on div "FDLE Bar with Target Lines (no data labels)" at bounding box center [452, 207] width 84 height 12
click at [645, 55] on button "Recalculate Refresh Preview" at bounding box center [617, 49] width 56 height 11
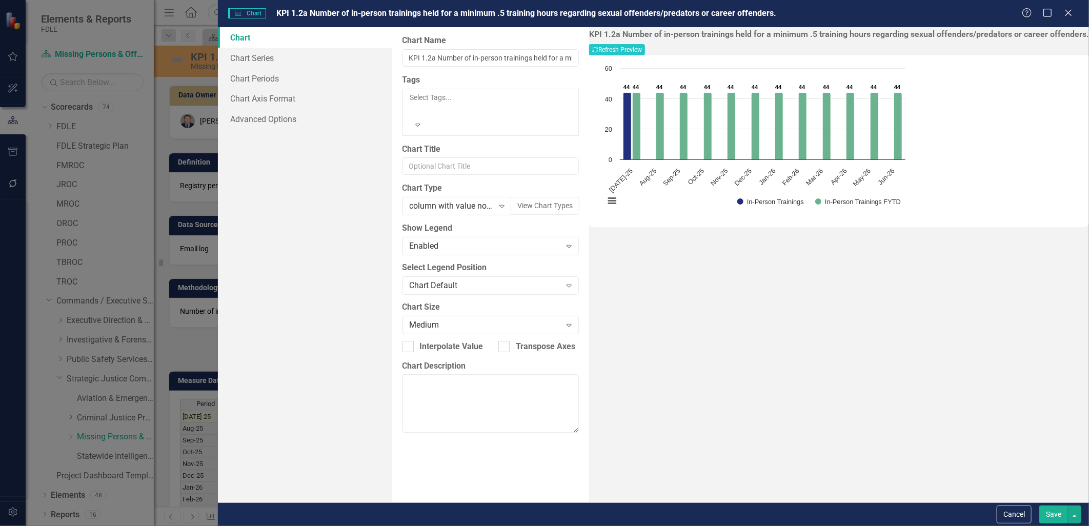
click at [1049, 513] on button "Save" at bounding box center [1054, 515] width 29 height 18
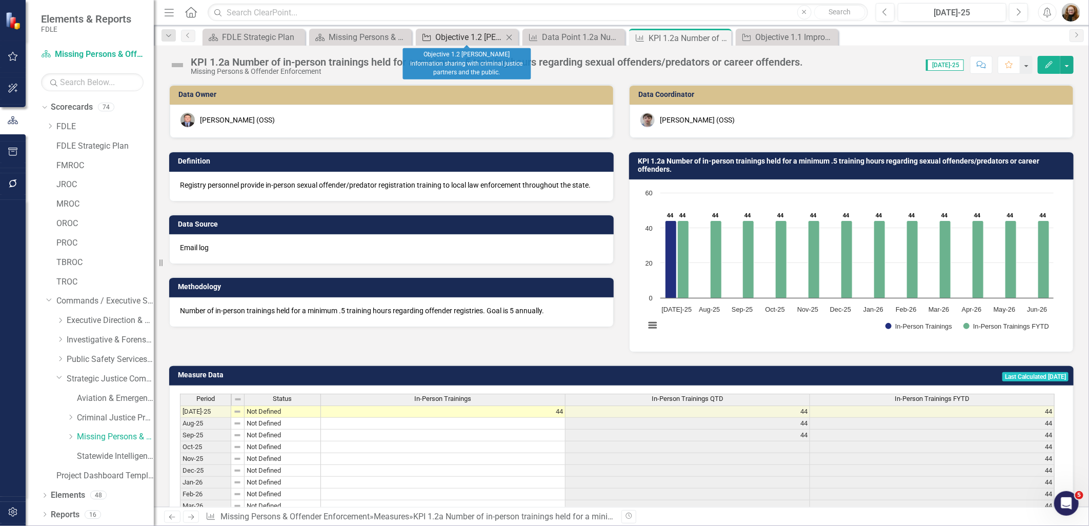
click at [448, 41] on div "Objective 1.2 Foster information sharing with criminal justice partners and the…" at bounding box center [469, 37] width 68 height 13
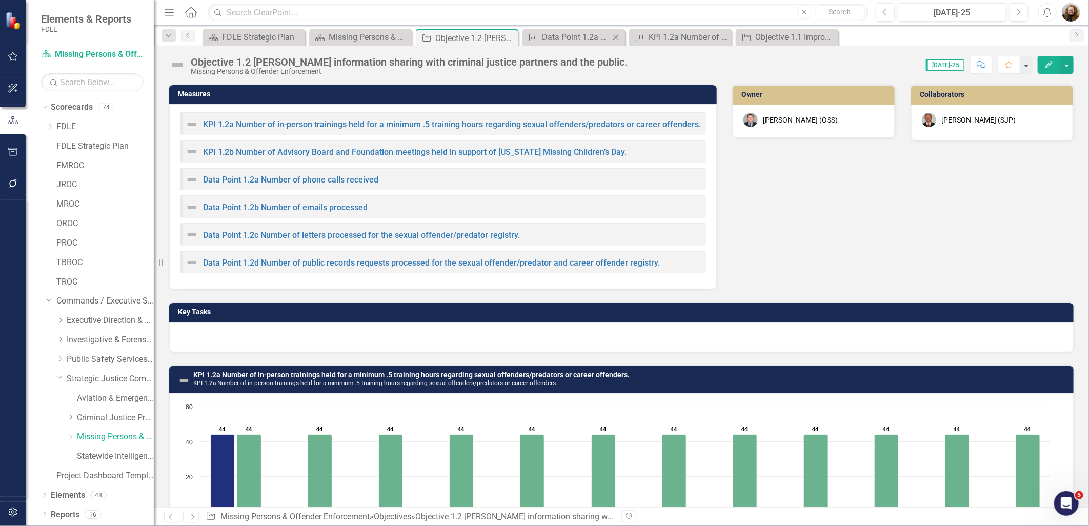
click at [617, 37] on icon at bounding box center [616, 37] width 6 height 6
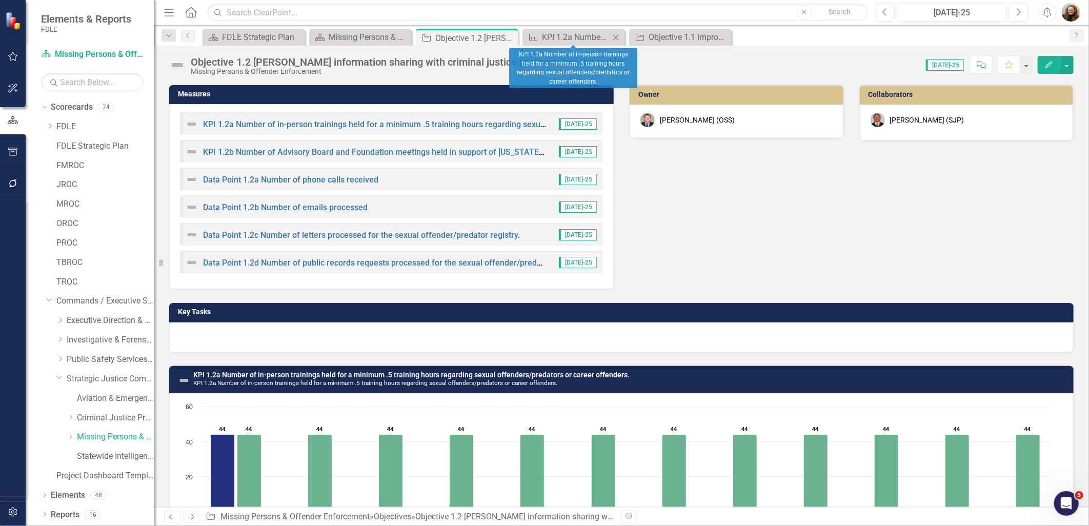
click at [622, 34] on div "Close" at bounding box center [616, 37] width 13 height 13
click at [0, 0] on div "Close" at bounding box center [0, 0] width 0 height 0
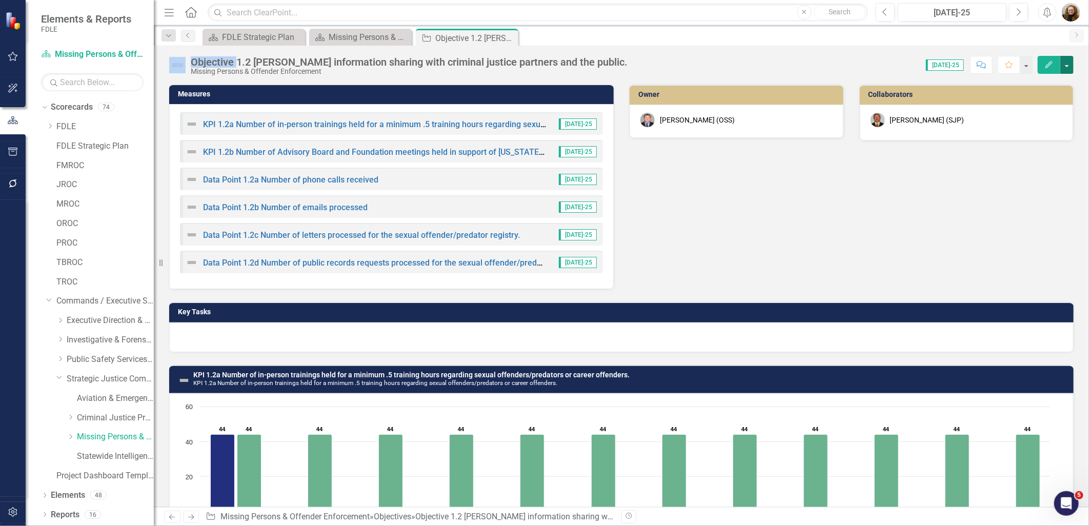
click at [1069, 67] on button "button" at bounding box center [1067, 65] width 13 height 18
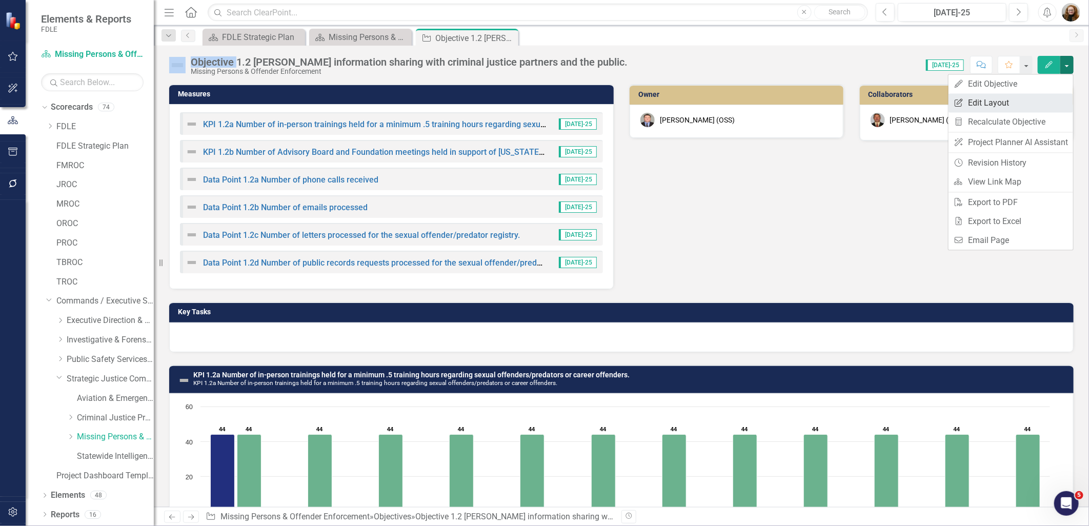
click at [1016, 100] on link "Edit Report Edit Layout" at bounding box center [1011, 102] width 125 height 19
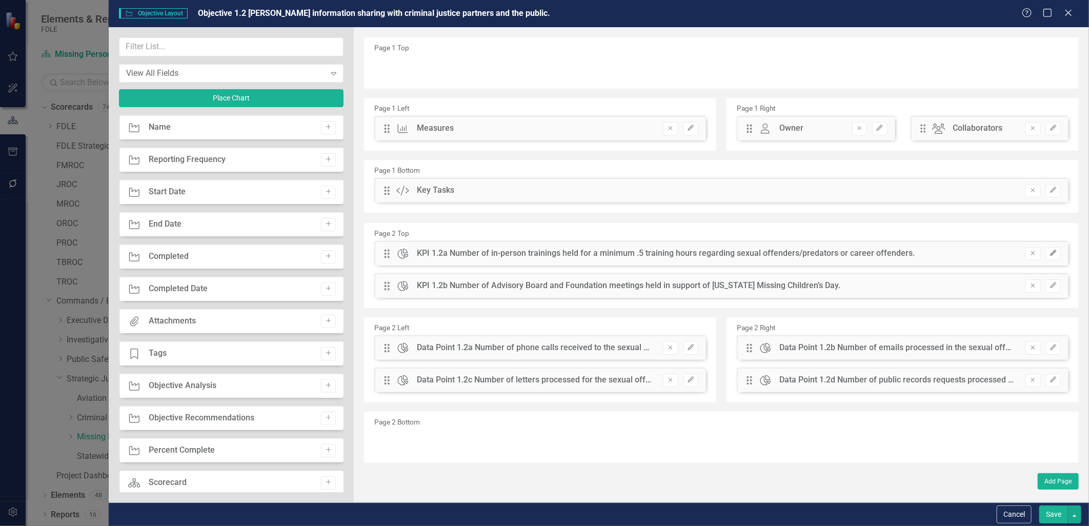
click at [1058, 253] on icon "Edit" at bounding box center [1054, 253] width 8 height 6
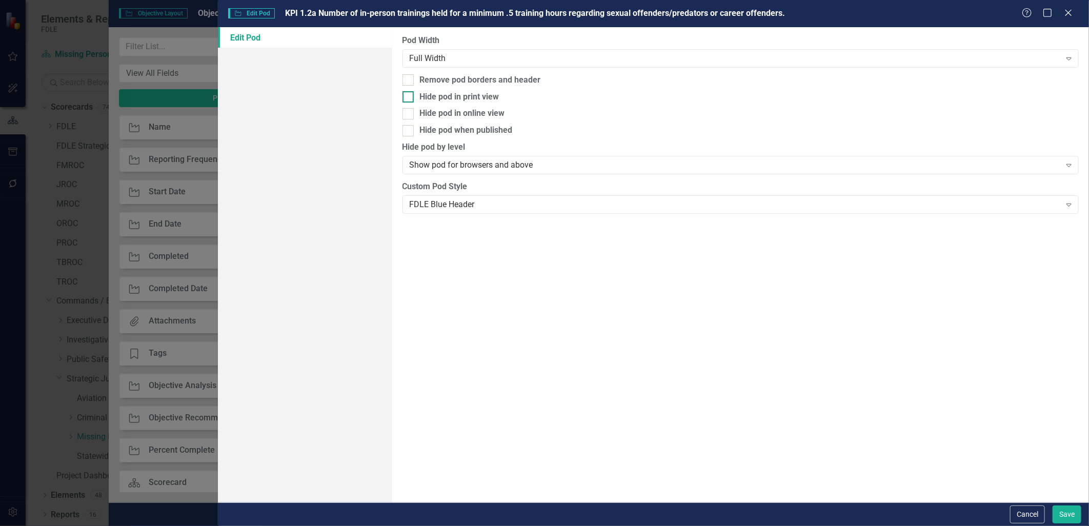
click at [407, 95] on input "Hide pod in print view" at bounding box center [406, 94] width 7 height 7
checkbox input "true"
click at [406, 131] on input "Hide pod when published" at bounding box center [406, 128] width 7 height 7
checkbox input "true"
click at [1059, 512] on button "Save" at bounding box center [1067, 515] width 29 height 18
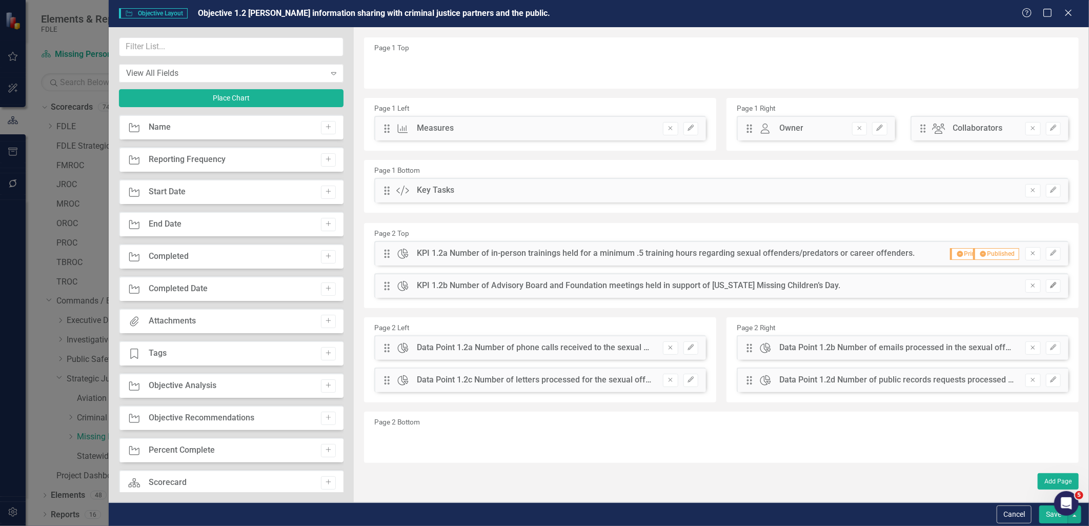
click at [1054, 284] on icon "button" at bounding box center [1053, 286] width 6 height 6
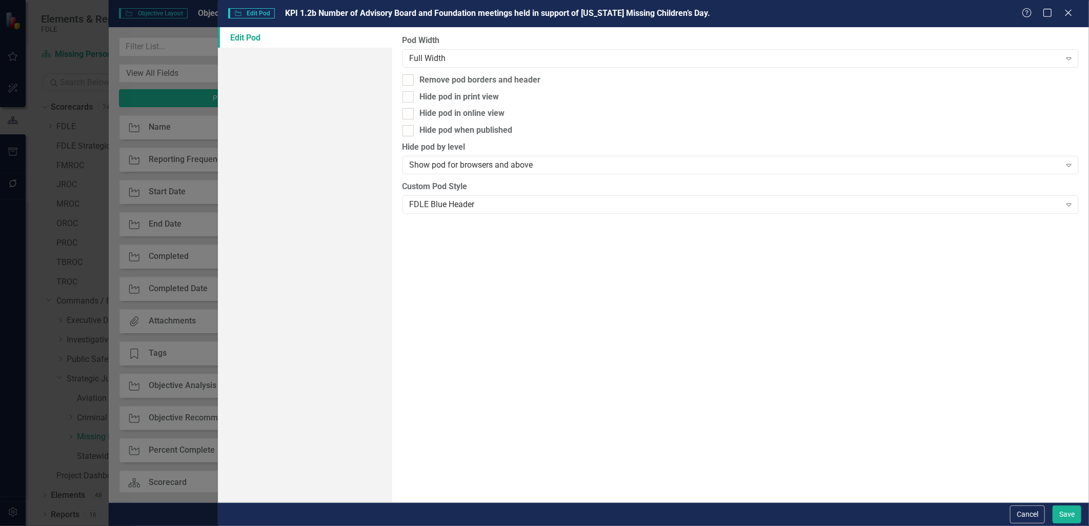
drag, startPoint x: 410, startPoint y: 96, endPoint x: 410, endPoint y: 122, distance: 25.6
click at [410, 98] on div at bounding box center [408, 96] width 11 height 11
click at [409, 98] on input "Hide pod in print view" at bounding box center [406, 94] width 7 height 7
checkbox input "true"
click at [411, 125] on div at bounding box center [408, 130] width 11 height 11
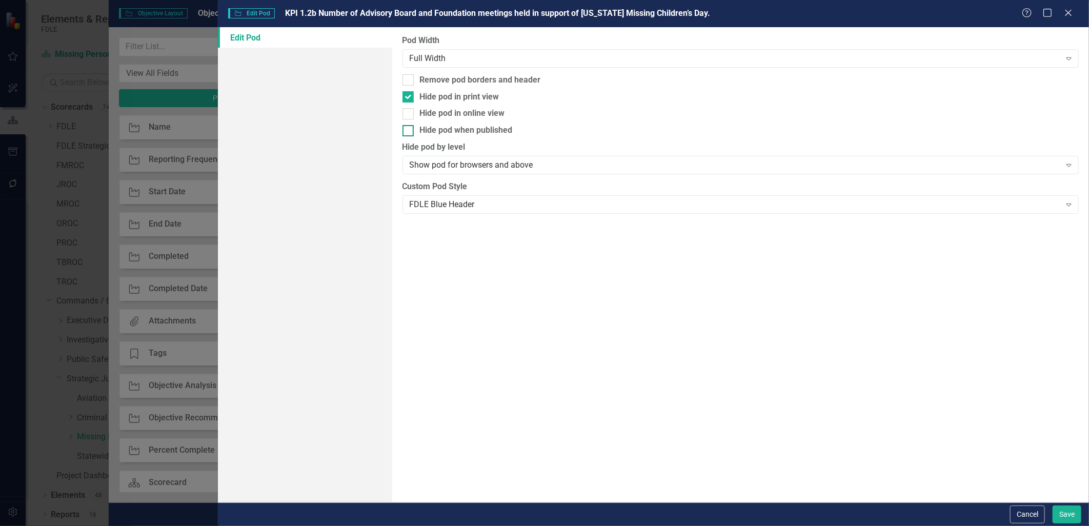
click at [409, 125] on input "Hide pod when published" at bounding box center [406, 128] width 7 height 7
checkbox input "true"
click at [1078, 514] on button "Save" at bounding box center [1067, 515] width 29 height 18
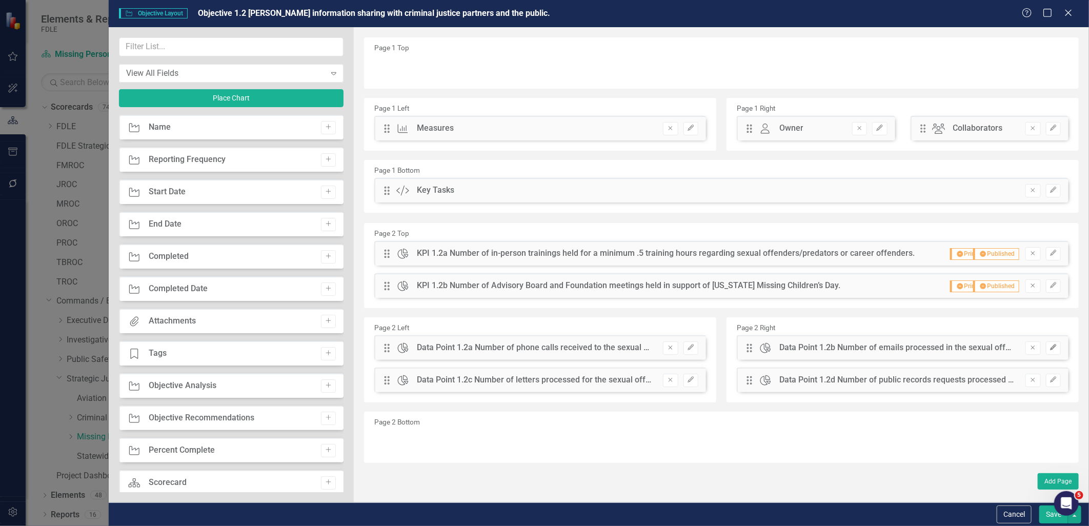
click at [1060, 351] on button "Edit" at bounding box center [1053, 348] width 15 height 13
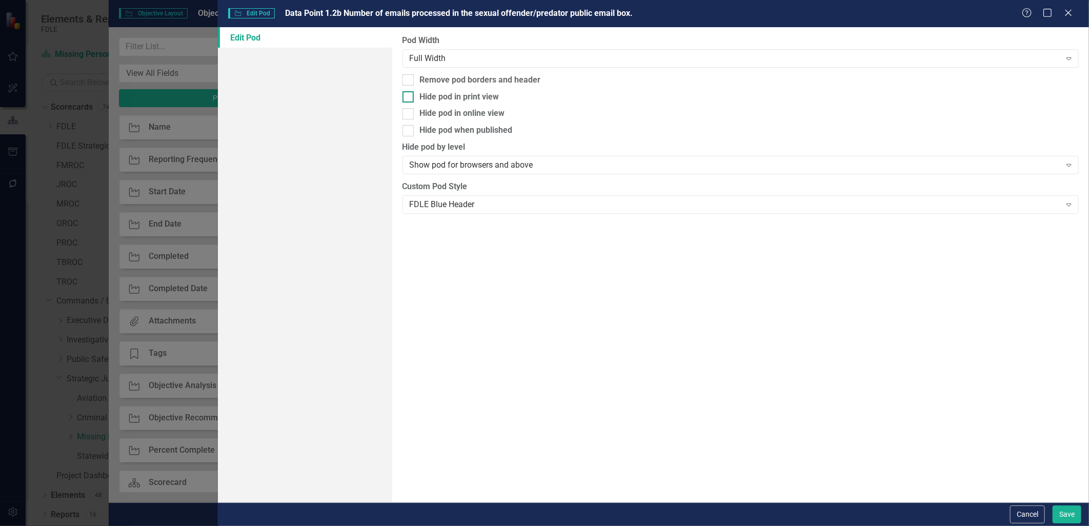
click at [409, 99] on div at bounding box center [408, 96] width 11 height 11
click at [409, 98] on input "Hide pod in print view" at bounding box center [406, 94] width 7 height 7
checkbox input "true"
click at [409, 134] on div at bounding box center [408, 130] width 11 height 11
click at [409, 132] on input "Hide pod when published" at bounding box center [406, 128] width 7 height 7
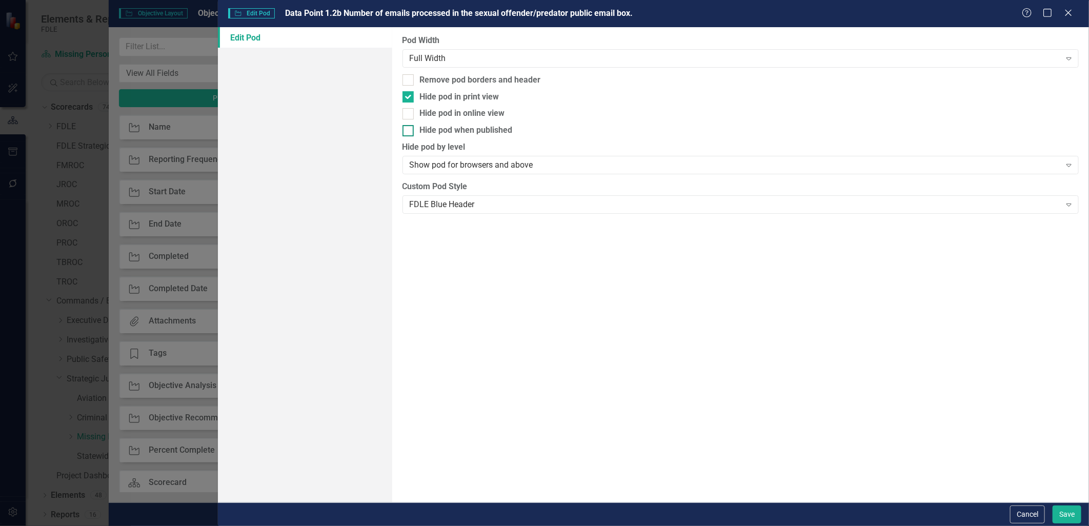
checkbox input "true"
click at [1066, 510] on button "Save" at bounding box center [1067, 515] width 29 height 18
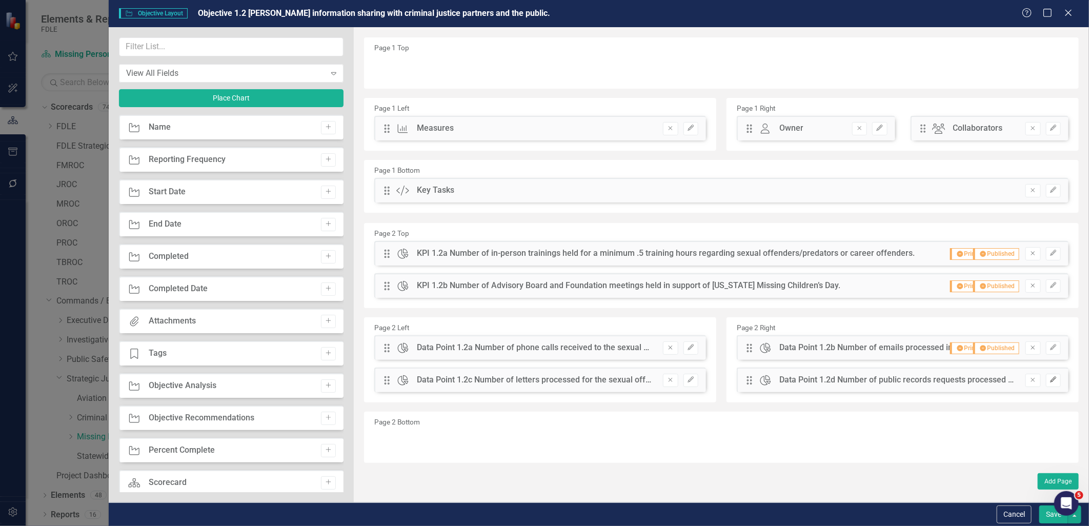
click at [1055, 380] on icon "Edit" at bounding box center [1054, 380] width 8 height 6
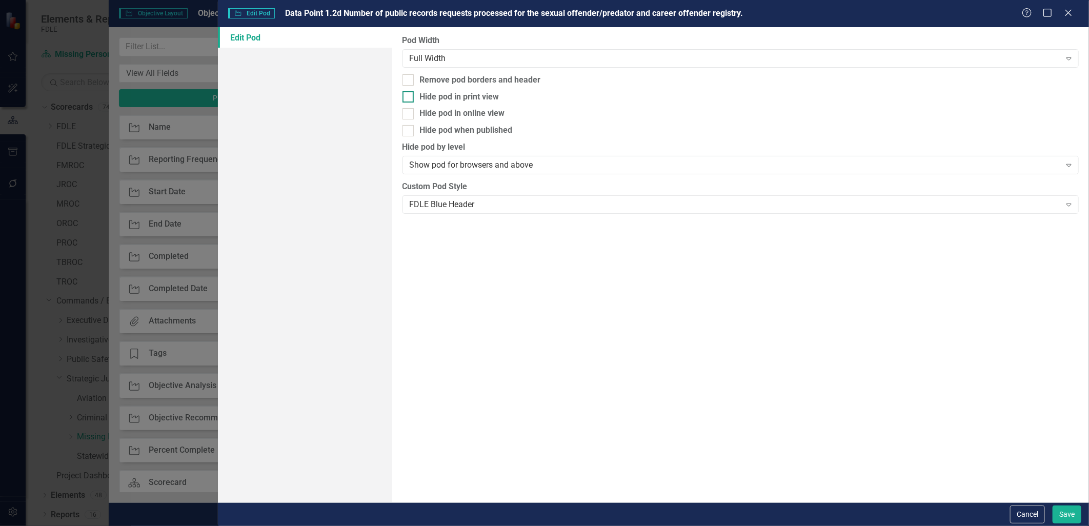
click at [414, 96] on div "Hide pod in print view" at bounding box center [741, 97] width 677 height 12
click at [409, 96] on input "Hide pod in print view" at bounding box center [406, 94] width 7 height 7
checkbox input "true"
click at [412, 135] on div at bounding box center [408, 130] width 11 height 11
click at [409, 132] on input "Hide pod when published" at bounding box center [406, 128] width 7 height 7
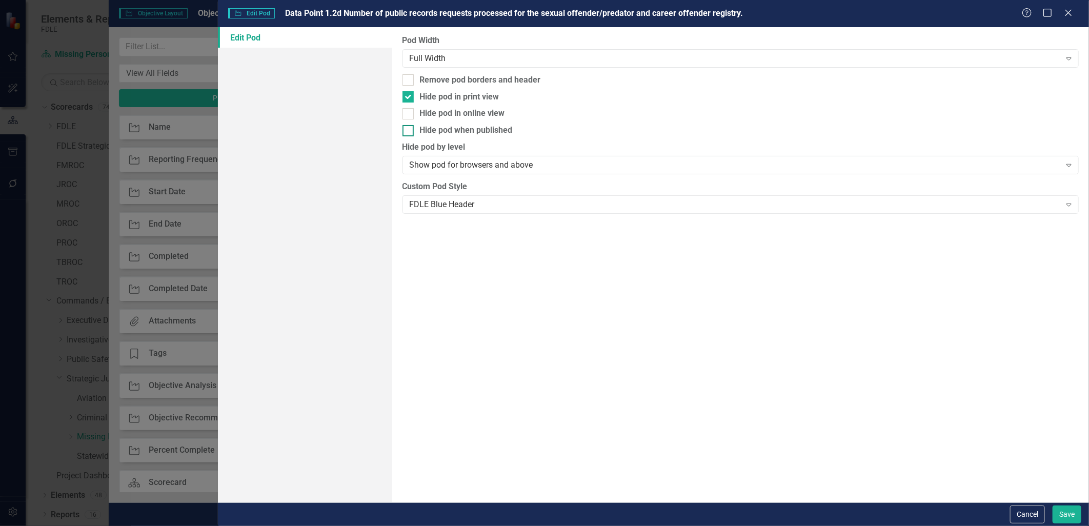
checkbox input "true"
click at [1071, 508] on button "Save" at bounding box center [1067, 515] width 29 height 18
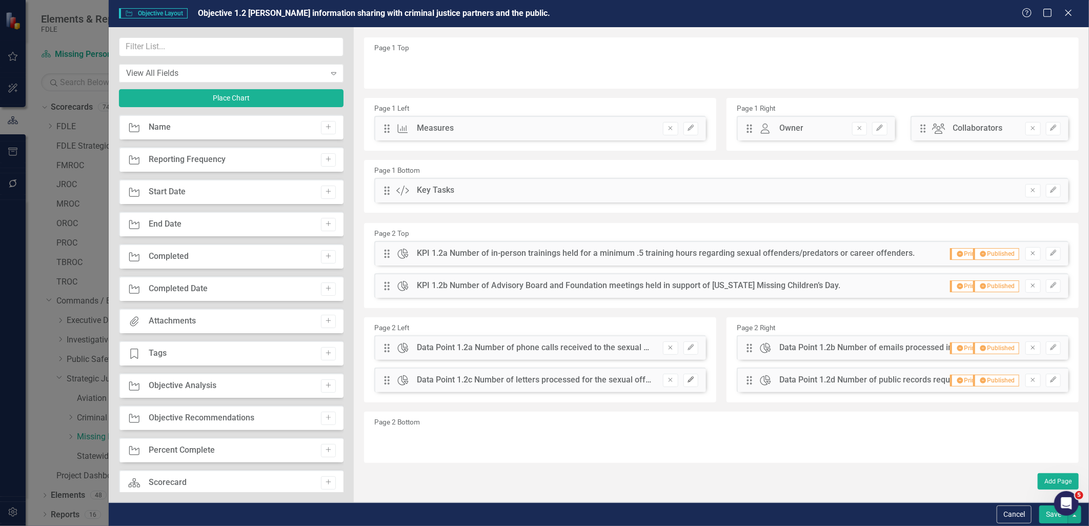
click at [685, 376] on button "Edit" at bounding box center [691, 380] width 15 height 13
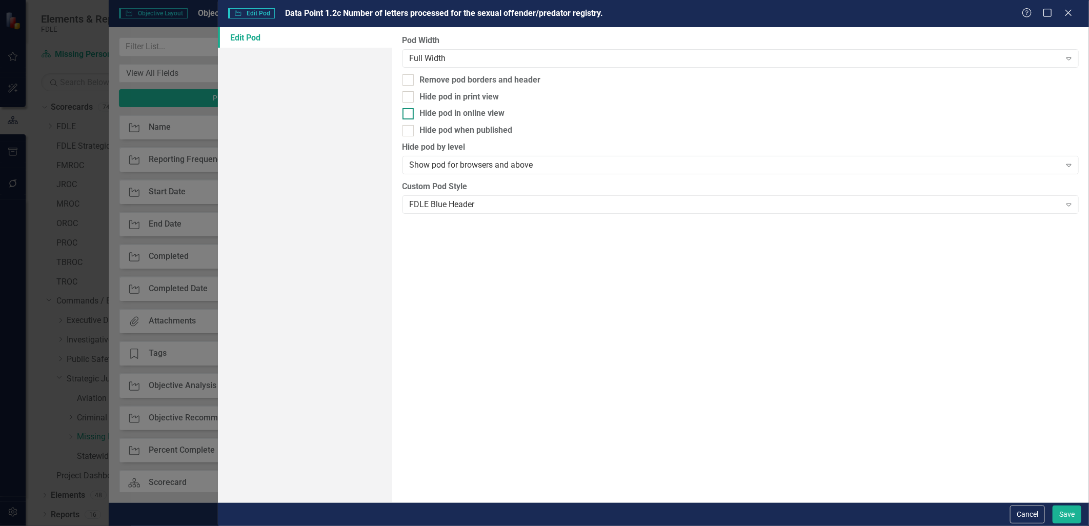
drag, startPoint x: 410, startPoint y: 90, endPoint x: 411, endPoint y: 110, distance: 20.0
click at [411, 91] on div "Hide pod in print view" at bounding box center [741, 97] width 677 height 12
click at [409, 91] on input "Hide pod in print view" at bounding box center [406, 94] width 7 height 7
checkbox input "true"
click at [409, 135] on div at bounding box center [408, 130] width 11 height 11
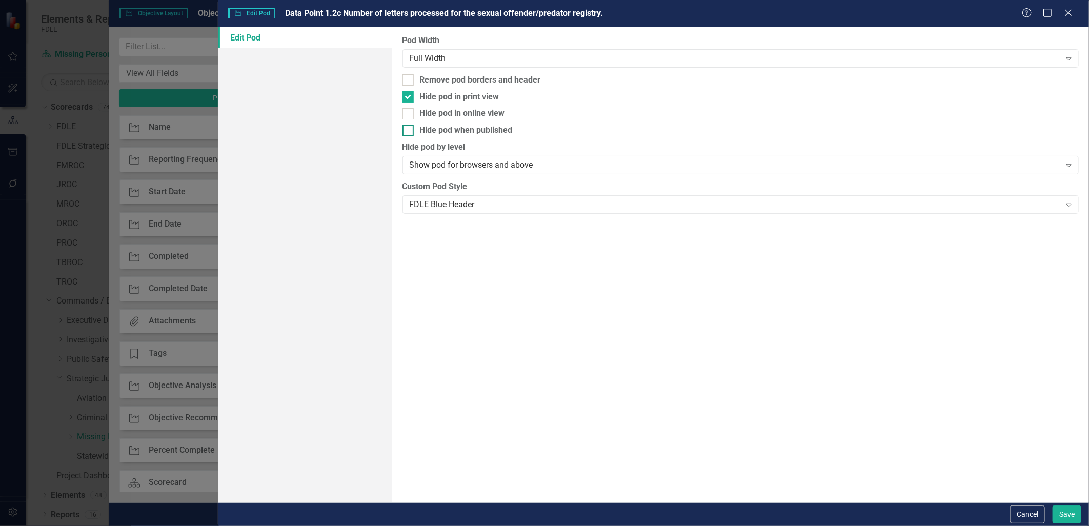
click at [409, 132] on input "Hide pod when published" at bounding box center [406, 128] width 7 height 7
checkbox input "true"
click at [1065, 519] on button "Save" at bounding box center [1067, 515] width 29 height 18
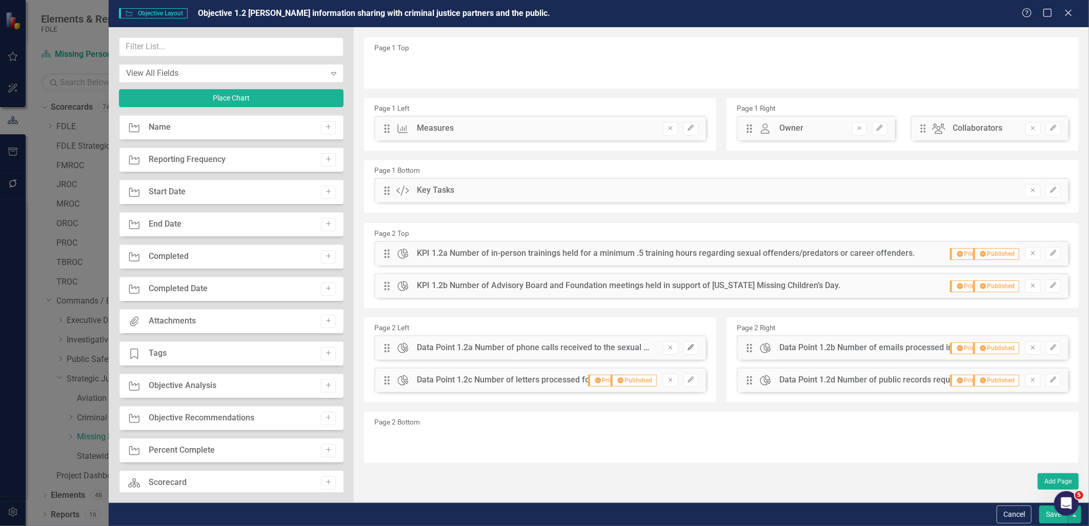
click at [689, 351] on button "Edit" at bounding box center [691, 348] width 15 height 13
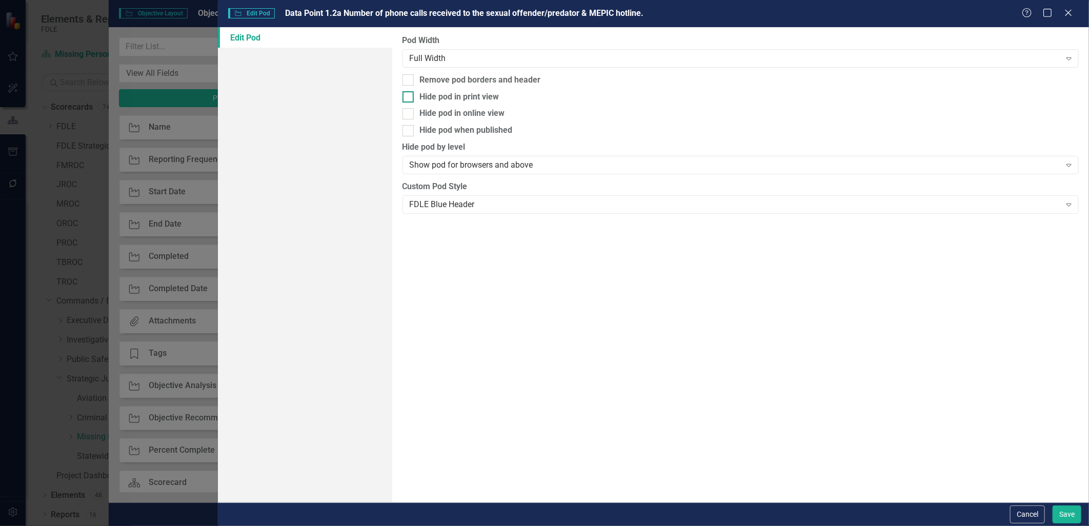
click at [417, 96] on div "Hide pod in print view" at bounding box center [741, 97] width 677 height 12
click at [409, 96] on input "Hide pod in print view" at bounding box center [406, 94] width 7 height 7
checkbox input "true"
click at [414, 141] on div "Pod Width Full Width Expand Remove pod borders and header Hide pod in print vie…" at bounding box center [740, 264] width 697 height 475
click at [411, 135] on div at bounding box center [408, 130] width 11 height 11
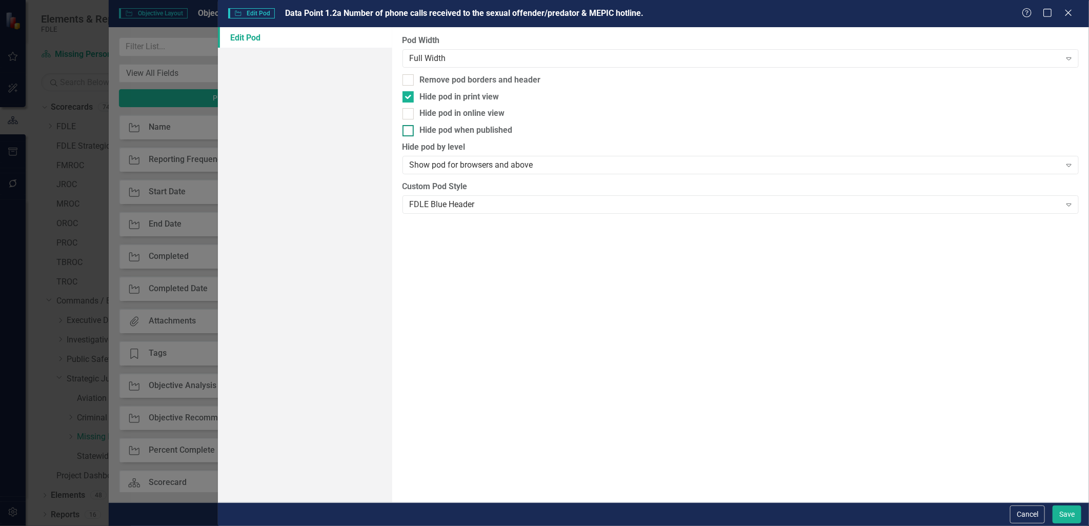
click at [409, 132] on input "Hide pod when published" at bounding box center [406, 128] width 7 height 7
checkbox input "true"
click at [1064, 507] on button "Save" at bounding box center [1067, 515] width 29 height 18
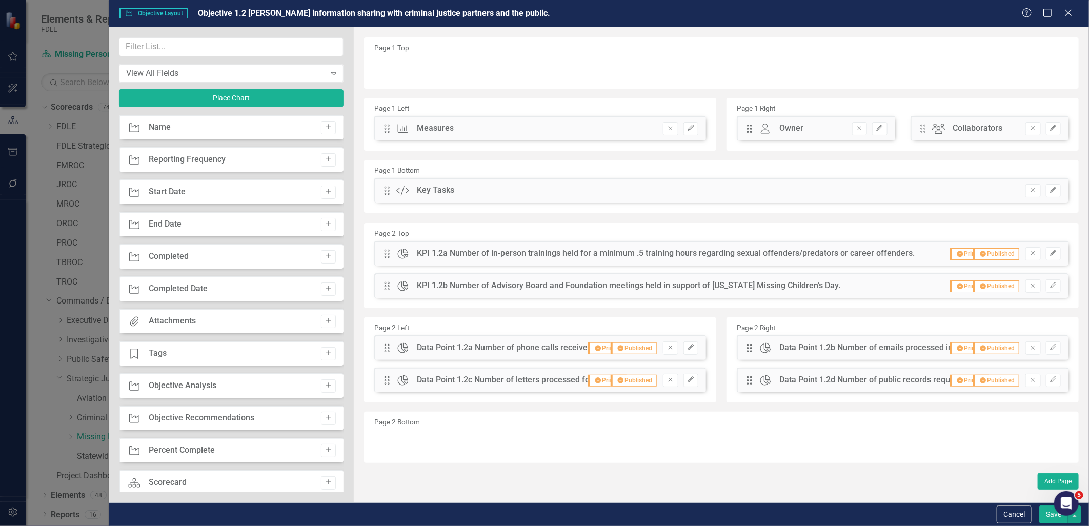
click at [1049, 519] on button "Save" at bounding box center [1054, 515] width 29 height 18
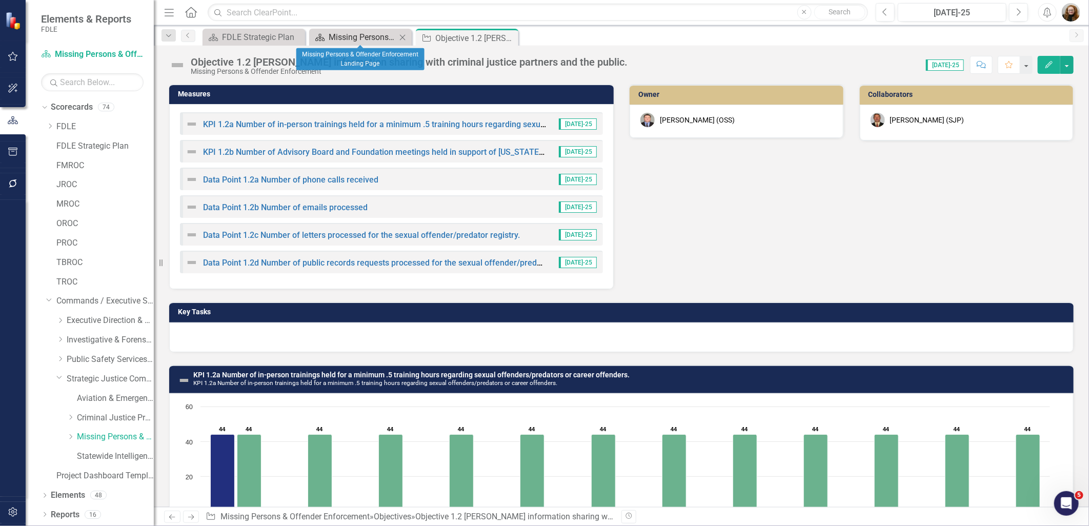
click at [344, 36] on div "Missing Persons & Offender Enforcement Landing Page" at bounding box center [363, 37] width 68 height 13
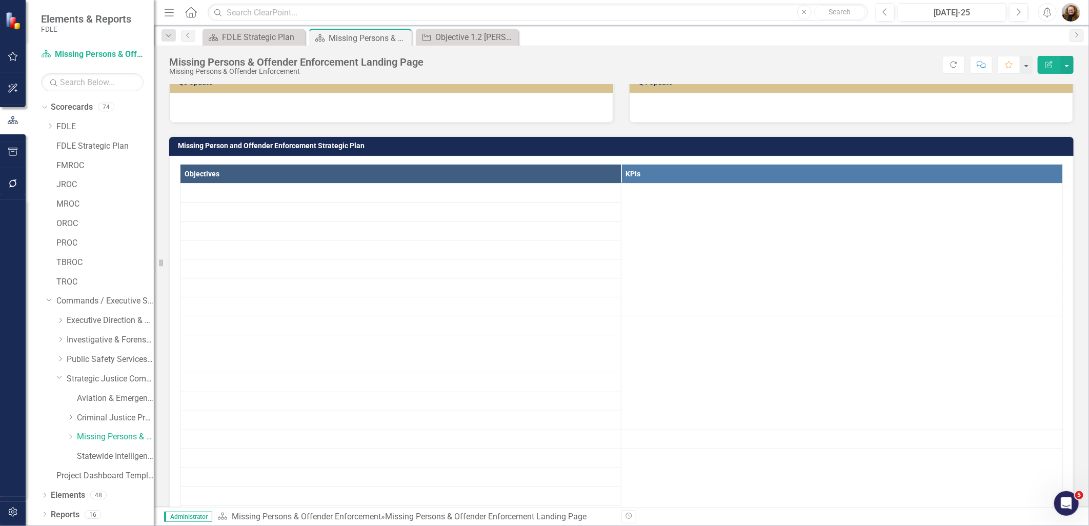
scroll to position [57, 0]
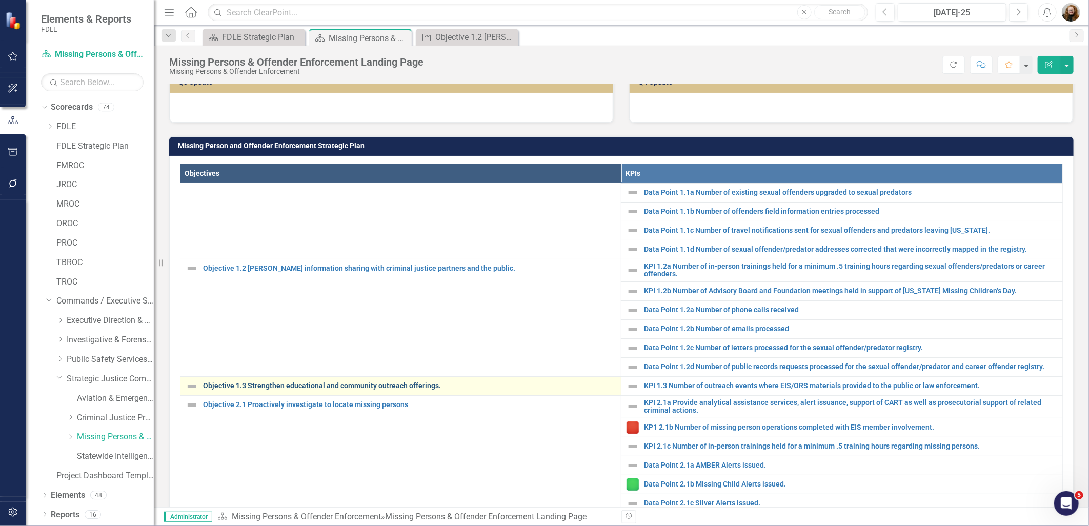
click at [293, 390] on link "Objective 1.3 Strengthen educational and community outreach offerings." at bounding box center [409, 386] width 413 height 8
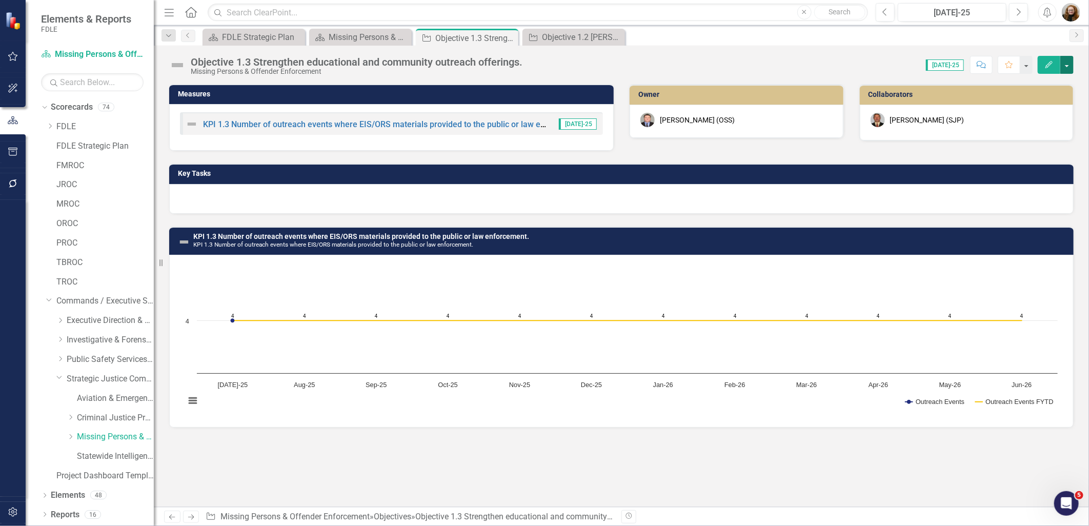
click at [1065, 66] on button "button" at bounding box center [1067, 65] width 13 height 18
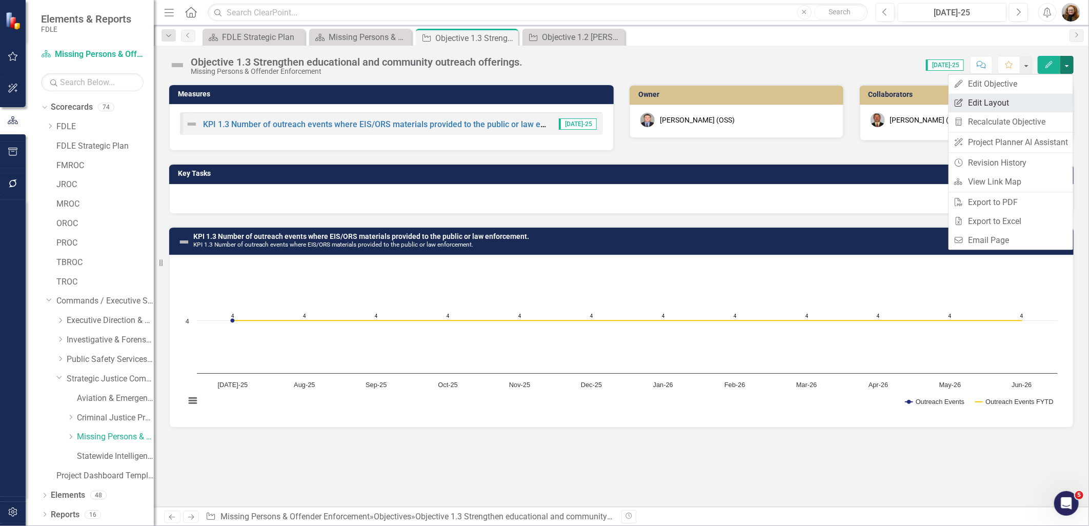
click at [1006, 100] on link "Edit Report Edit Layout" at bounding box center [1011, 102] width 125 height 19
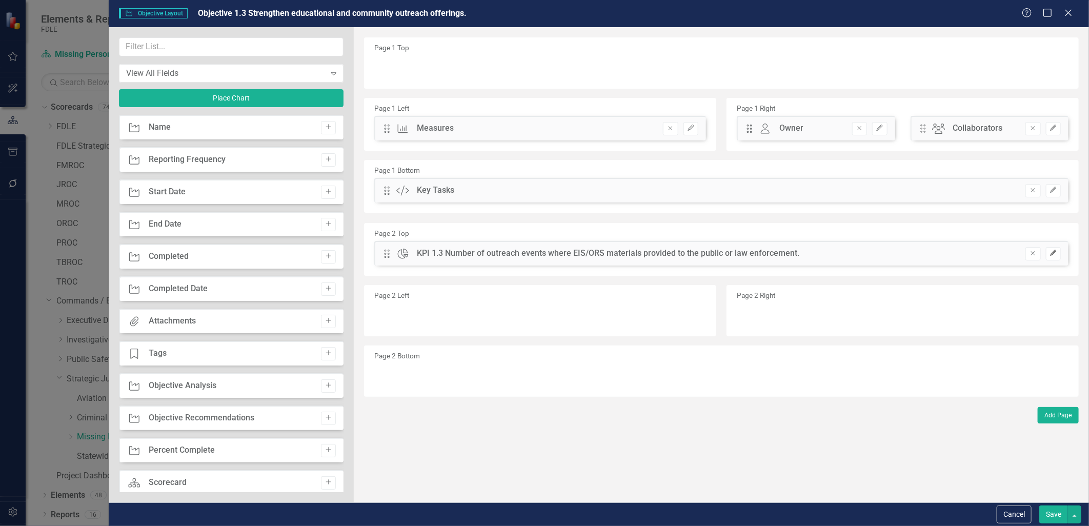
click at [1057, 251] on icon "Edit" at bounding box center [1054, 253] width 8 height 6
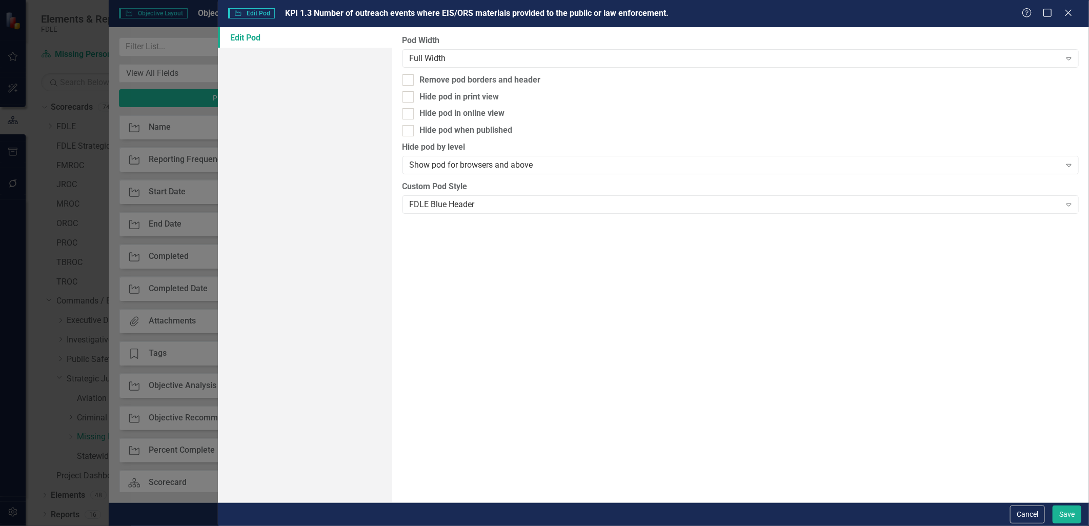
drag, startPoint x: 413, startPoint y: 131, endPoint x: 412, endPoint y: 103, distance: 28.2
click at [413, 131] on div at bounding box center [408, 130] width 11 height 11
click at [409, 131] on input "Hide pod when published" at bounding box center [406, 128] width 7 height 7
checkbox input "true"
click at [411, 95] on div at bounding box center [408, 96] width 11 height 11
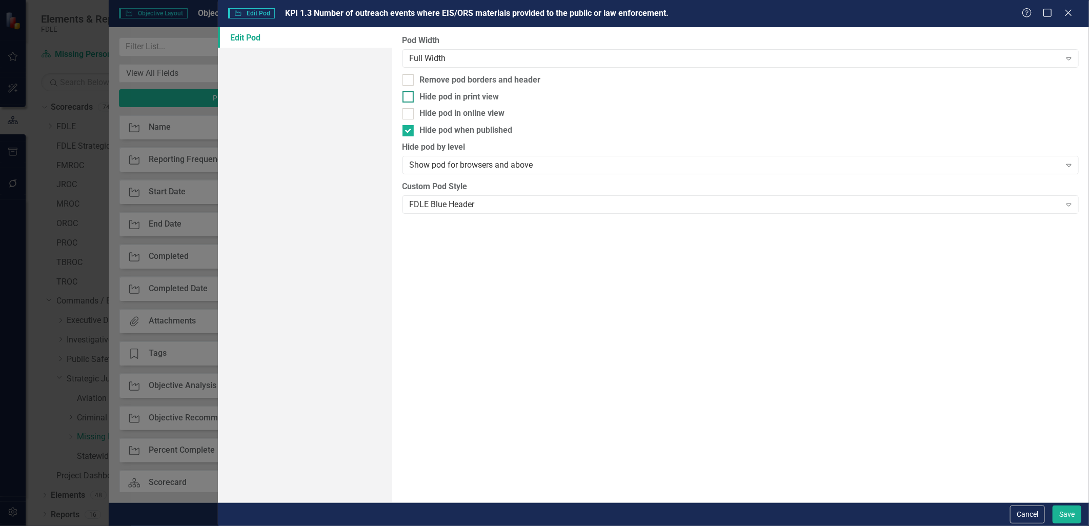
click at [409, 95] on input "Hide pod in print view" at bounding box center [406, 94] width 7 height 7
checkbox input "true"
click at [1070, 519] on button "Save" at bounding box center [1067, 515] width 29 height 18
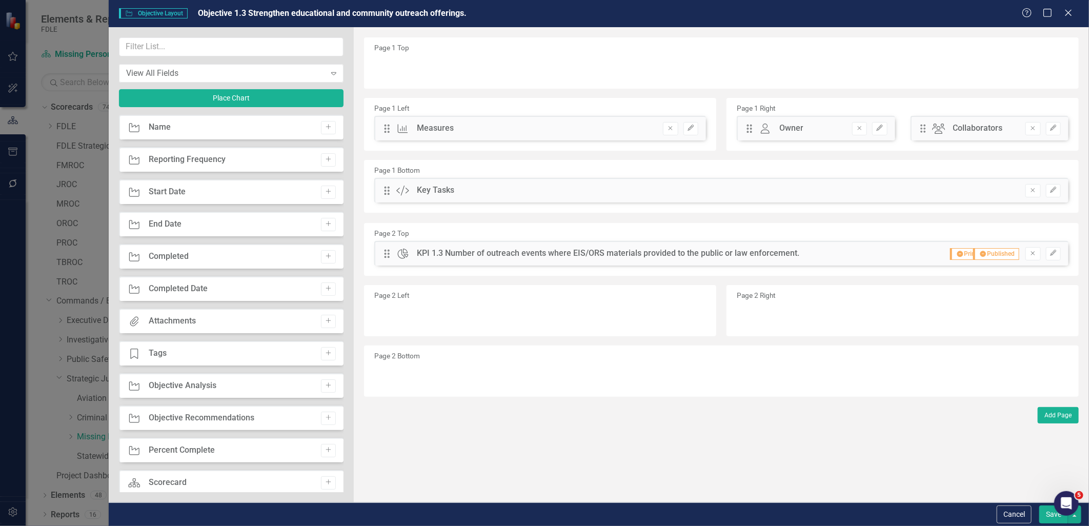
click at [1048, 520] on button "Save" at bounding box center [1054, 515] width 29 height 18
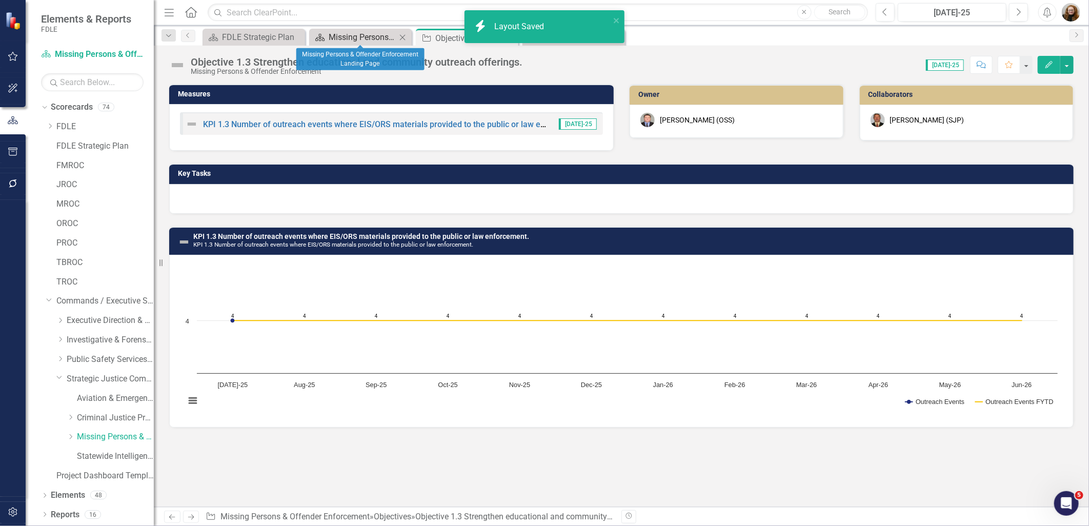
click at [338, 32] on div "Missing Persons & Offender Enforcement Landing Page" at bounding box center [363, 37] width 68 height 13
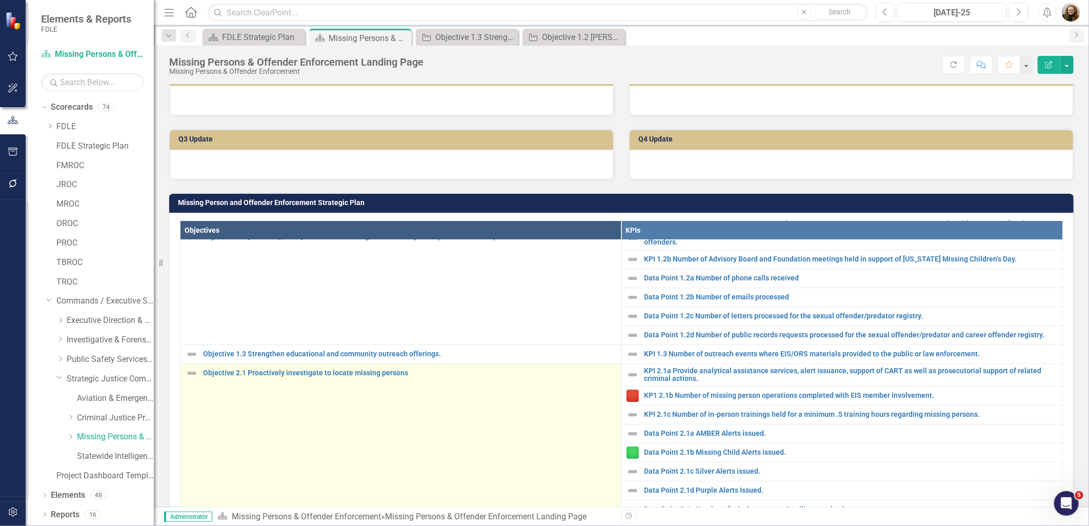
scroll to position [171, 0]
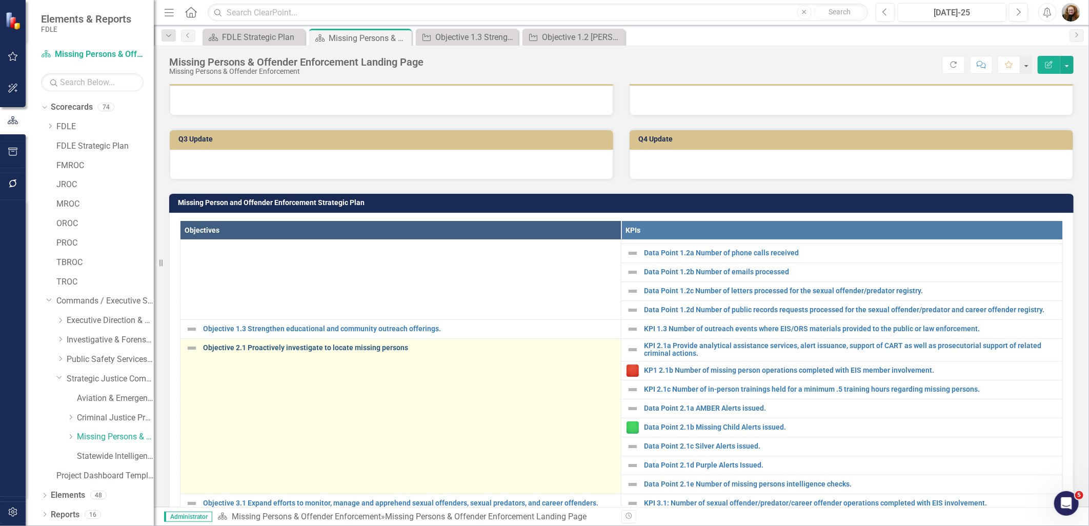
click at [263, 352] on link "Objective 2.1 Proactively investigate to locate missing persons" at bounding box center [409, 348] width 413 height 8
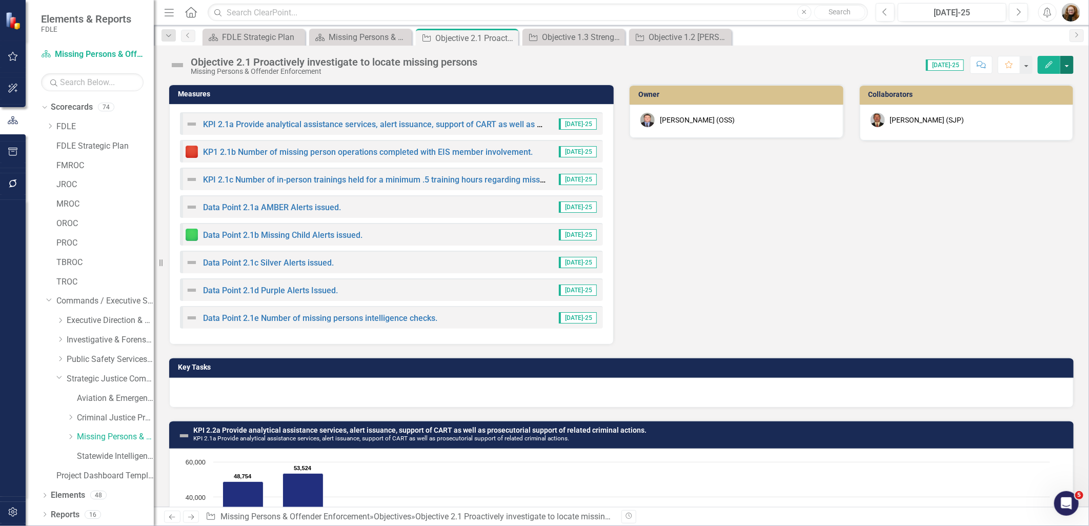
click at [1066, 68] on button "button" at bounding box center [1067, 65] width 13 height 18
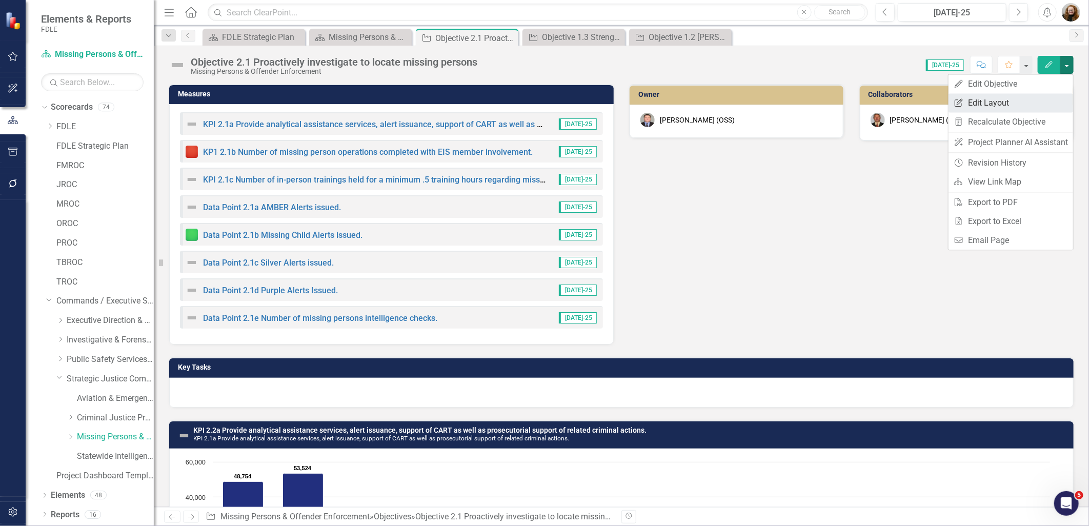
click at [1015, 102] on link "Edit Report Edit Layout" at bounding box center [1011, 102] width 125 height 19
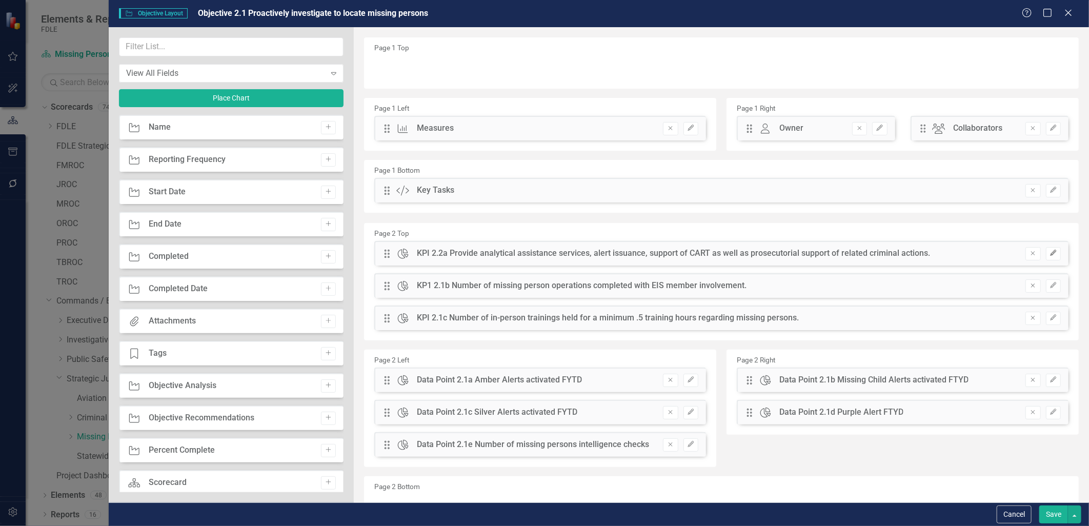
click at [1050, 251] on icon "button" at bounding box center [1053, 253] width 6 height 6
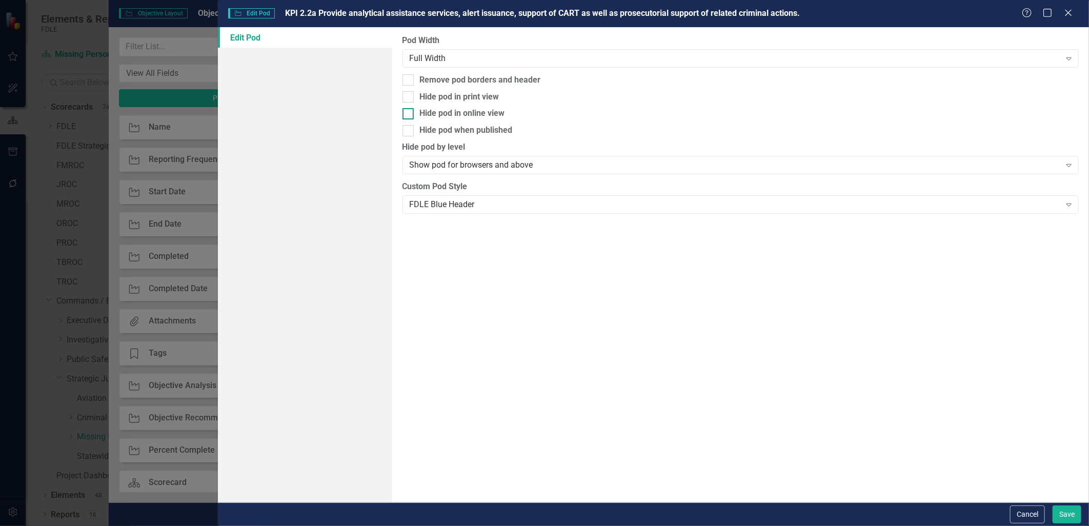
drag, startPoint x: 408, startPoint y: 130, endPoint x: 408, endPoint y: 118, distance: 12.3
click at [408, 129] on input "Hide pod when published" at bounding box center [406, 128] width 7 height 7
checkbox input "true"
click at [411, 99] on div at bounding box center [408, 96] width 11 height 11
click at [409, 98] on input "Hide pod in print view" at bounding box center [406, 94] width 7 height 7
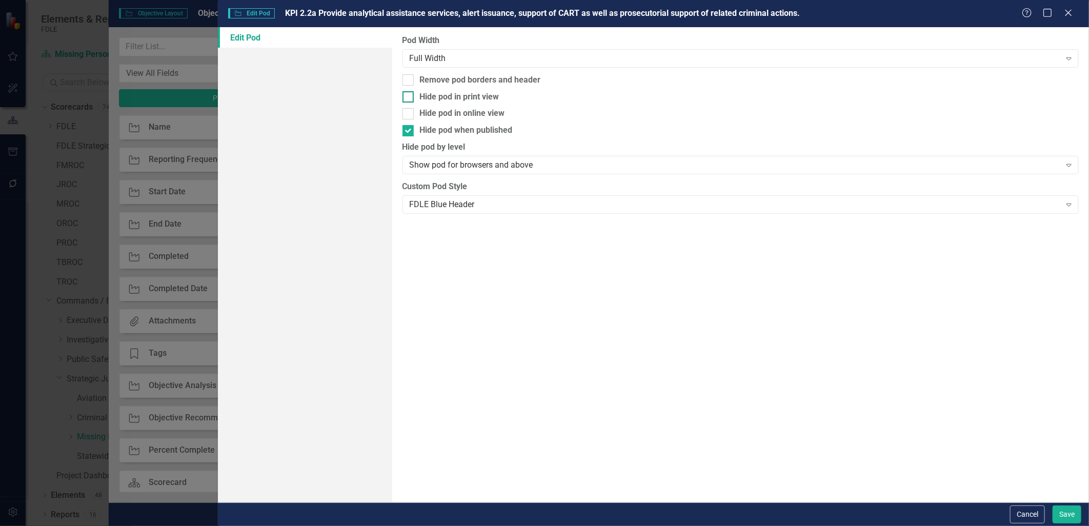
checkbox input "true"
click at [1073, 517] on button "Save" at bounding box center [1067, 515] width 29 height 18
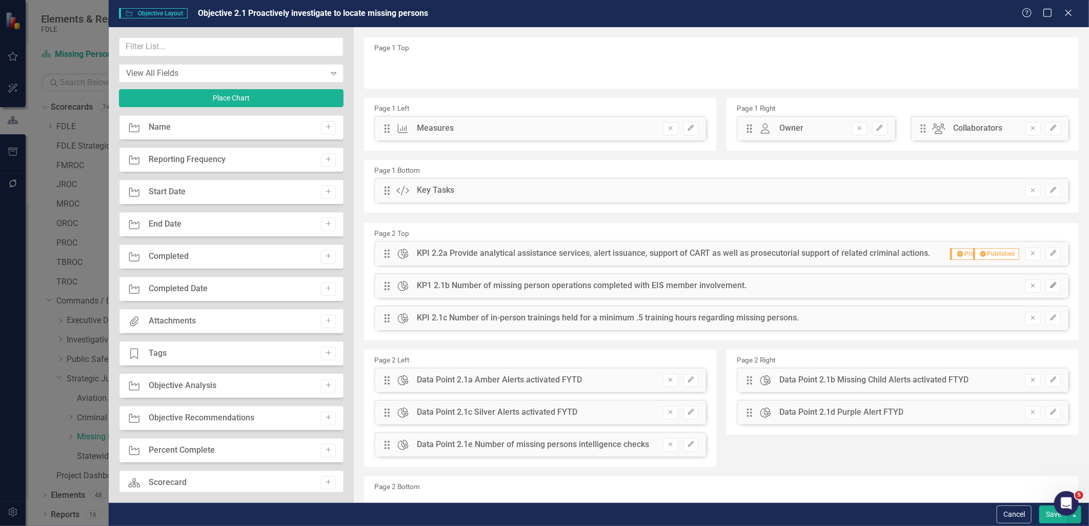
click at [1050, 283] on icon "Edit" at bounding box center [1054, 286] width 8 height 6
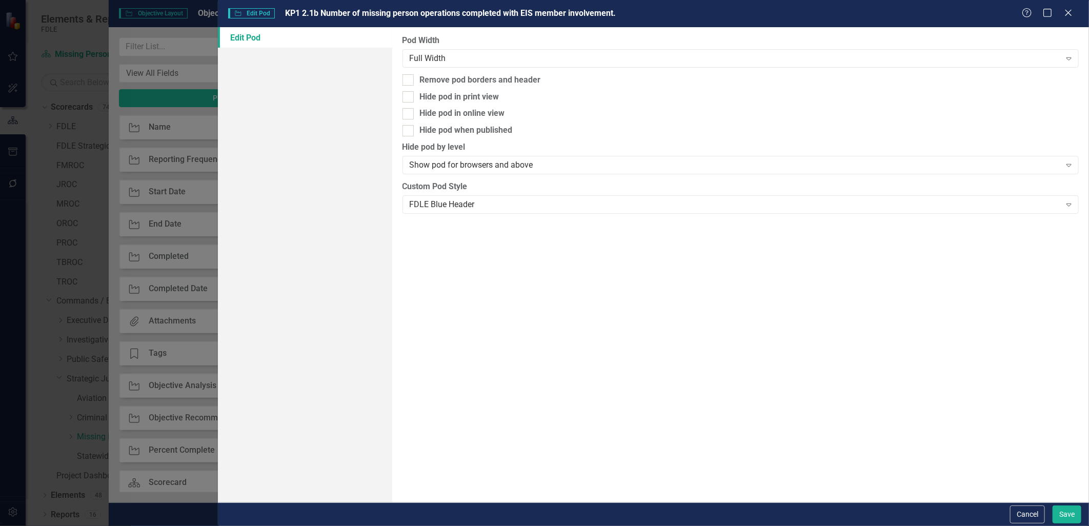
drag, startPoint x: 409, startPoint y: 129, endPoint x: 409, endPoint y: 103, distance: 26.2
click at [409, 127] on div at bounding box center [408, 130] width 11 height 11
click at [409, 127] on input "Hide pod when published" at bounding box center [406, 128] width 7 height 7
checkbox input "true"
click at [409, 92] on div at bounding box center [408, 96] width 11 height 11
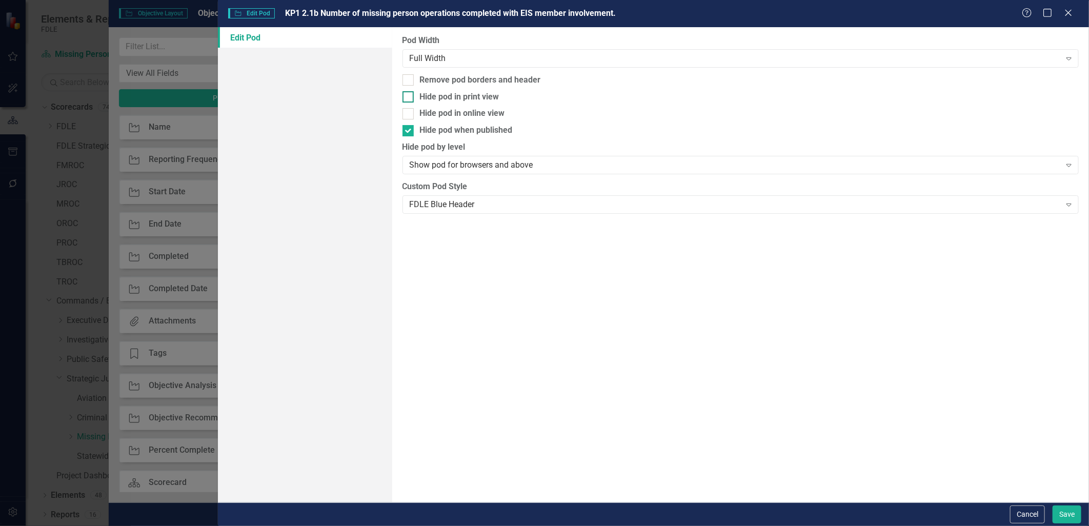
click at [409, 92] on input "Hide pod in print view" at bounding box center [406, 94] width 7 height 7
checkbox input "true"
click at [1063, 518] on button "Save" at bounding box center [1067, 515] width 29 height 18
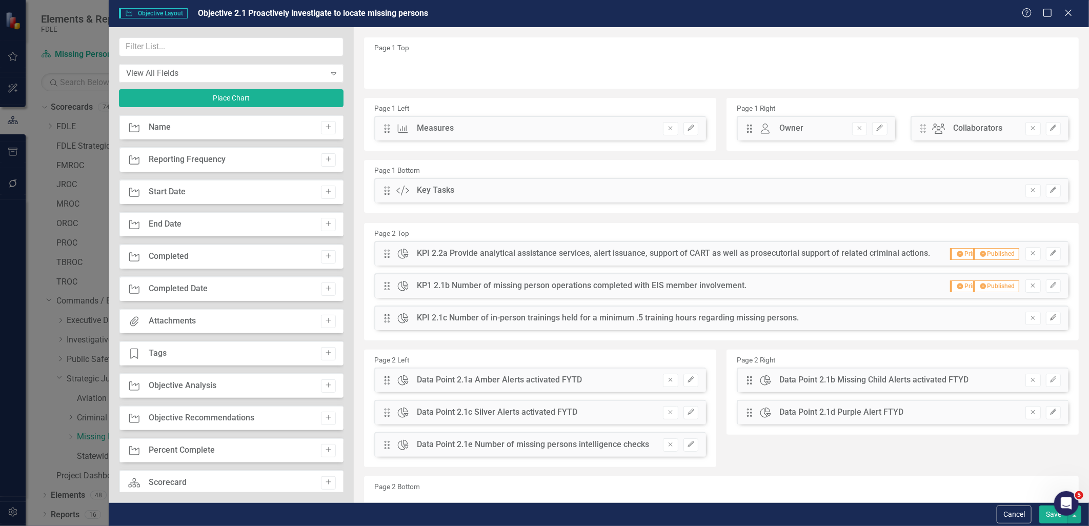
click at [1046, 320] on button "Edit" at bounding box center [1053, 318] width 15 height 13
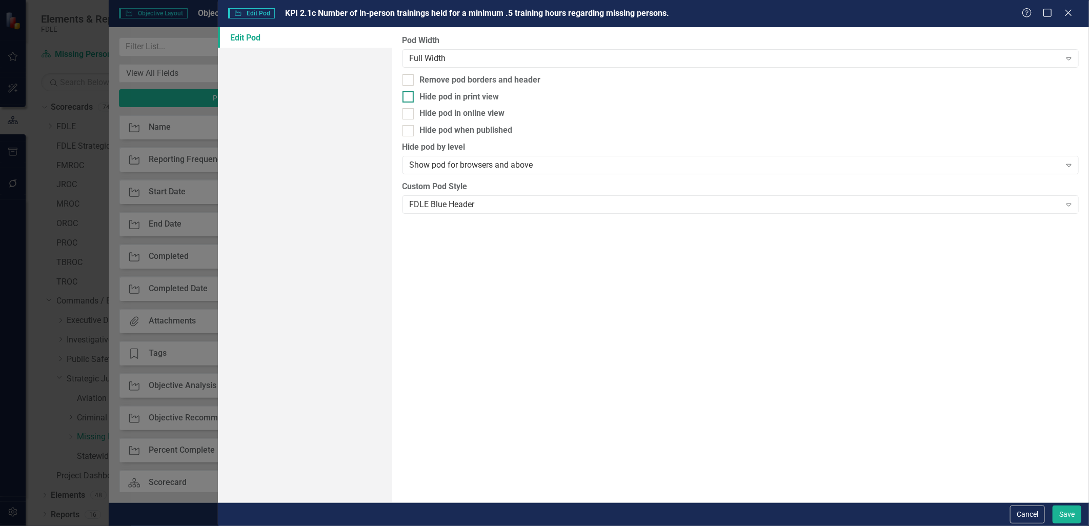
drag, startPoint x: 408, startPoint y: 133, endPoint x: 408, endPoint y: 99, distance: 34.4
click at [408, 131] on div at bounding box center [408, 130] width 11 height 11
click at [408, 131] on input "Hide pod when published" at bounding box center [406, 128] width 7 height 7
checkbox input "true"
click at [407, 86] on div "Pod Width Full Width Expand Remove pod borders and header Hide pod in print vie…" at bounding box center [740, 264] width 697 height 475
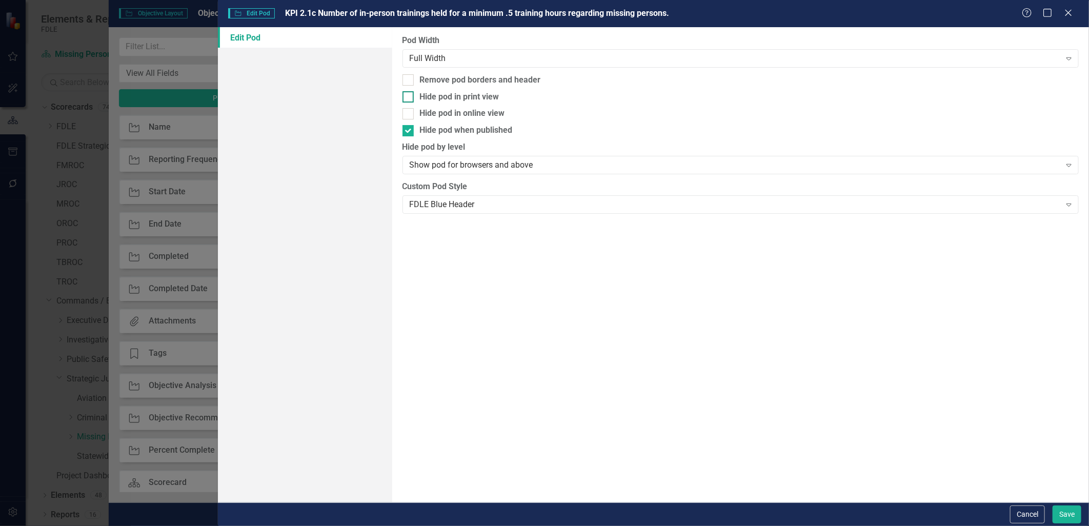
click at [408, 93] on input "Hide pod in print view" at bounding box center [406, 94] width 7 height 7
checkbox input "true"
click at [1059, 510] on button "Save" at bounding box center [1067, 515] width 29 height 18
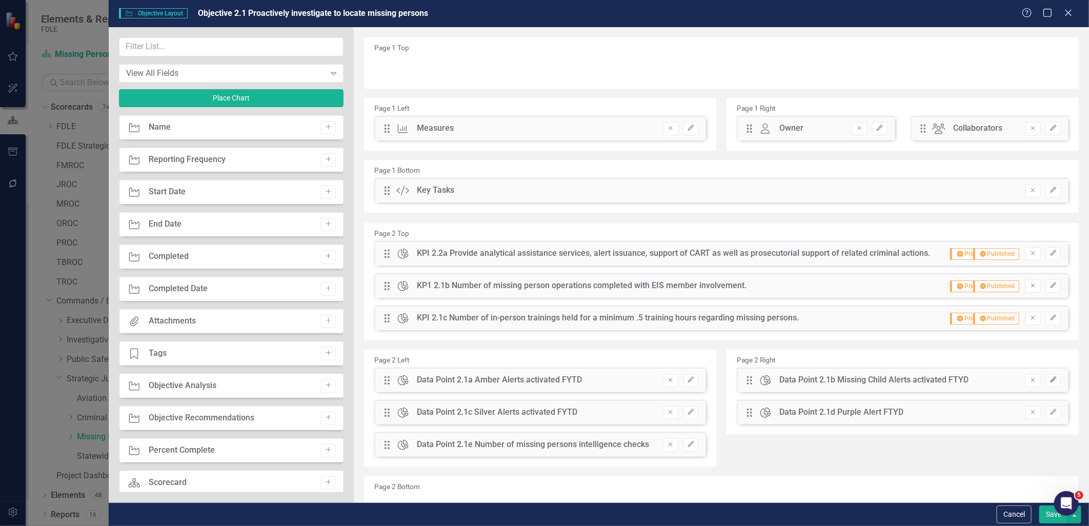
click at [1050, 379] on icon "Edit" at bounding box center [1054, 380] width 8 height 6
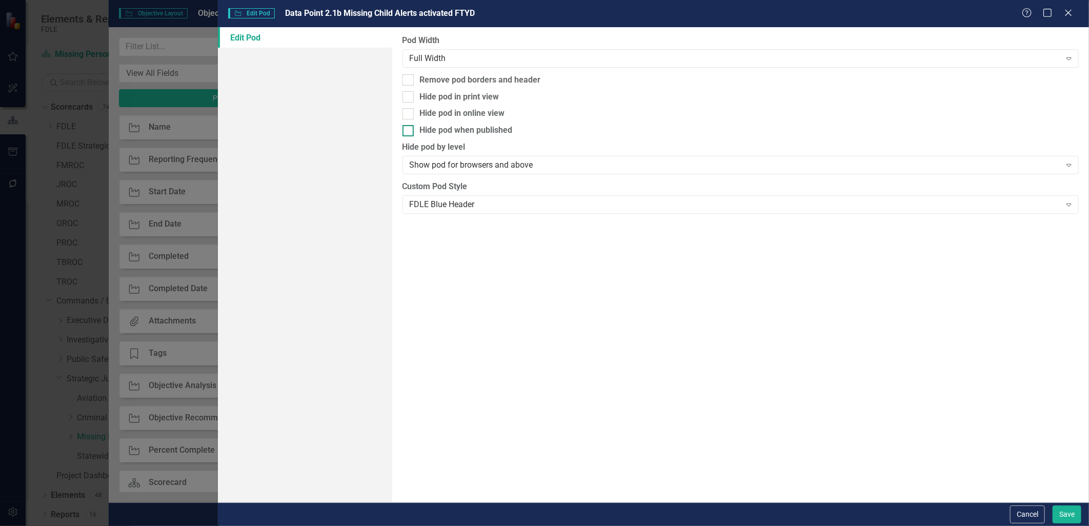
click at [405, 126] on input "Hide pod when published" at bounding box center [406, 128] width 7 height 7
checkbox input "true"
click at [408, 103] on div at bounding box center [408, 96] width 11 height 11
click at [408, 98] on input "Hide pod in print view" at bounding box center [406, 94] width 7 height 7
checkbox input "true"
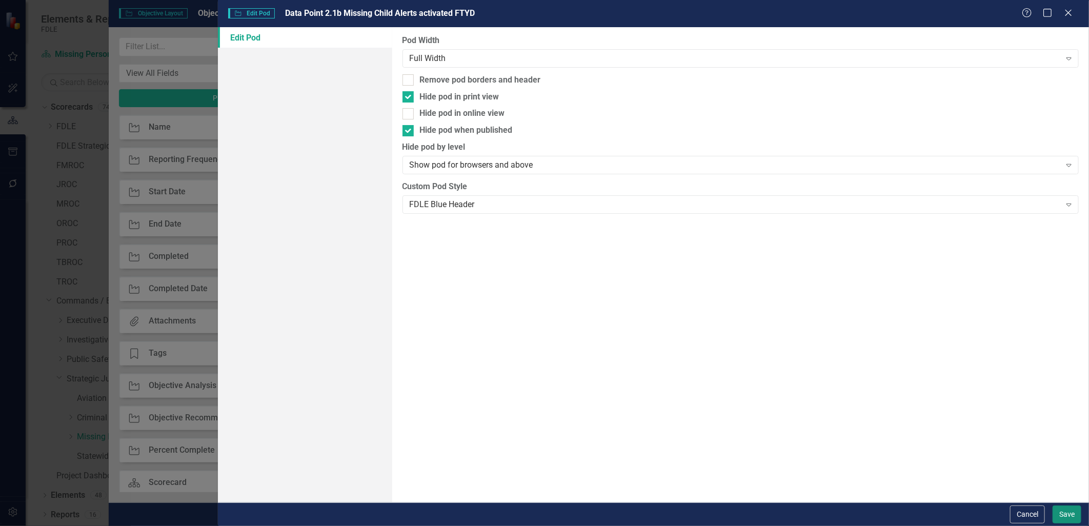
click at [1068, 509] on button "Save" at bounding box center [1067, 515] width 29 height 18
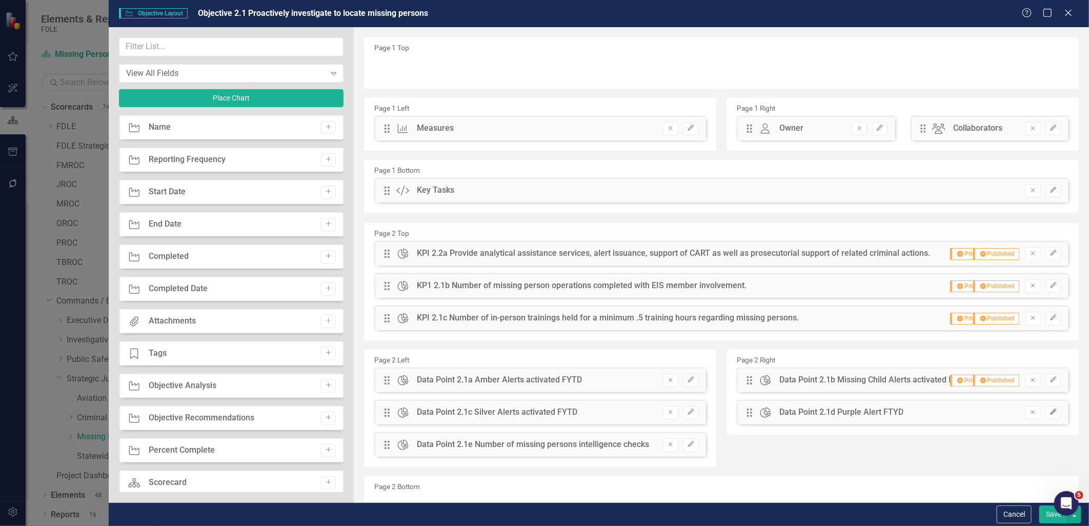
click at [1050, 412] on icon "Edit" at bounding box center [1054, 412] width 8 height 6
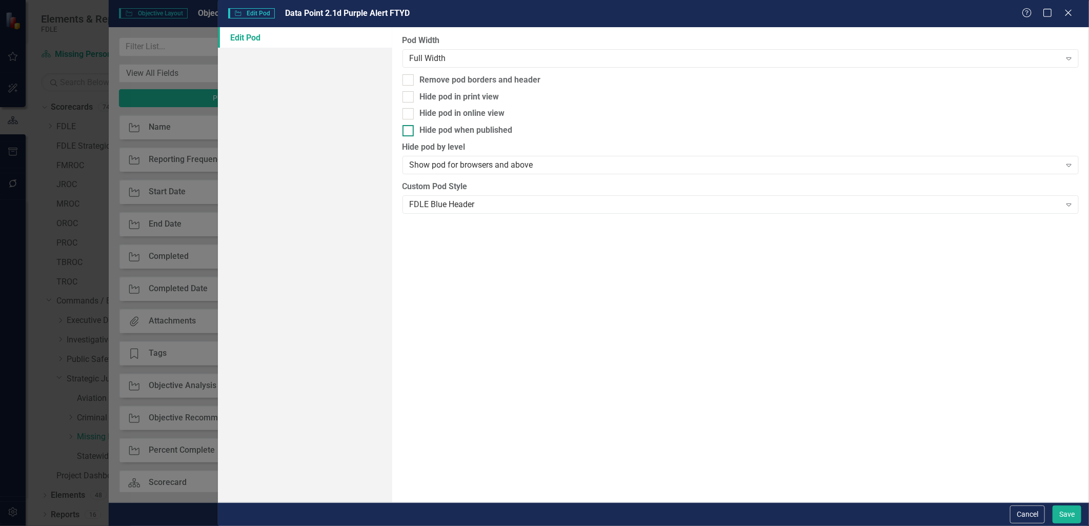
click at [406, 127] on input "Hide pod when published" at bounding box center [406, 128] width 7 height 7
checkbox input "true"
click at [413, 89] on div "Pod Width Full Width Expand Remove pod borders and header Hide pod in print vie…" at bounding box center [740, 264] width 697 height 475
click at [412, 94] on div at bounding box center [408, 96] width 11 height 11
click at [409, 94] on input "Hide pod in print view" at bounding box center [406, 94] width 7 height 7
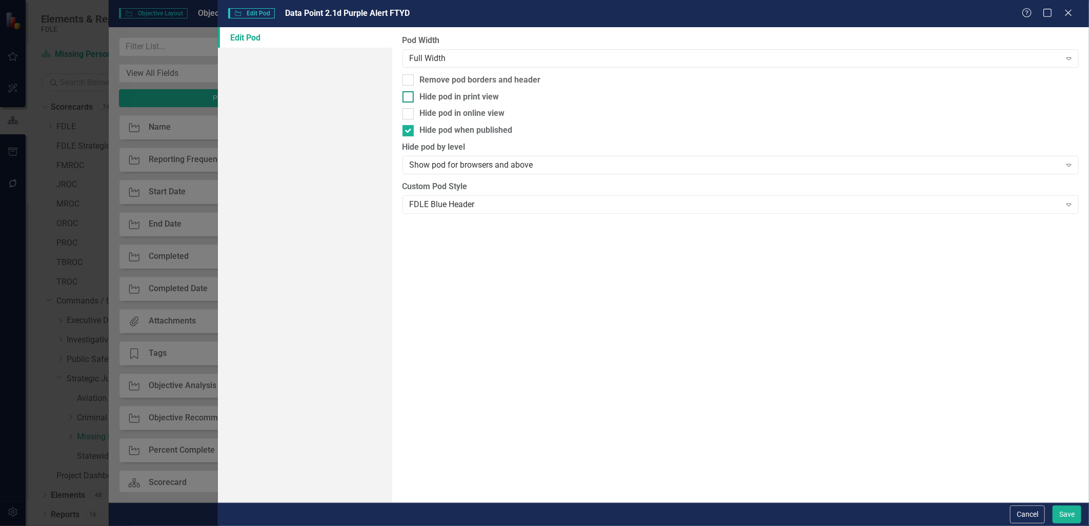
checkbox input "true"
click at [1062, 512] on button "Save" at bounding box center [1067, 515] width 29 height 18
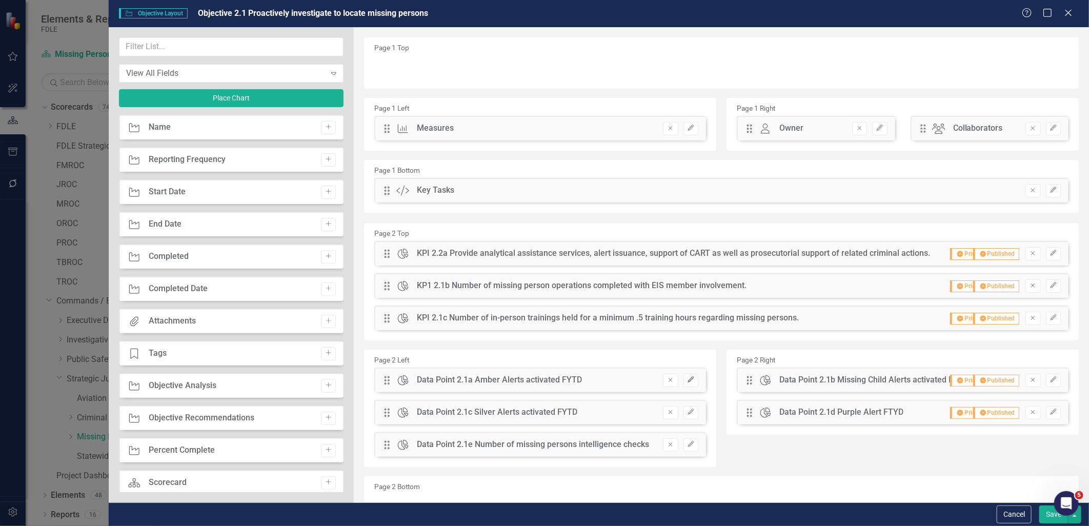
click at [688, 382] on icon "Edit" at bounding box center [691, 380] width 8 height 6
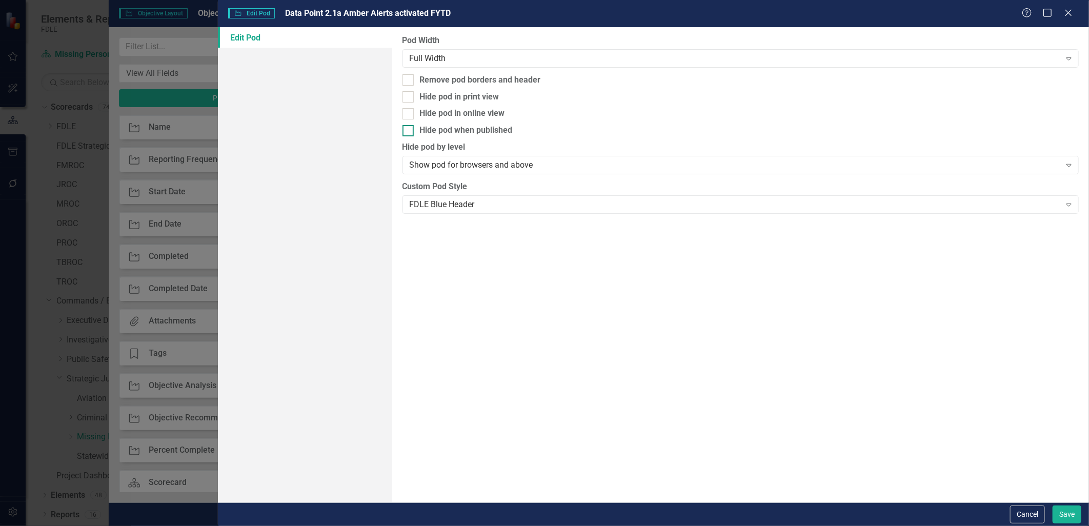
click at [408, 131] on input "Hide pod when published" at bounding box center [406, 128] width 7 height 7
checkbox input "true"
click at [411, 96] on div at bounding box center [408, 96] width 11 height 11
click at [409, 96] on input "Hide pod in print view" at bounding box center [406, 94] width 7 height 7
checkbox input "true"
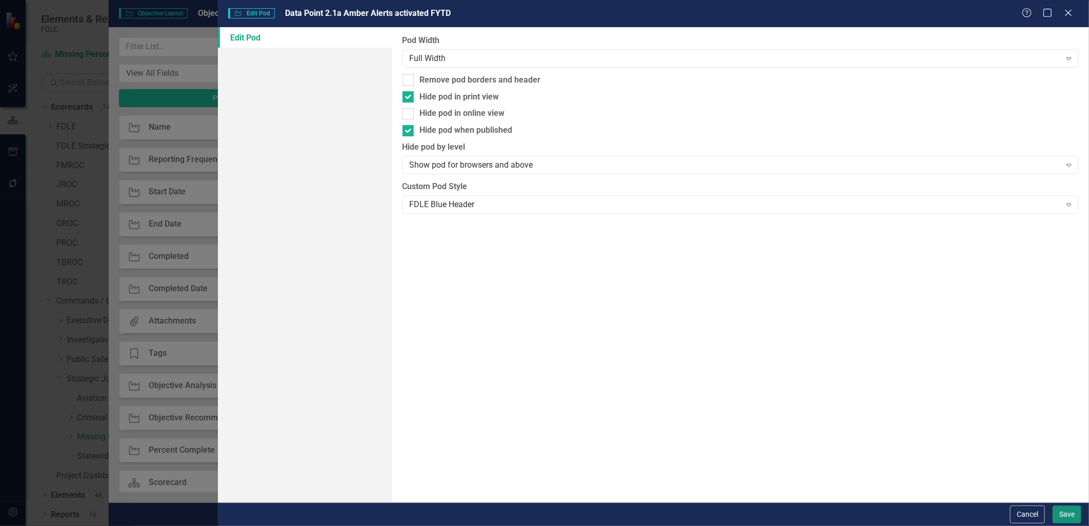
click at [1070, 515] on button "Save" at bounding box center [1067, 515] width 29 height 18
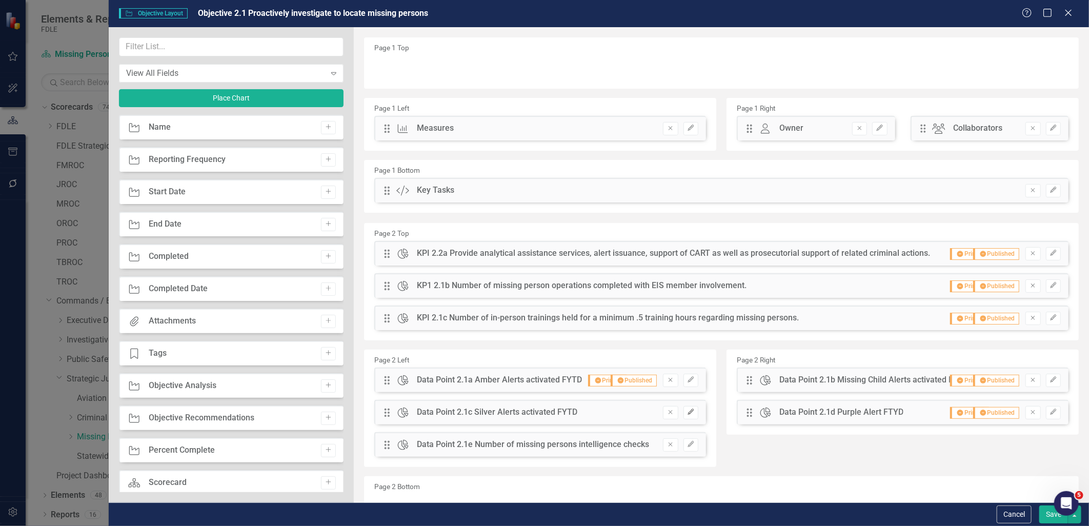
click at [688, 412] on icon "button" at bounding box center [691, 412] width 6 height 6
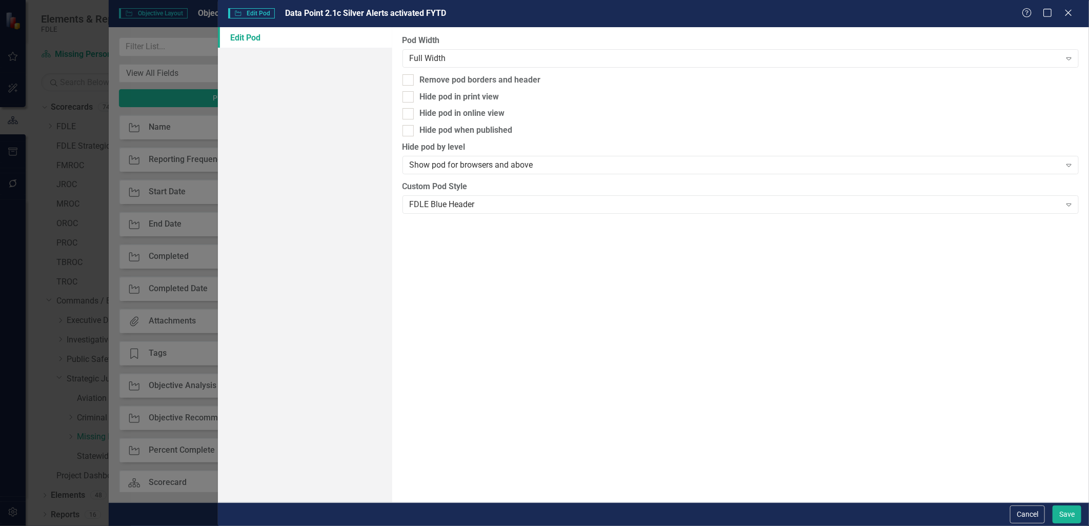
drag, startPoint x: 406, startPoint y: 130, endPoint x: 409, endPoint y: 90, distance: 40.6
click at [407, 127] on input "Hide pod when published" at bounding box center [406, 128] width 7 height 7
checkbox input "true"
click at [409, 89] on div "Pod Width Full Width Expand Remove pod borders and header Hide pod in print vie…" at bounding box center [740, 264] width 697 height 475
click at [413, 96] on div at bounding box center [408, 96] width 11 height 11
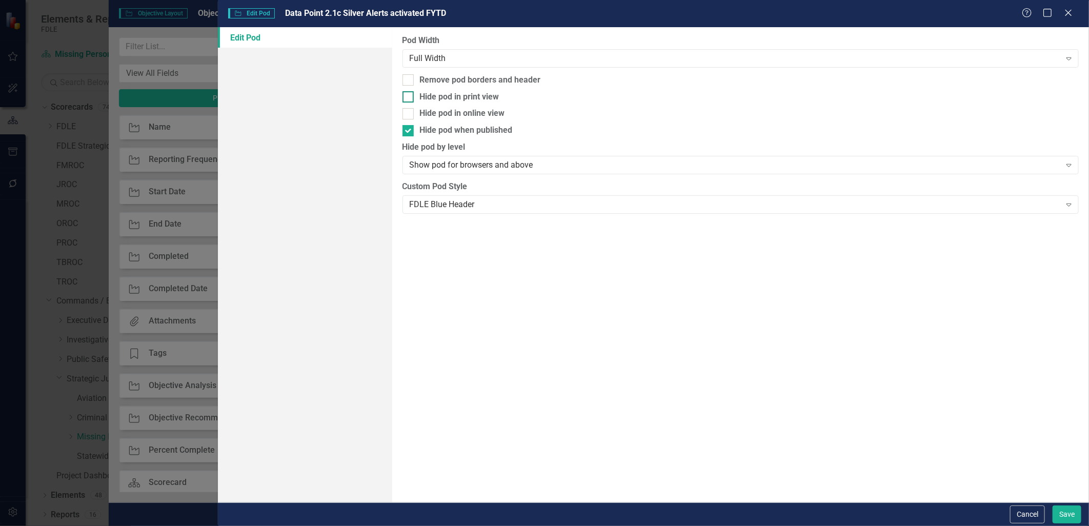
click at [409, 96] on input "Hide pod in print view" at bounding box center [406, 94] width 7 height 7
checkbox input "true"
click at [1062, 516] on button "Save" at bounding box center [1067, 515] width 29 height 18
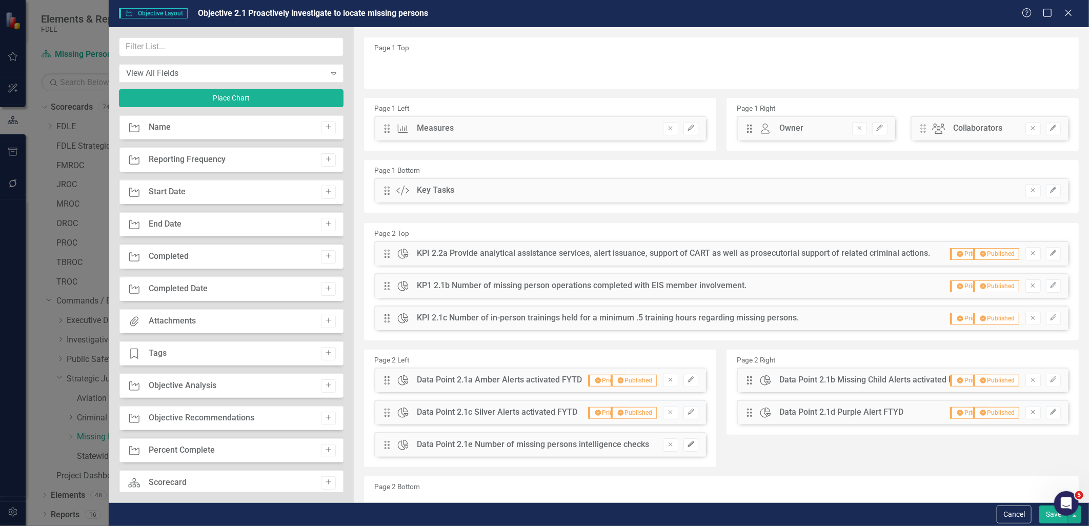
click at [690, 442] on icon "Edit" at bounding box center [691, 445] width 8 height 6
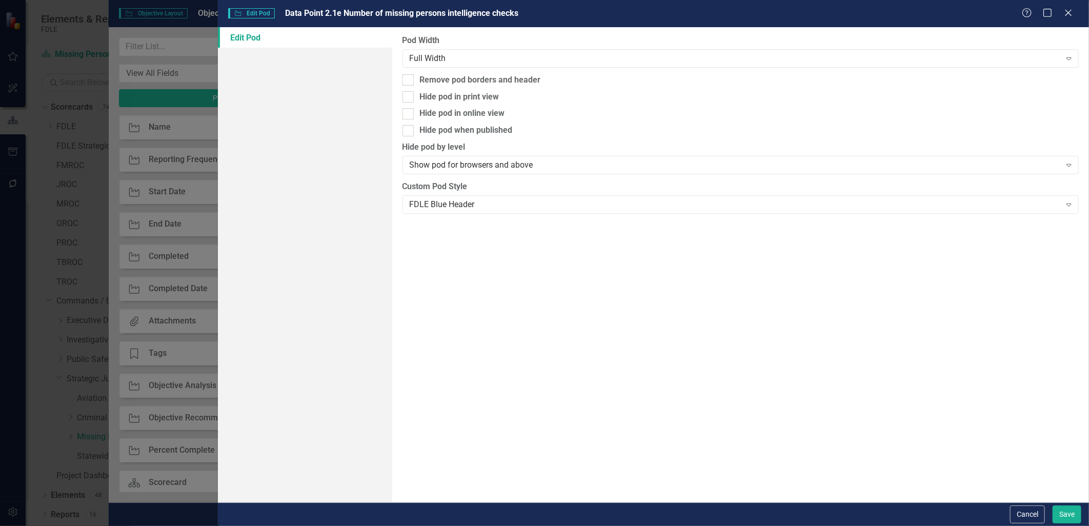
drag, startPoint x: 414, startPoint y: 130, endPoint x: 413, endPoint y: 123, distance: 6.7
click at [414, 127] on div "Hide pod when published" at bounding box center [741, 131] width 677 height 12
click at [409, 127] on input "Hide pod when published" at bounding box center [406, 128] width 7 height 7
checkbox input "true"
click at [410, 96] on div at bounding box center [408, 96] width 11 height 11
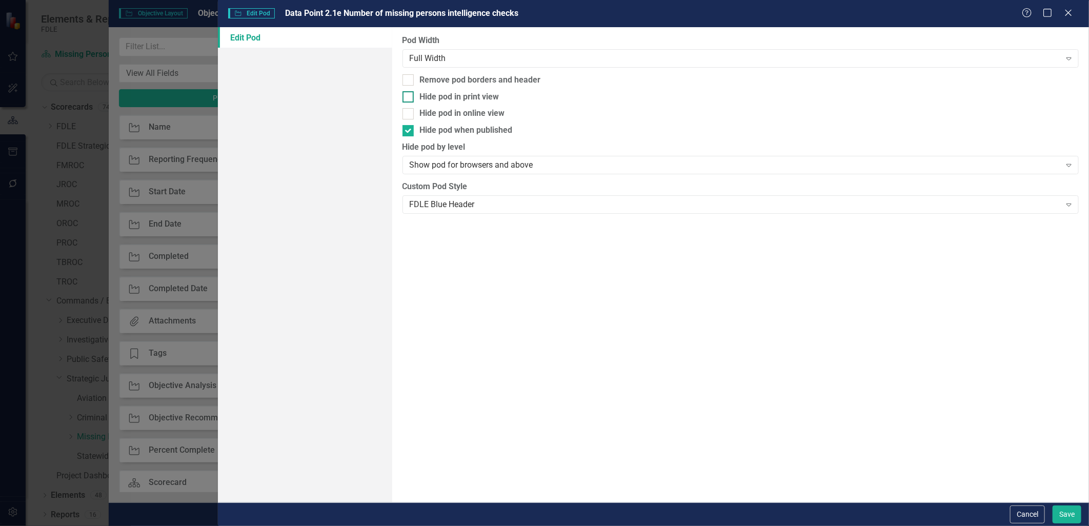
click at [409, 96] on input "Hide pod in print view" at bounding box center [406, 94] width 7 height 7
checkbox input "true"
click at [1057, 514] on button "Save" at bounding box center [1067, 515] width 29 height 18
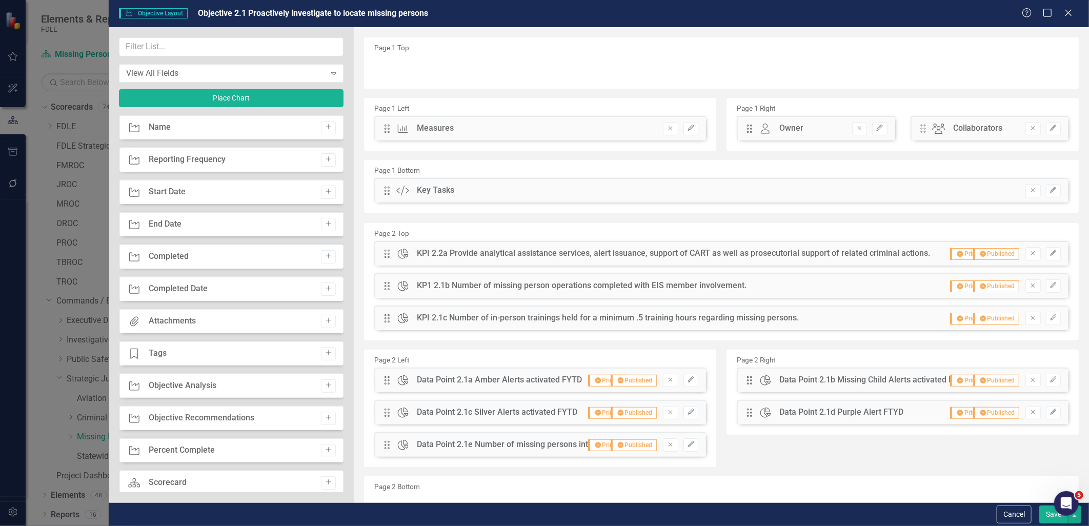
click at [1052, 514] on button "Save" at bounding box center [1054, 515] width 29 height 18
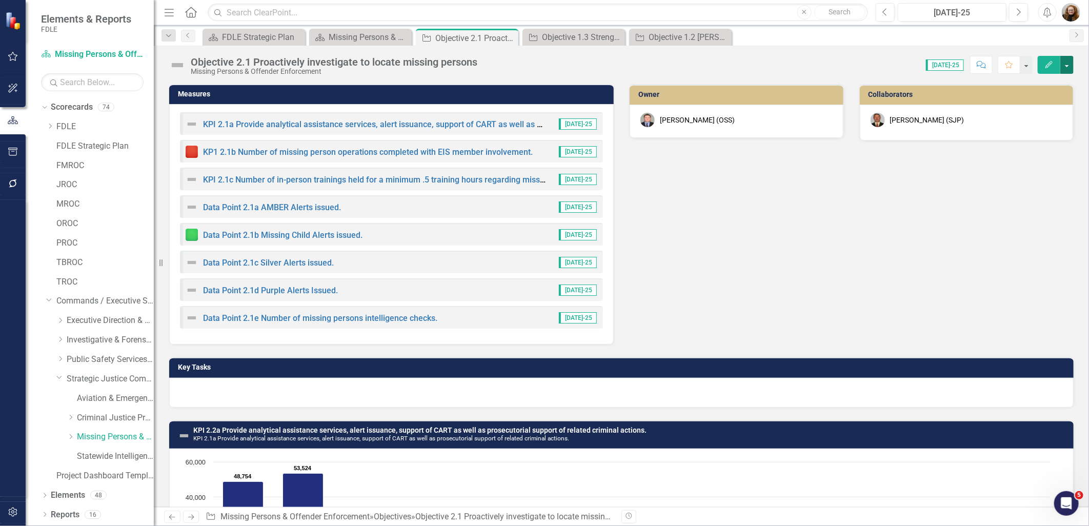
click at [1067, 64] on button "button" at bounding box center [1067, 65] width 13 height 18
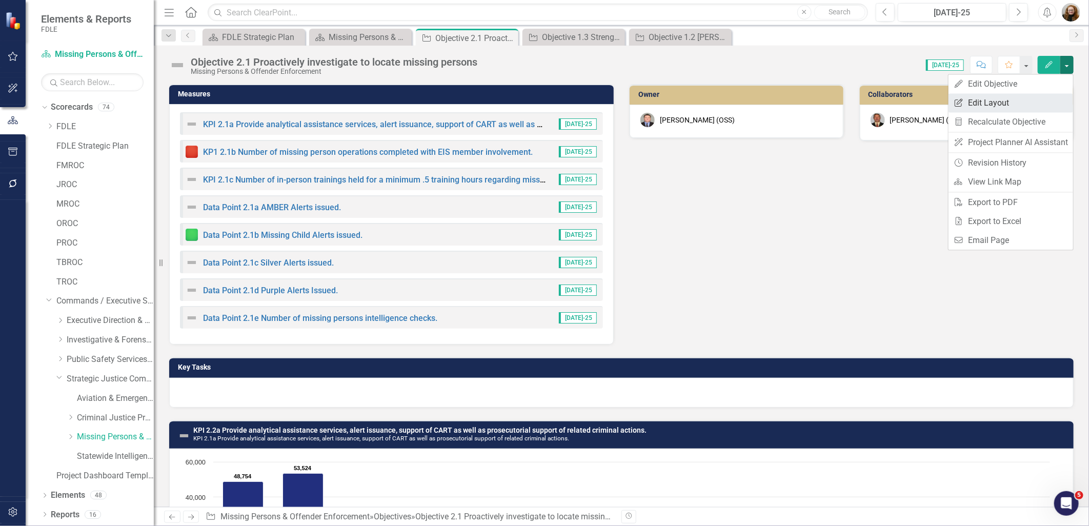
click at [993, 106] on link "Edit Report Edit Layout" at bounding box center [1011, 102] width 125 height 19
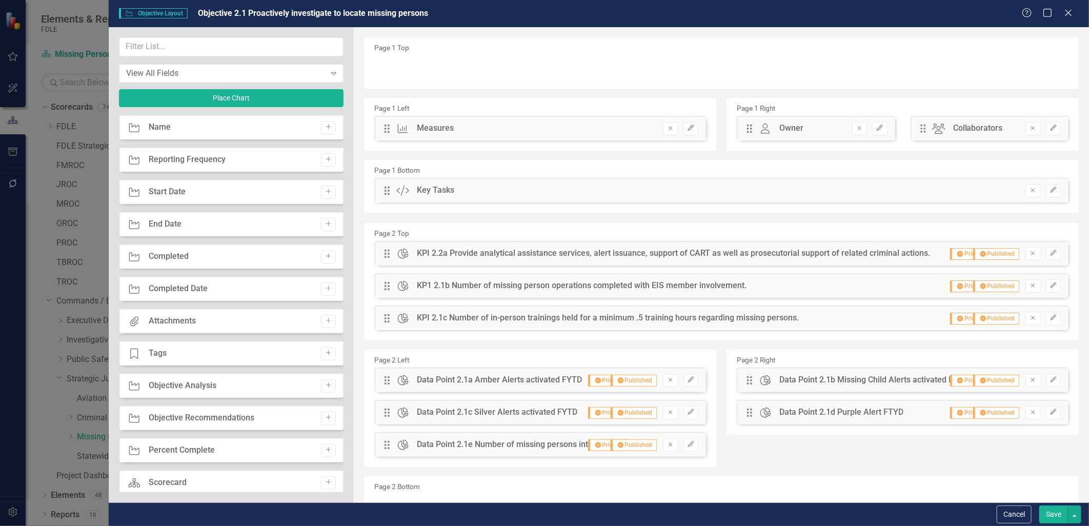
scroll to position [54, 0]
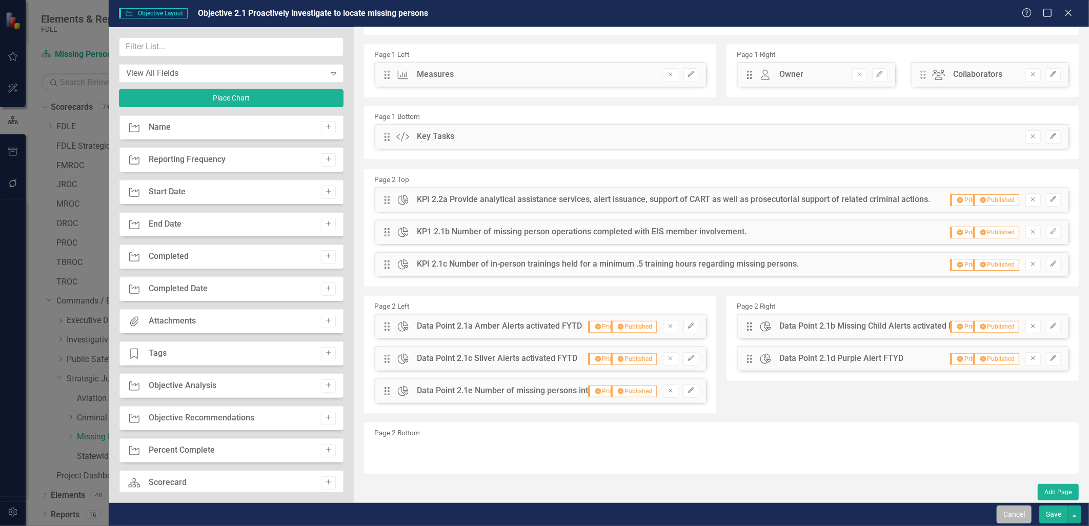
click at [1019, 511] on button "Cancel" at bounding box center [1014, 515] width 35 height 18
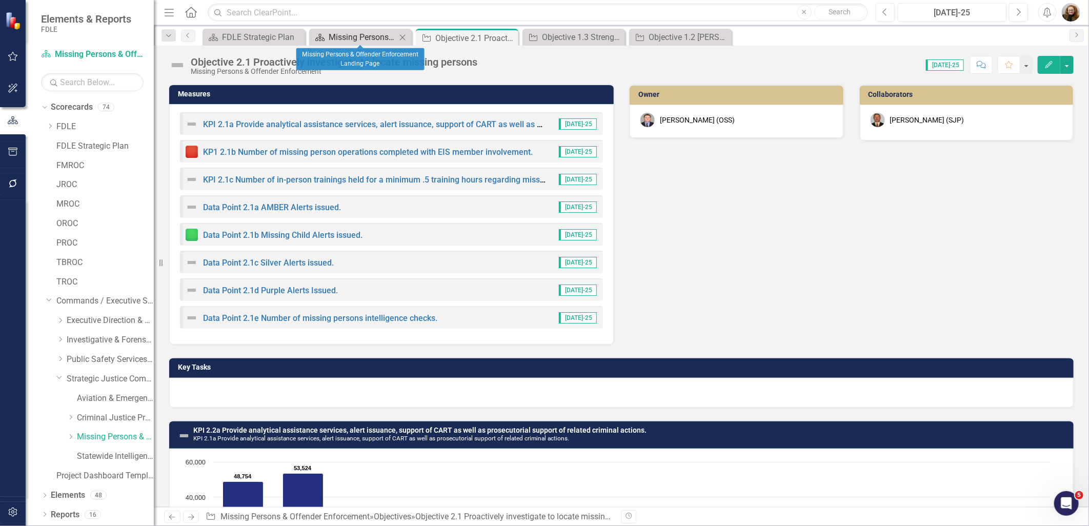
click at [358, 43] on div "Missing Persons & Offender Enforcement Landing Page" at bounding box center [363, 37] width 68 height 13
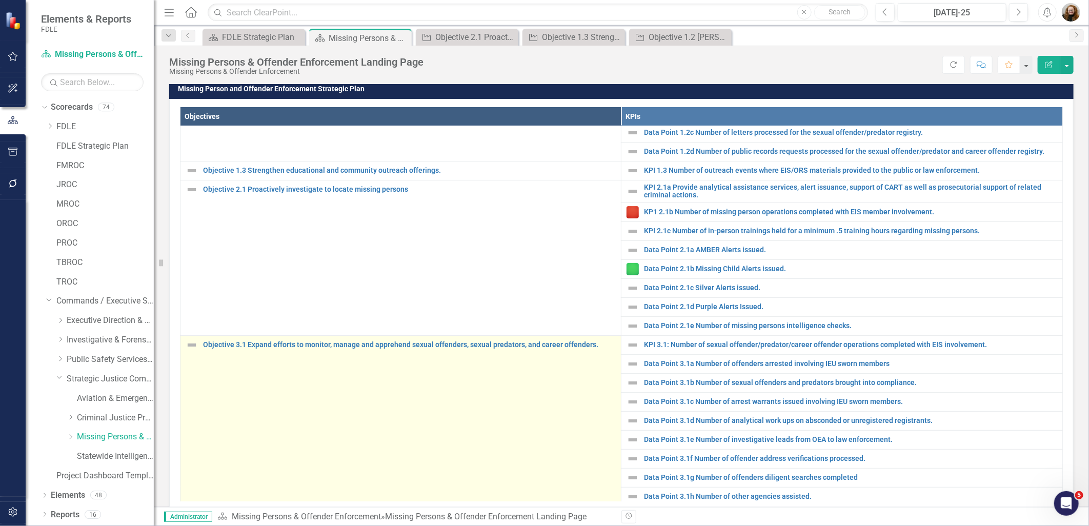
scroll to position [228, 0]
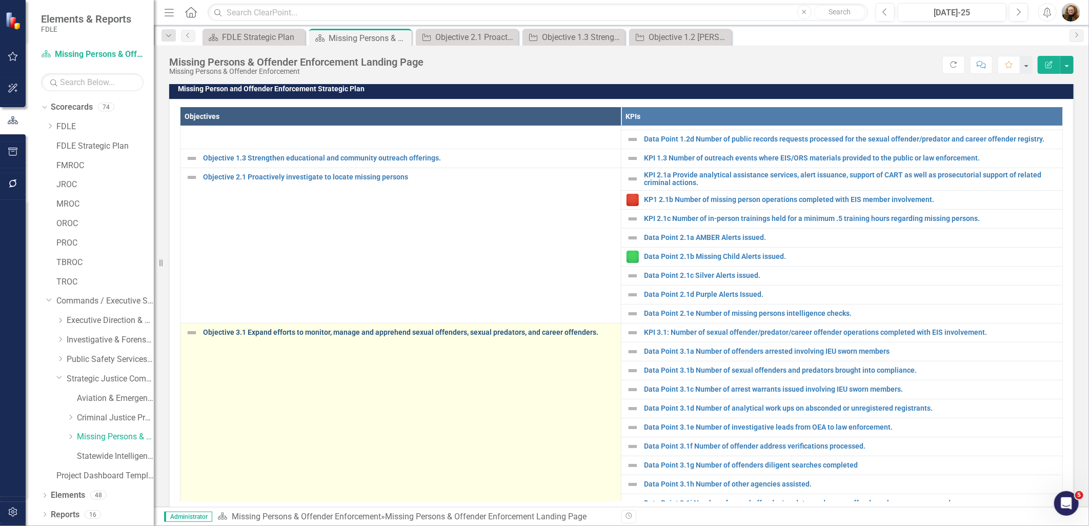
click at [267, 336] on link "Objective 3.1 Expand efforts to monitor, manage and apprehend sexual offenders,…" at bounding box center [409, 333] width 413 height 8
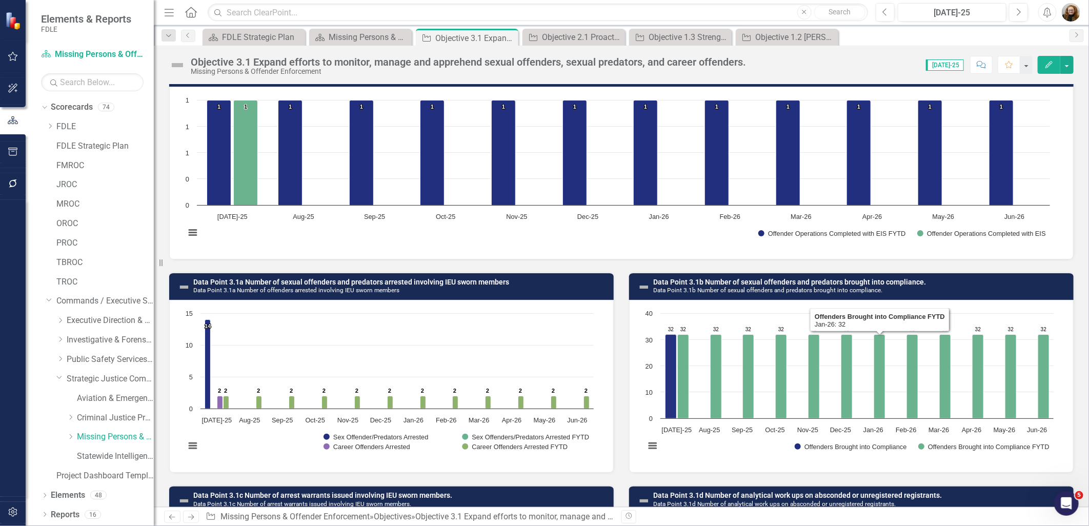
scroll to position [342, 0]
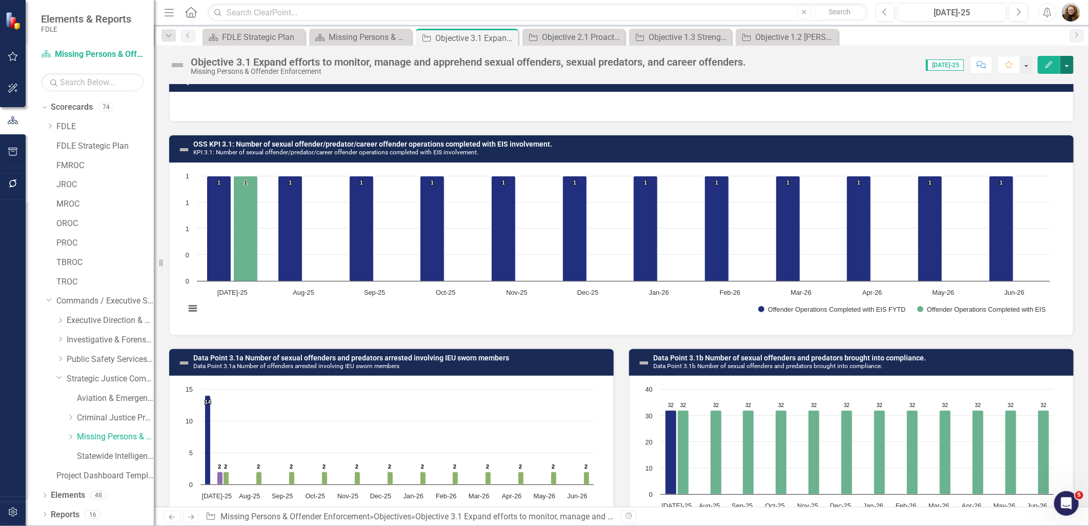
click at [1067, 66] on button "button" at bounding box center [1067, 65] width 13 height 18
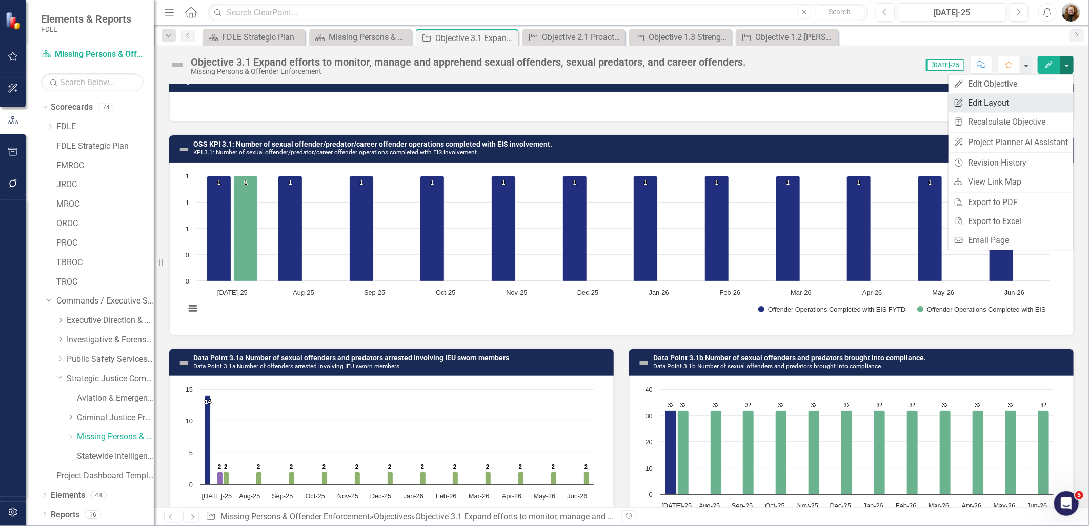
click at [1019, 104] on link "Edit Report Edit Layout" at bounding box center [1011, 102] width 125 height 19
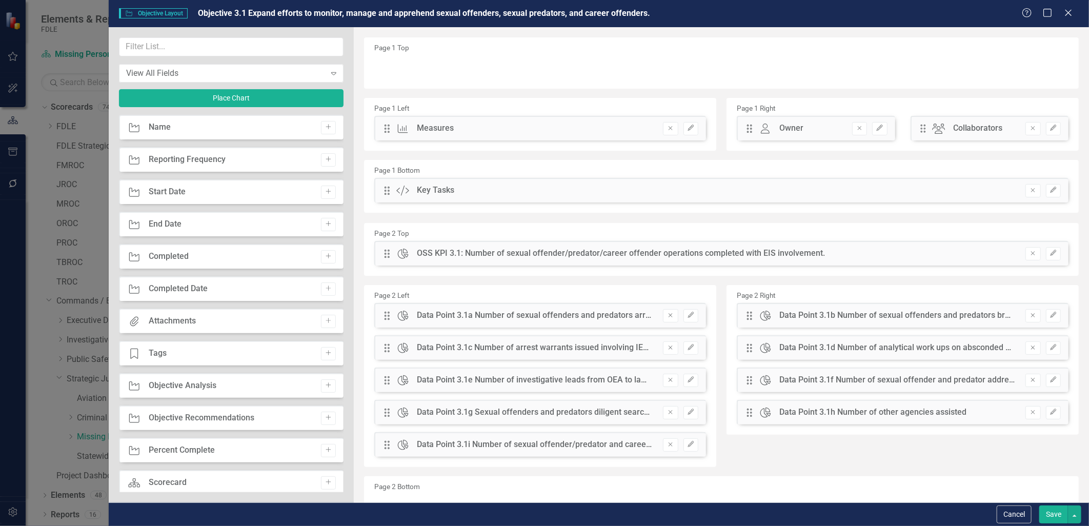
scroll to position [54, 0]
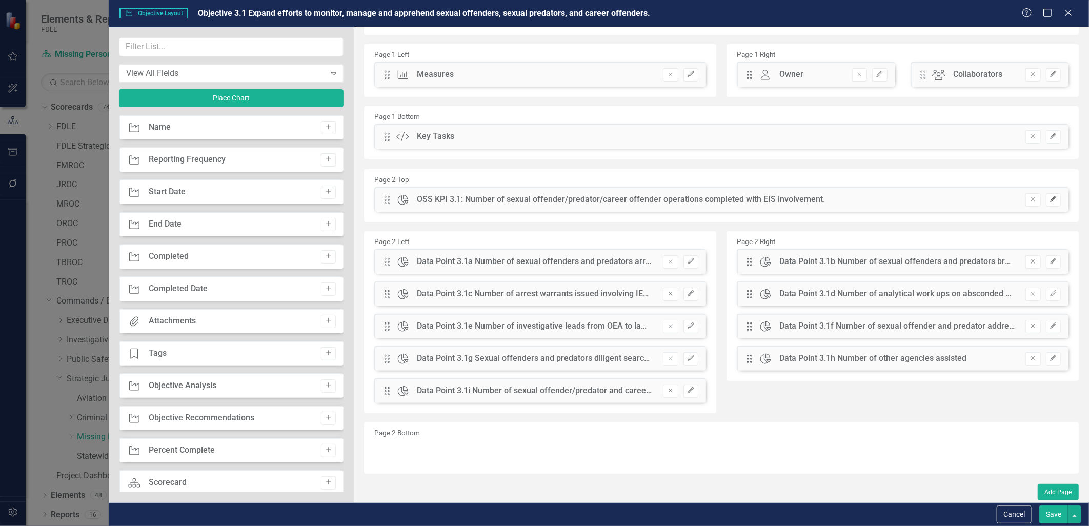
click at [1050, 199] on icon "button" at bounding box center [1053, 199] width 6 height 6
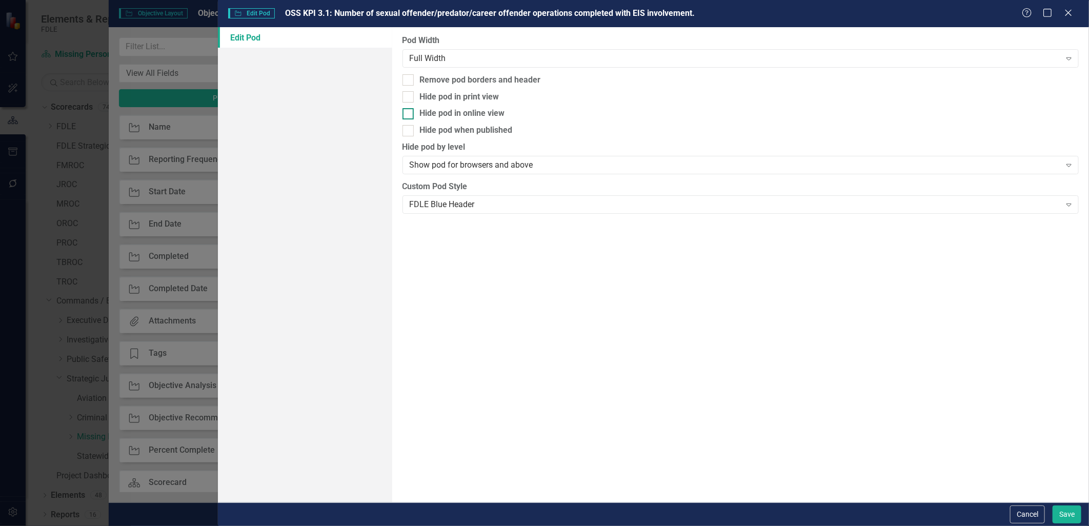
drag, startPoint x: 409, startPoint y: 132, endPoint x: 409, endPoint y: 108, distance: 23.6
click at [409, 130] on div at bounding box center [408, 130] width 11 height 11
click at [409, 130] on input "Hide pod when published" at bounding box center [406, 128] width 7 height 7
checkbox input "true"
click at [409, 96] on div at bounding box center [408, 96] width 11 height 11
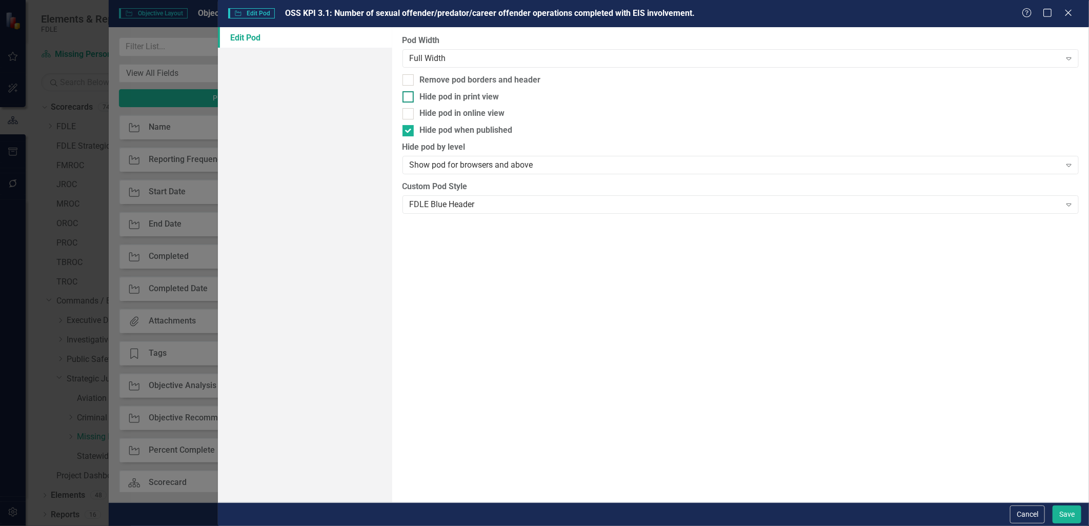
click at [409, 96] on input "Hide pod in print view" at bounding box center [406, 94] width 7 height 7
checkbox input "true"
click at [1065, 516] on button "Save" at bounding box center [1067, 515] width 29 height 18
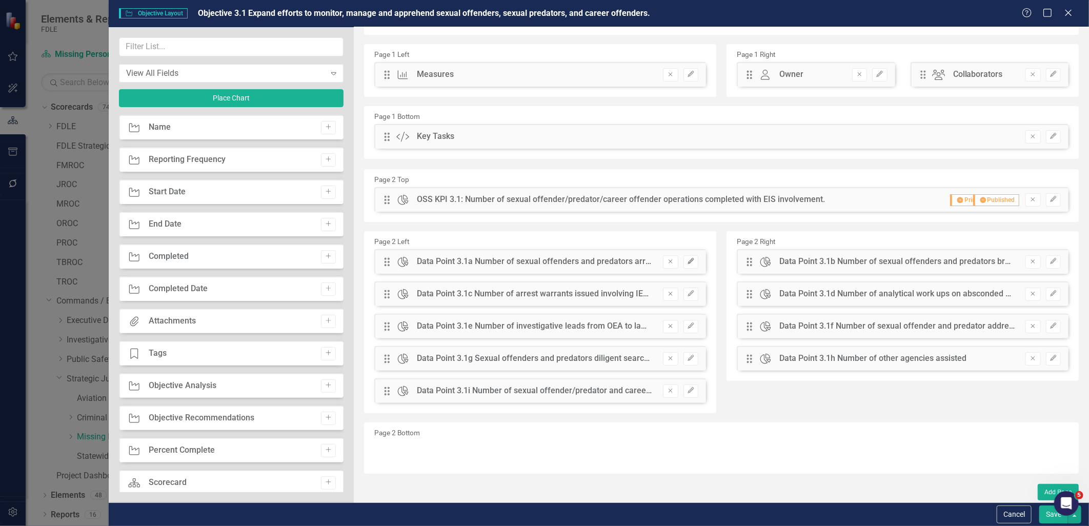
click at [690, 264] on button "Edit" at bounding box center [691, 261] width 15 height 13
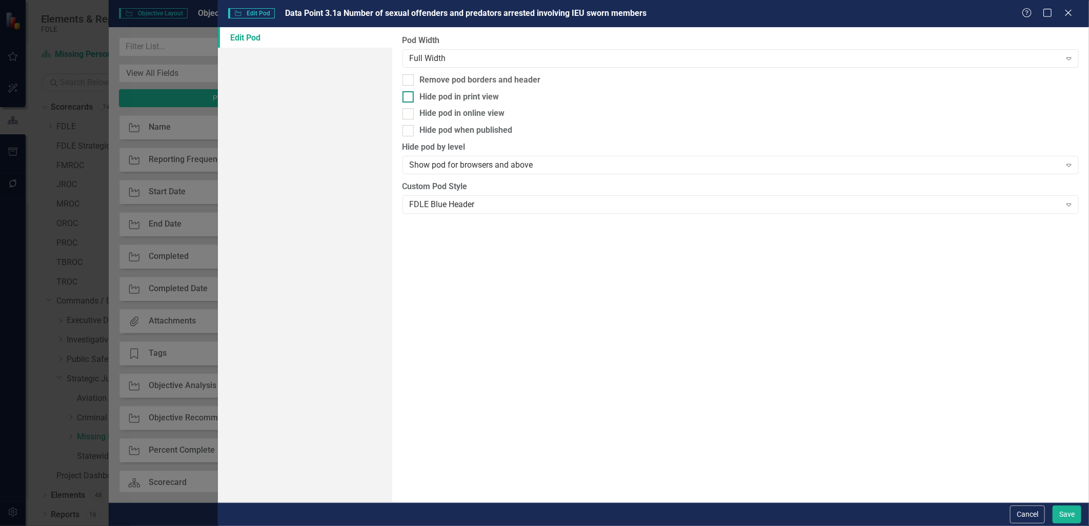
click at [414, 94] on div "Hide pod in print view" at bounding box center [741, 97] width 677 height 12
click at [409, 94] on input "Hide pod in print view" at bounding box center [406, 94] width 7 height 7
checkbox input "true"
click at [410, 131] on div at bounding box center [408, 130] width 11 height 11
click at [409, 131] on input "Hide pod when published" at bounding box center [406, 128] width 7 height 7
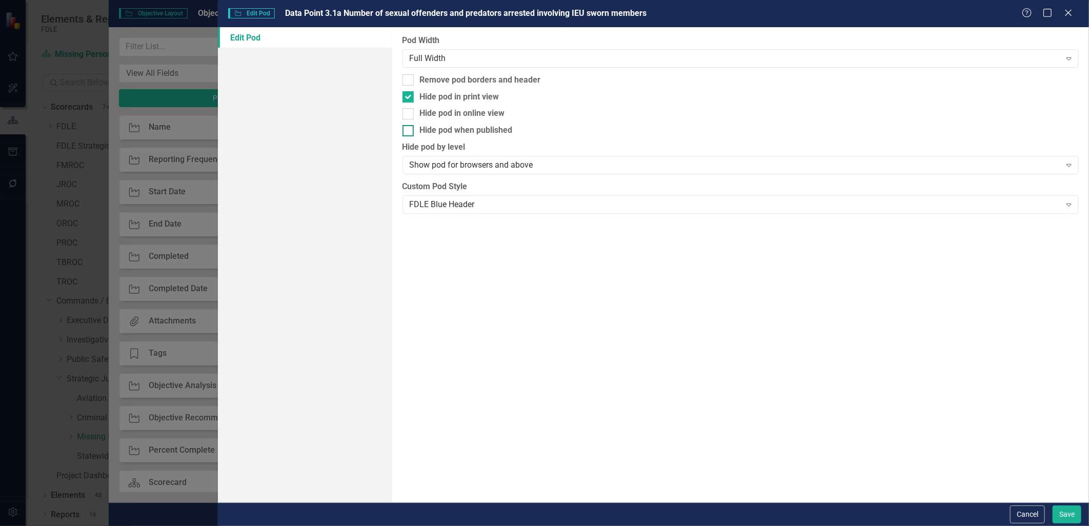
checkbox input "true"
drag, startPoint x: 1066, startPoint y: 515, endPoint x: 993, endPoint y: 461, distance: 91.3
click at [1066, 514] on button "Save" at bounding box center [1067, 515] width 29 height 18
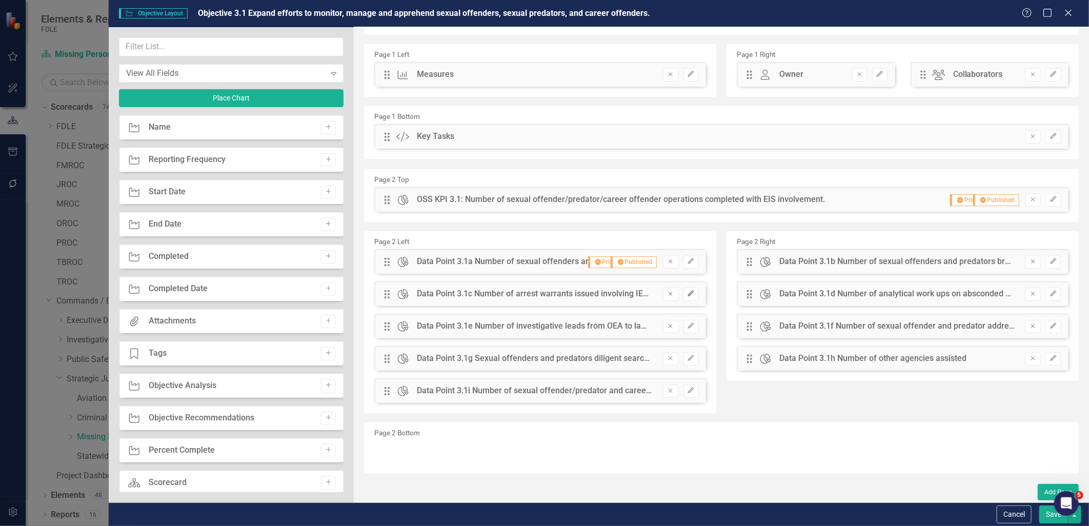
click at [693, 296] on button "Edit" at bounding box center [691, 294] width 15 height 13
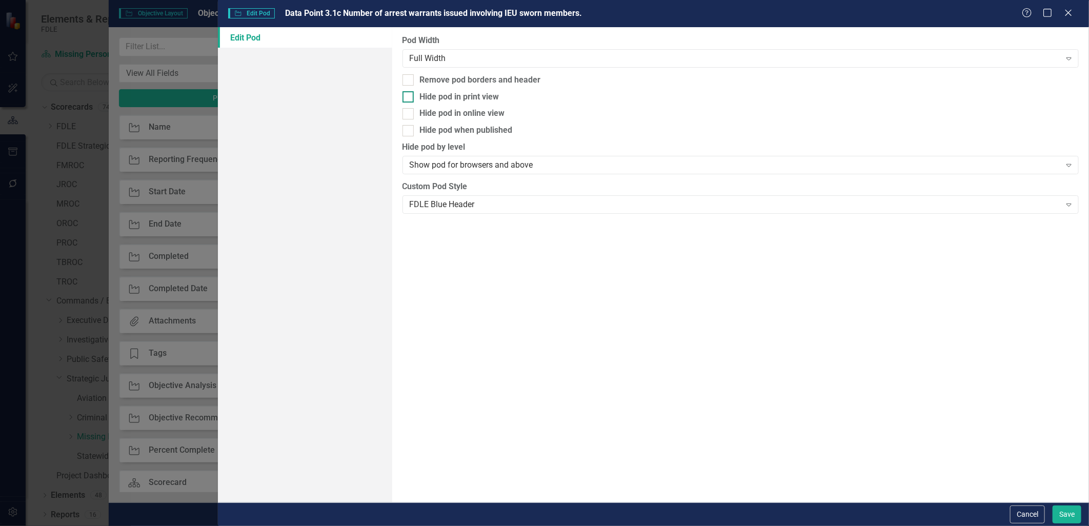
click at [409, 97] on div at bounding box center [408, 96] width 11 height 11
click at [409, 97] on input "Hide pod in print view" at bounding box center [406, 94] width 7 height 7
checkbox input "true"
click at [411, 135] on div at bounding box center [408, 130] width 11 height 11
click at [409, 132] on input "Hide pod when published" at bounding box center [406, 128] width 7 height 7
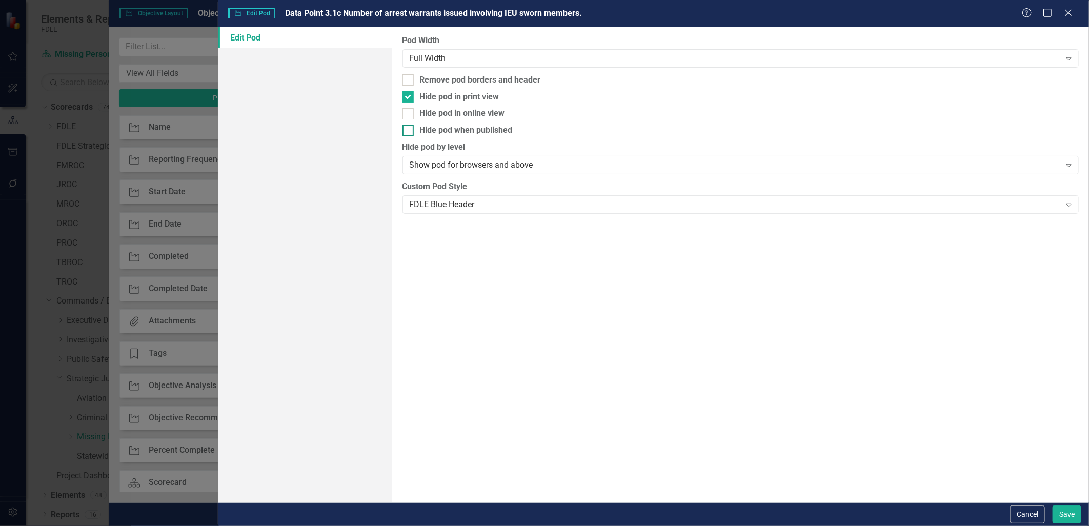
checkbox input "true"
click at [1076, 515] on button "Save" at bounding box center [1067, 515] width 29 height 18
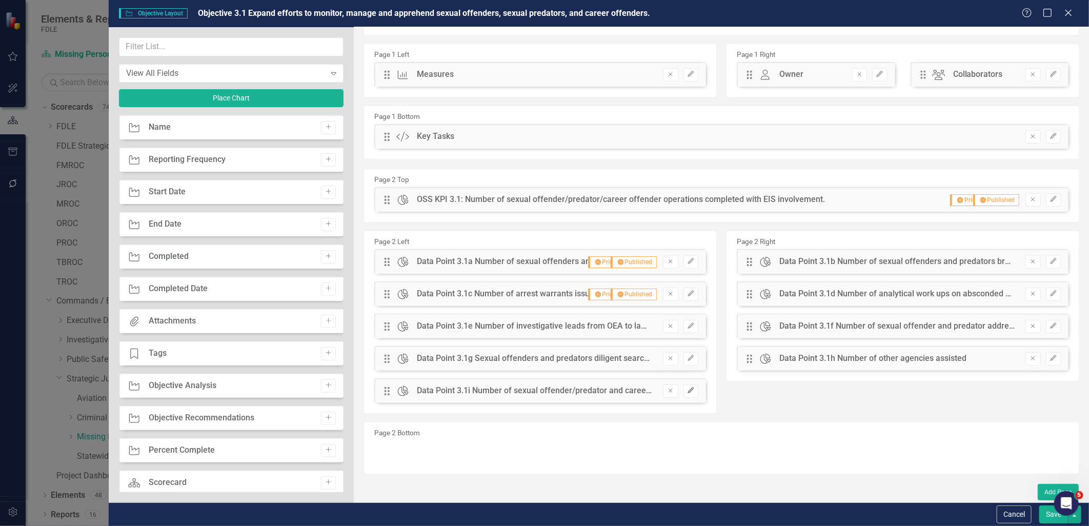
click at [690, 392] on icon "Edit" at bounding box center [691, 391] width 8 height 6
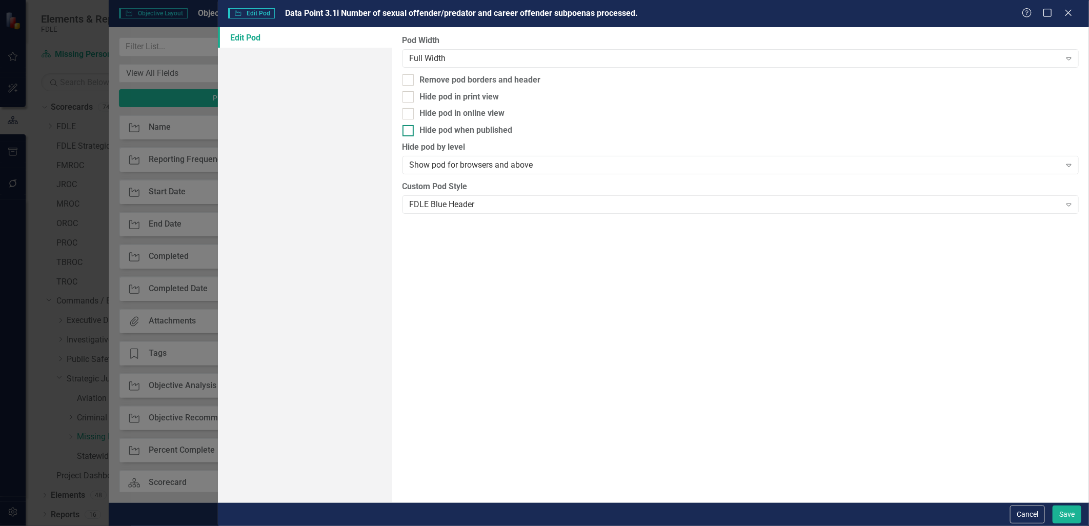
click at [412, 129] on div at bounding box center [408, 130] width 11 height 11
click at [409, 129] on input "Hide pod when published" at bounding box center [406, 128] width 7 height 7
checkbox input "true"
click at [412, 102] on div at bounding box center [408, 96] width 11 height 11
click at [409, 98] on input "Hide pod in print view" at bounding box center [406, 94] width 7 height 7
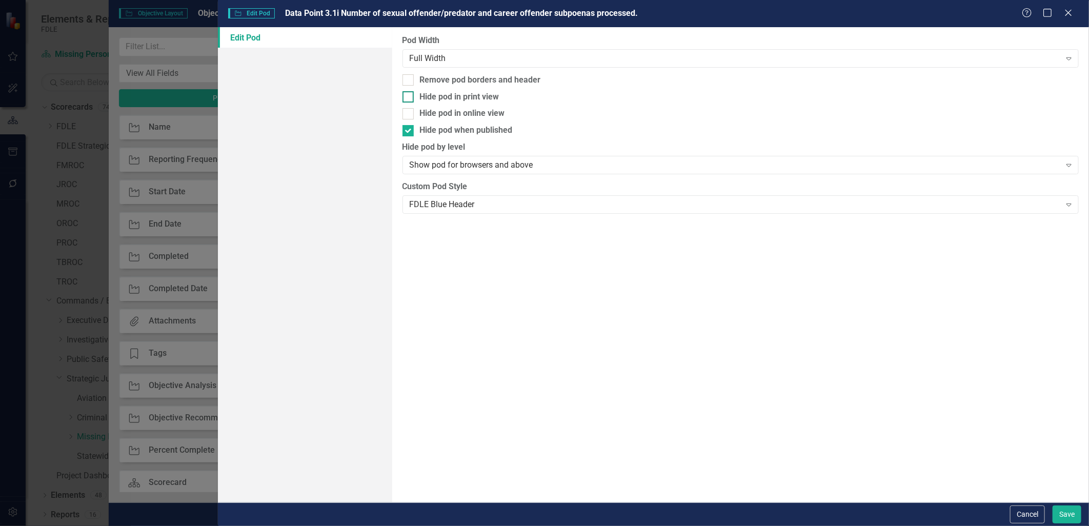
checkbox input "true"
drag, startPoint x: 1073, startPoint y: 519, endPoint x: 1003, endPoint y: 484, distance: 77.8
click at [1073, 517] on button "Save" at bounding box center [1067, 515] width 29 height 18
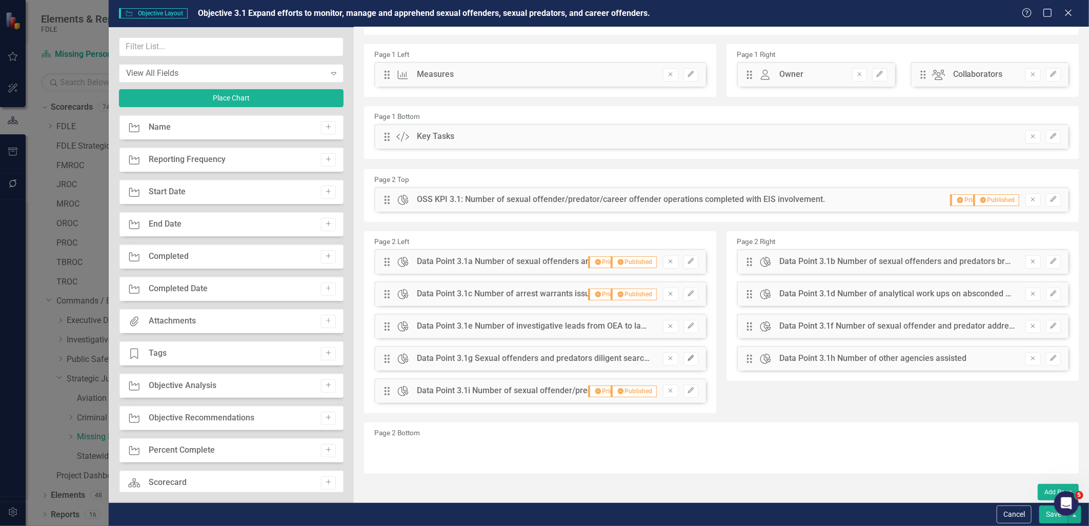
click at [689, 358] on icon "Edit" at bounding box center [691, 358] width 8 height 6
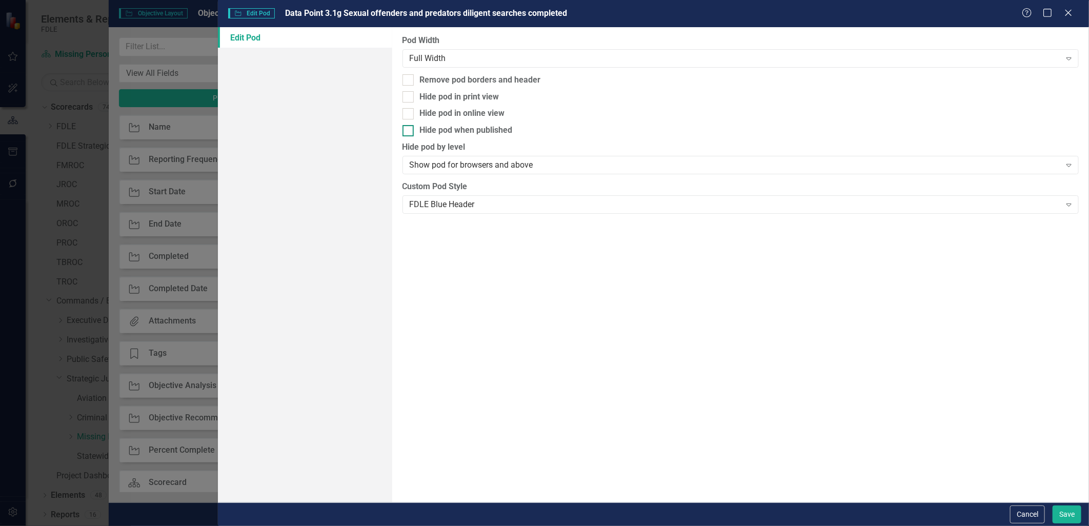
click at [409, 129] on div at bounding box center [408, 130] width 11 height 11
click at [409, 129] on input "Hide pod when published" at bounding box center [406, 128] width 7 height 7
checkbox input "true"
click at [409, 100] on div at bounding box center [408, 96] width 11 height 11
click at [409, 98] on input "Hide pod in print view" at bounding box center [406, 94] width 7 height 7
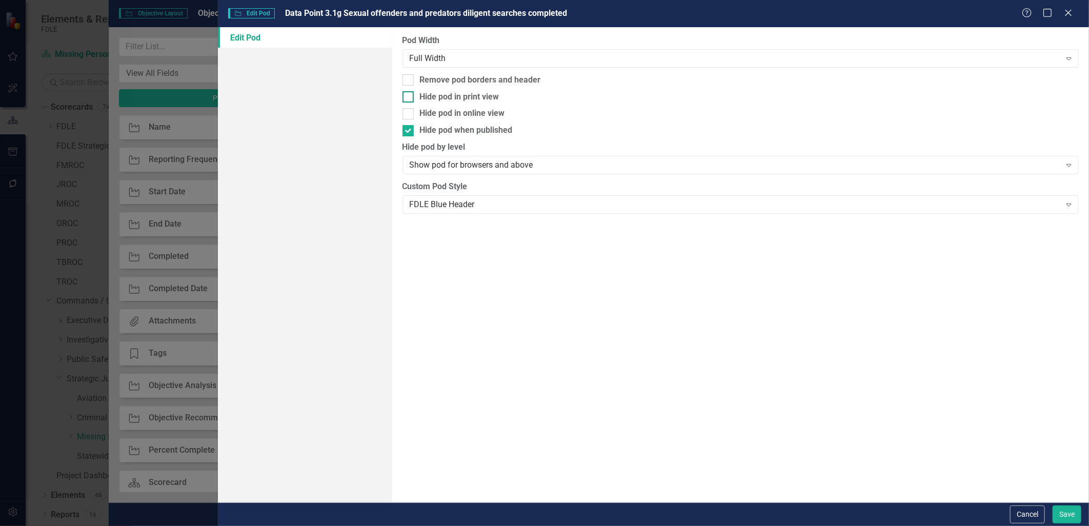
checkbox input "true"
click at [1074, 518] on button "Save" at bounding box center [1067, 515] width 29 height 18
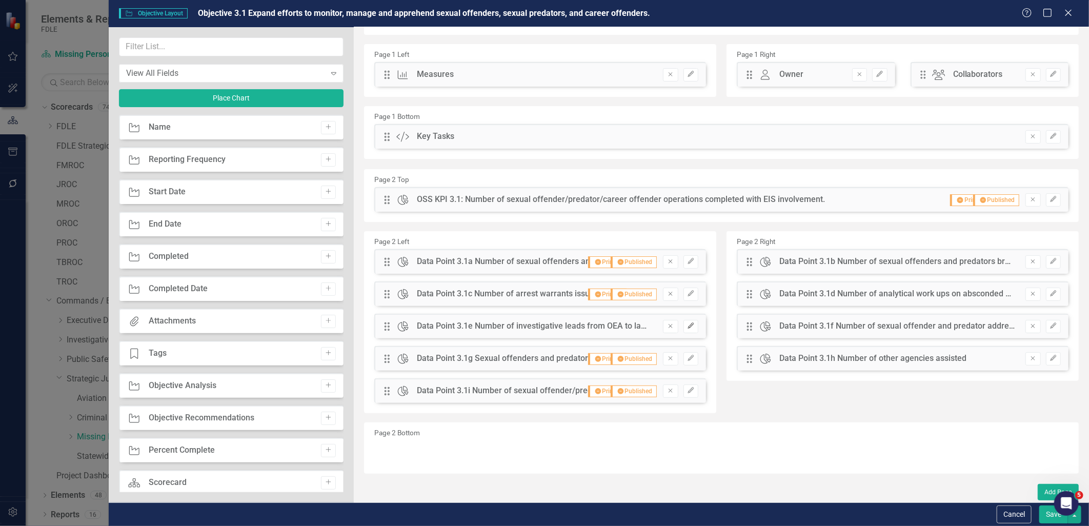
click at [687, 323] on icon "Edit" at bounding box center [691, 326] width 8 height 6
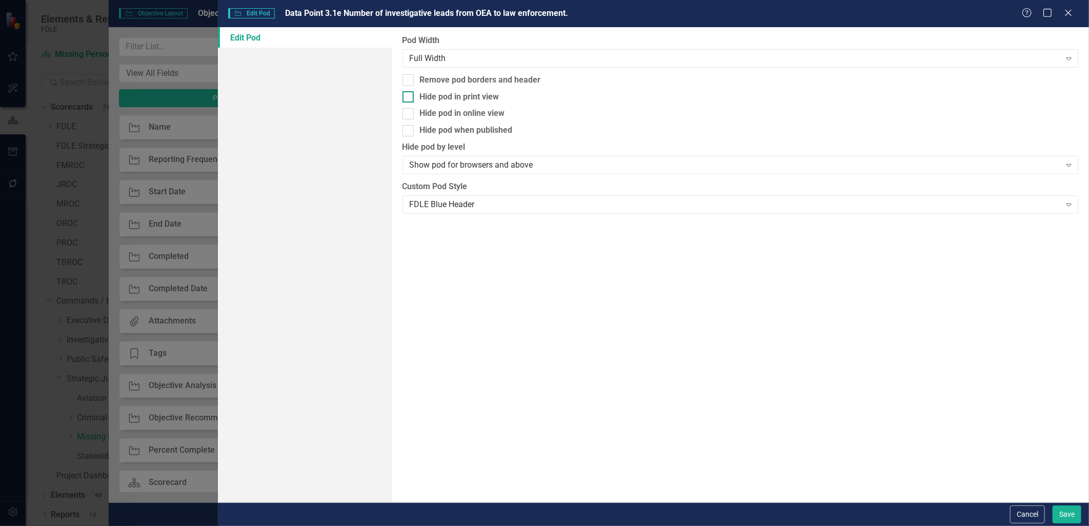
drag, startPoint x: 408, startPoint y: 130, endPoint x: 406, endPoint y: 91, distance: 39.0
click at [407, 127] on input "Hide pod when published" at bounding box center [406, 128] width 7 height 7
checkbox input "true"
click at [406, 91] on input "Hide pod in print view" at bounding box center [406, 94] width 7 height 7
checkbox input "true"
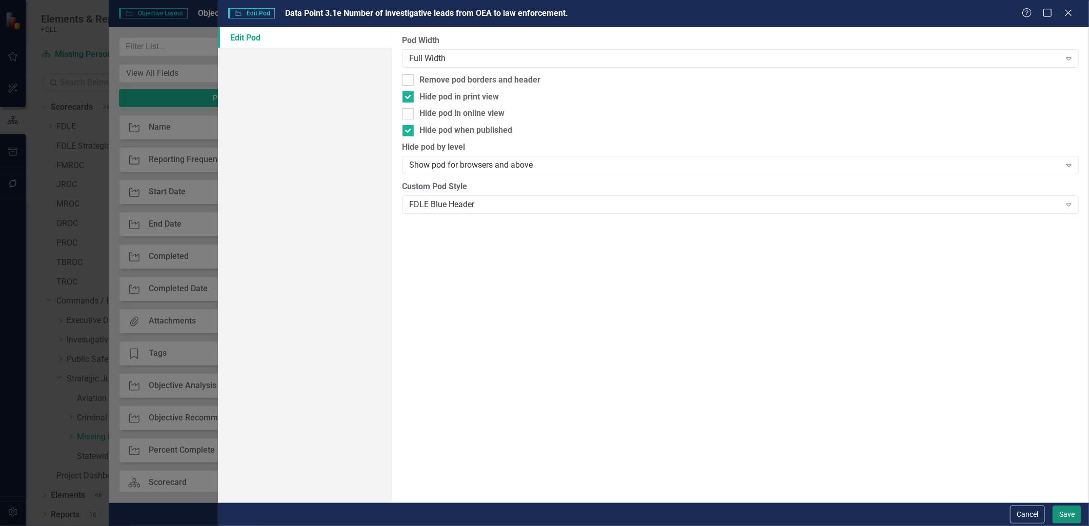
click at [1061, 511] on button "Save" at bounding box center [1067, 515] width 29 height 18
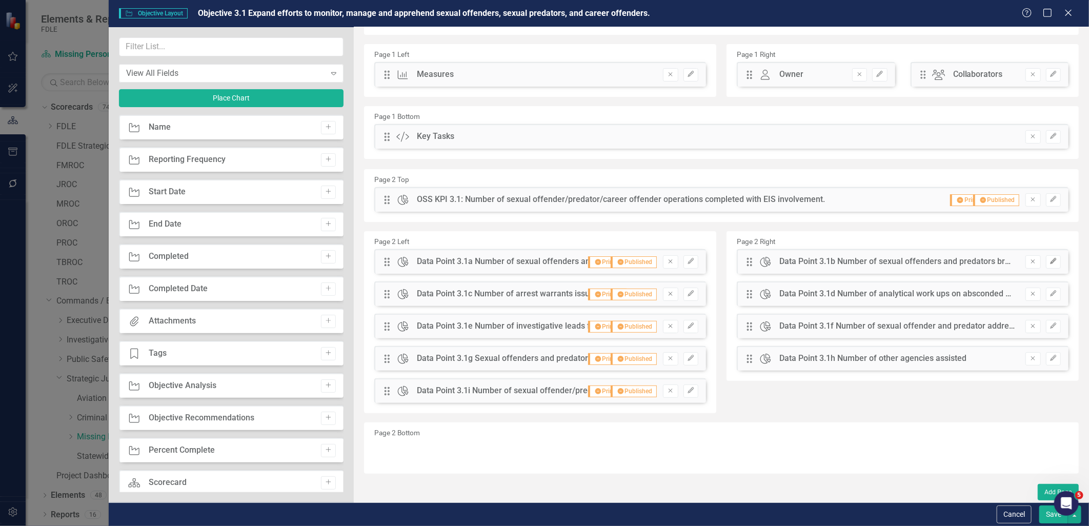
click at [1046, 265] on button "Edit" at bounding box center [1053, 261] width 15 height 13
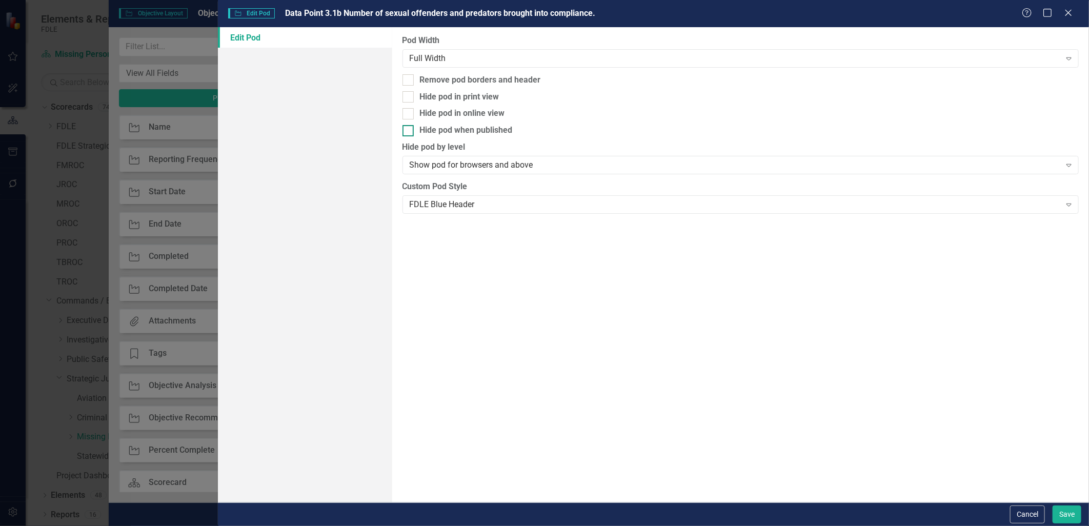
click at [407, 127] on input "Hide pod when published" at bounding box center [406, 128] width 7 height 7
checkbox input "true"
drag, startPoint x: 406, startPoint y: 98, endPoint x: 417, endPoint y: 105, distance: 12.9
click at [407, 98] on div at bounding box center [408, 96] width 11 height 11
click at [407, 98] on input "Hide pod in print view" at bounding box center [406, 94] width 7 height 7
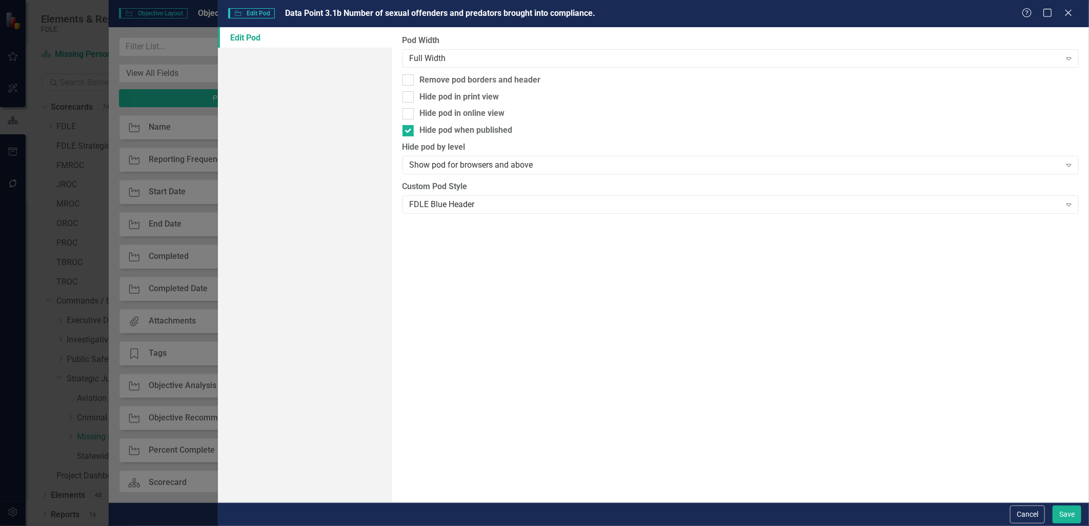
checkbox input "true"
click at [1071, 513] on button "Save" at bounding box center [1067, 515] width 29 height 18
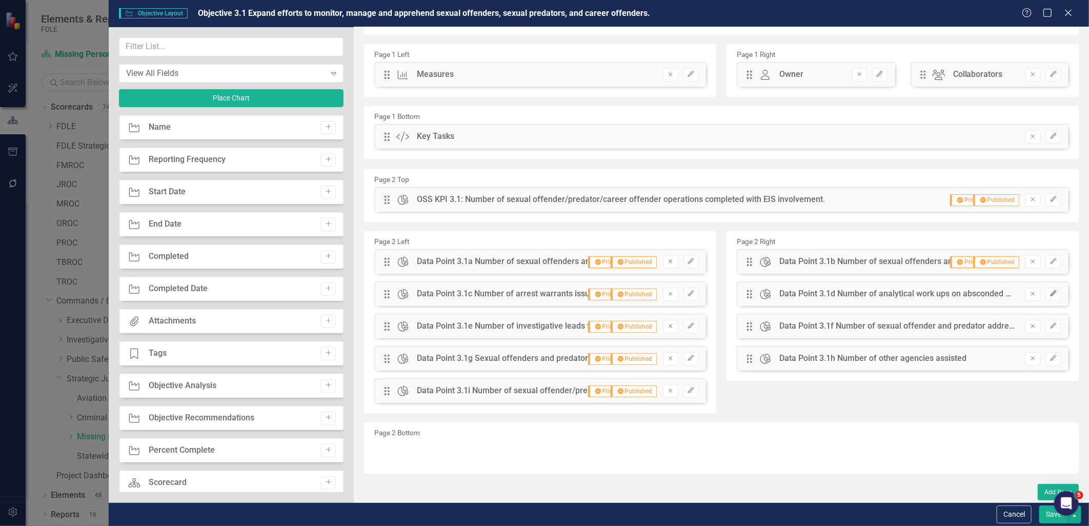
click at [1050, 294] on icon "Edit" at bounding box center [1054, 294] width 8 height 6
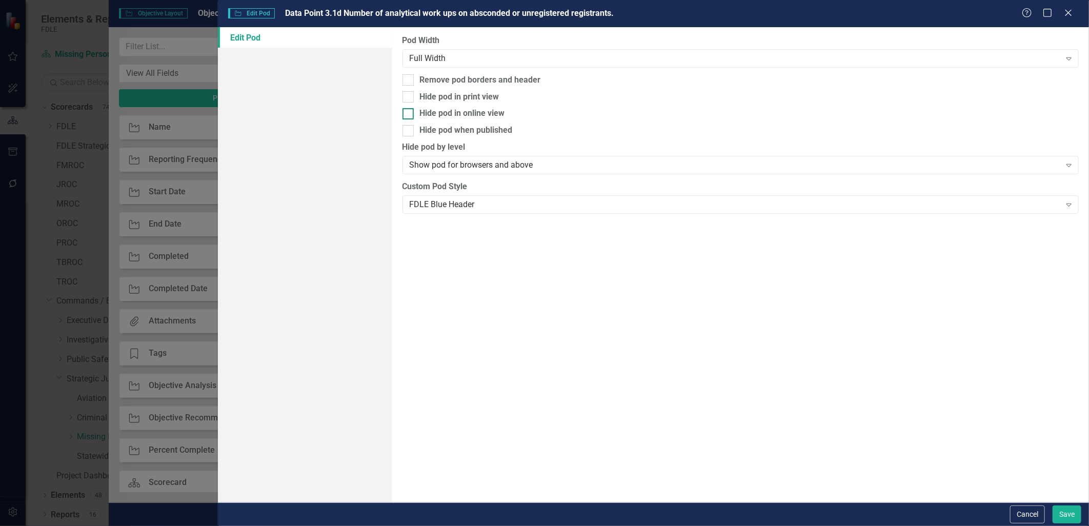
drag, startPoint x: 408, startPoint y: 135, endPoint x: 408, endPoint y: 108, distance: 27.2
click at [408, 133] on div at bounding box center [408, 130] width 11 height 11
click at [408, 132] on input "Hide pod when published" at bounding box center [406, 128] width 7 height 7
checkbox input "true"
click at [409, 97] on div at bounding box center [408, 96] width 11 height 11
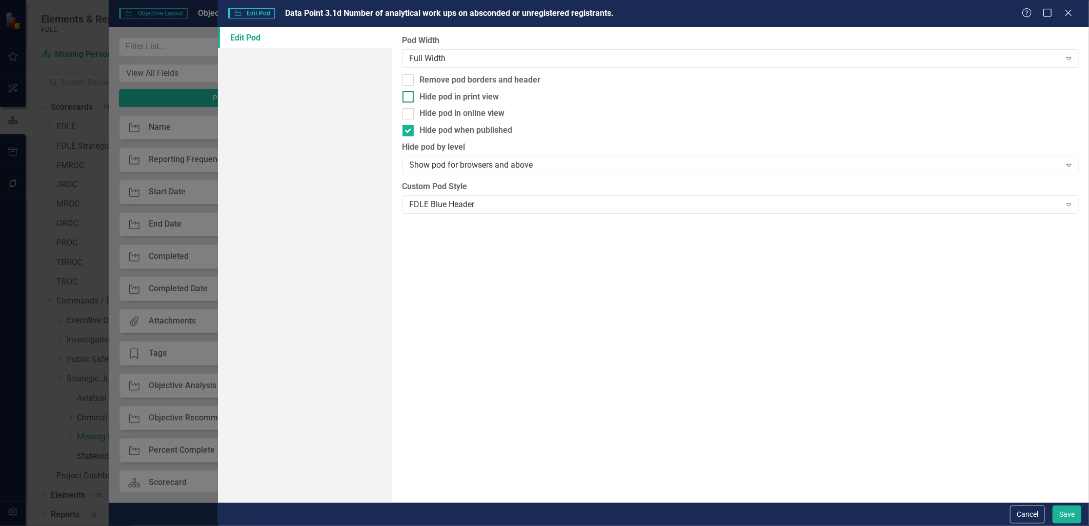
click at [409, 97] on input "Hide pod in print view" at bounding box center [406, 94] width 7 height 7
checkbox input "true"
click at [1062, 512] on button "Save" at bounding box center [1067, 515] width 29 height 18
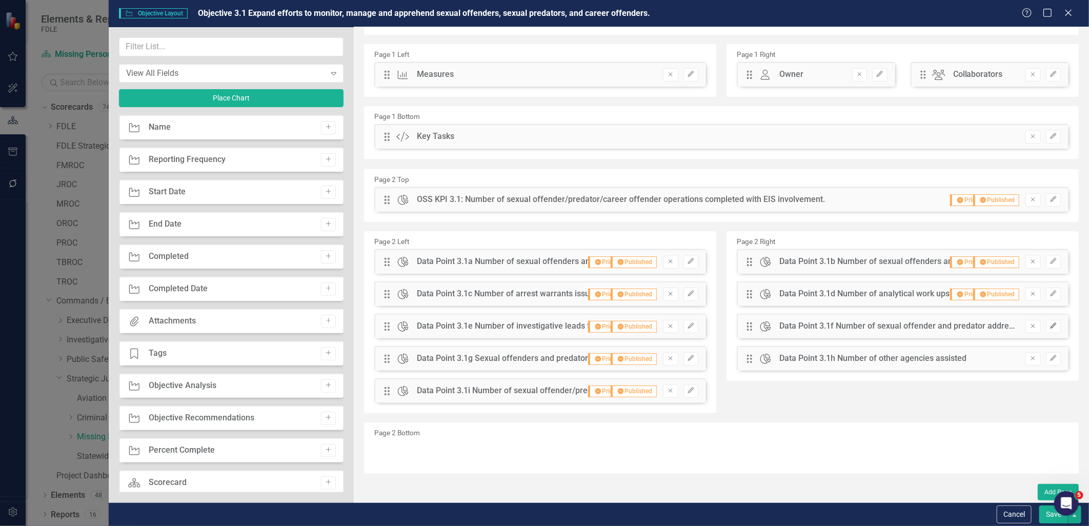
click at [1047, 329] on button "Edit" at bounding box center [1053, 326] width 15 height 13
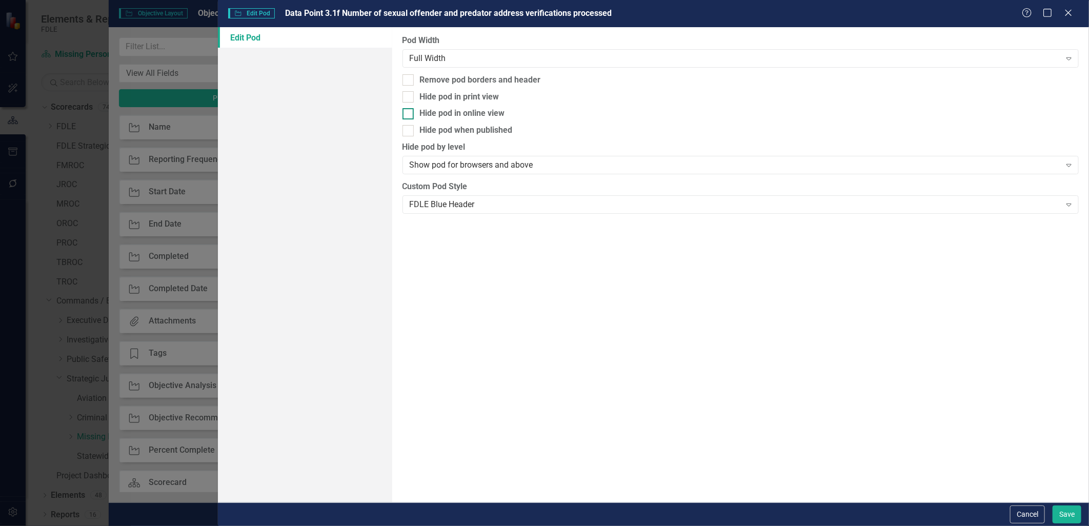
drag, startPoint x: 407, startPoint y: 126, endPoint x: 413, endPoint y: 115, distance: 12.2
click at [408, 126] on input "Hide pod when published" at bounding box center [406, 128] width 7 height 7
checkbox input "true"
click at [413, 96] on div at bounding box center [408, 96] width 11 height 11
click at [409, 96] on input "Hide pod in print view" at bounding box center [406, 94] width 7 height 7
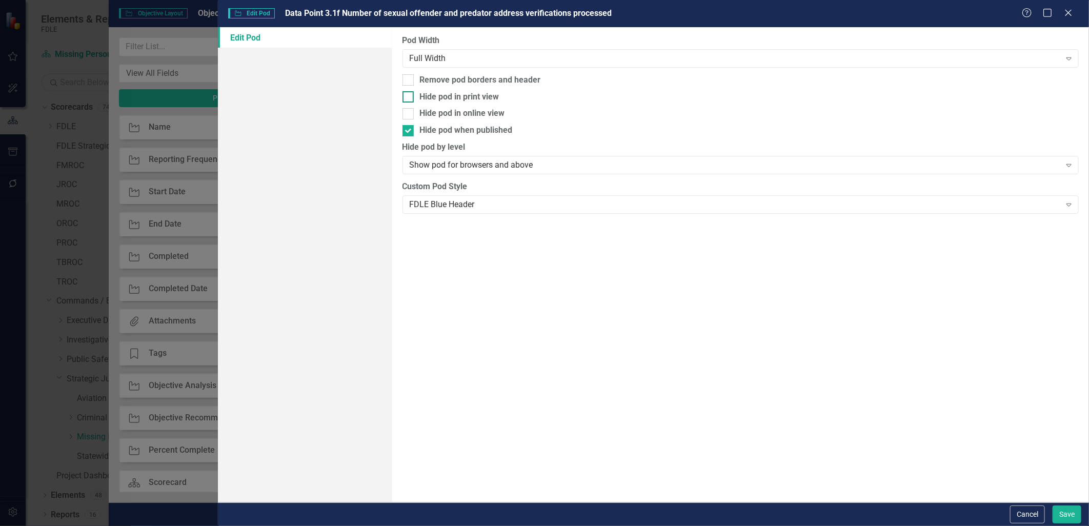
checkbox input "true"
click at [1063, 520] on button "Save" at bounding box center [1067, 515] width 29 height 18
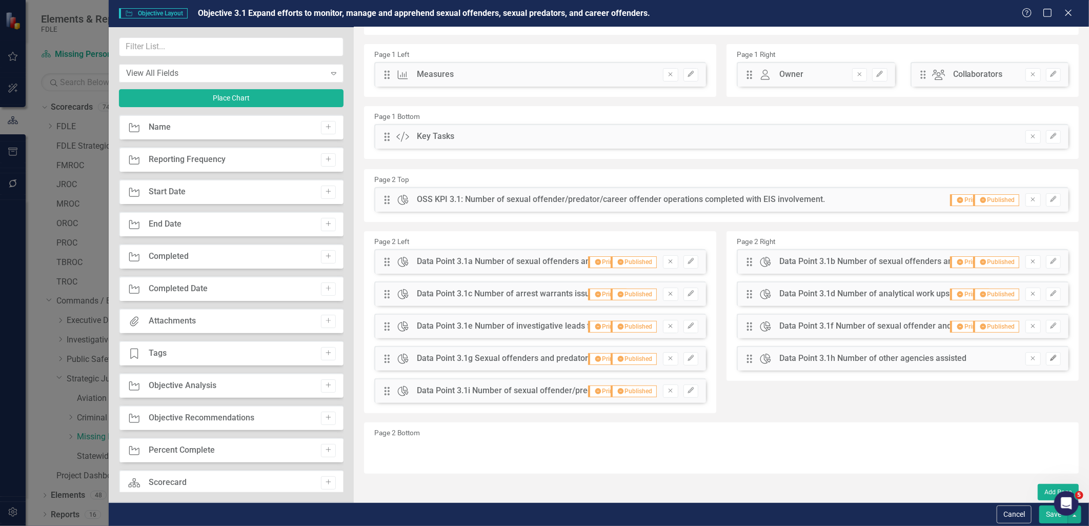
click at [1046, 361] on button "Edit" at bounding box center [1053, 358] width 15 height 13
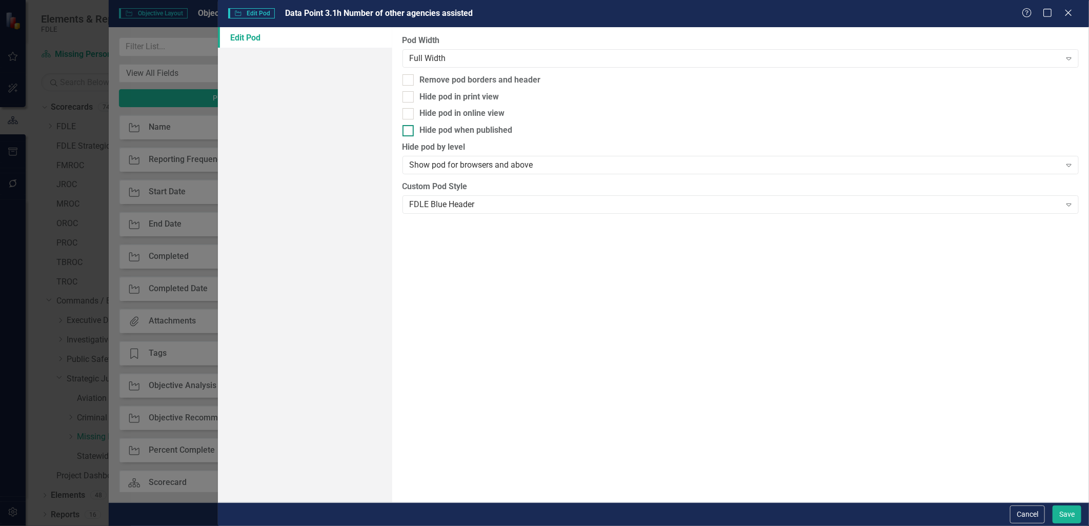
click at [407, 126] on input "Hide pod when published" at bounding box center [406, 128] width 7 height 7
checkbox input "true"
click at [411, 97] on div at bounding box center [408, 96] width 11 height 11
click at [409, 97] on input "Hide pod in print view" at bounding box center [406, 94] width 7 height 7
checkbox input "true"
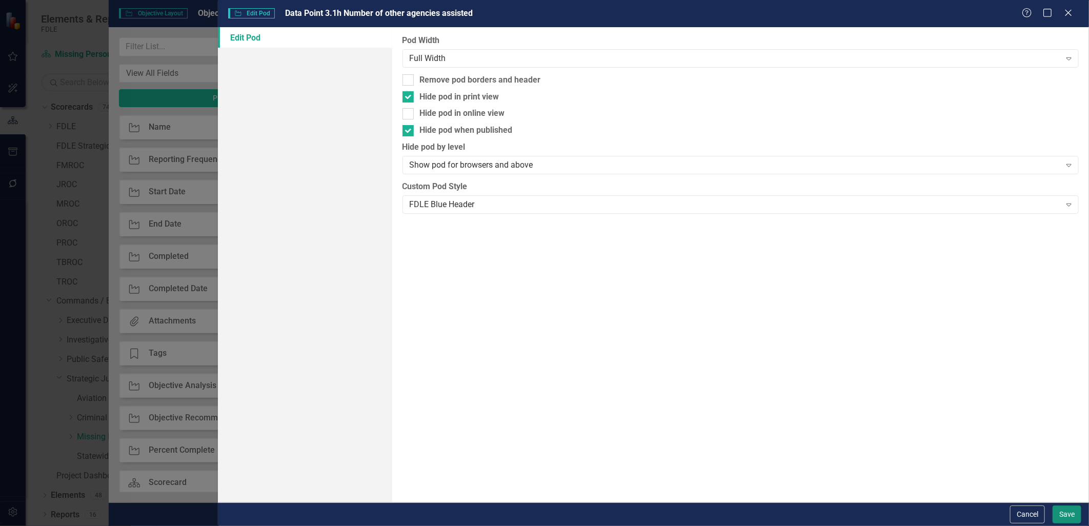
click at [1053, 513] on button "Save" at bounding box center [1067, 515] width 29 height 18
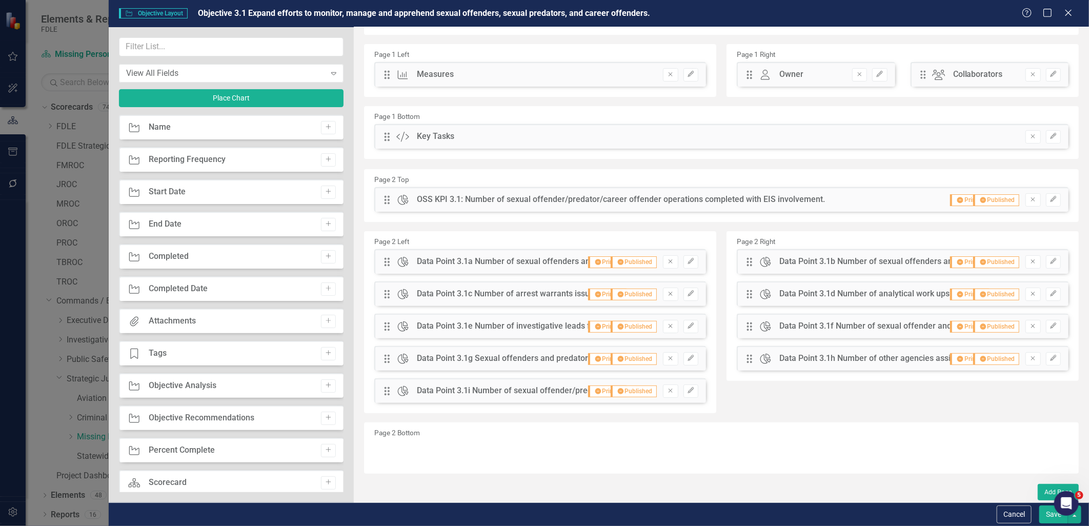
click at [1049, 514] on button "Save" at bounding box center [1054, 515] width 29 height 18
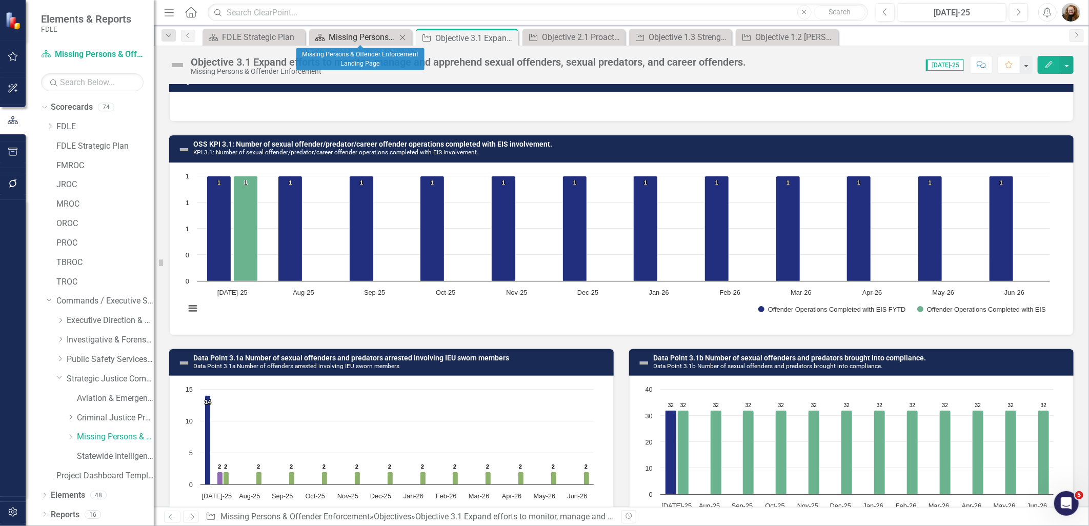
click at [358, 39] on div "Missing Persons & Offender Enforcement Landing Page" at bounding box center [363, 37] width 68 height 13
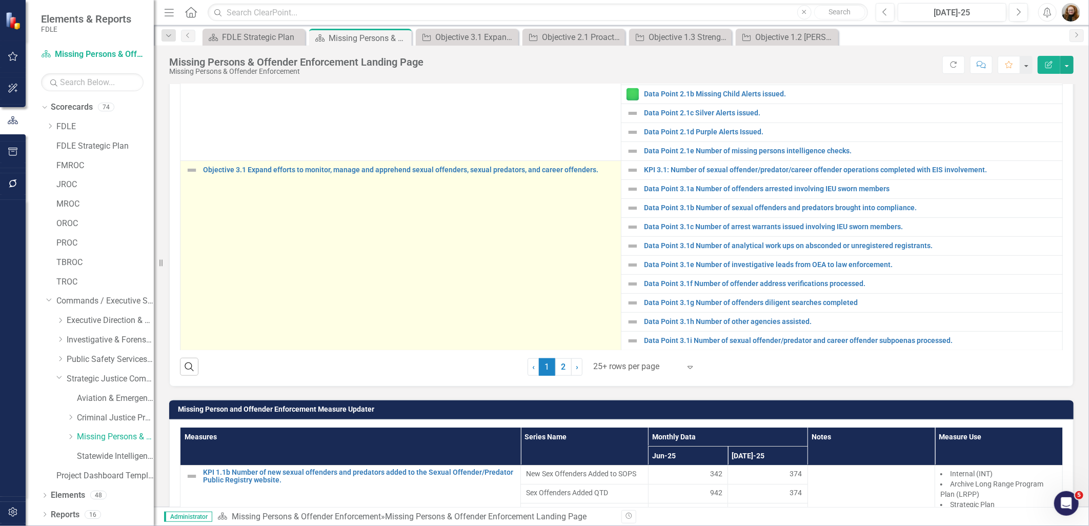
scroll to position [513, 0]
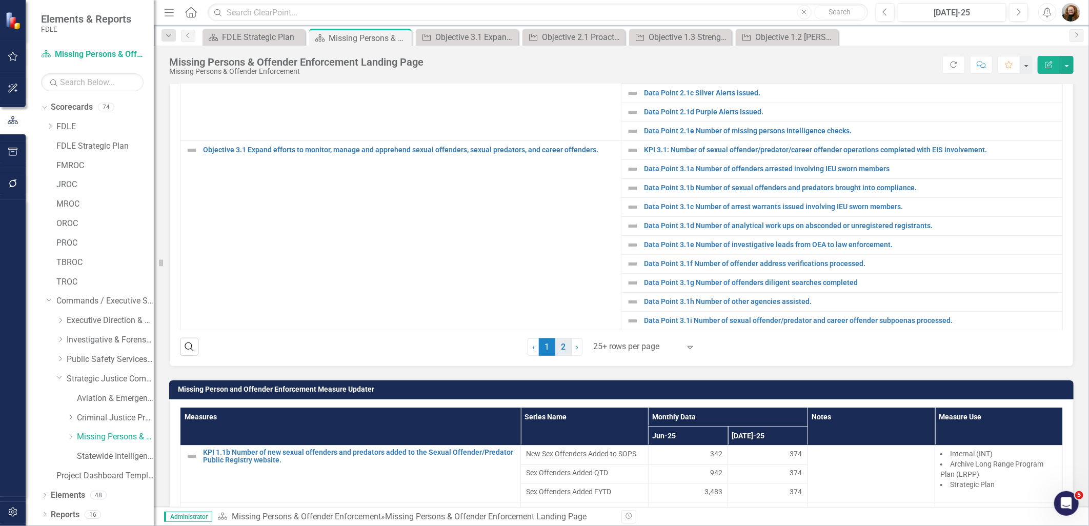
click at [558, 356] on link "2" at bounding box center [563, 347] width 16 height 17
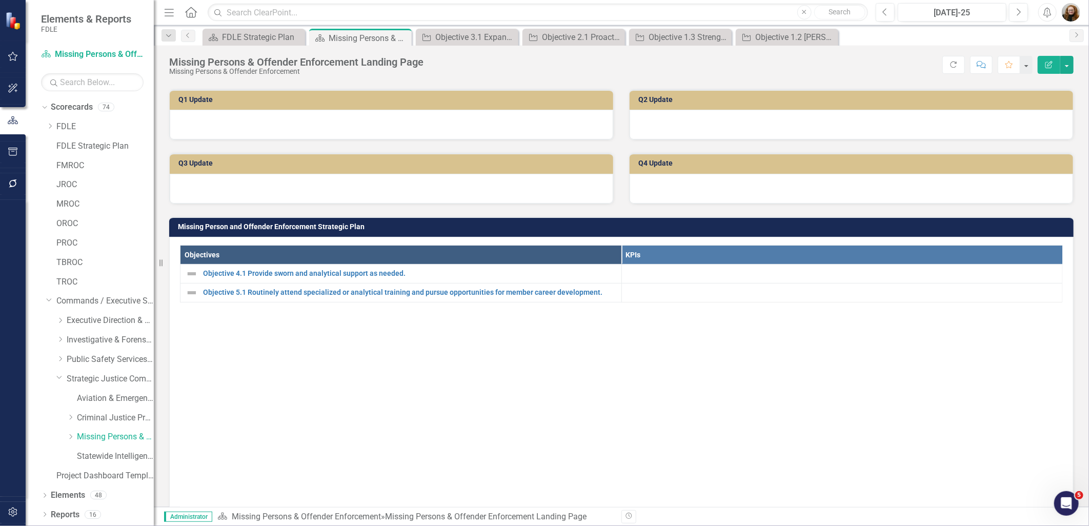
scroll to position [171, 0]
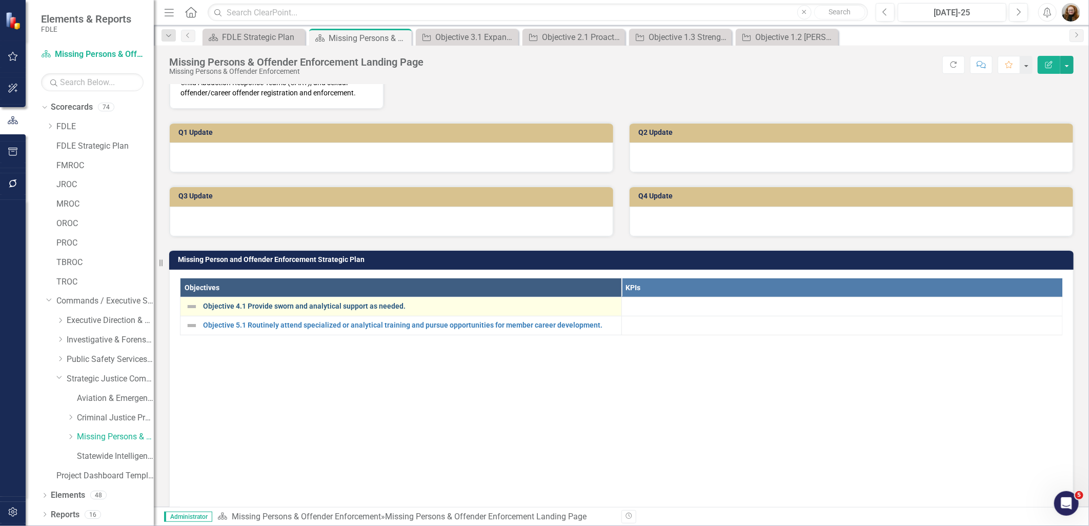
click at [287, 310] on link "Objective 4.1 Provide sworn and analytical support as needed." at bounding box center [409, 307] width 413 height 8
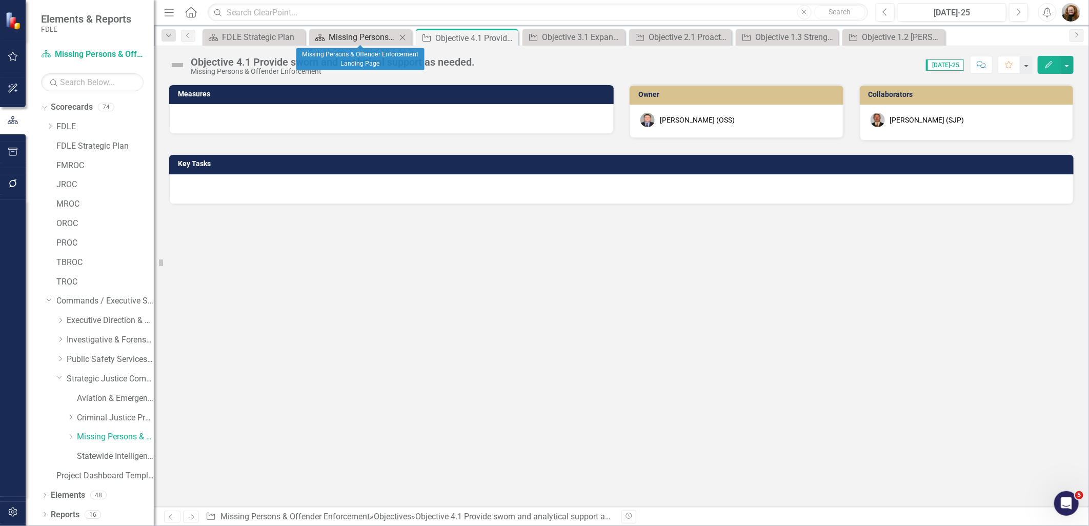
click at [364, 41] on div "Missing Persons & Offender Enforcement Landing Page" at bounding box center [363, 37] width 68 height 13
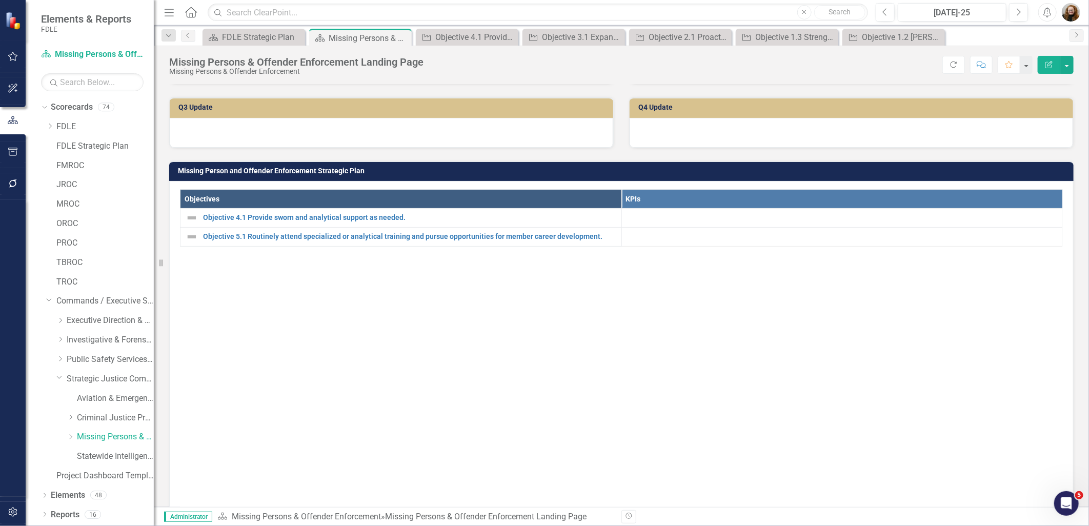
scroll to position [285, 0]
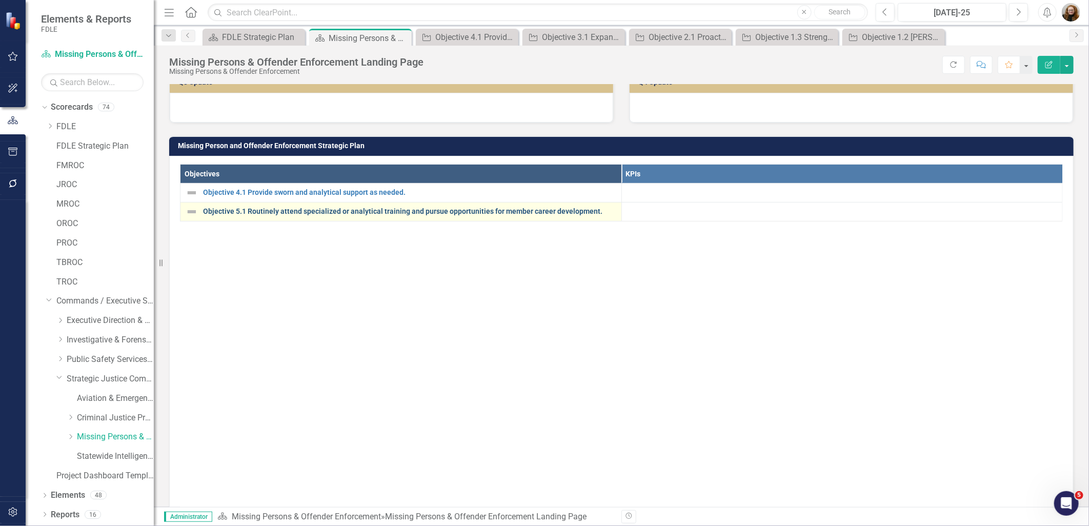
click at [332, 215] on link "Objective 5.1 Routinely attend specialized or analytical training and pursue op…" at bounding box center [409, 212] width 413 height 8
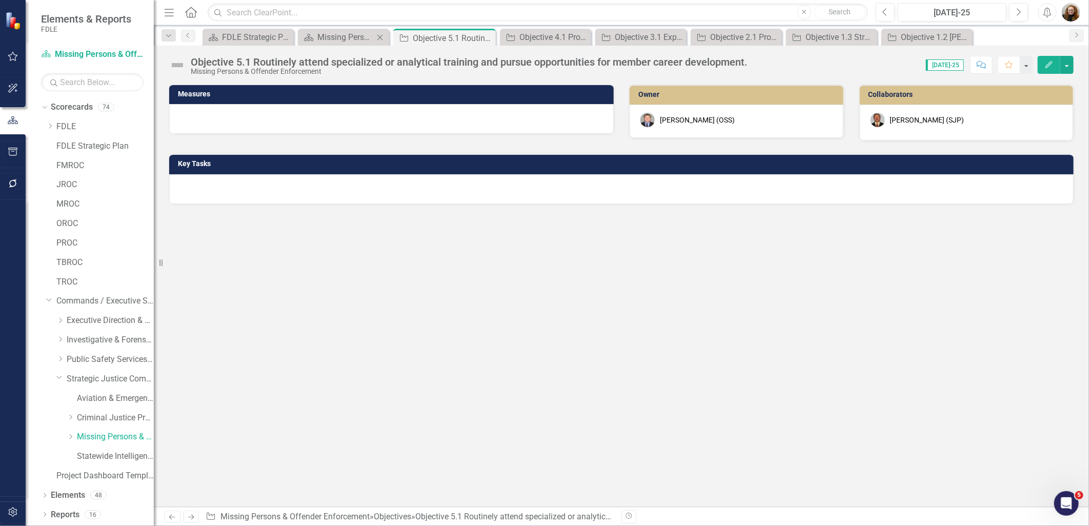
click at [383, 37] on icon "Close" at bounding box center [380, 37] width 10 height 8
click at [404, 34] on icon "Close" at bounding box center [402, 38] width 10 height 8
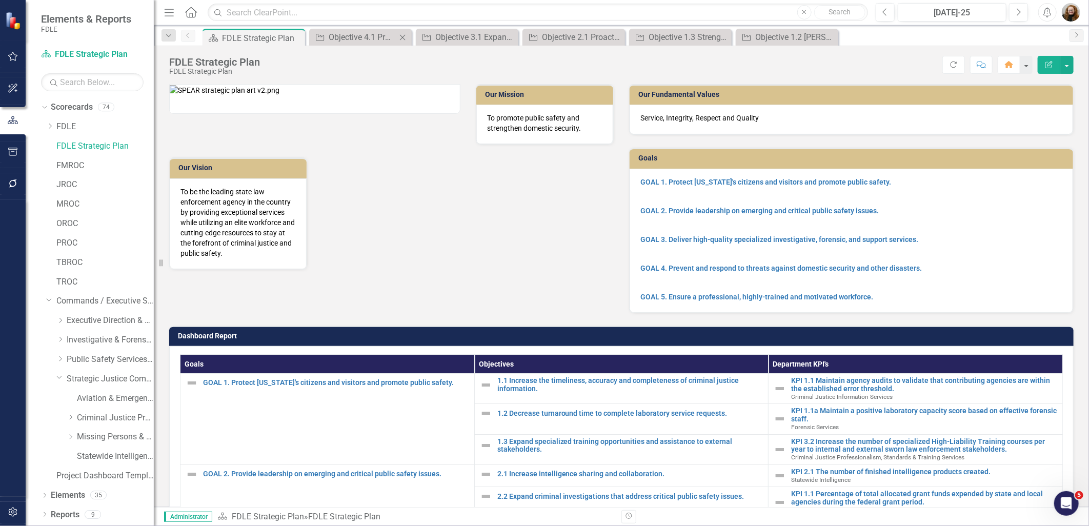
click at [406, 34] on icon "Close" at bounding box center [403, 37] width 10 height 8
click at [405, 36] on icon "Close" at bounding box center [403, 37] width 10 height 8
click at [0, 0] on icon "Close" at bounding box center [0, 0] width 0 height 0
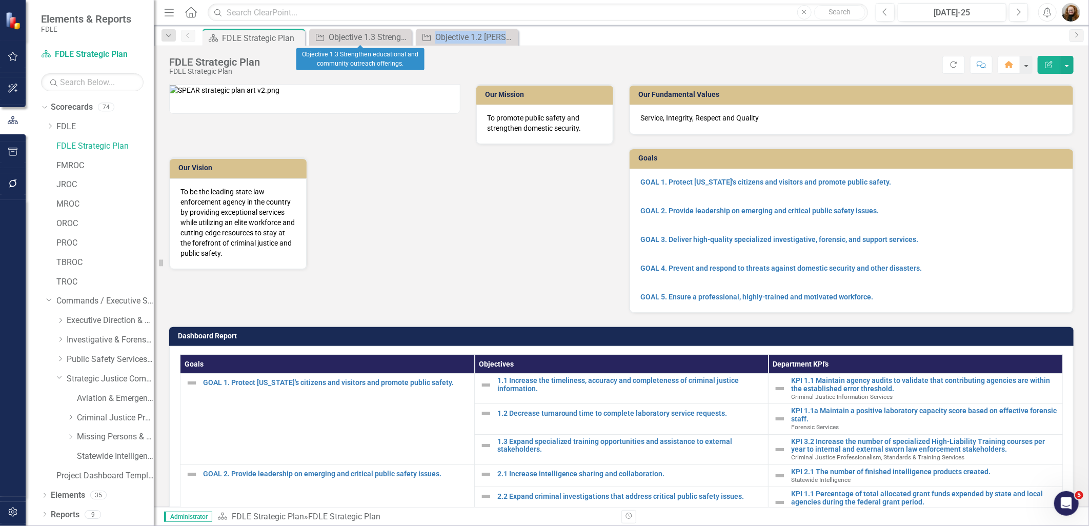
click at [0, 0] on icon "Close" at bounding box center [0, 0] width 0 height 0
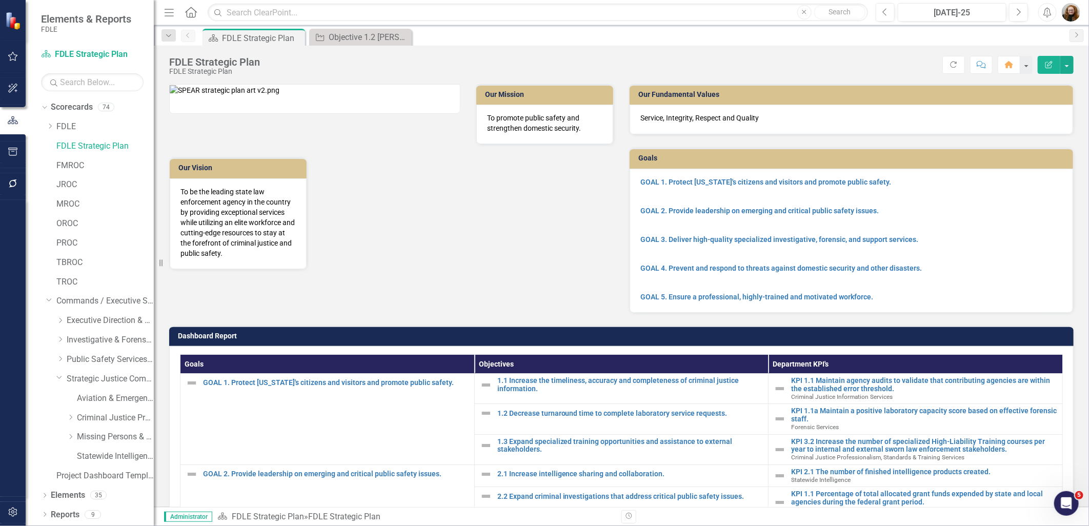
click at [0, 0] on icon "Close" at bounding box center [0, 0] width 0 height 0
click at [113, 458] on link "Statewide Intelligence" at bounding box center [115, 457] width 77 height 12
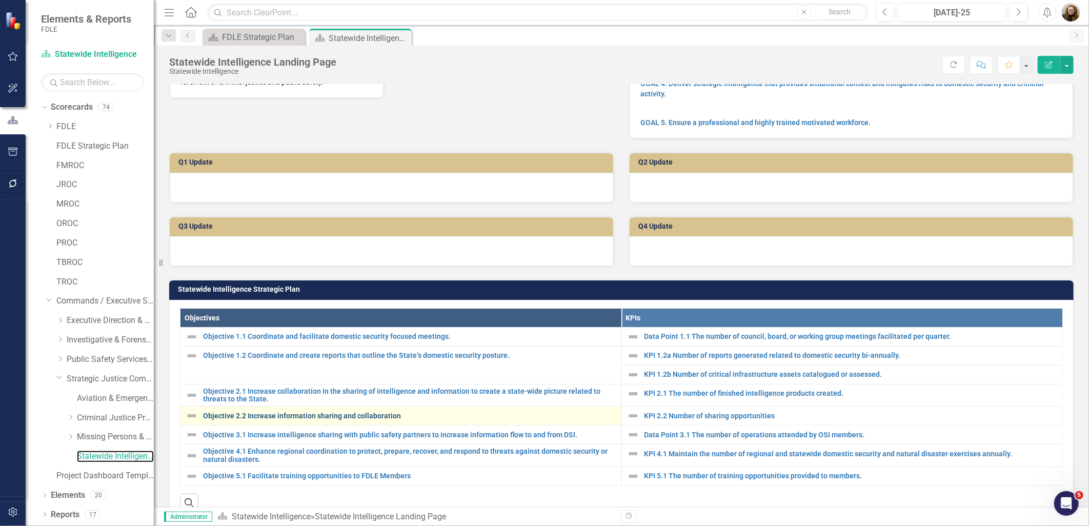
scroll to position [285, 0]
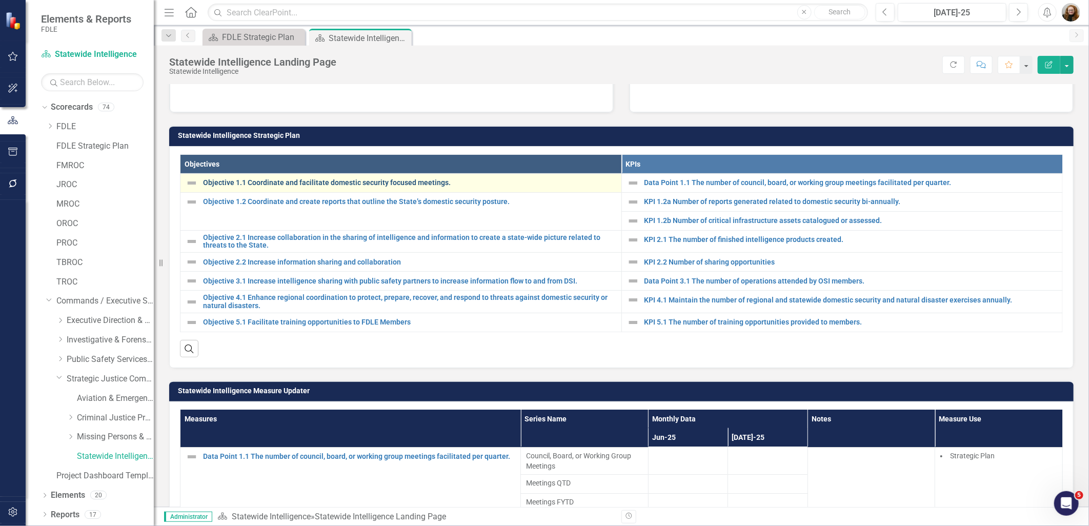
click at [275, 187] on link "Objective 1.1 Coordinate and facilitate domestic security focused meetings." at bounding box center [409, 183] width 413 height 8
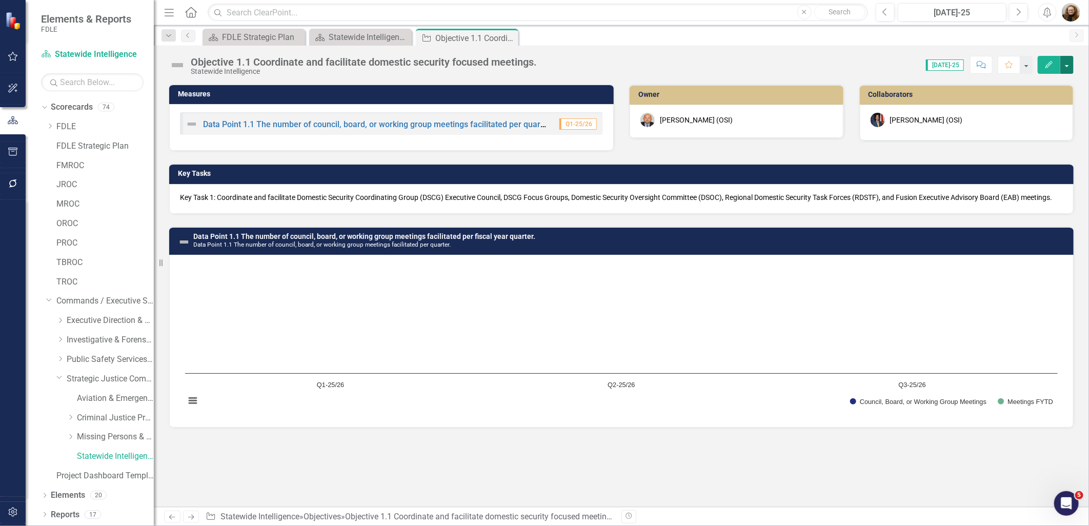
click at [1067, 65] on button "button" at bounding box center [1067, 65] width 13 height 18
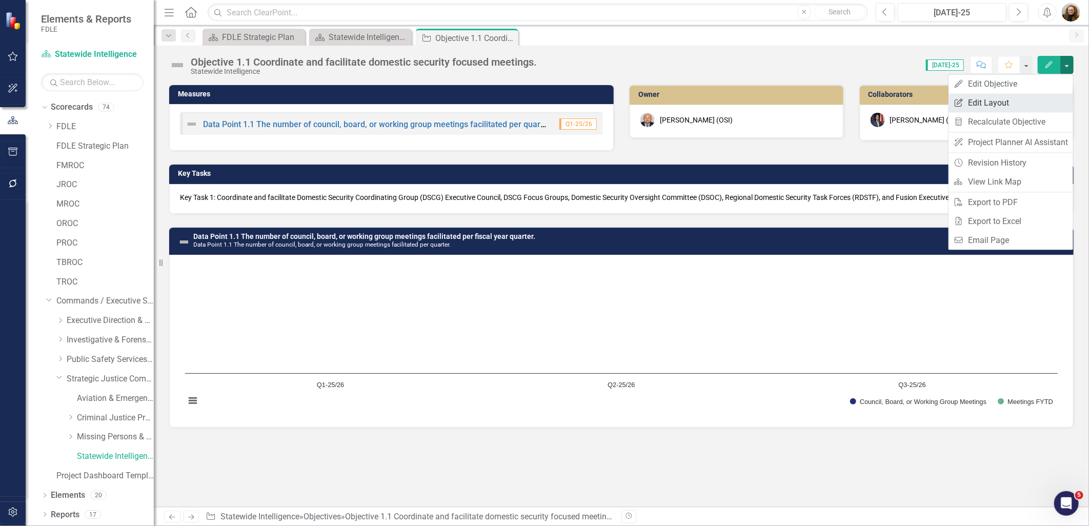
click at [997, 97] on link "Edit Report Edit Layout" at bounding box center [1011, 102] width 125 height 19
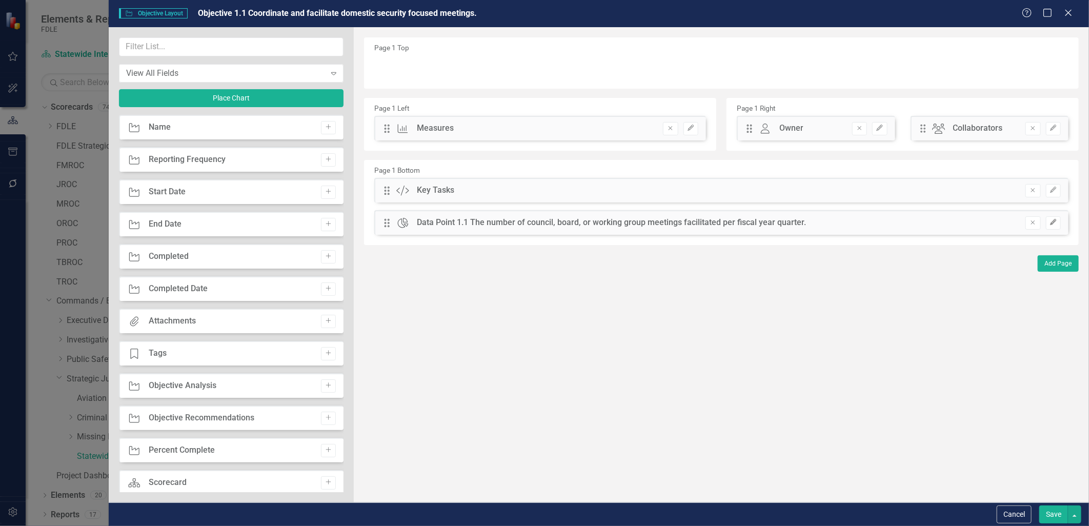
click at [1050, 221] on icon "Edit" at bounding box center [1054, 223] width 8 height 6
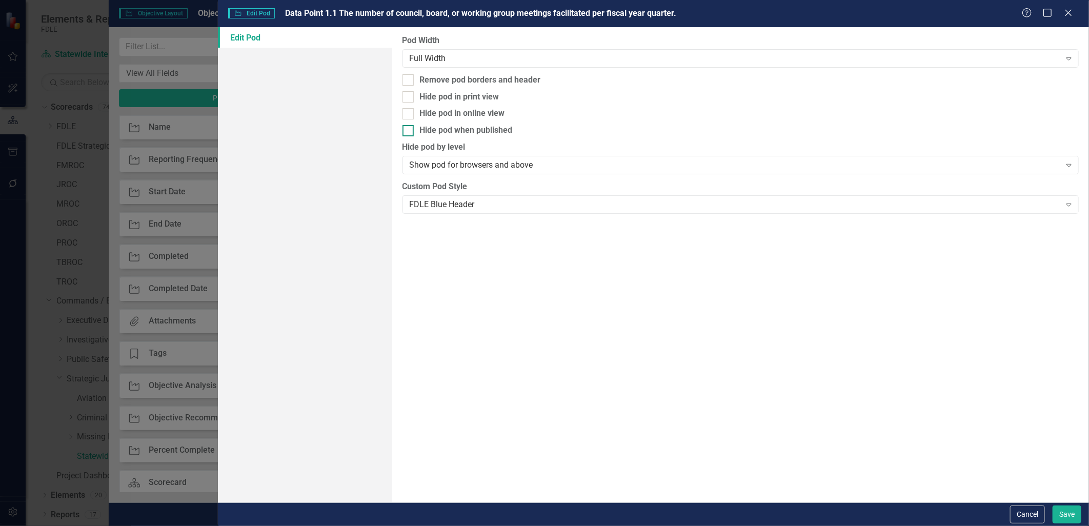
click at [408, 125] on input "Hide pod when published" at bounding box center [406, 128] width 7 height 7
checkbox input "true"
click at [412, 99] on div at bounding box center [408, 96] width 11 height 11
click at [409, 98] on input "Hide pod in print view" at bounding box center [406, 94] width 7 height 7
checkbox input "true"
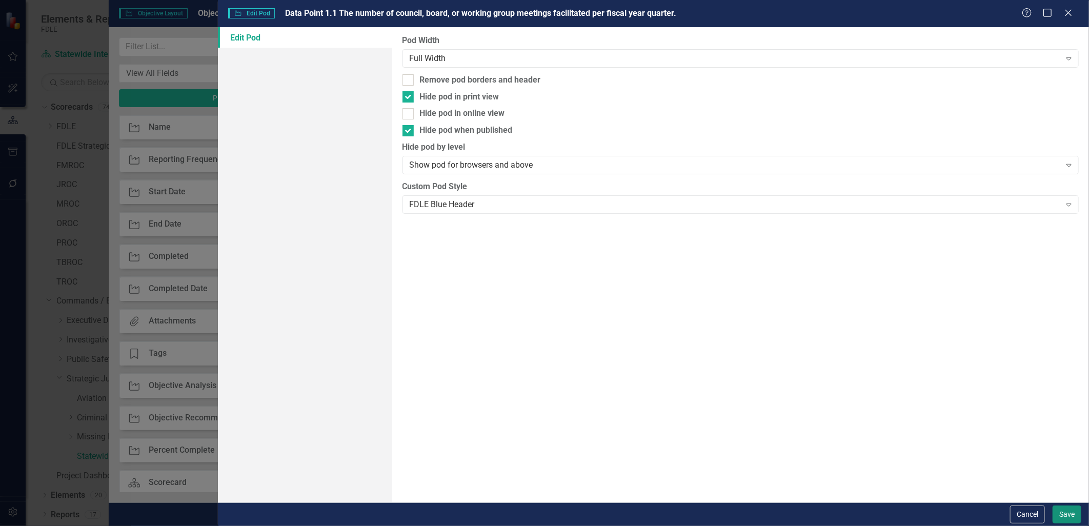
click at [1061, 516] on button "Save" at bounding box center [1067, 515] width 29 height 18
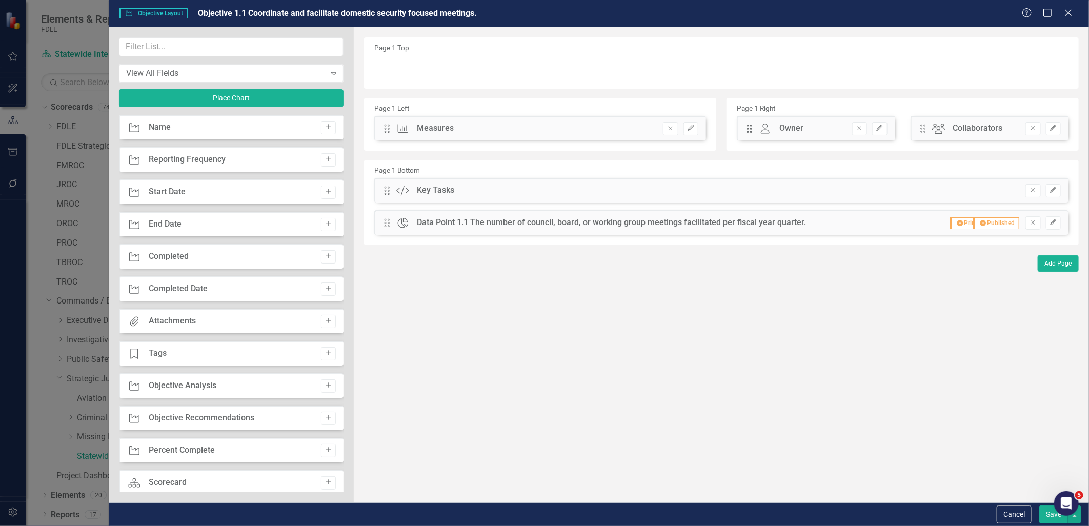
click at [1048, 519] on button "Save" at bounding box center [1054, 515] width 29 height 18
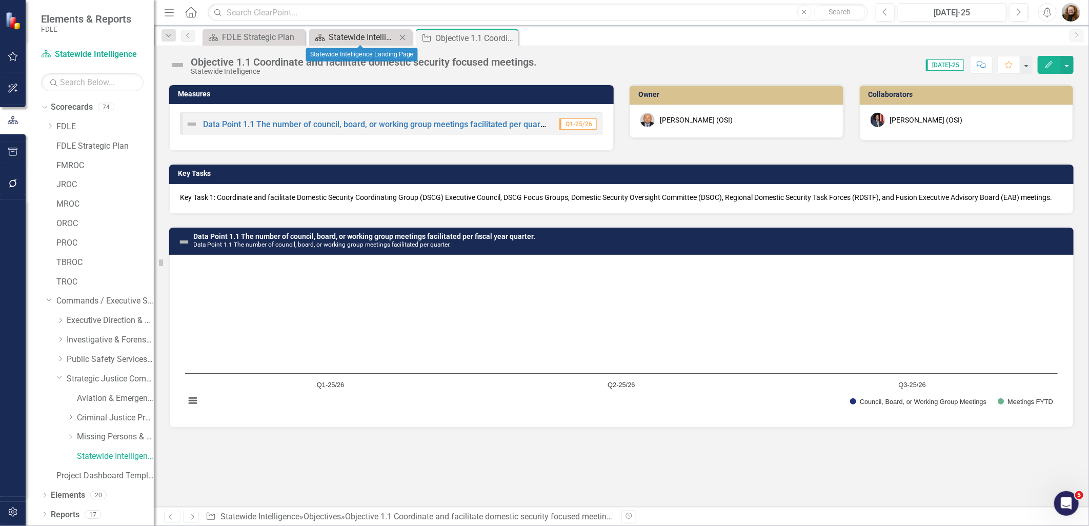
click at [346, 32] on div "Statewide Intelligence Landing Page" at bounding box center [363, 37] width 68 height 13
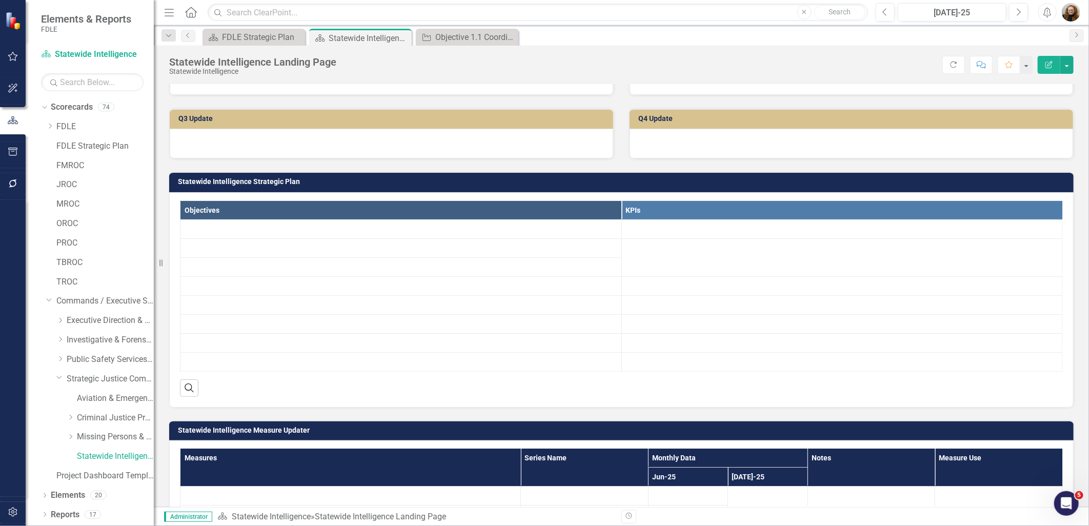
scroll to position [342, 0]
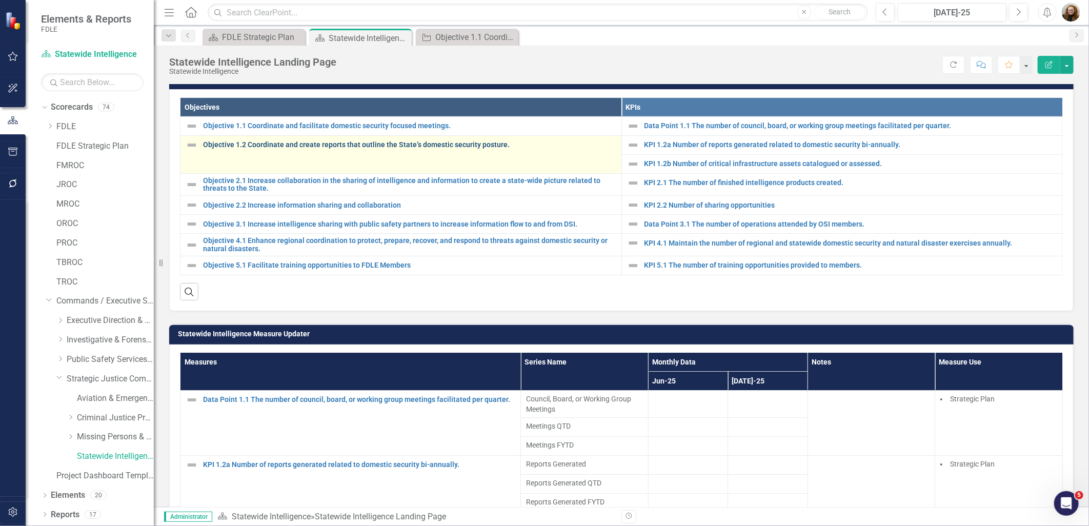
click at [257, 149] on link "Objective 1.2 Coordinate and create reports that outline the State’s domestic s…" at bounding box center [409, 145] width 413 height 8
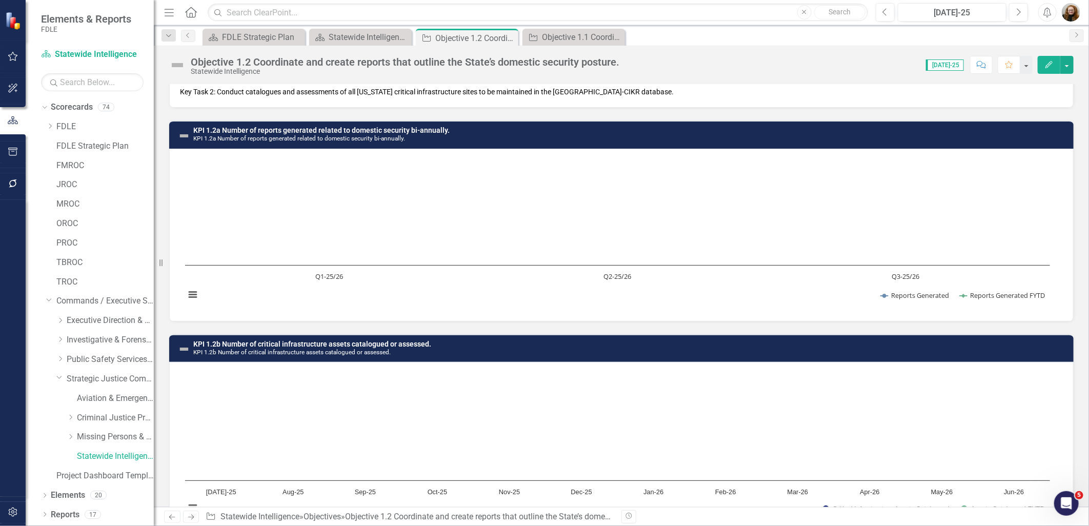
scroll to position [184, 0]
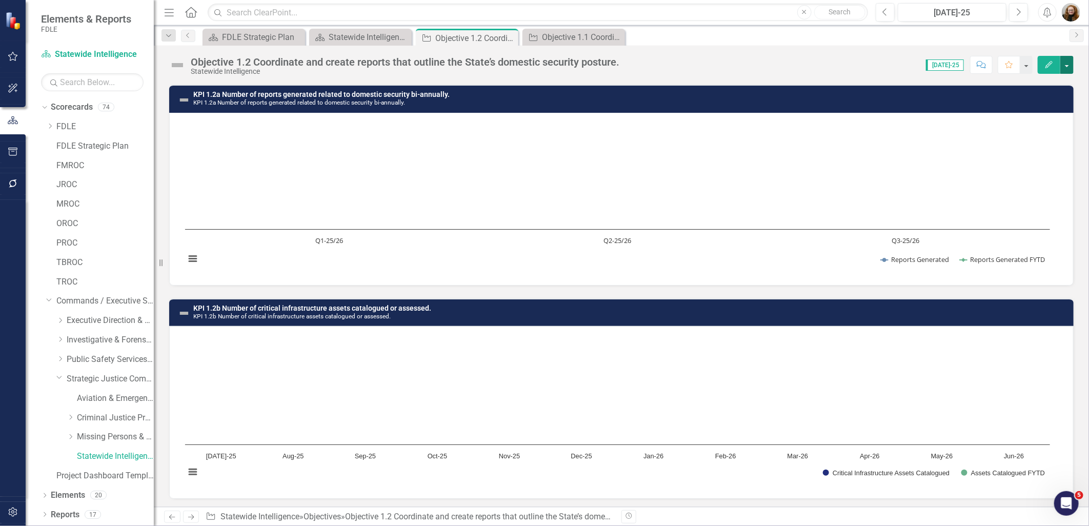
click at [1066, 64] on button "button" at bounding box center [1067, 65] width 13 height 18
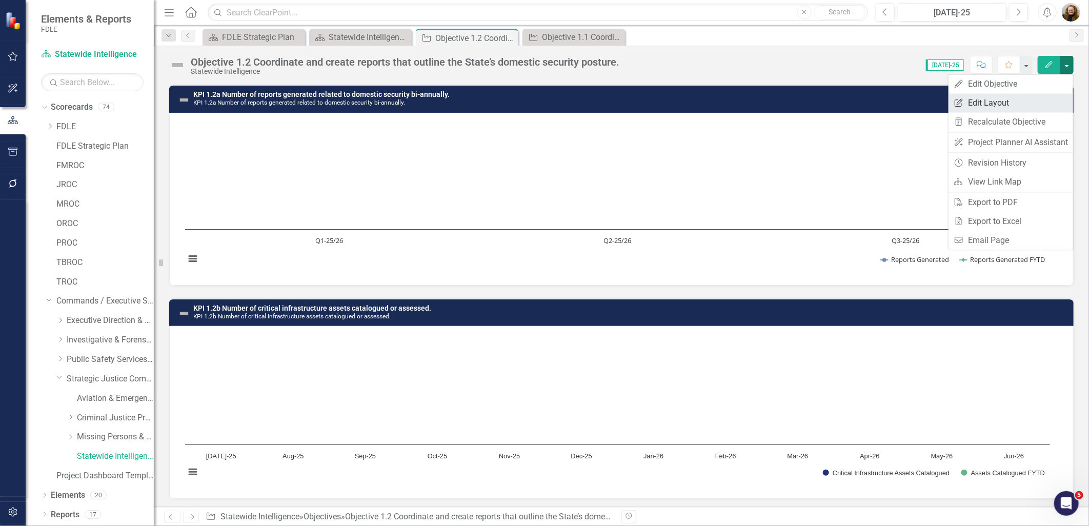
click at [994, 108] on link "Edit Report Edit Layout" at bounding box center [1011, 102] width 125 height 19
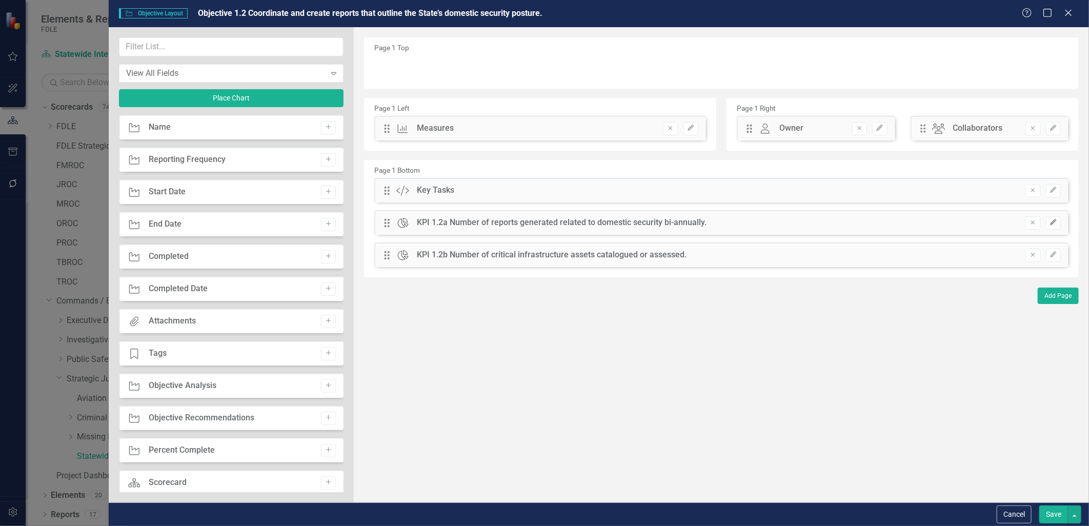
click at [1049, 220] on button "Edit" at bounding box center [1053, 222] width 15 height 13
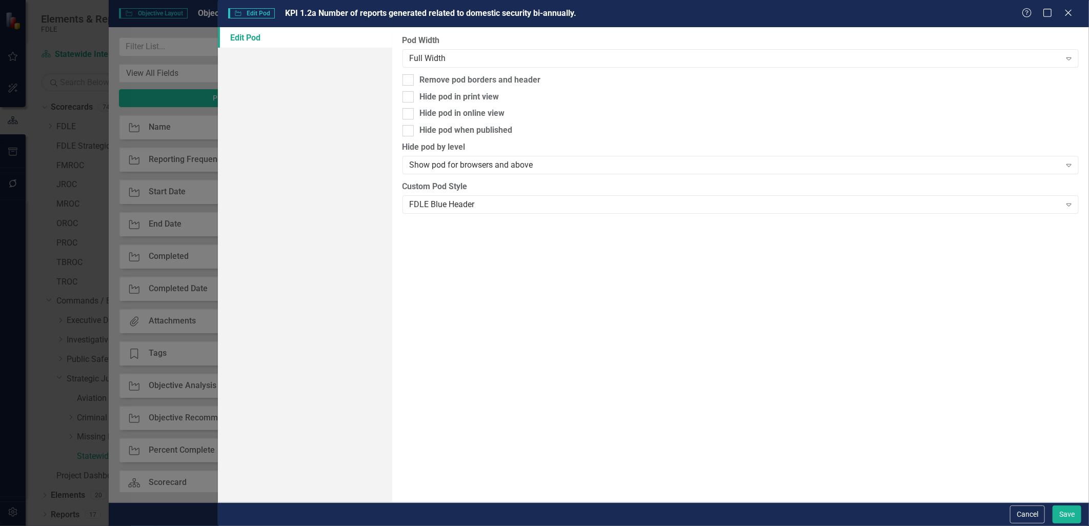
click at [412, 126] on div at bounding box center [408, 130] width 11 height 11
click at [409, 126] on input "Hide pod when published" at bounding box center [406, 128] width 7 height 7
checkbox input "true"
click at [408, 101] on div at bounding box center [408, 96] width 11 height 11
click at [408, 98] on input "Hide pod in print view" at bounding box center [406, 94] width 7 height 7
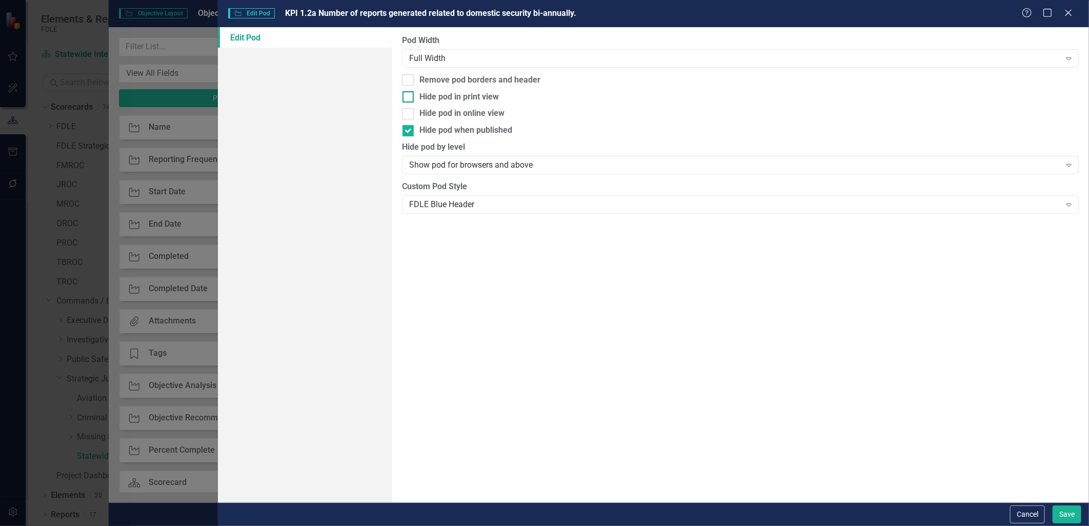
checkbox input "true"
click at [1067, 510] on button "Save" at bounding box center [1067, 515] width 29 height 18
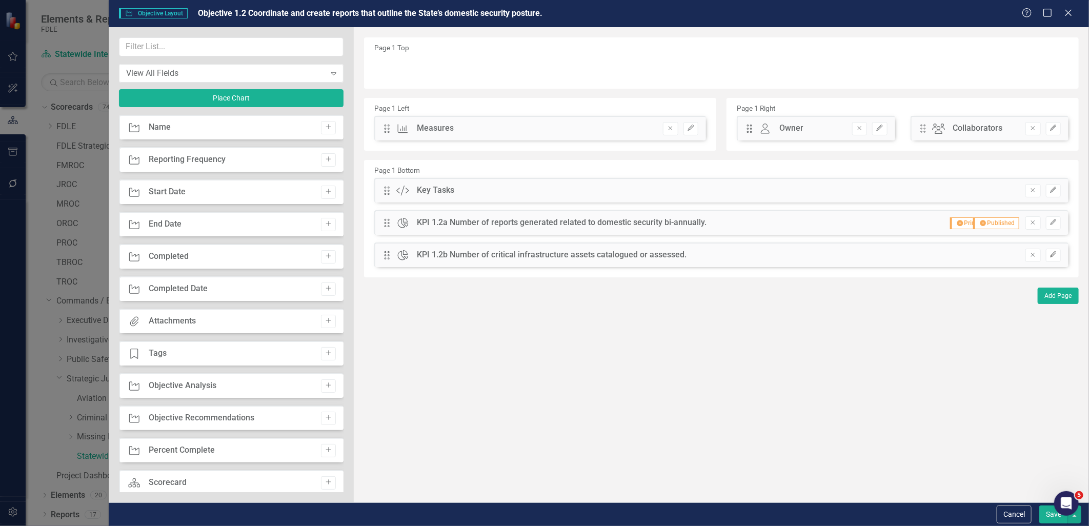
click at [1048, 253] on button "Edit" at bounding box center [1053, 255] width 15 height 13
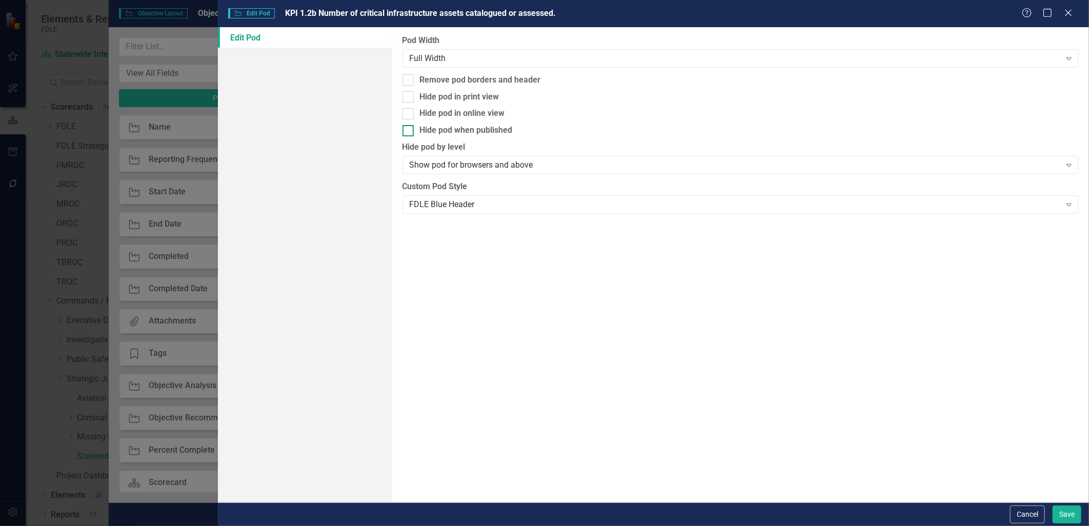
click at [404, 132] on div at bounding box center [408, 130] width 11 height 11
click at [404, 132] on input "Hide pod when published" at bounding box center [406, 128] width 7 height 7
checkbox input "true"
click at [407, 100] on div at bounding box center [408, 96] width 11 height 11
click at [407, 98] on input "Hide pod in print view" at bounding box center [406, 94] width 7 height 7
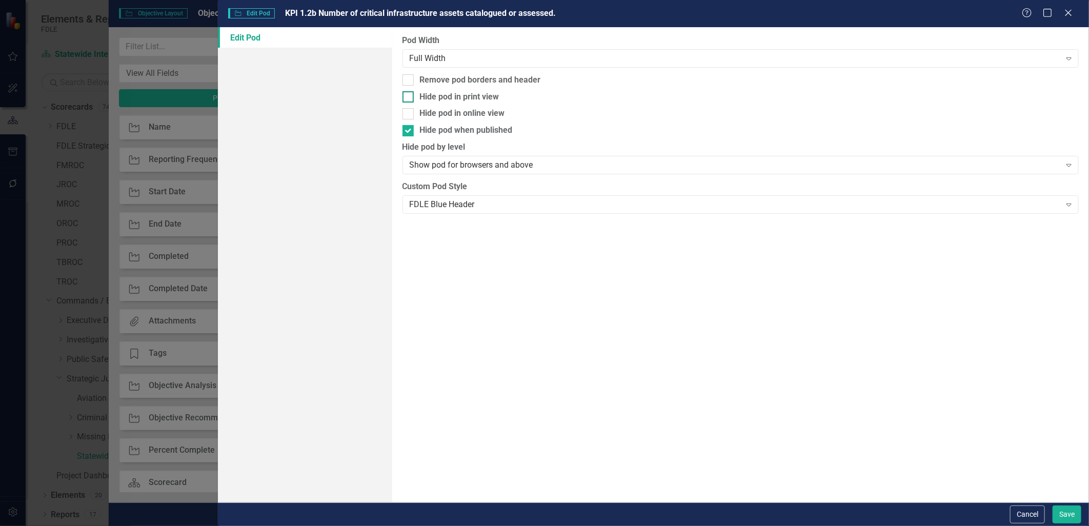
checkbox input "true"
click at [1065, 514] on button "Save" at bounding box center [1067, 515] width 29 height 18
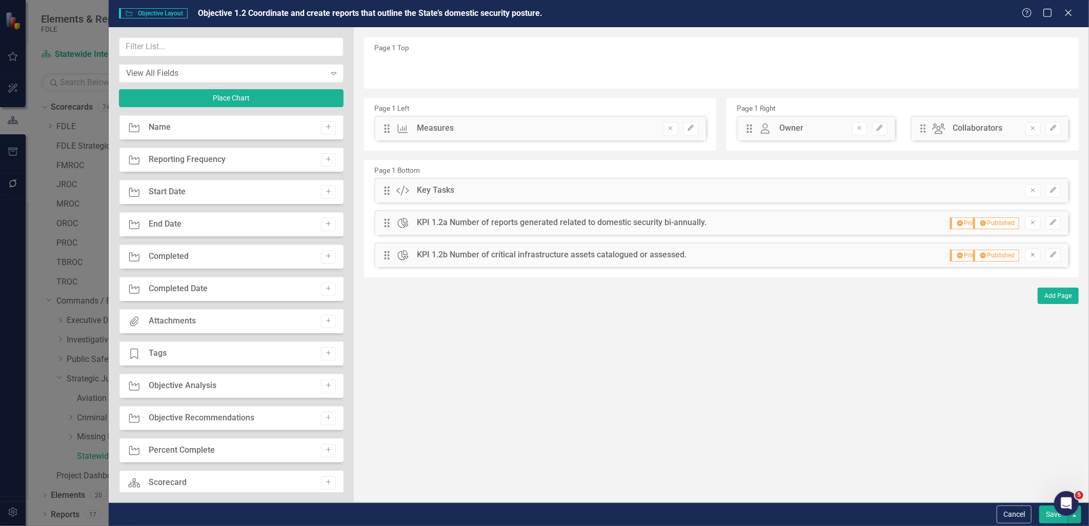
click at [1049, 515] on button "Save" at bounding box center [1054, 515] width 29 height 18
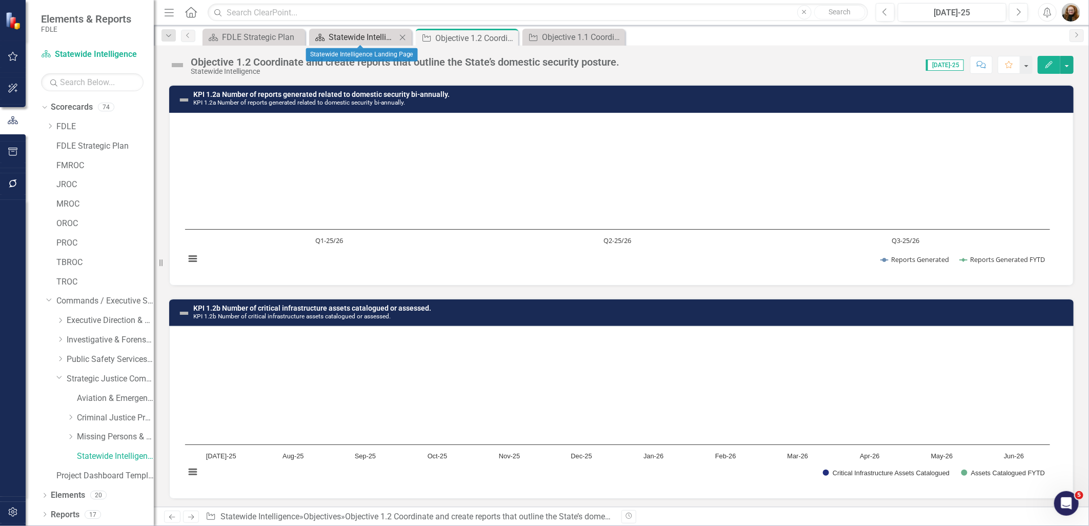
click at [348, 35] on div "Statewide Intelligence Landing Page" at bounding box center [363, 37] width 68 height 13
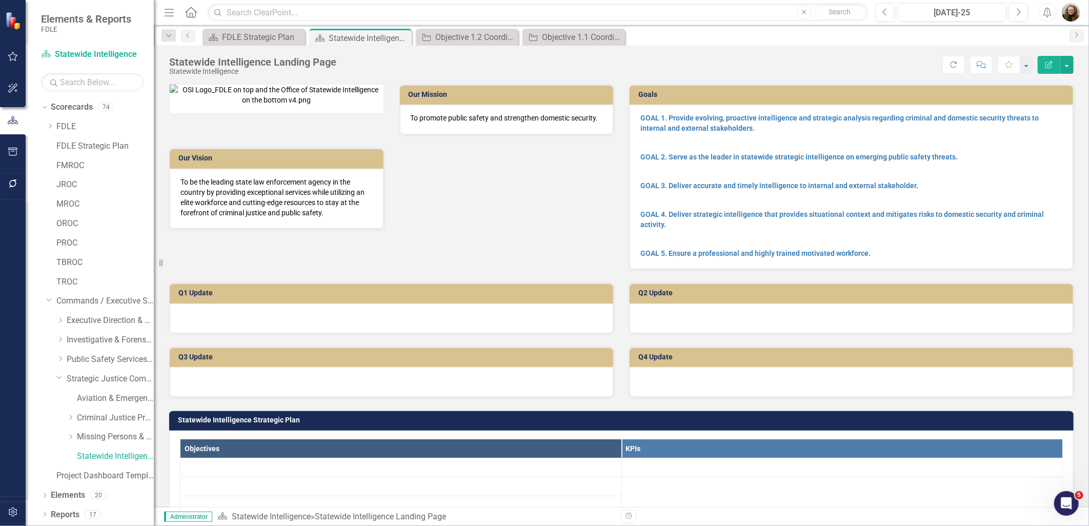
scroll to position [228, 0]
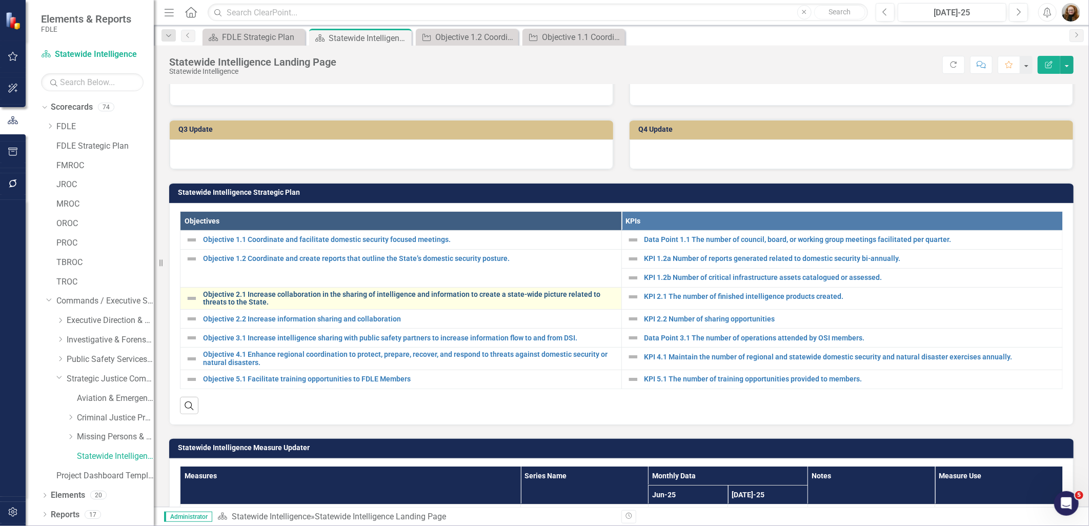
click at [229, 307] on link "Objective 2.1 Increase collaboration in the sharing of intelligence and informa…" at bounding box center [409, 299] width 413 height 16
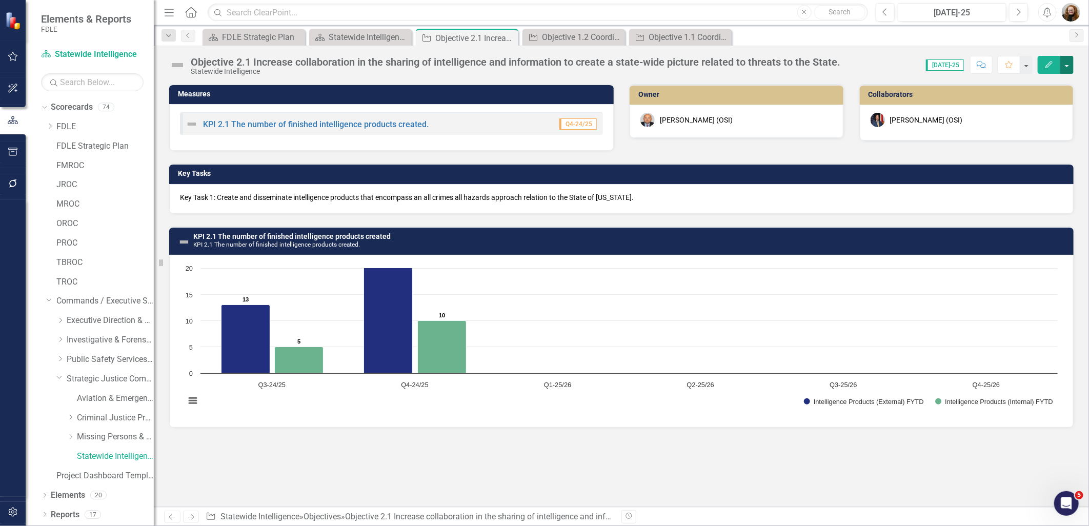
click at [1066, 68] on button "button" at bounding box center [1067, 65] width 13 height 18
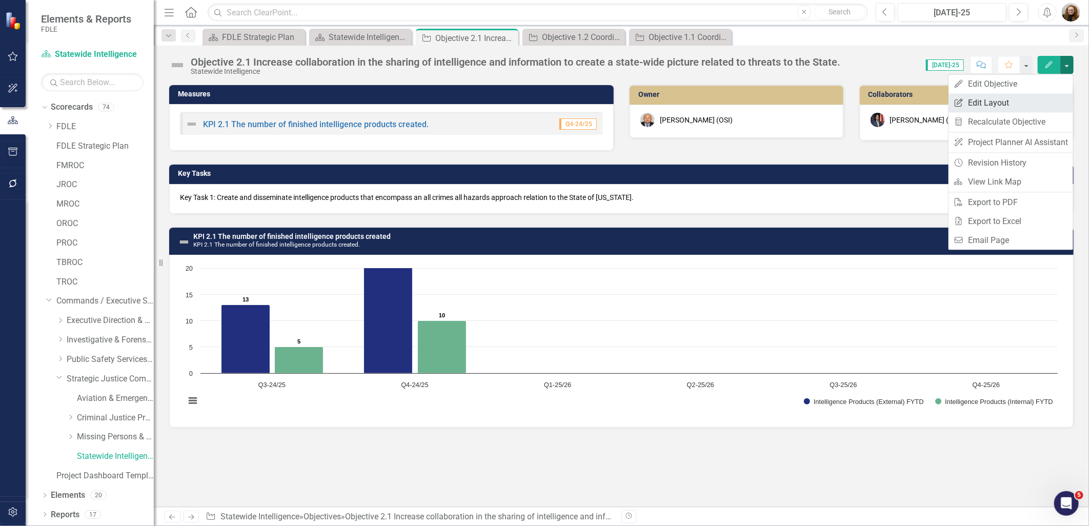
click at [970, 104] on link "Edit Report Edit Layout" at bounding box center [1011, 102] width 125 height 19
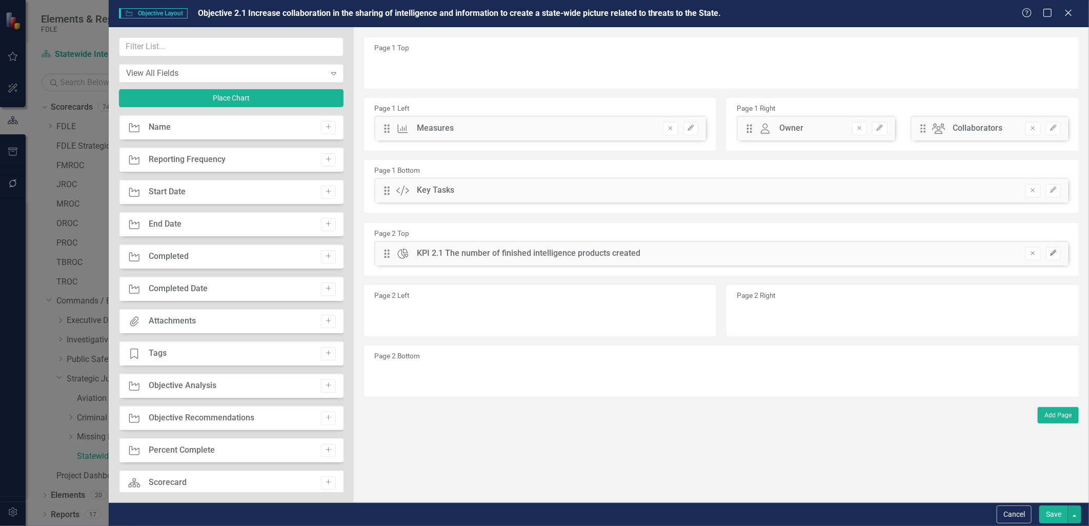
click at [1053, 254] on icon "button" at bounding box center [1053, 253] width 6 height 6
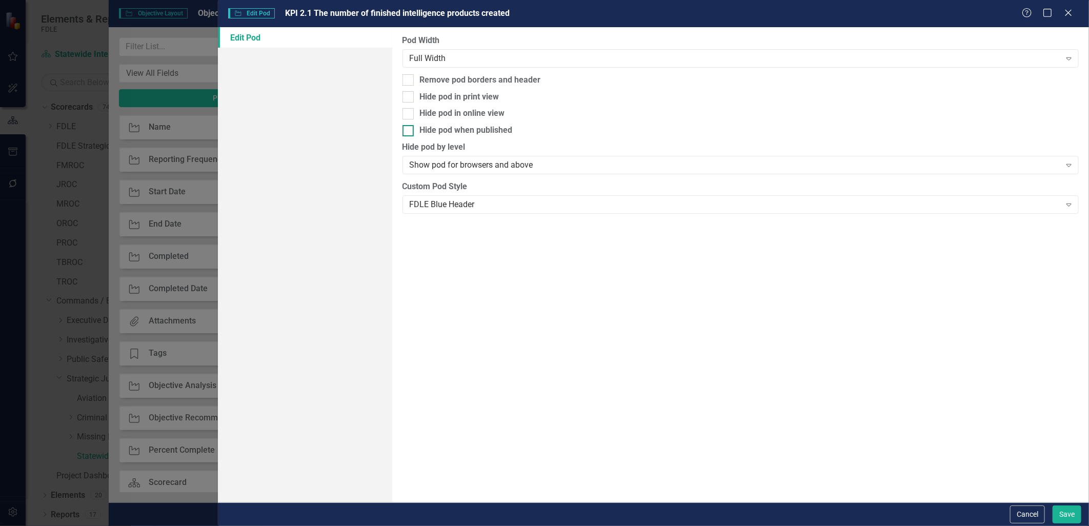
click at [404, 129] on input "Hide pod when published" at bounding box center [406, 128] width 7 height 7
checkbox input "true"
click at [408, 98] on div at bounding box center [408, 96] width 11 height 11
click at [408, 98] on input "Hide pod in print view" at bounding box center [406, 94] width 7 height 7
checkbox input "true"
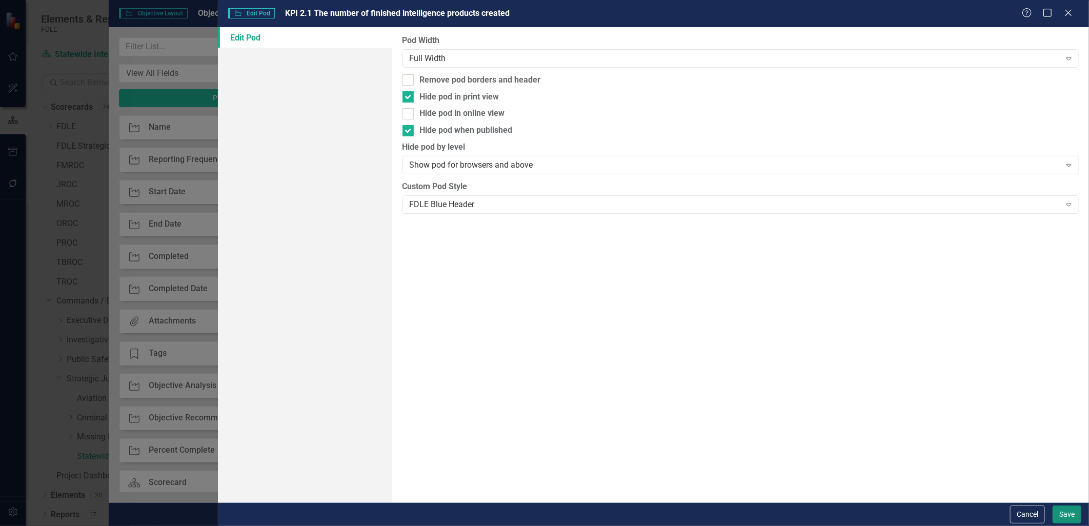
click at [1068, 520] on button "Save" at bounding box center [1067, 515] width 29 height 18
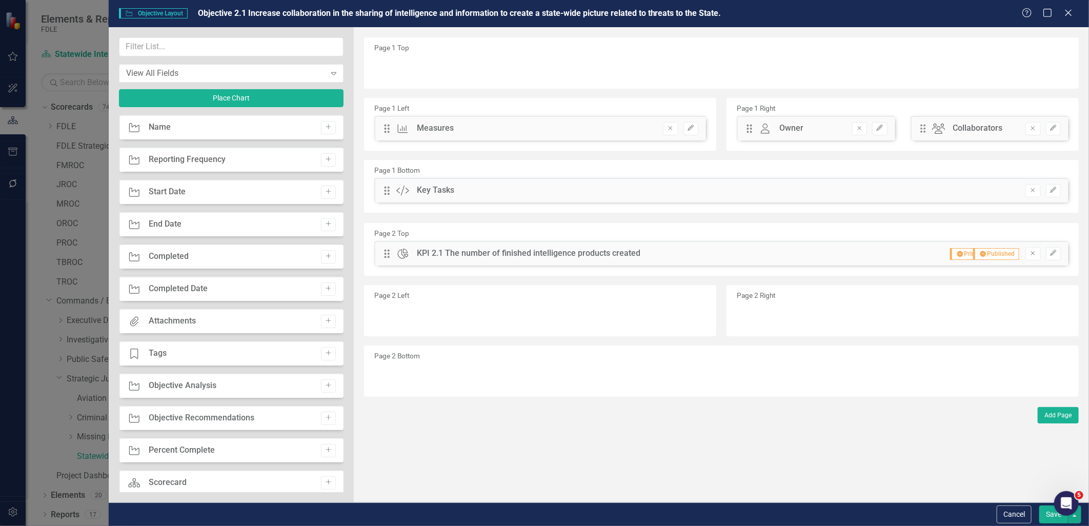
click at [1056, 519] on button "Save" at bounding box center [1054, 515] width 29 height 18
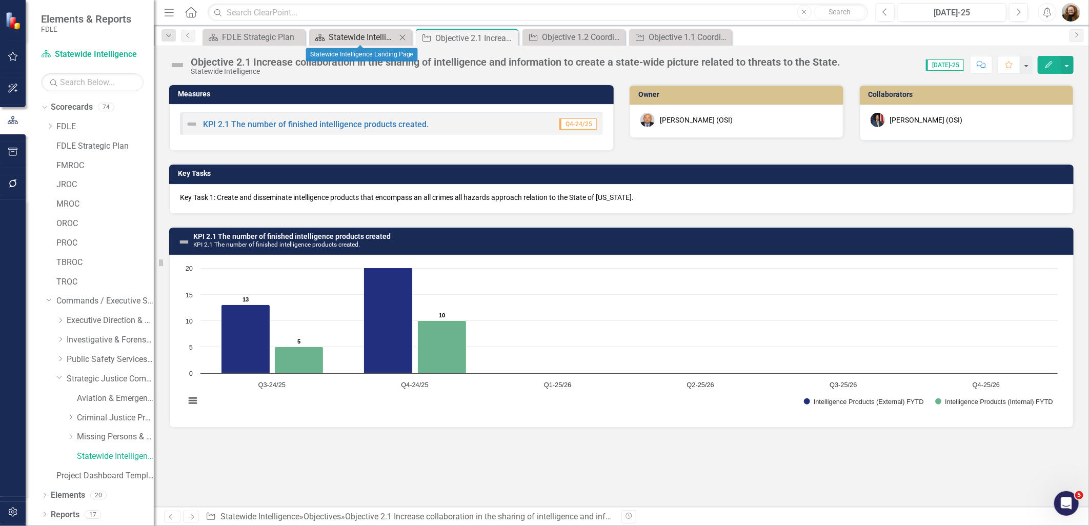
click at [339, 38] on div "Statewide Intelligence Landing Page" at bounding box center [363, 37] width 68 height 13
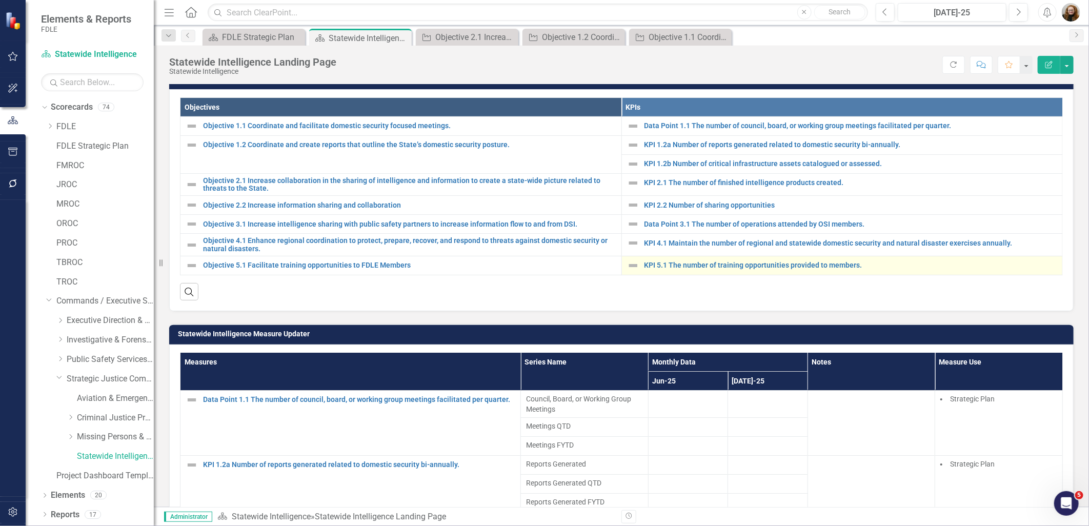
scroll to position [399, 0]
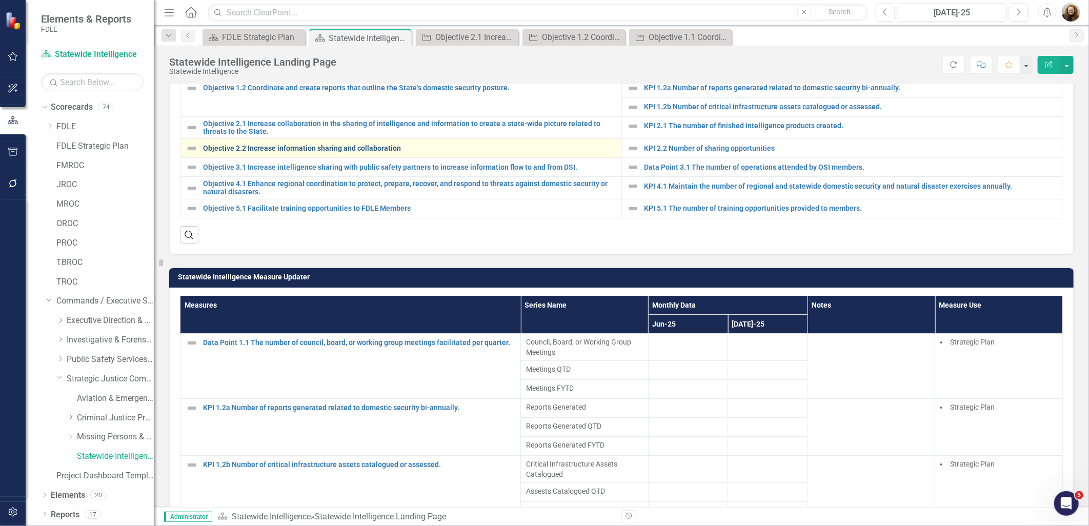
click at [448, 152] on link "Objective 2.2 Increase information sharing and collaboration" at bounding box center [409, 149] width 413 height 8
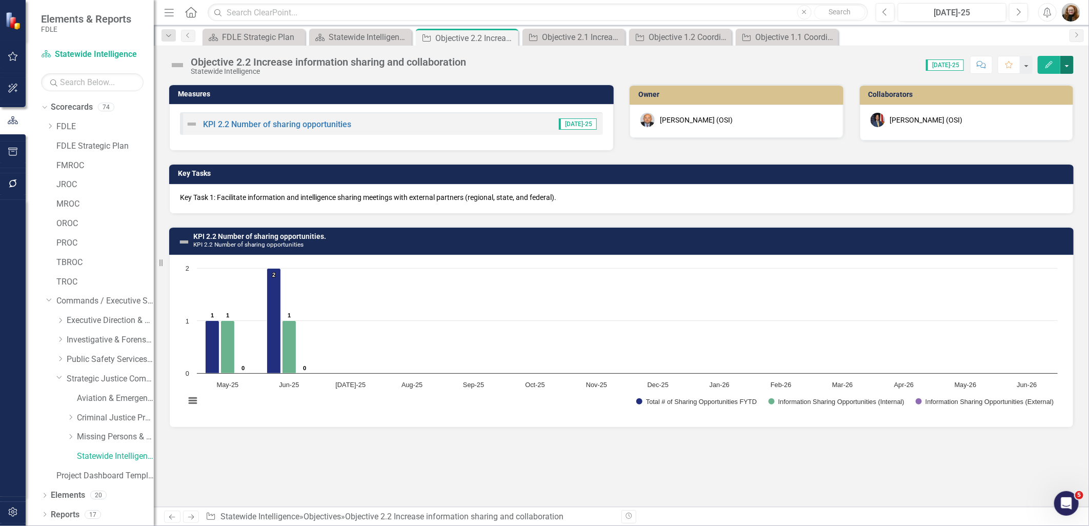
click at [1065, 67] on button "button" at bounding box center [1067, 65] width 13 height 18
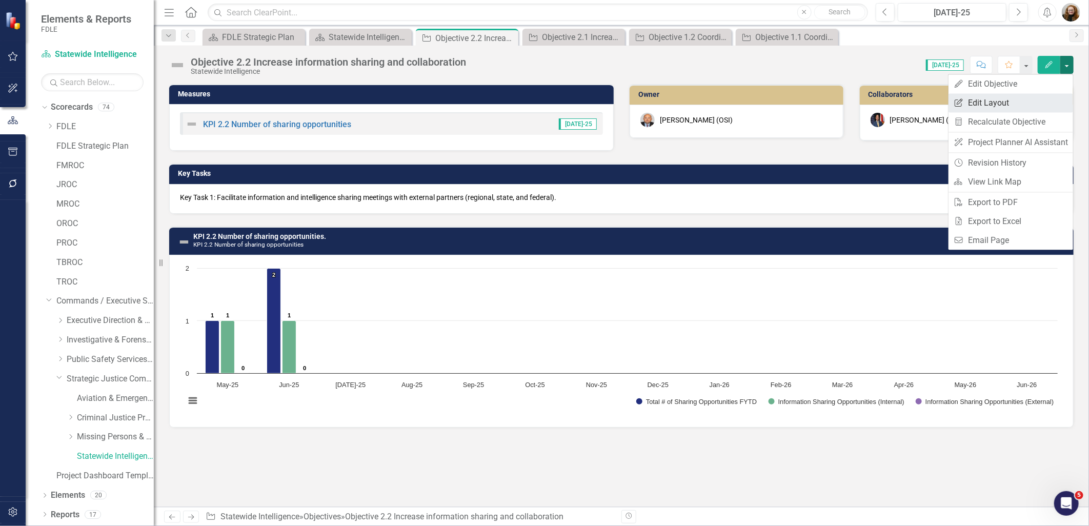
click at [986, 103] on link "Edit Report Edit Layout" at bounding box center [1011, 102] width 125 height 19
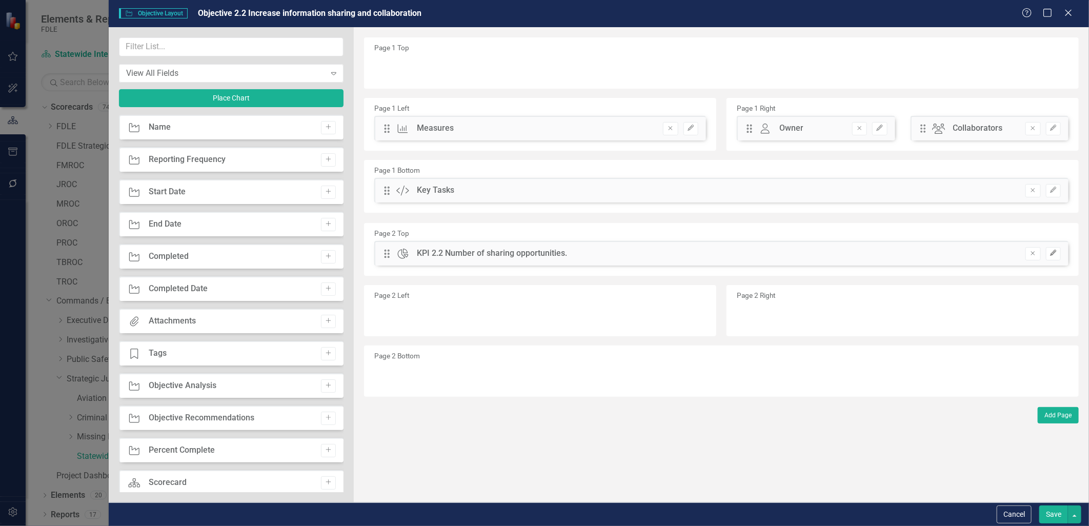
click at [1057, 252] on icon "Edit" at bounding box center [1054, 253] width 8 height 6
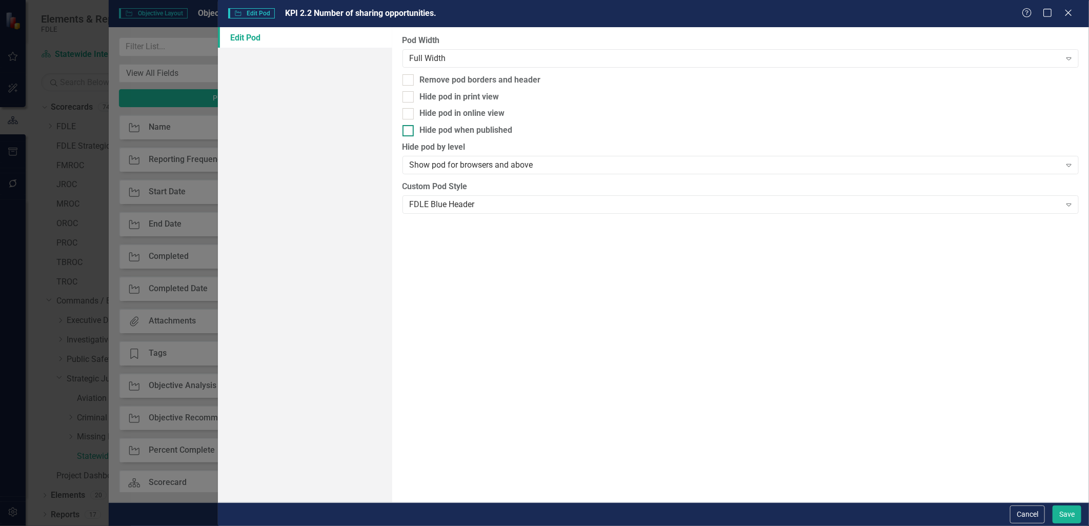
click at [407, 130] on input "Hide pod when published" at bounding box center [406, 128] width 7 height 7
checkbox input "true"
click at [411, 101] on div at bounding box center [408, 96] width 11 height 11
click at [409, 98] on input "Hide pod in print view" at bounding box center [406, 94] width 7 height 7
checkbox input "true"
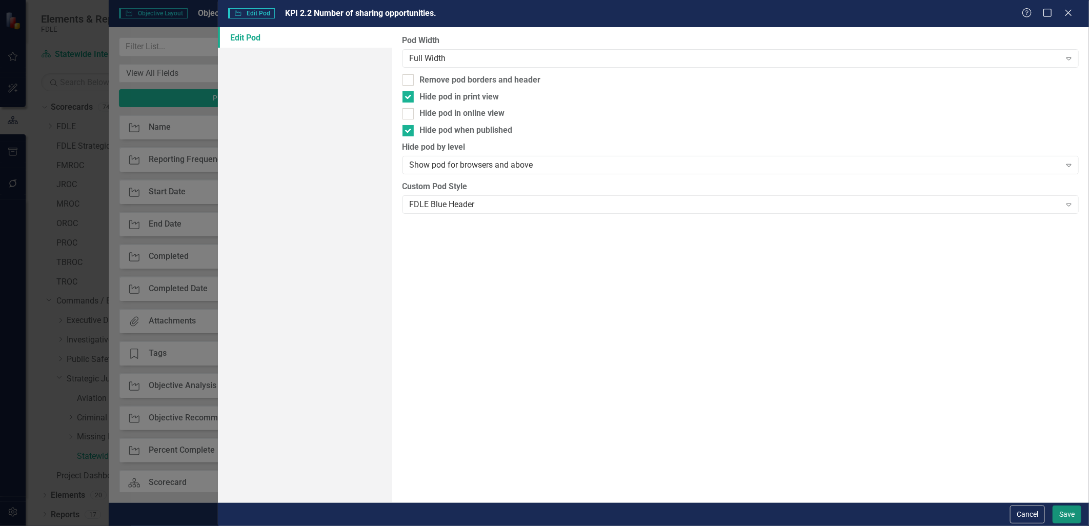
click at [1074, 510] on button "Save" at bounding box center [1067, 515] width 29 height 18
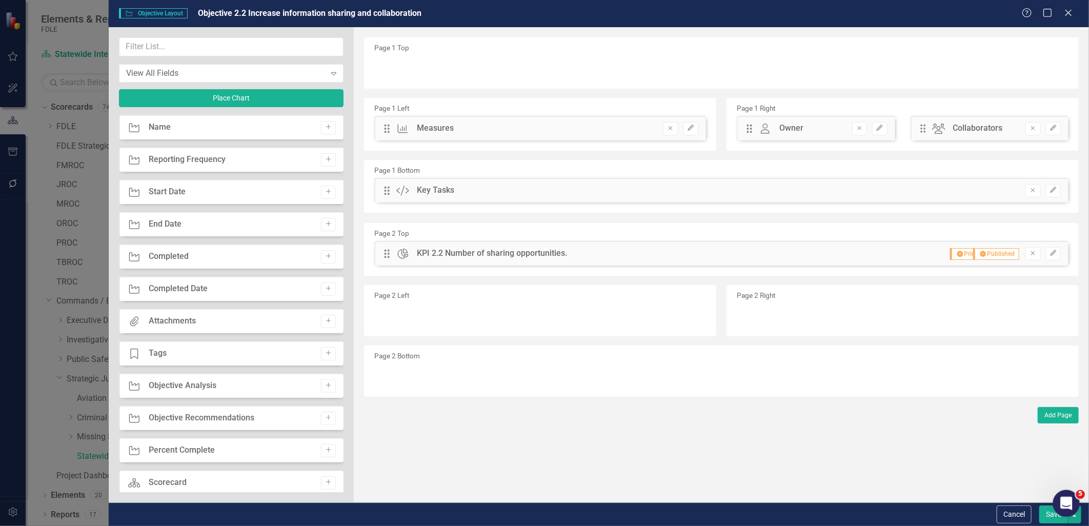
click at [1054, 516] on body "Elements & Reports FDLE Scorecard Statewide Intelligence Search Dropdown Scorec…" at bounding box center [544, 263] width 1089 height 526
click at [1051, 518] on button "Save" at bounding box center [1054, 515] width 29 height 18
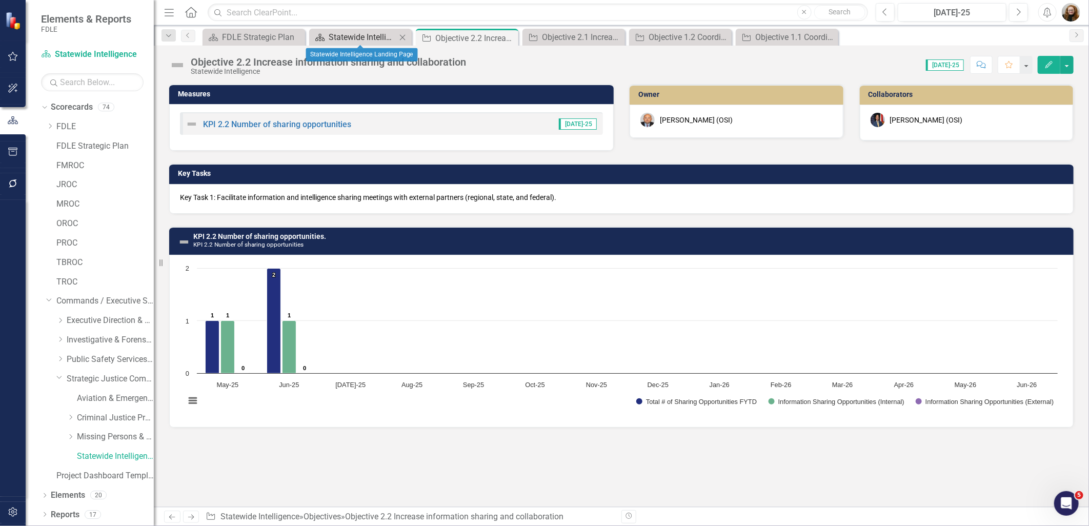
click at [361, 39] on div "Statewide Intelligence Landing Page" at bounding box center [363, 37] width 68 height 13
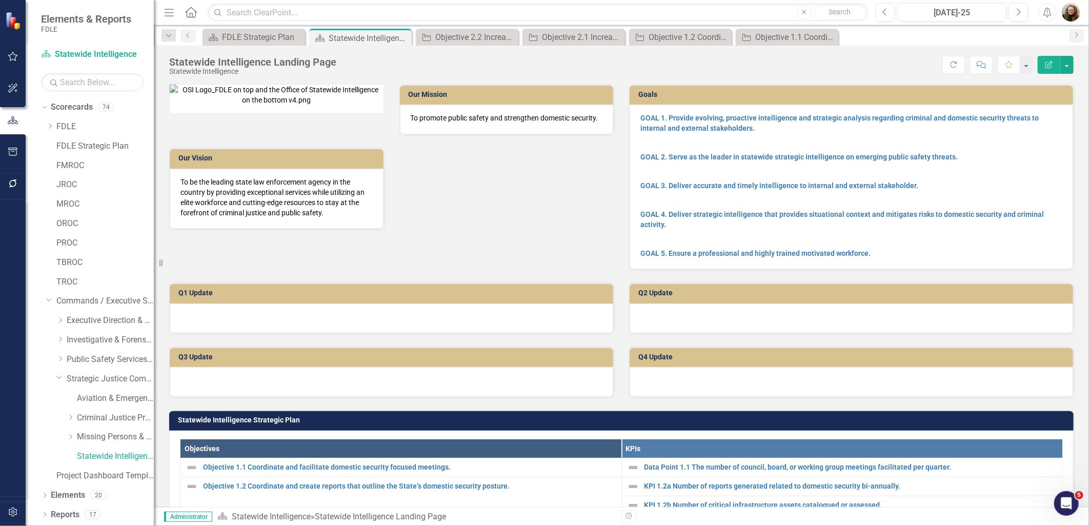
scroll to position [285, 0]
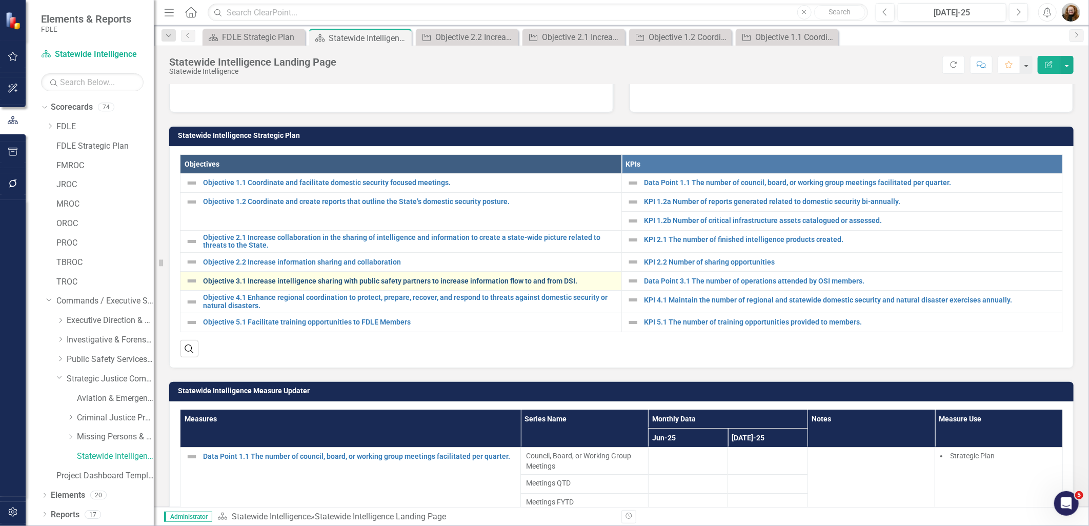
click at [283, 285] on link "Objective 3.1 Increase intelligence sharing with public safety partners to incr…" at bounding box center [409, 281] width 413 height 8
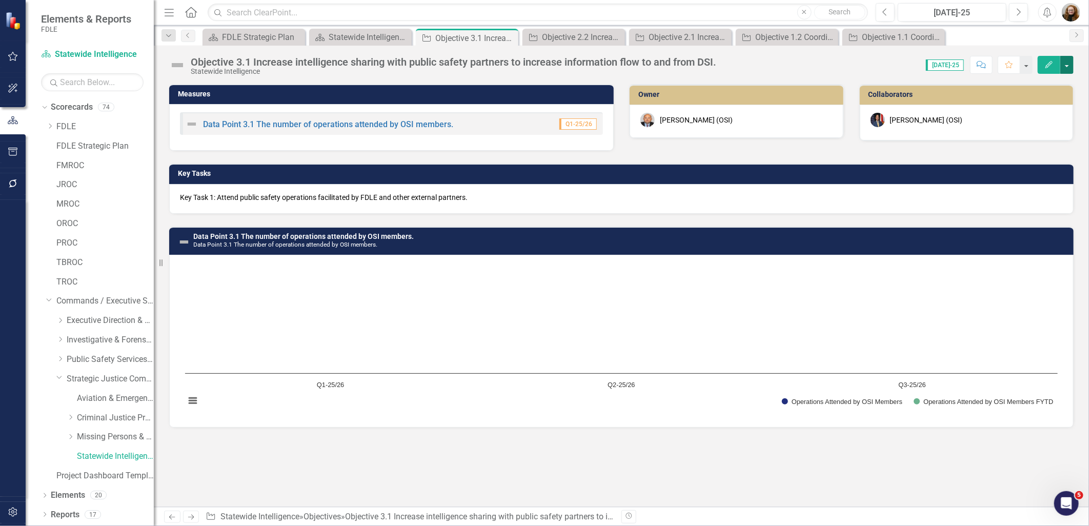
click at [1066, 68] on button "button" at bounding box center [1067, 65] width 13 height 18
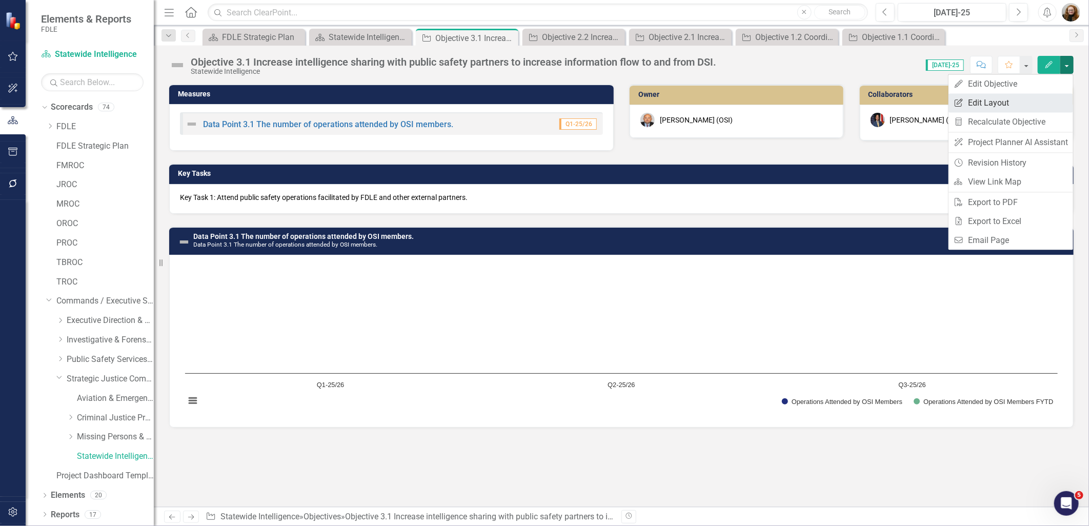
click at [1003, 102] on link "Edit Report Edit Layout" at bounding box center [1011, 102] width 125 height 19
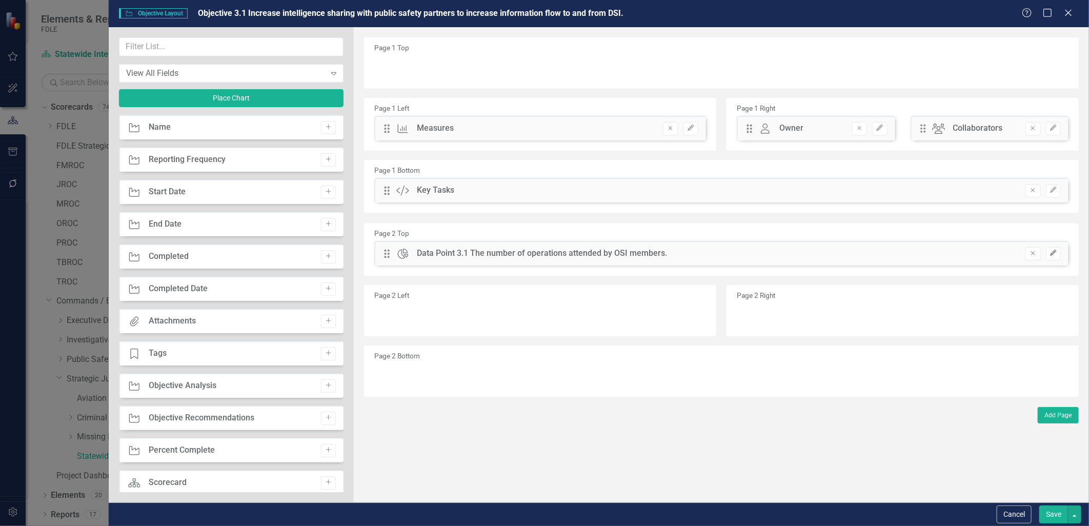
click at [1057, 255] on icon "Edit" at bounding box center [1054, 253] width 8 height 6
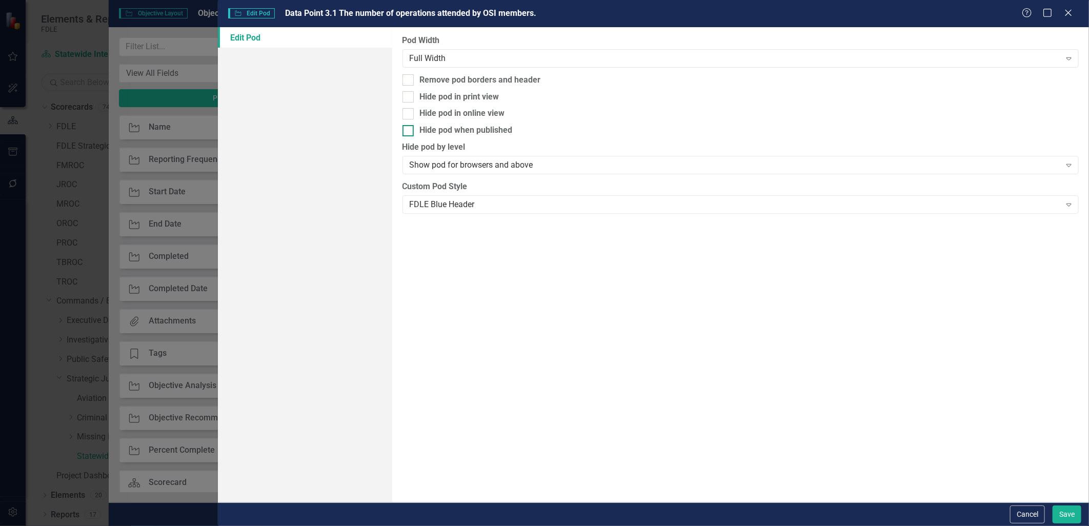
click at [417, 131] on div "Hide pod when published" at bounding box center [741, 131] width 677 height 12
click at [409, 131] on input "Hide pod when published" at bounding box center [406, 128] width 7 height 7
checkbox input "true"
click at [407, 99] on div at bounding box center [408, 96] width 11 height 11
click at [407, 98] on input "Hide pod in print view" at bounding box center [406, 94] width 7 height 7
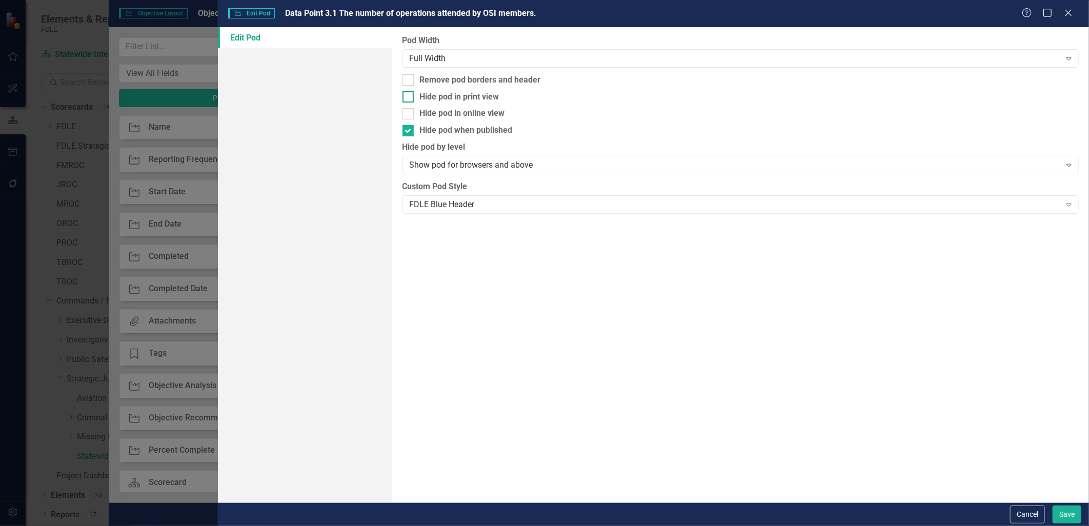
checkbox input "true"
drag, startPoint x: 1073, startPoint y: 511, endPoint x: 1067, endPoint y: 504, distance: 9.5
click at [1072, 511] on button "Save" at bounding box center [1067, 515] width 29 height 18
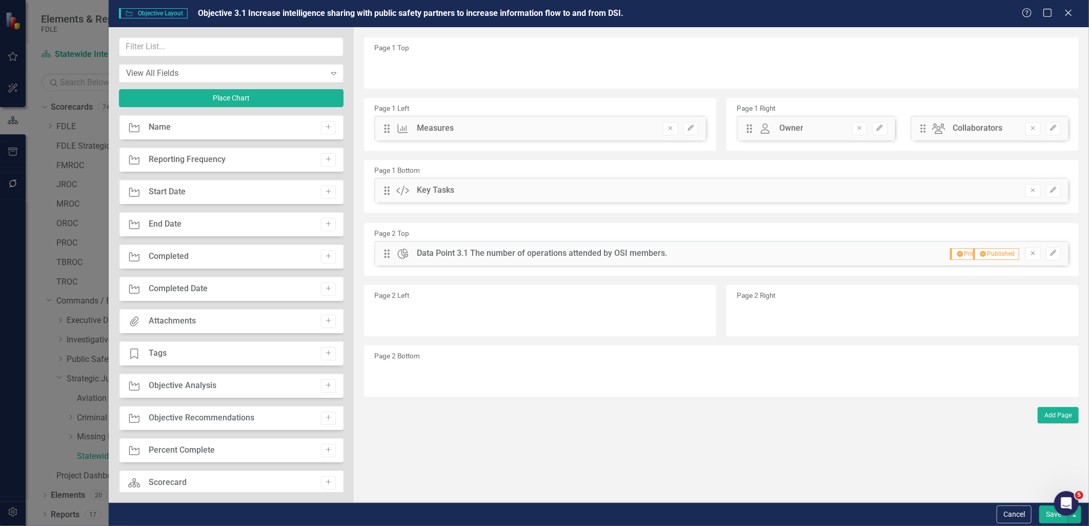
click at [1049, 514] on button "Save" at bounding box center [1054, 515] width 29 height 18
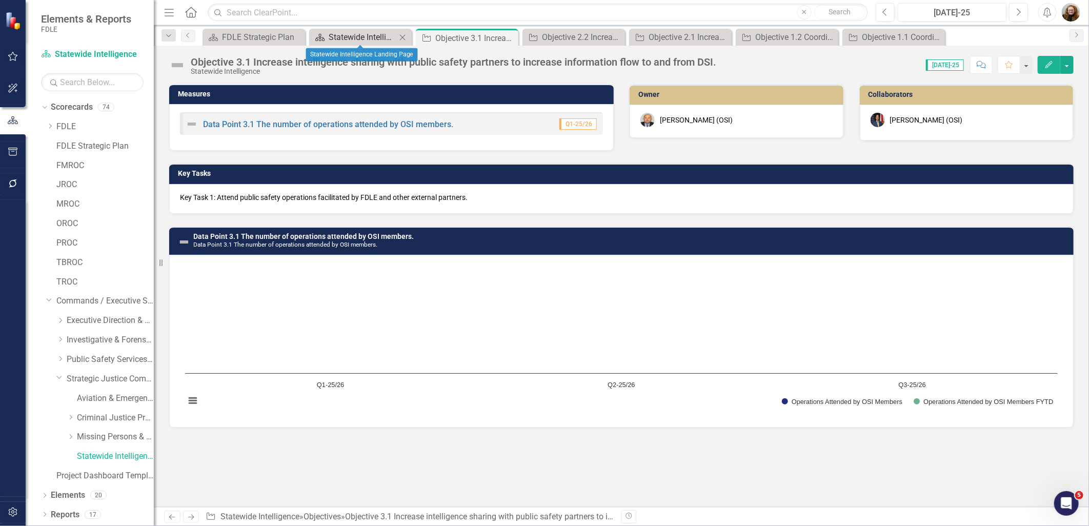
click at [367, 36] on div "Statewide Intelligence Landing Page" at bounding box center [363, 37] width 68 height 13
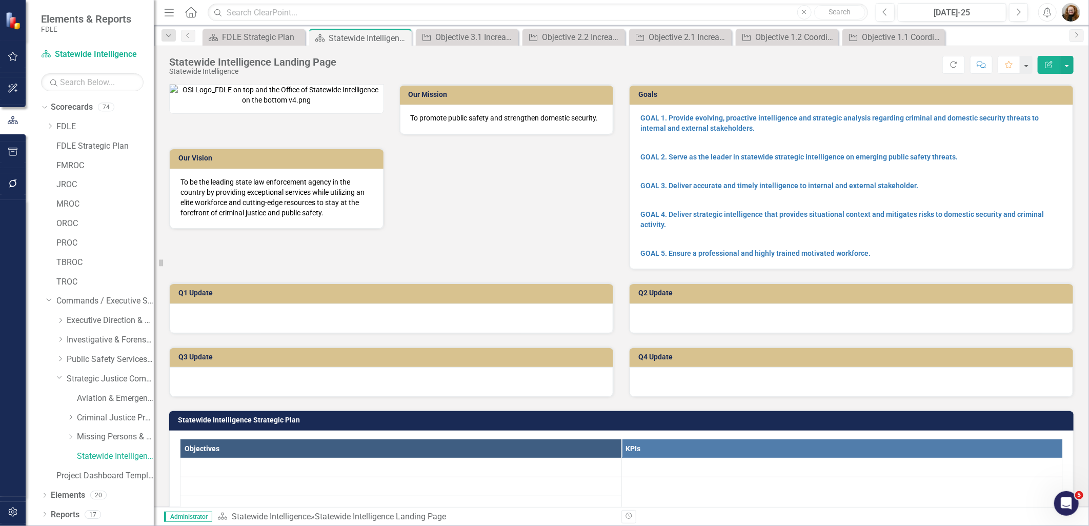
scroll to position [342, 0]
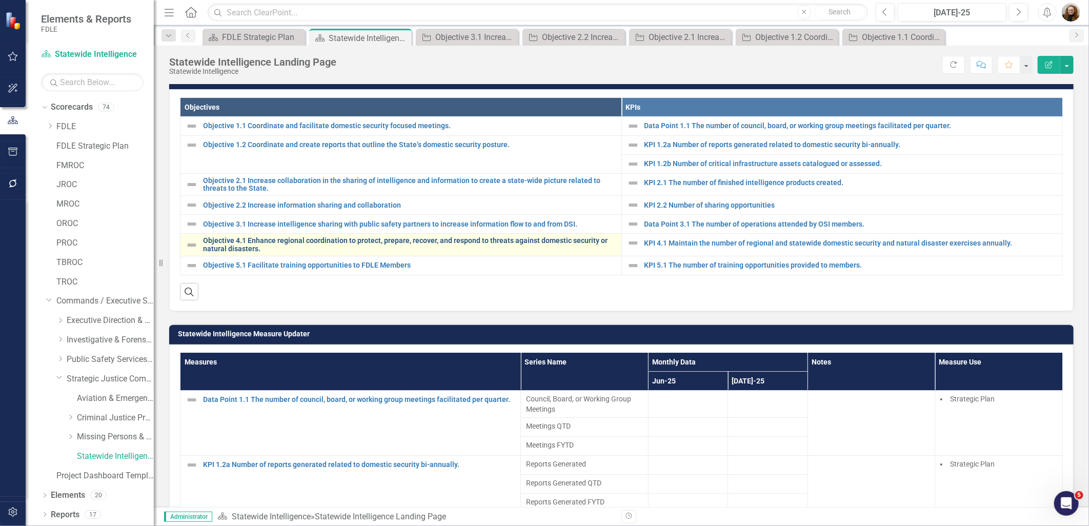
click at [270, 253] on link "Objective 4.1 Enhance regional coordination to protect, prepare, recover, and r…" at bounding box center [409, 245] width 413 height 16
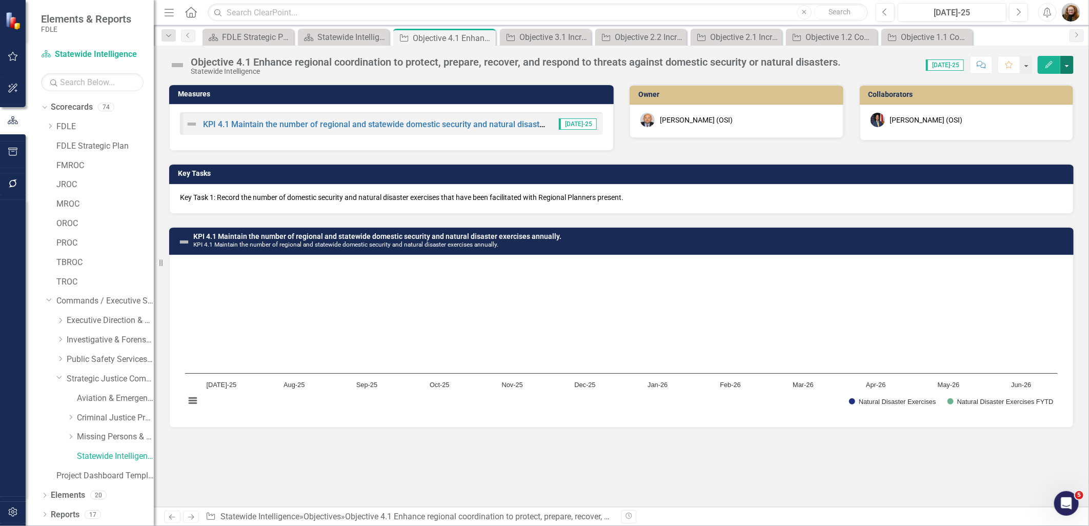
click at [1065, 66] on button "button" at bounding box center [1067, 65] width 13 height 18
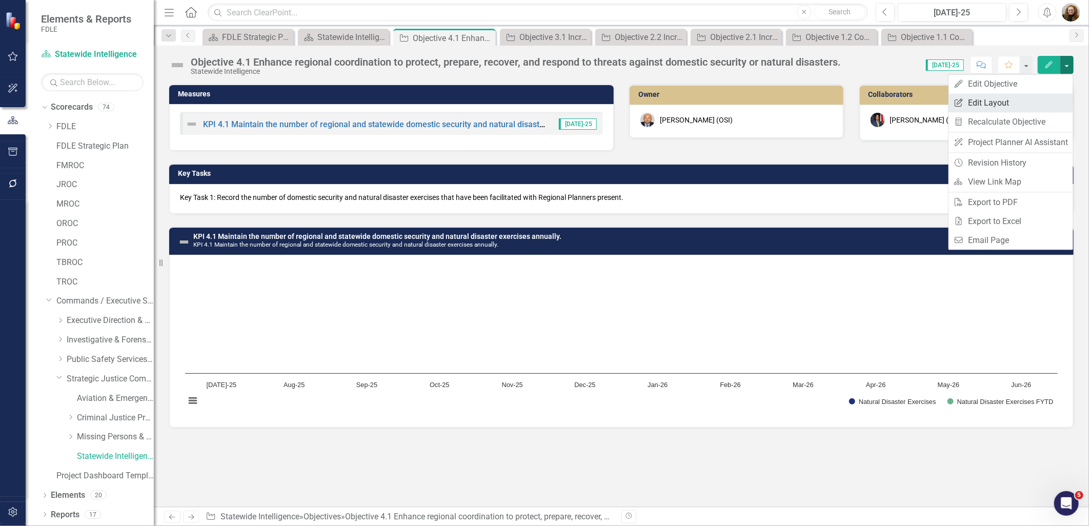
click at [990, 96] on link "Edit Report Edit Layout" at bounding box center [1011, 102] width 125 height 19
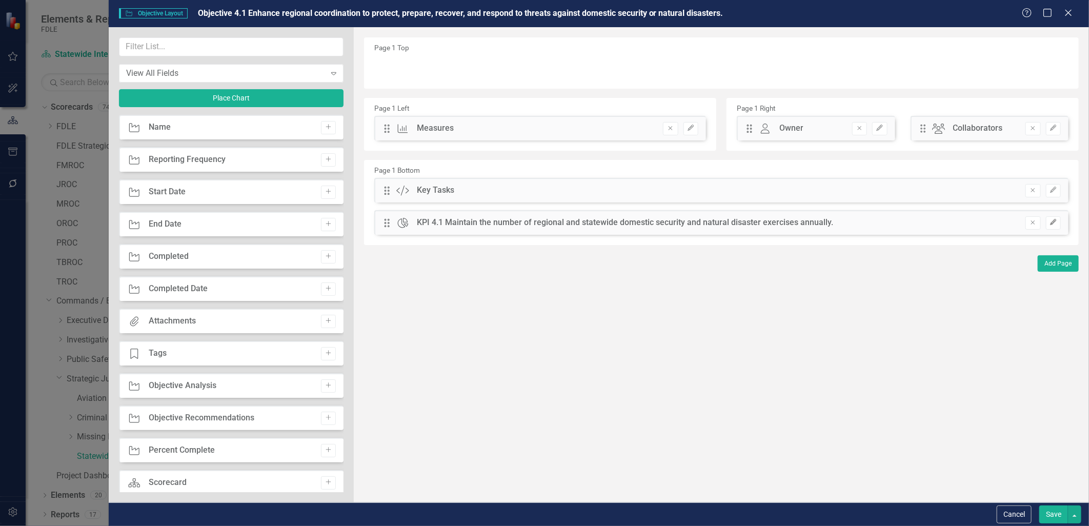
click at [1051, 224] on icon "button" at bounding box center [1053, 223] width 6 height 6
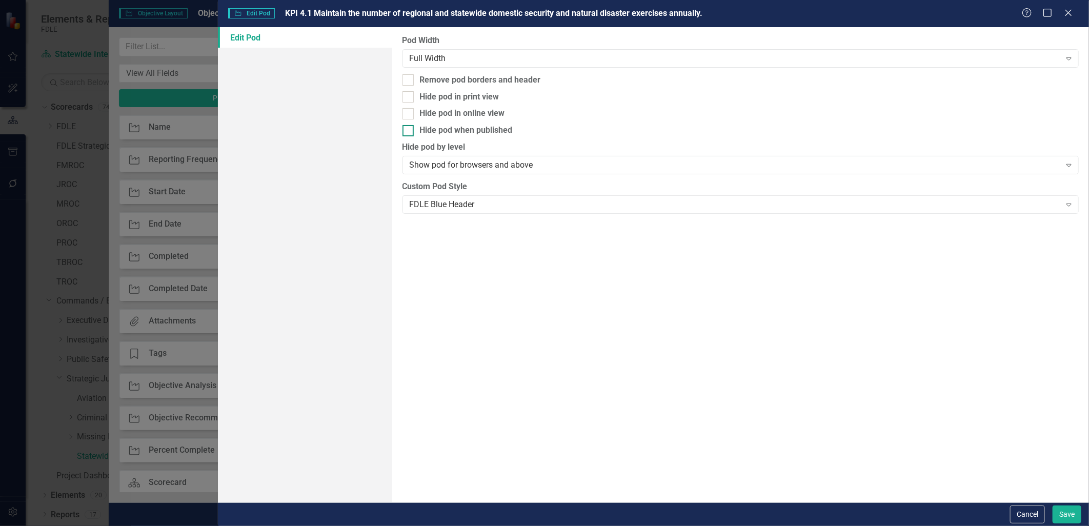
click at [409, 132] on div at bounding box center [408, 130] width 11 height 11
click at [409, 132] on input "Hide pod when published" at bounding box center [406, 128] width 7 height 7
checkbox input "true"
click at [406, 99] on div at bounding box center [408, 96] width 11 height 11
click at [406, 98] on input "Hide pod in print view" at bounding box center [406, 94] width 7 height 7
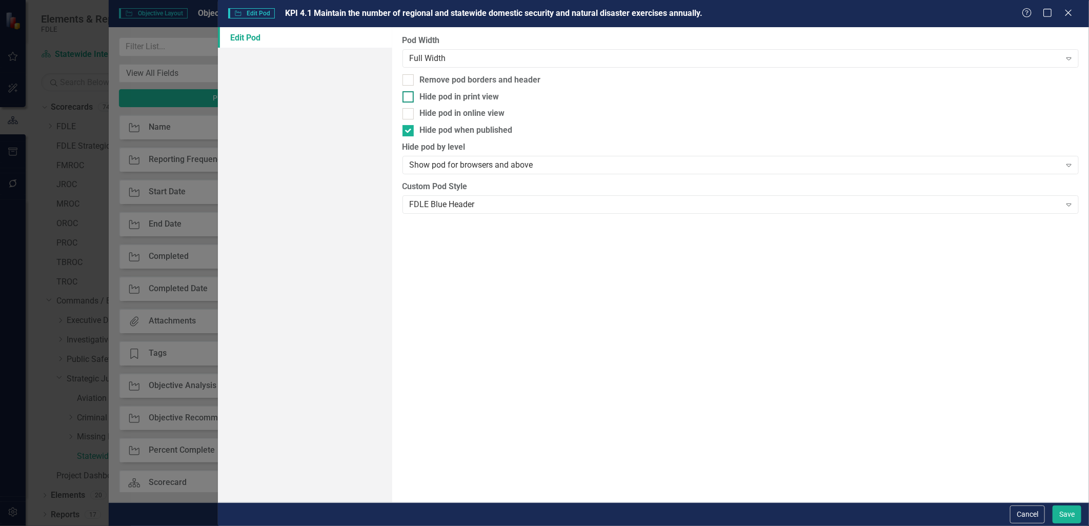
checkbox input "true"
click at [1068, 515] on button "Save" at bounding box center [1067, 515] width 29 height 18
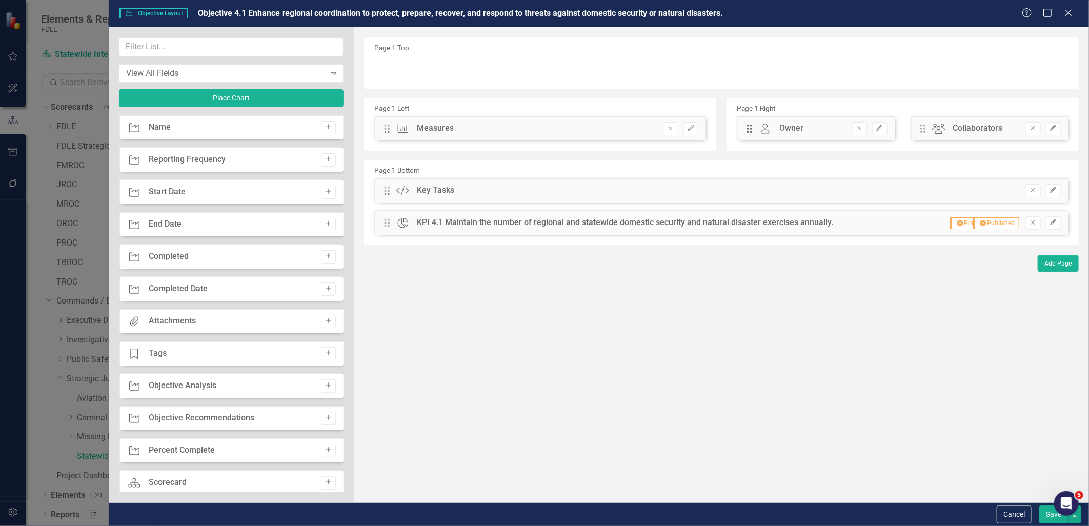
click at [1054, 518] on button "Save" at bounding box center [1054, 515] width 29 height 18
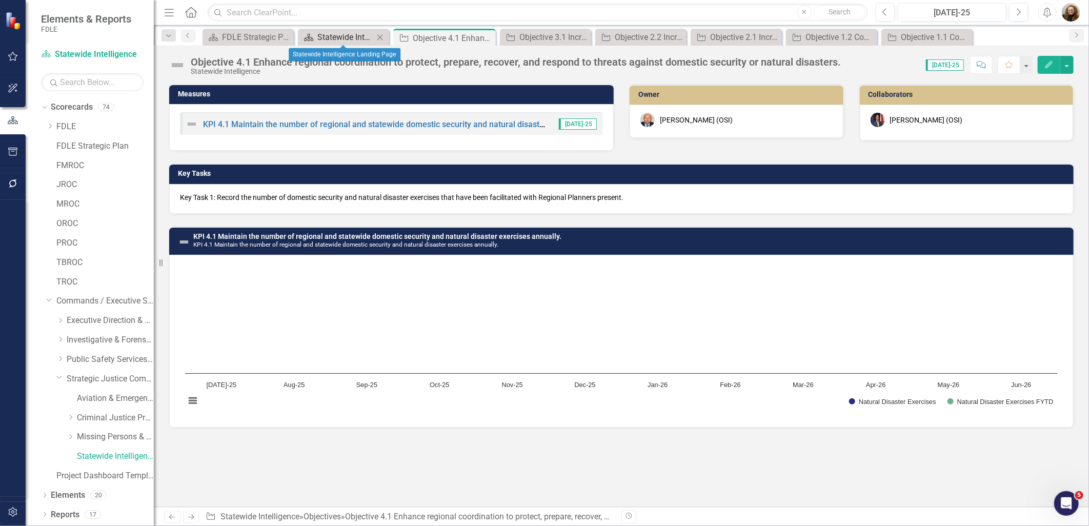
click at [339, 36] on div "Statewide Intelligence Landing Page" at bounding box center [346, 37] width 56 height 13
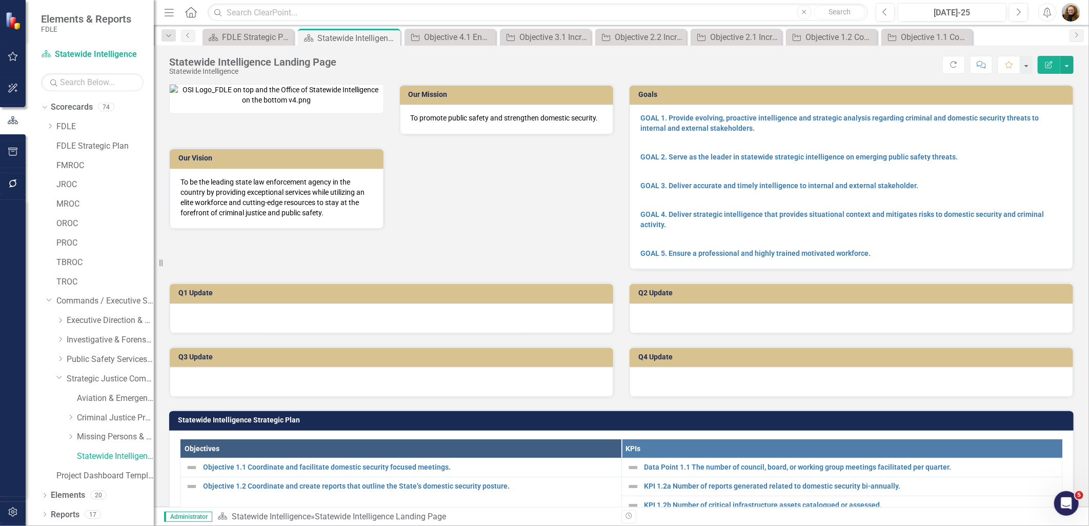
scroll to position [285, 0]
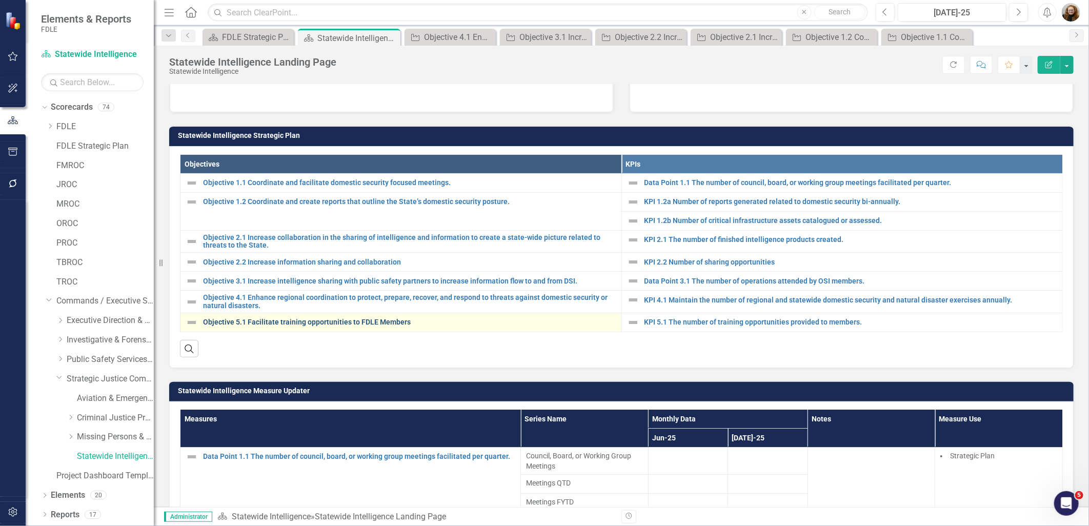
click at [313, 326] on link "Objective 5.1 Facilitate training opportunities to FDLE Members" at bounding box center [409, 323] width 413 height 8
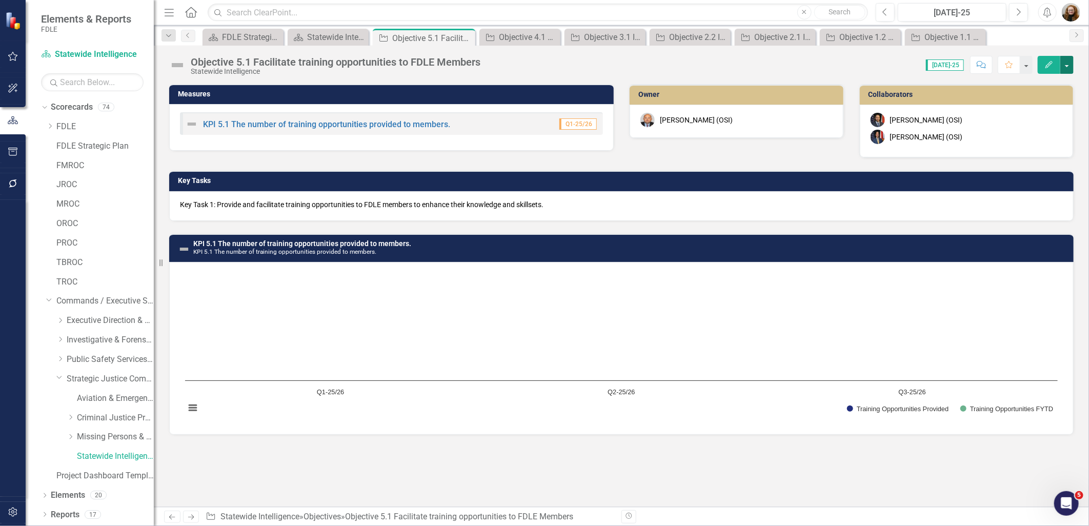
click at [1066, 65] on button "button" at bounding box center [1067, 65] width 13 height 18
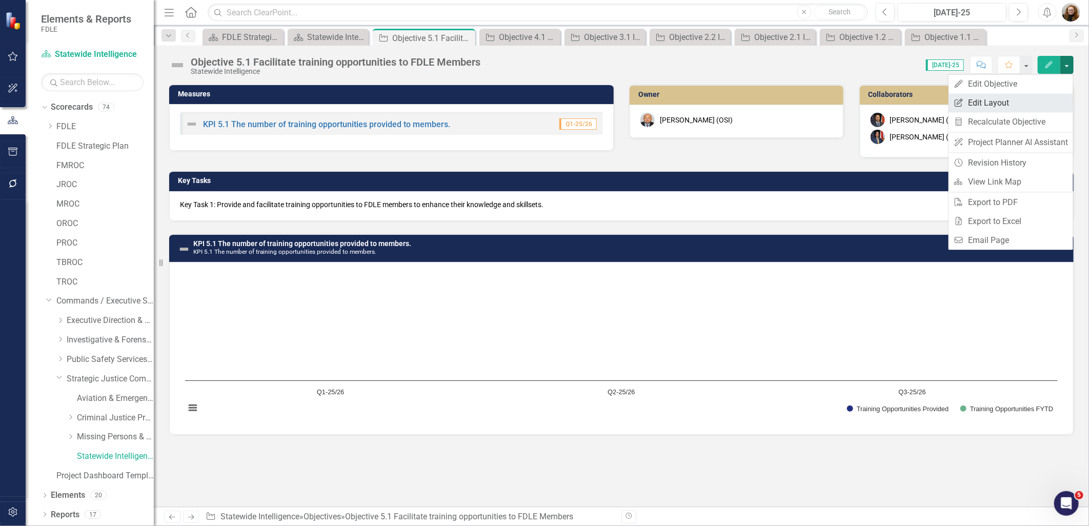
click at [1017, 96] on link "Edit Report Edit Layout" at bounding box center [1011, 102] width 125 height 19
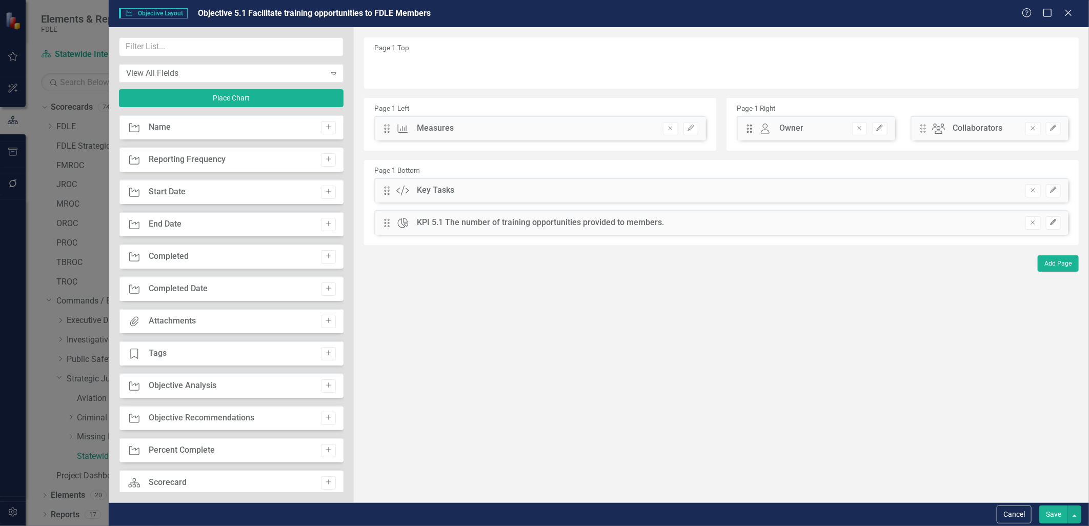
click at [1050, 224] on icon "Edit" at bounding box center [1054, 223] width 8 height 6
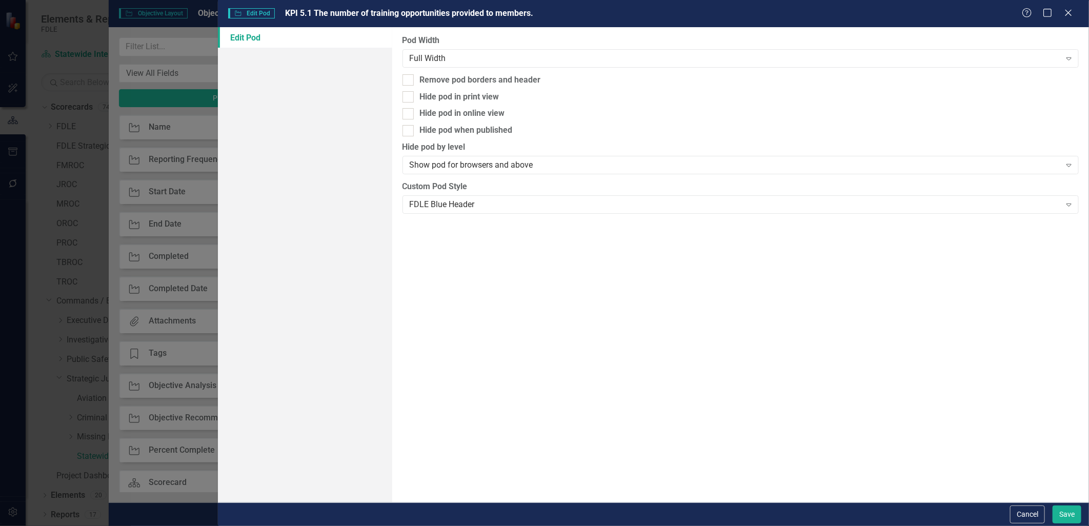
drag, startPoint x: 407, startPoint y: 130, endPoint x: 406, endPoint y: 107, distance: 23.6
click at [407, 130] on input "Hide pod when published" at bounding box center [406, 128] width 7 height 7
checkbox input "true"
click at [406, 97] on input "Hide pod in print view" at bounding box center [406, 94] width 7 height 7
checkbox input "true"
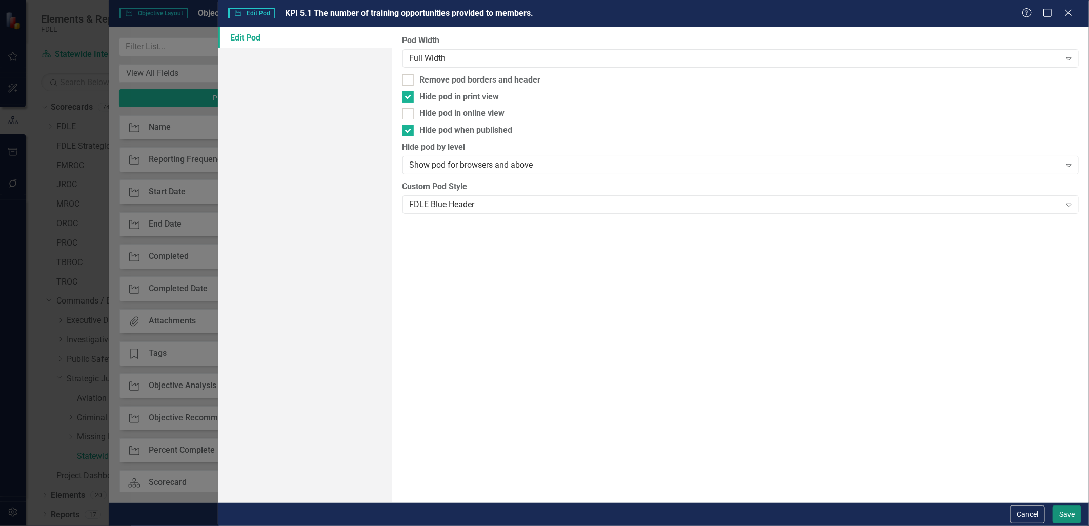
click at [1066, 511] on button "Save" at bounding box center [1067, 515] width 29 height 18
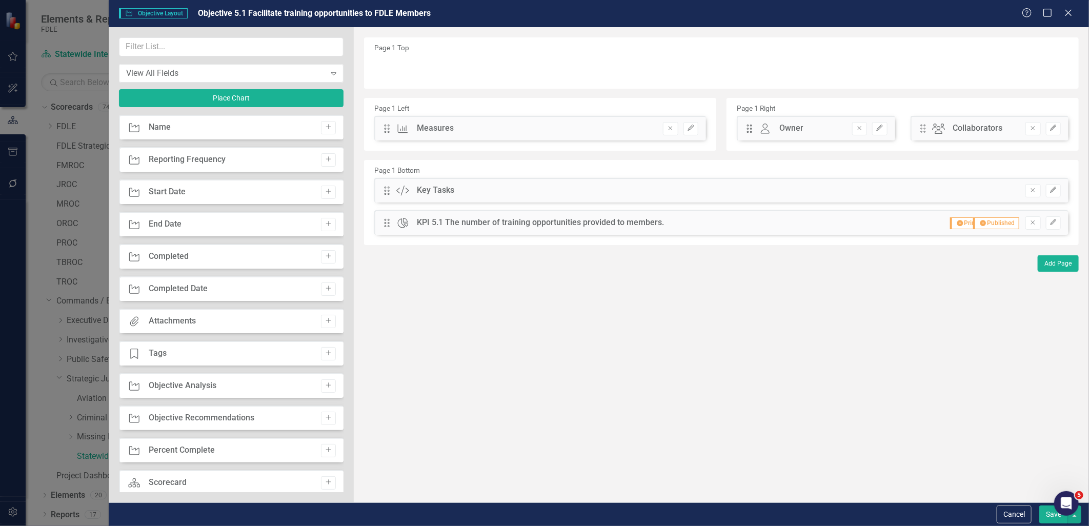
click at [1051, 517] on button "Save" at bounding box center [1054, 515] width 29 height 18
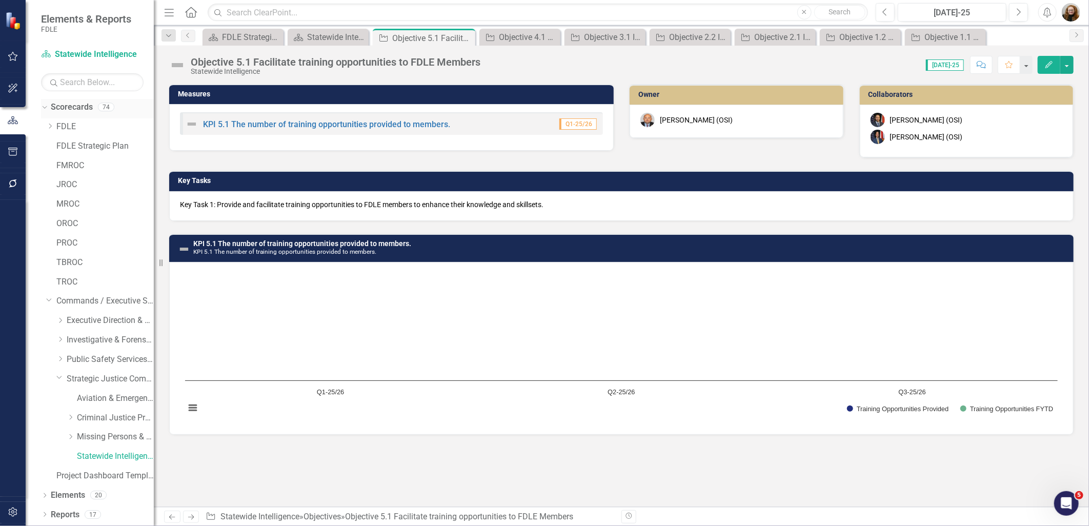
click at [84, 104] on link "Scorecards" at bounding box center [72, 108] width 42 height 12
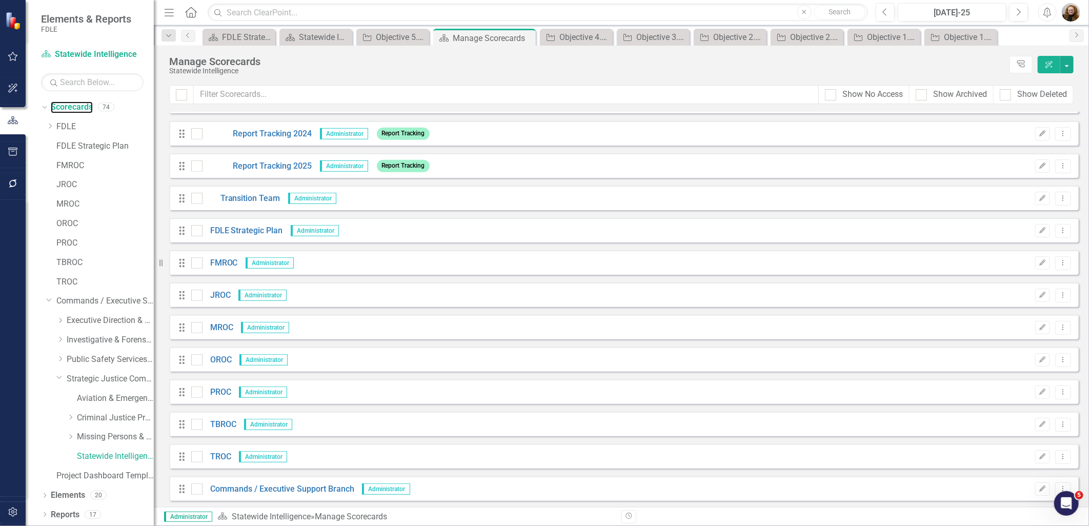
scroll to position [342, 0]
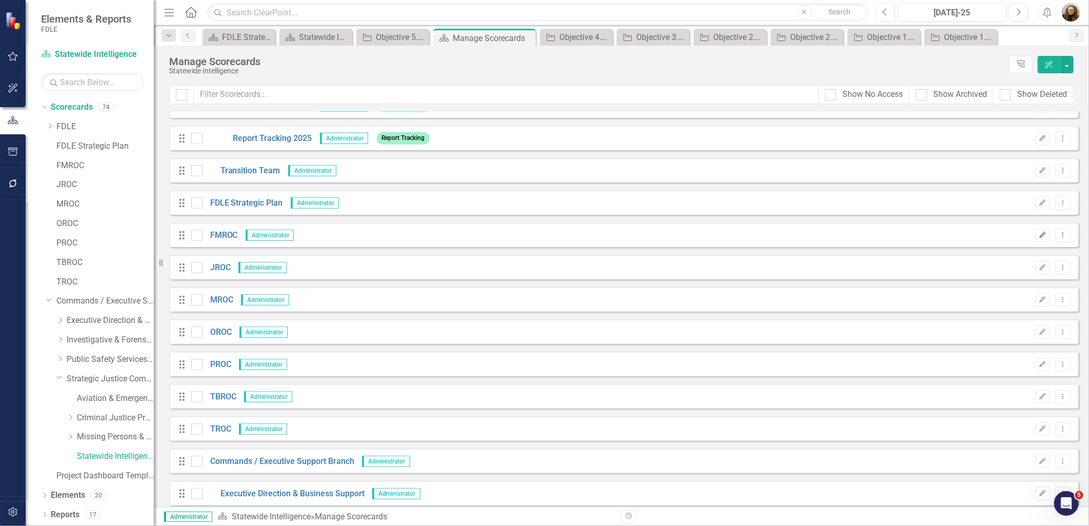
click at [1036, 236] on button "Edit" at bounding box center [1043, 235] width 15 height 13
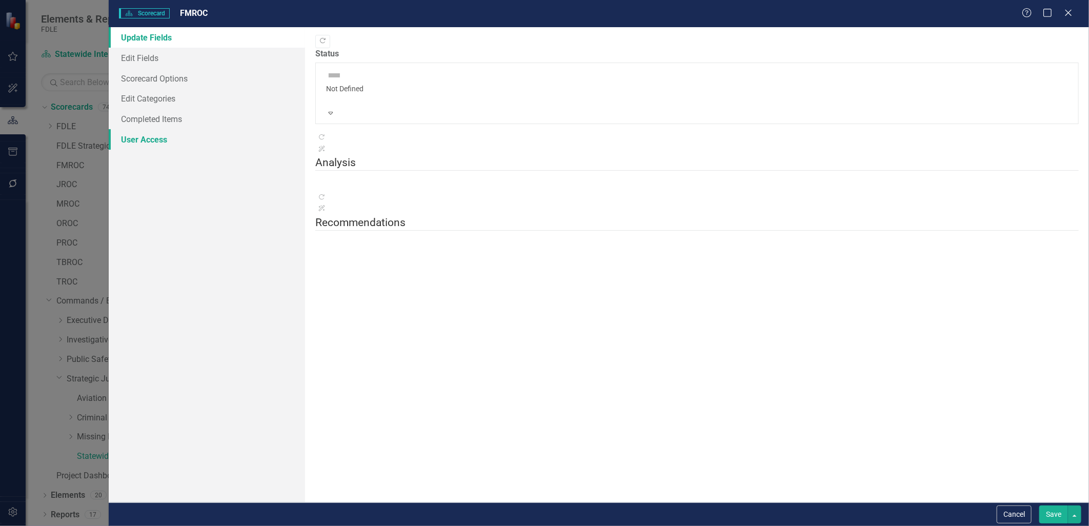
click at [150, 138] on link "User Access" at bounding box center [207, 139] width 196 height 21
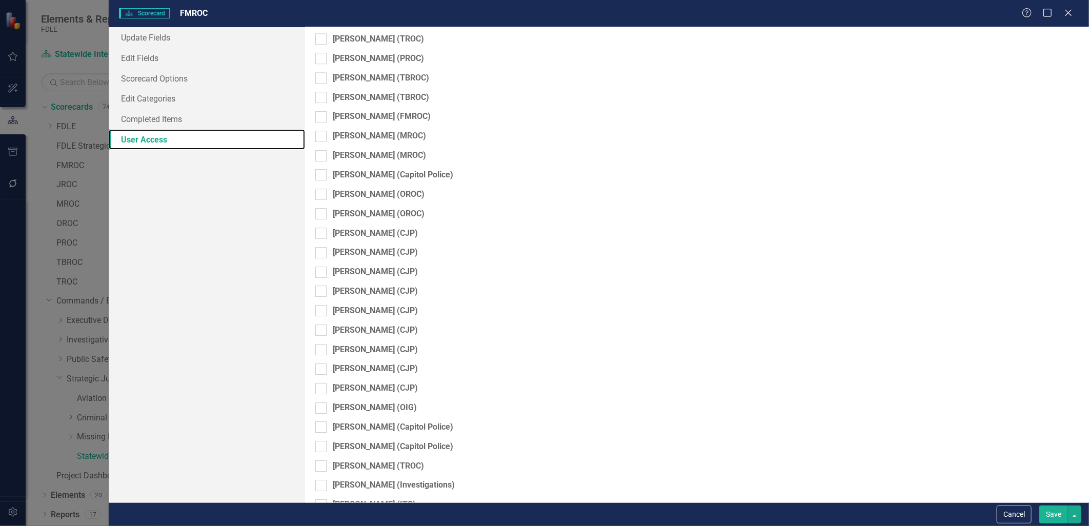
scroll to position [2244, 0]
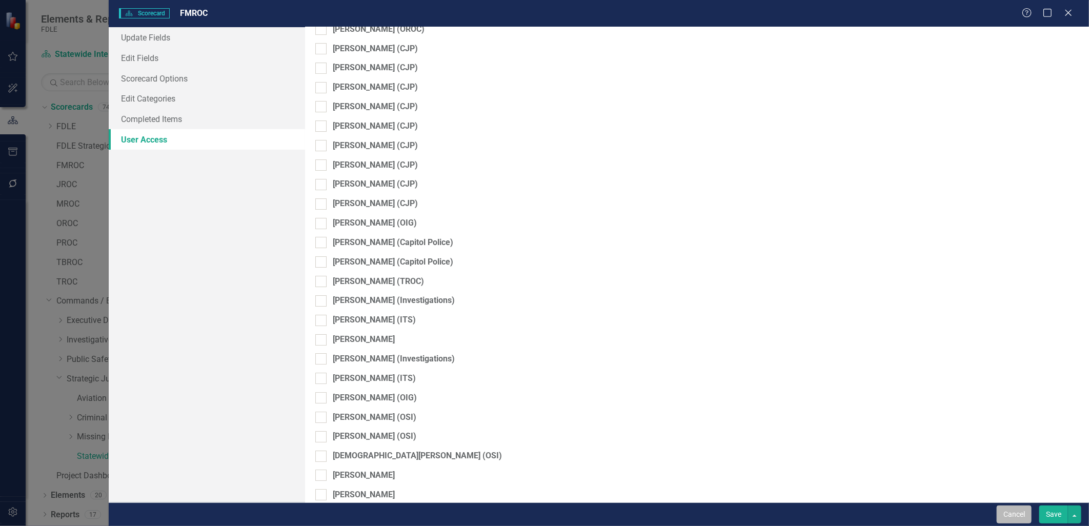
click at [1009, 515] on button "Cancel" at bounding box center [1014, 515] width 35 height 18
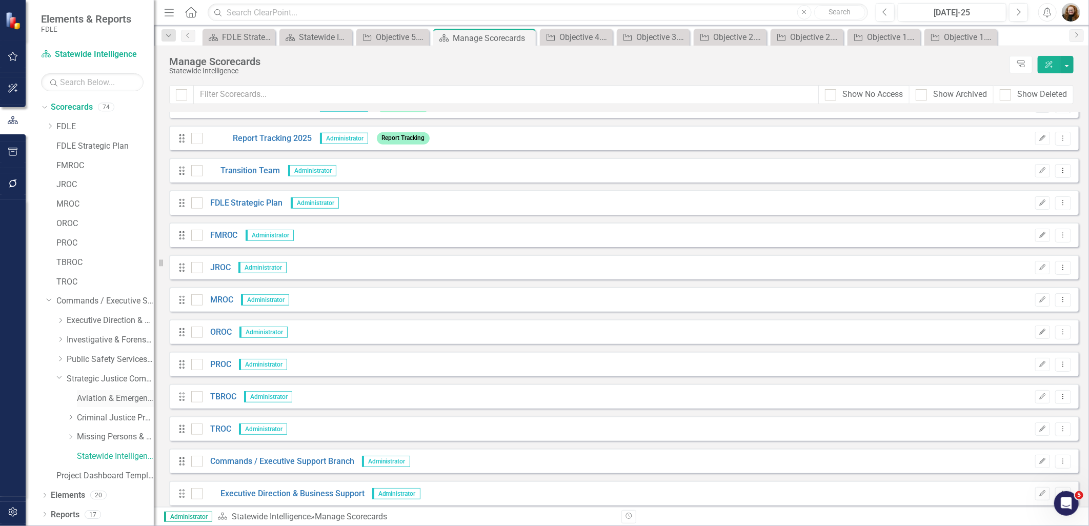
click at [134, 402] on link "Aviation & Emergency Preparedness" at bounding box center [115, 399] width 77 height 12
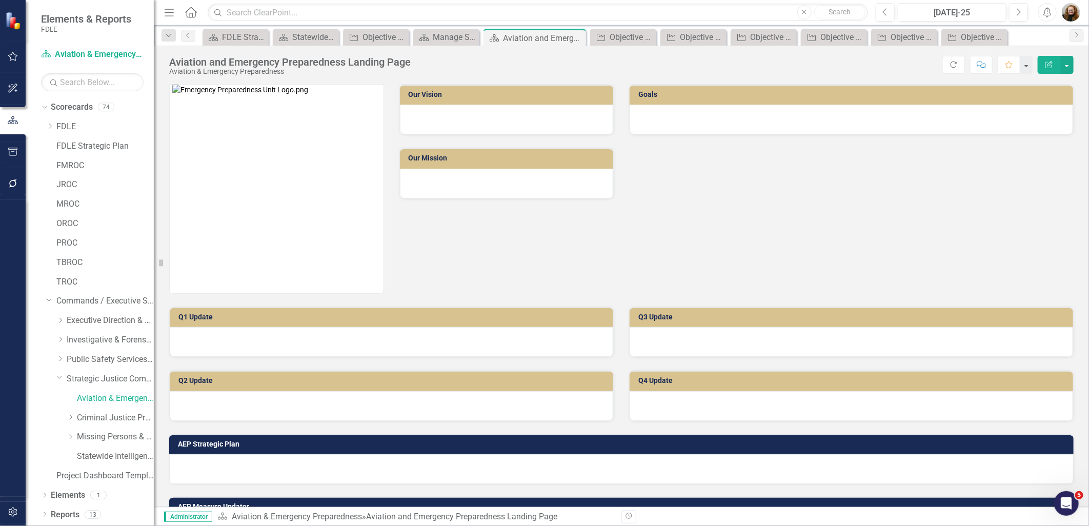
click at [565, 254] on div "Our Vision Our Mission" at bounding box center [392, 182] width 460 height 223
click at [62, 322] on icon "Dropdown" at bounding box center [60, 321] width 8 height 6
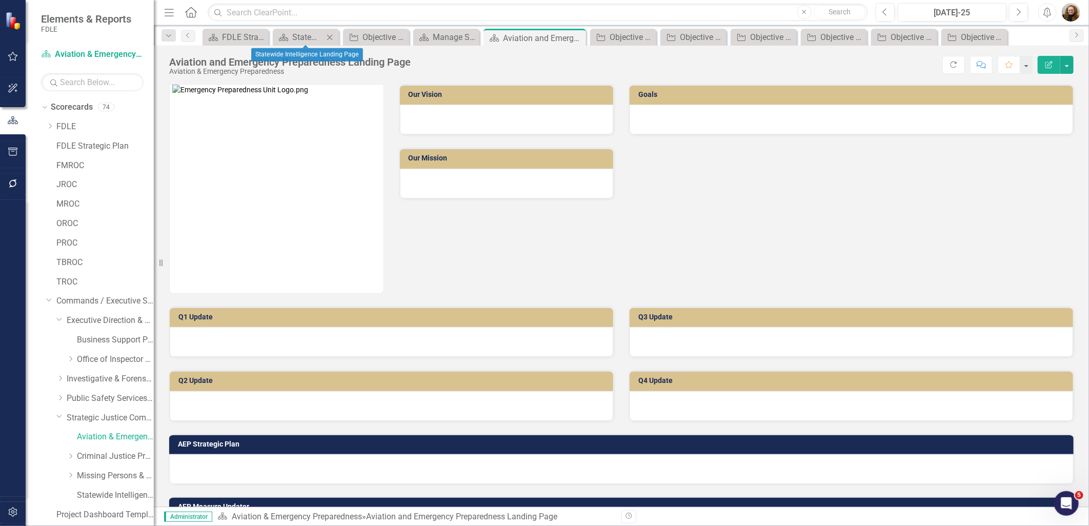
click at [328, 37] on icon "Close" at bounding box center [330, 37] width 10 height 8
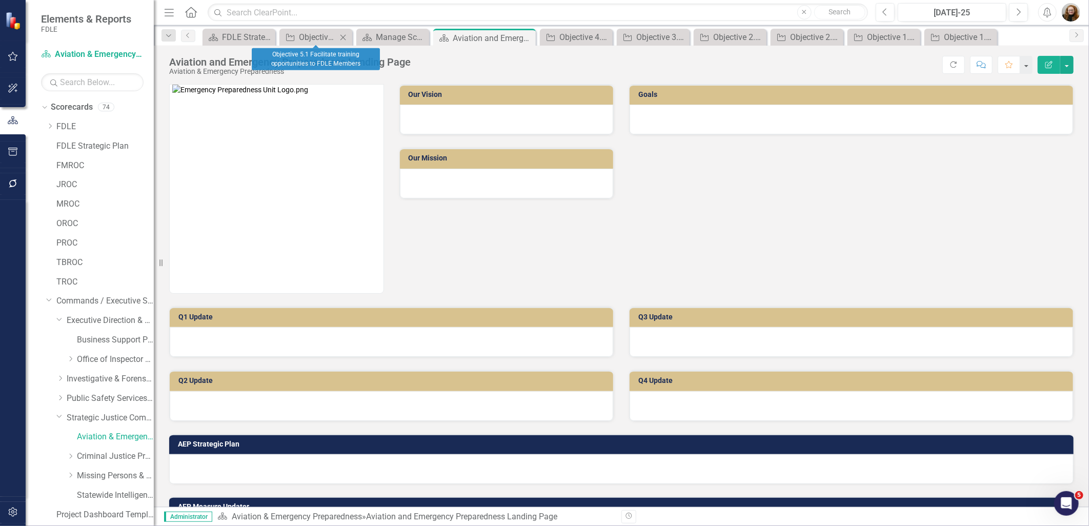
click at [341, 37] on icon "Close" at bounding box center [343, 37] width 10 height 8
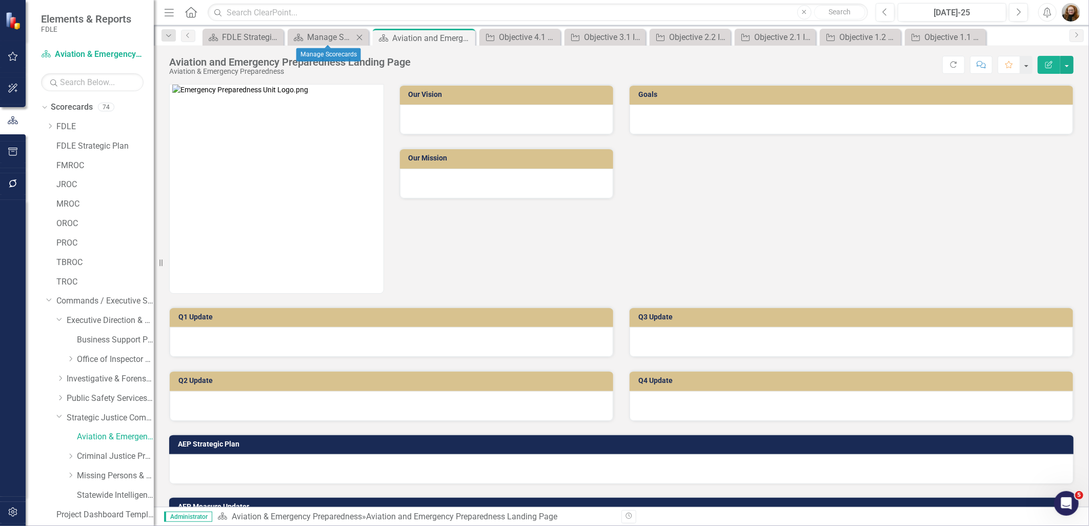
click at [363, 36] on icon "Close" at bounding box center [359, 37] width 10 height 8
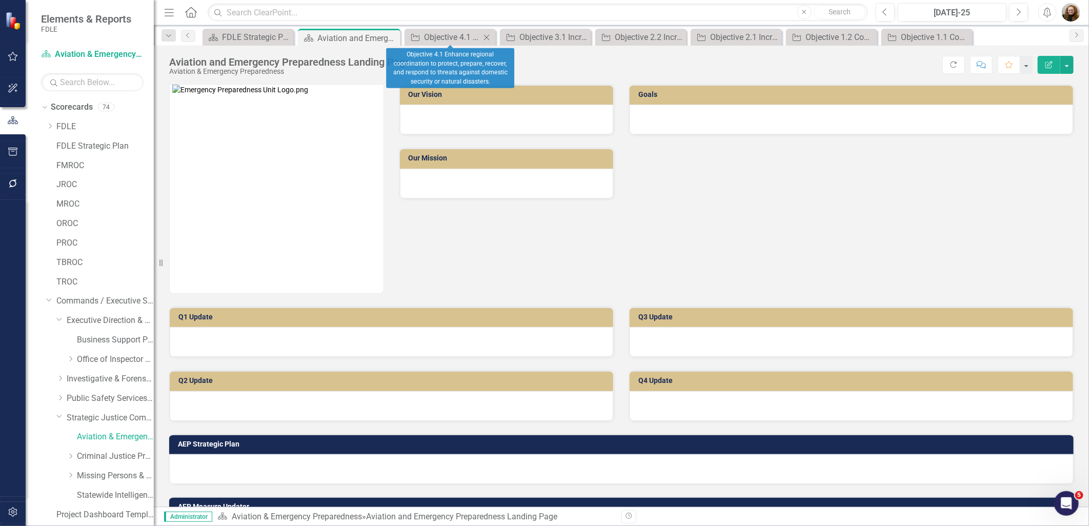
click at [489, 36] on icon "Close" at bounding box center [487, 37] width 10 height 8
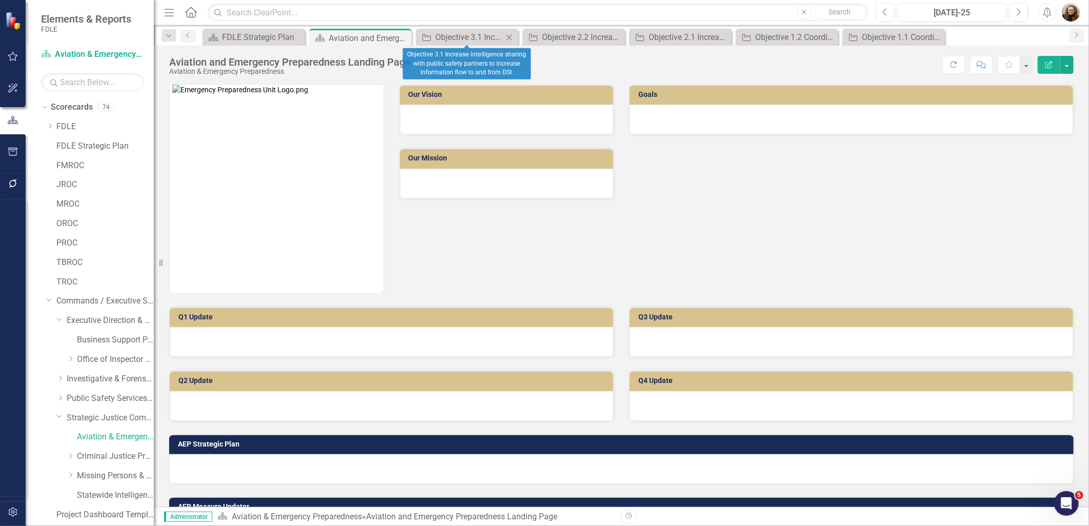
click at [510, 35] on icon "Close" at bounding box center [509, 37] width 10 height 8
click at [503, 37] on div "Close" at bounding box center [509, 37] width 13 height 13
click at [0, 0] on icon "Close" at bounding box center [0, 0] width 0 height 0
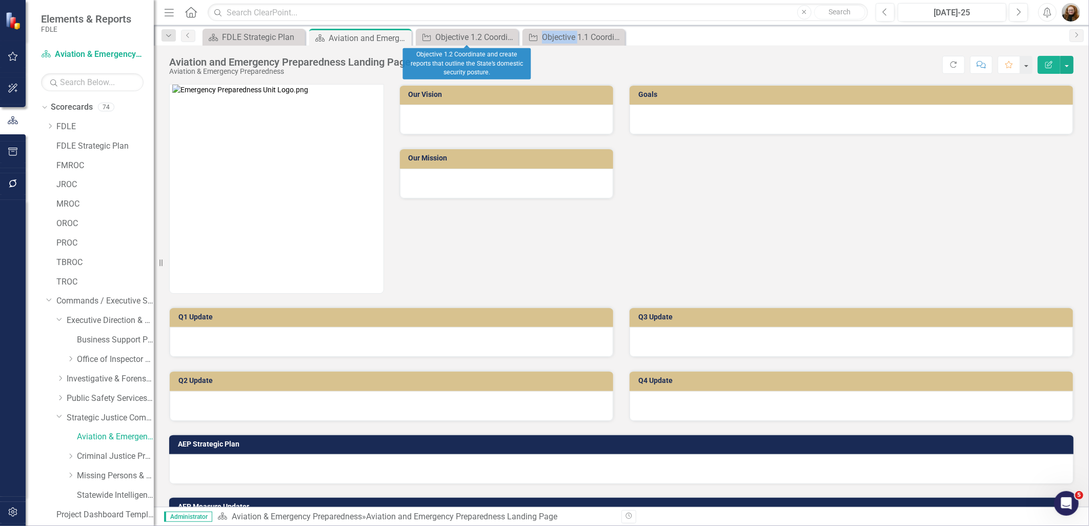
click at [0, 0] on icon "Close" at bounding box center [0, 0] width 0 height 0
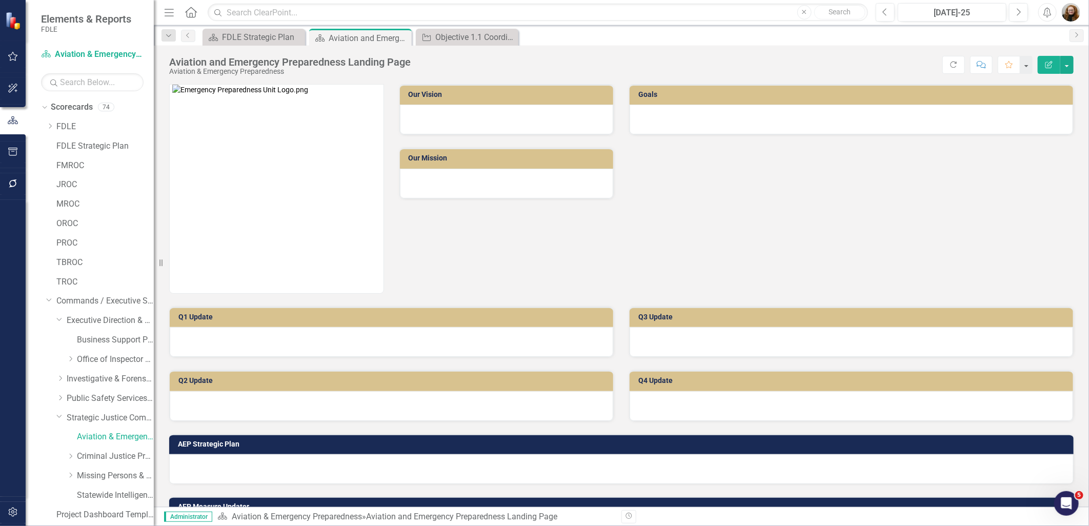
click at [0, 0] on icon "Close" at bounding box center [0, 0] width 0 height 0
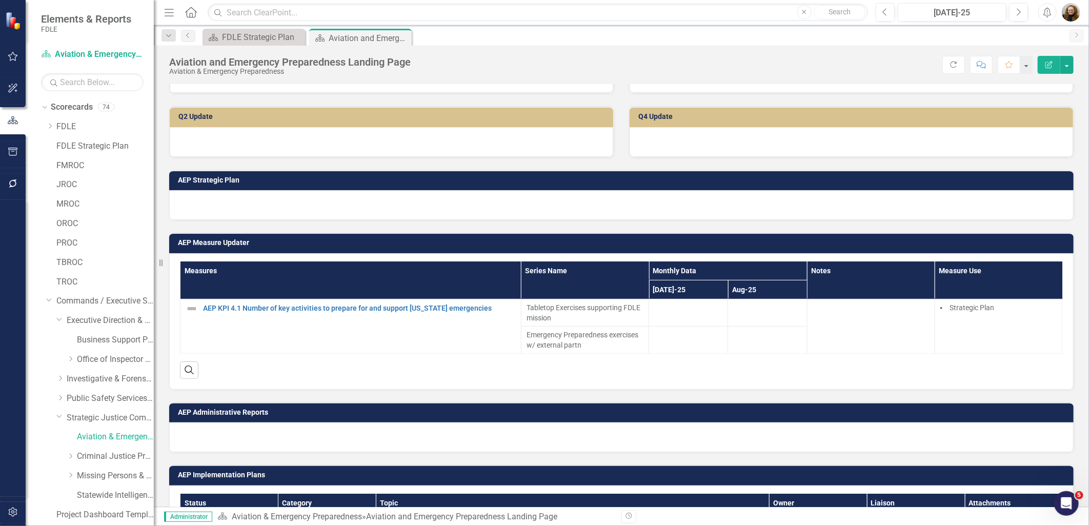
scroll to position [285, 0]
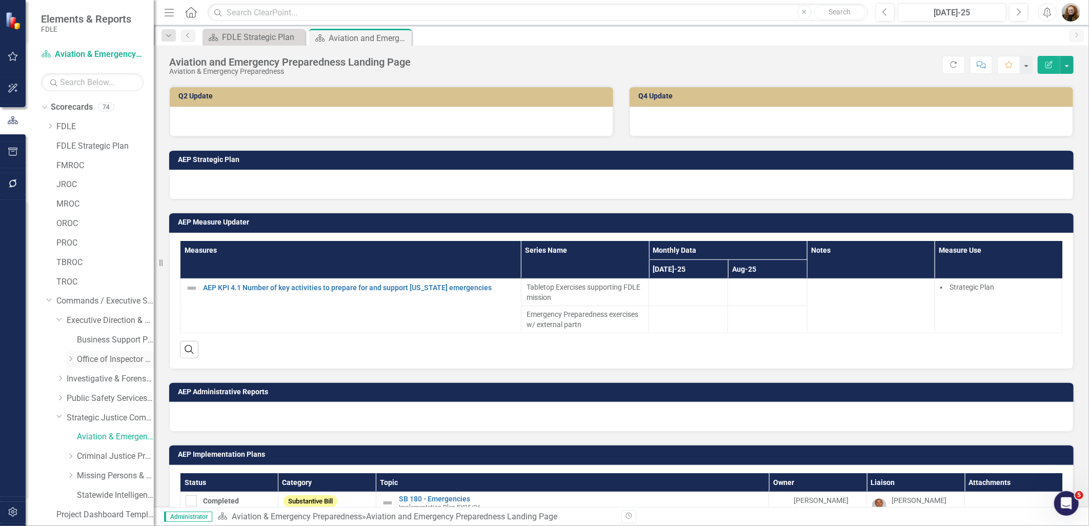
click at [104, 358] on link "Office of Inspector General" at bounding box center [115, 360] width 77 height 12
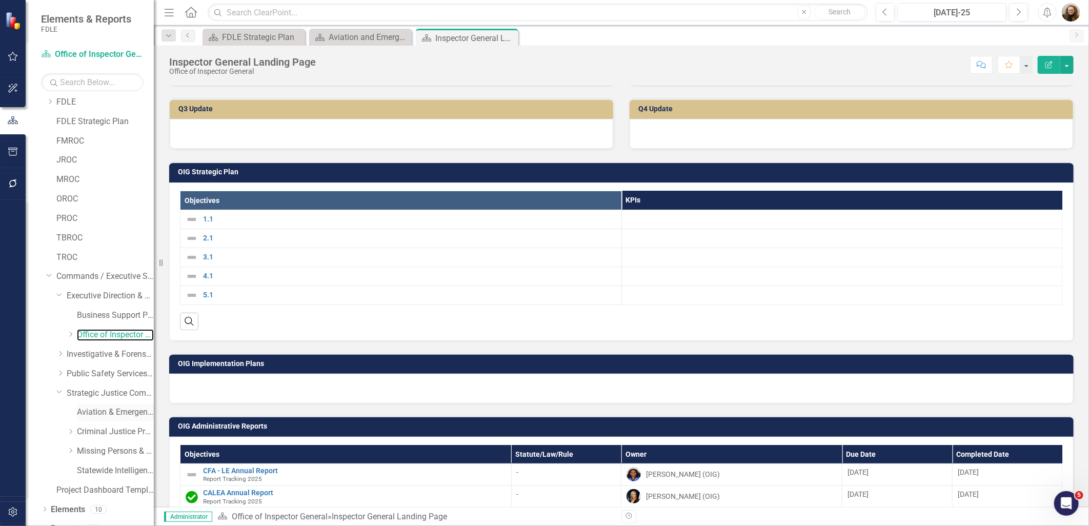
scroll to position [38, 0]
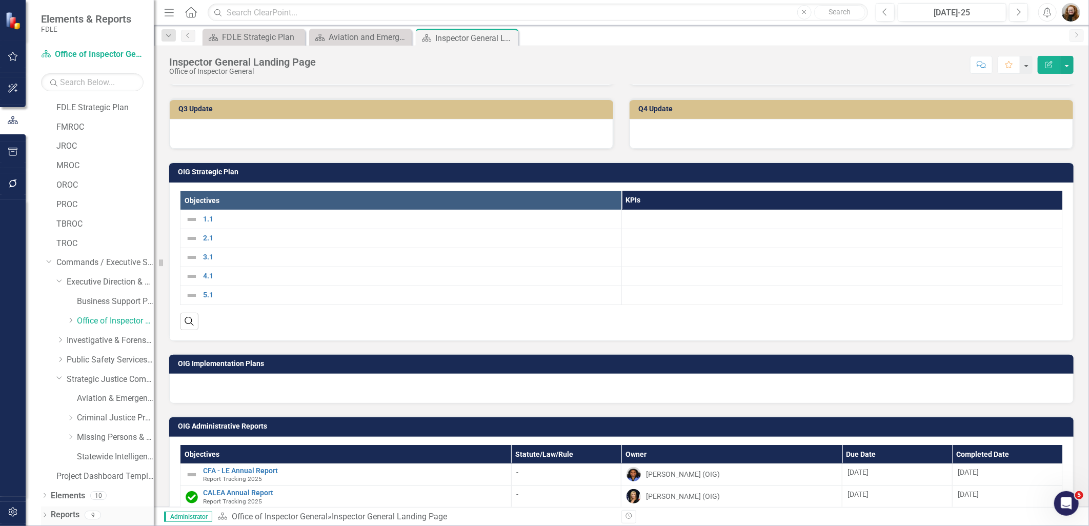
click at [42, 517] on icon "Dropdown" at bounding box center [44, 516] width 7 height 6
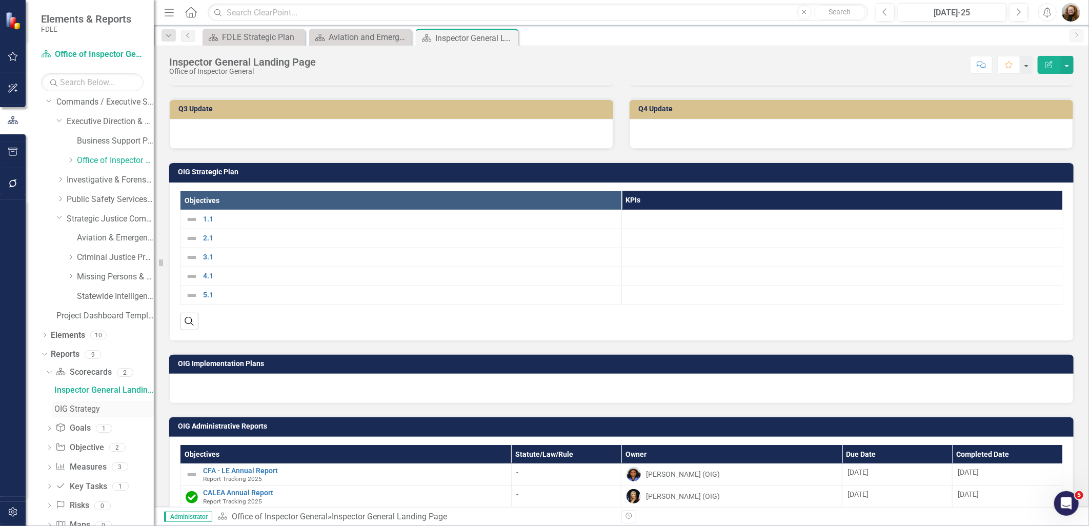
scroll to position [225, 0]
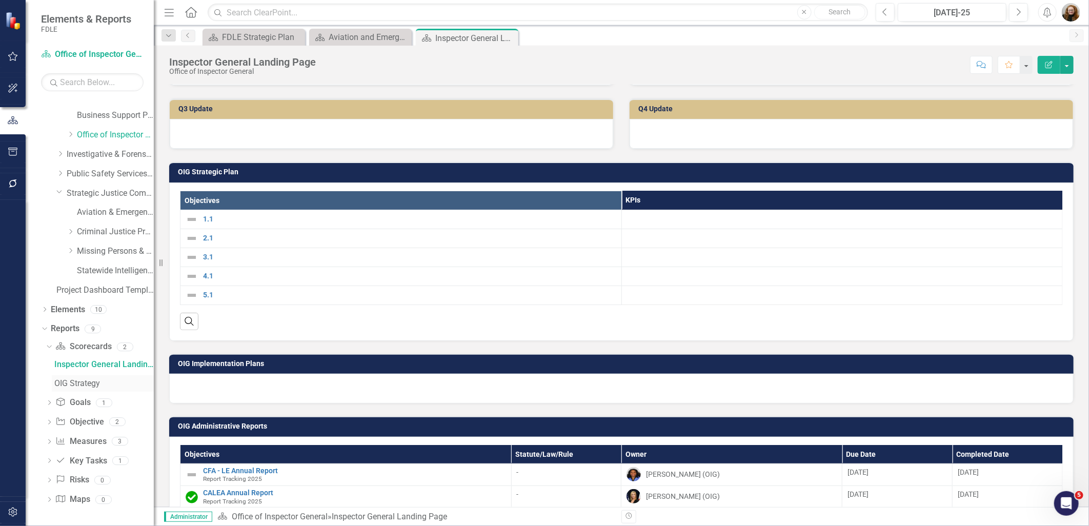
click at [78, 381] on div "OIG Strategy" at bounding box center [104, 383] width 100 height 9
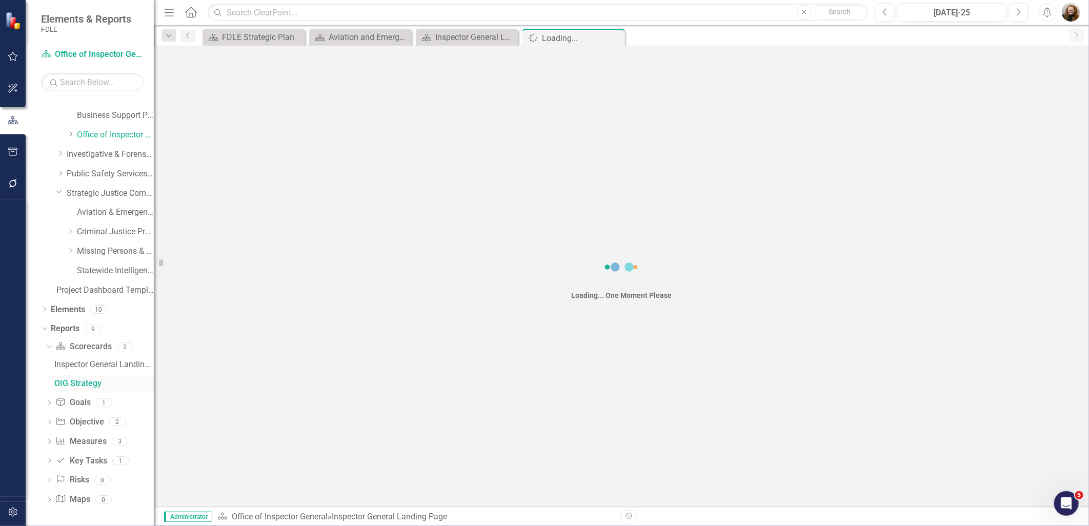
scroll to position [90, 0]
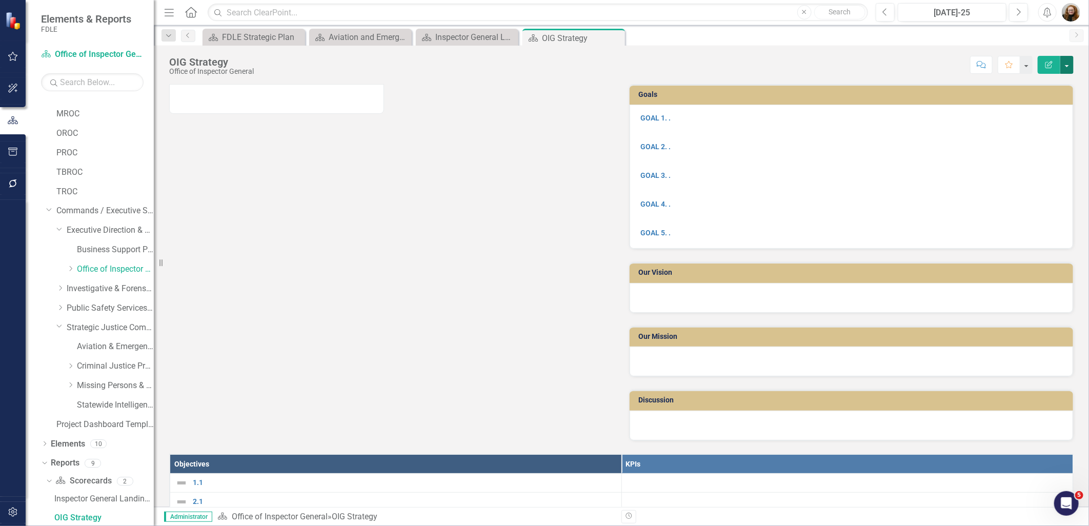
click at [1066, 67] on button "button" at bounding box center [1067, 65] width 13 height 18
click at [1041, 100] on link "Edit Report Edit Layout" at bounding box center [1031, 102] width 83 height 19
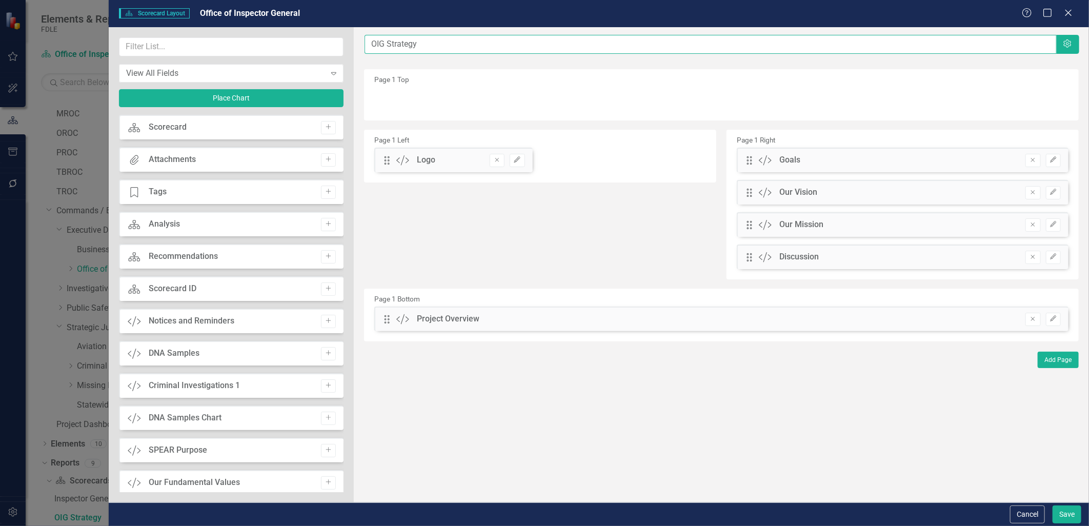
drag, startPoint x: 437, startPoint y: 42, endPoint x: 376, endPoint y: 45, distance: 60.1
click at [376, 45] on input "OIG Strategy" at bounding box center [711, 44] width 692 height 19
type input "Office of Inspector General"
drag, startPoint x: 385, startPoint y: 161, endPoint x: 383, endPoint y: 85, distance: 76.5
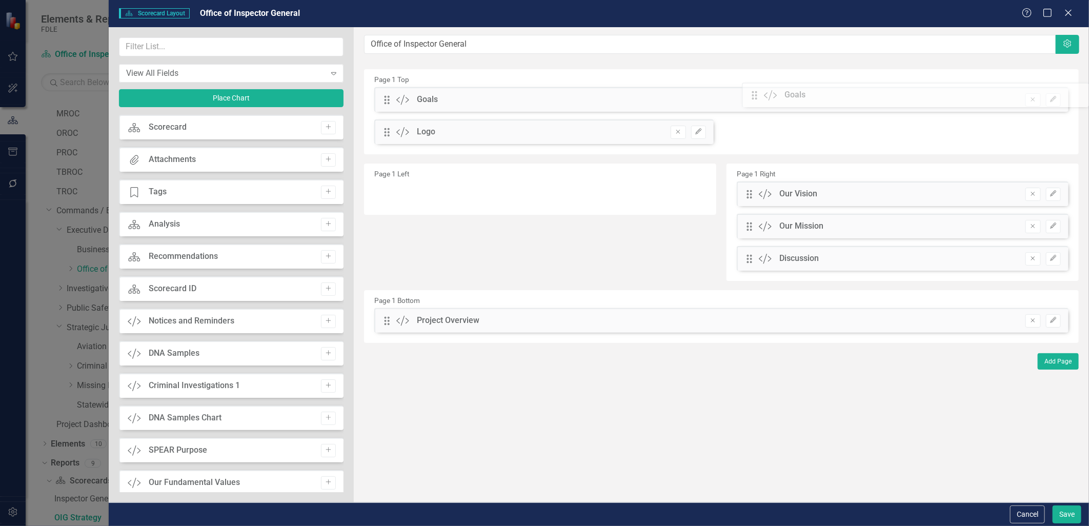
drag, startPoint x: 746, startPoint y: 161, endPoint x: 759, endPoint y: 94, distance: 67.9
click at [1034, 256] on icon "Remove" at bounding box center [1033, 258] width 8 height 6
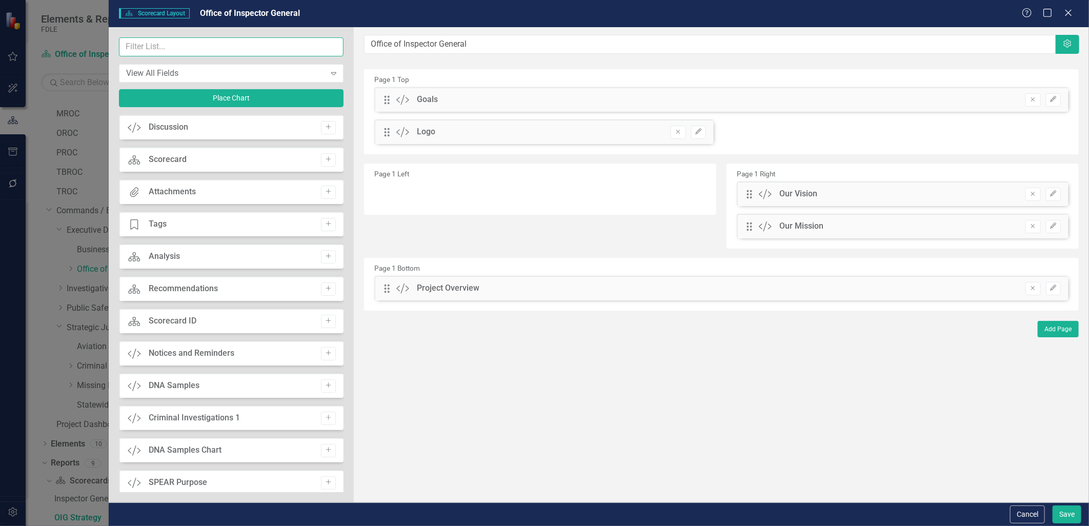
click at [182, 43] on input "text" at bounding box center [231, 46] width 225 height 19
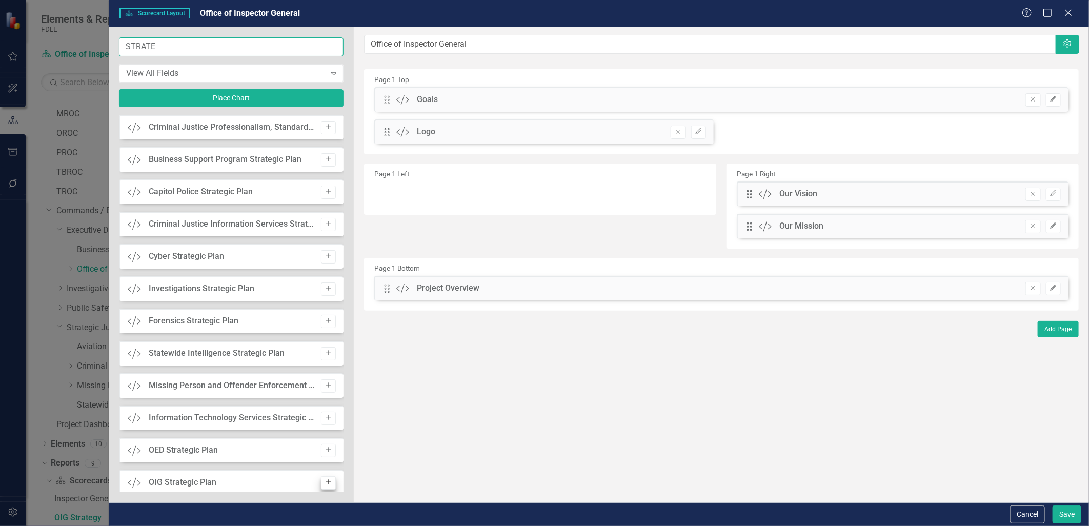
type input "STRATE"
click at [327, 483] on icon "Add" at bounding box center [329, 483] width 8 height 6
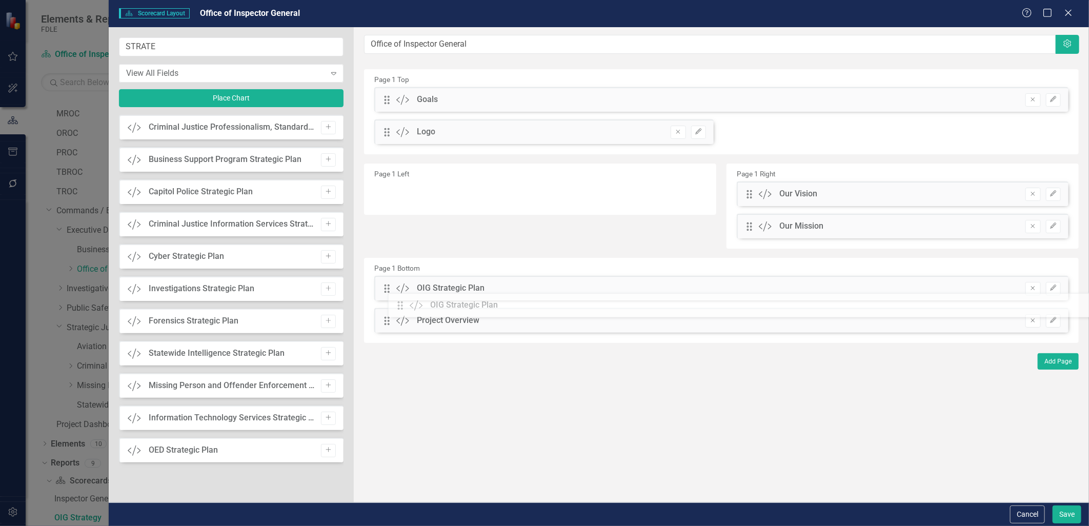
drag, startPoint x: 387, startPoint y: 101, endPoint x: 408, endPoint y: 306, distance: 206.8
click at [1033, 322] on icon "Remove" at bounding box center [1033, 321] width 8 height 6
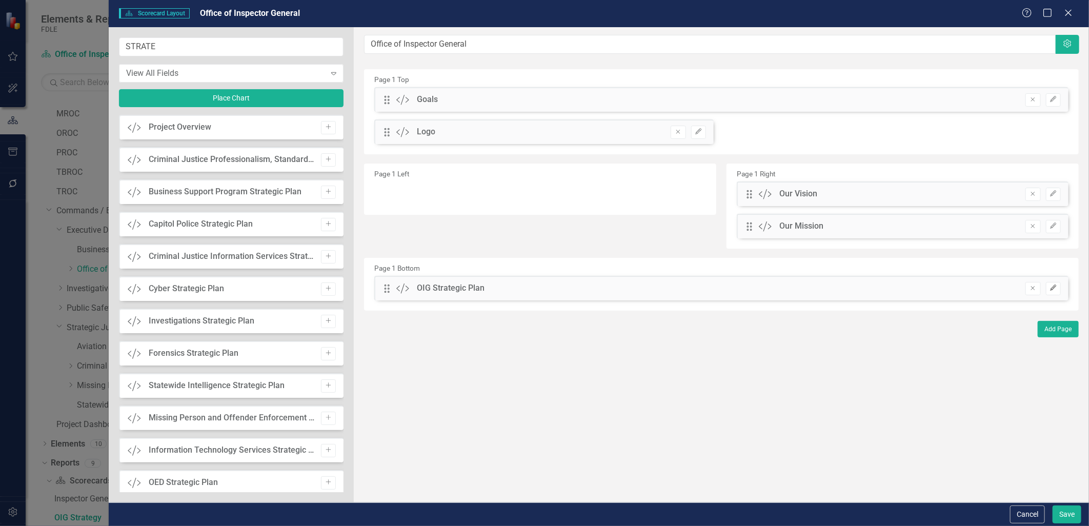
click at [1050, 288] on icon "Edit" at bounding box center [1054, 288] width 8 height 6
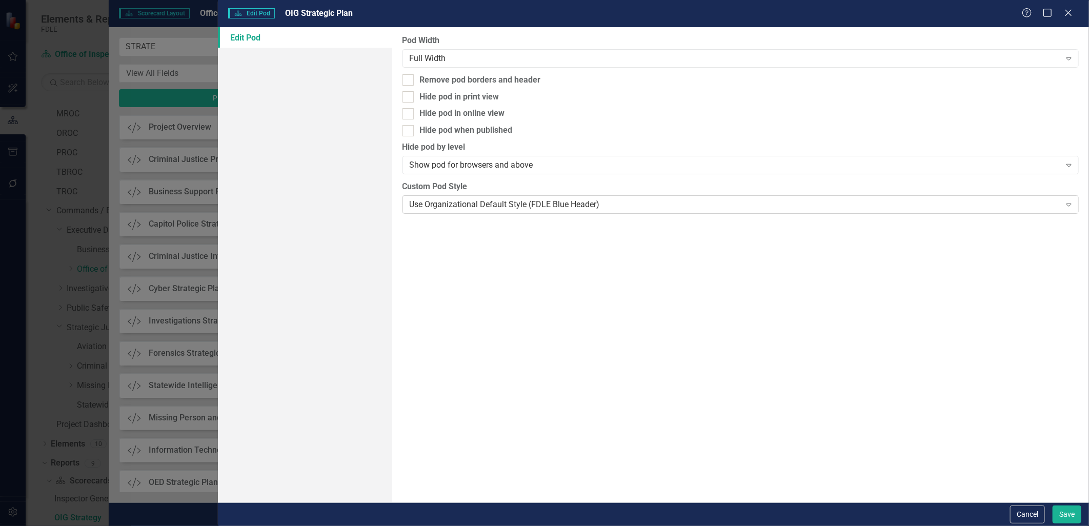
click at [506, 203] on div "Use Organizational Default Style (FDLE Blue Header)" at bounding box center [735, 205] width 651 height 12
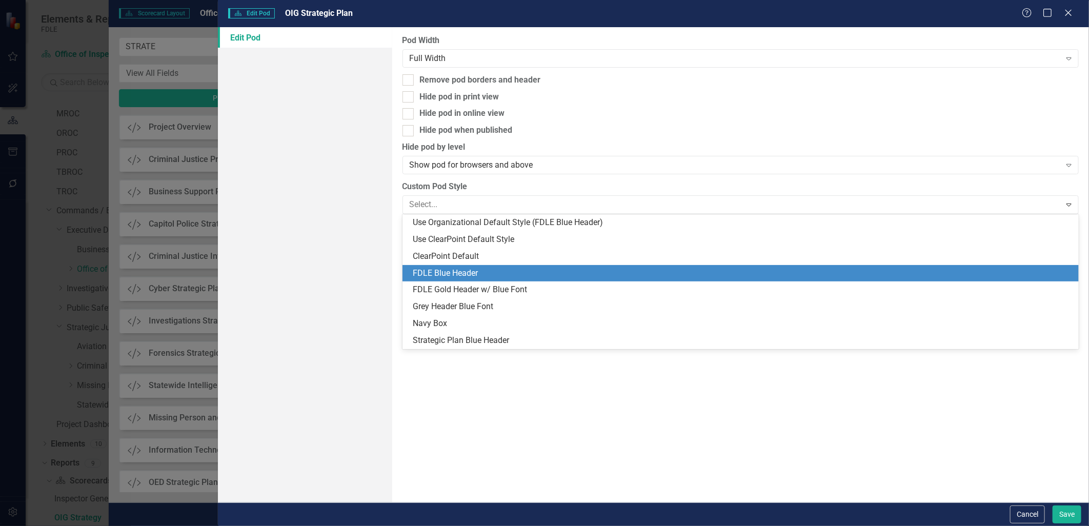
click at [492, 274] on div "FDLE Blue Header" at bounding box center [743, 274] width 661 height 12
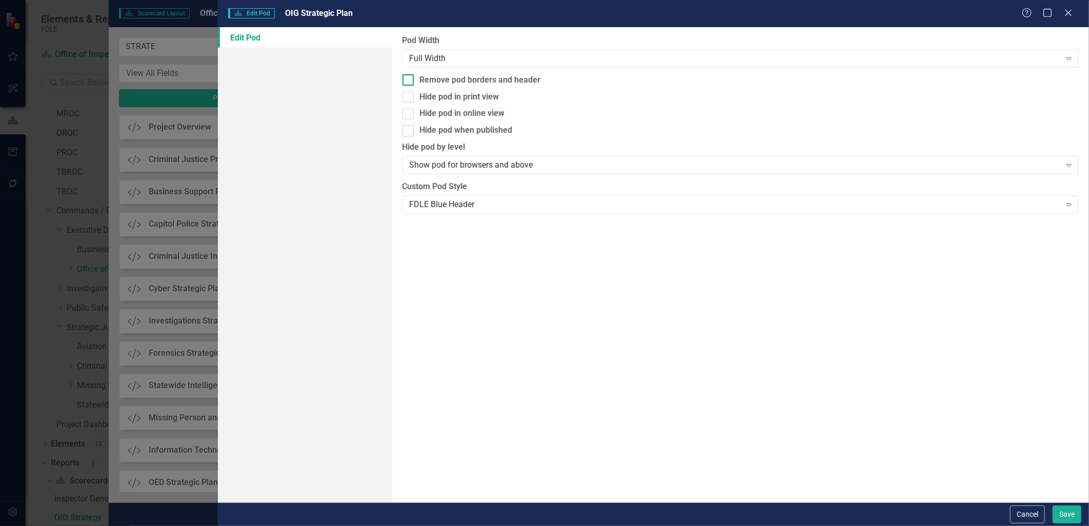
click at [411, 82] on div at bounding box center [408, 79] width 11 height 11
click at [409, 81] on input "Remove pod borders and header" at bounding box center [406, 77] width 7 height 7
checkbox input "true"
click at [1063, 513] on button "Save" at bounding box center [1067, 515] width 29 height 18
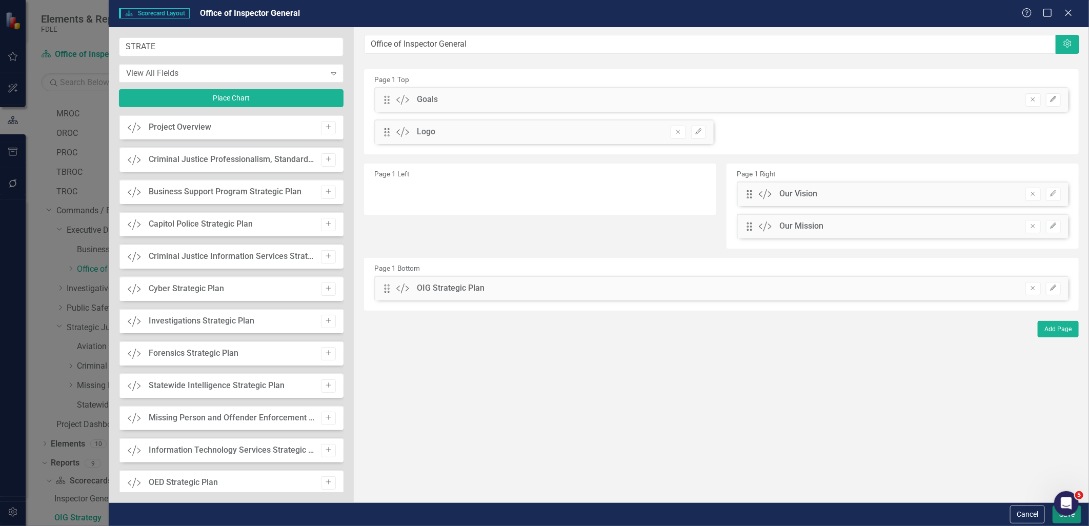
click at [1057, 518] on button "Save" at bounding box center [1067, 515] width 29 height 18
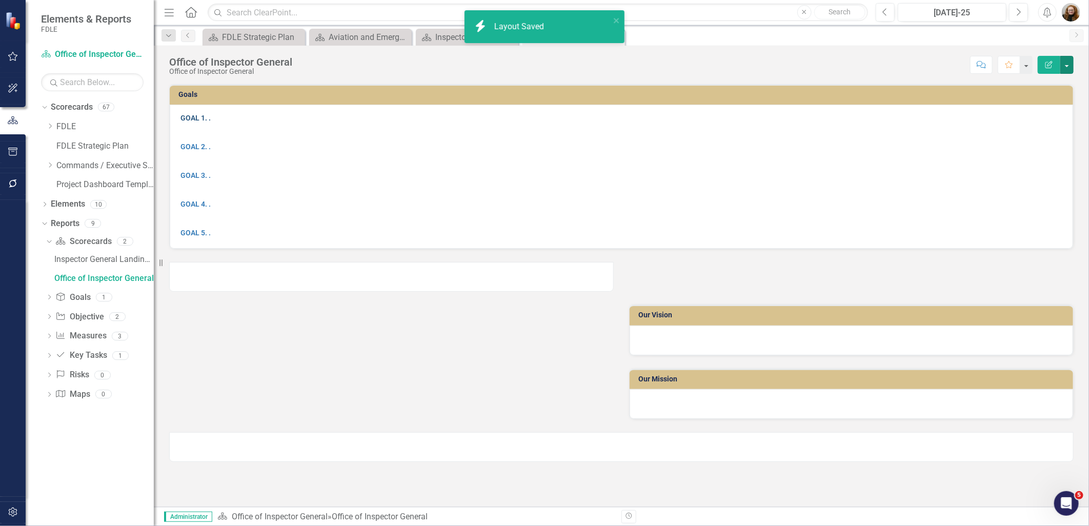
scroll to position [0, 0]
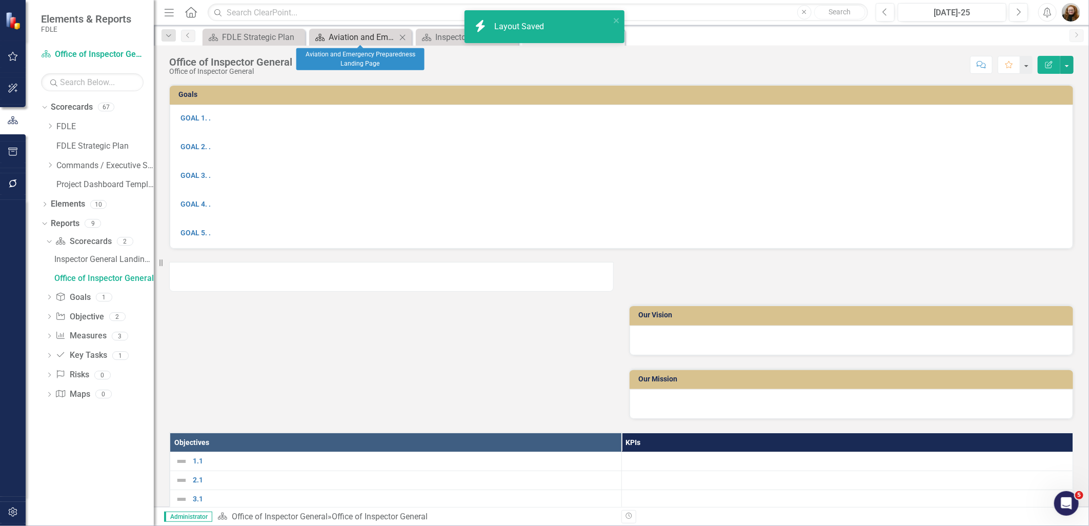
click at [337, 33] on div "Aviation and Emergency Preparedness Landing Page" at bounding box center [363, 37] width 68 height 13
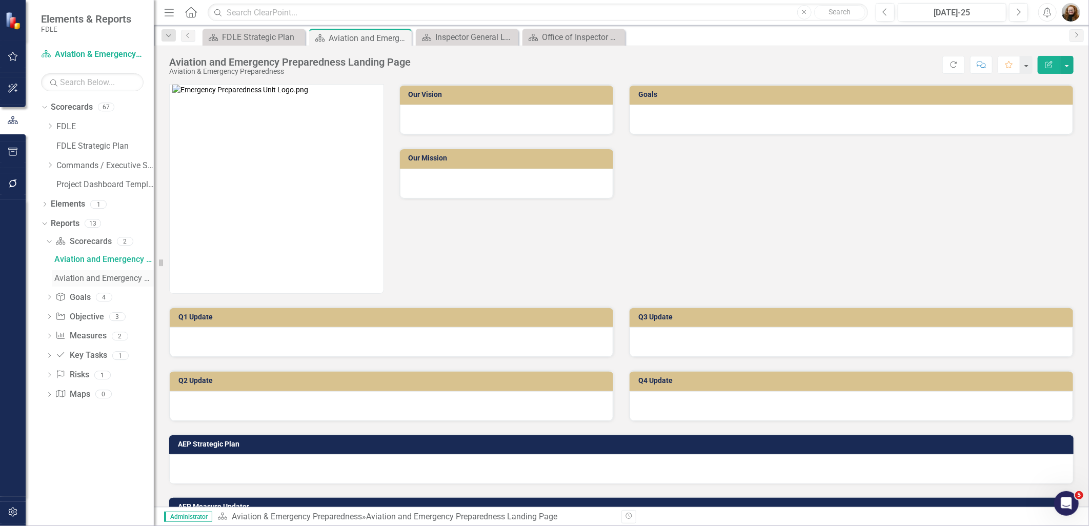
click at [67, 282] on div "Aviation and Emergency Preparedness" at bounding box center [104, 278] width 100 height 9
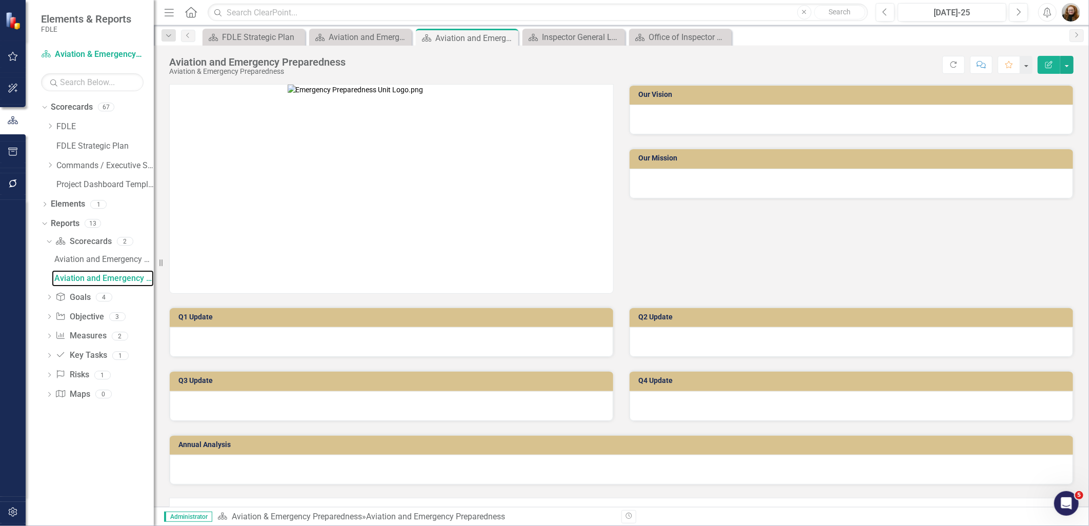
scroll to position [29, 0]
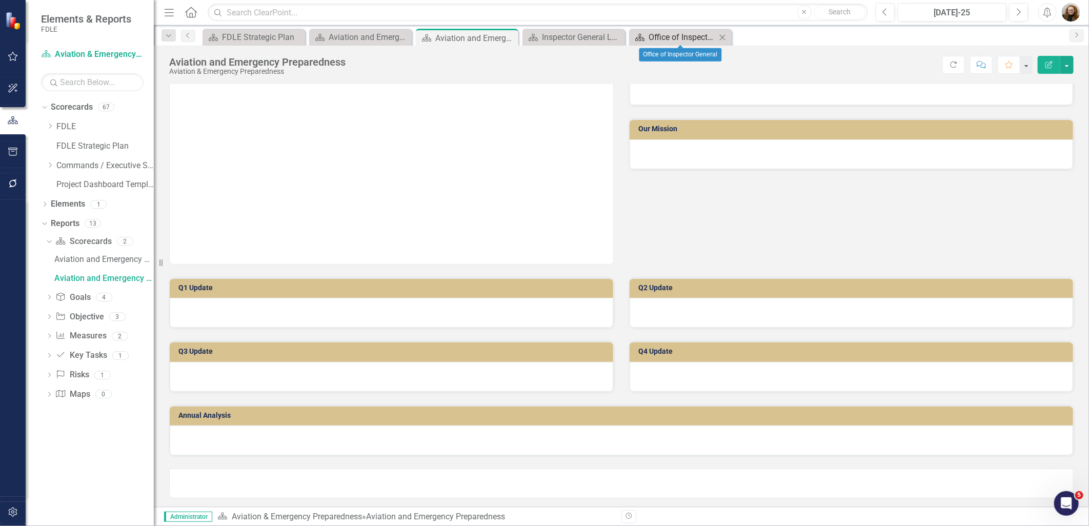
click at [663, 33] on div "Office of Inspector General" at bounding box center [683, 37] width 68 height 13
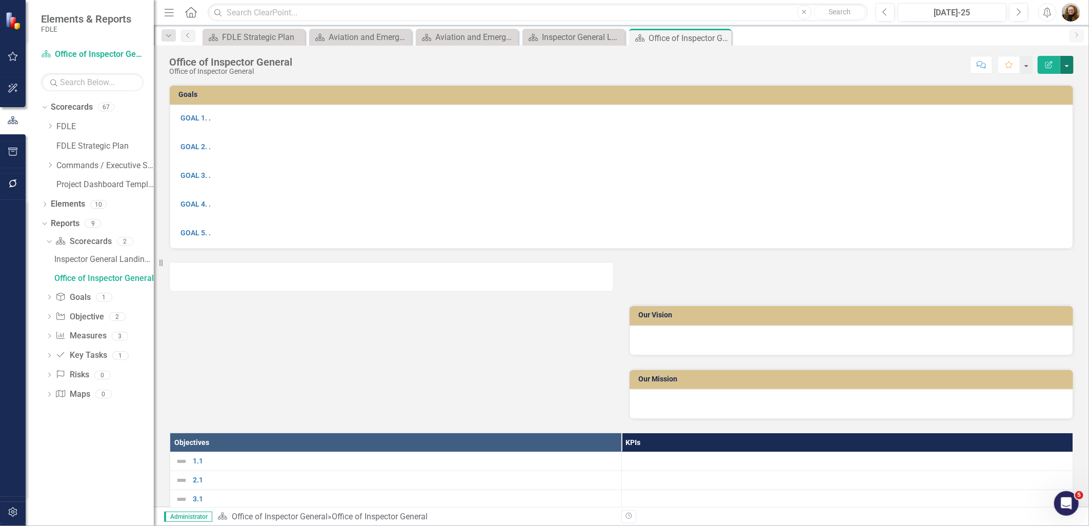
click at [1061, 67] on button "button" at bounding box center [1067, 65] width 13 height 18
click at [1048, 101] on link "Edit Report Edit Layout" at bounding box center [1031, 102] width 83 height 19
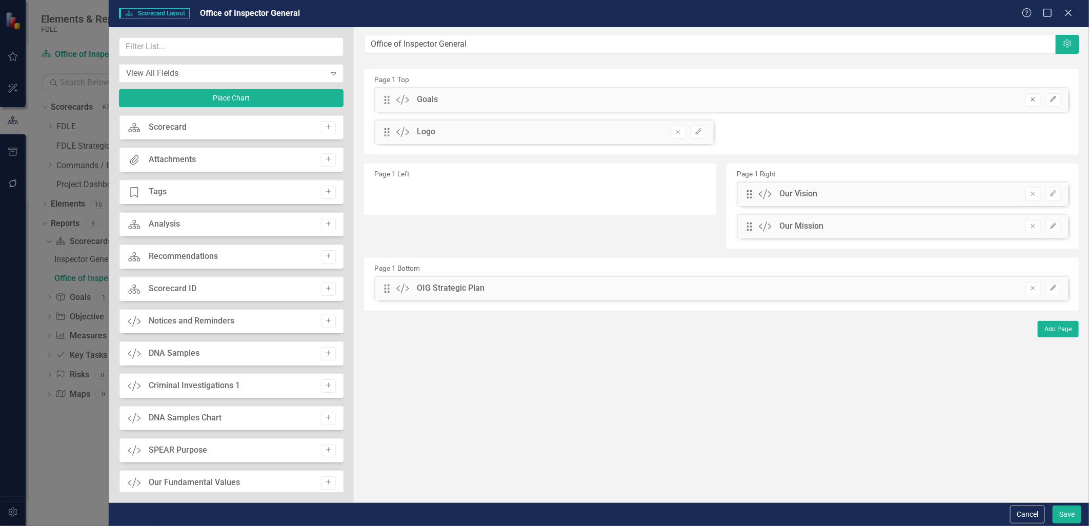
click at [1031, 101] on icon "Remove" at bounding box center [1033, 99] width 8 height 6
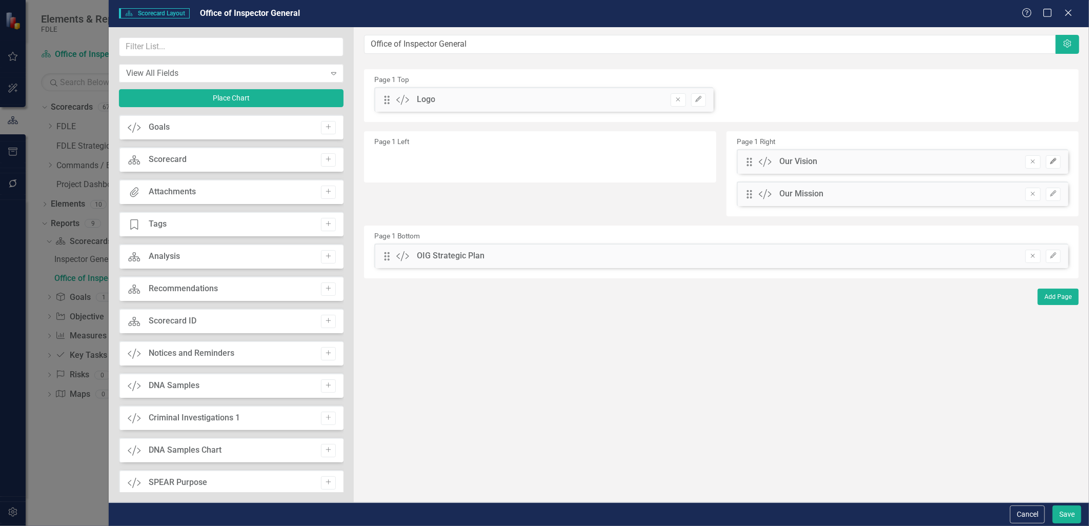
click at [1058, 157] on button "Edit" at bounding box center [1053, 161] width 15 height 13
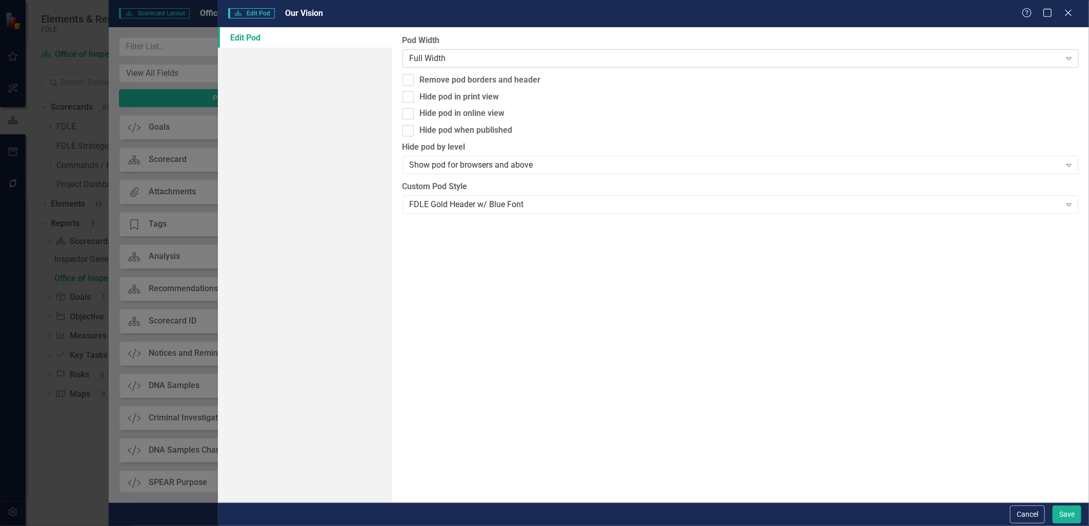
click at [443, 57] on div "Full Width" at bounding box center [735, 58] width 651 height 12
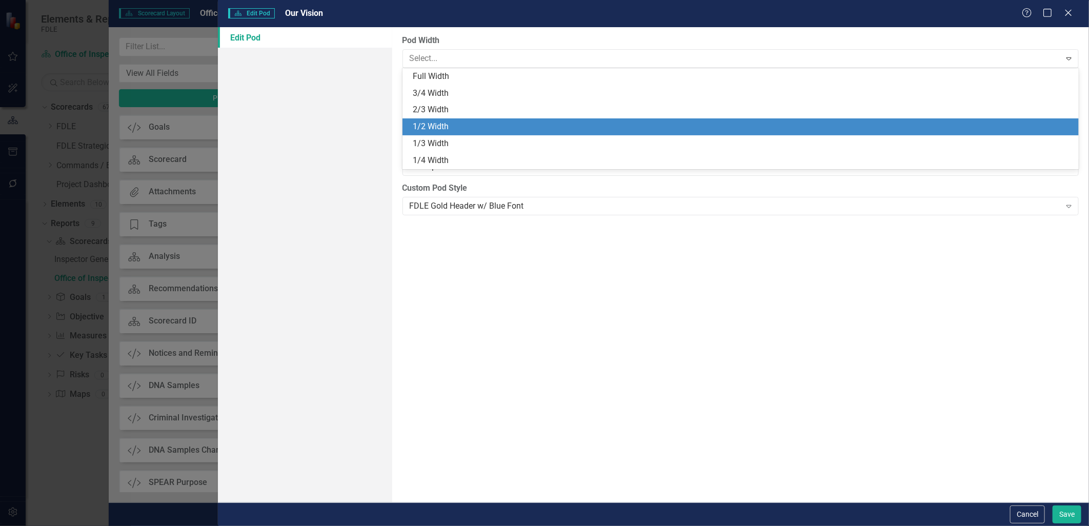
click at [432, 125] on div "1/2 Width" at bounding box center [743, 127] width 661 height 12
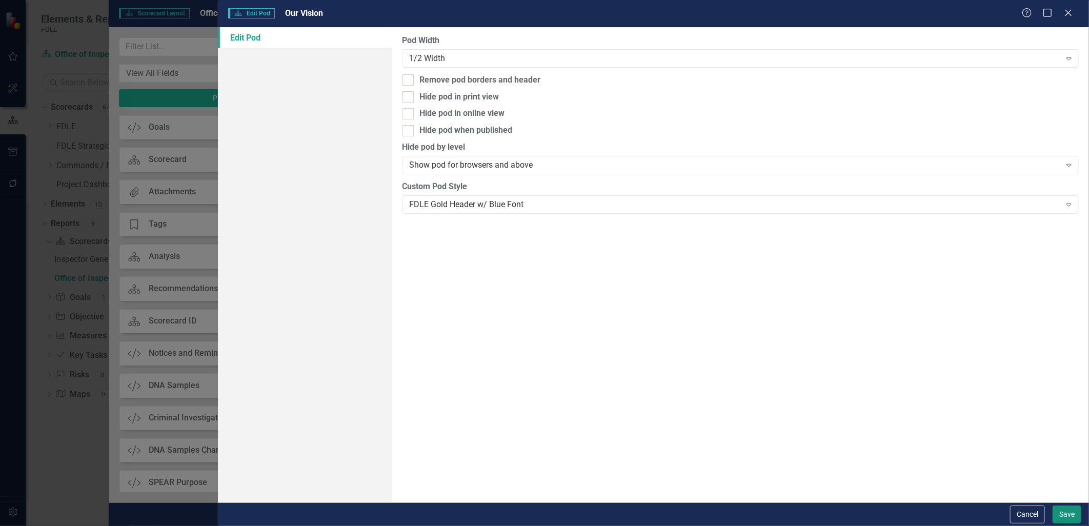
click at [1062, 508] on button "Save" at bounding box center [1067, 515] width 29 height 18
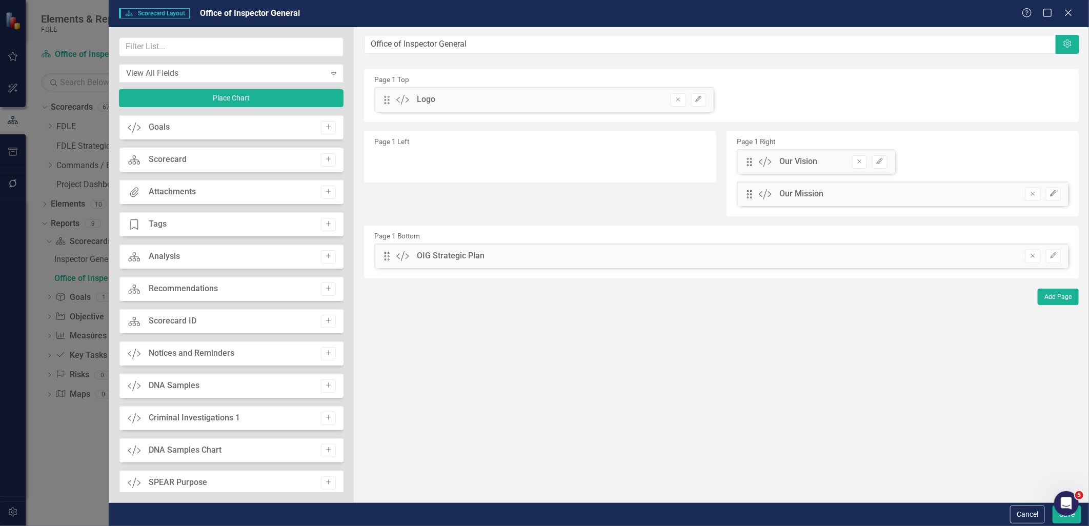
click at [1054, 198] on button "Edit" at bounding box center [1053, 194] width 15 height 13
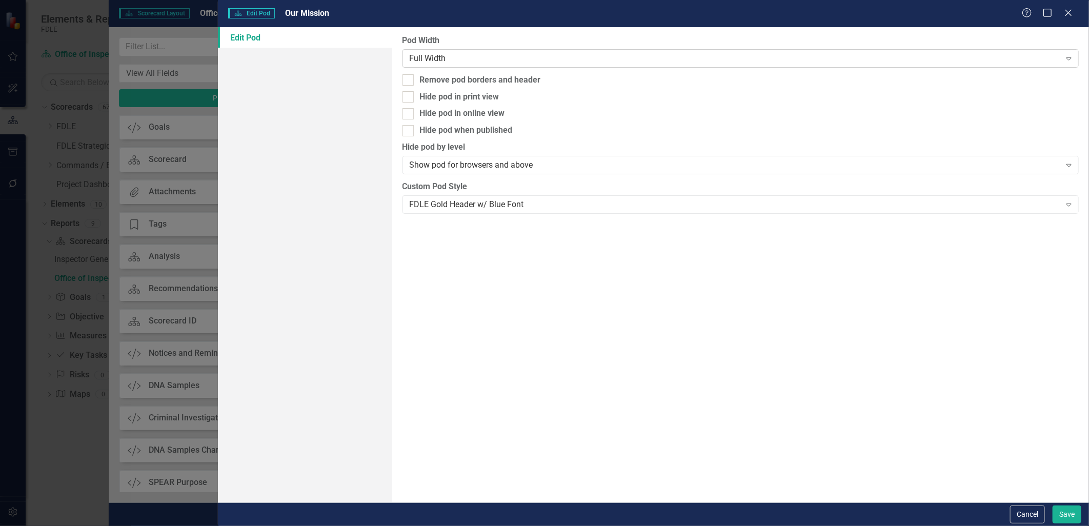
click at [459, 59] on div "Full Width" at bounding box center [735, 58] width 651 height 12
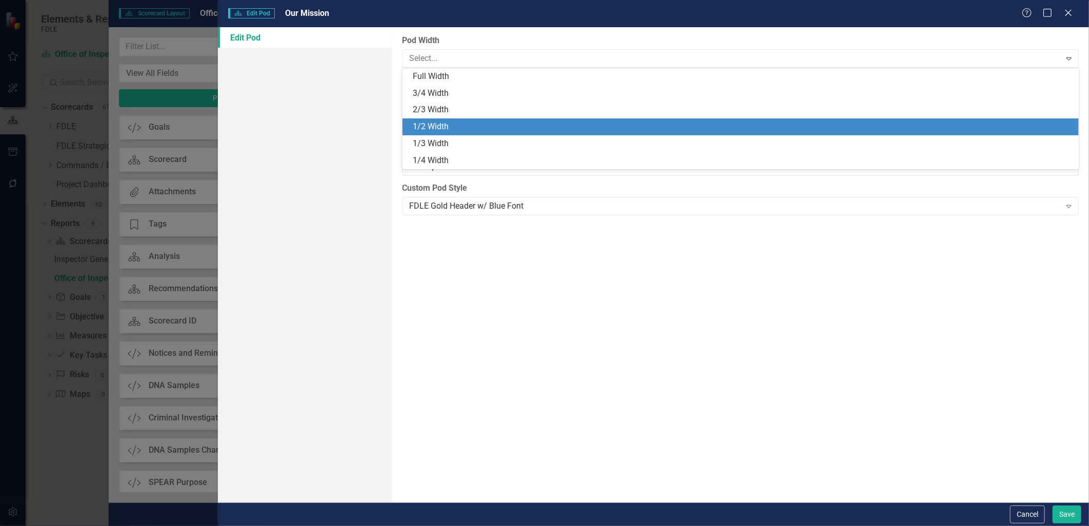
click at [438, 132] on div "1/2 Width" at bounding box center [743, 127] width 661 height 12
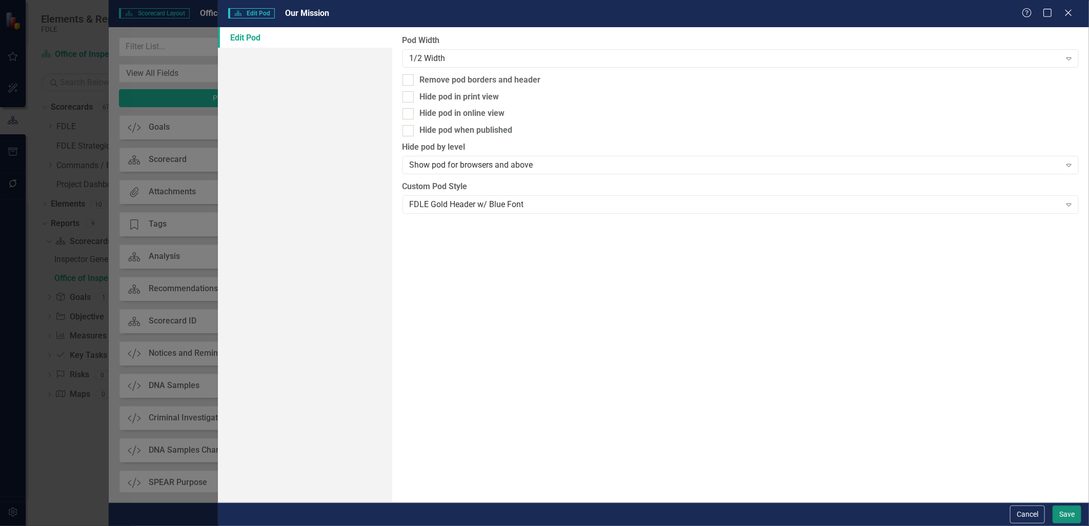
click at [1060, 519] on button "Save" at bounding box center [1067, 515] width 29 height 18
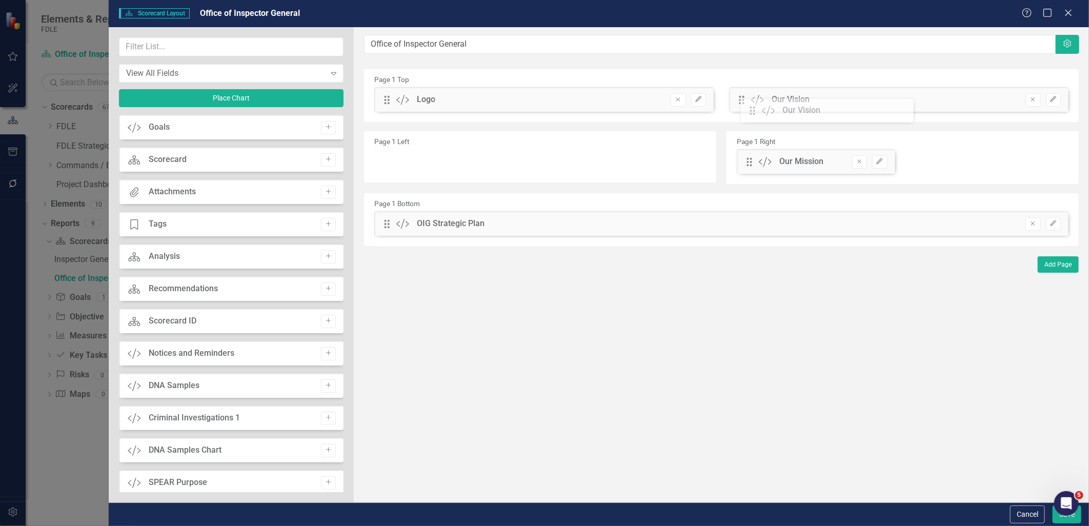
drag, startPoint x: 746, startPoint y: 163, endPoint x: 757, endPoint y: 111, distance: 52.4
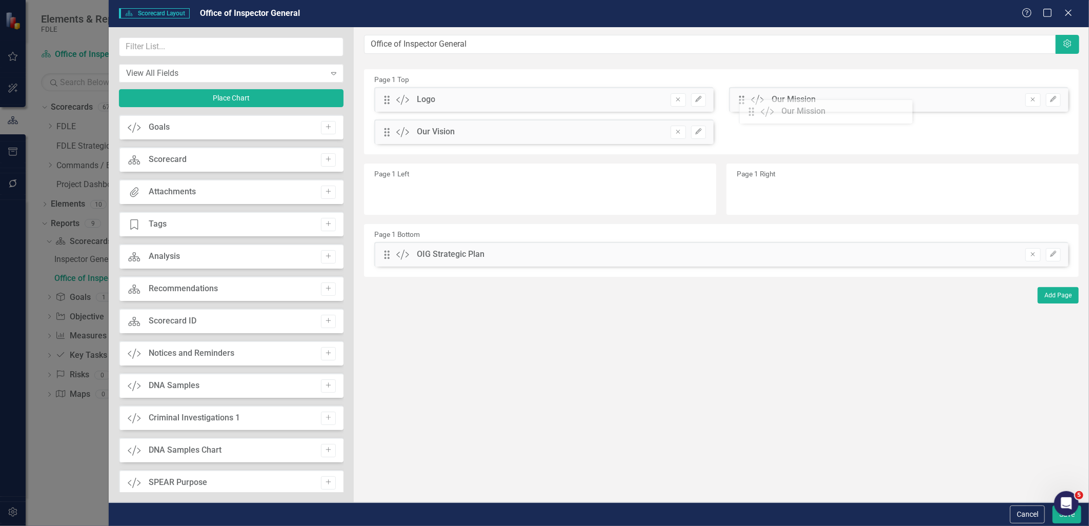
drag, startPoint x: 746, startPoint y: 164, endPoint x: 756, endPoint y: 114, distance: 51.2
drag, startPoint x: 382, startPoint y: 134, endPoint x: 757, endPoint y: 104, distance: 376.2
click at [757, 104] on div "The fields (or pods) that are available for you to include on the detail page a…" at bounding box center [722, 264] width 736 height 475
click at [386, 182] on div "Page 1 Left" at bounding box center [540, 189] width 352 height 51
click at [140, 47] on input "text" at bounding box center [231, 46] width 225 height 19
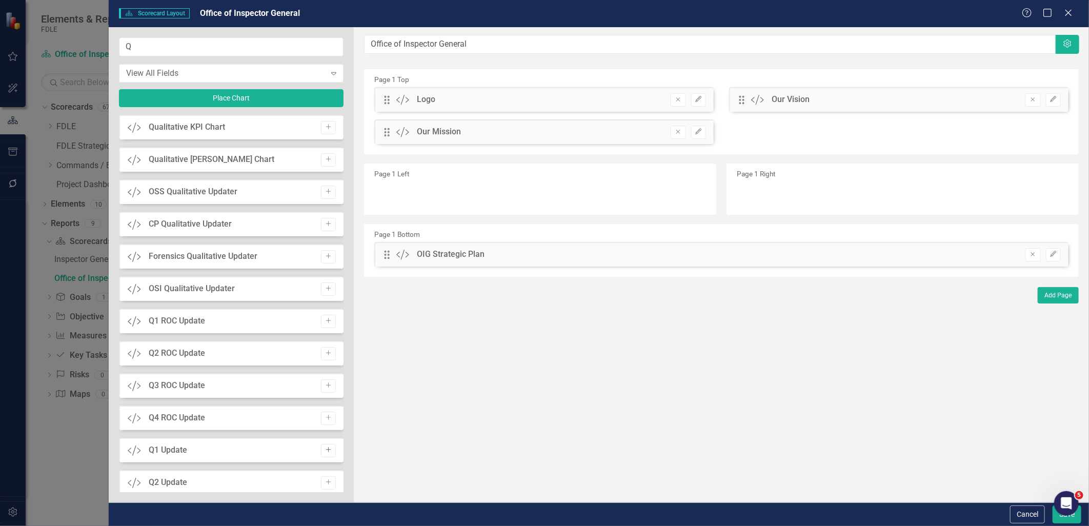
click at [325, 450] on icon "Add" at bounding box center [329, 450] width 8 height 6
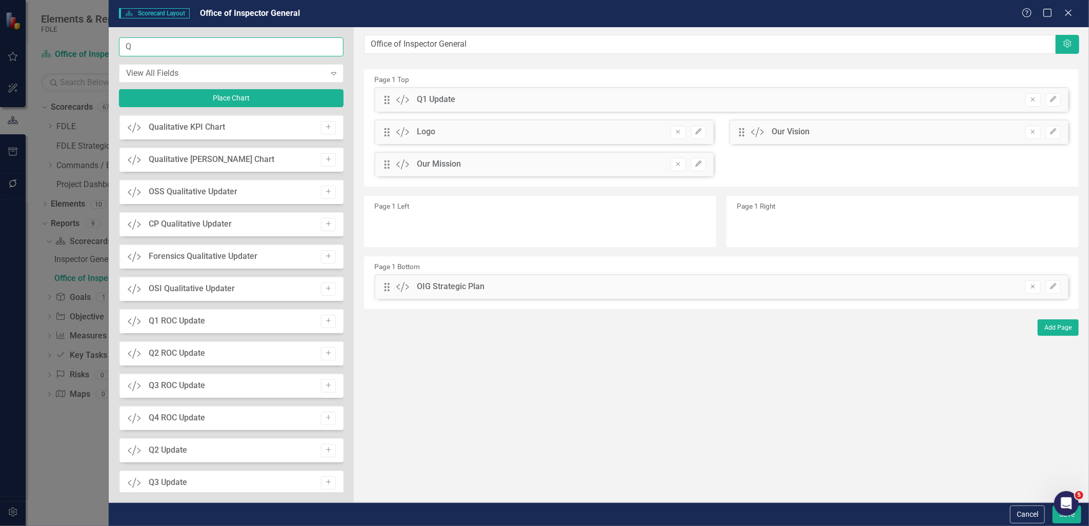
click at [142, 47] on input "Q" at bounding box center [231, 46] width 225 height 19
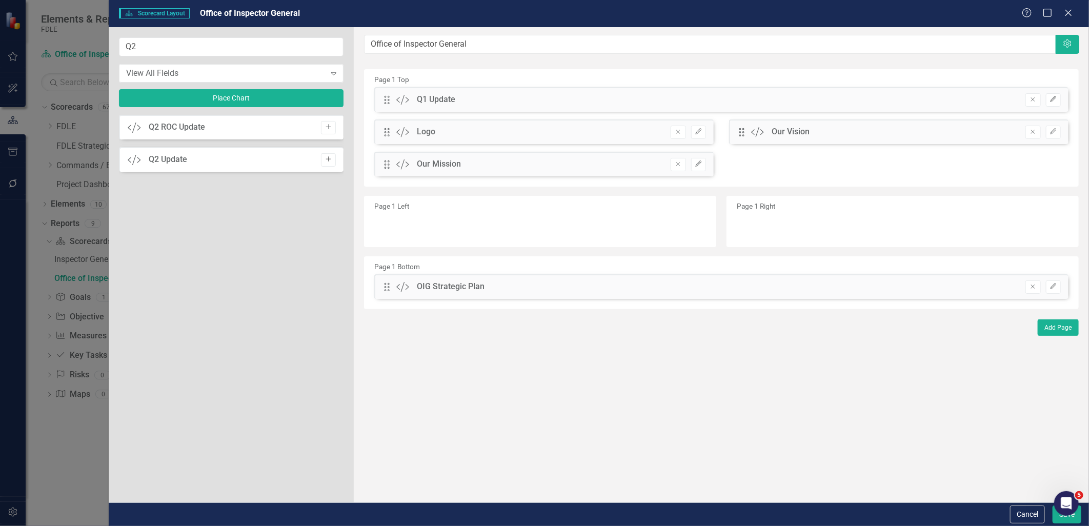
click at [322, 156] on button "Add" at bounding box center [328, 159] width 15 height 13
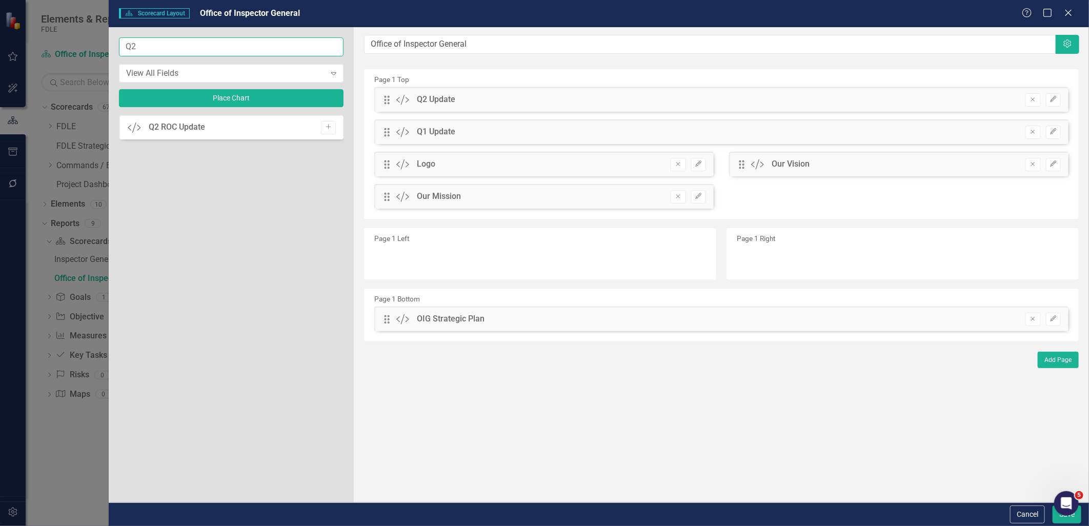
click at [153, 44] on input "Q2" at bounding box center [231, 46] width 225 height 19
click at [329, 156] on icon "Add" at bounding box center [329, 159] width 8 height 6
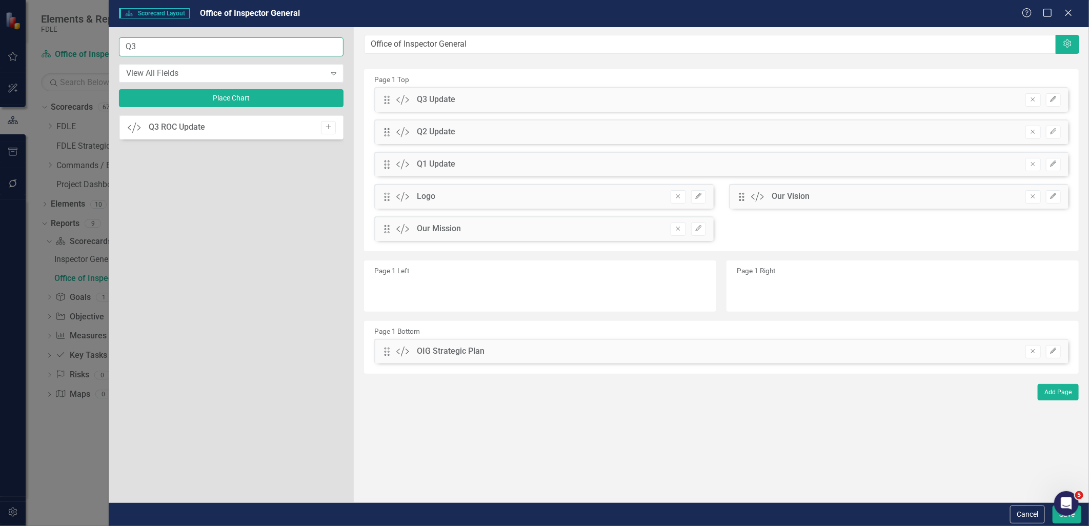
drag, startPoint x: 180, startPoint y: 47, endPoint x: 132, endPoint y: 50, distance: 47.8
click at [132, 50] on input "Q3" at bounding box center [231, 46] width 225 height 19
click at [328, 157] on icon "Add" at bounding box center [329, 159] width 8 height 6
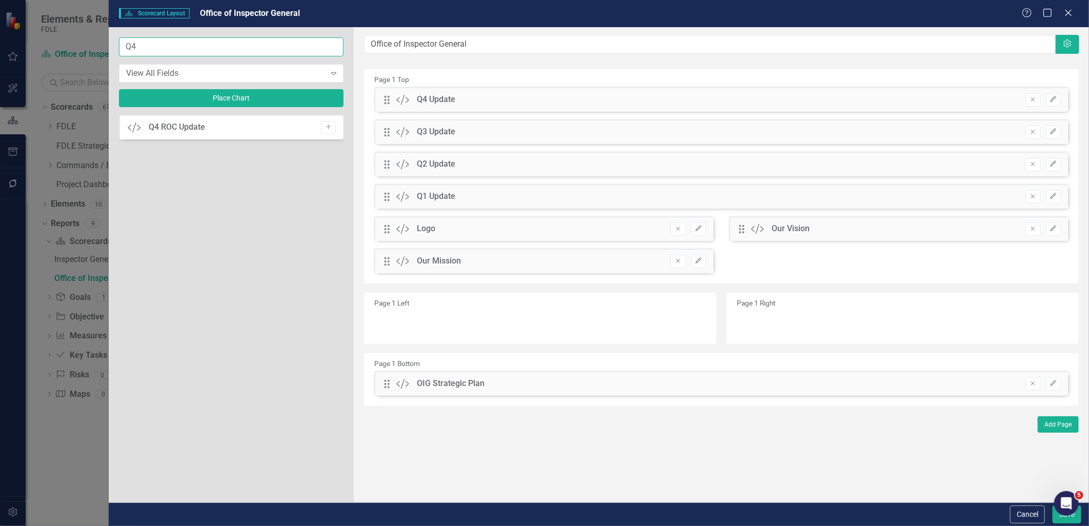
drag, startPoint x: 181, startPoint y: 53, endPoint x: 116, endPoint y: 53, distance: 64.6
click at [116, 53] on div "Q4 View All Fields Expand Place Chart Custom Q4 ROC Update Add" at bounding box center [231, 264] width 245 height 475
type input "ANN"
click at [326, 127] on icon "Add" at bounding box center [329, 127] width 8 height 6
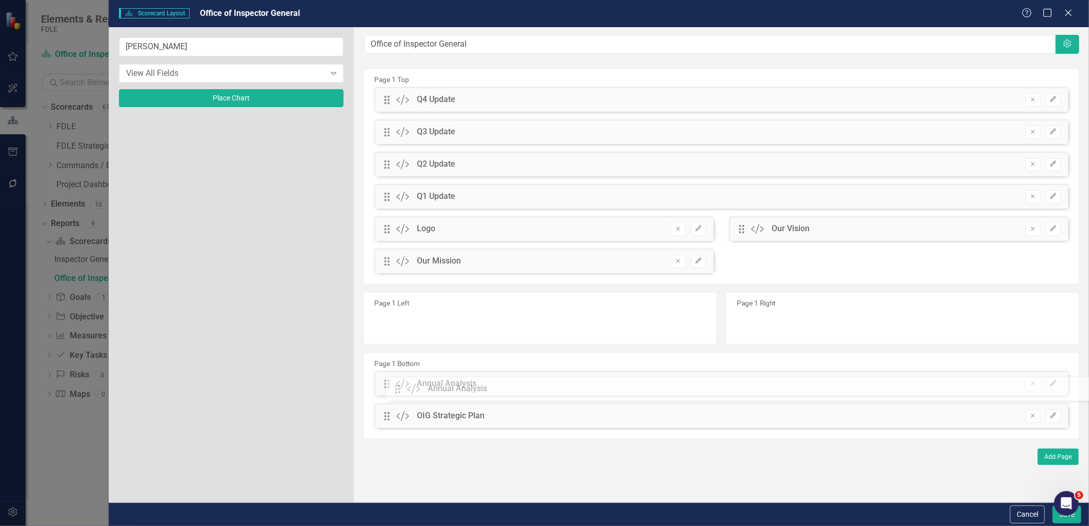
drag, startPoint x: 386, startPoint y: 102, endPoint x: 404, endPoint y: 391, distance: 289.9
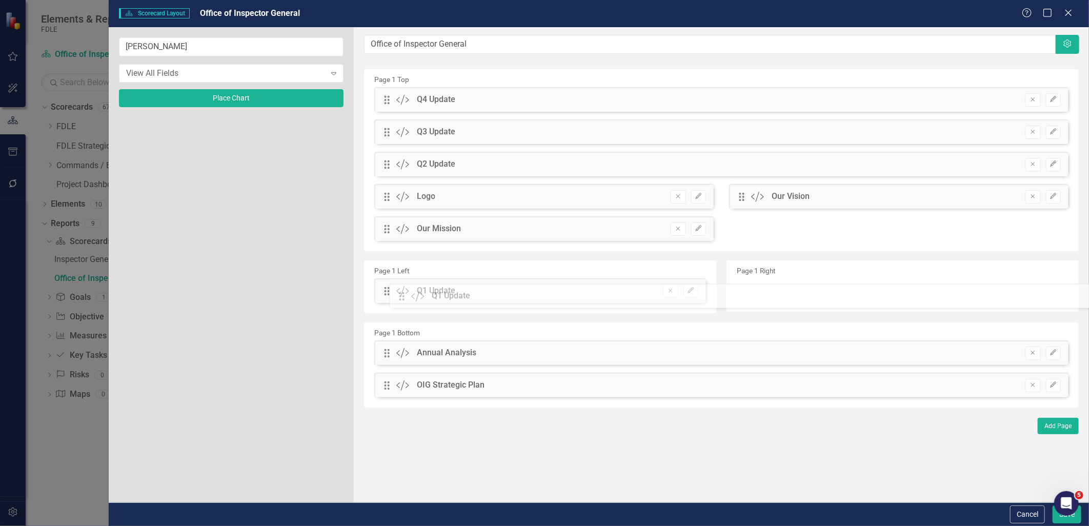
drag, startPoint x: 388, startPoint y: 199, endPoint x: 410, endPoint y: 299, distance: 102.0
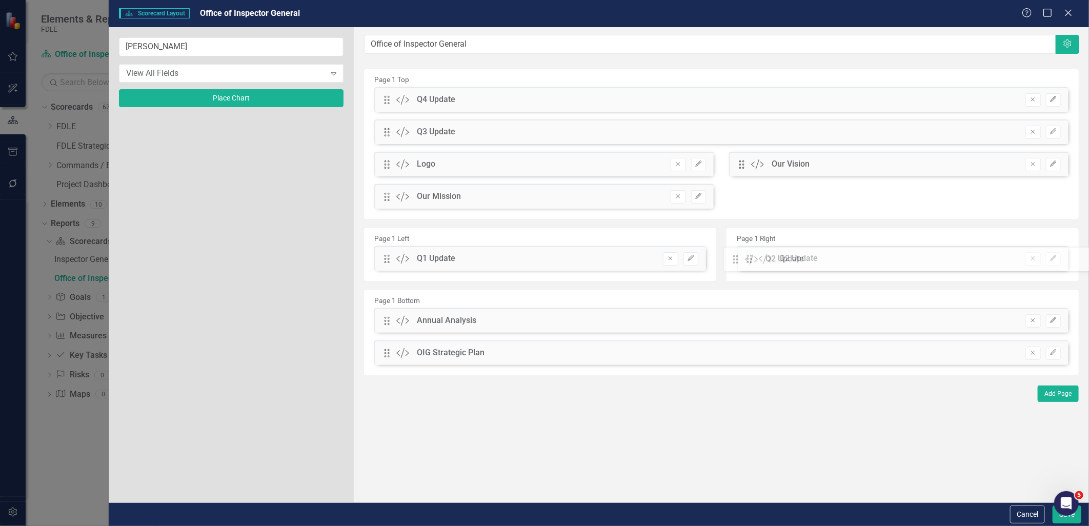
drag, startPoint x: 389, startPoint y: 165, endPoint x: 745, endPoint y: 260, distance: 368.9
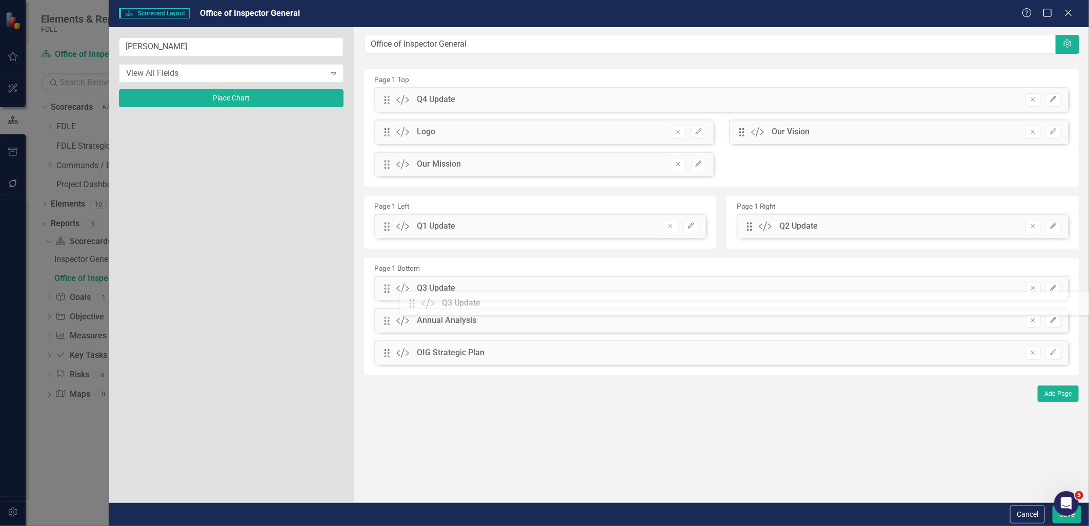
drag, startPoint x: 388, startPoint y: 134, endPoint x: 421, endPoint y: 306, distance: 174.4
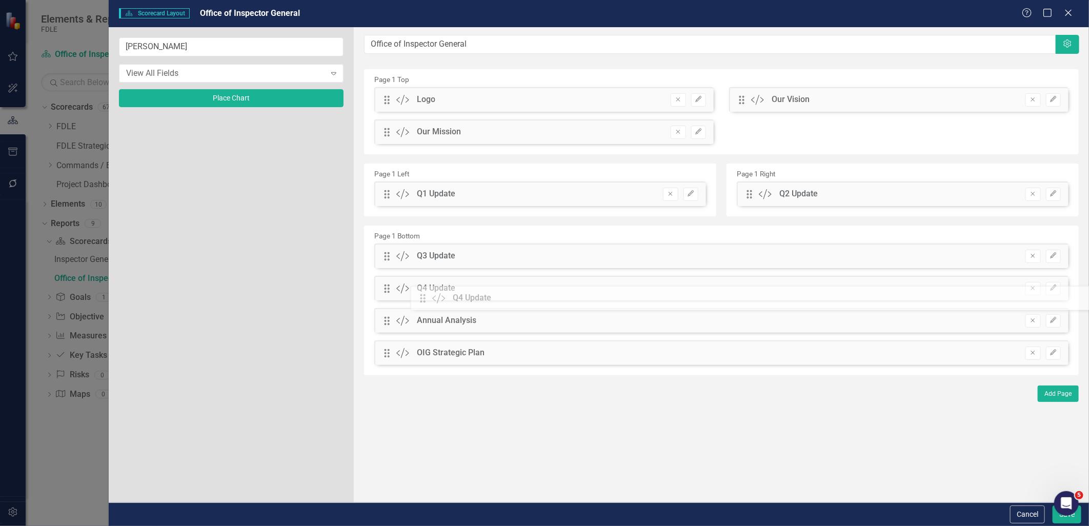
drag, startPoint x: 391, startPoint y: 102, endPoint x: 435, endPoint y: 300, distance: 203.2
click at [1055, 392] on button "Add Page" at bounding box center [1058, 394] width 41 height 16
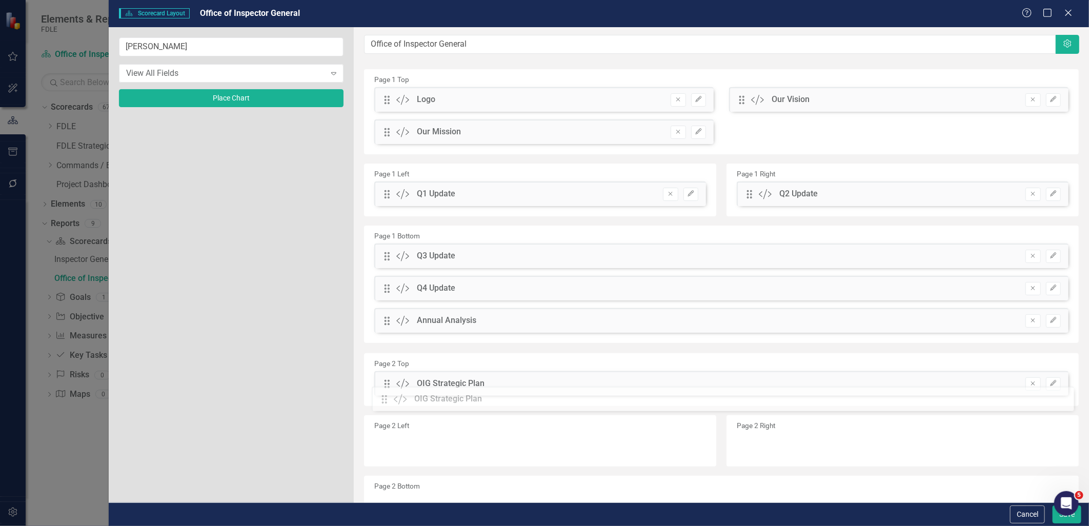
drag, startPoint x: 382, startPoint y: 352, endPoint x: 387, endPoint y: 399, distance: 46.4
click at [1050, 257] on icon "button" at bounding box center [1053, 255] width 6 height 6
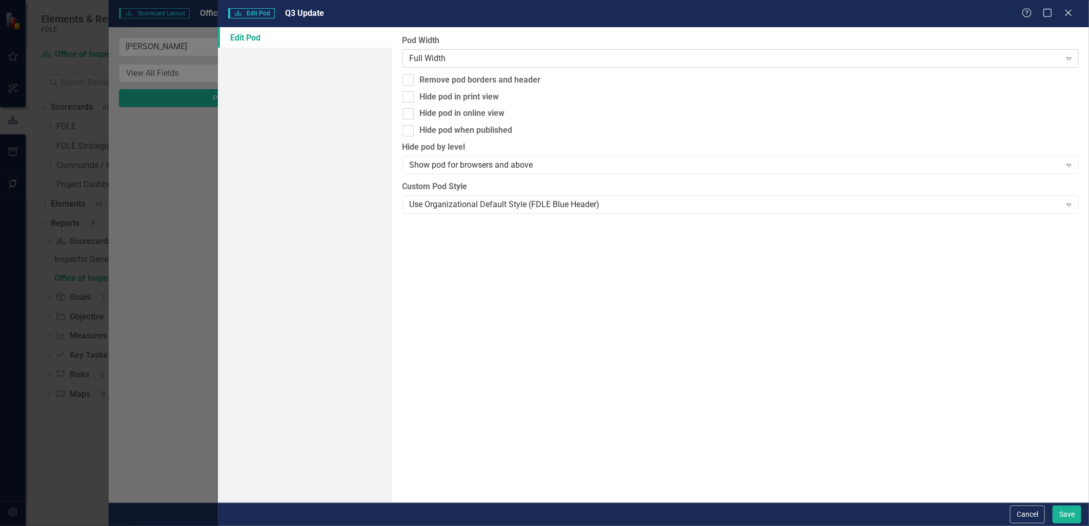
click at [447, 59] on div "Full Width" at bounding box center [735, 58] width 651 height 12
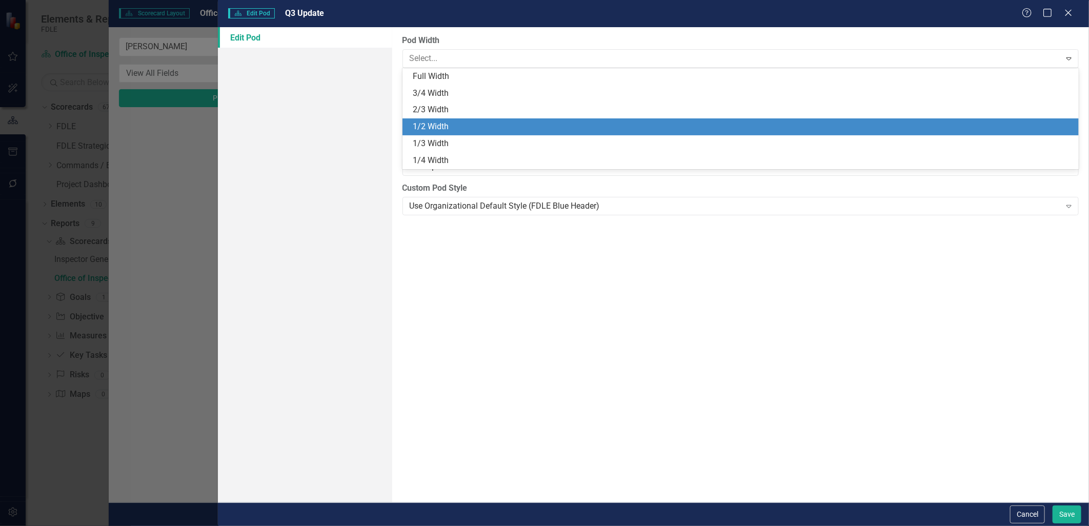
click at [444, 122] on div "1/2 Width" at bounding box center [743, 127] width 661 height 12
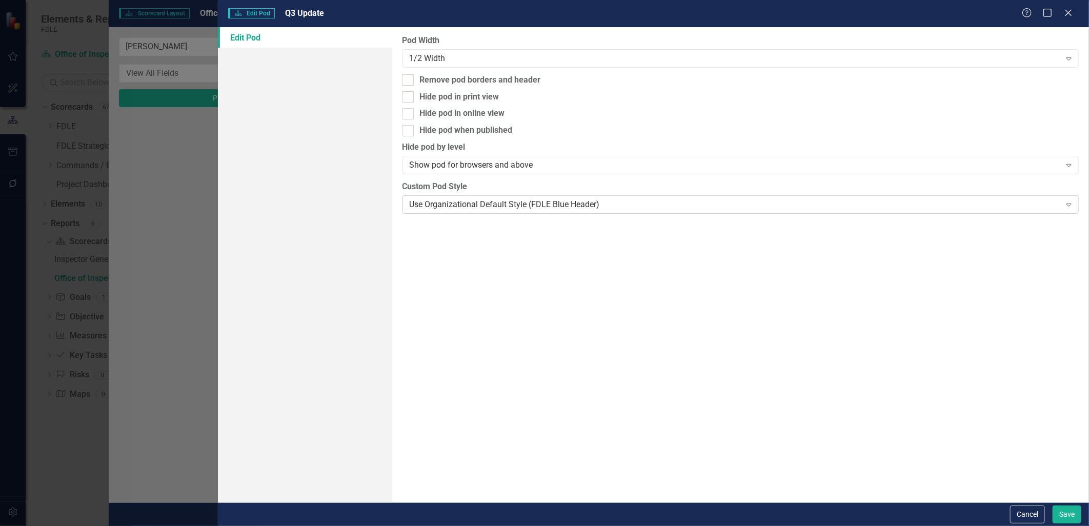
click at [601, 204] on div "Use Organizational Default Style (FDLE Blue Header)" at bounding box center [735, 205] width 651 height 12
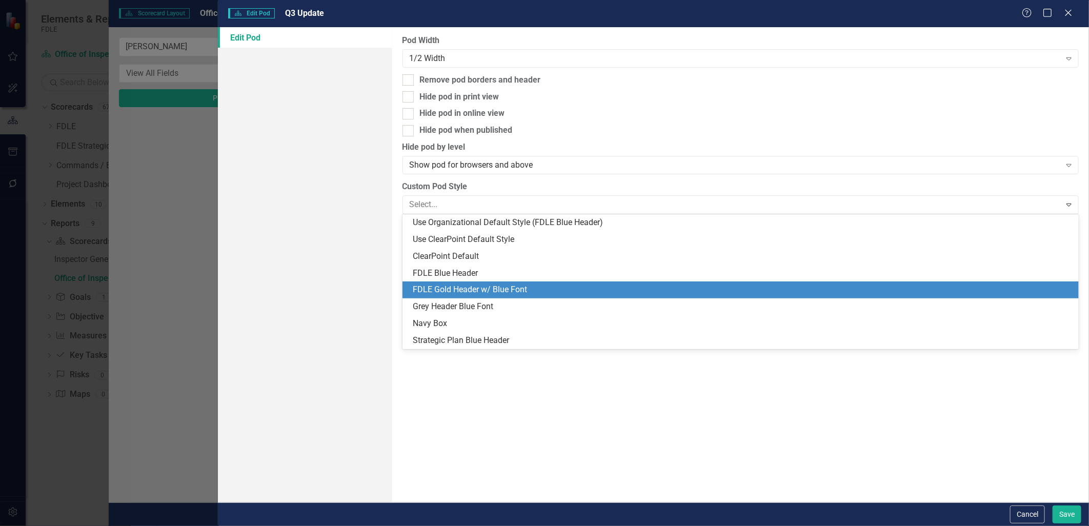
click at [524, 289] on div "FDLE Gold Header w/ Blue Font" at bounding box center [743, 290] width 661 height 12
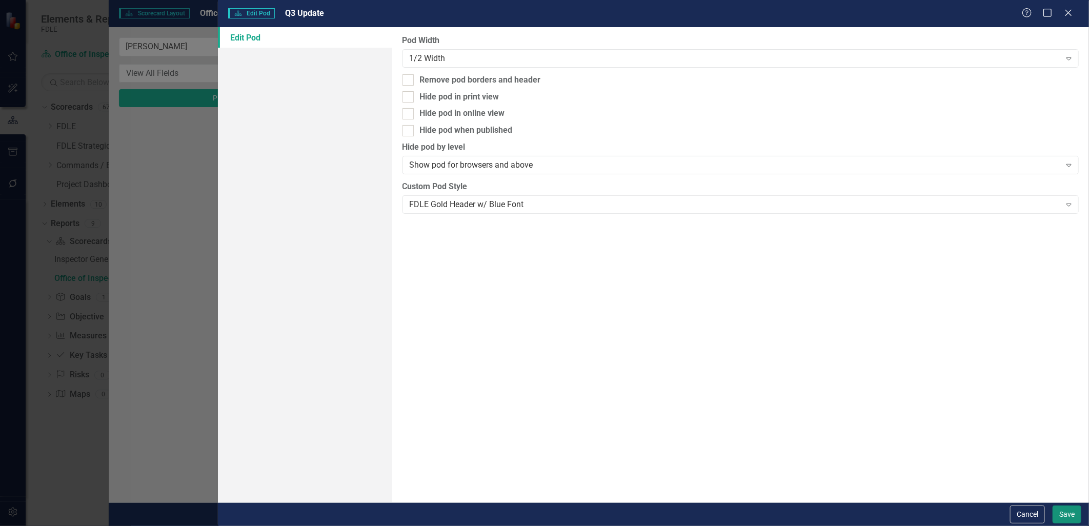
click at [1076, 514] on button "Save" at bounding box center [1067, 515] width 29 height 18
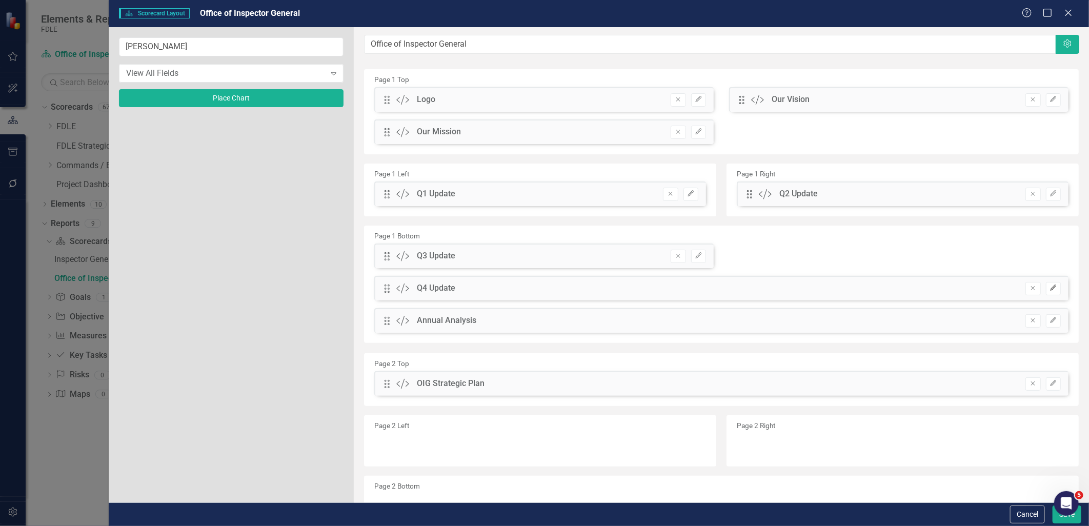
click at [1050, 288] on icon "button" at bounding box center [1053, 288] width 6 height 6
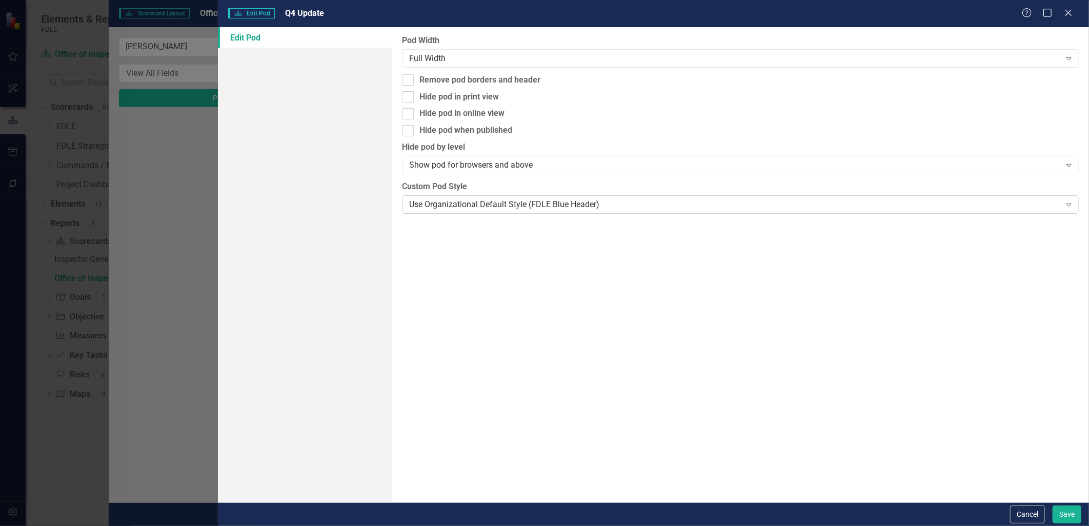
click at [462, 203] on div "Use Organizational Default Style (FDLE Blue Header)" at bounding box center [735, 205] width 651 height 12
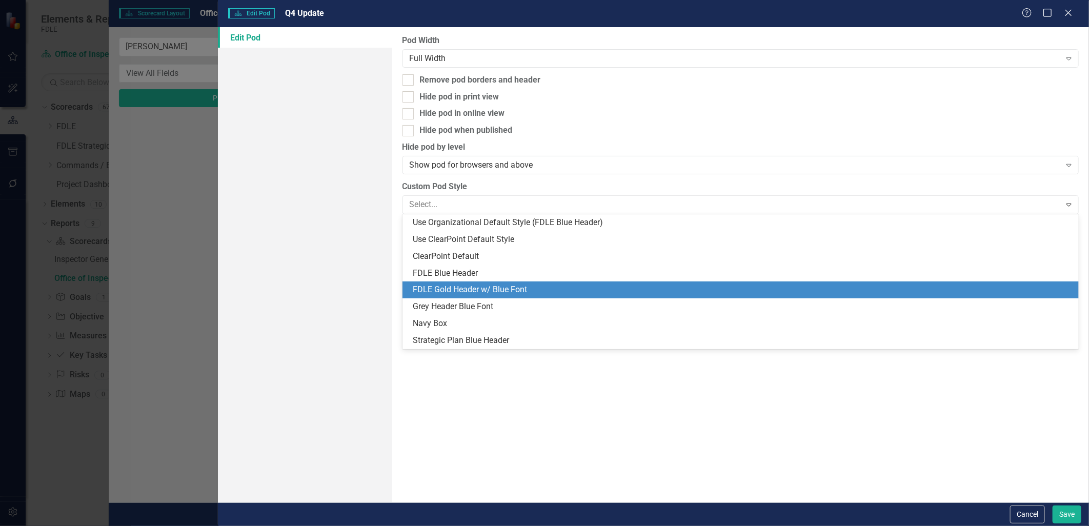
click at [457, 288] on div "FDLE Gold Header w/ Blue Font" at bounding box center [743, 290] width 661 height 12
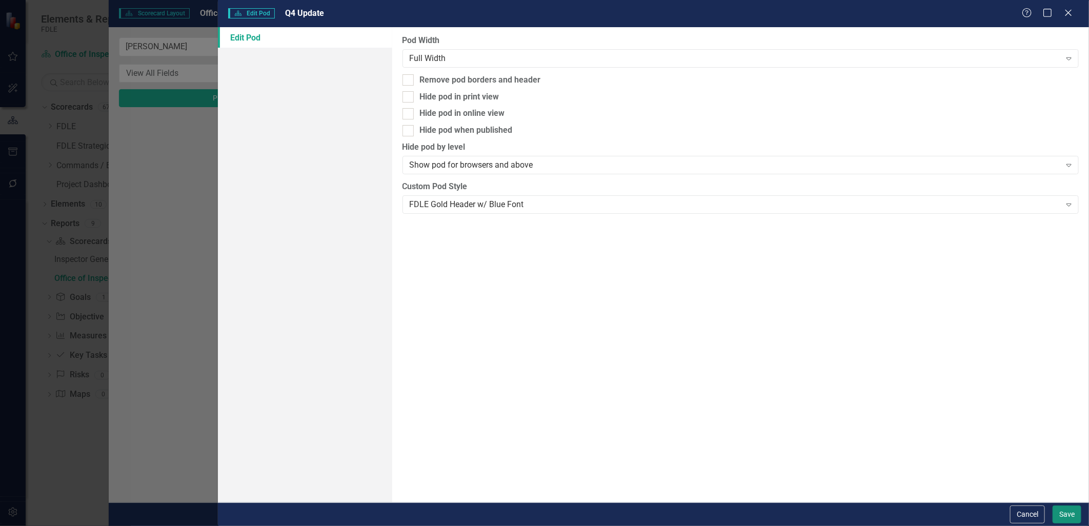
click at [1068, 514] on button "Save" at bounding box center [1067, 515] width 29 height 18
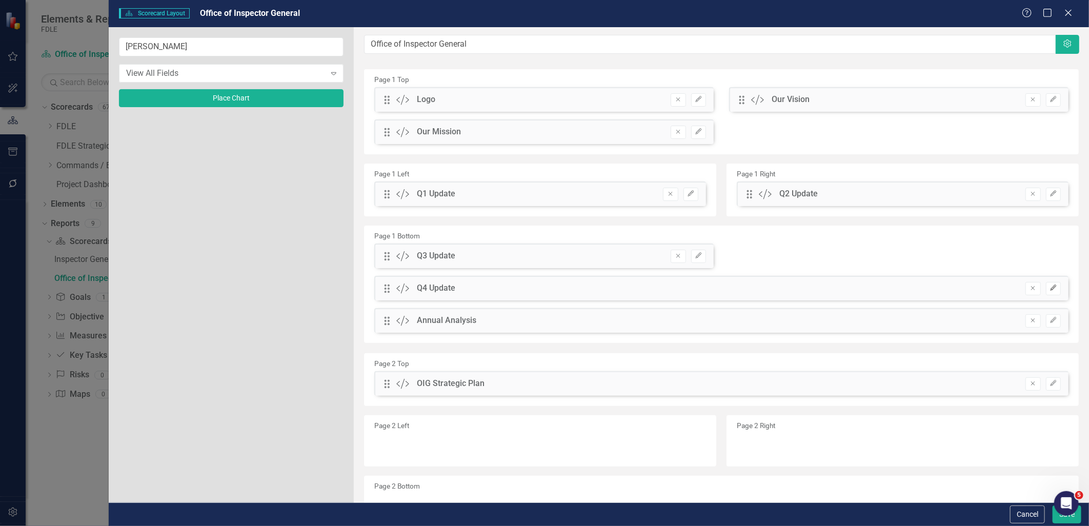
click at [1050, 290] on icon "Edit" at bounding box center [1054, 288] width 8 height 6
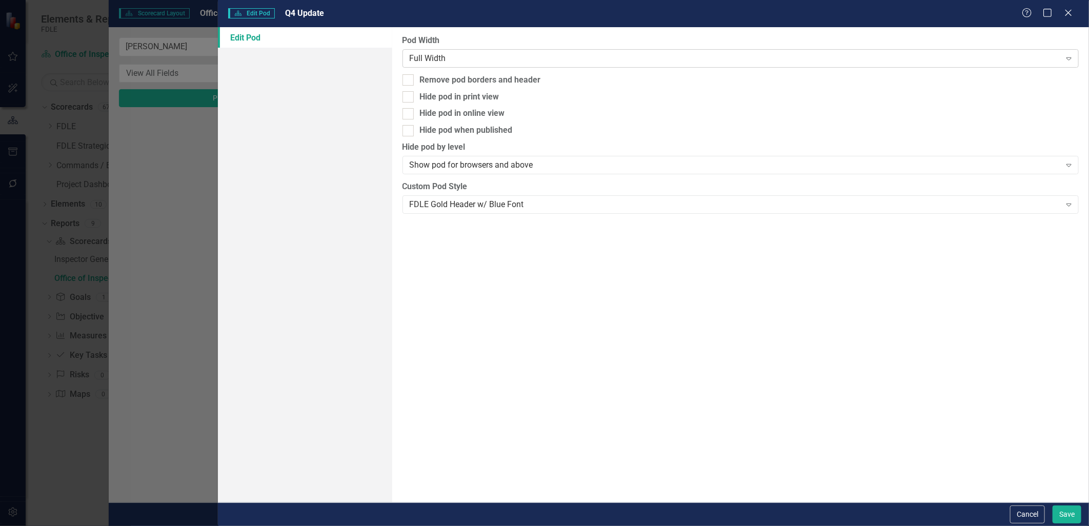
click at [437, 61] on div "Full Width" at bounding box center [735, 58] width 651 height 12
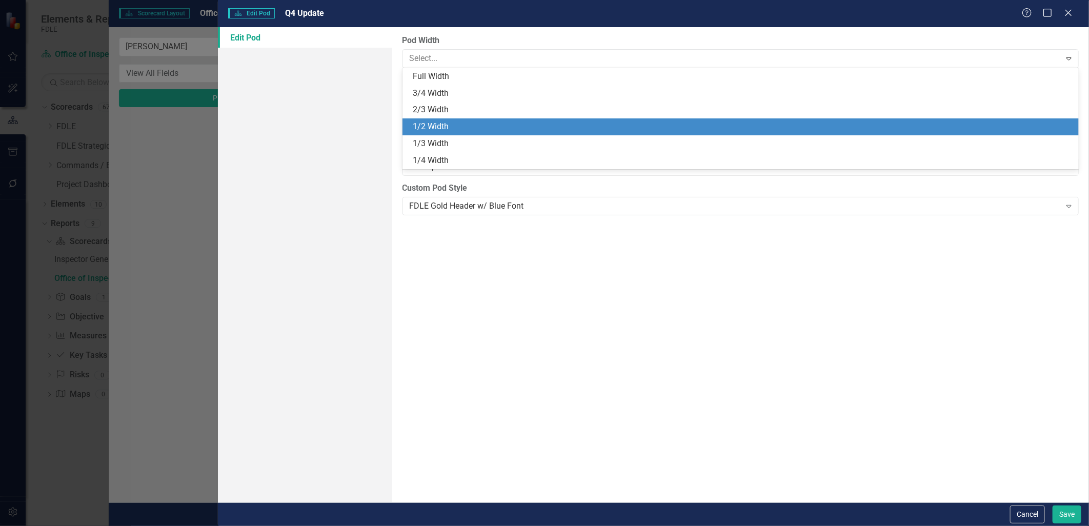
click at [420, 127] on div "1/2 Width" at bounding box center [743, 127] width 661 height 12
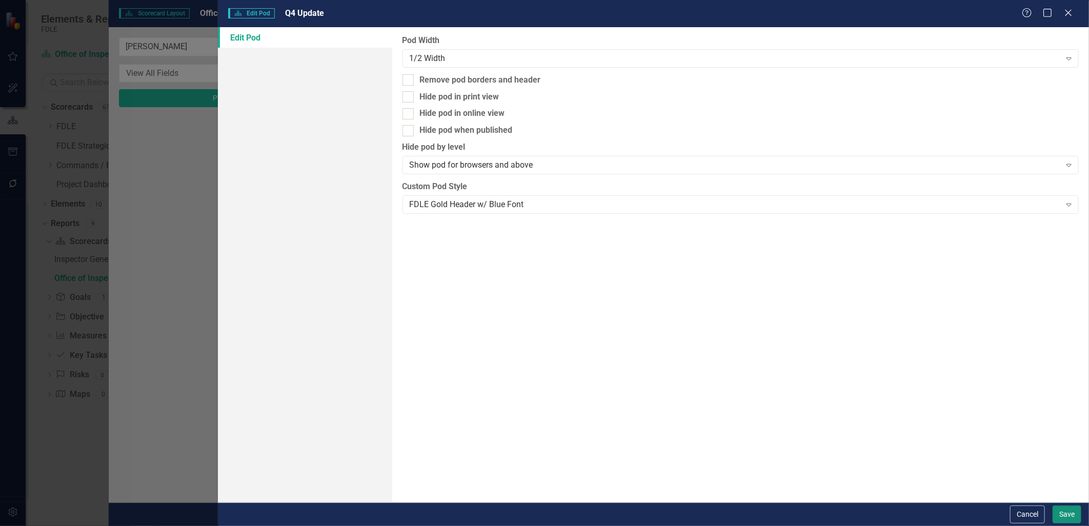
click at [1059, 510] on button "Save" at bounding box center [1067, 515] width 29 height 18
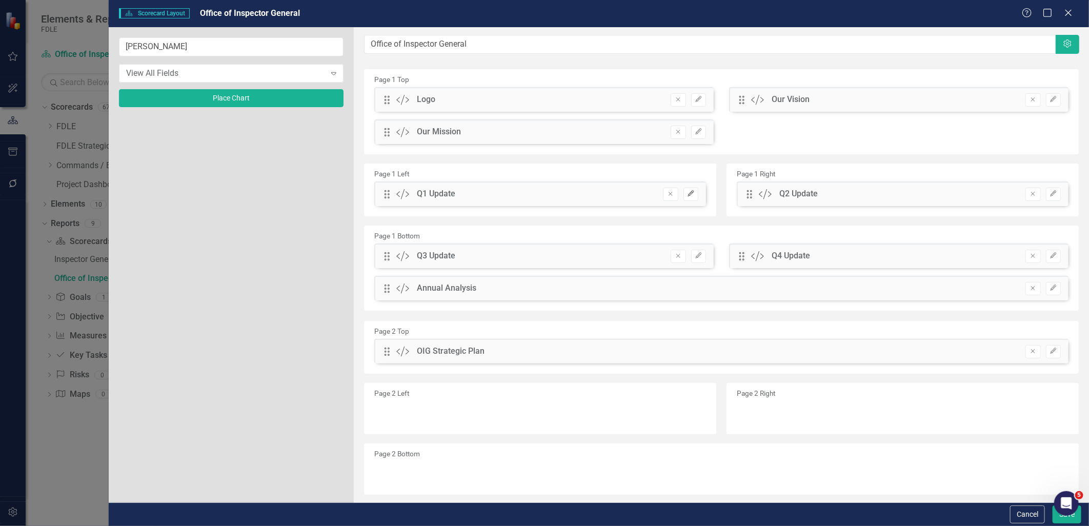
click at [693, 195] on button "Edit" at bounding box center [691, 194] width 15 height 13
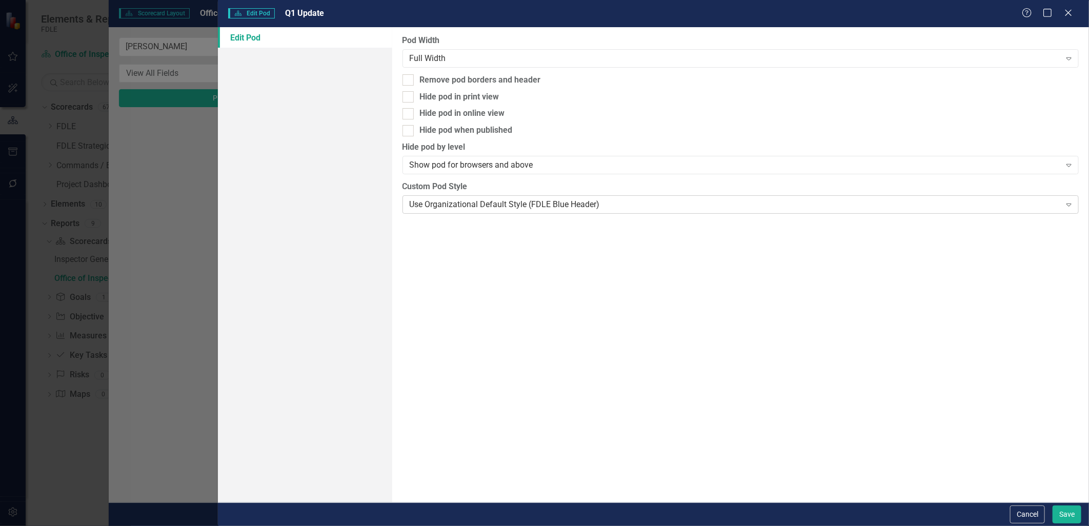
click at [461, 206] on div "Use Organizational Default Style (FDLE Blue Header)" at bounding box center [735, 205] width 651 height 12
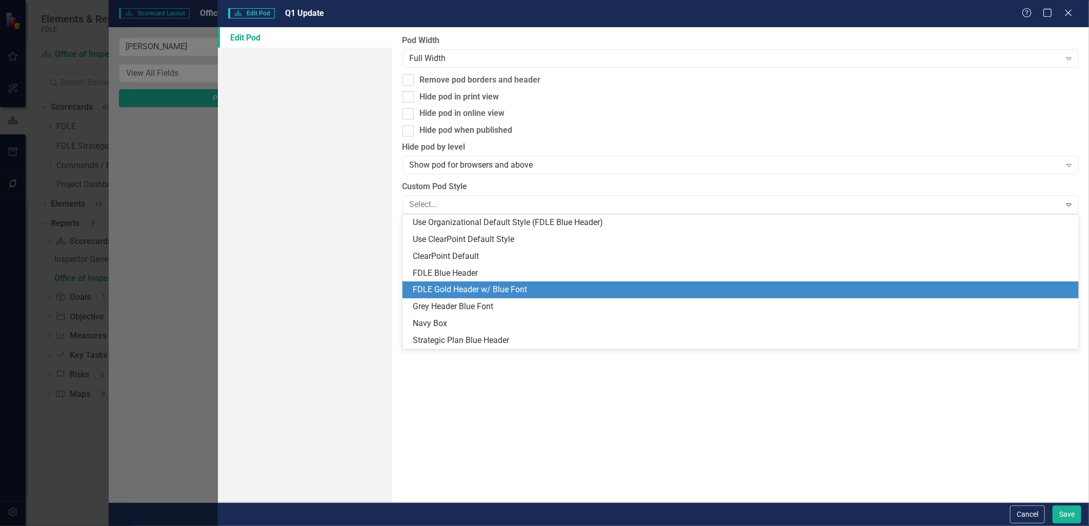
click at [460, 292] on div "FDLE Gold Header w/ Blue Font" at bounding box center [743, 290] width 661 height 12
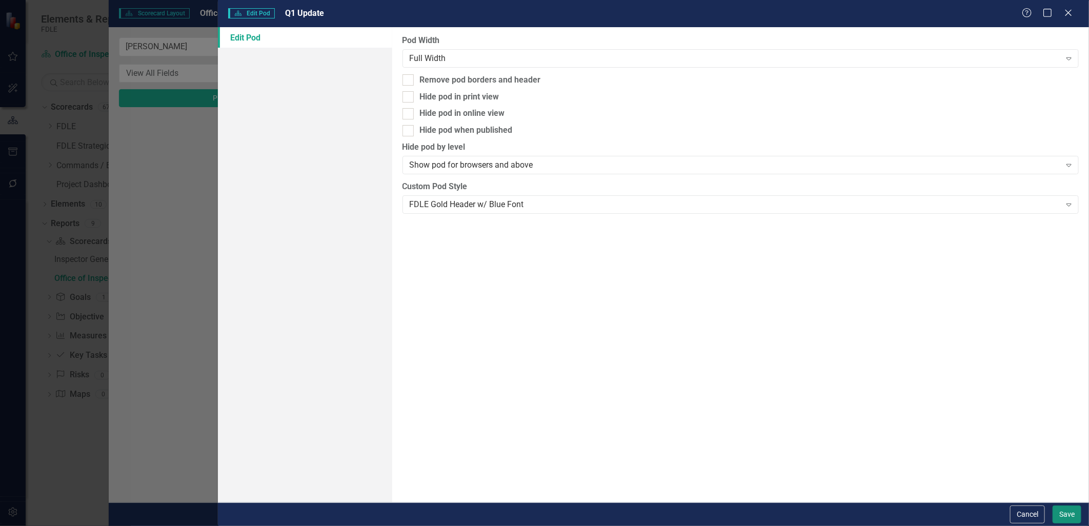
click at [1069, 514] on button "Save" at bounding box center [1067, 515] width 29 height 18
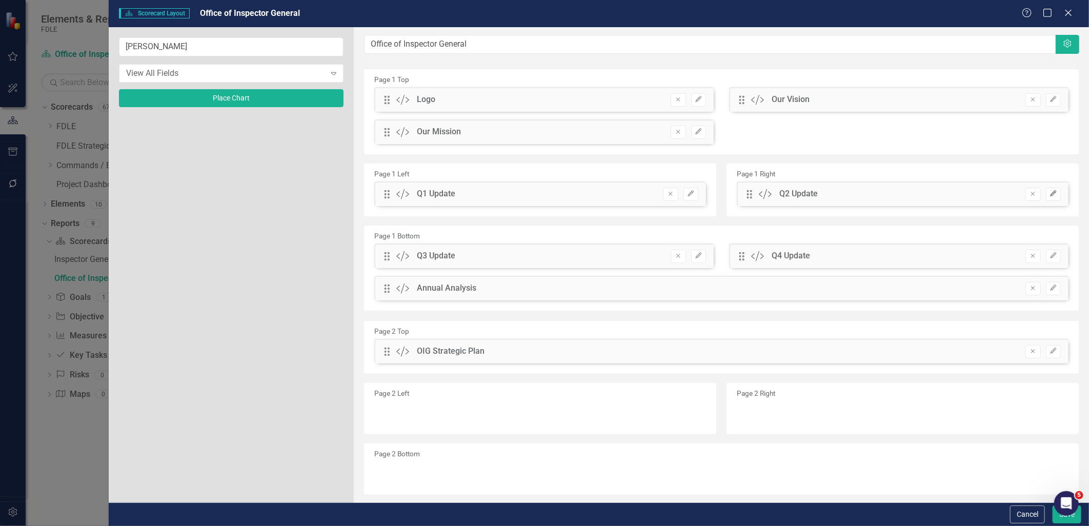
click at [1050, 192] on icon "button" at bounding box center [1053, 193] width 6 height 6
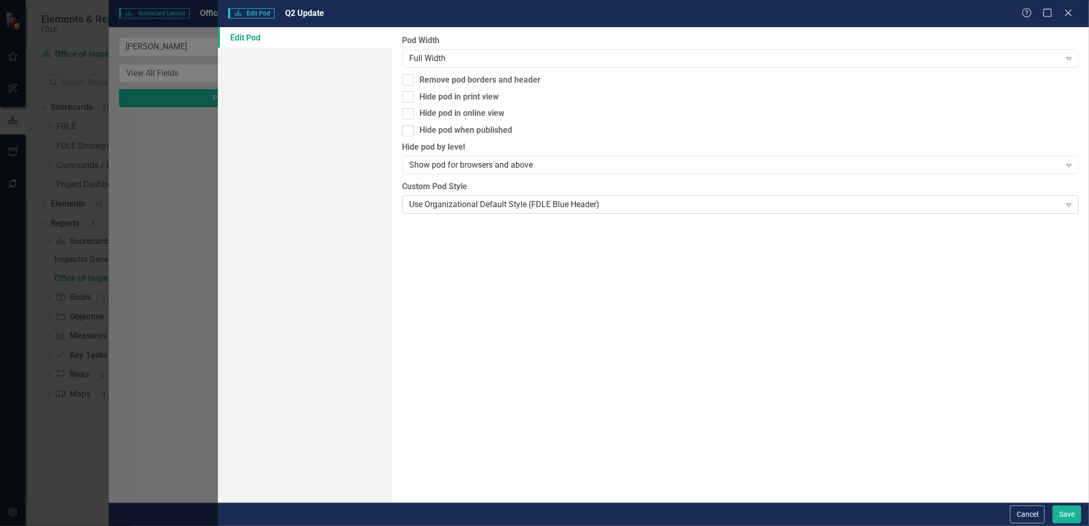
click at [465, 201] on div "Use Organizational Default Style (FDLE Blue Header)" at bounding box center [735, 205] width 651 height 12
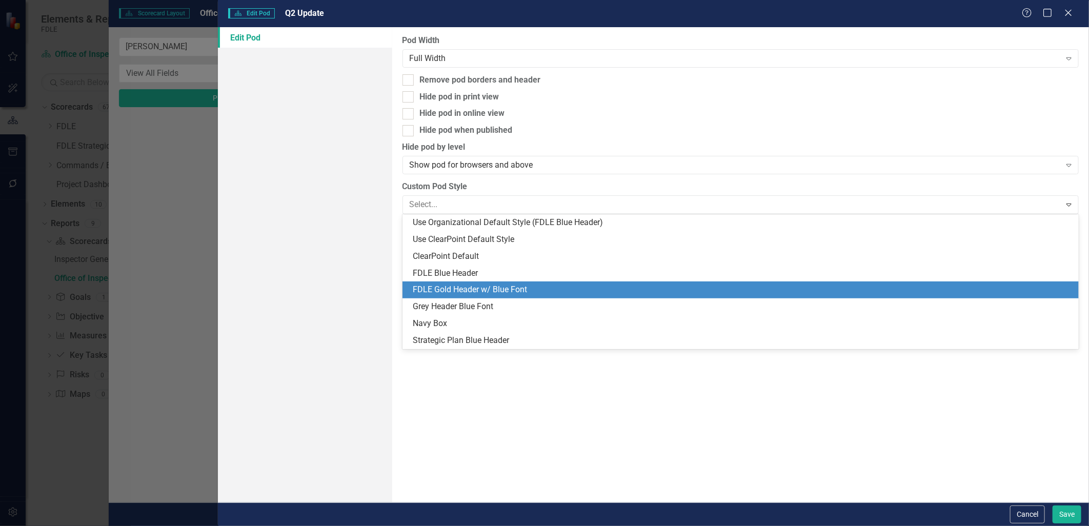
click at [462, 291] on div "FDLE Gold Header w/ Blue Font" at bounding box center [743, 290] width 661 height 12
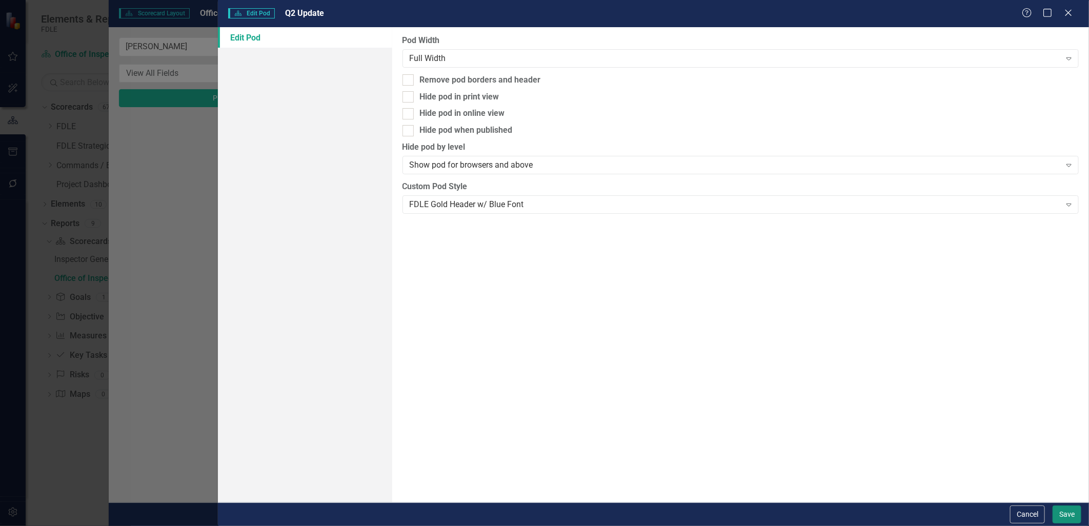
click at [1067, 520] on button "Save" at bounding box center [1067, 515] width 29 height 18
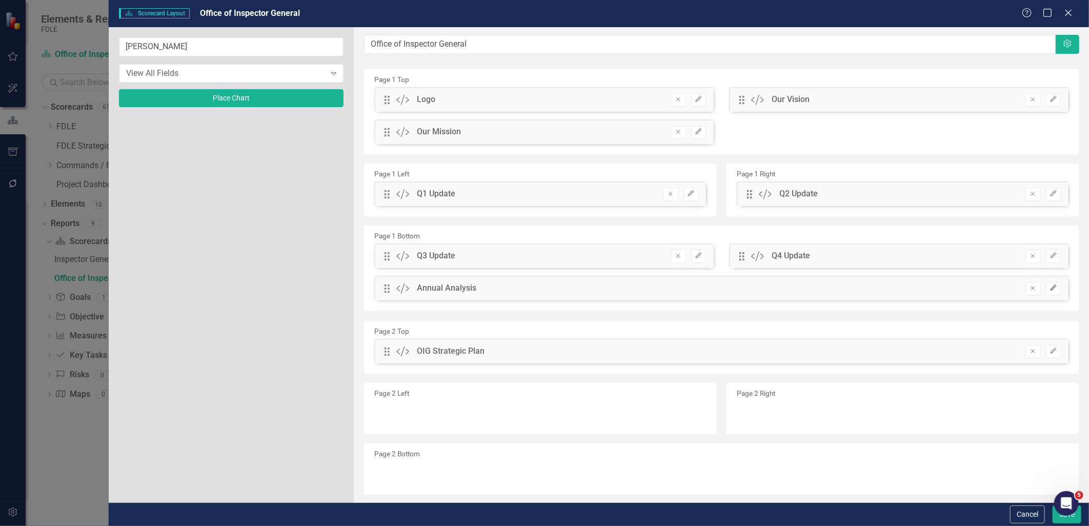
click at [1046, 292] on button "Edit" at bounding box center [1053, 288] width 15 height 13
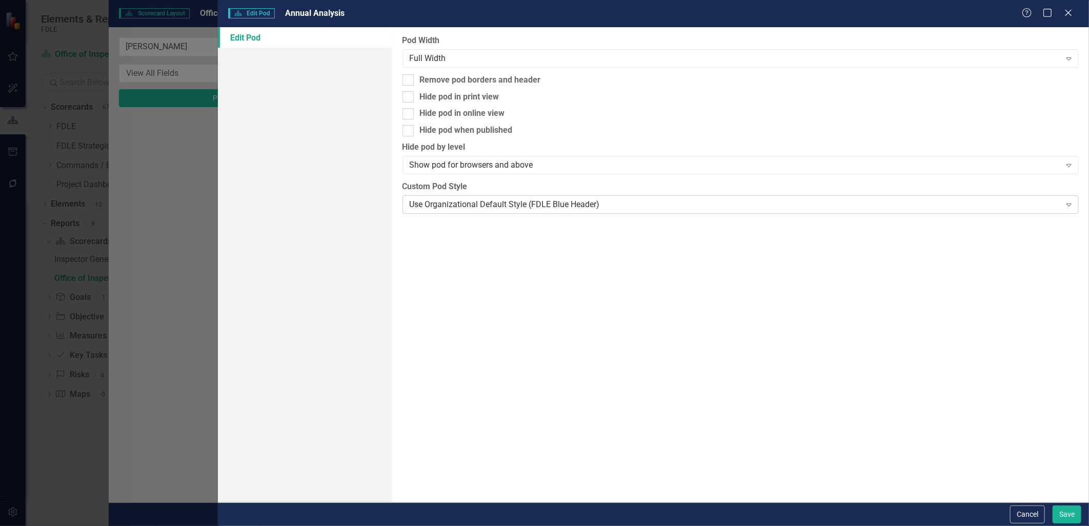
click at [419, 200] on div "Use Organizational Default Style (FDLE Blue Header)" at bounding box center [735, 205] width 651 height 12
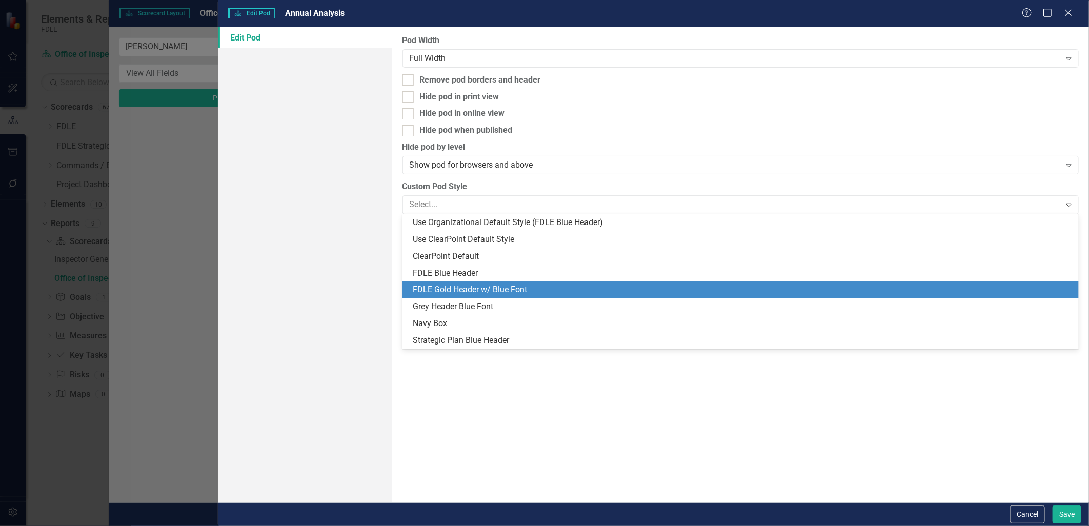
click at [450, 295] on div "FDLE Gold Header w/ Blue Font" at bounding box center [743, 290] width 661 height 12
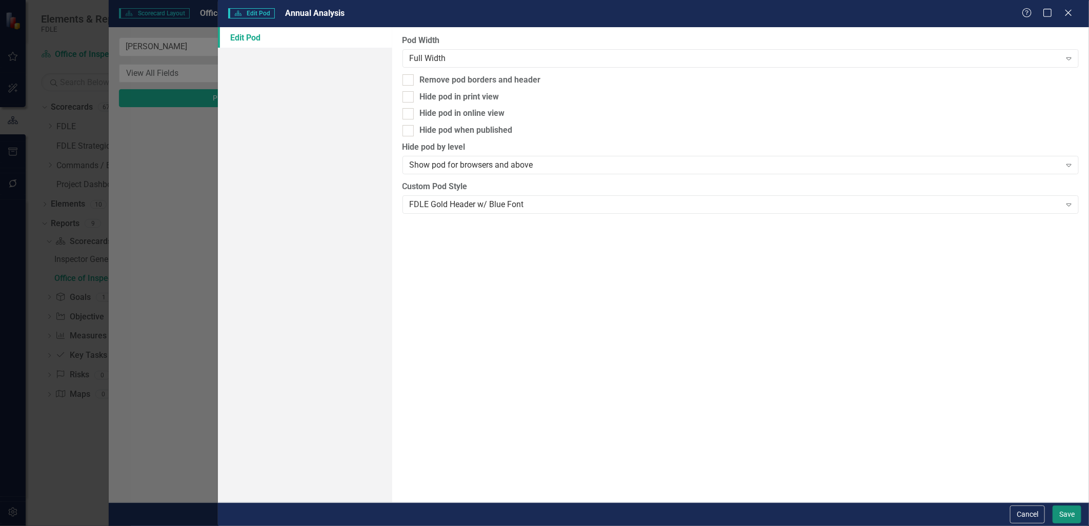
click at [1058, 511] on button "Save" at bounding box center [1067, 515] width 29 height 18
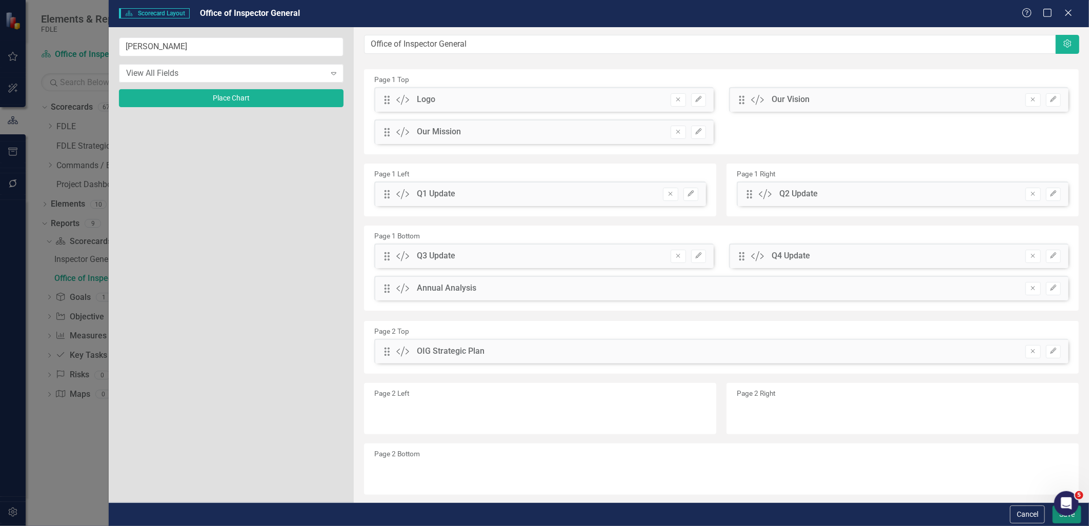
click at [1063, 519] on button "Save" at bounding box center [1067, 515] width 29 height 18
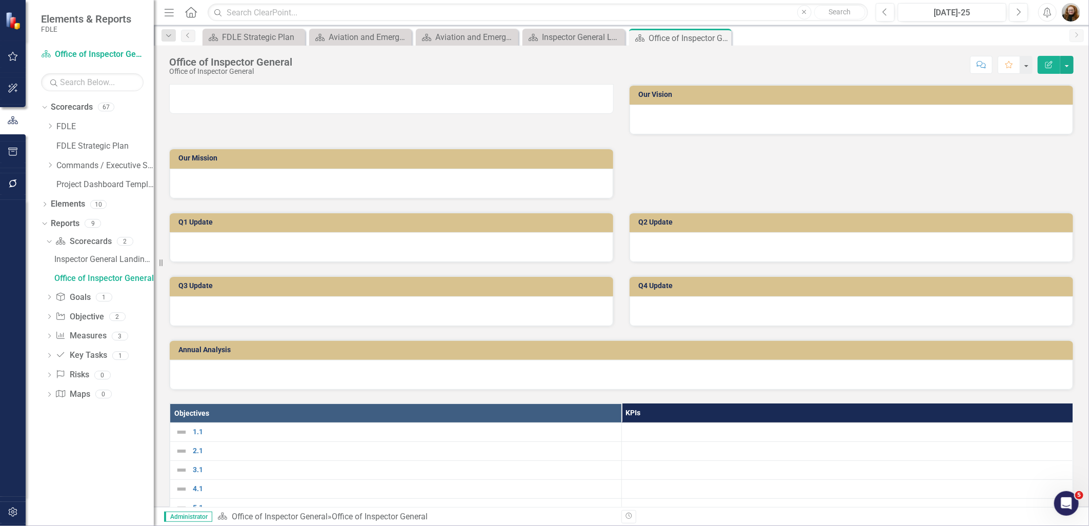
click at [170, 90] on img at bounding box center [170, 90] width 0 height 0
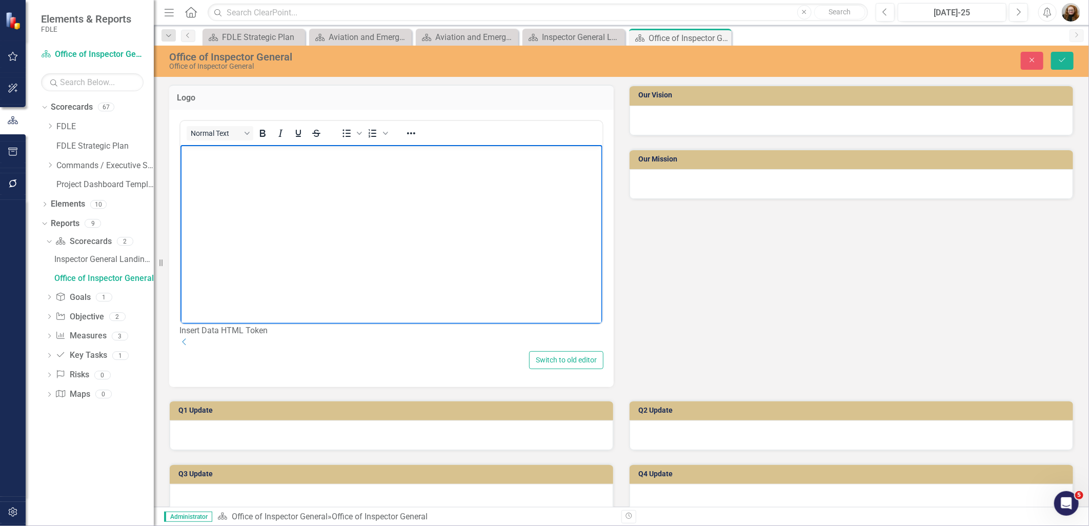
click at [183, 154] on img "Rich Text Area. Press ALT-0 for help." at bounding box center [183, 154] width 0 height 0
drag, startPoint x: 183, startPoint y: 147, endPoint x: 900, endPoint y: 478, distance: 789.5
drag, startPoint x: 184, startPoint y: 148, endPoint x: 288, endPoint y: 251, distance: 147.3
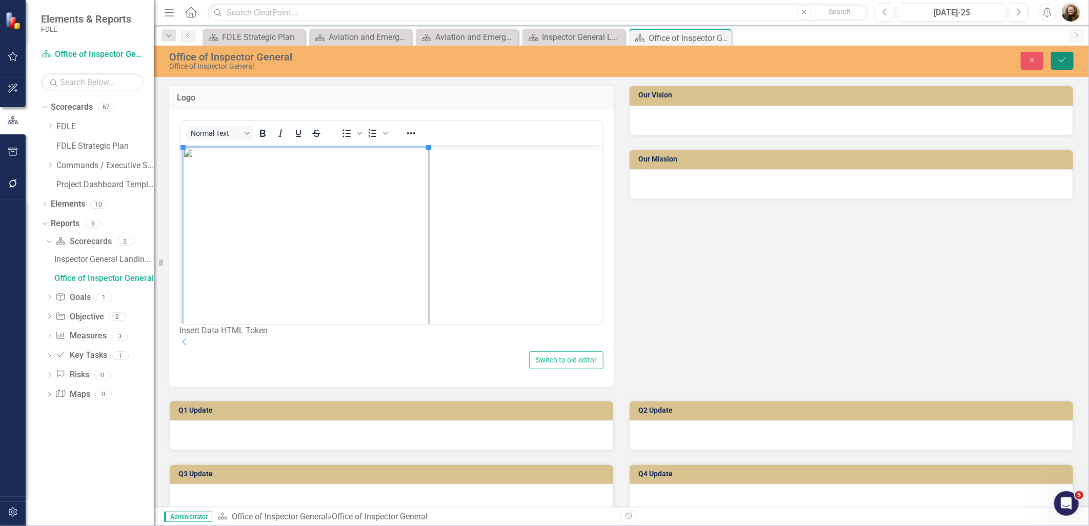
click at [1065, 63] on icon "Save" at bounding box center [1062, 59] width 9 height 7
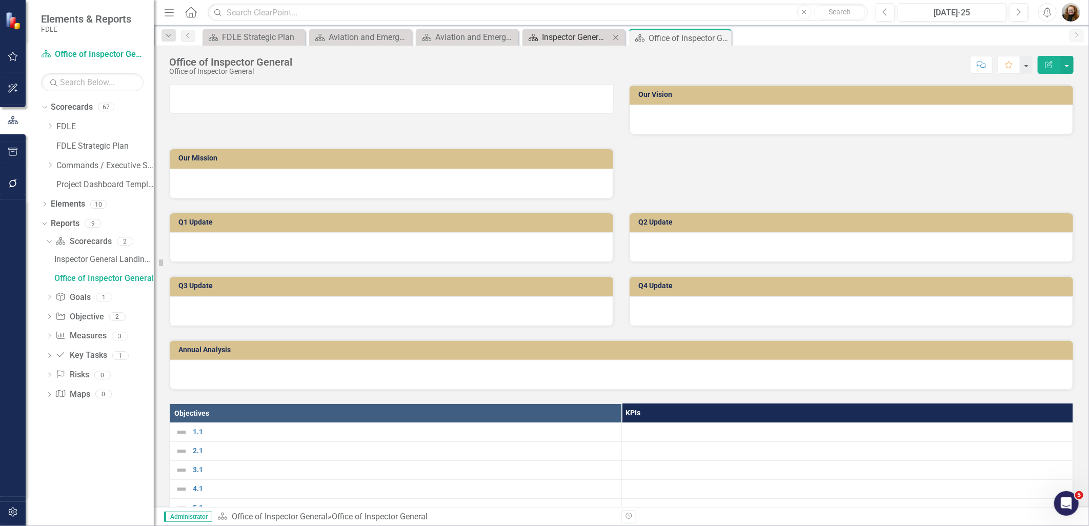
click at [588, 33] on div "Inspector General Landing Page" at bounding box center [576, 37] width 68 height 13
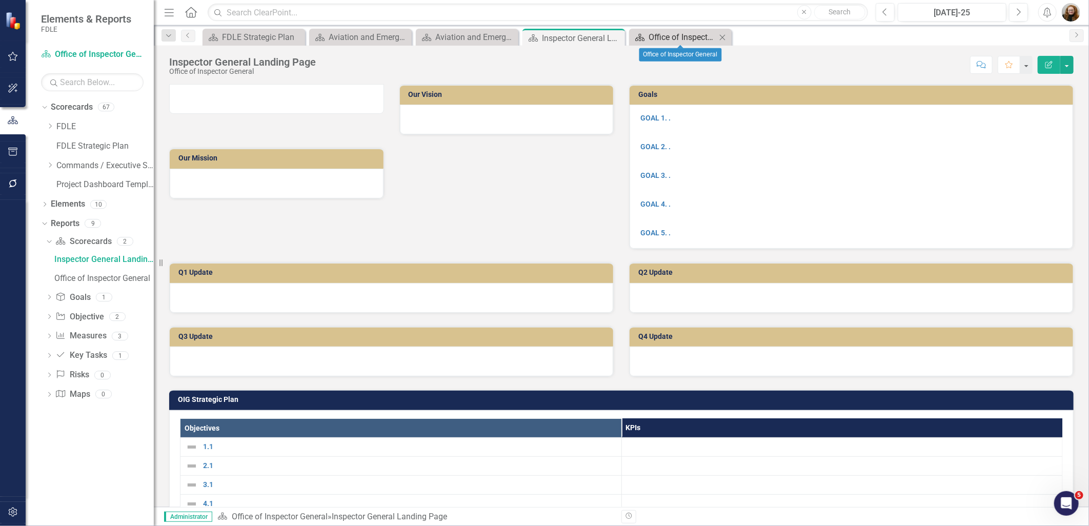
click at [680, 37] on div "Office of Inspector General" at bounding box center [683, 37] width 68 height 13
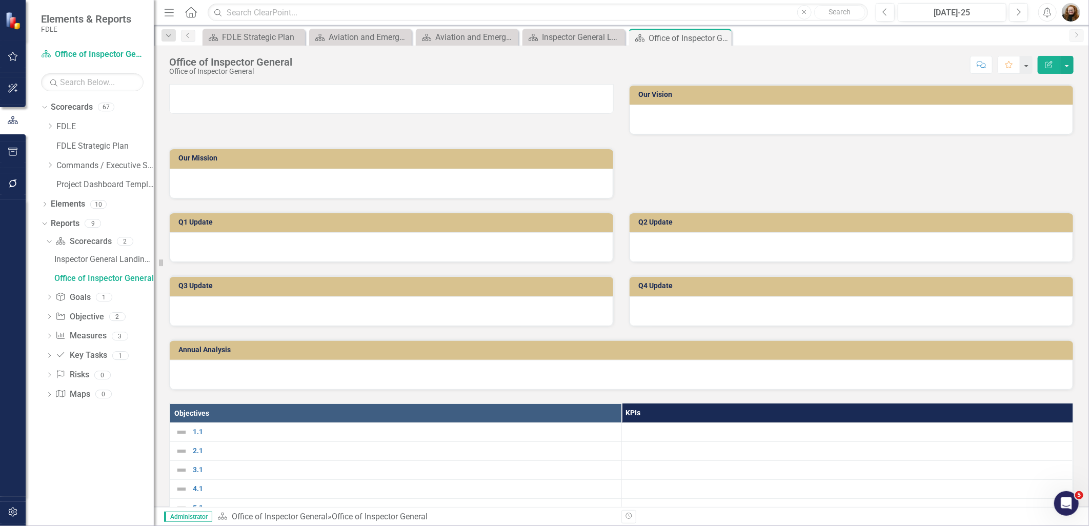
click at [170, 90] on img at bounding box center [170, 90] width 0 height 0
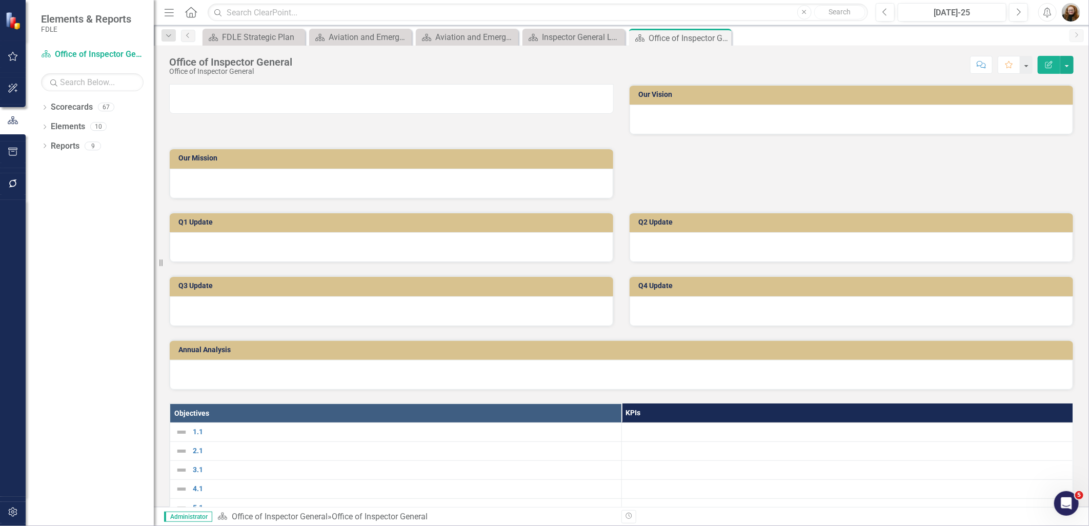
click at [170, 90] on img at bounding box center [170, 90] width 0 height 0
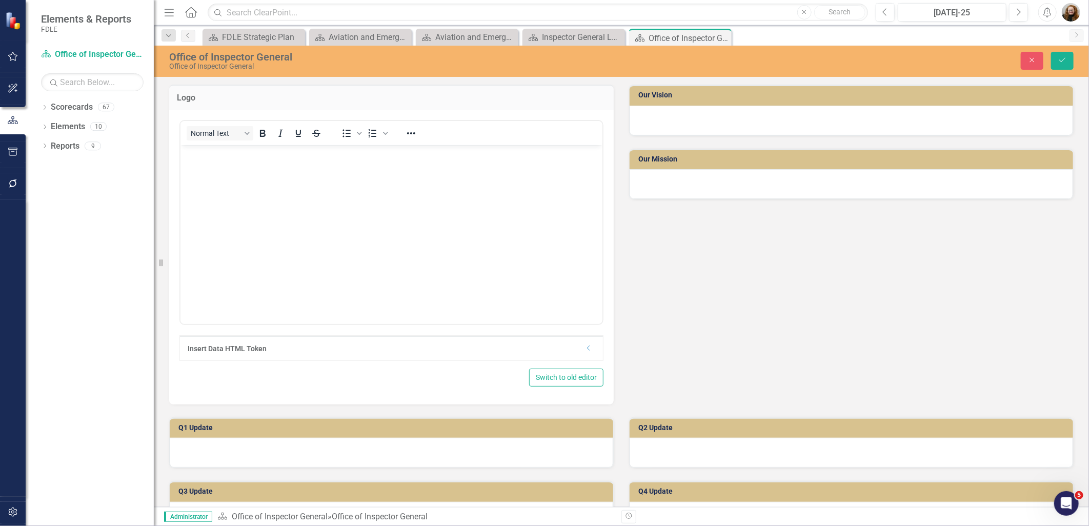
click at [183, 154] on img "Rich Text Area. Press ALT-0 for help." at bounding box center [183, 154] width 0 height 0
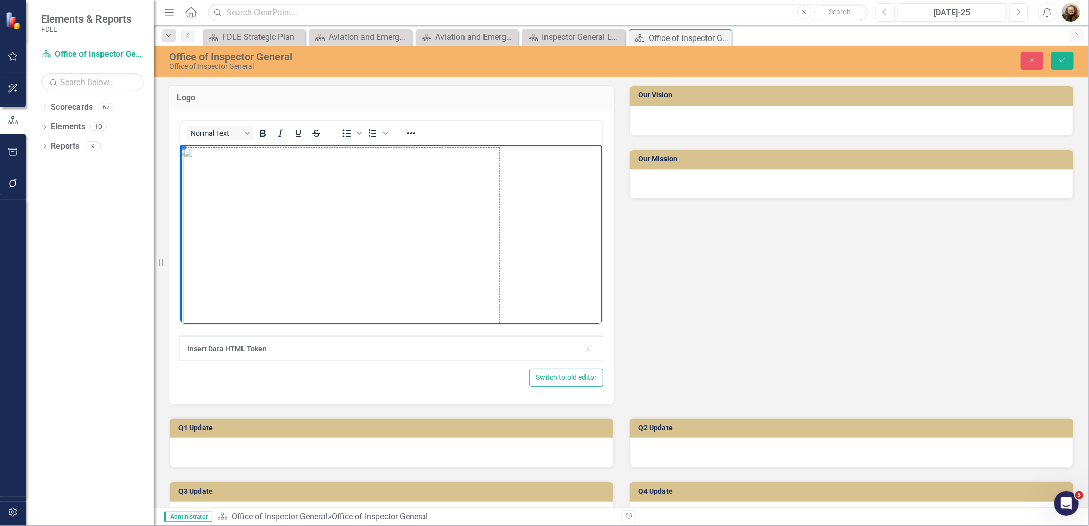
drag, startPoint x: 183, startPoint y: 148, endPoint x: 925, endPoint y: 494, distance: 819.0
drag, startPoint x: 181, startPoint y: 149, endPoint x: 290, endPoint y: 231, distance: 136.6
click at [409, 135] on icon "Reveal or hide additional toolbar items" at bounding box center [411, 133] width 12 height 12
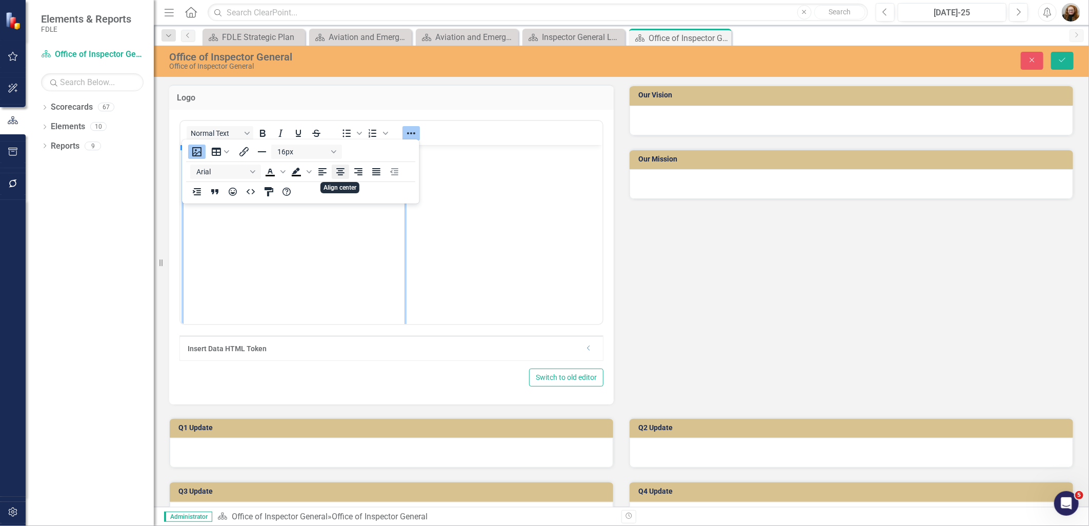
click at [341, 173] on icon "Align center" at bounding box center [340, 171] width 8 height 7
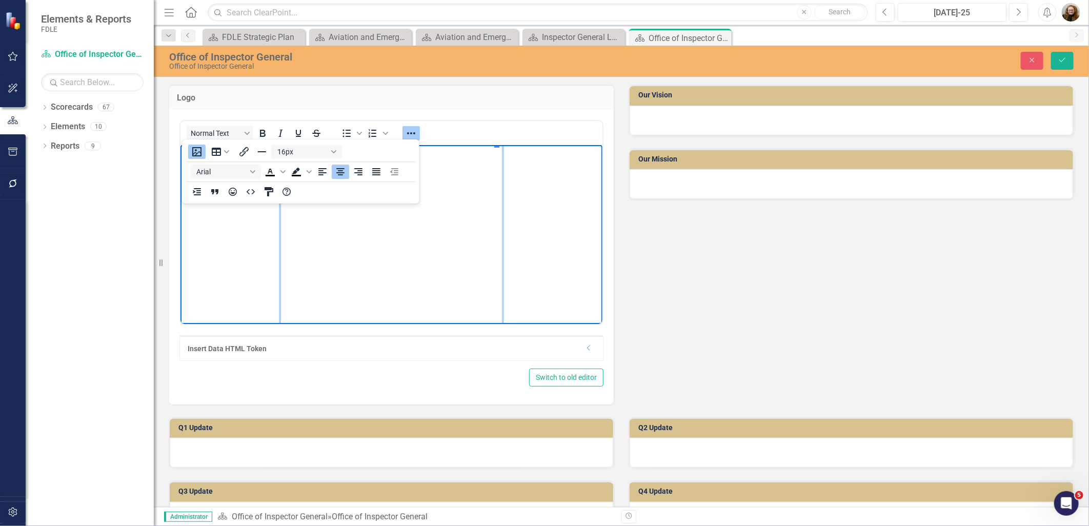
click at [573, 276] on p "Rich Text Area. Press ALT-0 for help." at bounding box center [391, 256] width 417 height 222
click at [1065, 61] on icon "Save" at bounding box center [1062, 59] width 9 height 7
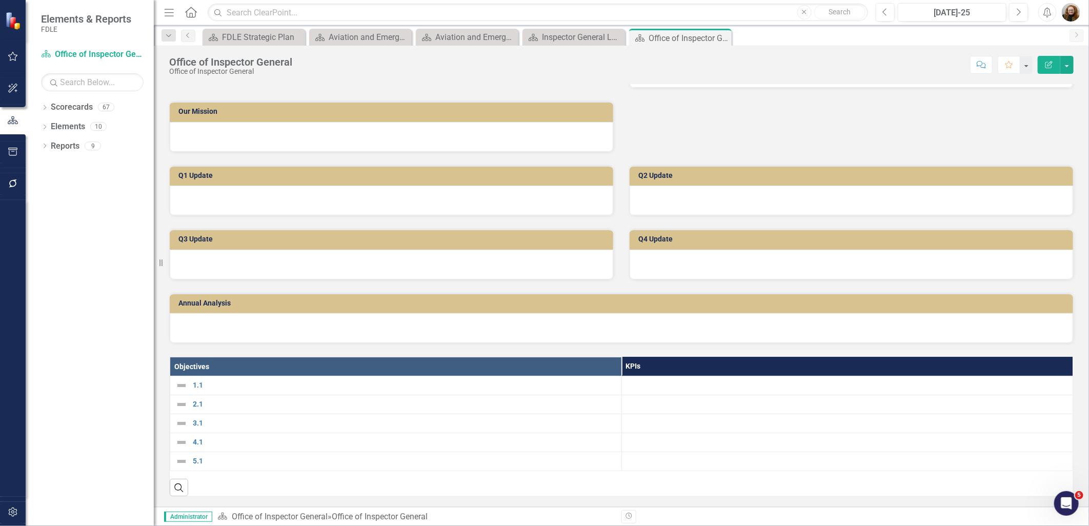
scroll to position [380, 0]
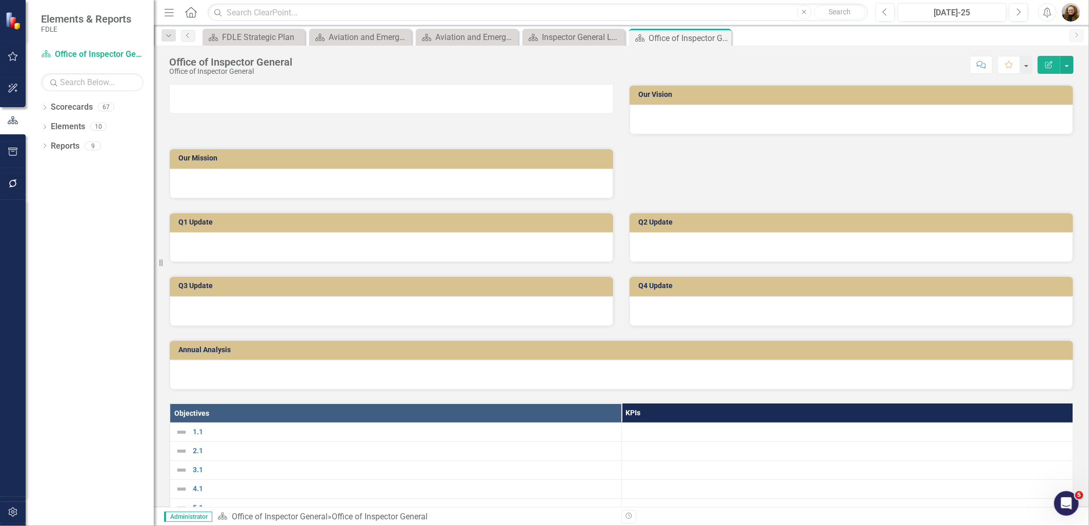
drag, startPoint x: 721, startPoint y: 37, endPoint x: 670, endPoint y: 39, distance: 50.3
click at [0, 0] on icon "Close" at bounding box center [0, 0] width 0 height 0
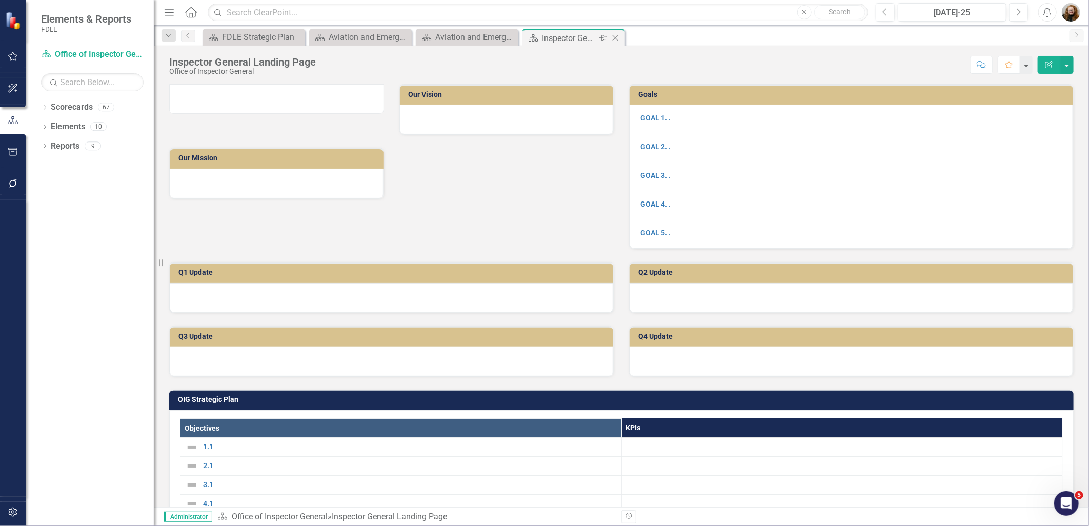
click at [614, 39] on icon "Close" at bounding box center [615, 38] width 10 height 8
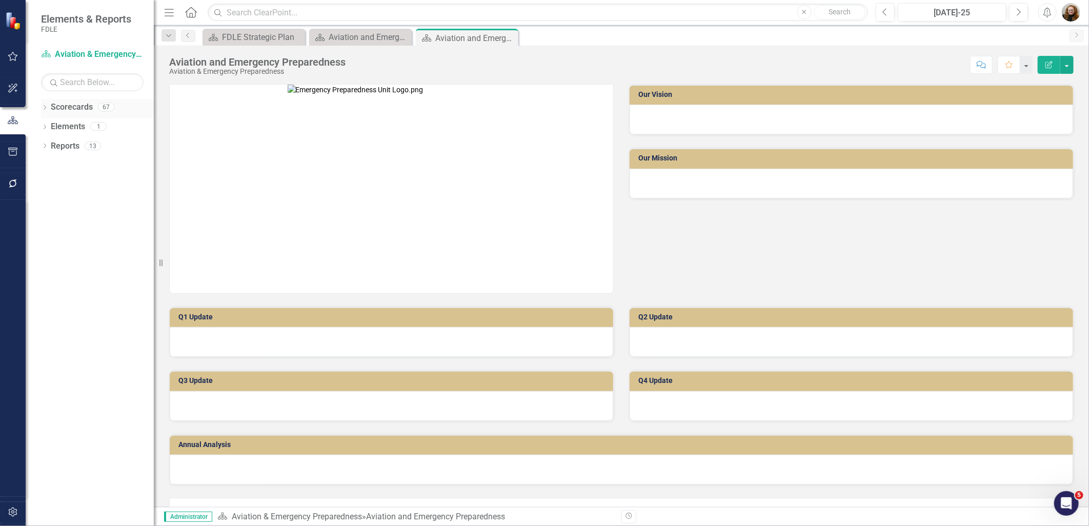
click at [45, 106] on icon "Dropdown" at bounding box center [44, 109] width 7 height 6
click at [50, 162] on icon "Dropdown" at bounding box center [50, 165] width 8 height 6
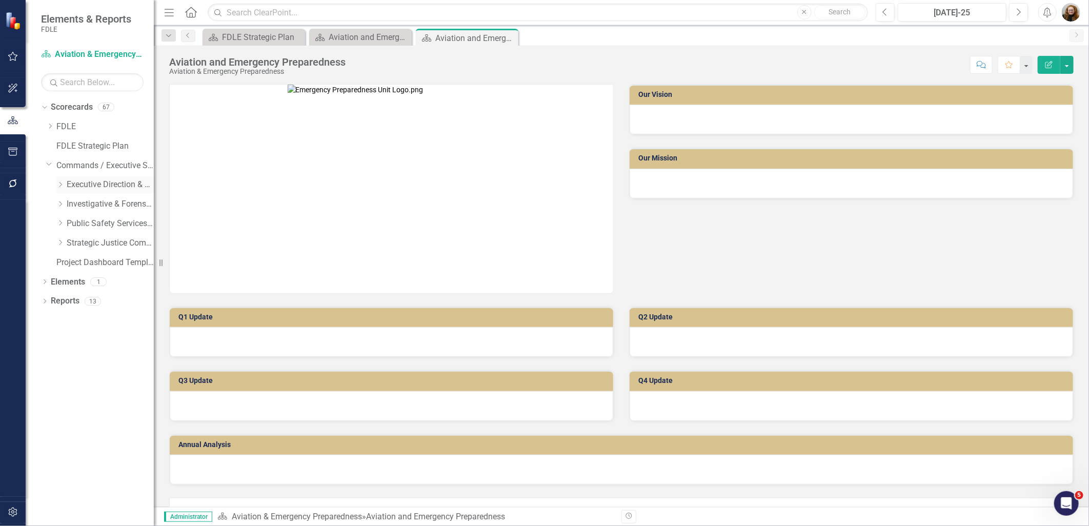
click at [58, 185] on icon "Dropdown" at bounding box center [60, 185] width 8 height 6
click at [76, 223] on div "Dropdown" at bounding box center [72, 224] width 10 height 9
click at [109, 223] on link "Office of Inspector General" at bounding box center [115, 224] width 77 height 12
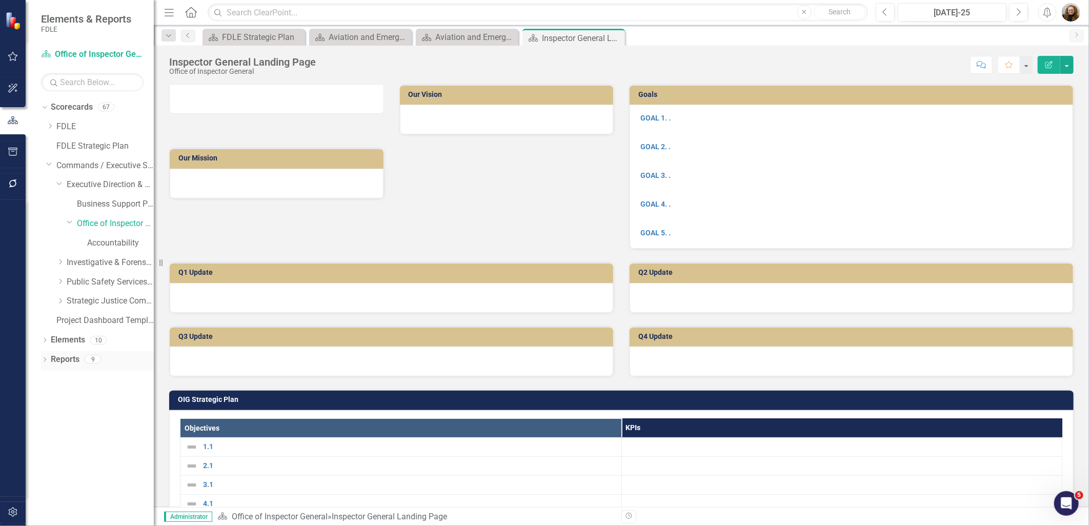
click at [46, 363] on icon "Dropdown" at bounding box center [44, 361] width 7 height 6
click at [77, 416] on div "Office of Inspector General" at bounding box center [104, 414] width 100 height 9
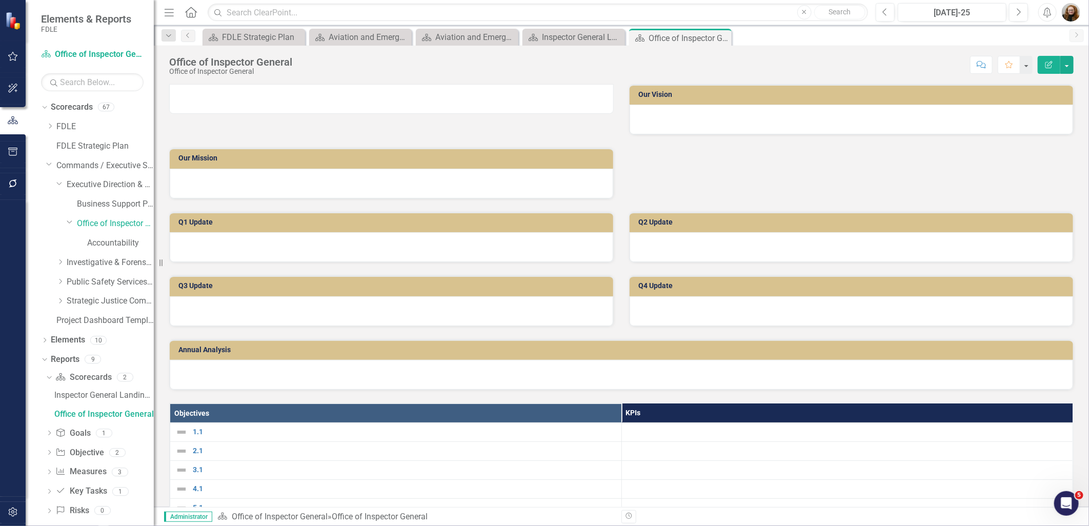
click at [170, 90] on img at bounding box center [170, 90] width 0 height 0
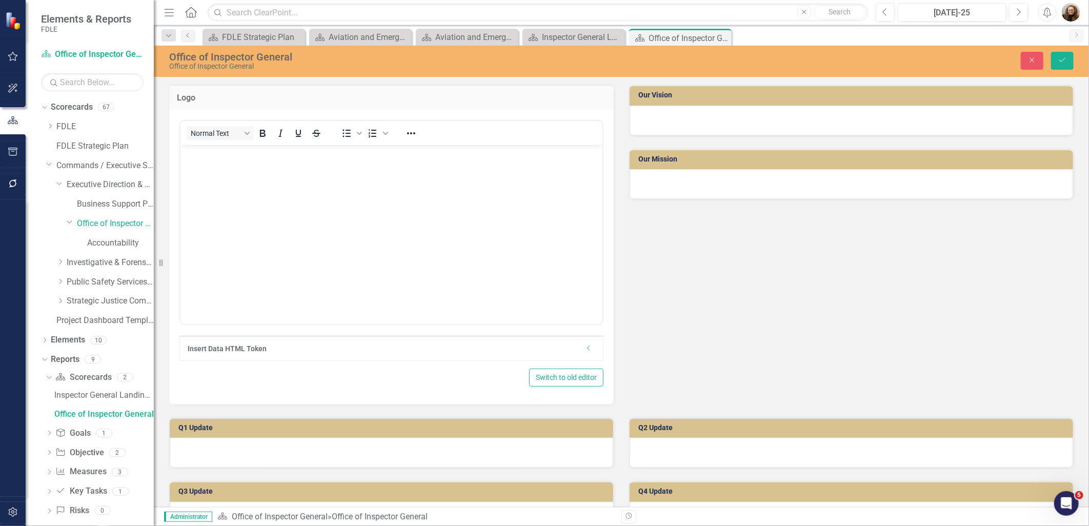
click at [183, 154] on img "Rich Text Area. Press ALT-0 for help." at bounding box center [183, 154] width 0 height 0
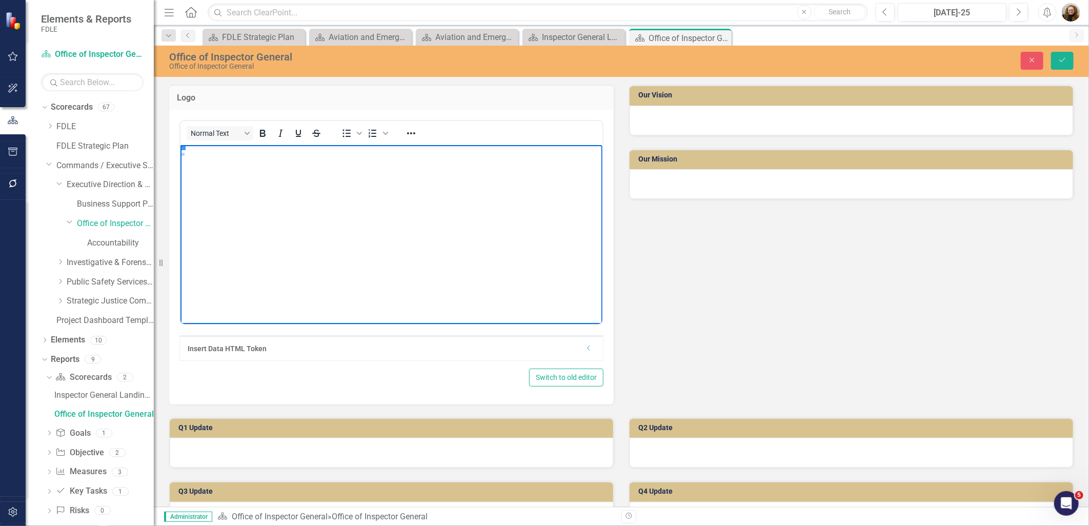
drag, startPoint x: 366, startPoint y: 219, endPoint x: 299, endPoint y: 258, distance: 78.1
click at [183, 154] on img "Rich Text Area. Press ALT-0 for help." at bounding box center [183, 154] width 0 height 0
click at [416, 132] on icon "Reveal or hide additional toolbar items" at bounding box center [411, 133] width 12 height 12
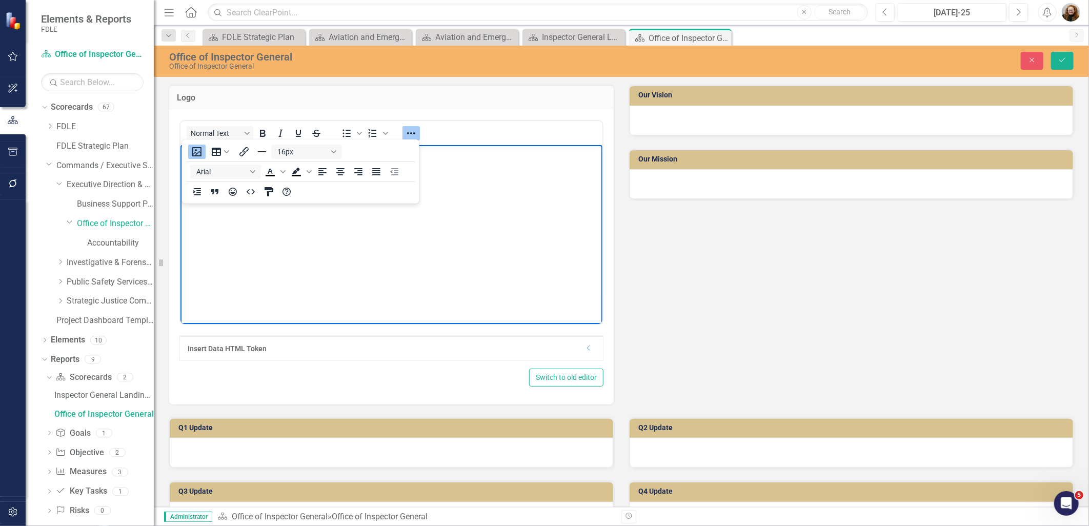
scroll to position [114, 0]
click at [183, 40] on img "Rich Text Area. Press ALT-0 for help." at bounding box center [183, 40] width 0 height 0
click at [763, 250] on div "Logo <p><img src="documents/district6947/images/OIG%20Logo%20with%20new%20Eagle…" at bounding box center [622, 238] width 920 height 333
click at [183, 154] on img "Rich Text Area. Press ALT-0 for help." at bounding box center [183, 154] width 0 height 0
click at [797, 280] on div "Logo <p><img src="documents/district6947/images/OIG%20Logo%20with%20new%20Eagle…" at bounding box center [622, 238] width 920 height 333
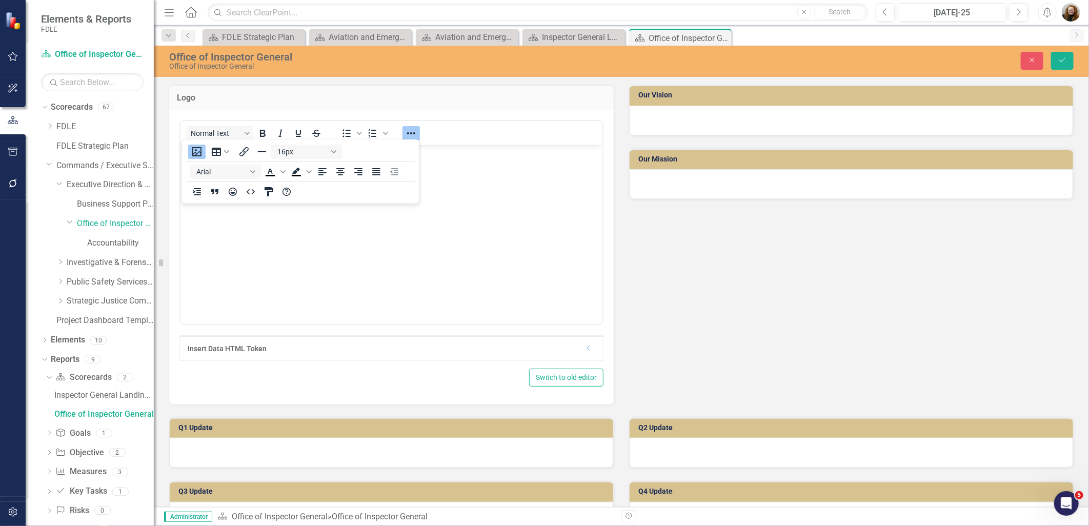
click at [416, 129] on icon "Reveal or hide additional toolbar items" at bounding box center [411, 133] width 12 height 12
click at [403, 132] on button "Reveal or hide additional toolbar items" at bounding box center [411, 133] width 17 height 14
click at [193, 150] on button "Insert image" at bounding box center [196, 152] width 17 height 14
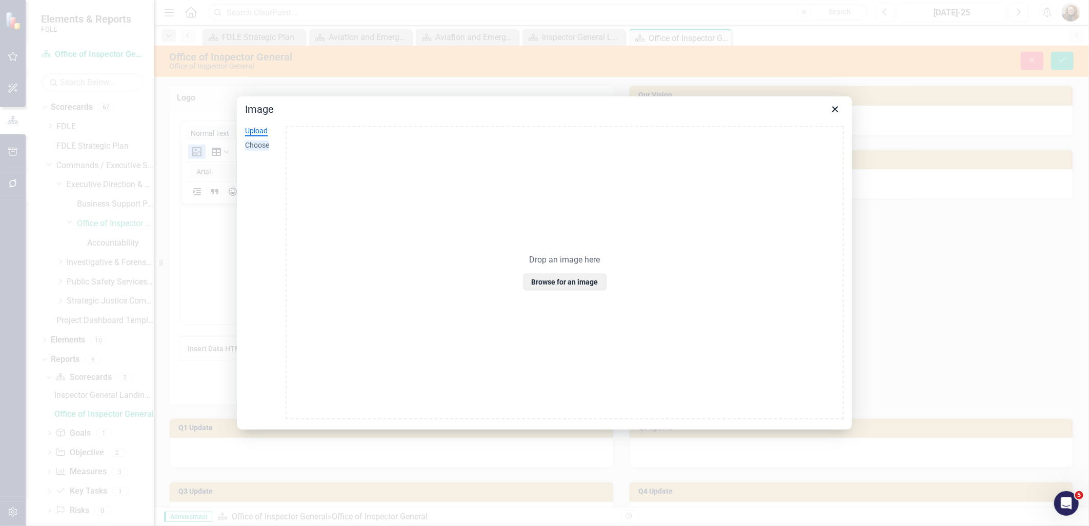
click at [264, 141] on div "Choose" at bounding box center [257, 146] width 24 height 10
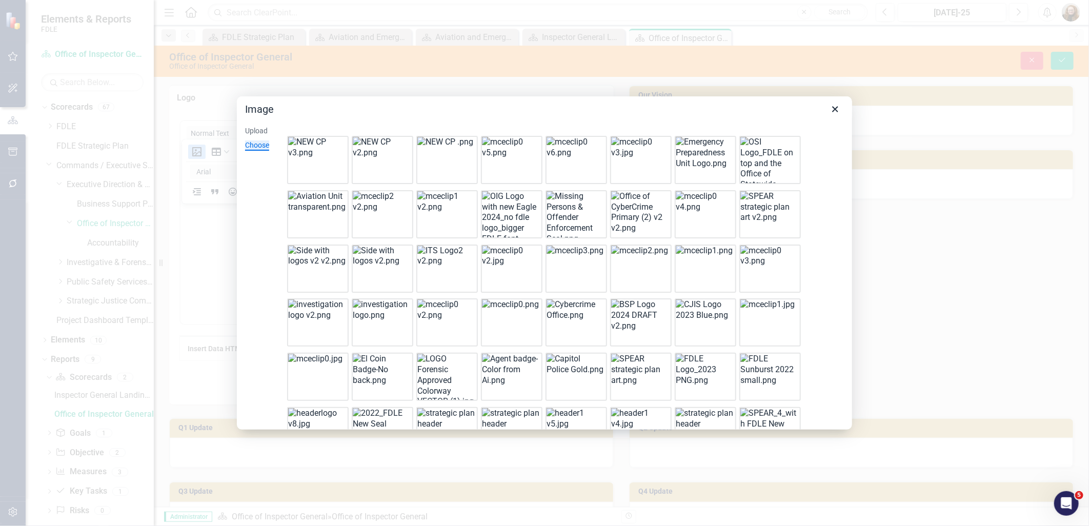
click at [500, 219] on img at bounding box center [510, 215] width 57 height 48
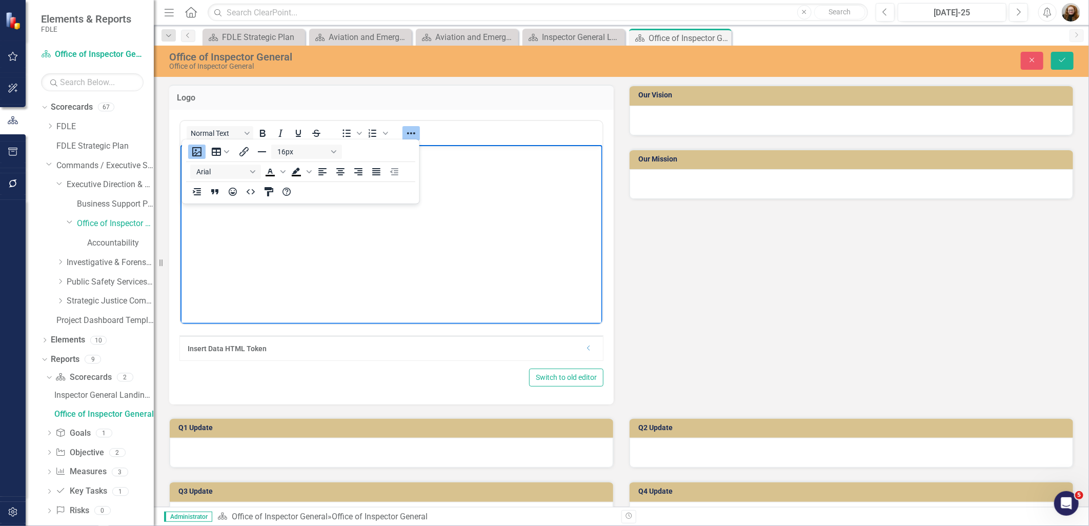
scroll to position [114, 3]
click at [442, 46] on img "Rich Text Area. Press ALT-0 for help." at bounding box center [311, 40] width 262 height 12
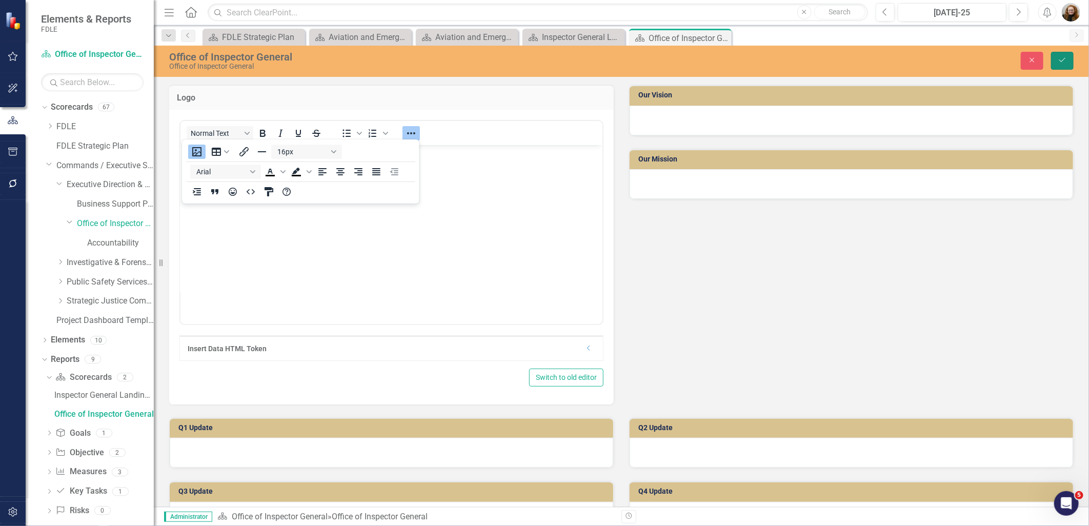
click at [1071, 60] on button "Save" at bounding box center [1062, 61] width 23 height 18
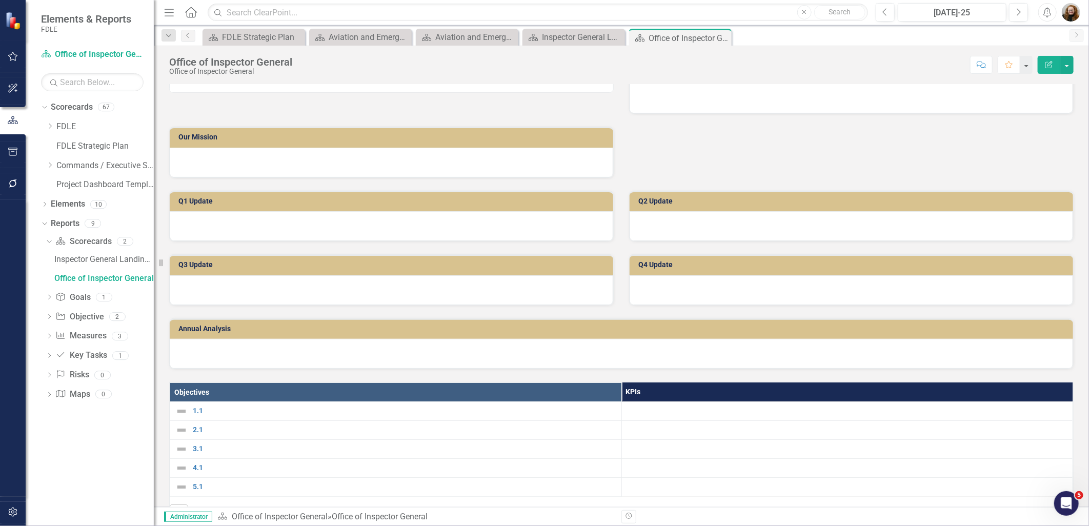
scroll to position [0, 0]
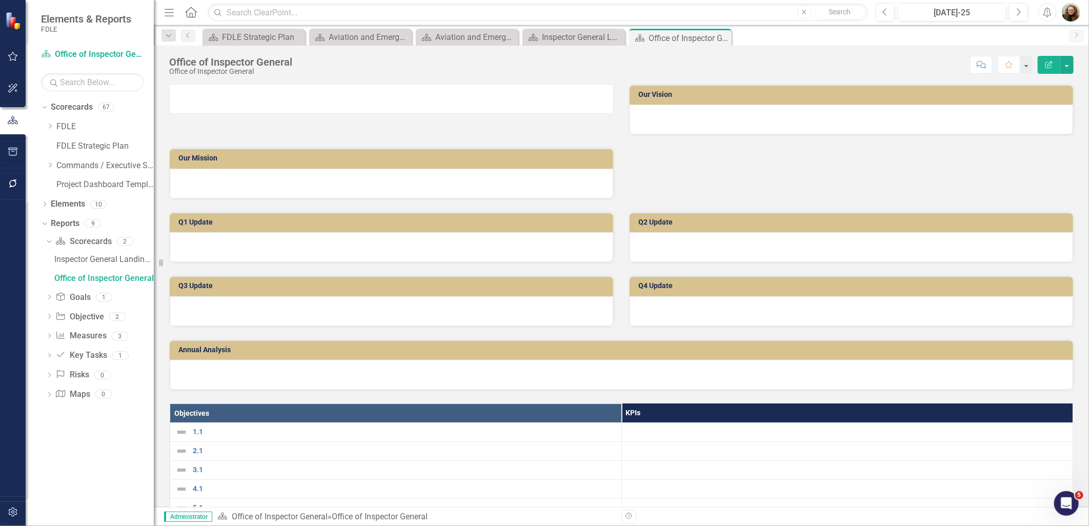
click at [170, 90] on img at bounding box center [170, 90] width 0 height 0
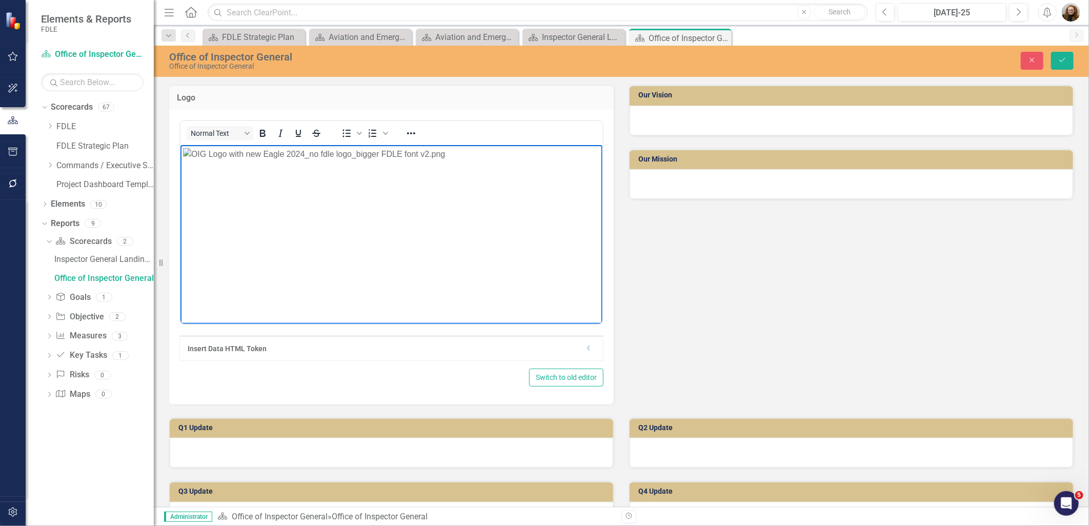
click at [399, 160] on img "Rich Text Area. Press ALT-0 for help." at bounding box center [314, 154] width 262 height 12
drag, startPoint x: 184, startPoint y: 149, endPoint x: 938, endPoint y: 447, distance: 810.9
click at [411, 134] on icon "Reveal or hide additional toolbar items" at bounding box center [411, 133] width 12 height 12
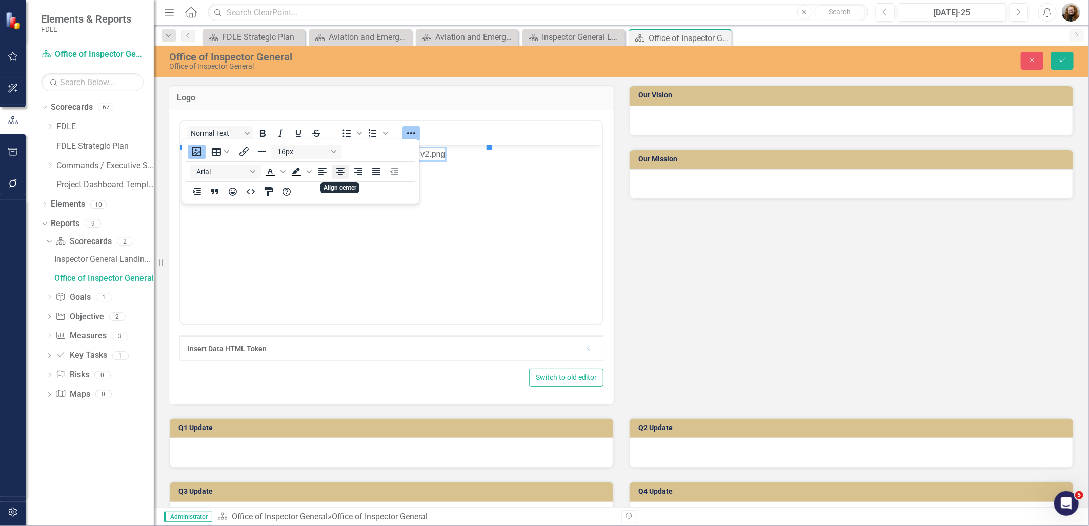
click at [340, 172] on icon "Align center" at bounding box center [340, 171] width 8 height 7
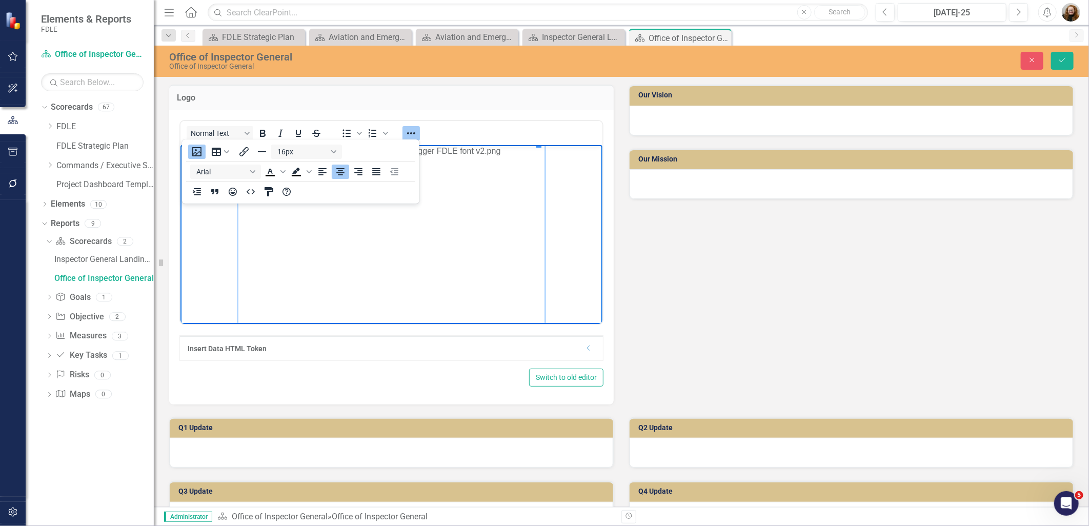
drag, startPoint x: 388, startPoint y: 255, endPoint x: 338, endPoint y: 225, distance: 58.9
click at [387, 255] on img "Rich Text Area. Press ALT-0 for help." at bounding box center [391, 298] width 306 height 306
click at [696, 283] on div "Logo <p><img src="documents/district6947/images/OIG%20Logo%20with%20new%20Eagle…" at bounding box center [622, 238] width 920 height 333
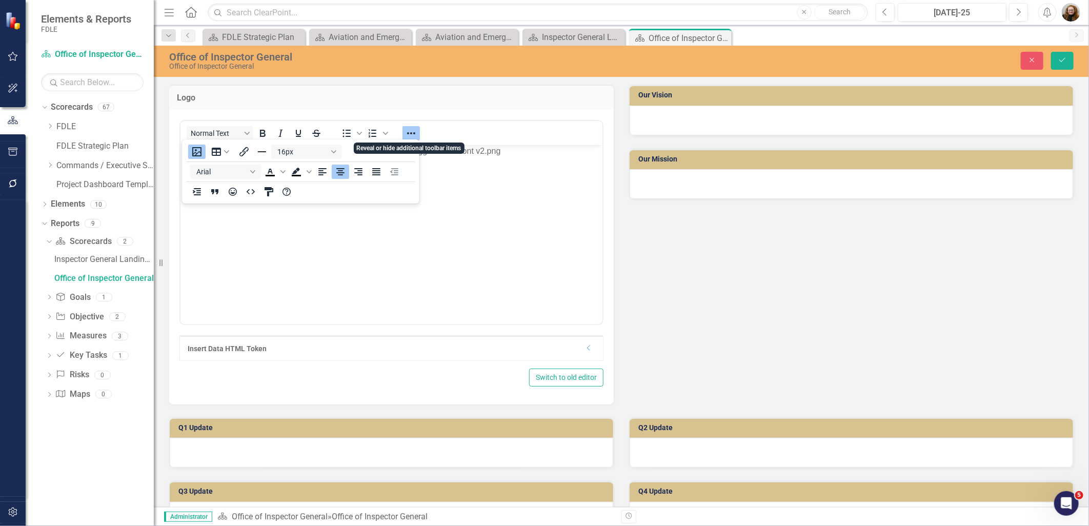
click at [412, 130] on icon "Reveal or hide additional toolbar items" at bounding box center [411, 133] width 12 height 12
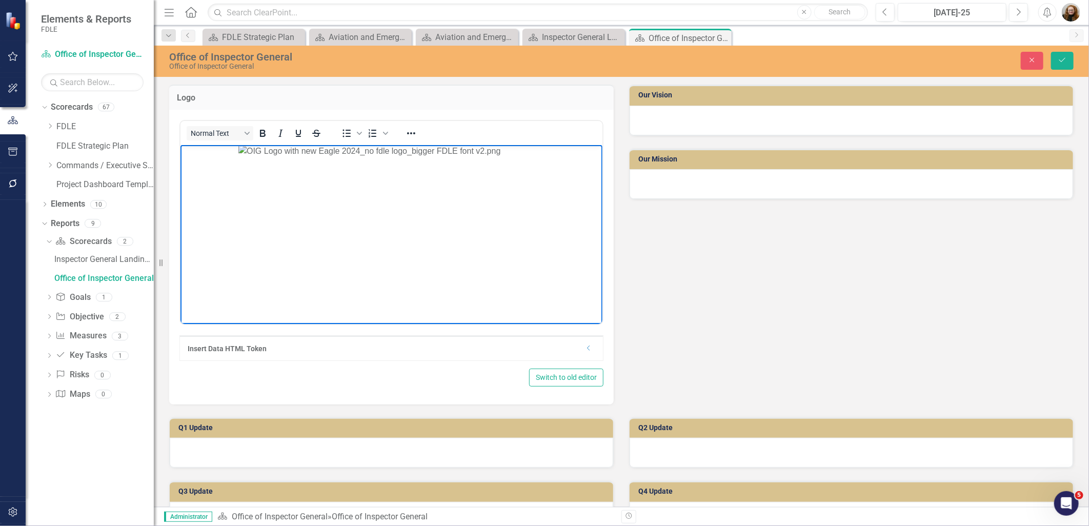
click at [290, 174] on img "Rich Text Area. Press ALT-0 for help." at bounding box center [391, 298] width 306 height 306
drag, startPoint x: 233, startPoint y: 145, endPoint x: 319, endPoint y: 186, distance: 95.2
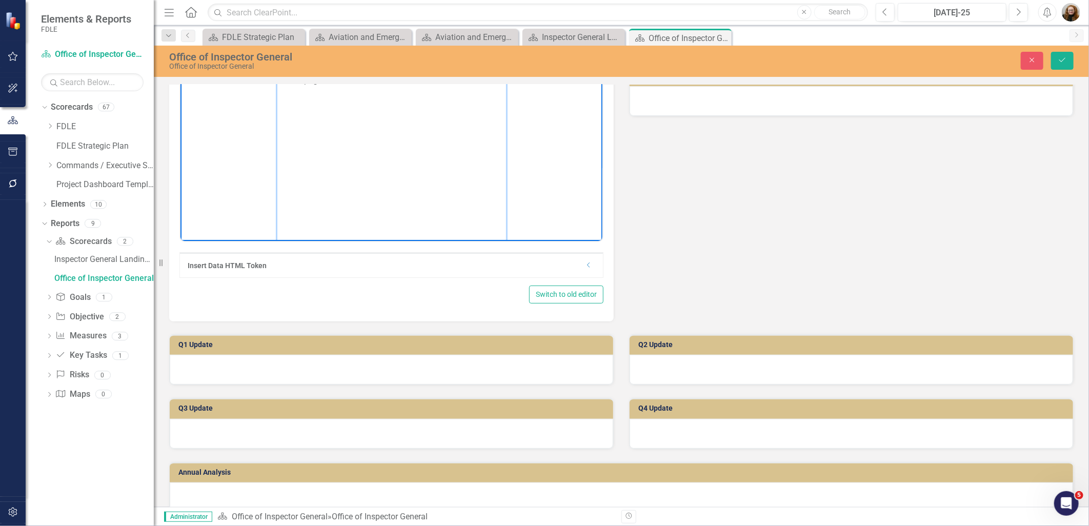
scroll to position [0, 0]
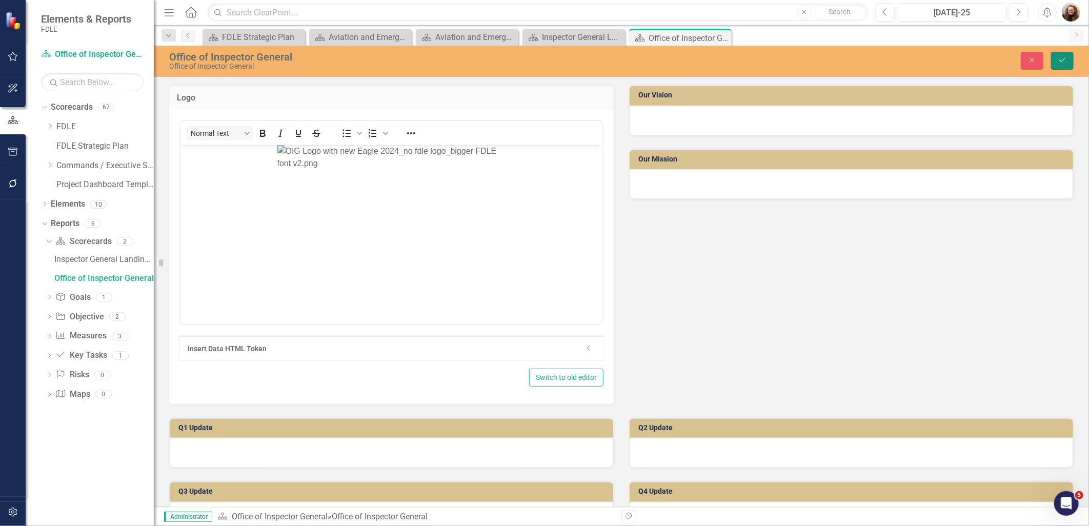
click at [1065, 58] on icon "Save" at bounding box center [1062, 59] width 9 height 7
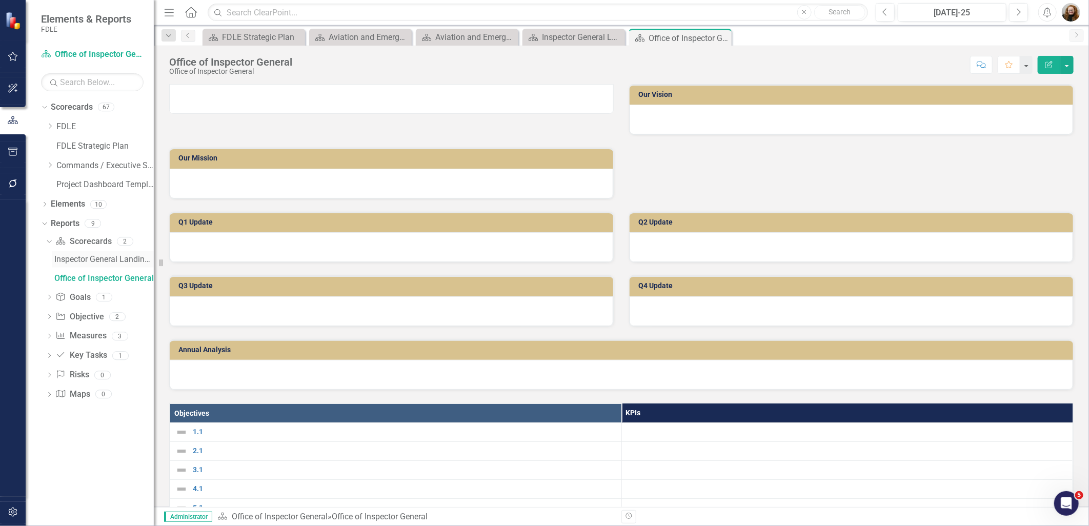
click at [82, 259] on div "Inspector General Landing Page" at bounding box center [104, 259] width 100 height 9
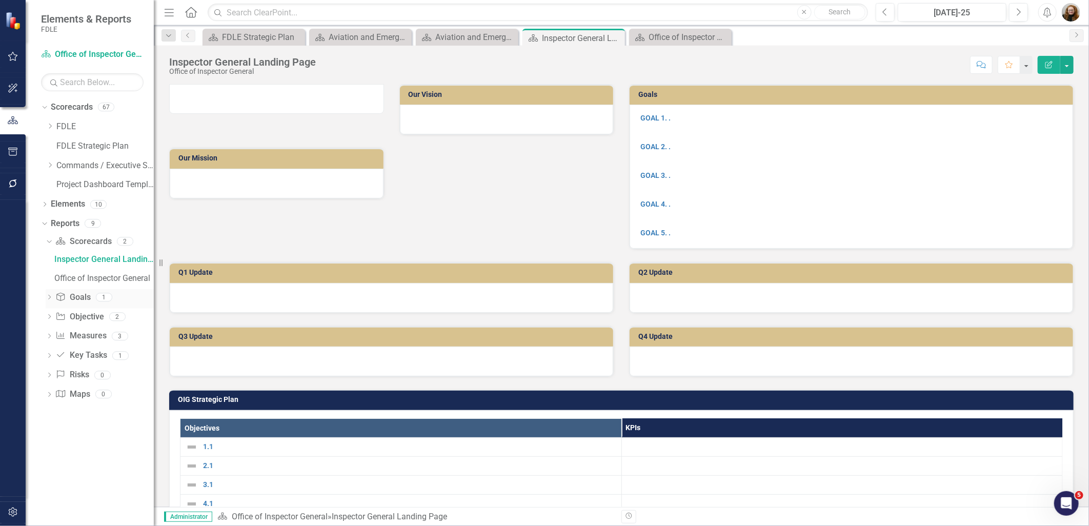
click at [64, 300] on icon at bounding box center [60, 297] width 8 height 8
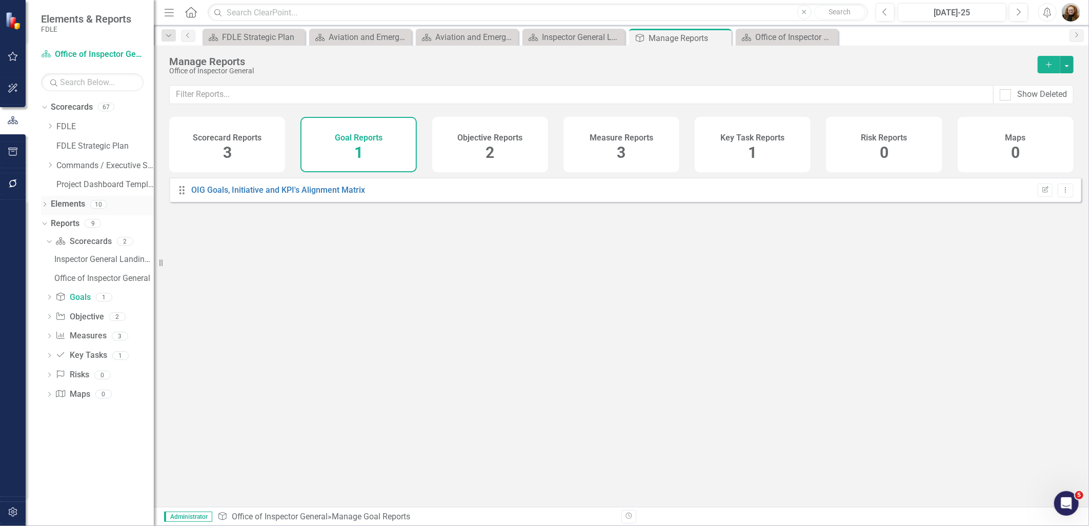
click at [47, 204] on icon "Dropdown" at bounding box center [44, 206] width 7 height 6
click at [86, 226] on link "Goal Goals" at bounding box center [73, 224] width 35 height 12
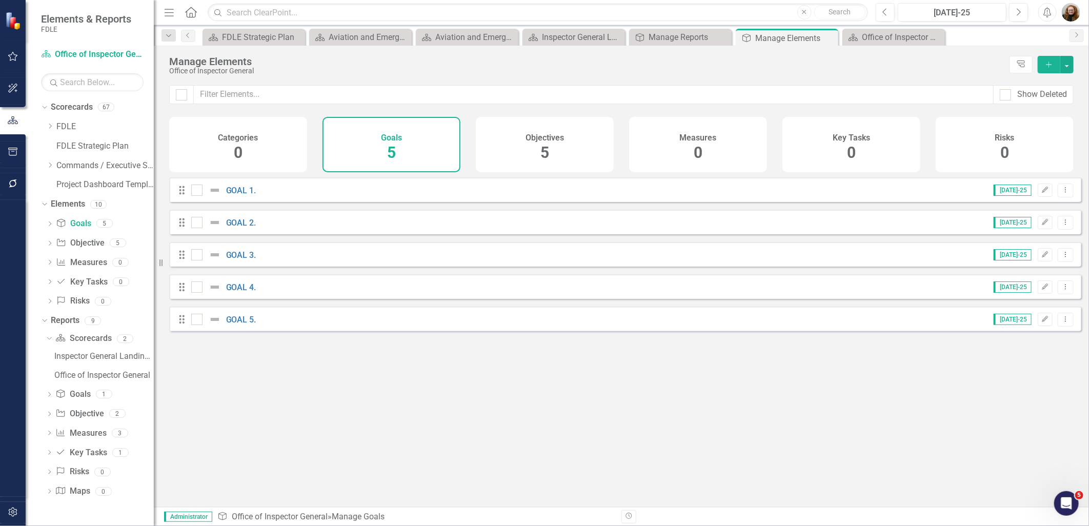
click at [387, 421] on div "Looks like you don't have any Goals set up yet. Why don't you add an Goal or le…" at bounding box center [625, 329] width 912 height 304
click at [868, 35] on div "Office of Inspector General" at bounding box center [896, 37] width 68 height 13
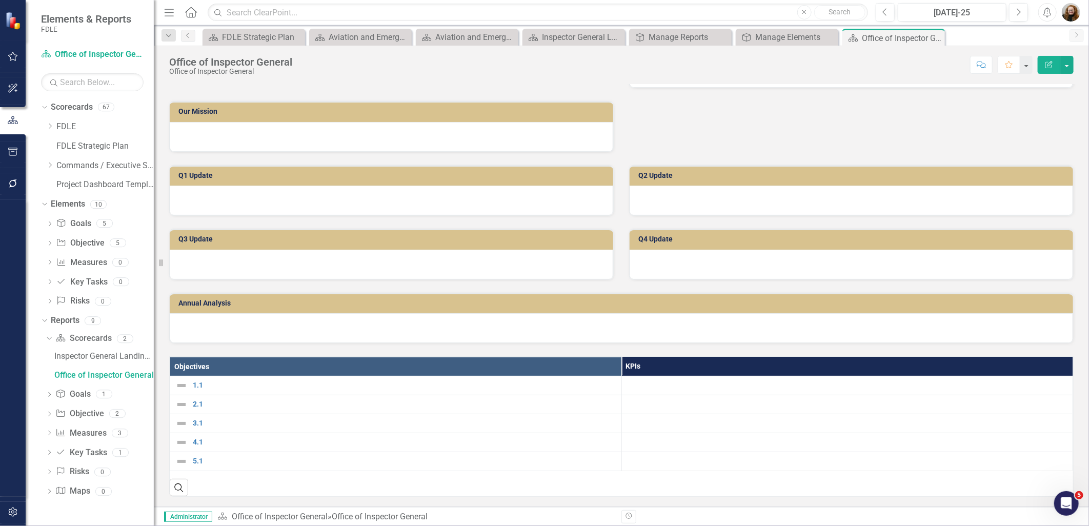
scroll to position [380, 0]
click at [49, 261] on icon "Dropdown" at bounding box center [49, 264] width 7 height 6
click at [471, 30] on div "Scorecard Aviation and Emergency Preparedness Close" at bounding box center [467, 37] width 103 height 17
click at [339, 34] on div "Aviation and Emergency Preparedness Landing Page" at bounding box center [363, 37] width 68 height 13
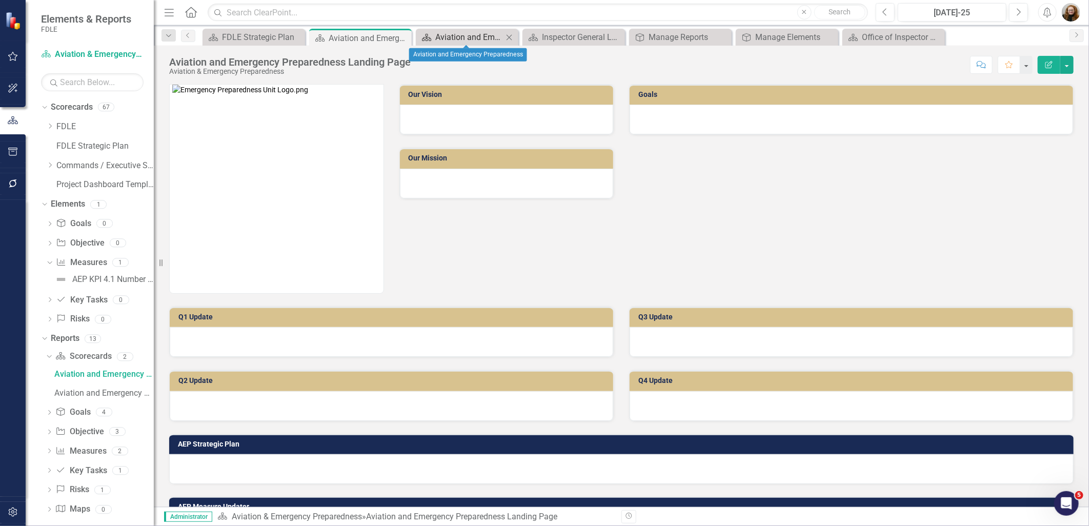
click at [464, 36] on div "Aviation and Emergency Preparedness" at bounding box center [469, 37] width 68 height 13
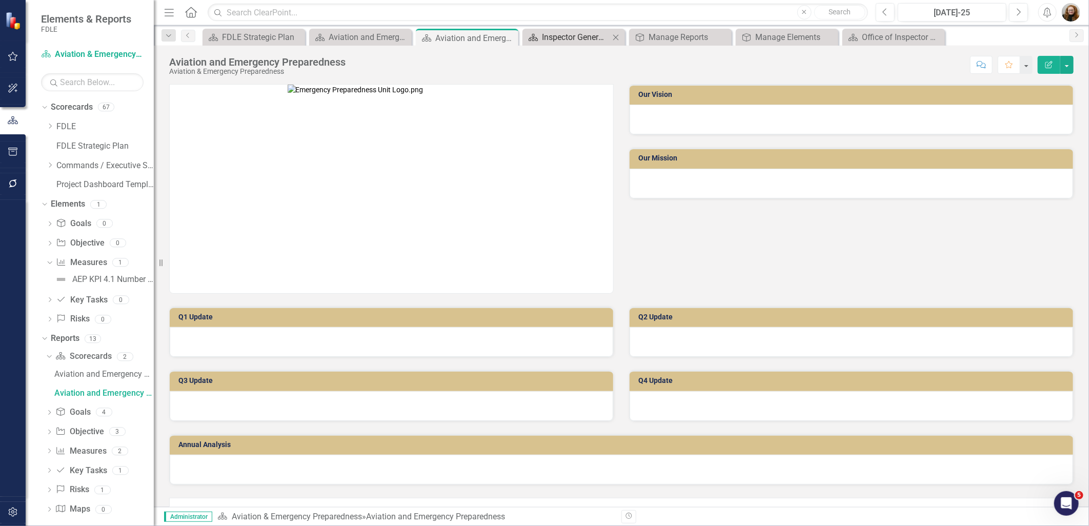
click at [552, 42] on div "Inspector General Landing Page" at bounding box center [576, 37] width 68 height 13
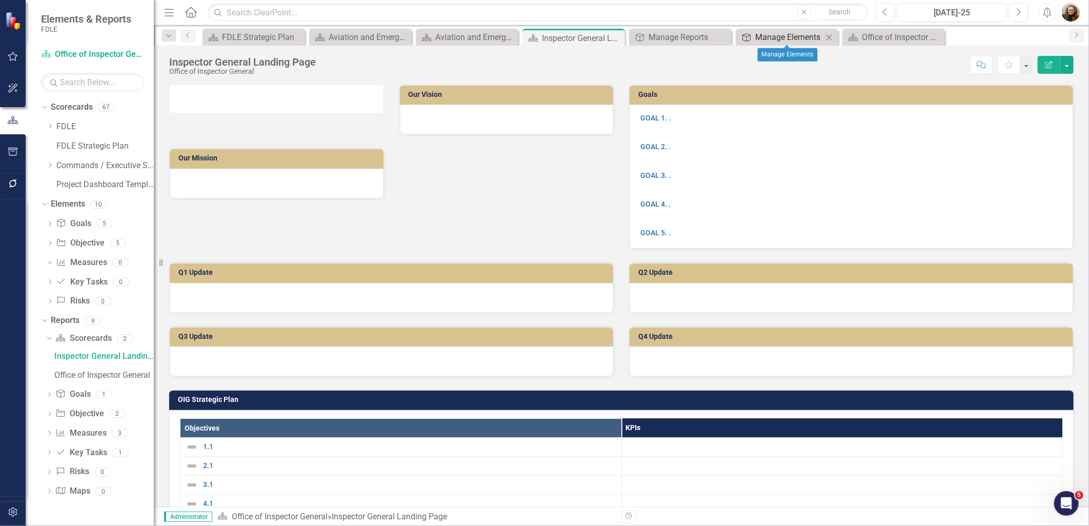
click at [793, 35] on div "Manage Elements" at bounding box center [790, 37] width 68 height 13
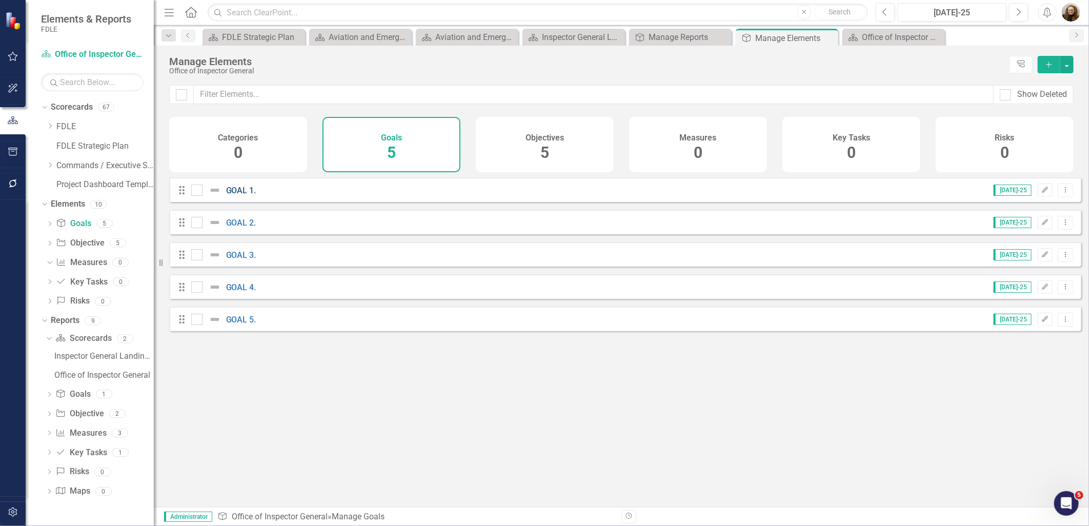
click at [238, 195] on link "GOAL 1." at bounding box center [241, 191] width 30 height 10
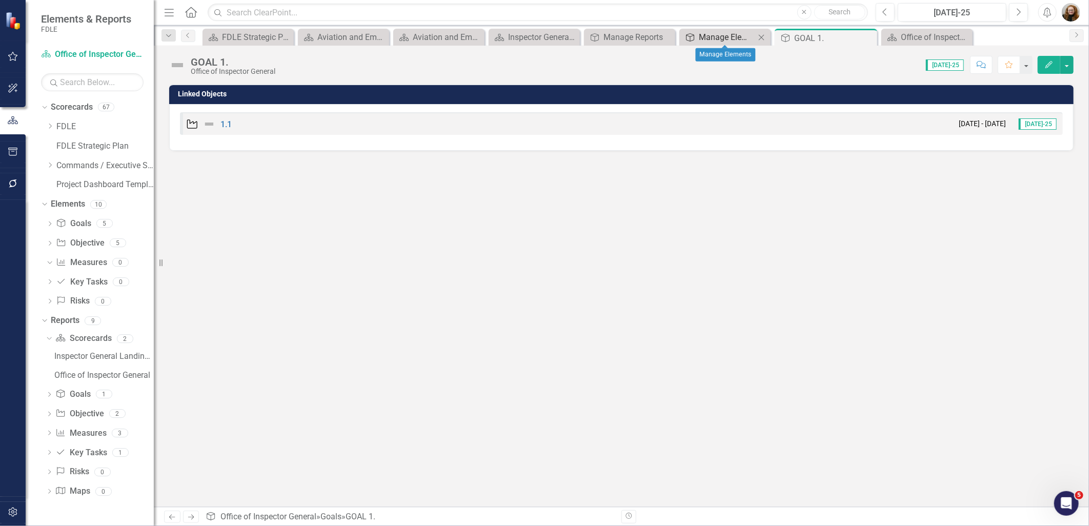
click at [739, 36] on div "Manage Elements" at bounding box center [727, 37] width 56 height 13
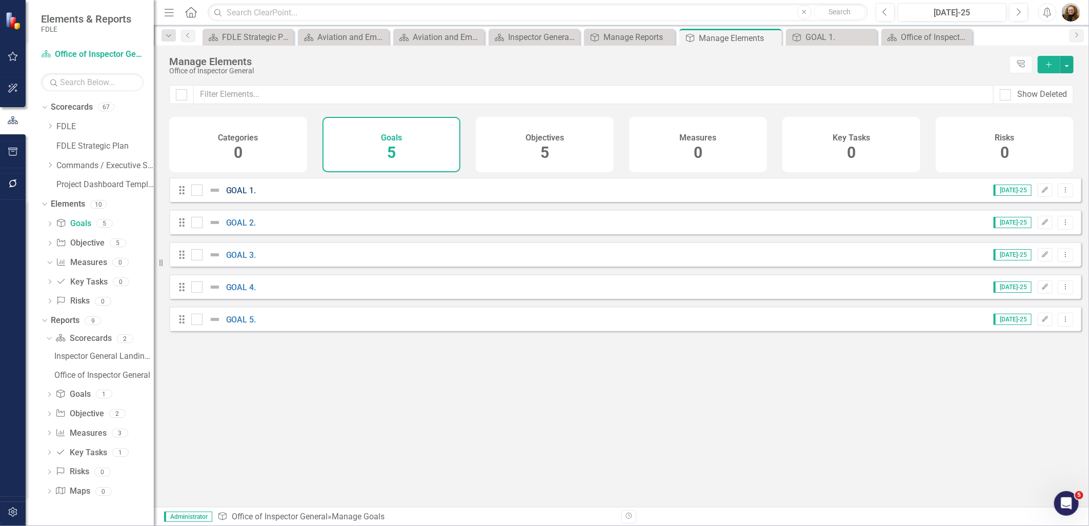
click at [231, 194] on link "GOAL 1." at bounding box center [241, 191] width 30 height 10
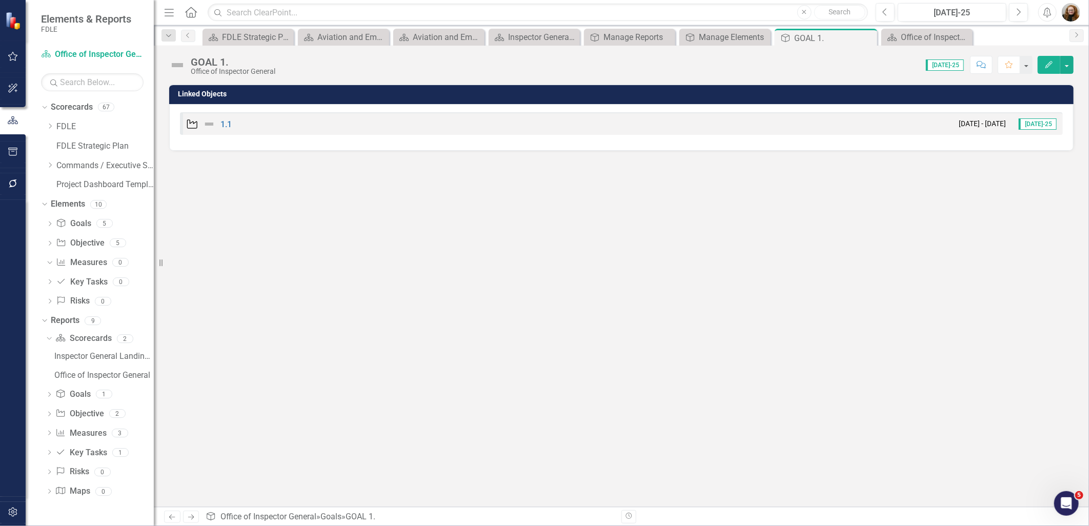
click at [240, 63] on div "GOAL 1." at bounding box center [233, 61] width 85 height 11
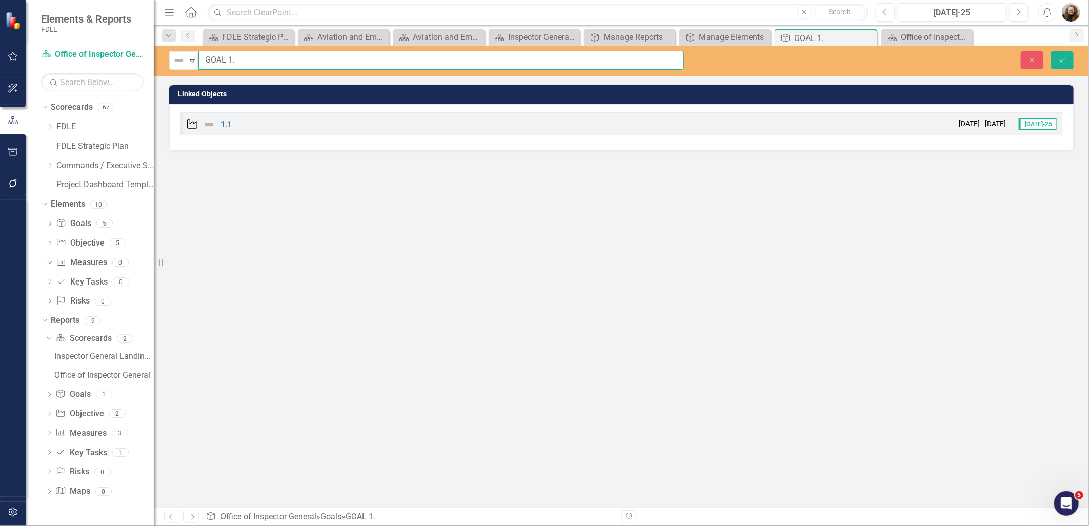
click at [236, 63] on input "GOAL 1." at bounding box center [442, 60] width 486 height 19
type input "GOAL 1"
click at [1063, 60] on icon "Save" at bounding box center [1062, 59] width 9 height 7
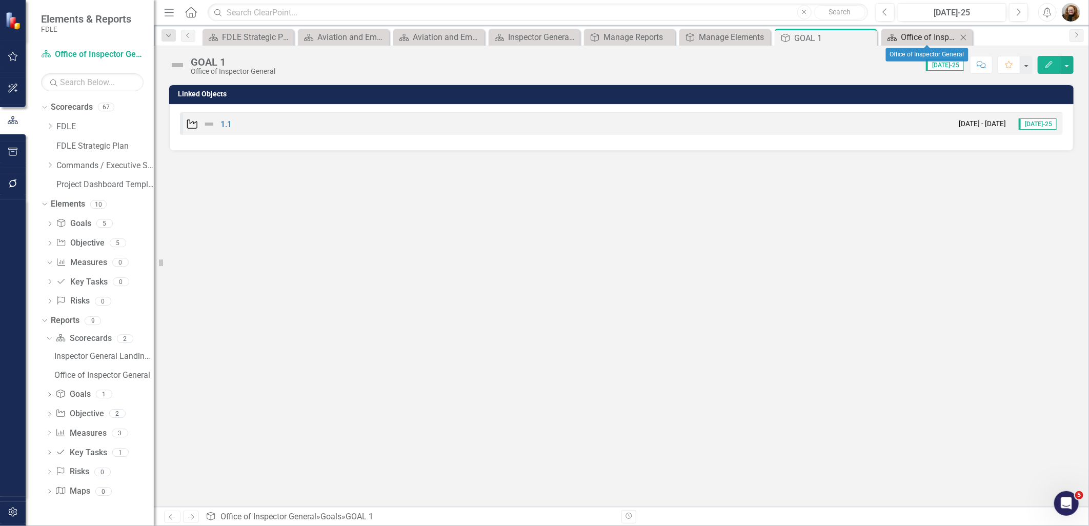
click at [932, 36] on div "Office of Inspector General" at bounding box center [929, 37] width 56 height 13
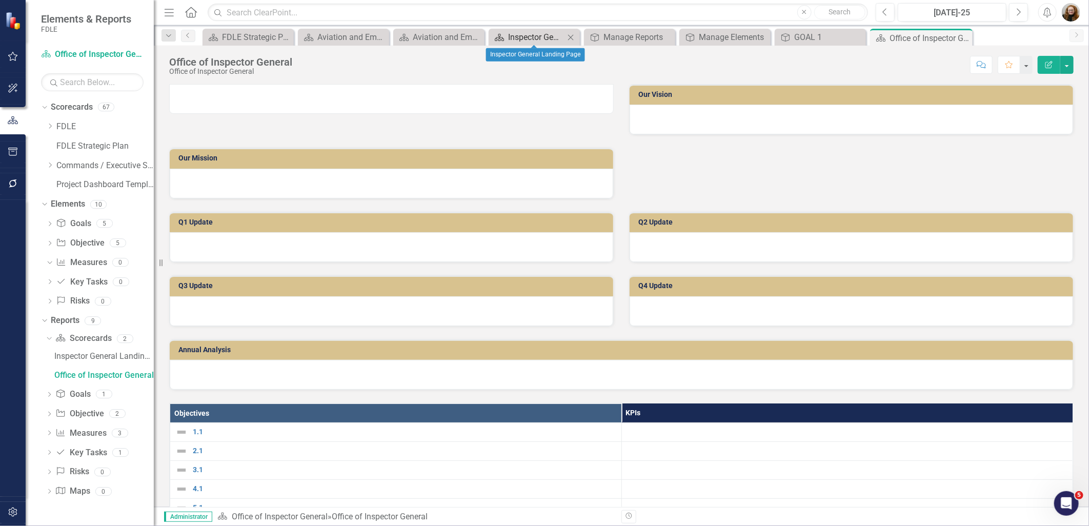
click at [528, 33] on div "Inspector General Landing Page" at bounding box center [536, 37] width 56 height 13
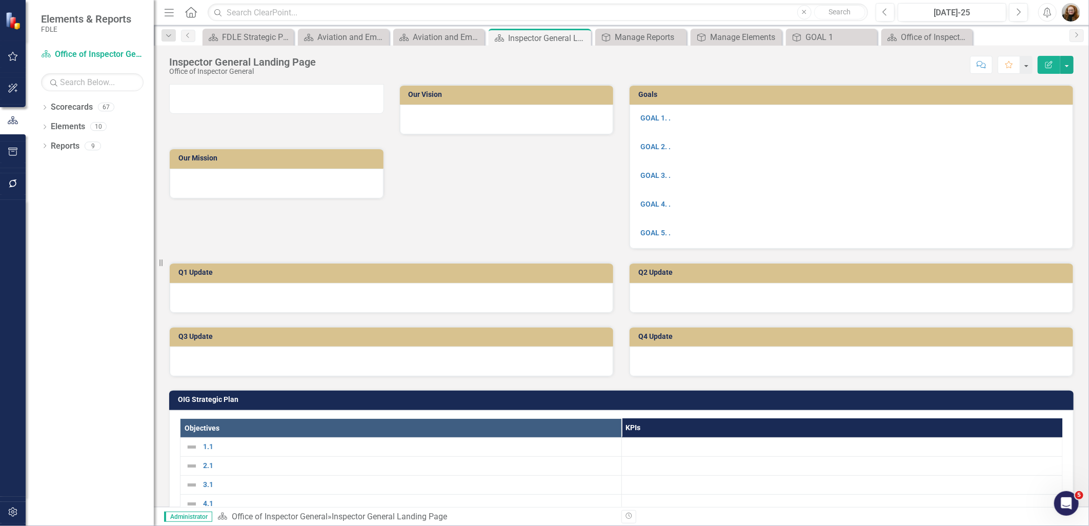
click at [567, 199] on div "Our Vision Our Mission" at bounding box center [392, 135] width 460 height 128
click at [634, 36] on div "Manage Reports" at bounding box center [643, 37] width 56 height 13
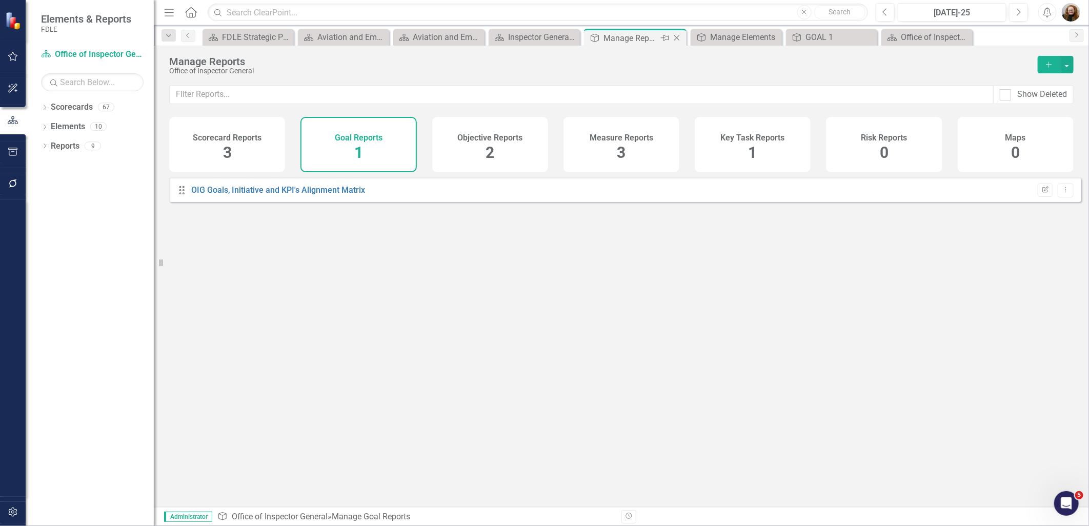
click at [680, 37] on icon "Close" at bounding box center [677, 38] width 10 height 8
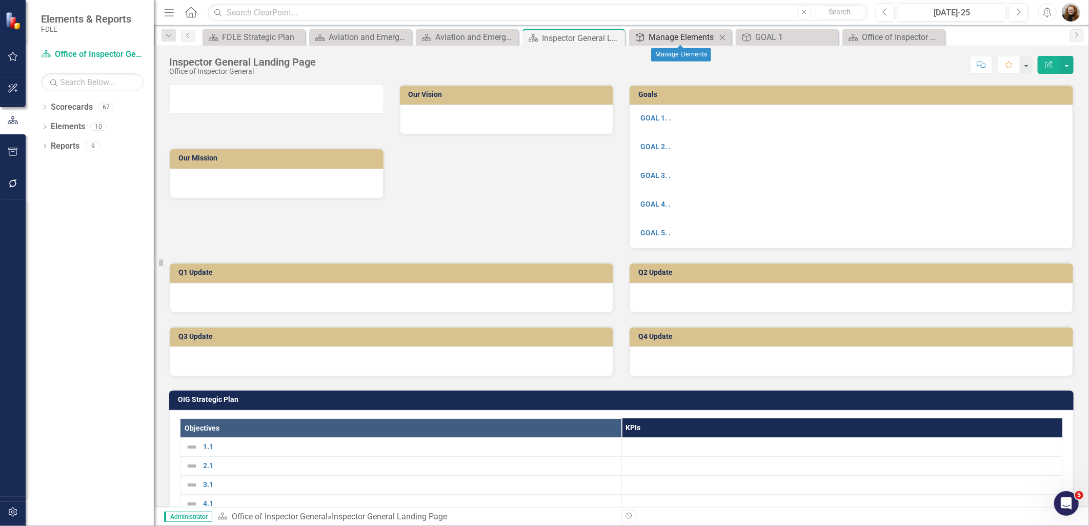
click at [653, 37] on div "Manage Elements" at bounding box center [683, 37] width 68 height 13
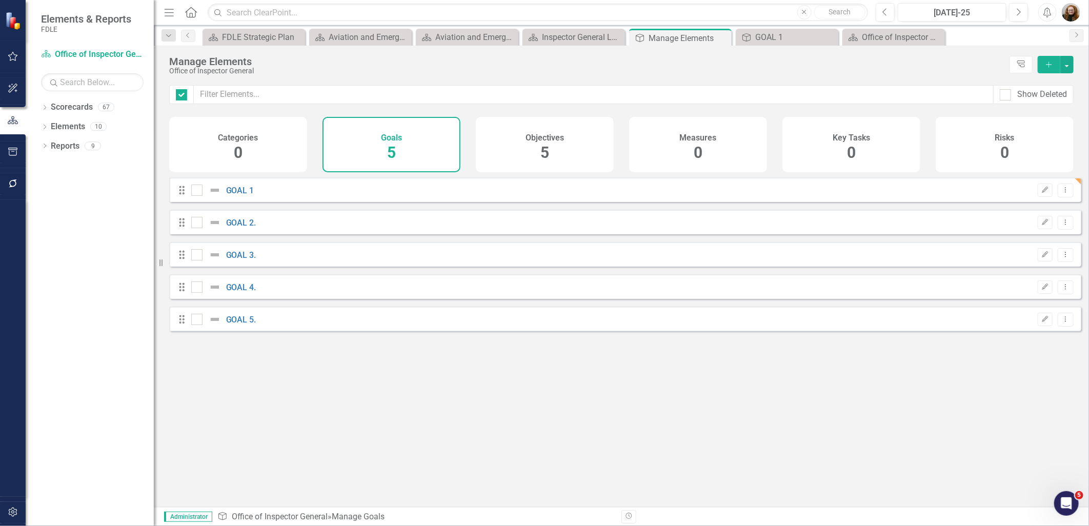
checkbox input "false"
click at [778, 33] on div "GOAL 1" at bounding box center [790, 37] width 68 height 13
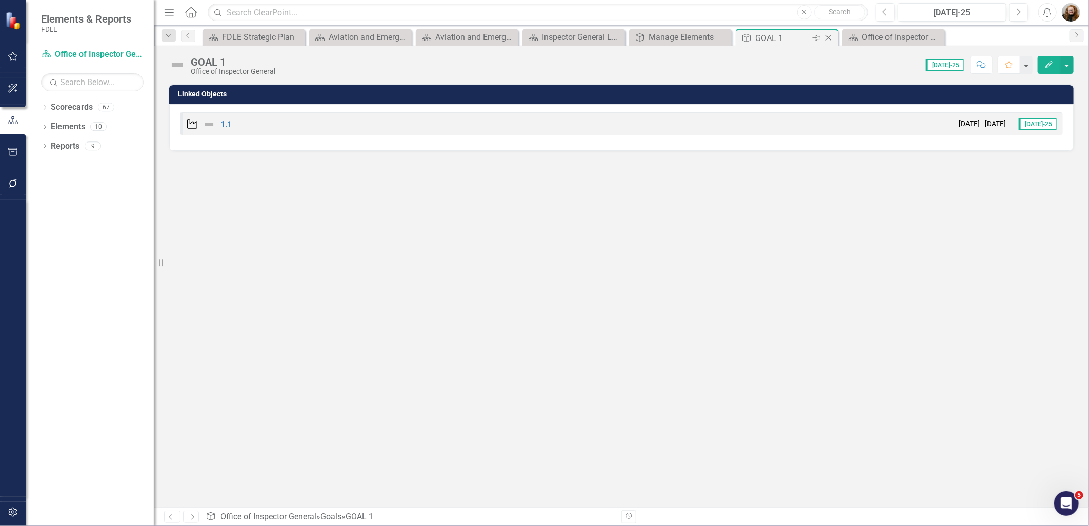
click at [831, 37] on icon "Close" at bounding box center [829, 38] width 10 height 8
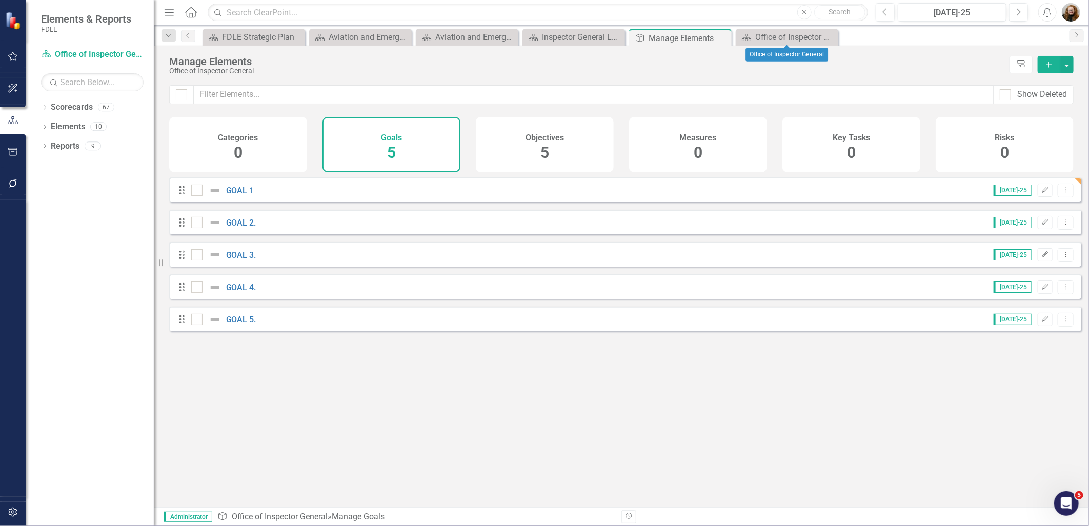
click at [0, 0] on icon "Close" at bounding box center [0, 0] width 0 height 0
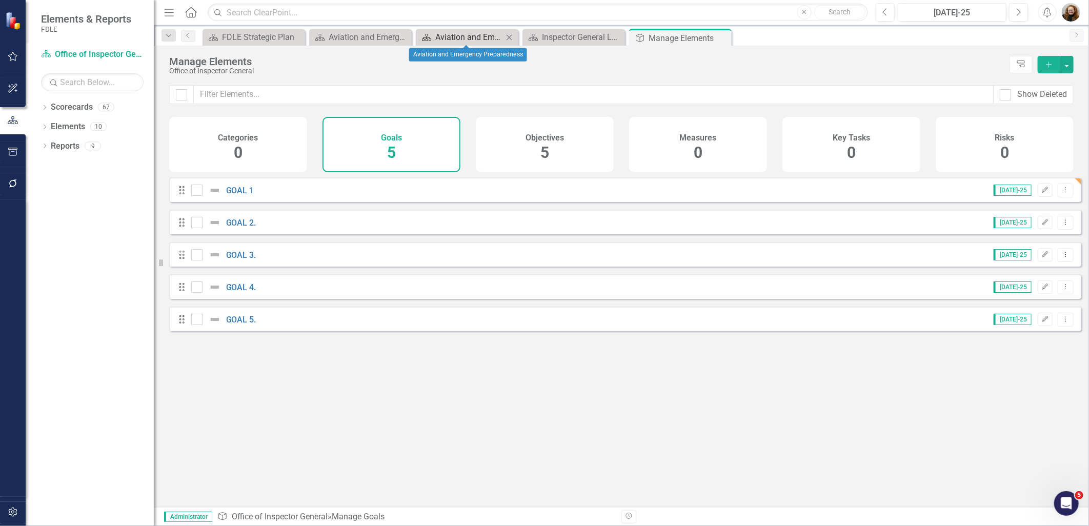
click at [449, 39] on div "Aviation and Emergency Preparedness" at bounding box center [469, 37] width 68 height 13
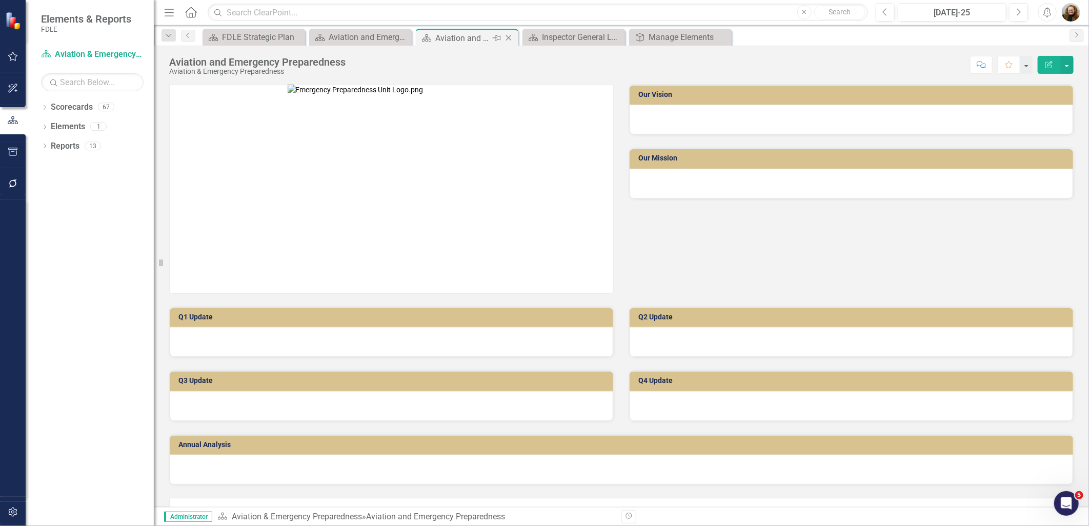
click at [506, 36] on icon "Close" at bounding box center [509, 38] width 10 height 8
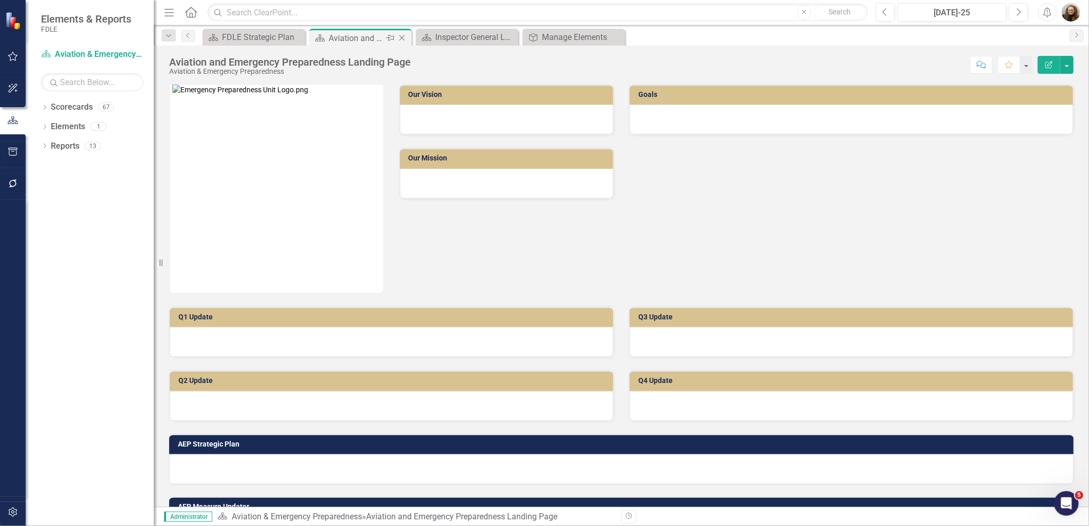
click at [402, 35] on icon "Close" at bounding box center [402, 38] width 10 height 8
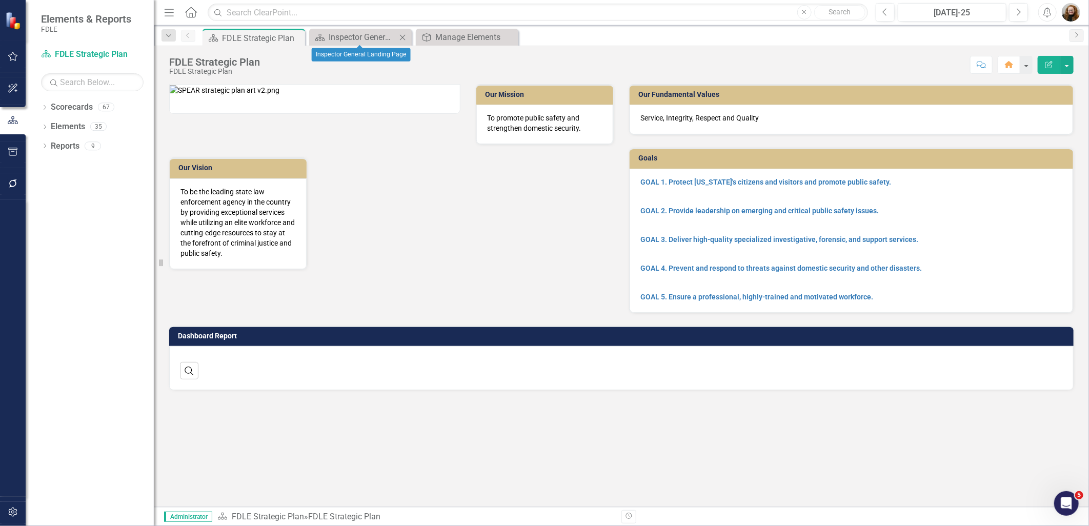
click at [403, 38] on icon "Close" at bounding box center [403, 37] width 10 height 8
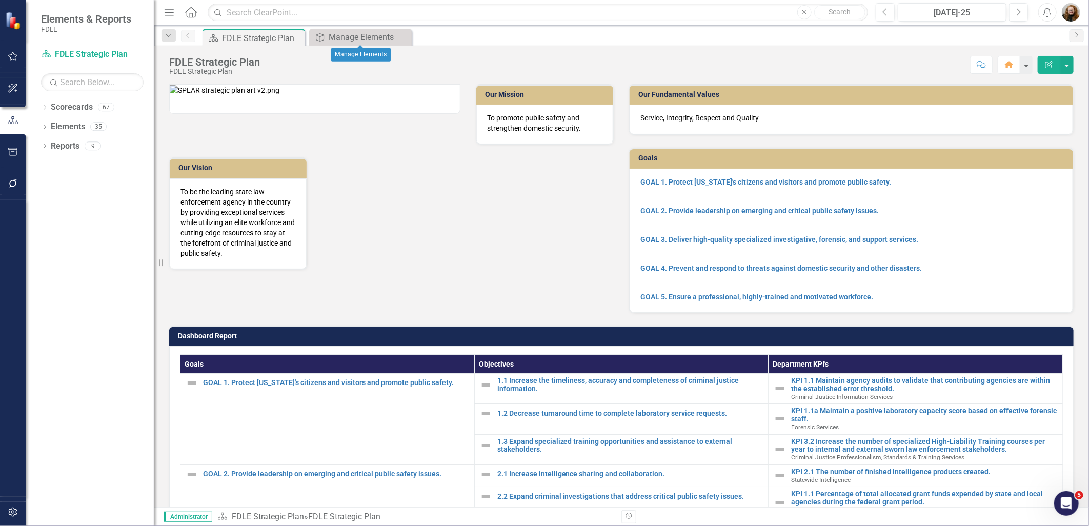
click at [0, 0] on icon "Close" at bounding box center [0, 0] width 0 height 0
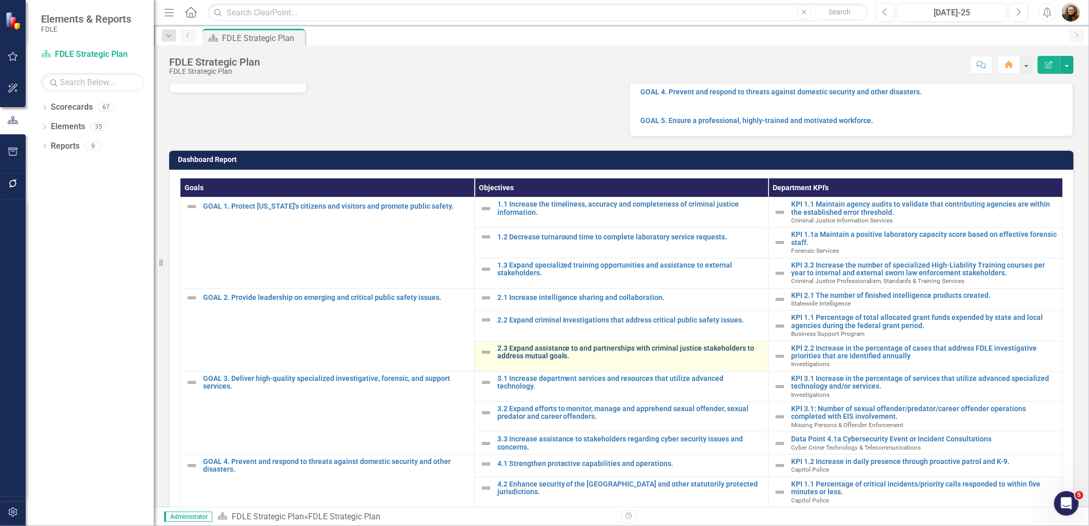
scroll to position [285, 0]
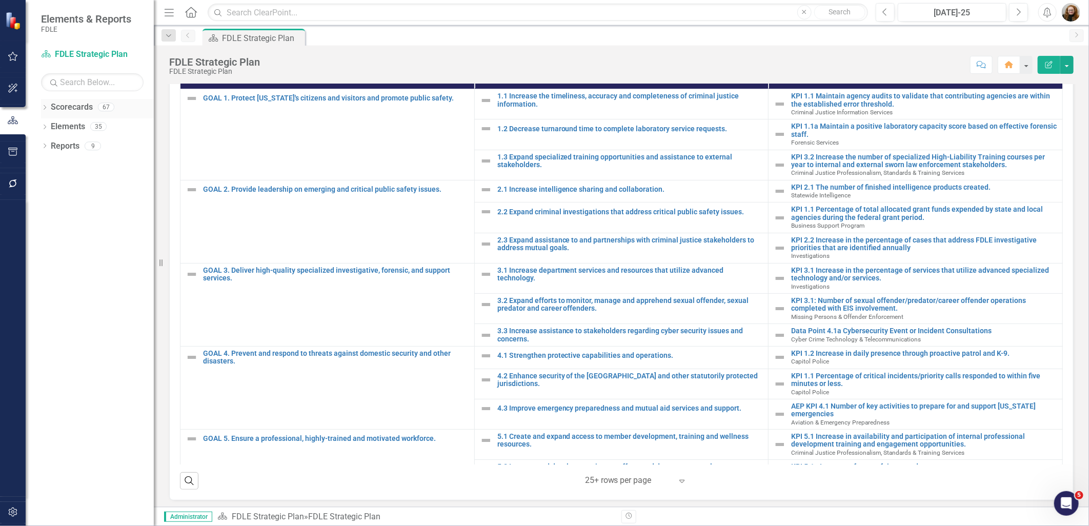
click at [65, 106] on link "Scorecards" at bounding box center [72, 108] width 42 height 12
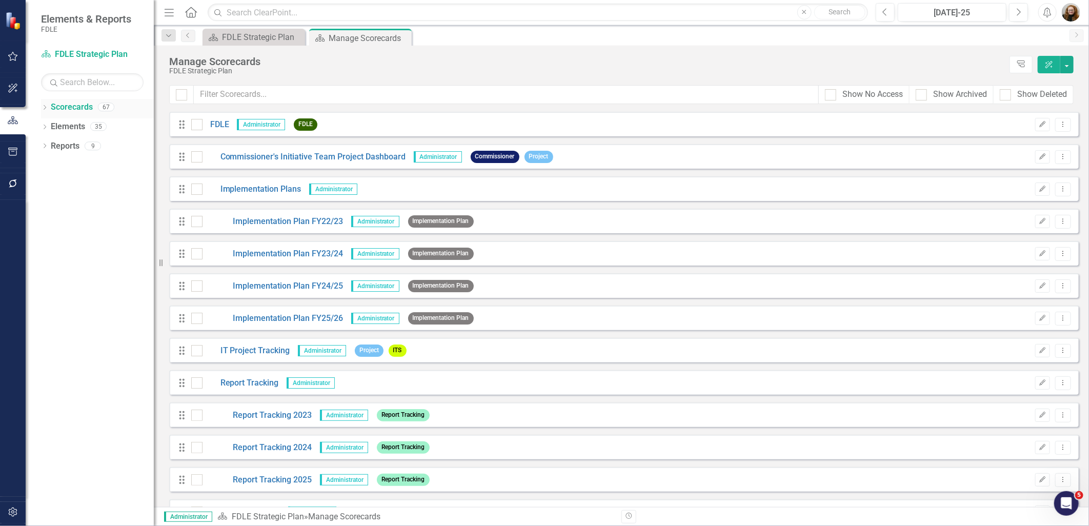
click at [45, 106] on icon "Dropdown" at bounding box center [44, 109] width 7 height 6
click at [54, 166] on div "Dropdown" at bounding box center [51, 165] width 10 height 9
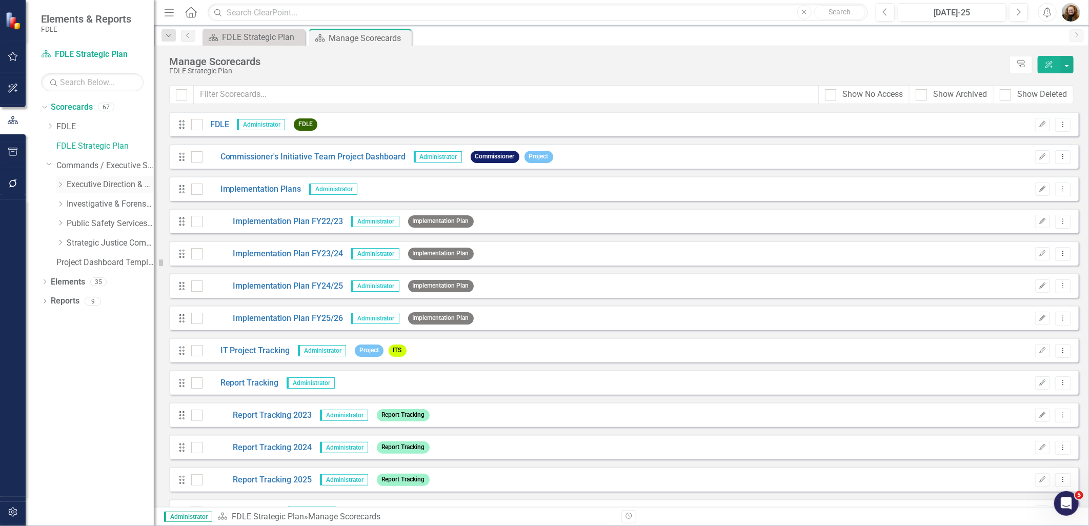
click at [58, 187] on icon "Dropdown" at bounding box center [60, 185] width 8 height 6
click at [97, 225] on link "Office of Inspector General" at bounding box center [115, 224] width 77 height 12
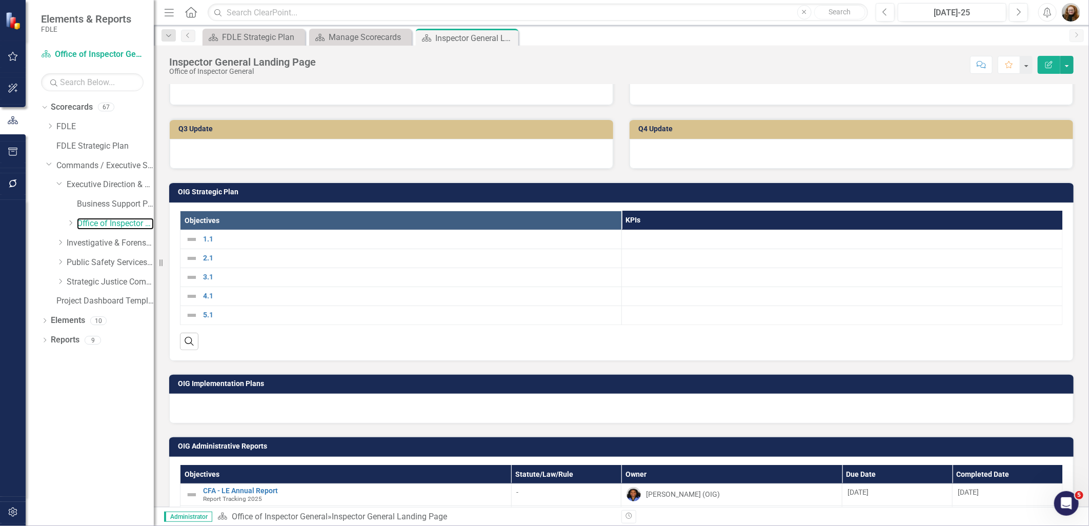
scroll to position [285, 0]
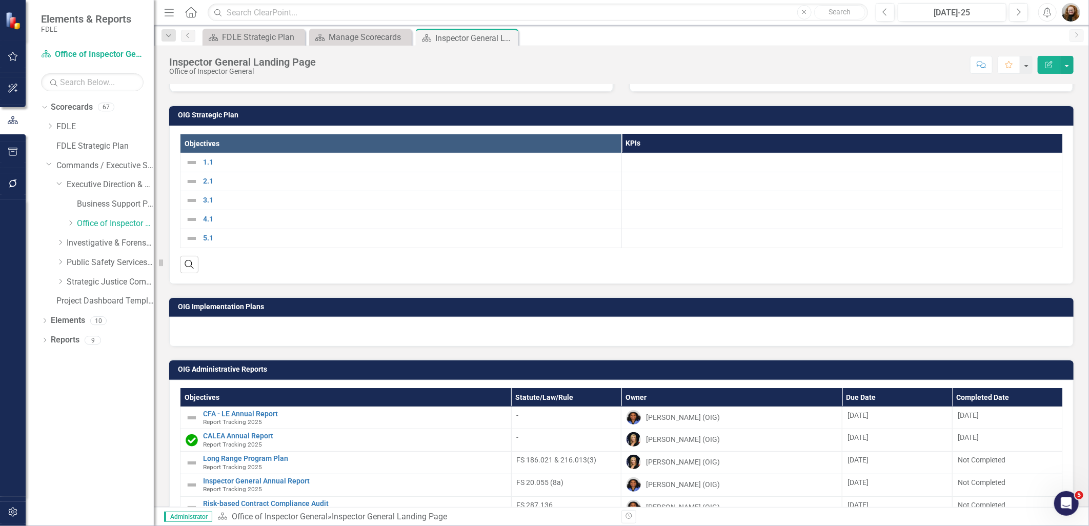
click at [39, 318] on div "Dropdown Scorecards 67 Dropdown FDLE Commissioner's Initiative Team Project Das…" at bounding box center [90, 312] width 128 height 427
click at [44, 323] on icon "Dropdown" at bounding box center [44, 322] width 7 height 6
click at [92, 380] on link "Measure Measures" at bounding box center [81, 379] width 51 height 12
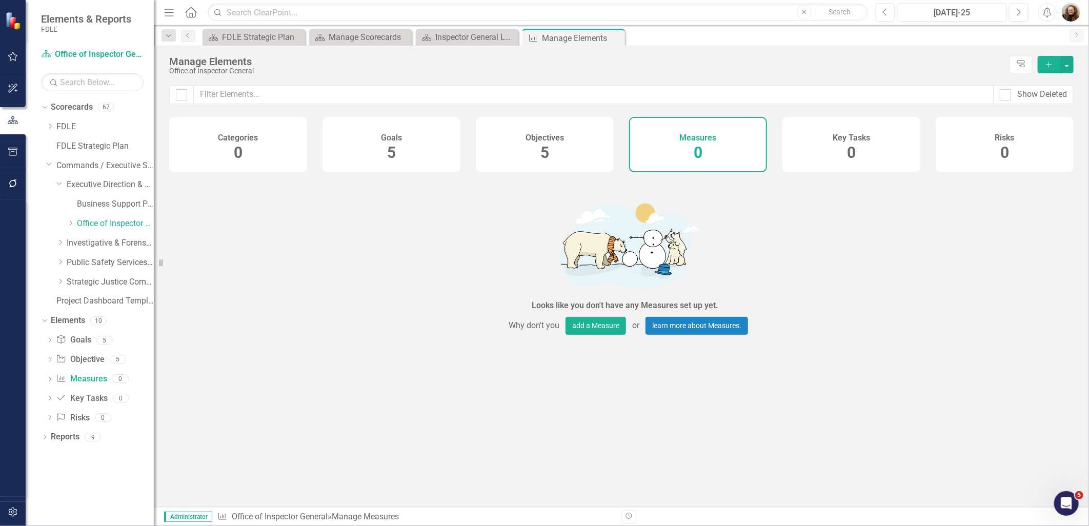
click at [1046, 68] on button "Add" at bounding box center [1049, 64] width 23 height 17
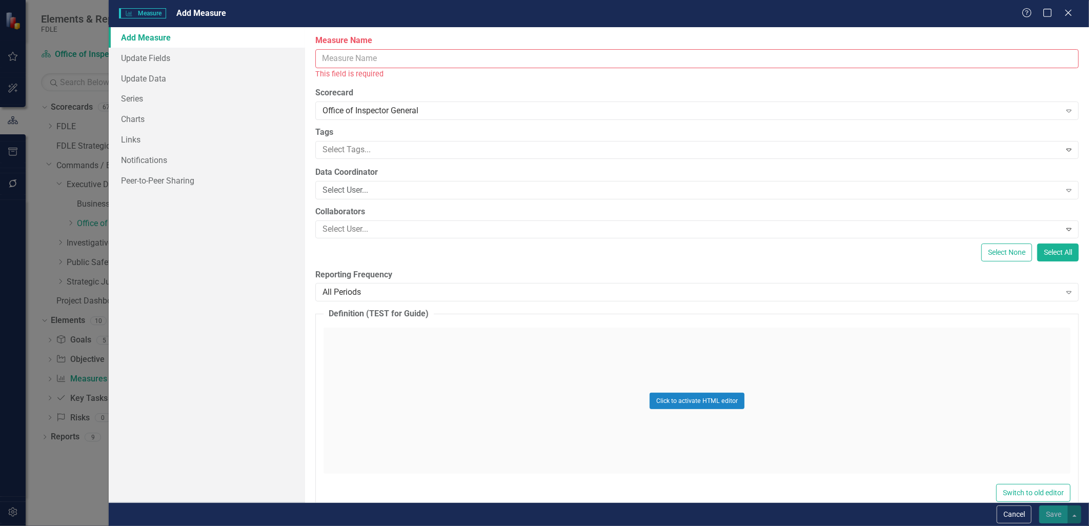
click at [347, 61] on input "Measure Name" at bounding box center [697, 58] width 764 height 19
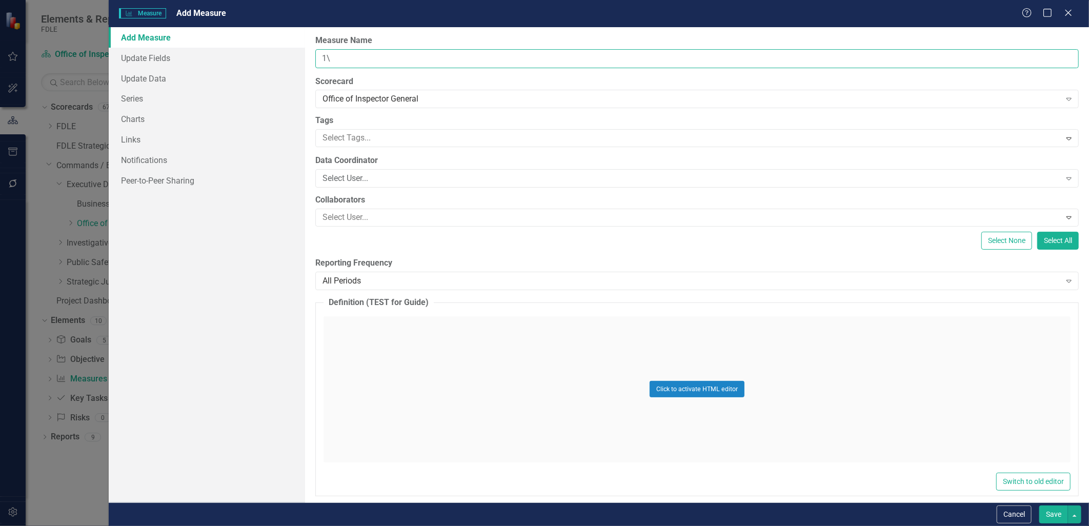
type input "1"
drag, startPoint x: 334, startPoint y: 59, endPoint x: 297, endPoint y: 61, distance: 36.4
click at [297, 61] on div "Add Measure Update Fields Update Data Series Charts Links Notifications Peer-to…" at bounding box center [599, 264] width 981 height 475
type input "KPI 1.1"
click at [131, 138] on link "Links" at bounding box center [207, 139] width 196 height 21
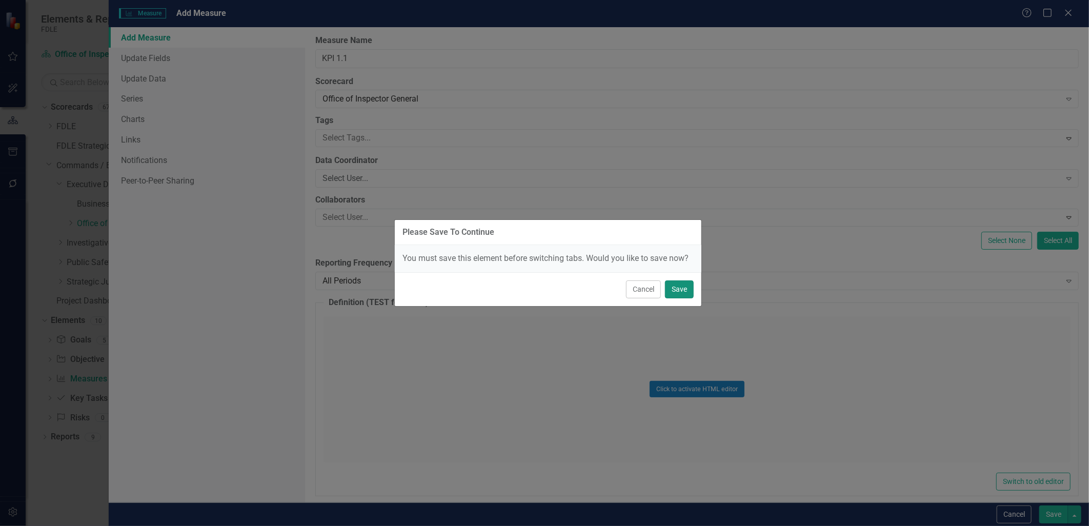
click at [681, 295] on button "Save" at bounding box center [679, 290] width 29 height 18
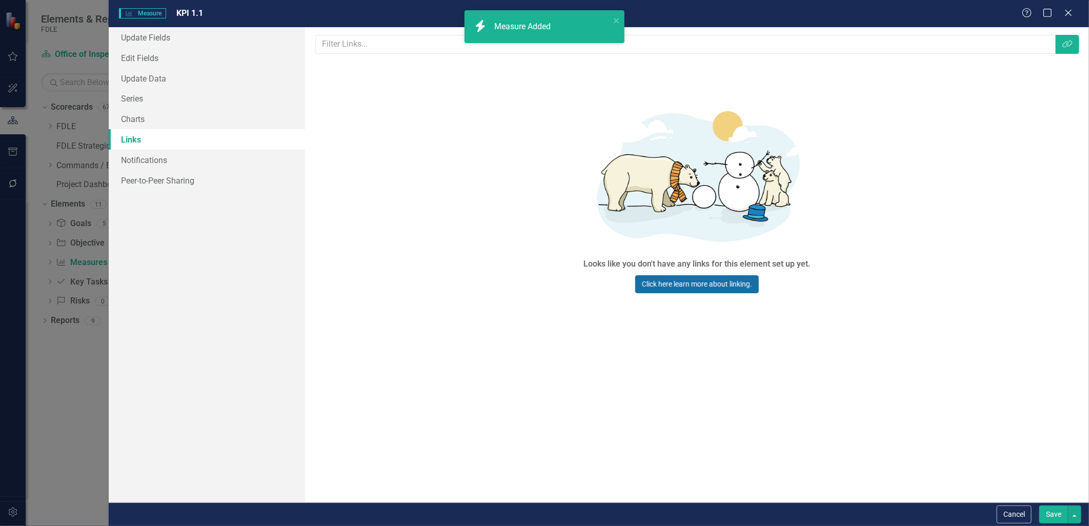
click at [660, 279] on link "Click here learn more about linking." at bounding box center [698, 284] width 124 height 18
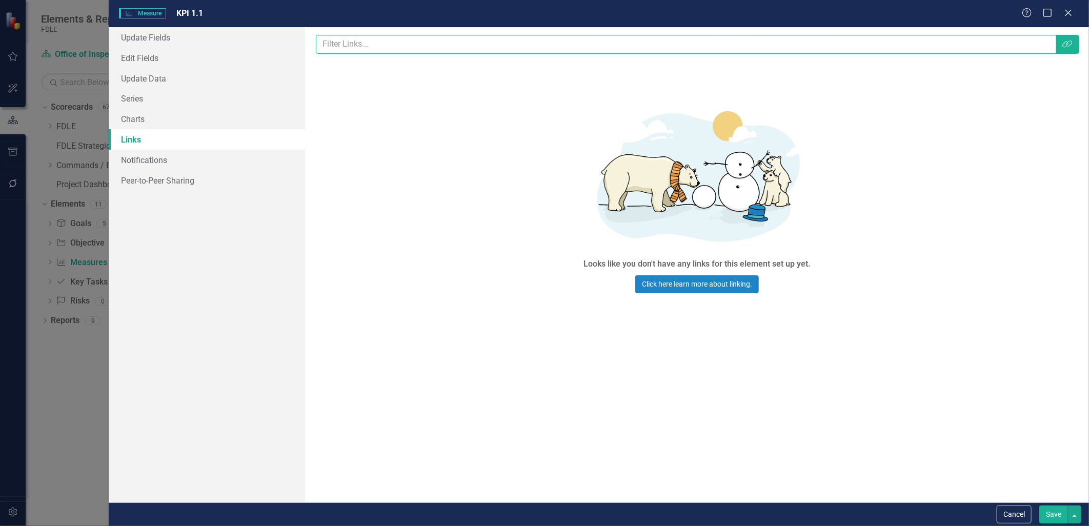
click at [898, 51] on input "text" at bounding box center [686, 44] width 741 height 19
click at [1070, 44] on icon "Link Tag" at bounding box center [1068, 44] width 10 height 8
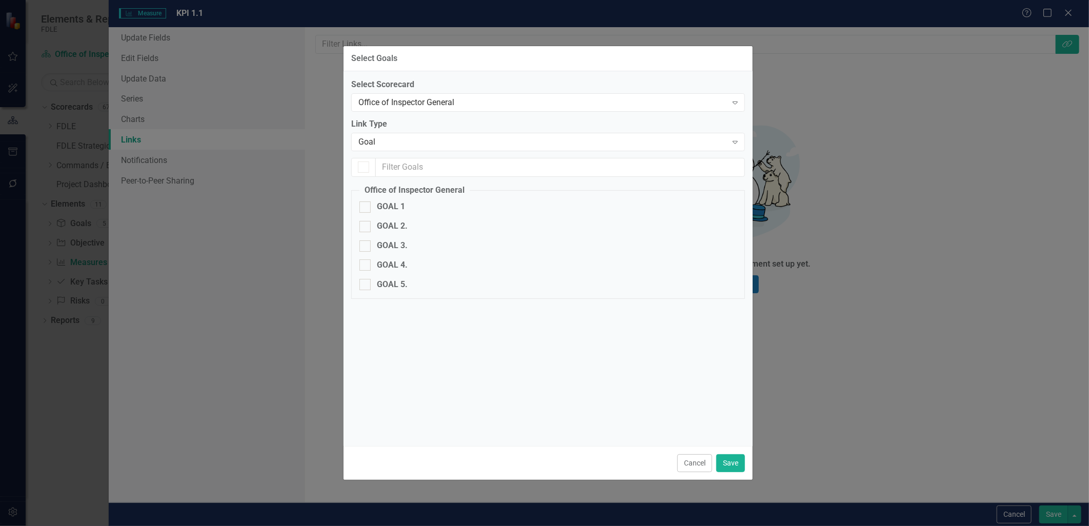
checkbox input "false"
click at [365, 204] on input "GOAL 1" at bounding box center [363, 205] width 7 height 7
checkbox input "true"
click at [726, 459] on button "Save" at bounding box center [731, 463] width 29 height 18
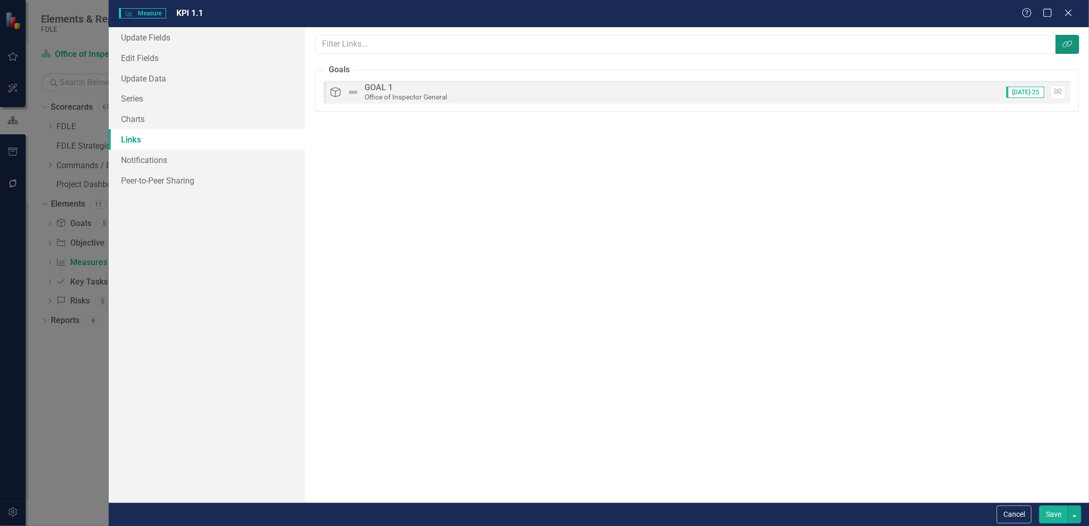
click at [1067, 36] on button "Link Tag" at bounding box center [1068, 44] width 24 height 19
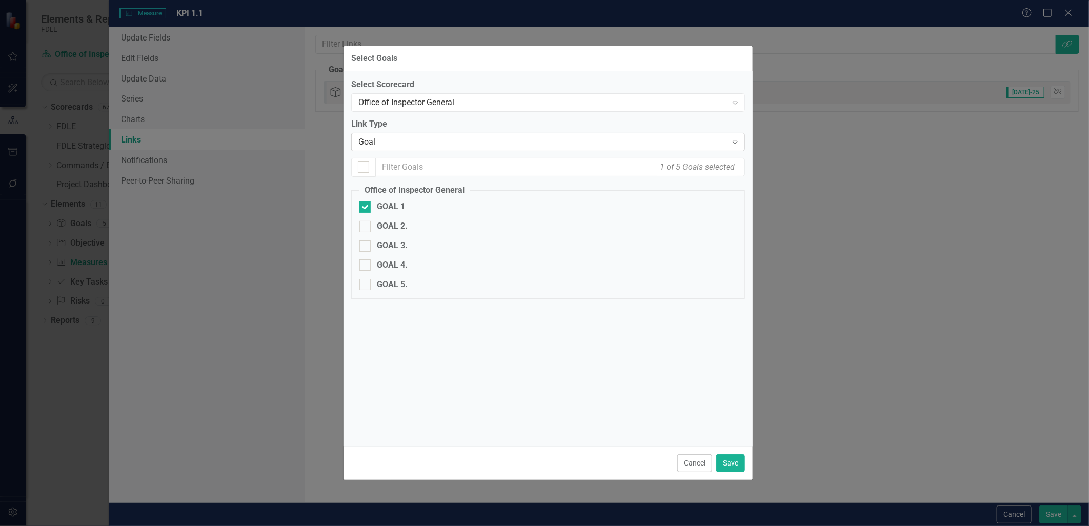
click at [386, 142] on div "Goal" at bounding box center [543, 142] width 369 height 12
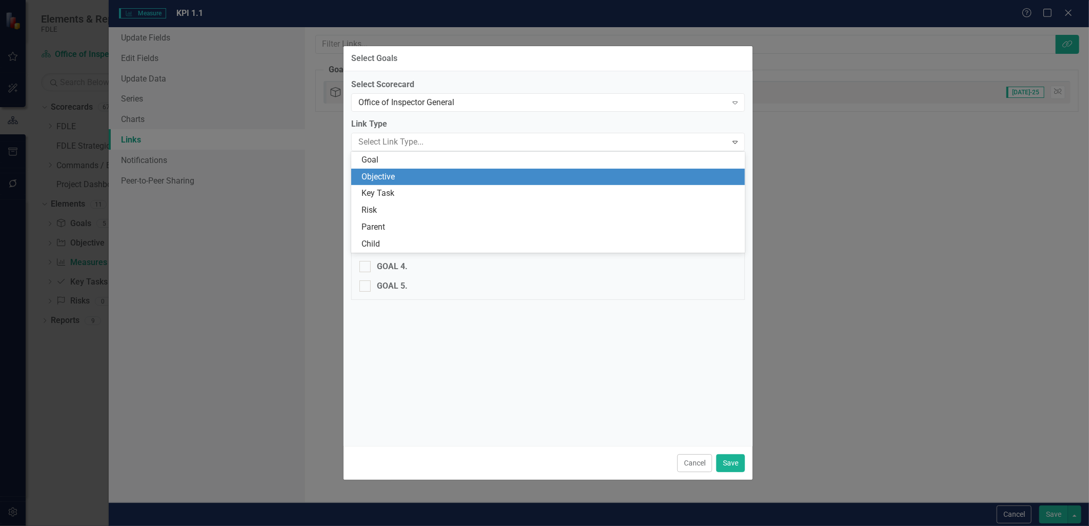
click at [384, 177] on div "Objective" at bounding box center [551, 177] width 378 height 12
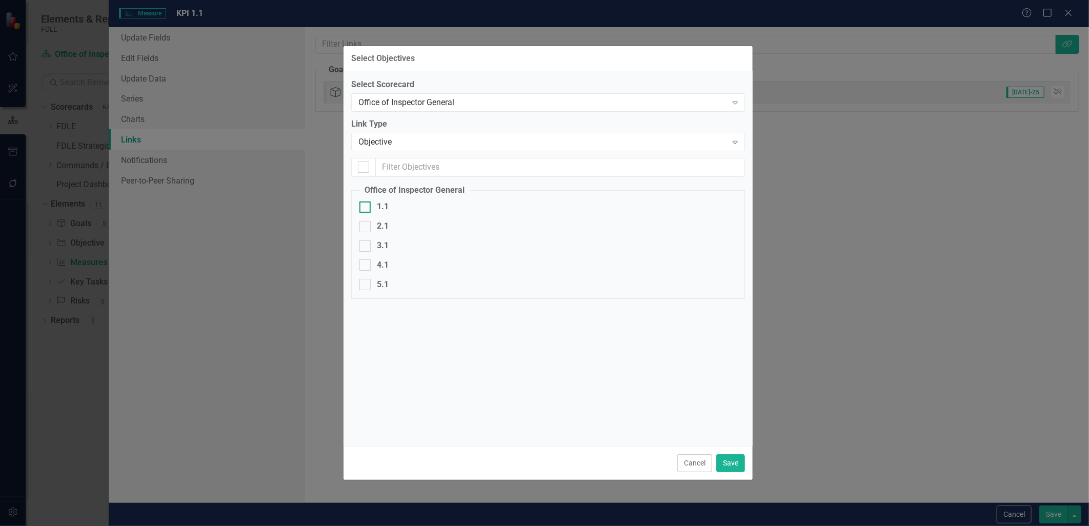
click at [368, 207] on div at bounding box center [365, 207] width 11 height 11
click at [366, 207] on input "1.1" at bounding box center [363, 205] width 7 height 7
checkbox input "true"
click at [725, 460] on button "Save" at bounding box center [731, 463] width 29 height 18
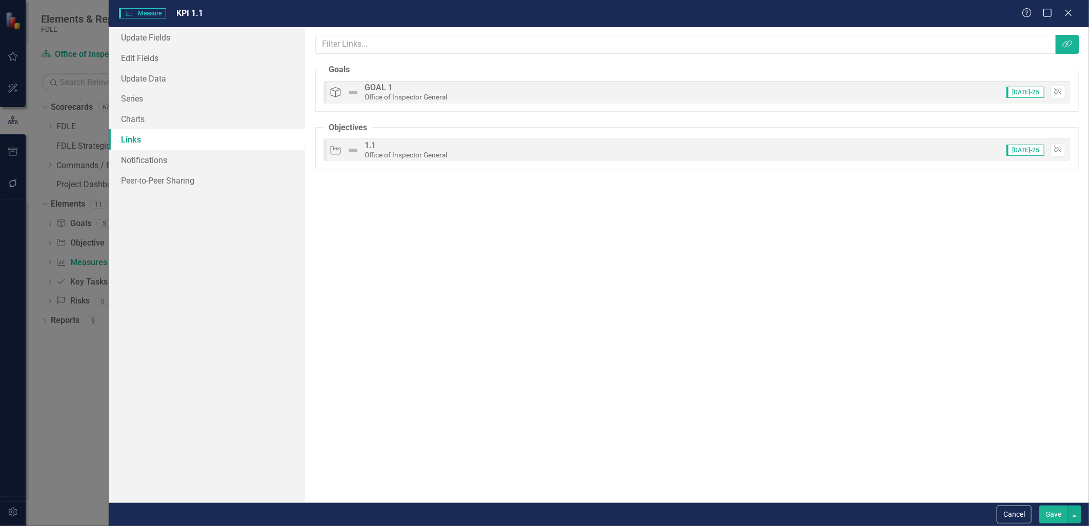
click at [1054, 513] on button "Save" at bounding box center [1054, 515] width 29 height 18
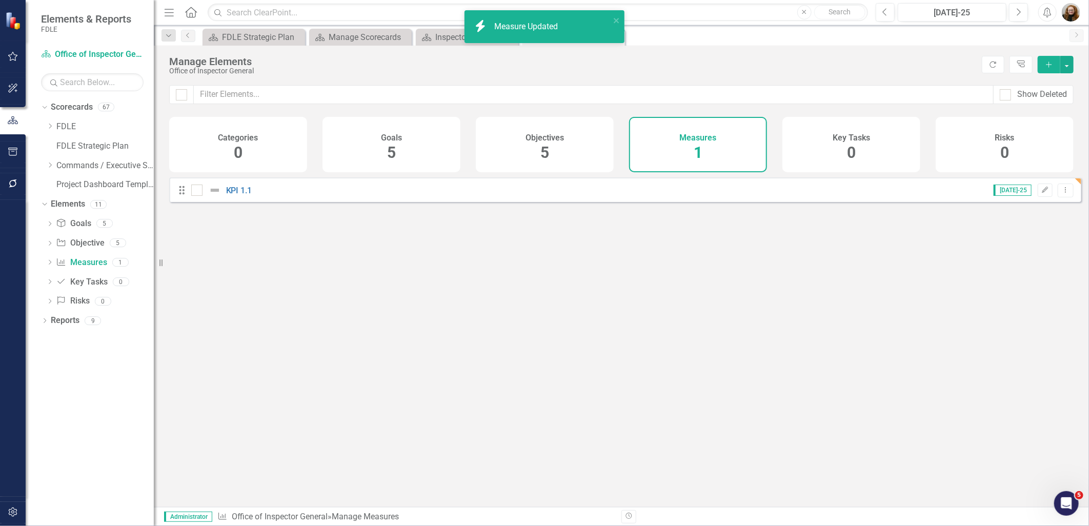
click at [1049, 68] on icon "Add" at bounding box center [1049, 64] width 9 height 7
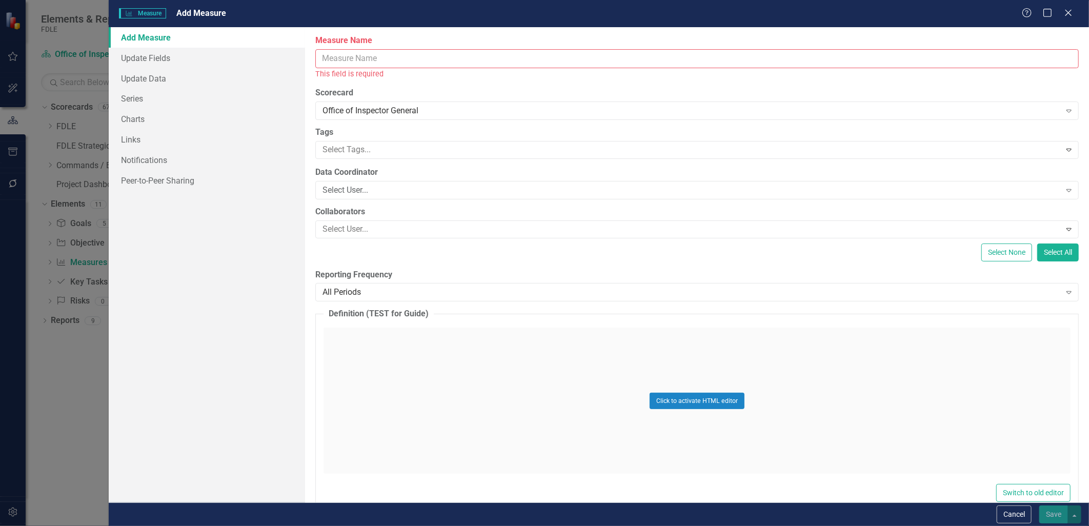
click at [327, 55] on input "Measure Name" at bounding box center [697, 58] width 764 height 19
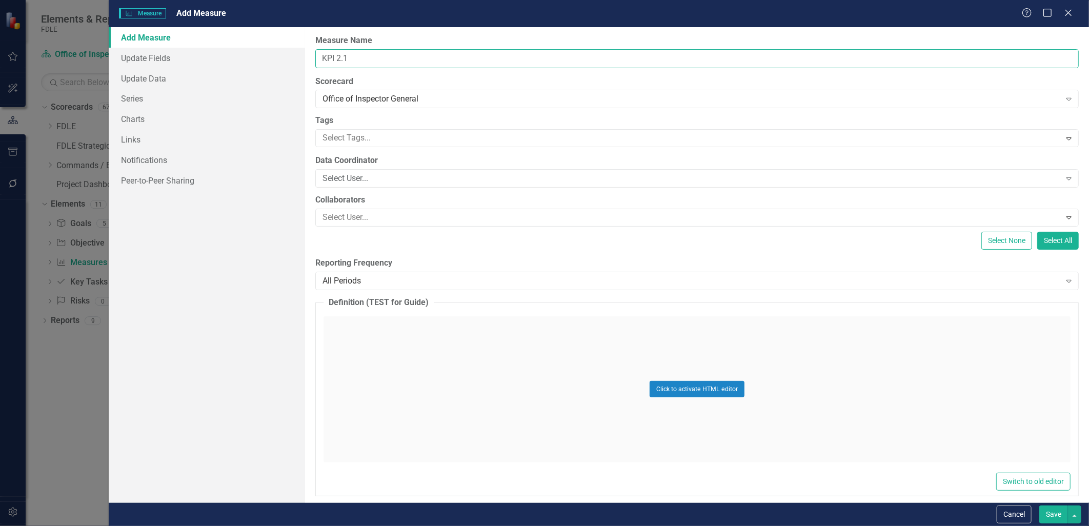
type input "KPI 2.1"
click at [257, 262] on div "Add Measure Update Fields Update Data Series Charts Links Notifications Peer-to…" at bounding box center [207, 264] width 196 height 475
click at [131, 143] on link "Links" at bounding box center [207, 139] width 196 height 21
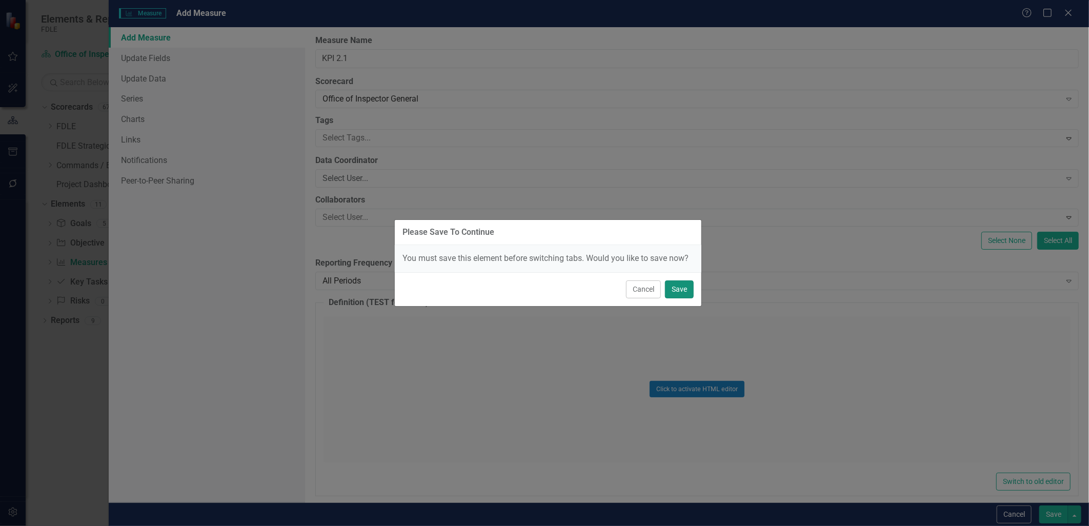
click at [676, 288] on button "Save" at bounding box center [679, 290] width 29 height 18
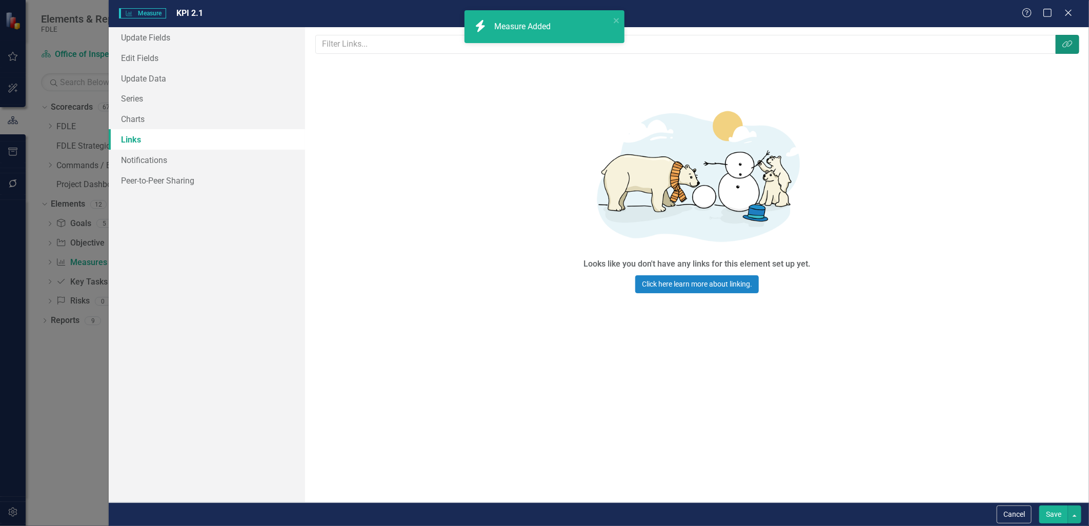
click at [1065, 47] on icon "button" at bounding box center [1068, 44] width 10 height 7
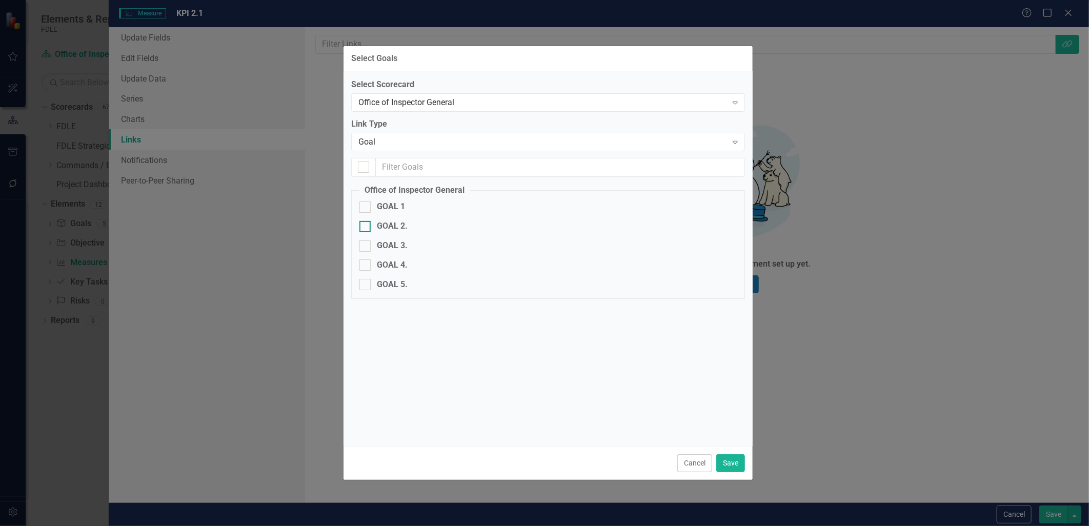
click at [363, 232] on div at bounding box center [365, 226] width 11 height 11
click at [363, 228] on input "GOAL 2." at bounding box center [363, 224] width 7 height 7
checkbox input "true"
click at [726, 467] on button "Save" at bounding box center [731, 463] width 29 height 18
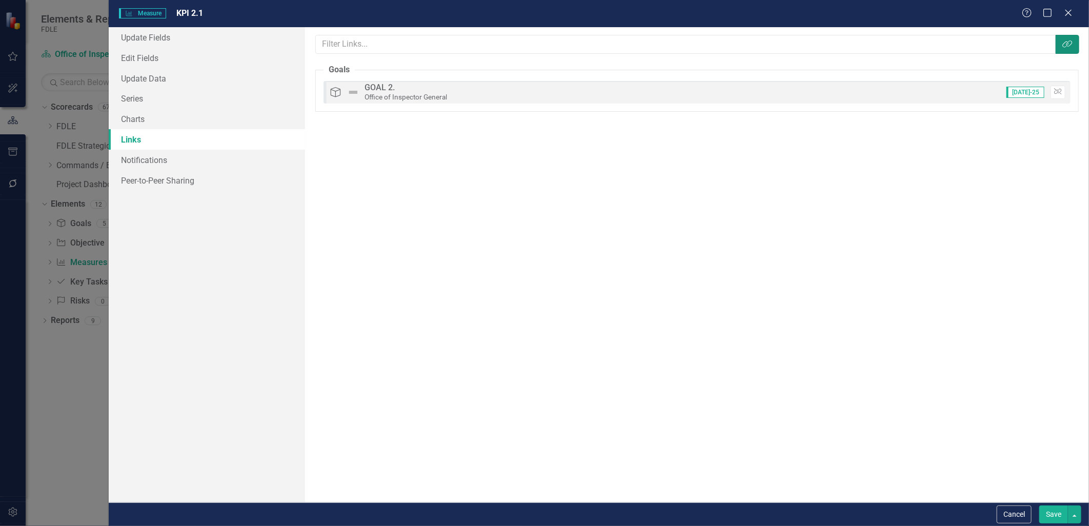
click at [1068, 42] on icon "button" at bounding box center [1068, 44] width 10 height 7
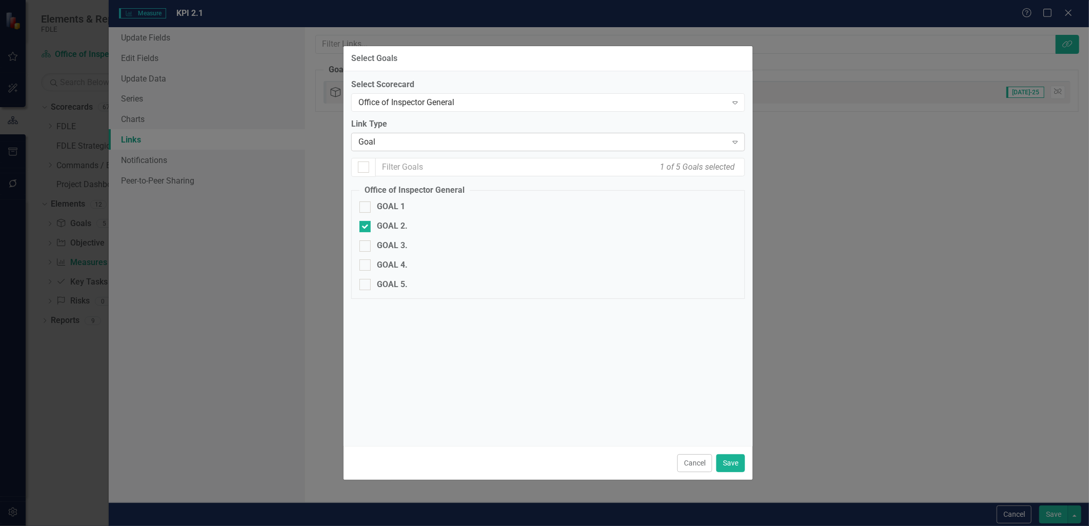
click at [371, 144] on div "Goal" at bounding box center [543, 142] width 369 height 12
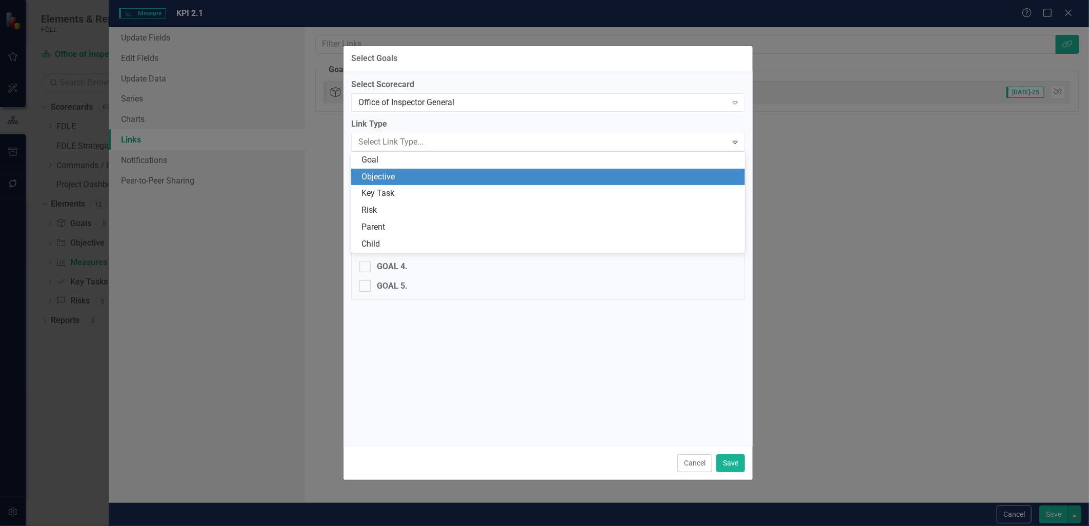
click at [378, 178] on div "Objective" at bounding box center [551, 177] width 378 height 12
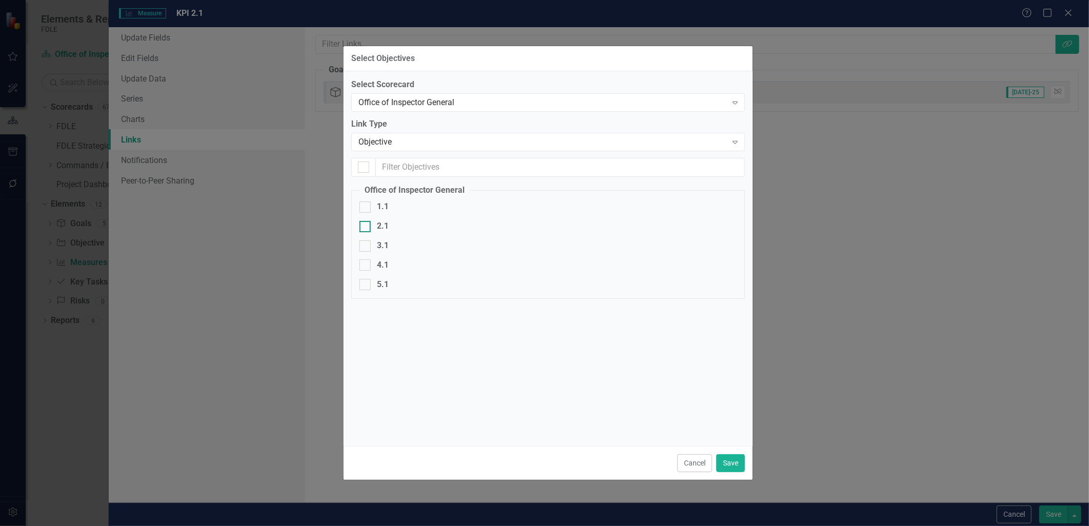
click at [368, 228] on div at bounding box center [365, 226] width 11 height 11
click at [366, 228] on input "2.1" at bounding box center [363, 224] width 7 height 7
checkbox input "true"
click at [736, 469] on button "Save" at bounding box center [731, 463] width 29 height 18
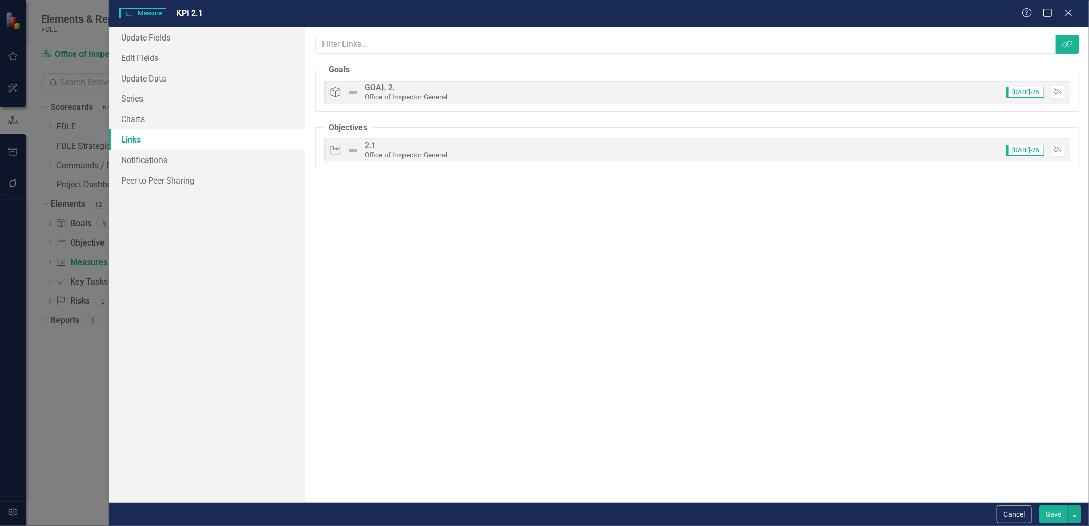
click at [1055, 510] on button "Save" at bounding box center [1054, 515] width 29 height 18
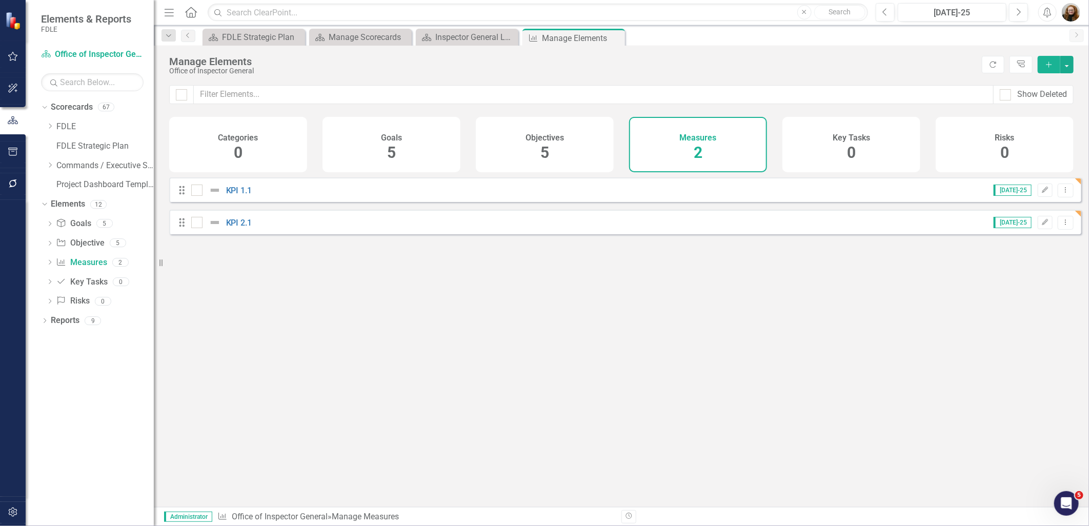
click at [1048, 63] on icon "Add" at bounding box center [1049, 64] width 9 height 7
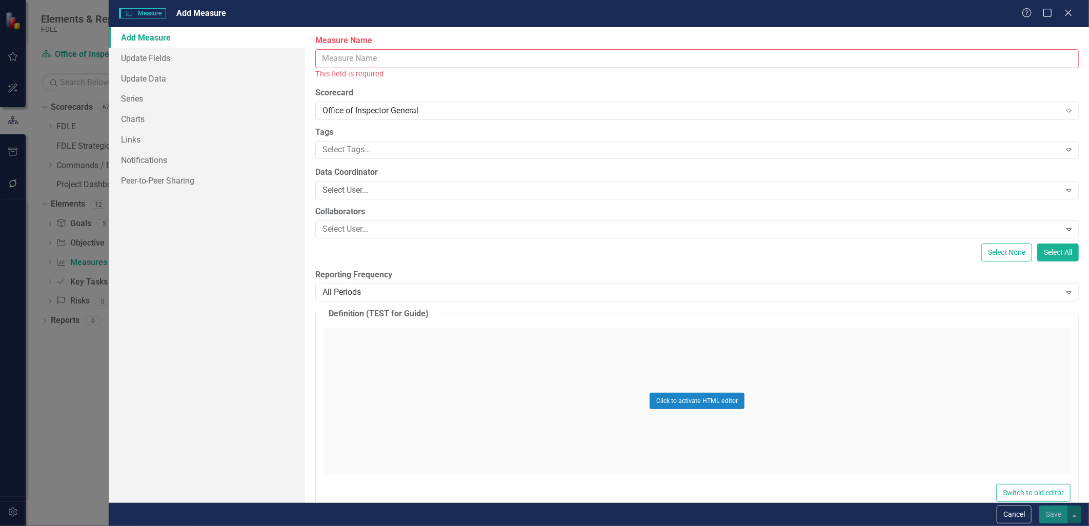
click at [347, 55] on input "Measure Name" at bounding box center [697, 58] width 764 height 19
type input "P"
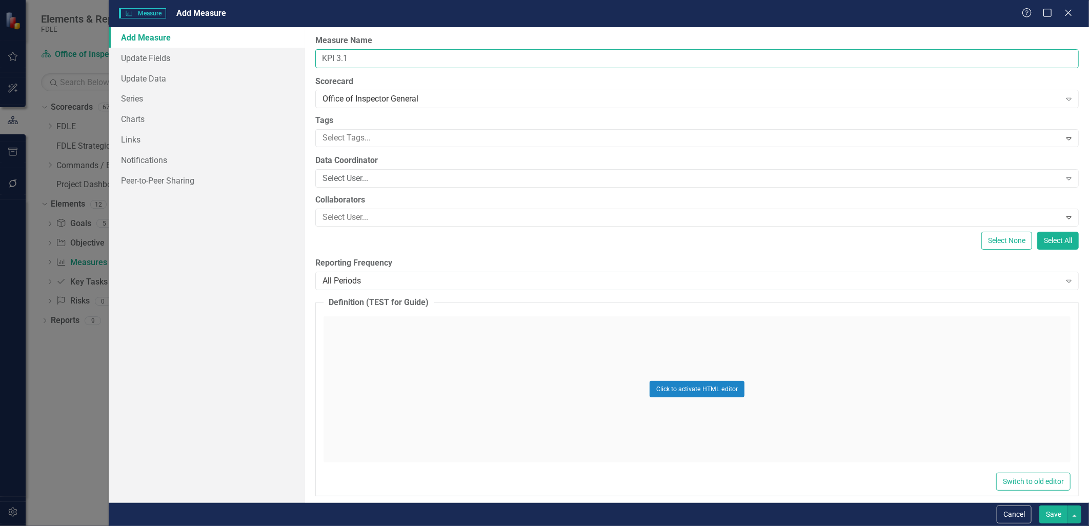
type input "KPI 3.1"
click at [260, 349] on div "Add Measure Update Fields Update Data Series Charts Links Notifications Peer-to…" at bounding box center [207, 264] width 196 height 475
click at [144, 142] on link "Links" at bounding box center [207, 139] width 196 height 21
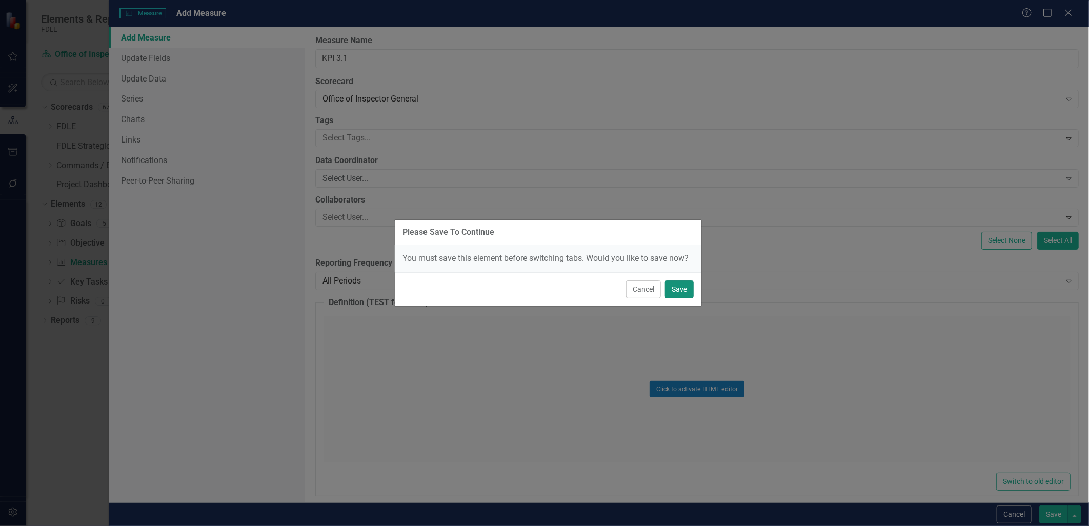
click at [679, 291] on button "Save" at bounding box center [679, 290] width 29 height 18
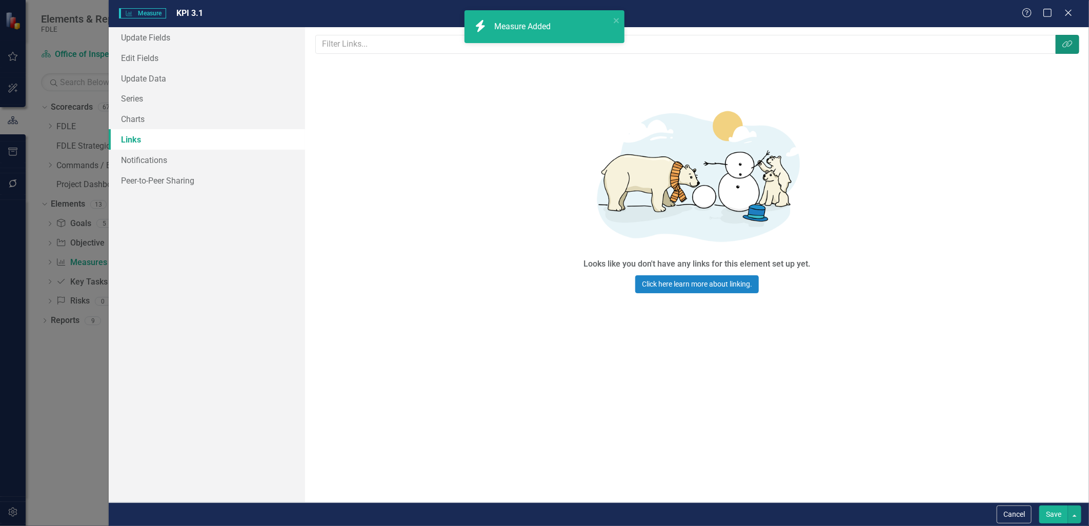
click at [1060, 45] on button "Link Tag" at bounding box center [1068, 44] width 24 height 19
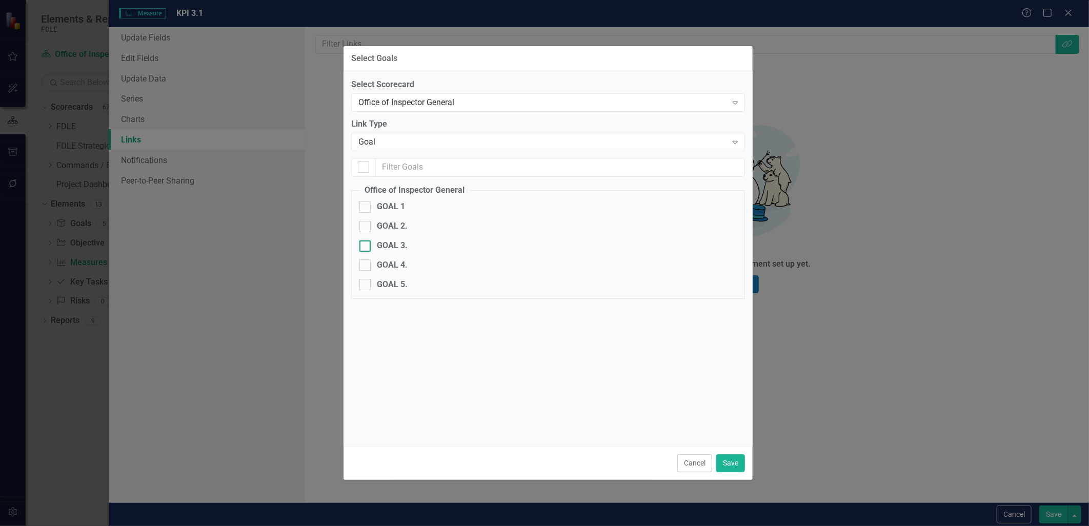
click at [366, 250] on div at bounding box center [365, 246] width 11 height 11
click at [366, 247] on input "GOAL 3." at bounding box center [363, 244] width 7 height 7
checkbox input "true"
click at [740, 465] on button "Save" at bounding box center [731, 463] width 29 height 18
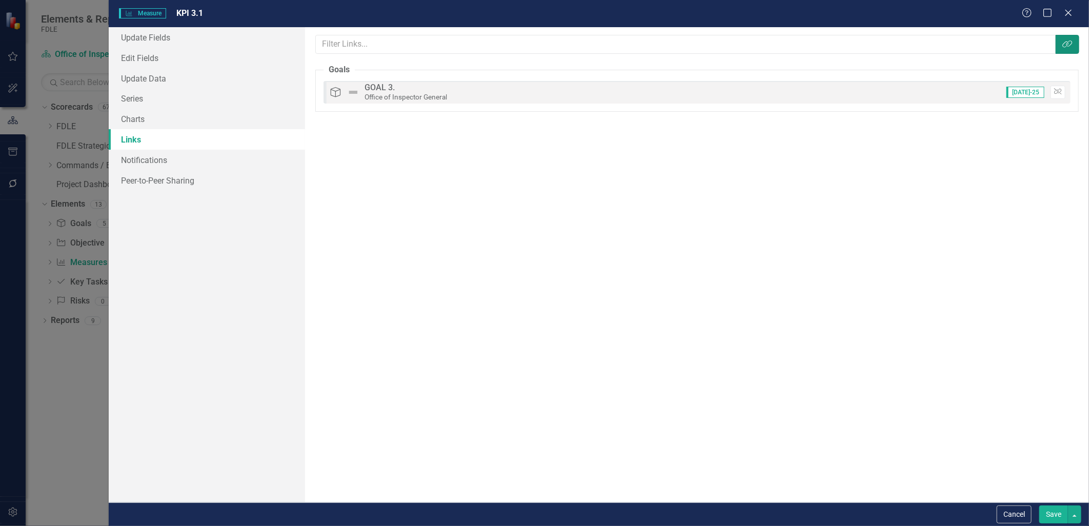
click at [1059, 45] on button "Link Tag" at bounding box center [1068, 44] width 24 height 19
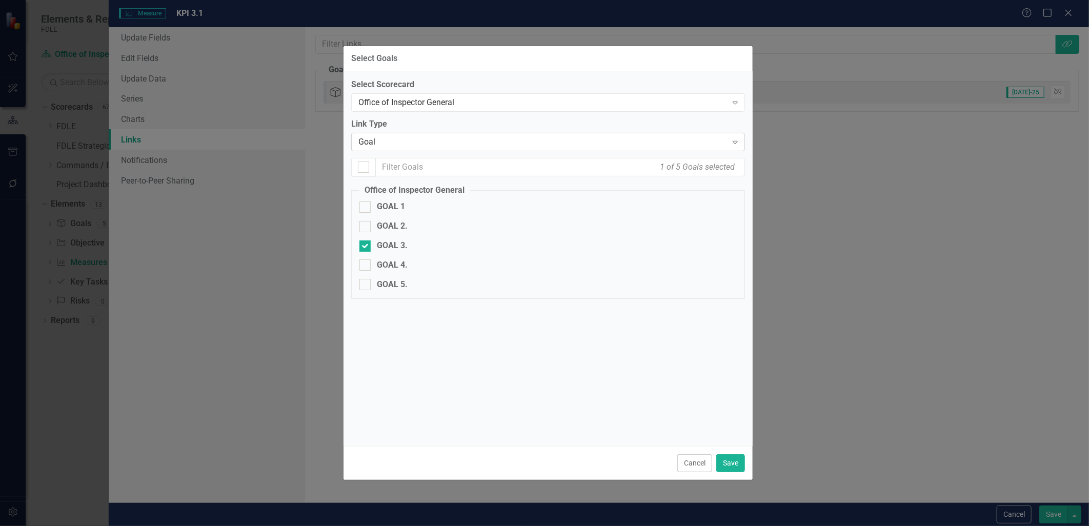
click at [386, 144] on div "Goal" at bounding box center [543, 142] width 369 height 12
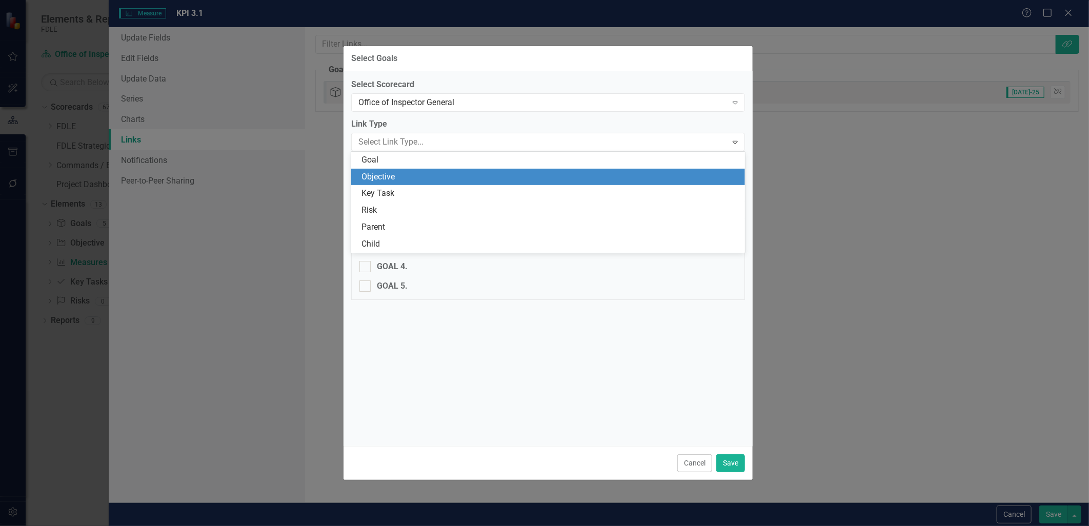
click at [382, 178] on div "Objective" at bounding box center [551, 177] width 378 height 12
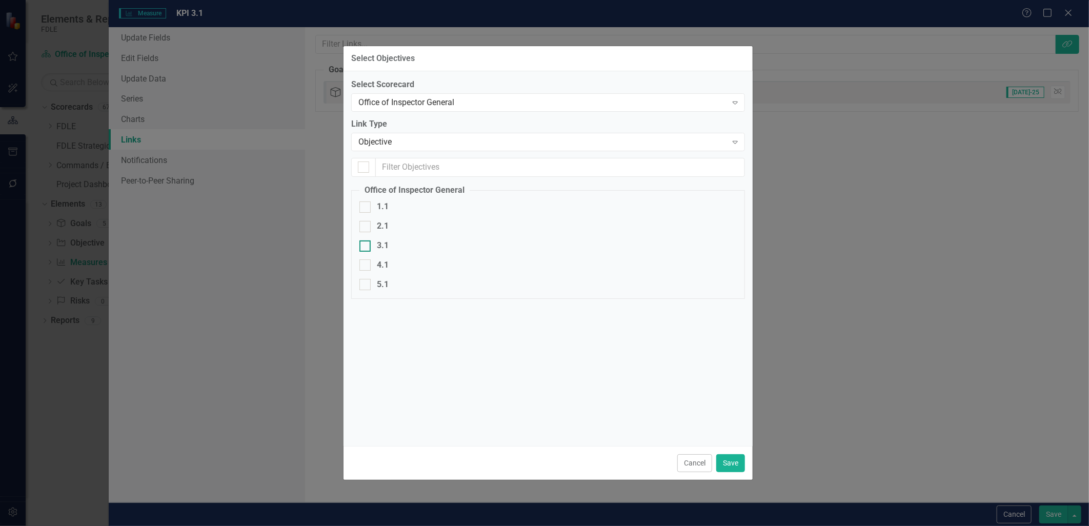
click at [365, 245] on input "3.1" at bounding box center [363, 244] width 7 height 7
checkbox input "true"
click at [735, 464] on button "Save" at bounding box center [731, 463] width 29 height 18
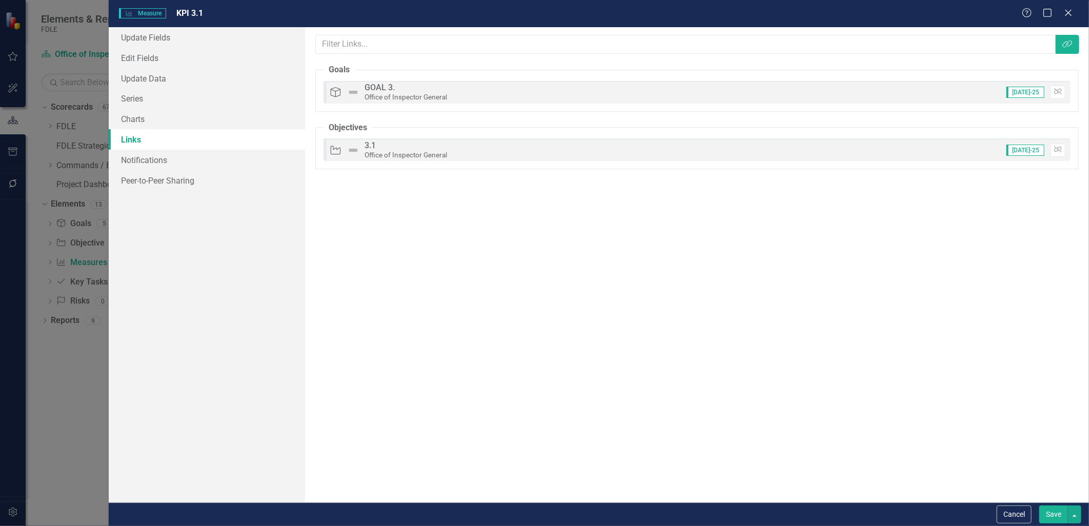
click at [1046, 514] on button "Save" at bounding box center [1054, 515] width 29 height 18
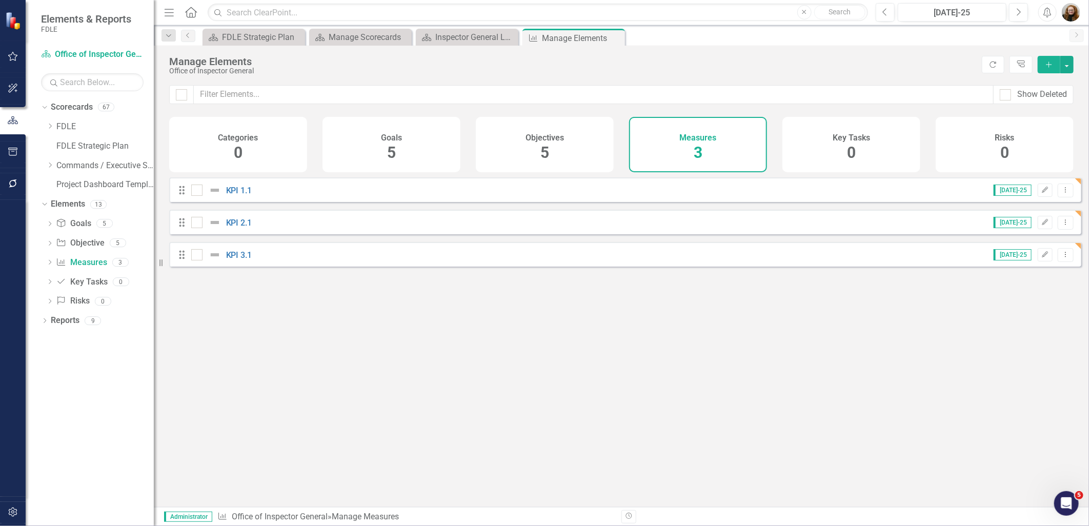
click at [1055, 63] on button "Add" at bounding box center [1049, 64] width 23 height 17
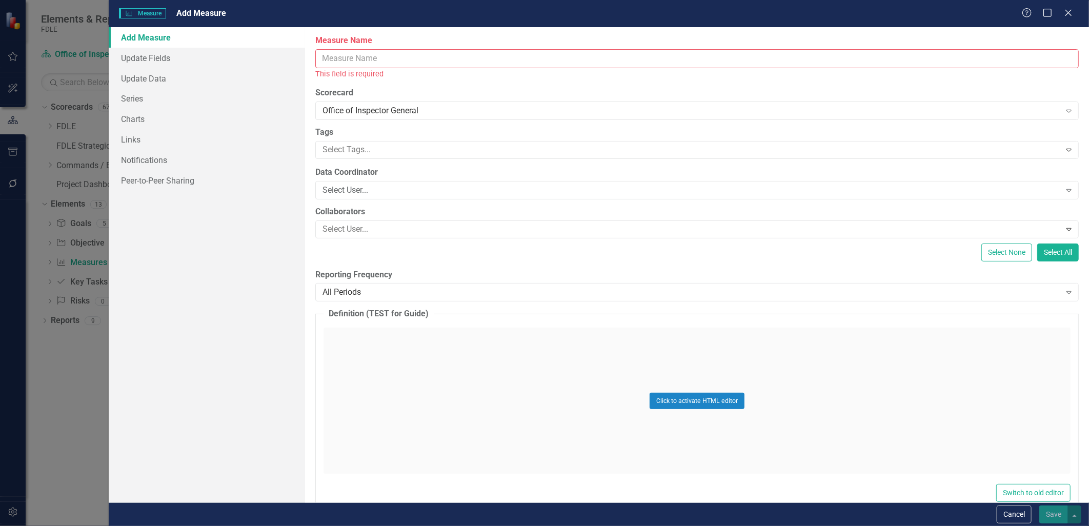
click at [355, 63] on input "Measure Name" at bounding box center [697, 58] width 764 height 19
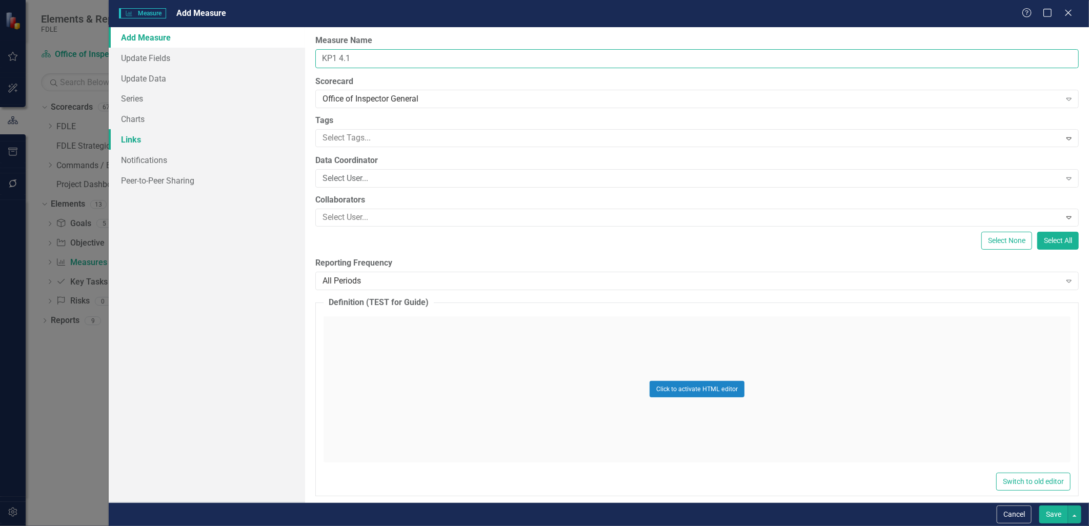
type input "KP1 4.1"
click at [145, 139] on link "Links" at bounding box center [207, 139] width 196 height 21
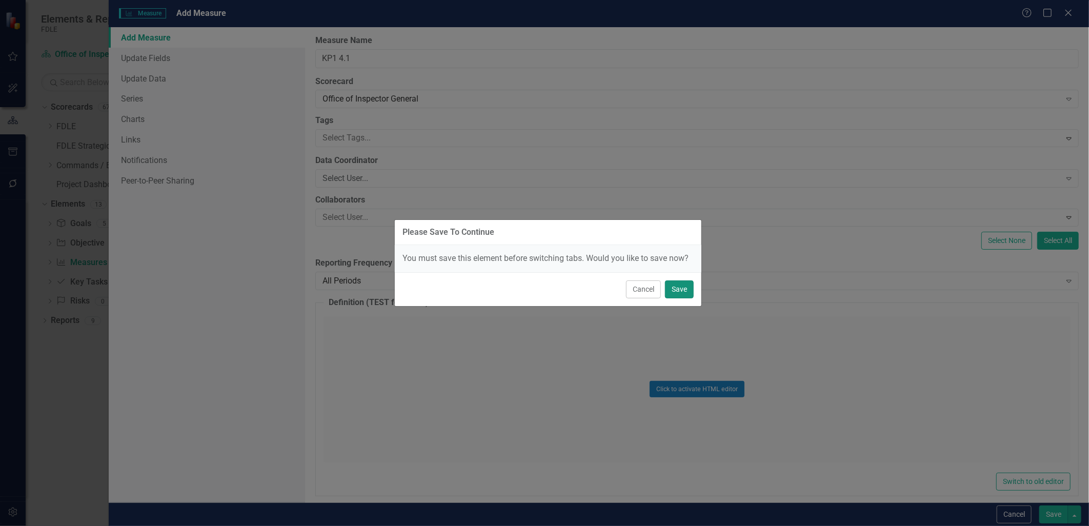
click at [678, 289] on button "Save" at bounding box center [679, 290] width 29 height 18
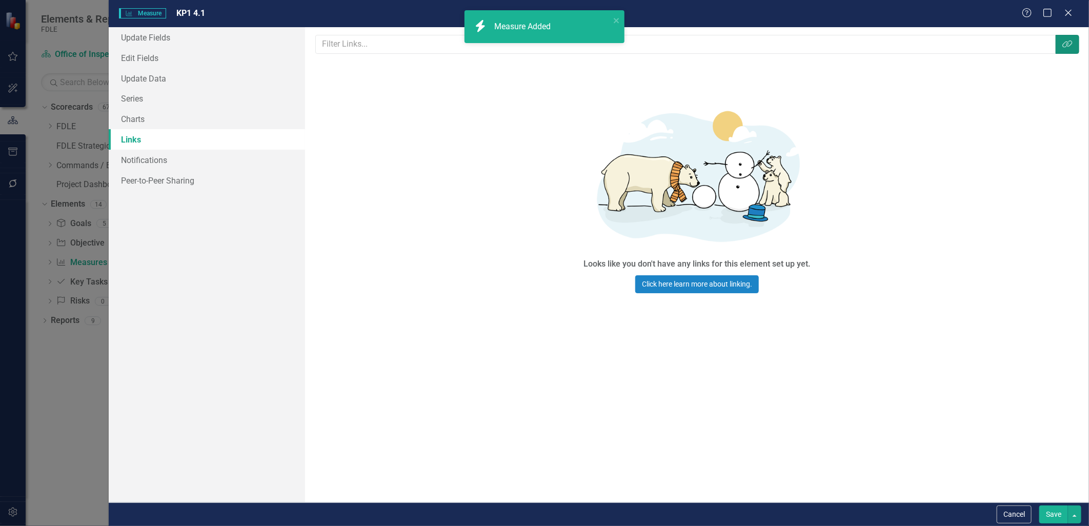
click at [1068, 45] on icon "Link Tag" at bounding box center [1068, 44] width 10 height 8
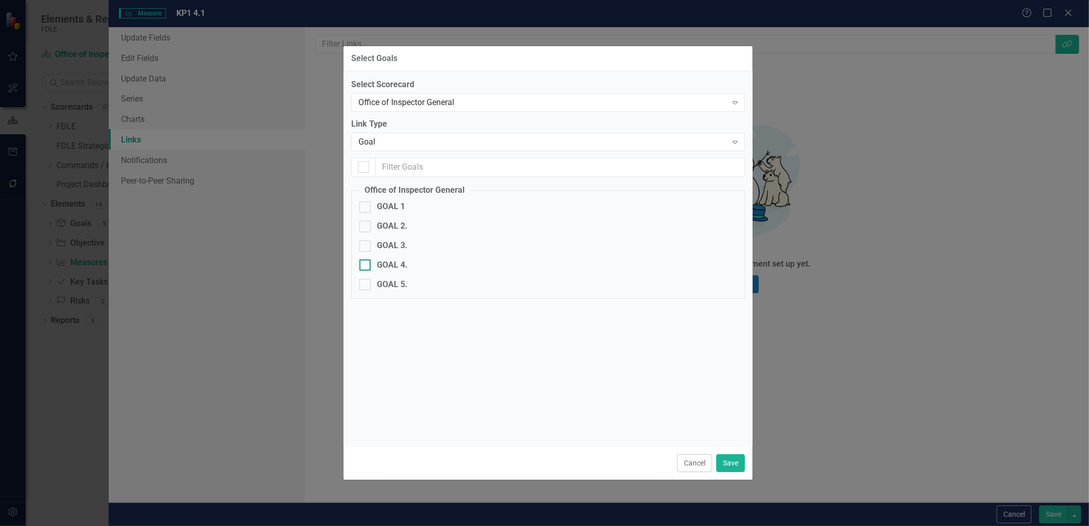
click at [373, 269] on div "GOAL 4." at bounding box center [549, 266] width 378 height 12
click at [366, 266] on input "GOAL 4." at bounding box center [363, 263] width 7 height 7
checkbox input "true"
click at [728, 459] on button "Save" at bounding box center [731, 463] width 29 height 18
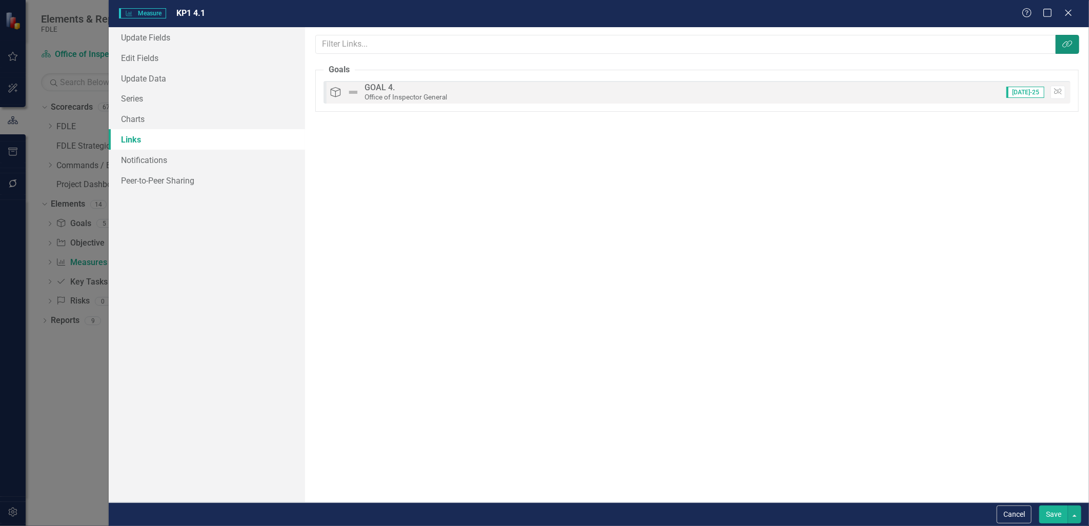
click at [1065, 46] on icon "Link Tag" at bounding box center [1068, 44] width 10 height 8
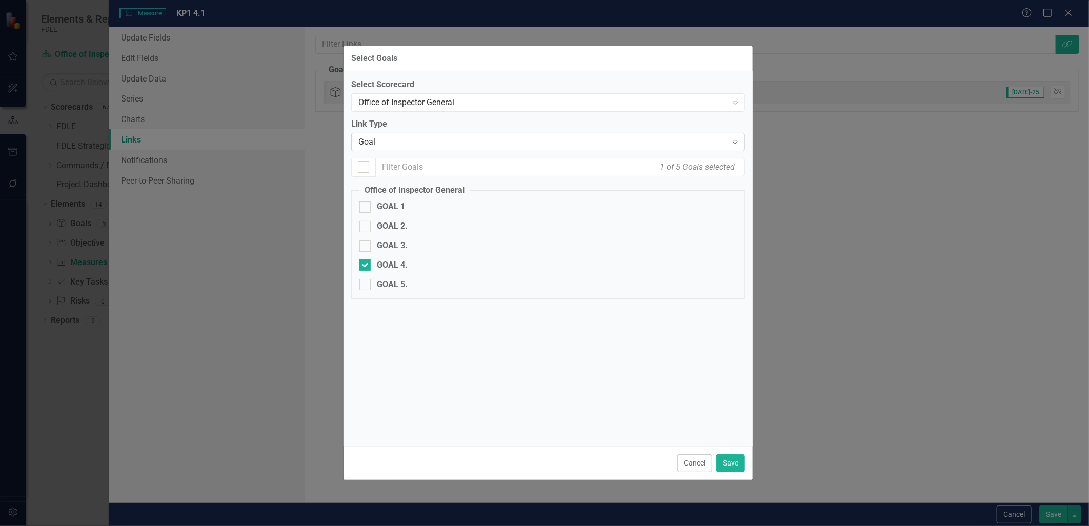
click at [384, 142] on div "Goal" at bounding box center [543, 142] width 369 height 12
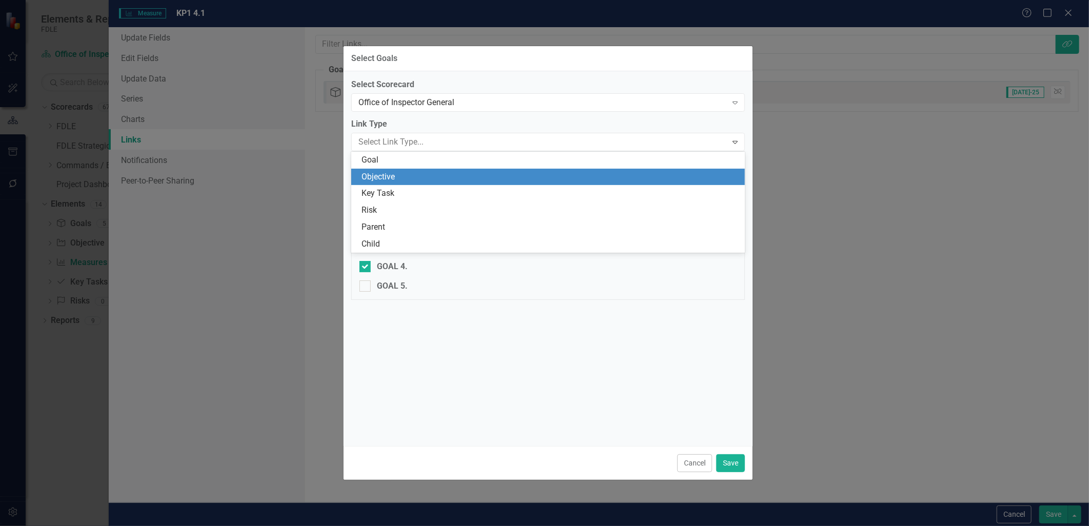
click at [376, 178] on div "Objective" at bounding box center [551, 177] width 378 height 12
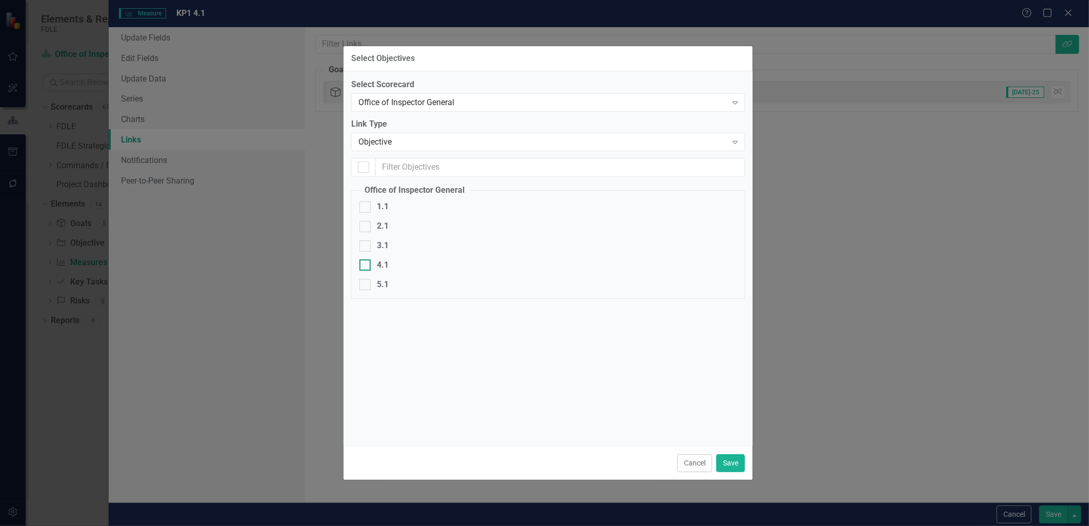
click at [363, 269] on div at bounding box center [365, 265] width 11 height 11
click at [363, 266] on input "4.1" at bounding box center [363, 263] width 7 height 7
checkbox input "true"
click at [727, 461] on button "Save" at bounding box center [731, 463] width 29 height 18
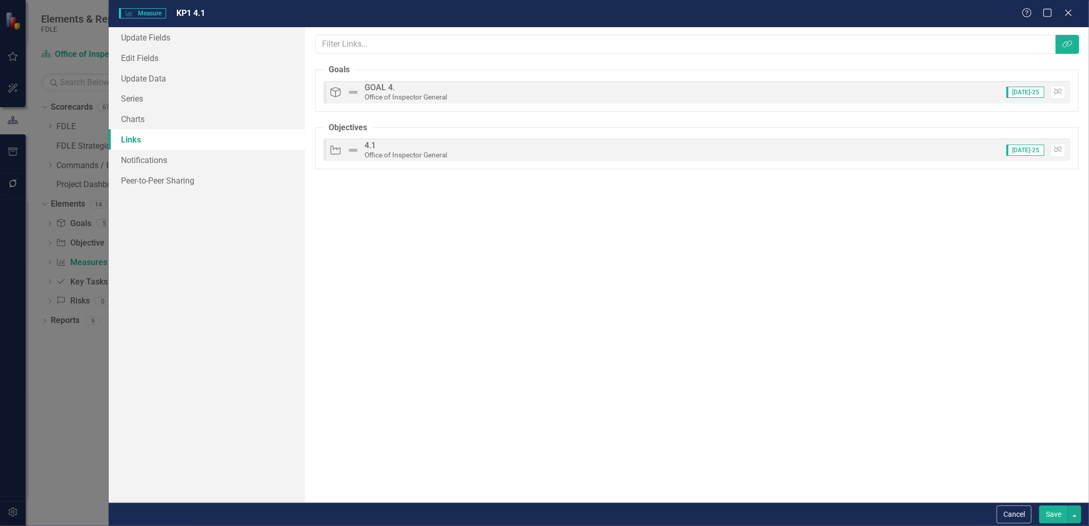
click at [1055, 512] on button "Save" at bounding box center [1054, 515] width 29 height 18
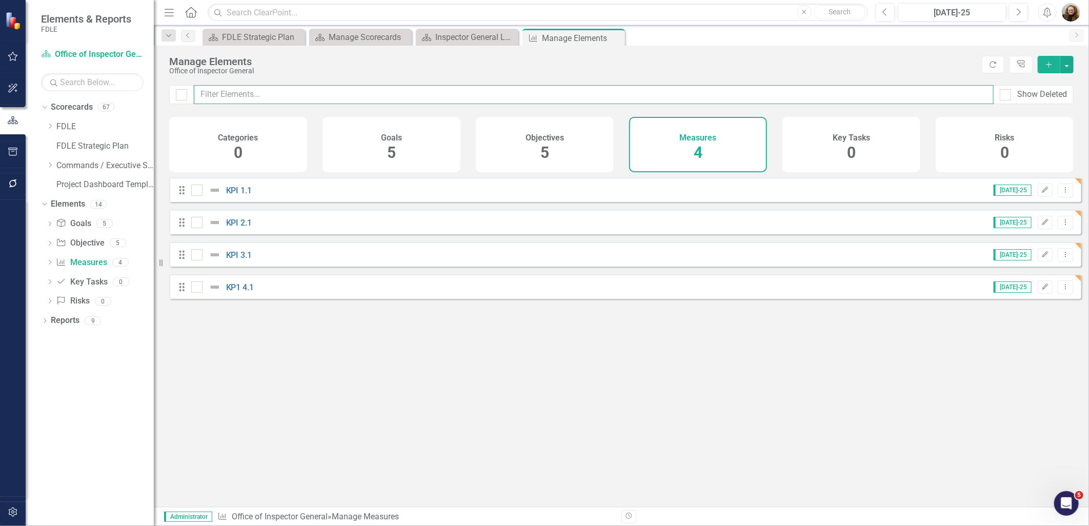
click at [254, 94] on input "text" at bounding box center [594, 94] width 800 height 19
type input "K"
click at [1042, 294] on button "Edit" at bounding box center [1045, 287] width 15 height 13
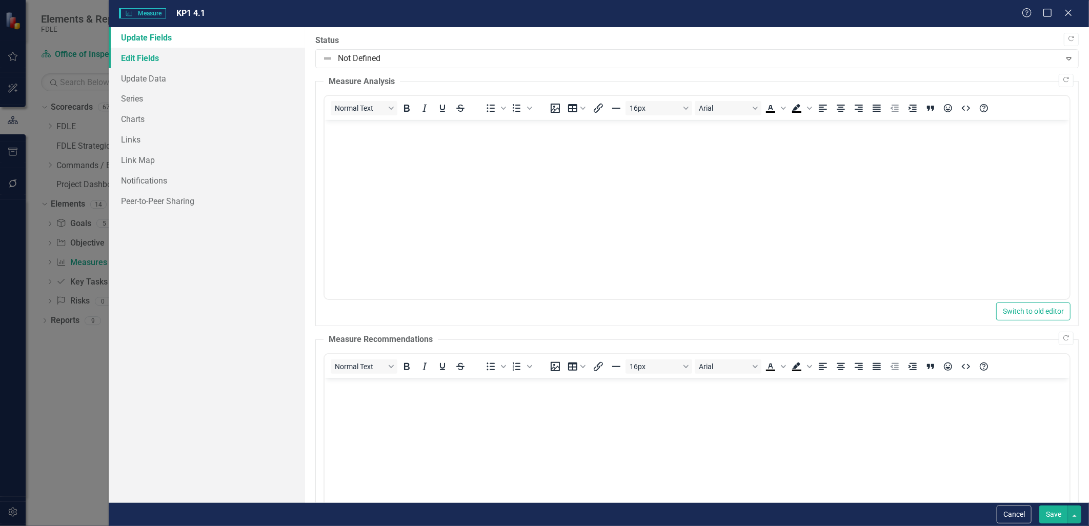
drag, startPoint x: 146, startPoint y: 56, endPoint x: 298, endPoint y: 53, distance: 151.9
click at [146, 56] on link "Edit Fields" at bounding box center [207, 58] width 196 height 21
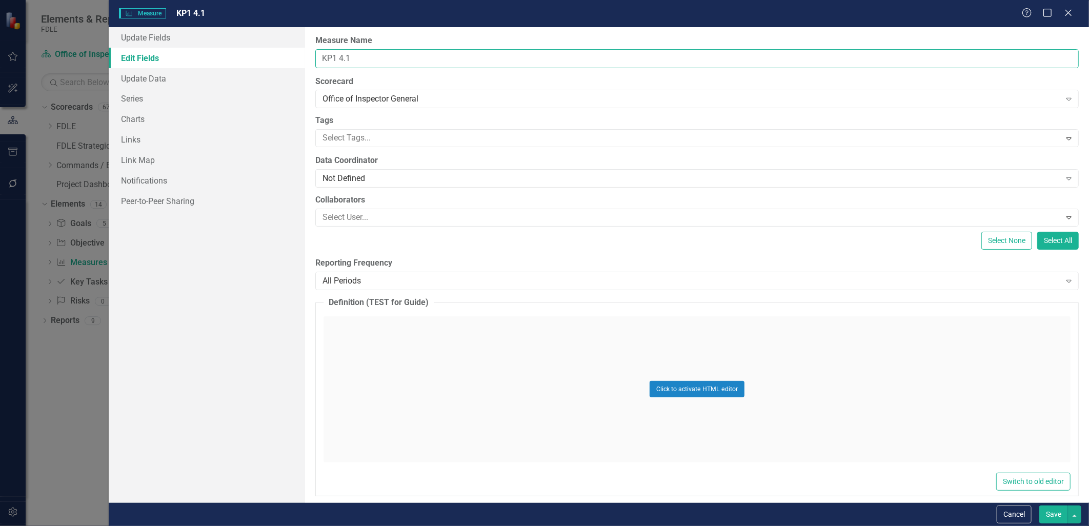
click at [335, 58] on input "KP1 4.1" at bounding box center [697, 58] width 764 height 19
type input "KPI 4.1"
click at [1058, 515] on button "Save" at bounding box center [1054, 515] width 29 height 18
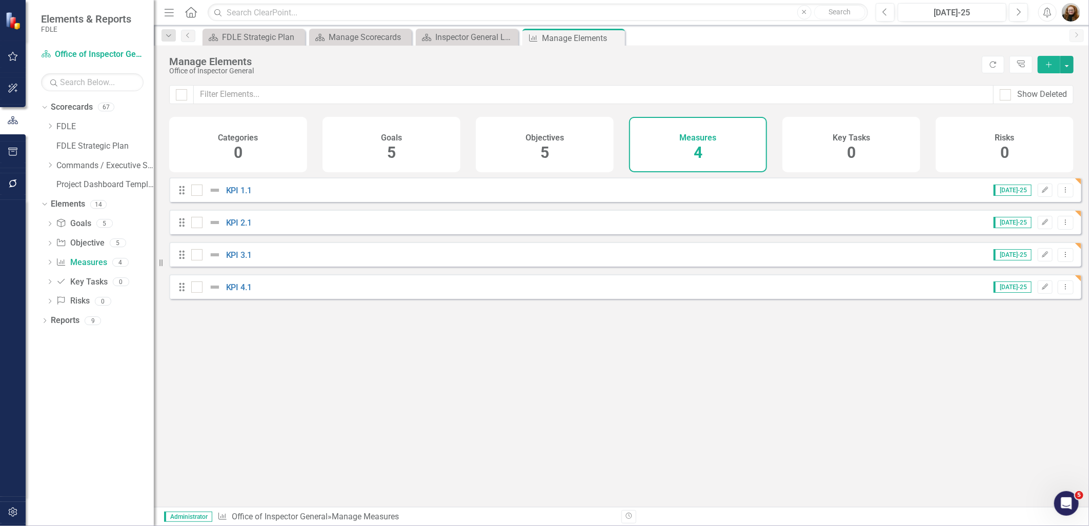
click at [1045, 68] on button "Add" at bounding box center [1049, 64] width 23 height 17
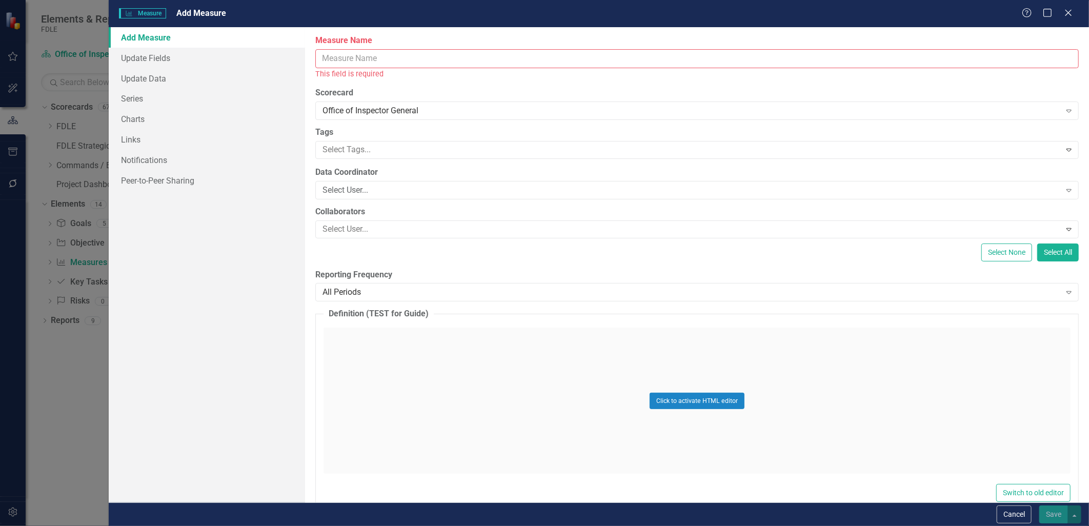
click at [422, 66] on input "Measure Name" at bounding box center [697, 58] width 764 height 19
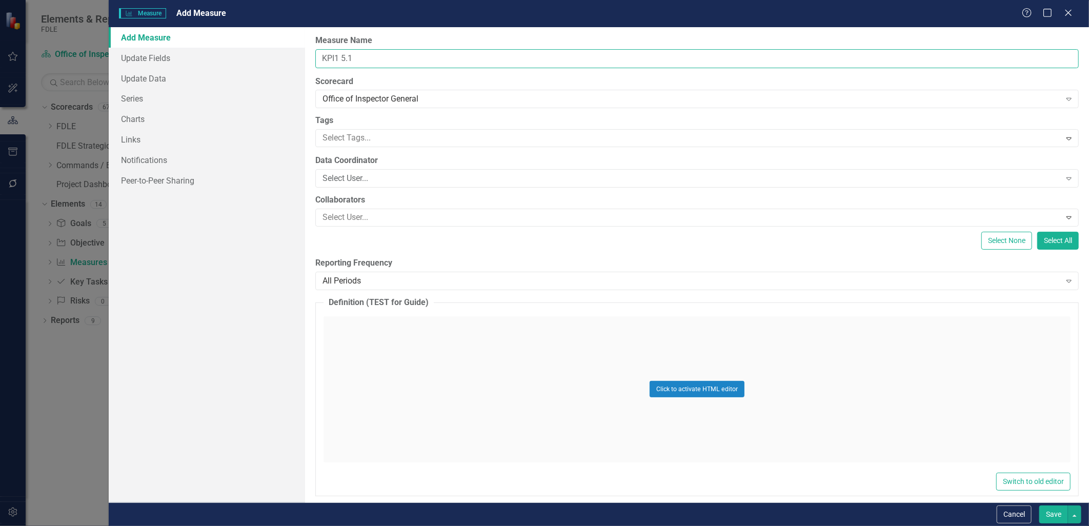
click at [337, 55] on input "KPI1 5.1" at bounding box center [697, 58] width 764 height 19
type input "KPI 5.1"
click at [170, 136] on link "Links" at bounding box center [207, 139] width 196 height 21
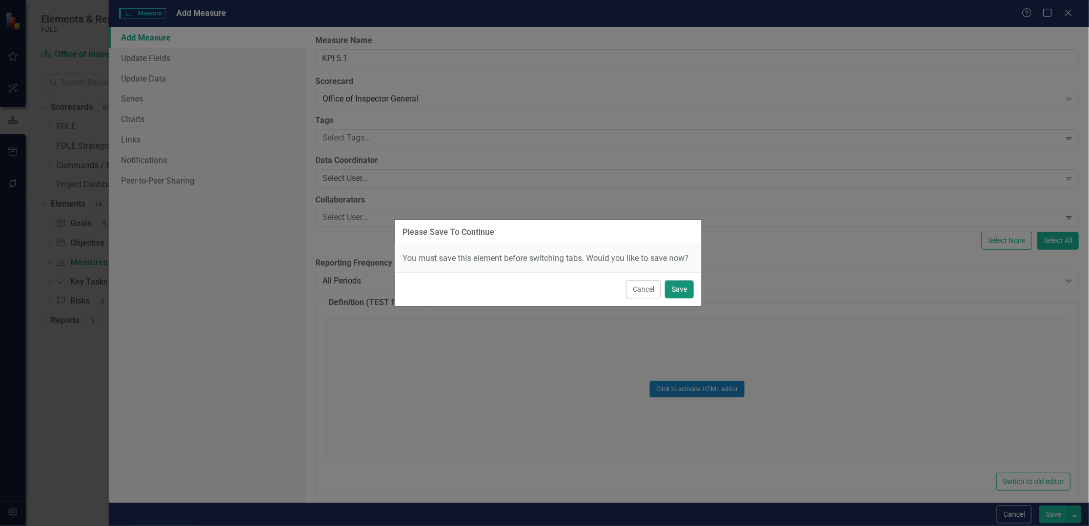
click at [671, 293] on button "Save" at bounding box center [679, 290] width 29 height 18
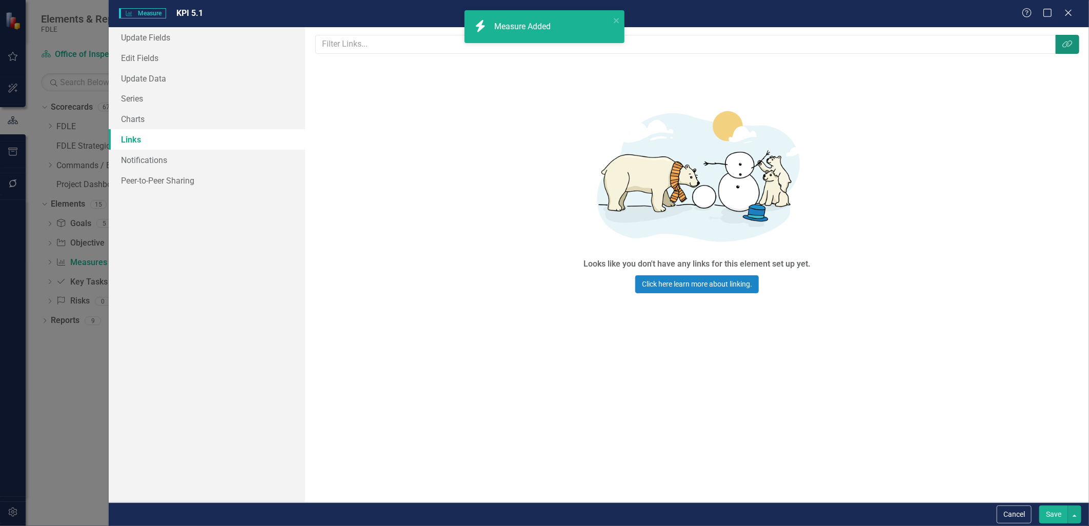
click at [1067, 37] on button "Link Tag" at bounding box center [1068, 44] width 24 height 19
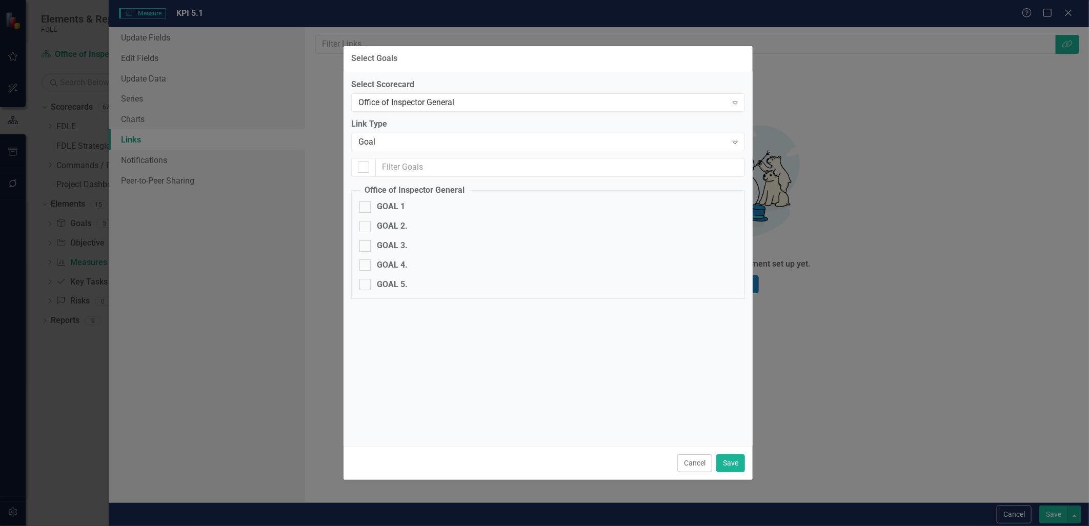
drag, startPoint x: 382, startPoint y: 283, endPoint x: 491, endPoint y: 334, distance: 120.5
click at [383, 283] on div "GOAL 5." at bounding box center [392, 285] width 31 height 12
click at [366, 283] on input "GOAL 5." at bounding box center [363, 282] width 7 height 7
checkbox input "true"
click at [729, 466] on button "Save" at bounding box center [731, 463] width 29 height 18
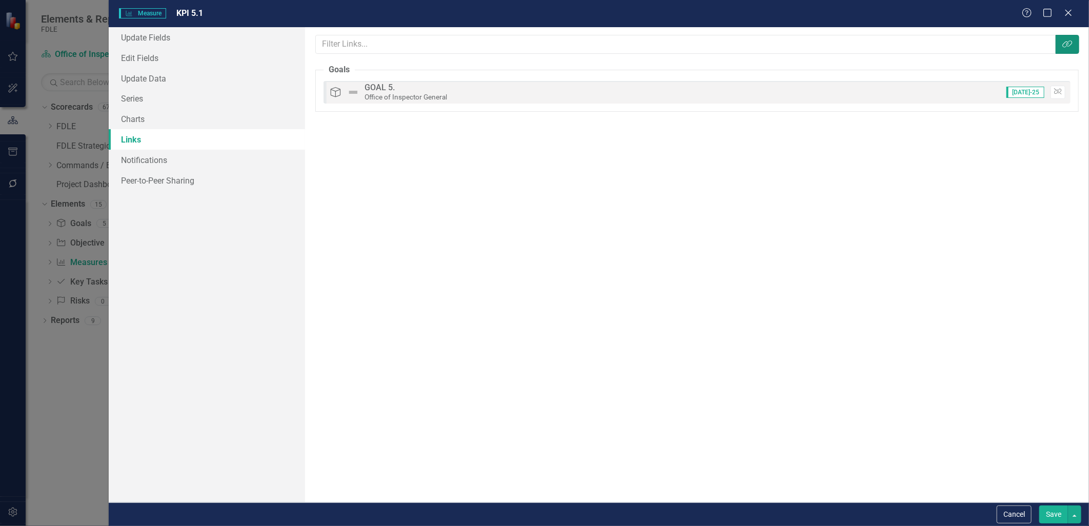
click at [1075, 44] on button "Link Tag" at bounding box center [1068, 44] width 24 height 19
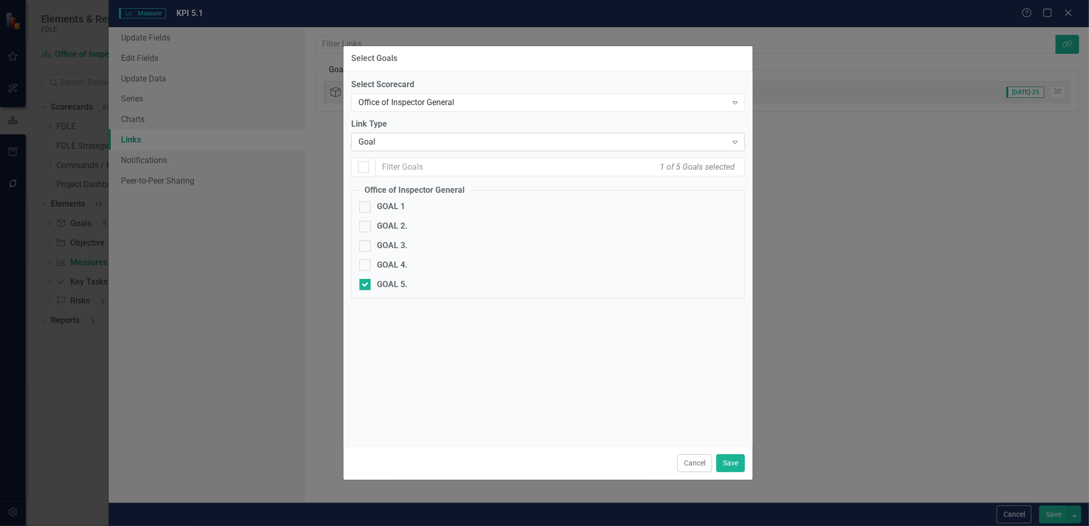
click at [384, 137] on div "Goal" at bounding box center [543, 142] width 369 height 12
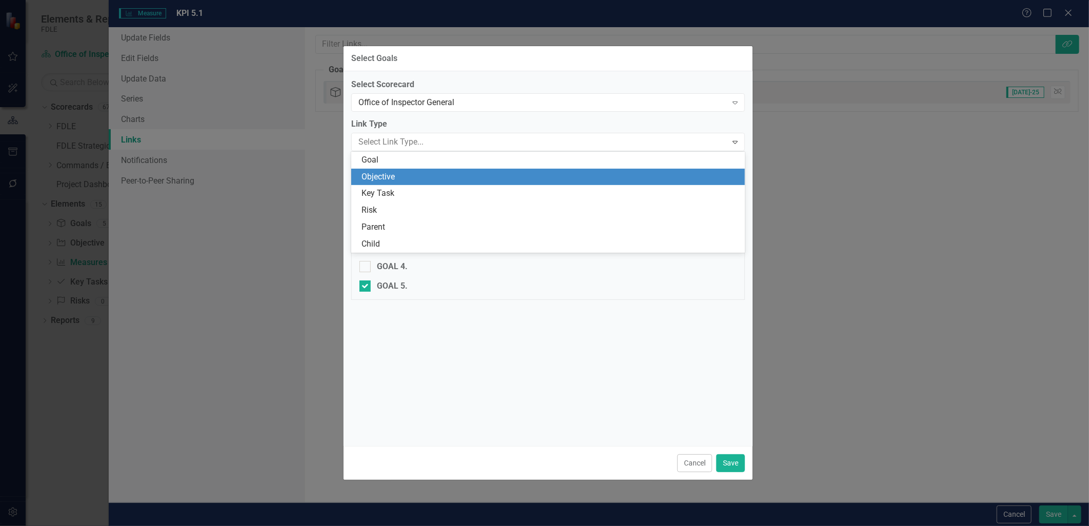
click at [380, 176] on div "Objective" at bounding box center [551, 177] width 378 height 12
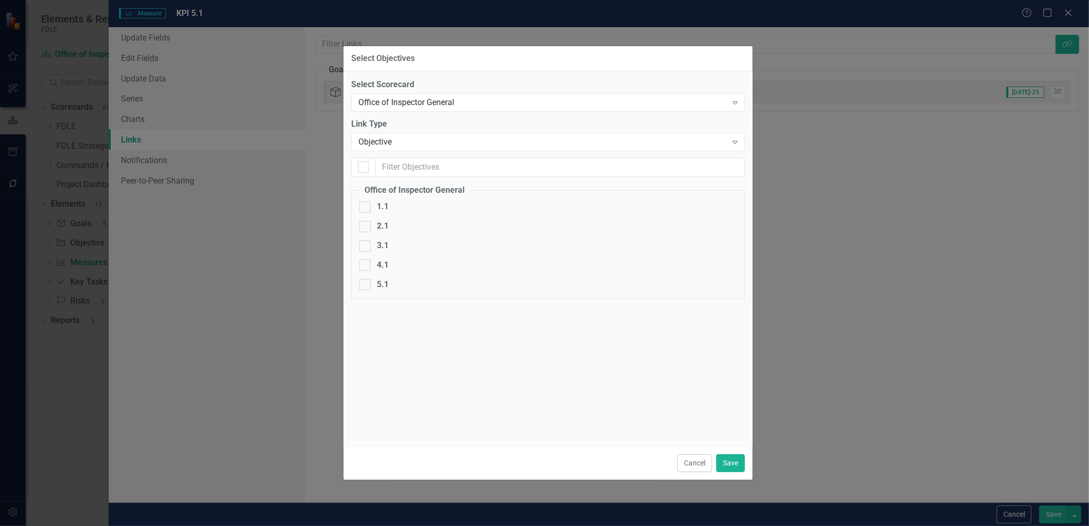
click at [364, 289] on div at bounding box center [365, 284] width 11 height 11
click at [364, 286] on input "5.1" at bounding box center [363, 282] width 7 height 7
checkbox input "true"
click at [726, 465] on button "Save" at bounding box center [731, 463] width 29 height 18
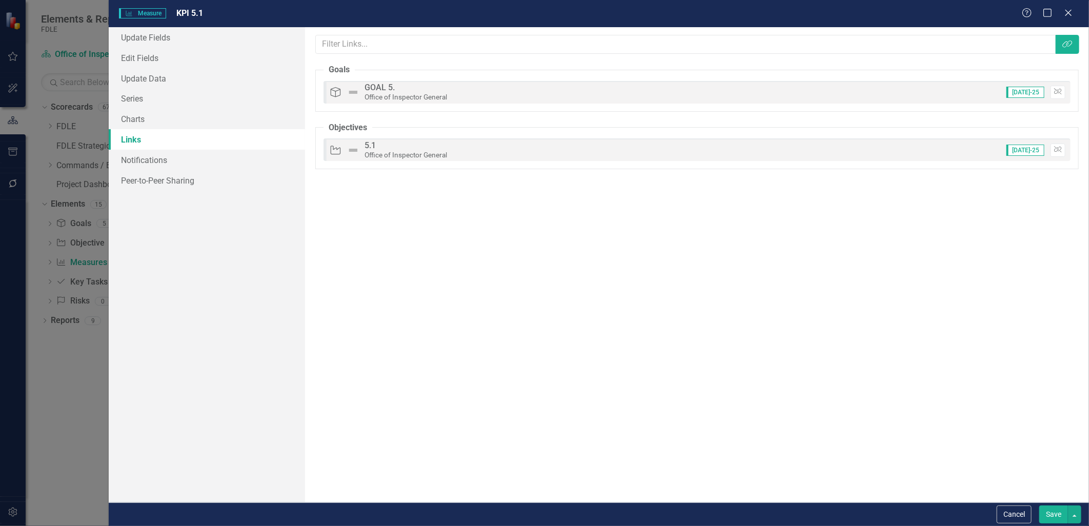
click at [1051, 511] on button "Save" at bounding box center [1054, 515] width 29 height 18
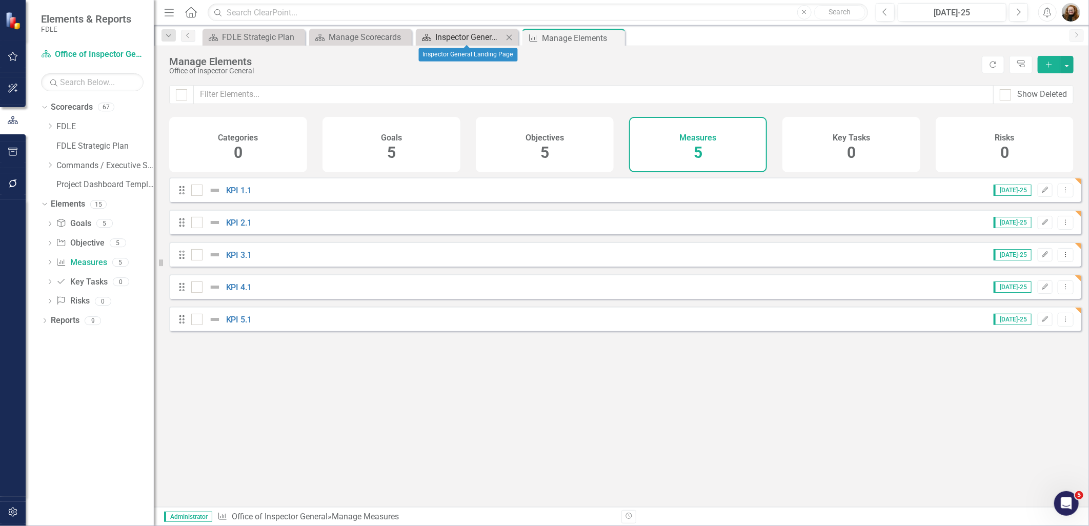
click at [448, 42] on div "Inspector General Landing Page" at bounding box center [469, 37] width 68 height 13
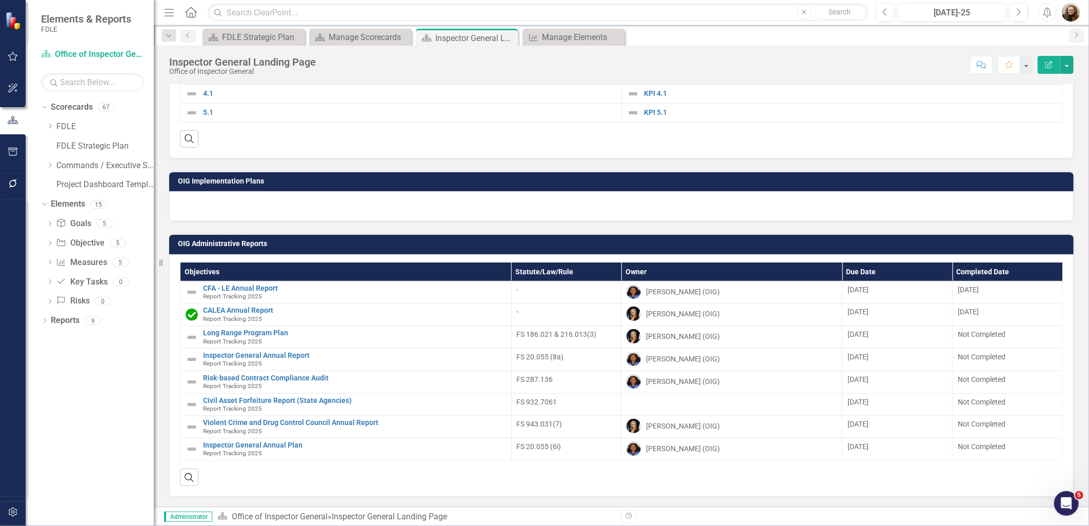
scroll to position [464, 0]
click at [13, 513] on icon "button" at bounding box center [13, 512] width 11 height 8
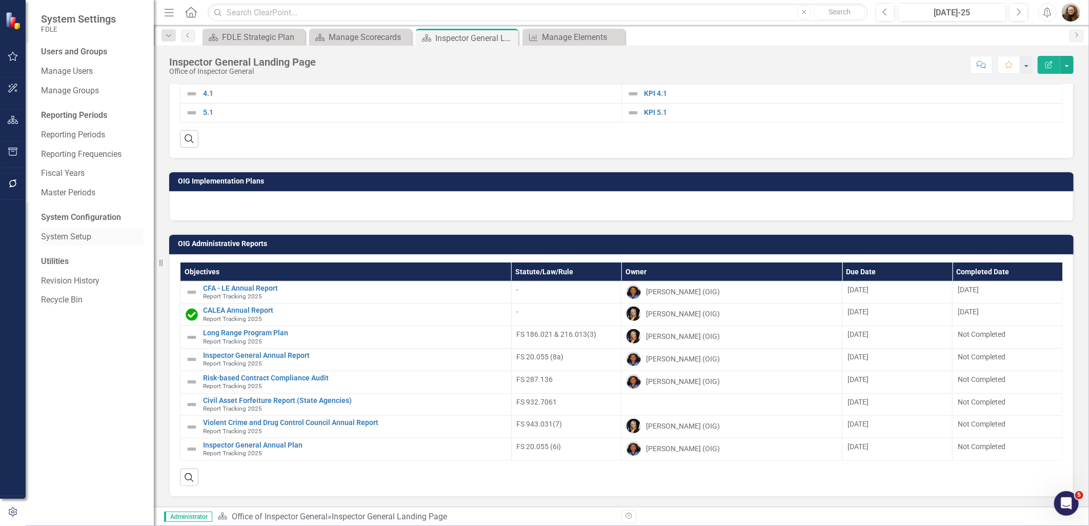
click at [67, 237] on link "System Setup" at bounding box center [92, 237] width 103 height 12
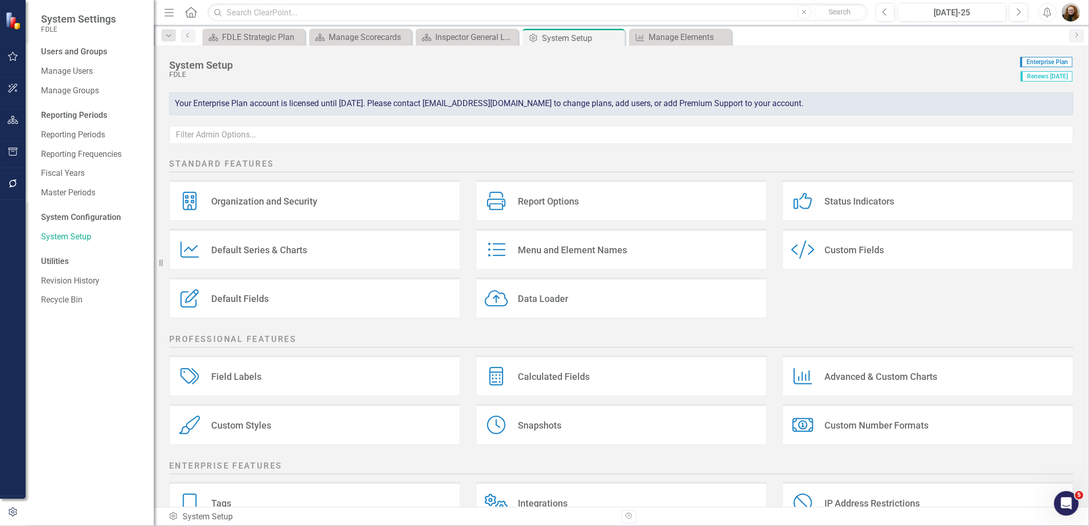
click at [825, 251] on div "Custom Fields" at bounding box center [854, 250] width 59 height 12
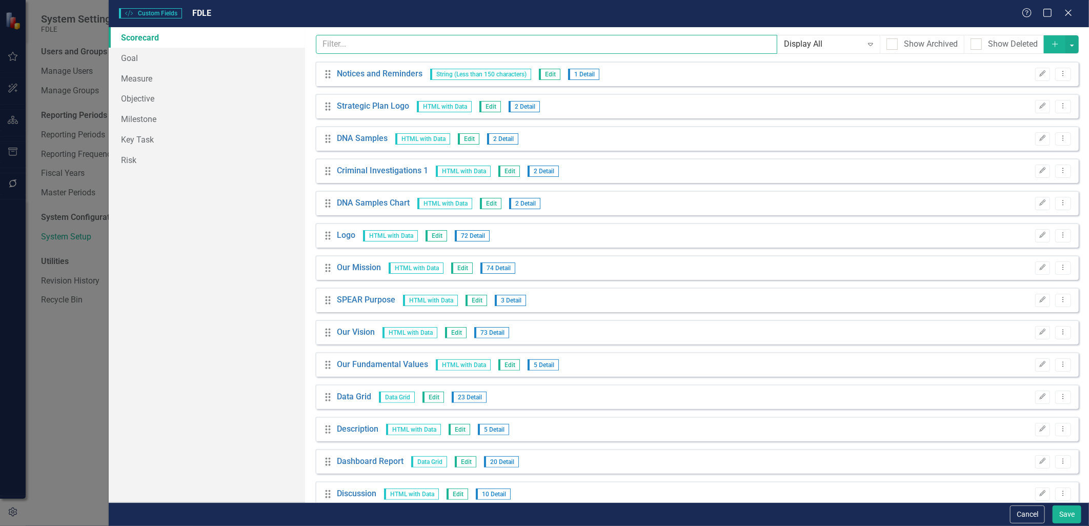
click at [388, 49] on input "text" at bounding box center [547, 44] width 462 height 19
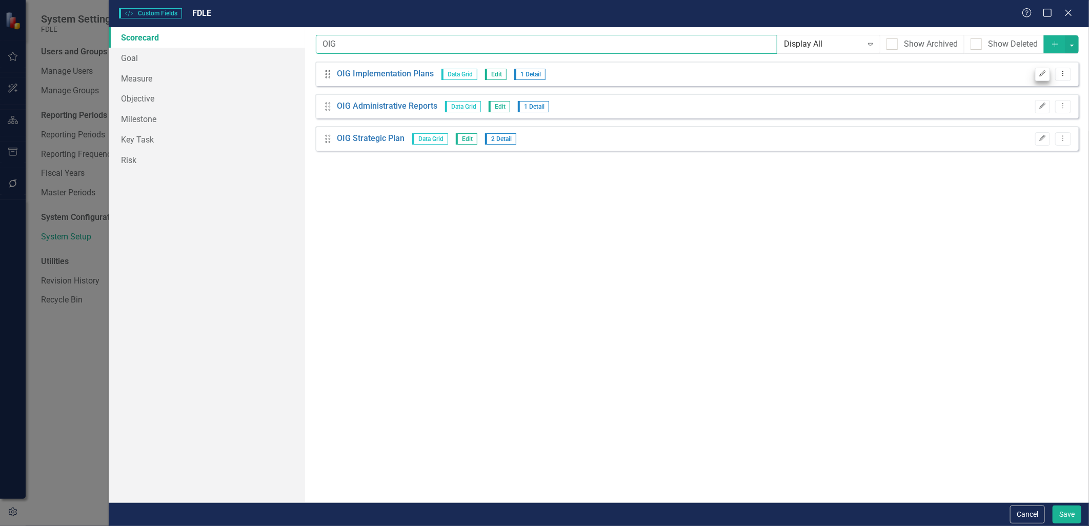
type input "OIG"
click at [1044, 73] on icon "Edit" at bounding box center [1043, 74] width 8 height 6
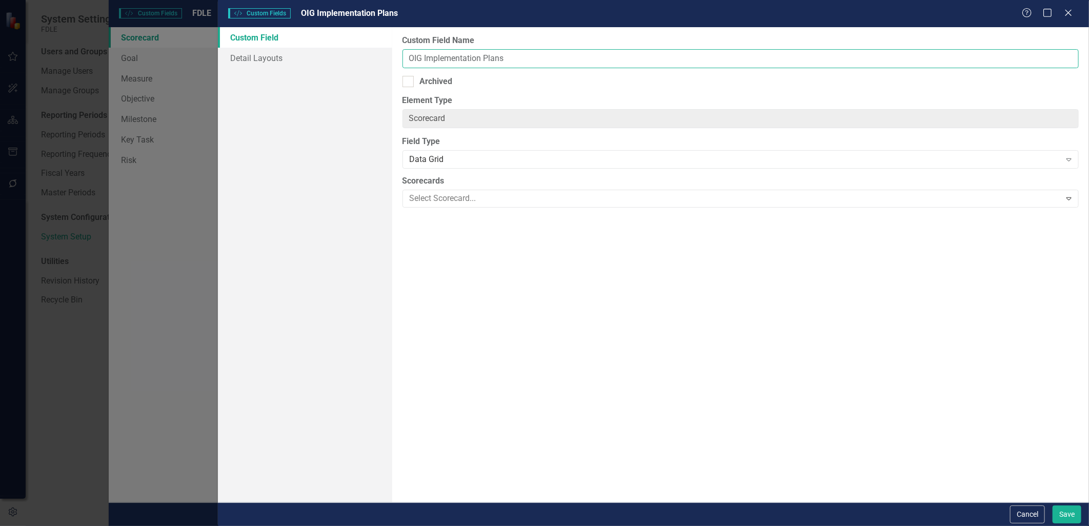
click at [413, 58] on input "OIG Implementation Plans" at bounding box center [741, 58] width 677 height 19
click at [413, 60] on input "IG Implementation Plans" at bounding box center [741, 58] width 677 height 19
type input "Inspector General Implementation Plans"
click at [1076, 520] on button "Save" at bounding box center [1067, 515] width 29 height 18
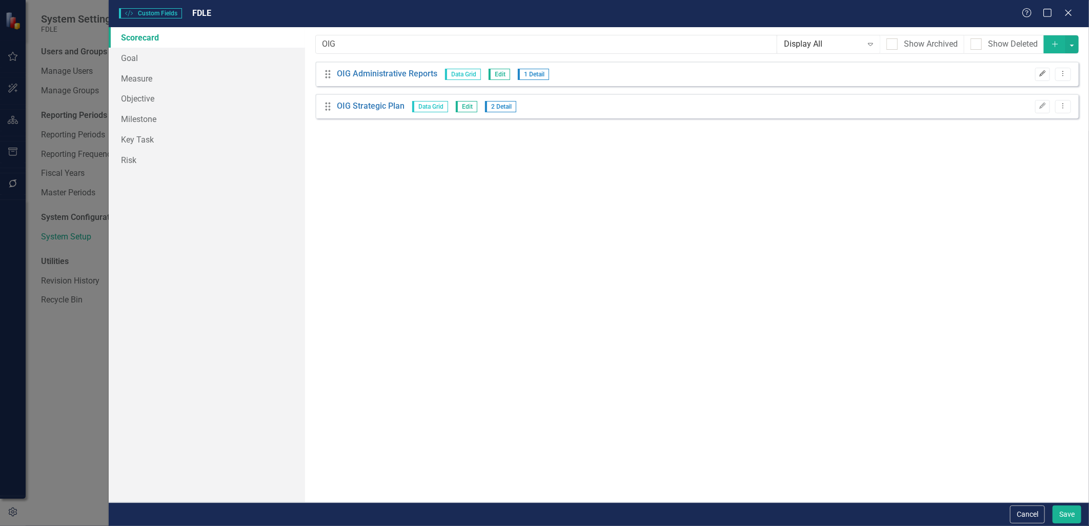
click at [1037, 76] on button "Edit" at bounding box center [1043, 74] width 15 height 13
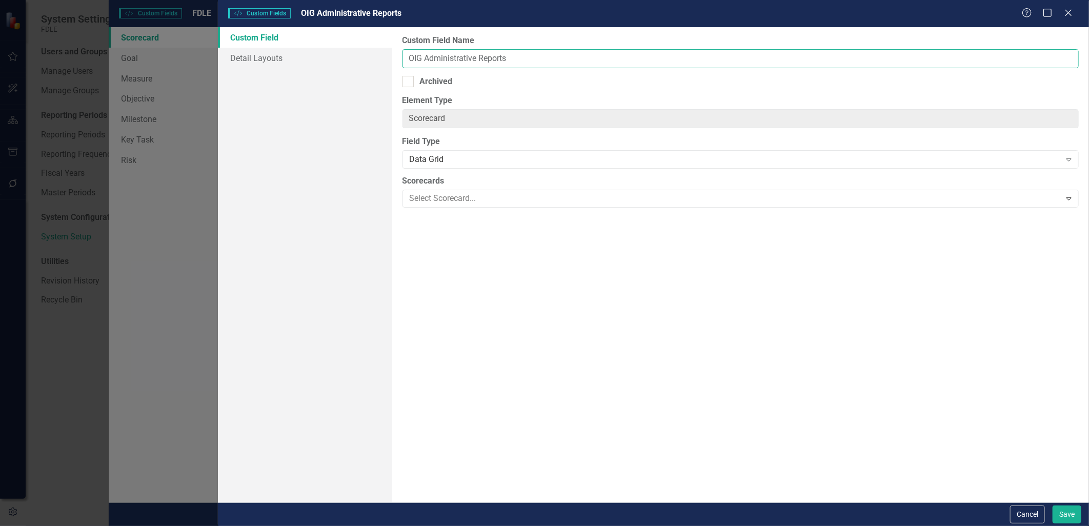
drag, startPoint x: 423, startPoint y: 57, endPoint x: 398, endPoint y: 57, distance: 25.1
click at [398, 57] on div "Custom Field Name OIG Administrative Reports Archived Element Type Scorecard Cl…" at bounding box center [740, 264] width 697 height 475
type input "Inspector General Administrative Reports"
click at [1057, 513] on button "Save" at bounding box center [1067, 515] width 29 height 18
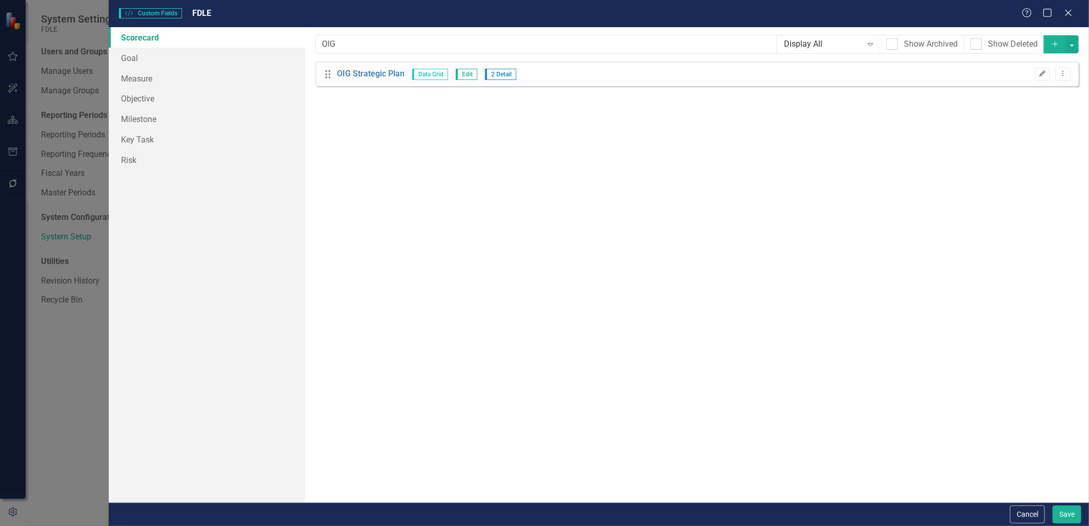
click at [1040, 73] on icon "Edit" at bounding box center [1043, 74] width 8 height 6
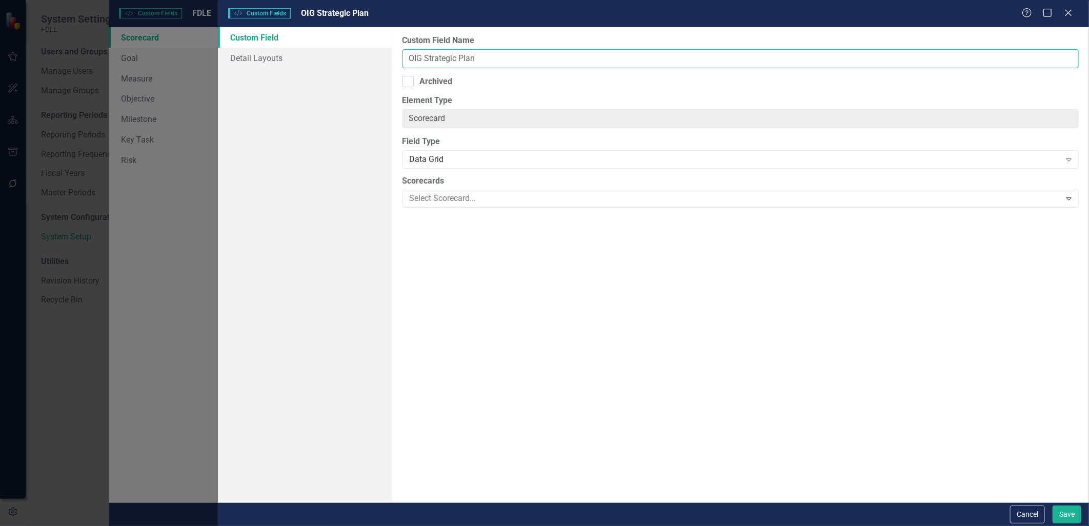
click at [414, 62] on input "OIG Strategic Plan" at bounding box center [741, 58] width 677 height 19
type input "Inspector General Strategic Plan"
click at [1062, 517] on button "Save" at bounding box center [1067, 515] width 29 height 18
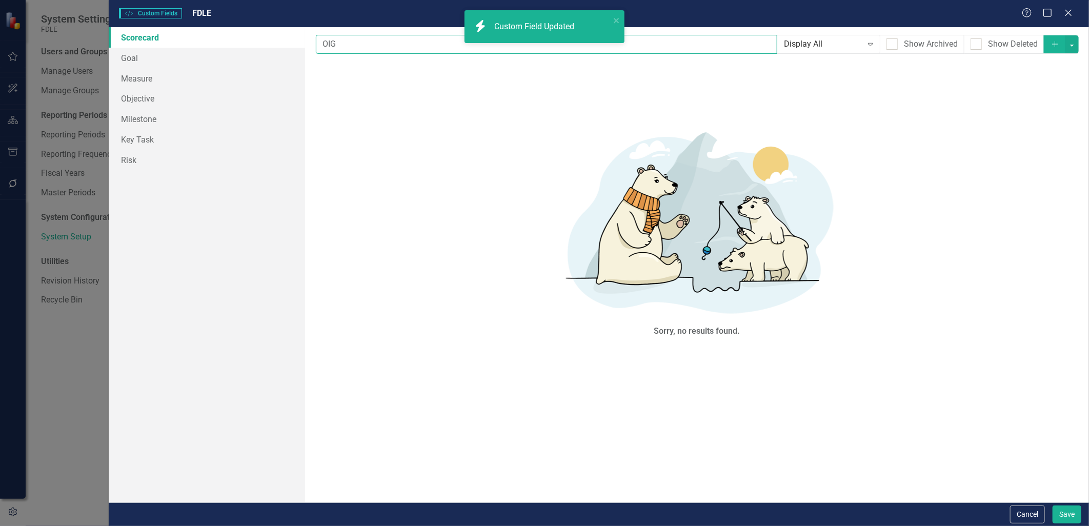
drag, startPoint x: 352, startPoint y: 47, endPoint x: 305, endPoint y: 48, distance: 47.7
click at [305, 48] on div "Custom fields are one of the most powerful features of ClearPoint. With custom …" at bounding box center [697, 264] width 784 height 475
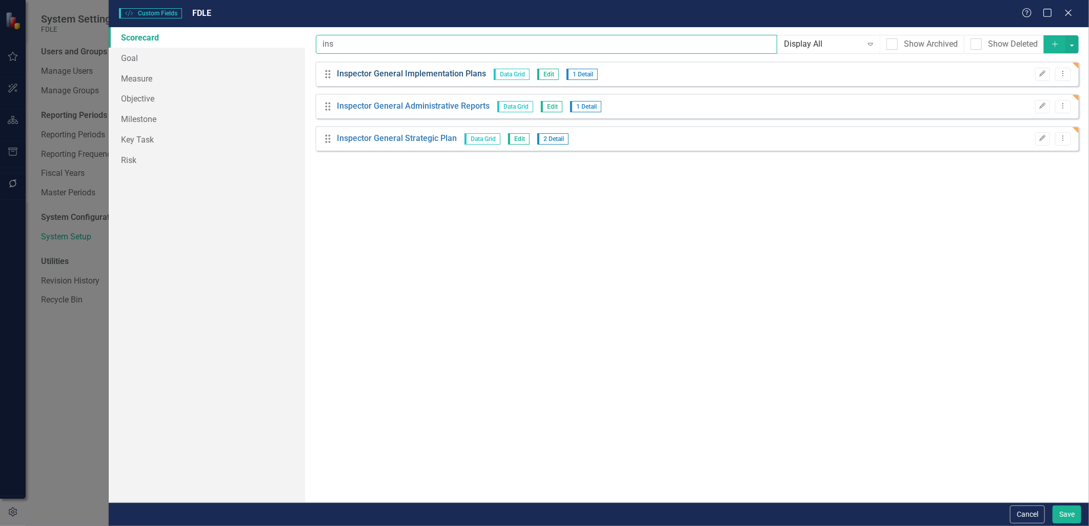
type input "ins"
click at [343, 72] on link "Inspector General Implementation Plans" at bounding box center [411, 74] width 149 height 12
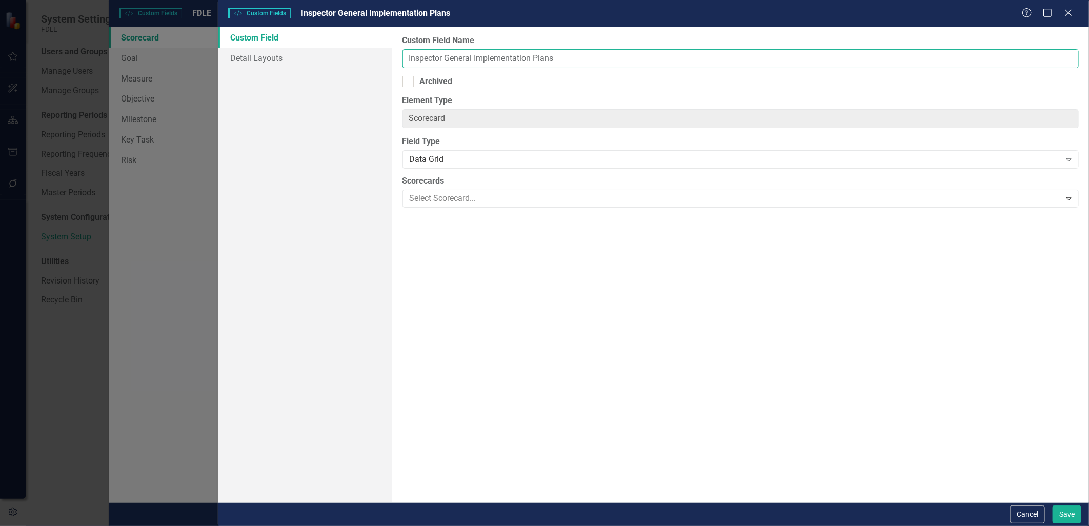
click at [407, 59] on input "Inspector General Implementation Plans" at bounding box center [741, 58] width 677 height 19
type input "Office of Inspector General Implementation Plans"
click at [1060, 512] on button "Save" at bounding box center [1067, 515] width 29 height 18
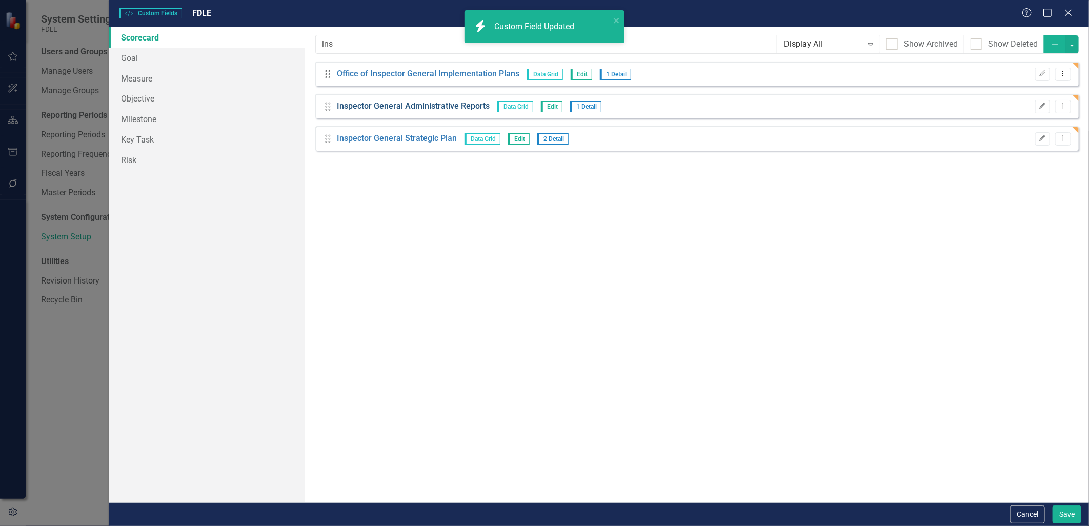
click at [358, 108] on link "Inspector General Administrative Reports" at bounding box center [413, 107] width 153 height 12
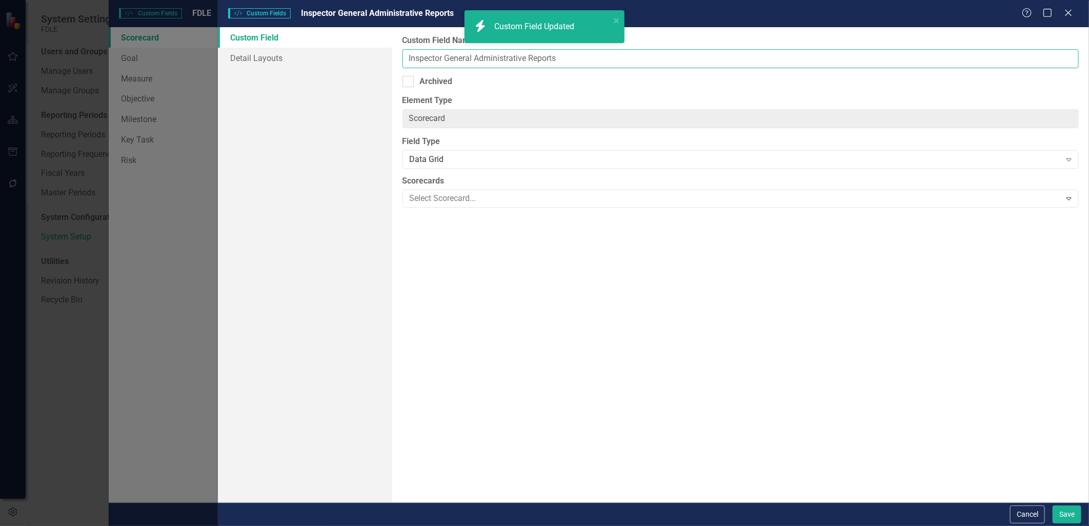
click at [407, 58] on input "Inspector General Administrative Reports" at bounding box center [741, 58] width 677 height 19
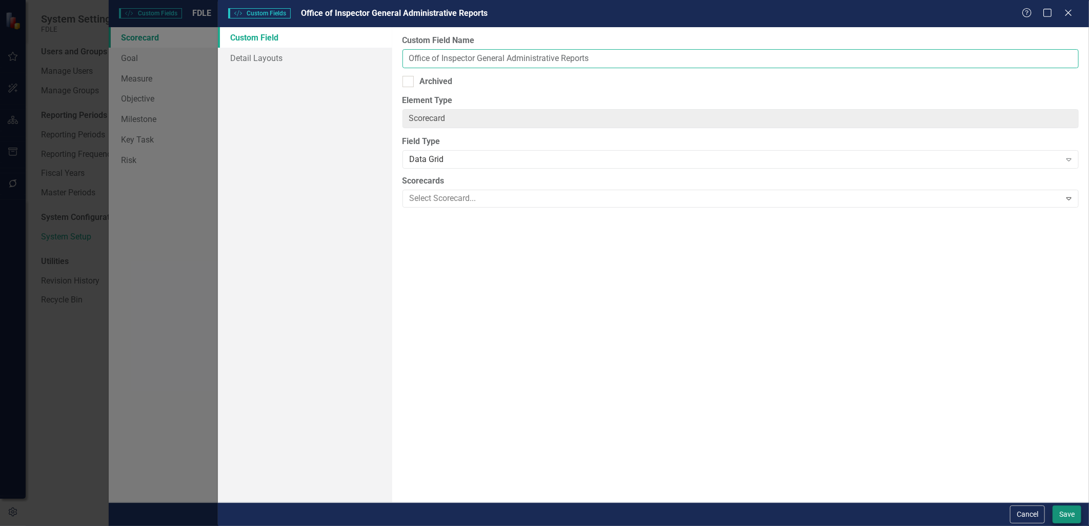
type input "Office of Inspector General Administrative Reports"
click at [1063, 513] on button "Save" at bounding box center [1067, 515] width 29 height 18
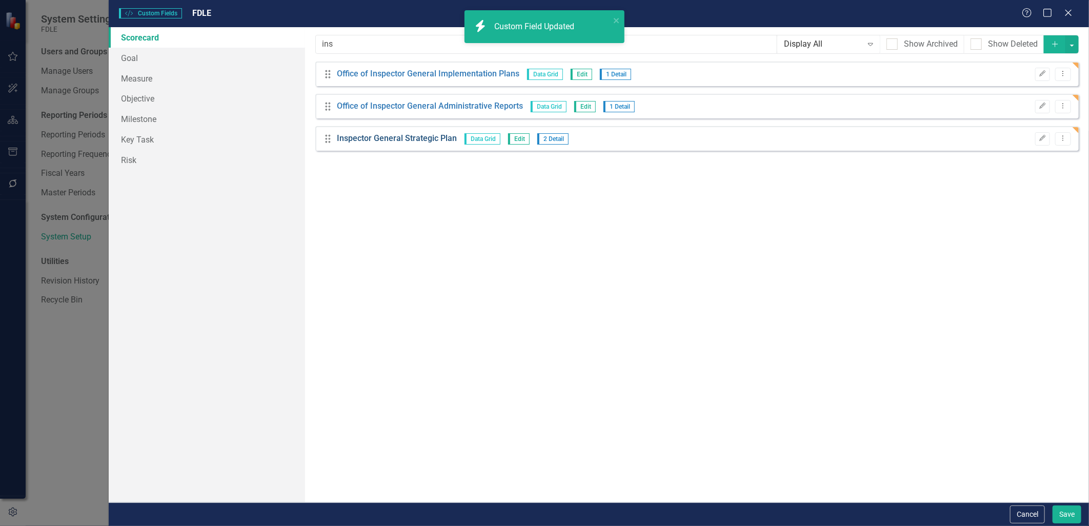
click at [374, 136] on link "Inspector General Strategic Plan" at bounding box center [397, 139] width 120 height 12
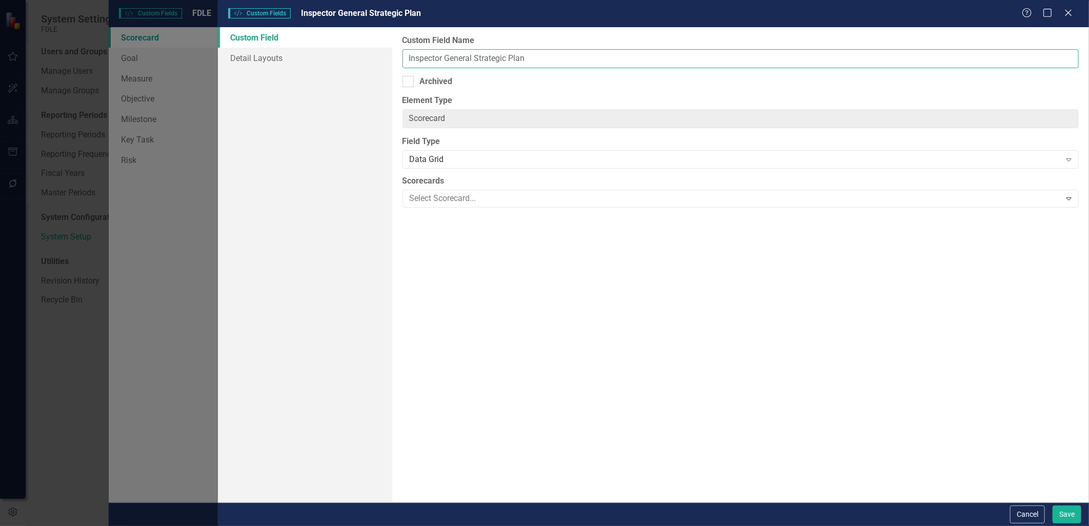
click at [406, 59] on input "Inspector General Strategic Plan" at bounding box center [741, 58] width 677 height 19
type input "Office of Inspector General Strategic Plan"
click at [1071, 515] on button "Save" at bounding box center [1067, 515] width 29 height 18
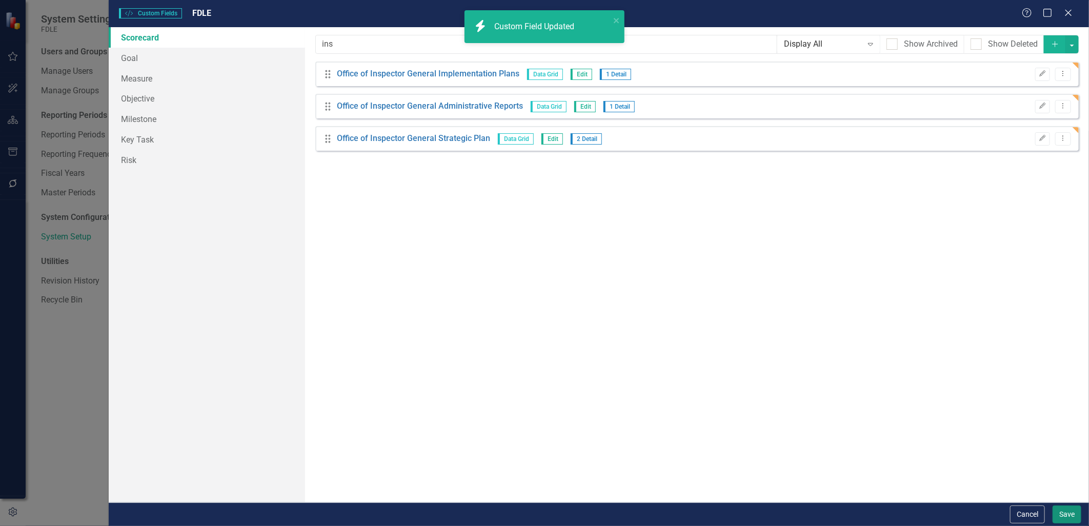
click at [1062, 515] on button "Save" at bounding box center [1067, 515] width 29 height 18
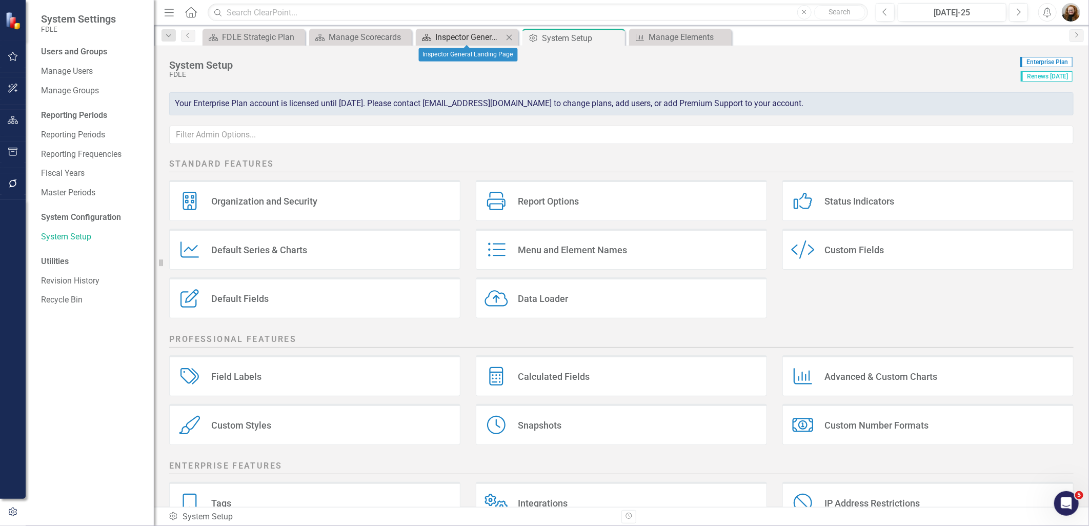
click at [460, 38] on div "Inspector General Landing Page" at bounding box center [469, 37] width 68 height 13
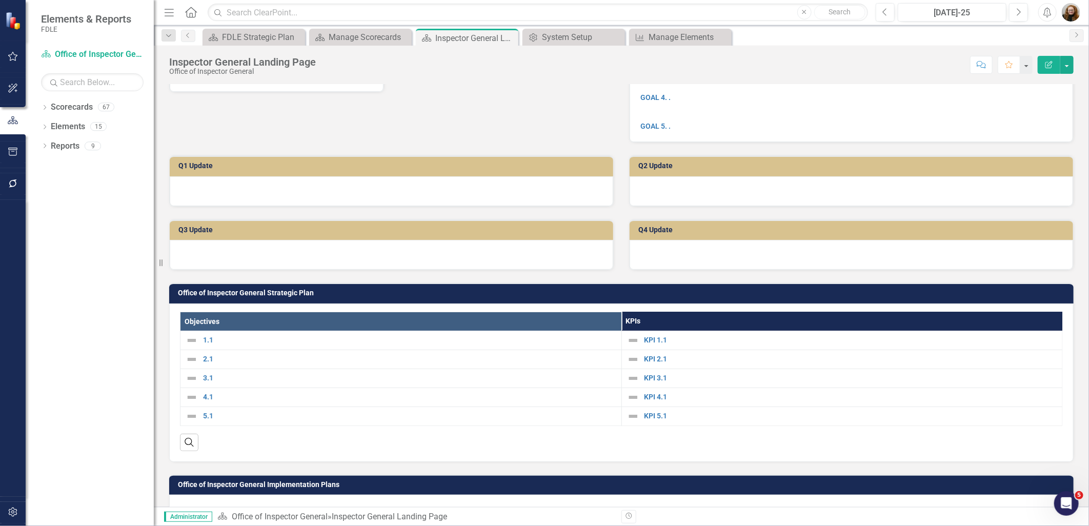
scroll to position [65, 0]
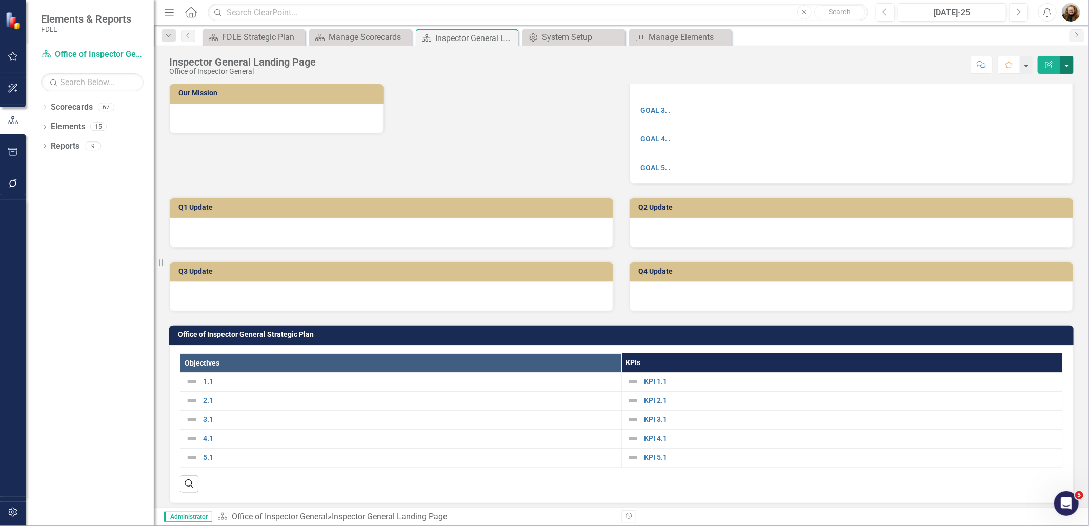
click at [1069, 64] on button "button" at bounding box center [1067, 65] width 13 height 18
click at [1019, 100] on link "Edit Report Edit Layout" at bounding box center [1031, 102] width 83 height 19
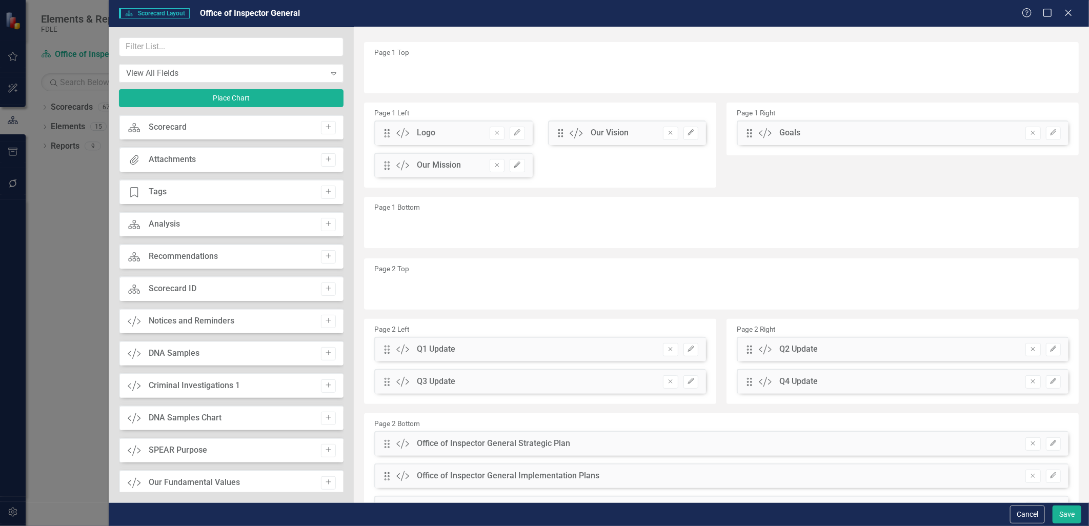
scroll to position [0, 0]
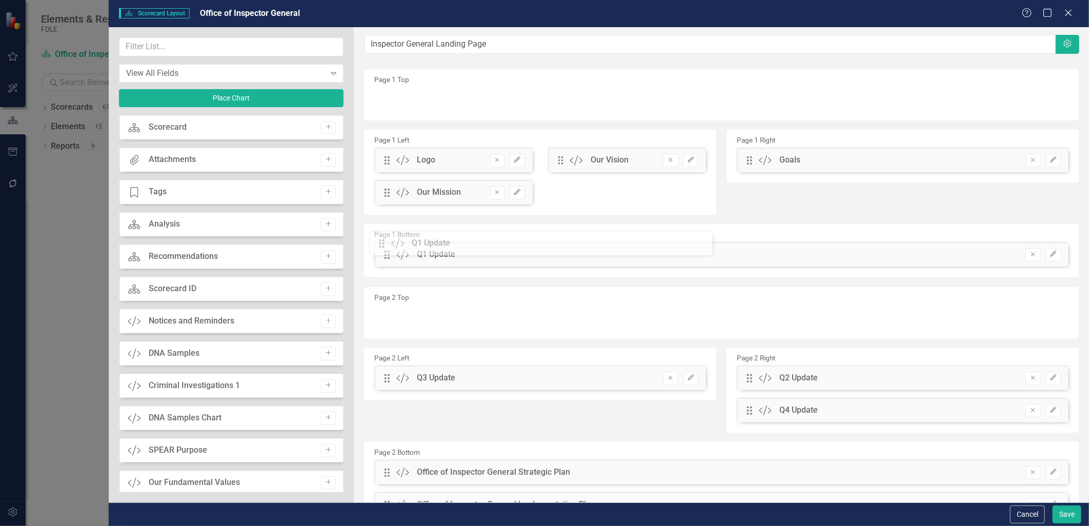
drag, startPoint x: 388, startPoint y: 378, endPoint x: 391, endPoint y: 244, distance: 133.9
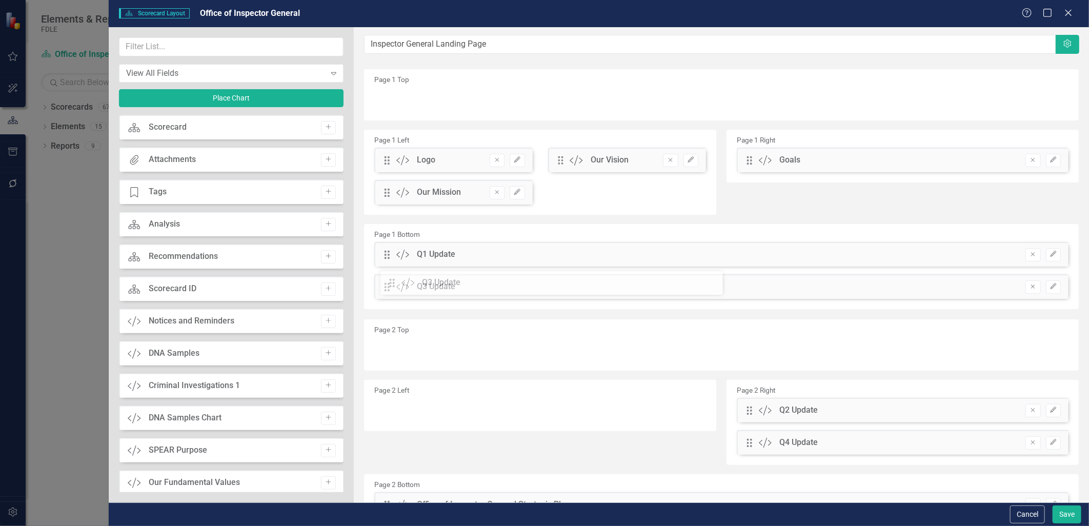
drag, startPoint x: 385, startPoint y: 378, endPoint x: 398, endPoint y: 282, distance: 96.3
drag, startPoint x: 741, startPoint y: 408, endPoint x: 715, endPoint y: 310, distance: 101.3
click at [715, 310] on div "The fields (or pods) that are available for you to include on the detail page a…" at bounding box center [722, 324] width 736 height 594
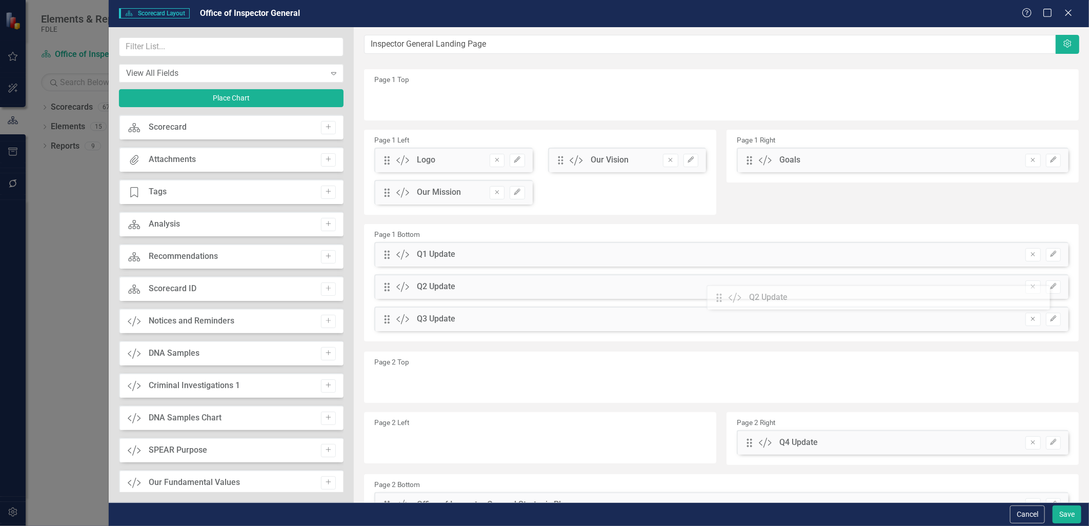
drag, startPoint x: 745, startPoint y: 409, endPoint x: 726, endPoint y: 296, distance: 114.4
drag, startPoint x: 749, startPoint y: 443, endPoint x: 693, endPoint y: 306, distance: 147.7
click at [163, 39] on input "text" at bounding box center [231, 46] width 225 height 19
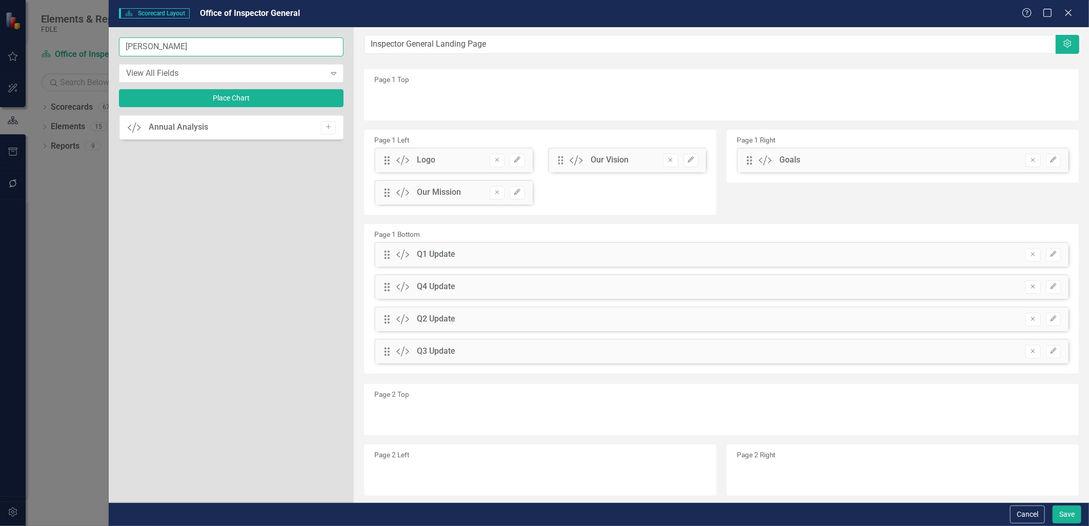
type input "ann"
click at [193, 127] on div "Annual Analysis" at bounding box center [178, 128] width 59 height 12
click at [324, 127] on button "Add" at bounding box center [328, 127] width 15 height 13
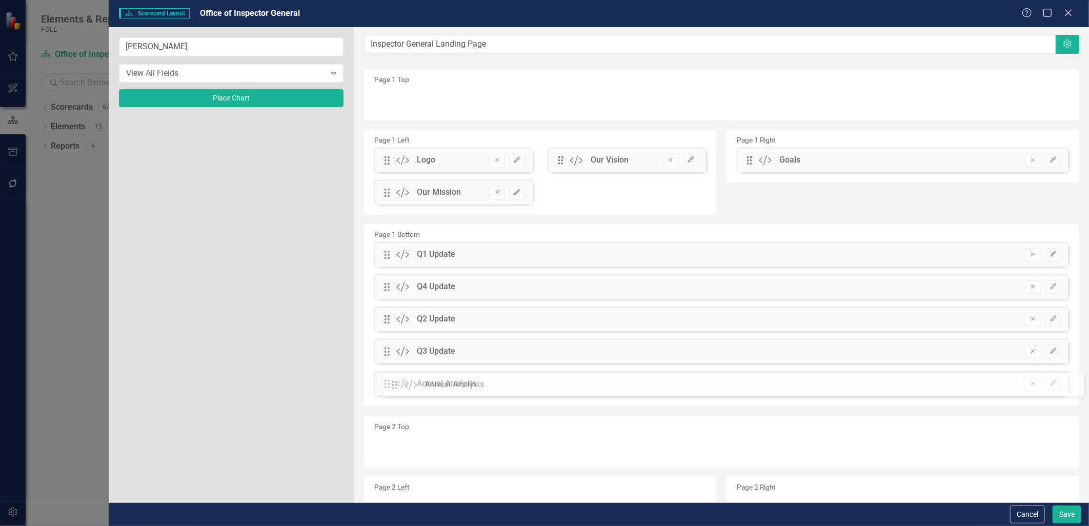
drag, startPoint x: 389, startPoint y: 101, endPoint x: 404, endPoint y: 386, distance: 285.6
click at [1050, 253] on icon "Edit" at bounding box center [1054, 254] width 8 height 6
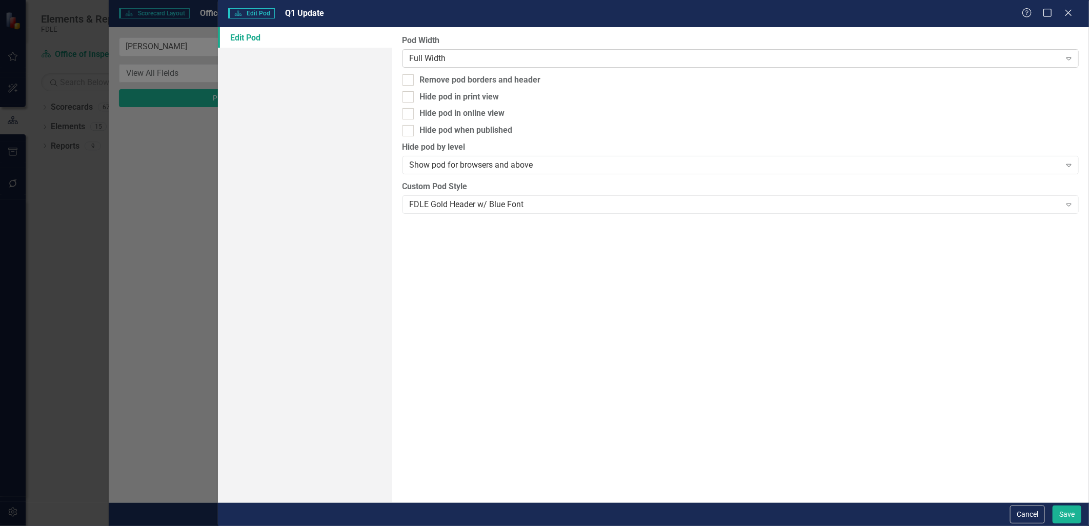
click at [451, 58] on div "Full Width" at bounding box center [735, 58] width 651 height 12
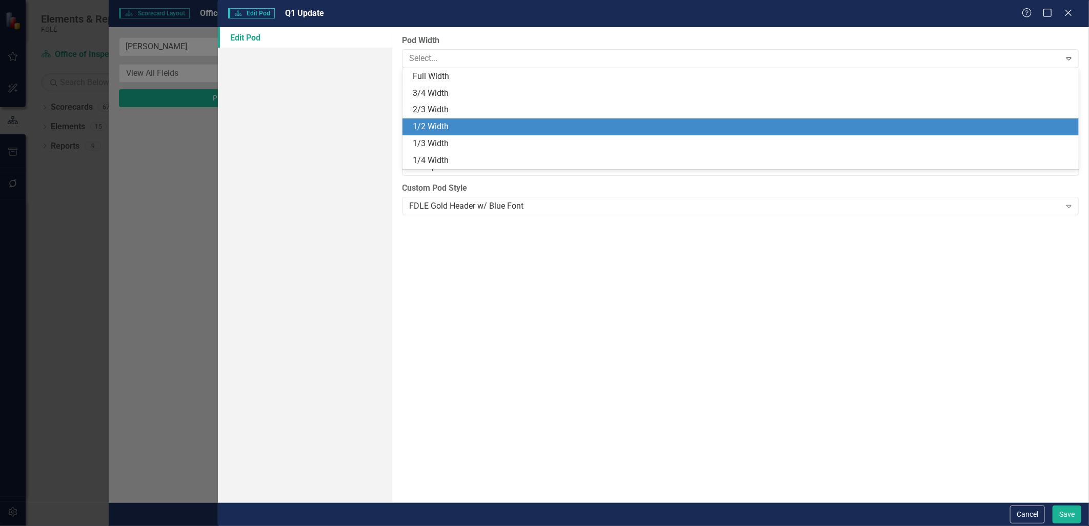
click at [438, 122] on div "1/2 Width" at bounding box center [743, 127] width 661 height 12
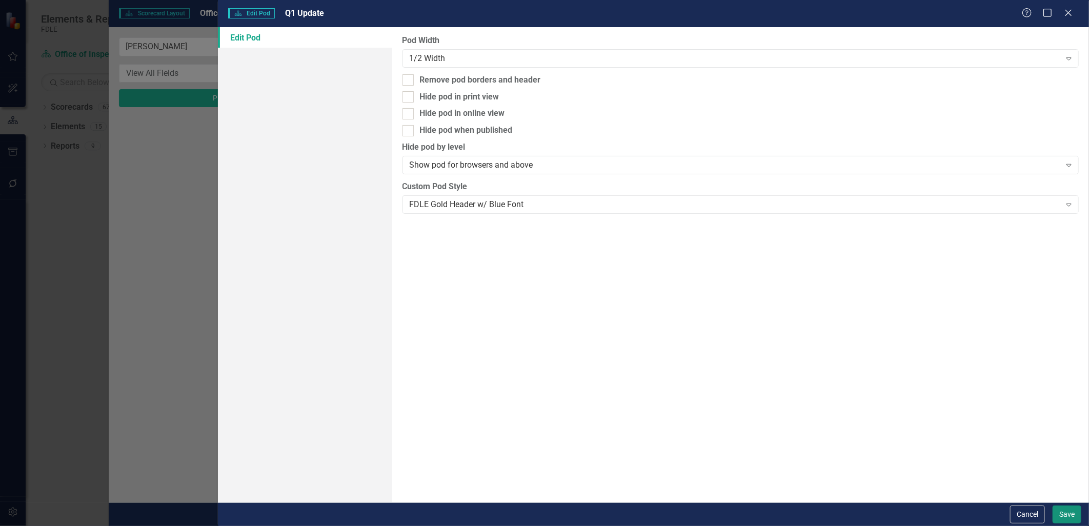
click at [1075, 519] on button "Save" at bounding box center [1067, 515] width 29 height 18
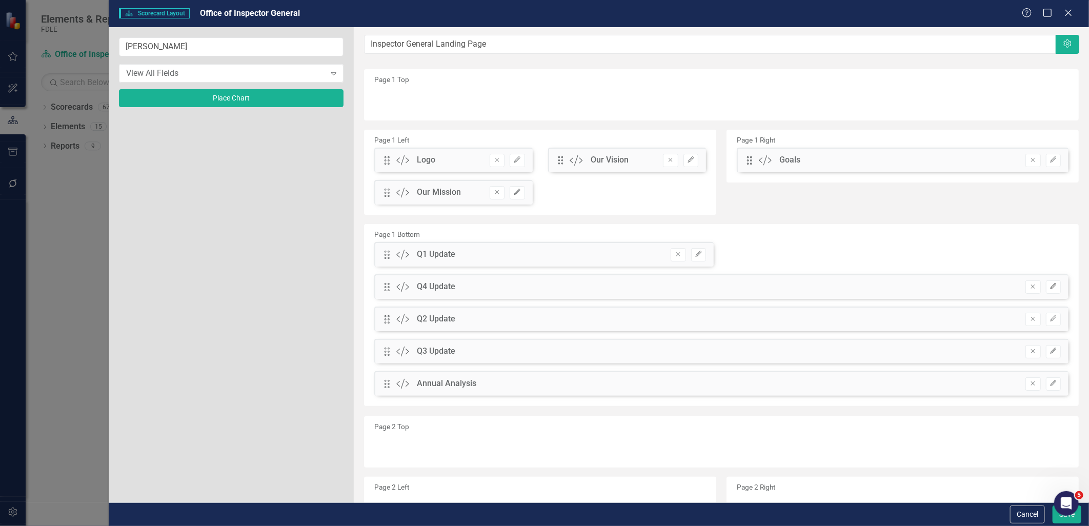
click at [1050, 289] on icon "Edit" at bounding box center [1054, 287] width 8 height 6
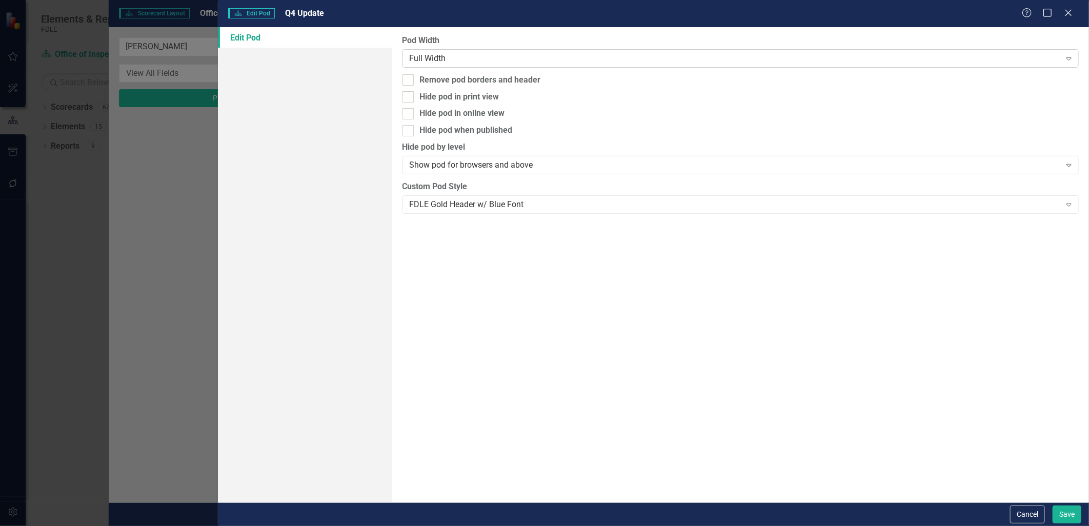
click at [449, 63] on div "Full Width" at bounding box center [735, 58] width 651 height 12
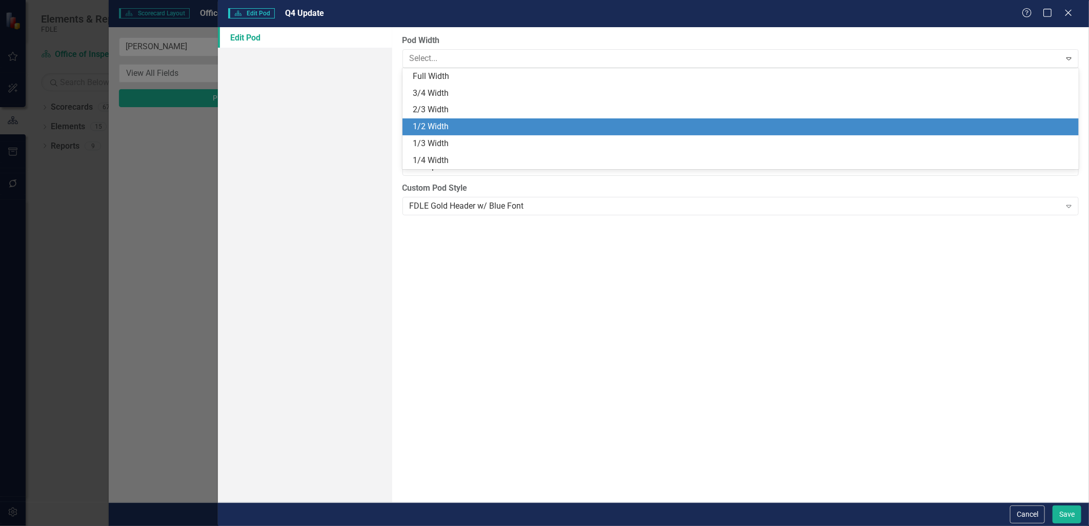
click at [435, 125] on div "1/2 Width" at bounding box center [743, 127] width 661 height 12
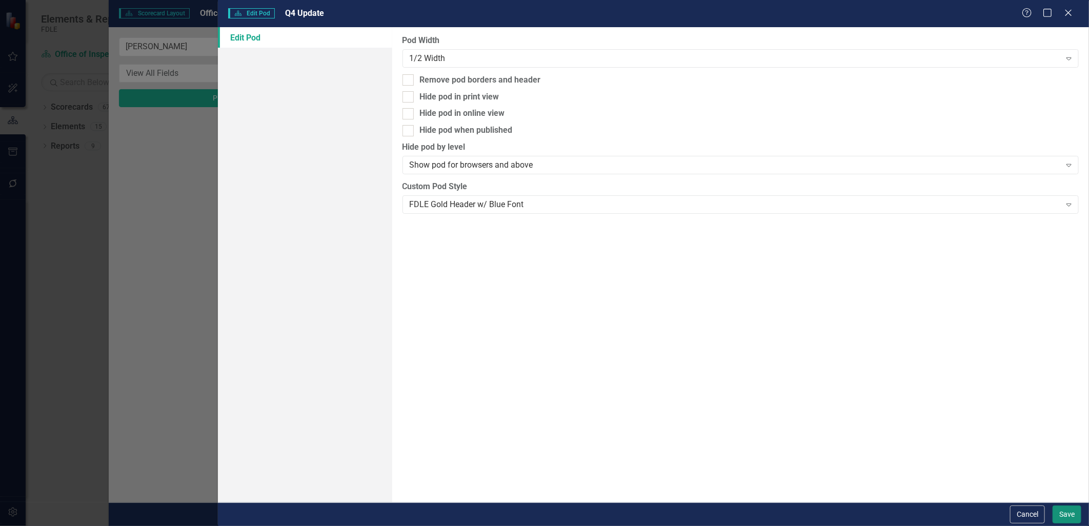
click at [1069, 516] on button "Save" at bounding box center [1067, 515] width 29 height 18
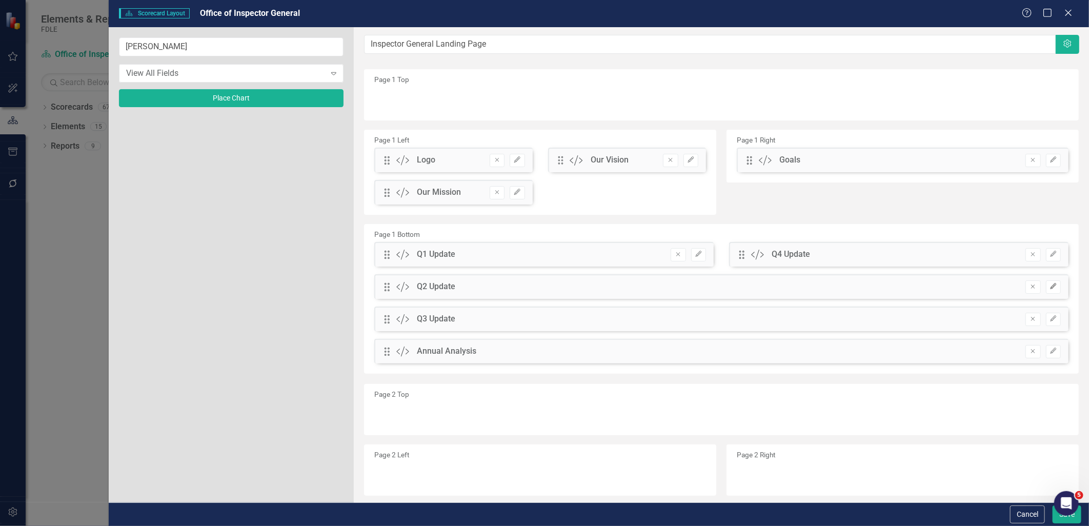
click at [1050, 289] on icon "Edit" at bounding box center [1054, 287] width 8 height 6
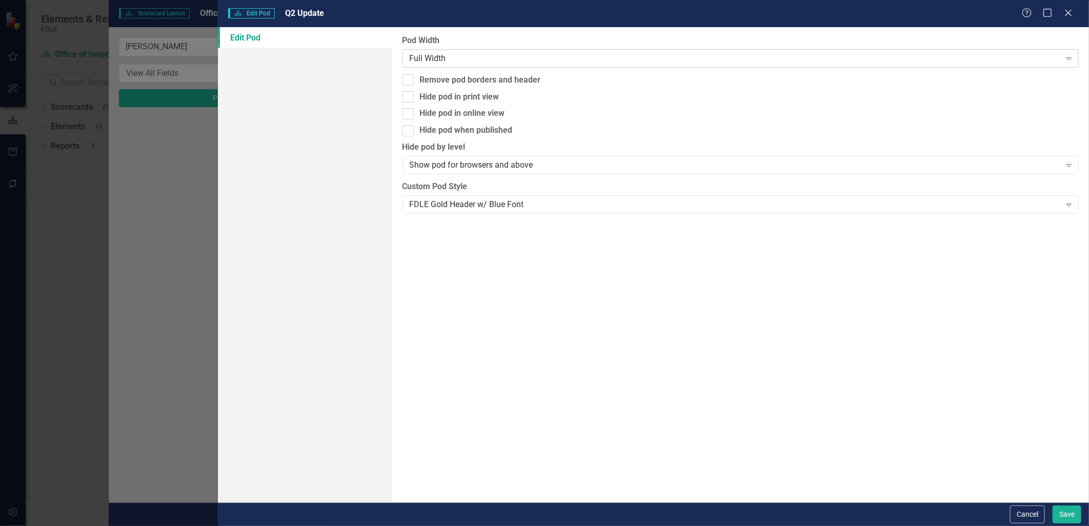
click at [511, 59] on div "Full Width" at bounding box center [735, 58] width 651 height 12
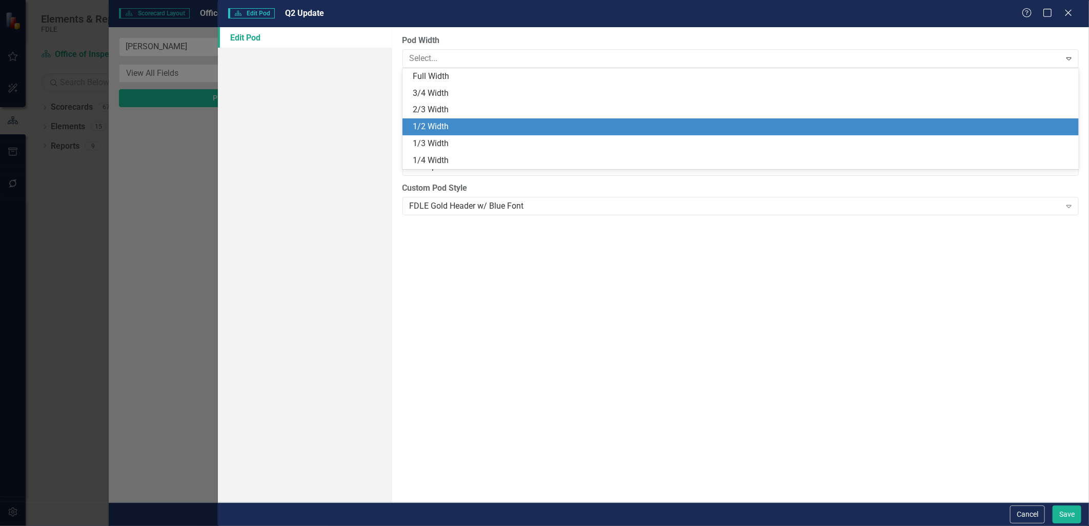
click at [467, 121] on div "1/2 Width" at bounding box center [743, 127] width 661 height 12
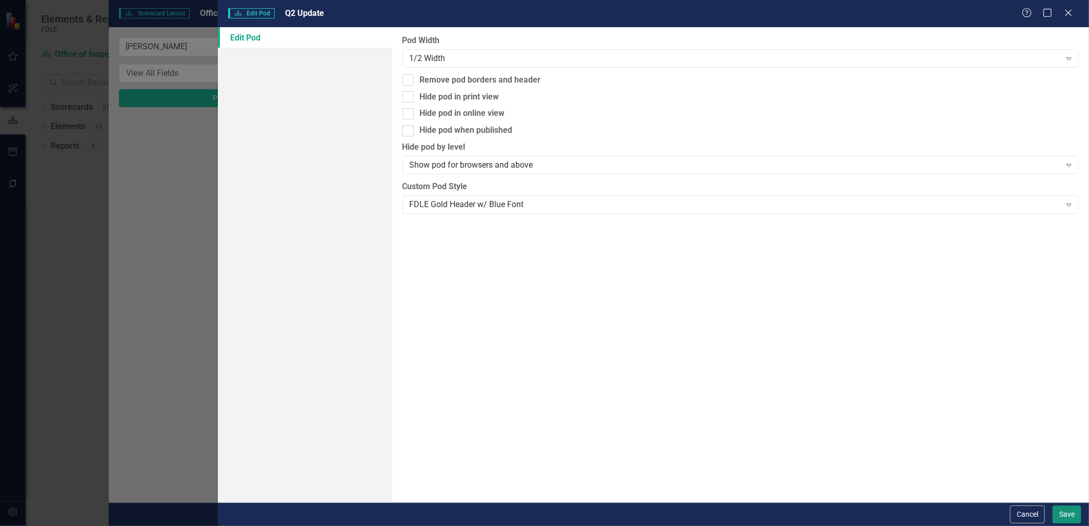
click at [1067, 514] on button "Save" at bounding box center [1067, 515] width 29 height 18
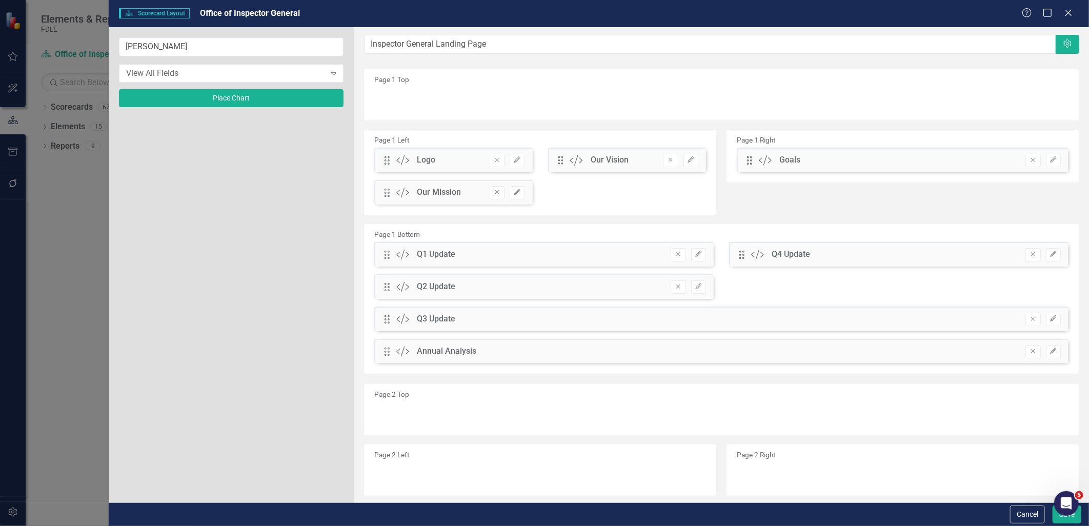
click at [1050, 319] on icon "Edit" at bounding box center [1054, 319] width 8 height 6
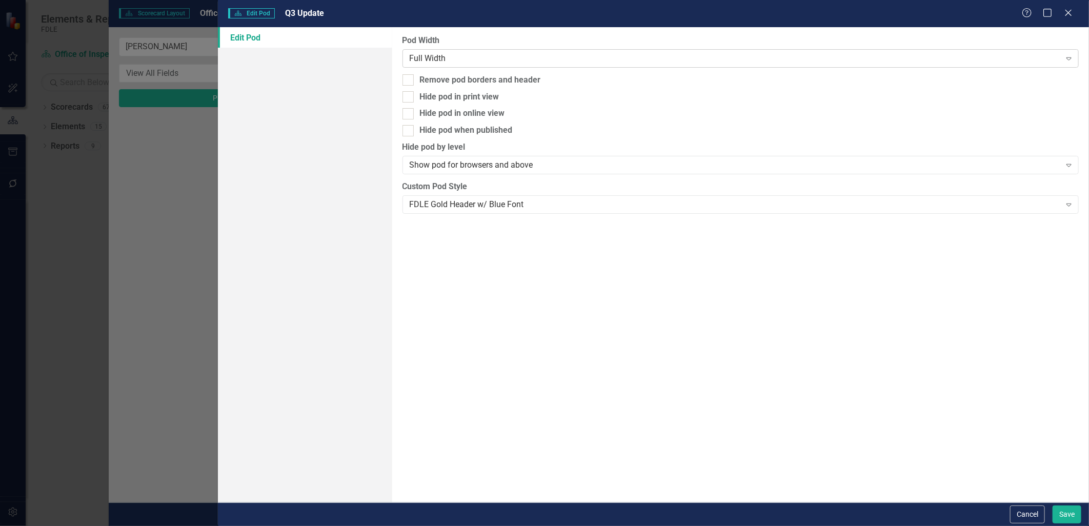
click at [463, 60] on div "Full Width" at bounding box center [735, 58] width 651 height 12
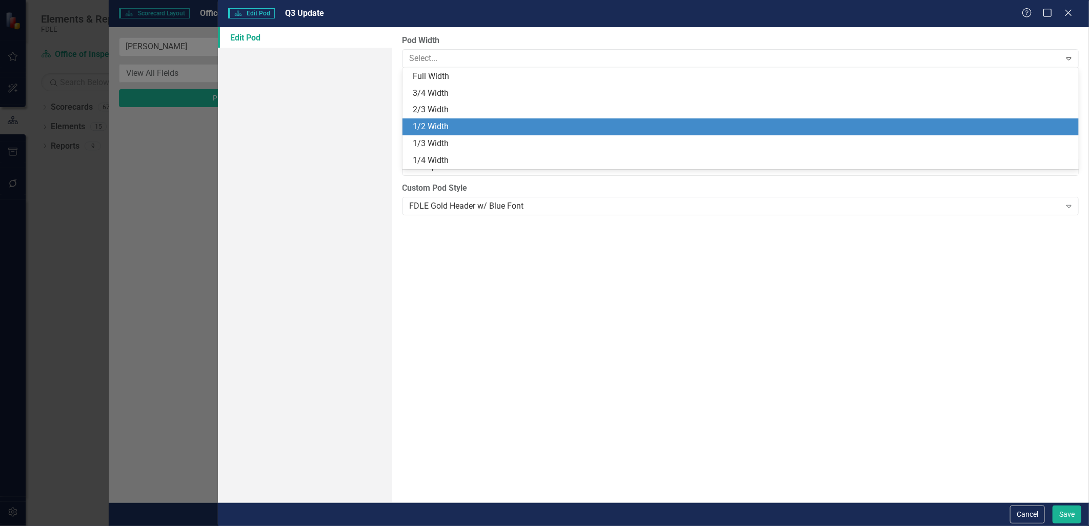
click at [450, 124] on div "1/2 Width" at bounding box center [743, 127] width 661 height 12
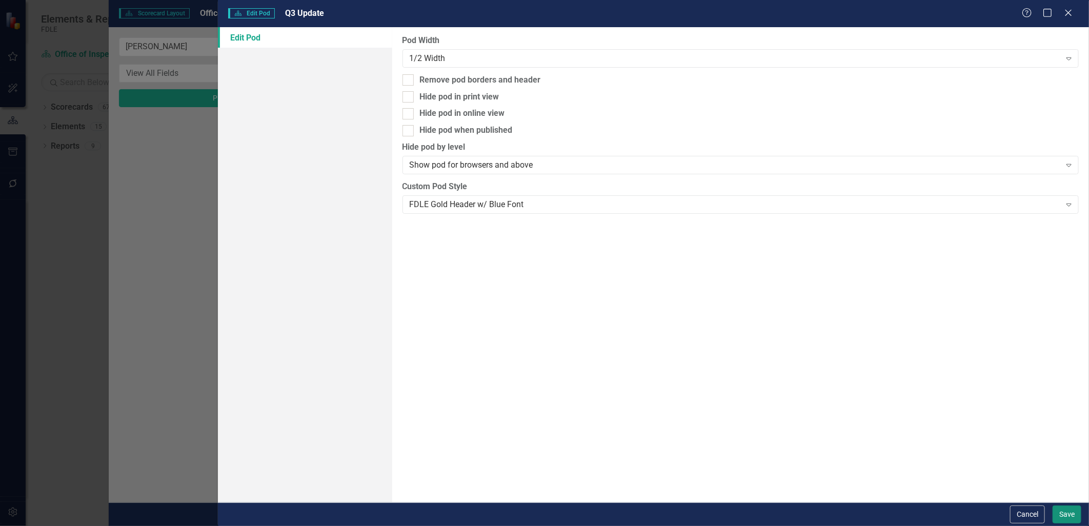
click at [1059, 514] on button "Save" at bounding box center [1067, 515] width 29 height 18
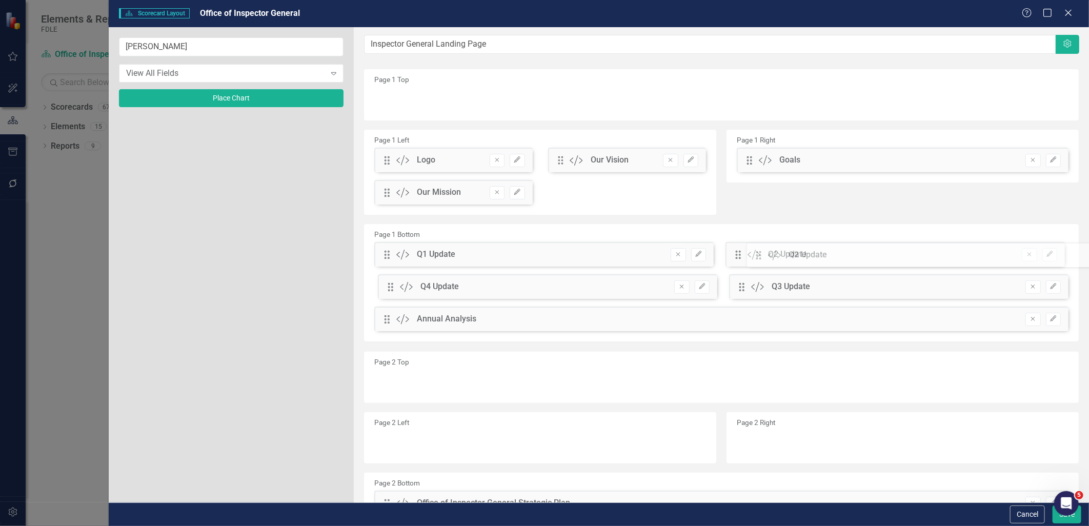
drag, startPoint x: 384, startPoint y: 287, endPoint x: 763, endPoint y: 255, distance: 380.9
click at [763, 255] on div "The fields (or pods) that are available for you to include on the detail page a…" at bounding box center [722, 323] width 736 height 592
drag, startPoint x: 386, startPoint y: 288, endPoint x: 759, endPoint y: 288, distance: 372.9
click at [1050, 320] on icon "button" at bounding box center [1053, 318] width 6 height 6
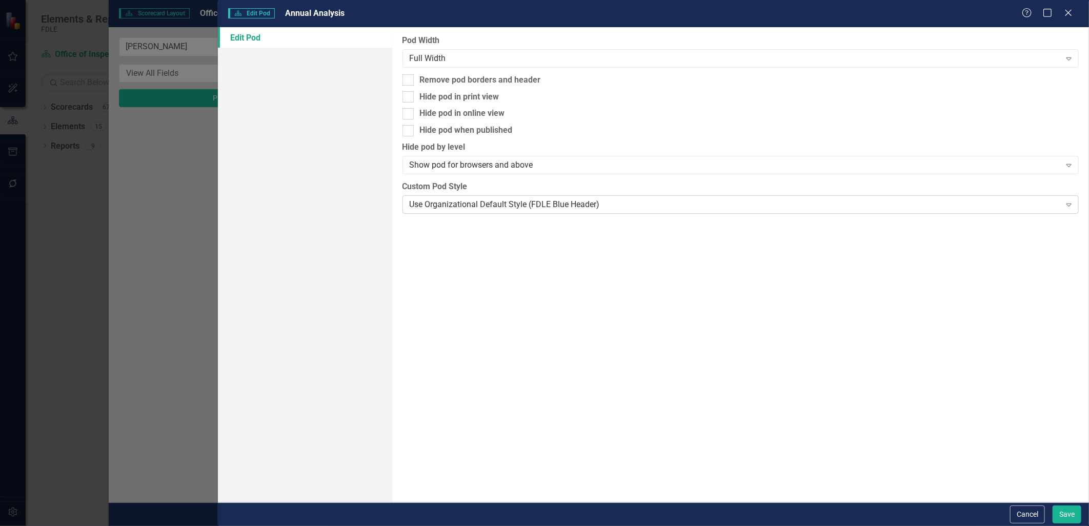
click at [474, 203] on div "Use Organizational Default Style (FDLE Blue Header)" at bounding box center [735, 205] width 651 height 12
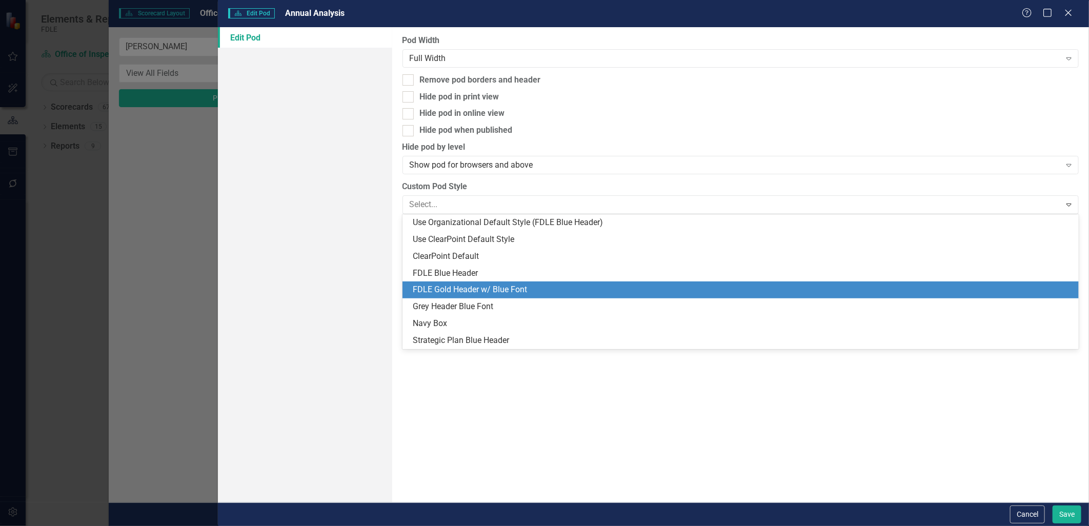
click at [445, 292] on div "FDLE Gold Header w/ Blue Font" at bounding box center [743, 290] width 661 height 12
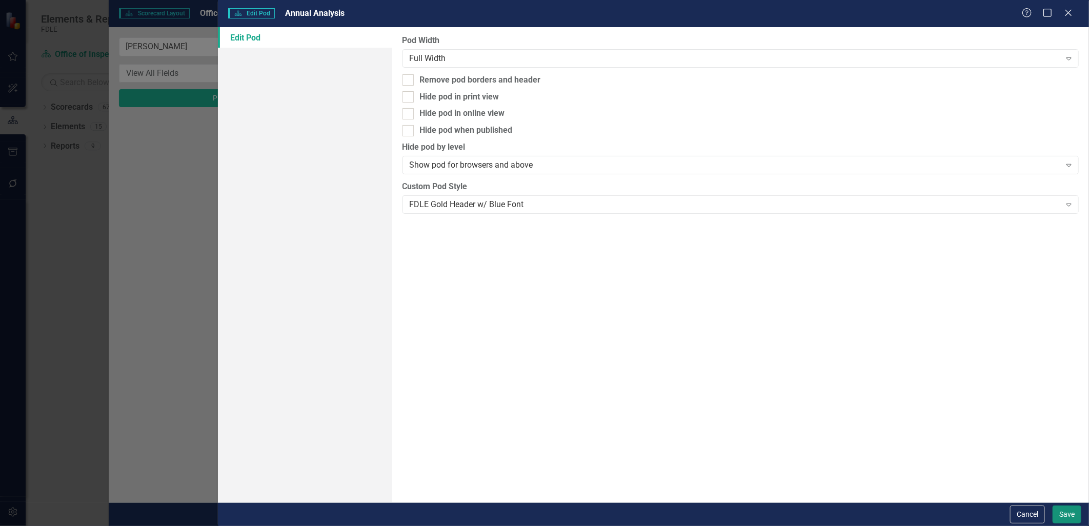
click at [1067, 513] on button "Save" at bounding box center [1067, 515] width 29 height 18
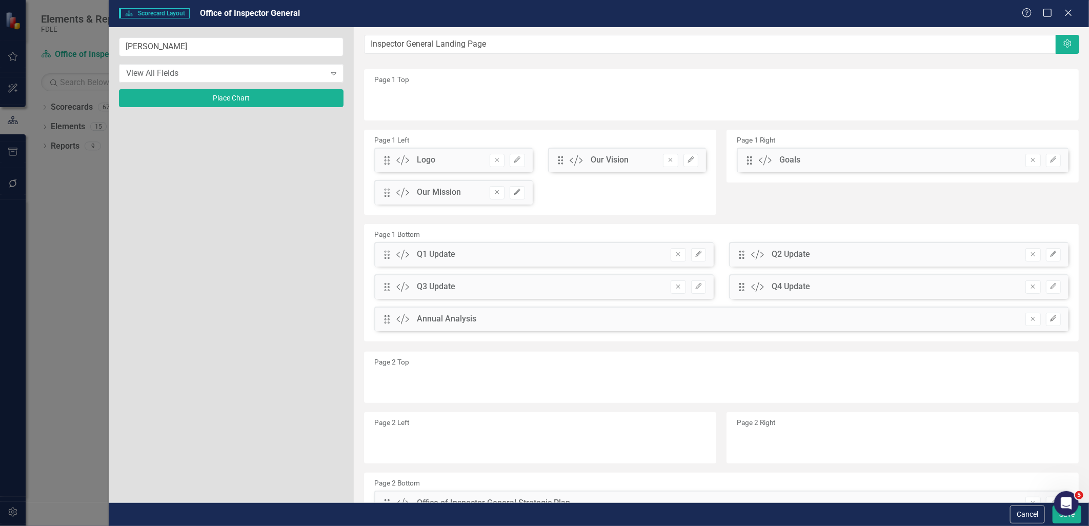
click at [1050, 320] on icon "Edit" at bounding box center [1054, 319] width 8 height 6
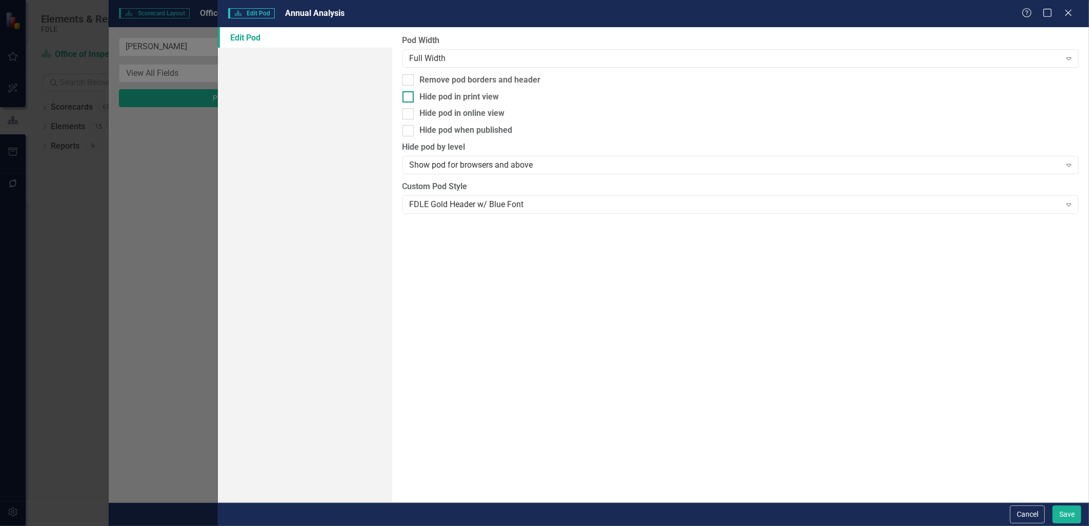
click at [407, 98] on div at bounding box center [408, 96] width 11 height 11
click at [407, 98] on input "Hide pod in print view" at bounding box center [406, 94] width 7 height 7
checkbox input "true"
click at [408, 112] on input "Hide pod in online view" at bounding box center [406, 111] width 7 height 7
checkbox input "true"
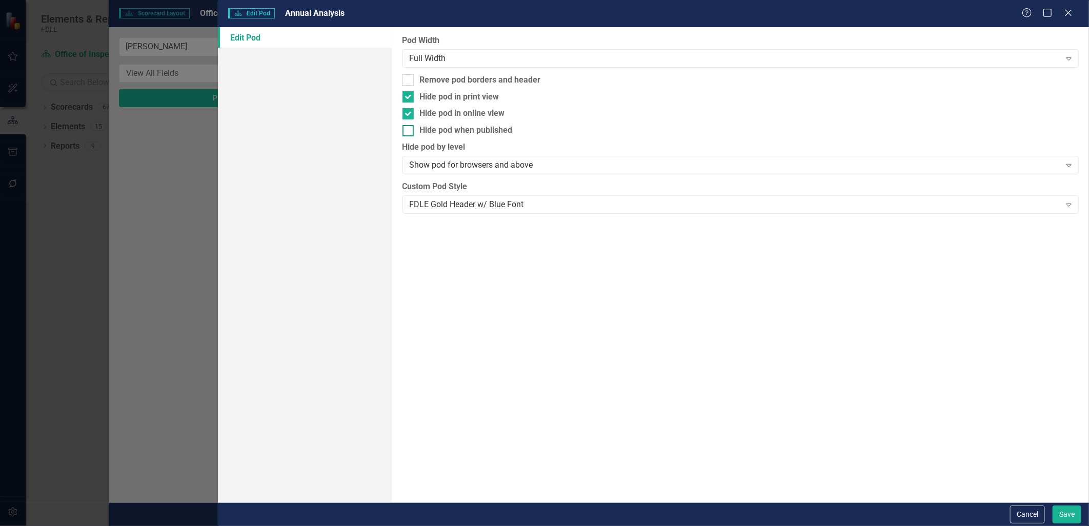
click at [409, 128] on div at bounding box center [408, 130] width 11 height 11
click at [409, 128] on input "Hide pod when published" at bounding box center [406, 128] width 7 height 7
checkbox input "true"
click at [1061, 517] on button "Save" at bounding box center [1067, 515] width 29 height 18
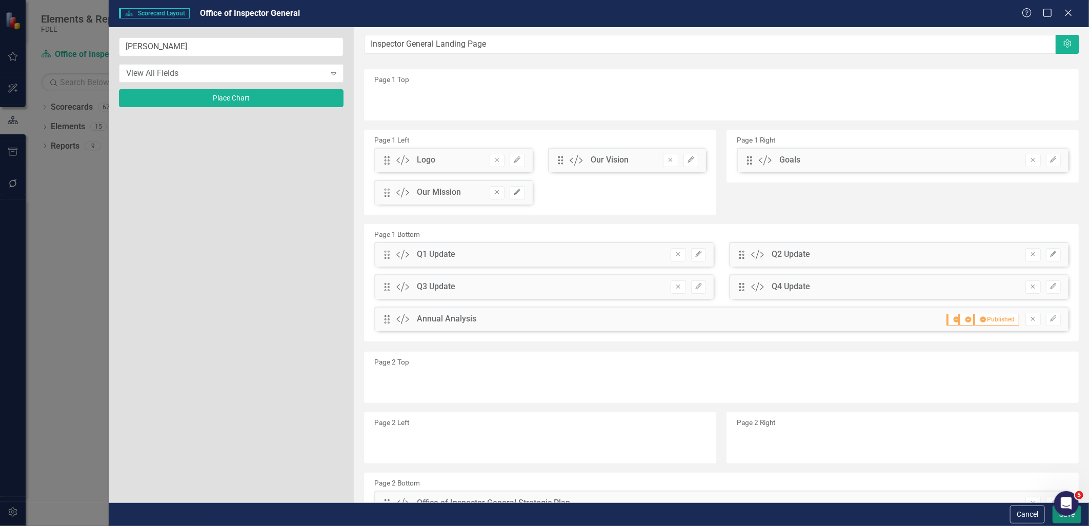
click at [1058, 521] on button "Save" at bounding box center [1067, 515] width 29 height 18
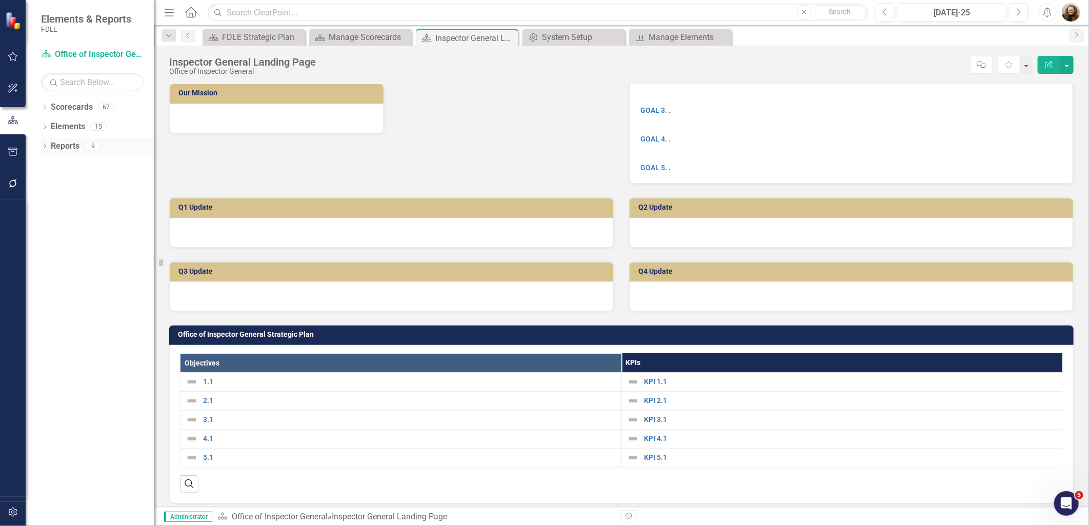
click at [47, 147] on icon "Dropdown" at bounding box center [44, 147] width 7 height 6
click at [69, 182] on div "Inspector General Landing Page" at bounding box center [104, 181] width 100 height 9
click at [1064, 65] on button "button" at bounding box center [1067, 65] width 13 height 18
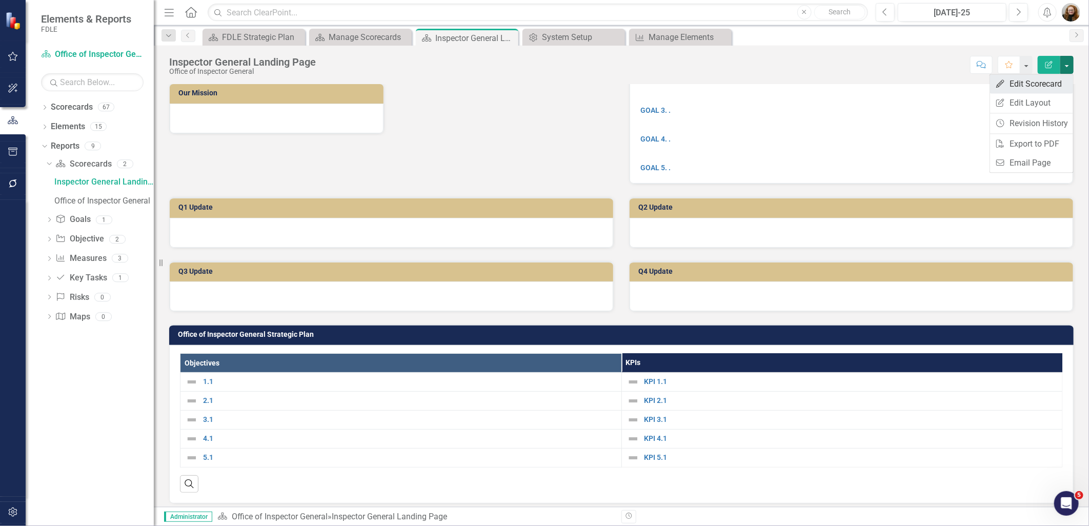
click at [1037, 86] on link "Edit Edit Scorecard" at bounding box center [1031, 83] width 83 height 19
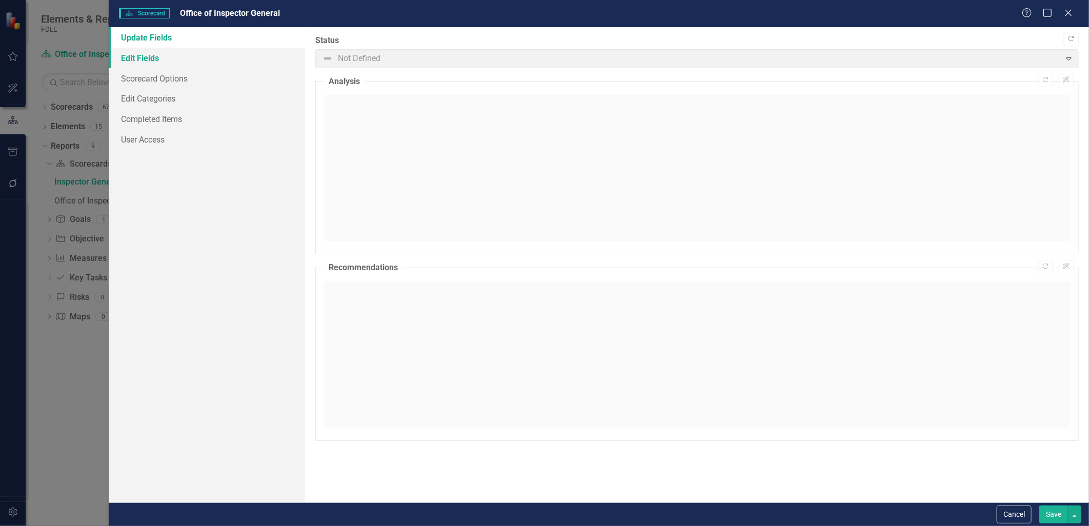
click at [177, 58] on link "Edit Fields" at bounding box center [207, 58] width 196 height 21
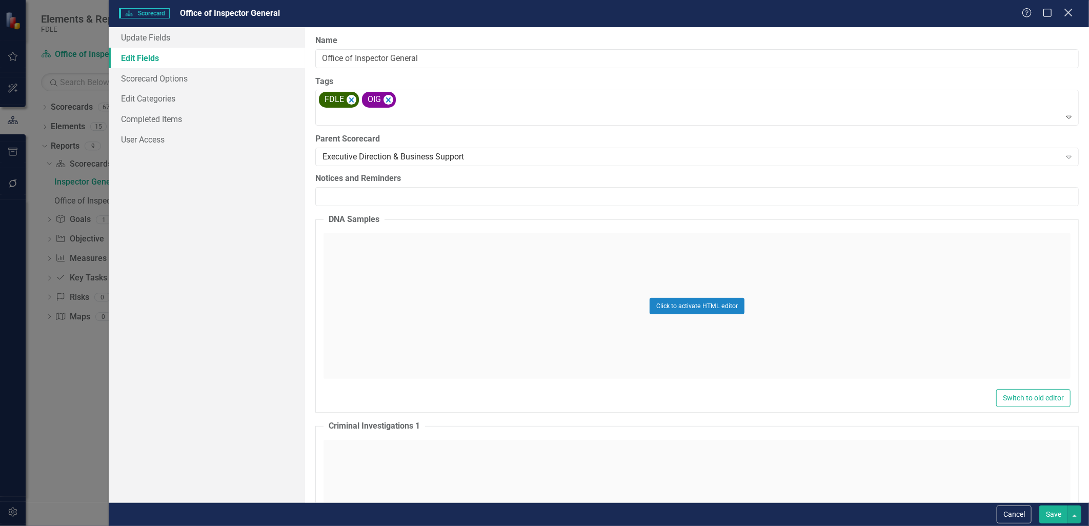
click at [1071, 14] on icon "Close" at bounding box center [1068, 13] width 13 height 10
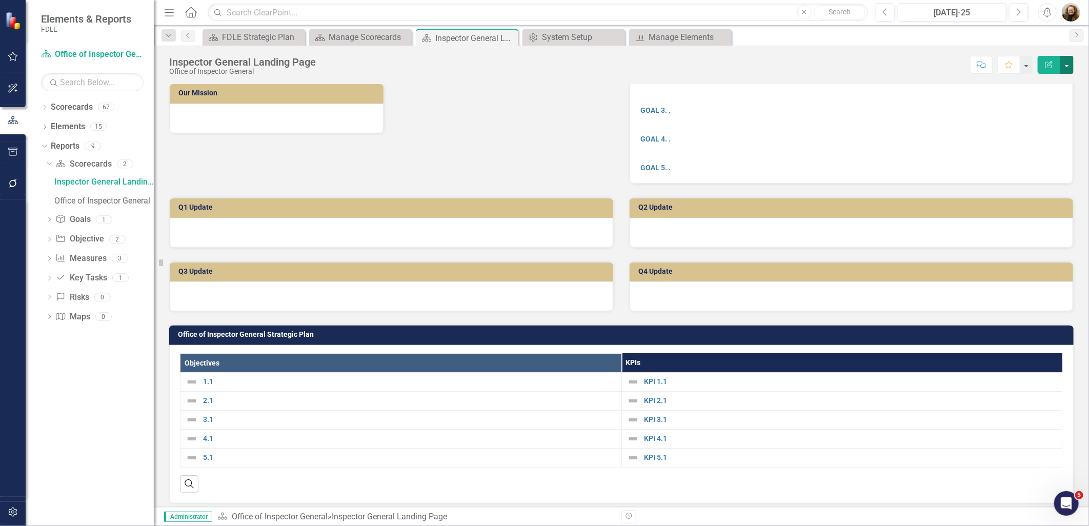
click at [1065, 67] on button "button" at bounding box center [1067, 65] width 13 height 18
click at [1040, 97] on link "Edit Report Edit Layout" at bounding box center [1031, 102] width 83 height 19
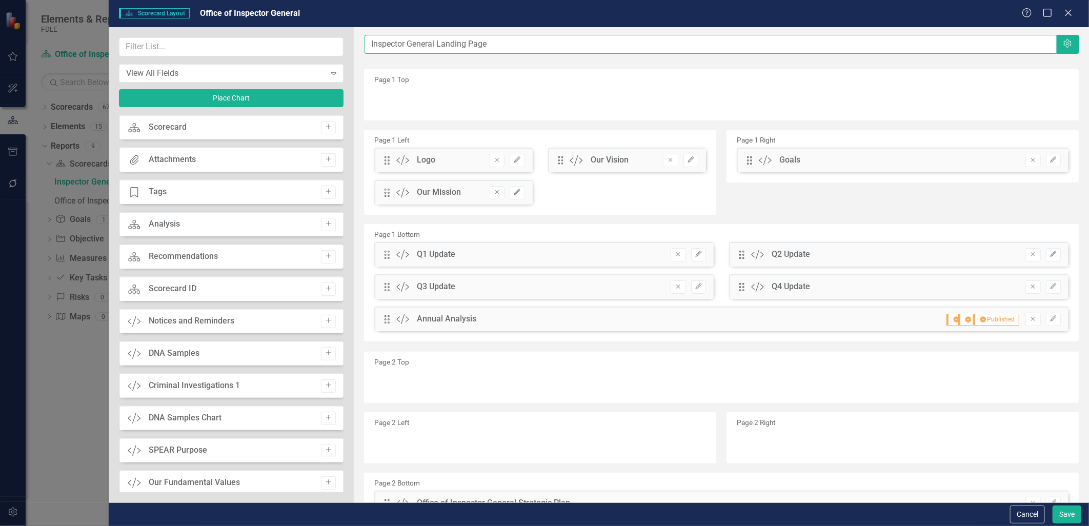
click at [371, 42] on input "Inspector General Landing Page" at bounding box center [711, 44] width 692 height 19
type input "Office of Inspector General Landing Page"
click at [1064, 515] on button "Save" at bounding box center [1067, 515] width 29 height 18
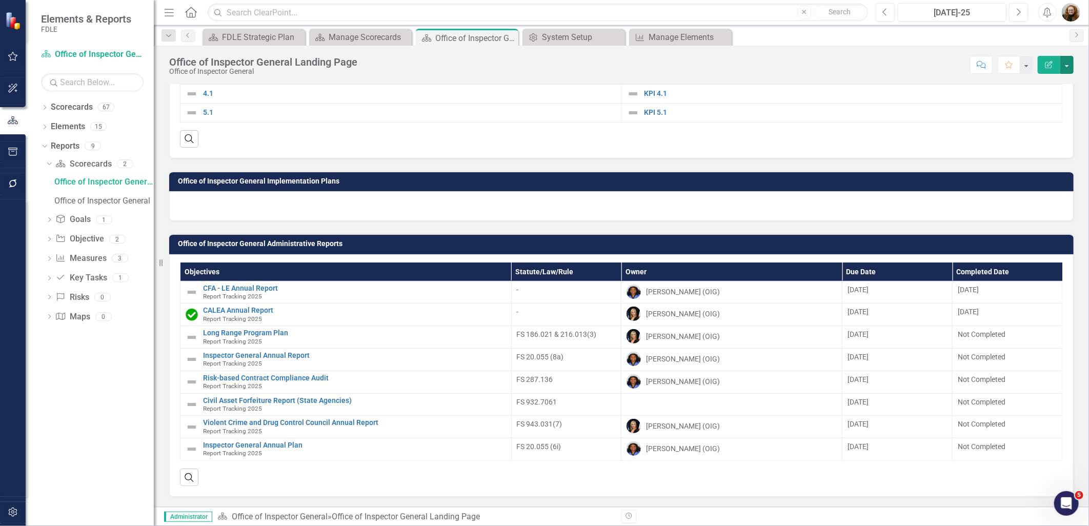
scroll to position [464, 0]
click at [67, 202] on div "Office of Inspector General" at bounding box center [104, 200] width 100 height 9
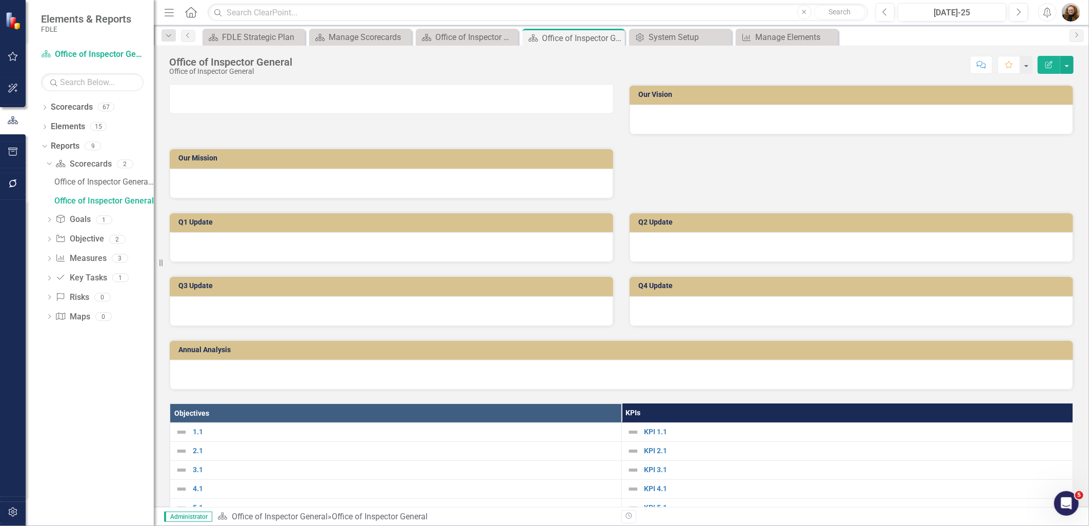
click at [170, 90] on img at bounding box center [170, 90] width 0 height 0
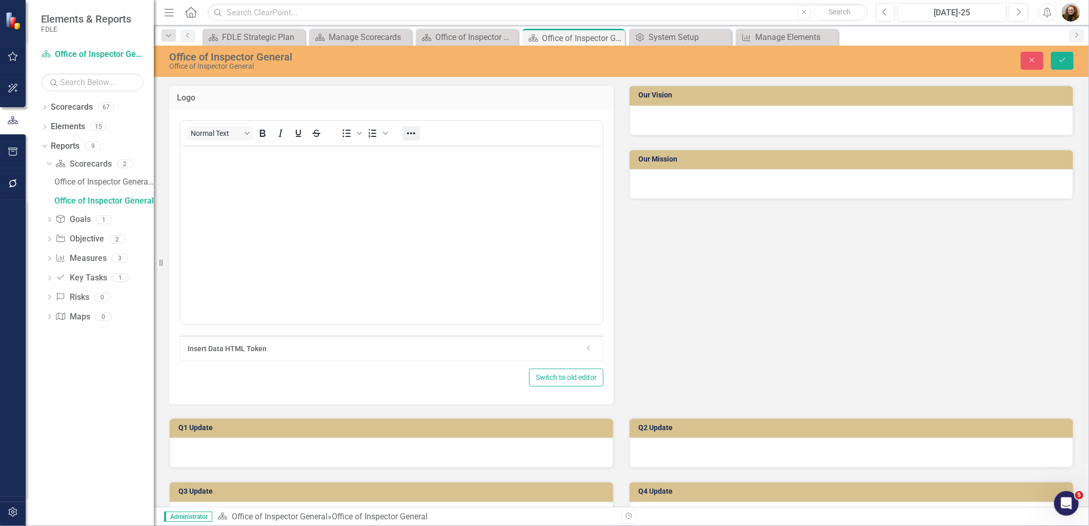
click at [403, 127] on button "Reveal or hide additional toolbar items" at bounding box center [411, 133] width 17 height 14
click at [339, 169] on icon "Align center" at bounding box center [340, 171] width 8 height 7
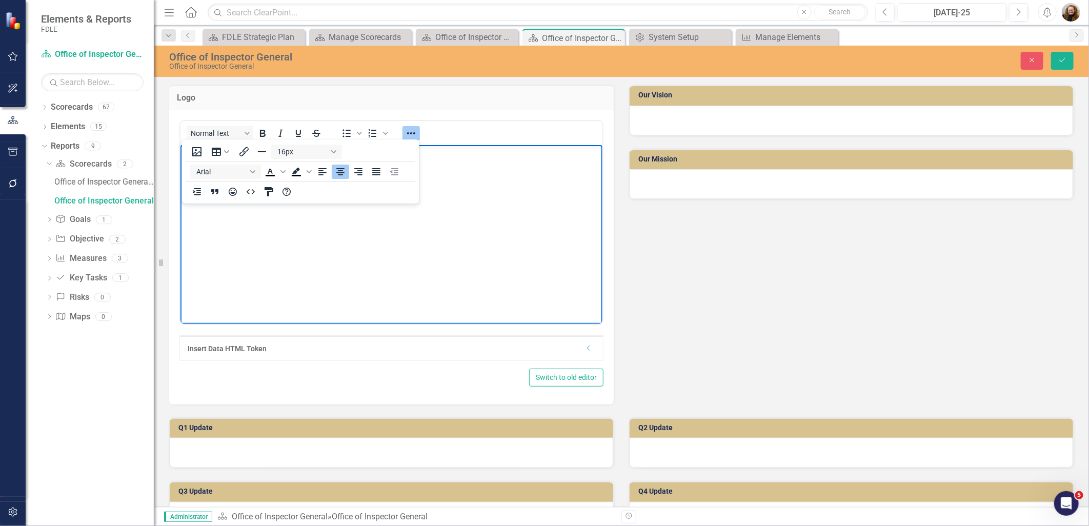
click at [391, 154] on img "Rich Text Area. Press ALT-0 for help." at bounding box center [391, 154] width 0 height 0
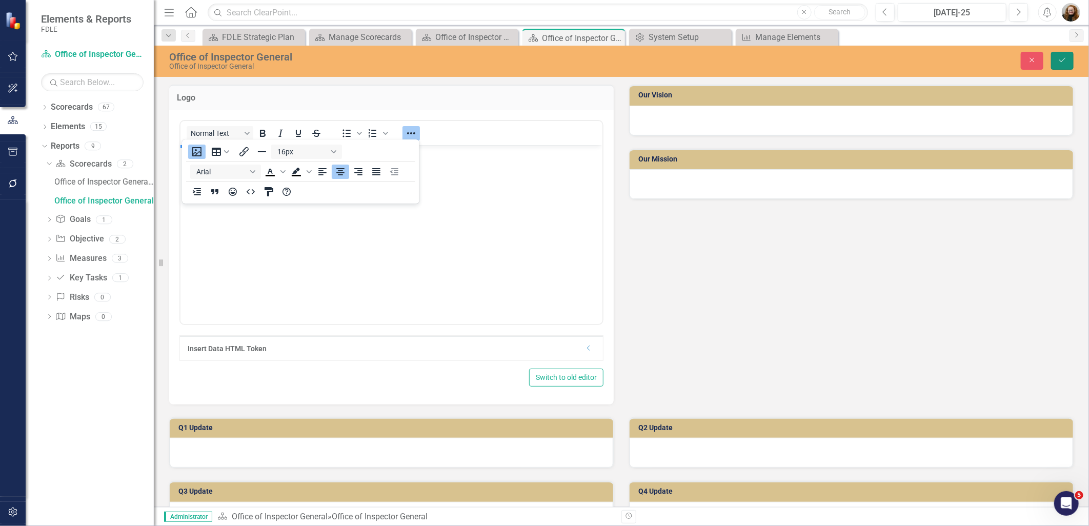
click at [1067, 63] on icon "Save" at bounding box center [1062, 59] width 9 height 7
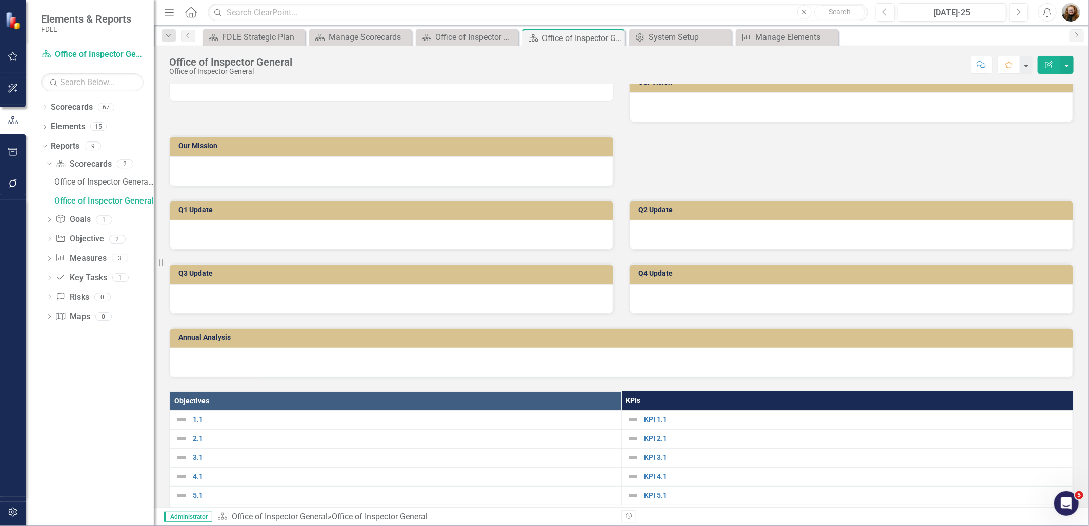
scroll to position [0, 0]
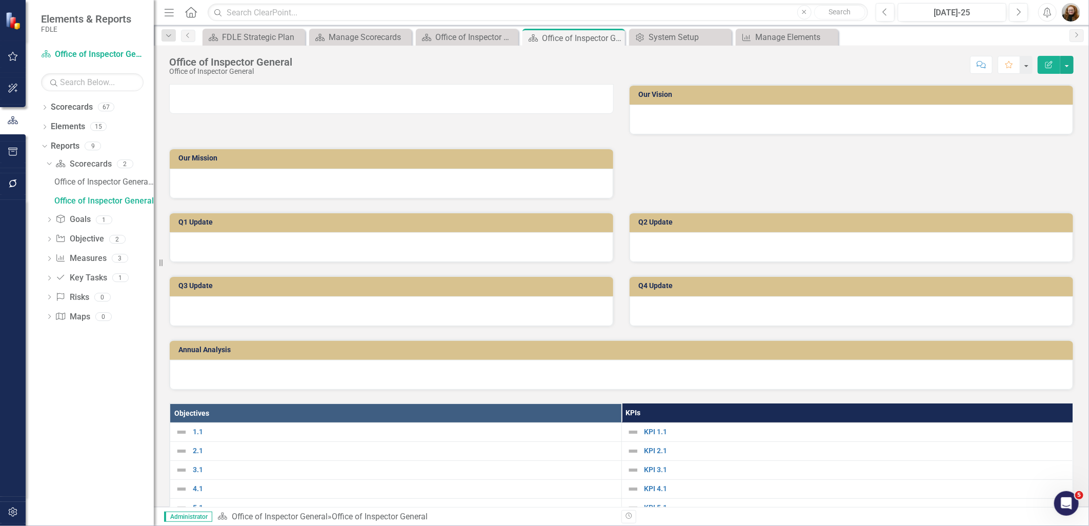
click at [170, 90] on img at bounding box center [170, 90] width 0 height 0
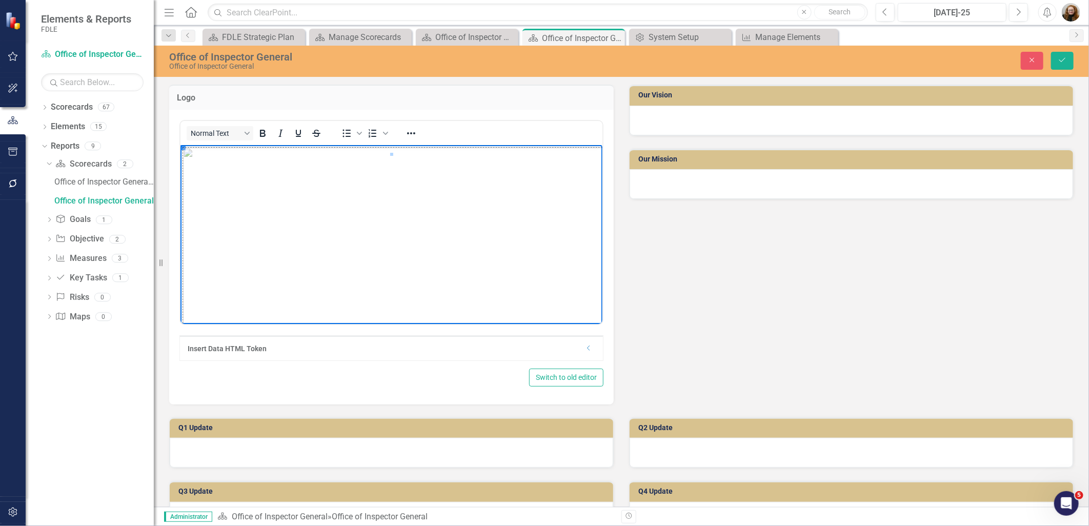
drag, startPoint x: 181, startPoint y: 147, endPoint x: 765, endPoint y: 383, distance: 629.8
click at [1060, 65] on button "Save" at bounding box center [1062, 61] width 23 height 18
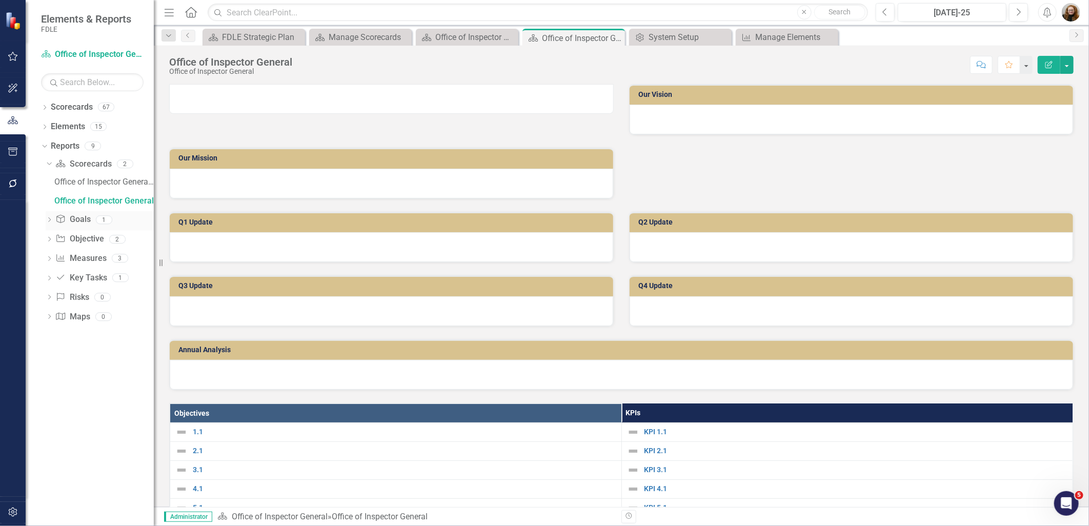
click at [77, 220] on link "Goal Goals" at bounding box center [72, 220] width 35 height 12
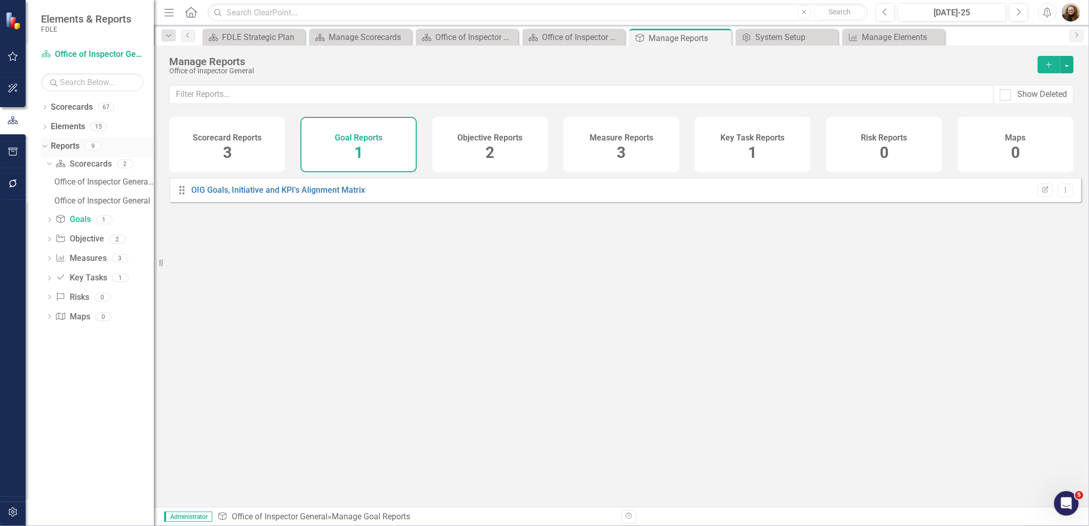
click at [42, 144] on icon "Dropdown" at bounding box center [44, 145] width 6 height 7
click at [42, 125] on icon "Dropdown" at bounding box center [44, 128] width 7 height 6
click at [101, 404] on div "Dropdown Scorecards 67 Dropdown FDLE Commissioner's Initiative Team Project Das…" at bounding box center [90, 312] width 128 height 427
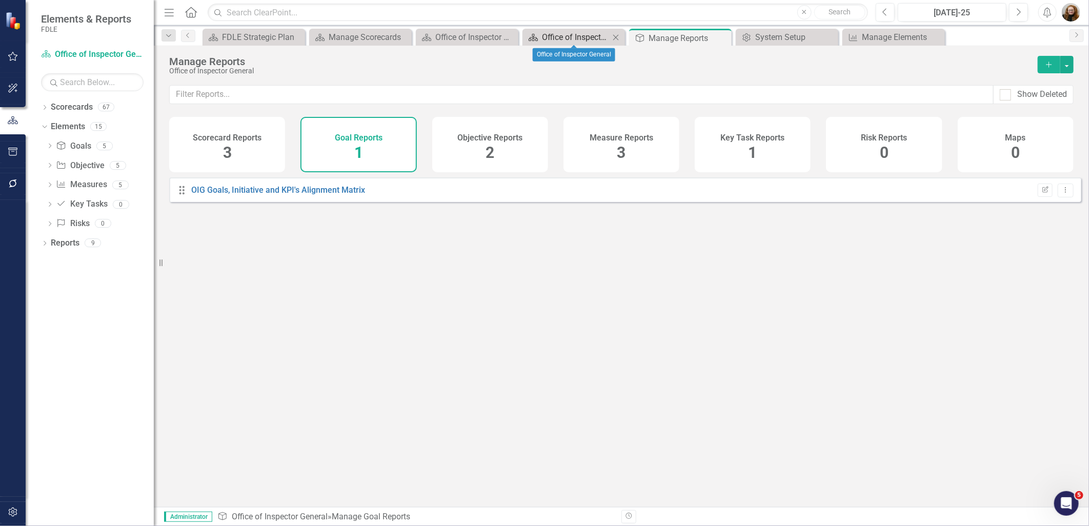
click at [561, 36] on div "Office of Inspector General" at bounding box center [576, 37] width 68 height 13
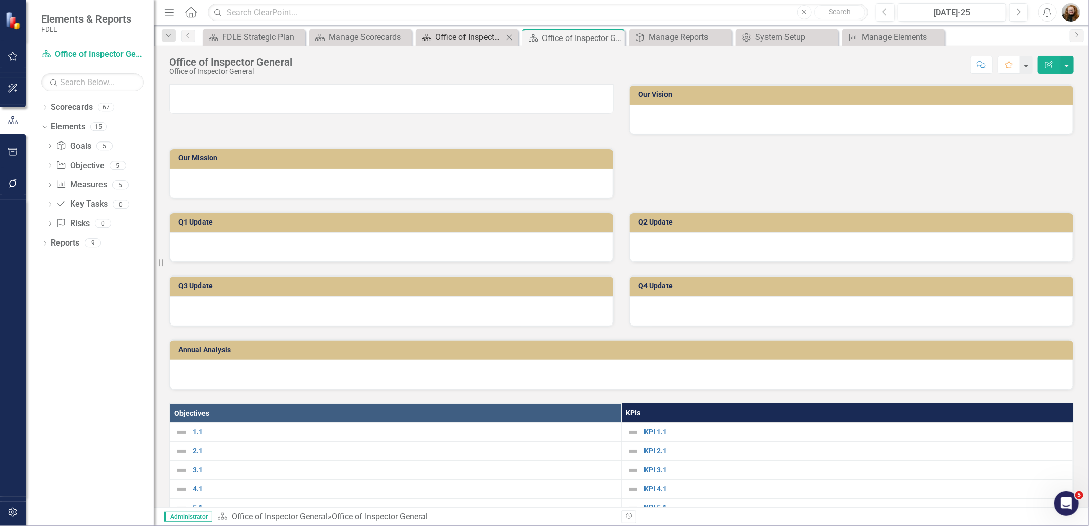
click at [484, 35] on div "Office of Inspector General Landing Page" at bounding box center [469, 37] width 68 height 13
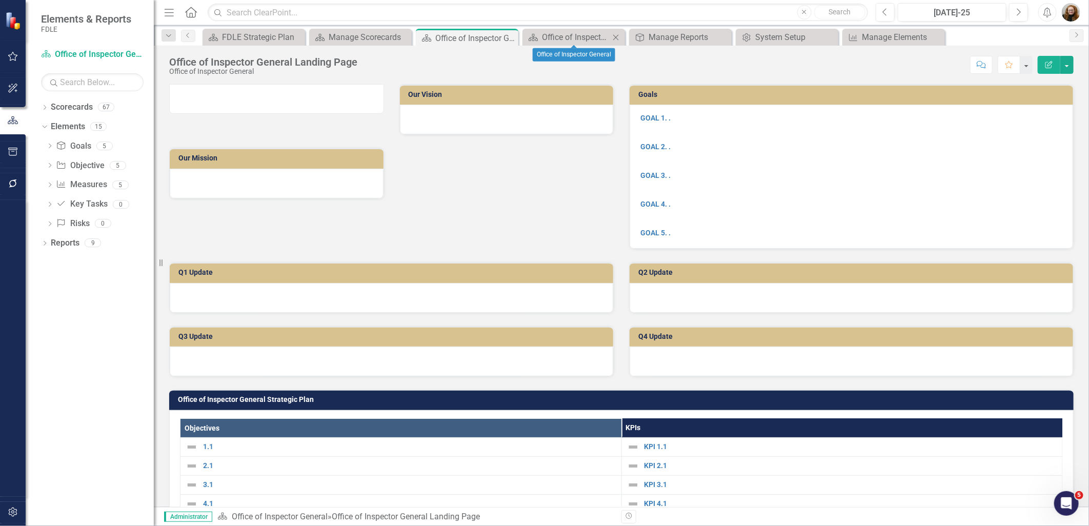
click at [619, 33] on icon "Close" at bounding box center [616, 37] width 10 height 8
click at [0, 0] on icon "Close" at bounding box center [0, 0] width 0 height 0
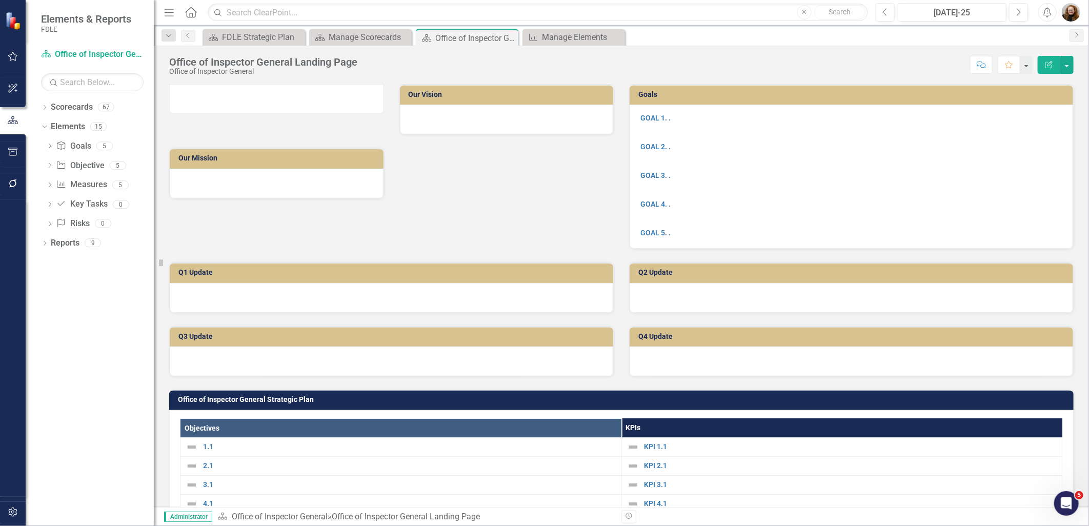
click at [0, 0] on icon "Close" at bounding box center [0, 0] width 0 height 0
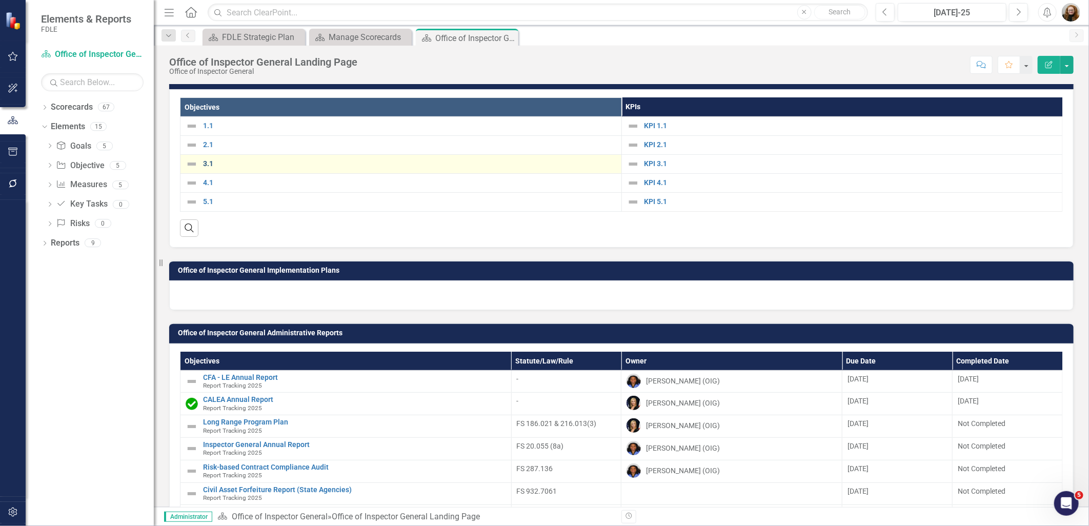
scroll to position [342, 0]
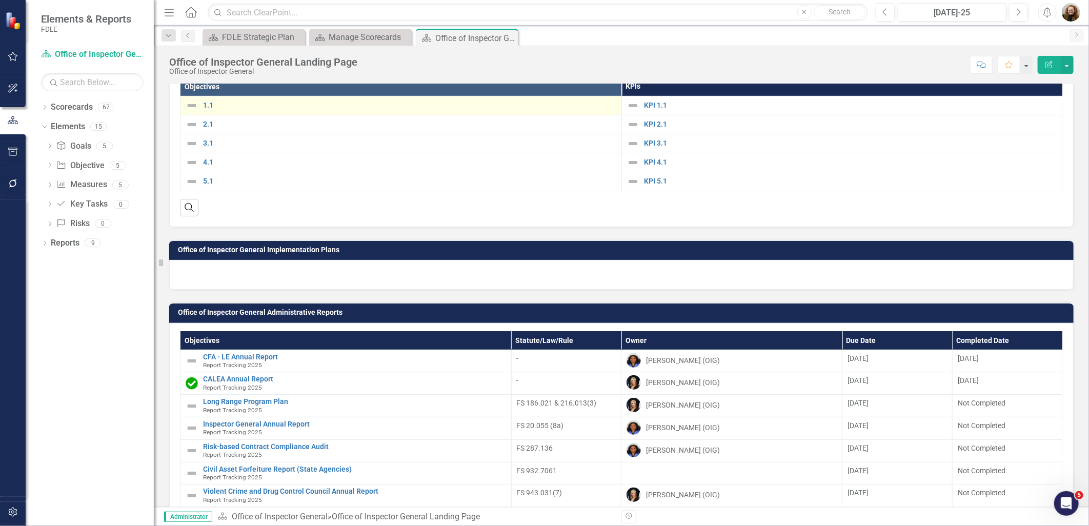
click at [208, 112] on div "1.1" at bounding box center [401, 106] width 431 height 12
click at [208, 109] on link "1.1" at bounding box center [409, 106] width 413 height 8
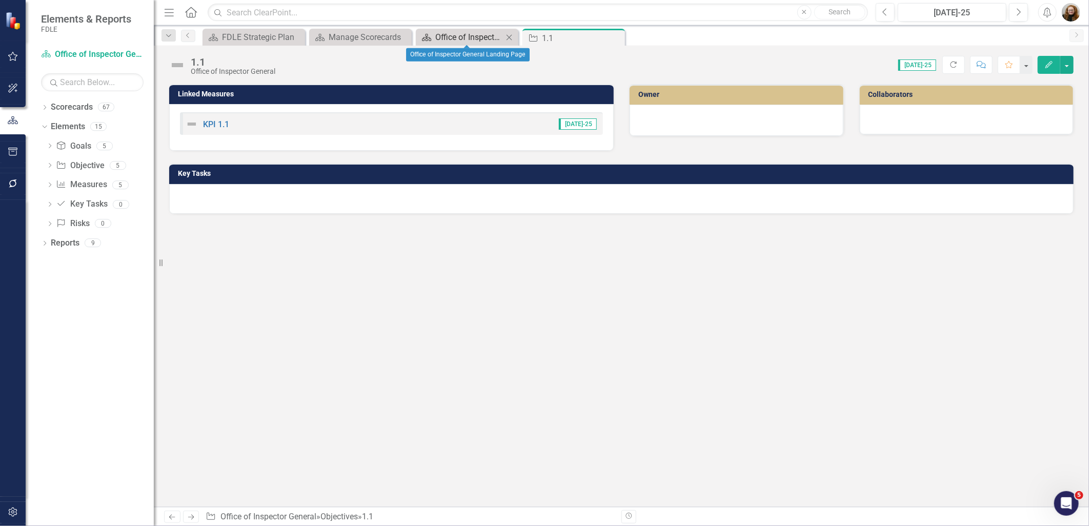
click at [482, 37] on div "Office of Inspector General Landing Page" at bounding box center [469, 37] width 68 height 13
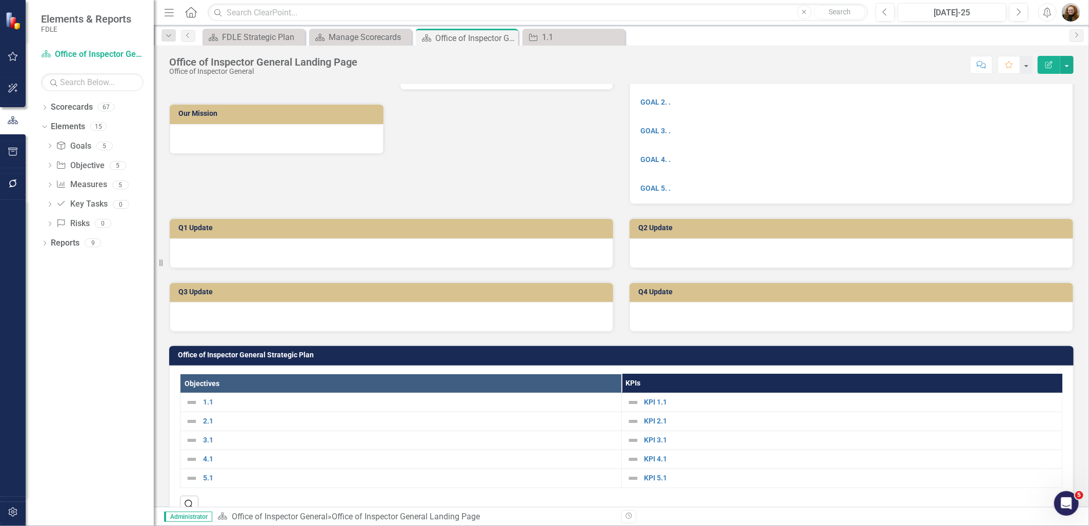
scroll to position [171, 0]
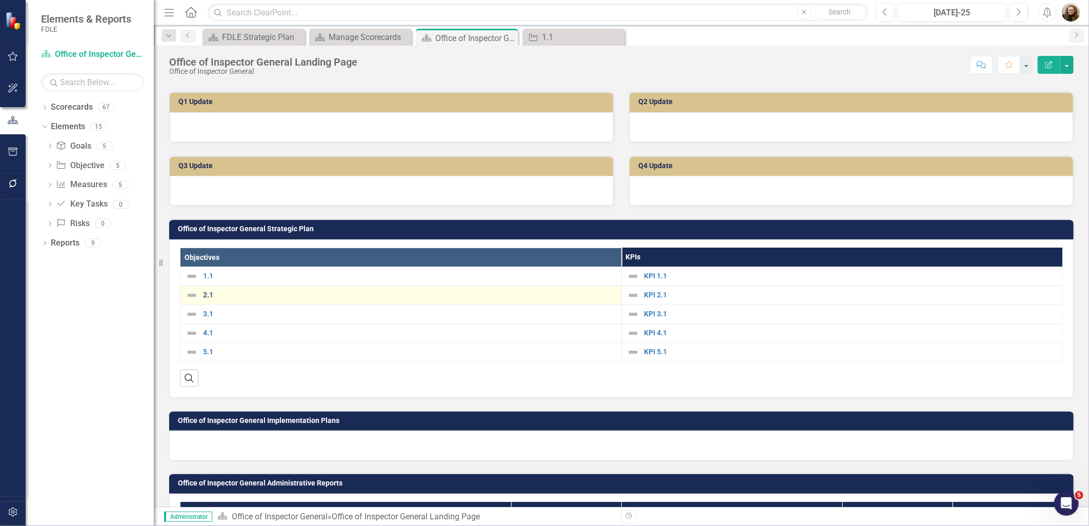
click at [304, 299] on link "2.1" at bounding box center [409, 295] width 413 height 8
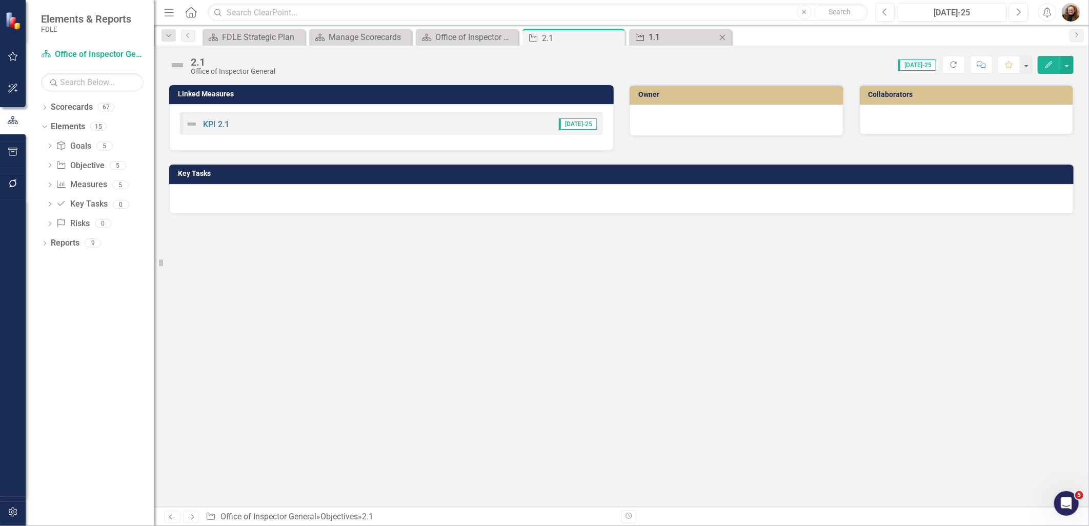
click at [676, 42] on div "1.1" at bounding box center [683, 37] width 68 height 13
click at [722, 37] on icon "Close" at bounding box center [722, 38] width 10 height 8
click at [450, 37] on div "Office of Inspector General Landing Page" at bounding box center [469, 37] width 68 height 13
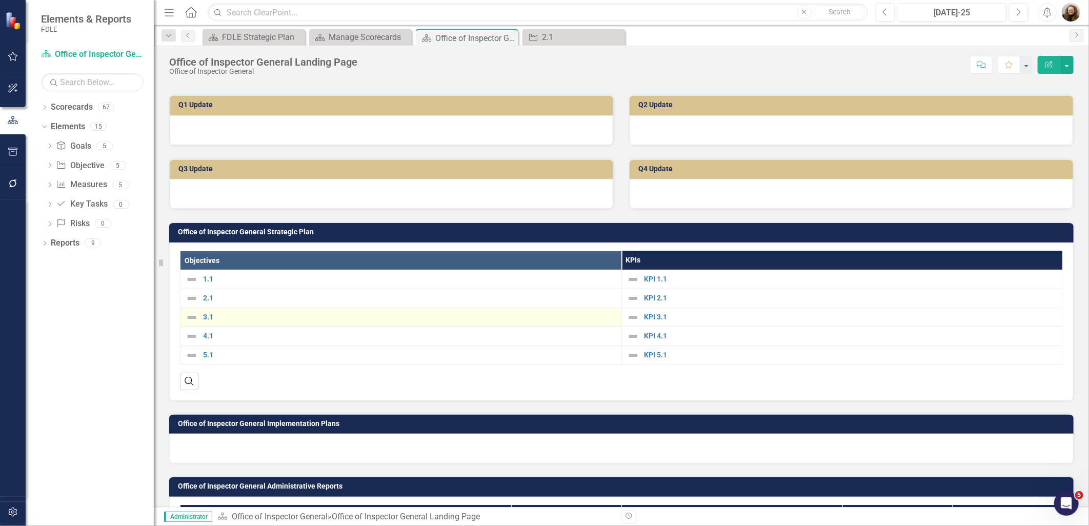
scroll to position [171, 0]
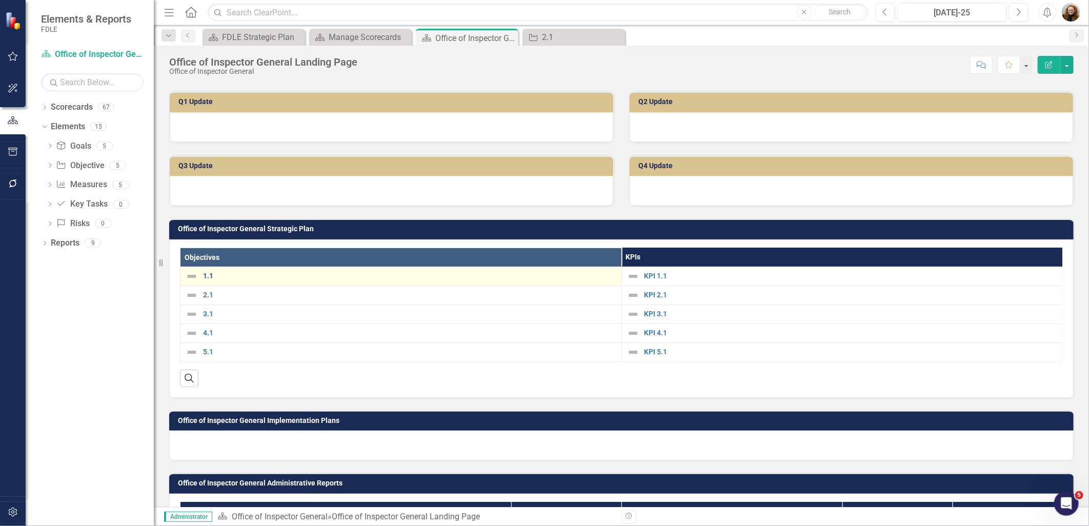
click at [219, 280] on link "1.1" at bounding box center [409, 276] width 413 height 8
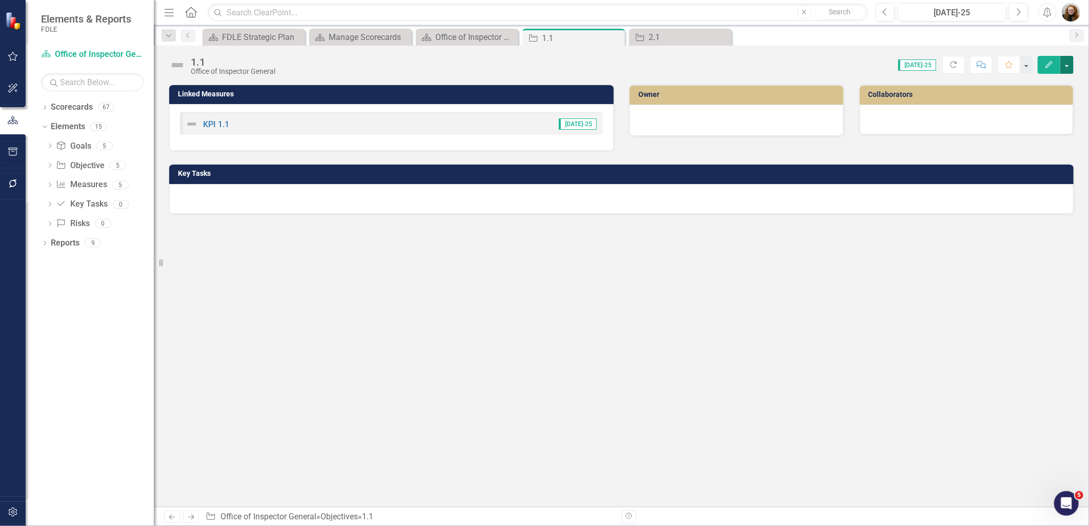
click at [1068, 65] on button "button" at bounding box center [1067, 65] width 13 height 18
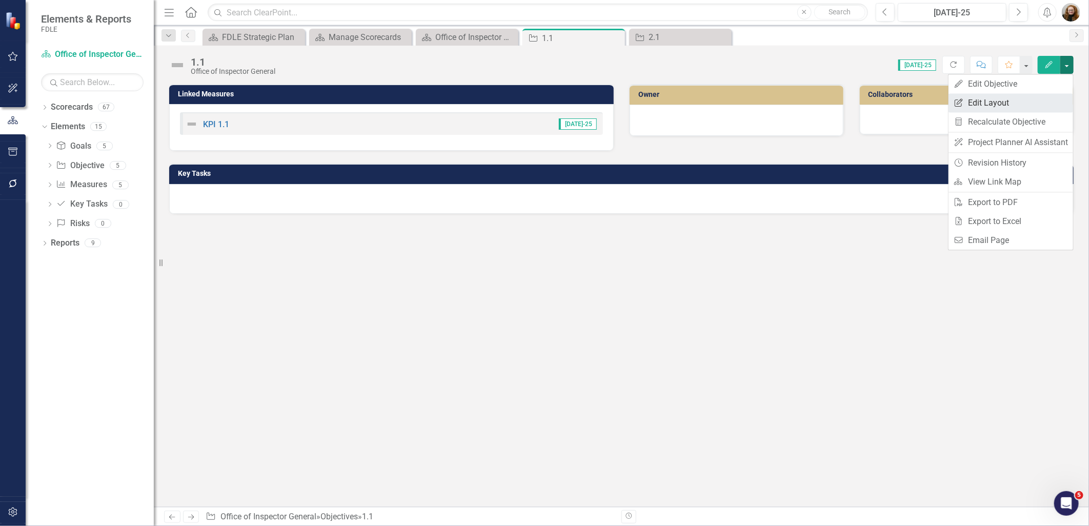
click at [1020, 105] on link "Edit Report Edit Layout" at bounding box center [1011, 102] width 125 height 19
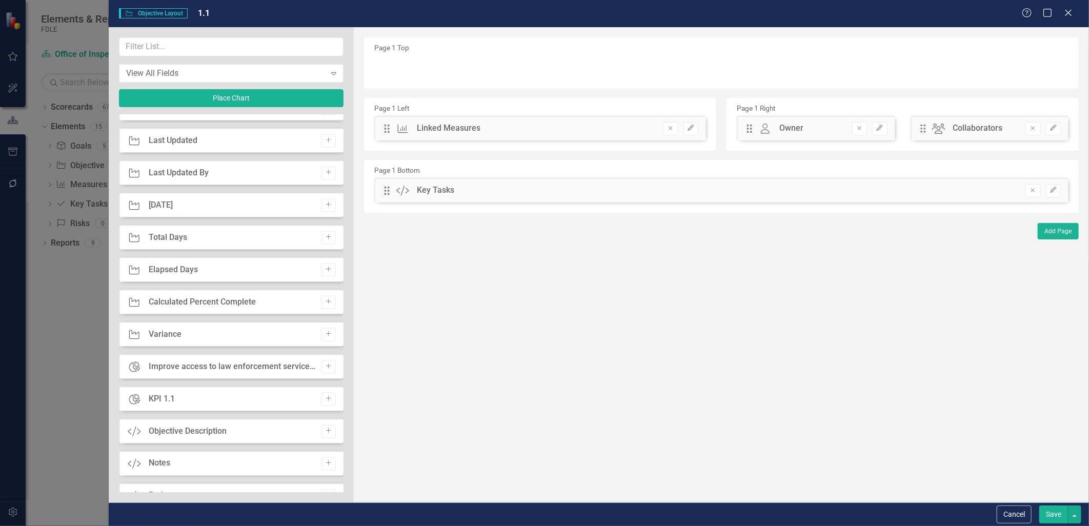
scroll to position [911, 0]
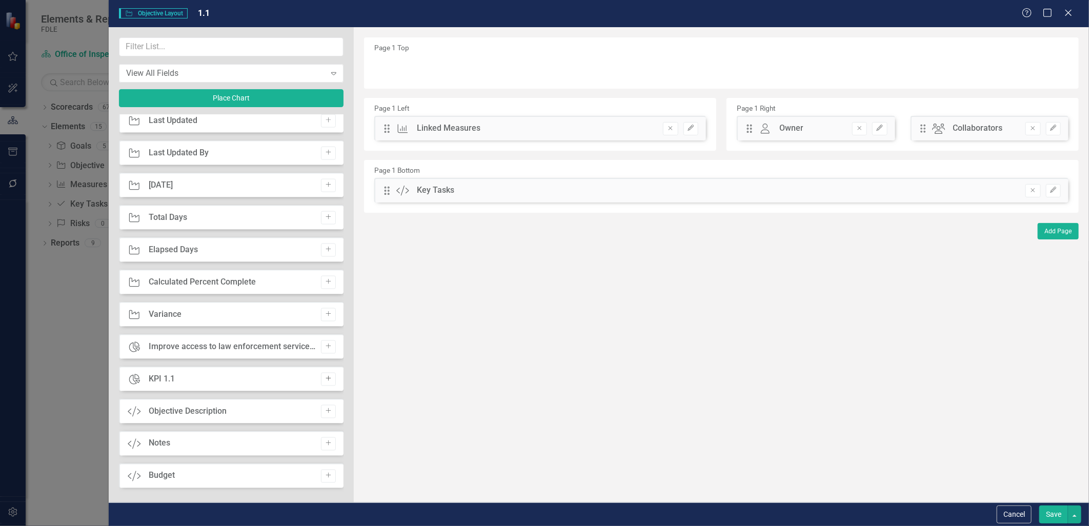
click at [326, 379] on icon "Add" at bounding box center [329, 379] width 8 height 6
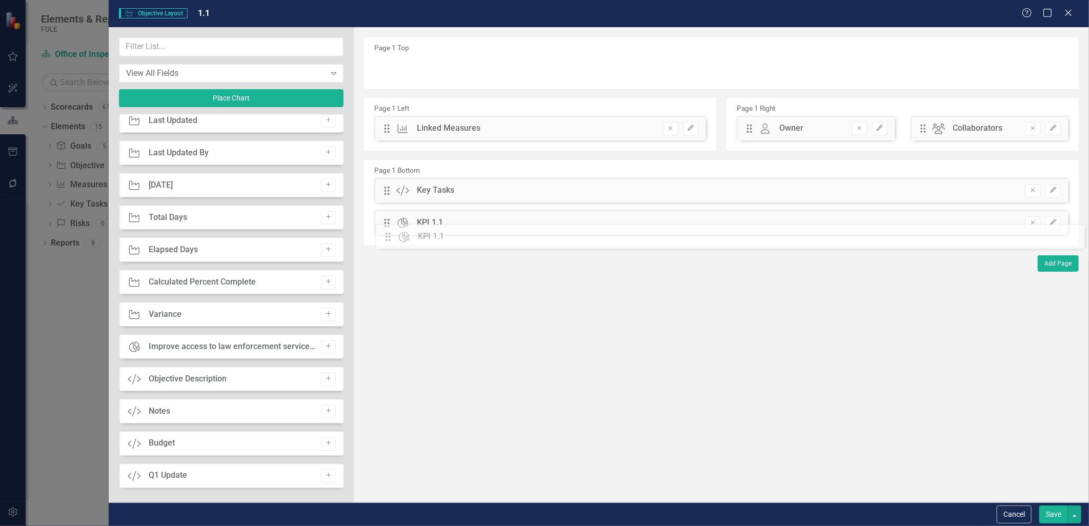
drag, startPoint x: 386, startPoint y: 70, endPoint x: 395, endPoint y: 239, distance: 169.0
click at [1056, 223] on icon "Edit" at bounding box center [1054, 223] width 8 height 6
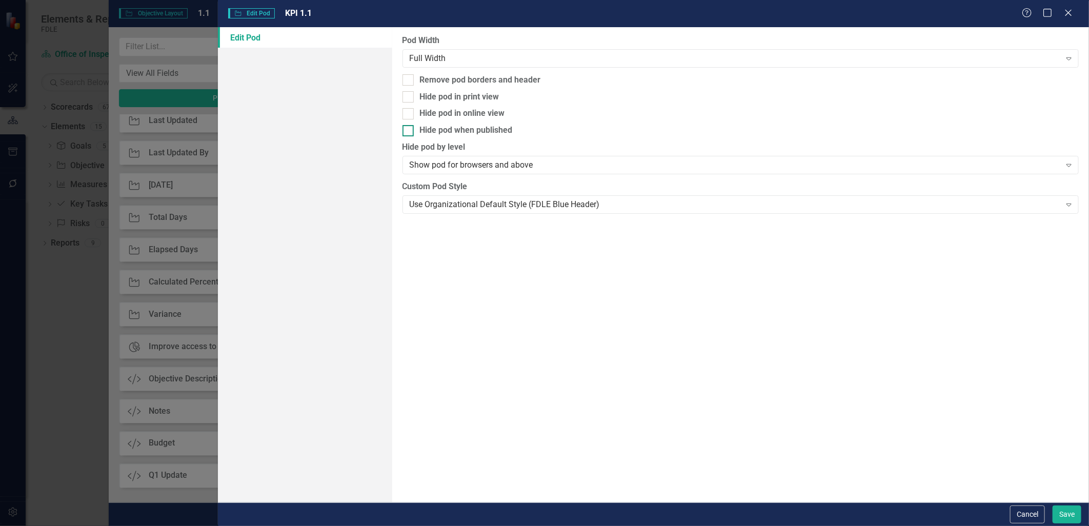
click at [406, 130] on input "Hide pod when published" at bounding box center [406, 128] width 7 height 7
checkbox input "true"
click at [408, 98] on div at bounding box center [408, 96] width 11 height 11
click at [408, 98] on input "Hide pod in print view" at bounding box center [406, 94] width 7 height 7
checkbox input "true"
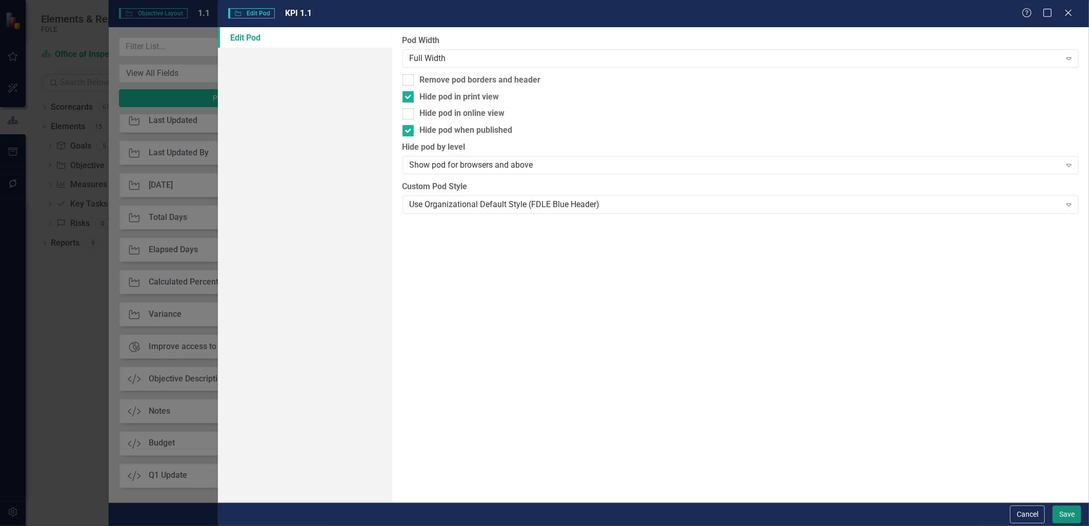
click at [1076, 518] on button "Save" at bounding box center [1067, 515] width 29 height 18
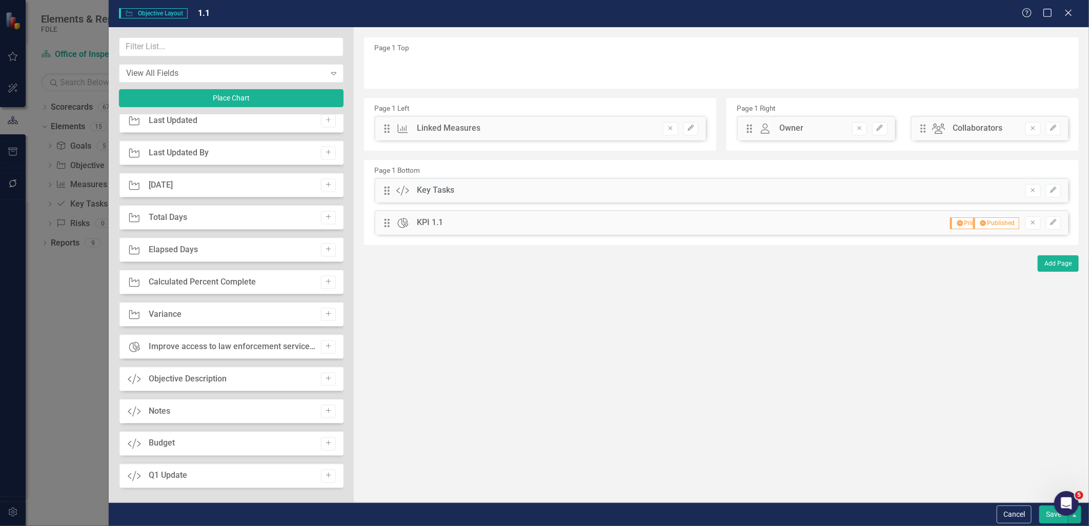
click at [1053, 214] on div "Drag Chart KPI 1.1 Hidden Pod Printed Hidden Pod Published Remove Edit" at bounding box center [721, 222] width 695 height 25
click at [1057, 224] on icon "Edit" at bounding box center [1054, 223] width 8 height 6
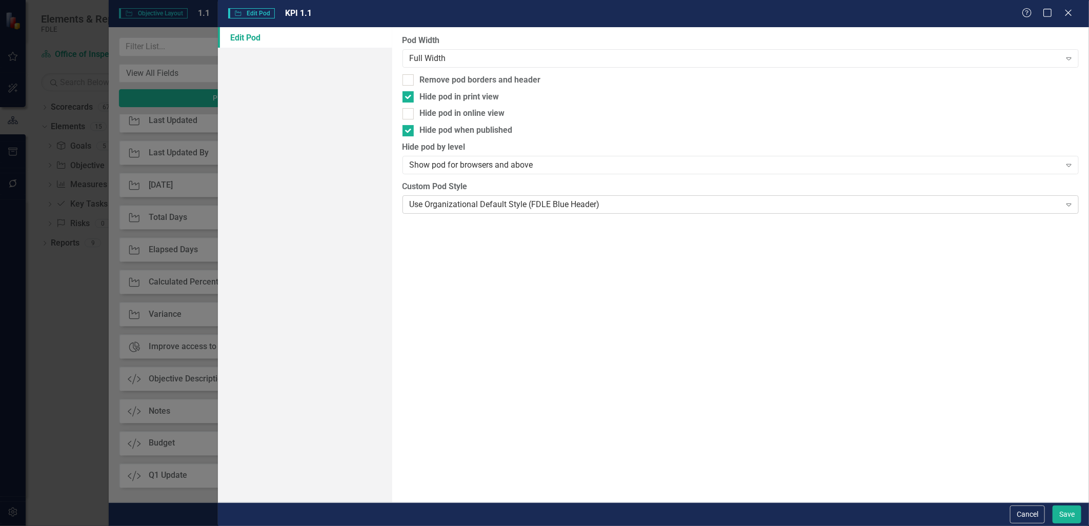
click at [471, 206] on div "Use Organizational Default Style (FDLE Blue Header)" at bounding box center [735, 205] width 651 height 12
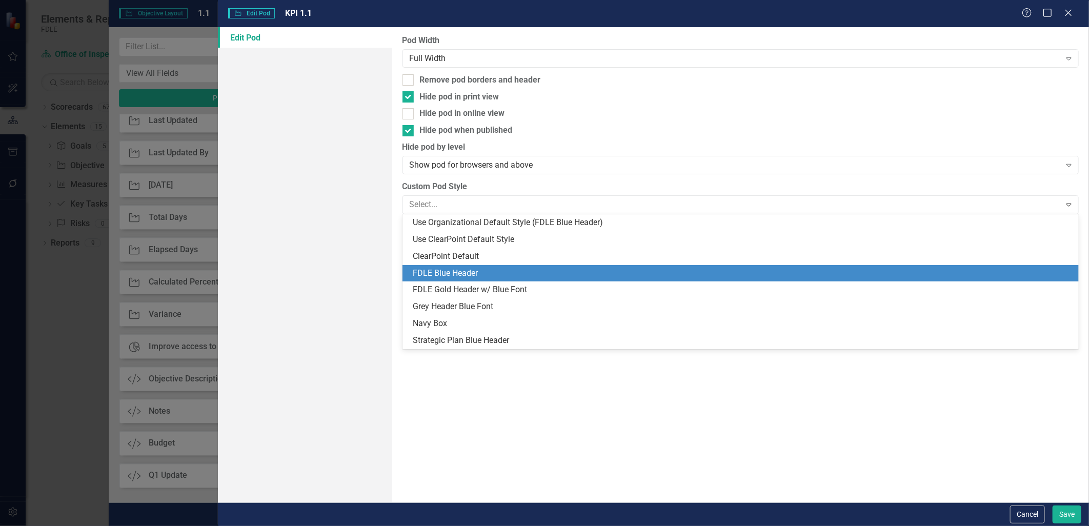
click at [459, 272] on div "FDLE Blue Header" at bounding box center [743, 274] width 661 height 12
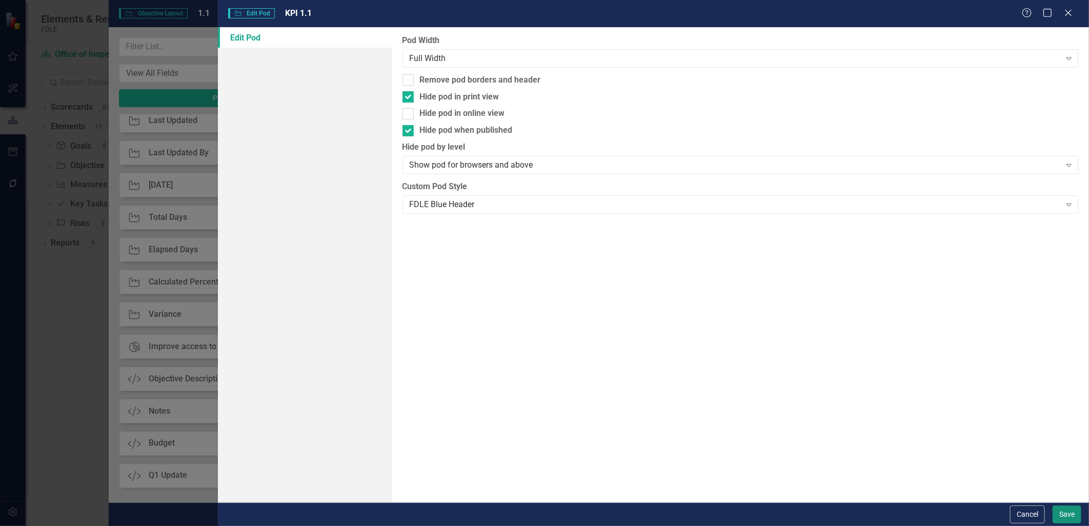
click at [1067, 517] on button "Save" at bounding box center [1067, 515] width 29 height 18
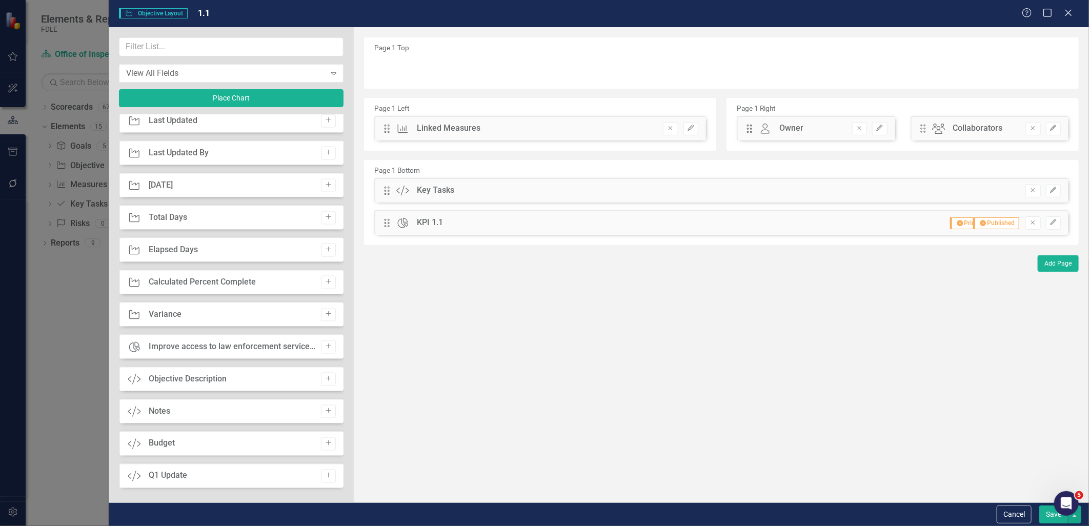
click at [1052, 520] on button "Save" at bounding box center [1054, 515] width 29 height 18
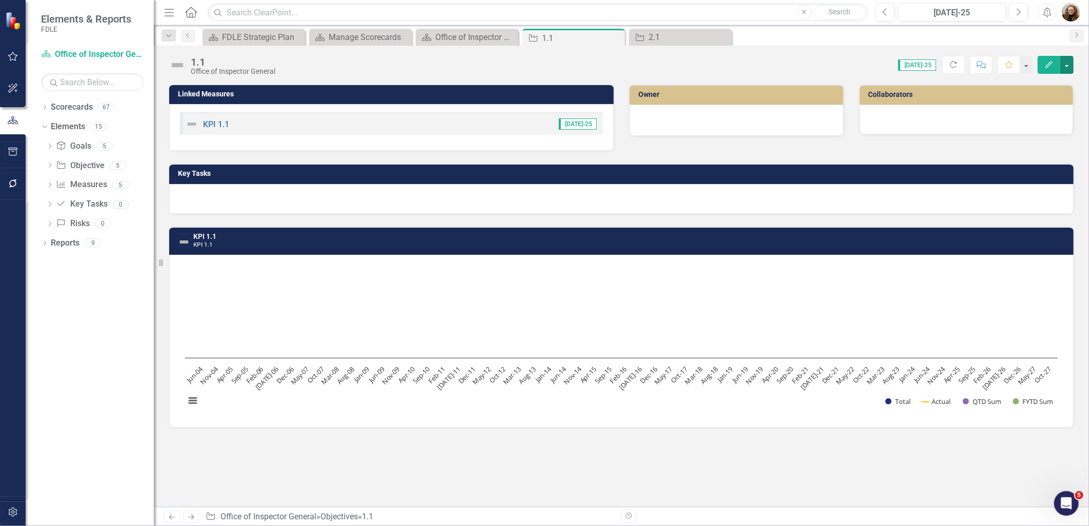
click at [617, 406] on rect "Interactive chart" at bounding box center [621, 340] width 883 height 154
click at [674, 38] on div "2.1" at bounding box center [683, 37] width 68 height 13
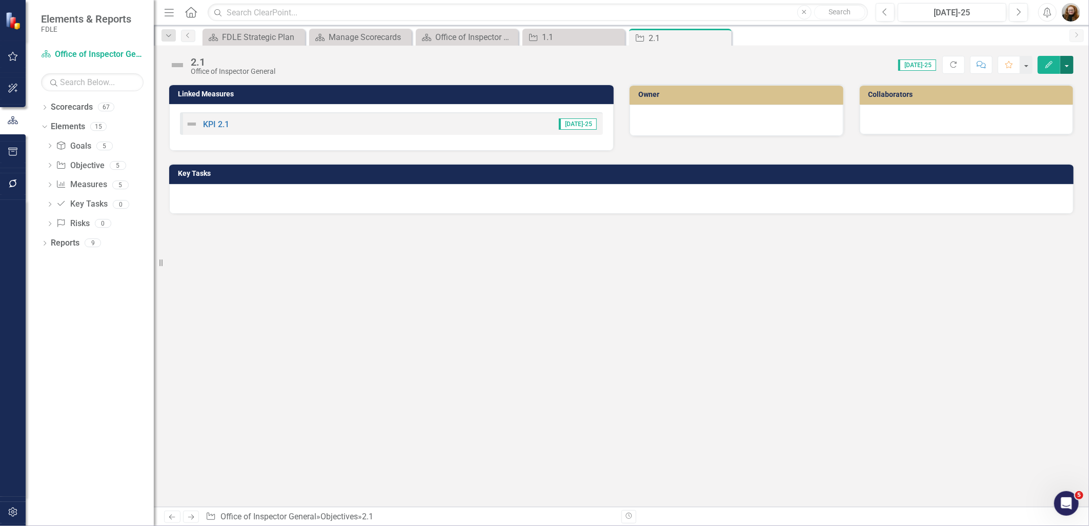
click at [1069, 65] on button "button" at bounding box center [1067, 65] width 13 height 18
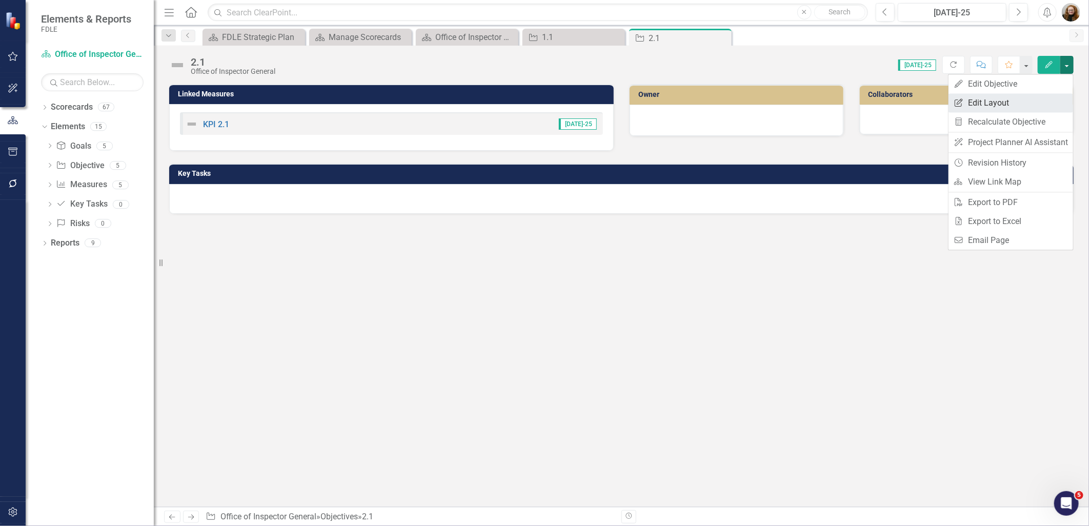
click at [1039, 96] on link "Edit Report Edit Layout" at bounding box center [1011, 102] width 125 height 19
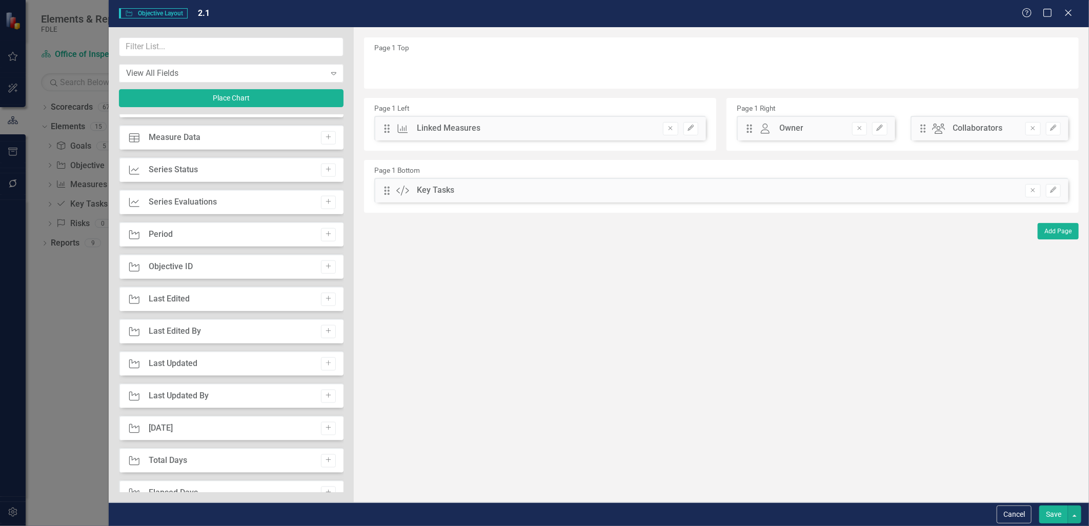
scroll to position [855, 0]
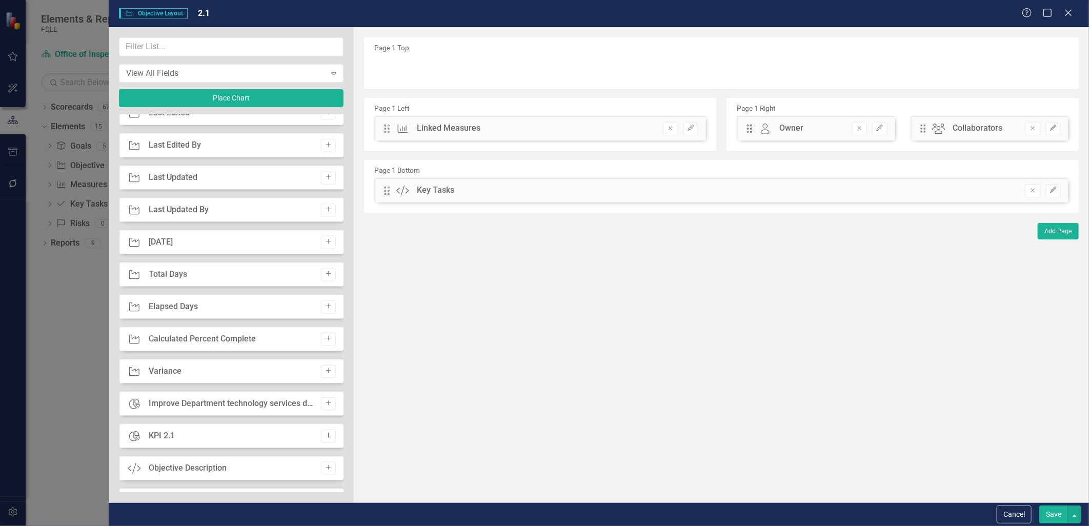
click at [326, 436] on icon "Add" at bounding box center [329, 436] width 8 height 6
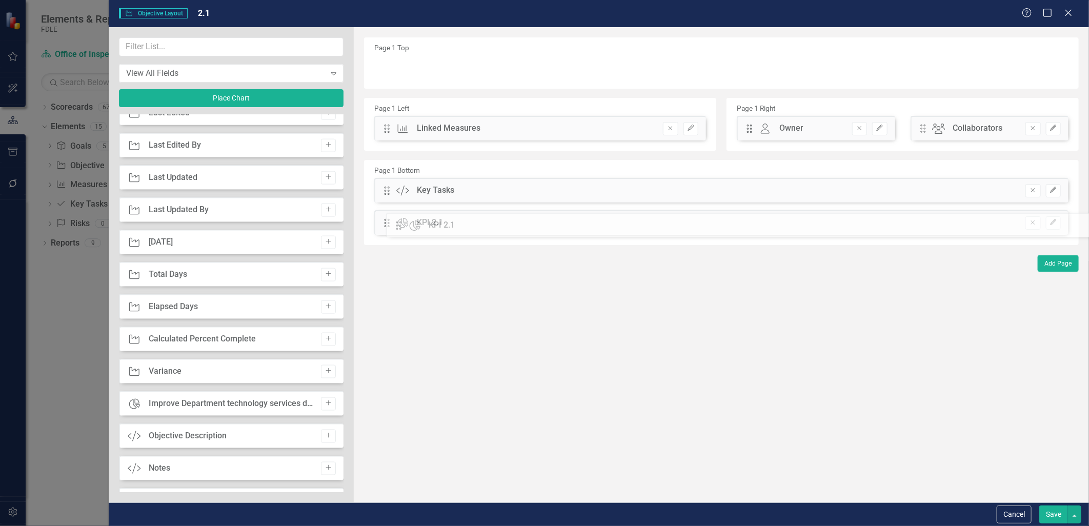
drag, startPoint x: 386, startPoint y: 69, endPoint x: 406, endPoint y: 227, distance: 158.7
click at [1051, 223] on icon "button" at bounding box center [1053, 223] width 6 height 6
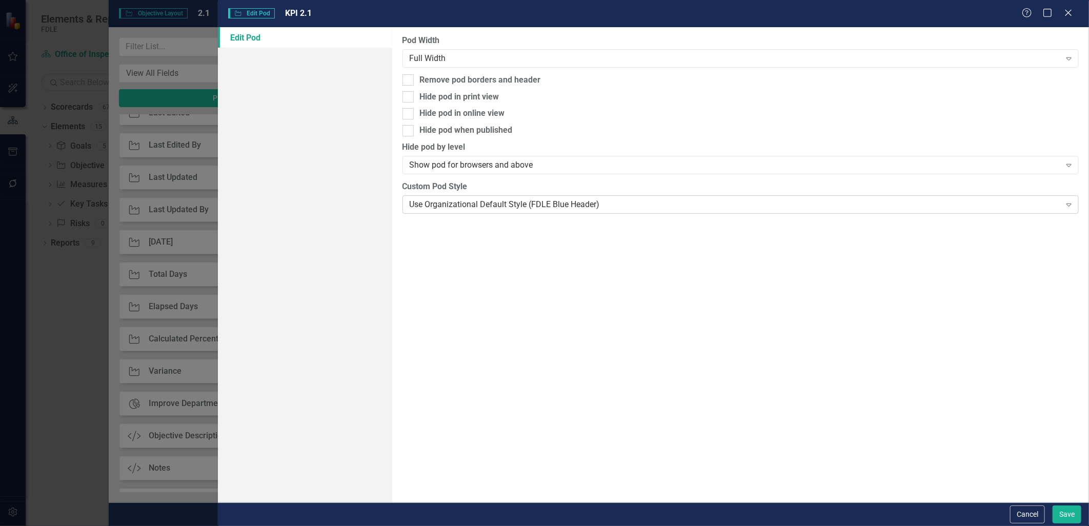
click at [461, 201] on div "Use Organizational Default Style (FDLE Blue Header)" at bounding box center [735, 205] width 651 height 12
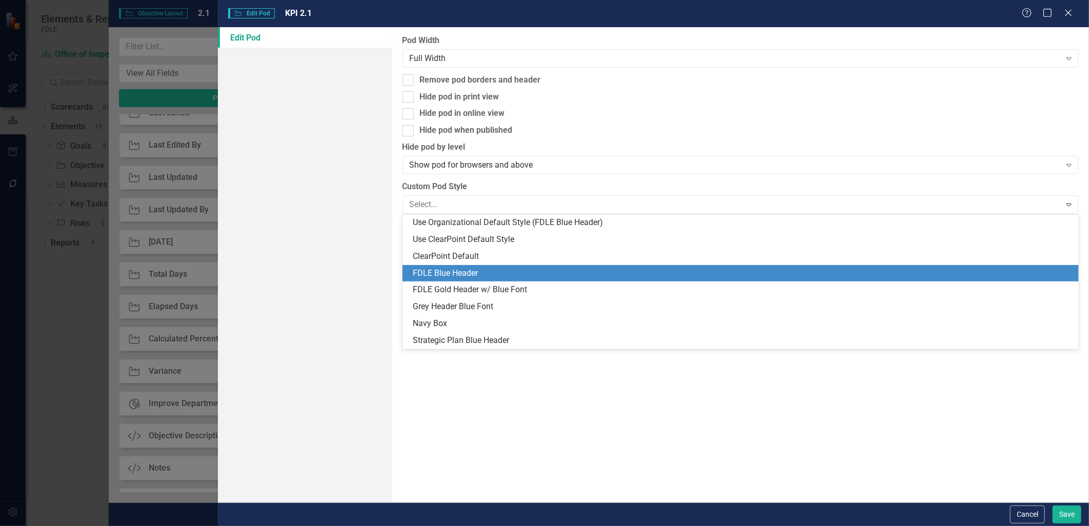
click at [450, 269] on div "FDLE Blue Header" at bounding box center [743, 274] width 661 height 12
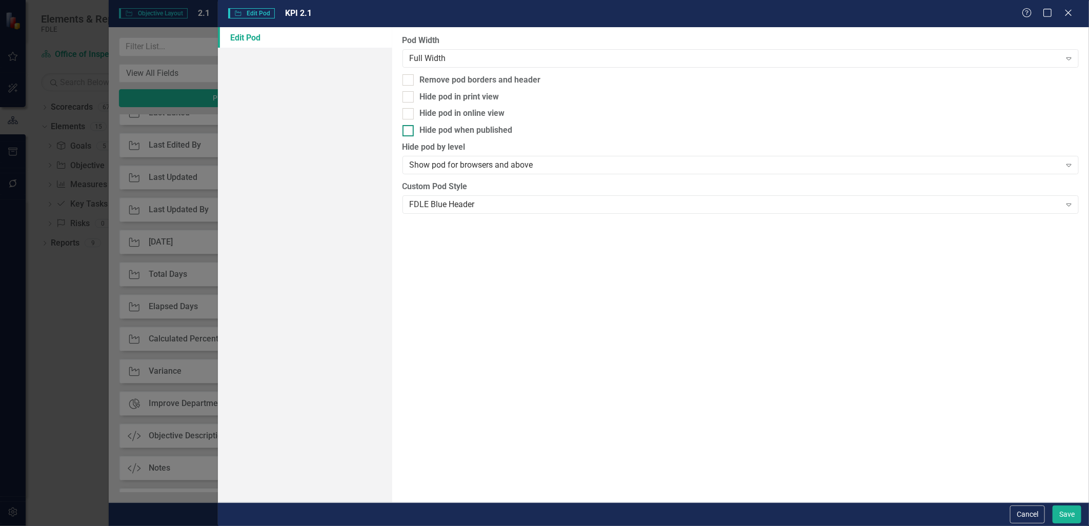
click at [410, 131] on div at bounding box center [408, 130] width 11 height 11
click at [409, 131] on input "Hide pod when published" at bounding box center [406, 128] width 7 height 7
checkbox input "true"
click at [406, 96] on input "Hide pod in print view" at bounding box center [406, 94] width 7 height 7
checkbox input "true"
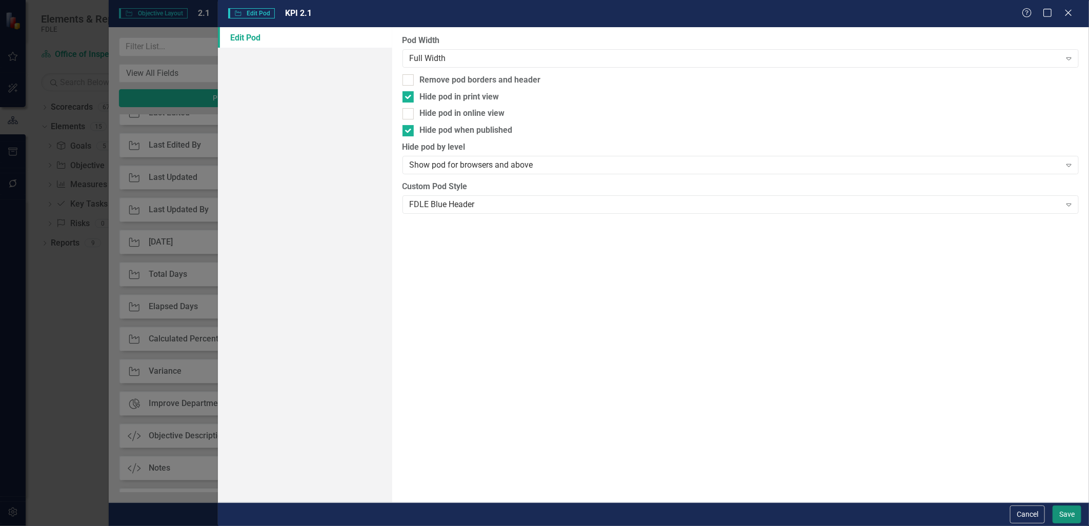
click at [1065, 511] on button "Save" at bounding box center [1067, 515] width 29 height 18
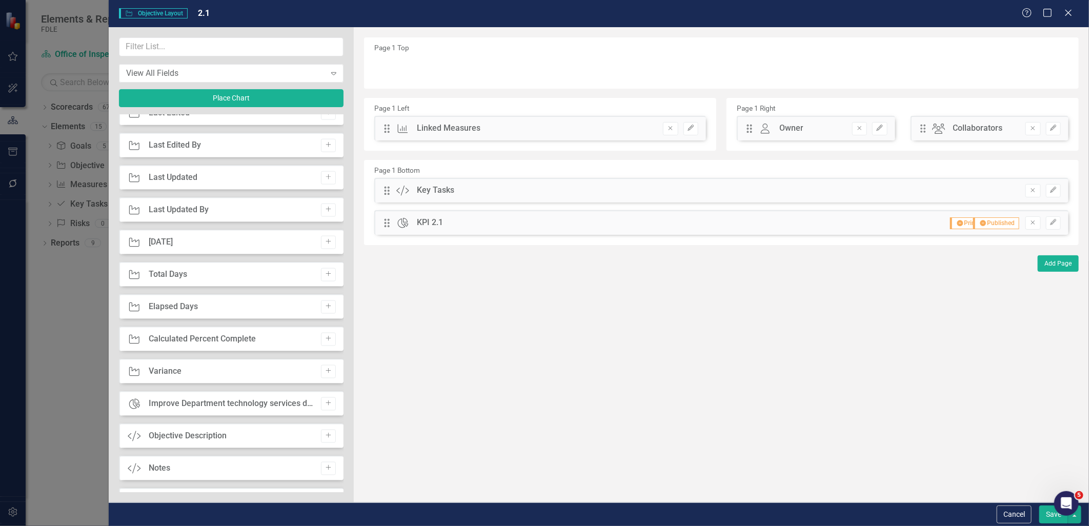
click at [1049, 515] on button "Save" at bounding box center [1054, 515] width 29 height 18
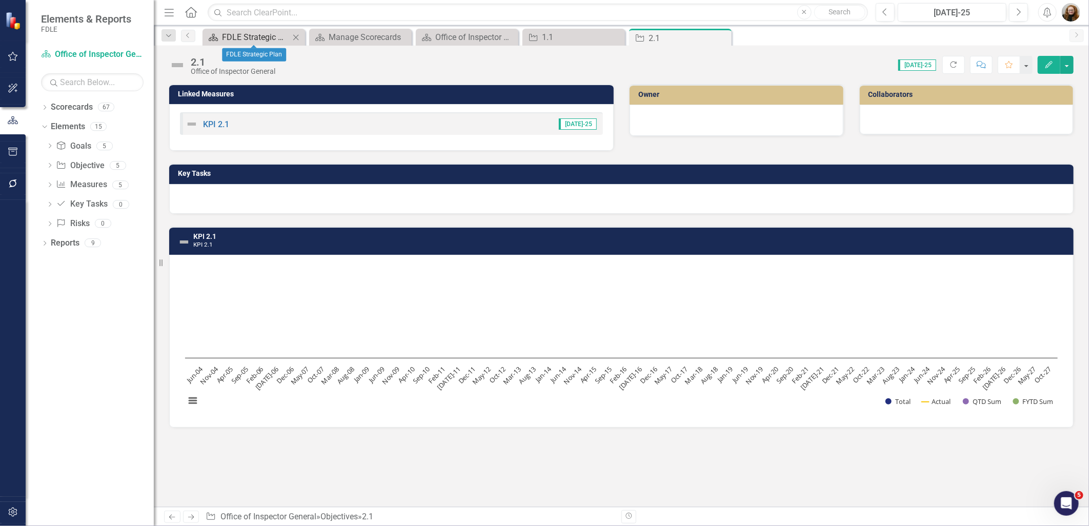
click at [248, 34] on div "FDLE Strategic Plan" at bounding box center [256, 37] width 68 height 13
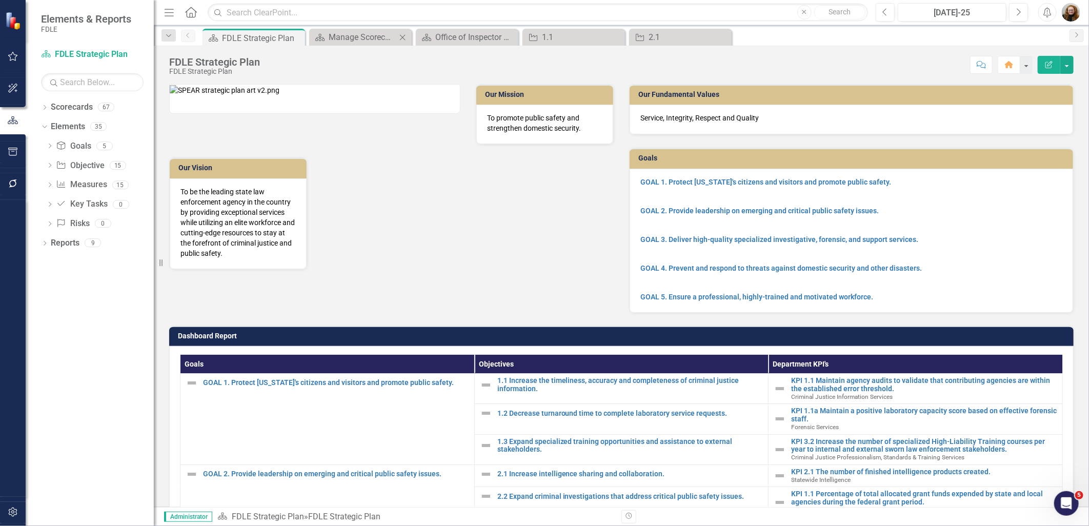
click at [407, 34] on icon "Close" at bounding box center [403, 37] width 10 height 8
click at [406, 35] on icon "Close" at bounding box center [403, 37] width 10 height 8
click at [0, 0] on icon "Close" at bounding box center [0, 0] width 0 height 0
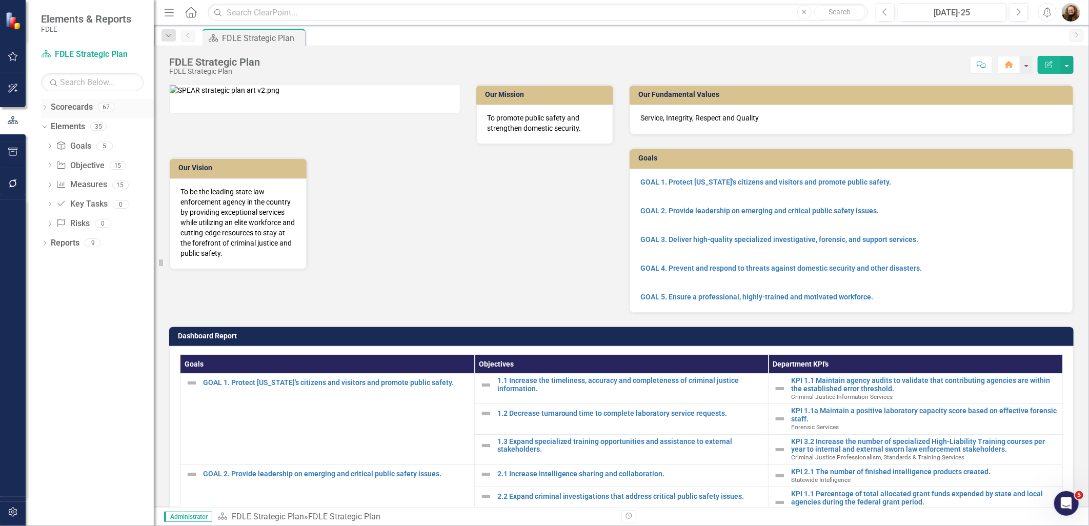
click at [44, 109] on icon "Dropdown" at bounding box center [44, 109] width 7 height 6
click at [51, 165] on icon "Dropdown" at bounding box center [50, 165] width 8 height 6
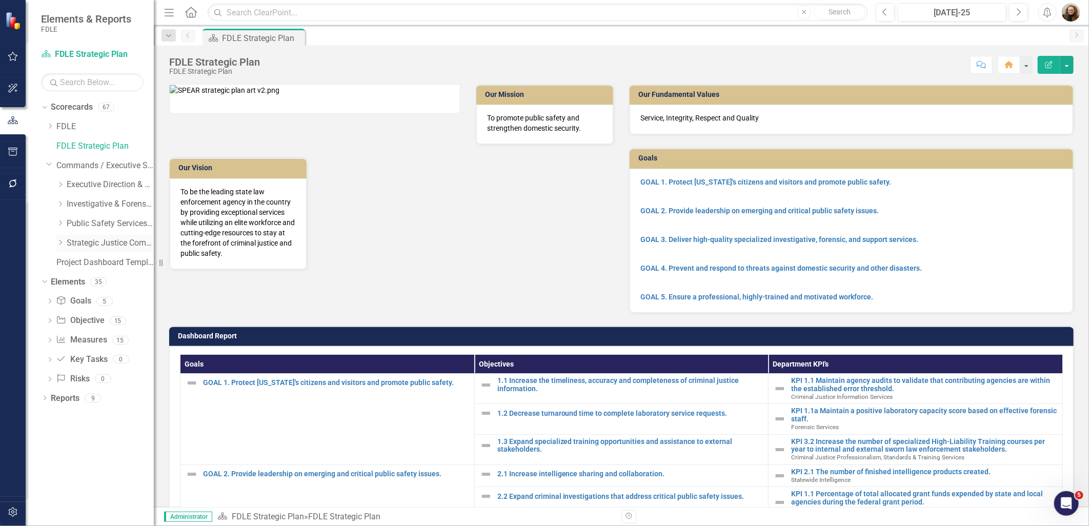
click at [58, 244] on icon "Dropdown" at bounding box center [60, 243] width 8 height 6
click at [101, 321] on link "Statewide Intelligence" at bounding box center [115, 321] width 77 height 12
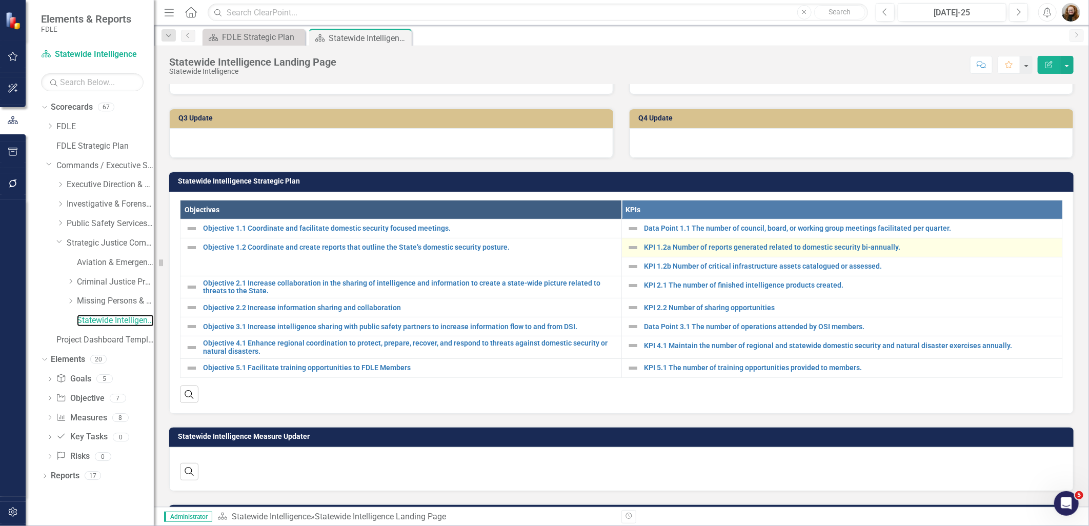
scroll to position [296, 0]
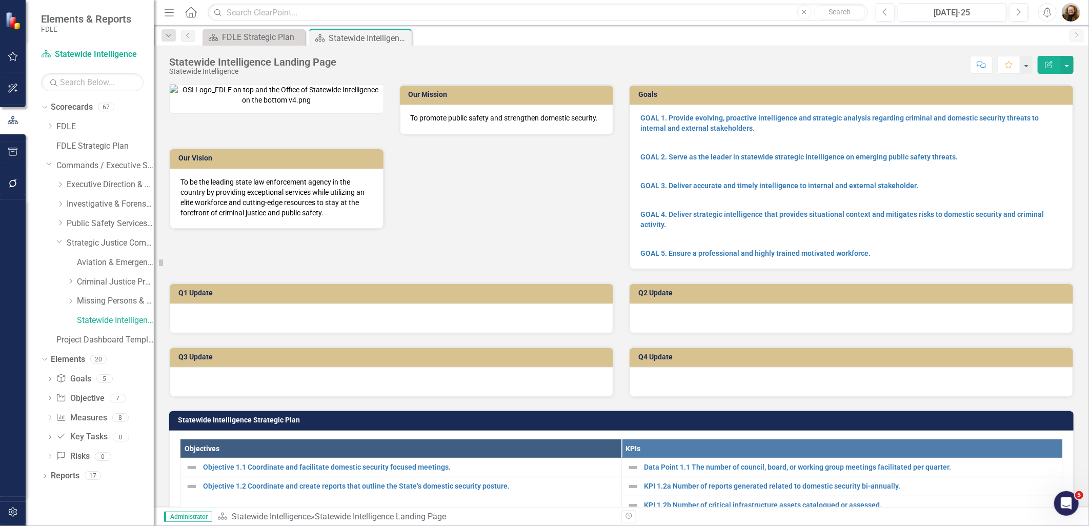
scroll to position [296, 0]
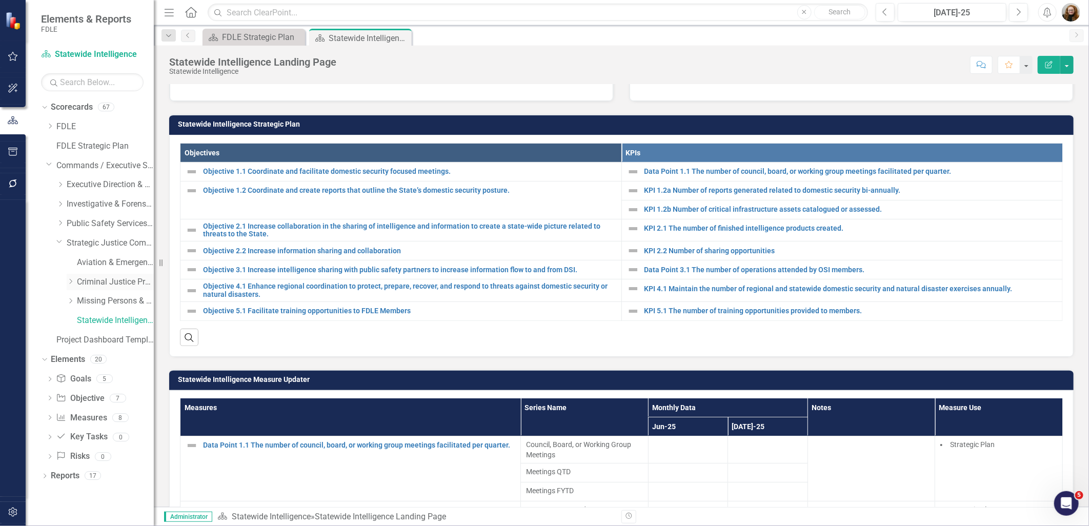
click at [128, 276] on link "Criminal Justice Professionalism, Standards & Training Services" at bounding box center [115, 282] width 77 height 12
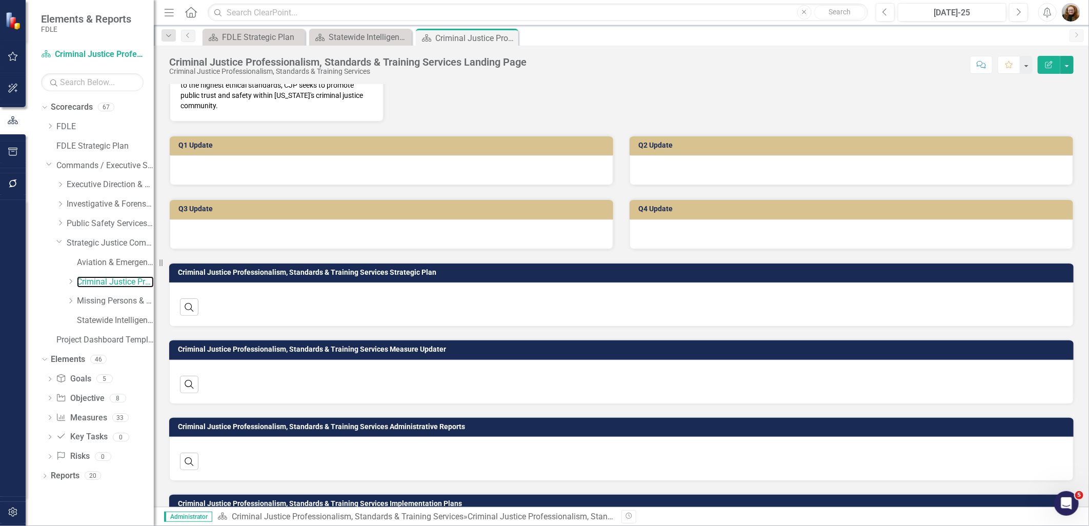
scroll to position [287, 0]
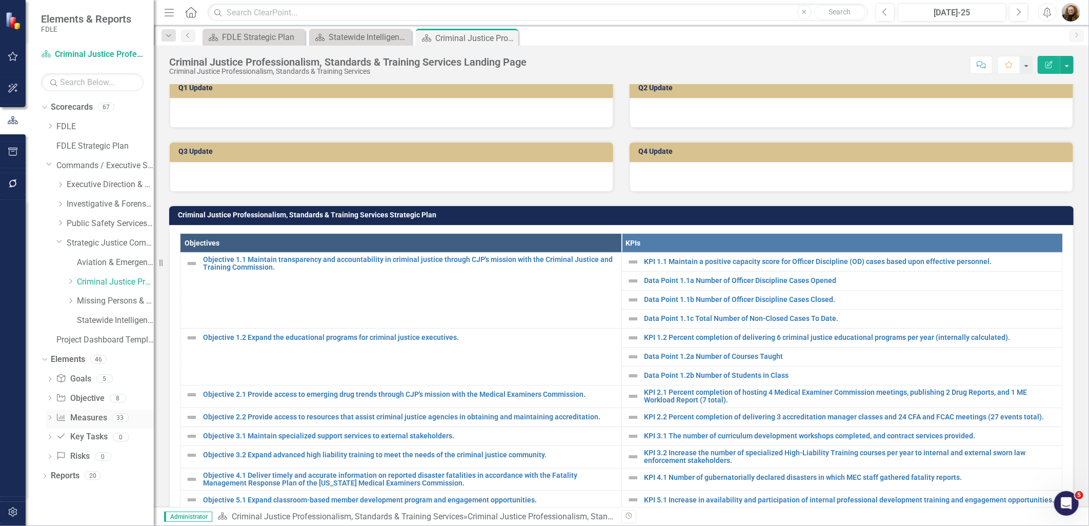
click at [84, 413] on link "Measure Measures" at bounding box center [81, 418] width 51 height 12
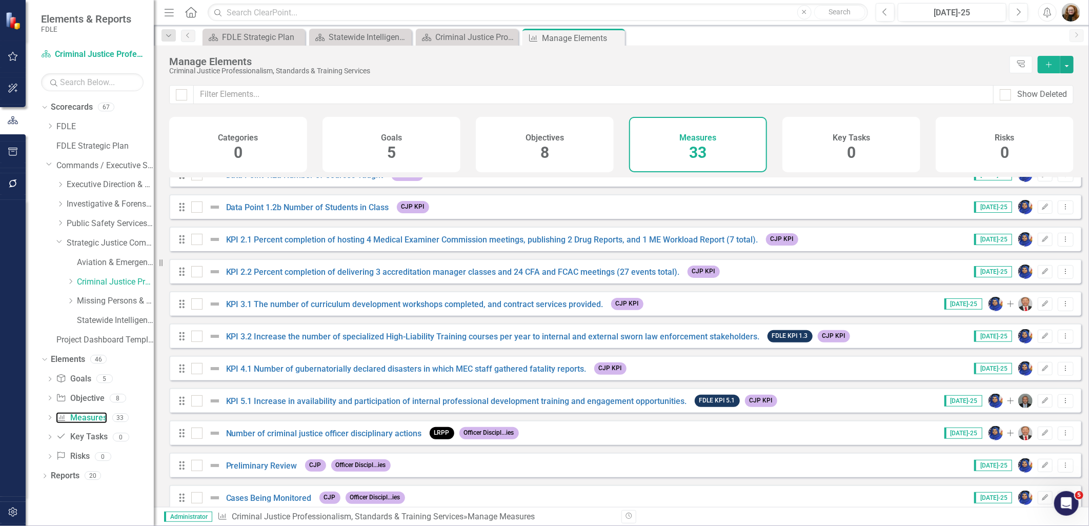
scroll to position [171, 0]
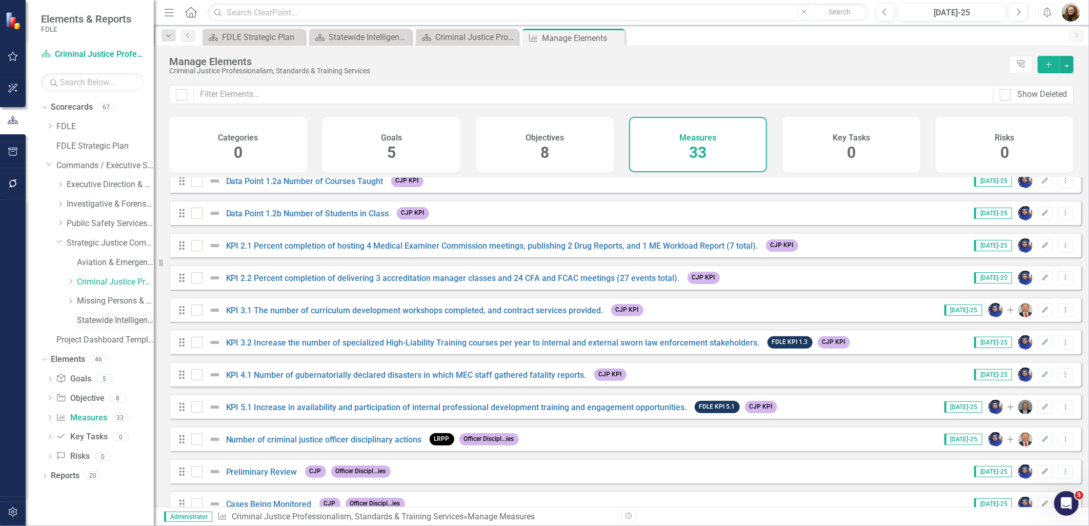
drag, startPoint x: 89, startPoint y: 322, endPoint x: 149, endPoint y: 325, distance: 60.1
click at [89, 322] on link "Statewide Intelligence" at bounding box center [115, 321] width 77 height 12
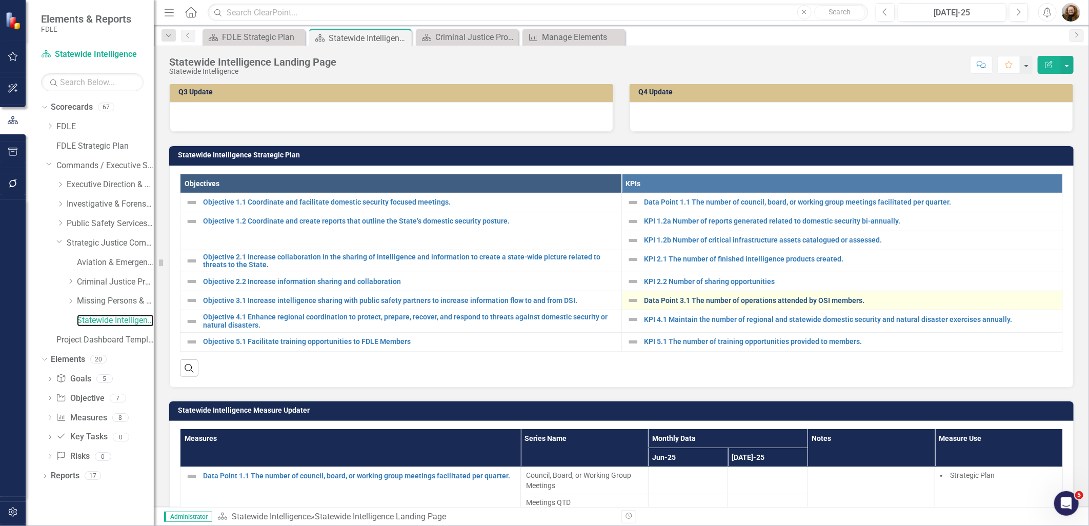
scroll to position [285, 0]
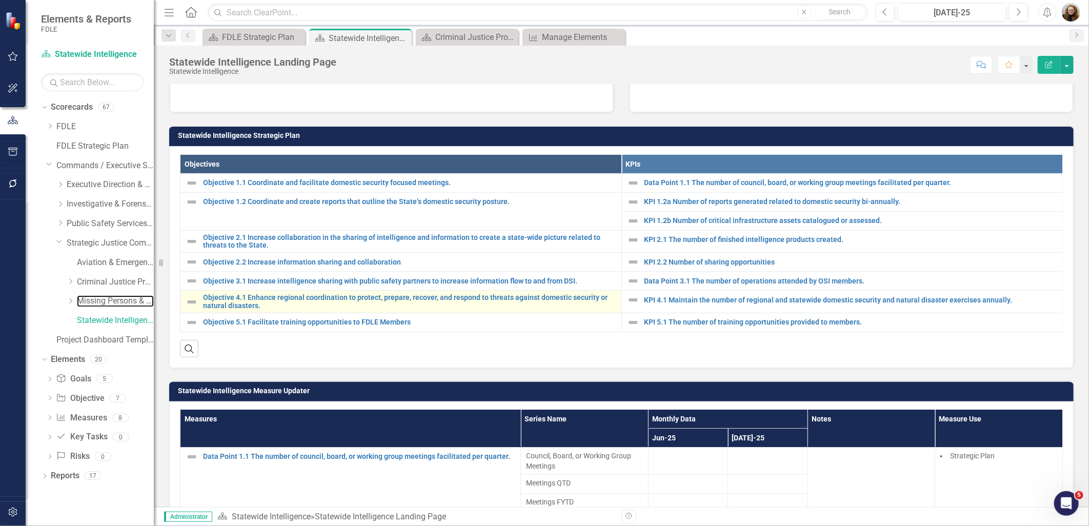
drag, startPoint x: 106, startPoint y: 300, endPoint x: 190, endPoint y: 324, distance: 87.5
click at [106, 300] on link "Missing Persons & Offender Enforcement" at bounding box center [115, 301] width 77 height 12
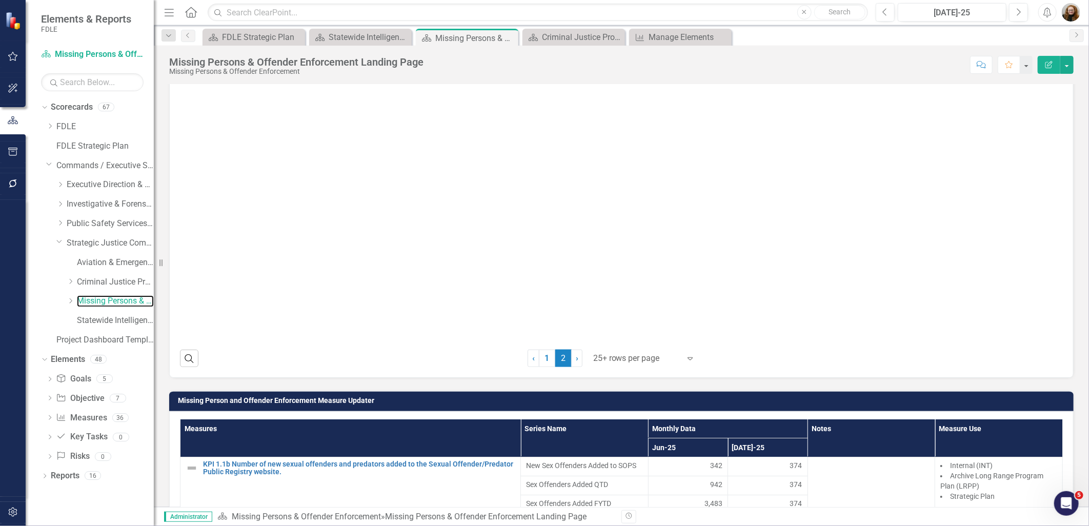
scroll to position [513, 0]
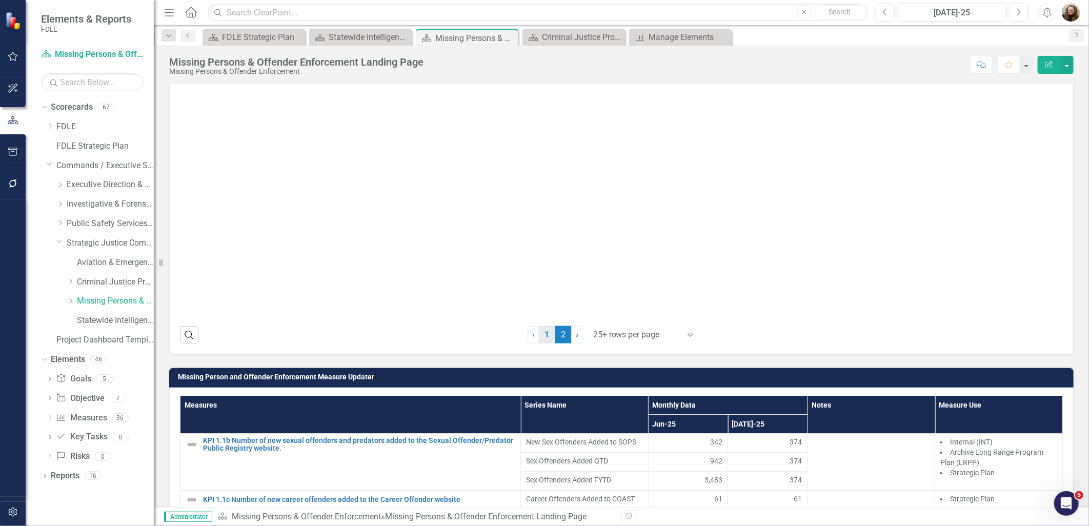
click at [539, 344] on link "1" at bounding box center [547, 334] width 16 height 17
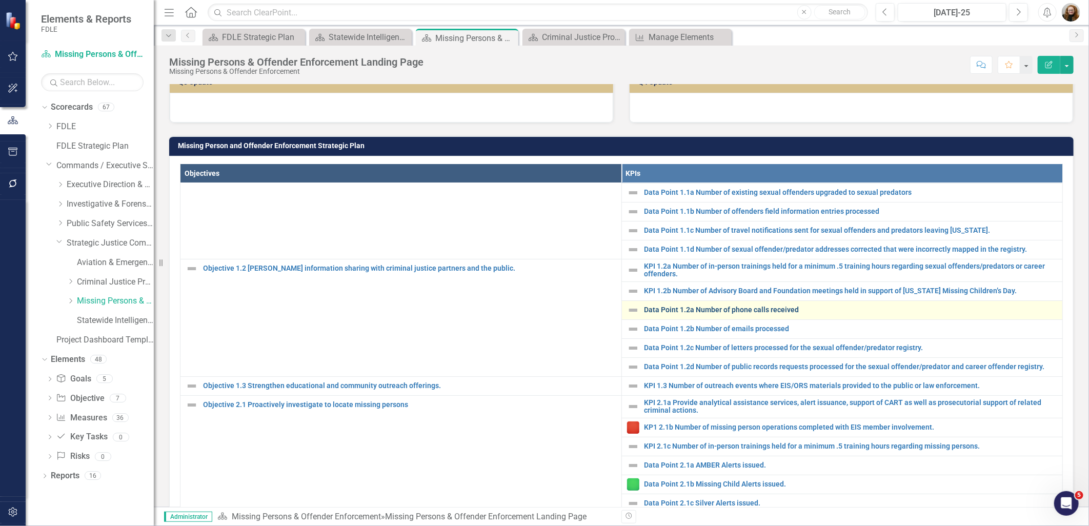
scroll to position [0, 0]
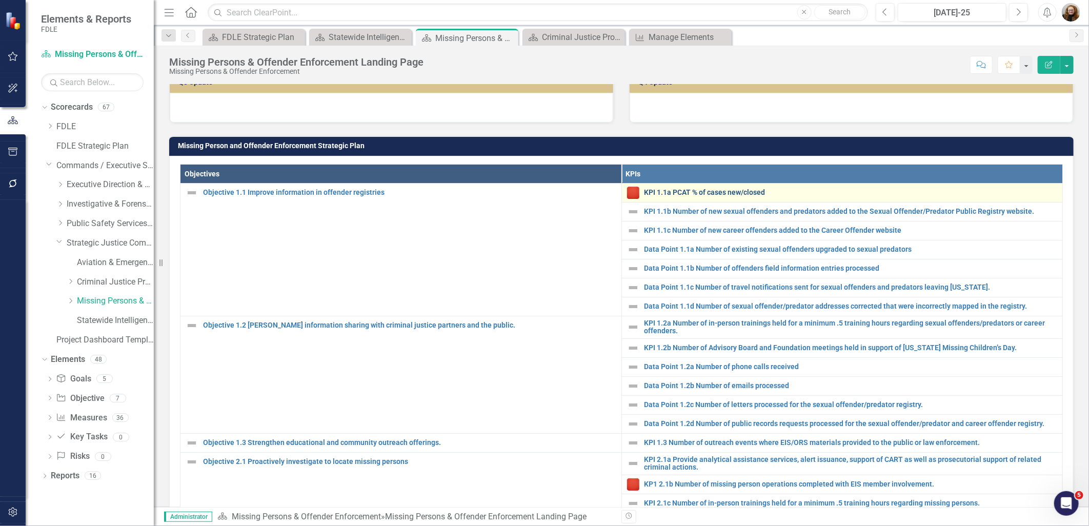
click at [749, 196] on link "KPI 1.1a PCAT % of cases new/closed" at bounding box center [851, 193] width 413 height 8
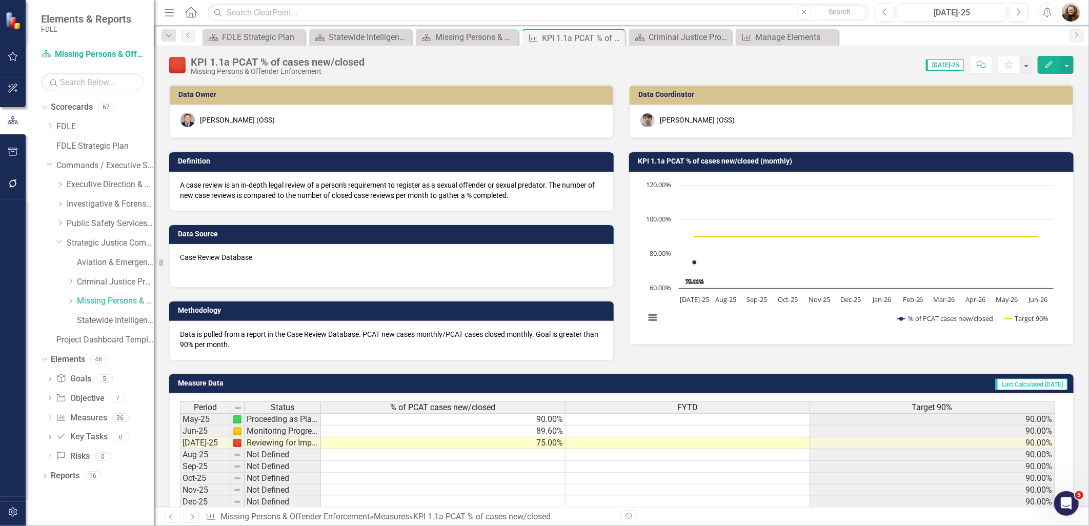
click at [1047, 68] on icon "Edit" at bounding box center [1049, 64] width 9 height 7
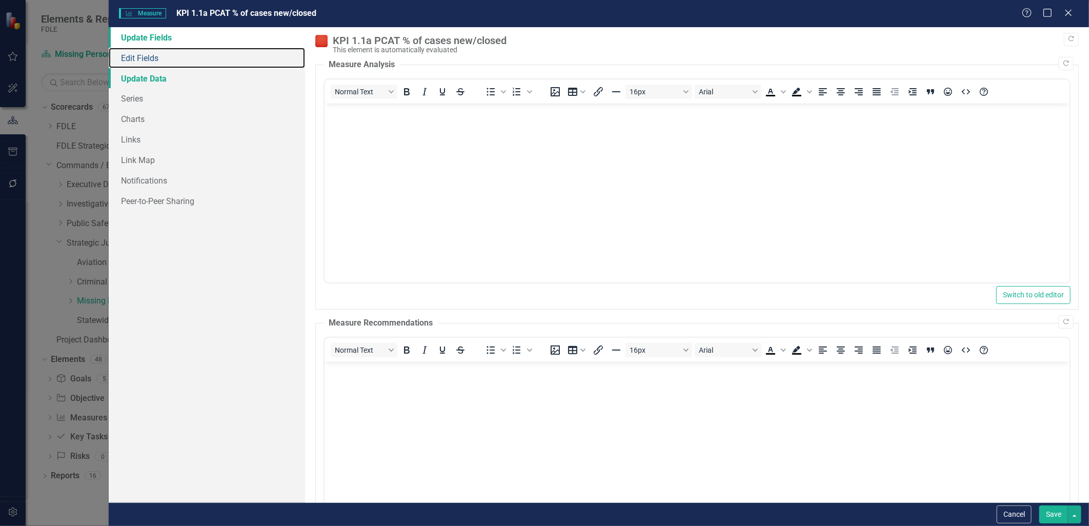
drag, startPoint x: 143, startPoint y: 61, endPoint x: 183, endPoint y: 72, distance: 41.7
click at [143, 61] on link "Edit Fields" at bounding box center [207, 58] width 196 height 21
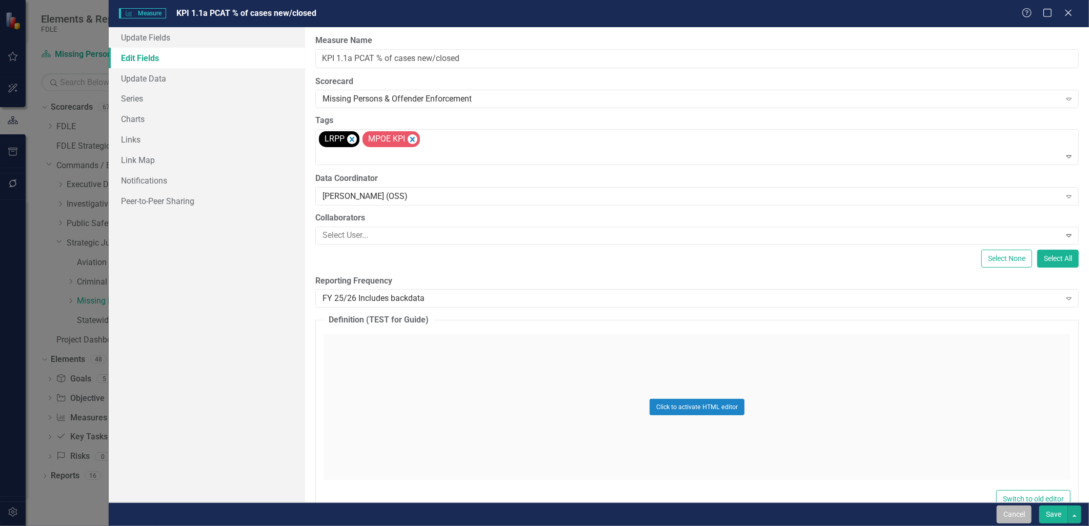
click at [1009, 510] on button "Cancel" at bounding box center [1014, 515] width 35 height 18
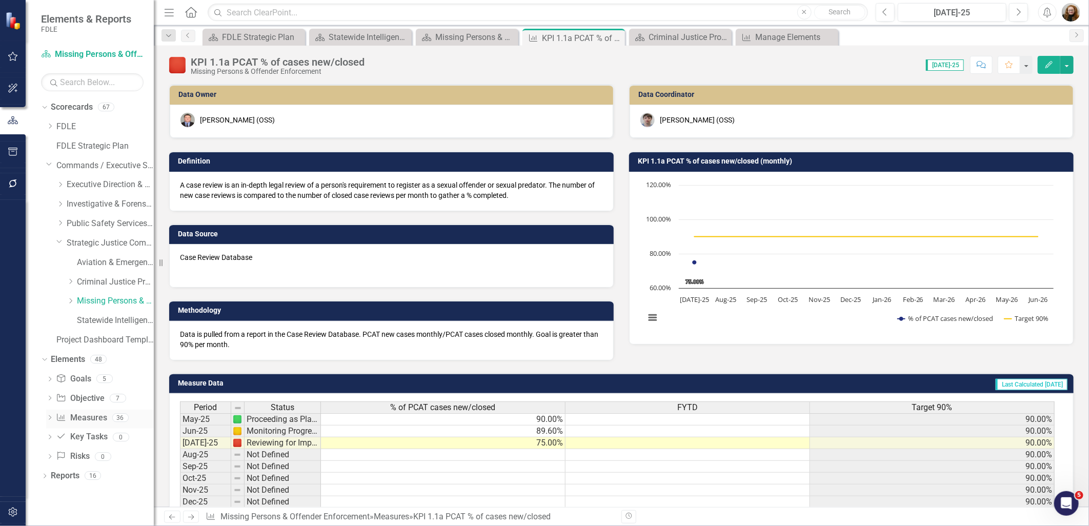
click at [89, 418] on link "Measure Measures" at bounding box center [81, 418] width 51 height 12
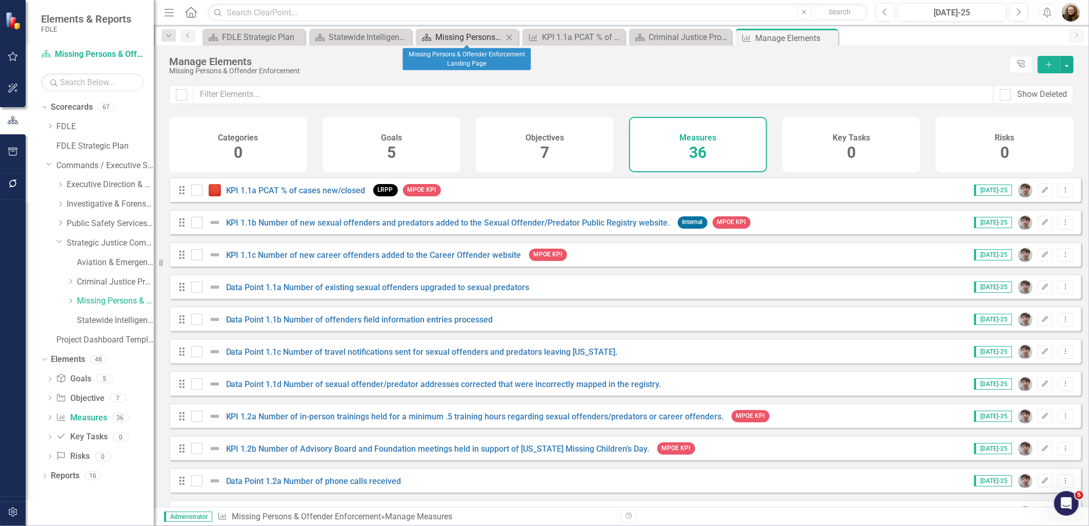
click at [453, 34] on div "Missing Persons & Offender Enforcement Landing Page" at bounding box center [469, 37] width 68 height 13
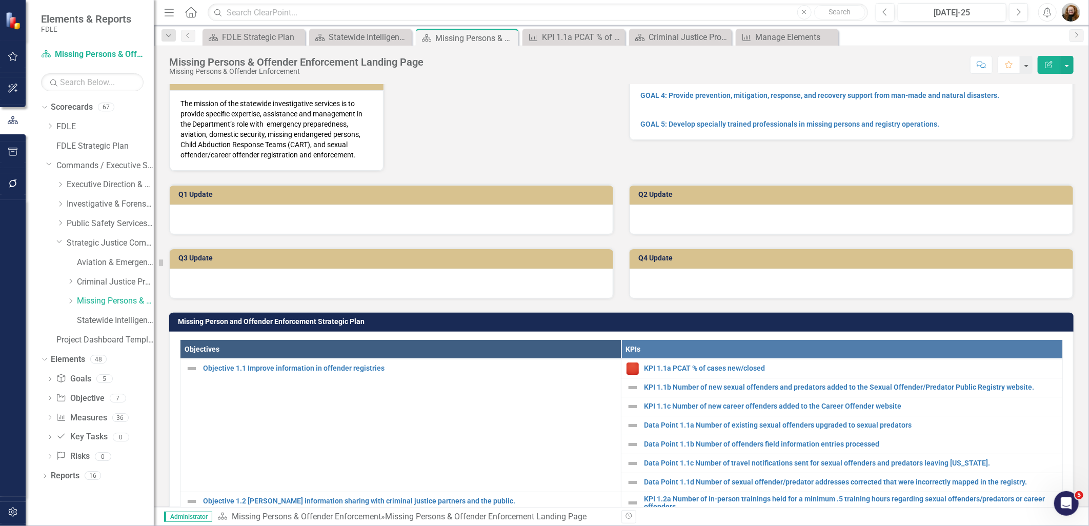
scroll to position [285, 0]
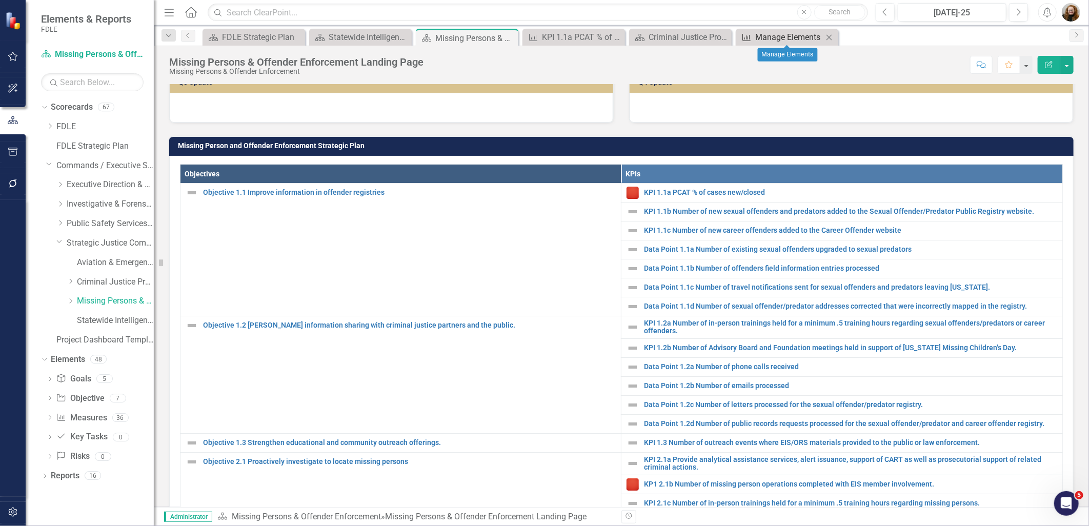
click at [790, 33] on div "Manage Elements" at bounding box center [790, 37] width 68 height 13
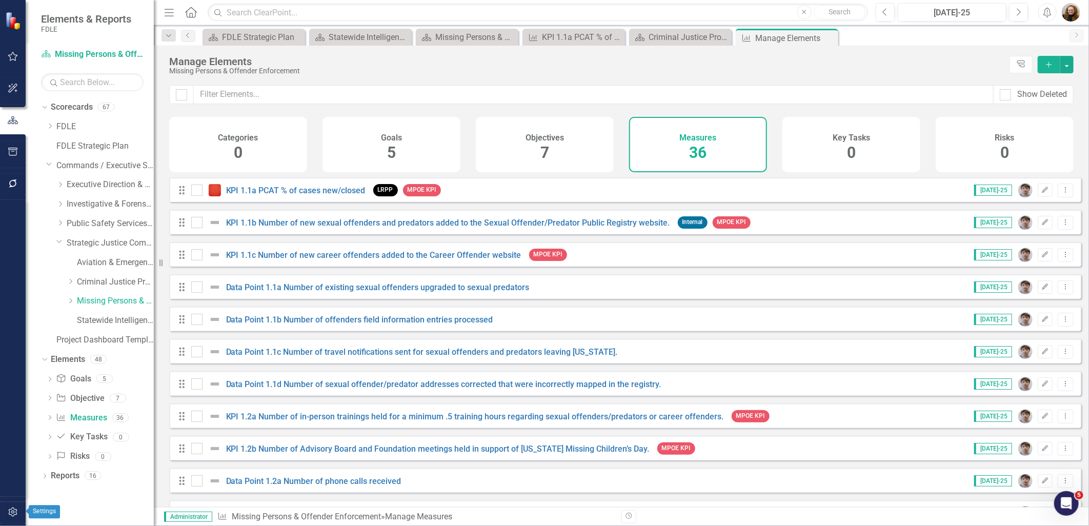
click at [13, 511] on icon "button" at bounding box center [12, 512] width 9 height 9
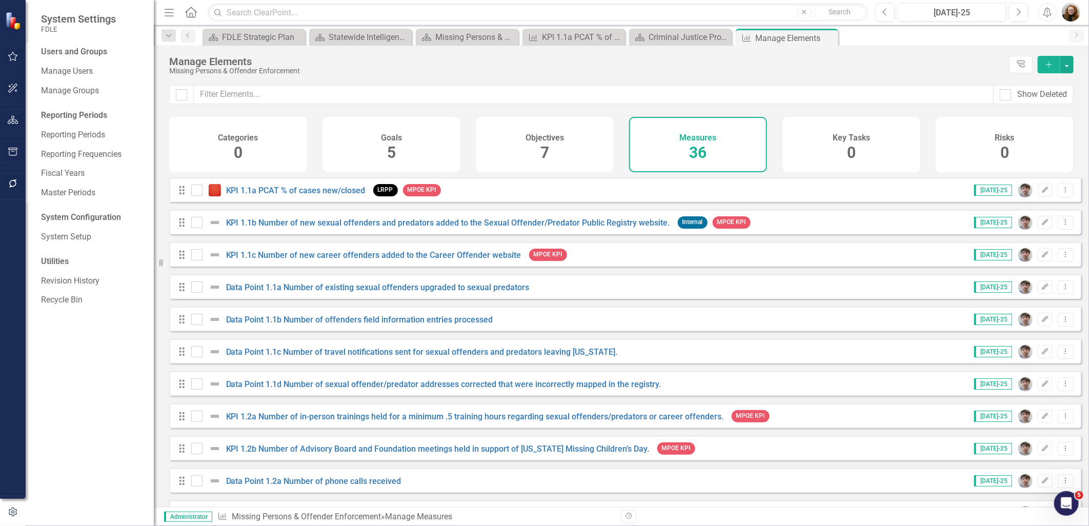
click at [64, 313] on div "Users and Groups Manage Users Manage Groups Reporting Periods Reporting Periods…" at bounding box center [90, 286] width 128 height 480
click at [71, 304] on link "Recycle Bin" at bounding box center [92, 300] width 103 height 12
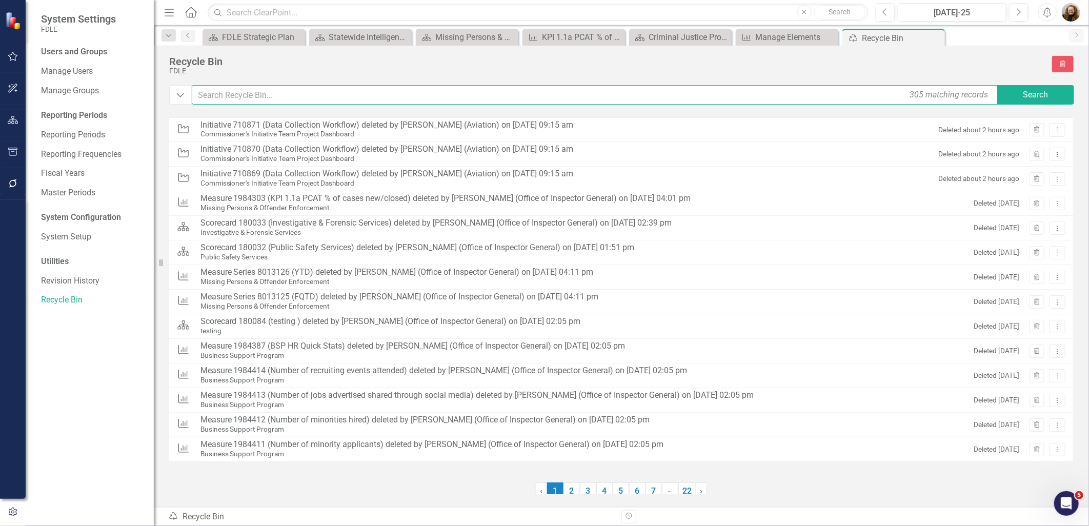
click at [292, 98] on input "text" at bounding box center [596, 94] width 808 height 19
type input "number of career"
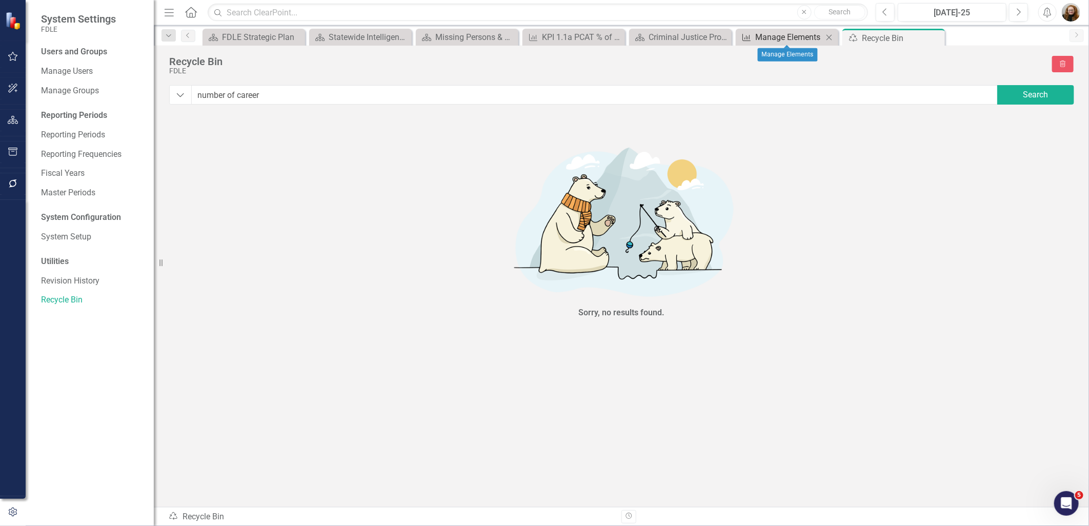
click at [753, 36] on link "Measure Manage Elements" at bounding box center [781, 37] width 85 height 13
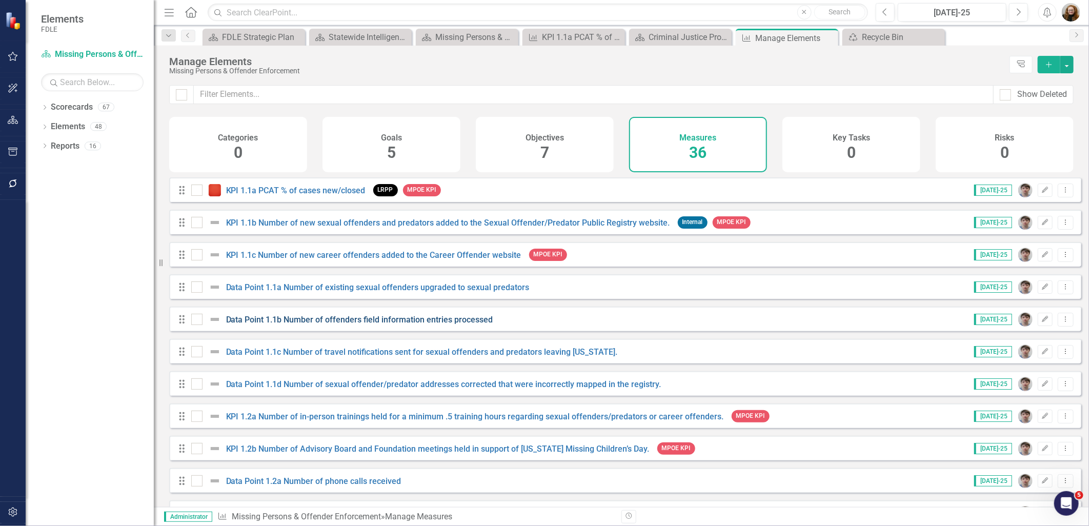
click at [363, 325] on link "Data Point 1.1b Number of offenders field information entries processed" at bounding box center [359, 320] width 267 height 10
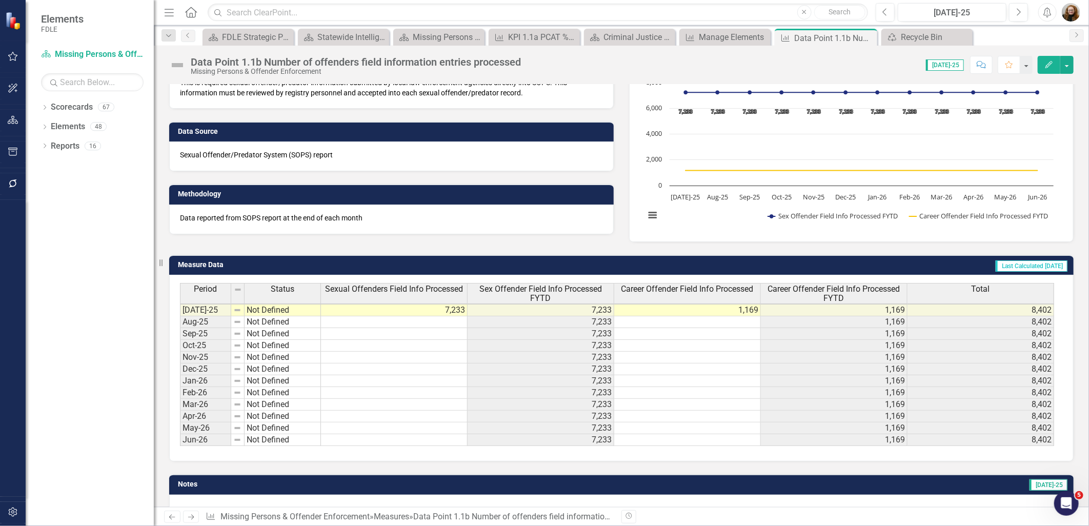
scroll to position [135, 0]
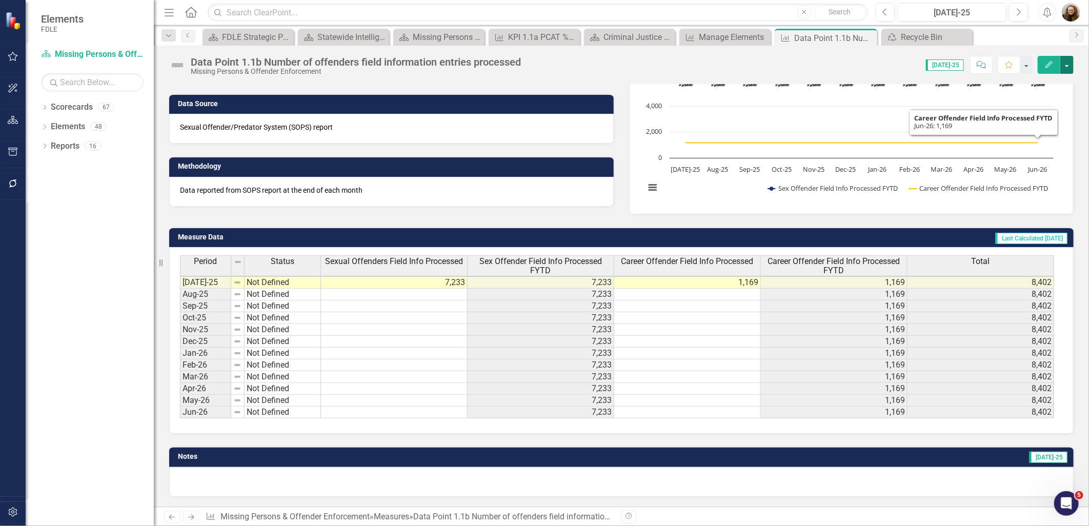
click at [1067, 69] on button "button" at bounding box center [1067, 65] width 13 height 18
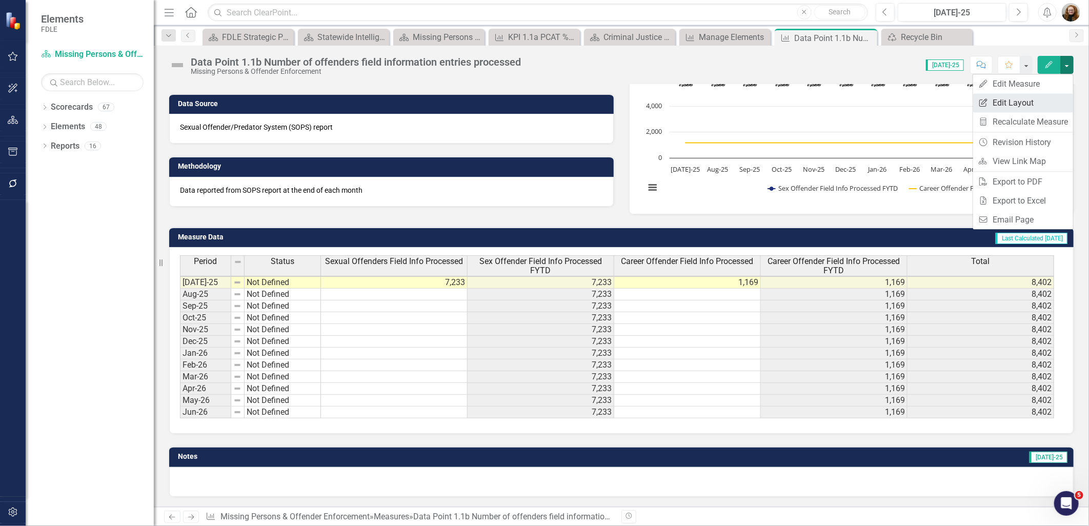
click at [1016, 99] on link "Edit Report Edit Layout" at bounding box center [1024, 102] width 100 height 19
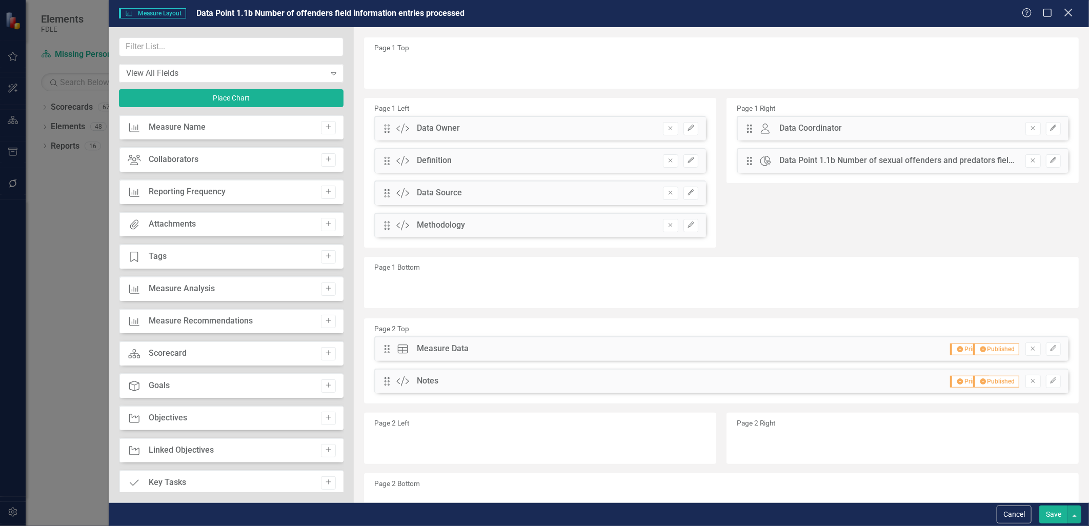
click at [1068, 16] on icon "Close" at bounding box center [1068, 13] width 13 height 10
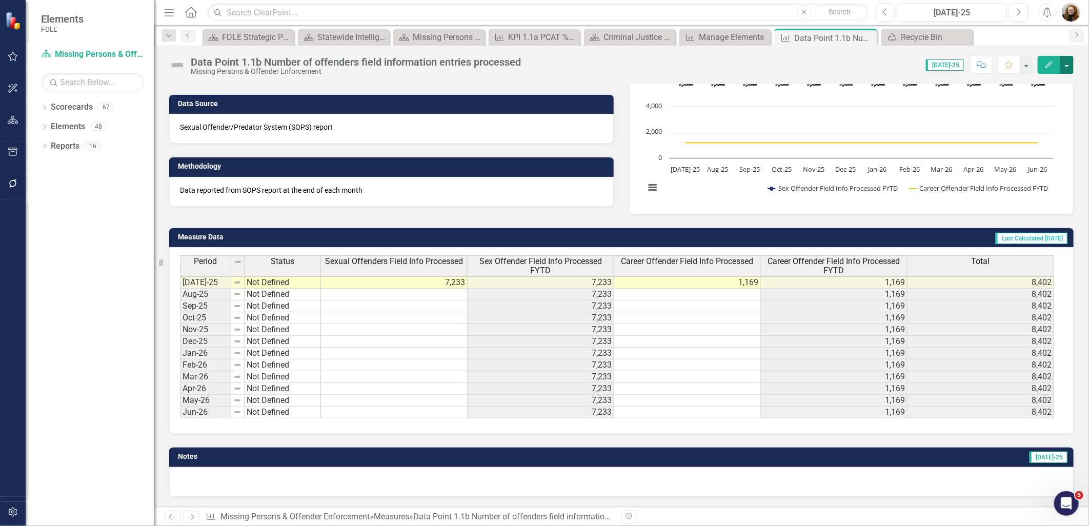
click at [1067, 59] on button "button" at bounding box center [1067, 65] width 13 height 18
click at [1024, 86] on link "Edit Edit Measure" at bounding box center [1024, 83] width 100 height 19
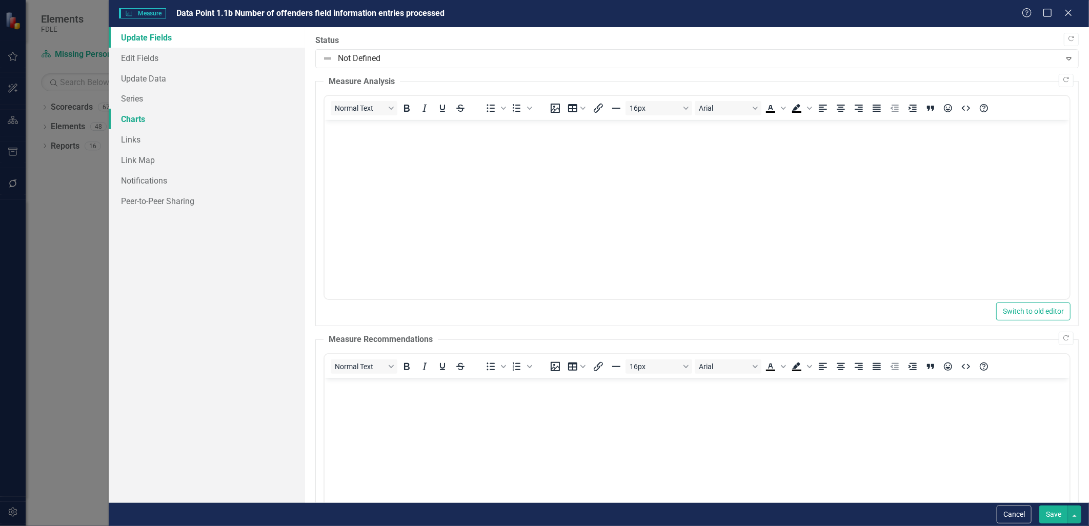
scroll to position [0, 0]
click at [137, 101] on link "Series" at bounding box center [207, 98] width 196 height 21
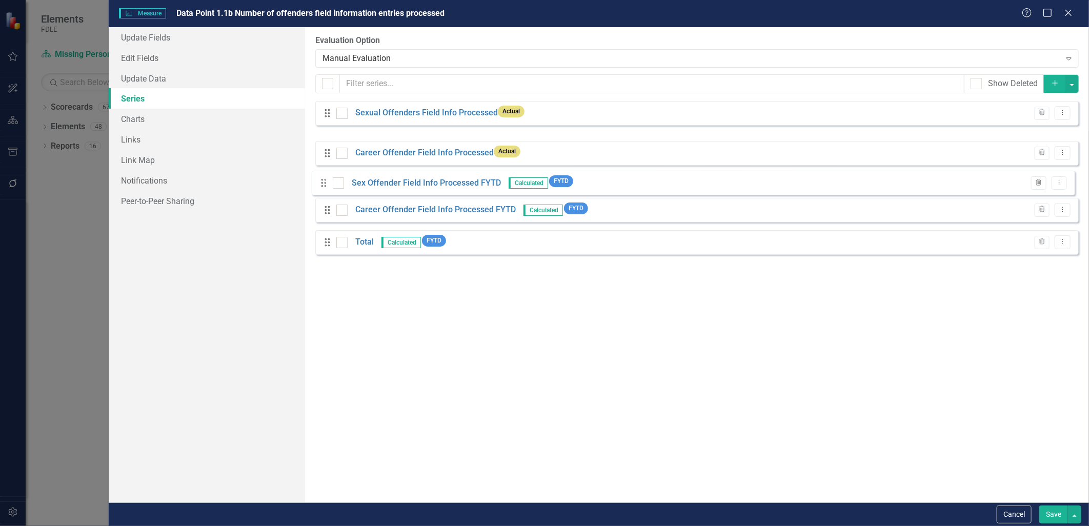
drag, startPoint x: 329, startPoint y: 150, endPoint x: 326, endPoint y: 188, distance: 37.6
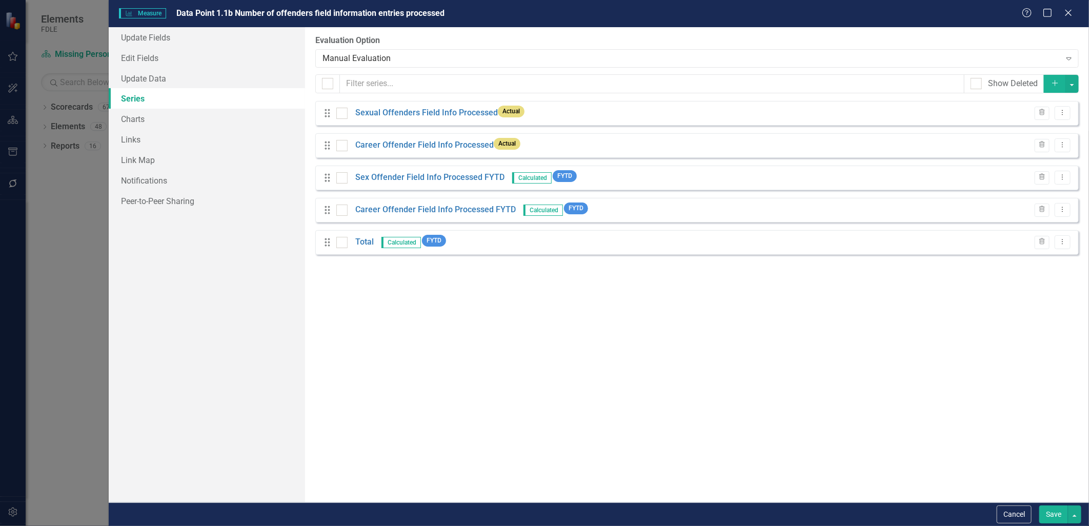
click at [1049, 520] on button "Save" at bounding box center [1054, 515] width 29 height 18
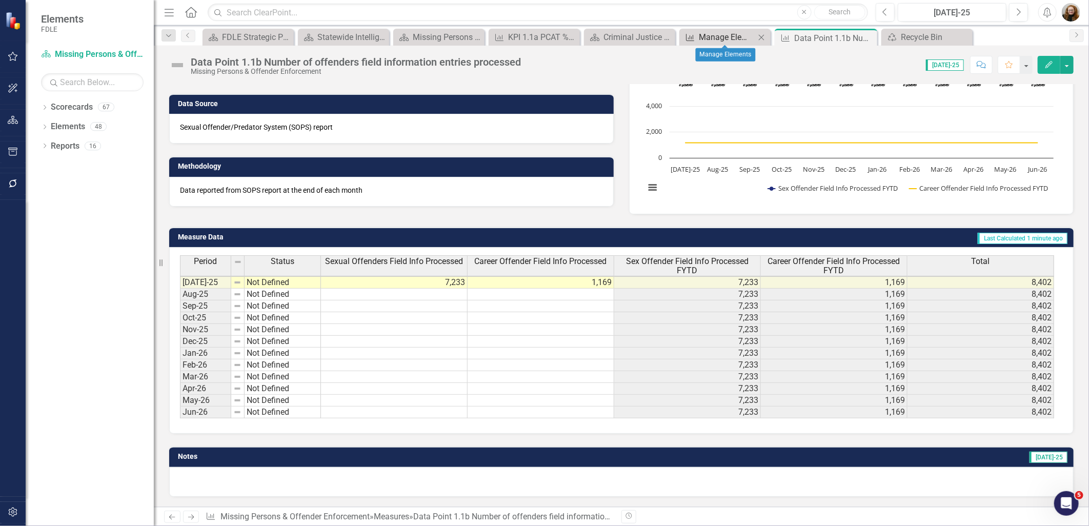
click at [727, 39] on div "Manage Elements" at bounding box center [727, 37] width 56 height 13
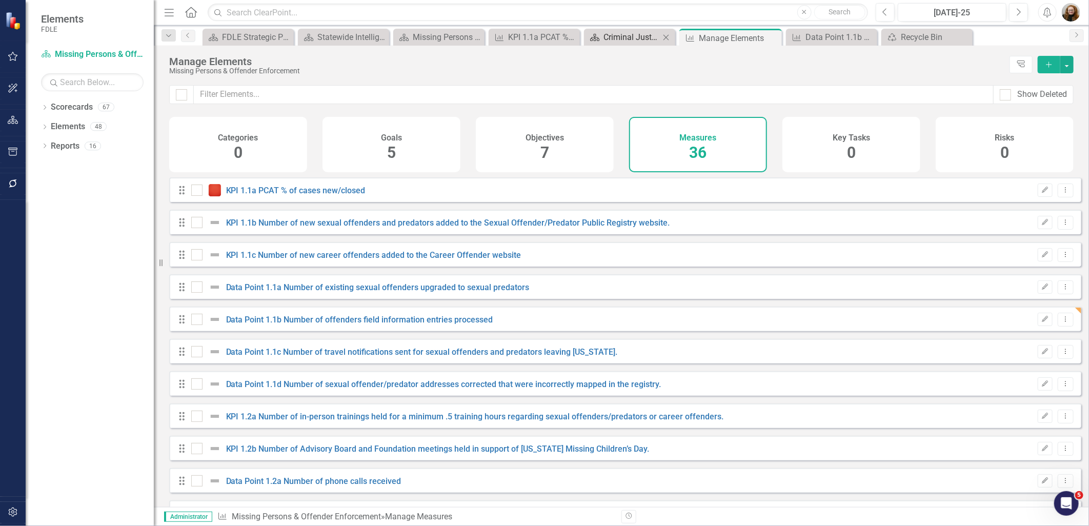
click at [631, 40] on div "Criminal Justice Professionalism, Standards & Training Services Landing Page" at bounding box center [632, 37] width 56 height 13
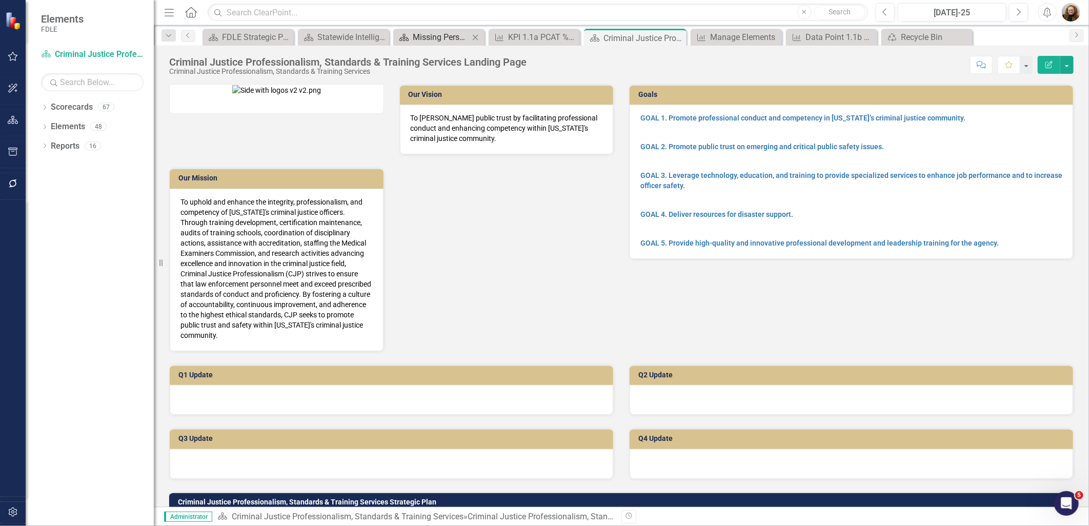
click at [420, 37] on div "Missing Persons & Offender Enforcement Landing Page" at bounding box center [441, 37] width 56 height 13
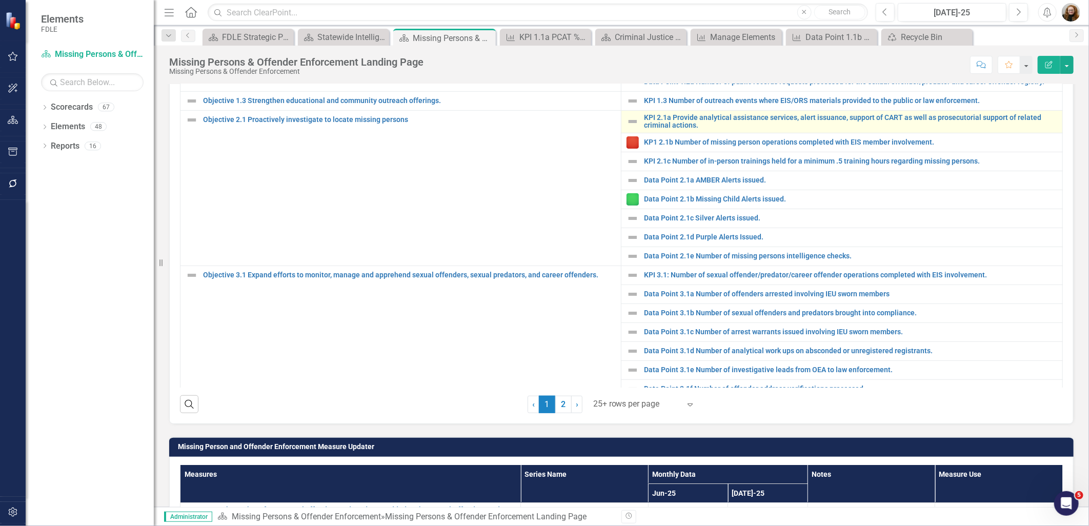
scroll to position [183, 0]
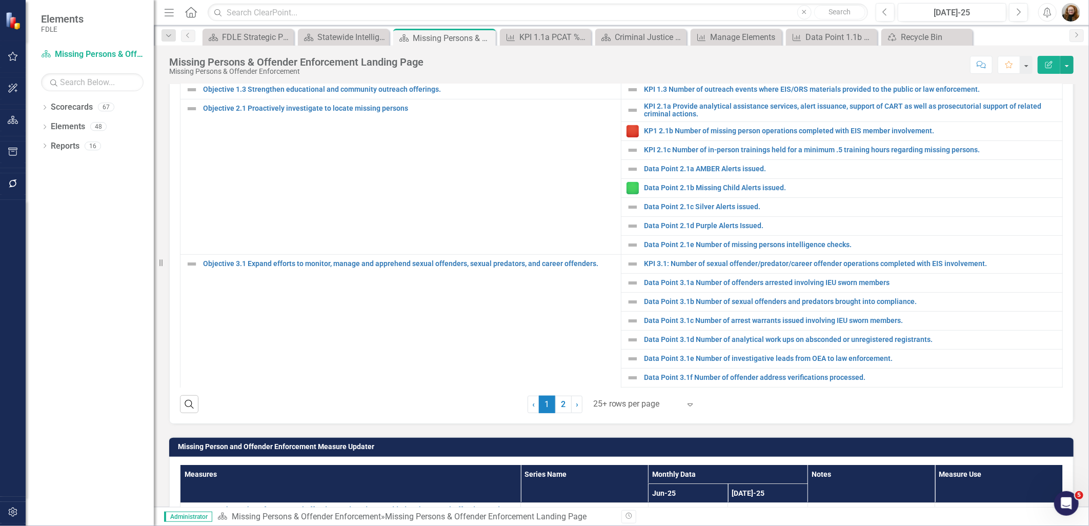
drag, startPoint x: 560, startPoint y: 424, endPoint x: 566, endPoint y: 406, distance: 18.5
click at [560, 413] on link "2" at bounding box center [563, 404] width 16 height 17
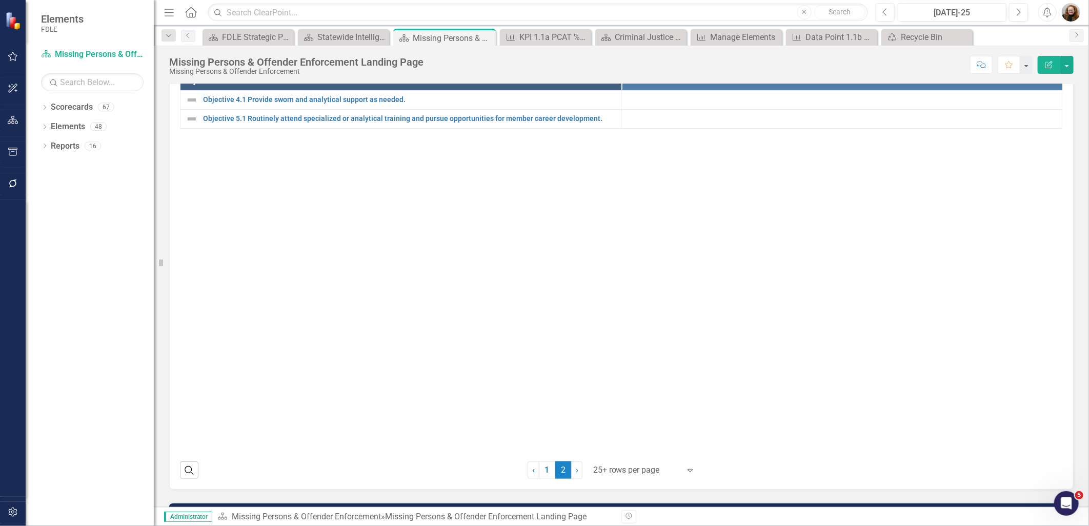
scroll to position [399, 0]
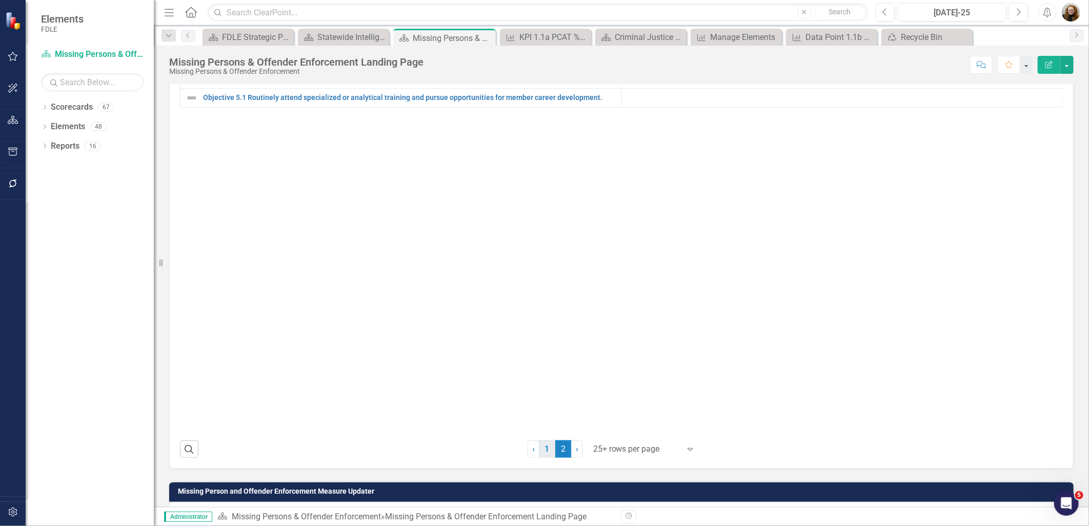
click at [545, 458] on link "1" at bounding box center [547, 449] width 16 height 17
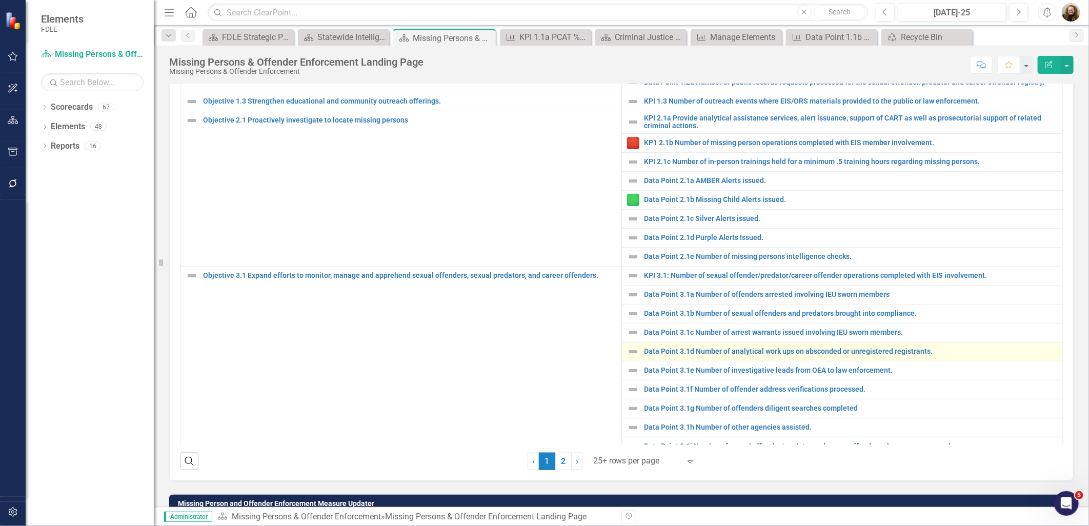
scroll to position [247, 0]
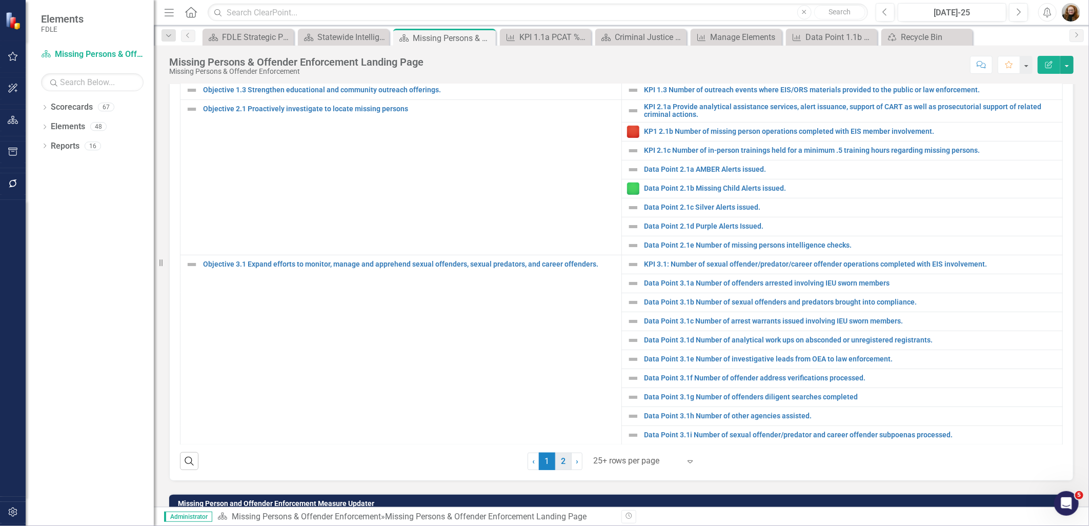
click at [562, 470] on link "2" at bounding box center [563, 461] width 16 height 17
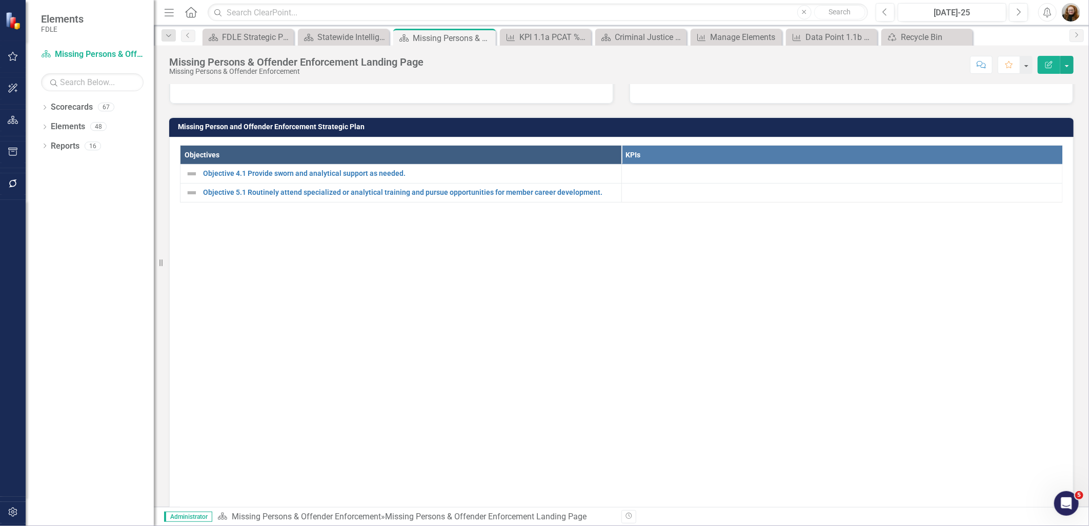
scroll to position [285, 0]
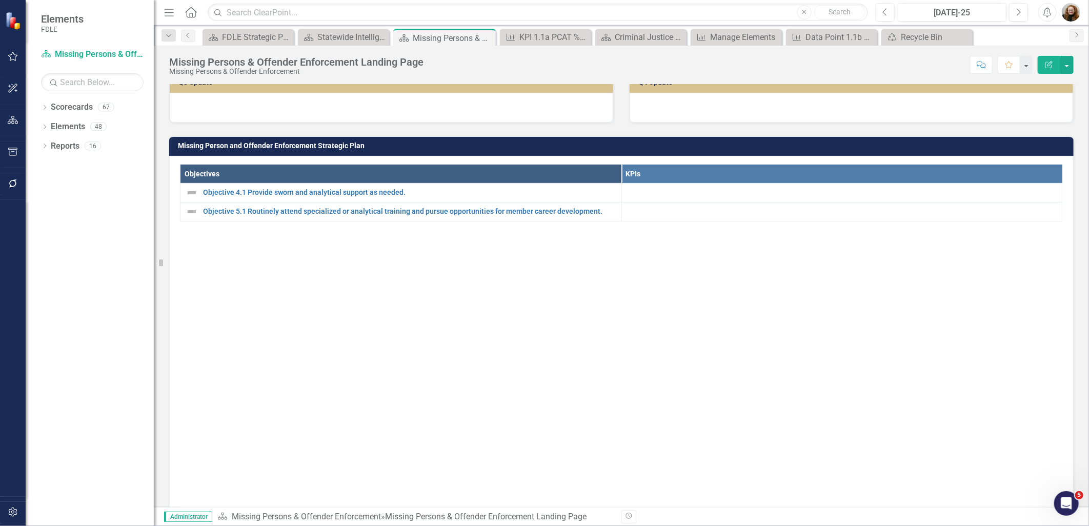
drag, startPoint x: 330, startPoint y: 472, endPoint x: 321, endPoint y: 465, distance: 11.6
click at [326, 472] on div "Objectives KPIs Objective 4.1 Provide sworn and analytical support as needed. L…" at bounding box center [621, 355] width 883 height 383
click at [45, 107] on icon "Dropdown" at bounding box center [44, 109] width 7 height 6
click at [51, 168] on icon "Dropdown" at bounding box center [50, 165] width 8 height 6
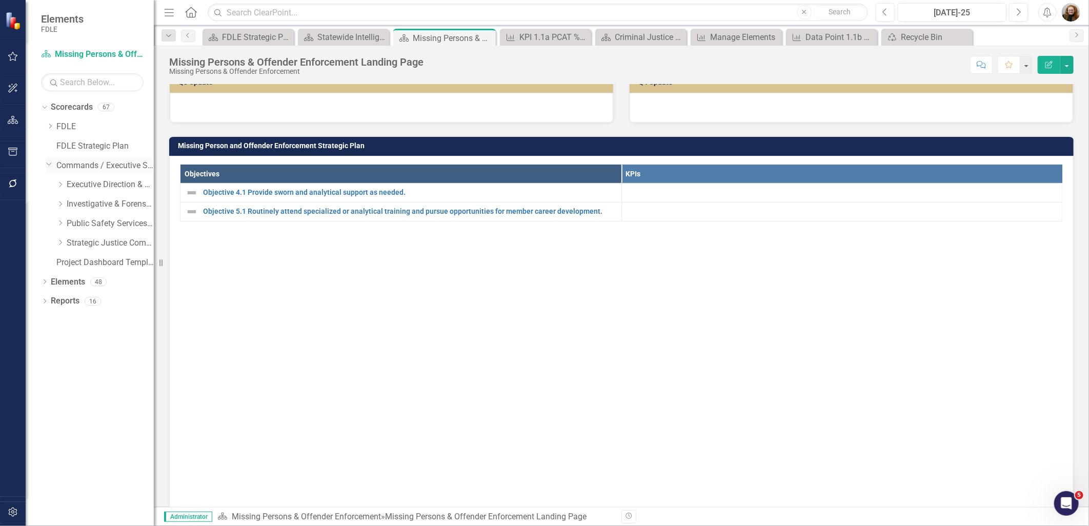
click at [50, 165] on icon "Dropdown" at bounding box center [49, 164] width 6 height 8
click at [339, 39] on div "Statewide Intelligence Landing Page" at bounding box center [346, 37] width 56 height 13
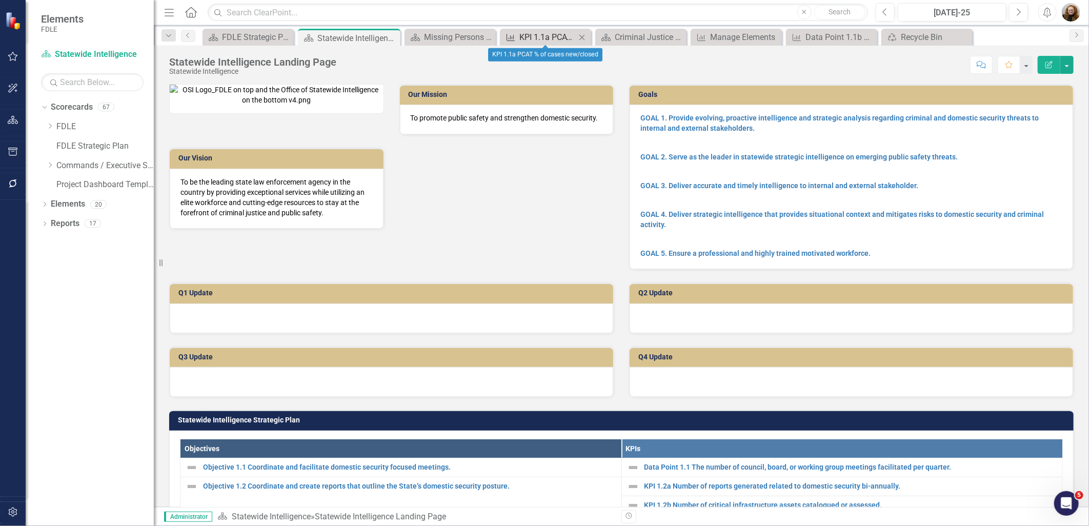
click at [561, 31] on div "KPI 1.1a PCAT % of cases new/closed" at bounding box center [548, 37] width 56 height 13
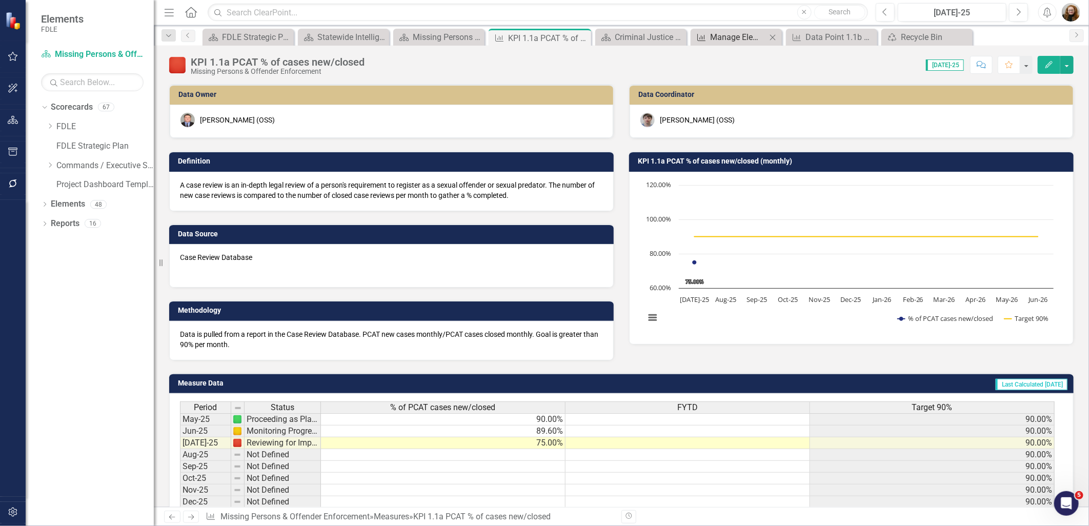
click at [731, 40] on div "Manage Elements" at bounding box center [738, 37] width 56 height 13
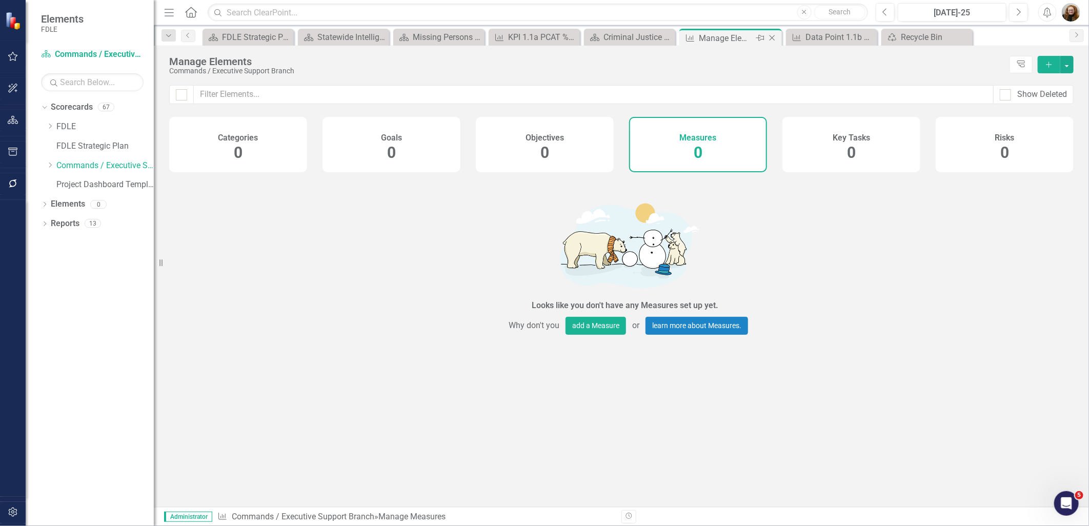
click at [768, 38] on icon "Close" at bounding box center [772, 38] width 10 height 8
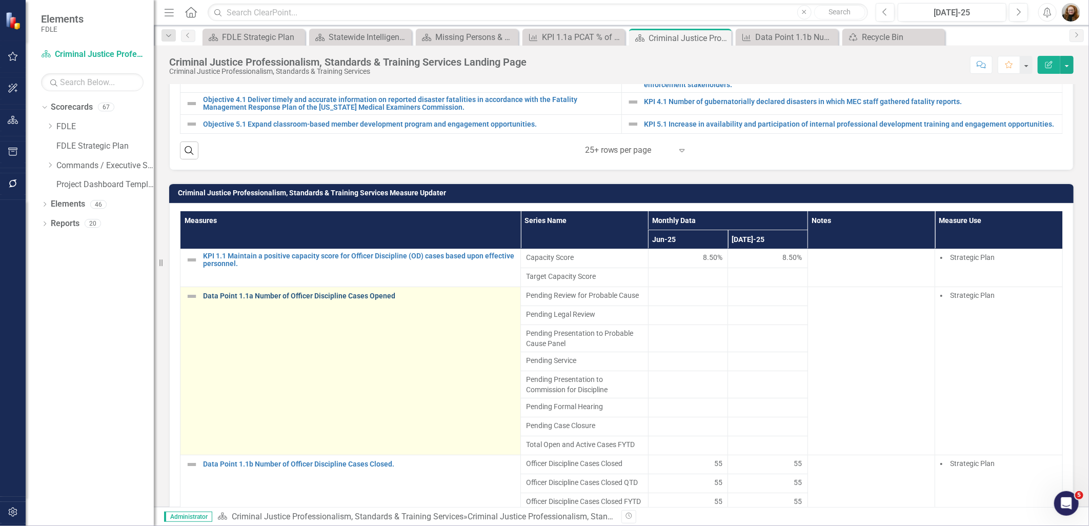
scroll to position [684, 0]
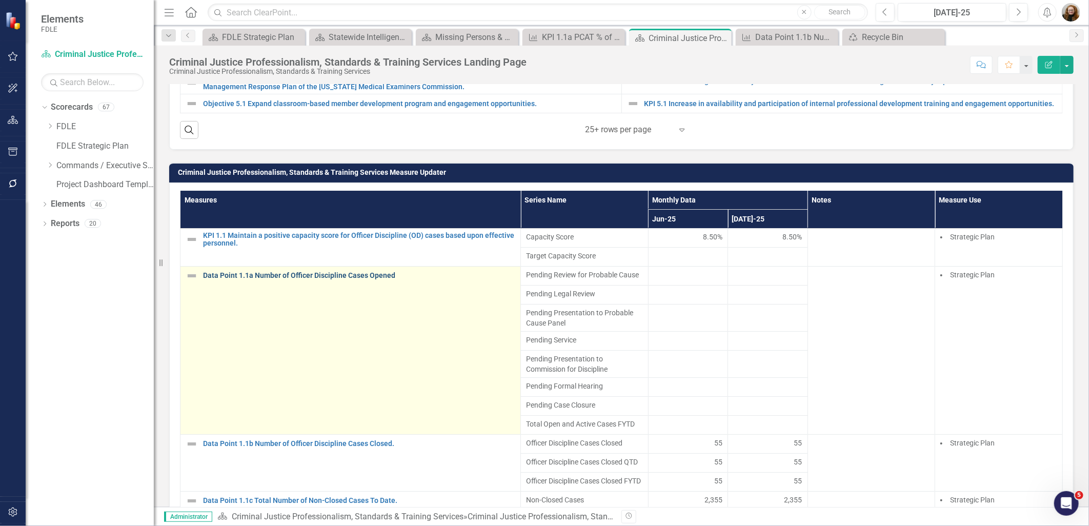
click at [306, 280] on link "Data Point 1.1a Number of Officer Discipline Cases Opened" at bounding box center [359, 276] width 312 height 8
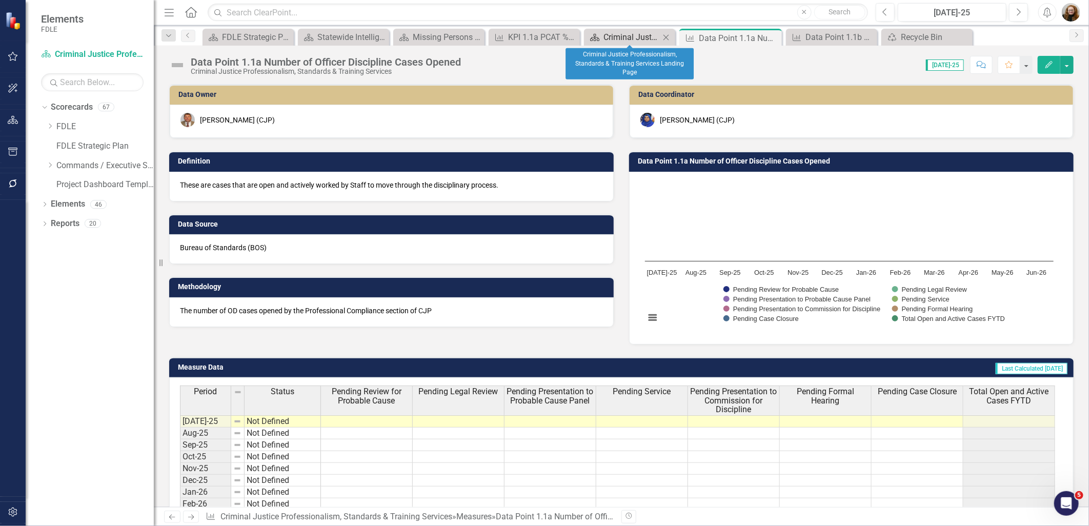
click at [627, 38] on div "Criminal Justice Professionalism, Standards & Training Services Landing Page" at bounding box center [632, 37] width 56 height 13
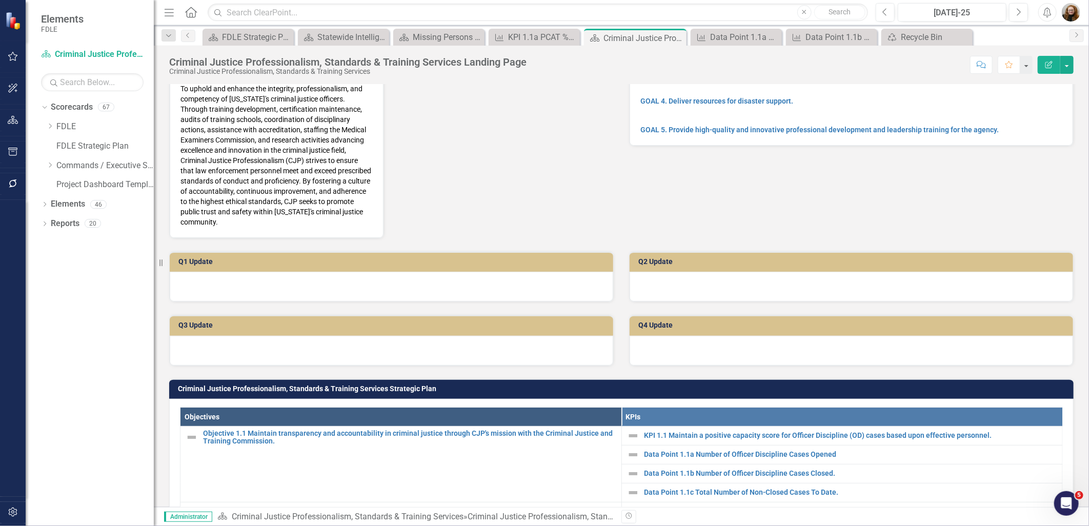
scroll to position [285, 0]
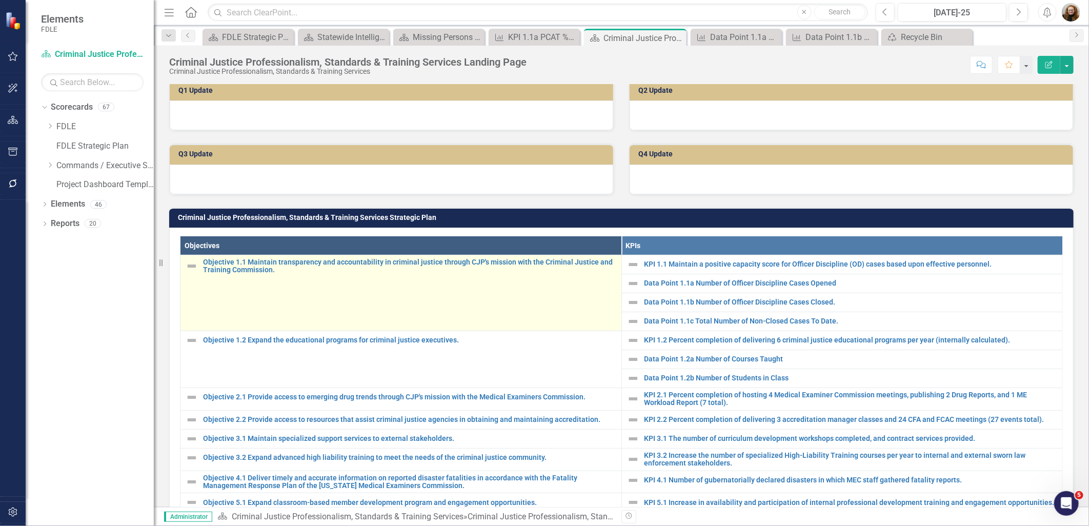
click at [253, 272] on td "Objective 1.1 Maintain transparency and accountability in criminal justice thro…" at bounding box center [402, 293] width 442 height 76
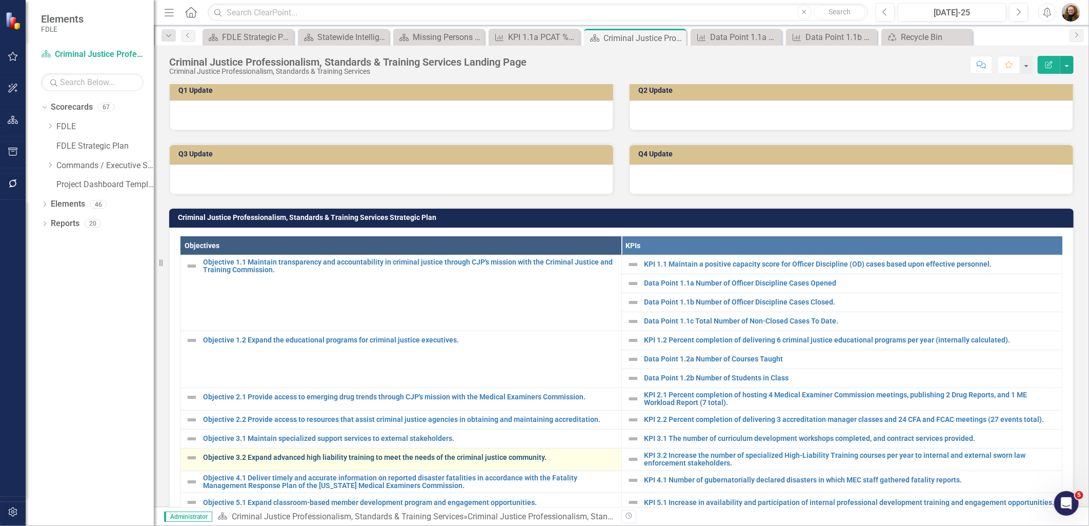
click at [287, 455] on link "Objective 3.2 Expand advanced high liability training to meet the needs of the …" at bounding box center [409, 458] width 413 height 8
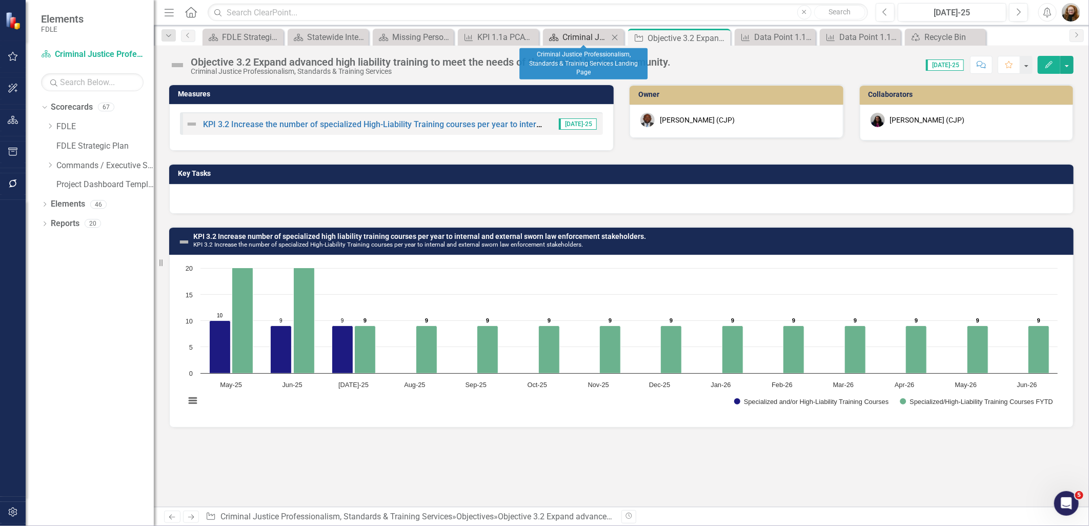
click at [583, 37] on div "Criminal Justice Professionalism, Standards & Training Services Landing Page" at bounding box center [586, 37] width 46 height 13
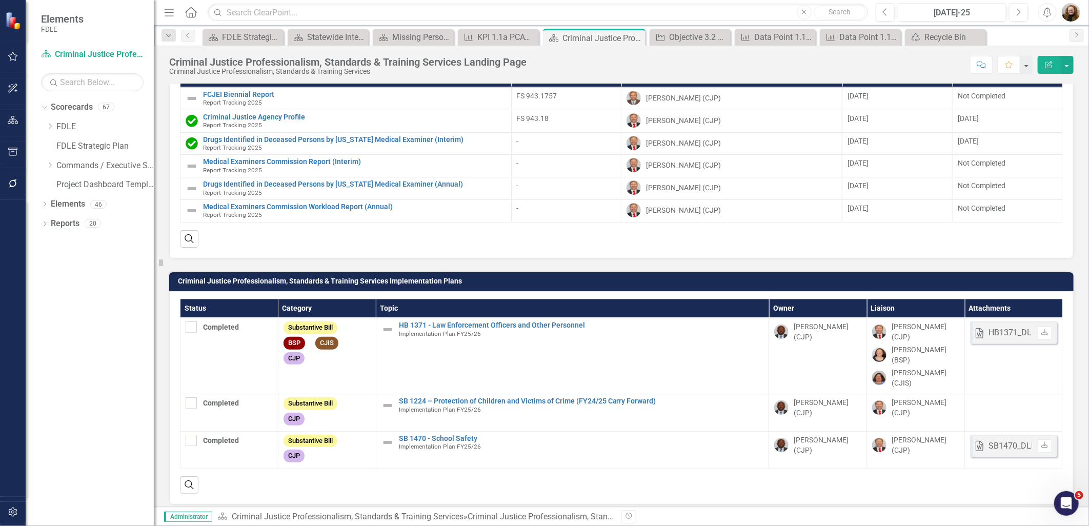
scroll to position [1280, 0]
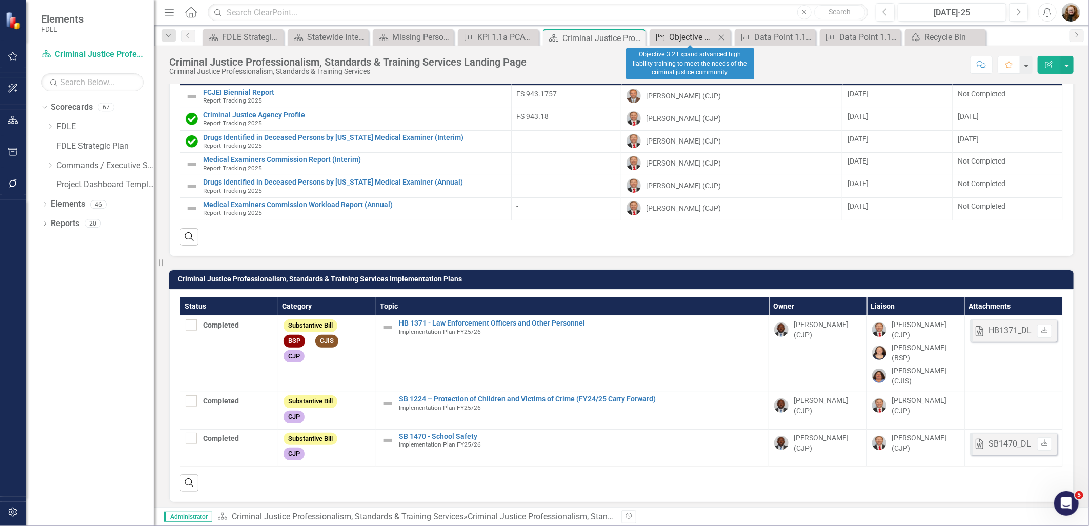
click at [713, 37] on div "Objective 3.2 Expand advanced high liability training to meet the needs of the …" at bounding box center [692, 37] width 46 height 13
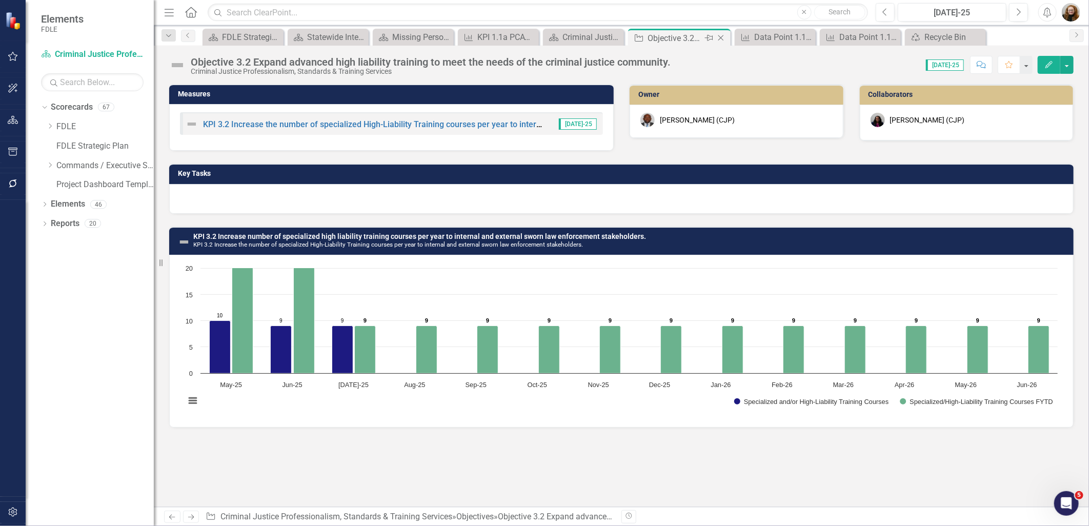
click at [720, 35] on icon "Close" at bounding box center [721, 38] width 10 height 8
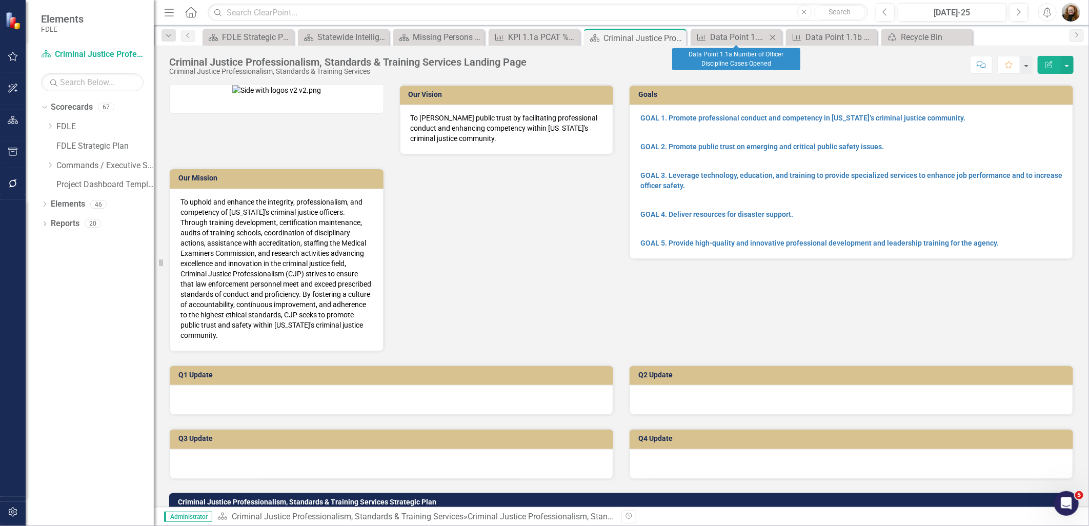
click at [772, 38] on icon "Close" at bounding box center [773, 37] width 10 height 8
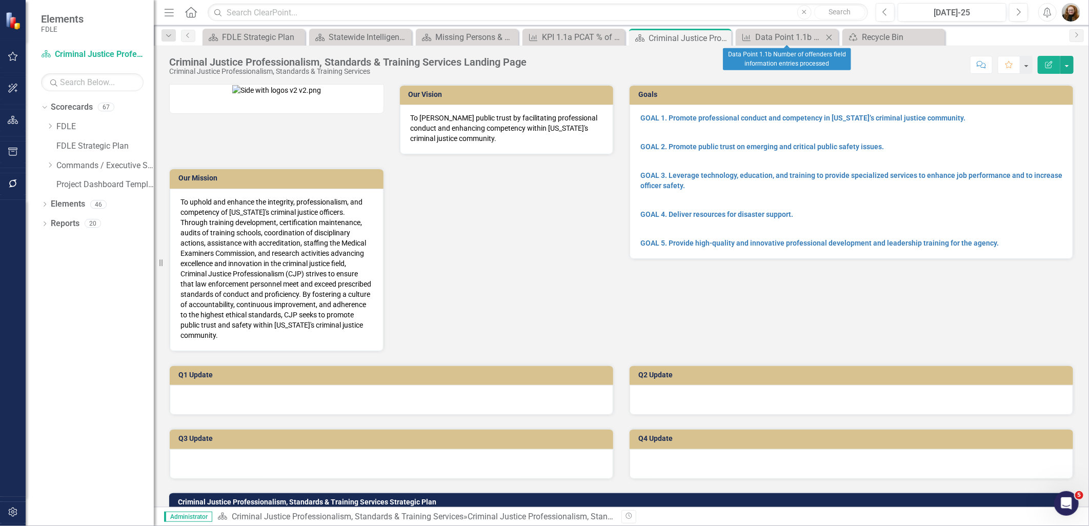
click at [835, 33] on div "Close" at bounding box center [829, 37] width 13 height 13
click at [0, 0] on icon "Close" at bounding box center [0, 0] width 0 height 0
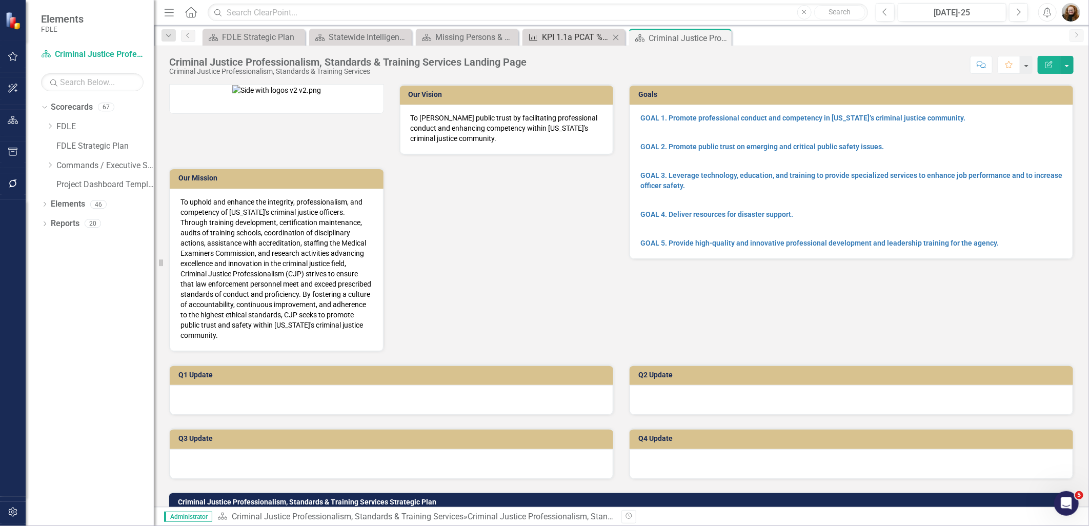
click at [560, 37] on div "KPI 1.1a PCAT % of cases new/closed" at bounding box center [576, 37] width 68 height 13
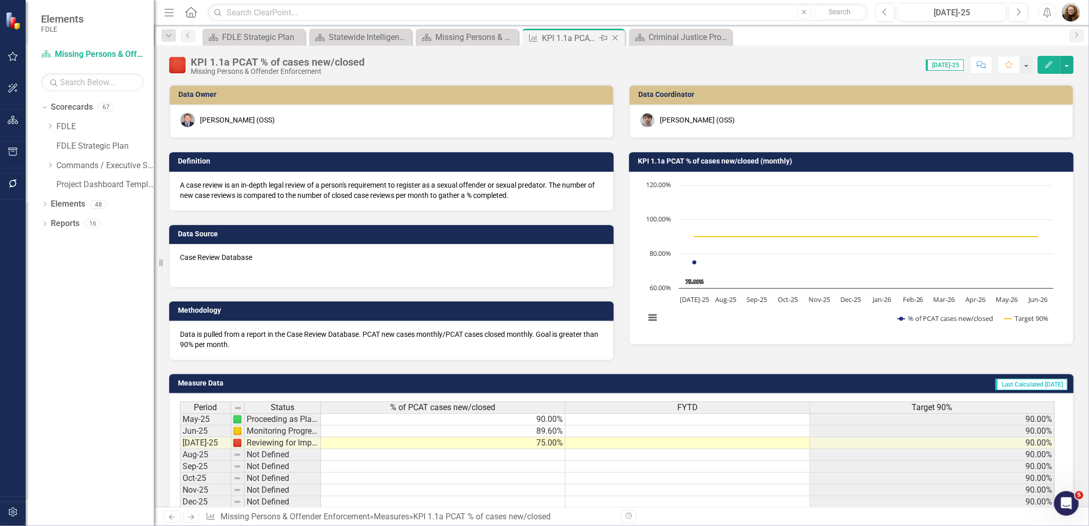
click at [614, 37] on icon "Close" at bounding box center [615, 38] width 10 height 8
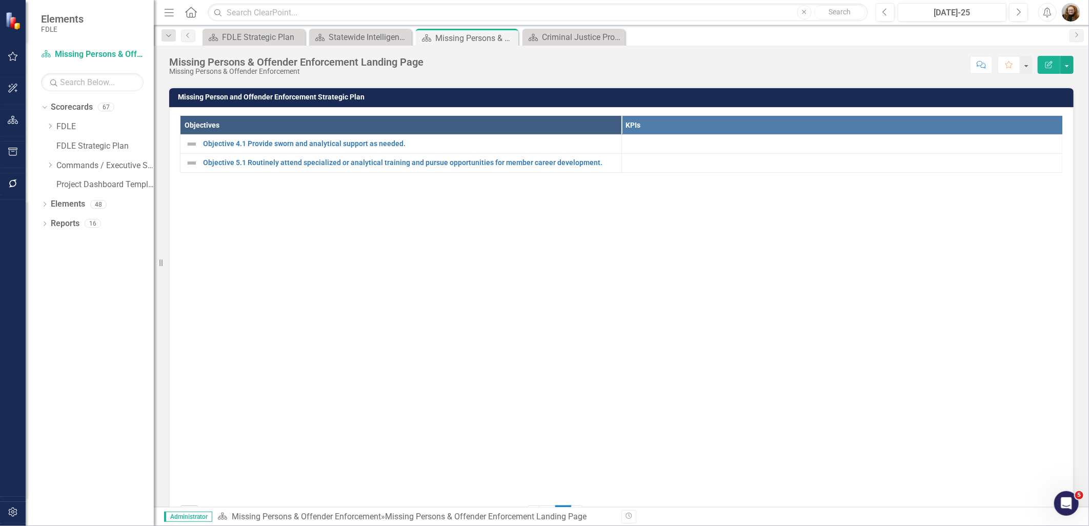
scroll to position [513, 0]
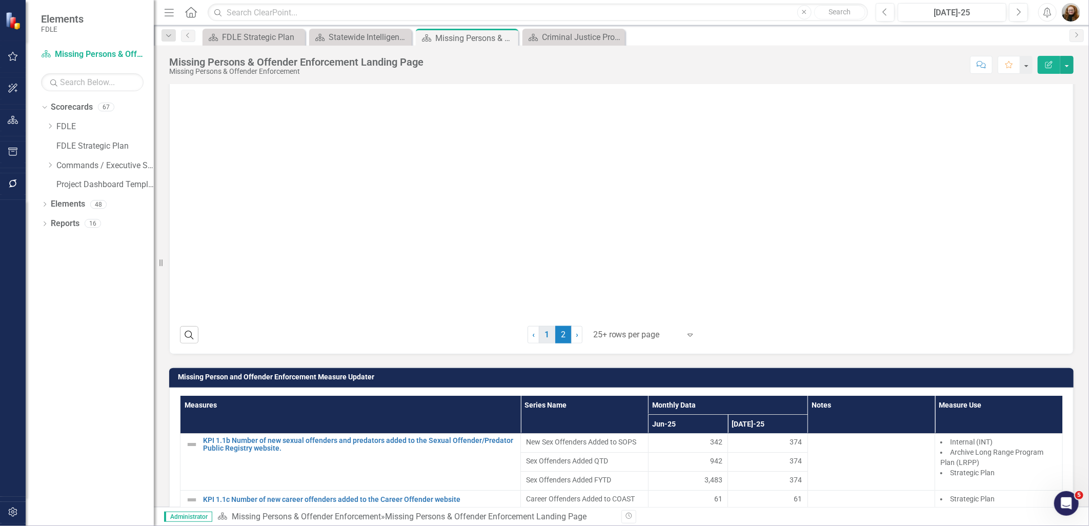
click at [540, 344] on link "1" at bounding box center [547, 334] width 16 height 17
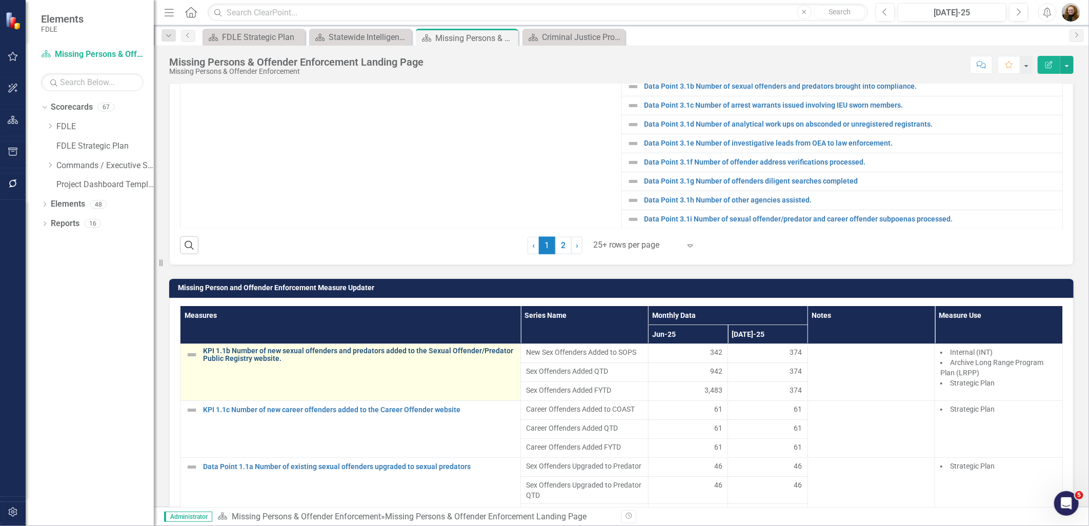
scroll to position [570, 0]
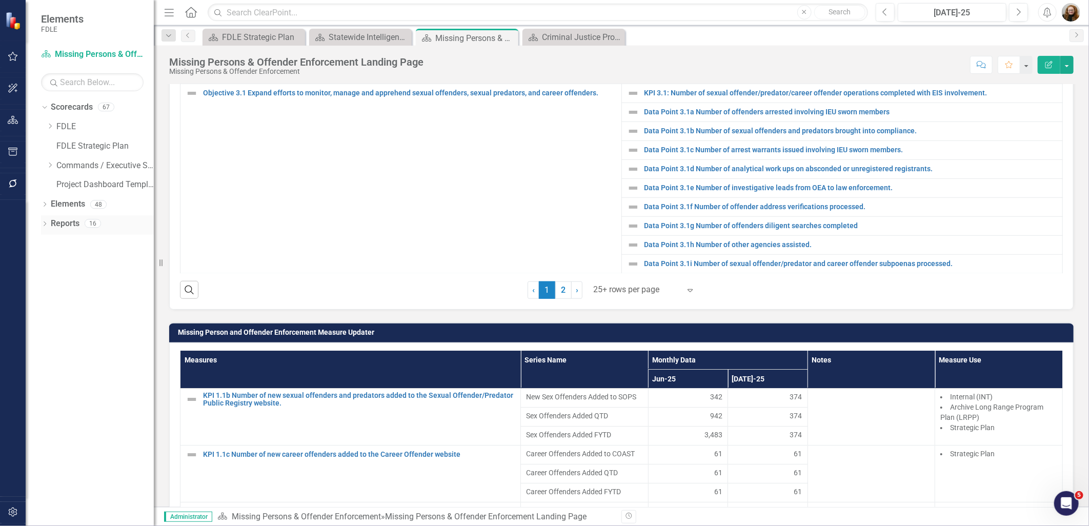
click at [54, 224] on link "Reports" at bounding box center [65, 224] width 29 height 12
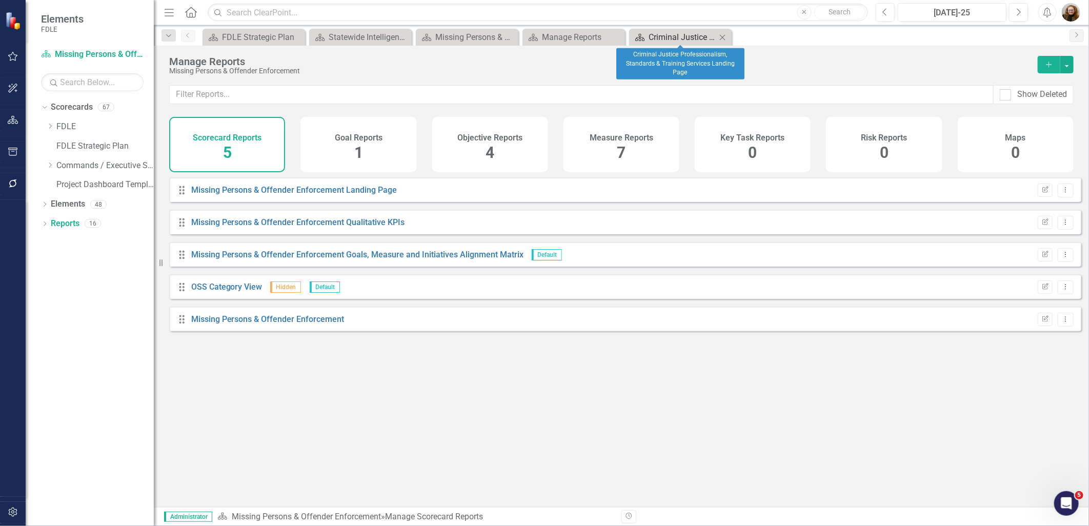
click at [674, 32] on div "Criminal Justice Professionalism, Standards & Training Services Landing Page" at bounding box center [683, 37] width 68 height 13
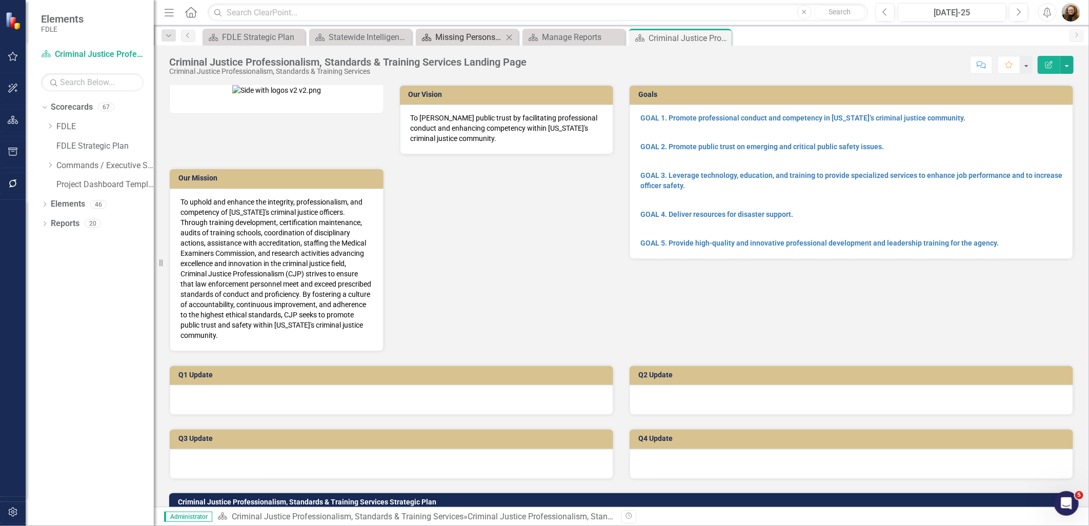
click at [451, 43] on div "Missing Persons & Offender Enforcement Landing Page" at bounding box center [469, 37] width 68 height 13
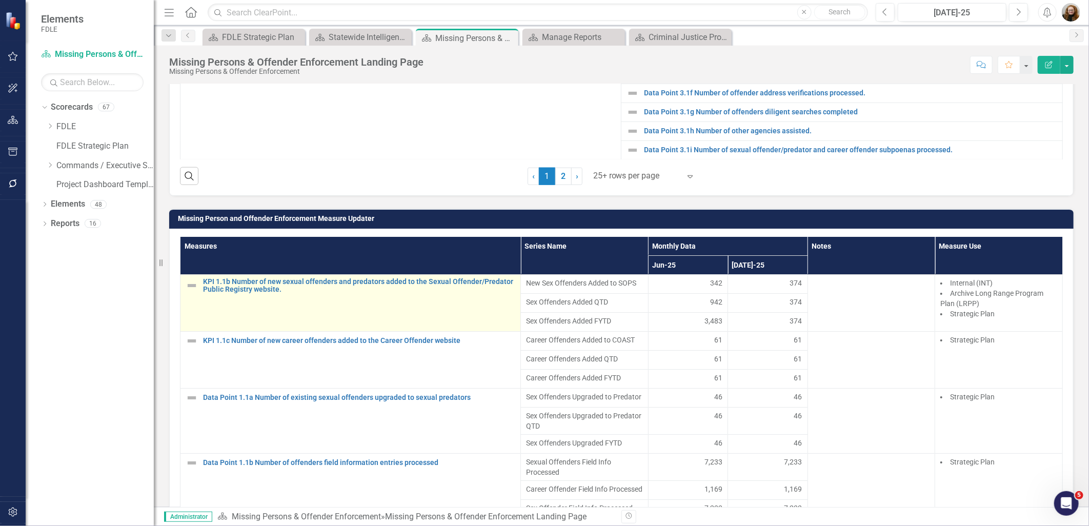
scroll to position [57, 0]
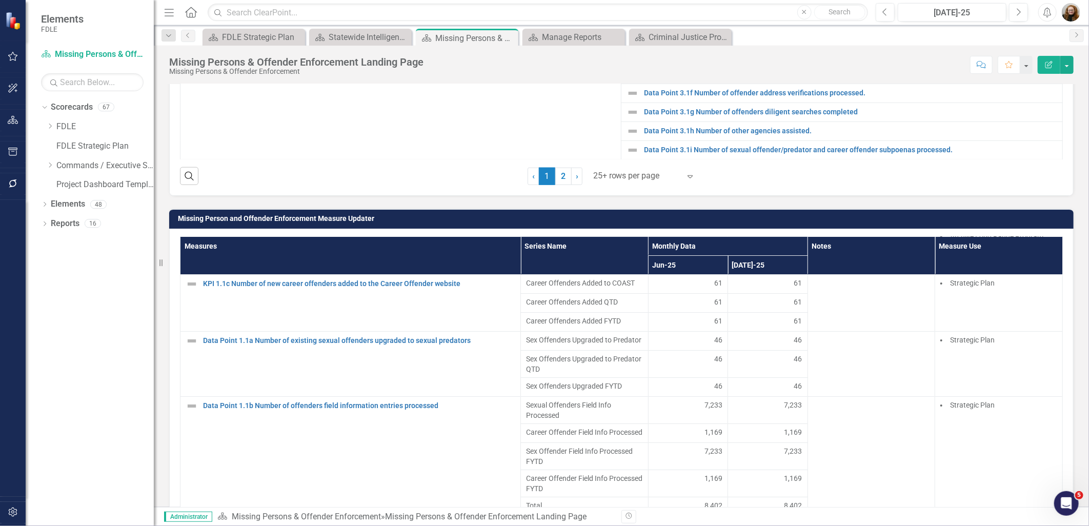
click at [876, 223] on h3 "Missing Person and Offender Enforcement Measure Updater" at bounding box center [623, 219] width 891 height 8
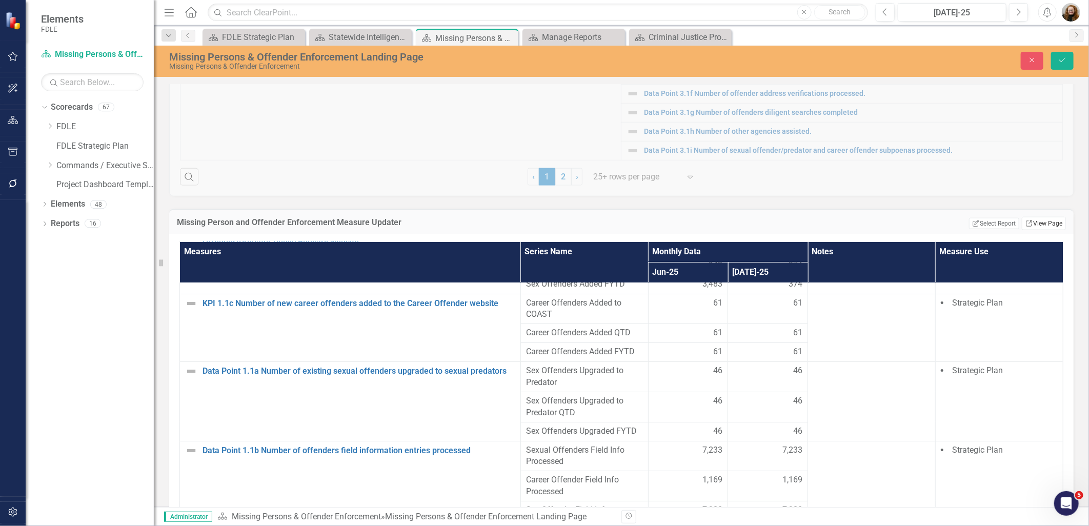
click at [1039, 230] on link "Link View Page" at bounding box center [1044, 223] width 44 height 13
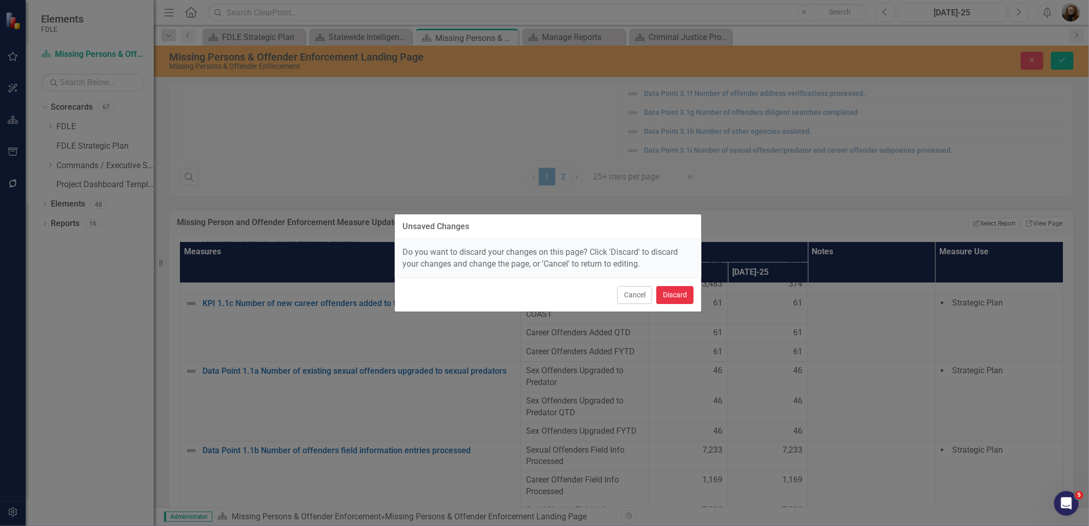
click at [665, 289] on button "Discard" at bounding box center [675, 295] width 37 height 18
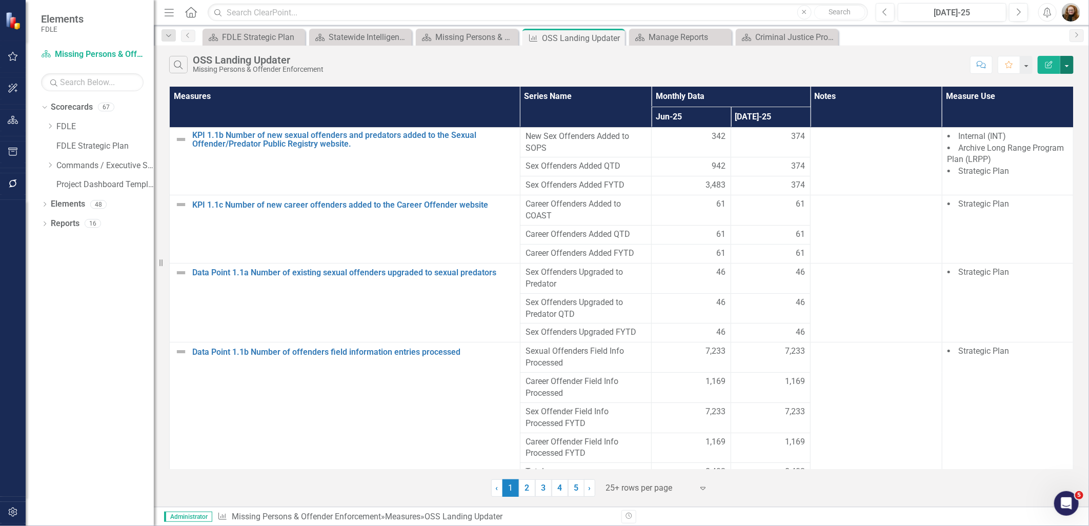
click at [1069, 68] on button "button" at bounding box center [1067, 65] width 13 height 18
click at [1048, 84] on link "Edit Report Edit Report" at bounding box center [1033, 83] width 81 height 19
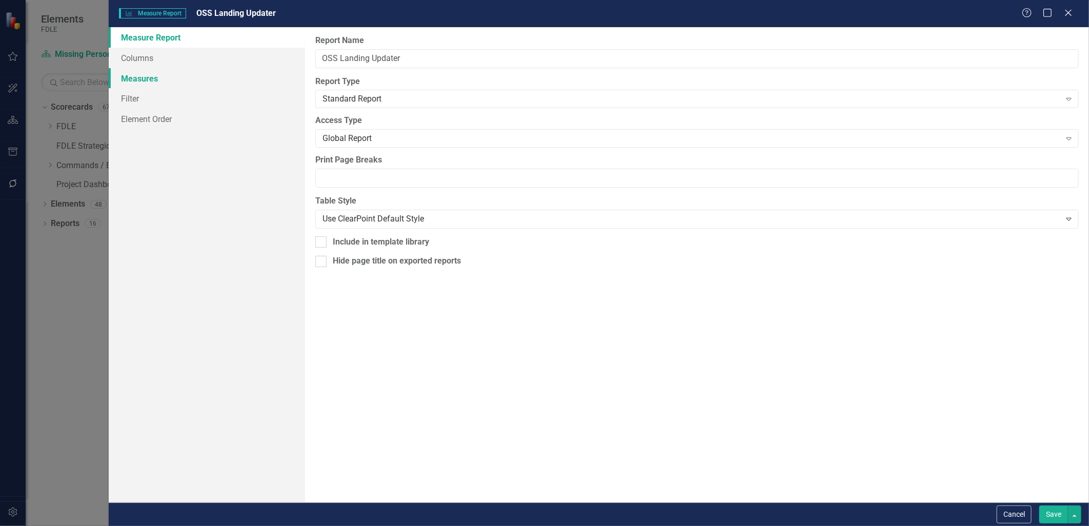
click at [144, 75] on link "Measures" at bounding box center [207, 78] width 196 height 21
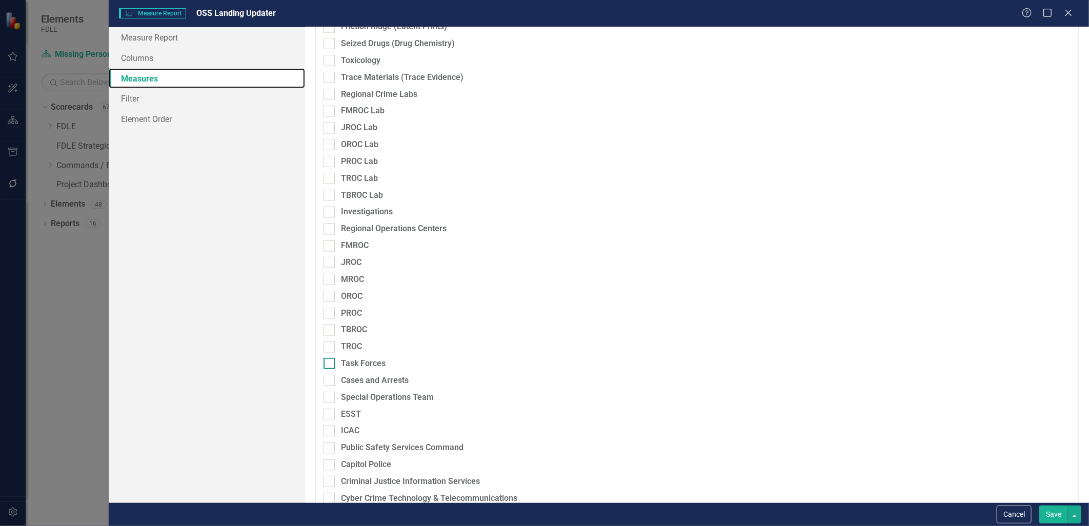
scroll to position [725, 0]
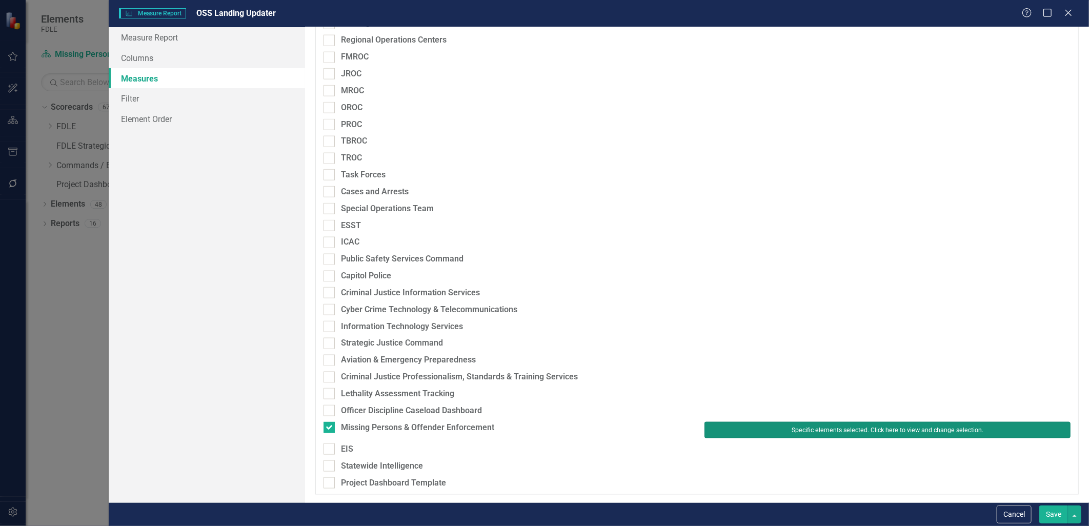
click at [858, 432] on button "Specific elements selected. Click here to view and change selection." at bounding box center [888, 430] width 366 height 16
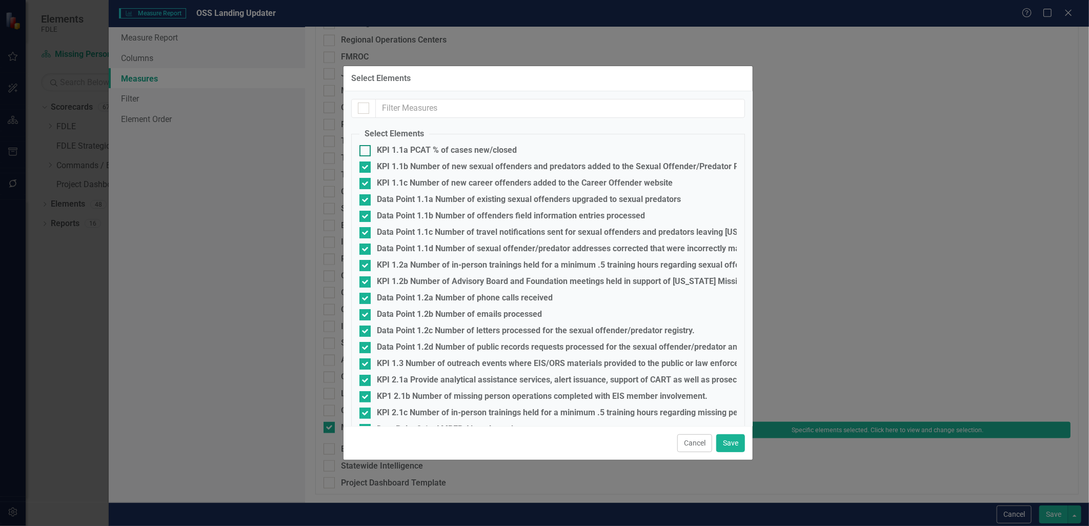
click at [366, 150] on input "KPI 1.1a PCAT % of cases new/closed" at bounding box center [363, 148] width 7 height 7
checkbox input "true"
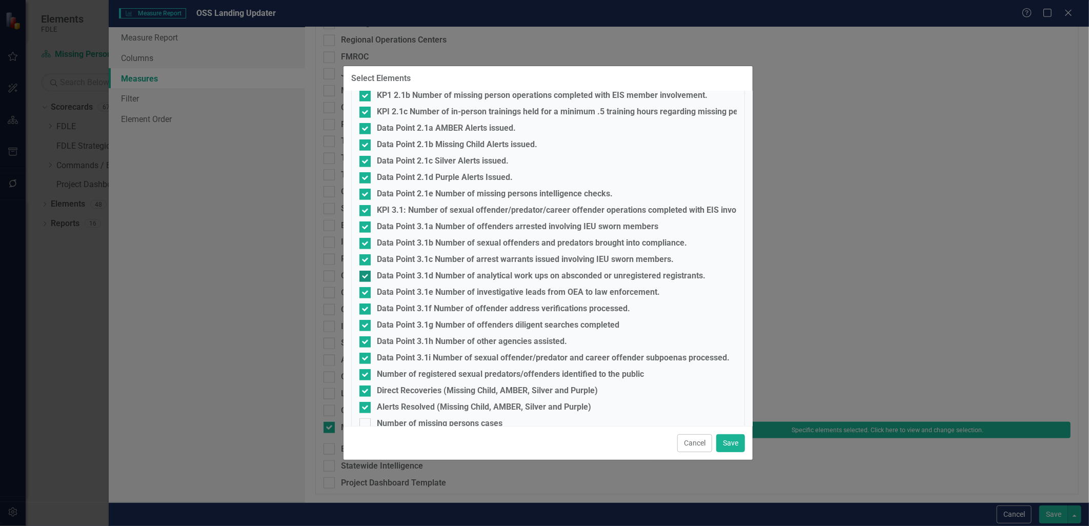
scroll to position [318, 0]
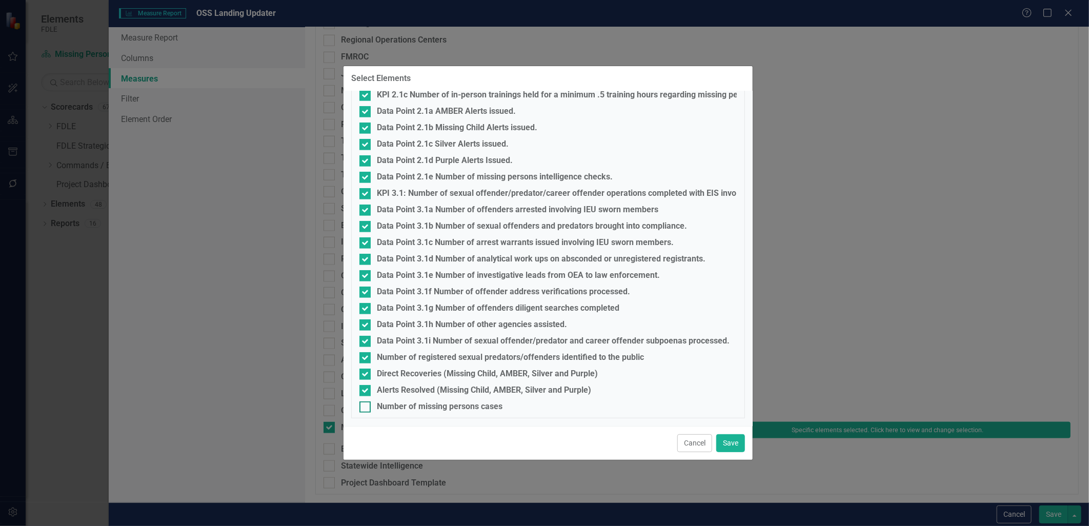
click at [362, 406] on input "Number of missing persons cases" at bounding box center [363, 405] width 7 height 7
checkbox input "true"
click at [722, 442] on button "Save" at bounding box center [731, 443] width 29 height 18
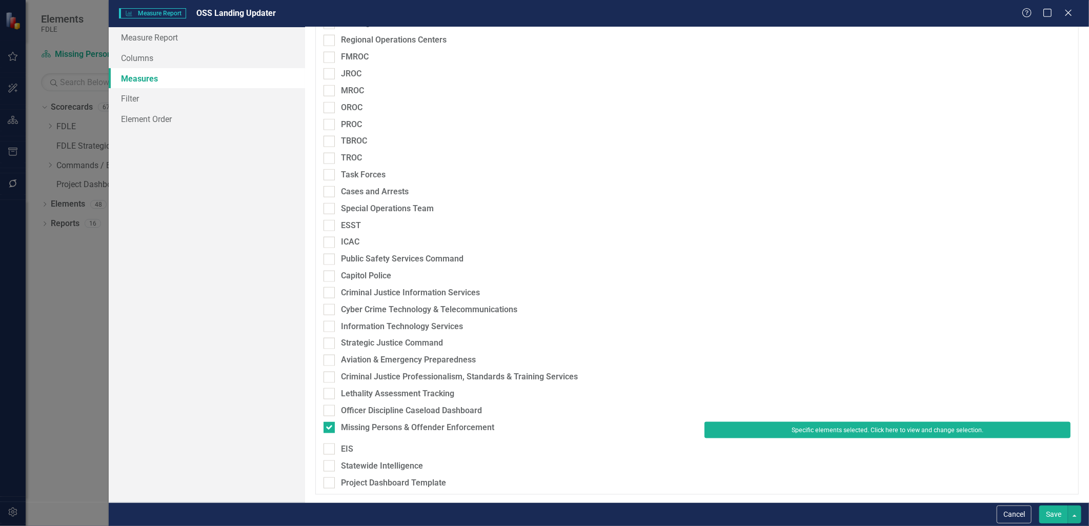
click at [1056, 522] on button "Save" at bounding box center [1054, 515] width 29 height 18
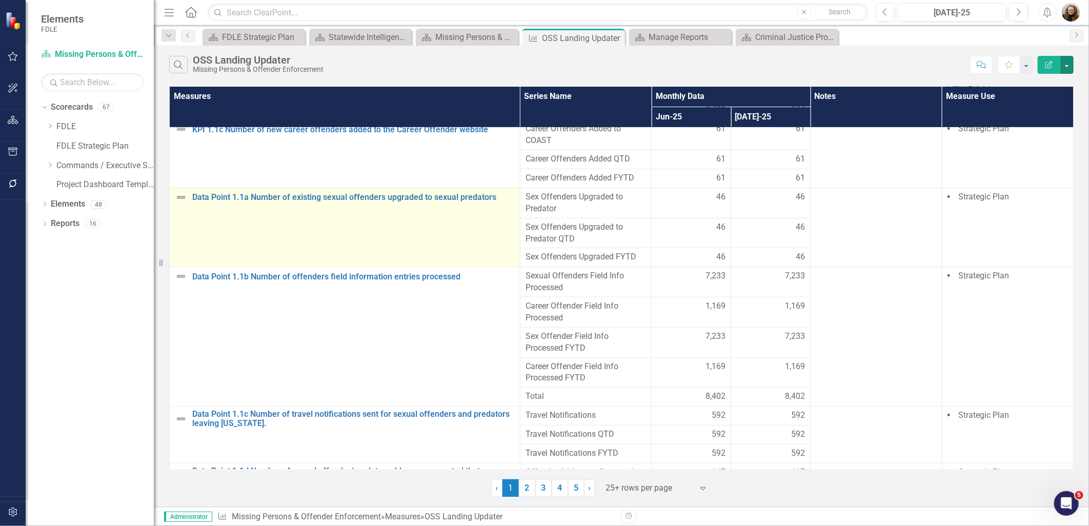
scroll to position [0, 0]
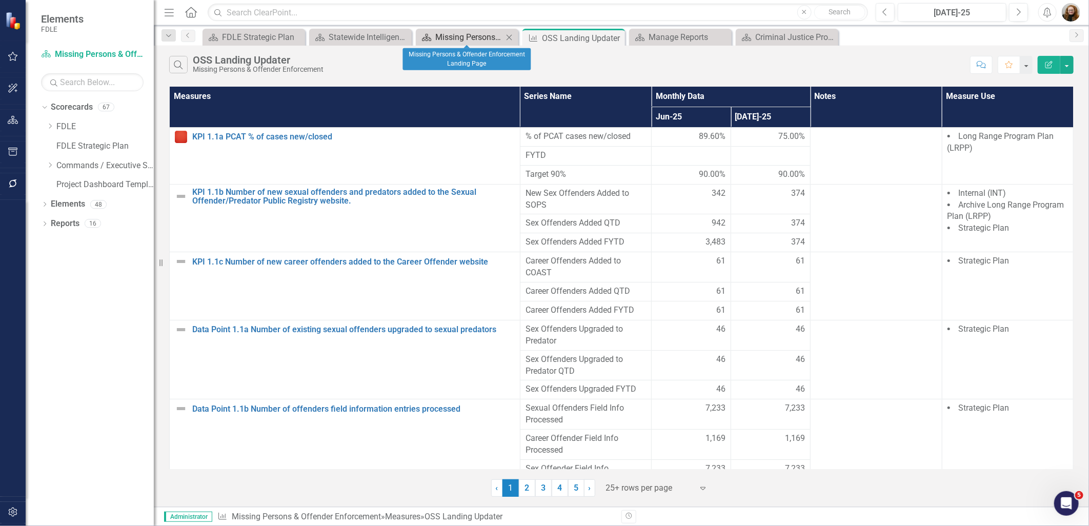
click at [475, 37] on div "Missing Persons & Offender Enforcement Landing Page" at bounding box center [469, 37] width 68 height 13
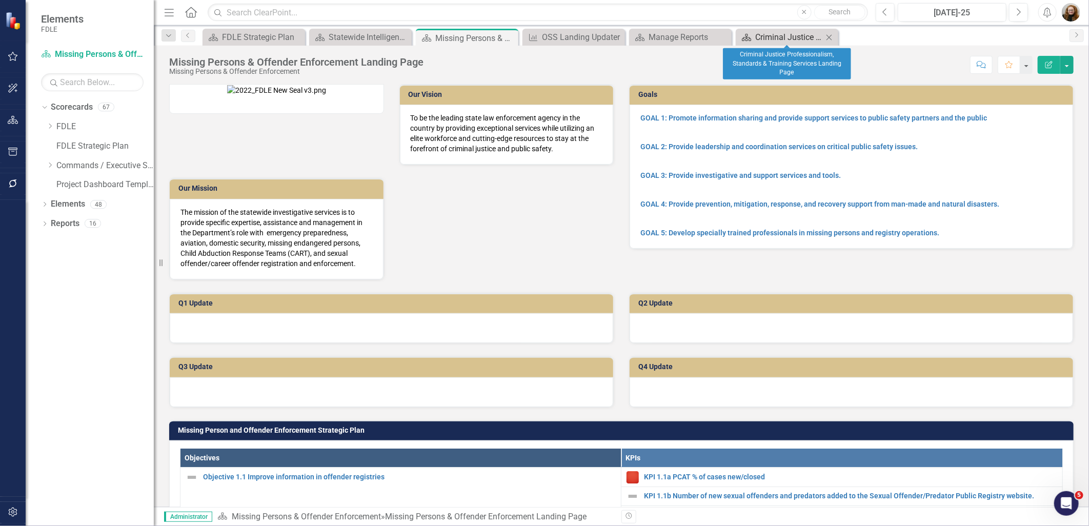
click at [791, 42] on div "Criminal Justice Professionalism, Standards & Training Services Landing Page" at bounding box center [790, 37] width 68 height 13
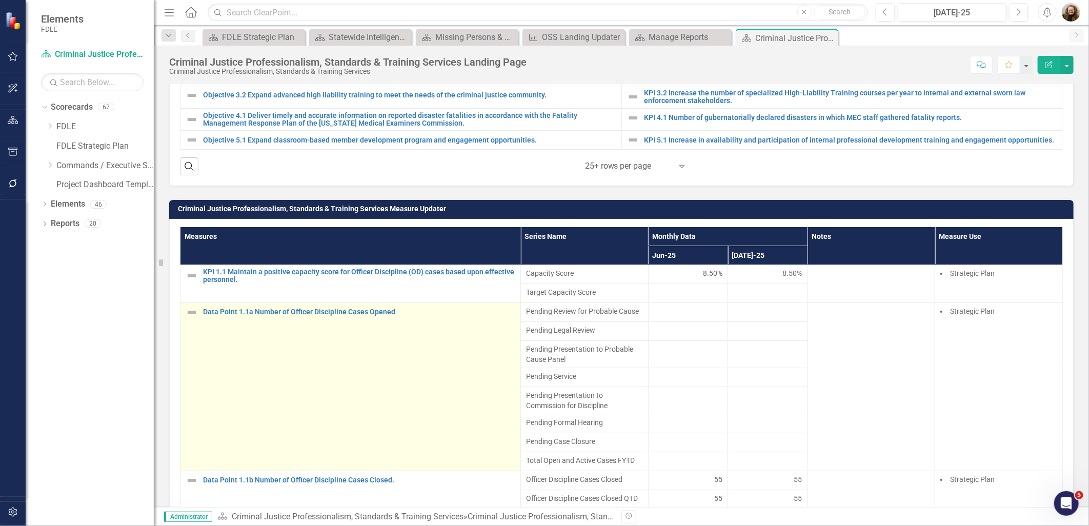
scroll to position [627, 0]
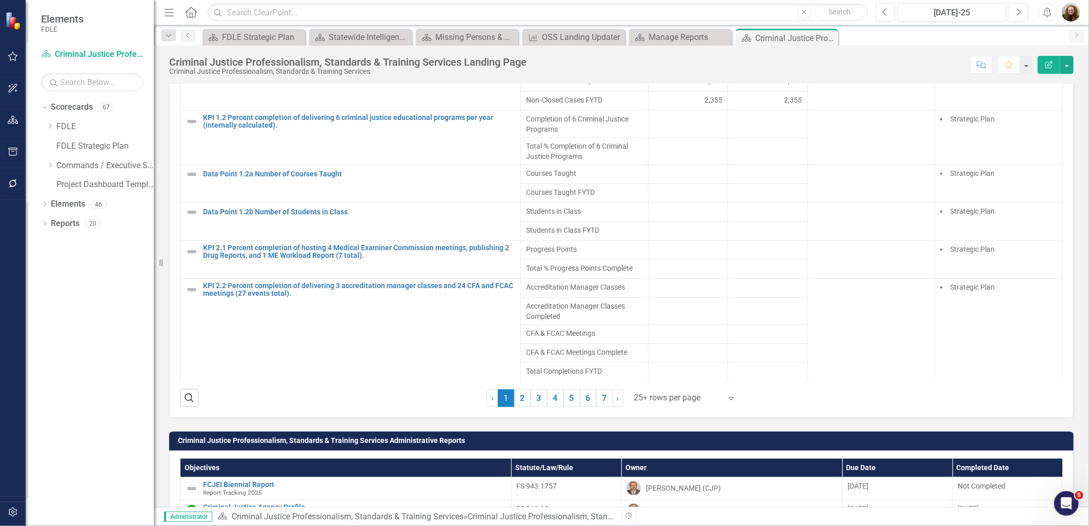
scroll to position [627, 0]
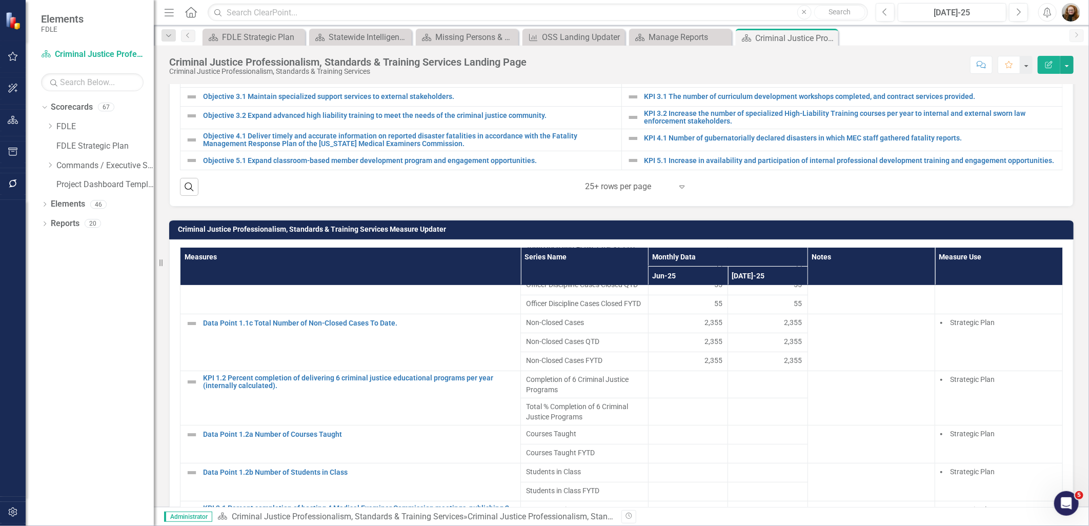
click at [920, 229] on td "Criminal Justice Professionalism, Standards & Training Services Measure Updater" at bounding box center [623, 230] width 891 height 15
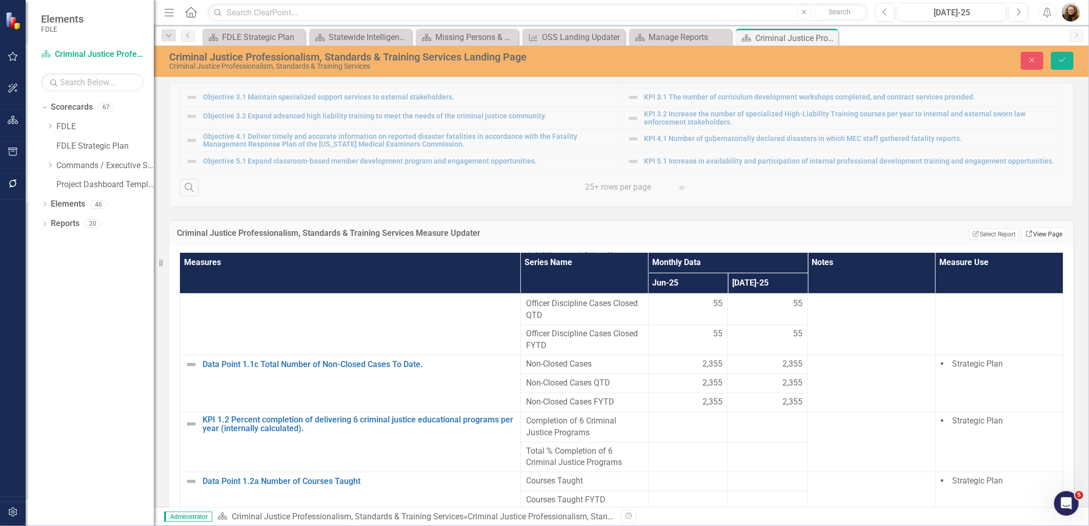
click at [1039, 237] on link "Link View Page" at bounding box center [1044, 234] width 44 height 13
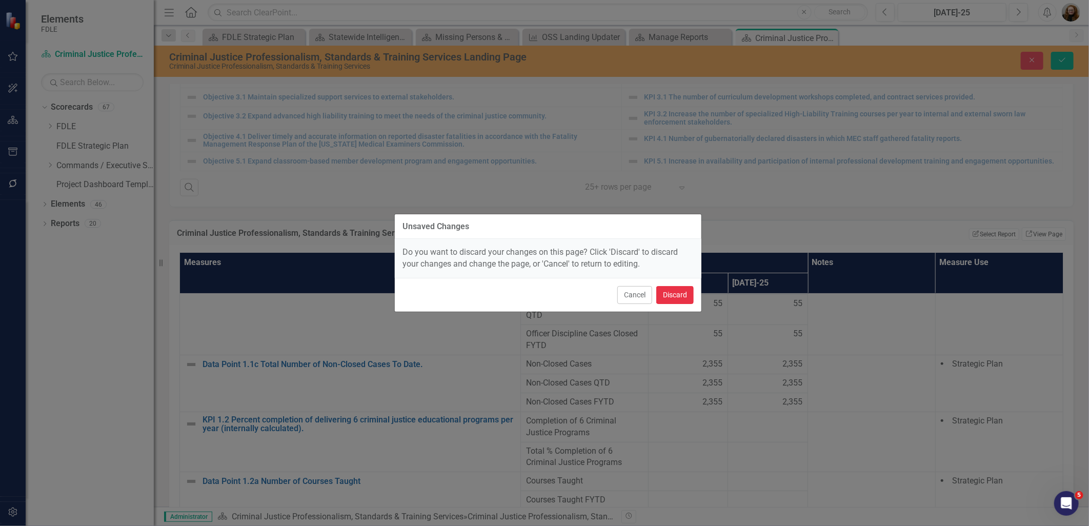
click at [685, 290] on button "Discard" at bounding box center [675, 295] width 37 height 18
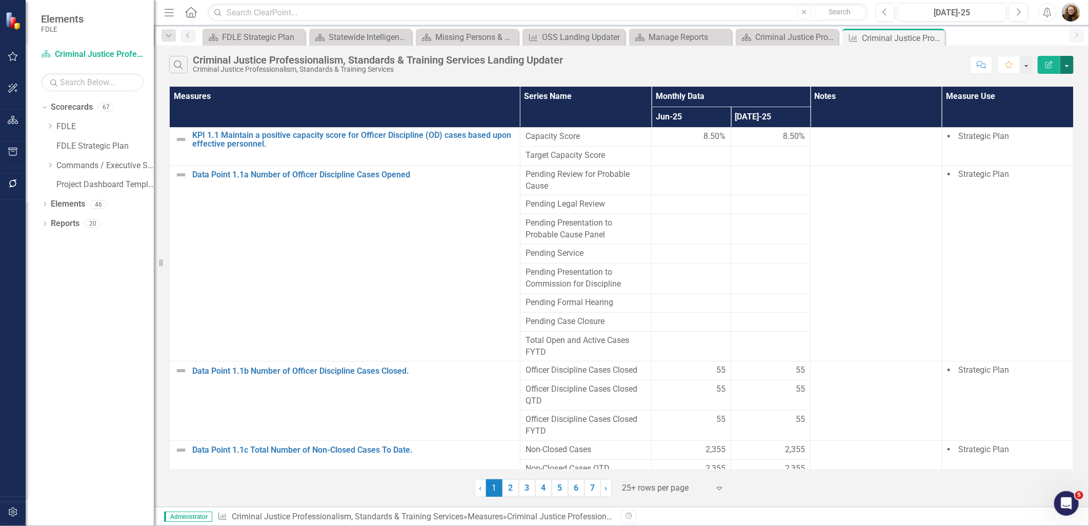
click at [1065, 65] on button "button" at bounding box center [1067, 65] width 13 height 18
click at [1043, 78] on link "Edit Report Edit Report" at bounding box center [1033, 83] width 81 height 19
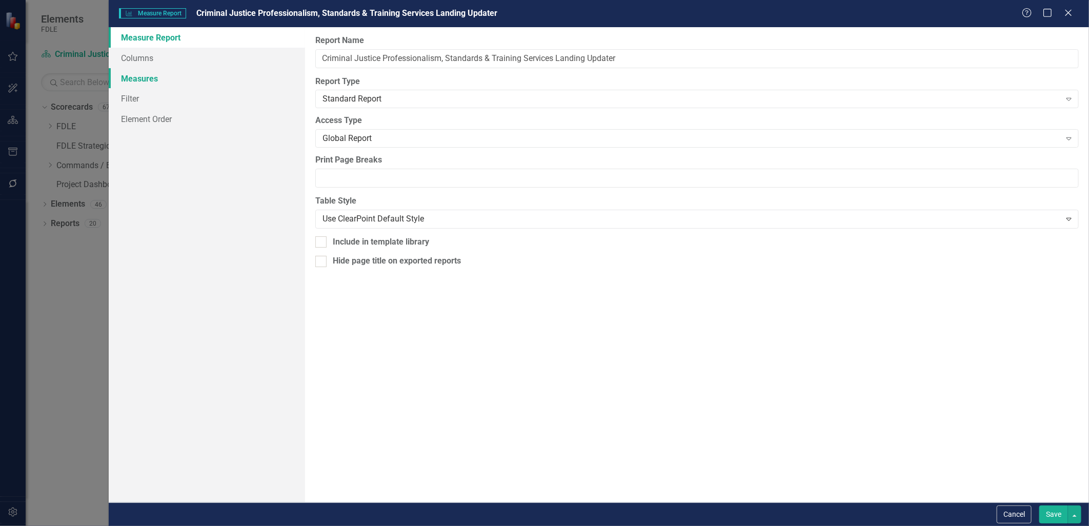
click at [146, 84] on link "Measures" at bounding box center [207, 78] width 196 height 21
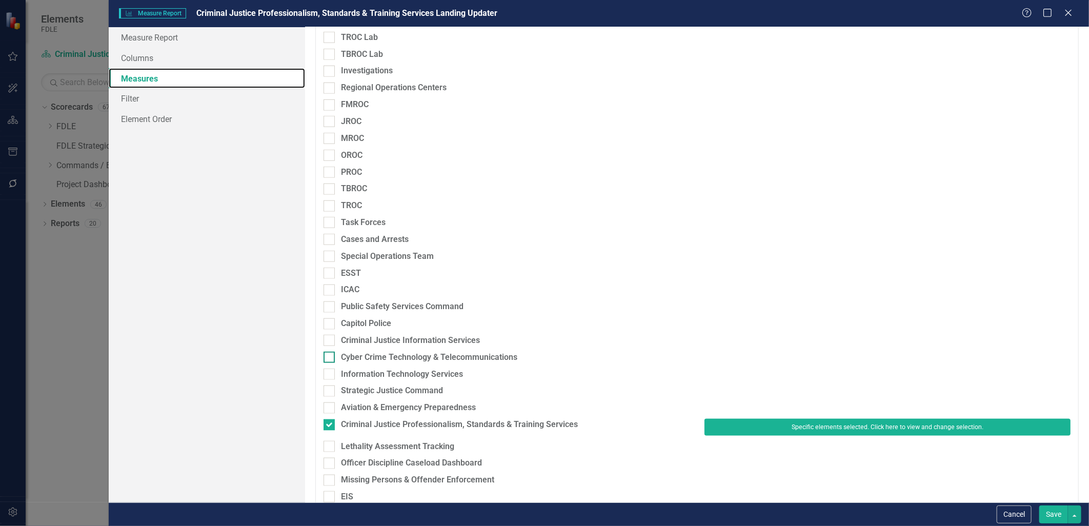
scroll to position [725, 0]
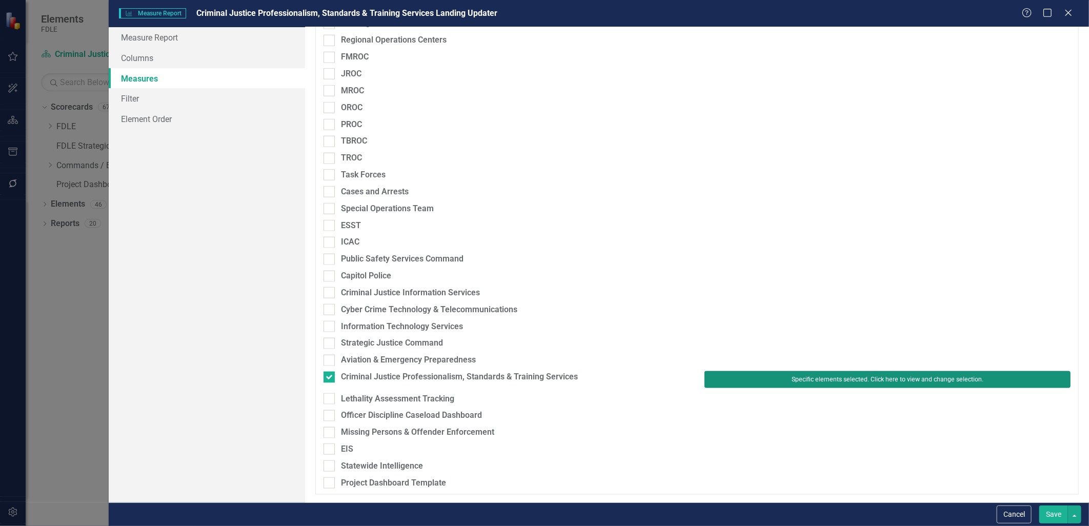
click at [857, 376] on button "Specific elements selected. Click here to view and change selection." at bounding box center [888, 379] width 366 height 16
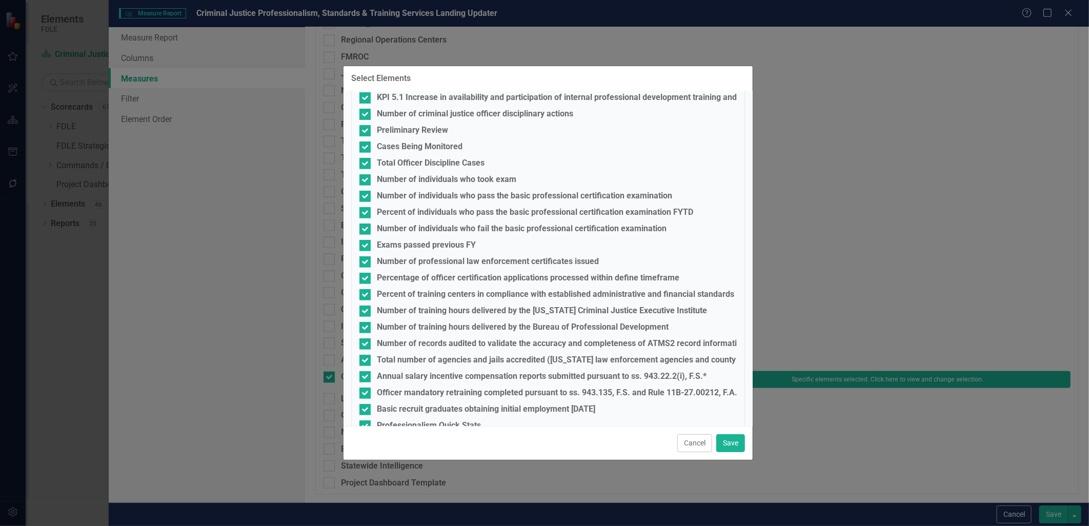
scroll to position [268, 0]
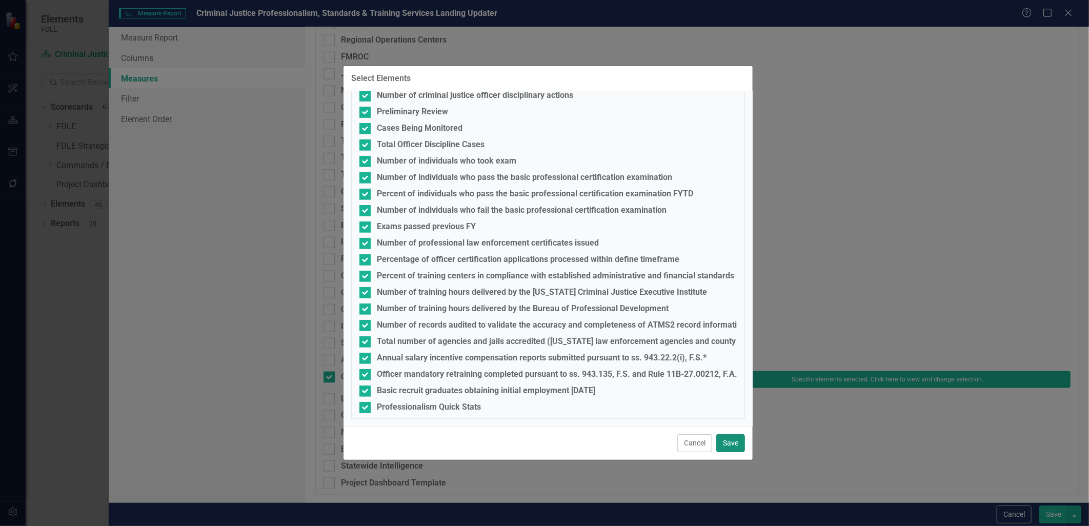
click at [729, 445] on button "Save" at bounding box center [731, 443] width 29 height 18
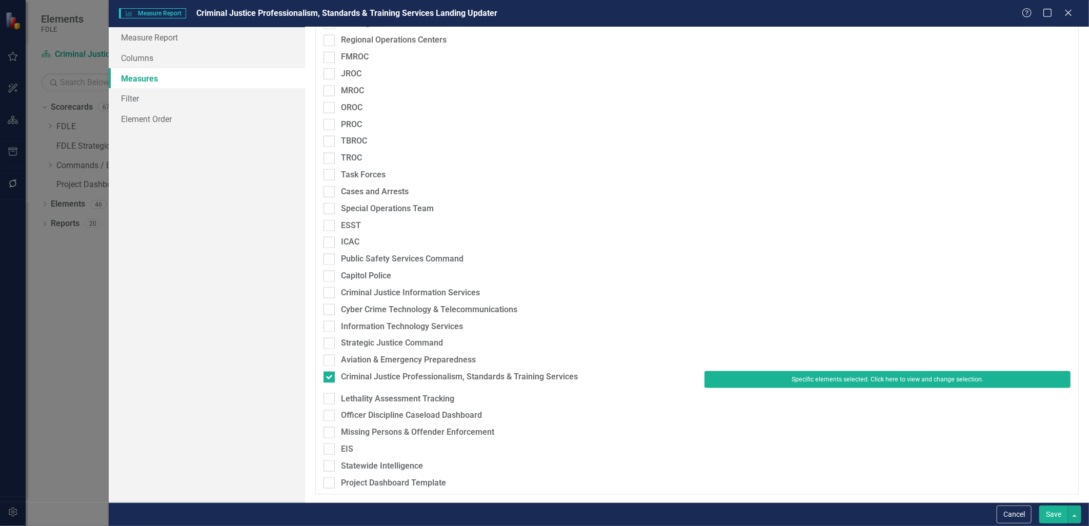
click at [1052, 521] on button "Save" at bounding box center [1054, 515] width 29 height 18
